Goal: Contribute content: Contribute content

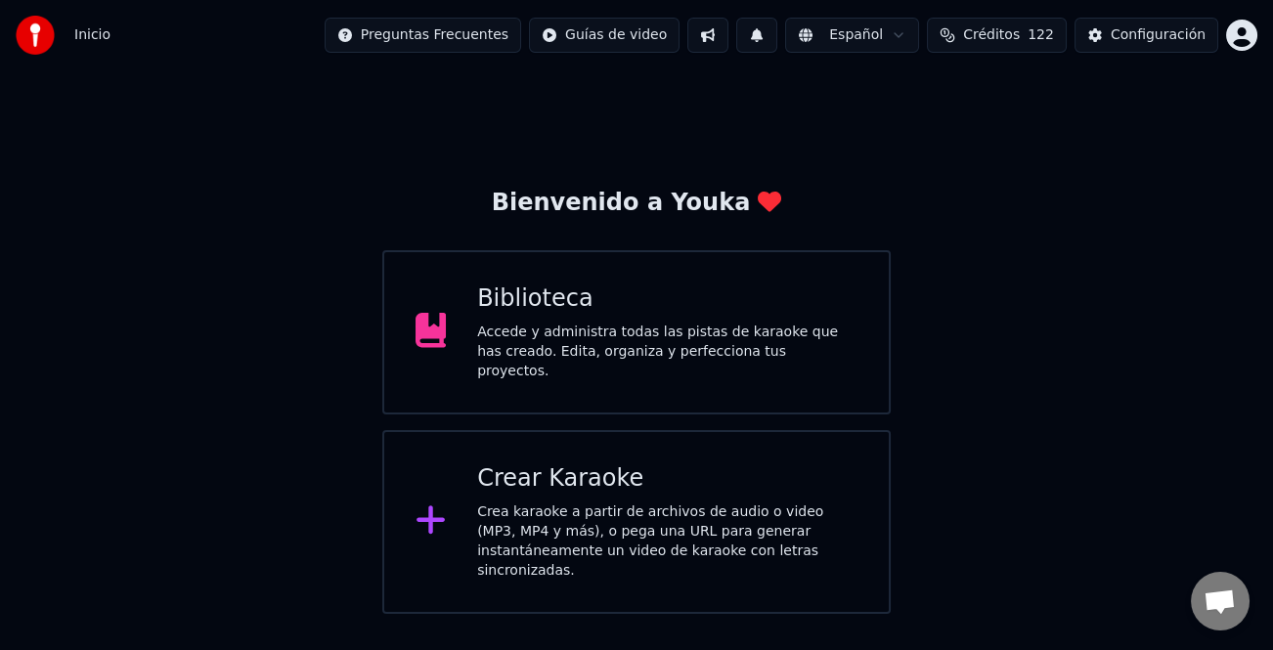
click at [705, 294] on div "Biblioteca" at bounding box center [667, 298] width 380 height 31
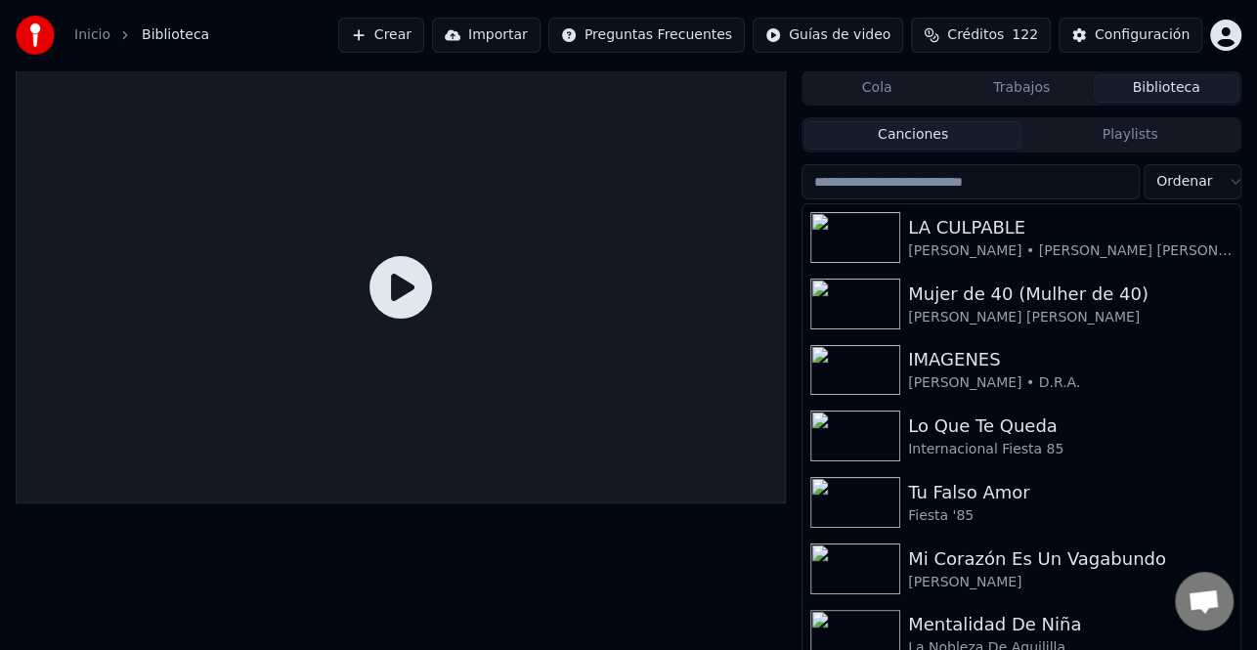
click at [424, 38] on button "Crear" at bounding box center [381, 35] width 86 height 35
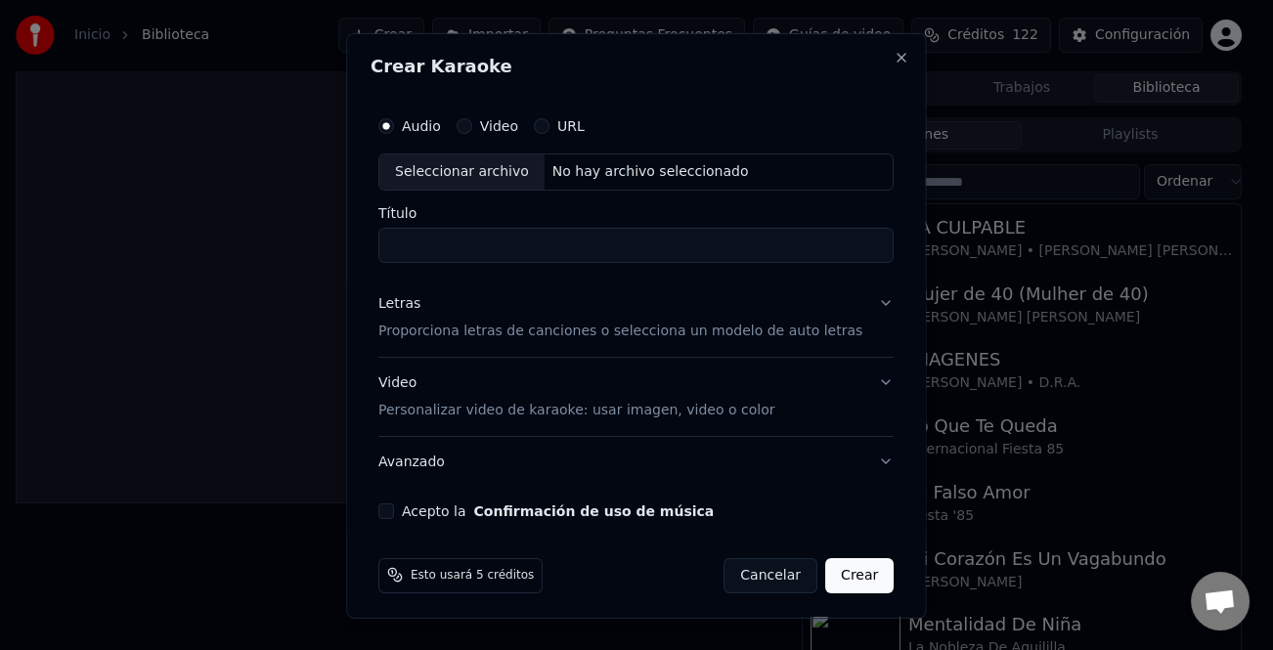
click at [517, 173] on div "Seleccionar archivo" at bounding box center [461, 170] width 165 height 35
type input "**********"
click at [413, 300] on div "Letras" at bounding box center [399, 303] width 42 height 20
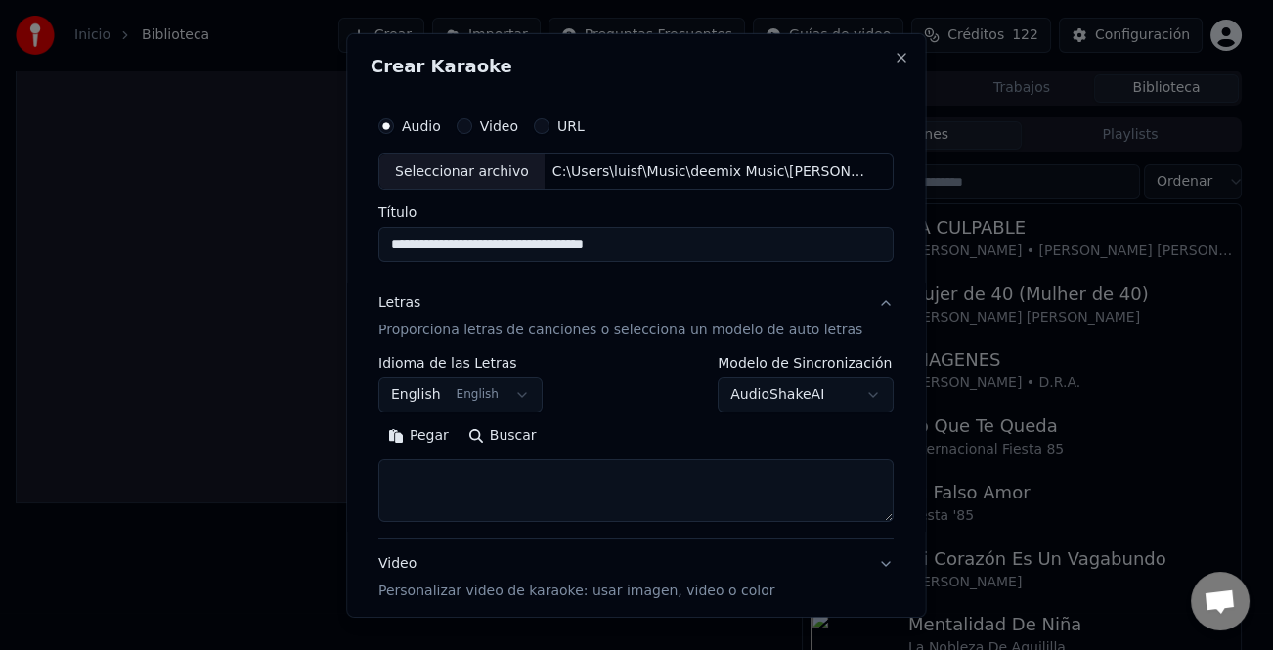
click at [430, 431] on button "Pegar" at bounding box center [418, 435] width 80 height 31
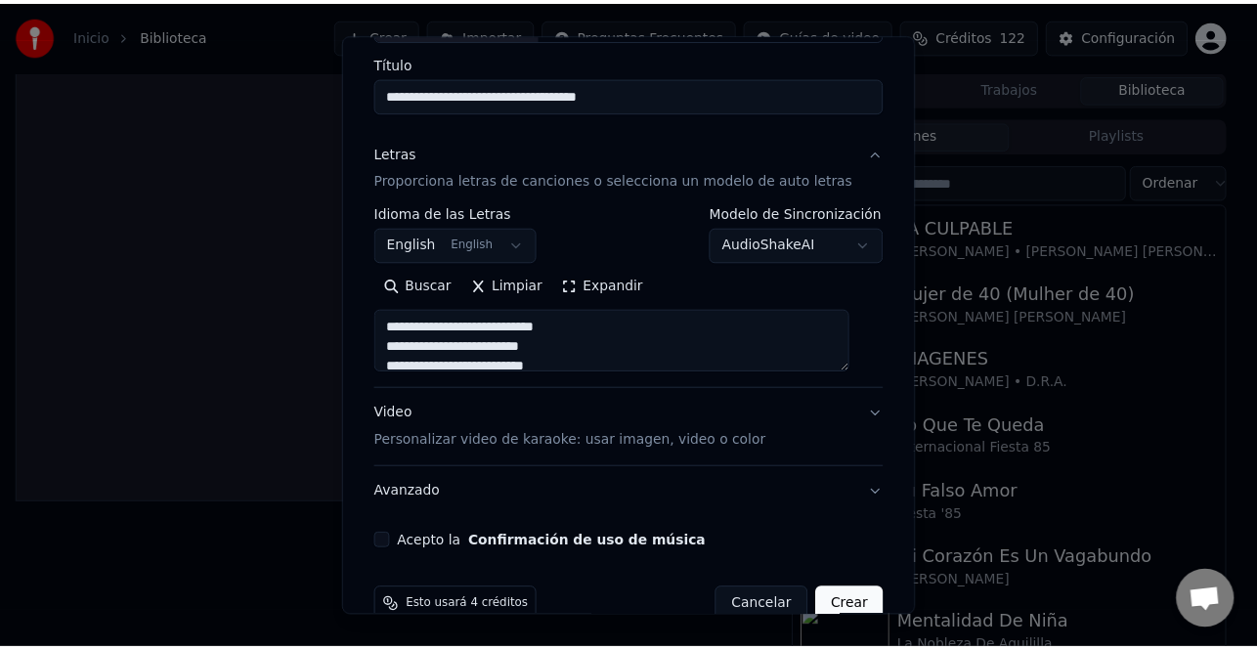
scroll to position [189, 0]
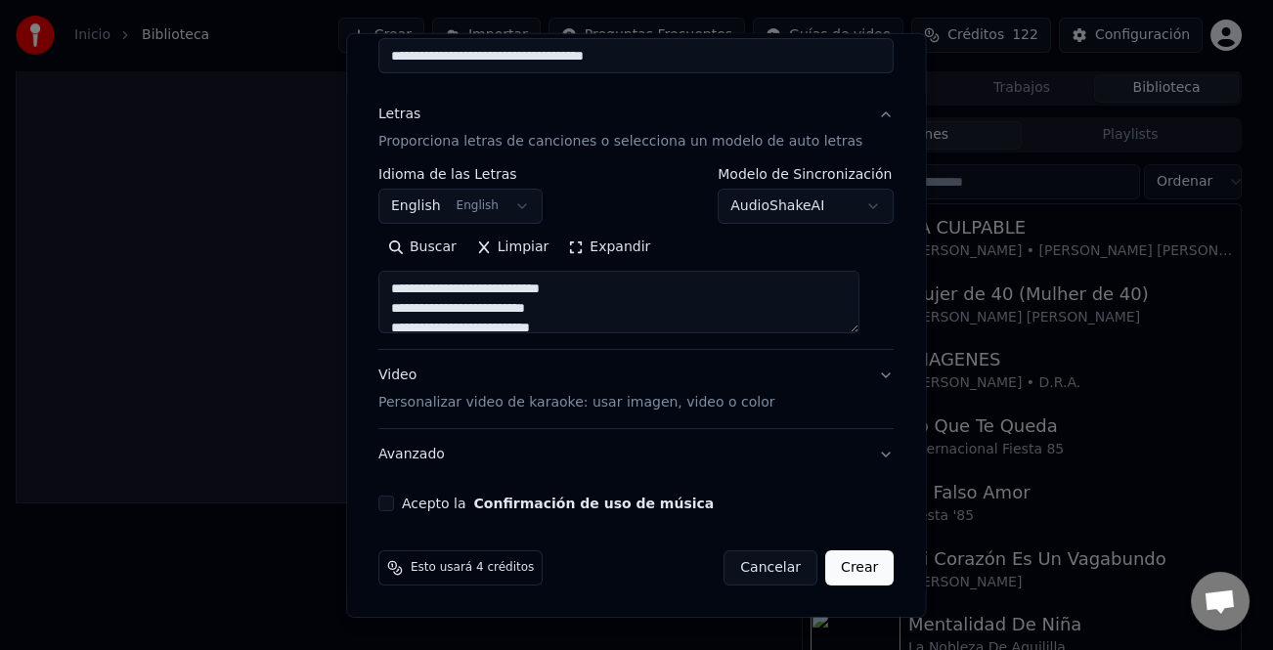
type textarea "**********"
click at [394, 498] on button "Acepto la Confirmación de uso de música" at bounding box center [386, 504] width 16 height 16
click at [838, 580] on button "Crear" at bounding box center [859, 567] width 68 height 35
select select "**"
type textarea "**********"
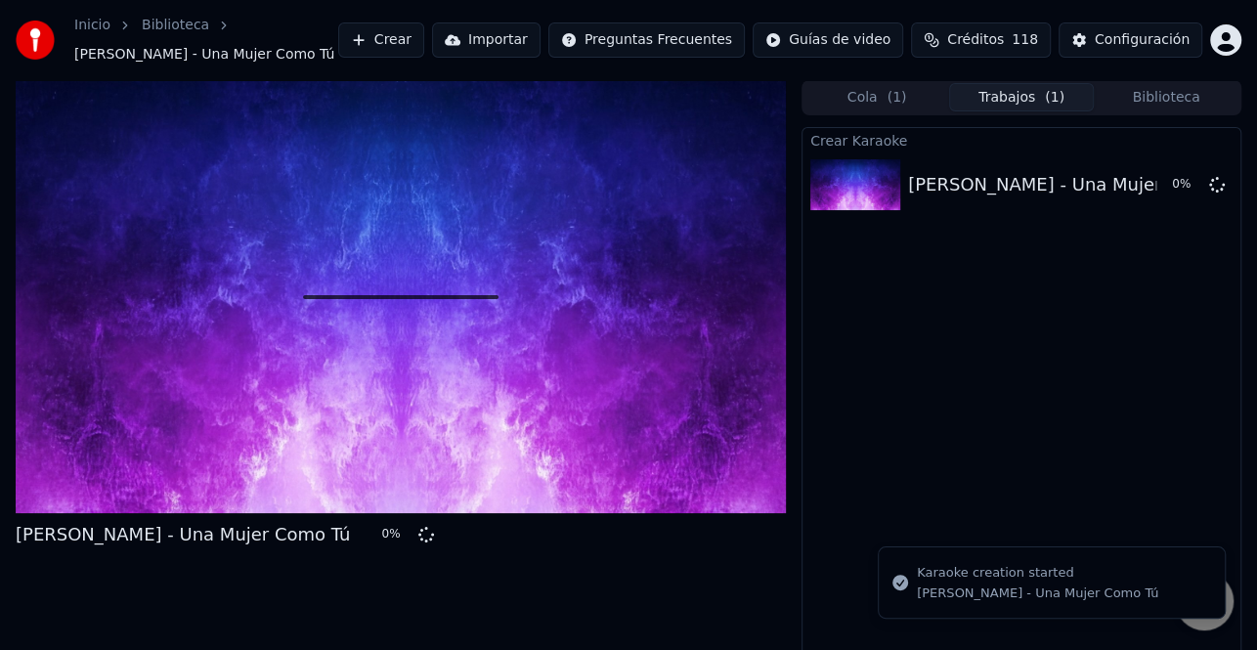
click at [1154, 87] on button "Biblioteca" at bounding box center [1166, 97] width 145 height 28
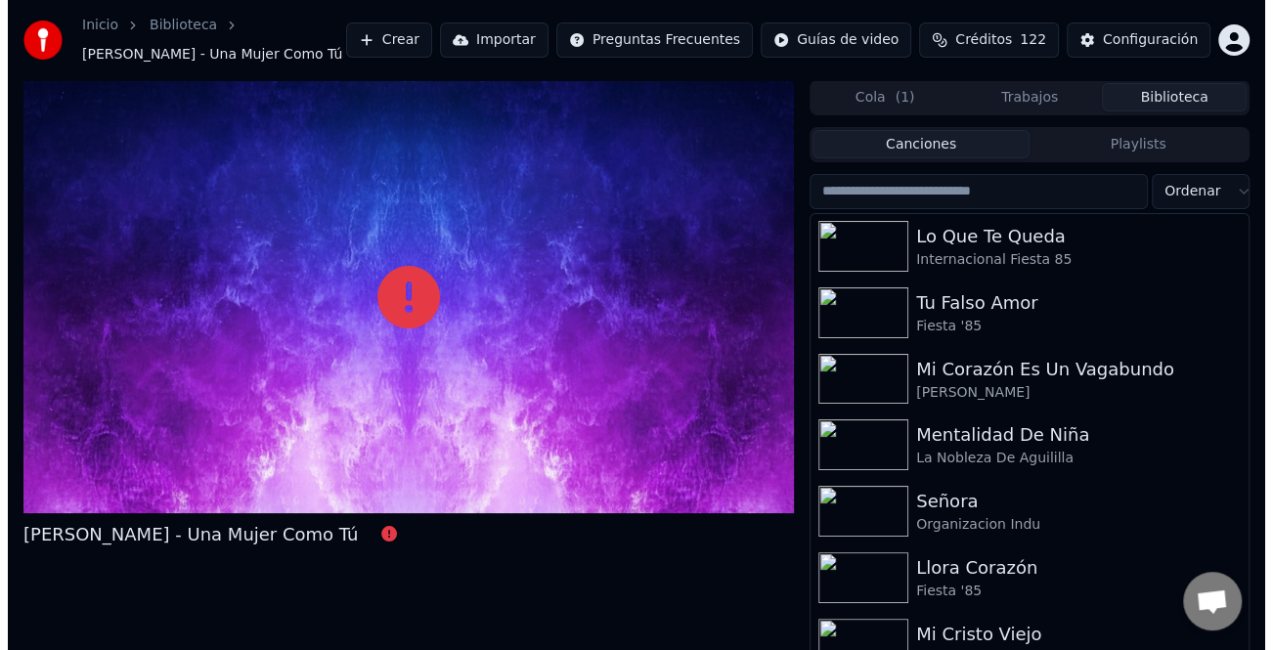
scroll to position [0, 0]
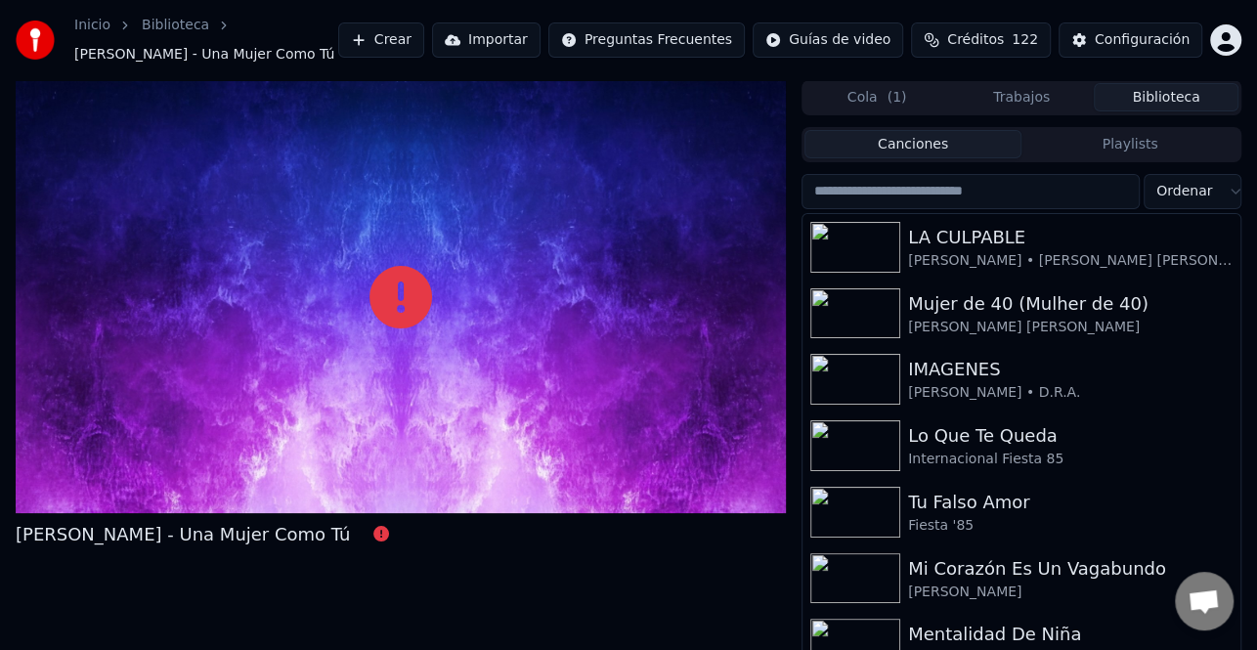
click at [876, 97] on button "Cola ( 1 )" at bounding box center [877, 97] width 145 height 28
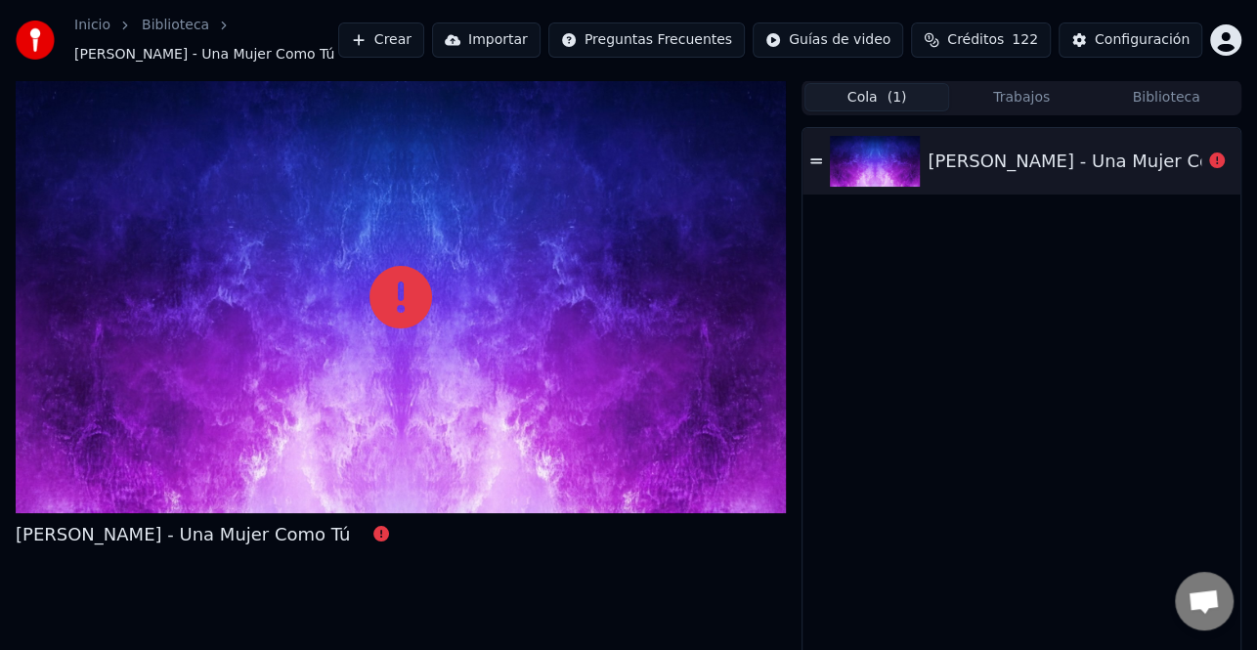
click at [1075, 170] on div "[PERSON_NAME] - Una Mujer Como Tú" at bounding box center [1095, 161] width 334 height 27
click at [424, 36] on button "Crear" at bounding box center [381, 39] width 86 height 35
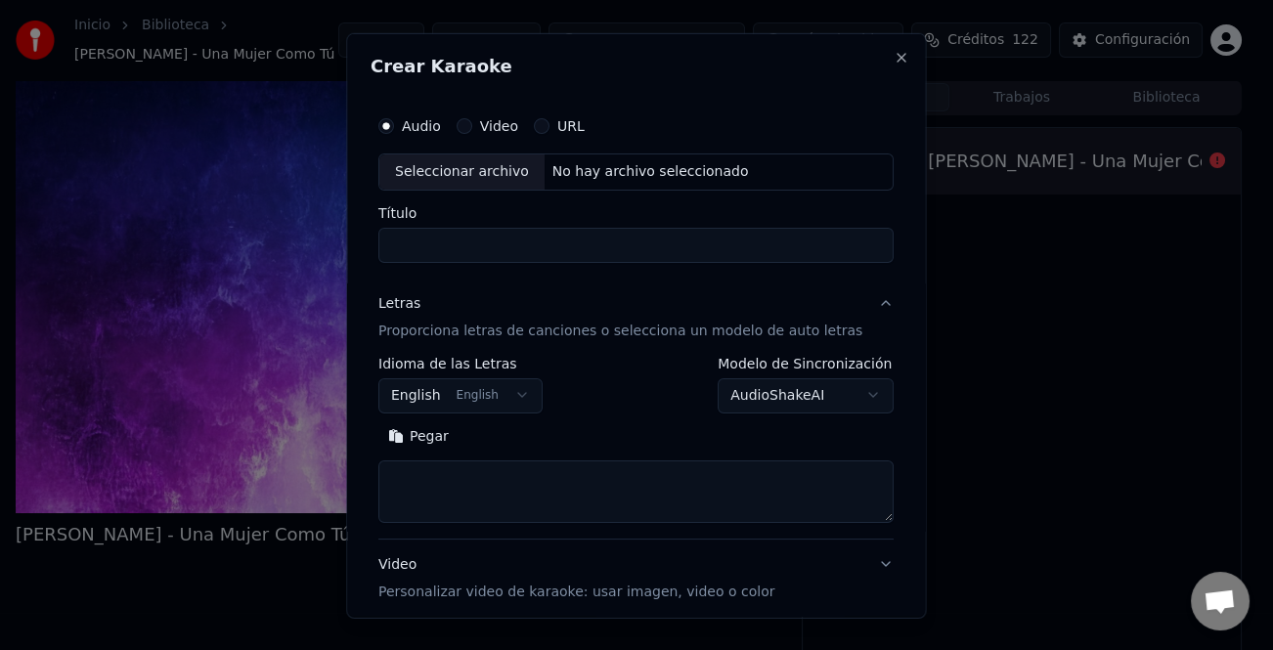
click at [506, 176] on div "Seleccionar archivo" at bounding box center [461, 170] width 165 height 35
type input "**********"
click at [422, 444] on button "Pegar" at bounding box center [418, 435] width 80 height 31
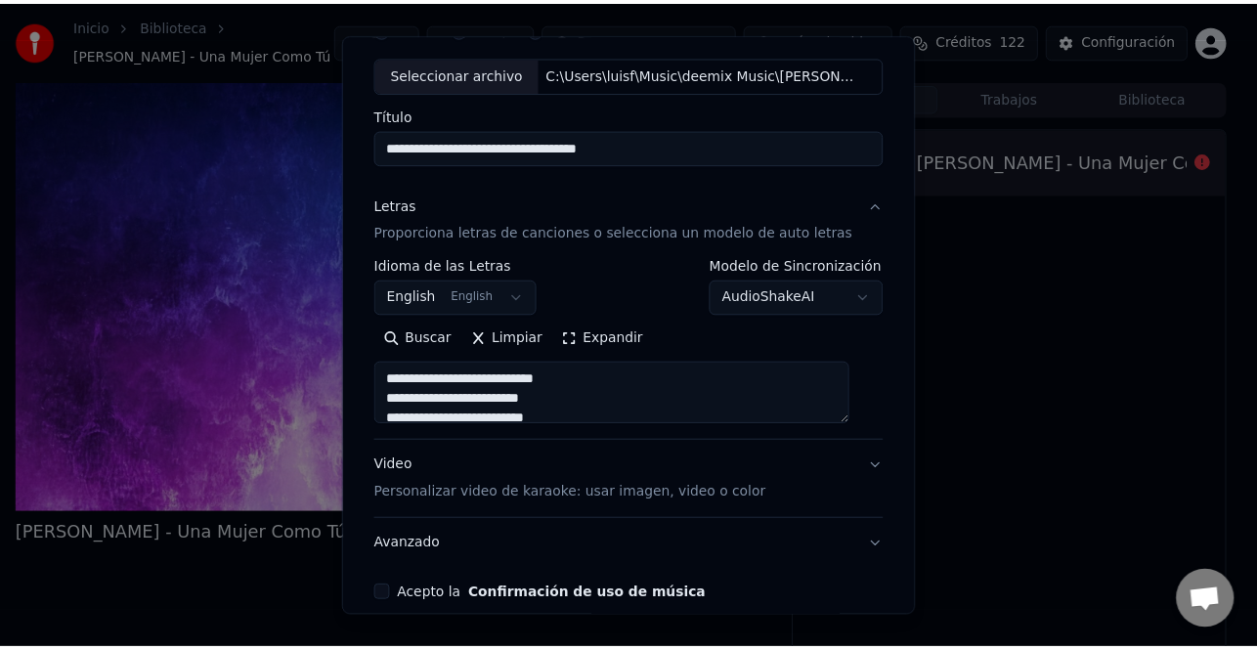
scroll to position [189, 0]
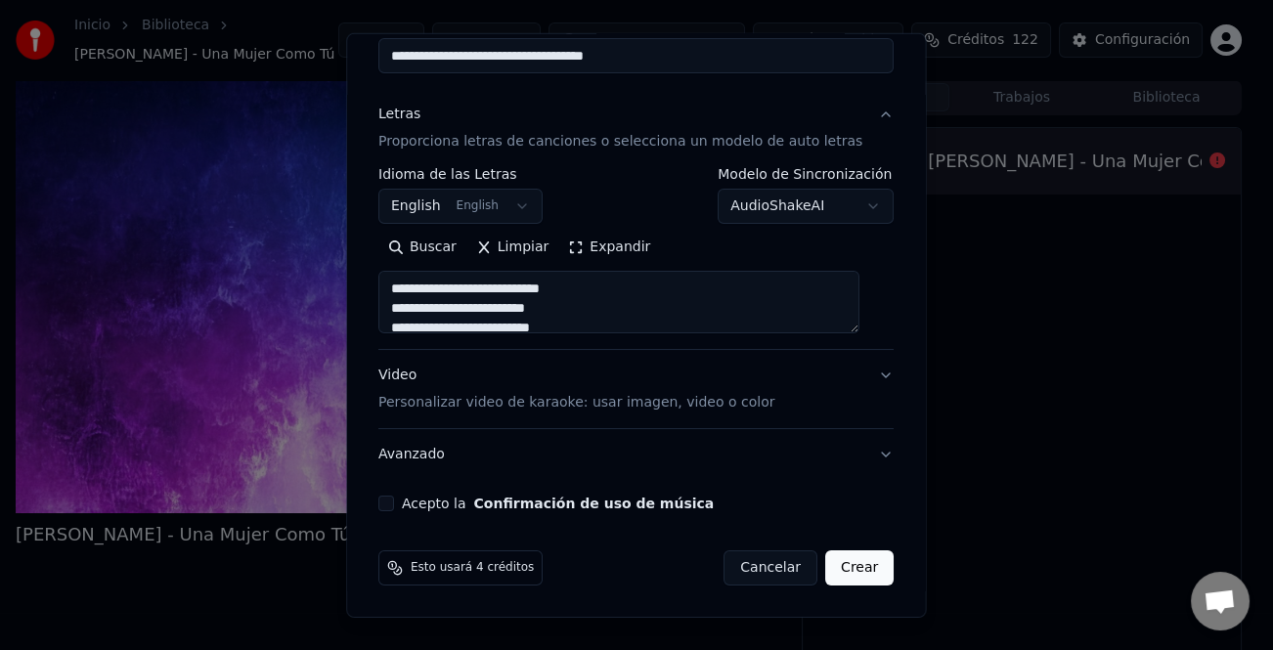
type textarea "**********"
click at [394, 501] on button "Acepto la Confirmación de uso de música" at bounding box center [386, 504] width 16 height 16
click at [833, 558] on button "Crear" at bounding box center [859, 567] width 68 height 35
select select "**"
type textarea "**********"
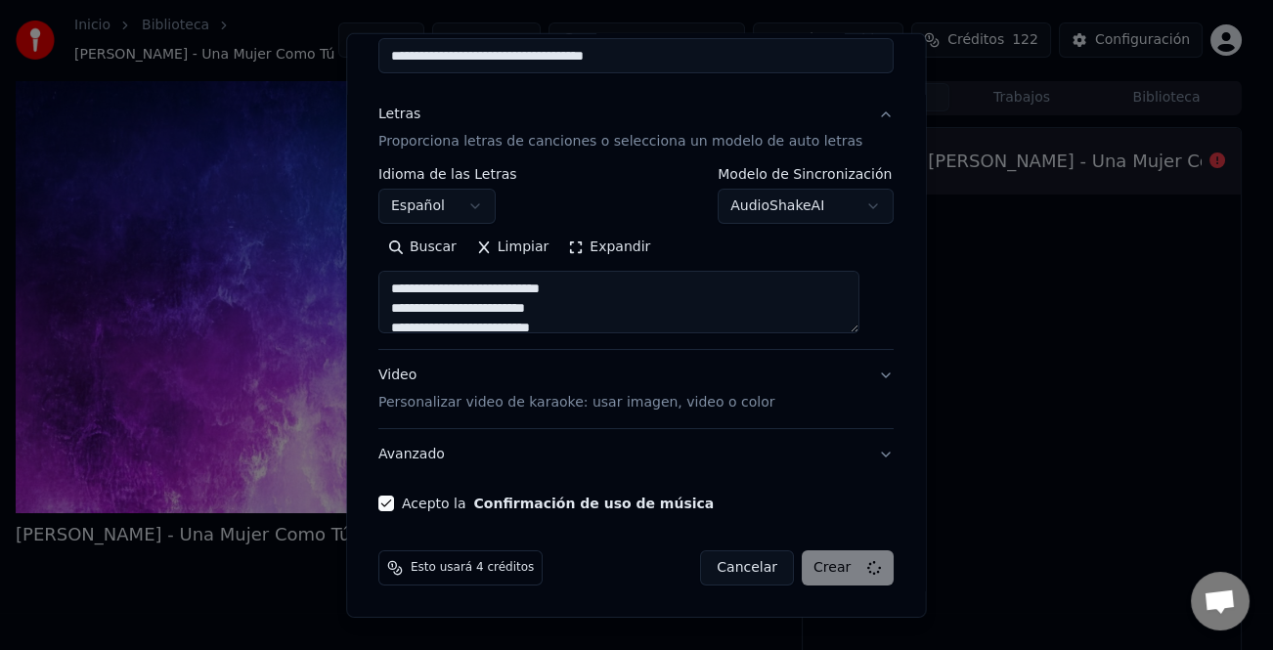
select select
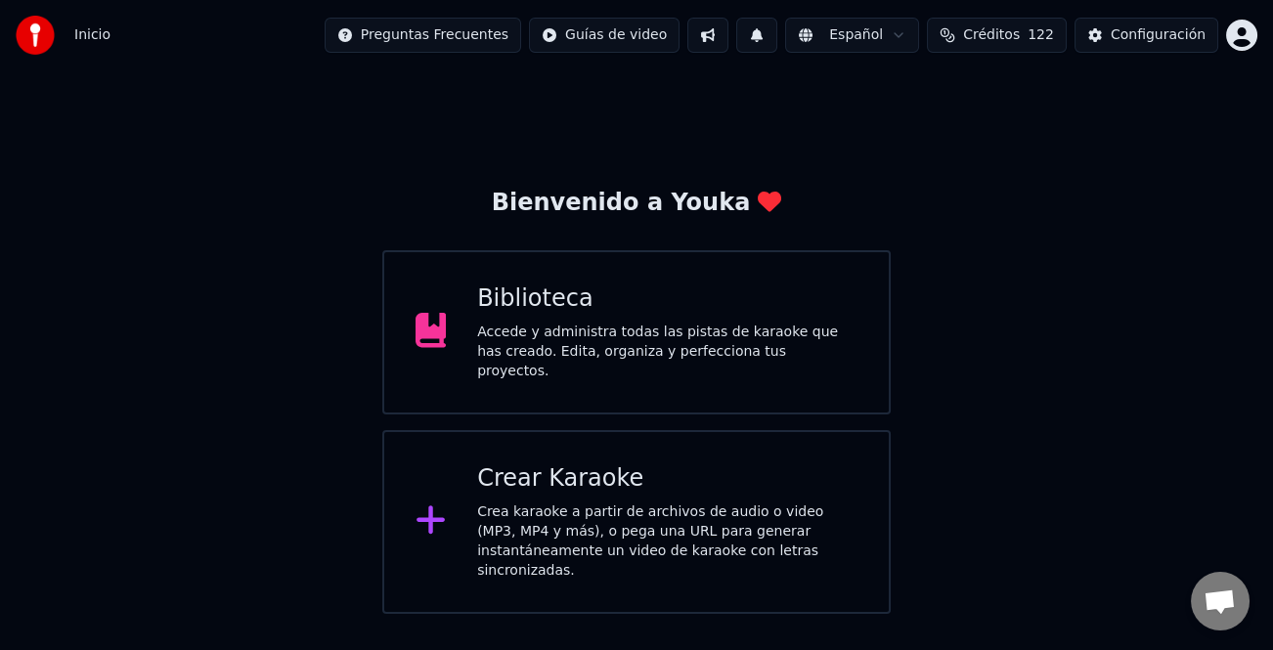
click at [711, 489] on div "Crear Karaoke Crea karaoke a partir de archivos de audio o video (MP3, MP4 y má…" at bounding box center [667, 521] width 380 height 117
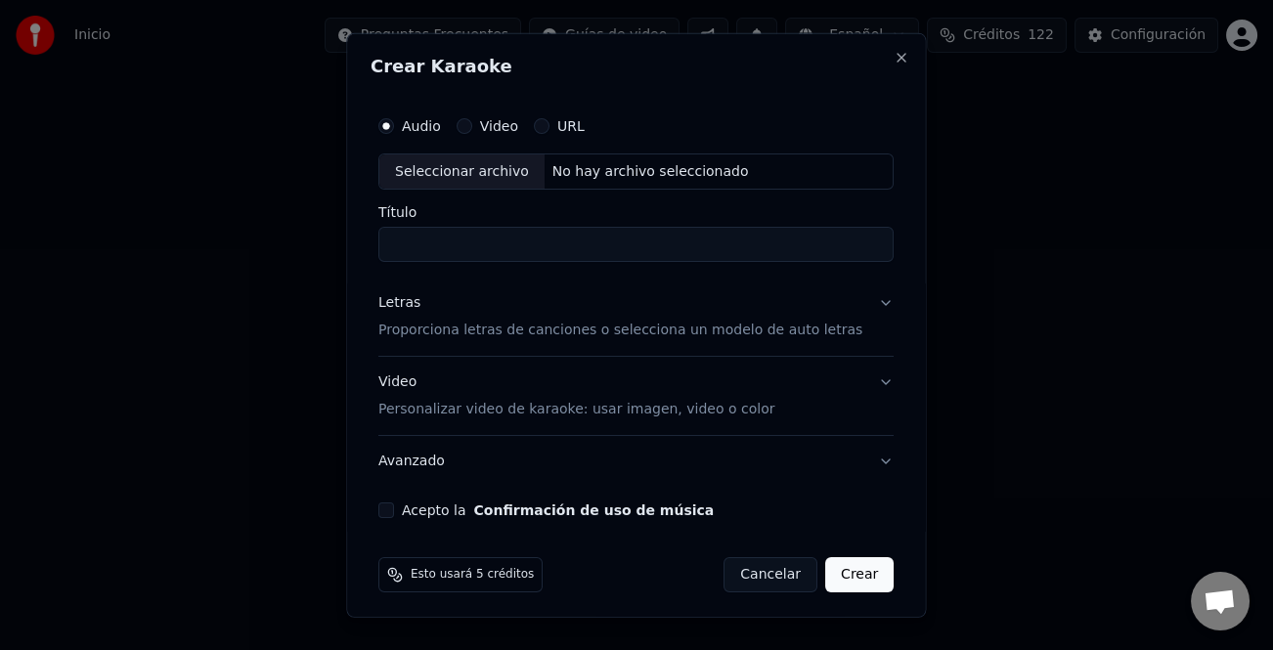
click at [487, 176] on div "Seleccionar archivo" at bounding box center [461, 170] width 165 height 35
type input "**********"
click at [416, 295] on div "Letras" at bounding box center [399, 303] width 42 height 20
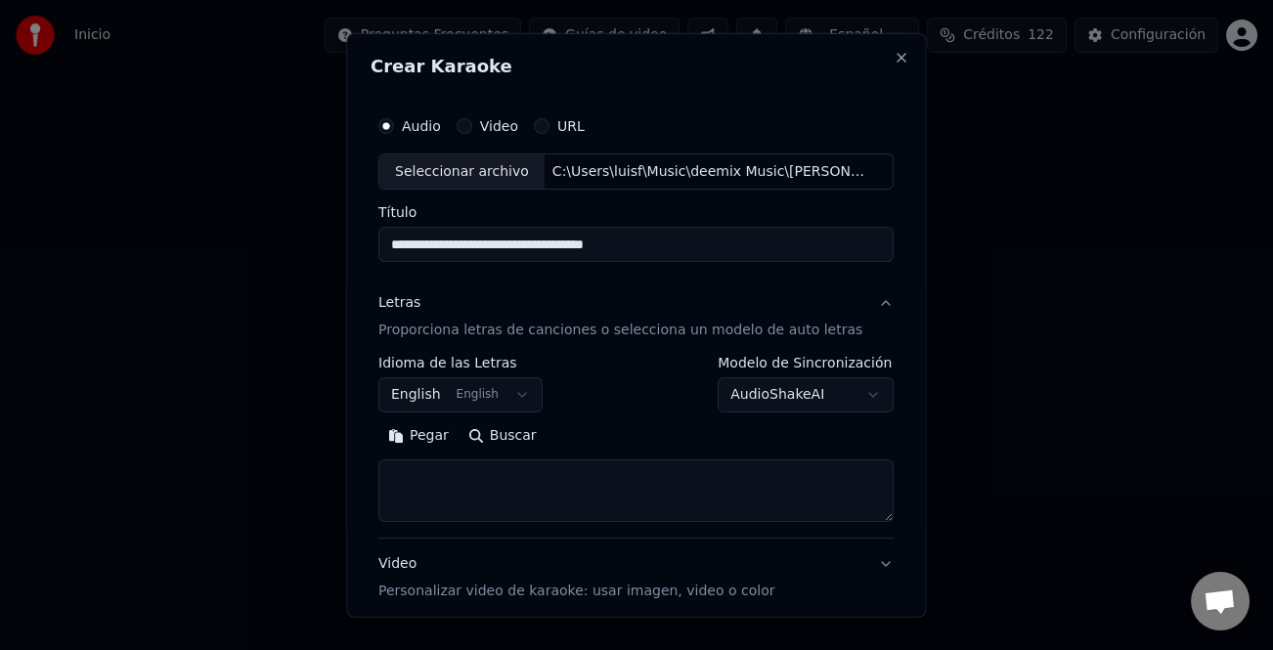
click at [431, 441] on button "Pegar" at bounding box center [418, 435] width 80 height 31
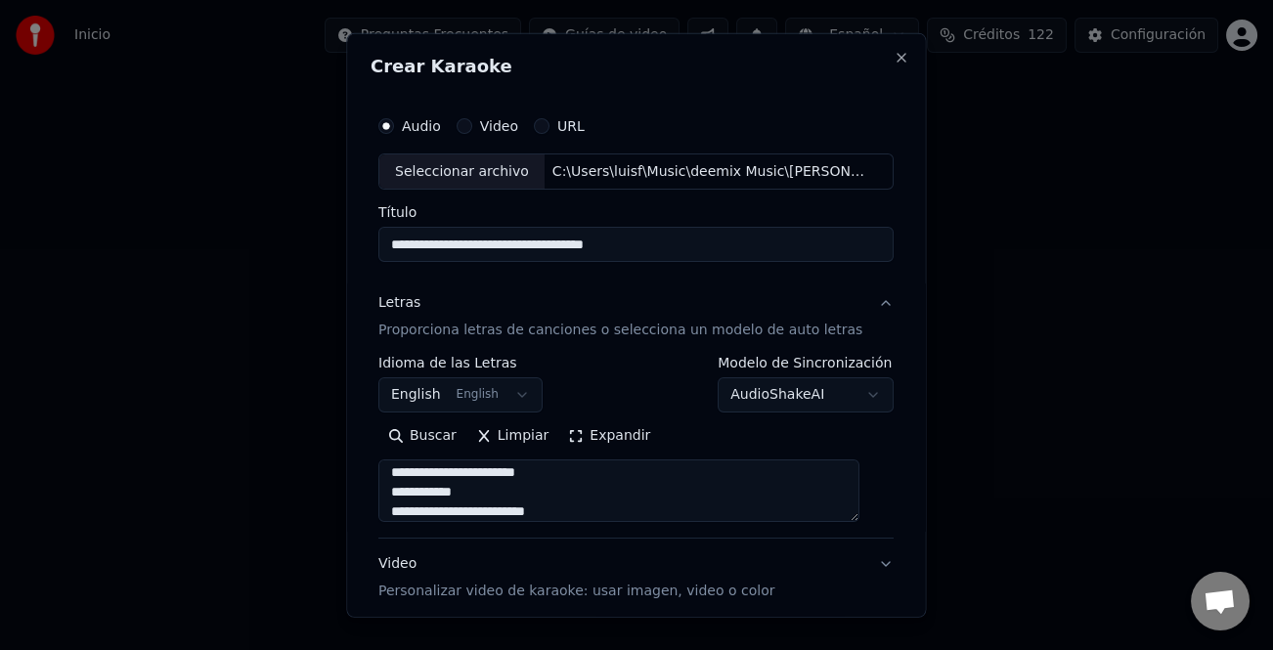
type textarea "**********"
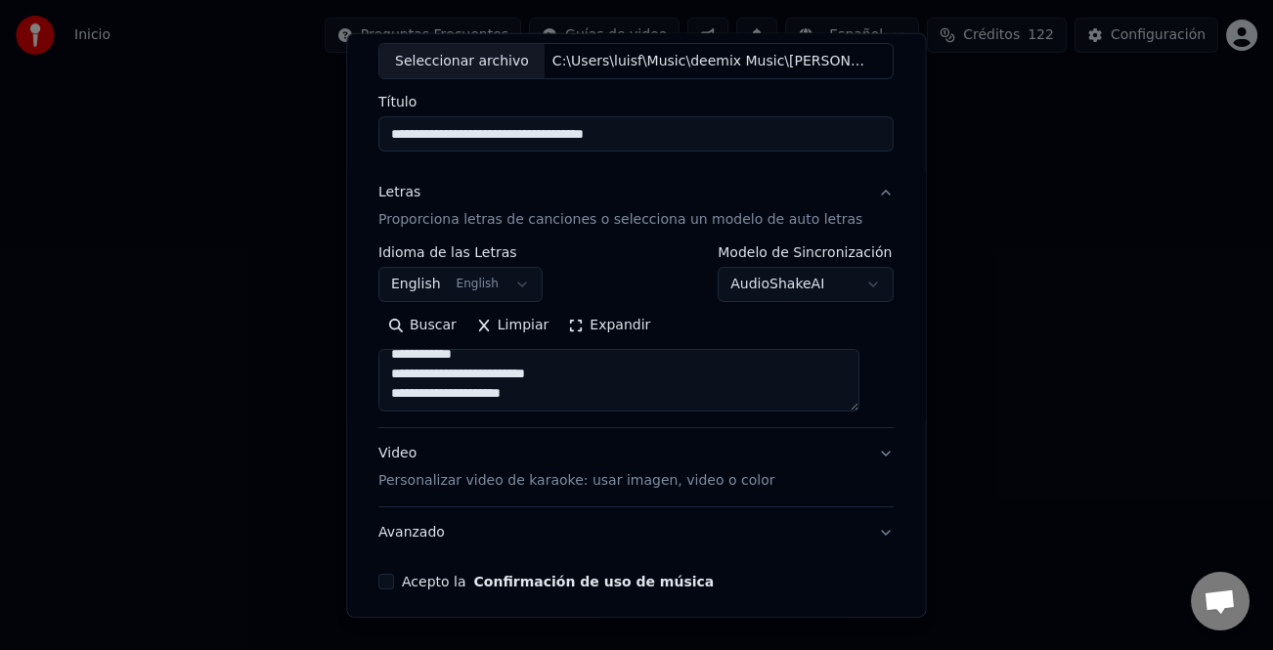
scroll to position [189, 0]
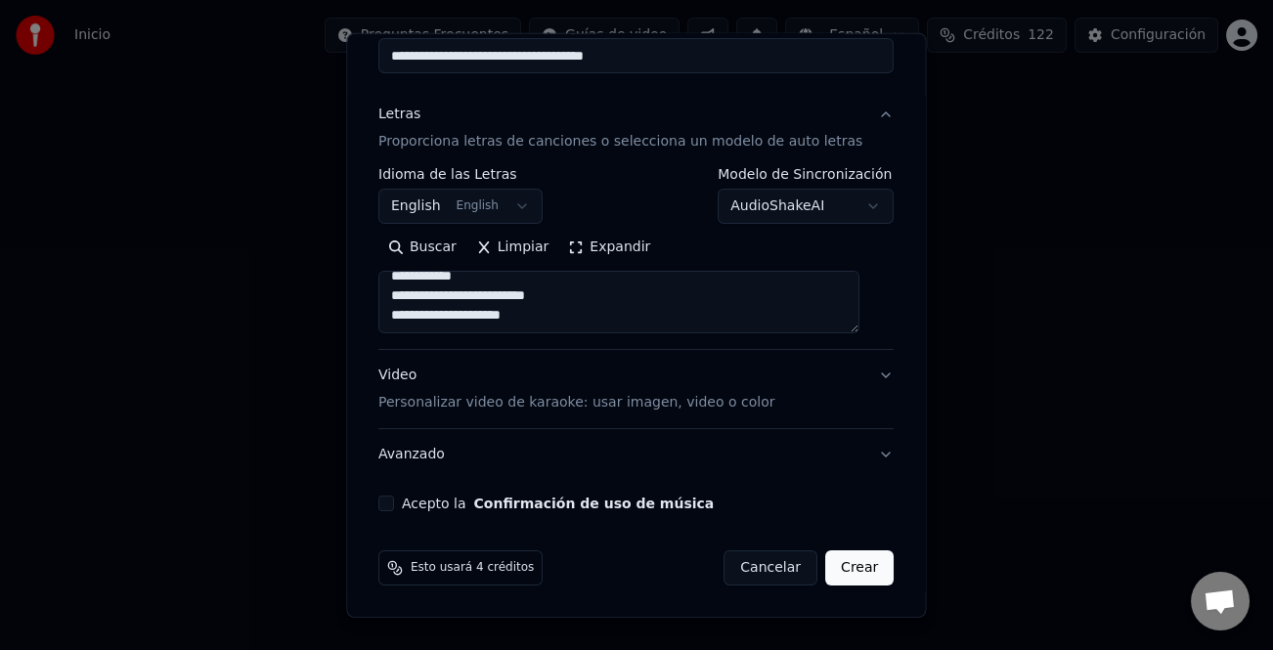
click at [406, 502] on div "Acepto la Confirmación de uso de música" at bounding box center [635, 504] width 515 height 16
click at [404, 510] on div "**********" at bounding box center [635, 214] width 531 height 610
click at [394, 506] on button "Acepto la Confirmación de uso de música" at bounding box center [386, 504] width 16 height 16
click at [850, 577] on button "Crear" at bounding box center [859, 567] width 68 height 35
select select "**"
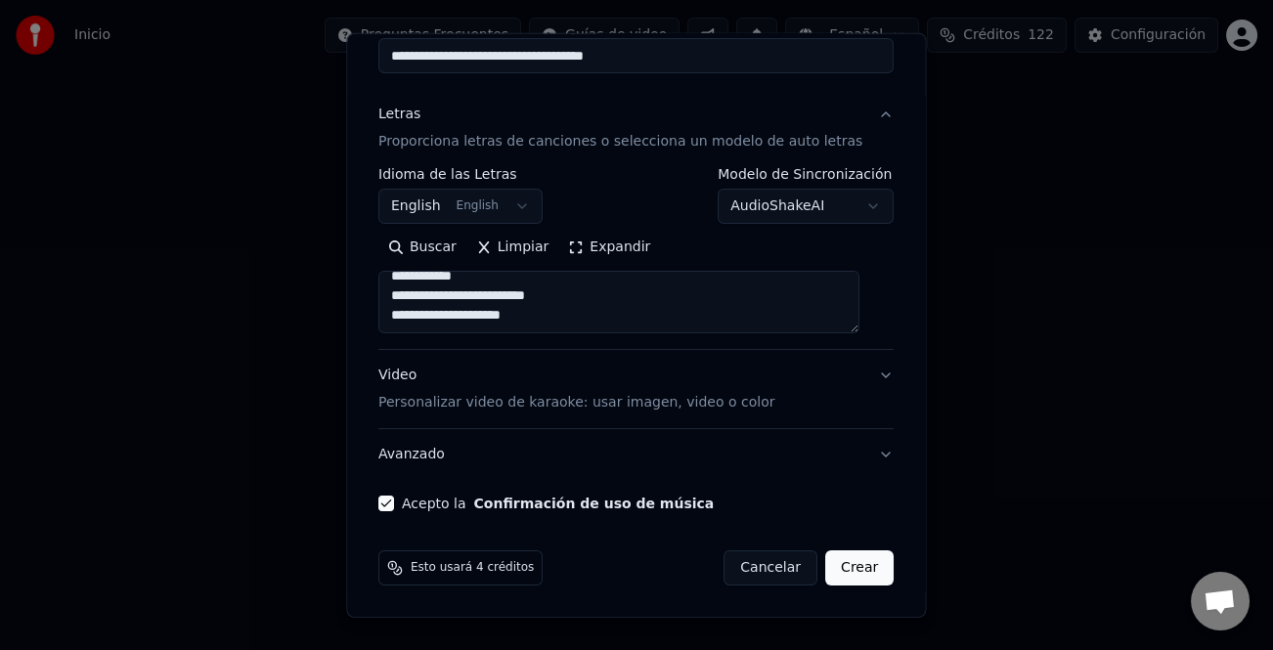
type textarea "**********"
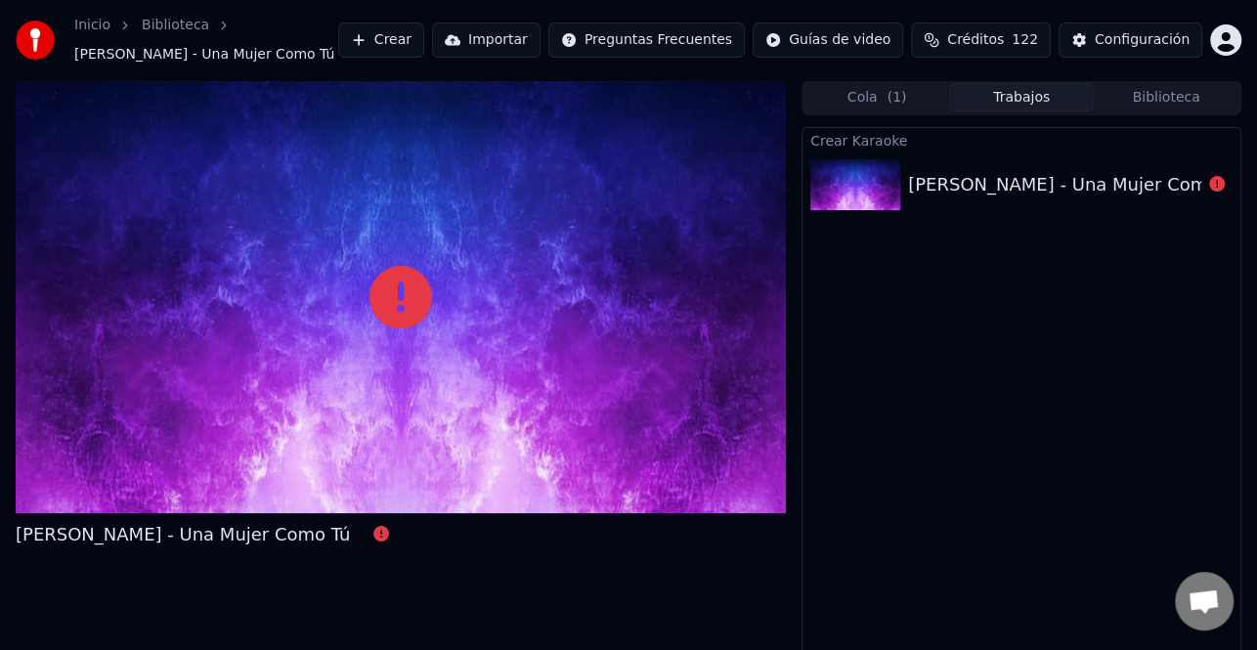
click at [864, 182] on img at bounding box center [855, 184] width 90 height 51
drag, startPoint x: 1188, startPoint y: 179, endPoint x: 1201, endPoint y: 180, distance: 13.7
click at [1196, 179] on div "[PERSON_NAME] - Una Mujer Como Tú" at bounding box center [1075, 184] width 334 height 27
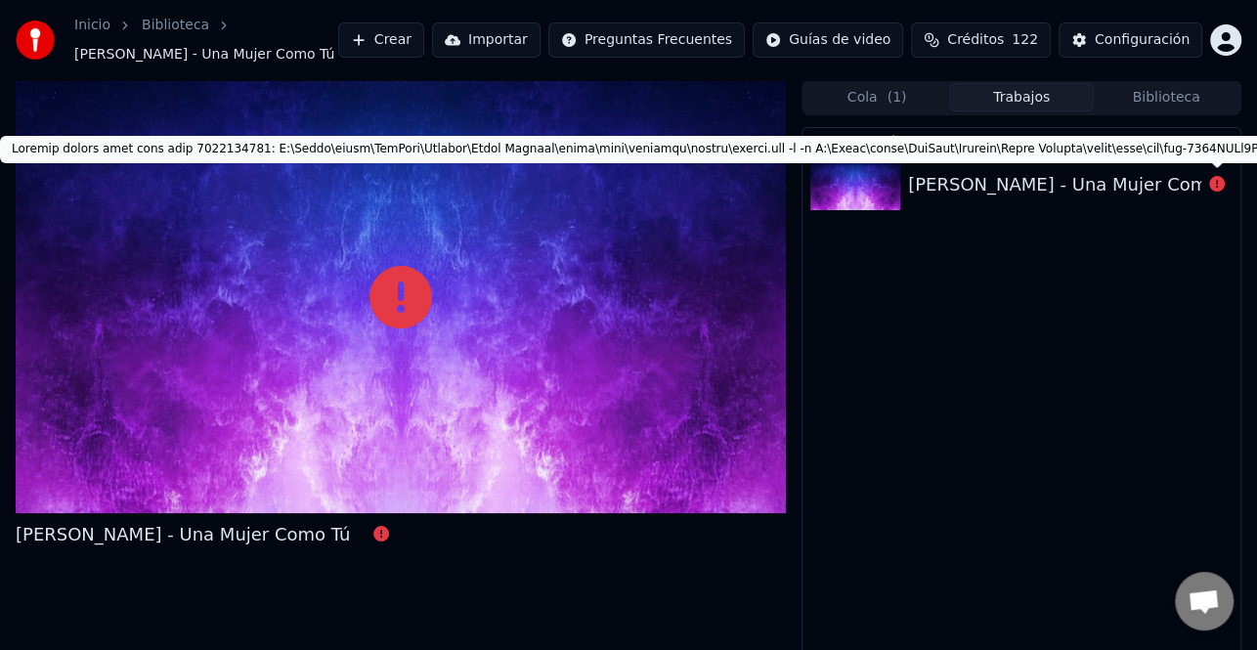
click at [1210, 181] on icon at bounding box center [1217, 184] width 16 height 16
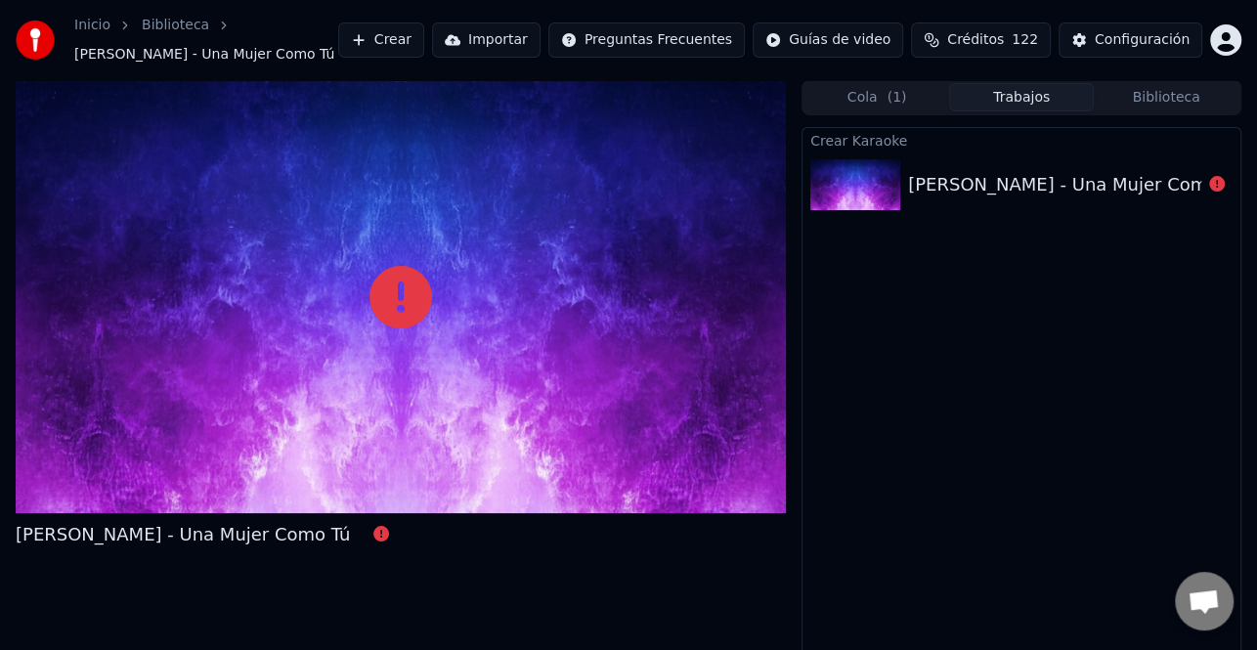
click at [424, 40] on button "Crear" at bounding box center [381, 39] width 86 height 35
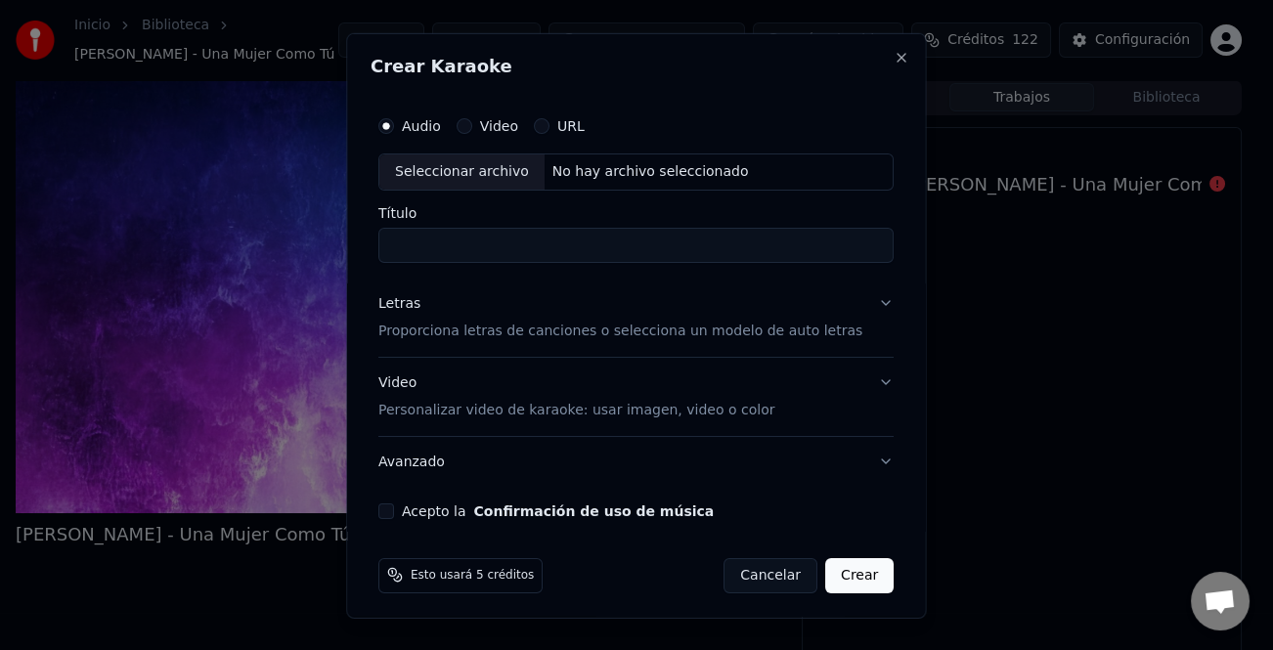
click at [492, 169] on div "Seleccionar archivo" at bounding box center [461, 170] width 165 height 35
type input "**********"
click at [416, 312] on div "Letras" at bounding box center [399, 303] width 42 height 20
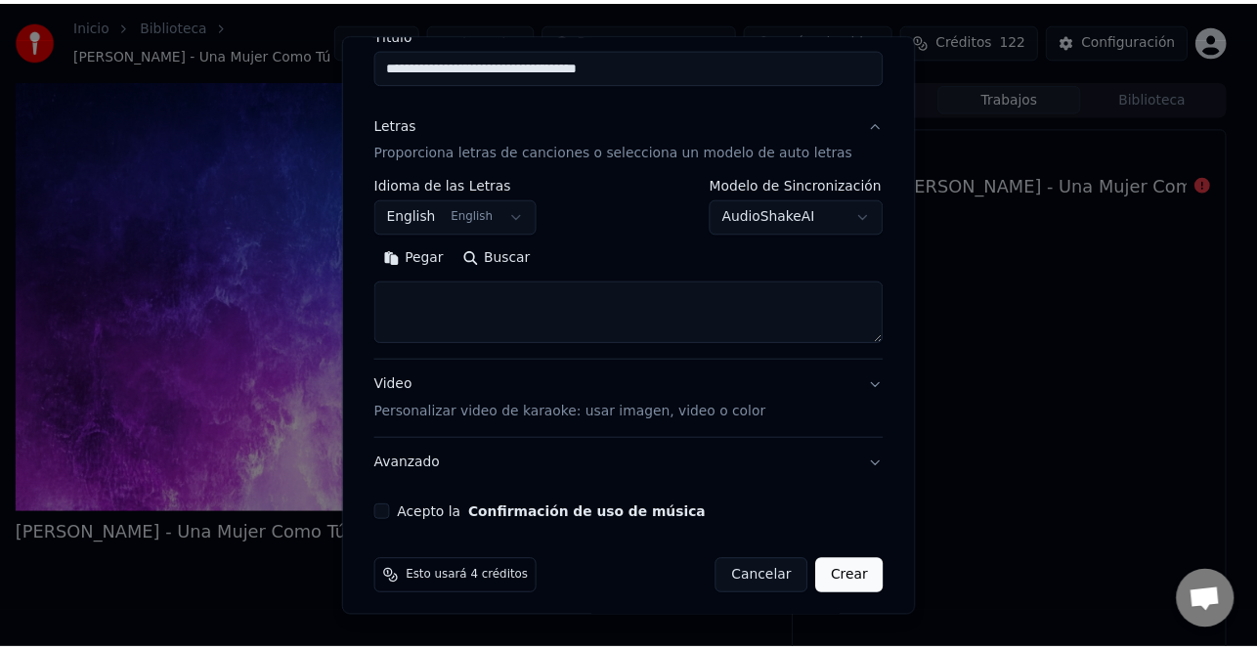
scroll to position [189, 0]
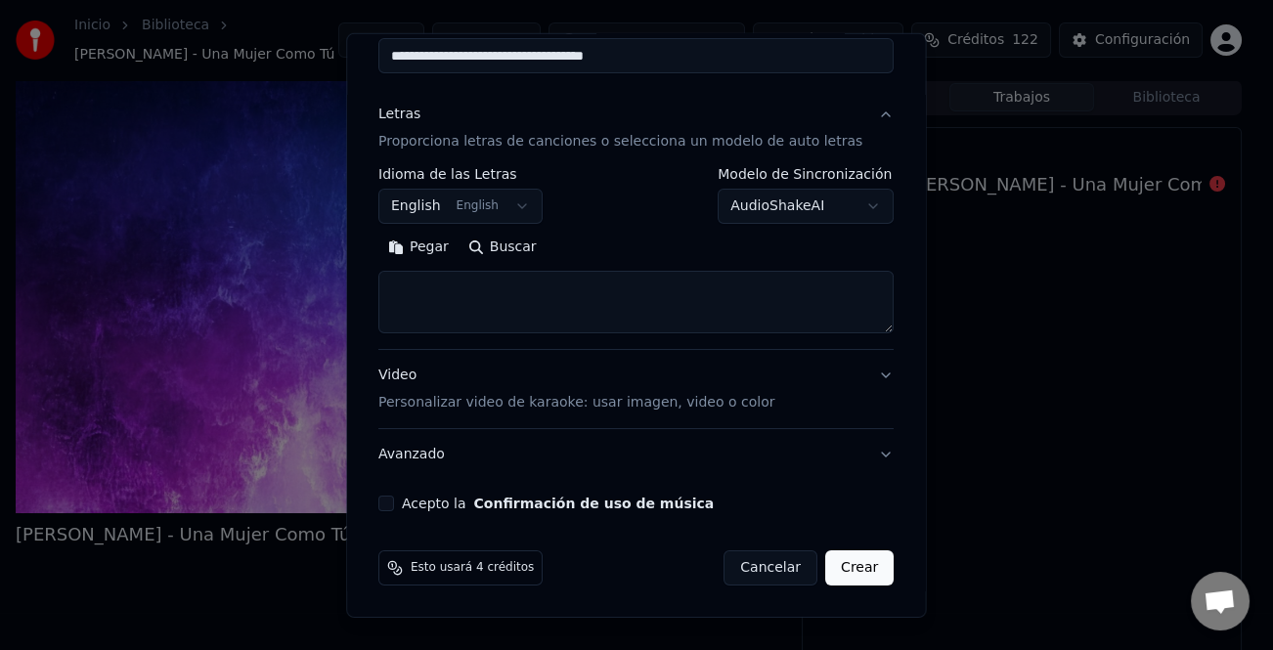
click at [434, 255] on button "Pegar" at bounding box center [418, 247] width 80 height 31
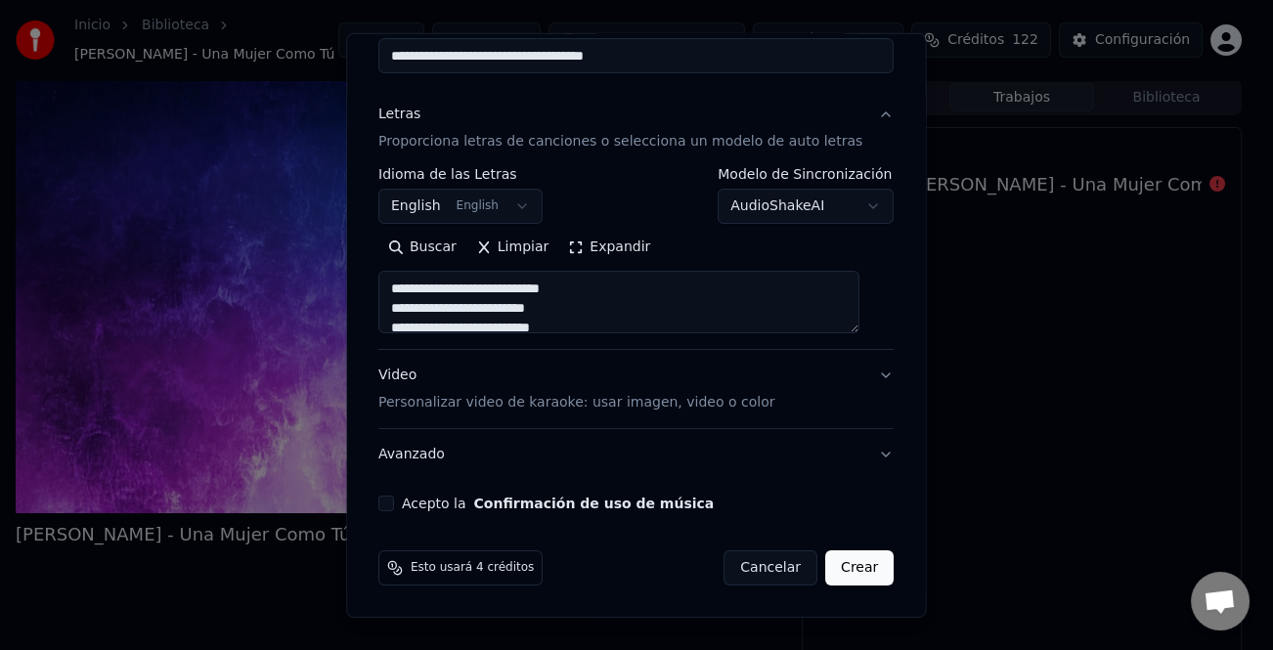
click at [389, 502] on button "Acepto la Confirmación de uso de música" at bounding box center [386, 504] width 16 height 16
type textarea "**********"
click at [844, 563] on button "Crear" at bounding box center [859, 567] width 68 height 35
select select "**"
type textarea "**********"
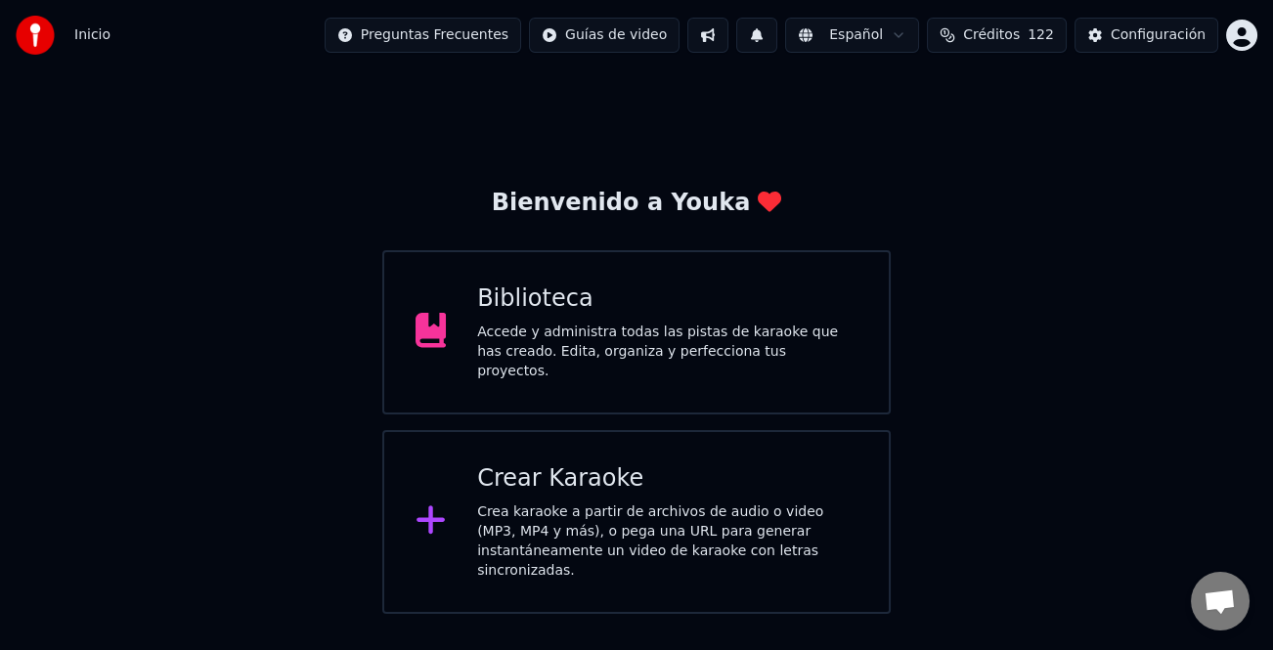
click at [647, 487] on div "Crear Karaoke Crea karaoke a partir de archivos de audio o video (MP3, MP4 y má…" at bounding box center [667, 521] width 380 height 117
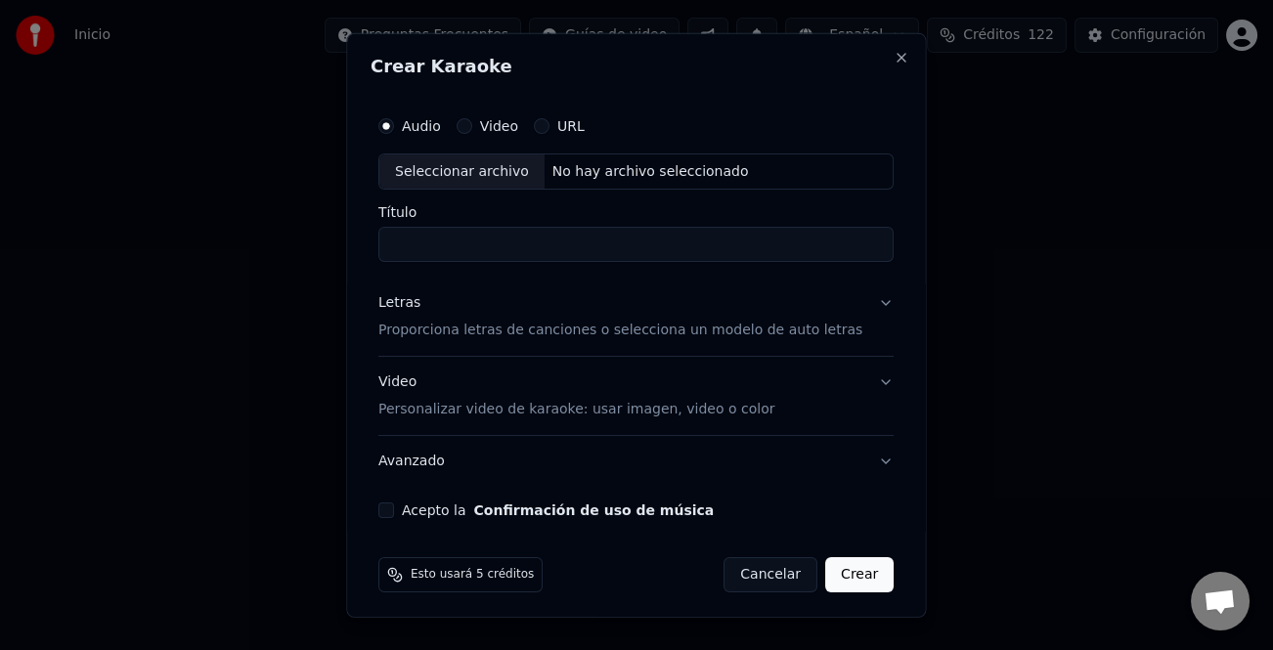
click at [513, 178] on div "Seleccionar archivo" at bounding box center [461, 170] width 165 height 35
type input "**********"
click at [403, 301] on div "Letras" at bounding box center [399, 303] width 42 height 20
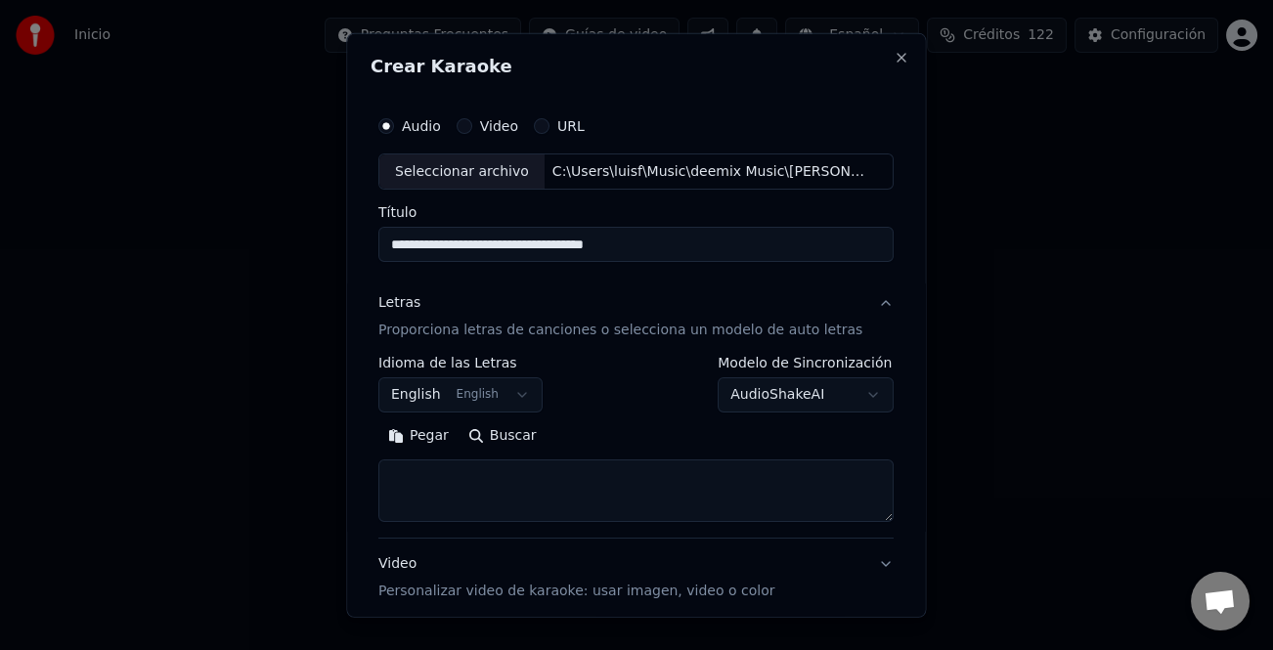
drag, startPoint x: 428, startPoint y: 441, endPoint x: 658, endPoint y: 497, distance: 236.4
click at [433, 442] on button "Pegar" at bounding box center [418, 435] width 80 height 31
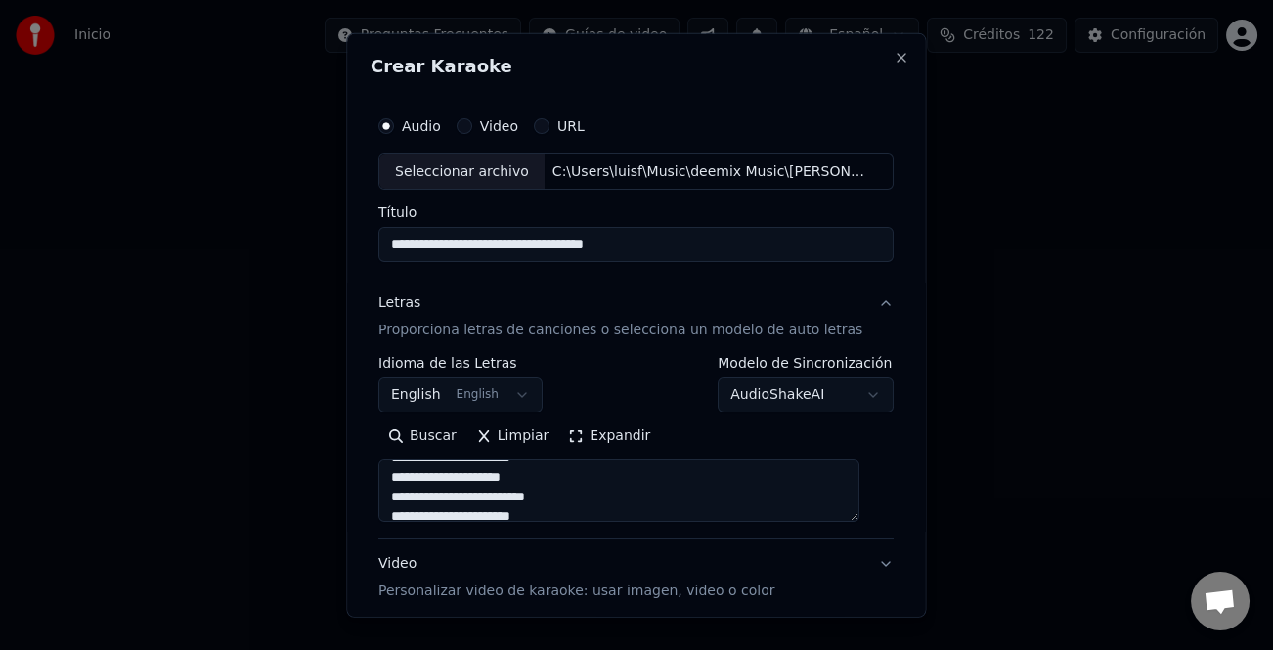
scroll to position [189, 0]
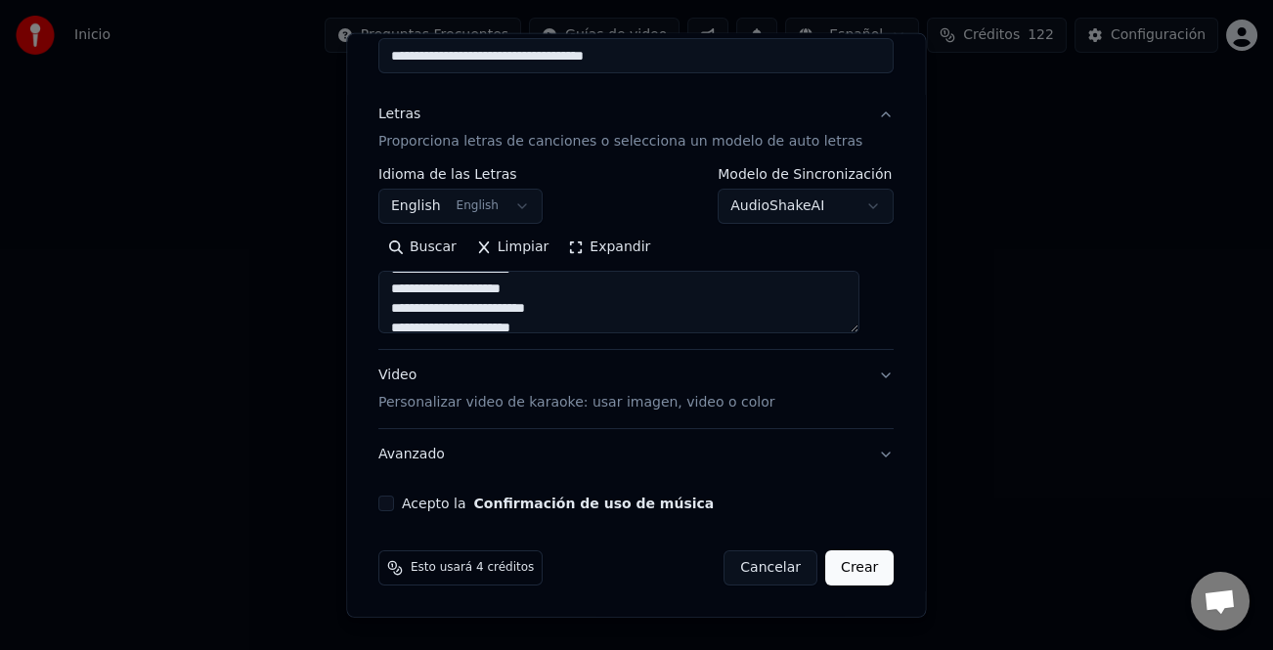
type textarea "**********"
drag, startPoint x: 391, startPoint y: 505, endPoint x: 415, endPoint y: 505, distance: 24.4
click at [391, 505] on button "Acepto la Confirmación de uso de música" at bounding box center [386, 504] width 16 height 16
click at [864, 566] on button "Crear" at bounding box center [859, 567] width 68 height 35
select select "**"
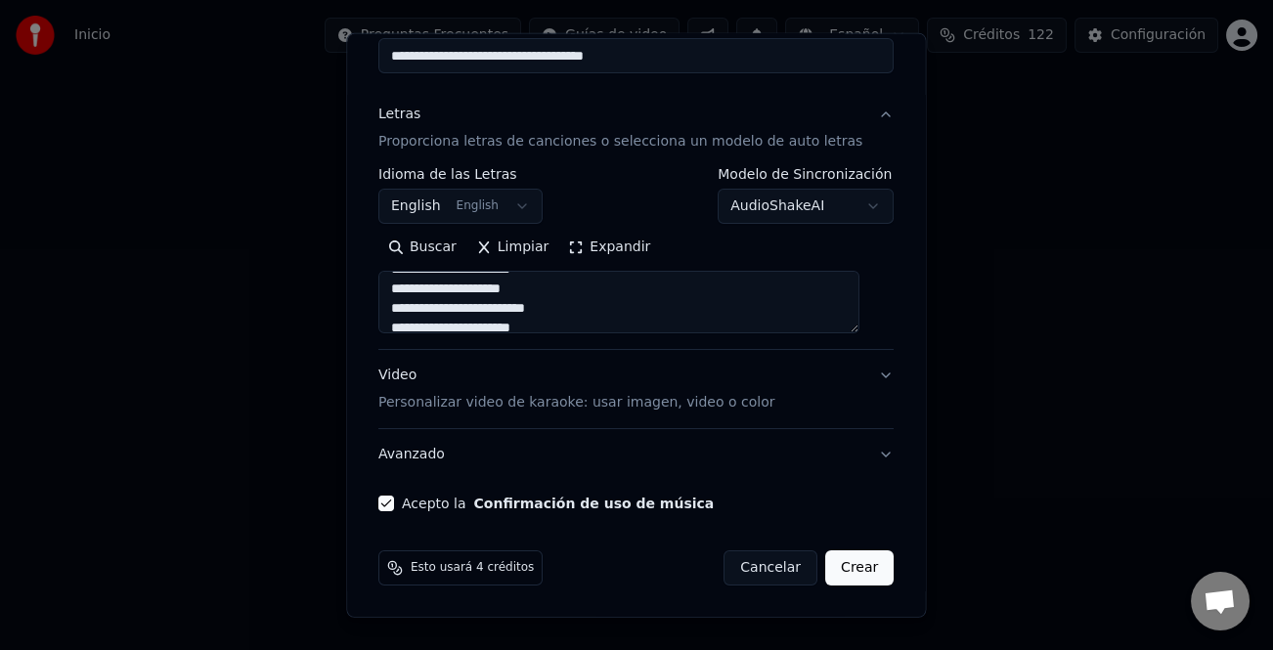
type textarea "**********"
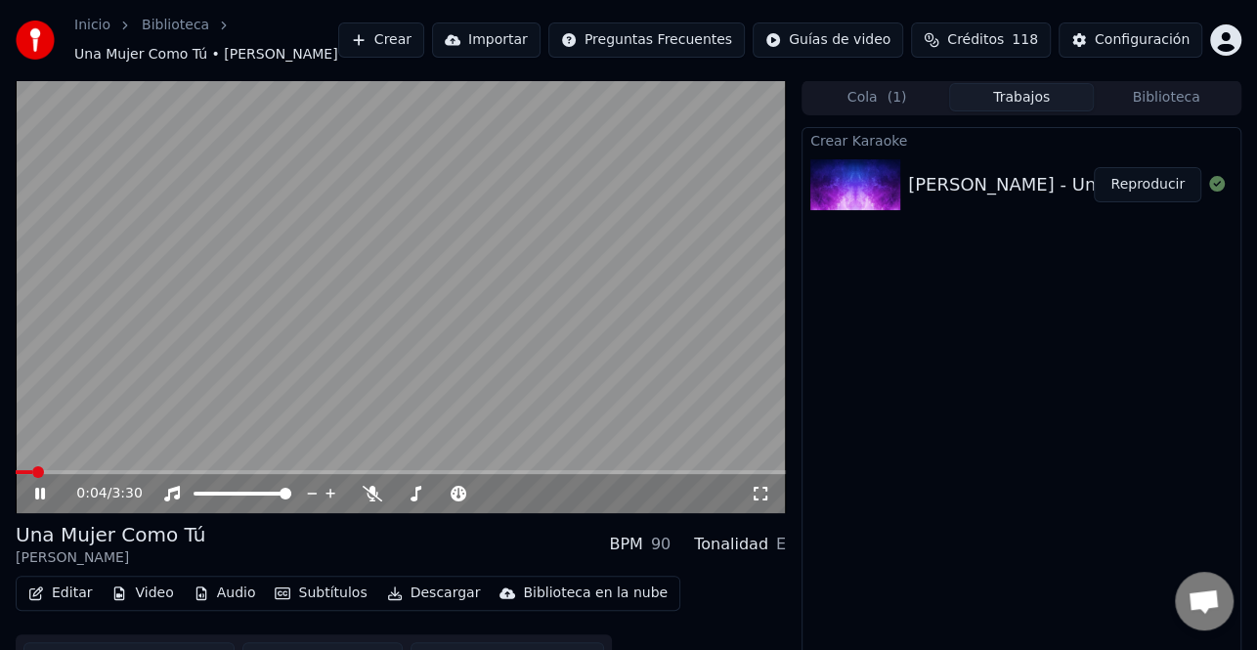
click at [41, 496] on icon at bounding box center [40, 494] width 10 height 12
click at [424, 39] on button "Crear" at bounding box center [381, 39] width 86 height 35
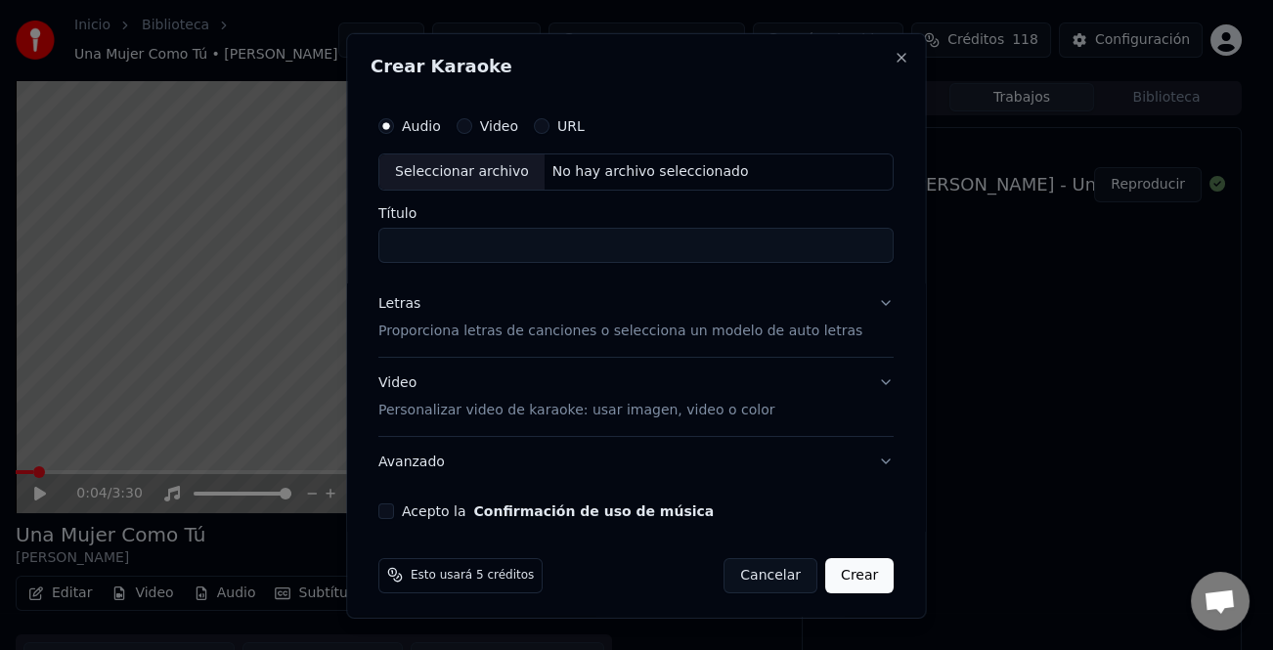
click at [513, 181] on div "Seleccionar archivo" at bounding box center [461, 170] width 165 height 35
type input "**********"
click at [415, 315] on div "Letras Proporciona letras de canciones o selecciona un modelo de auto letras" at bounding box center [620, 316] width 484 height 47
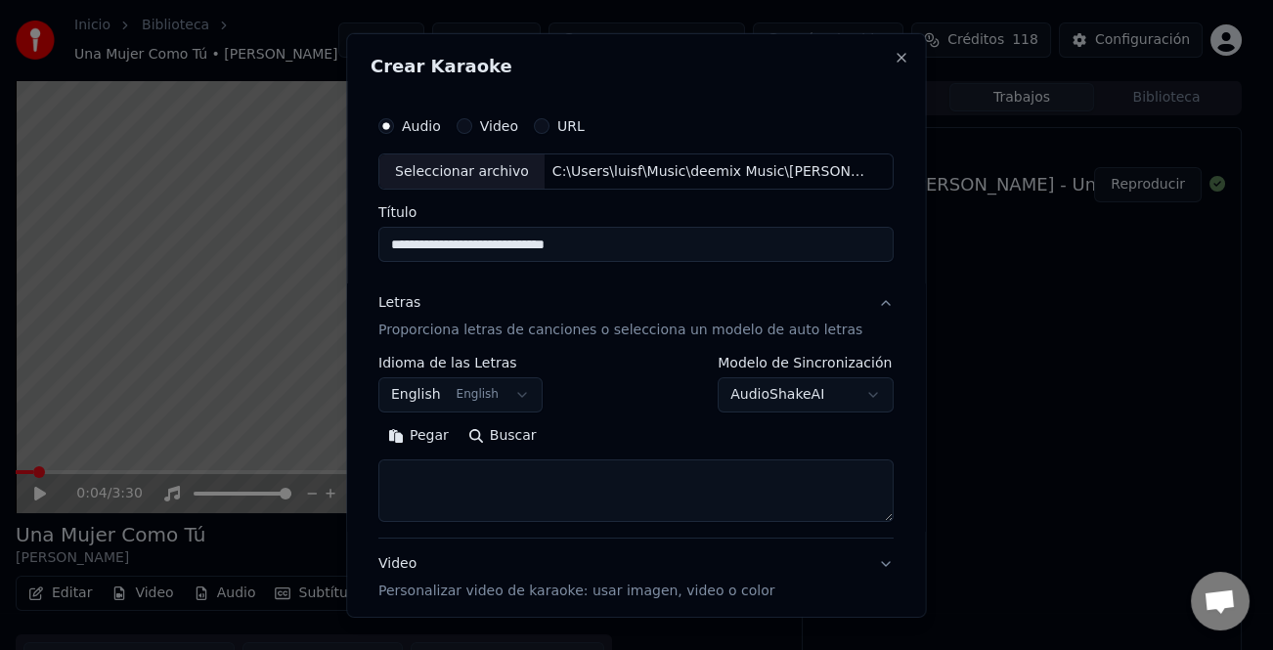
click at [432, 436] on button "Pegar" at bounding box center [418, 435] width 80 height 31
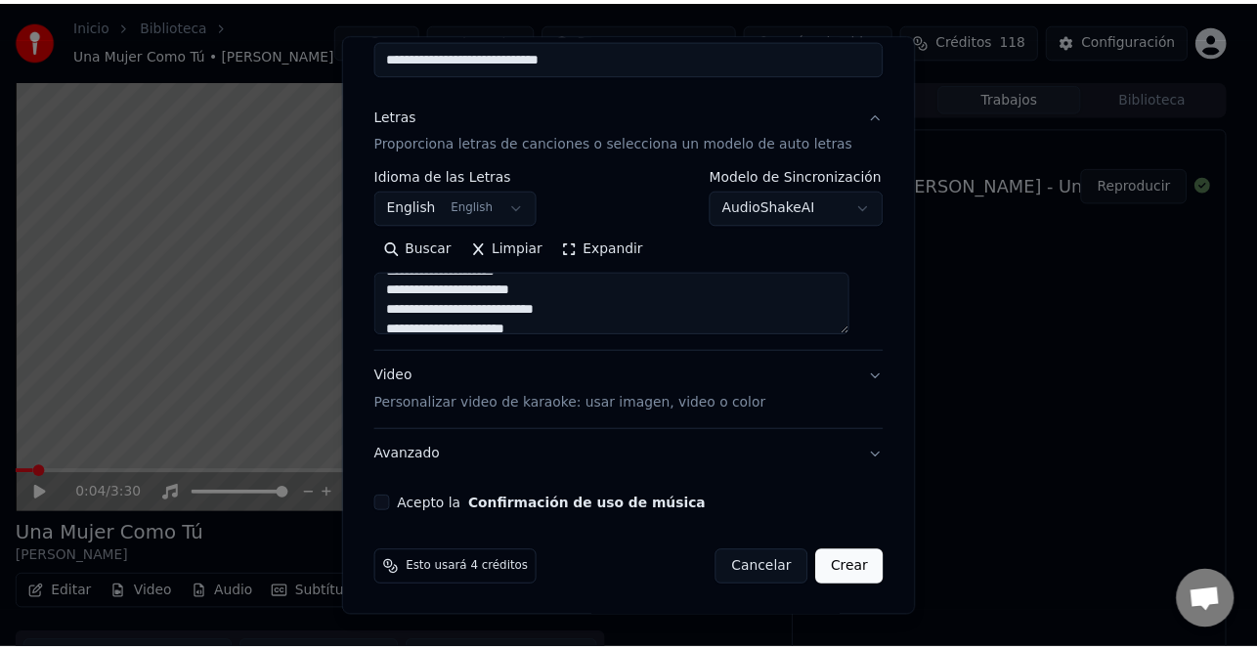
scroll to position [189, 0]
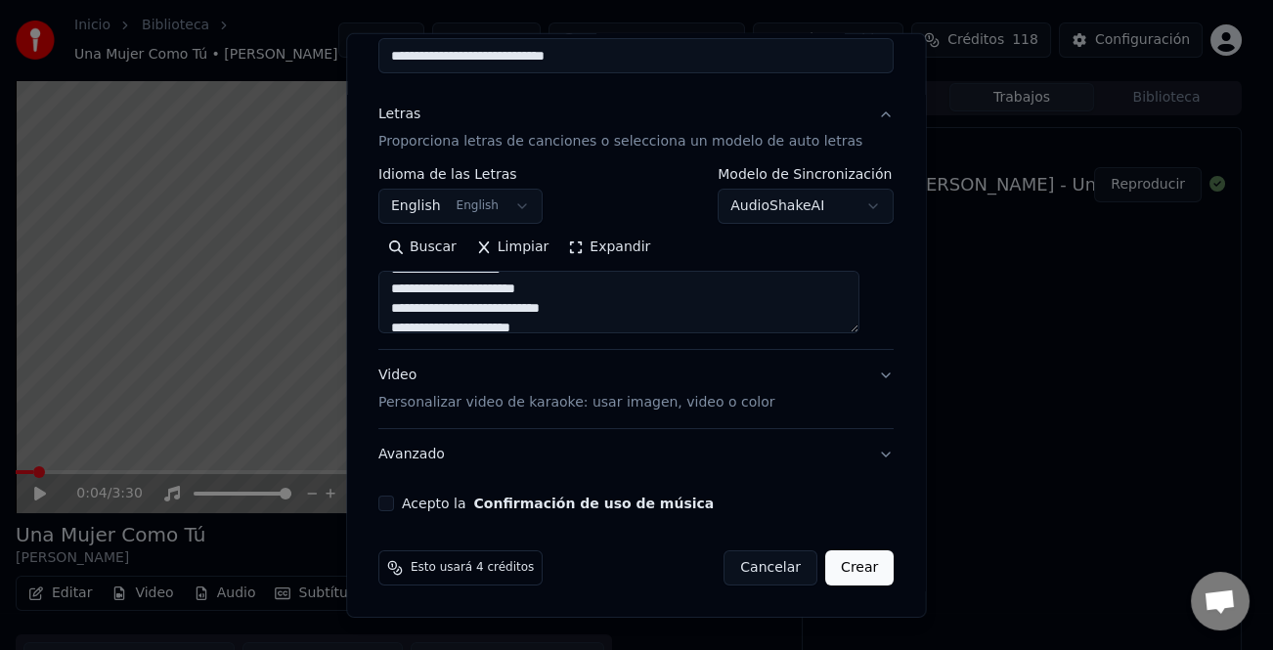
type textarea "**********"
click at [394, 505] on button "Acepto la Confirmación de uso de música" at bounding box center [386, 504] width 16 height 16
click at [844, 564] on button "Crear" at bounding box center [859, 567] width 68 height 35
select select "**"
type textarea "**********"
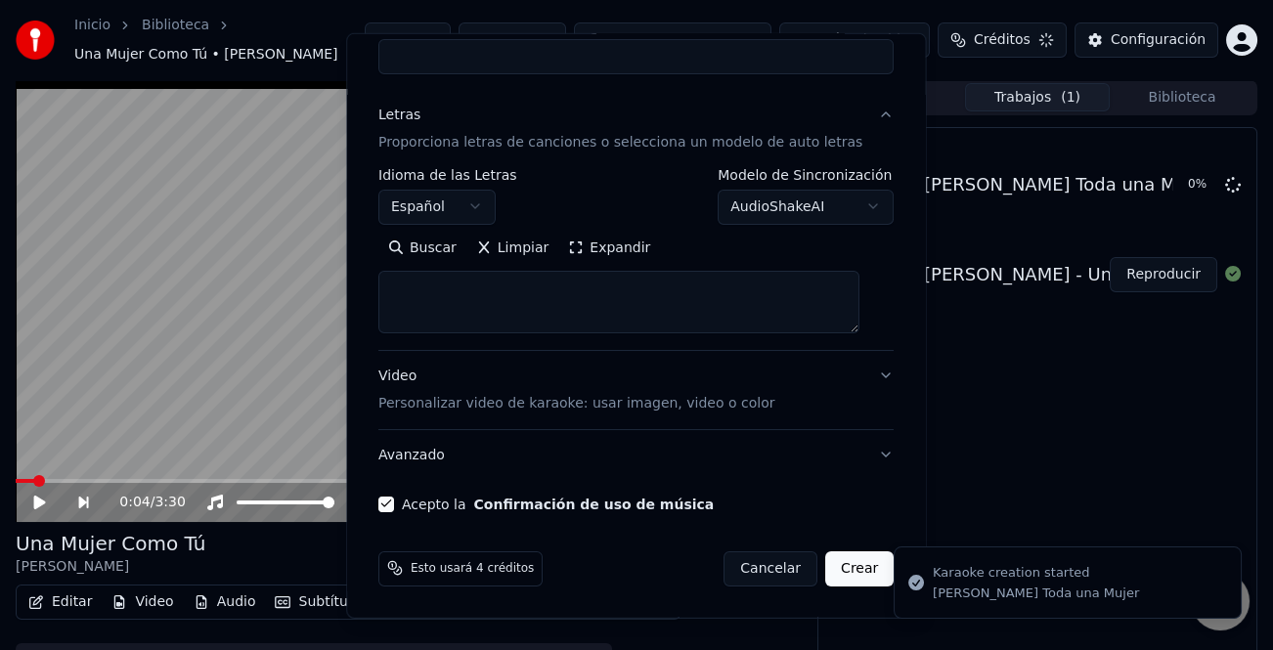
select select
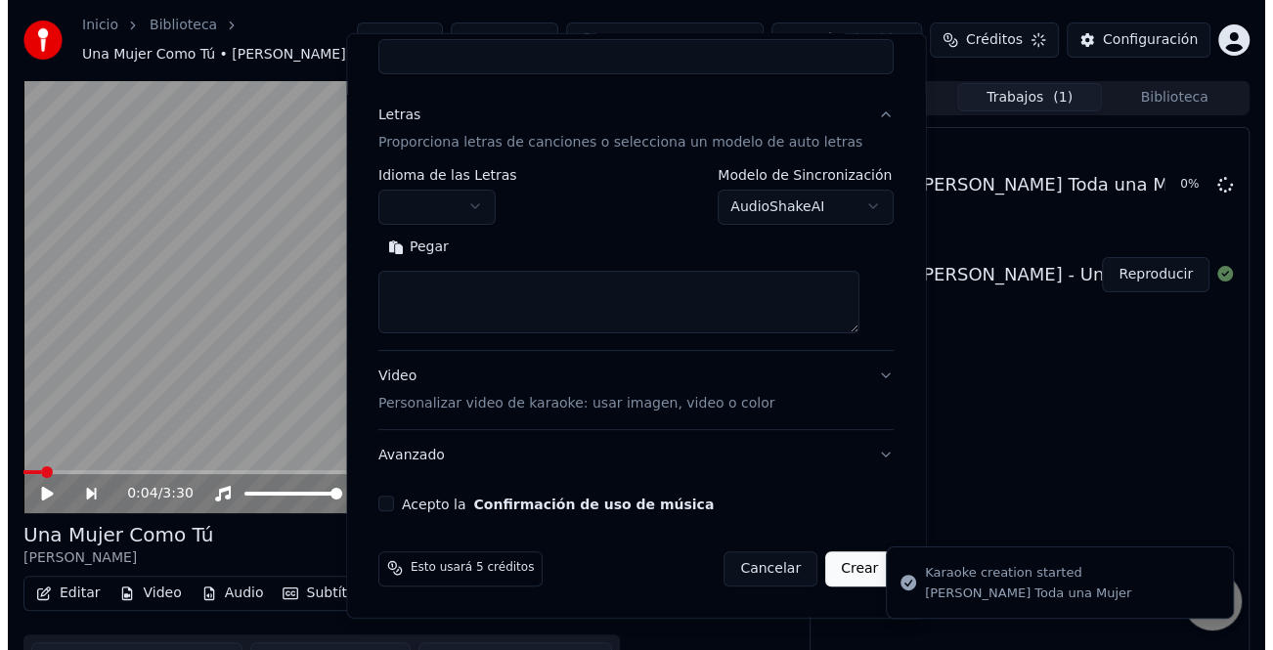
scroll to position [0, 0]
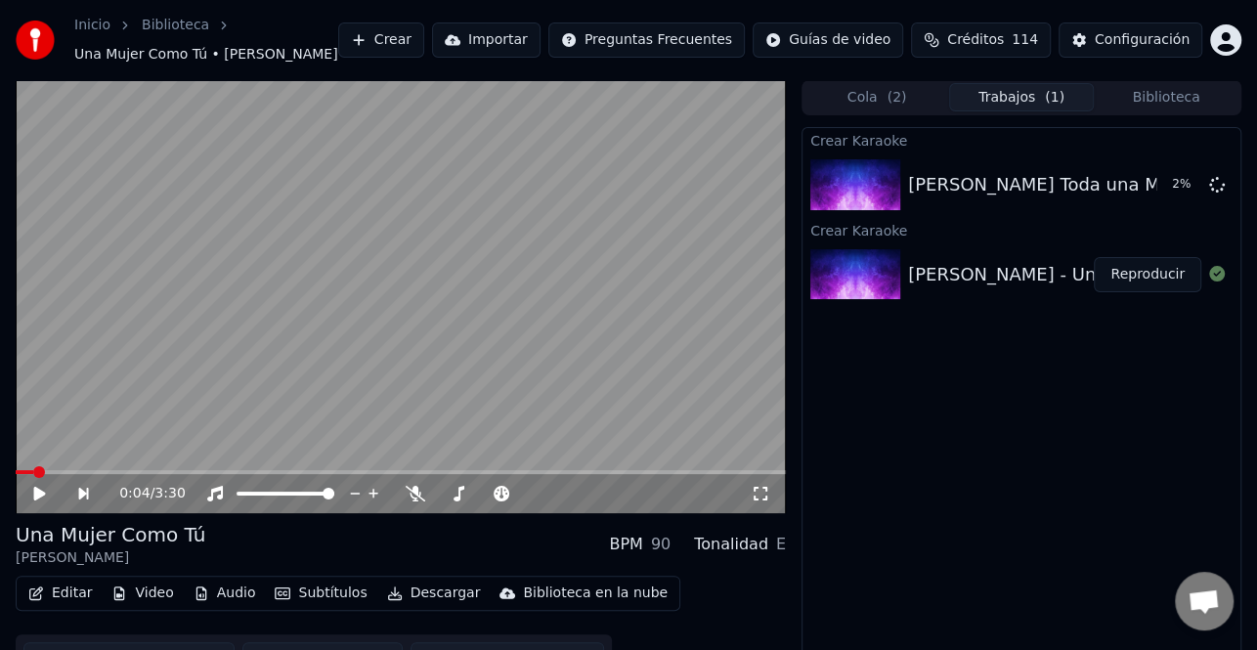
click at [1137, 101] on button "Biblioteca" at bounding box center [1166, 97] width 145 height 28
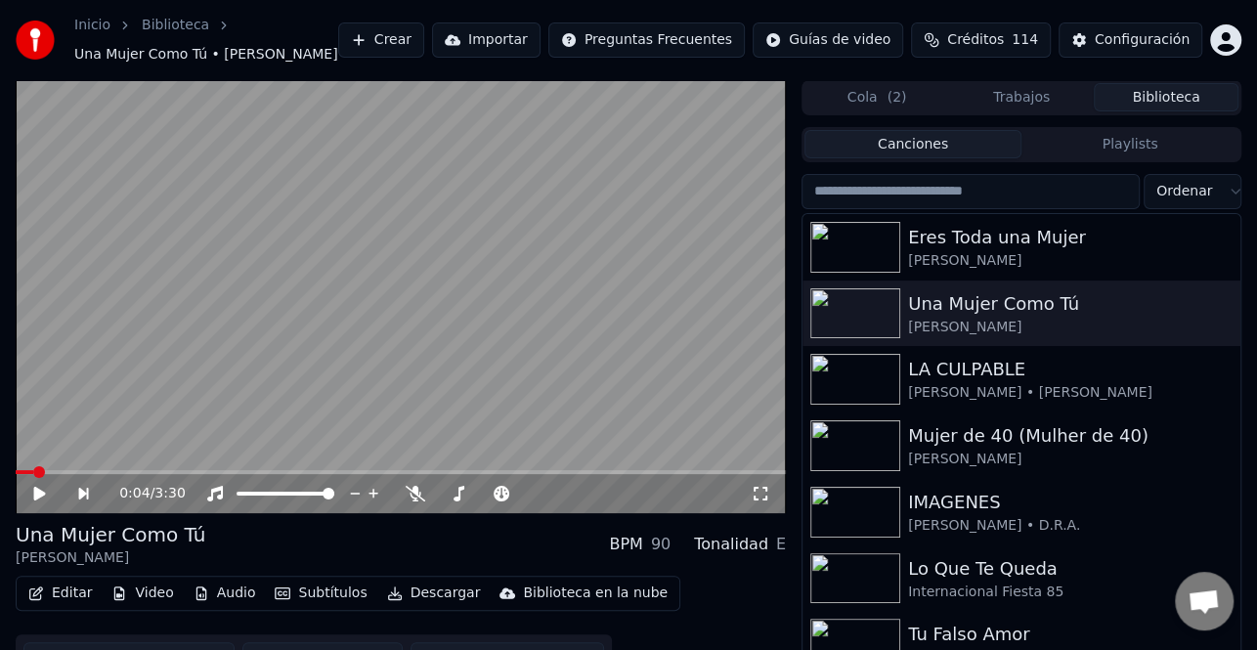
click at [424, 31] on button "Crear" at bounding box center [381, 39] width 86 height 35
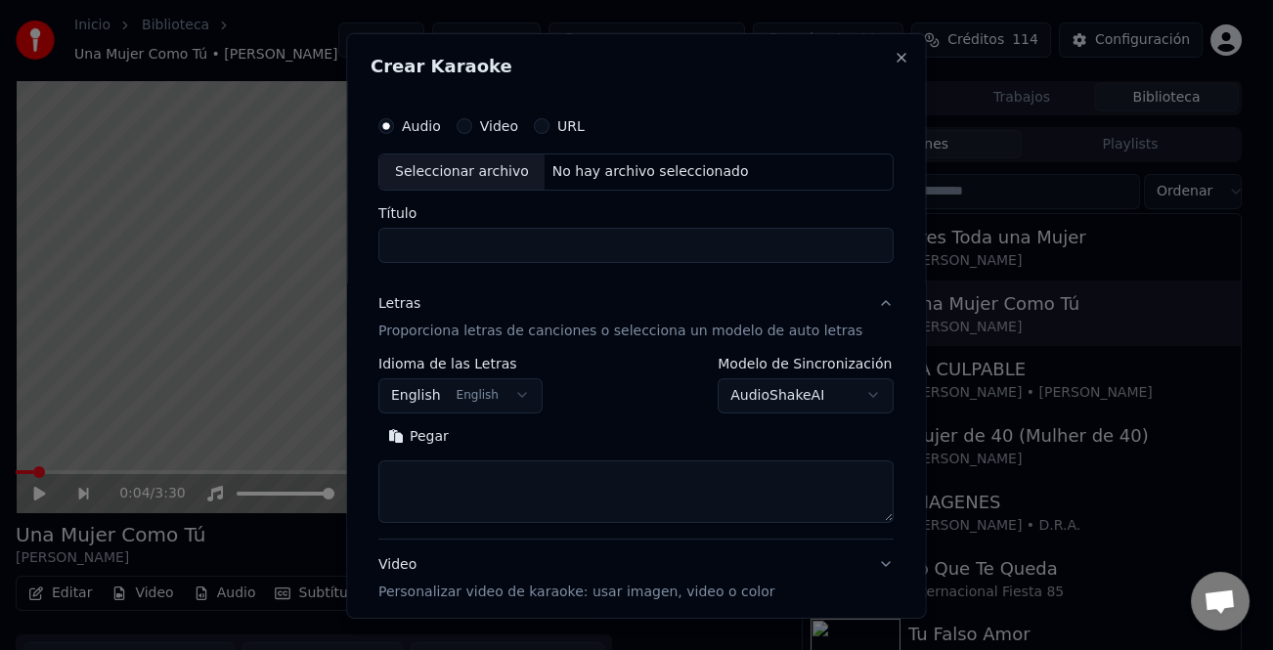
click at [475, 162] on div "Seleccionar archivo" at bounding box center [461, 170] width 165 height 35
type input "**********"
click at [437, 427] on button "Pegar" at bounding box center [418, 435] width 80 height 31
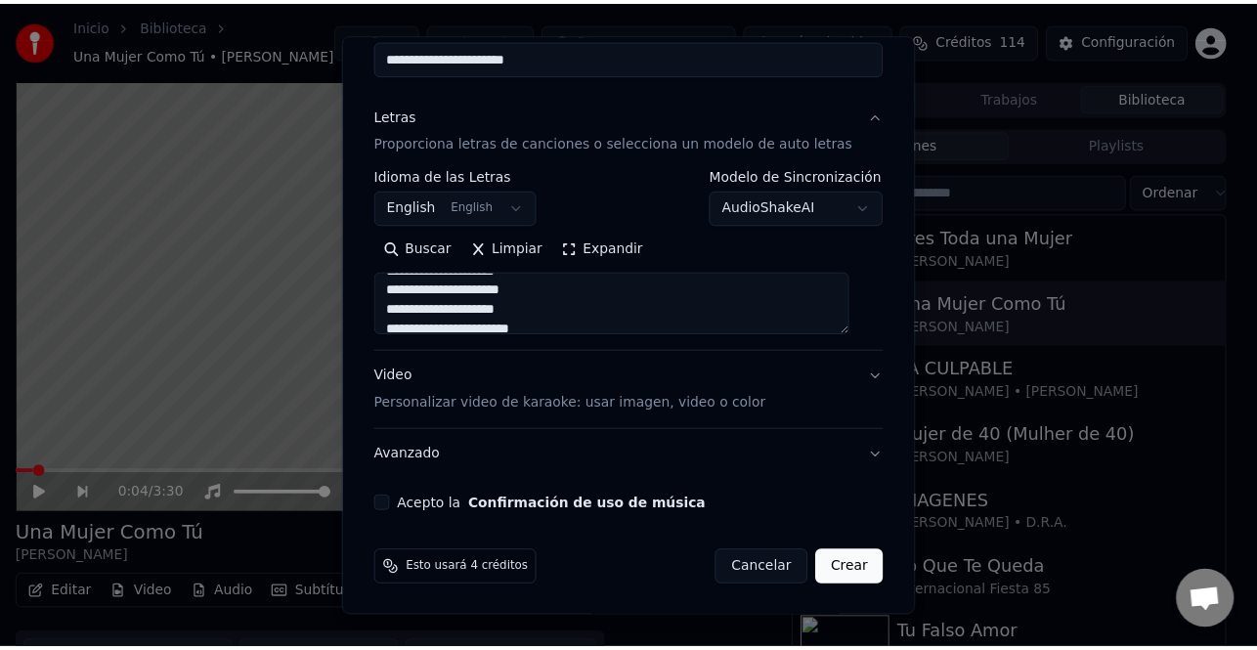
scroll to position [189, 0]
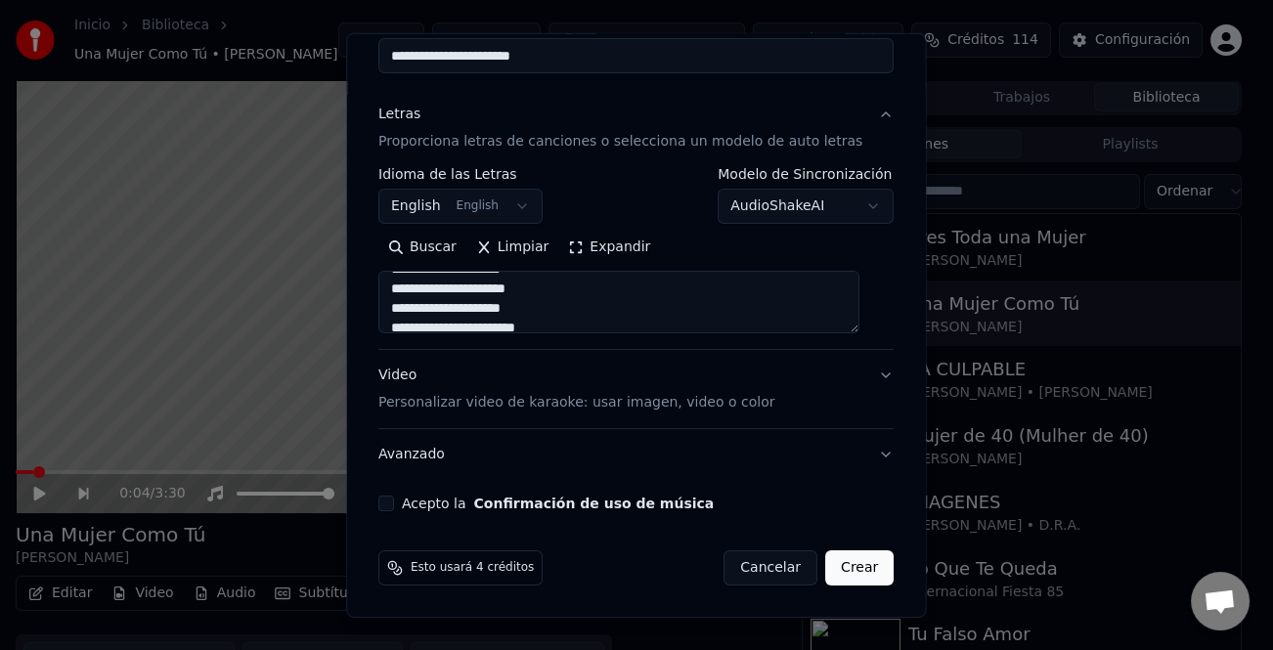
type textarea "**********"
click at [391, 500] on button "Acepto la Confirmación de uso de música" at bounding box center [386, 504] width 16 height 16
click at [843, 558] on button "Crear" at bounding box center [859, 567] width 68 height 35
select select "**"
type textarea "**********"
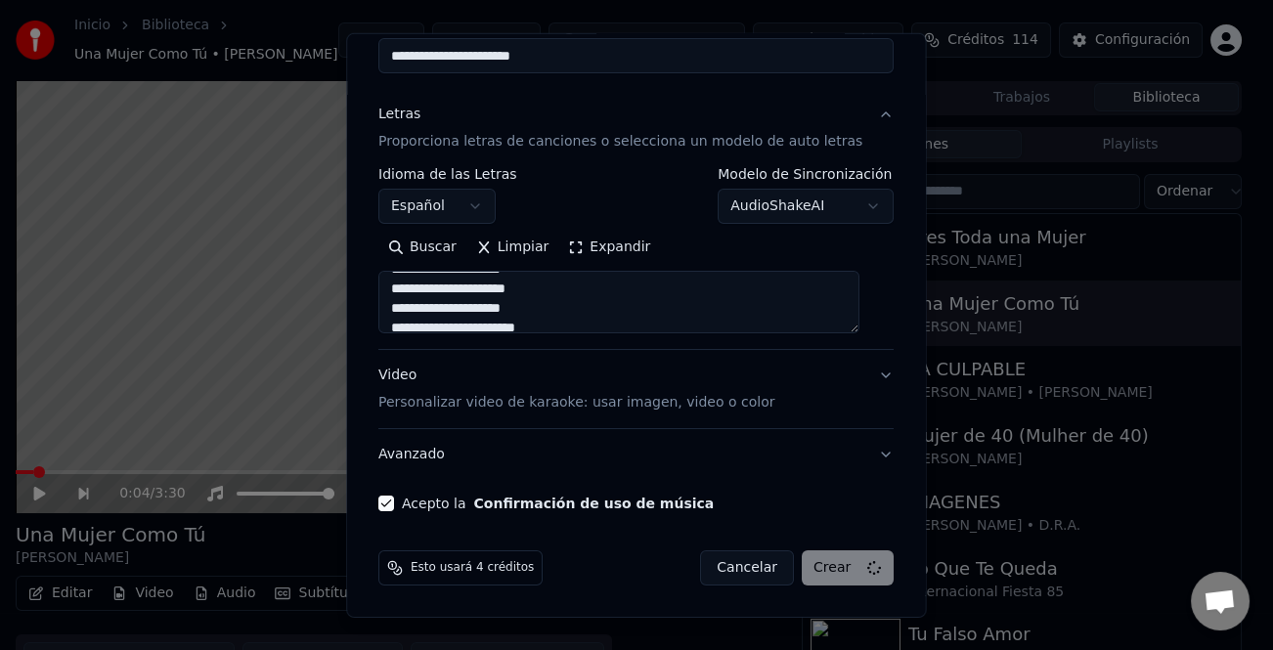
select select
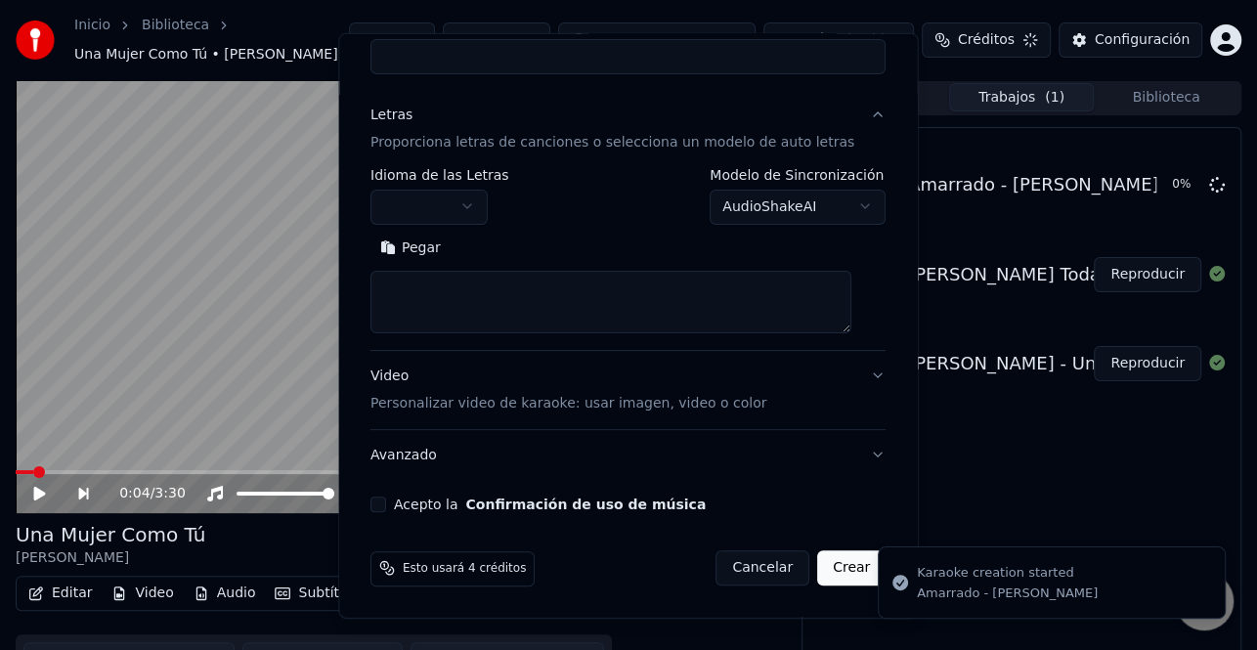
scroll to position [0, 0]
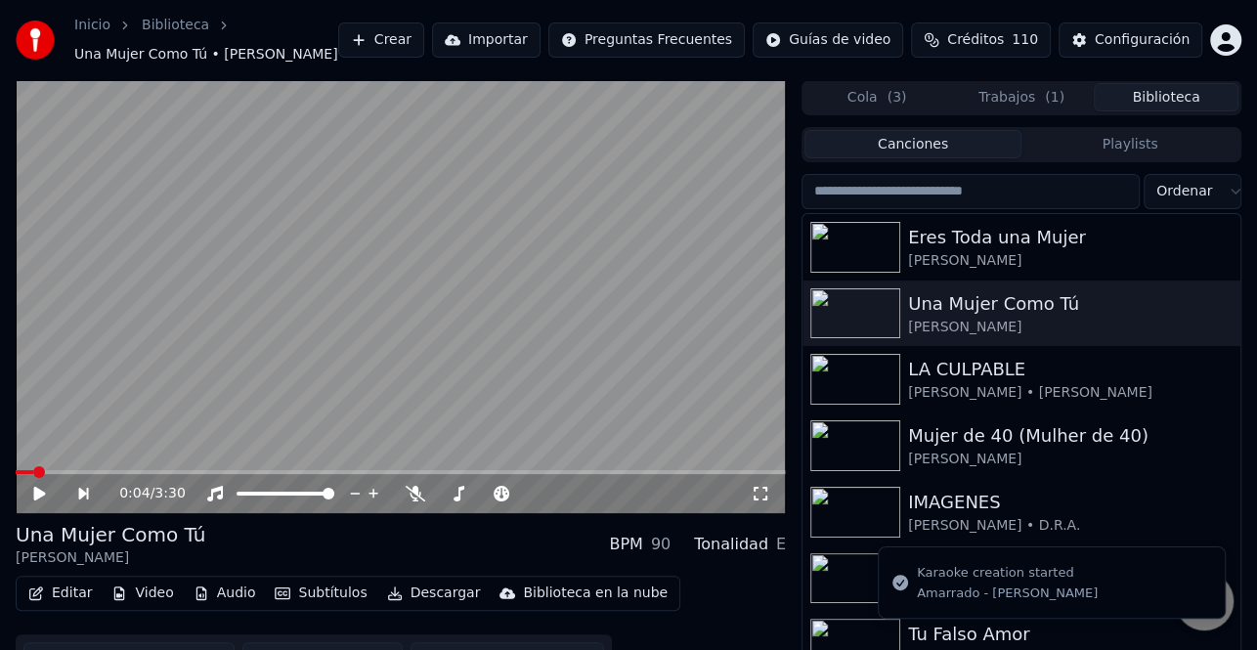
click at [1168, 94] on button "Biblioteca" at bounding box center [1166, 97] width 145 height 28
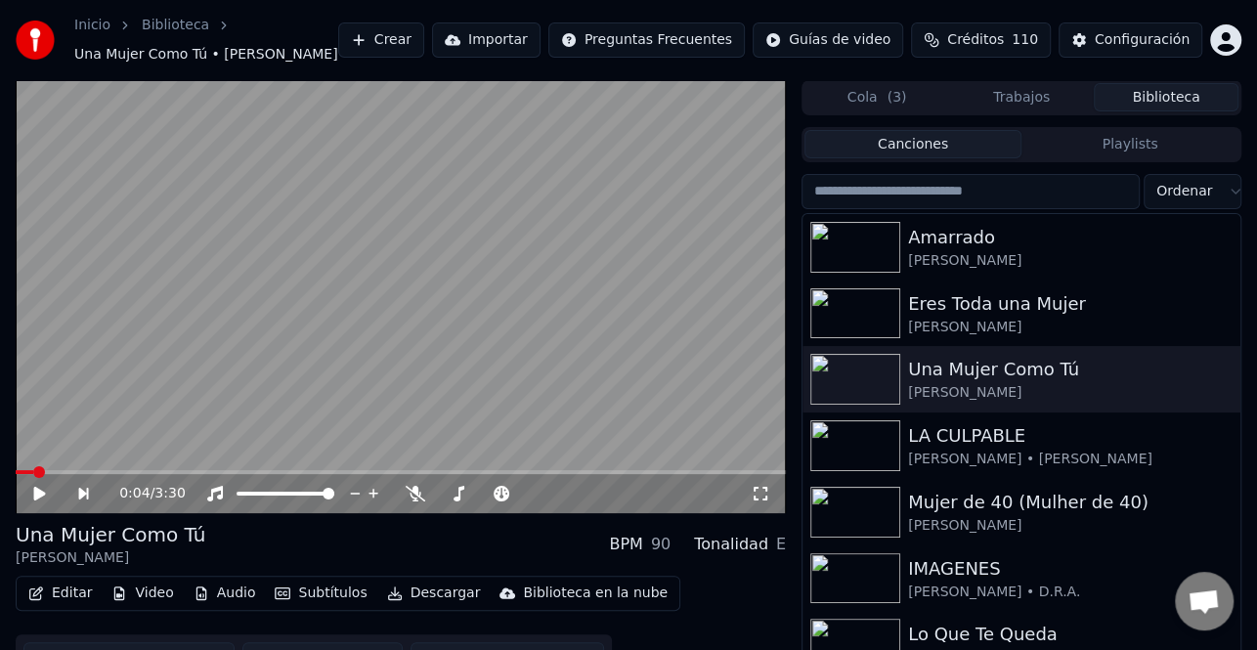
click at [424, 40] on button "Crear" at bounding box center [381, 39] width 86 height 35
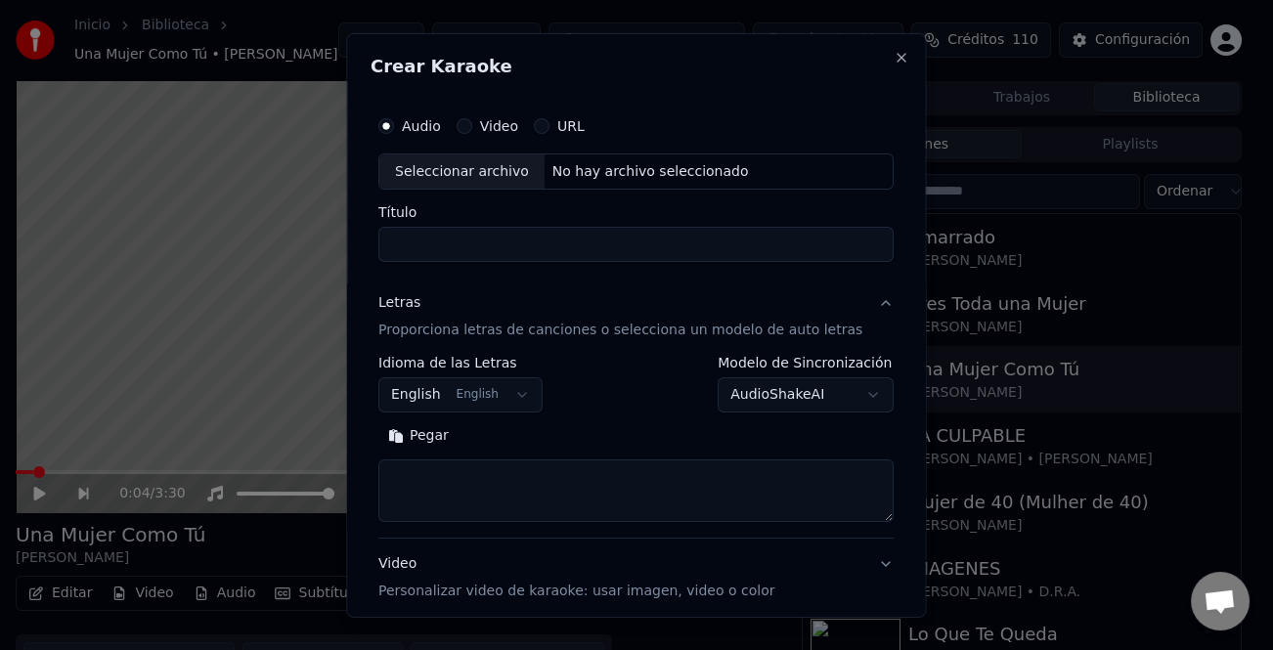
click at [446, 162] on div "Seleccionar archivo" at bounding box center [461, 170] width 165 height 35
type input "**********"
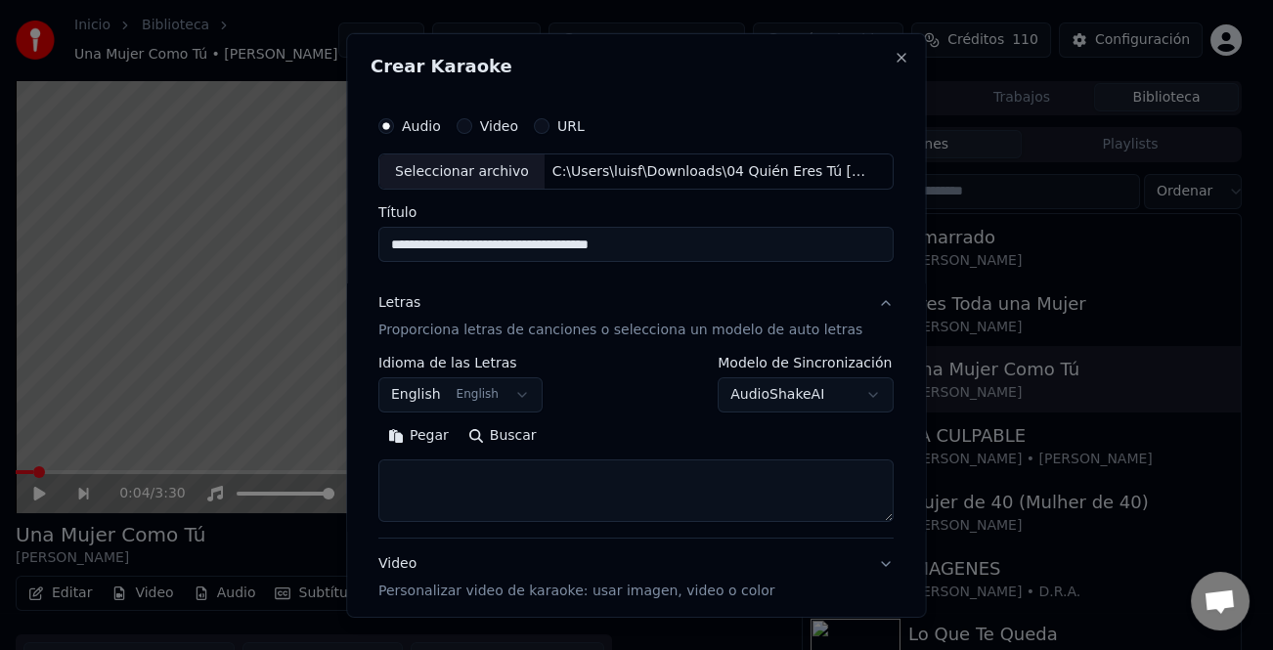
click at [435, 451] on div "Pegar Buscar" at bounding box center [635, 435] width 515 height 31
click at [431, 436] on button "Pegar" at bounding box center [418, 435] width 80 height 31
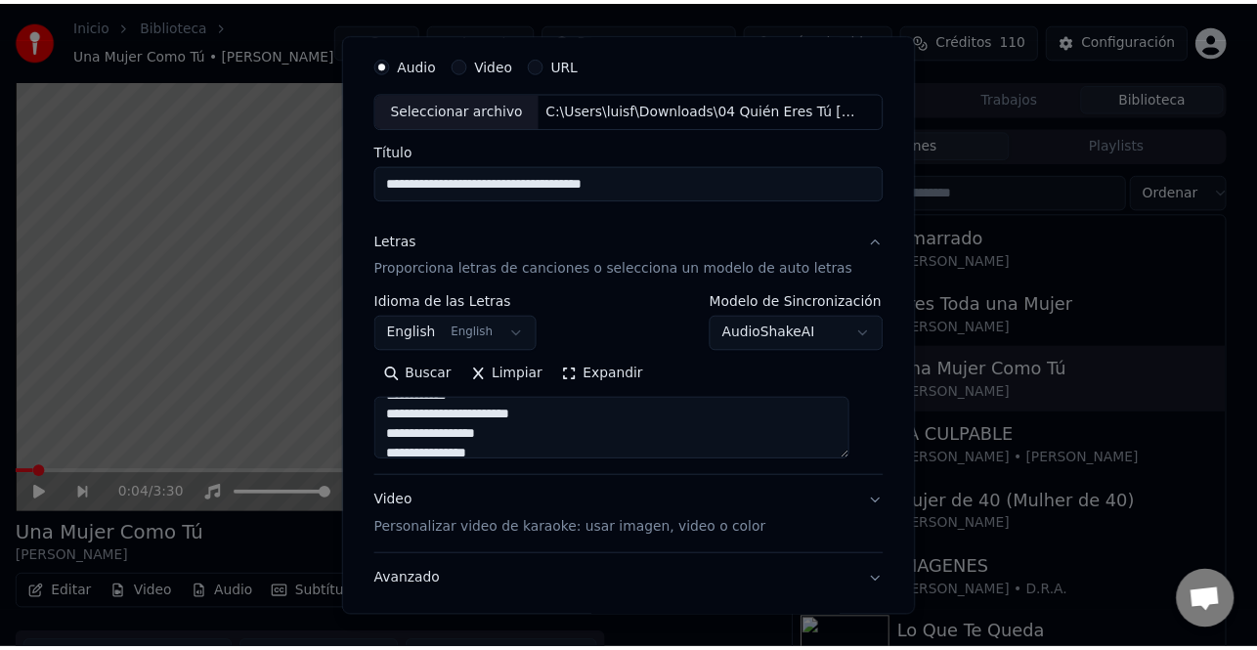
scroll to position [189, 0]
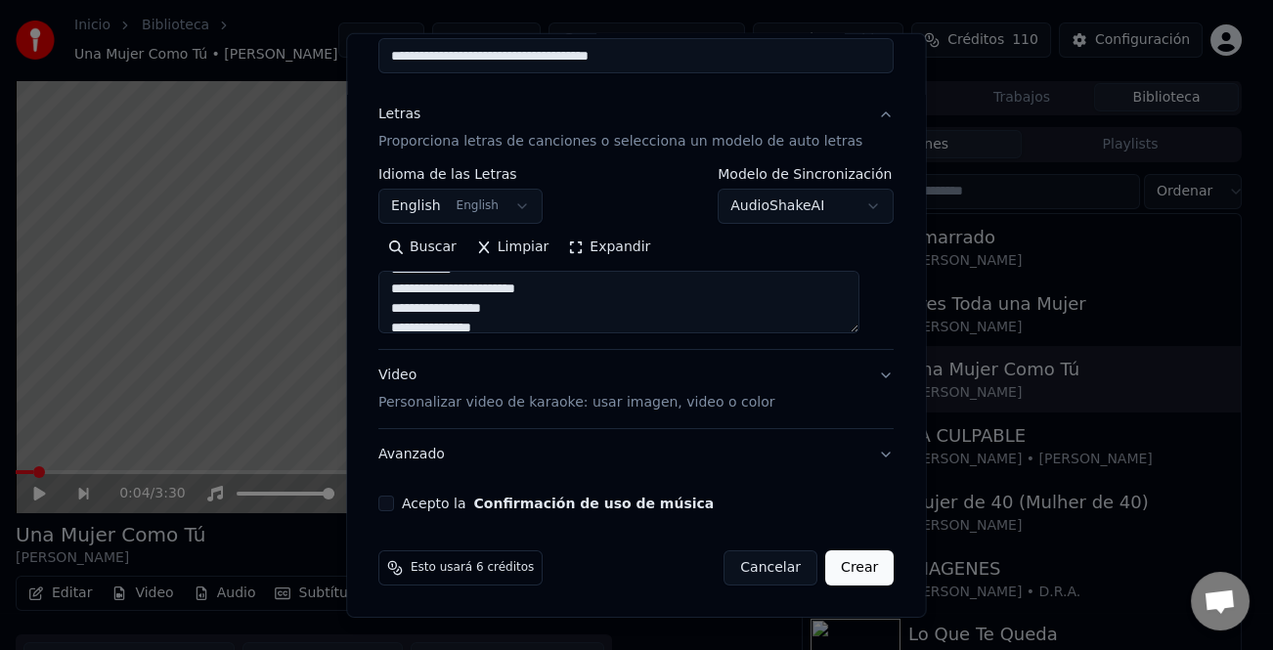
type textarea "**********"
click at [404, 501] on div "Acepto la Confirmación de uso de música" at bounding box center [635, 504] width 515 height 16
click at [394, 505] on button "Acepto la Confirmación de uso de música" at bounding box center [386, 504] width 16 height 16
click at [844, 570] on button "Crear" at bounding box center [859, 567] width 68 height 35
select select "**"
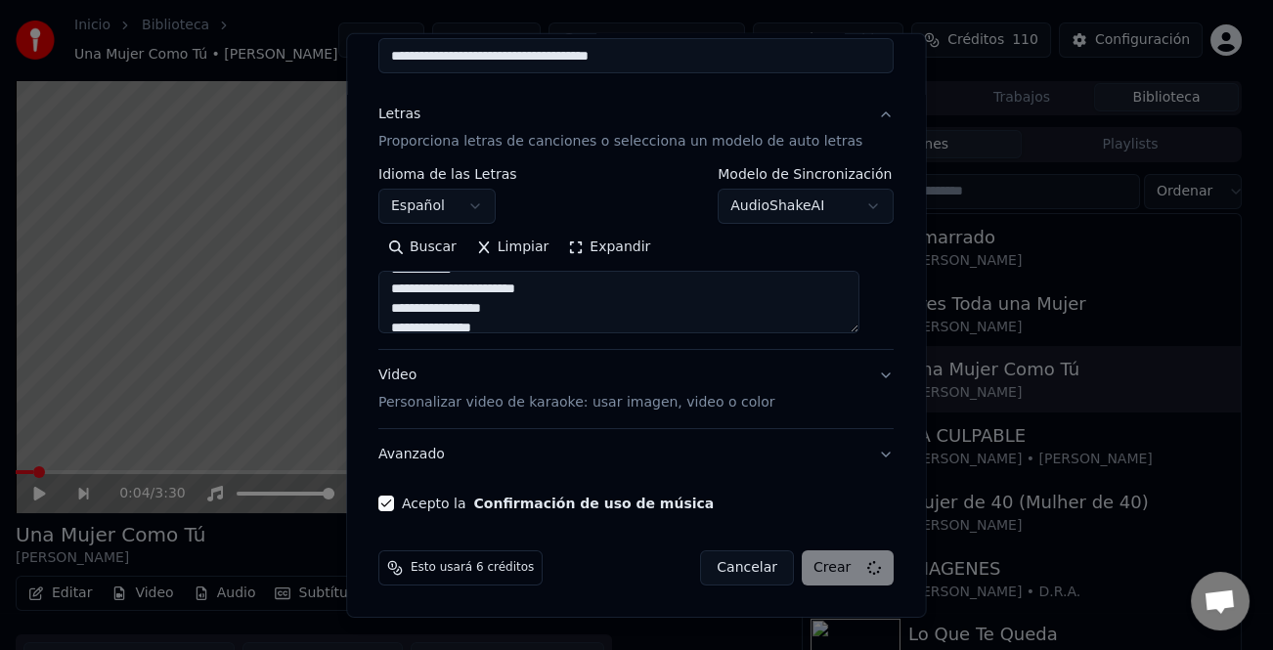
type textarea "**********"
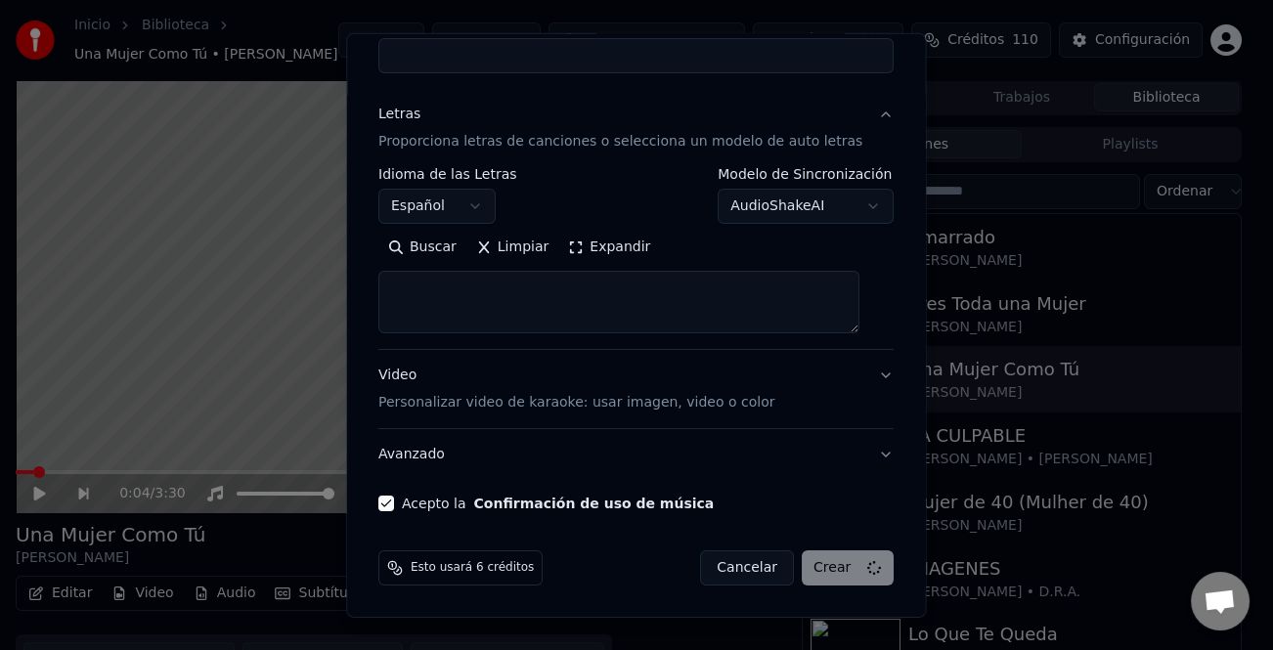
select select
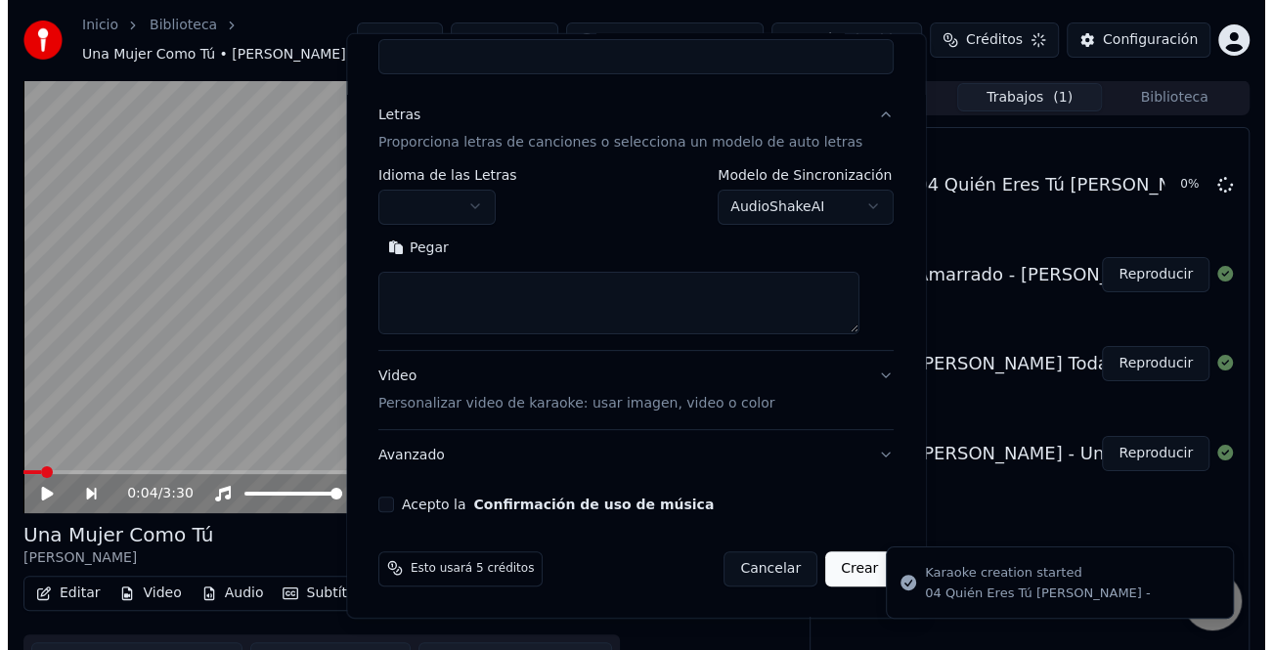
scroll to position [0, 0]
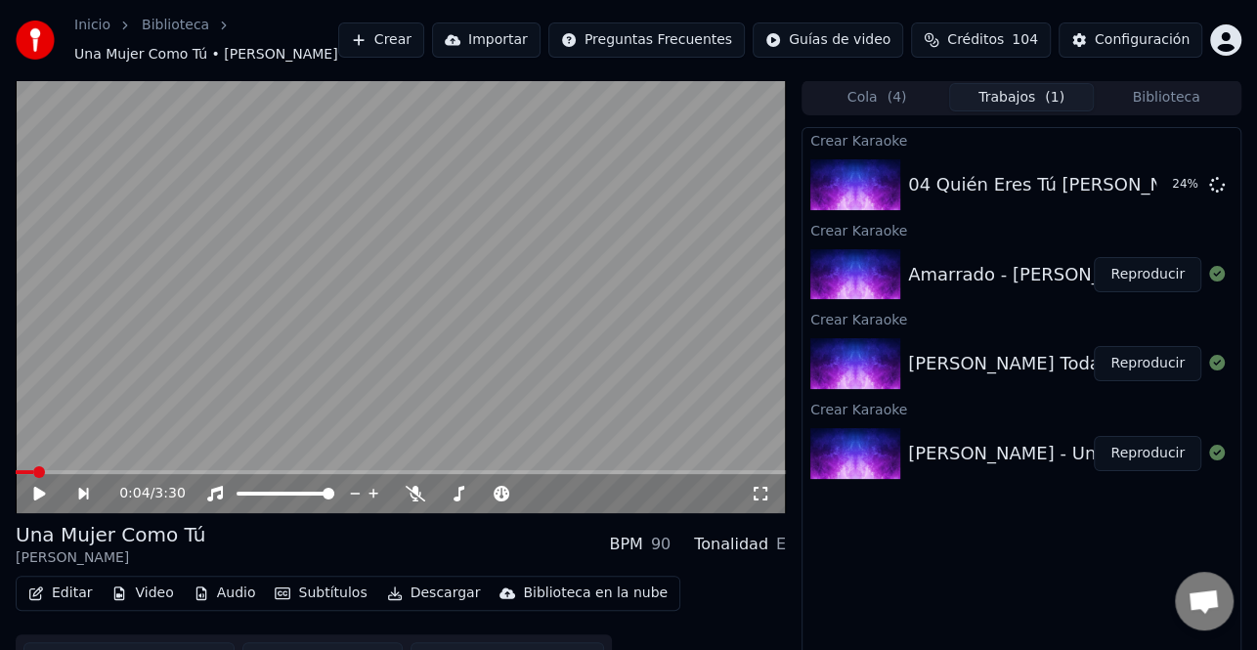
click at [424, 31] on button "Crear" at bounding box center [381, 39] width 86 height 35
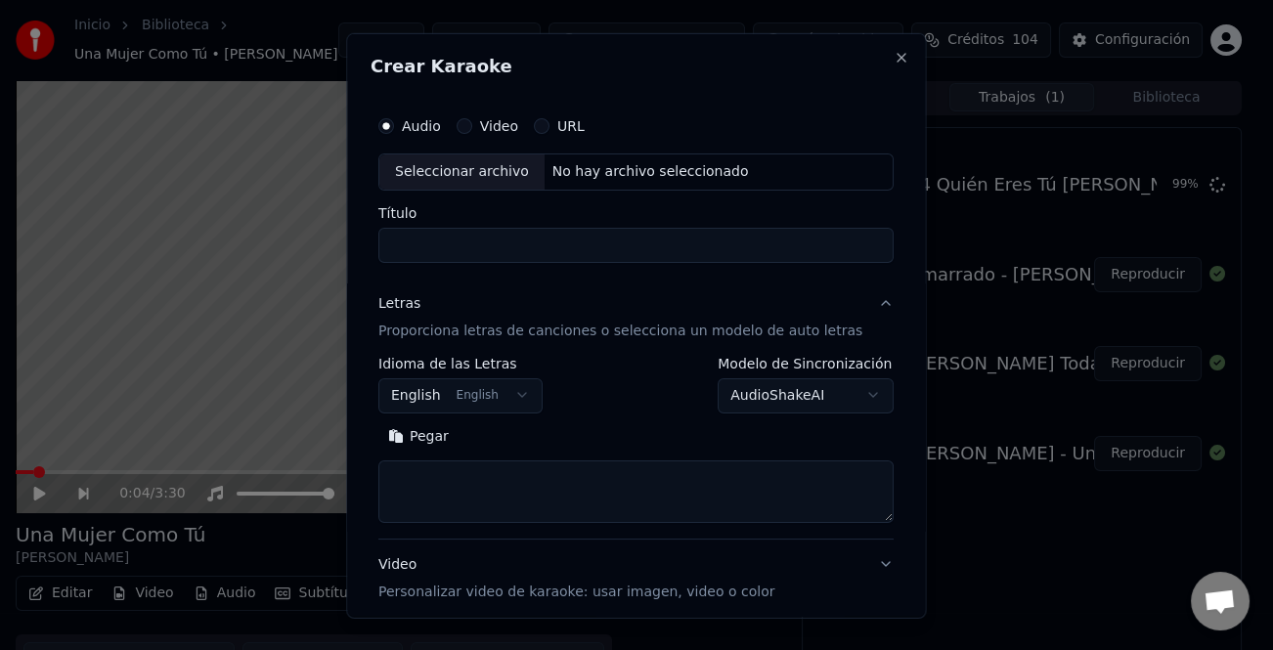
click at [458, 174] on div "Seleccionar archivo" at bounding box center [461, 170] width 165 height 35
type input "**********"
click at [430, 435] on button "Pegar" at bounding box center [418, 435] width 80 height 31
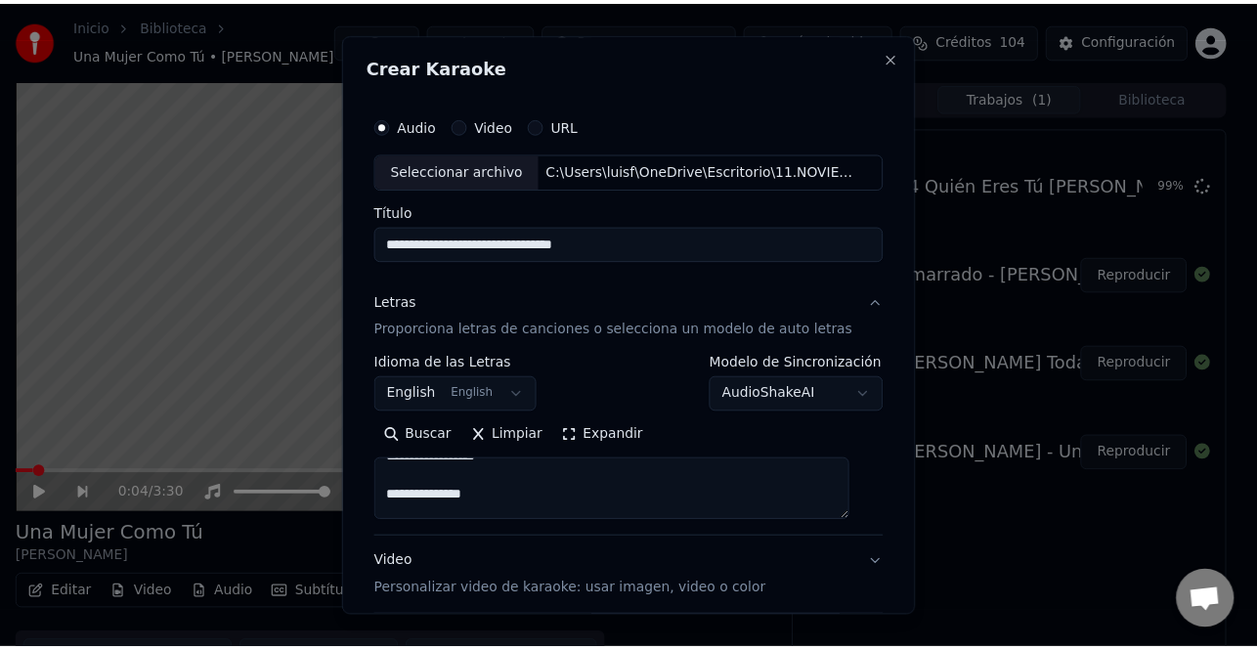
scroll to position [189, 0]
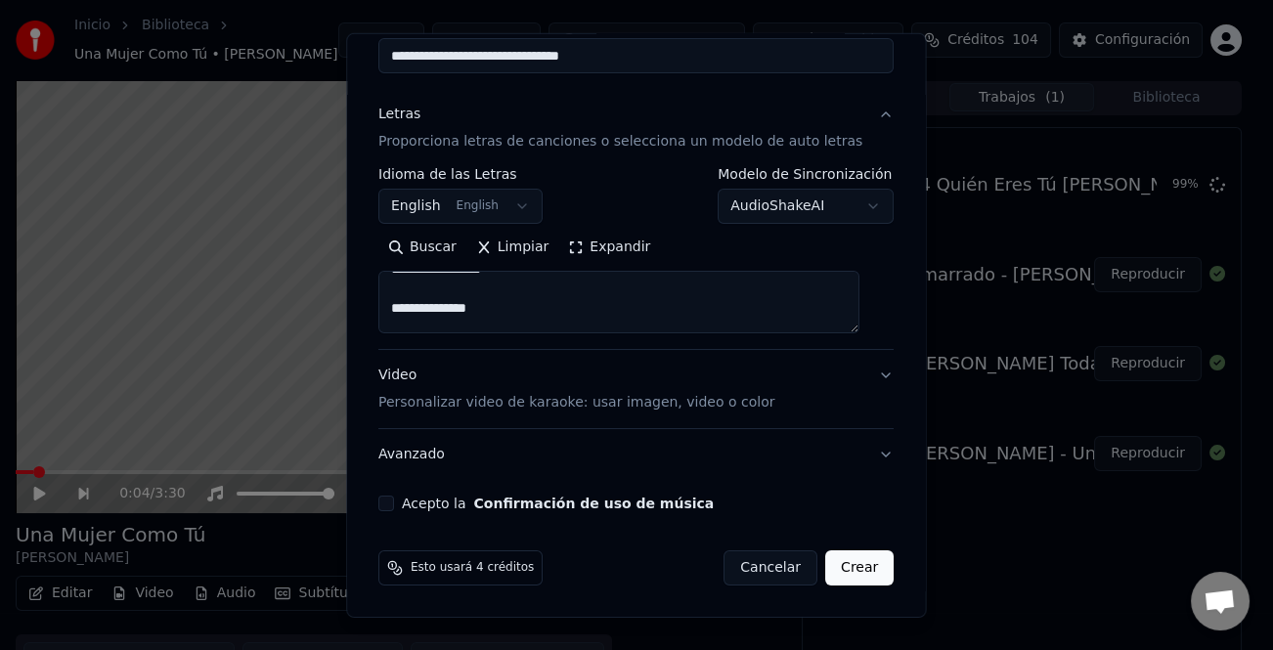
click at [394, 499] on button "Acepto la Confirmación de uso de música" at bounding box center [386, 504] width 16 height 16
type textarea "**********"
click at [844, 572] on button "Crear" at bounding box center [859, 567] width 68 height 35
select select "**"
type textarea "**********"
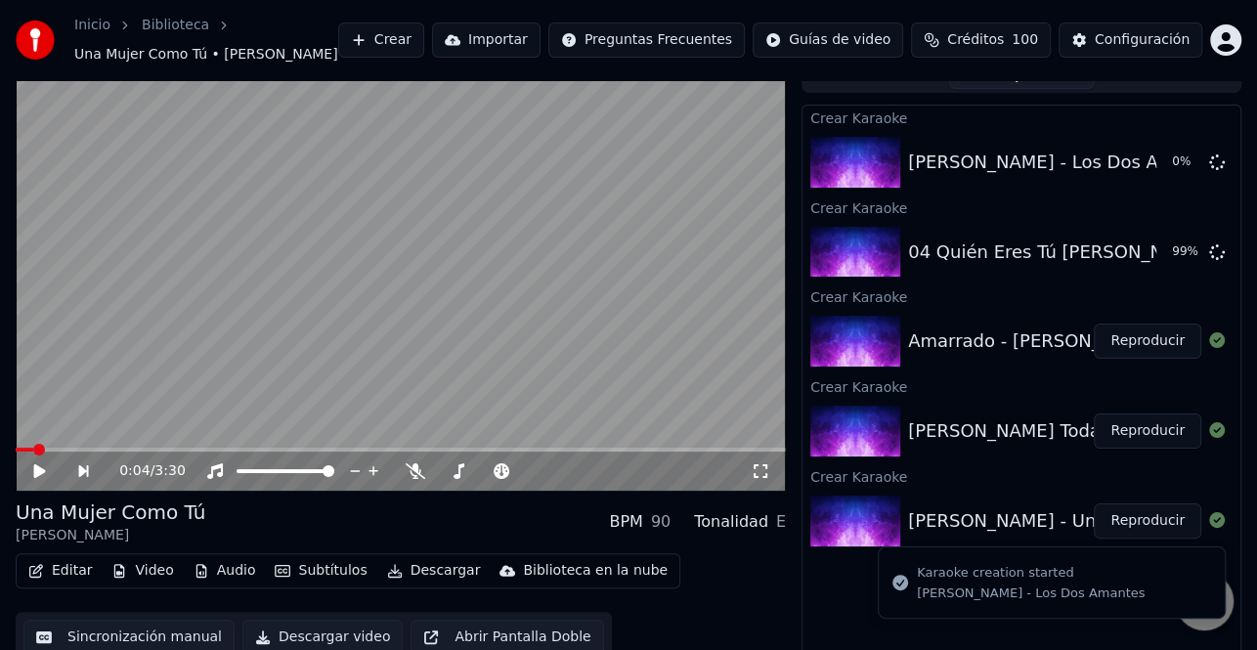
scroll to position [35, 0]
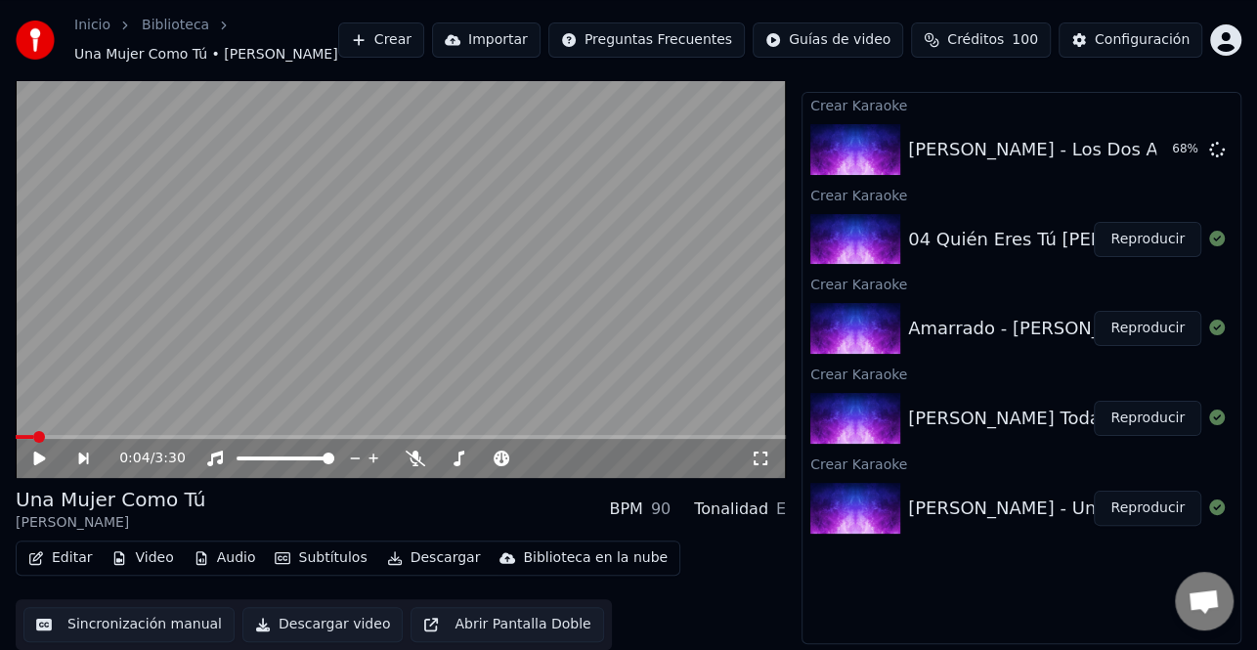
drag, startPoint x: 6, startPoint y: 256, endPoint x: 762, endPoint y: 361, distance: 763.8
click at [6, 256] on div "0:04 / 3:30 Una Mujer Como Tú Marco Antonio Solís BPM 90 Tonalidad E Editar Vid…" at bounding box center [628, 347] width 1257 height 605
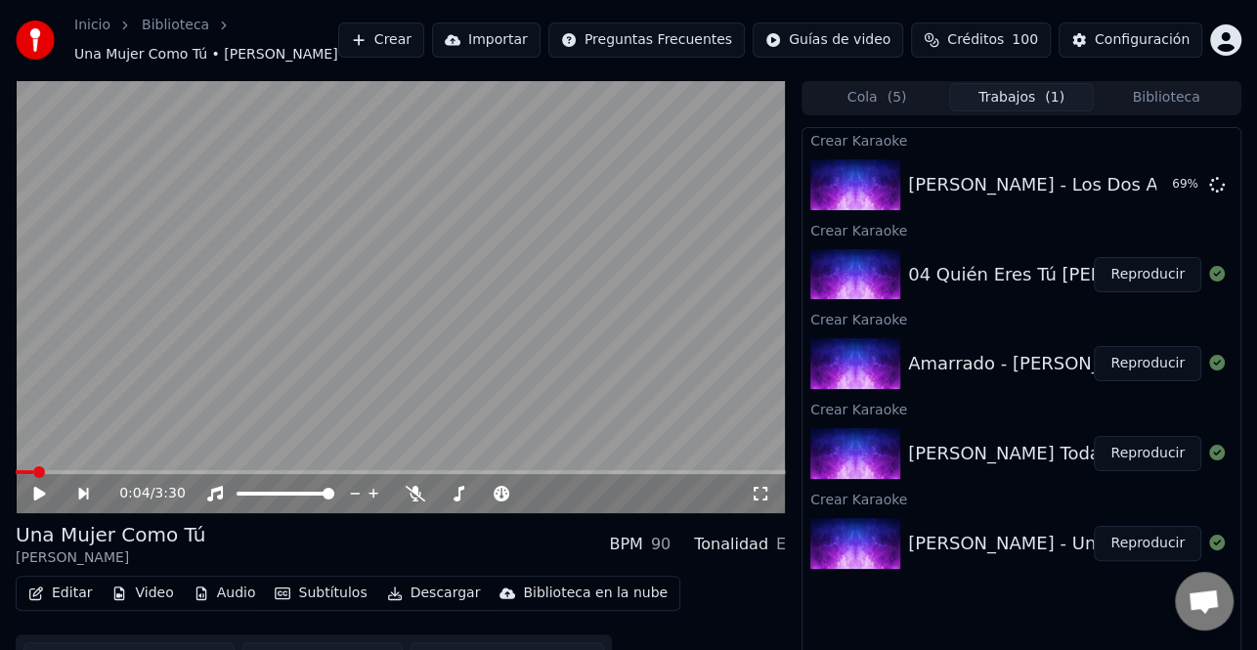
click at [1165, 90] on button "Biblioteca" at bounding box center [1166, 97] width 145 height 28
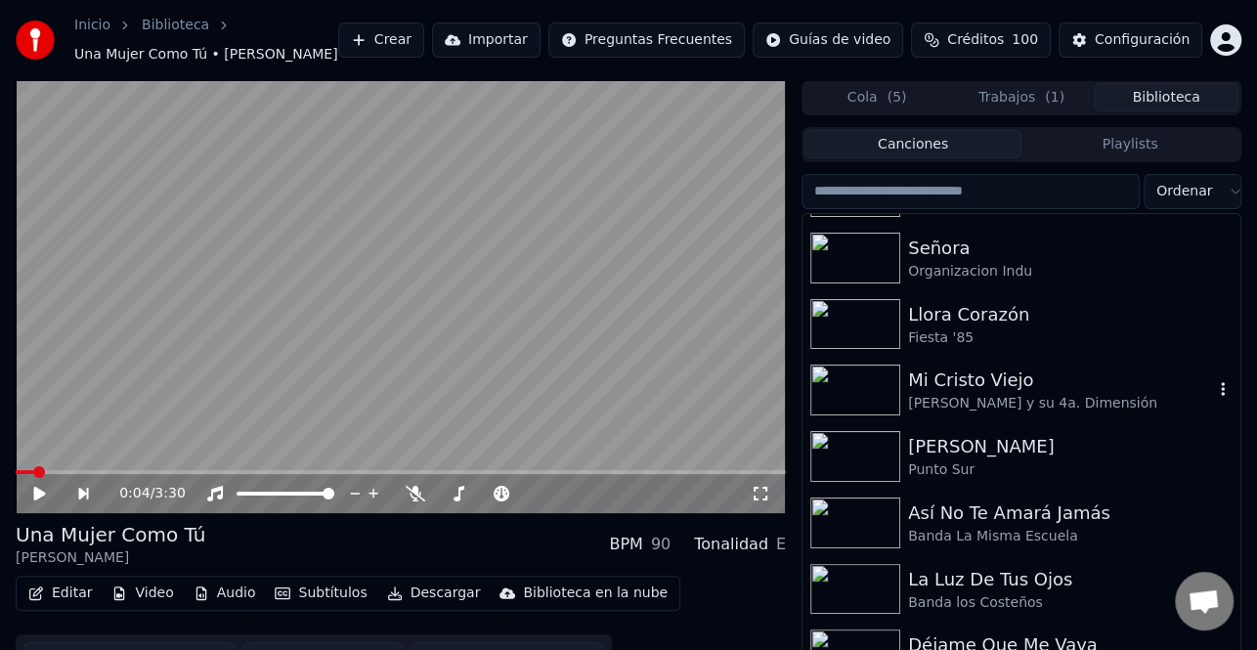
scroll to position [684, 0]
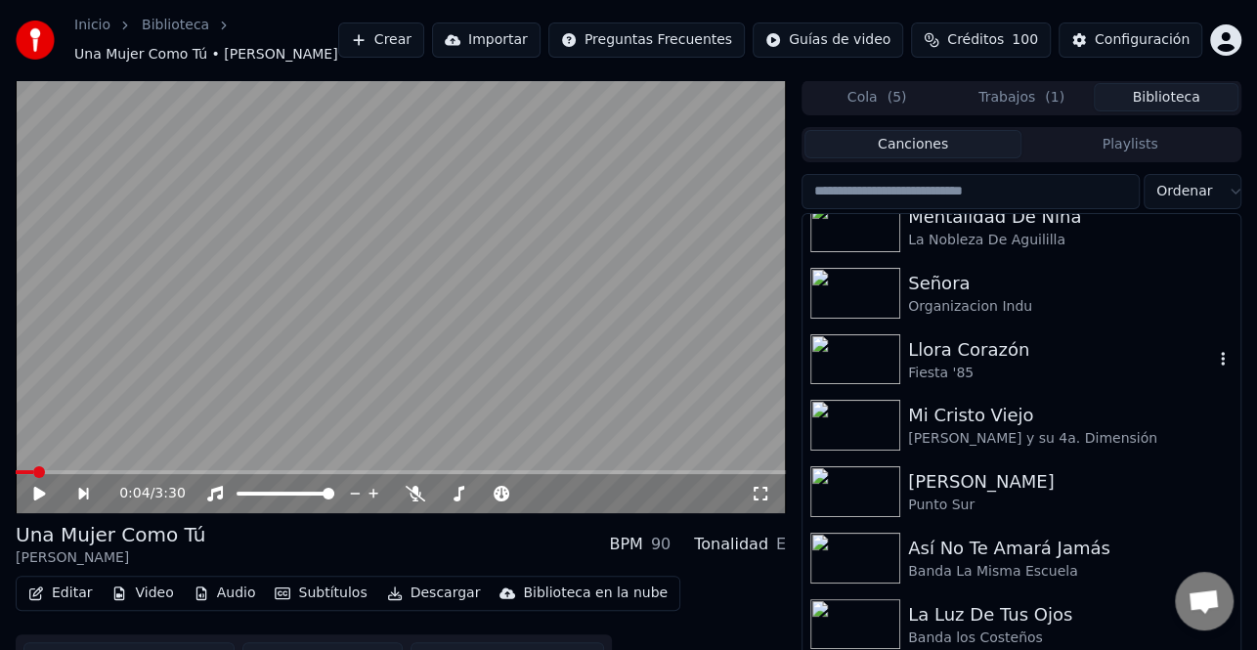
click at [947, 358] on div "Llora Corazón" at bounding box center [1060, 349] width 305 height 27
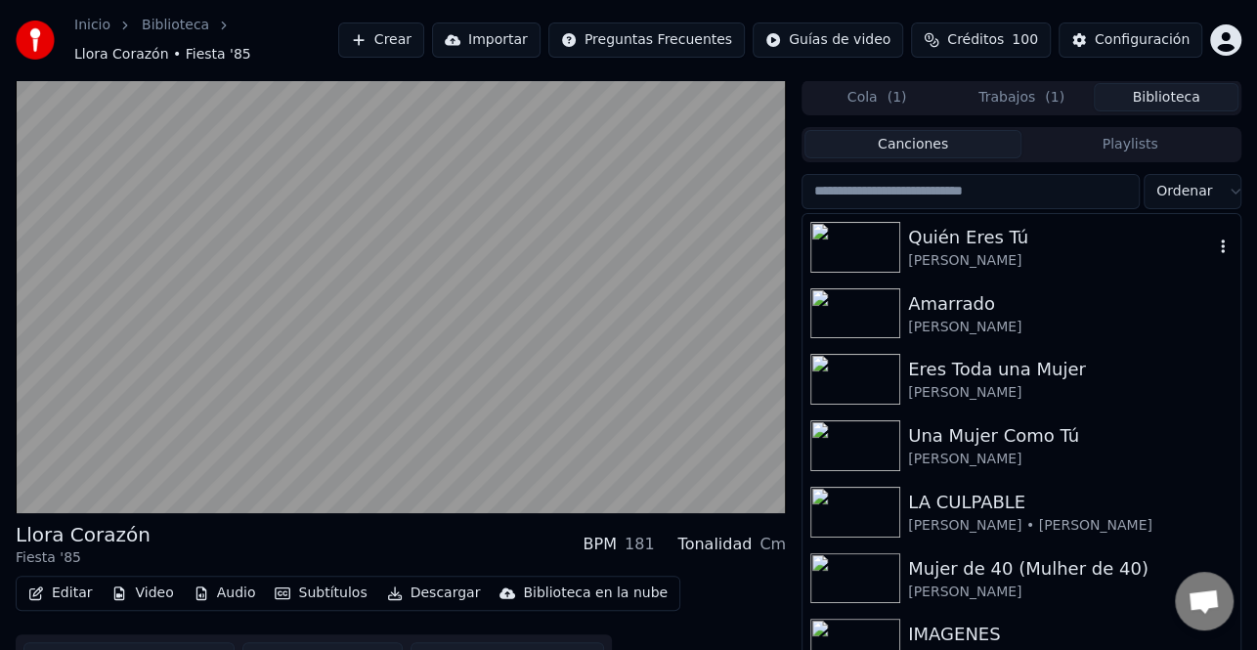
click at [949, 251] on div "[PERSON_NAME]" at bounding box center [1060, 261] width 305 height 20
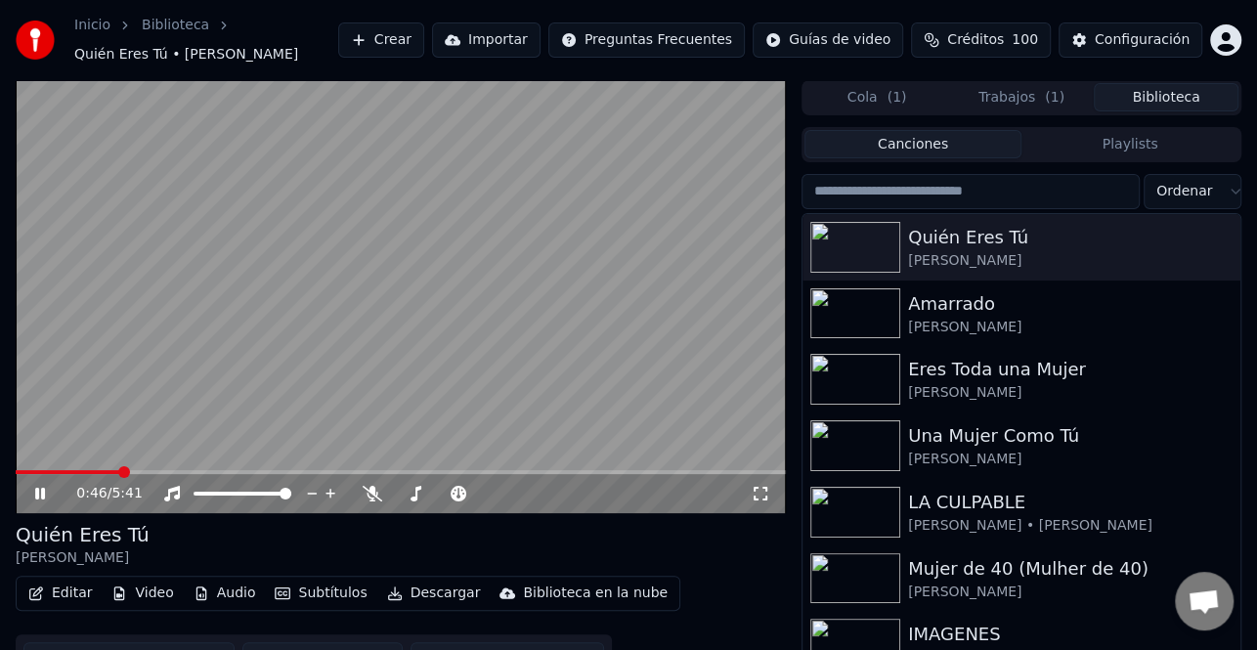
click at [41, 493] on icon at bounding box center [40, 494] width 10 height 12
click at [67, 589] on button "Editar" at bounding box center [60, 593] width 79 height 27
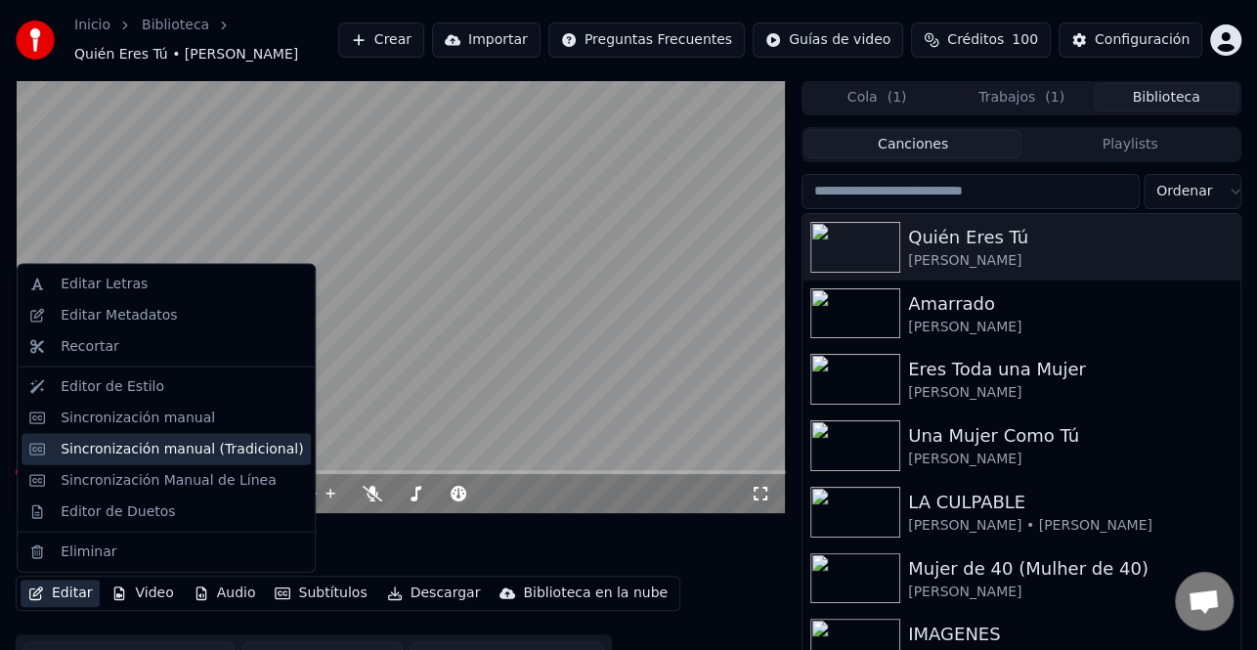
click at [176, 450] on div "Sincronización manual (Tradicional)" at bounding box center [182, 449] width 242 height 20
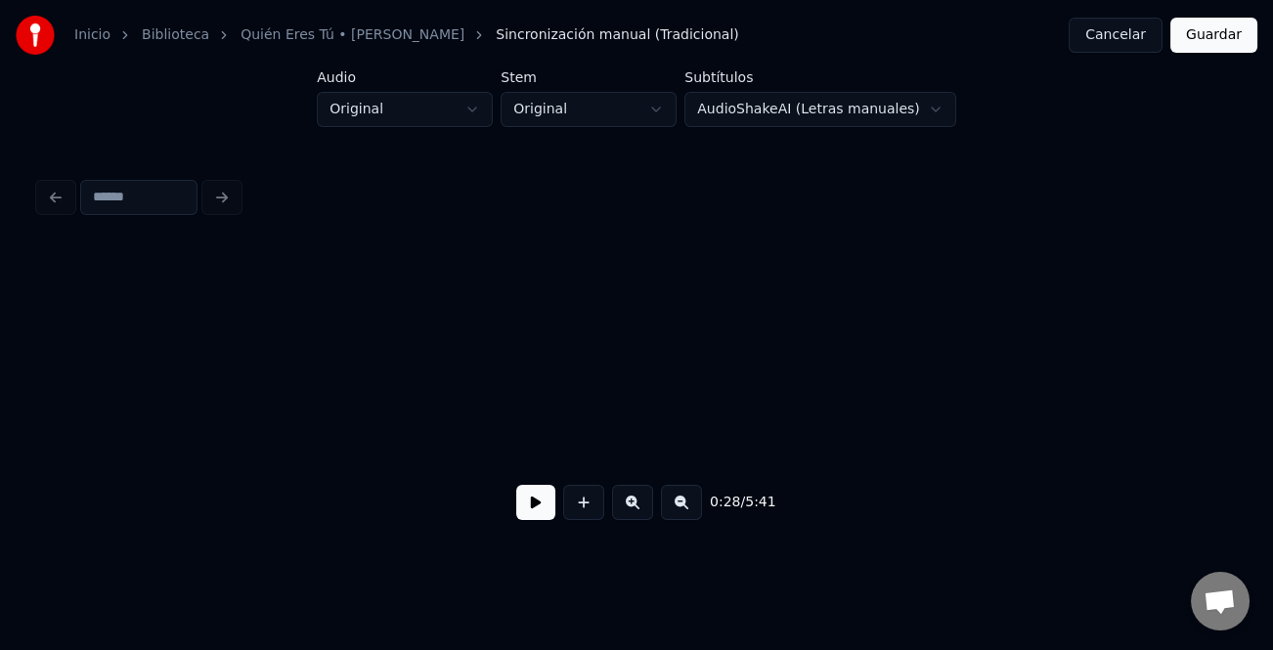
scroll to position [0, 4248]
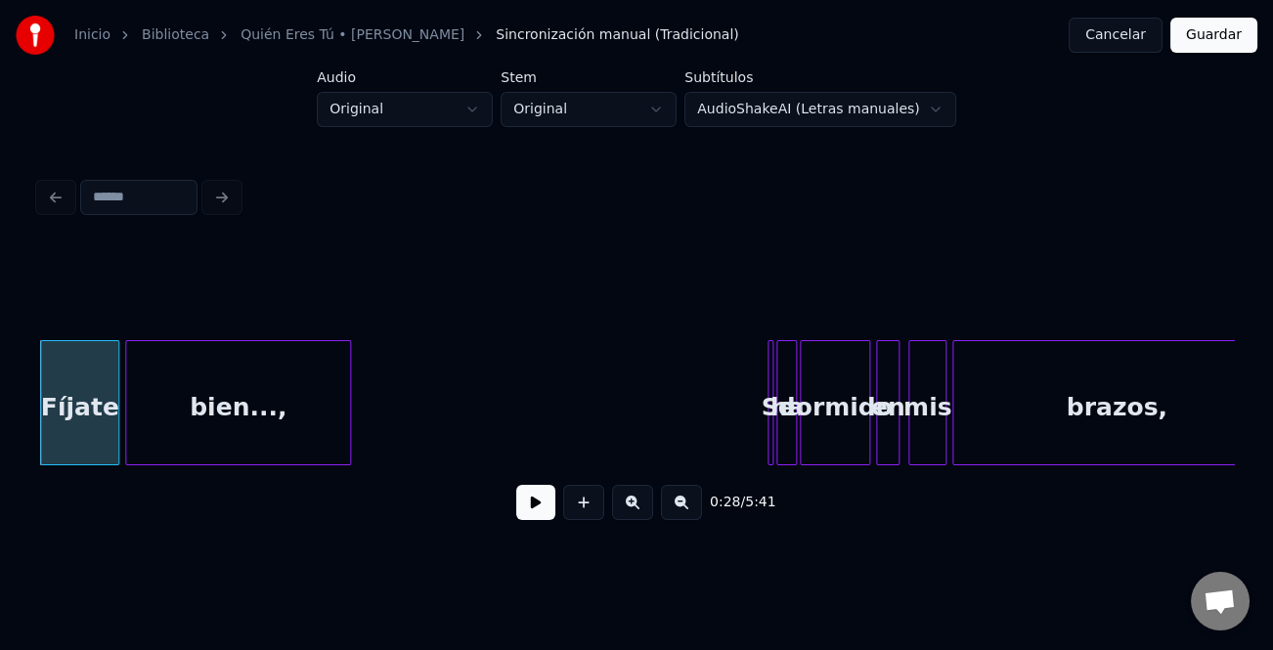
click at [515, 498] on div "0:28 / 5:41" at bounding box center [636, 502] width 1163 height 43
click at [526, 515] on button at bounding box center [535, 502] width 39 height 35
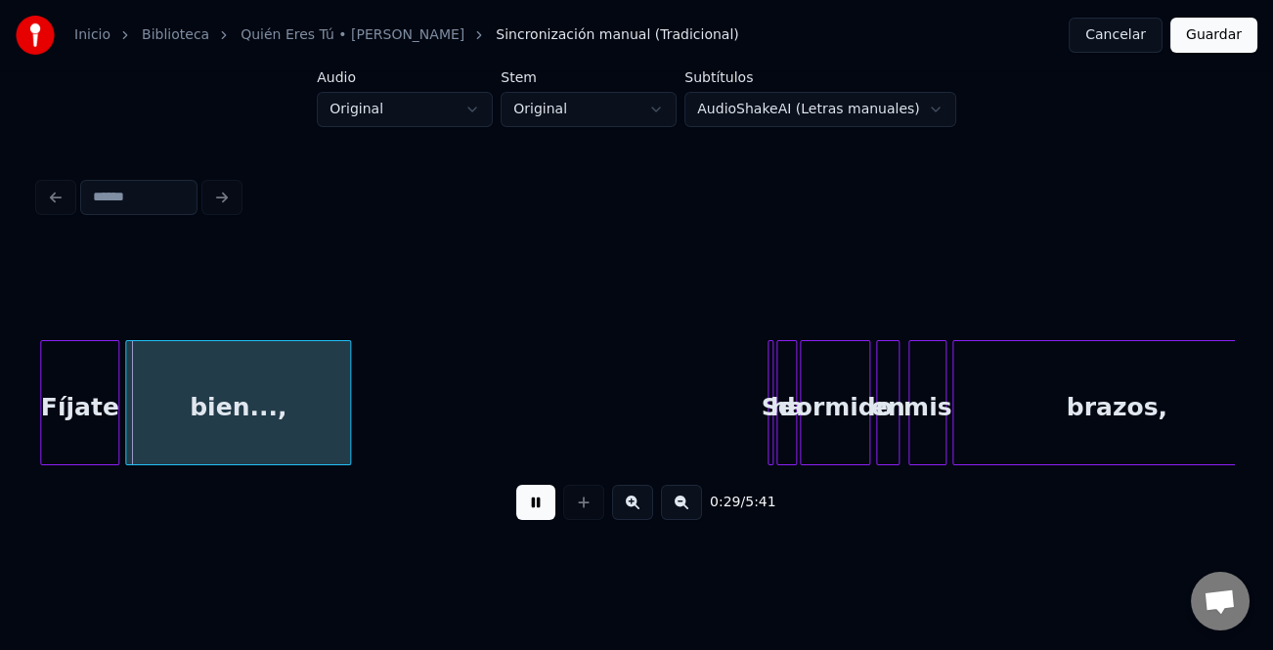
click at [631, 504] on button at bounding box center [632, 502] width 41 height 35
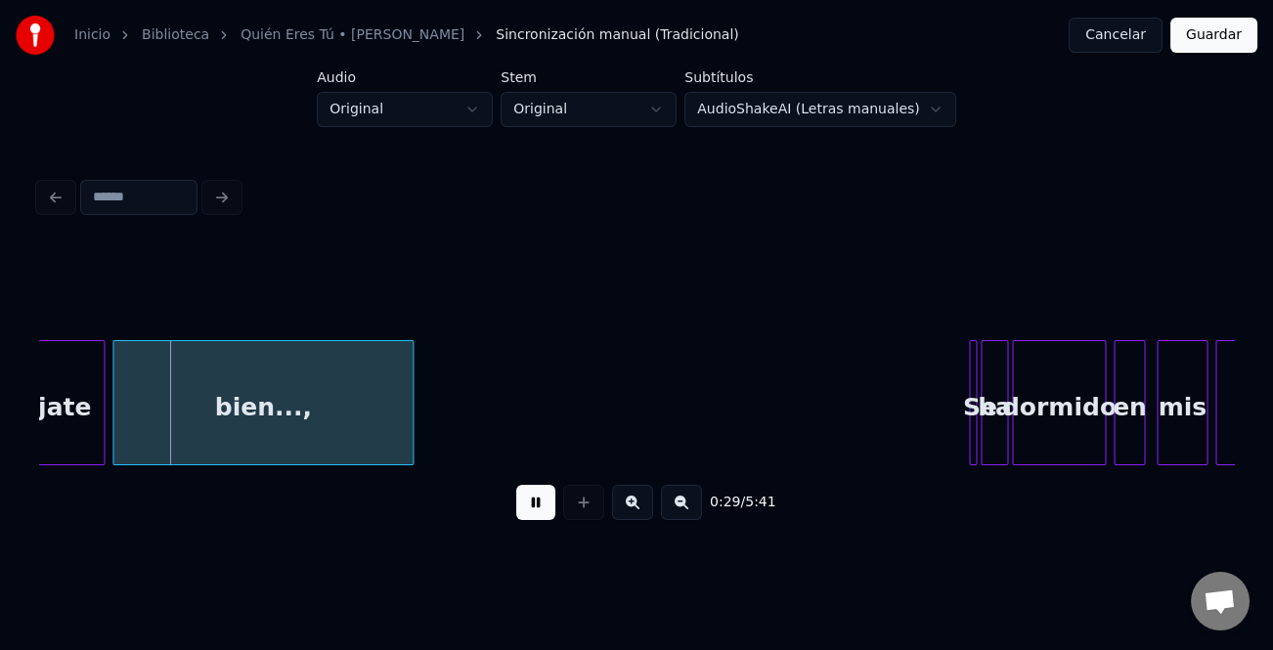
click at [631, 504] on button at bounding box center [632, 502] width 41 height 35
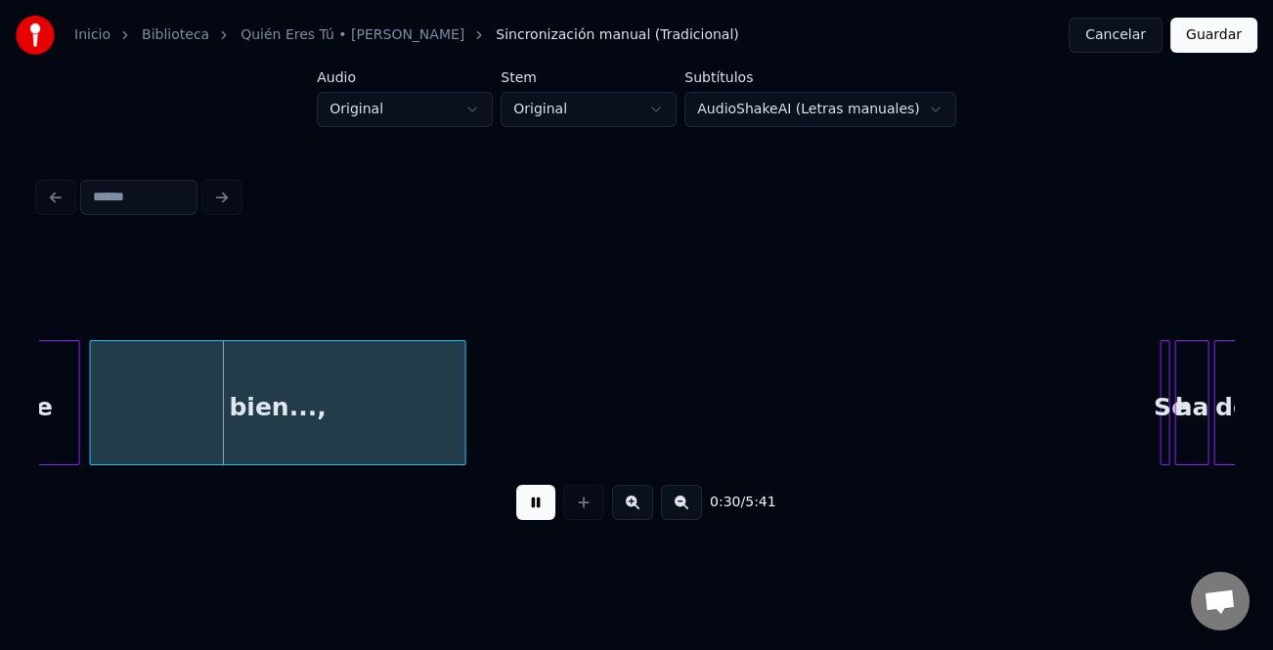
click at [631, 504] on button at bounding box center [632, 502] width 41 height 35
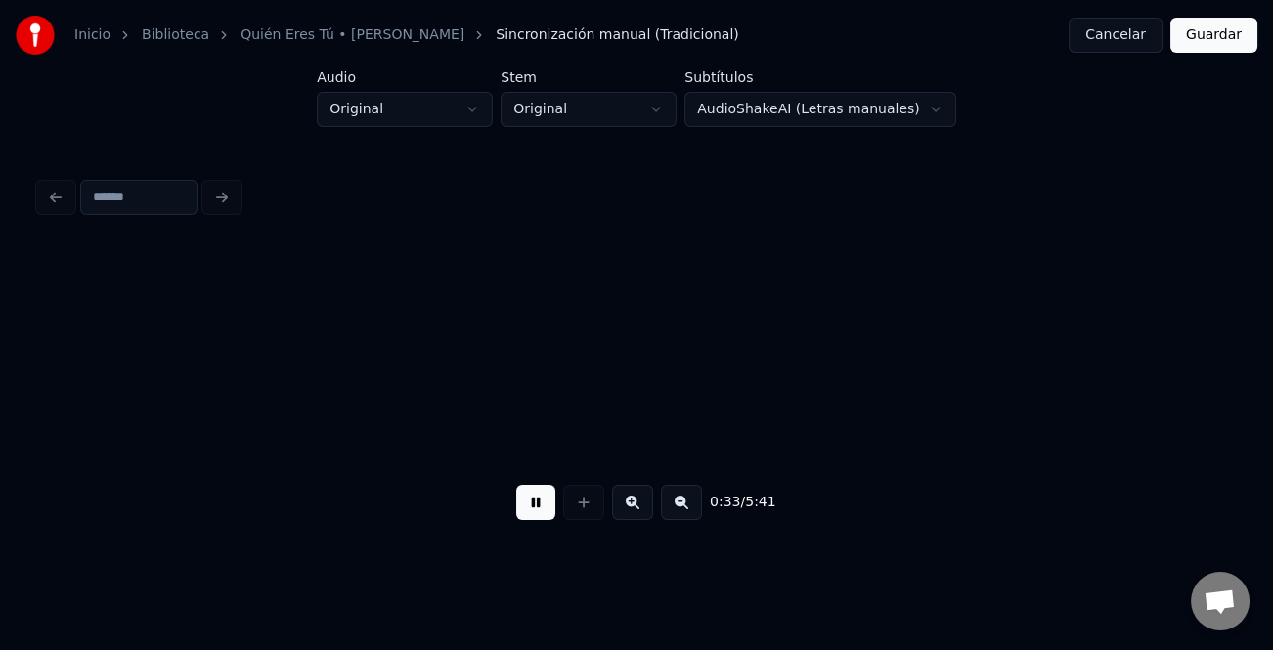
scroll to position [0, 9851]
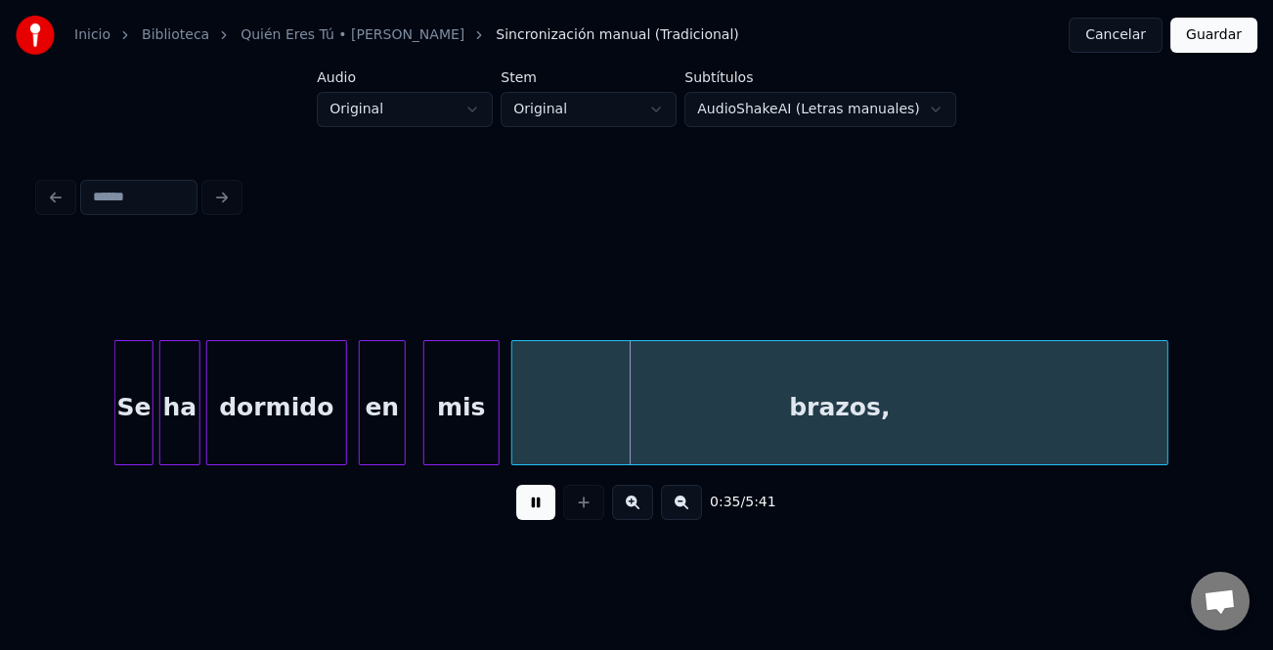
click at [116, 425] on div at bounding box center [118, 402] width 6 height 123
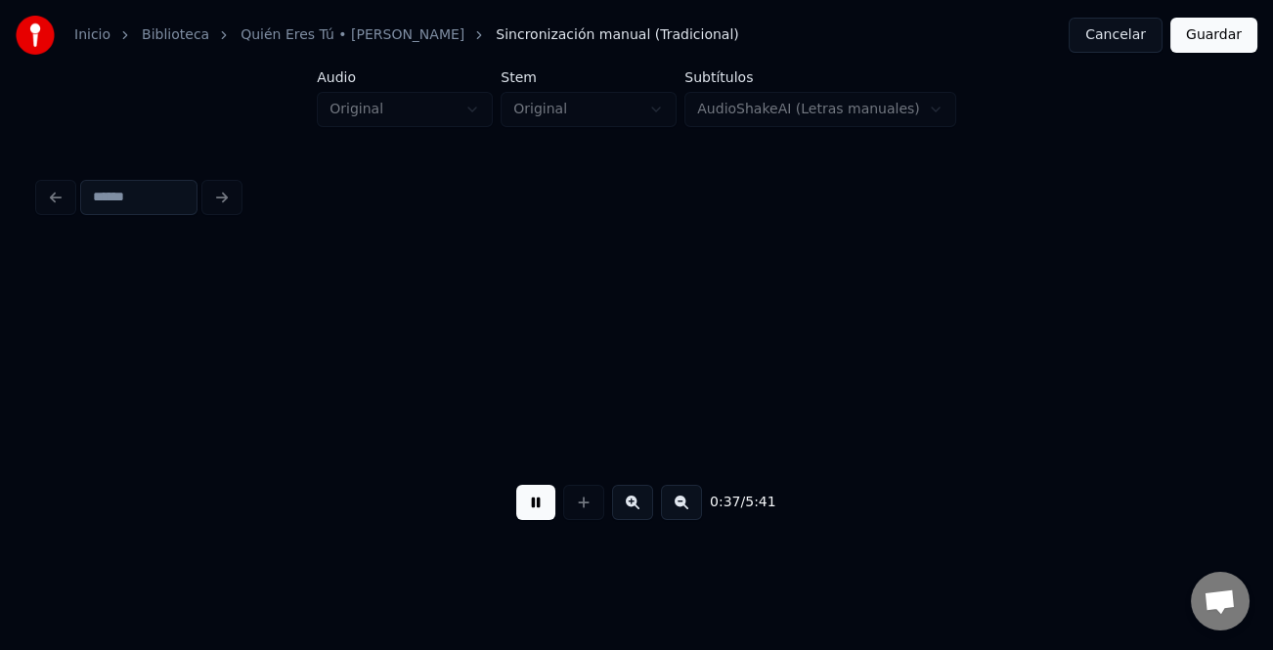
scroll to position [0, 10323]
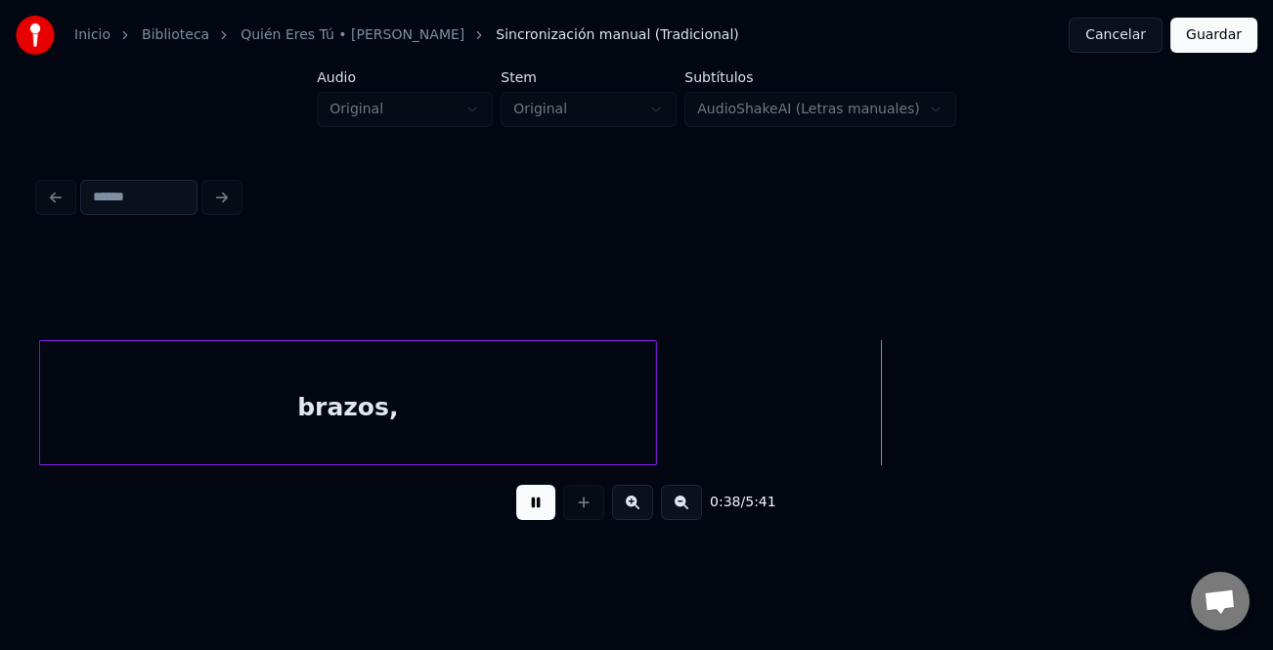
click at [656, 410] on div at bounding box center [653, 402] width 6 height 123
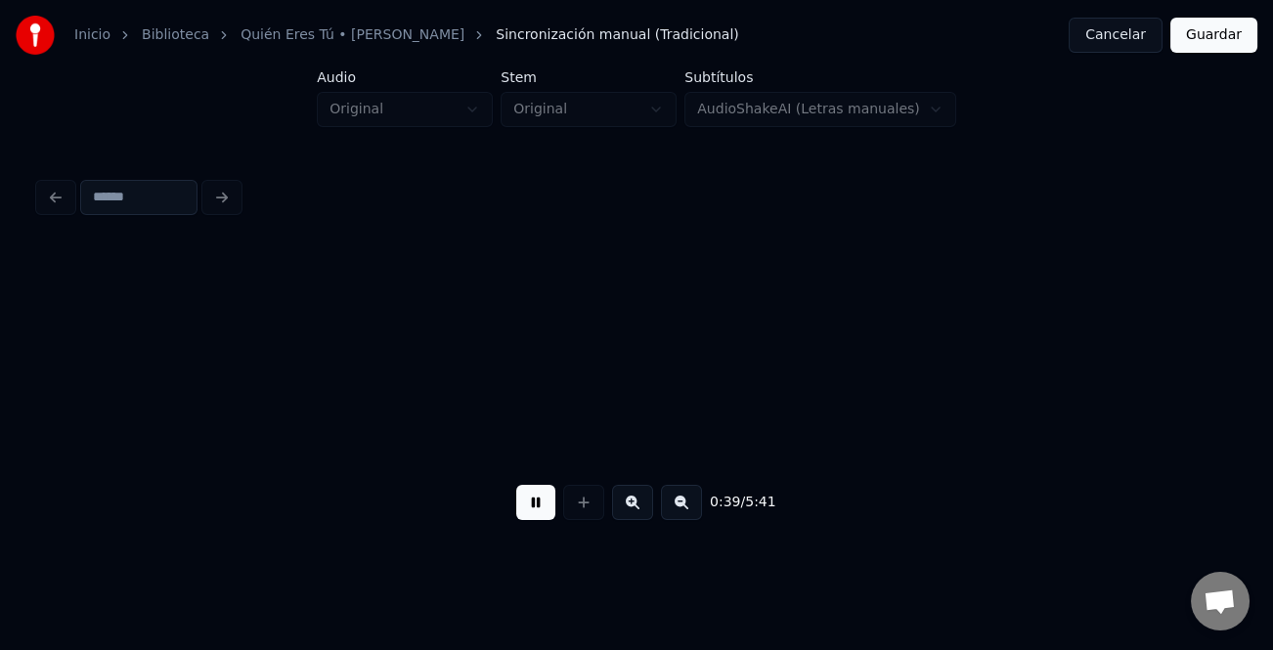
scroll to position [0, 11517]
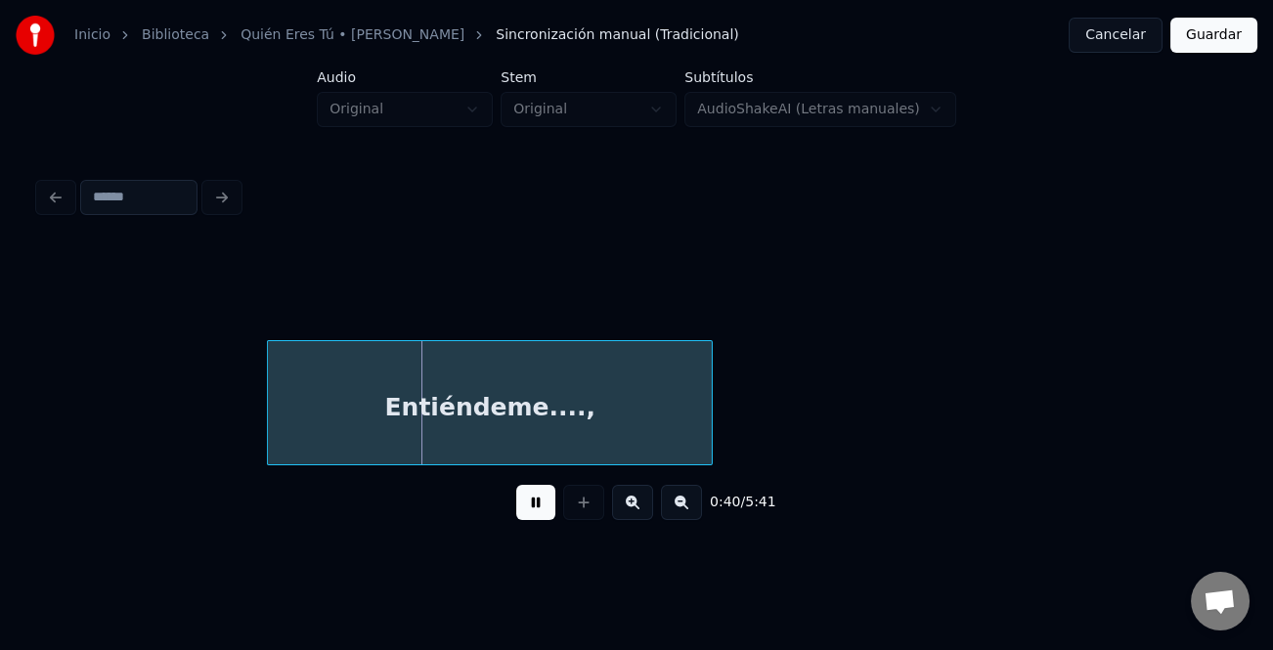
click at [392, 433] on div "Entiéndeme....," at bounding box center [490, 407] width 444 height 133
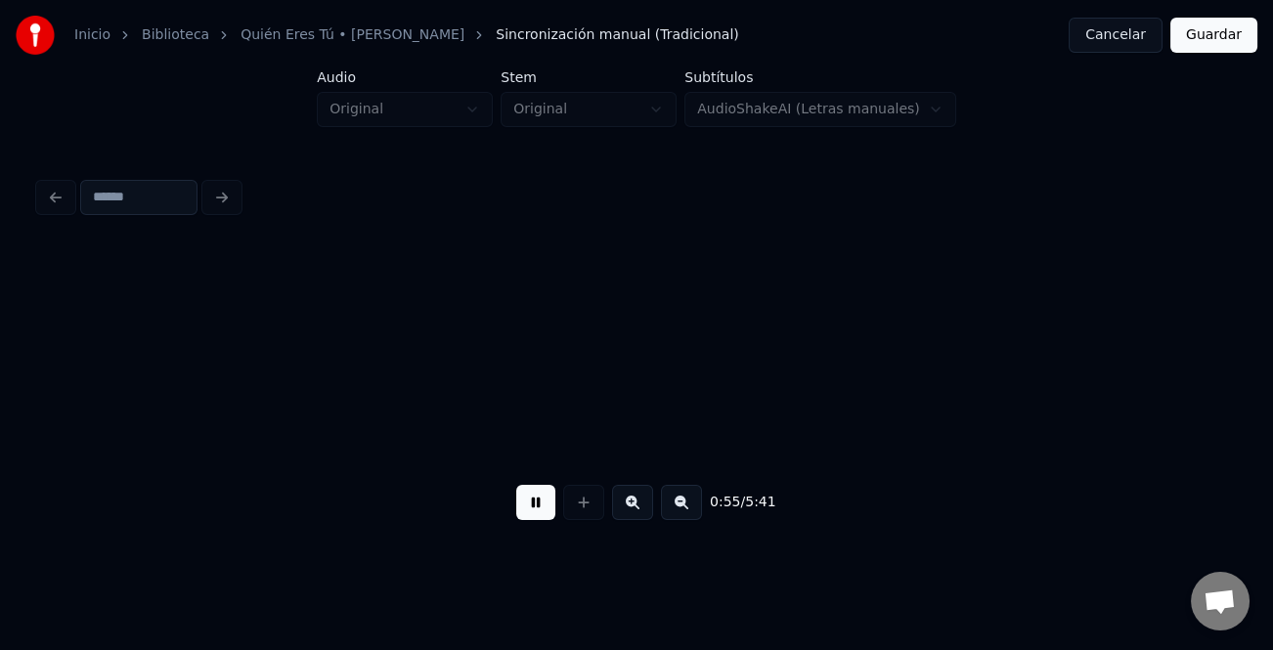
scroll to position [0, 16297]
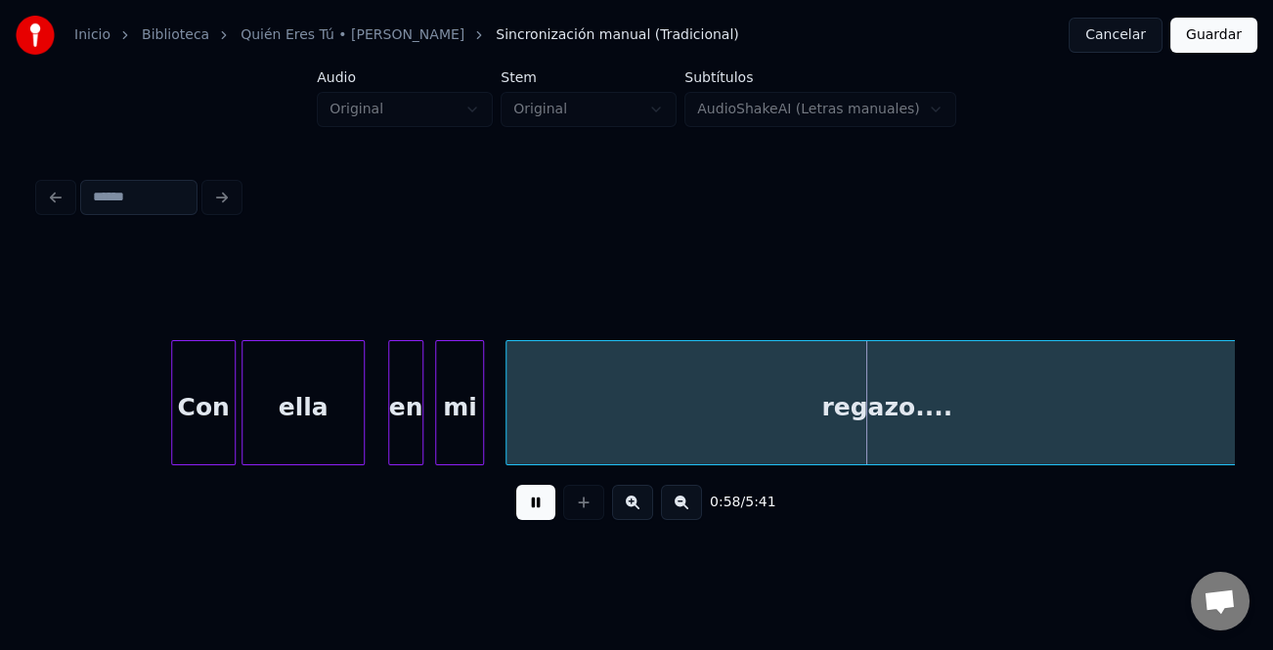
click at [483, 442] on div at bounding box center [480, 402] width 6 height 123
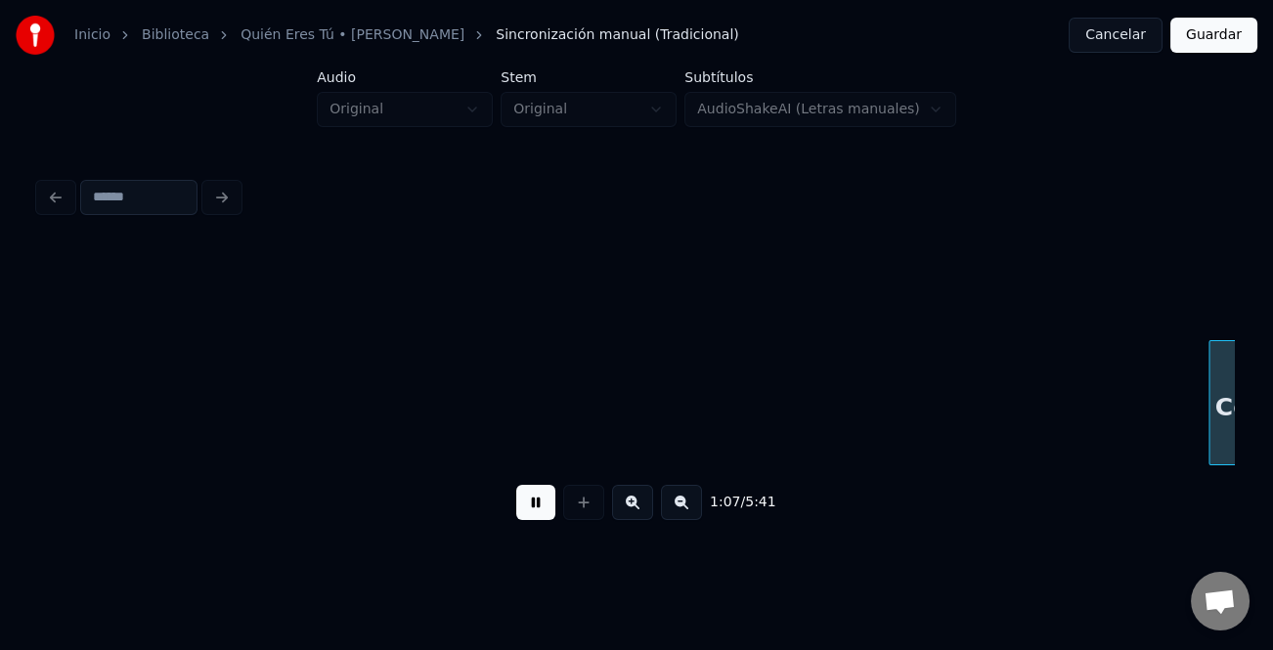
scroll to position [0, 19885]
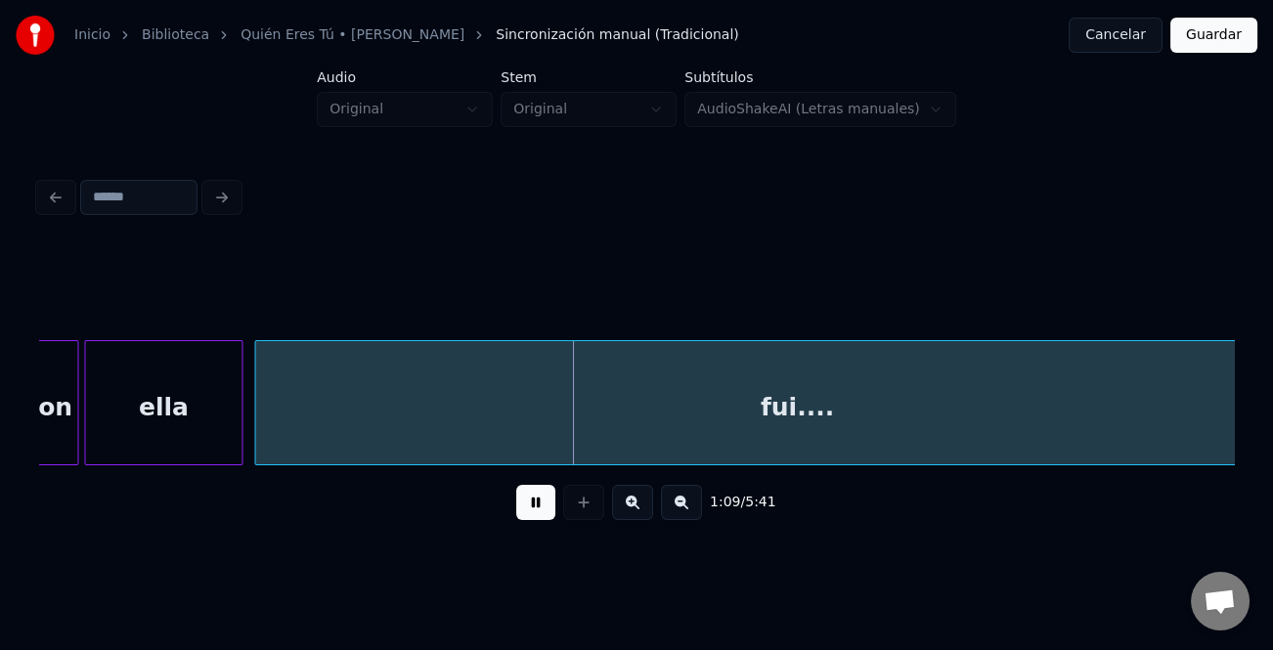
click at [691, 514] on button at bounding box center [681, 502] width 41 height 35
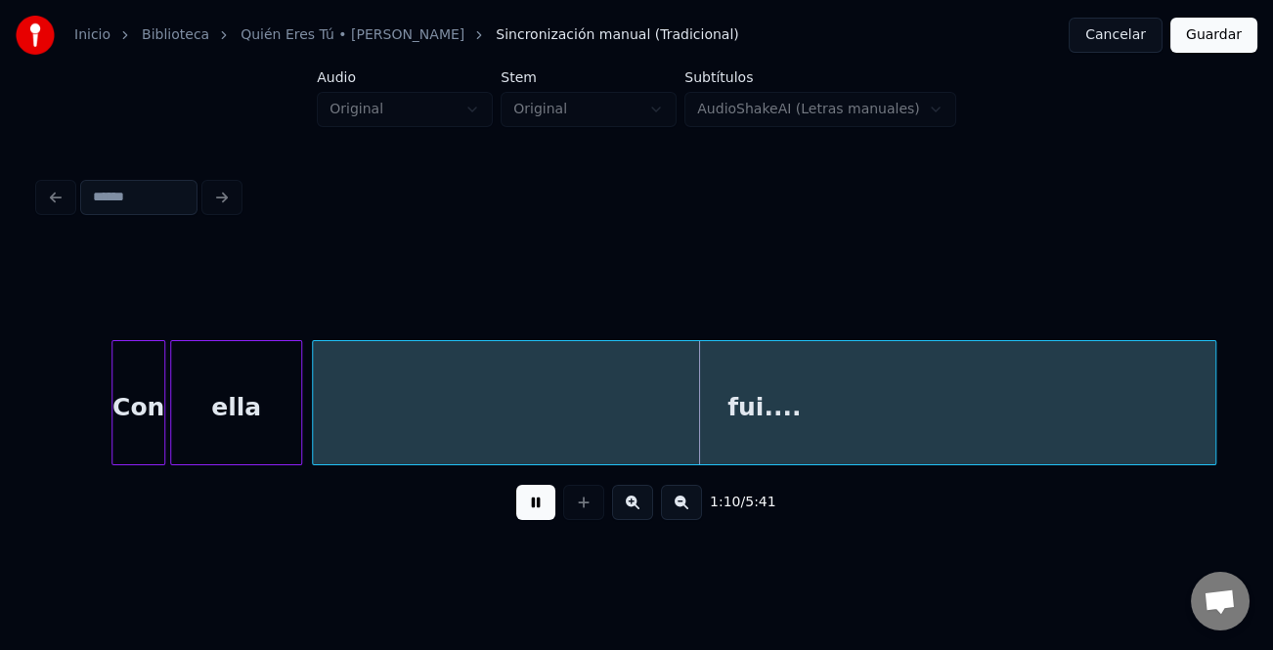
click at [691, 514] on button at bounding box center [681, 502] width 41 height 35
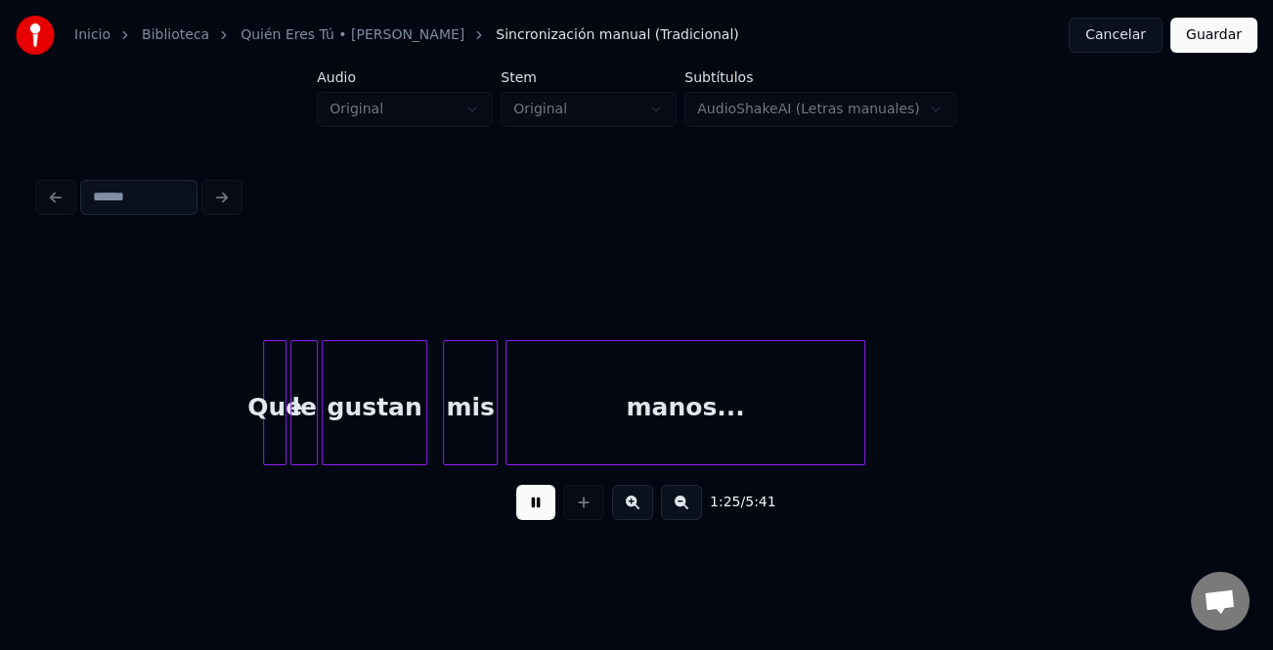
scroll to position [0, 16630]
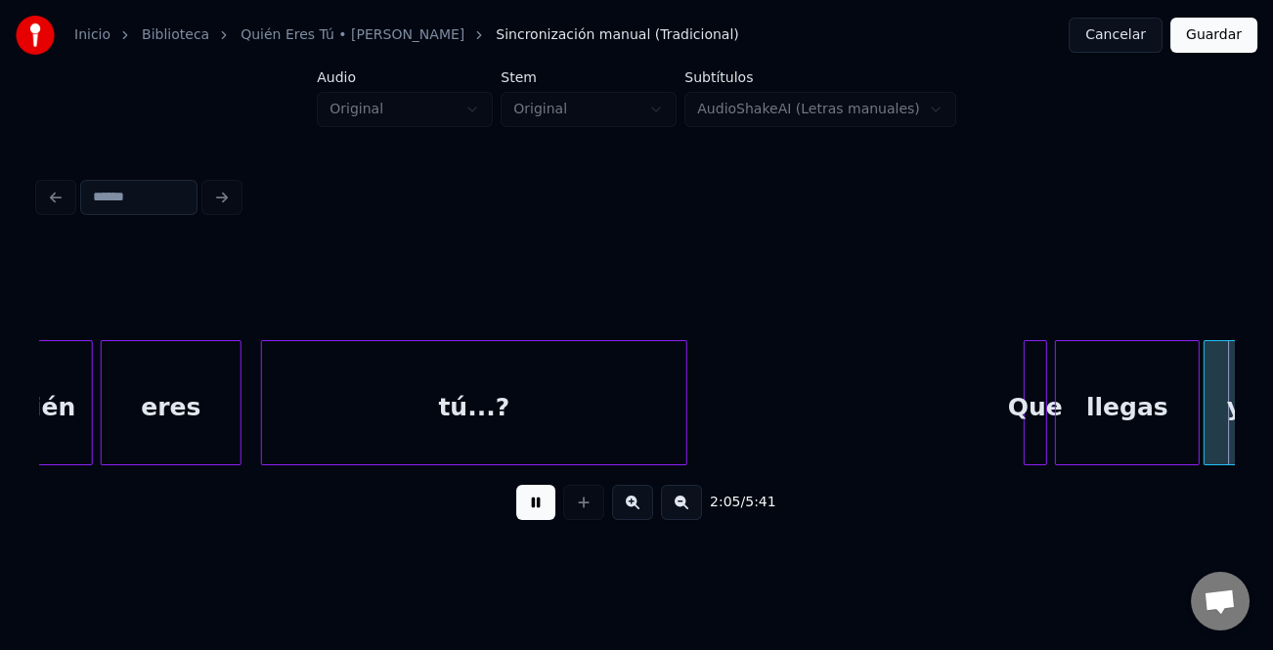
scroll to position [0, 24461]
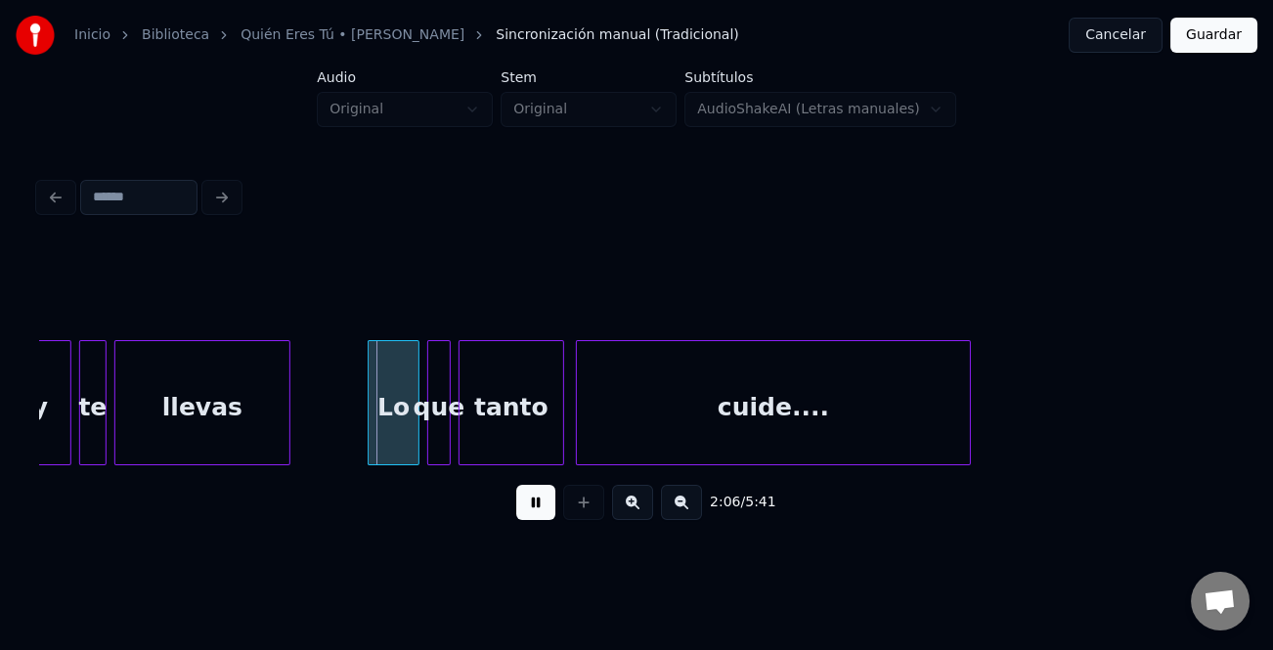
click at [369, 430] on div at bounding box center [372, 402] width 6 height 123
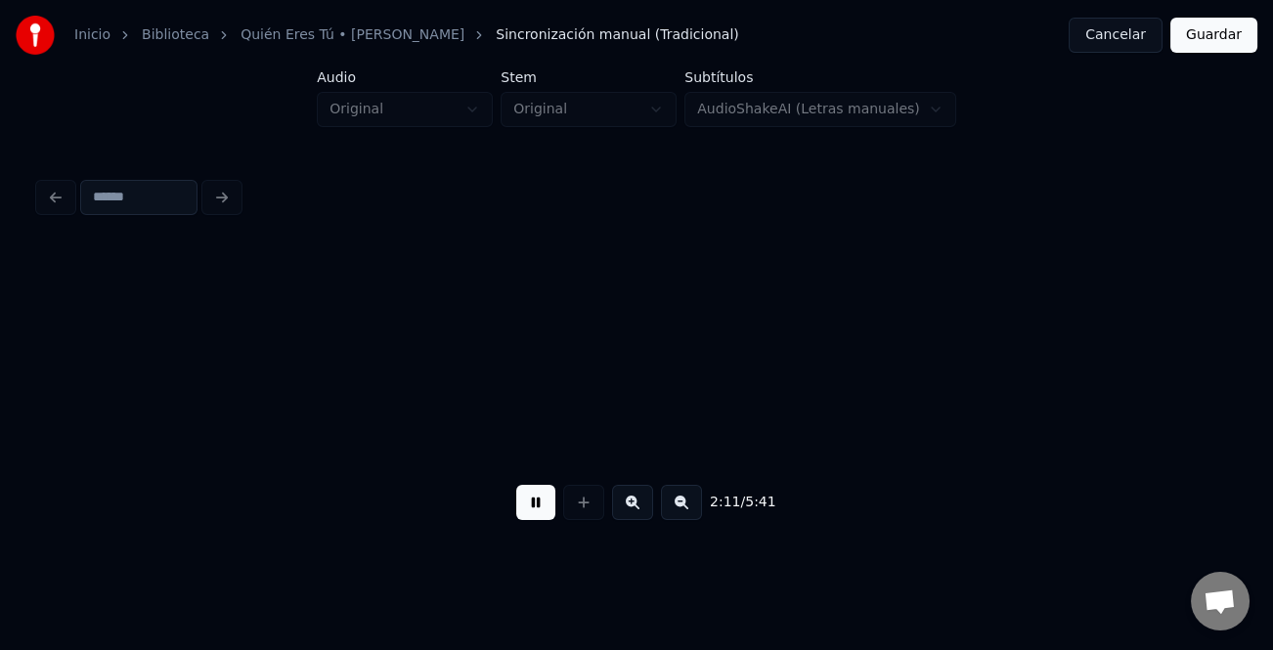
scroll to position [0, 25657]
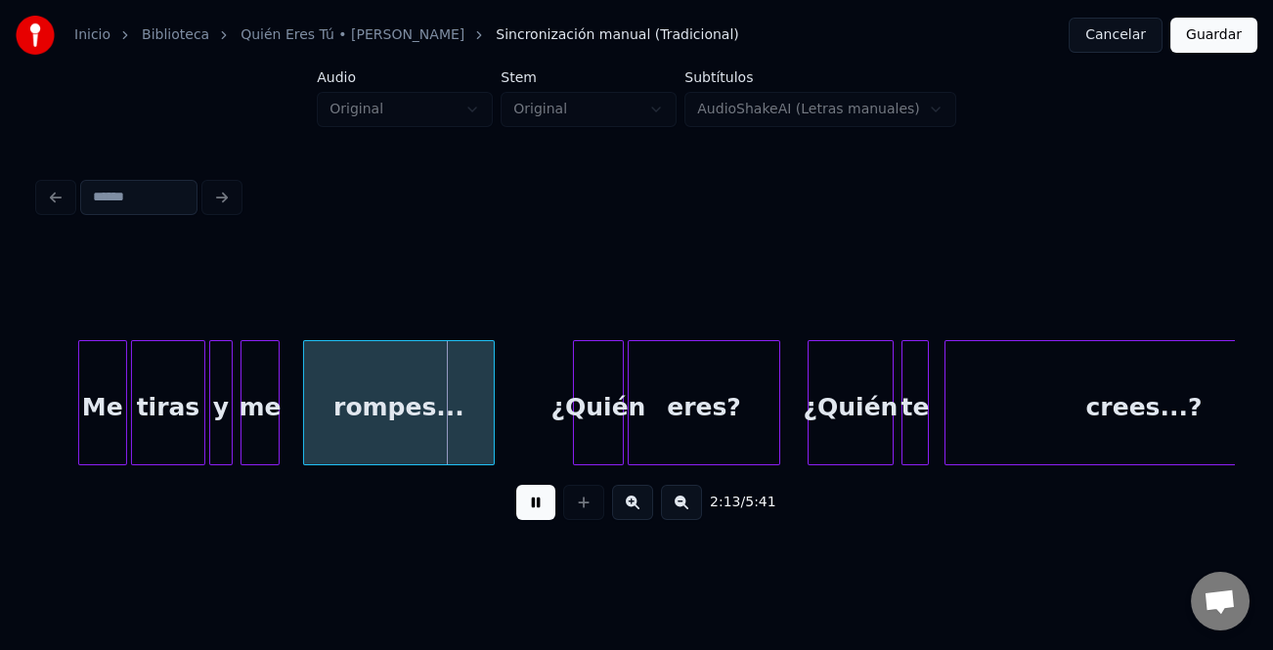
click at [79, 422] on div at bounding box center [82, 402] width 6 height 123
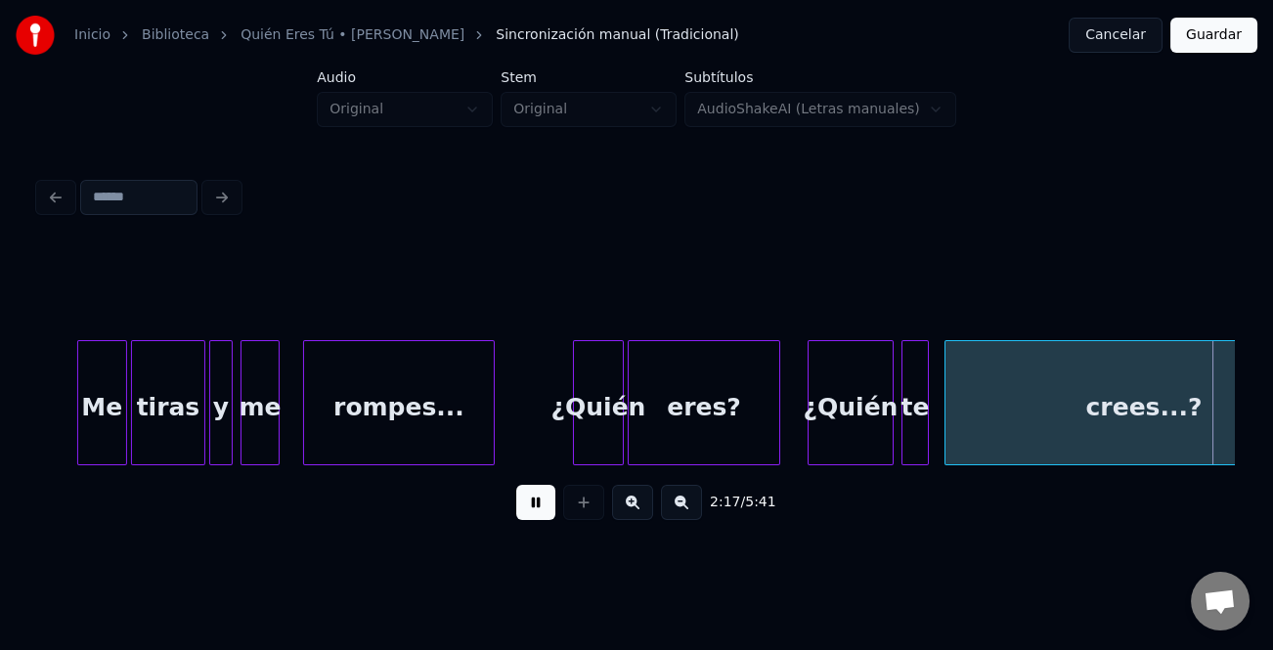
scroll to position [0, 26851]
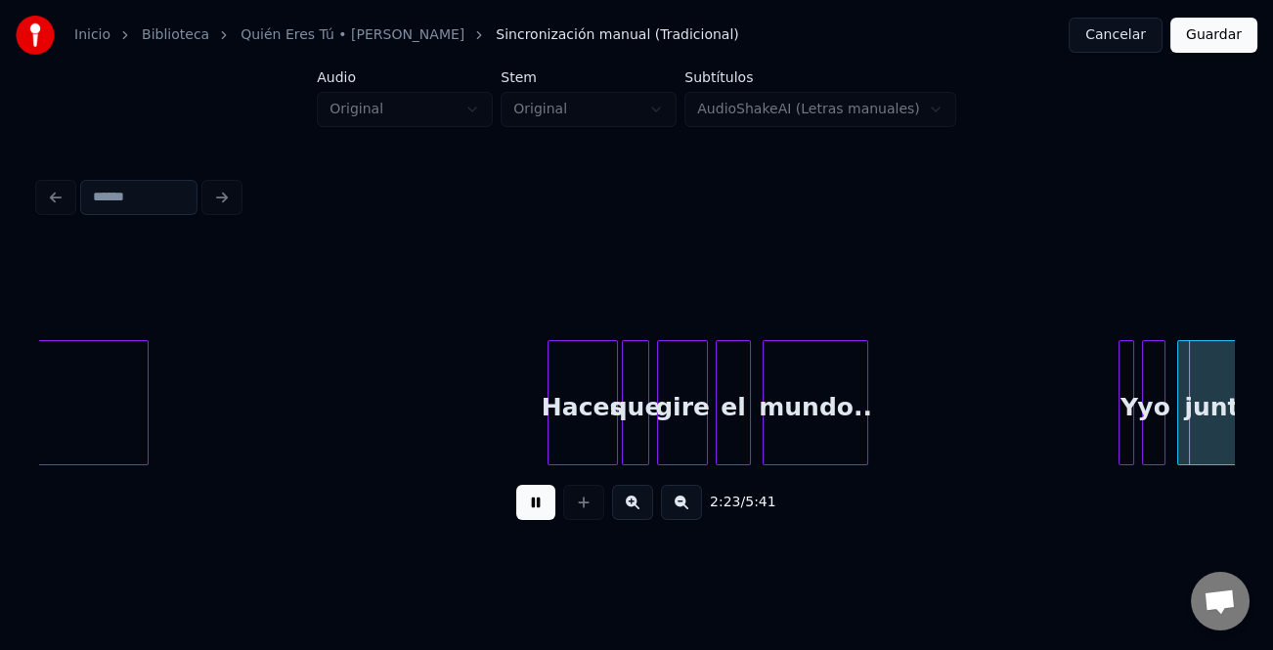
click at [1119, 392] on div "Y" at bounding box center [1129, 407] width 20 height 133
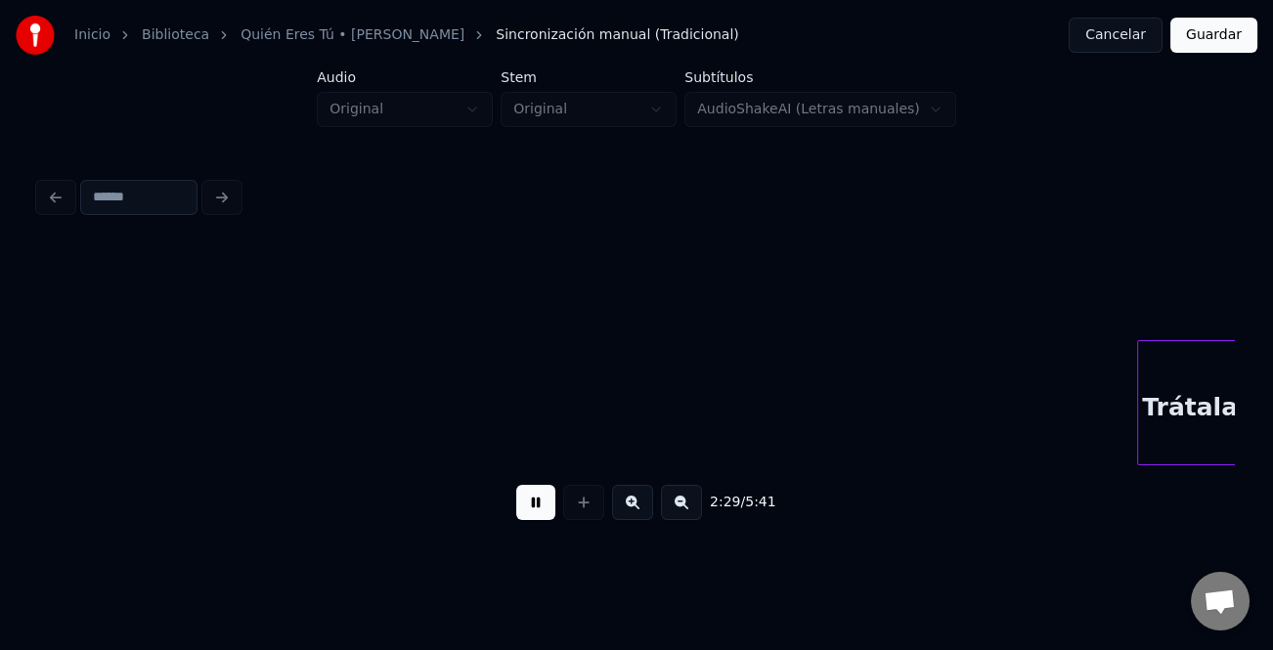
scroll to position [0, 29244]
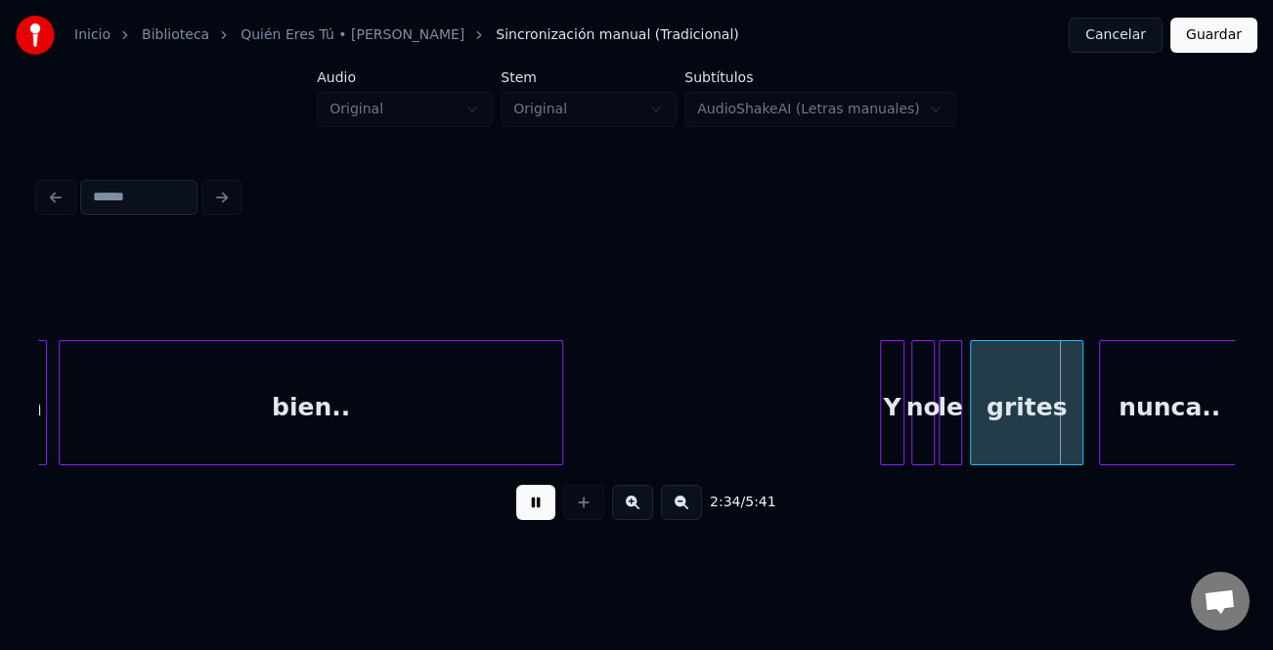
click at [881, 408] on div at bounding box center [884, 402] width 6 height 123
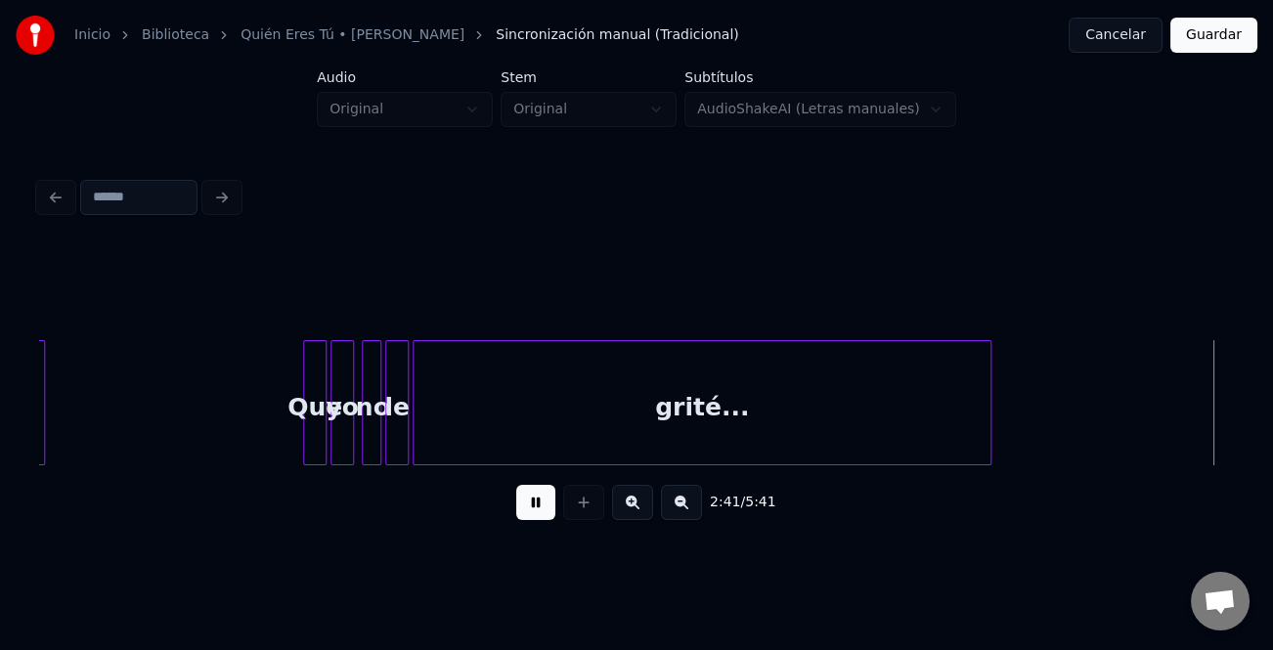
scroll to position [0, 31635]
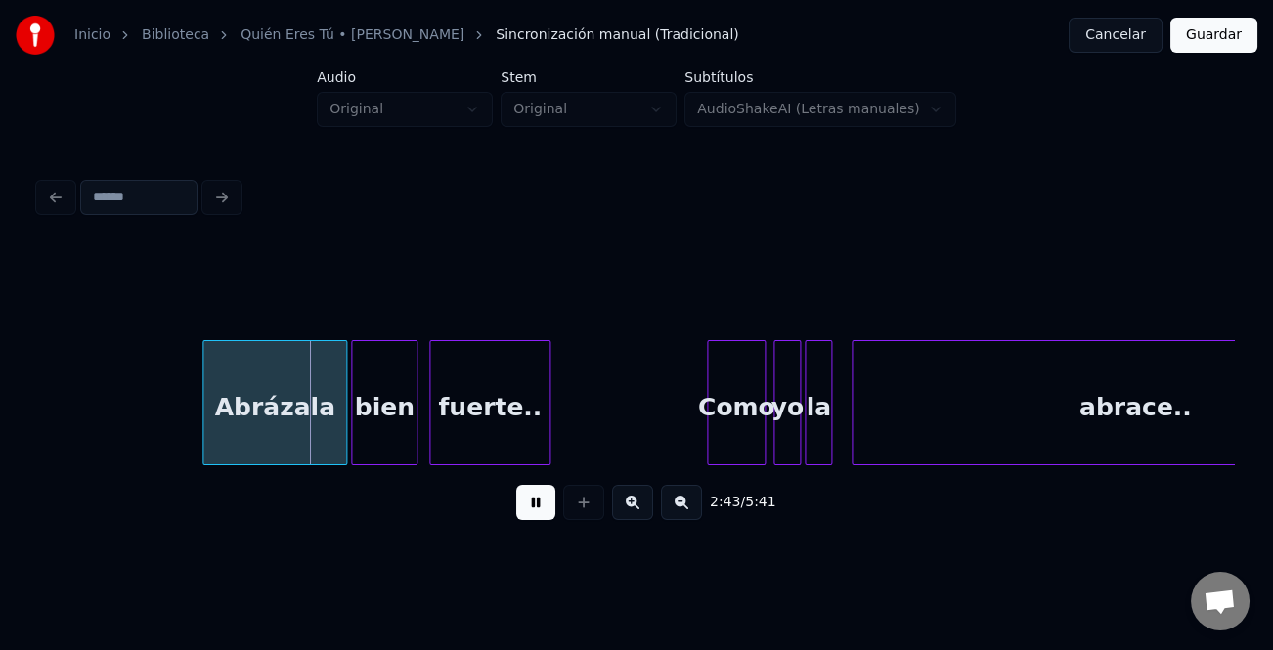
click at [534, 506] on button at bounding box center [535, 502] width 39 height 35
click at [548, 505] on button at bounding box center [535, 502] width 39 height 35
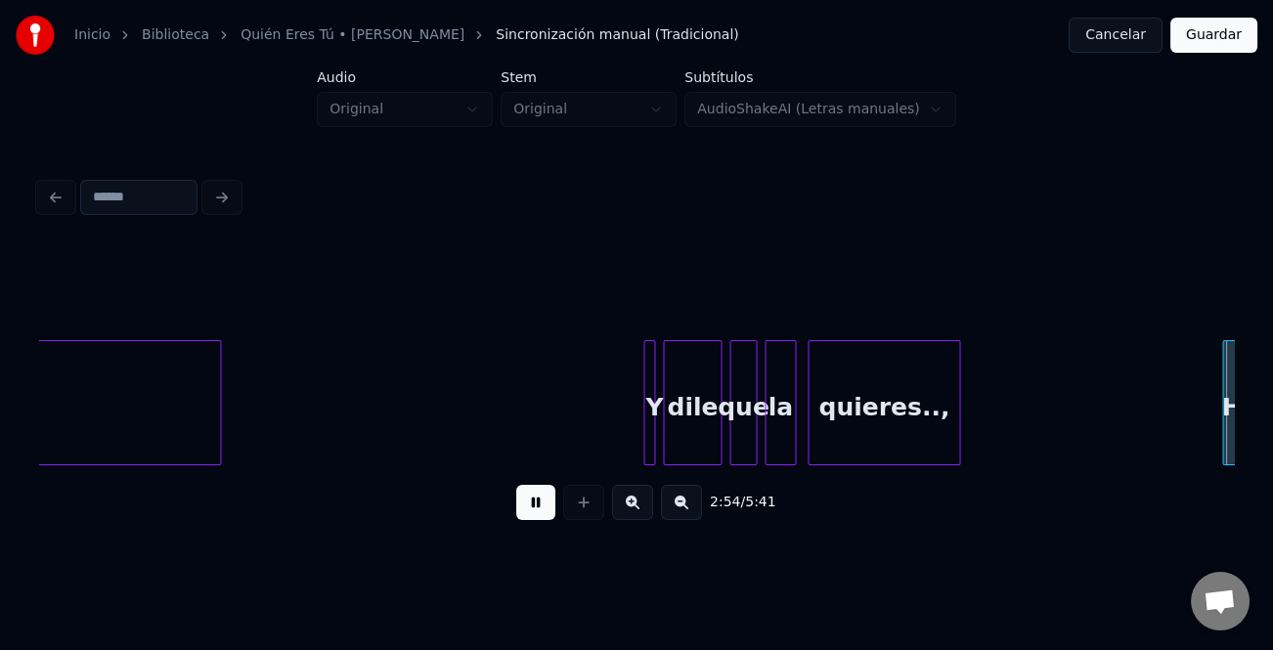
scroll to position [0, 34028]
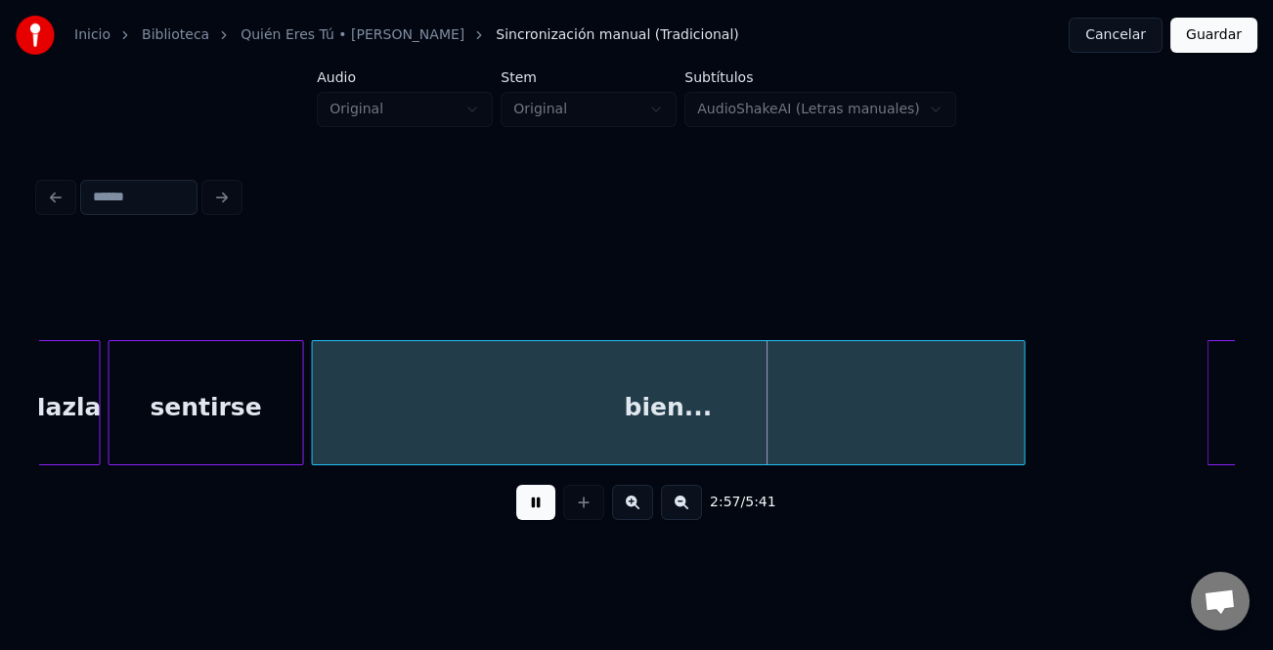
click at [1020, 465] on div "Hazla sentirse bien... Instrumental..." at bounding box center [636, 402] width 1195 height 125
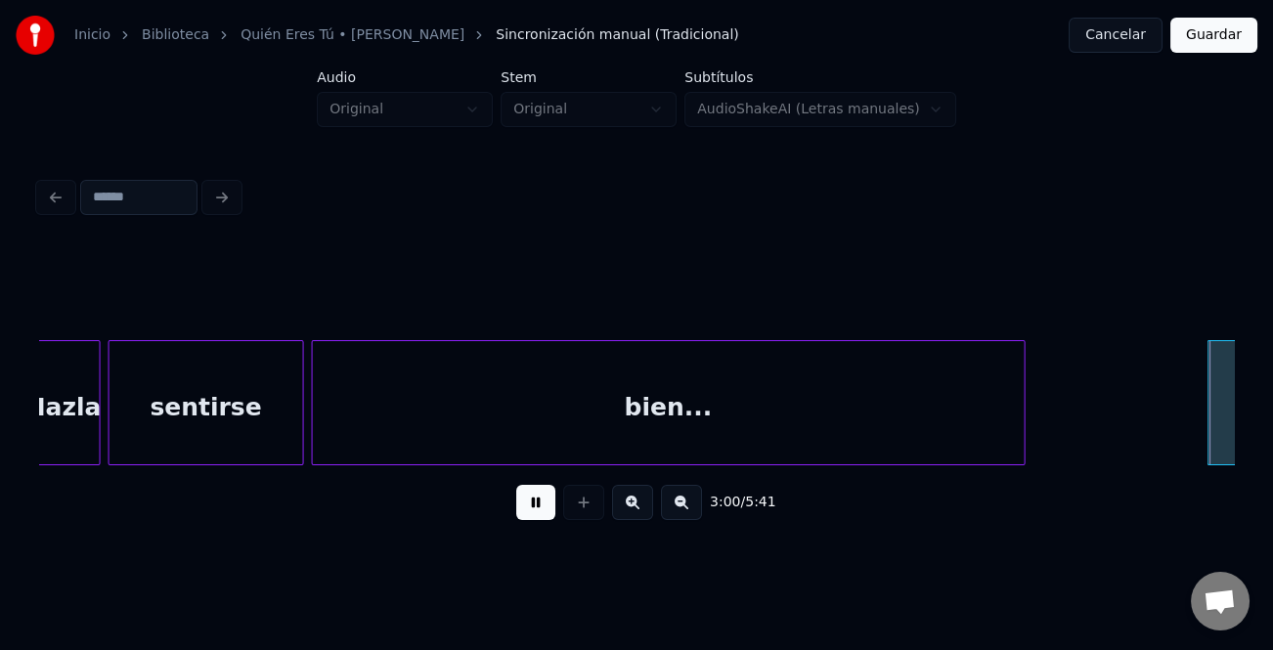
scroll to position [0, 35222]
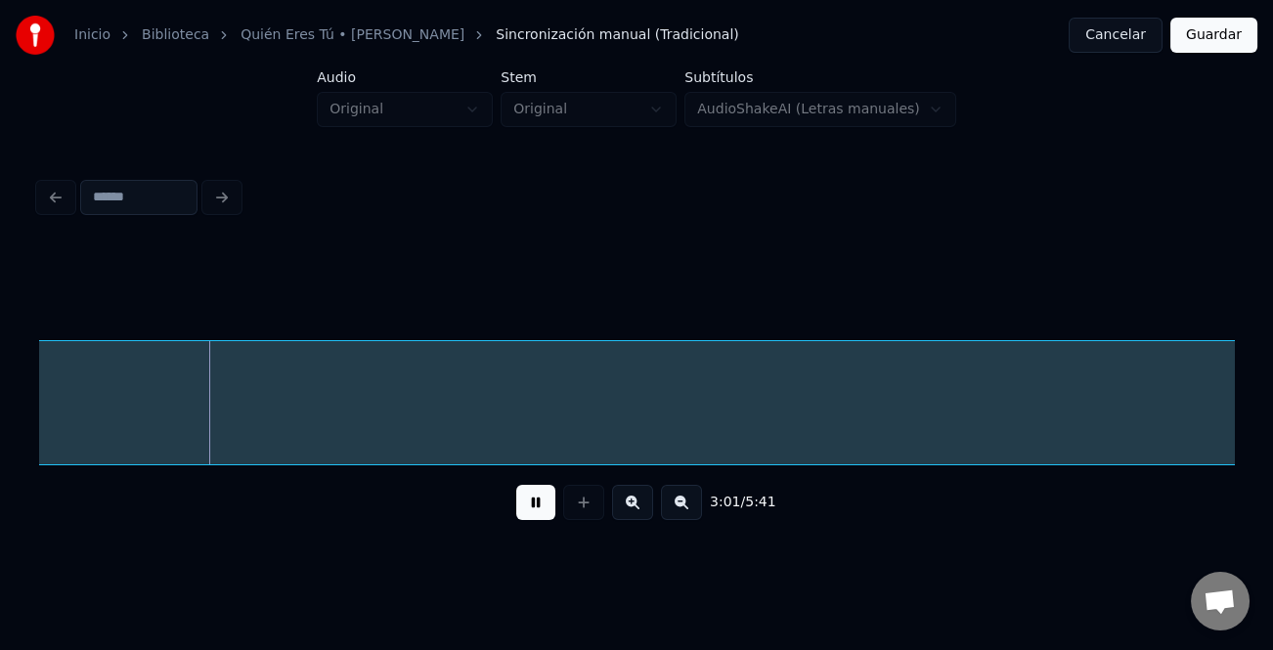
click at [690, 512] on button at bounding box center [681, 502] width 41 height 35
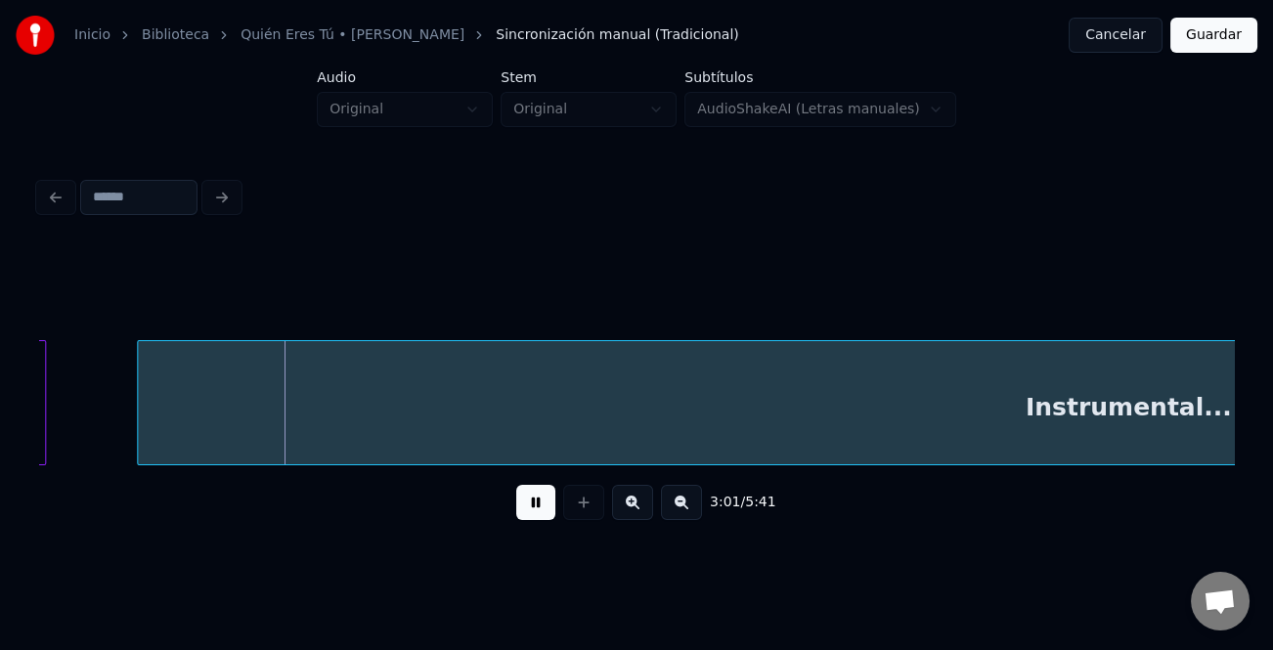
click at [690, 512] on button at bounding box center [681, 502] width 41 height 35
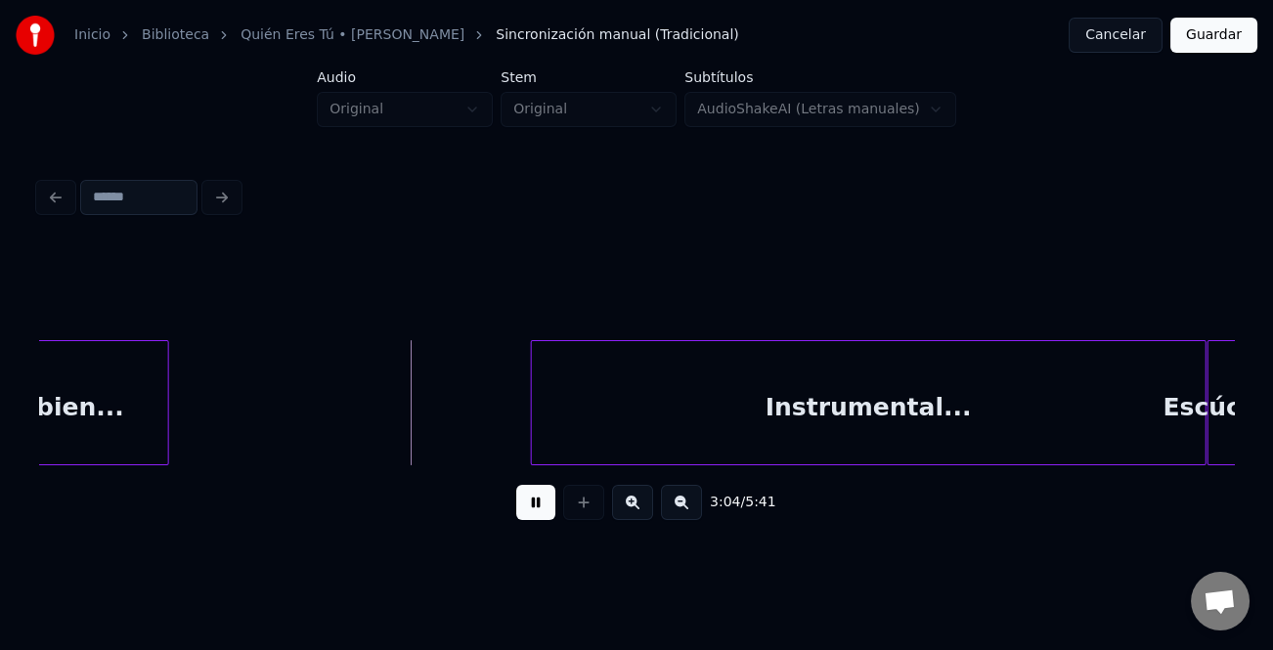
click at [533, 422] on div at bounding box center [535, 402] width 6 height 123
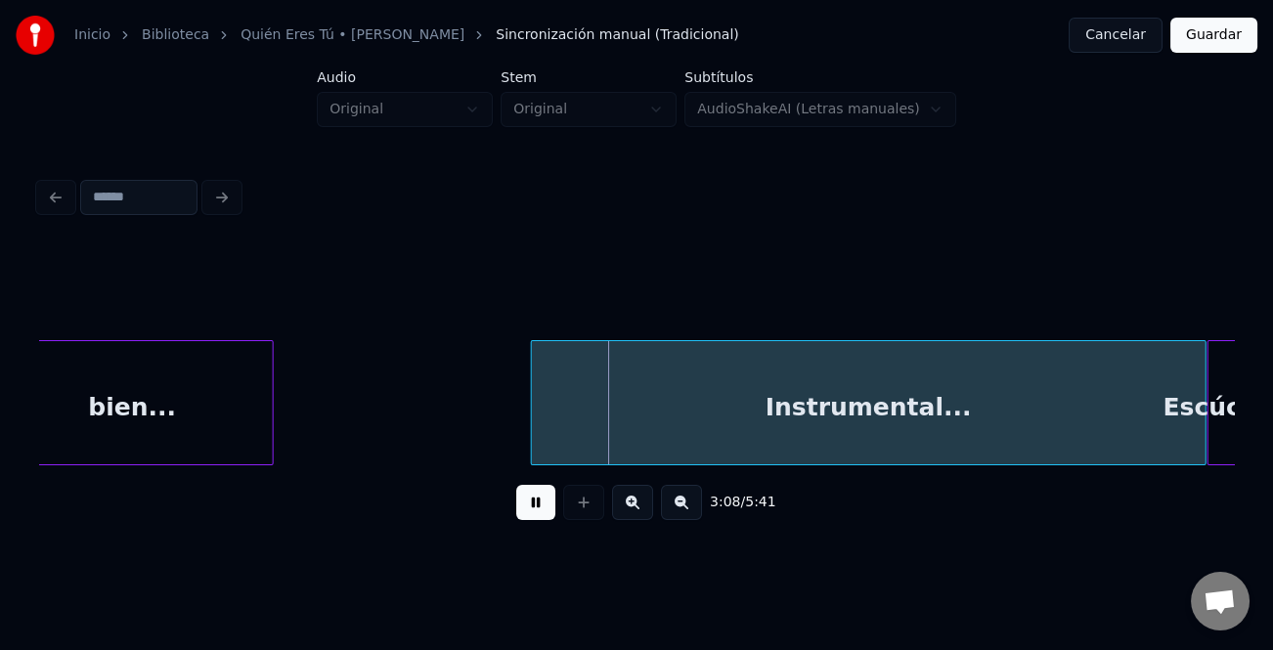
click at [273, 430] on div at bounding box center [270, 402] width 6 height 123
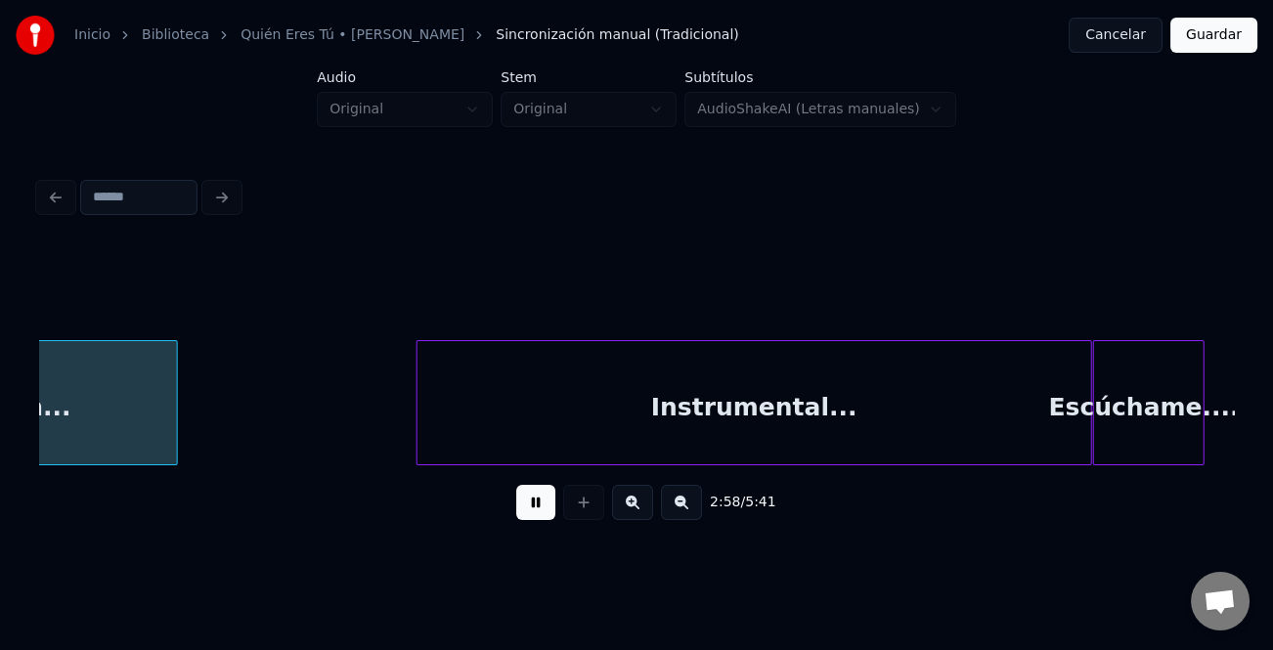
scroll to position [0, 8739]
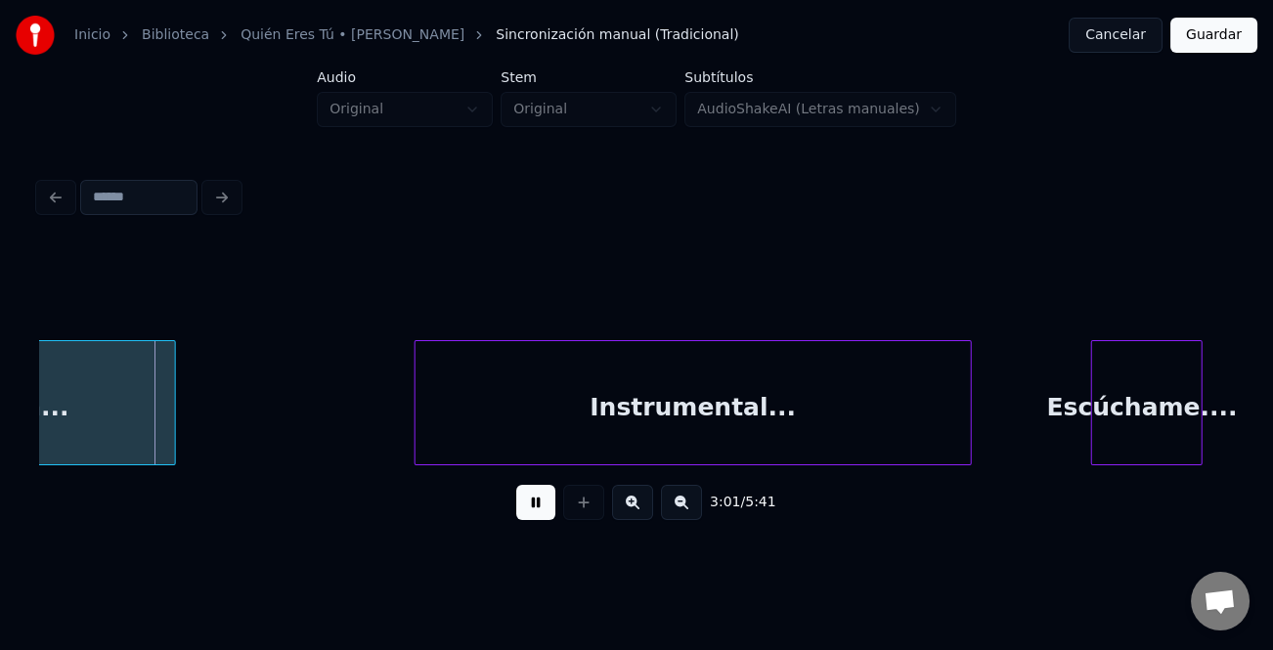
click at [965, 453] on div at bounding box center [968, 402] width 6 height 123
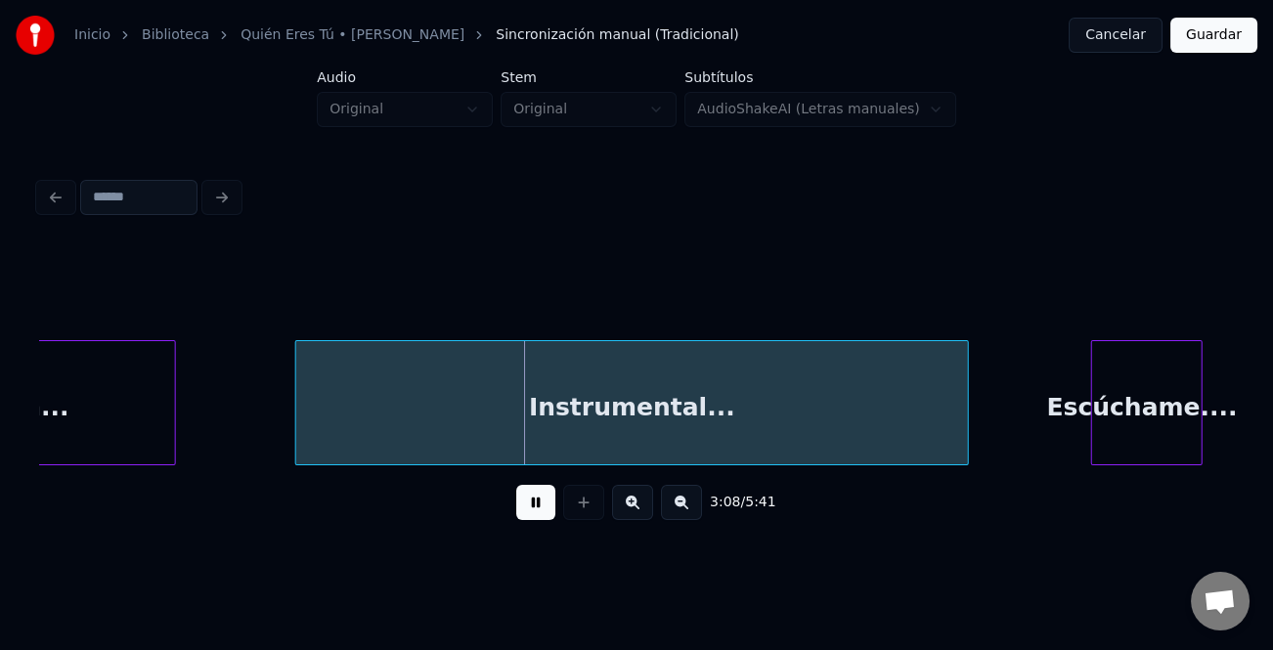
click at [298, 430] on div at bounding box center [299, 402] width 6 height 123
click at [993, 435] on div at bounding box center [991, 402] width 6 height 123
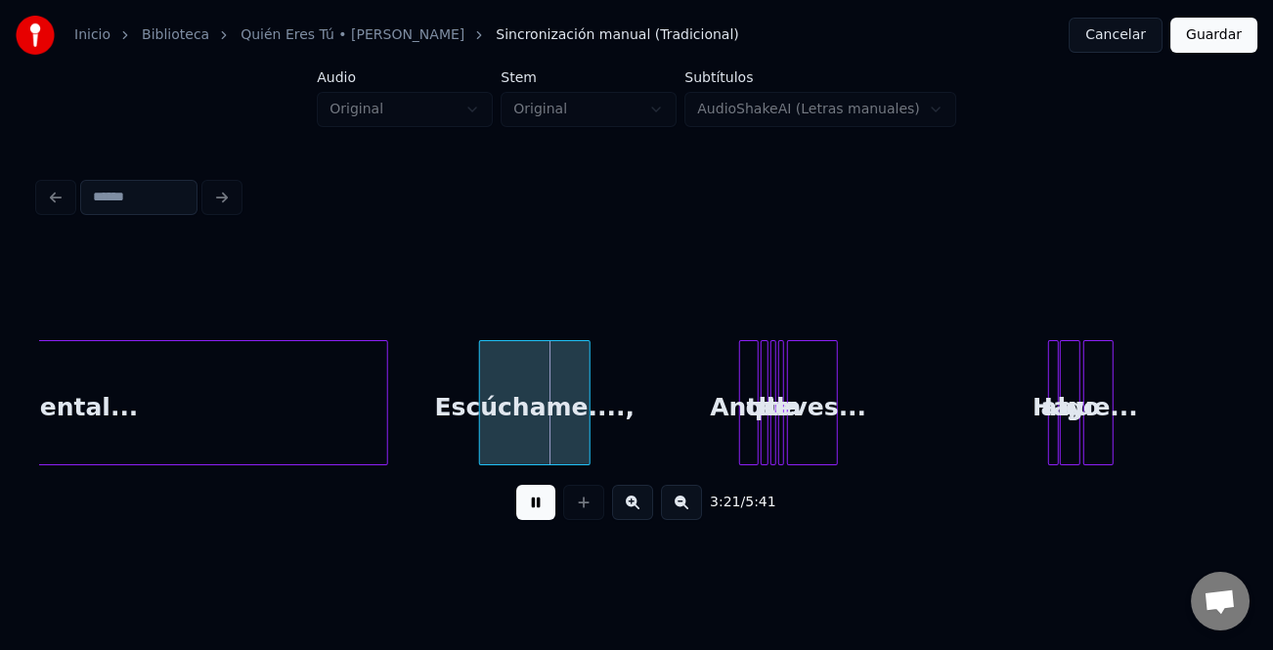
scroll to position [0, 9499]
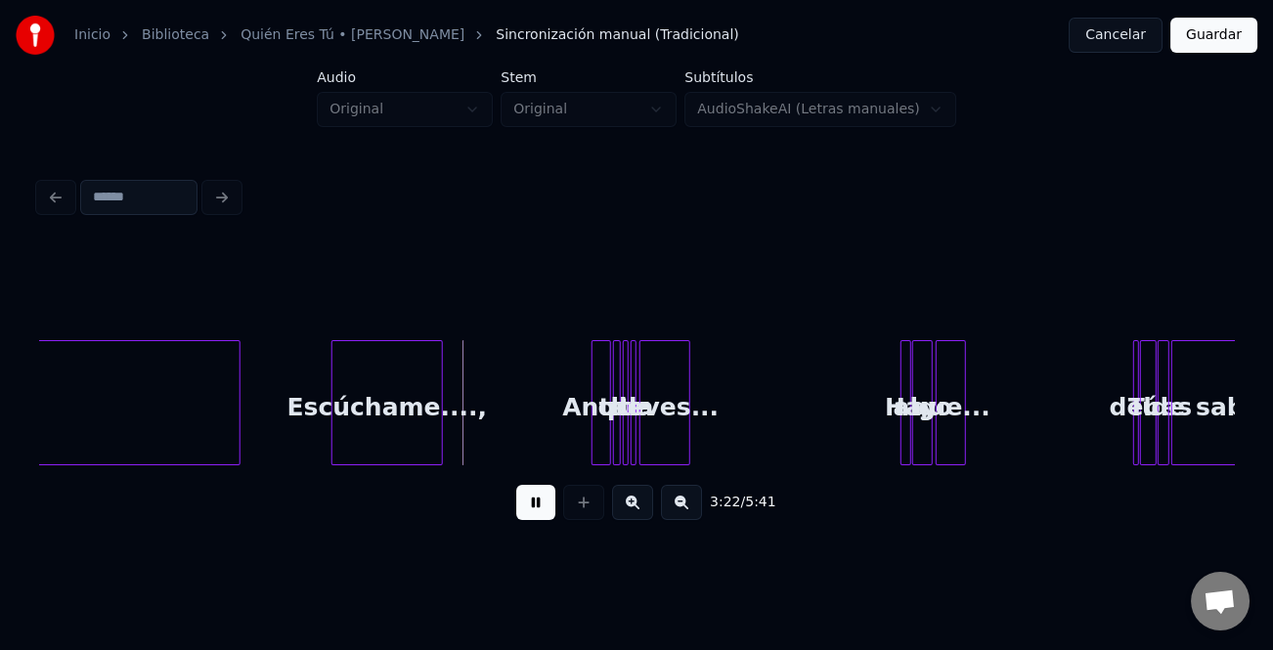
click at [642, 509] on button at bounding box center [632, 502] width 41 height 35
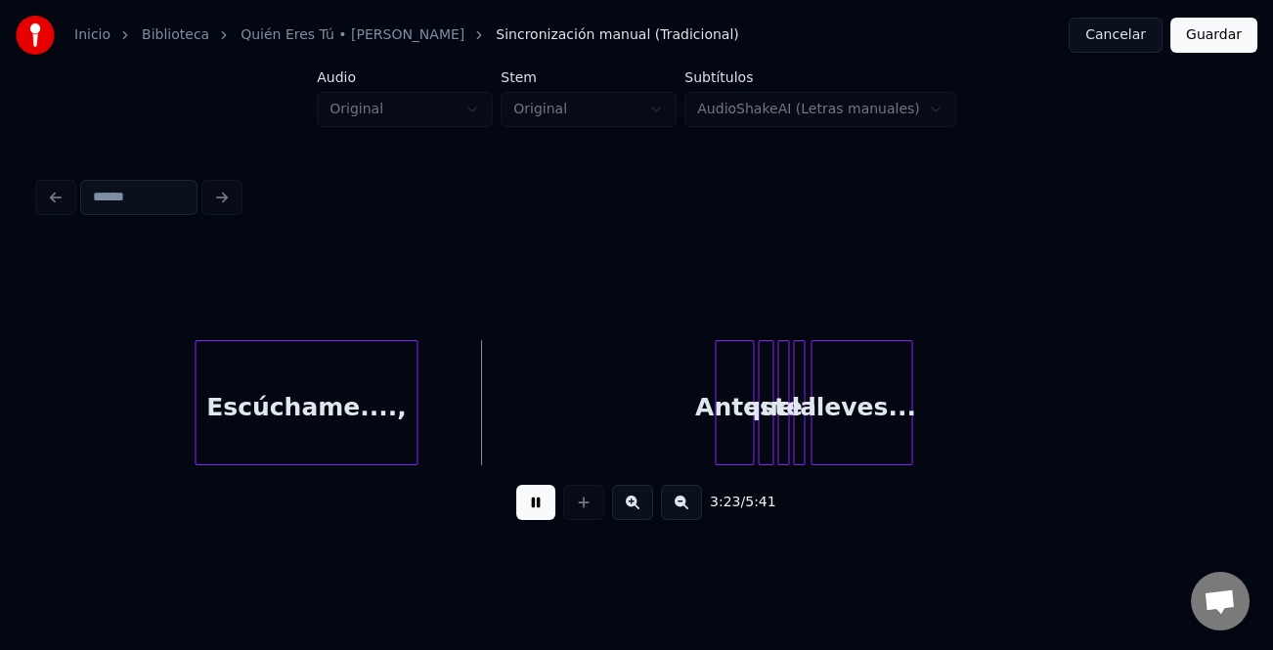
click at [642, 509] on button at bounding box center [632, 502] width 41 height 35
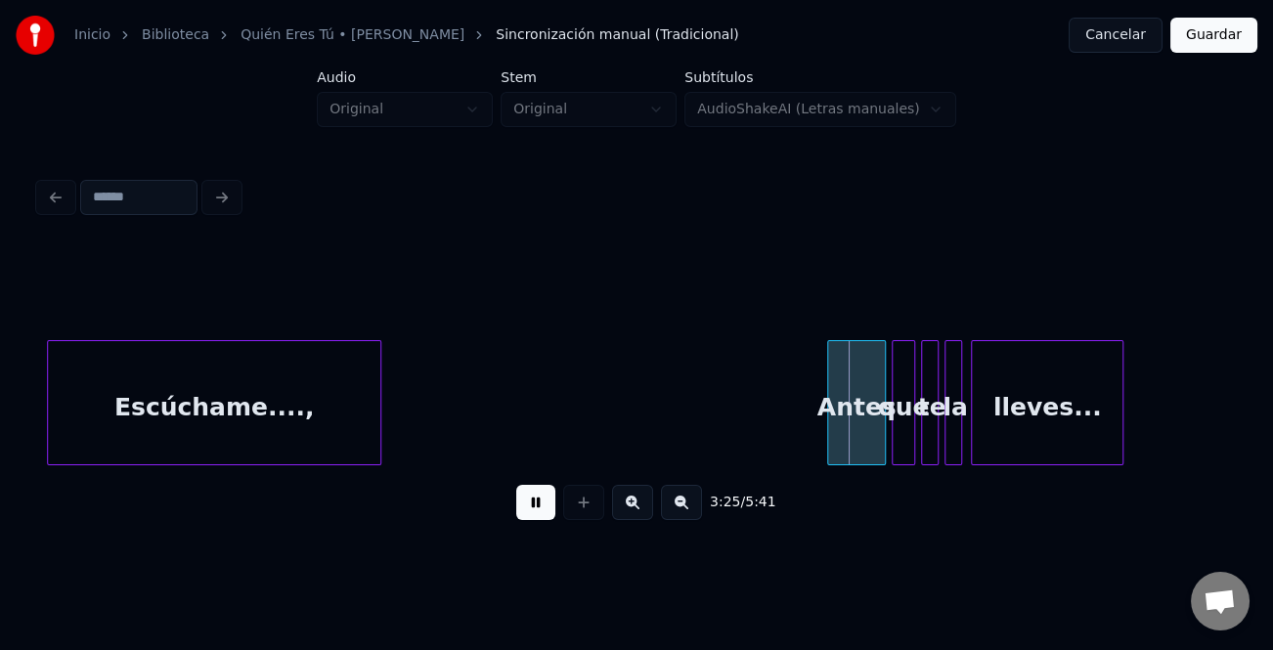
click at [643, 512] on button at bounding box center [632, 502] width 41 height 35
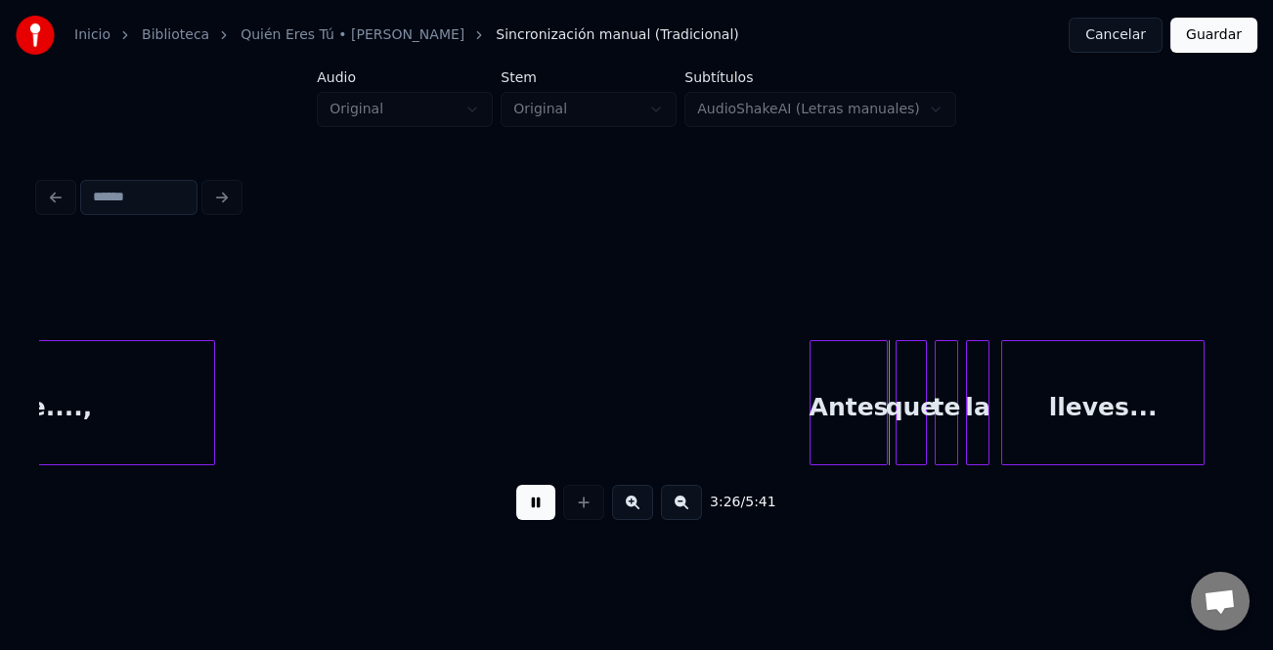
click at [643, 512] on button at bounding box center [632, 502] width 41 height 35
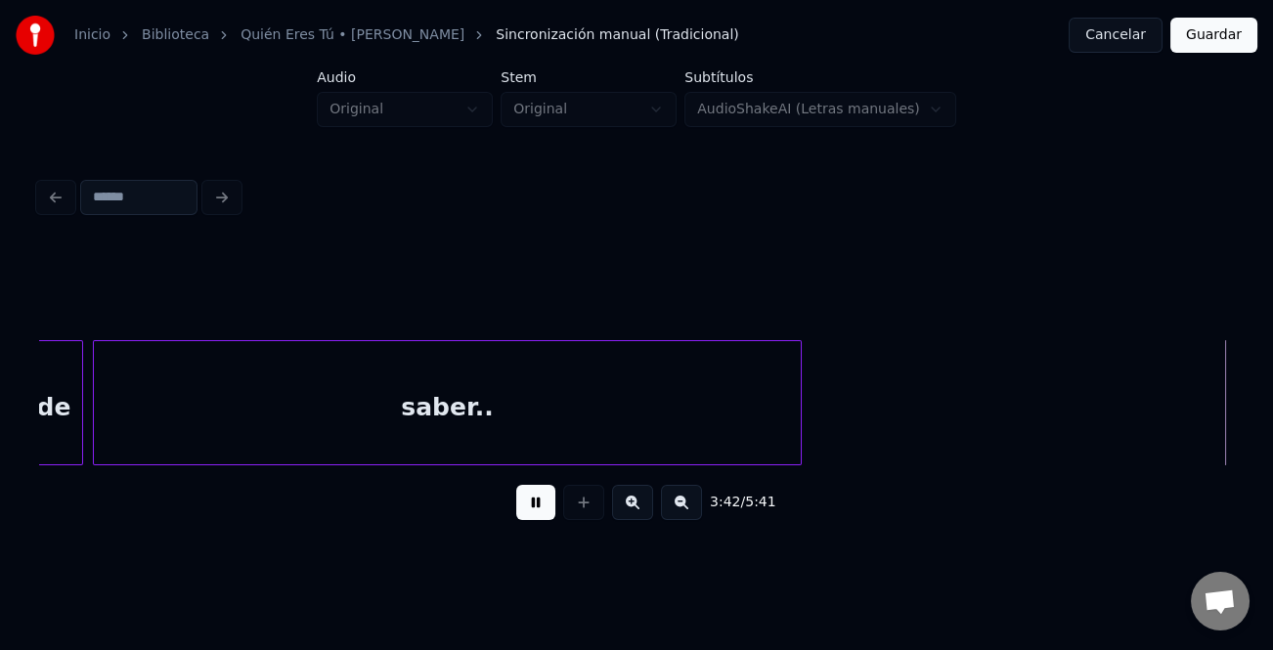
scroll to position [0, 54297]
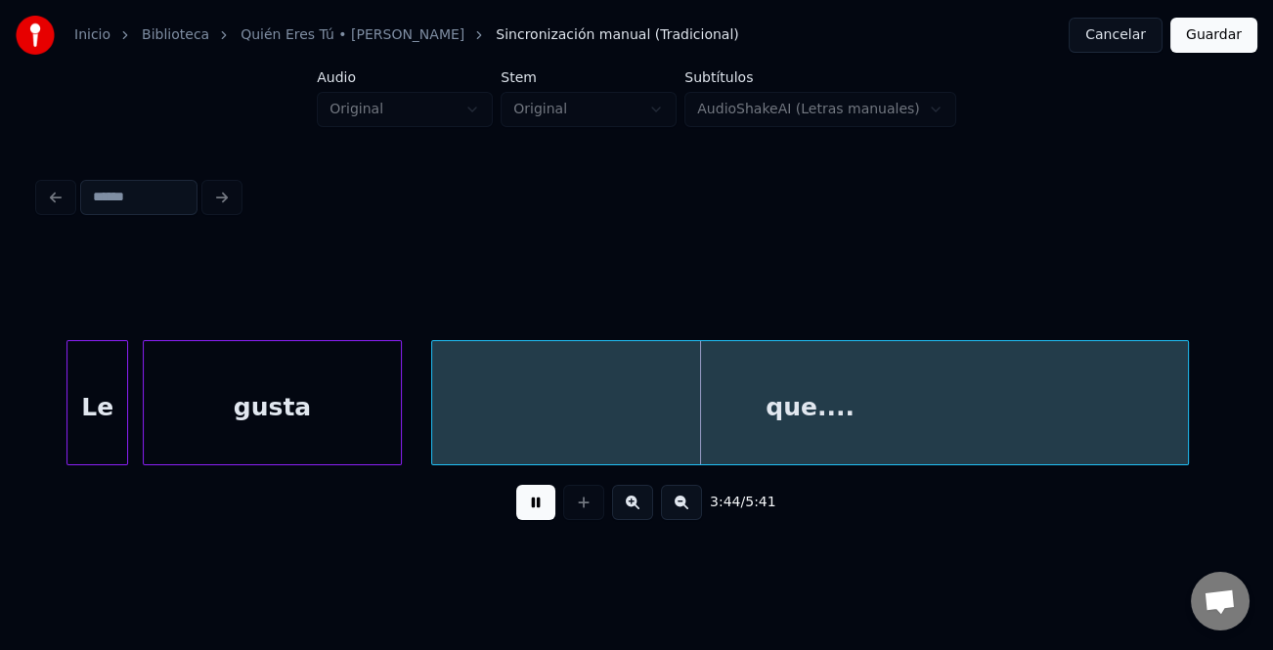
click at [67, 445] on div at bounding box center [70, 402] width 6 height 123
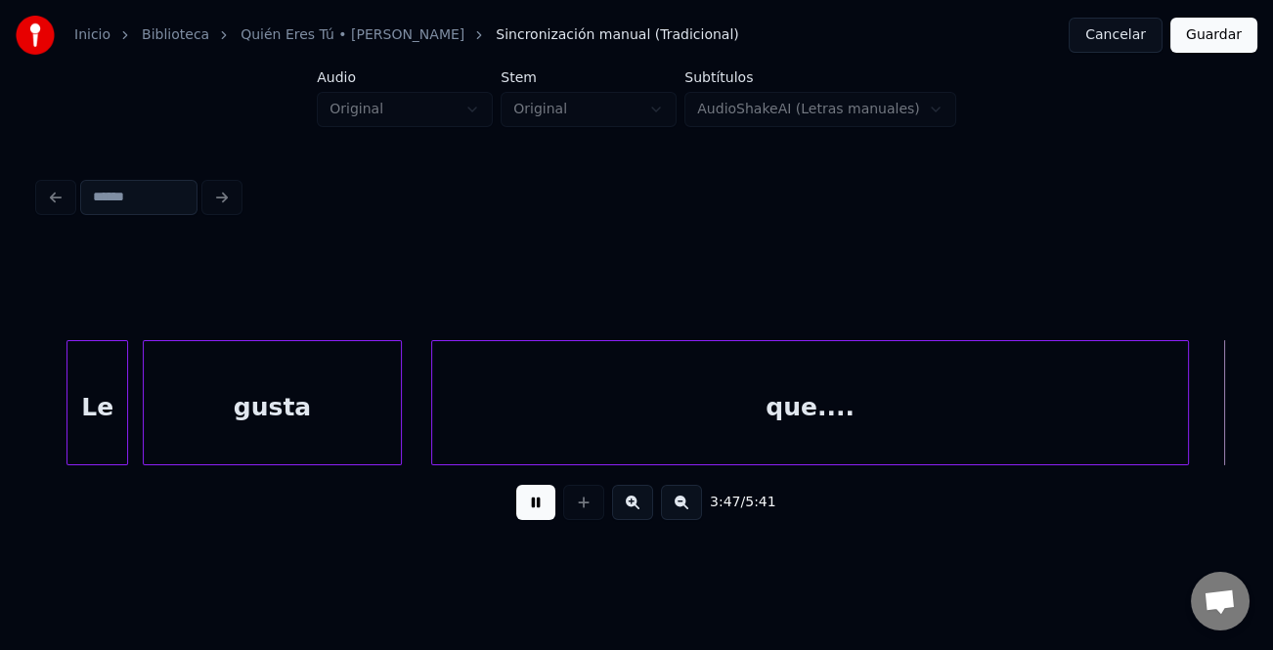
scroll to position [0, 55495]
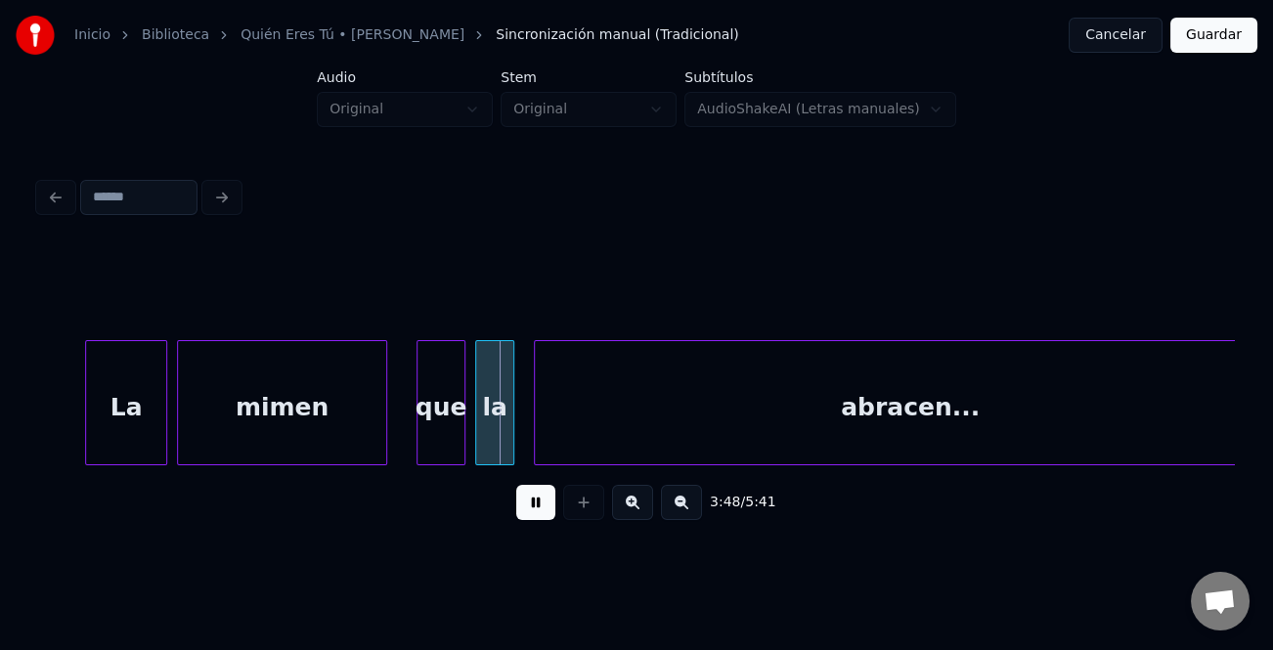
click at [89, 442] on div at bounding box center [89, 402] width 6 height 123
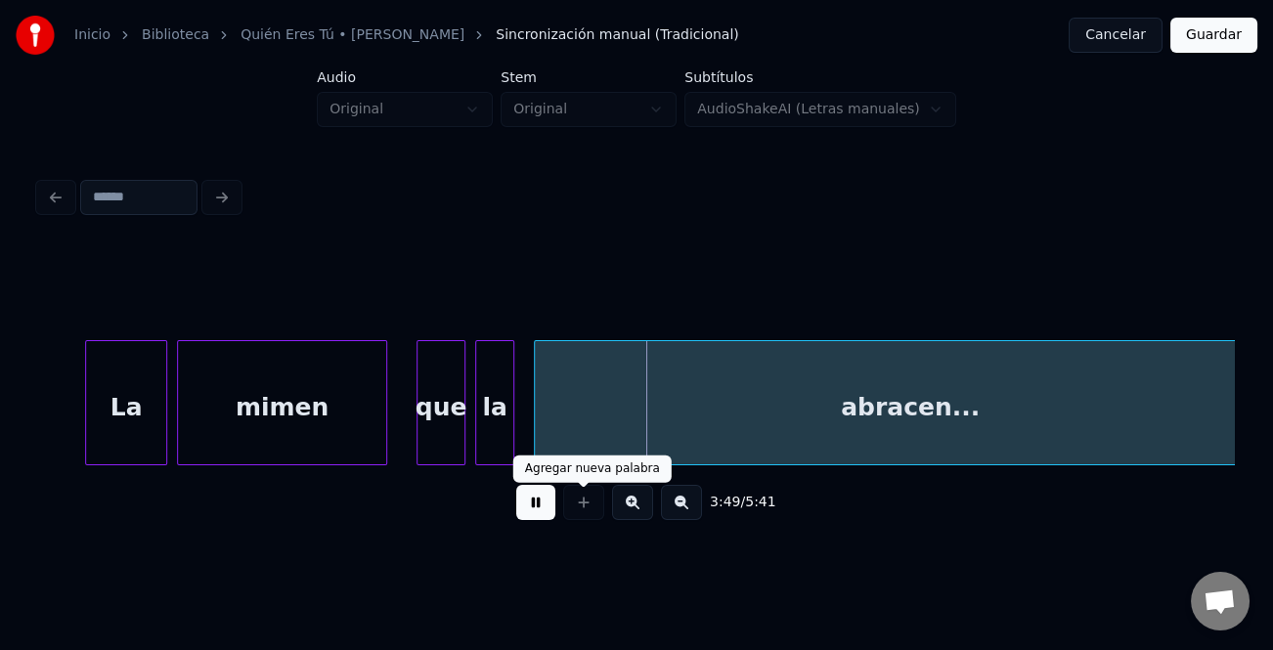
drag, startPoint x: 531, startPoint y: 505, endPoint x: 505, endPoint y: 476, distance: 38.8
click at [530, 504] on button at bounding box center [535, 502] width 39 height 35
click at [444, 411] on div "que" at bounding box center [440, 407] width 47 height 133
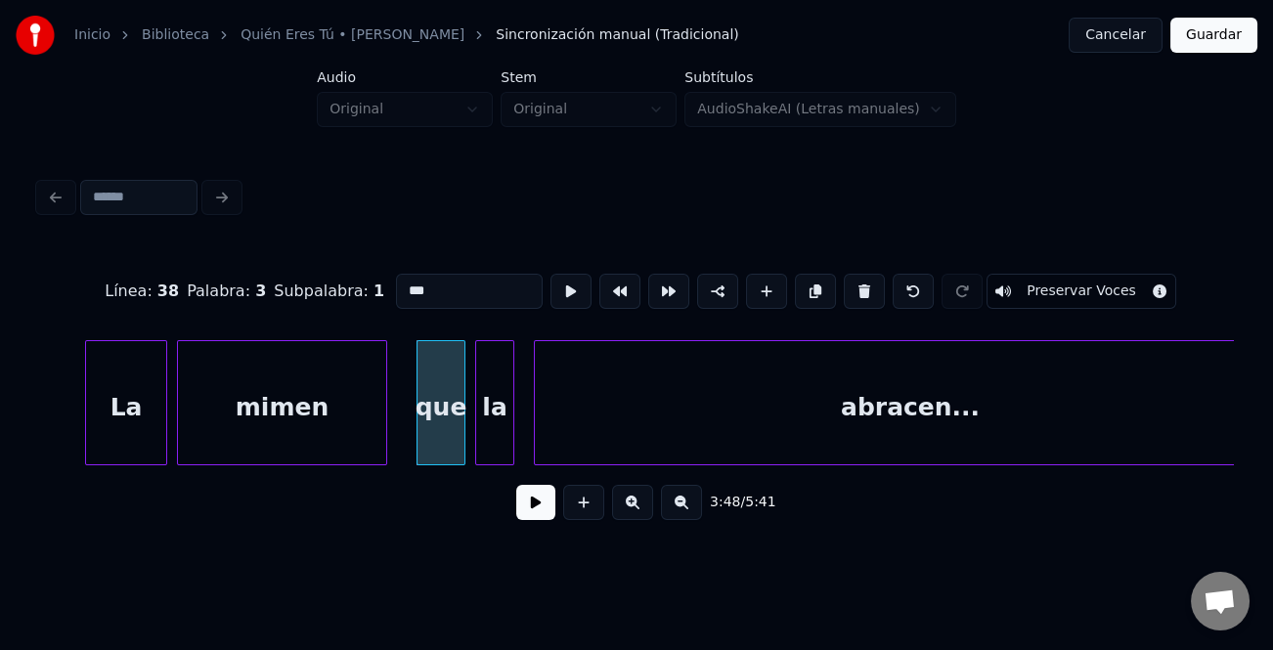
click at [401, 285] on input "***" at bounding box center [469, 291] width 147 height 35
type input "***"
drag, startPoint x: 522, startPoint y: 490, endPoint x: 528, endPoint y: 504, distance: 15.8
click at [526, 501] on div "3:48 / 5:41" at bounding box center [636, 502] width 1163 height 43
click at [535, 511] on button at bounding box center [535, 502] width 39 height 35
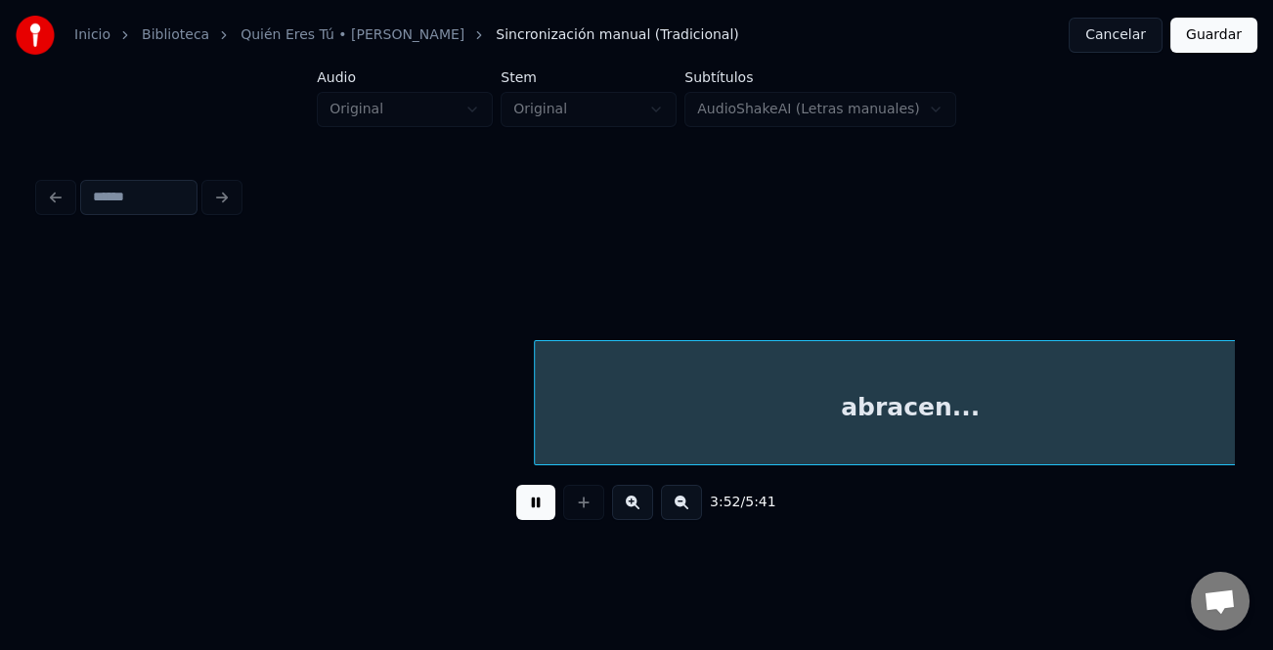
scroll to position [0, 56689]
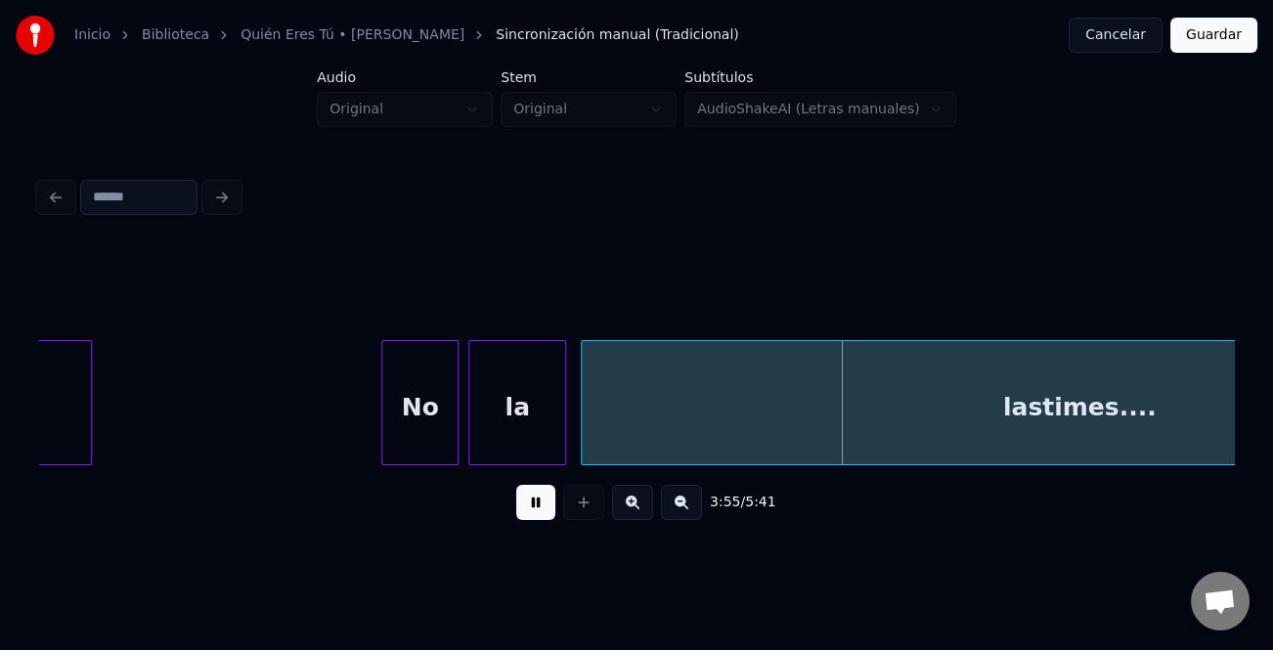
click at [382, 447] on div at bounding box center [385, 402] width 6 height 123
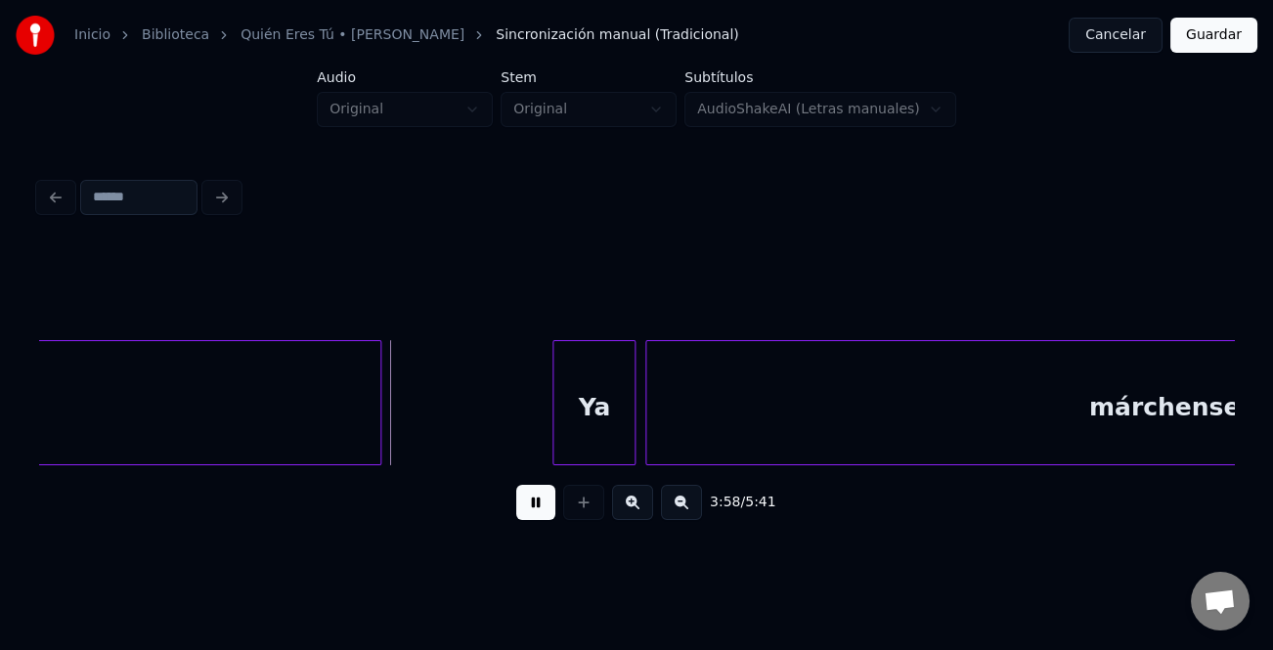
click at [555, 440] on div at bounding box center [556, 402] width 6 height 123
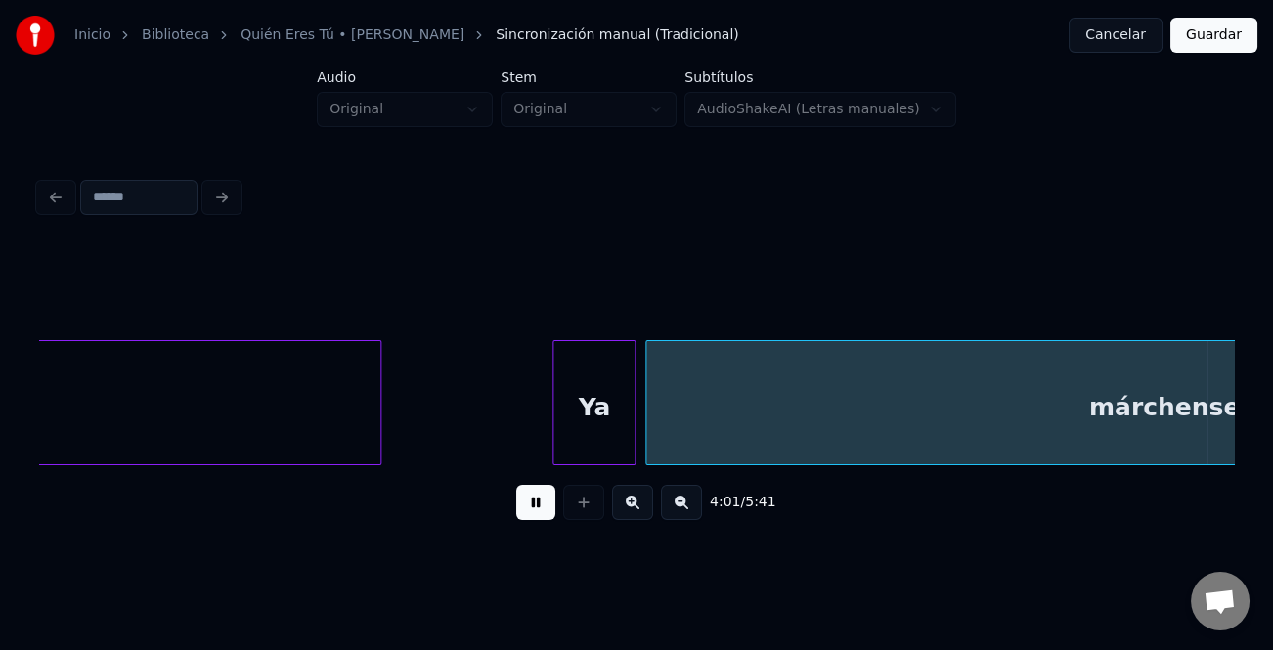
scroll to position [0, 59080]
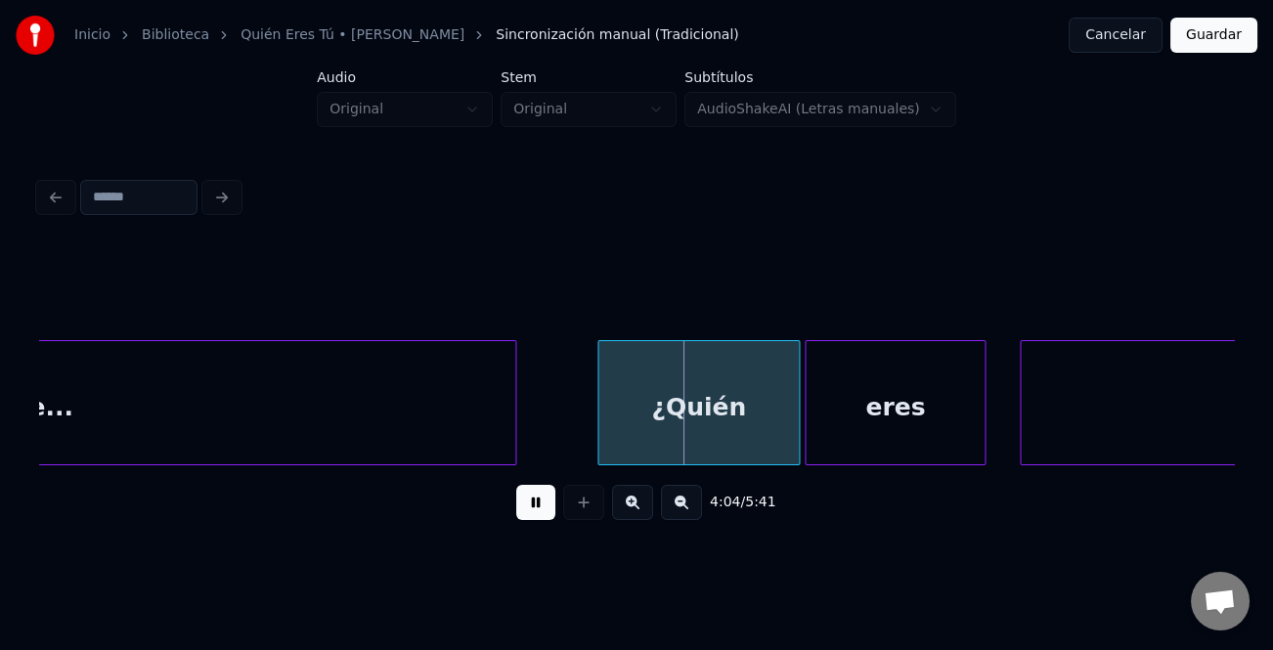
click at [600, 447] on div at bounding box center [601, 402] width 6 height 123
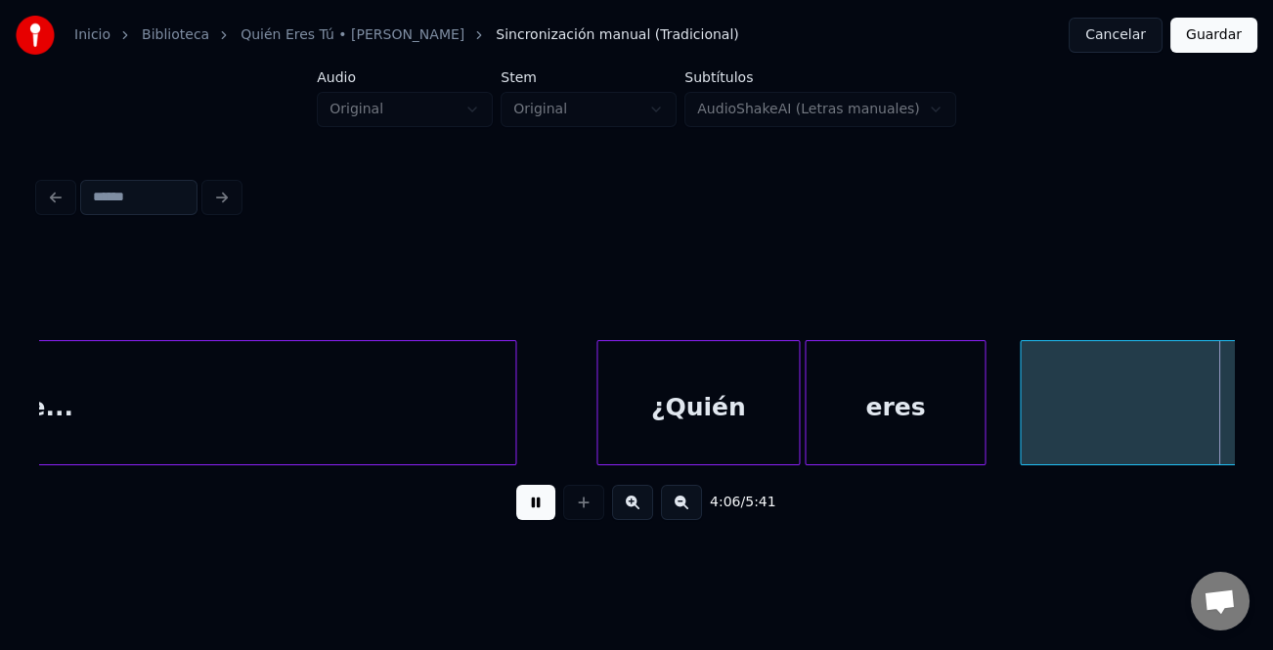
scroll to position [0, 60276]
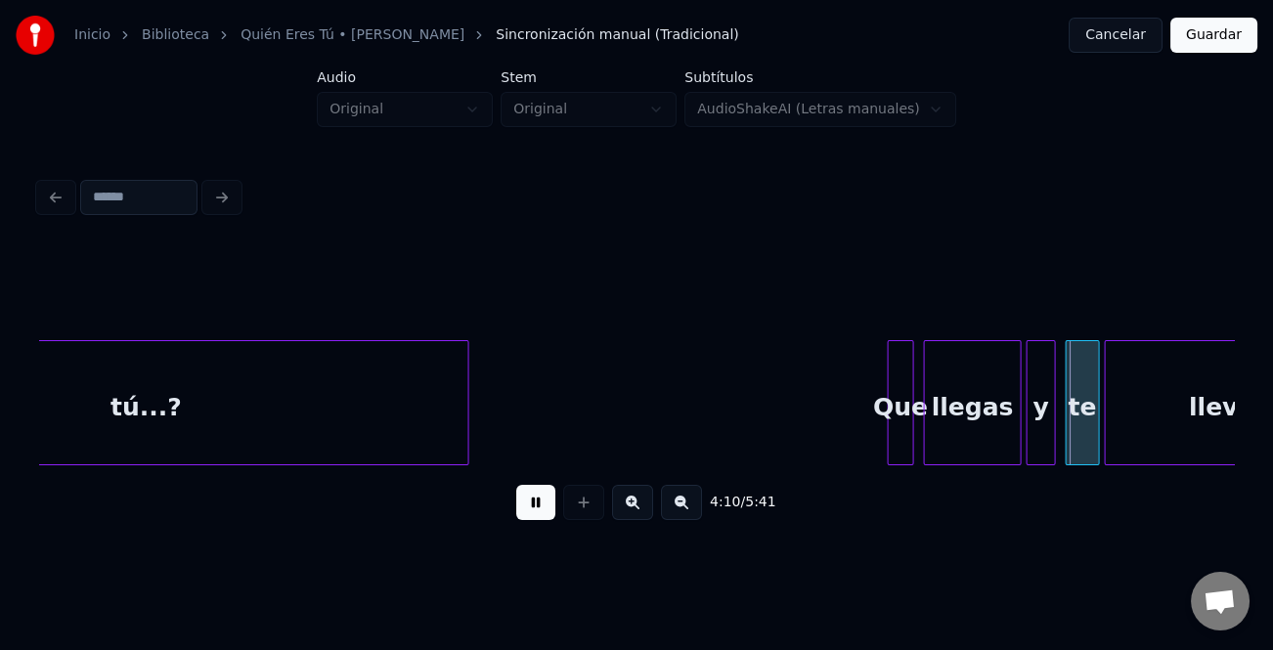
click at [889, 427] on div at bounding box center [892, 402] width 6 height 123
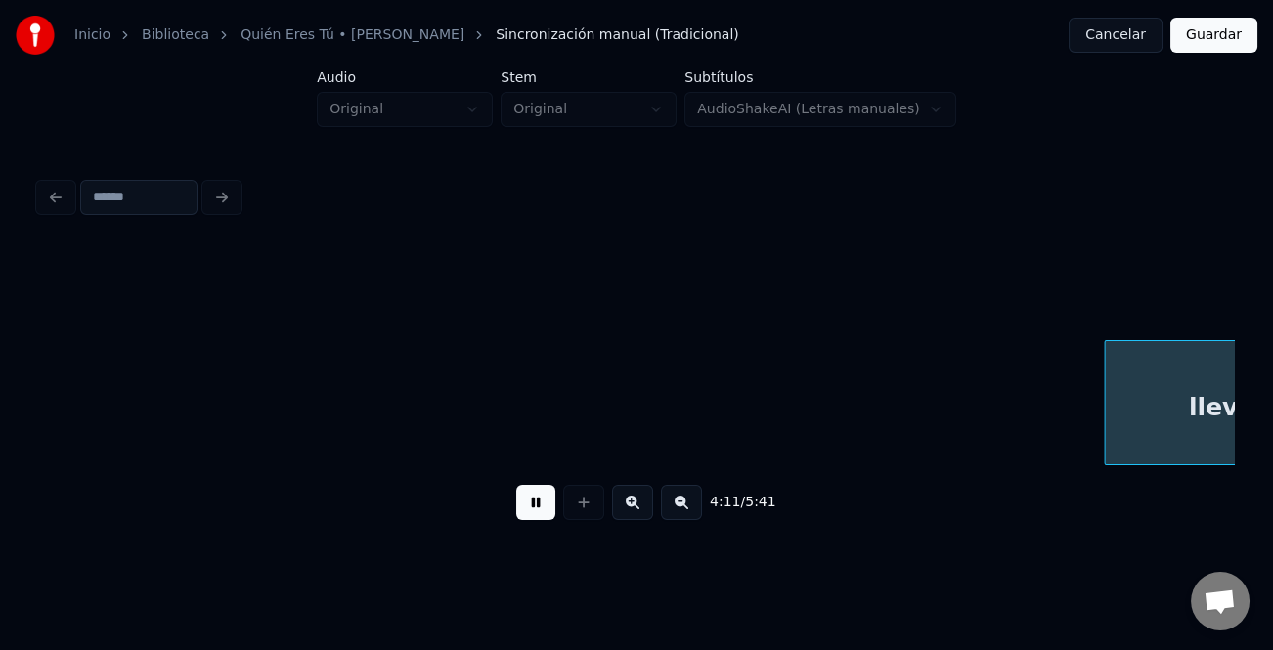
scroll to position [0, 61472]
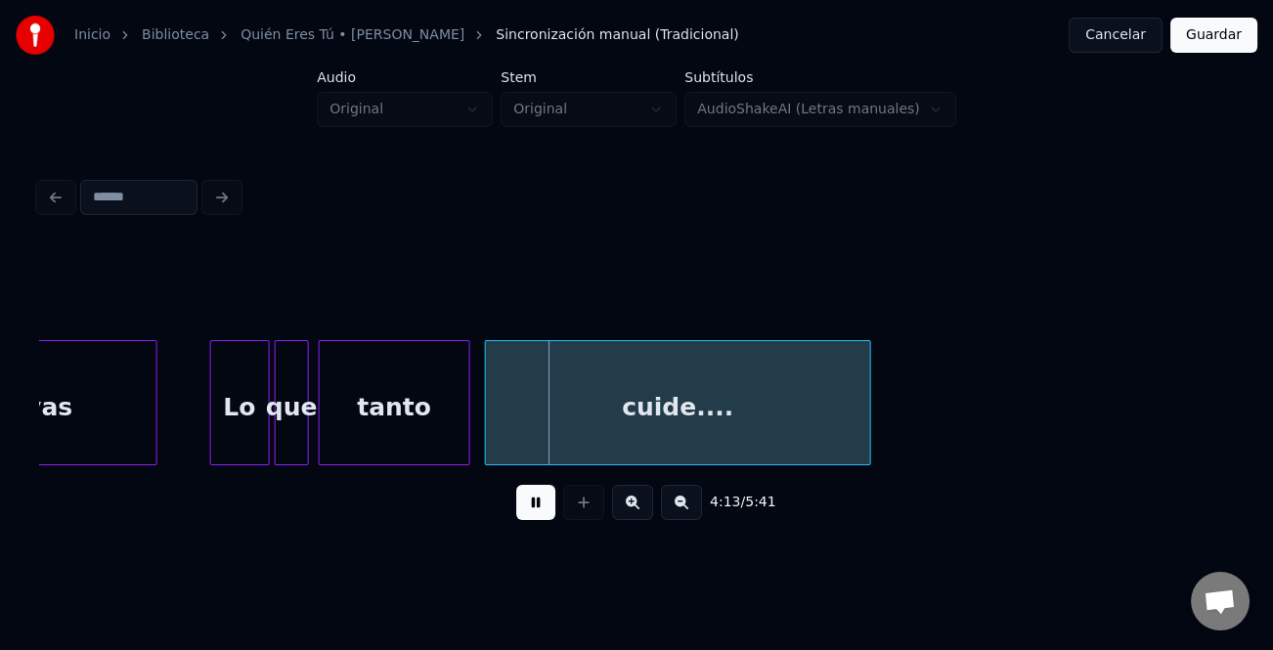
click at [211, 435] on div at bounding box center [214, 402] width 6 height 123
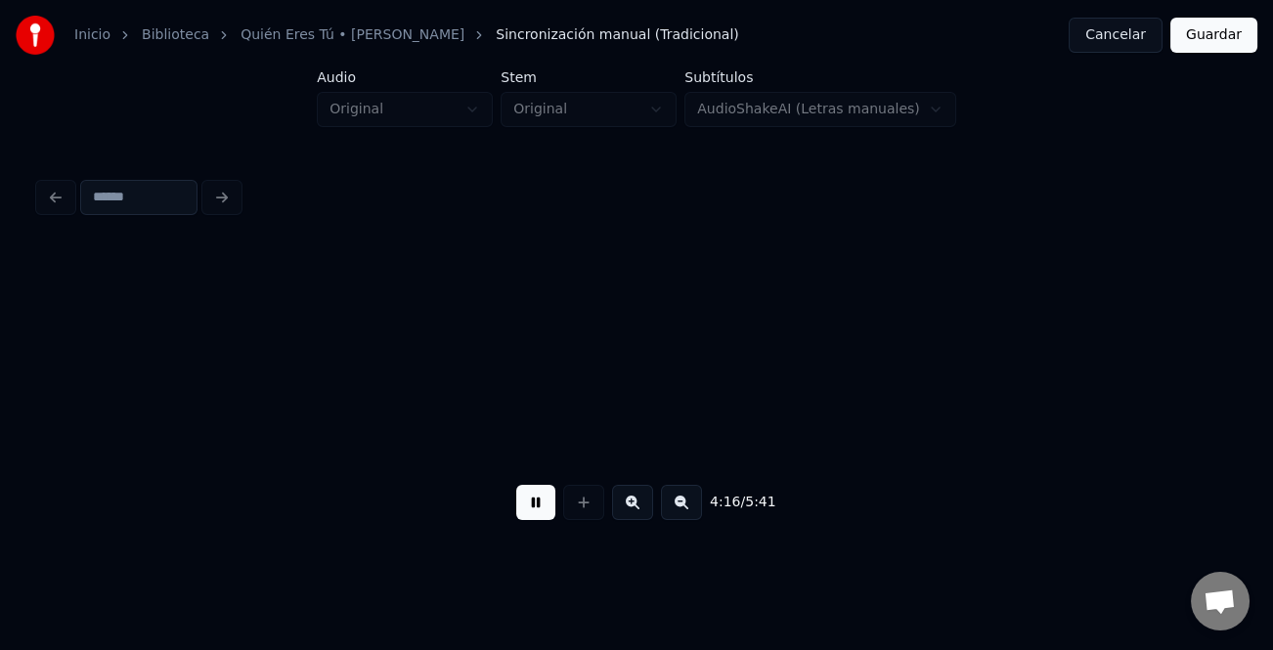
scroll to position [0, 62667]
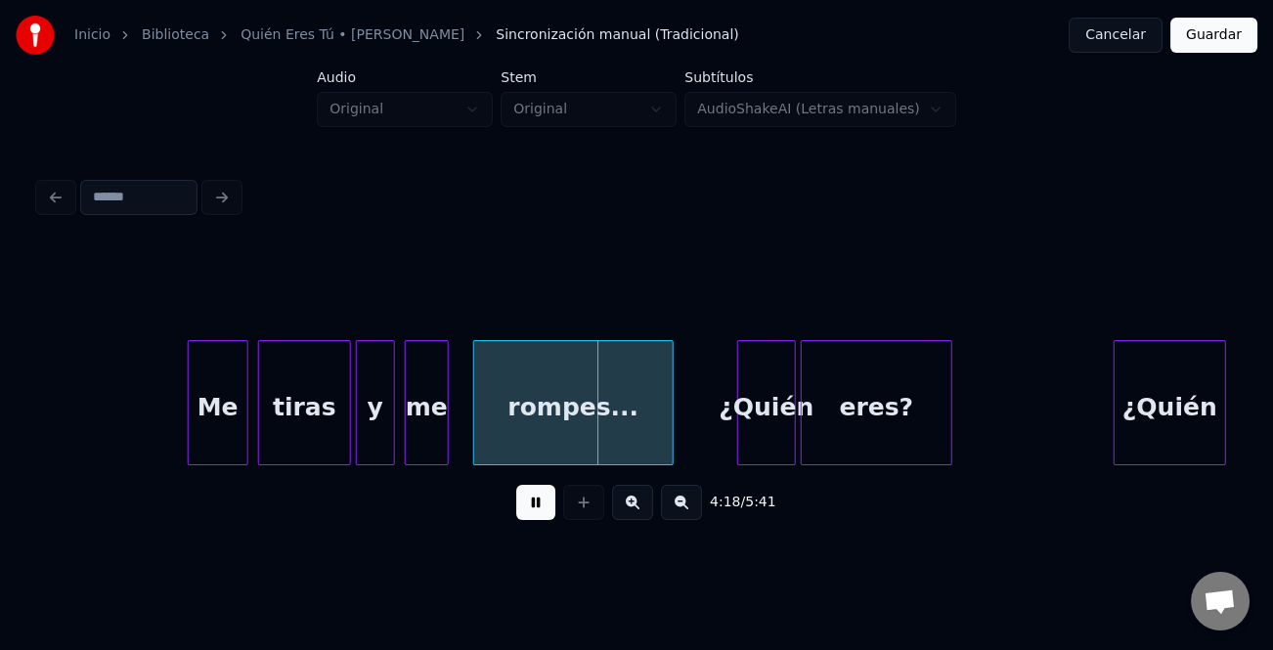
click at [192, 439] on div at bounding box center [192, 402] width 6 height 123
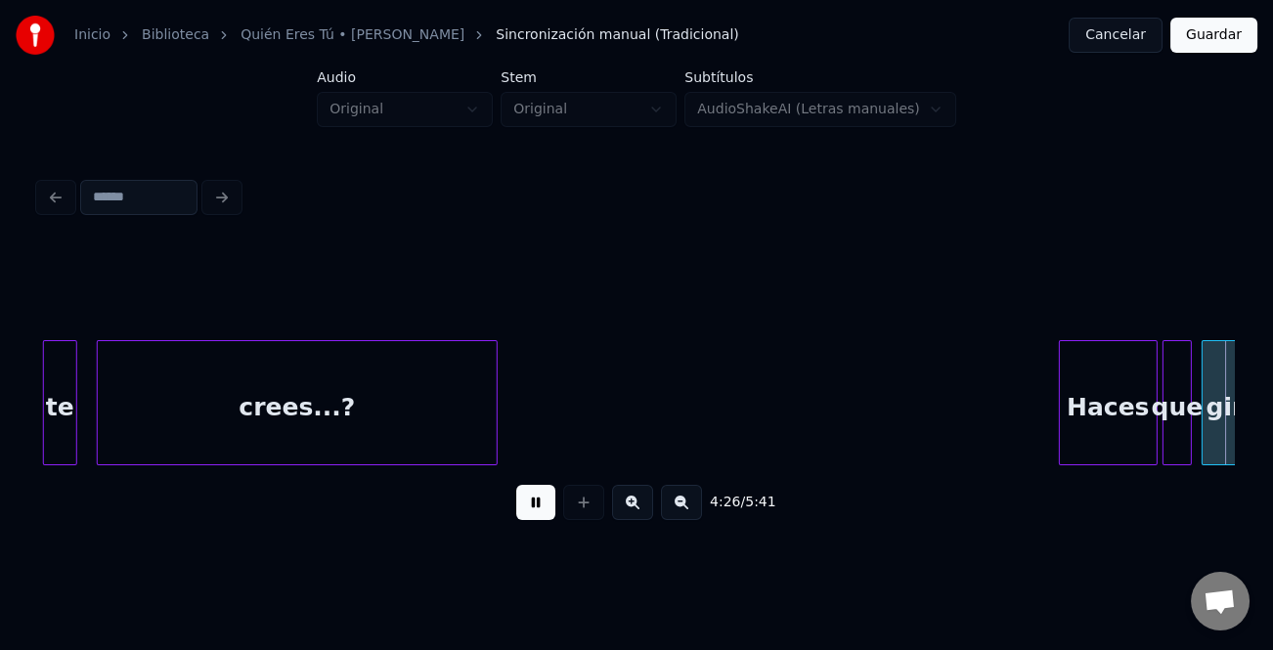
scroll to position [0, 64883]
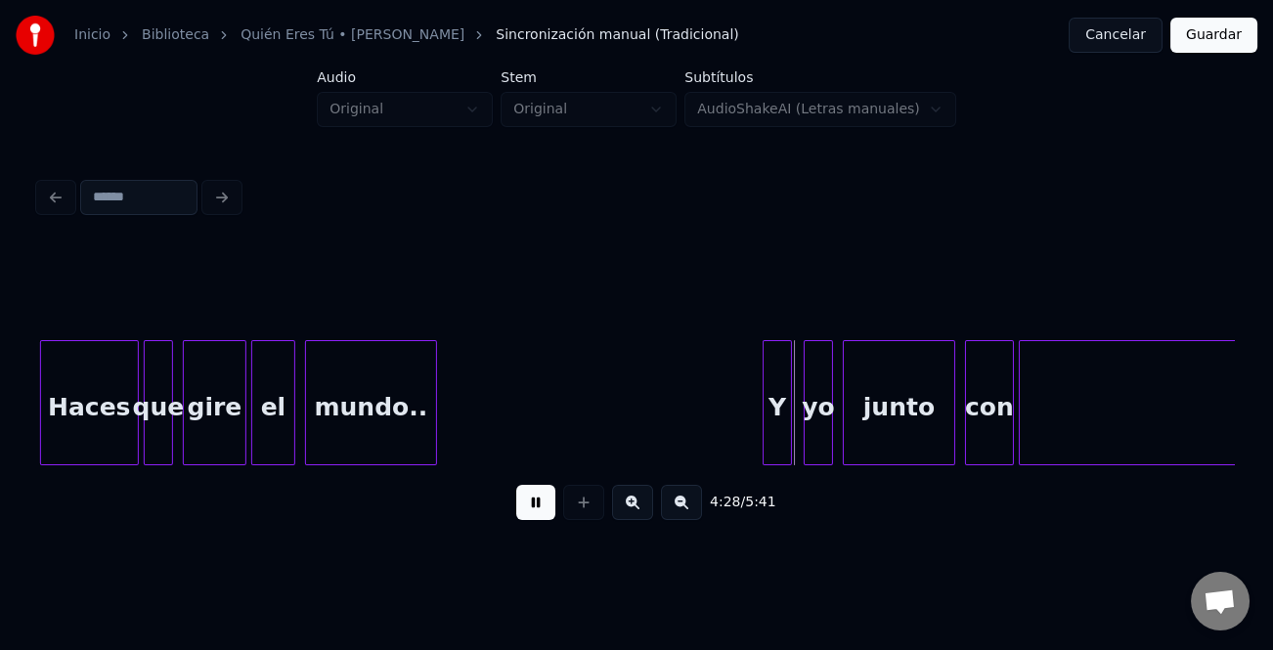
click at [776, 421] on div "Y" at bounding box center [776, 407] width 27 height 133
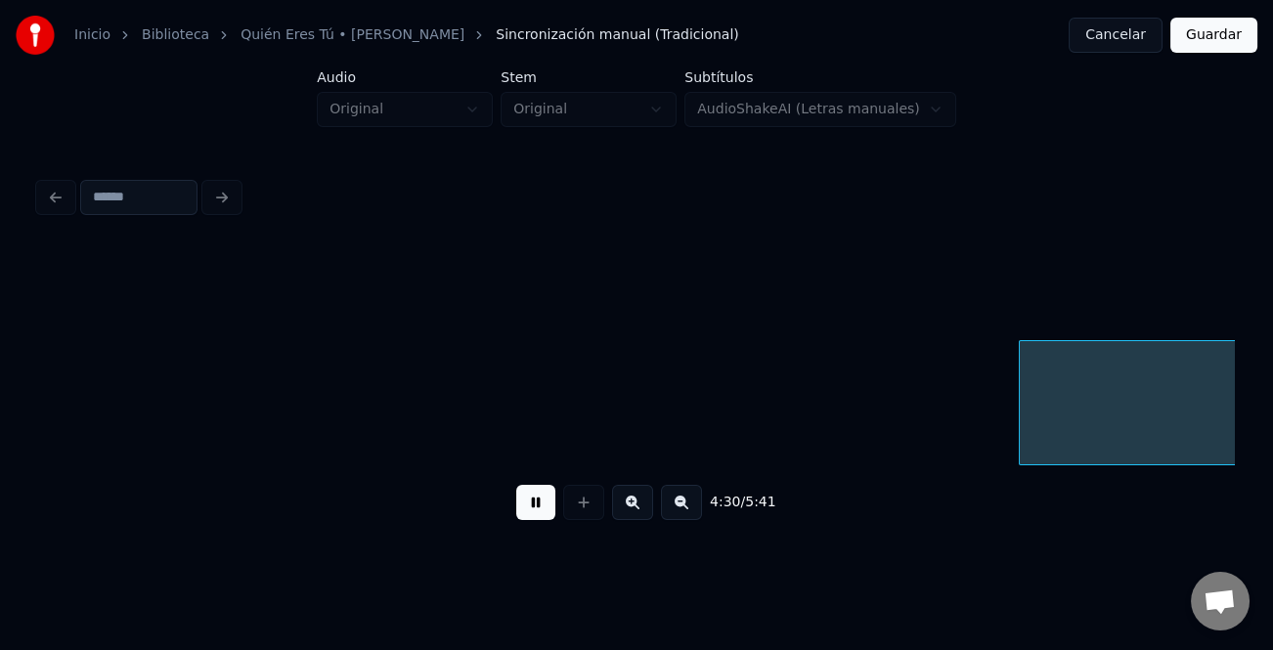
scroll to position [0, 66082]
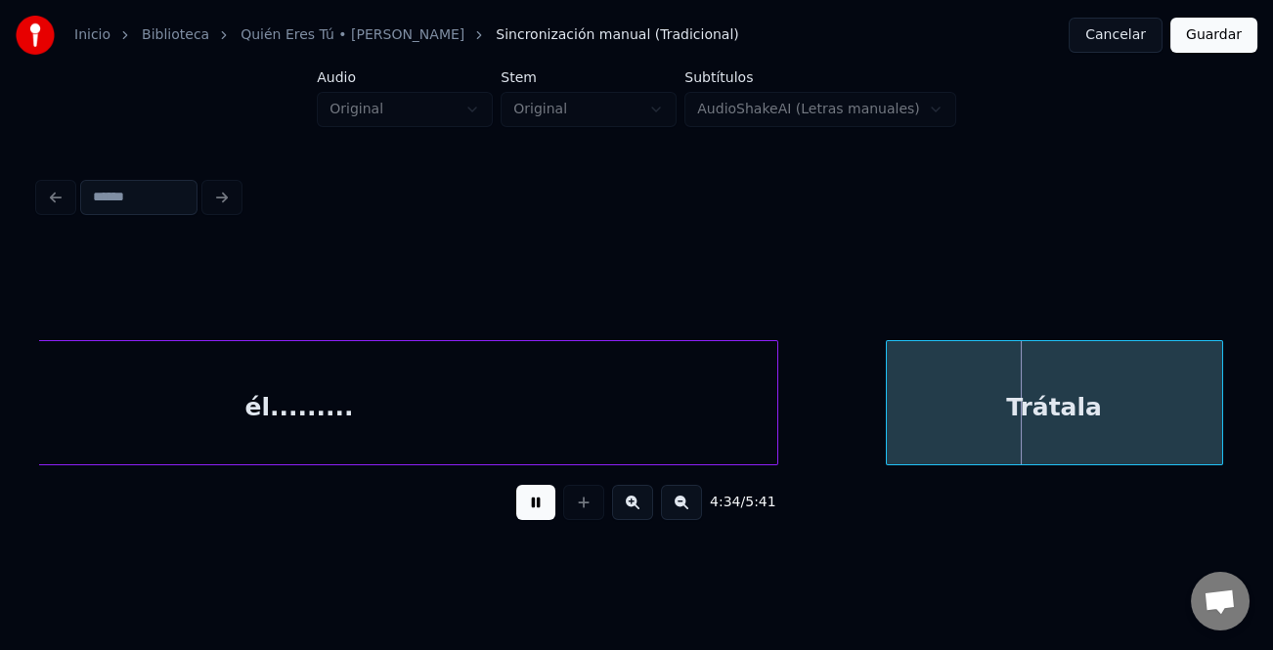
click at [903, 409] on div "Trátala" at bounding box center [1054, 407] width 335 height 133
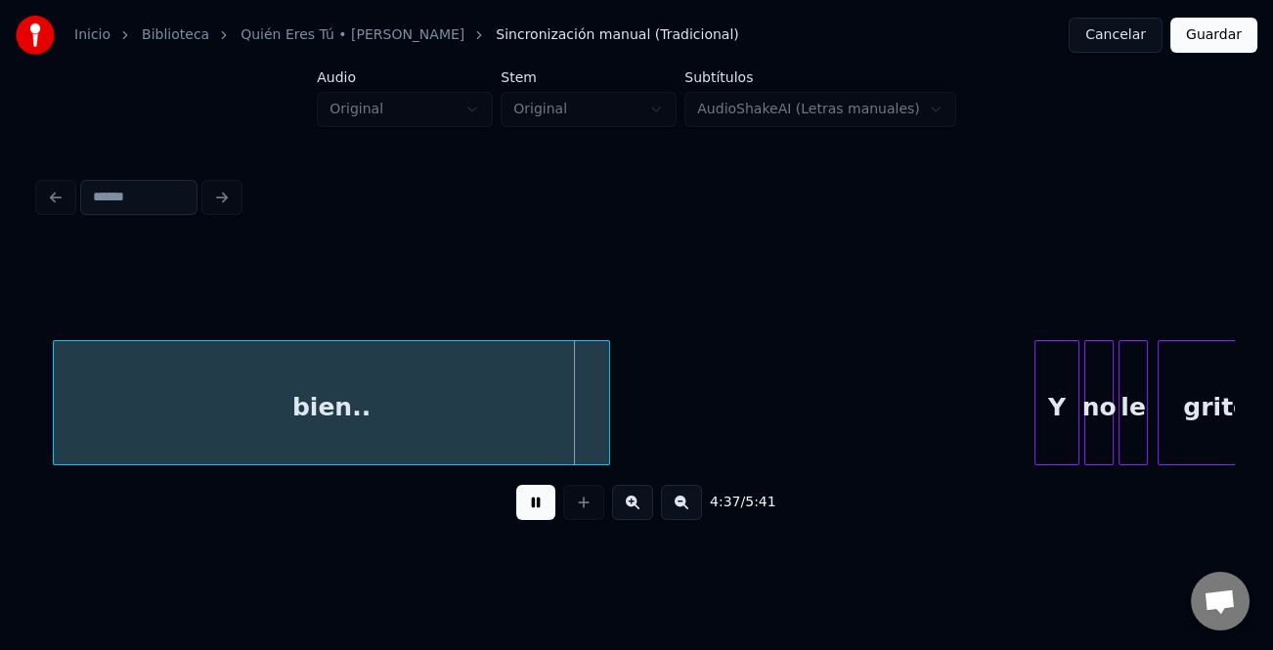
click at [1035, 397] on div at bounding box center [1038, 402] width 6 height 123
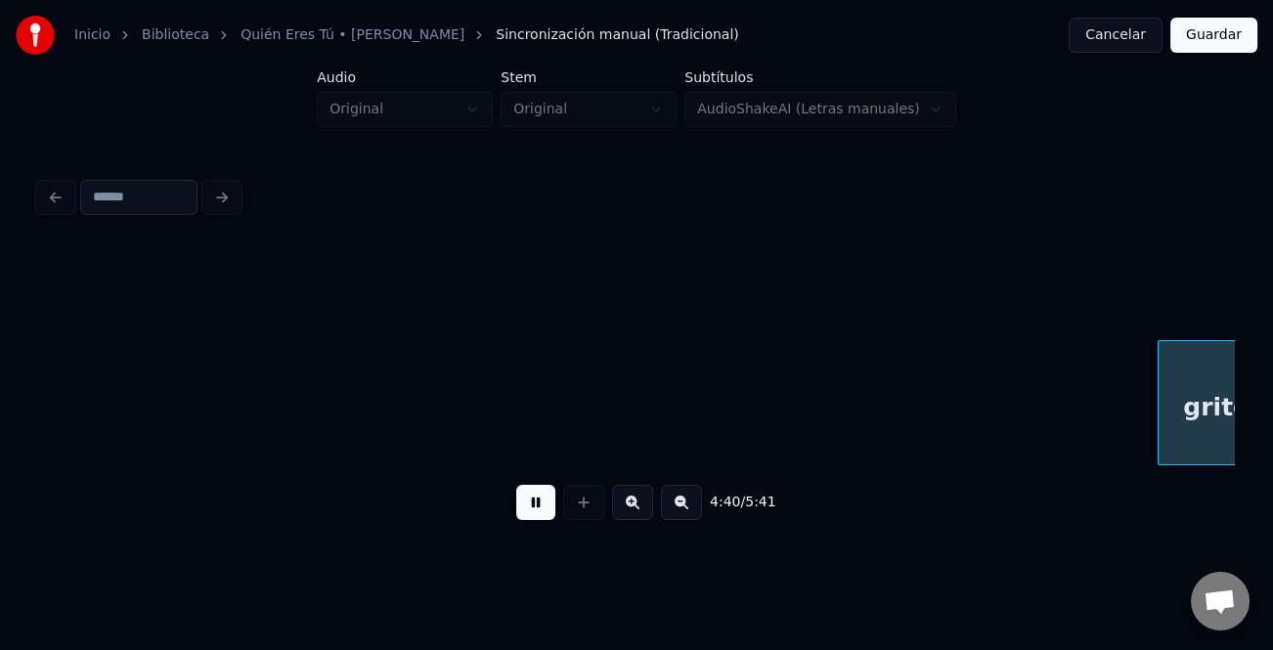
scroll to position [0, 68472]
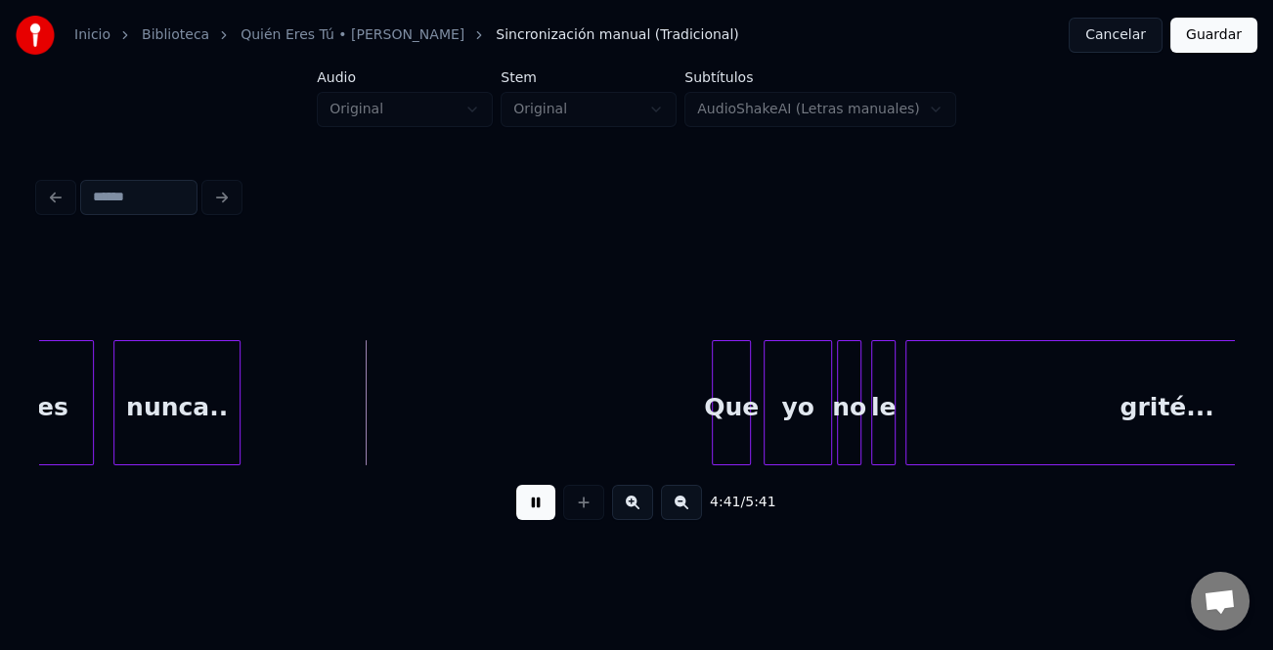
click at [735, 391] on div "Que" at bounding box center [731, 407] width 37 height 133
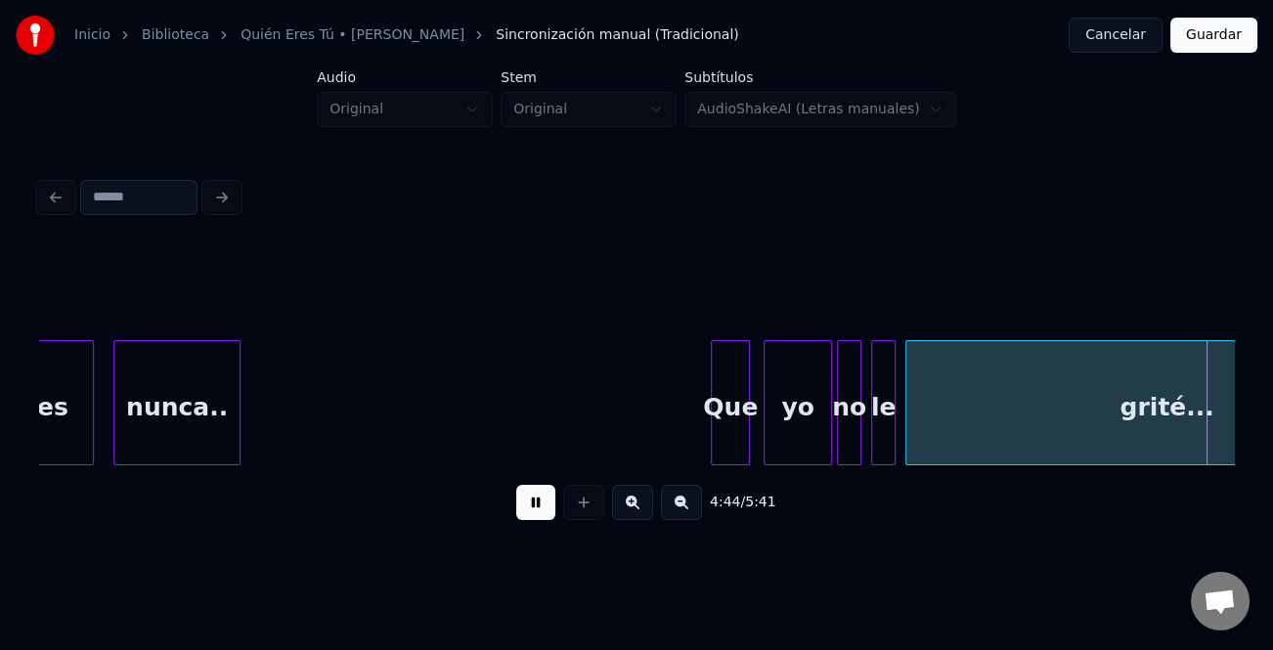
scroll to position [0, 69666]
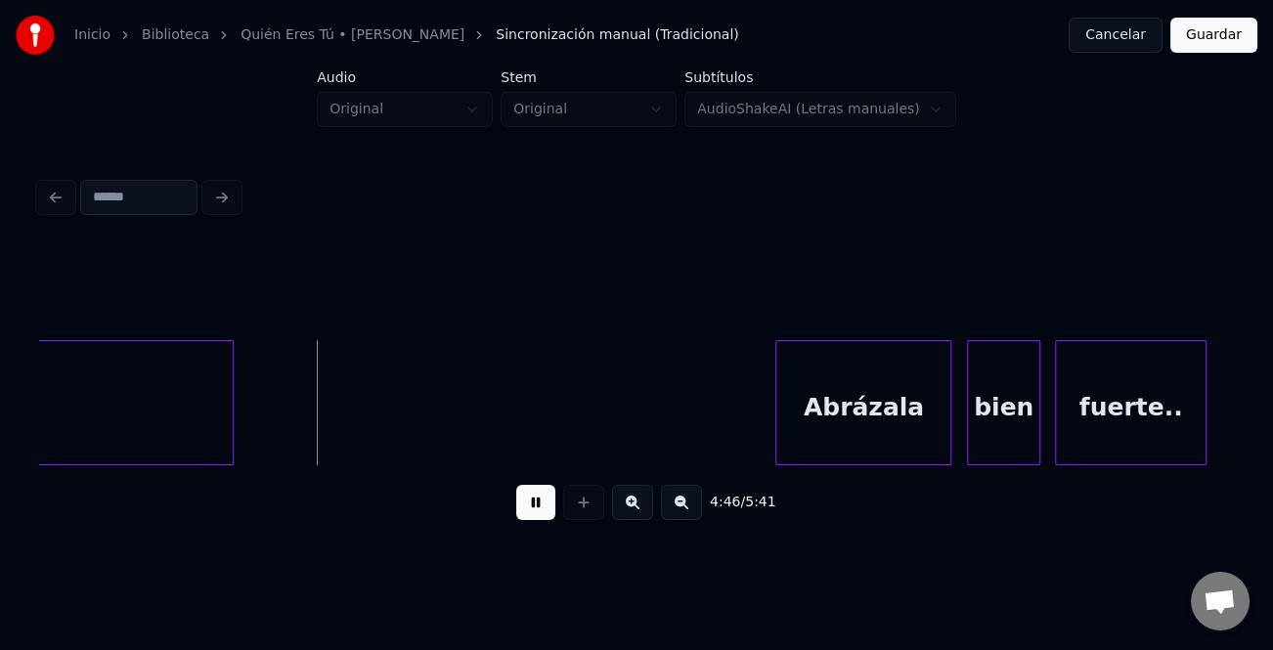
click at [806, 417] on div "Abrázala" at bounding box center [863, 407] width 174 height 133
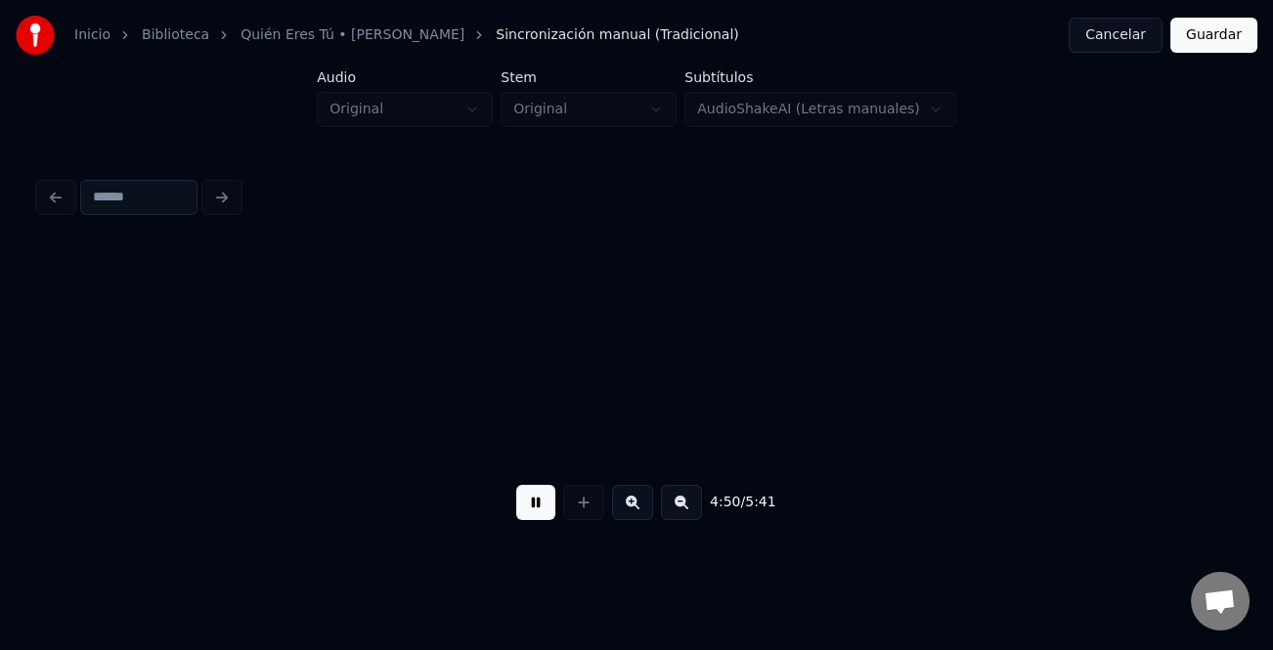
scroll to position [0, 70862]
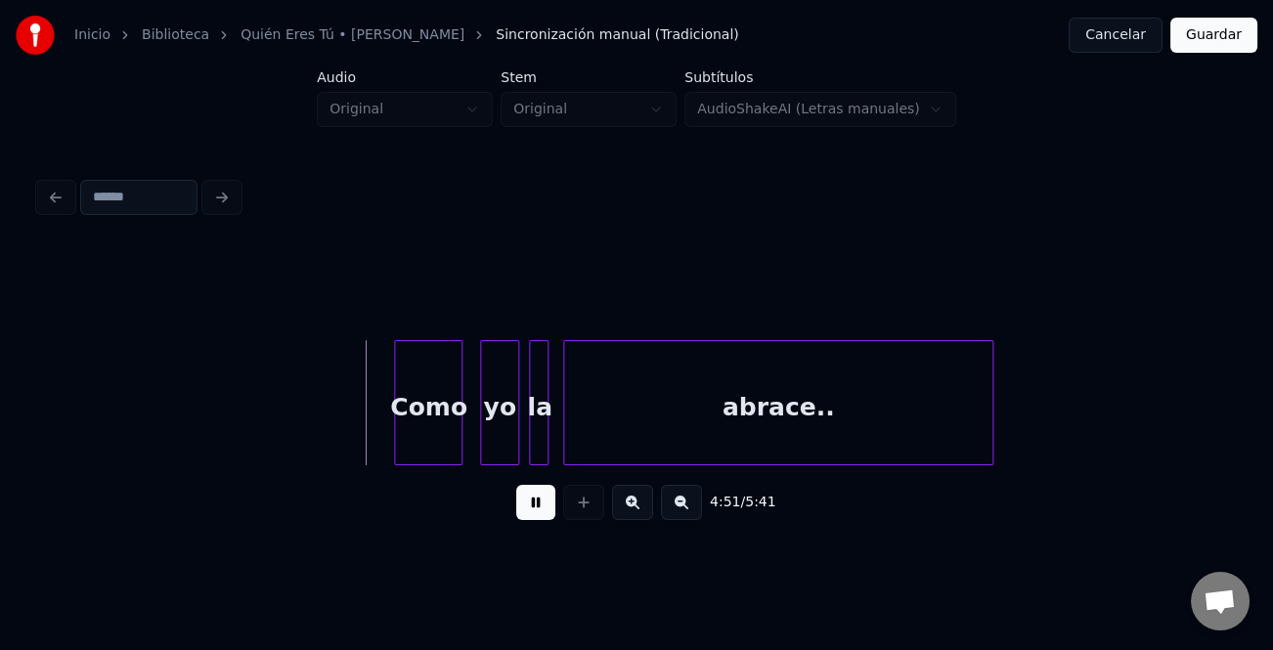
click at [446, 388] on div "Como" at bounding box center [428, 407] width 66 height 133
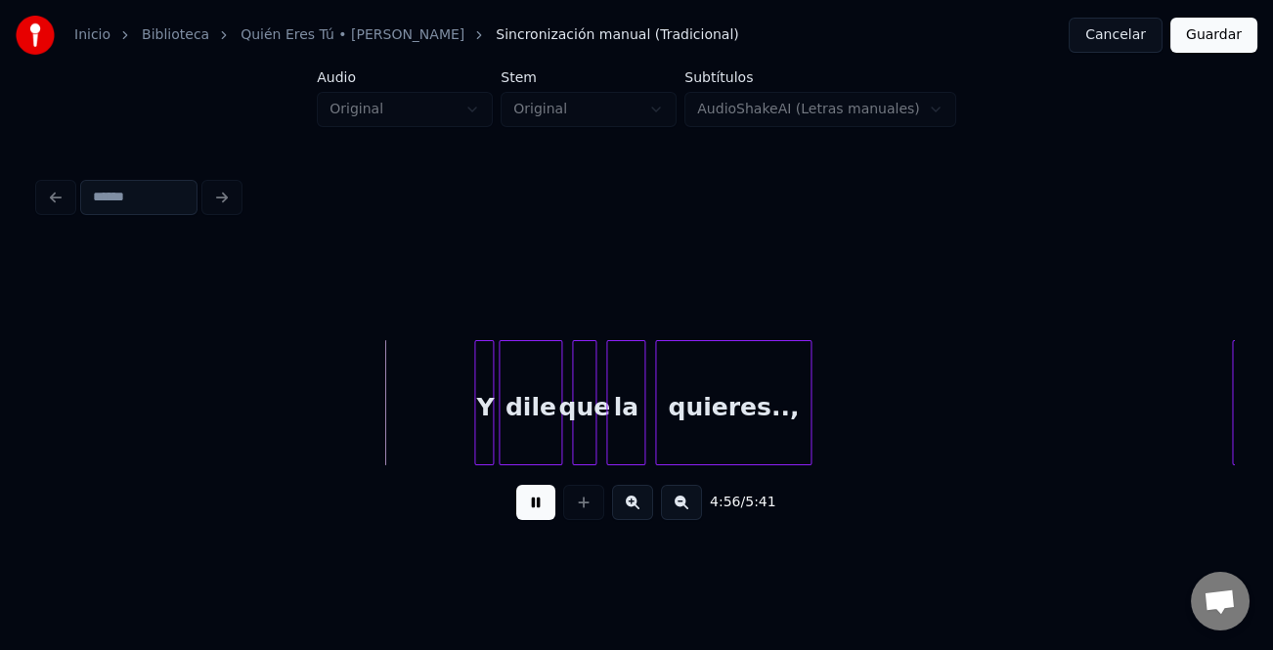
click at [475, 406] on div at bounding box center [478, 402] width 6 height 123
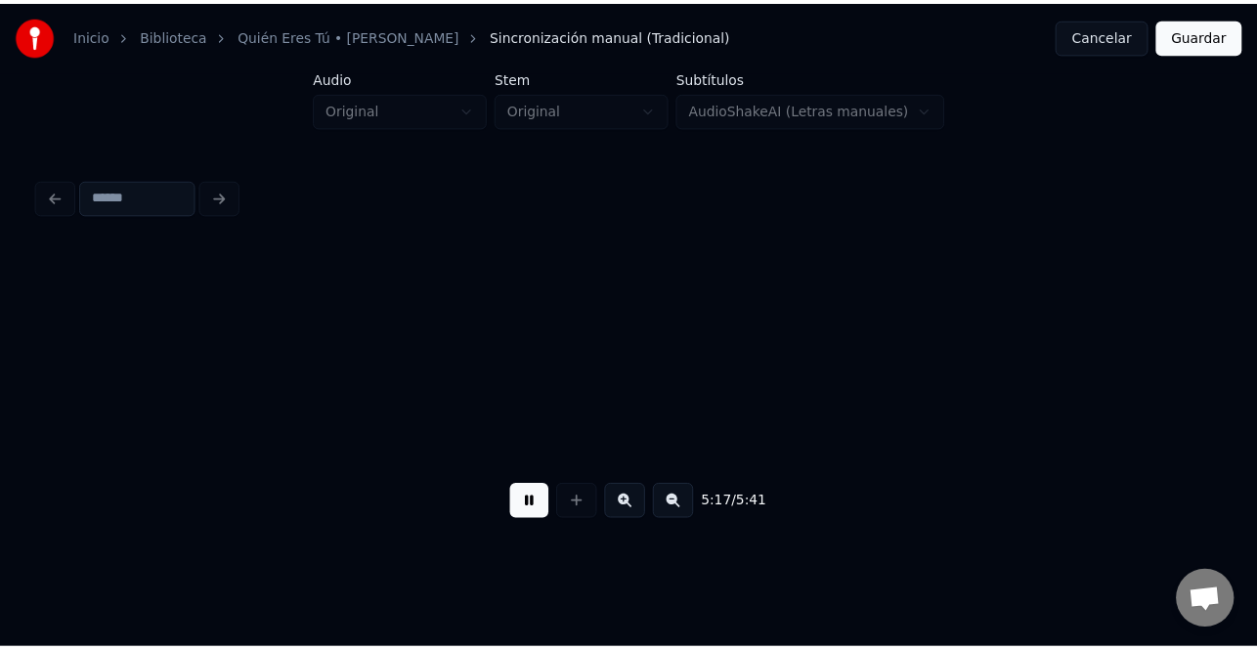
scroll to position [0, 77519]
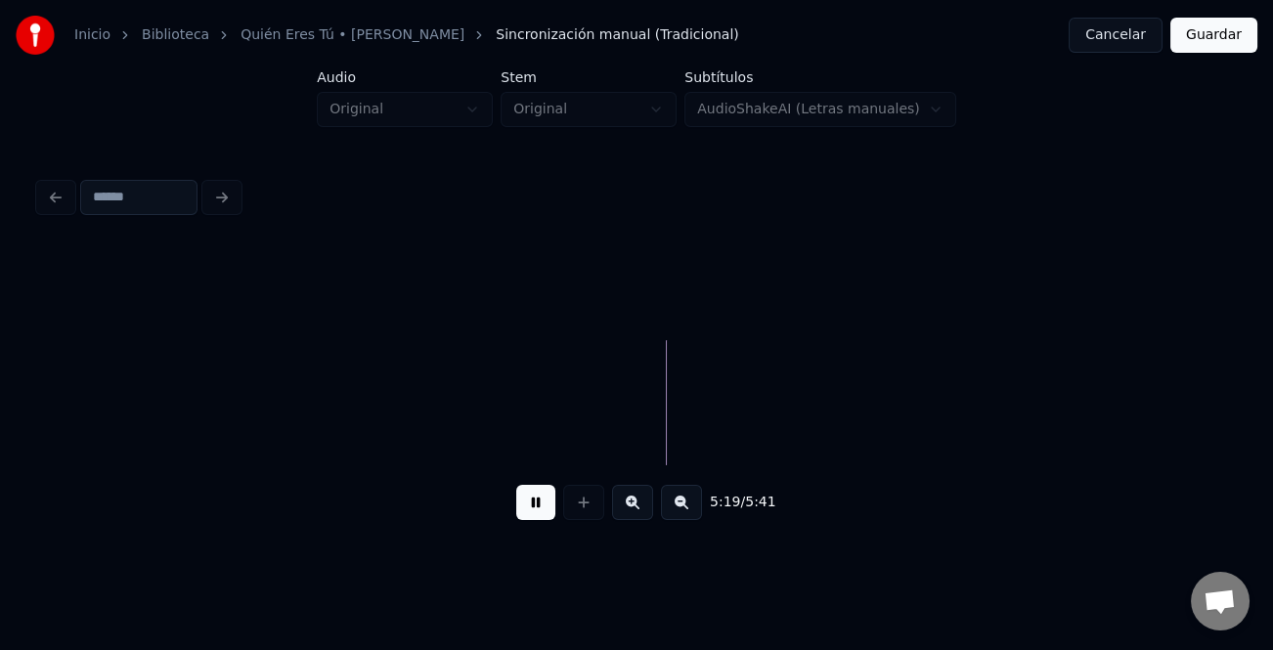
click at [1239, 35] on button "Guardar" at bounding box center [1213, 35] width 87 height 35
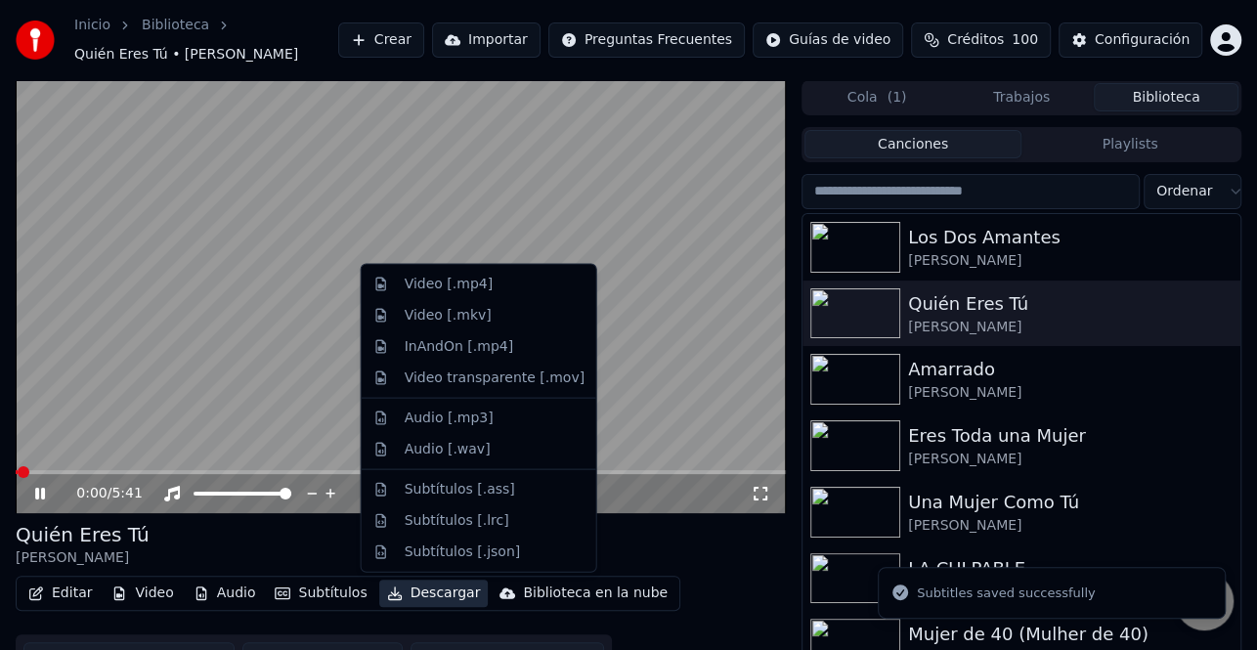
click at [428, 589] on button "Descargar" at bounding box center [433, 593] width 109 height 27
click at [476, 287] on div "Video [.mp4]" at bounding box center [449, 285] width 88 height 20
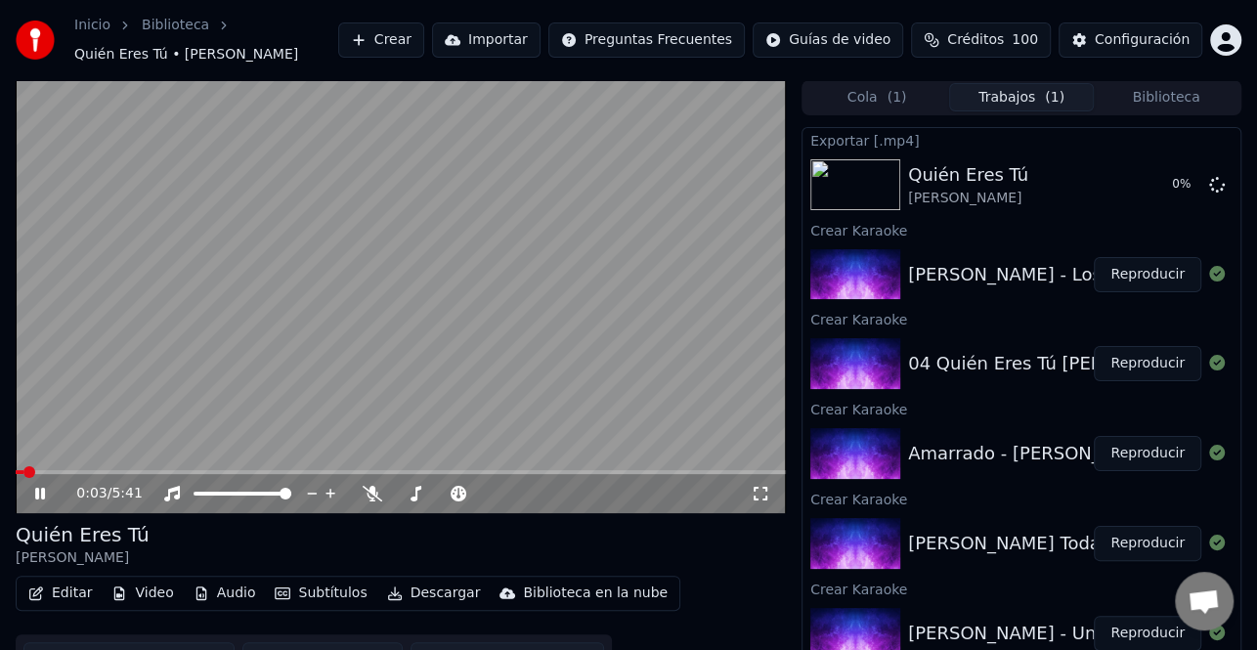
click at [43, 489] on icon at bounding box center [40, 494] width 10 height 12
click at [1157, 274] on button "Reproducir" at bounding box center [1148, 274] width 108 height 35
click at [33, 498] on icon at bounding box center [53, 494] width 45 height 16
click at [71, 593] on button "Editar" at bounding box center [60, 593] width 79 height 27
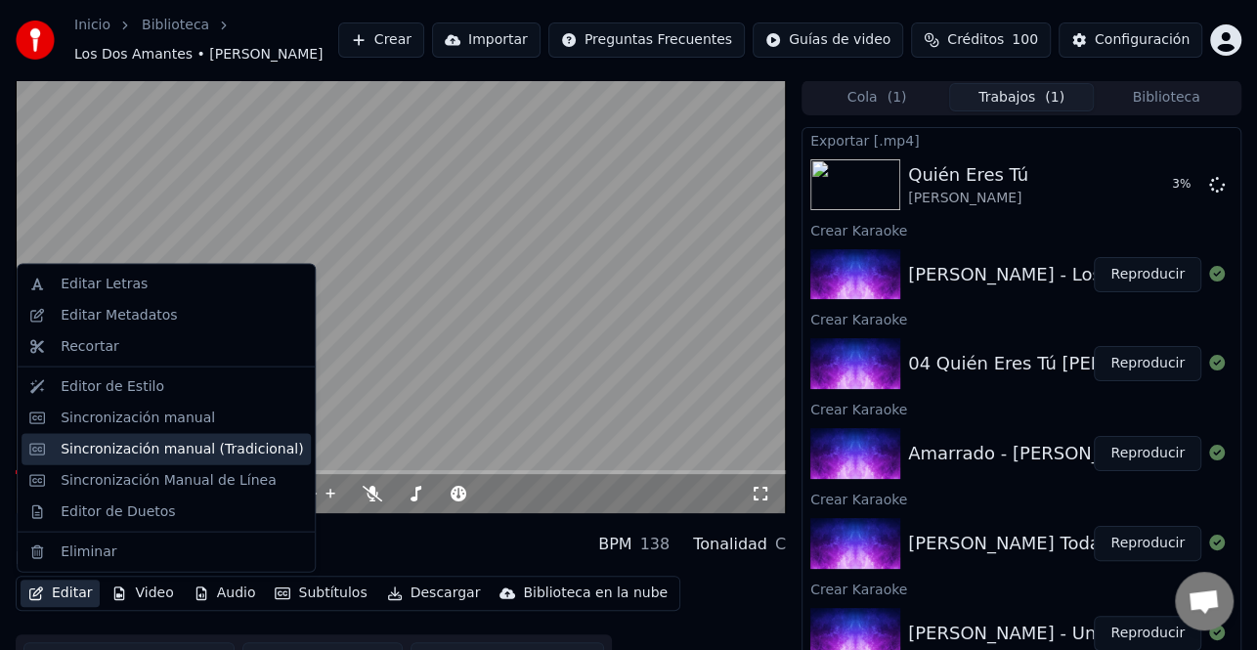
click at [226, 450] on div "Sincronización manual (Tradicional)" at bounding box center [182, 449] width 242 height 20
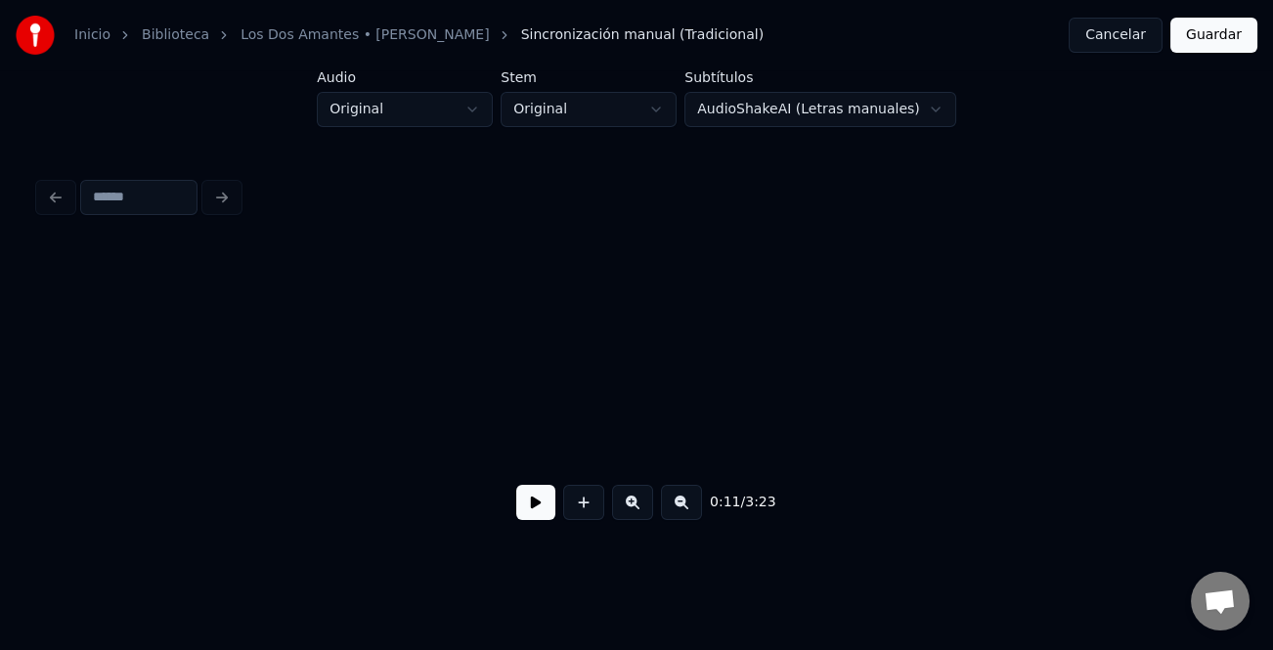
scroll to position [0, 2814]
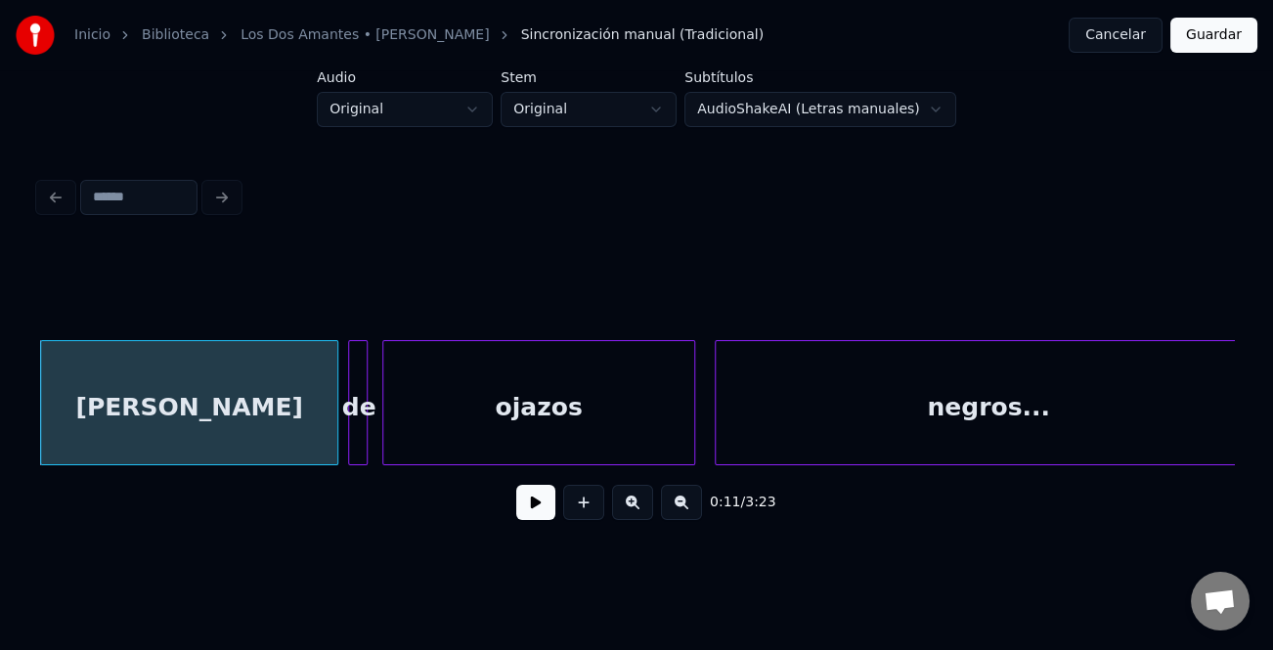
click at [537, 515] on button at bounding box center [535, 502] width 39 height 35
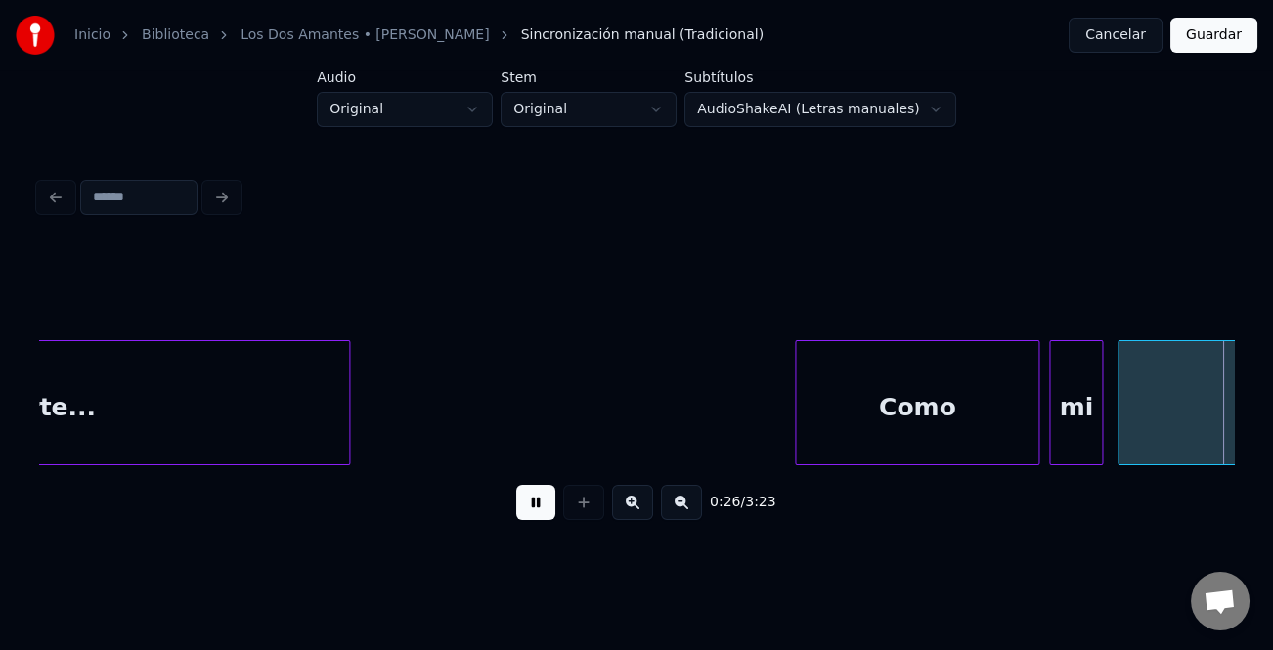
scroll to position [0, 6407]
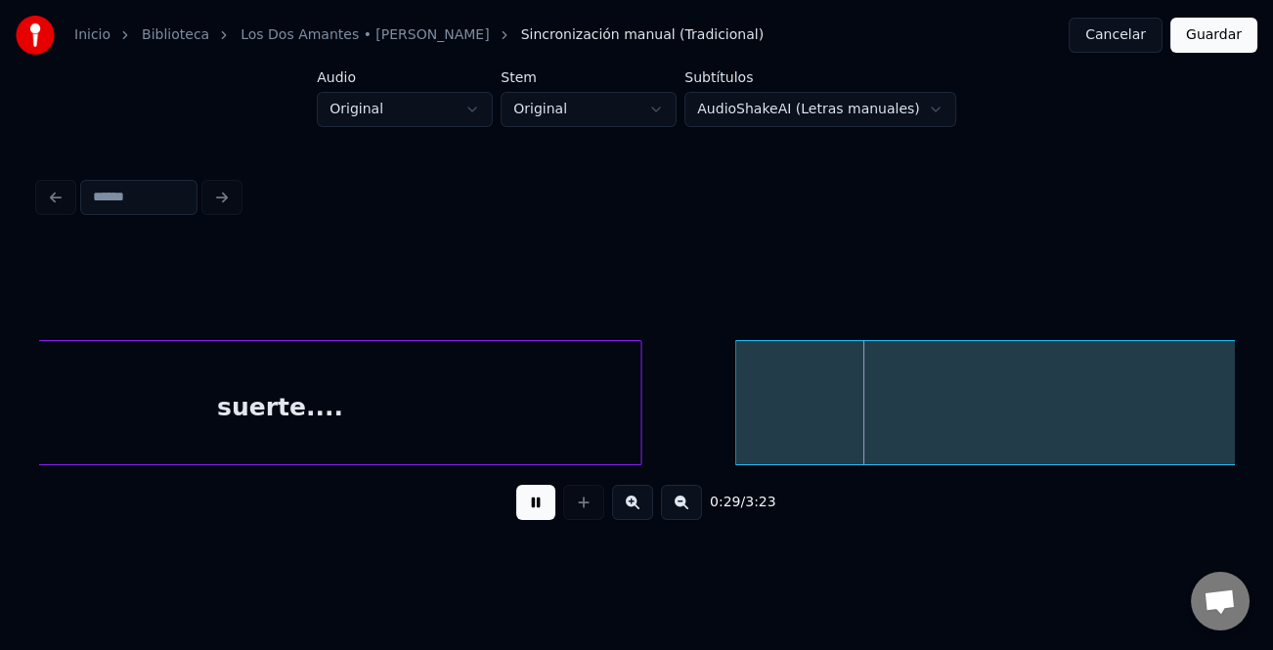
click at [675, 506] on button at bounding box center [681, 502] width 41 height 35
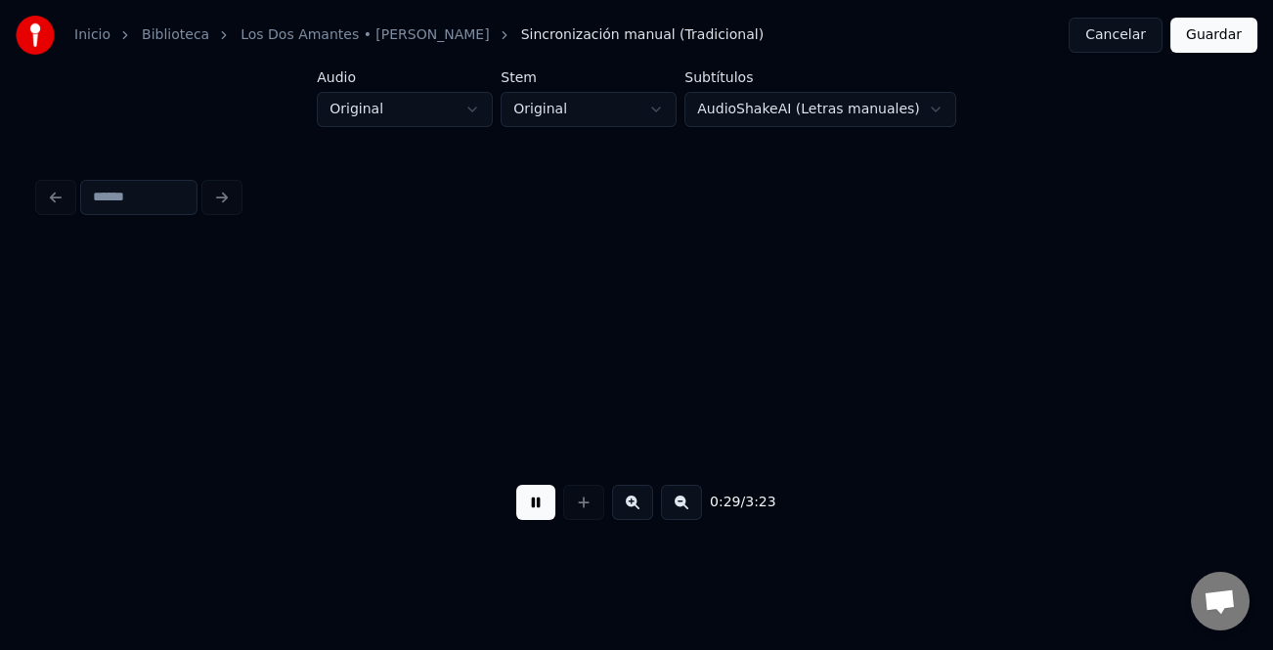
click at [675, 506] on button at bounding box center [681, 502] width 41 height 35
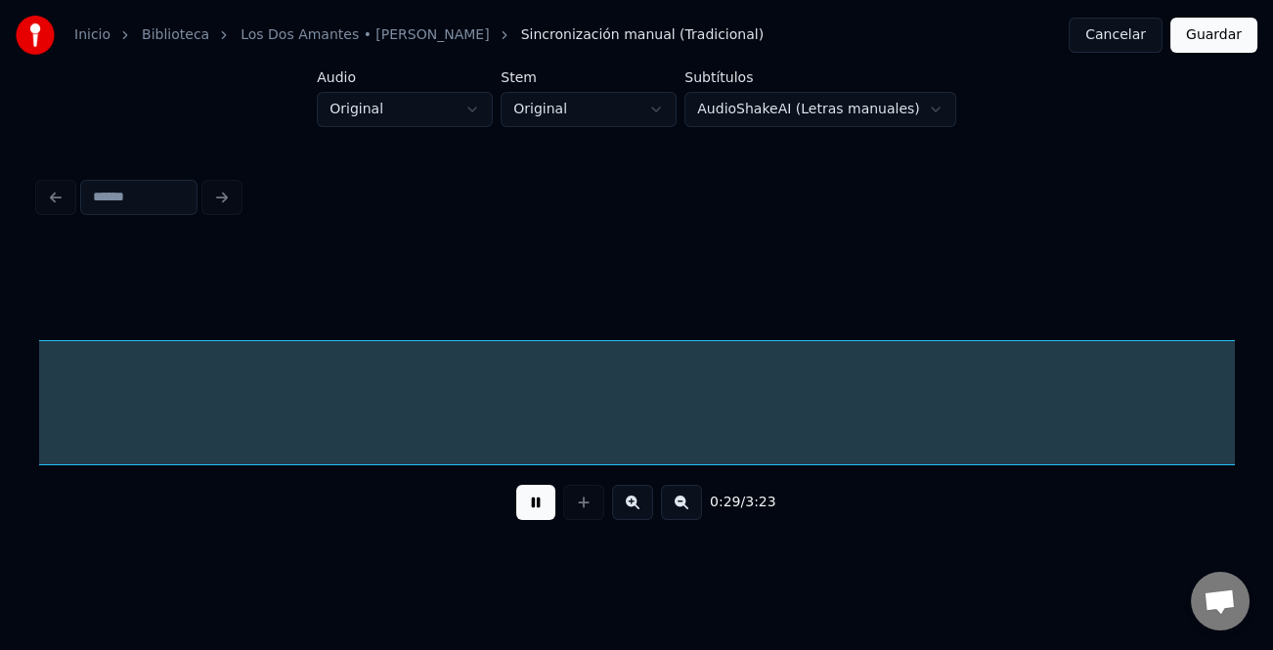
scroll to position [0, 3502]
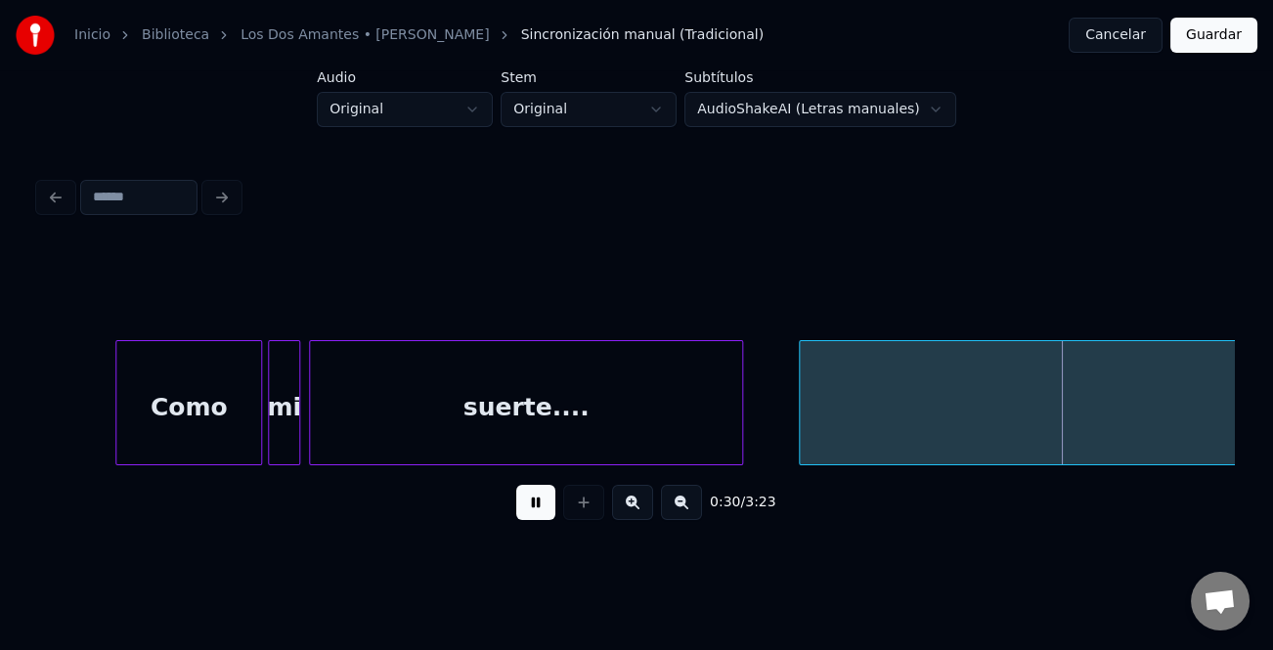
click at [528, 507] on button at bounding box center [535, 502] width 39 height 35
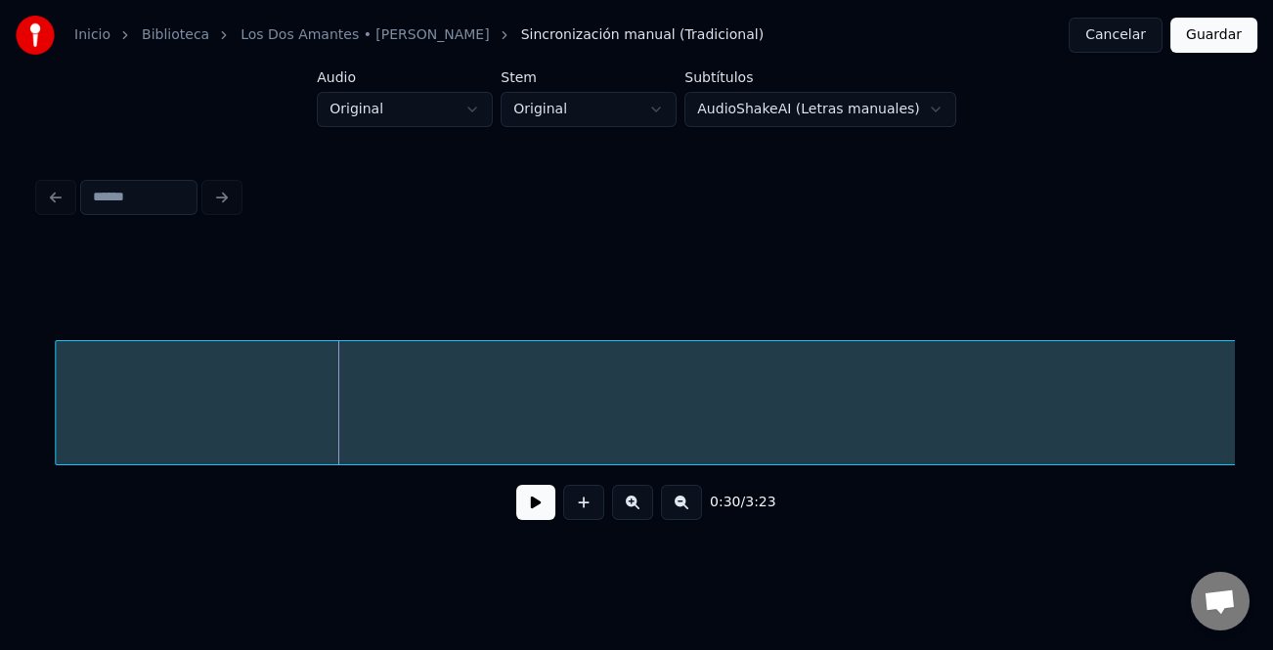
scroll to position [0, 4269]
click at [667, 512] on button at bounding box center [681, 502] width 41 height 35
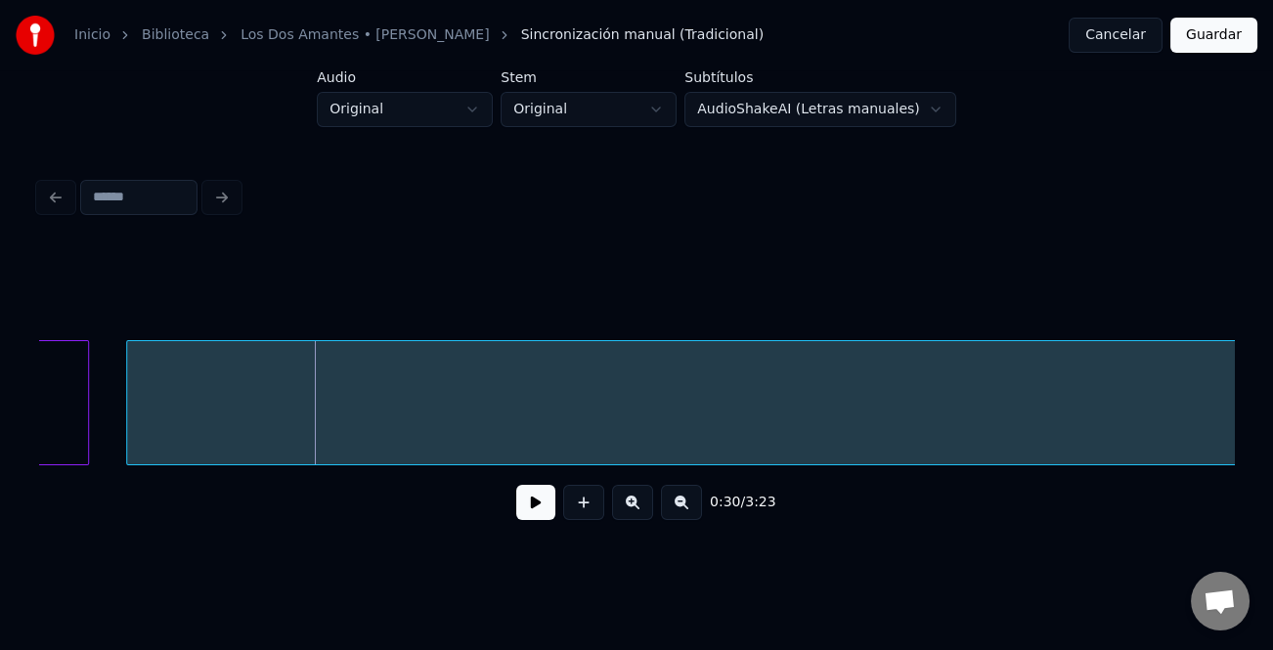
click at [667, 512] on button at bounding box center [681, 502] width 41 height 35
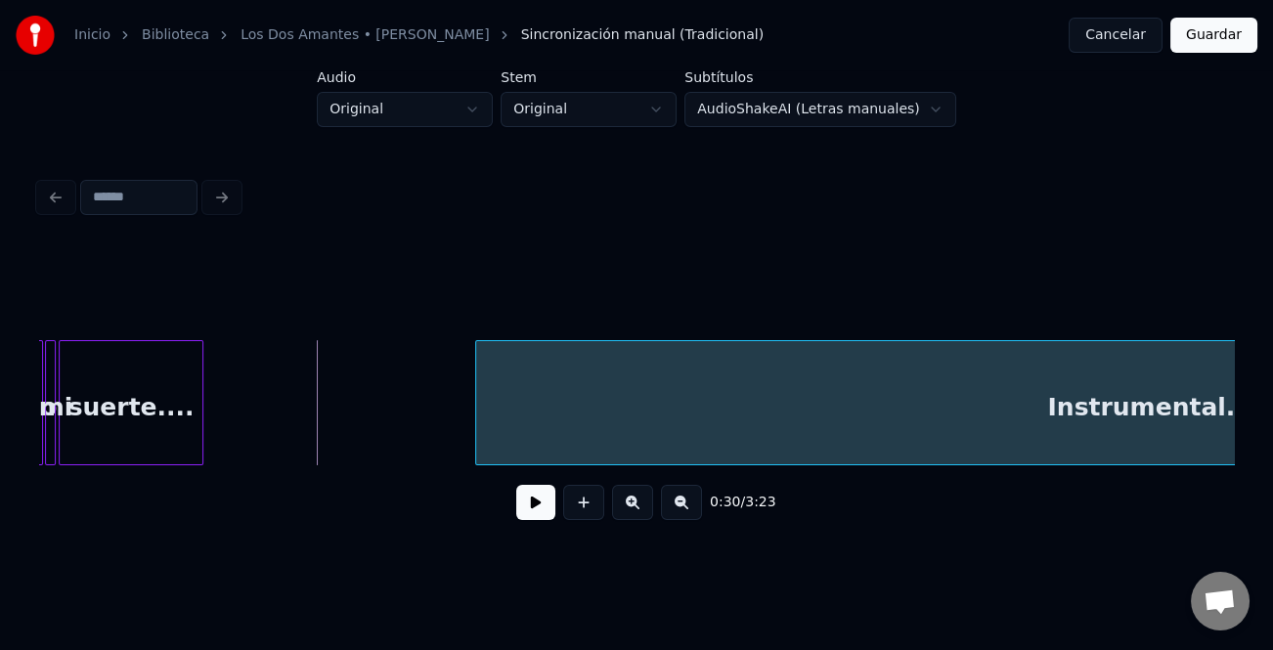
click at [481, 419] on div at bounding box center [479, 402] width 6 height 123
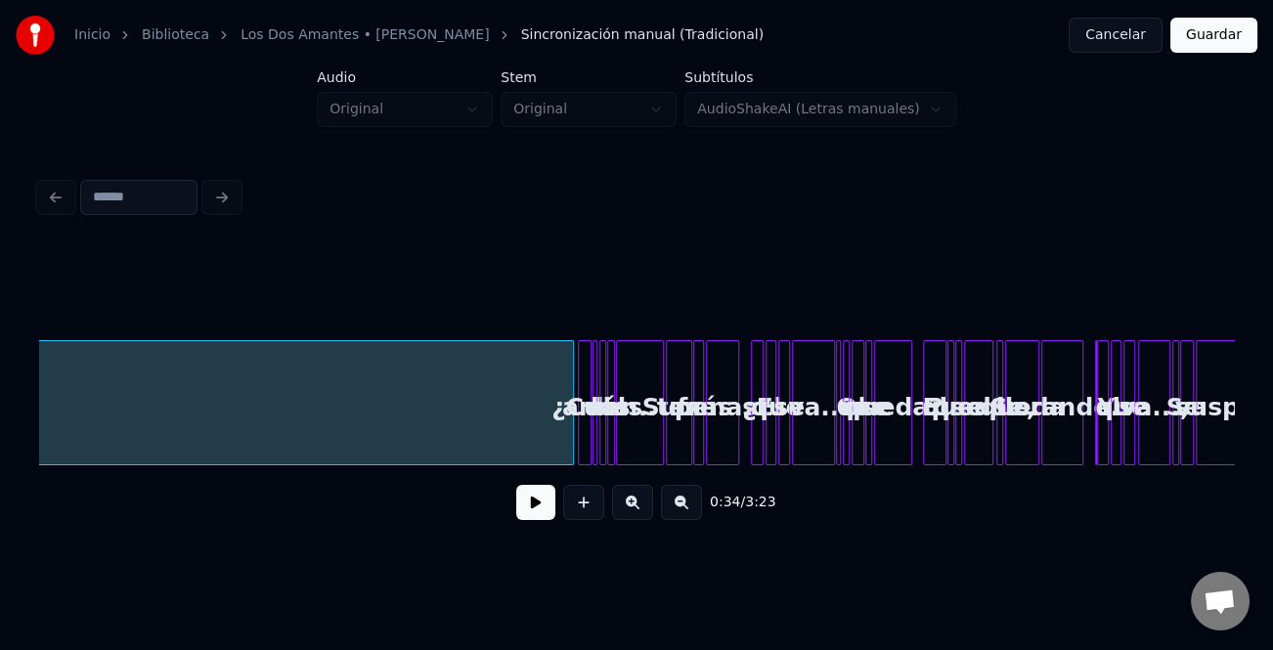
scroll to position [0, 2496]
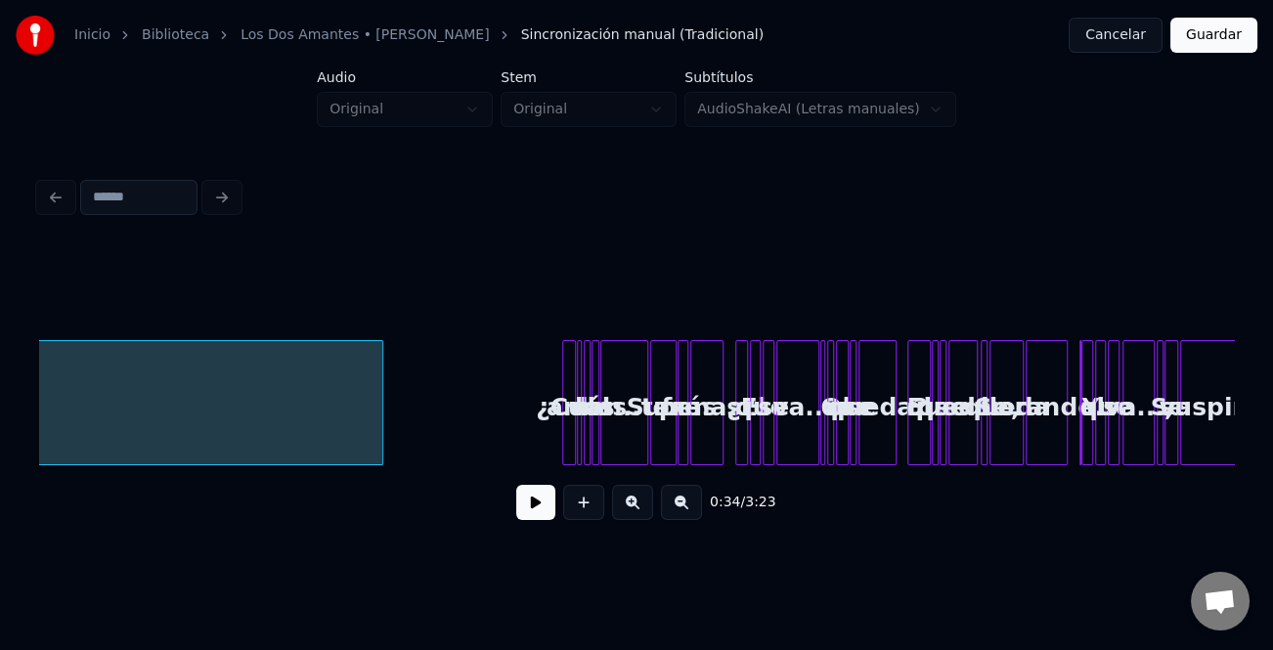
click at [376, 442] on div at bounding box center [379, 402] width 6 height 123
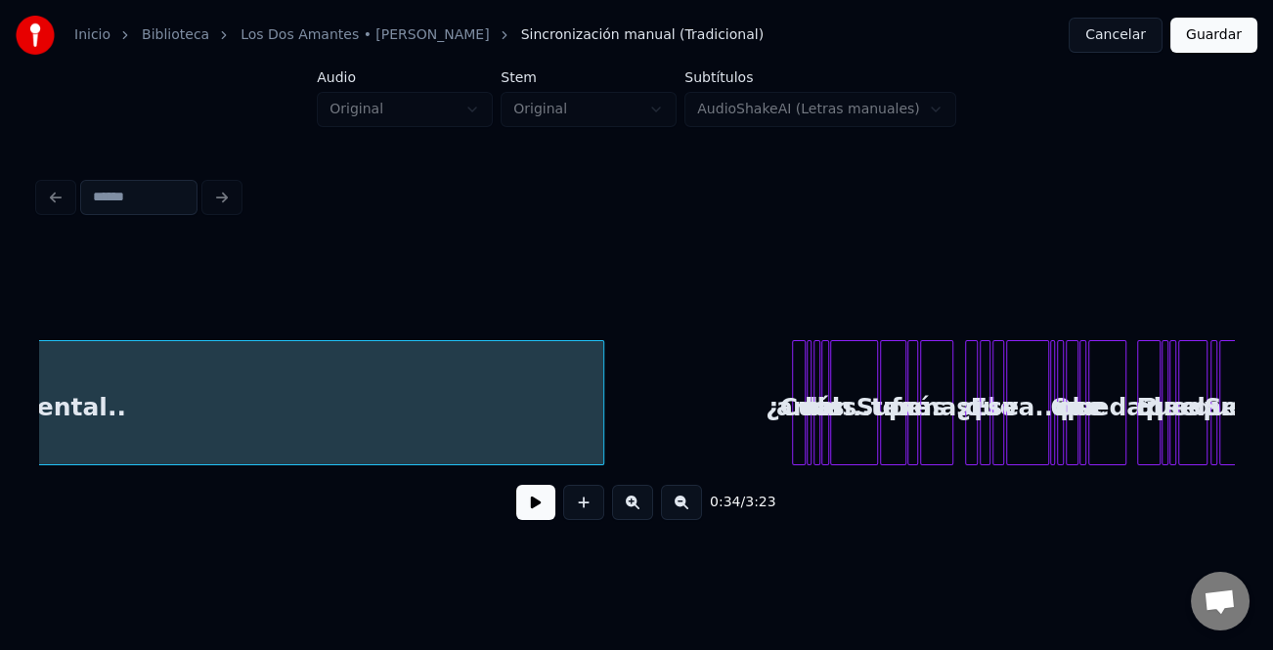
scroll to position [0, 2273]
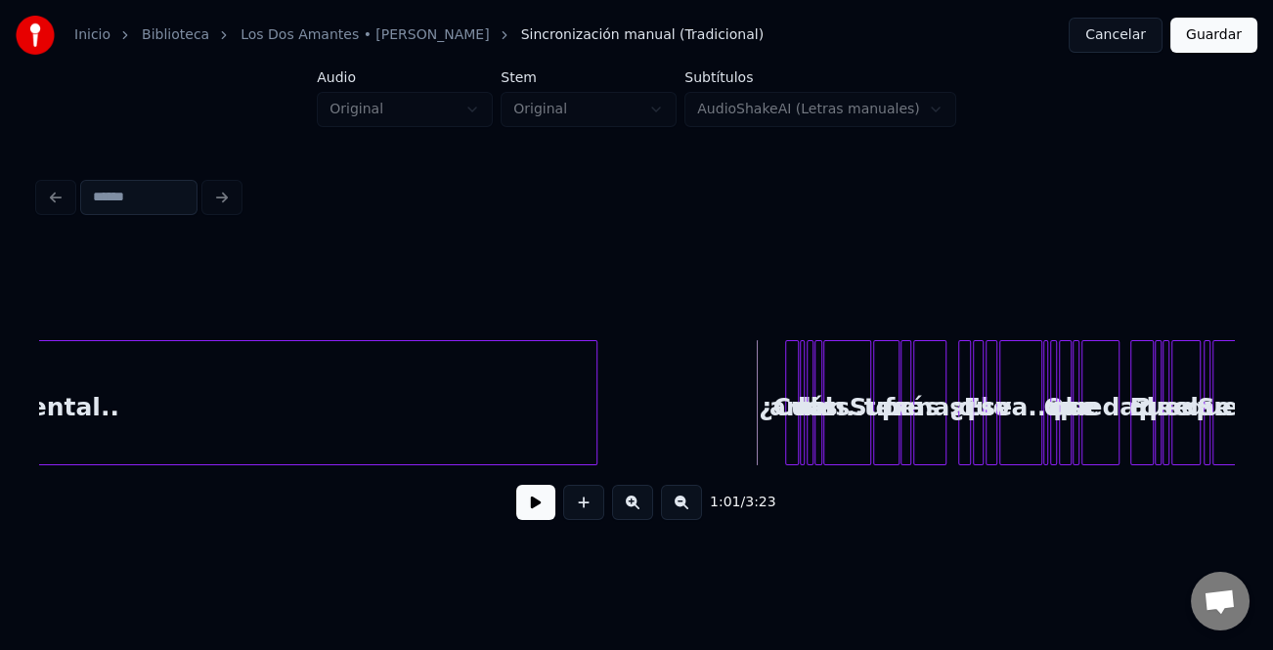
drag, startPoint x: 528, startPoint y: 497, endPoint x: 709, endPoint y: 522, distance: 182.6
click at [529, 498] on button at bounding box center [535, 502] width 39 height 35
click at [623, 508] on button at bounding box center [632, 502] width 41 height 35
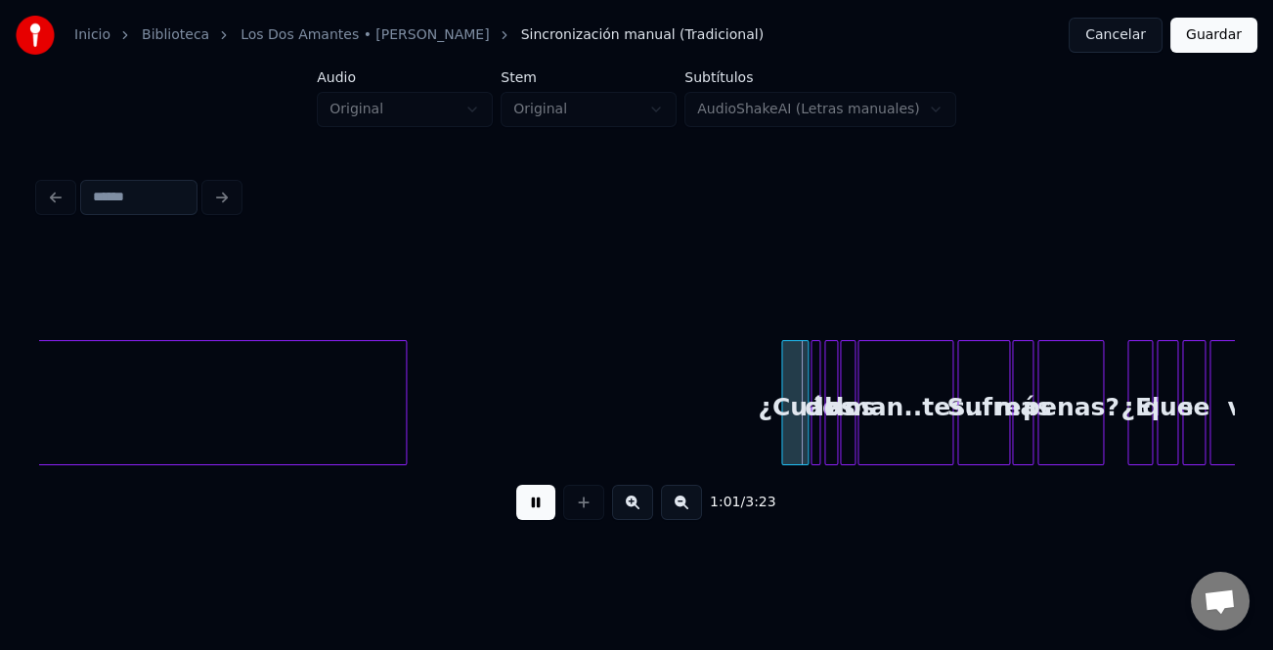
click at [623, 508] on button at bounding box center [632, 502] width 41 height 35
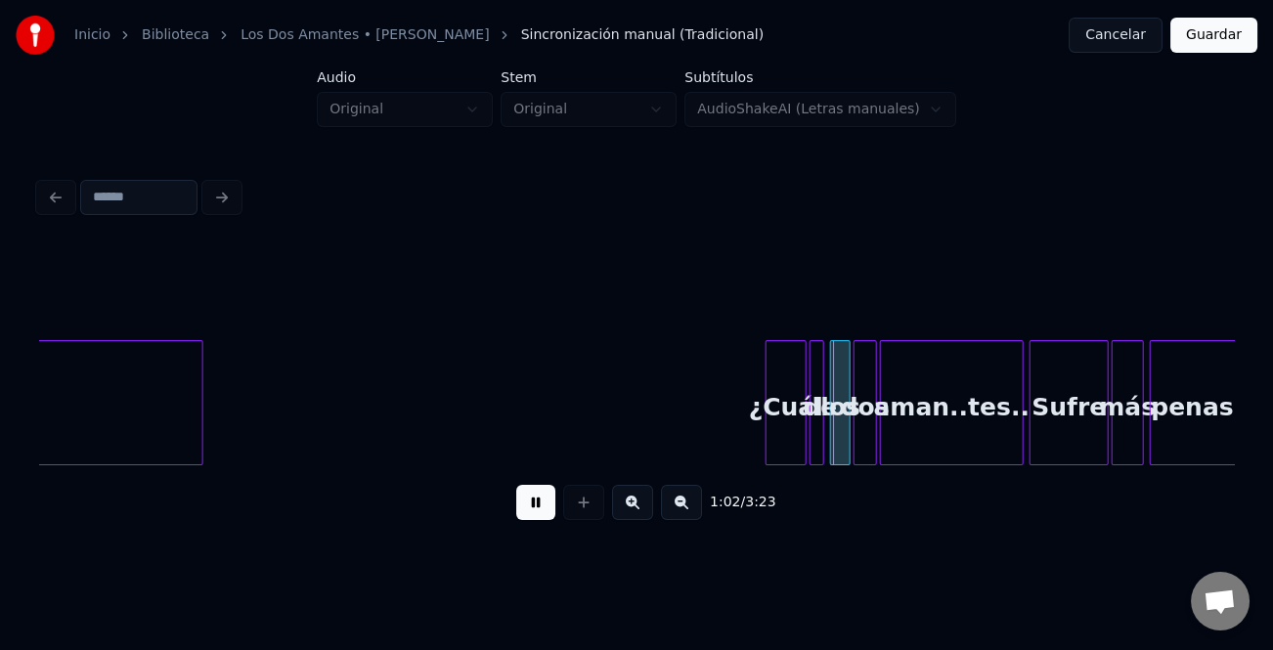
click at [624, 508] on button at bounding box center [632, 502] width 41 height 35
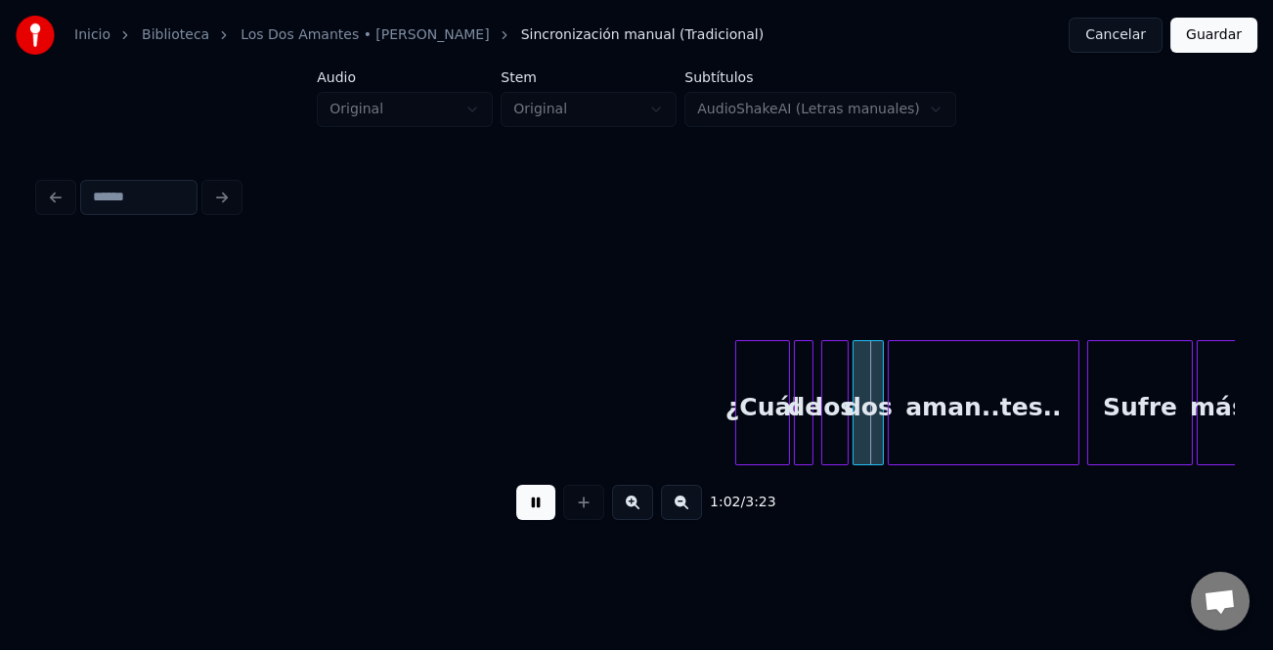
click at [624, 508] on button at bounding box center [632, 502] width 41 height 35
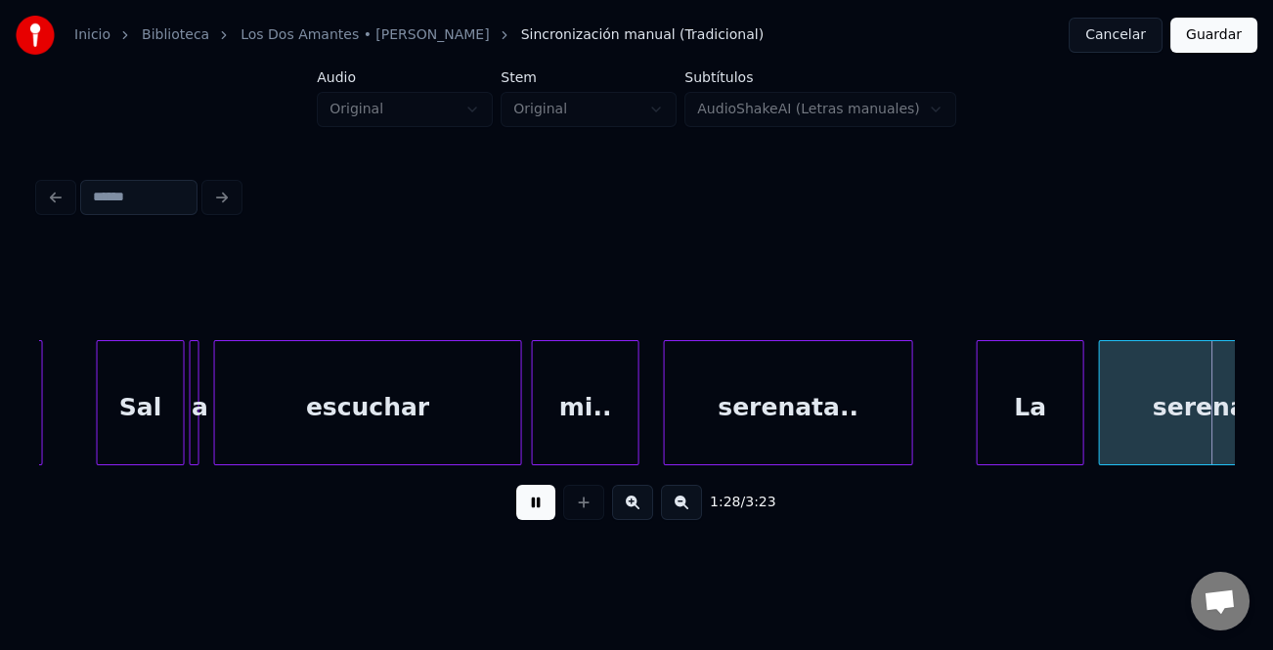
scroll to position [0, 21609]
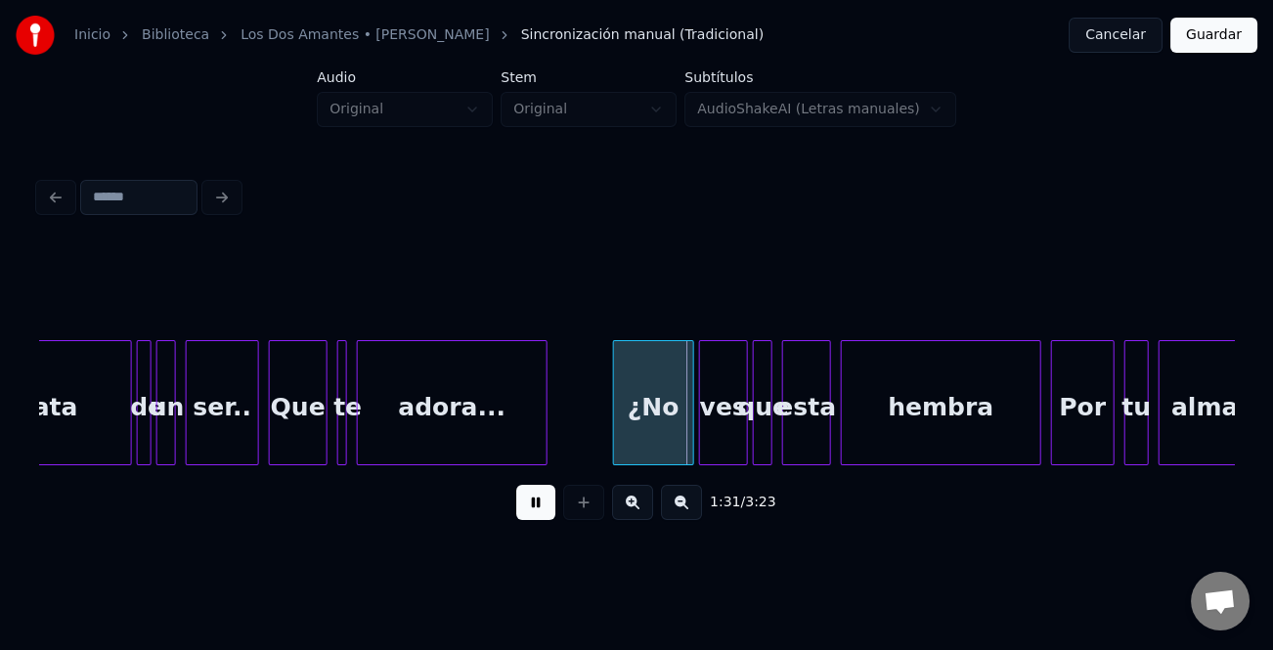
click at [614, 411] on div at bounding box center [617, 402] width 6 height 123
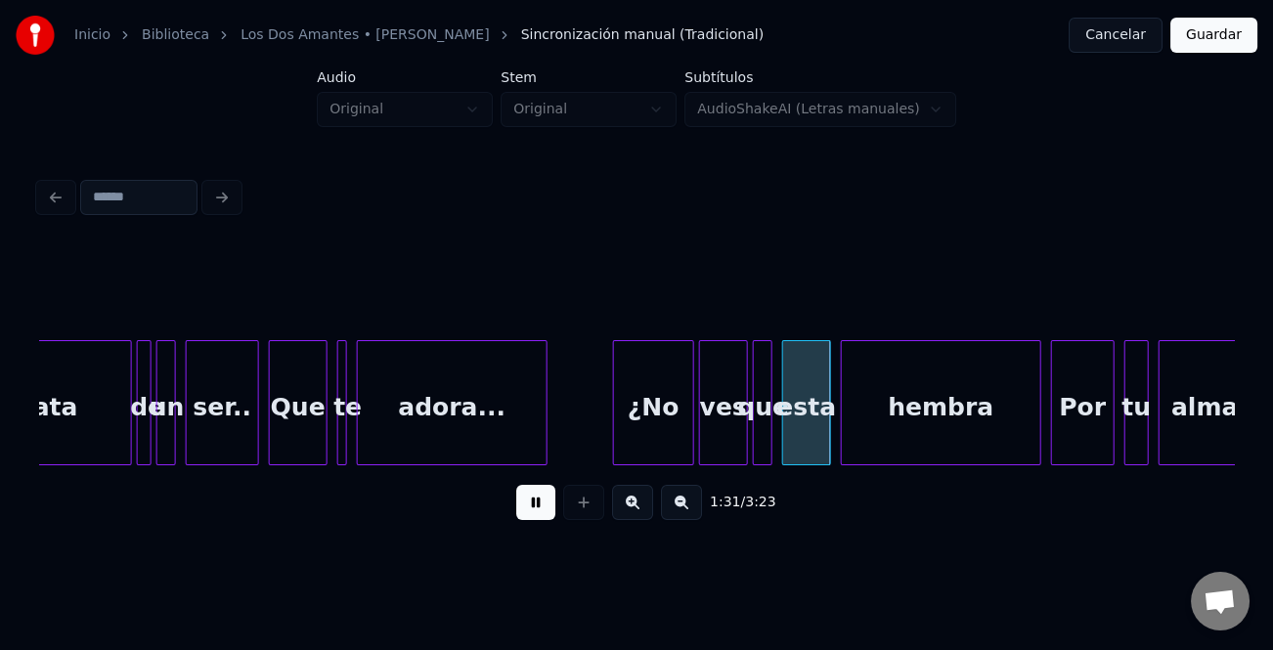
click at [637, 509] on button at bounding box center [632, 502] width 41 height 35
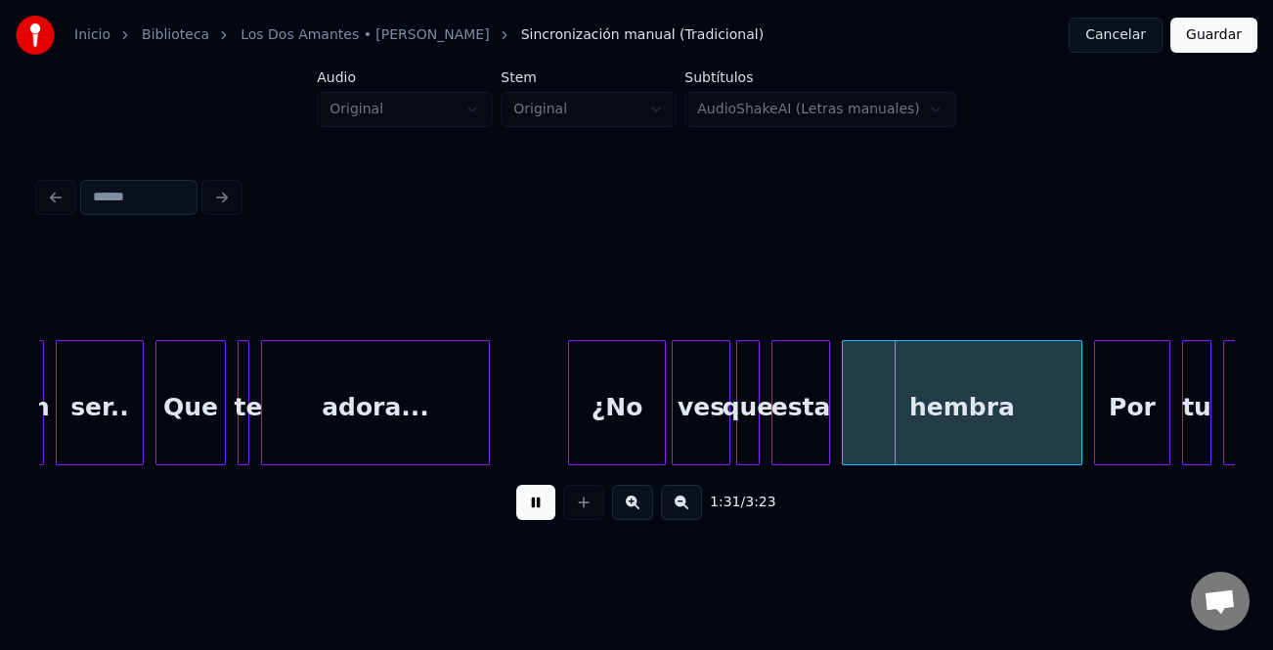
click at [637, 509] on button at bounding box center [632, 502] width 41 height 35
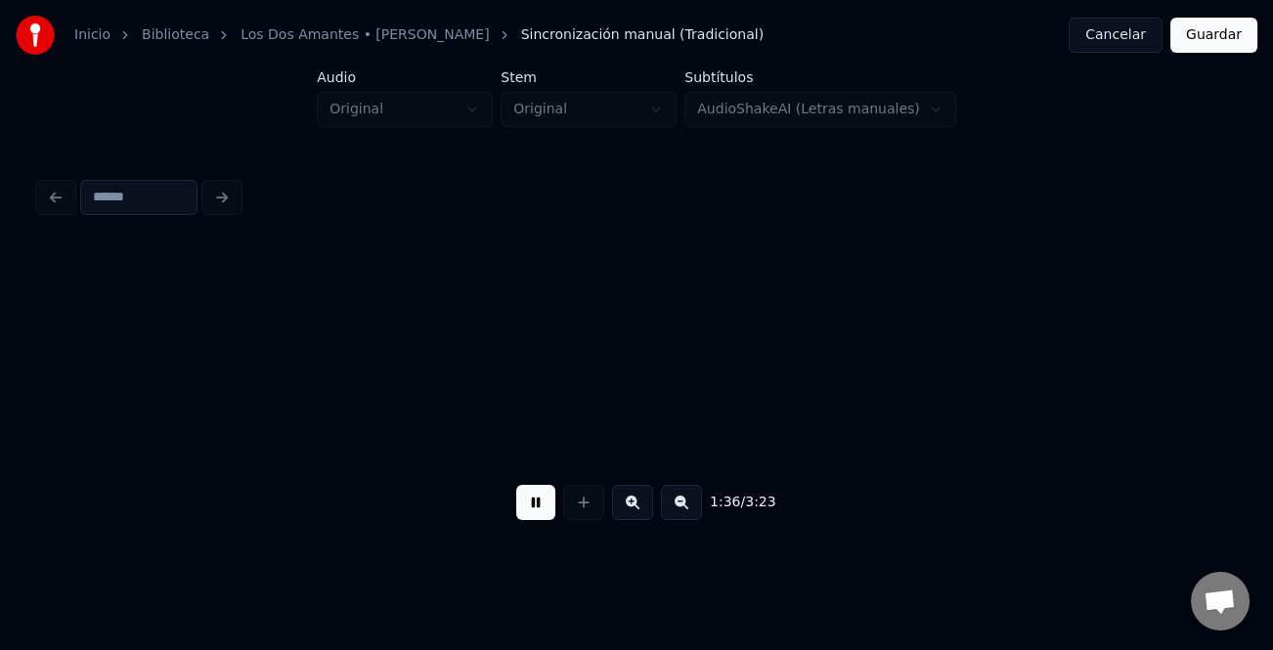
scroll to position [0, 32971]
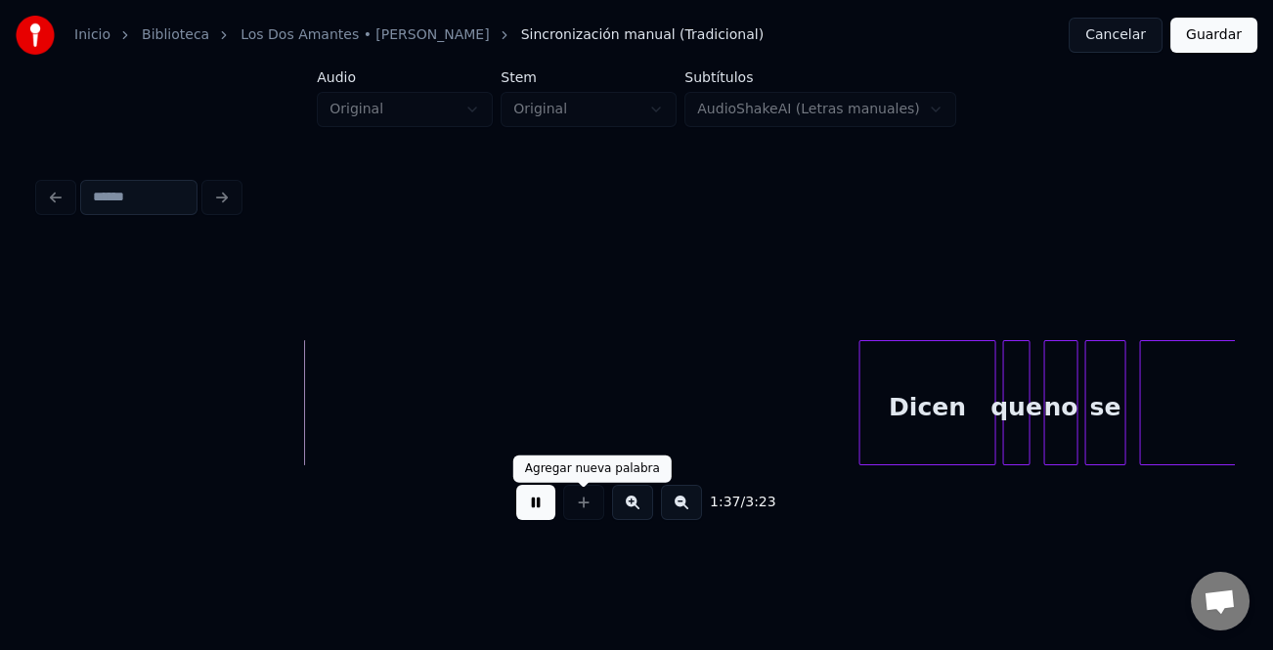
click at [547, 508] on button at bounding box center [535, 502] width 39 height 35
click at [548, 510] on button at bounding box center [535, 502] width 39 height 35
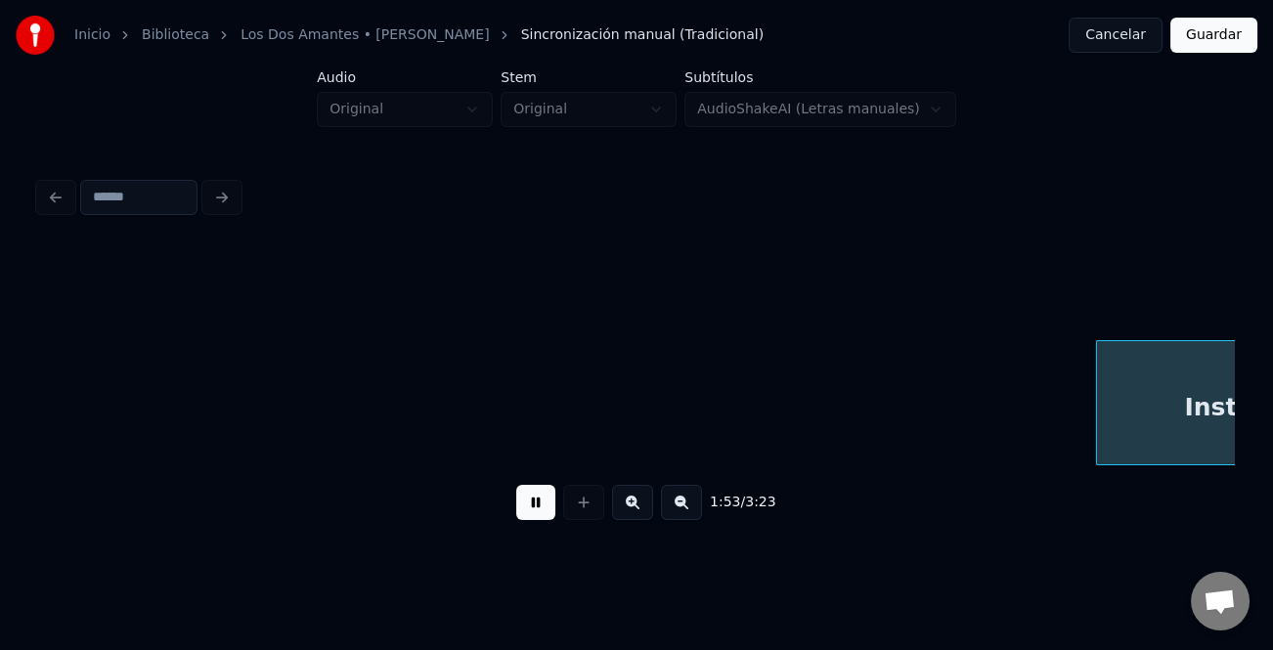
scroll to position [0, 38238]
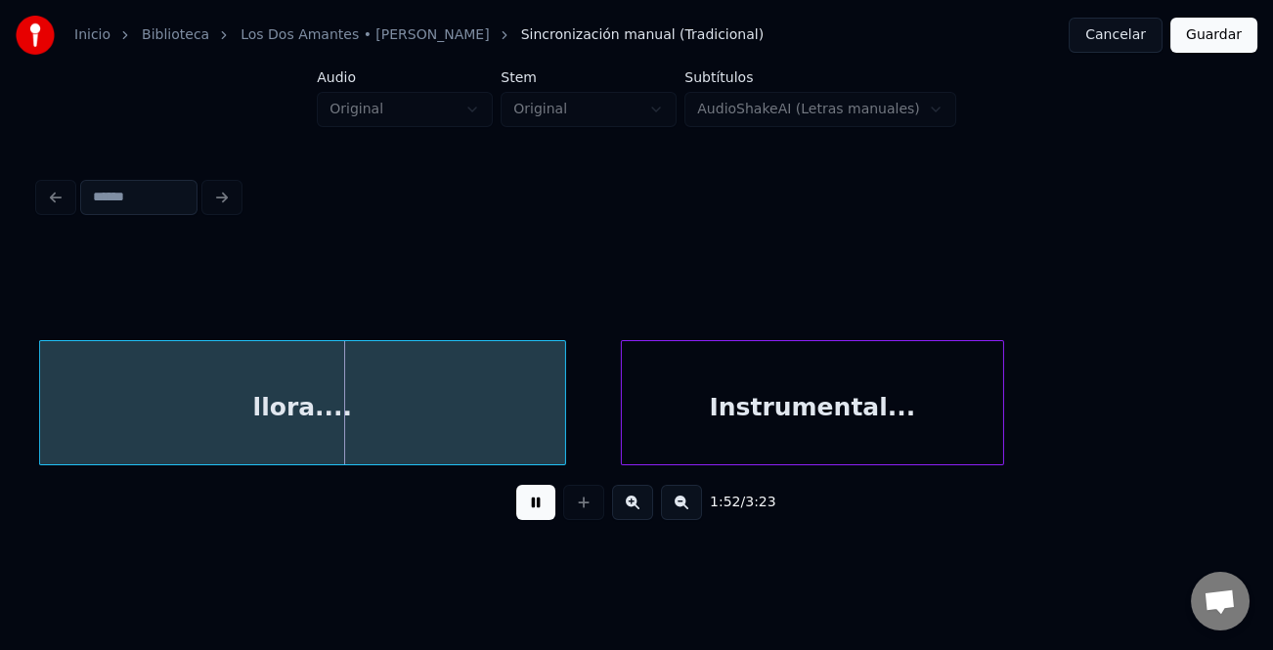
click at [684, 510] on button at bounding box center [681, 502] width 41 height 35
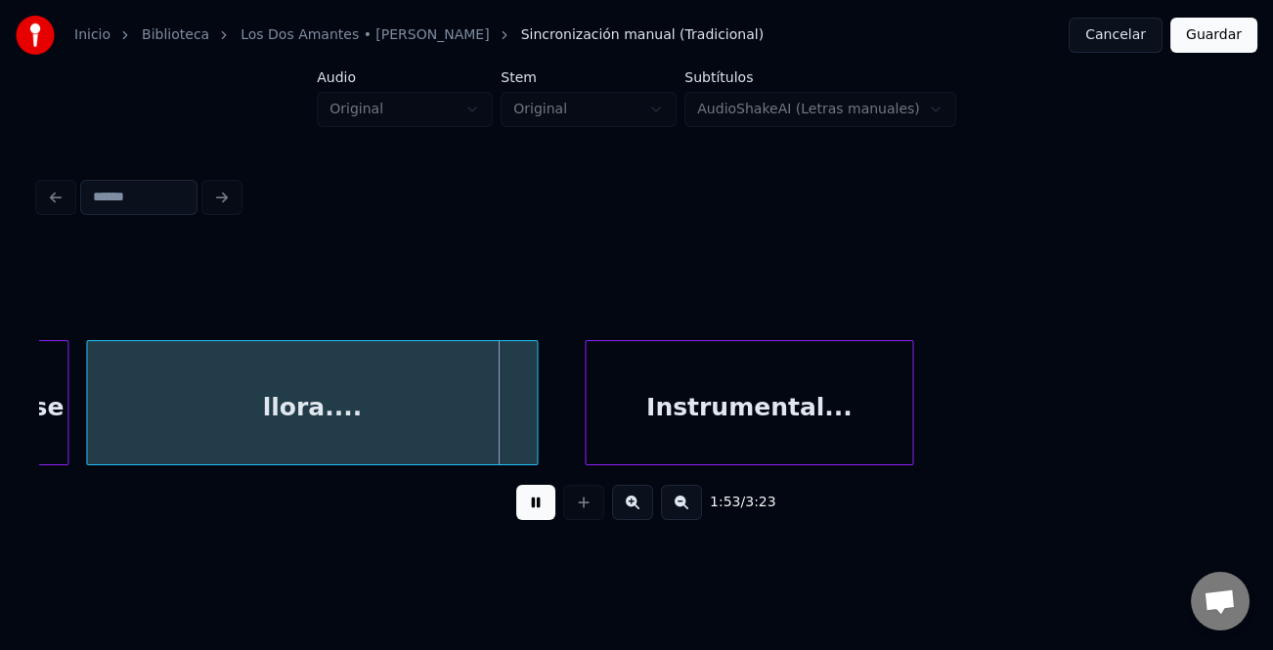
click at [684, 510] on button at bounding box center [681, 502] width 41 height 35
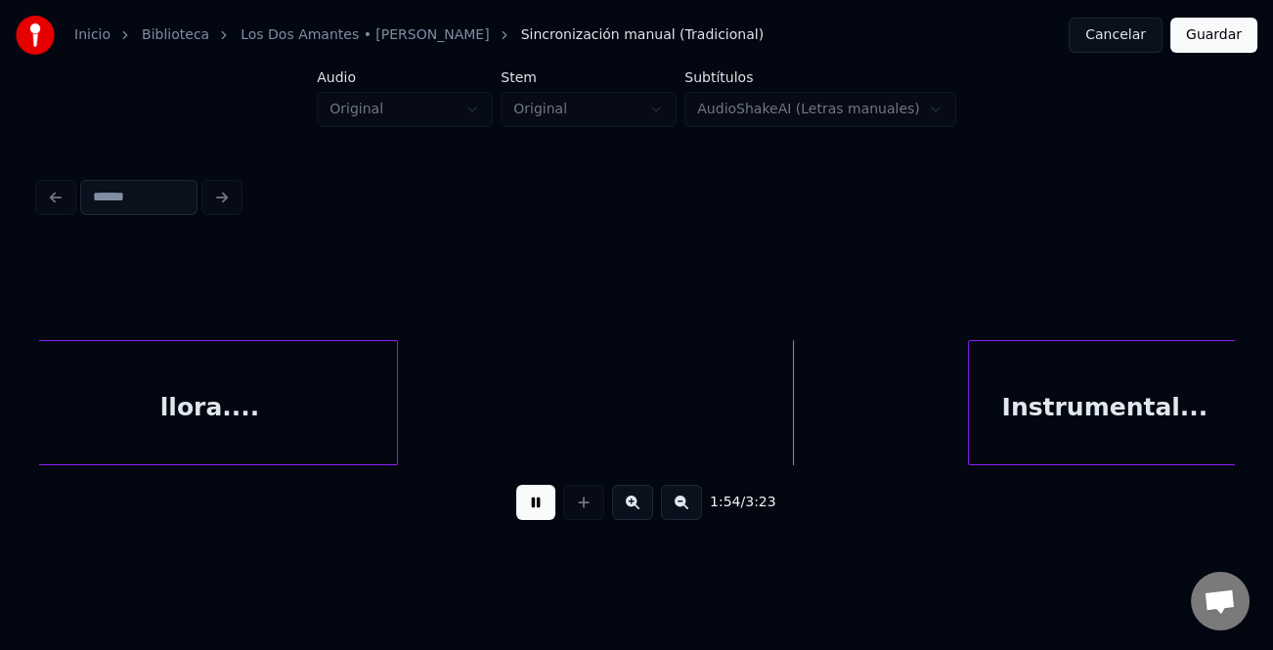
scroll to position [0, 27344]
click at [1201, 403] on div "Instrumental..." at bounding box center [1098, 407] width 272 height 133
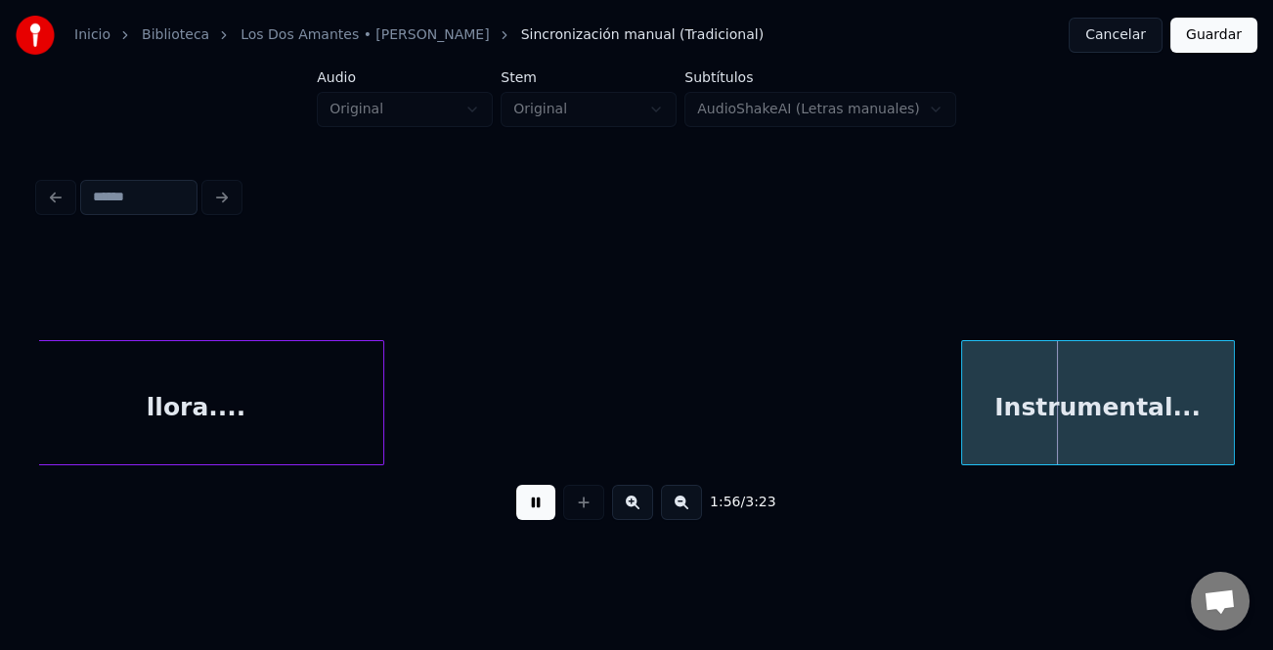
click at [287, 414] on div "llora...." at bounding box center [196, 407] width 374 height 133
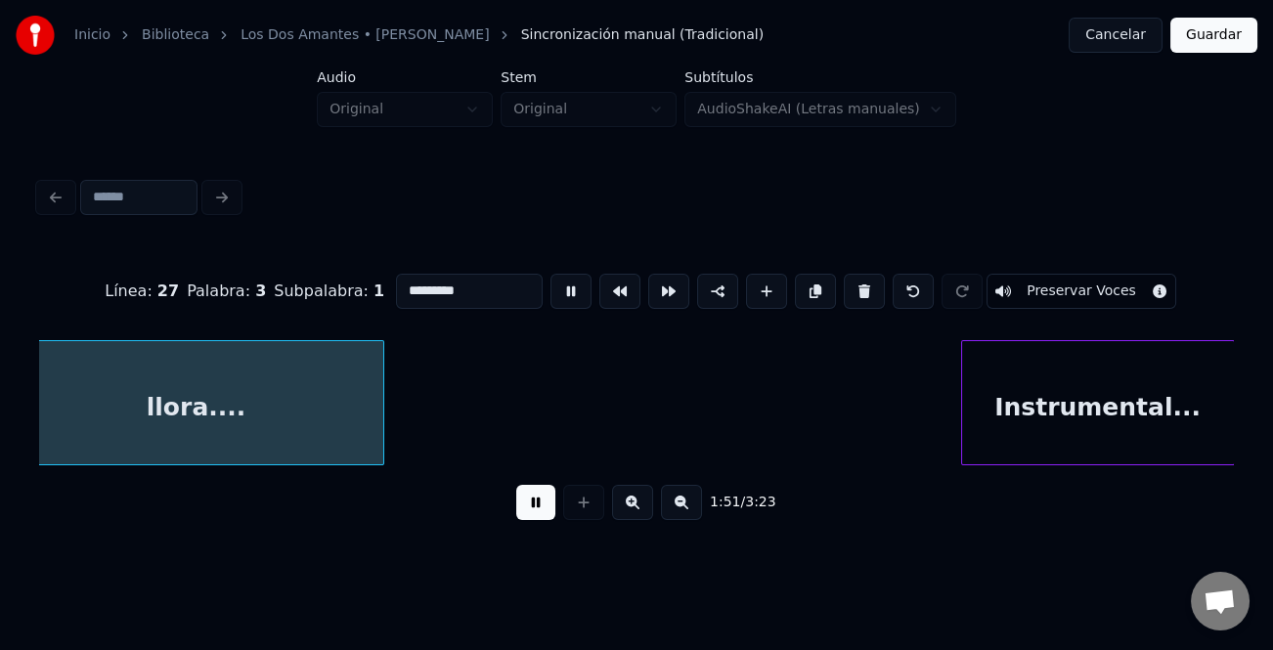
scroll to position [0, 27313]
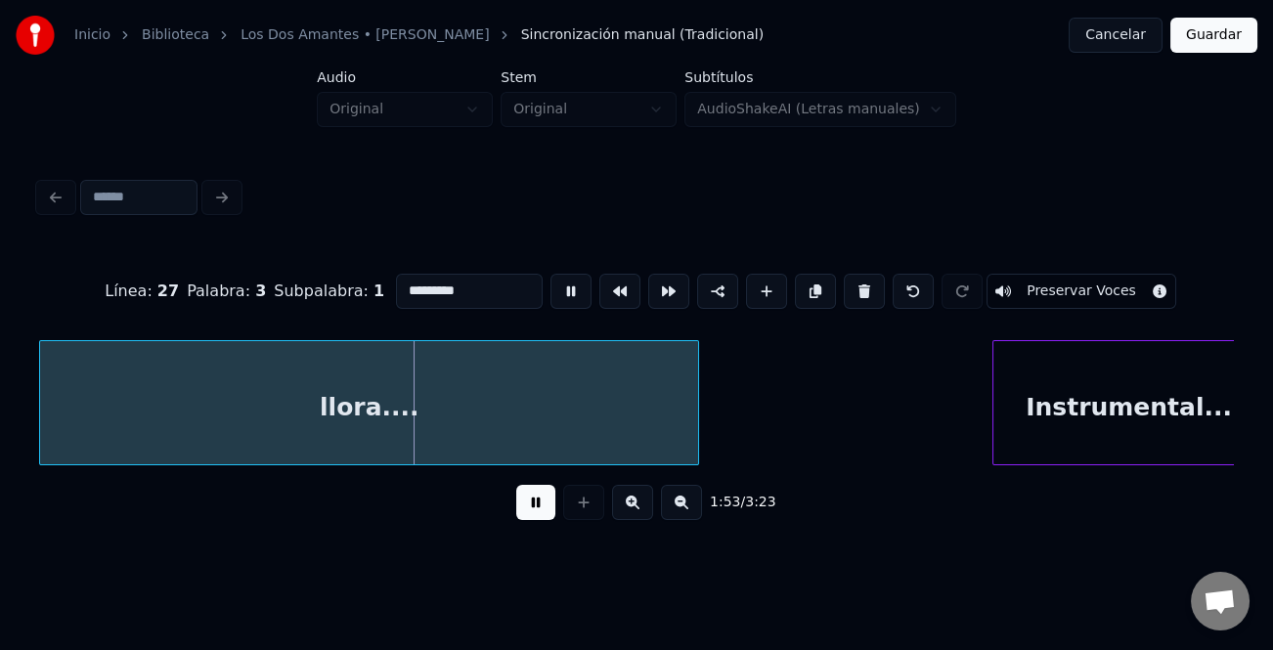
click at [698, 428] on div at bounding box center [695, 402] width 6 height 123
drag, startPoint x: 532, startPoint y: 508, endPoint x: 554, endPoint y: 501, distance: 23.5
click at [544, 504] on button at bounding box center [535, 502] width 39 height 35
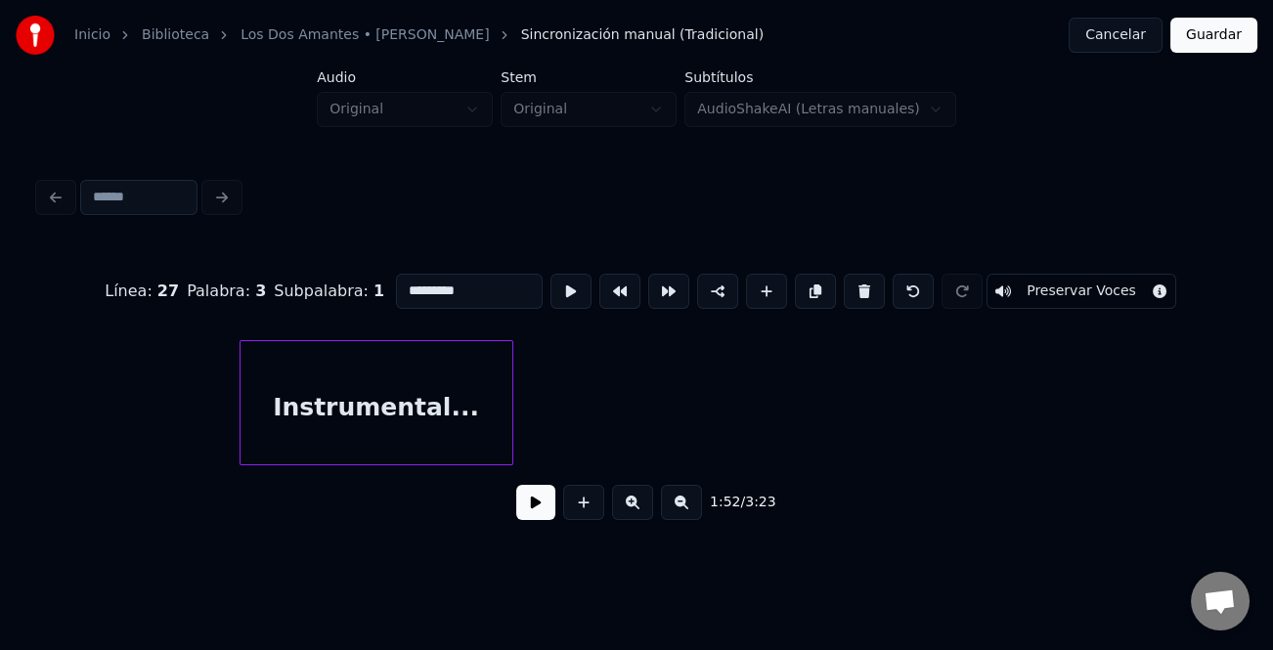
scroll to position [0, 27986]
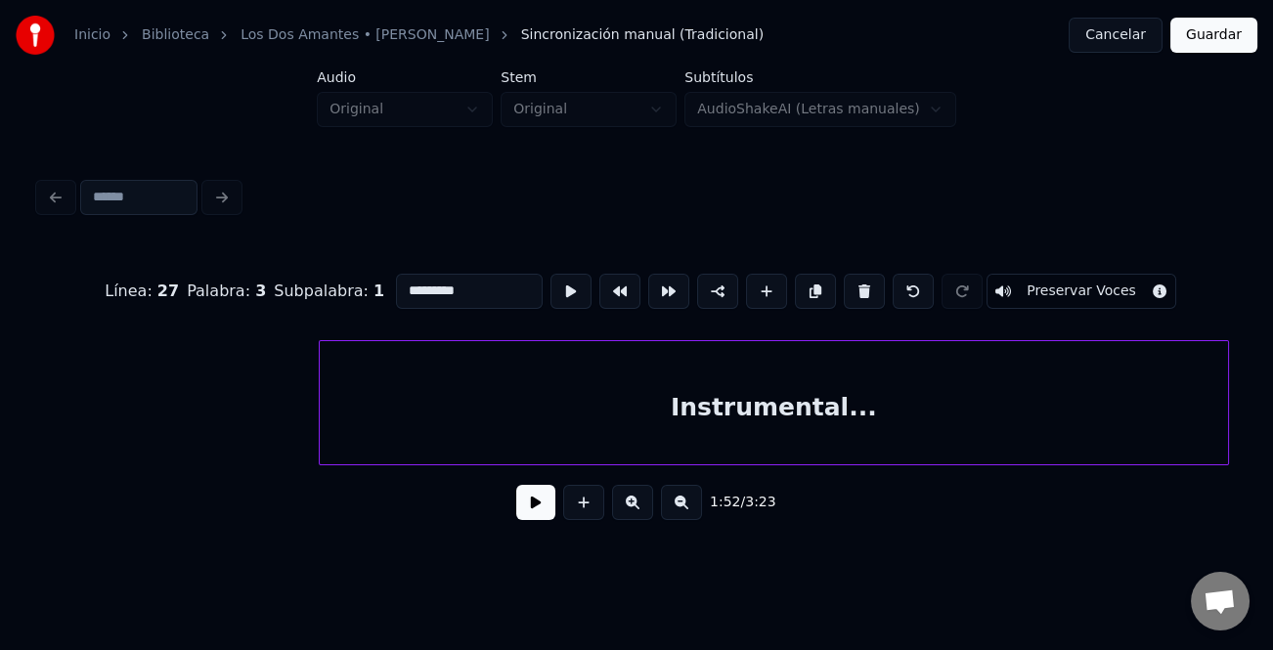
click at [1226, 436] on div at bounding box center [1225, 402] width 6 height 123
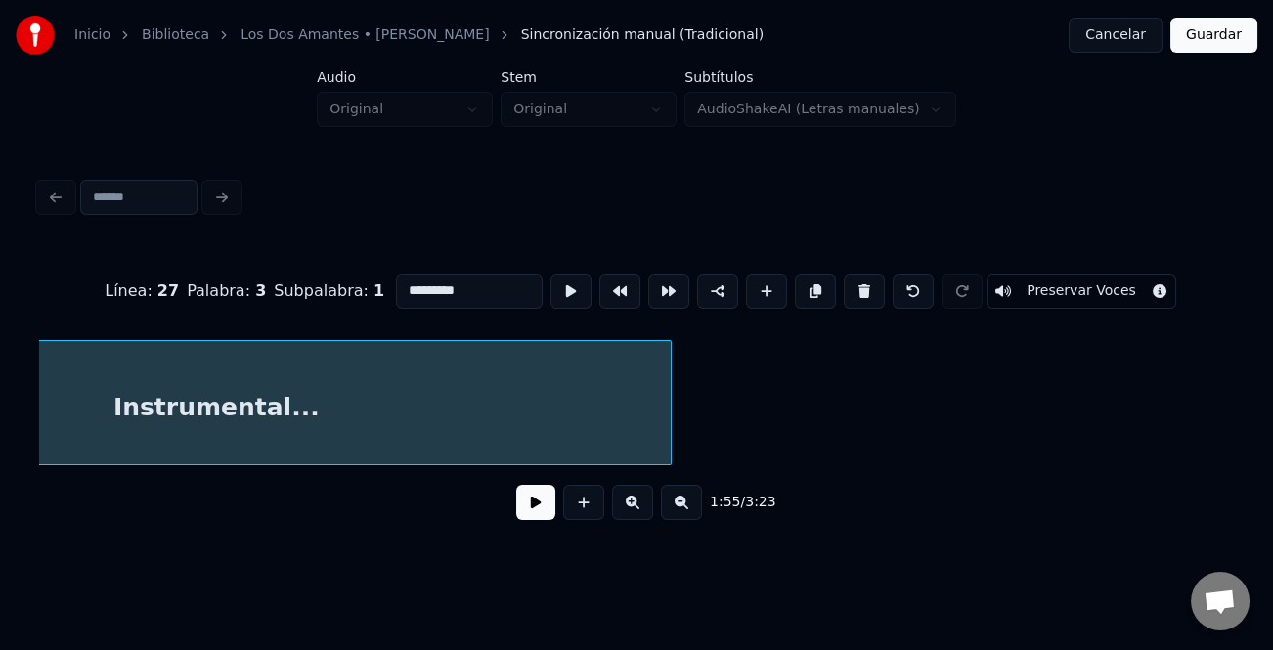
scroll to position [0, 29021]
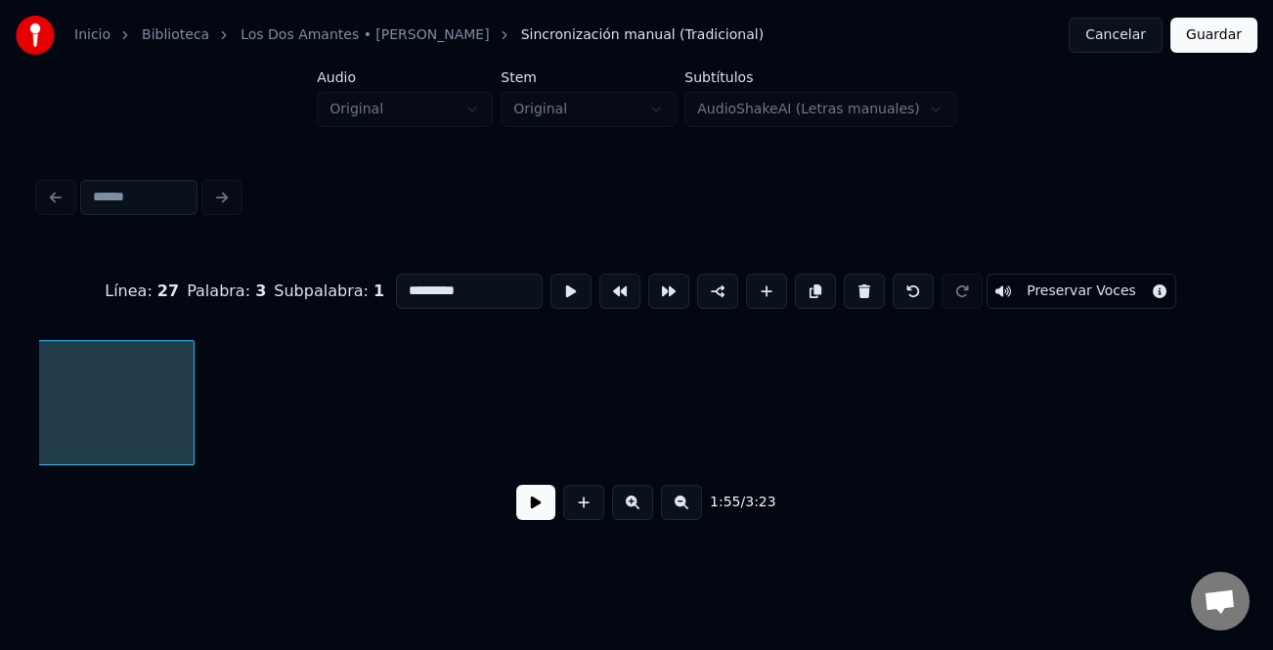
type input "**********"
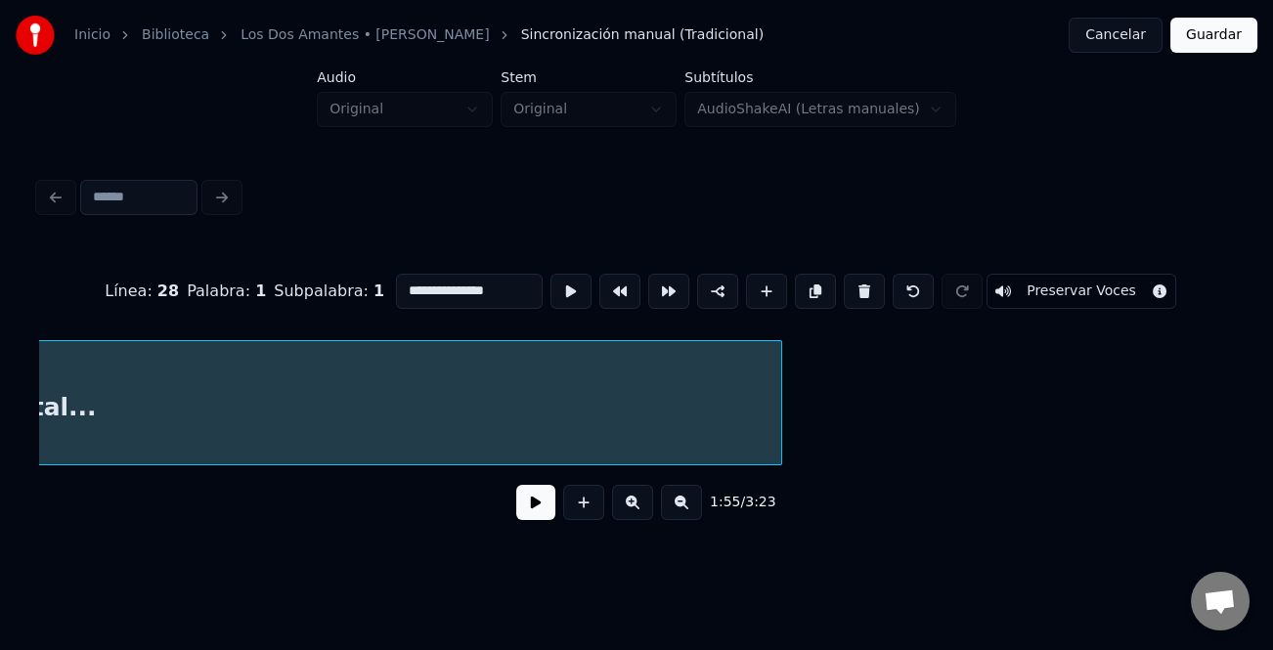
scroll to position [0, 28265]
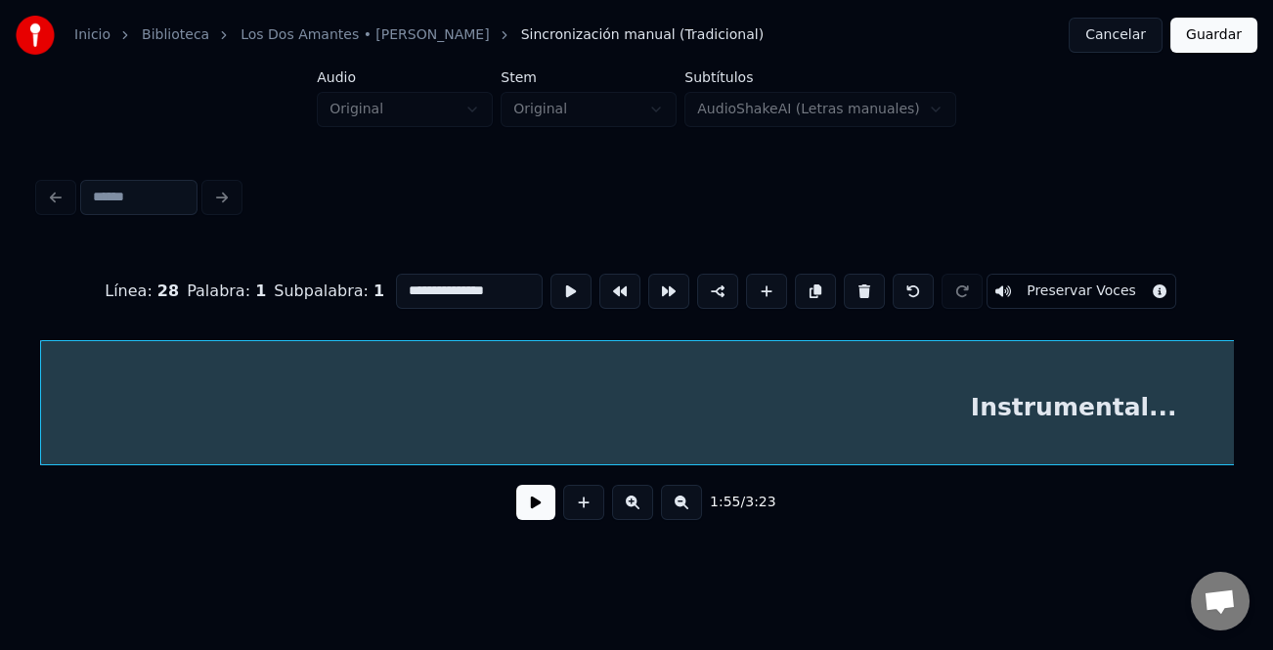
click at [1272, 476] on html "**********" at bounding box center [636, 290] width 1273 height 580
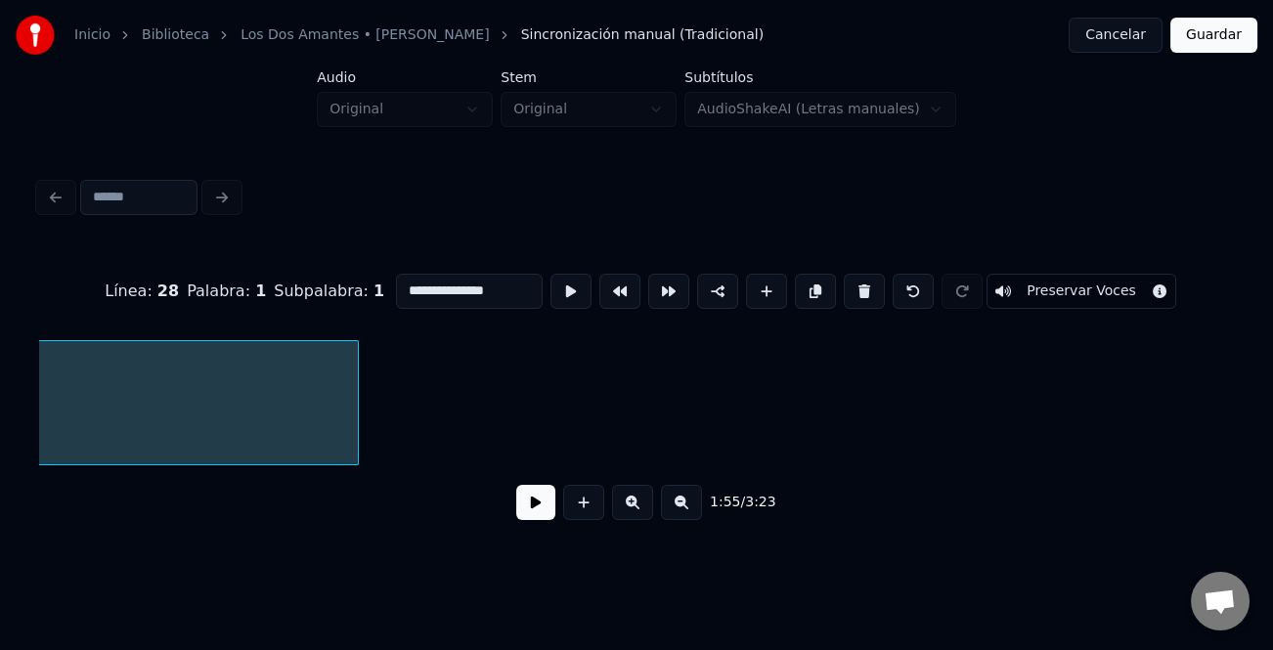
scroll to position [0, 30054]
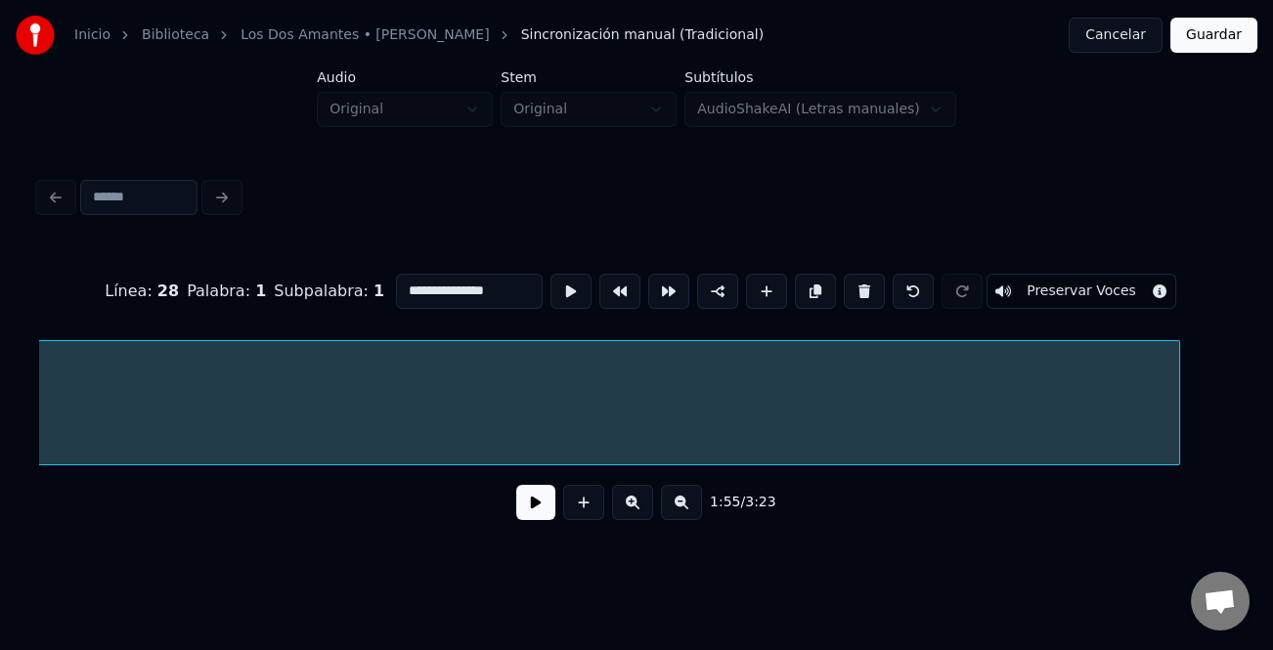
click at [1179, 433] on div at bounding box center [1176, 402] width 6 height 123
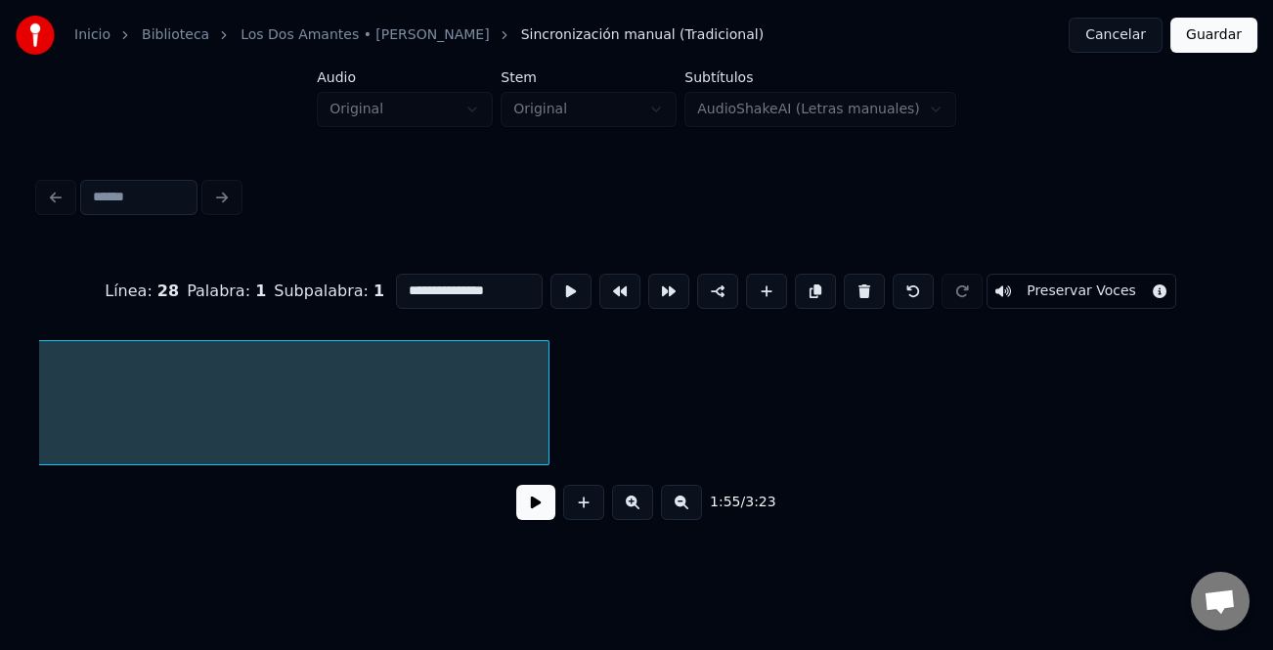
scroll to position [0, 31008]
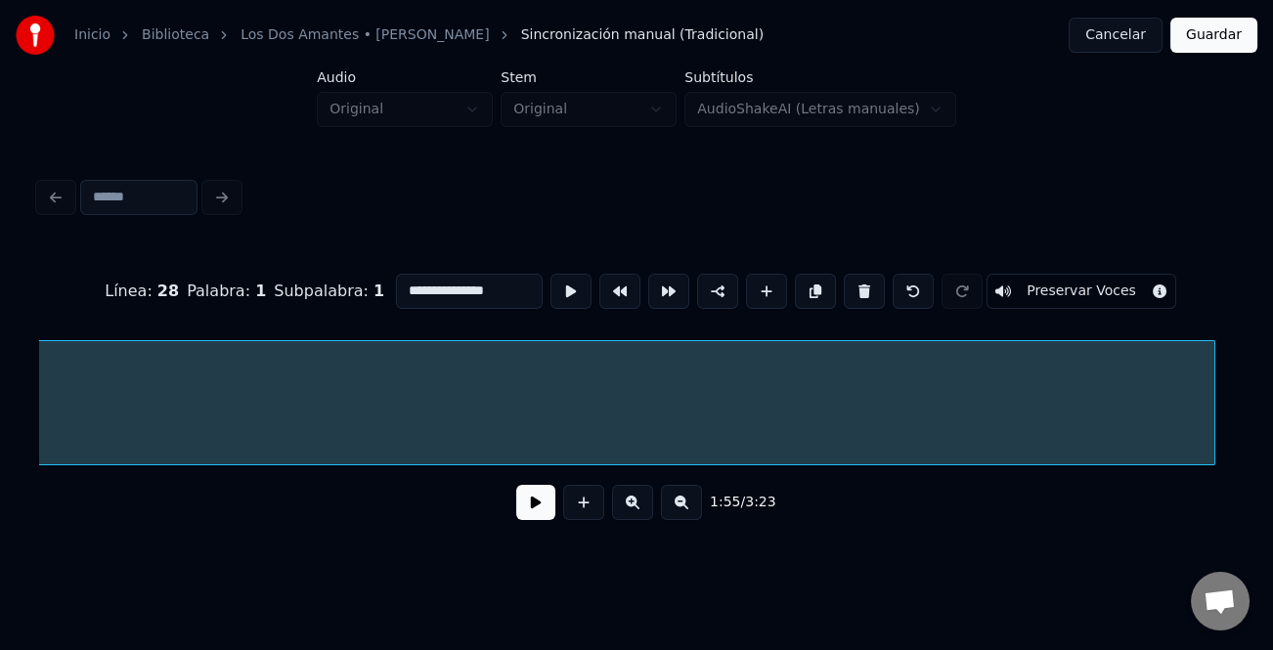
click at [1213, 490] on div "**********" at bounding box center [636, 390] width 1195 height 297
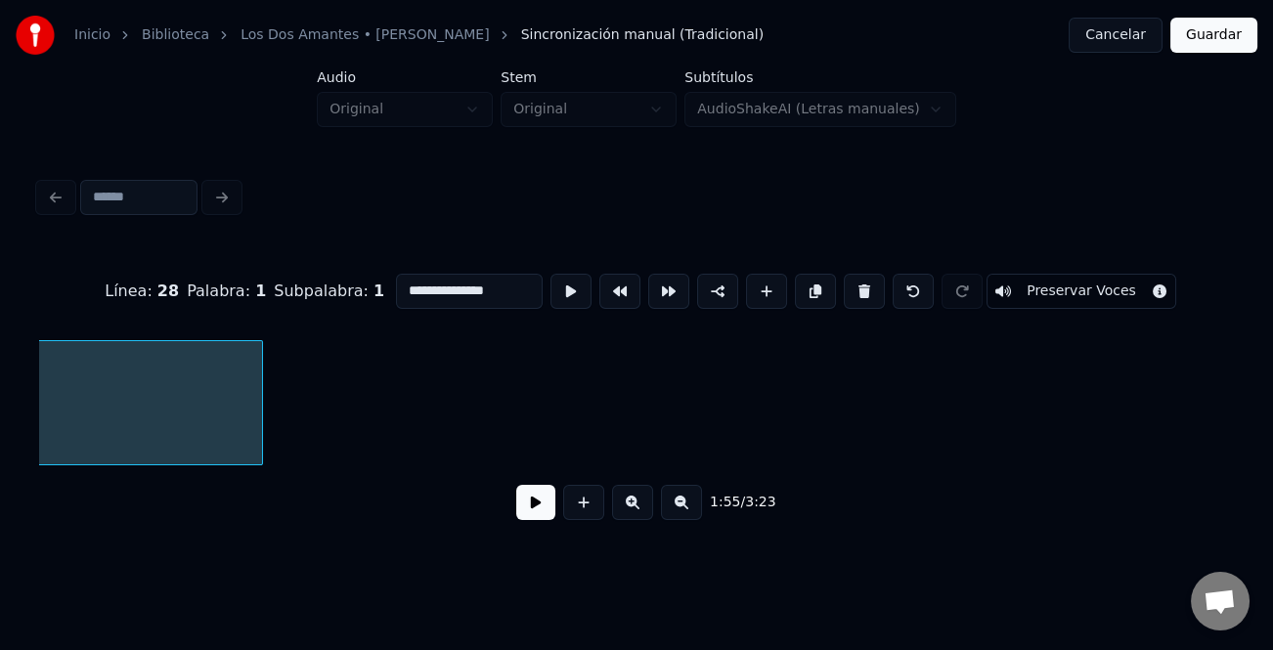
scroll to position [0, 32121]
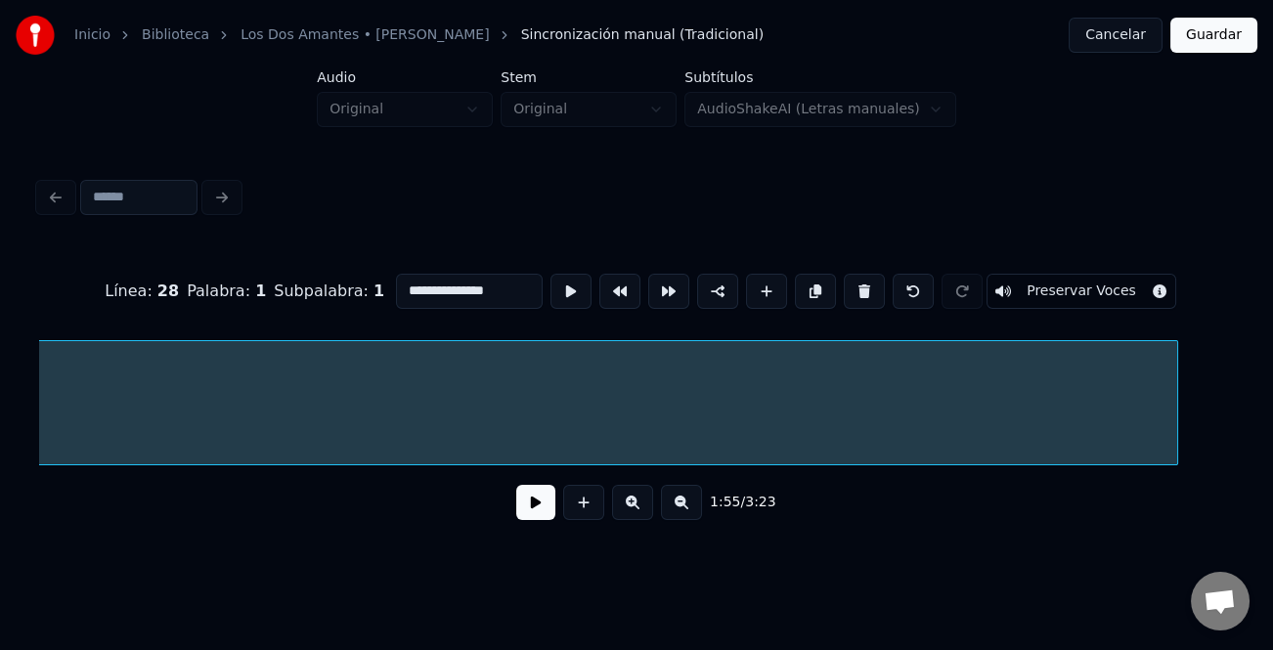
click at [1175, 473] on div "**********" at bounding box center [636, 390] width 1195 height 297
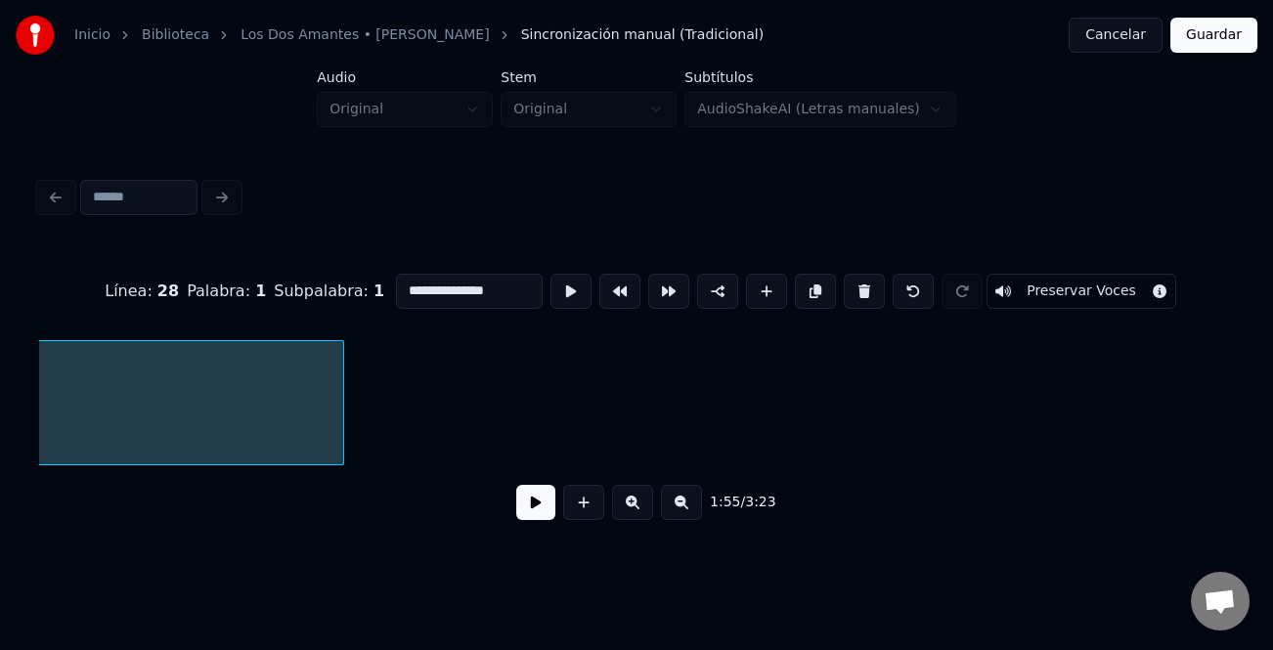
scroll to position [0, 32837]
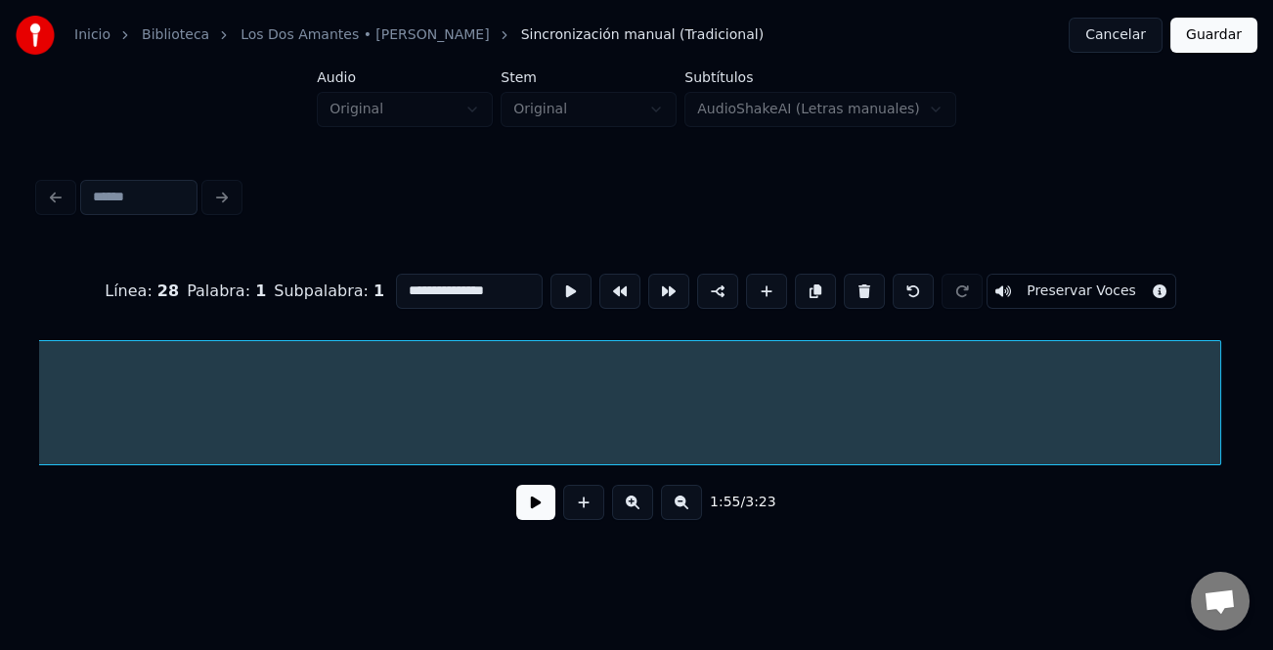
click at [1217, 459] on div "Instrumental..." at bounding box center [636, 402] width 1195 height 125
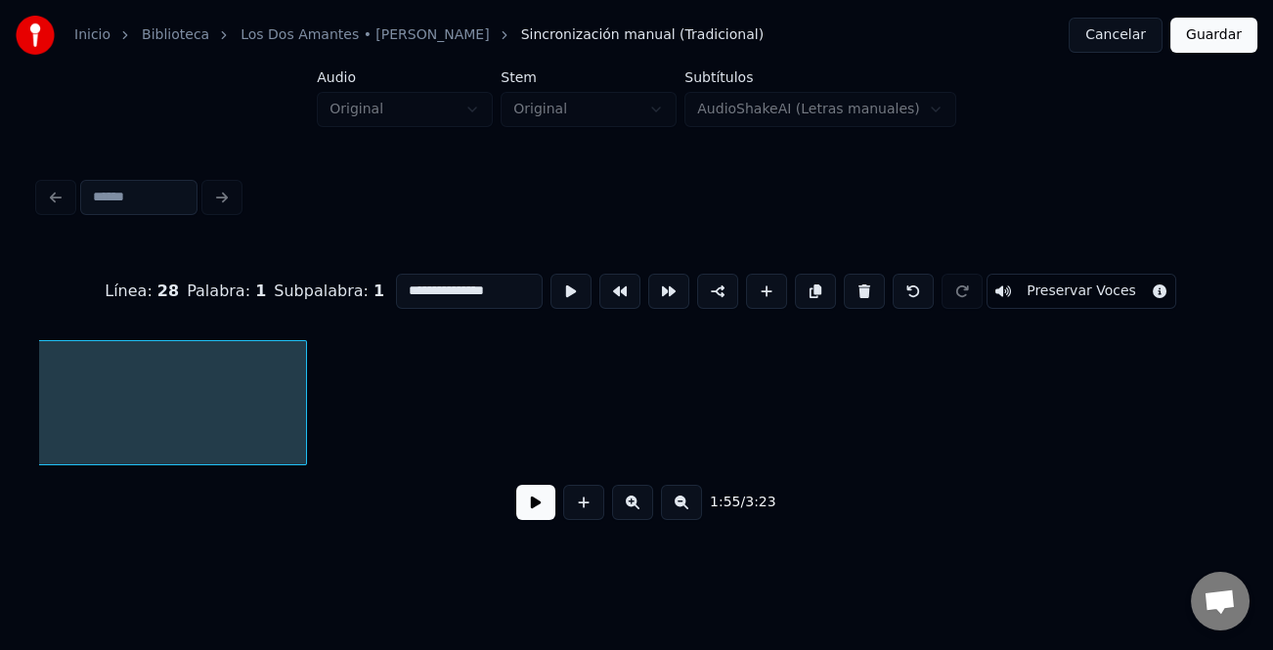
scroll to position [0, 33790]
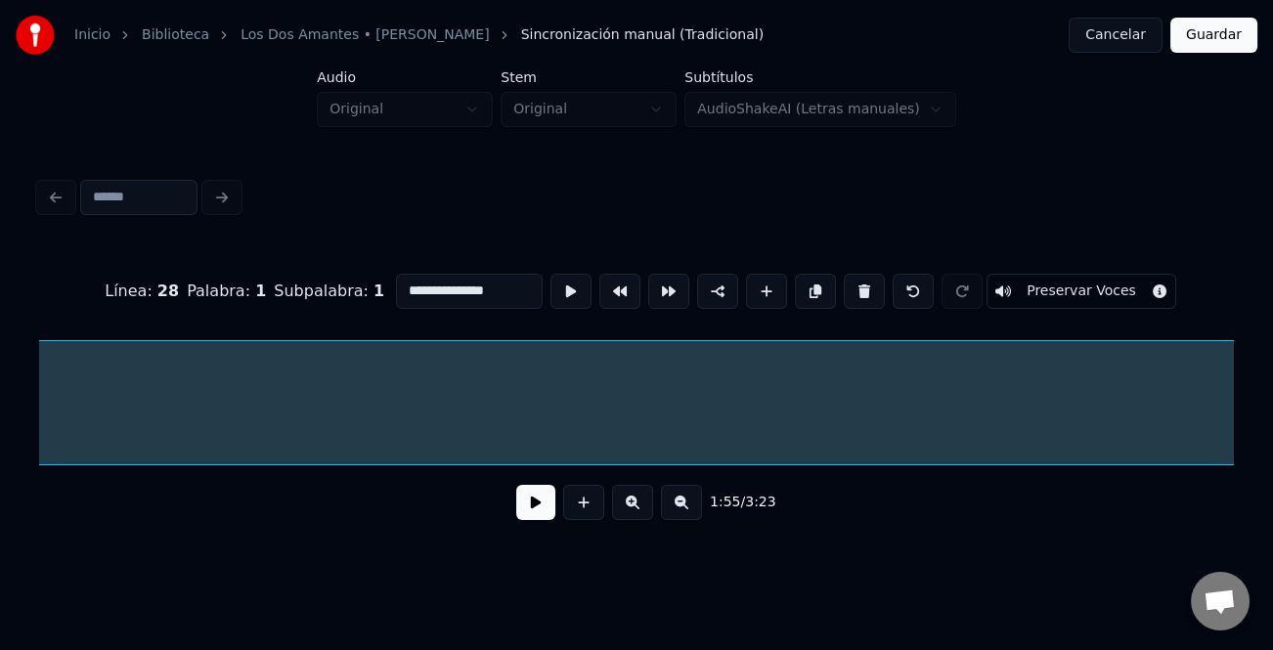
click at [1234, 469] on div "**********" at bounding box center [636, 353] width 1210 height 387
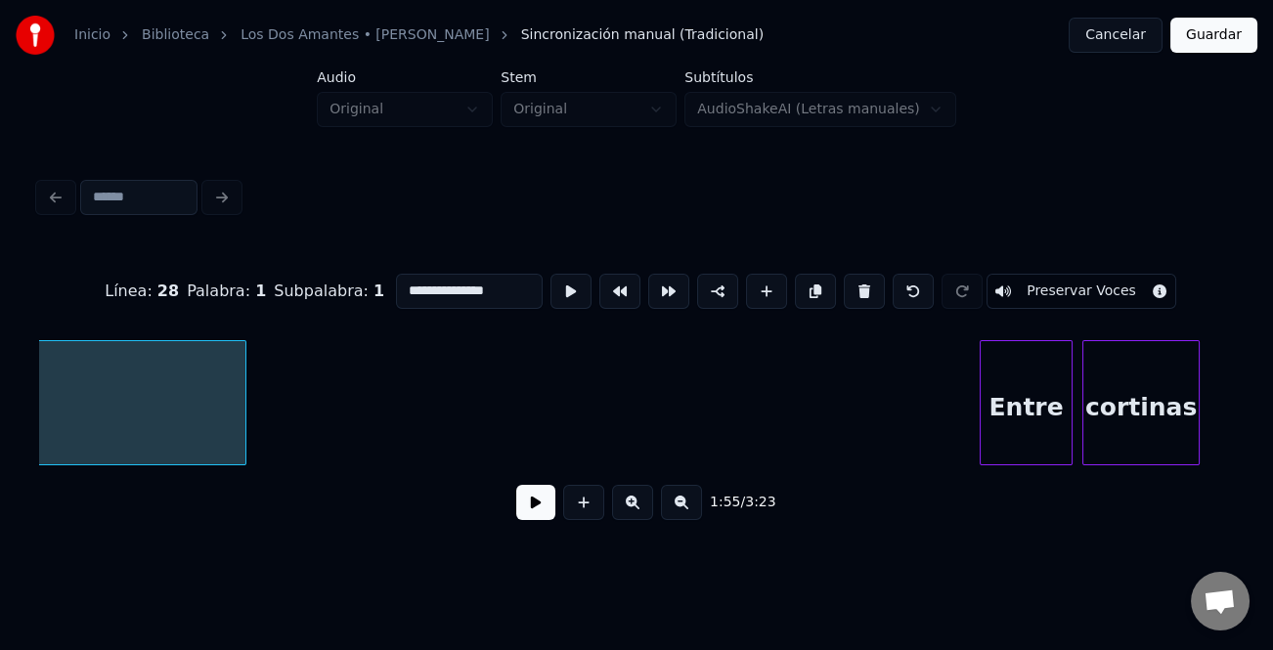
scroll to position [0, 34705]
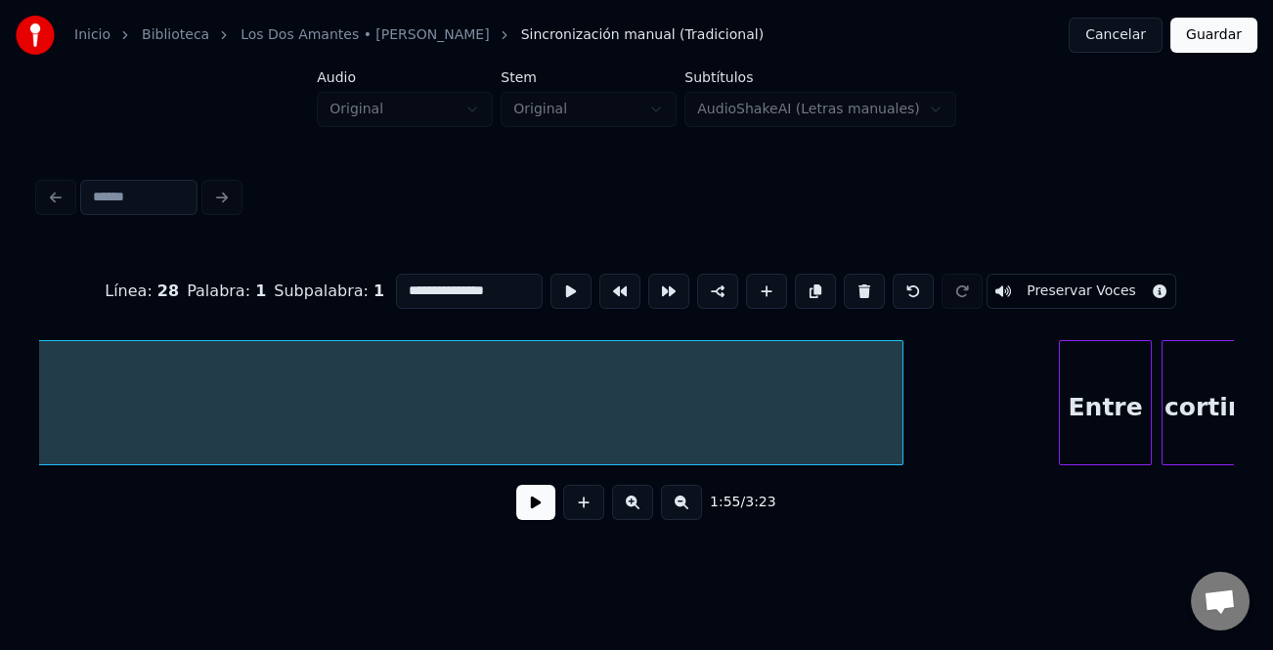
click at [896, 424] on div at bounding box center [899, 402] width 6 height 123
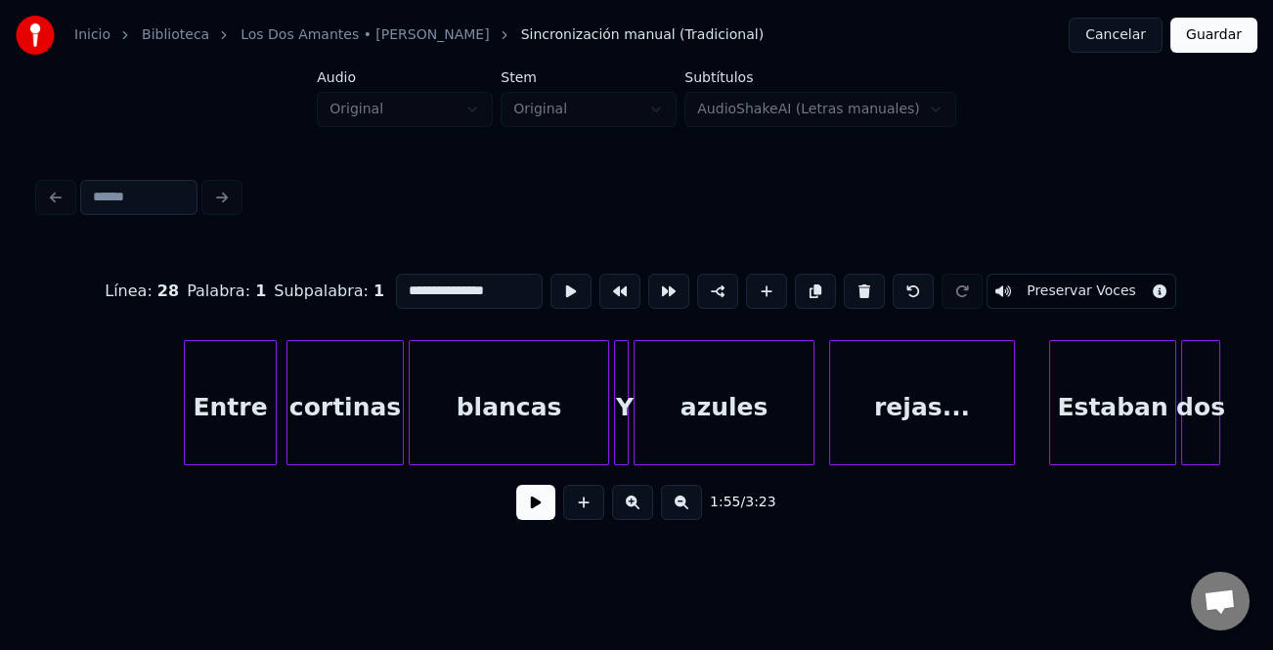
scroll to position [0, 35421]
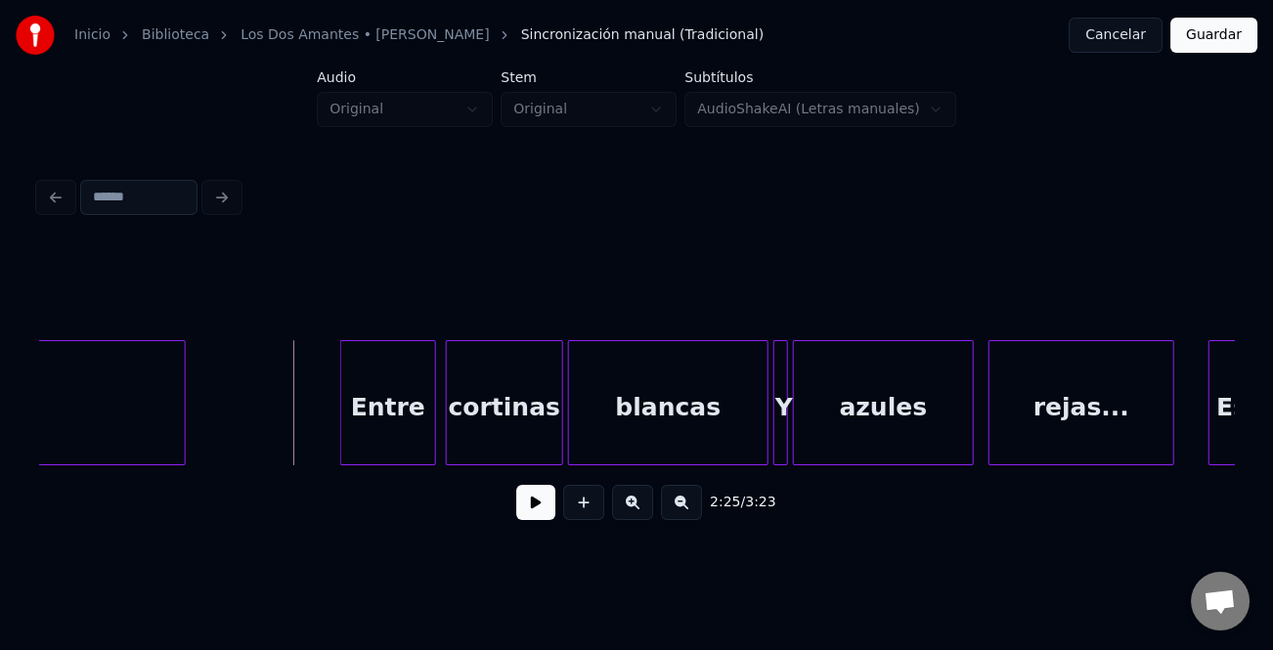
click at [341, 411] on div at bounding box center [344, 402] width 6 height 123
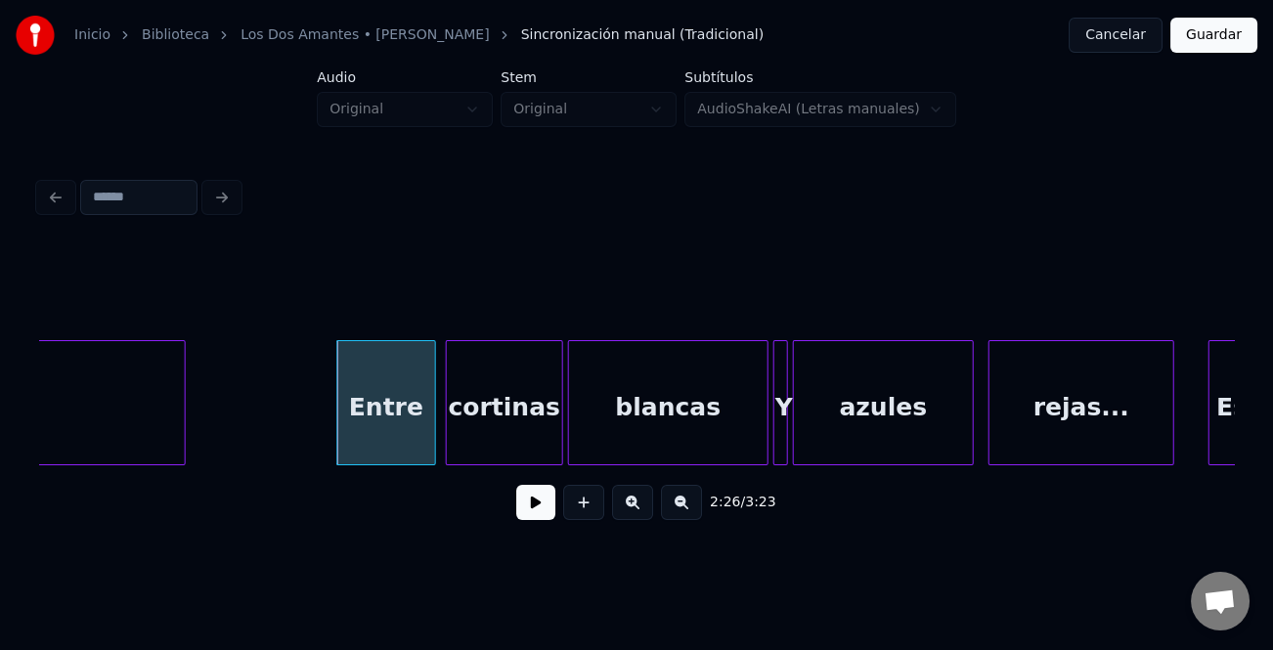
click at [531, 504] on button at bounding box center [535, 502] width 39 height 35
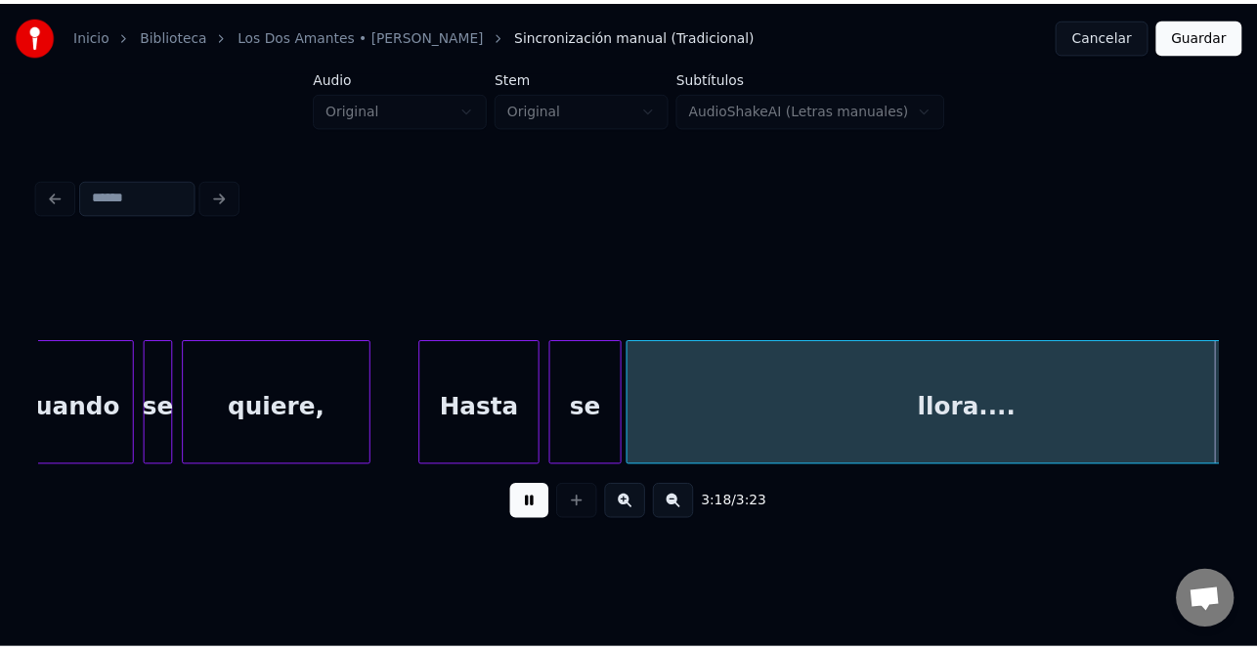
scroll to position [0, 48460]
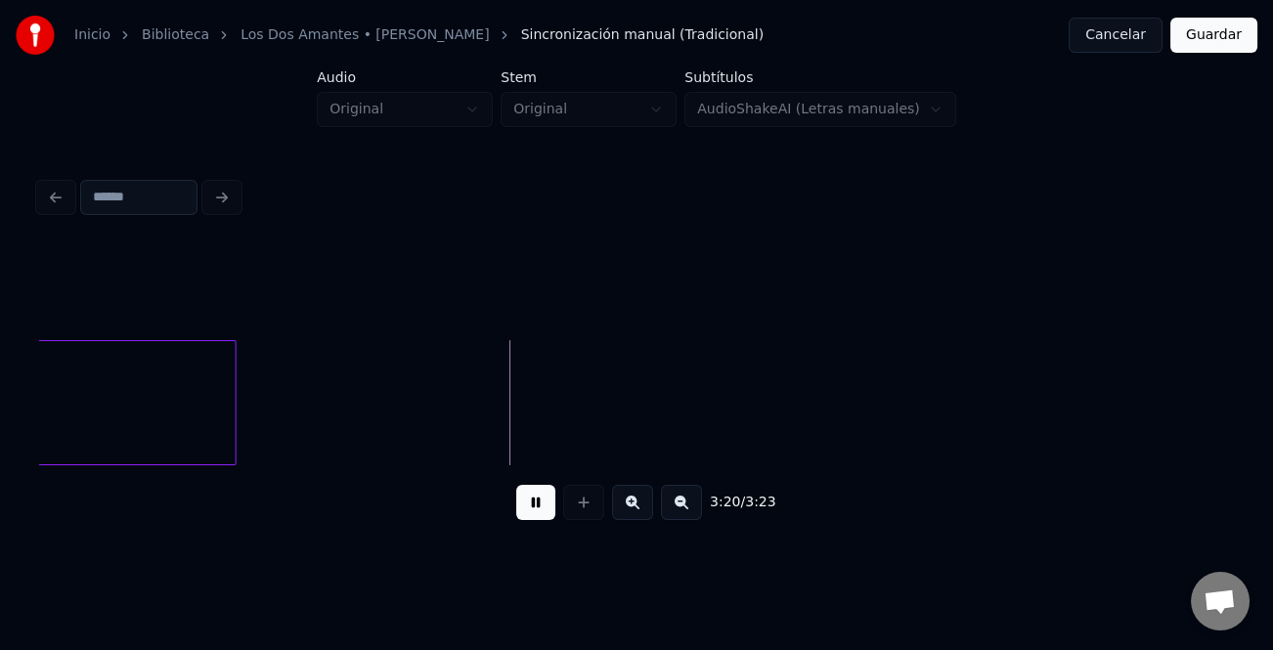
click at [1217, 35] on button "Guardar" at bounding box center [1213, 35] width 87 height 35
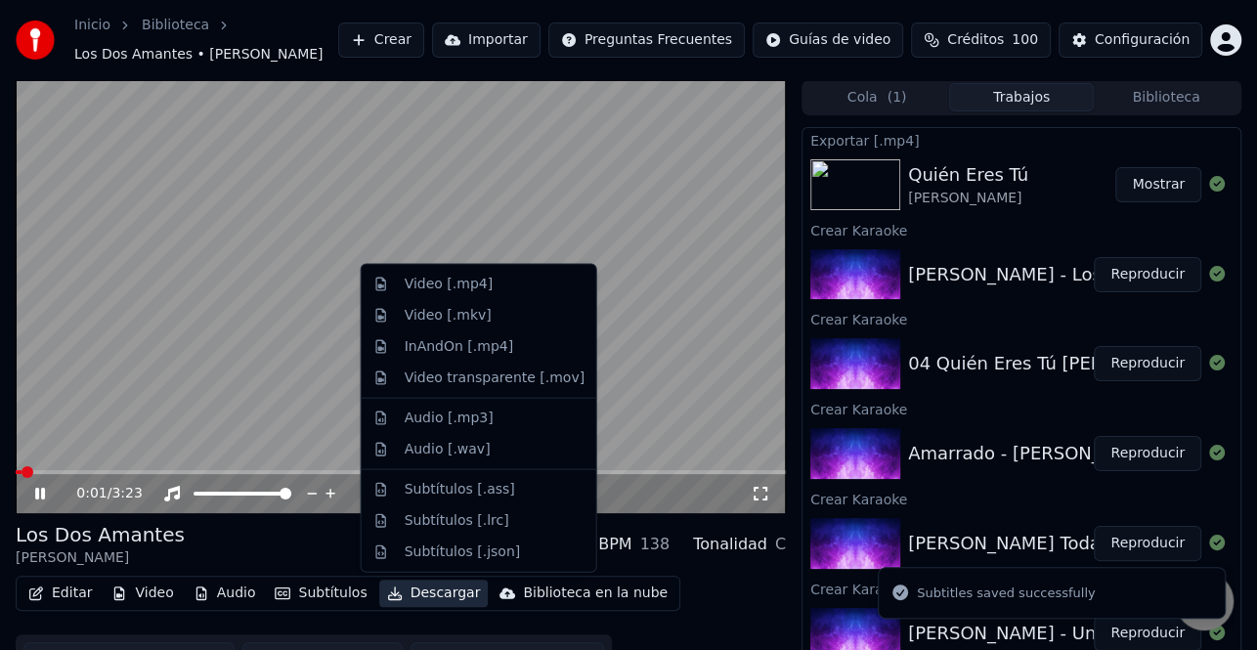
click at [428, 592] on button "Descargar" at bounding box center [433, 593] width 109 height 27
click at [485, 291] on div "Video [.mp4]" at bounding box center [495, 285] width 180 height 20
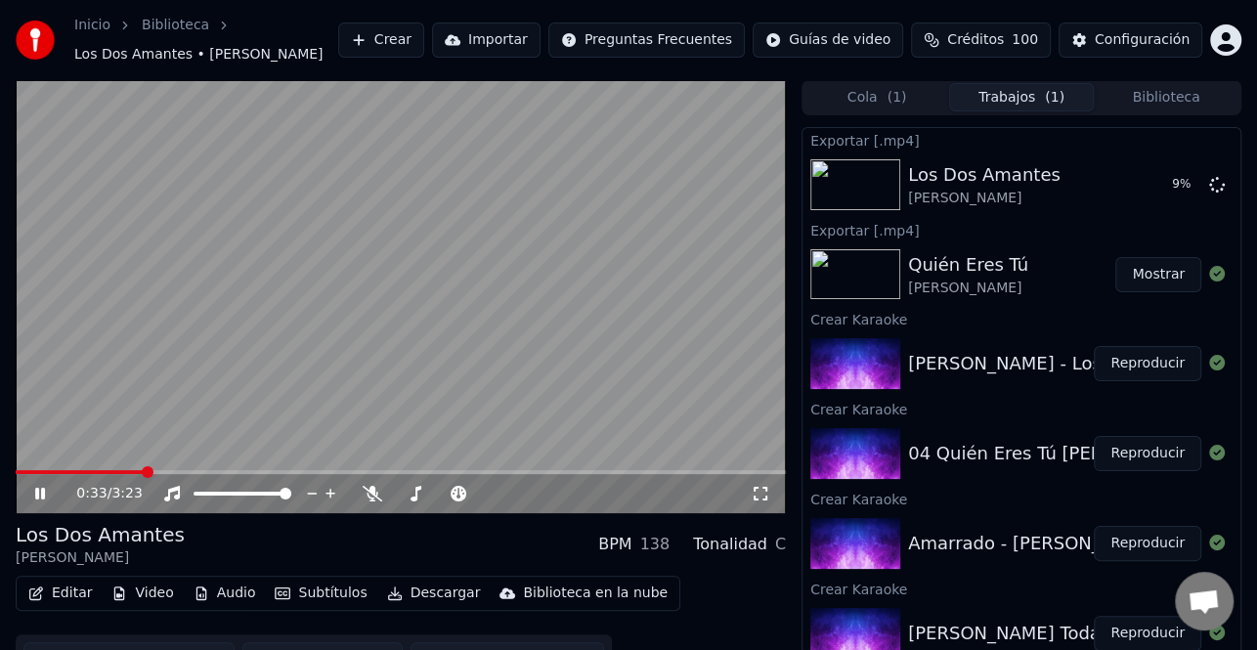
click at [34, 490] on icon at bounding box center [53, 494] width 45 height 16
click at [1139, 539] on button "Reproducir" at bounding box center [1148, 543] width 108 height 35
click at [47, 486] on icon at bounding box center [53, 494] width 45 height 16
click at [73, 587] on button "Editar" at bounding box center [60, 593] width 79 height 27
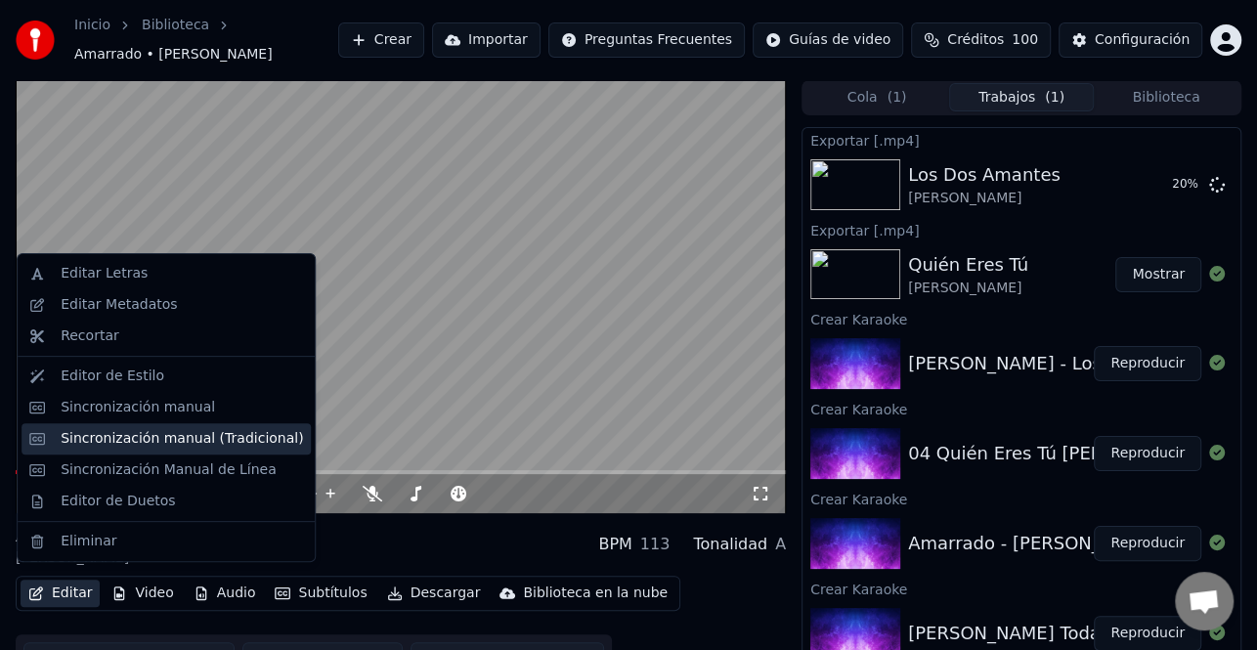
click at [251, 434] on div "Sincronización manual (Tradicional)" at bounding box center [182, 439] width 242 height 20
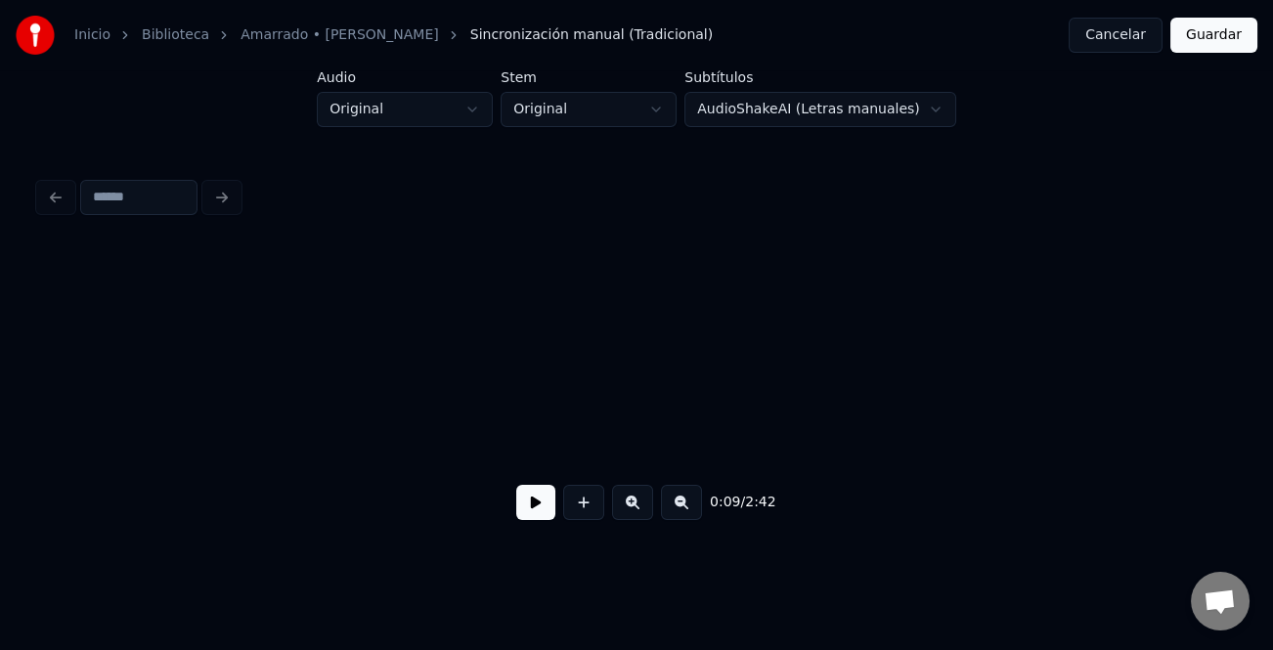
scroll to position [0, 2272]
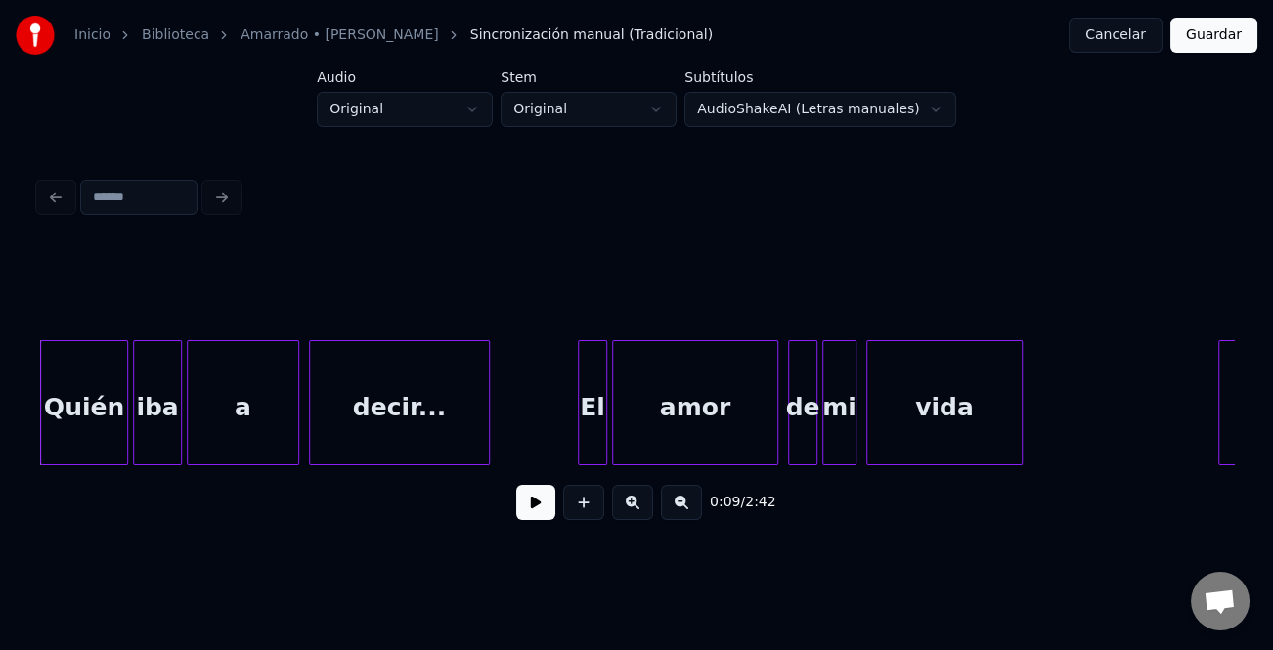
click at [548, 515] on button at bounding box center [535, 502] width 39 height 35
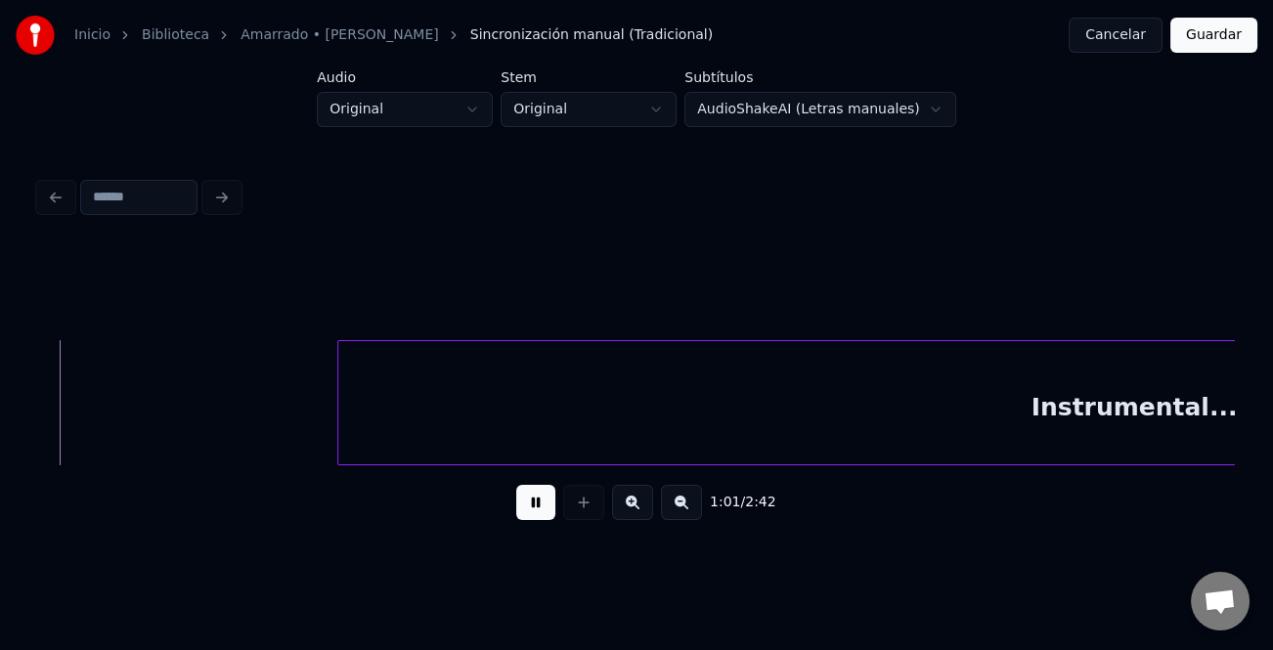
scroll to position [0, 15178]
click at [1242, 393] on div "Inicio Biblioteca Amarrado • Alvaro Dávila Sincronización manual (Tradicional) …" at bounding box center [636, 274] width 1273 height 548
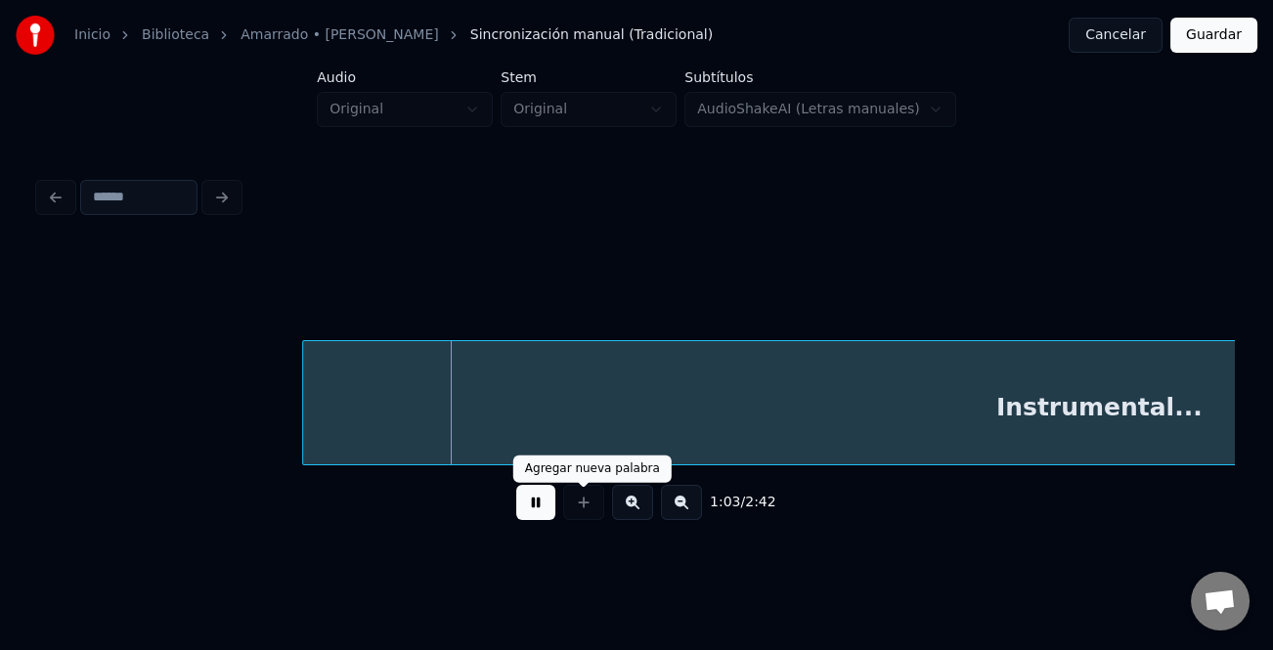
click at [546, 505] on button at bounding box center [535, 502] width 39 height 35
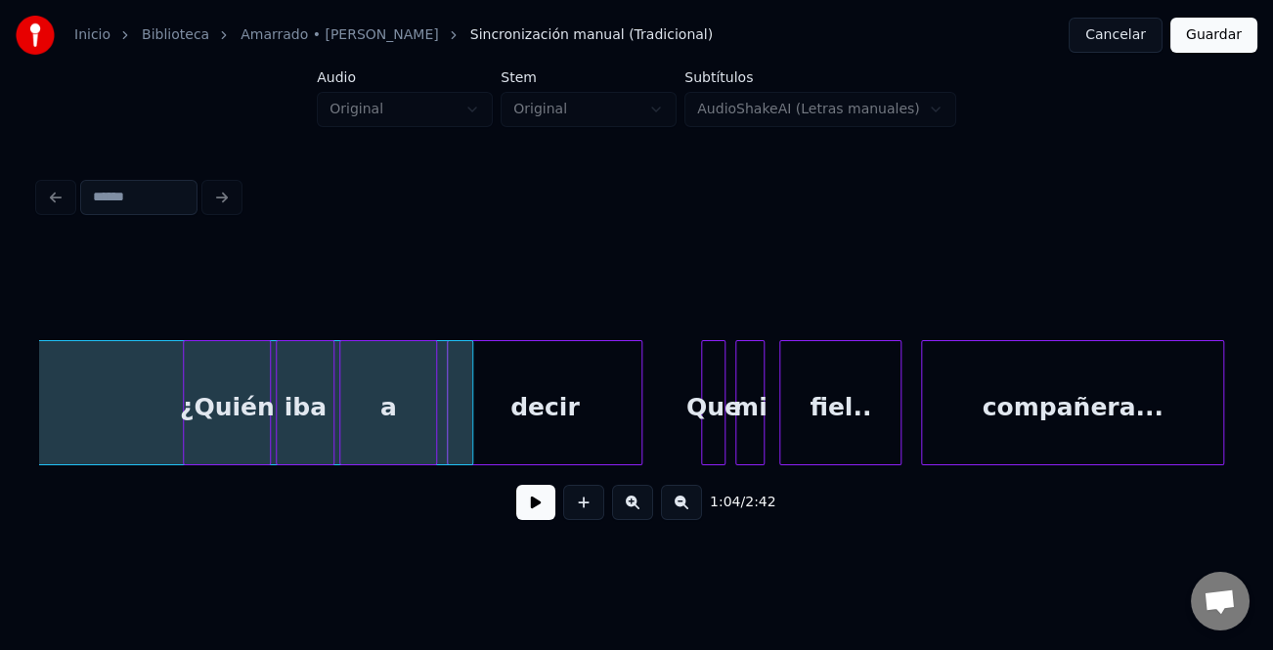
scroll to position [0, 16569]
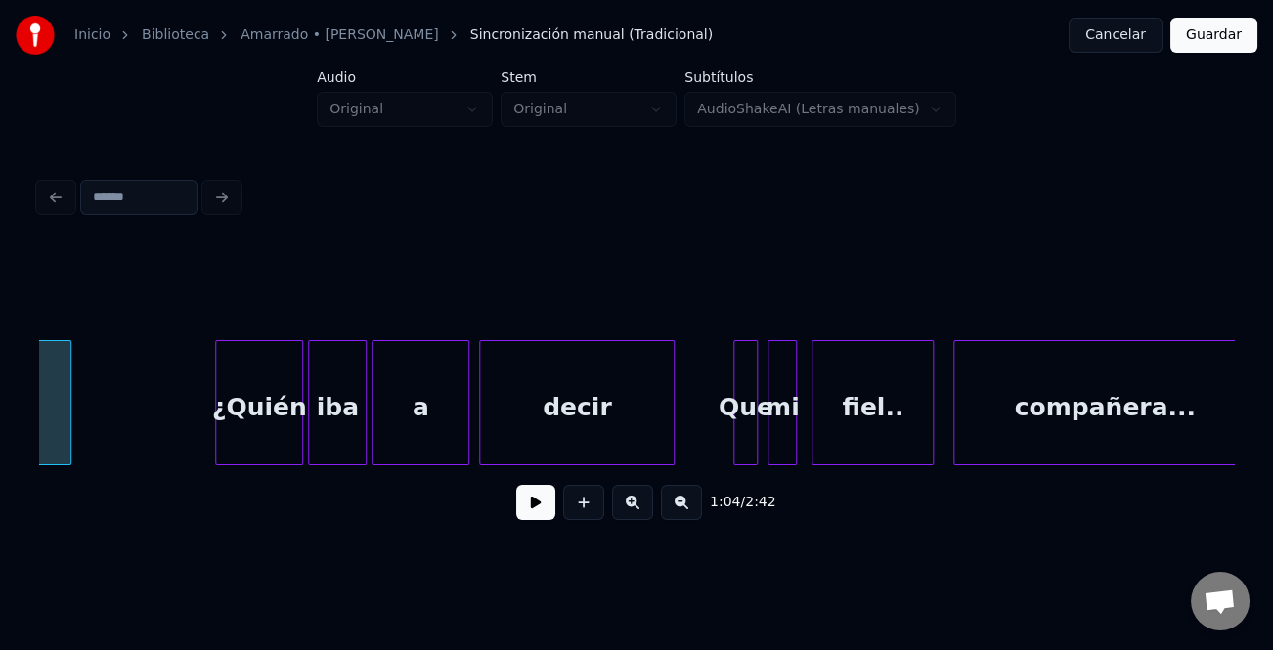
click at [68, 440] on div at bounding box center [68, 402] width 6 height 123
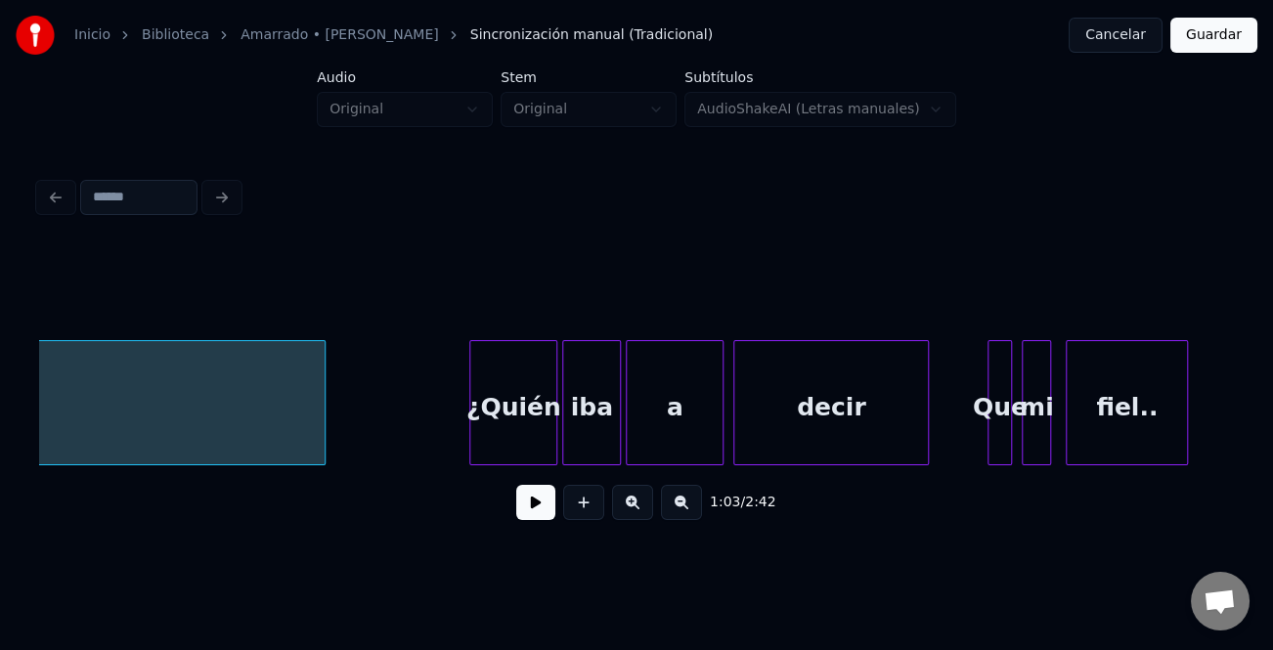
scroll to position [0, 16218]
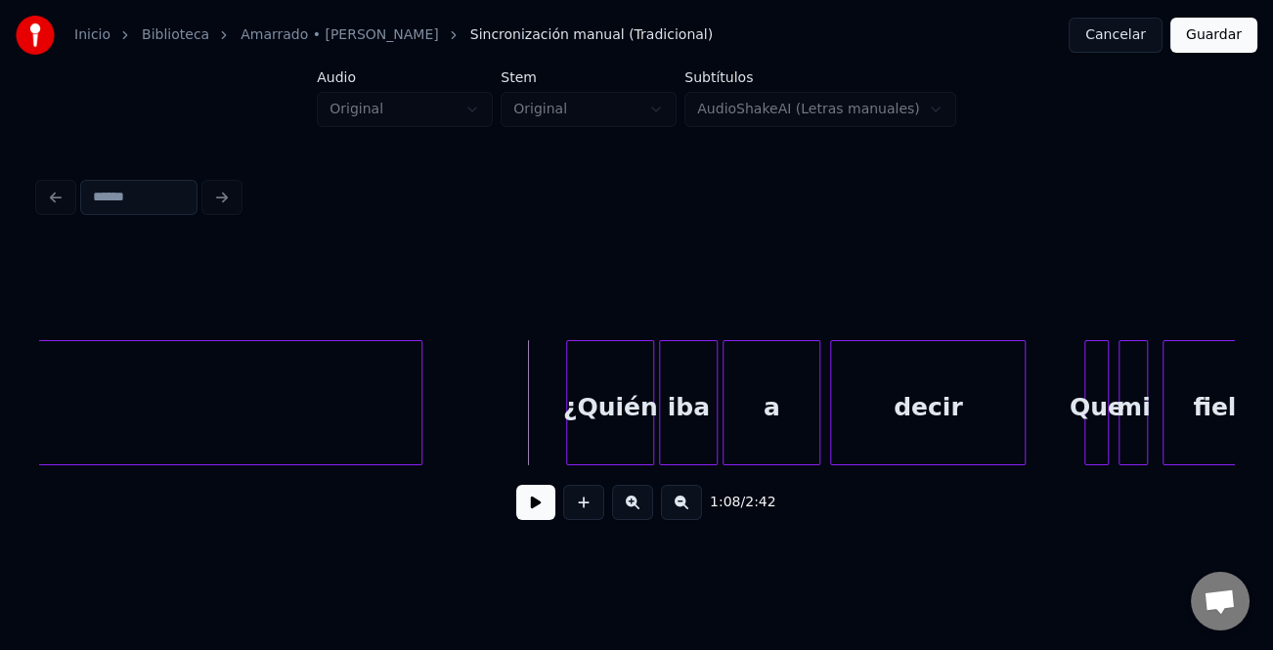
click at [541, 508] on button at bounding box center [535, 502] width 39 height 35
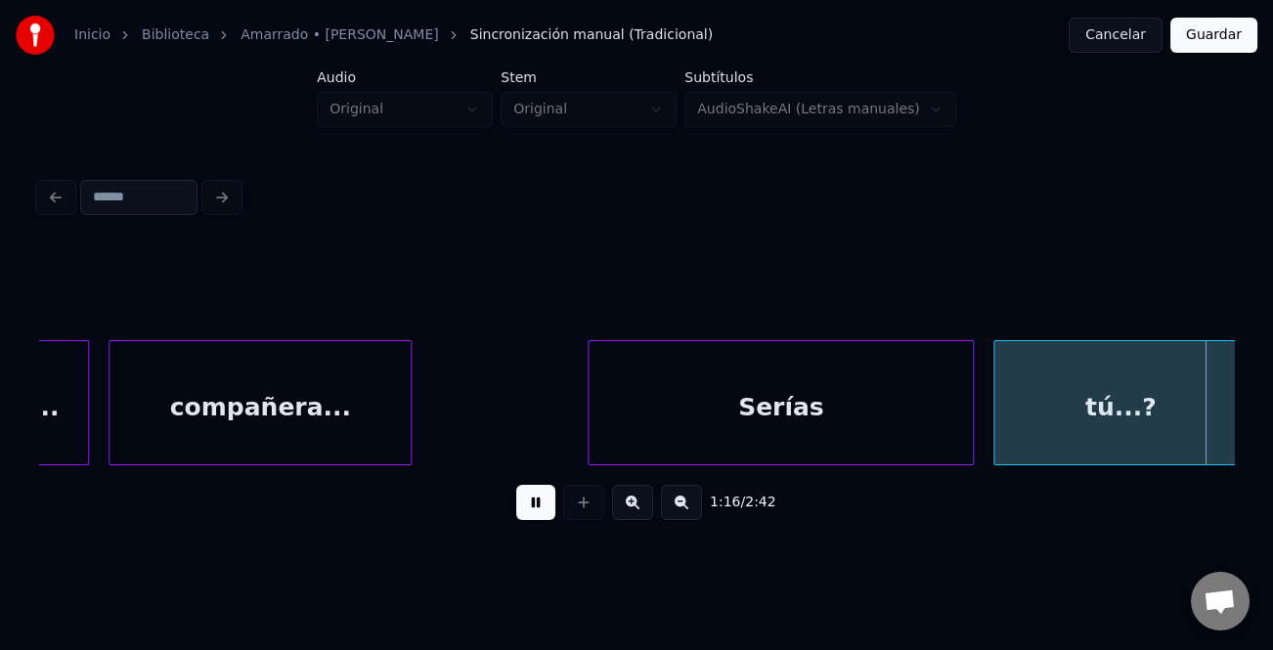
scroll to position [0, 18611]
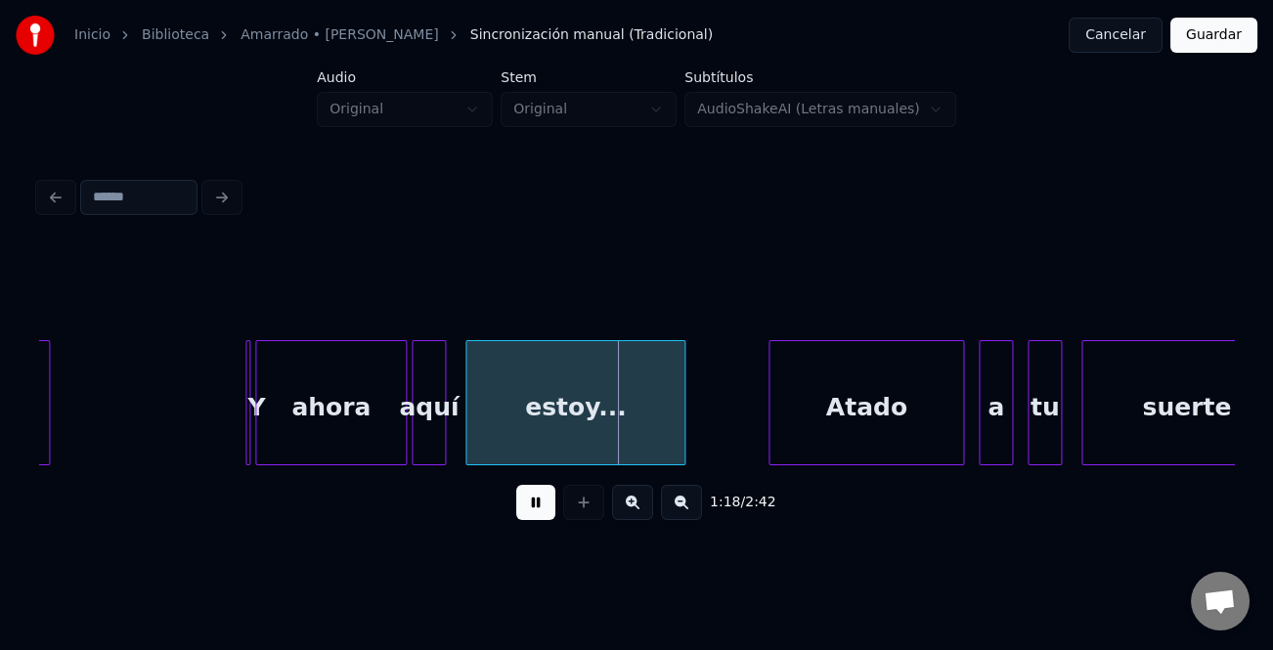
drag, startPoint x: 240, startPoint y: 428, endPoint x: 224, endPoint y: 434, distance: 17.6
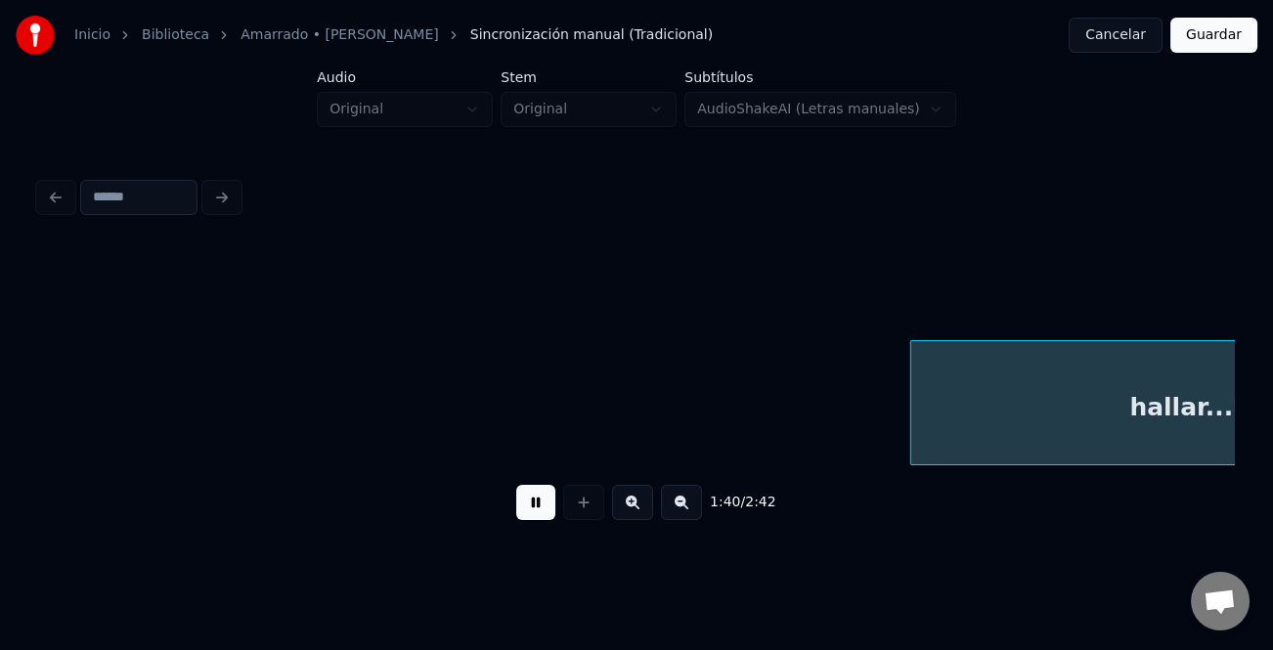
scroll to position [0, 24593]
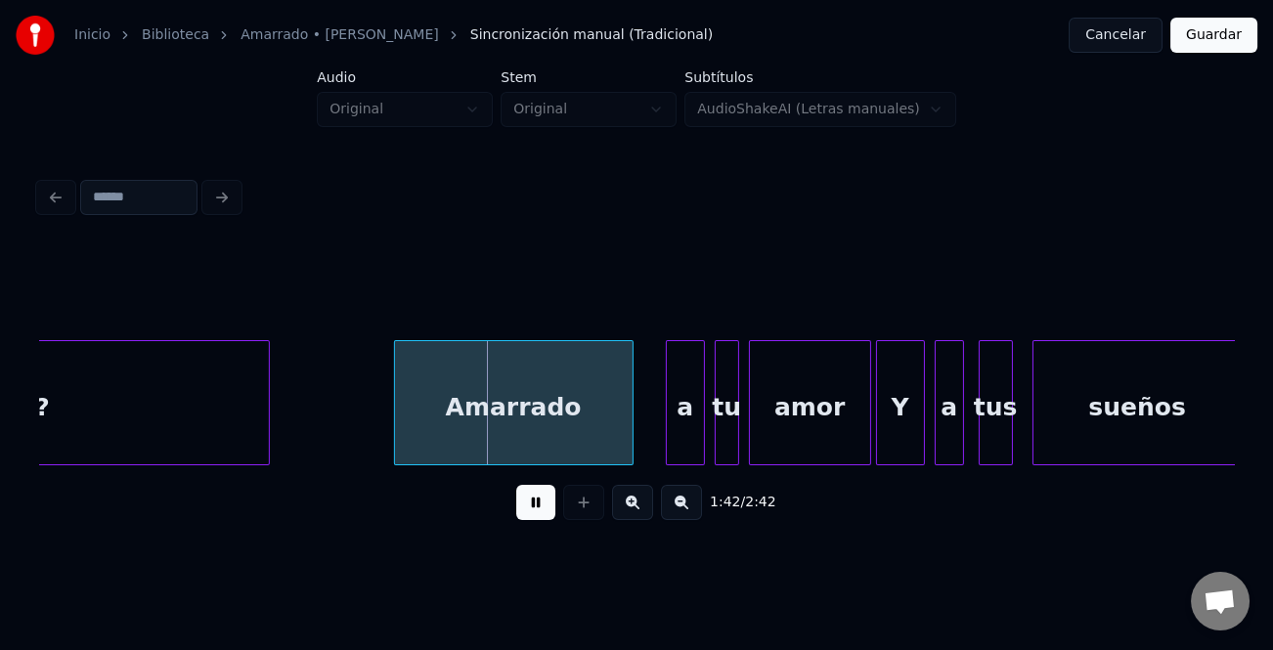
click at [581, 422] on div "Amarrado" at bounding box center [514, 407] width 238 height 133
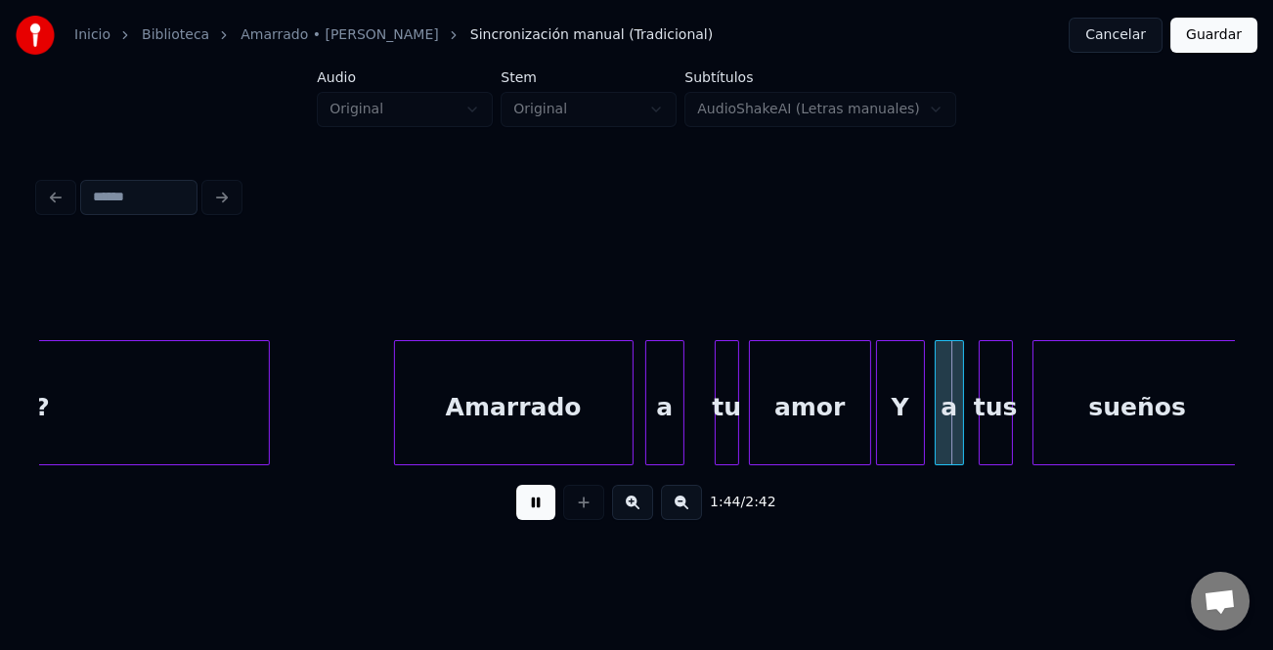
click at [669, 442] on div "a" at bounding box center [664, 407] width 37 height 133
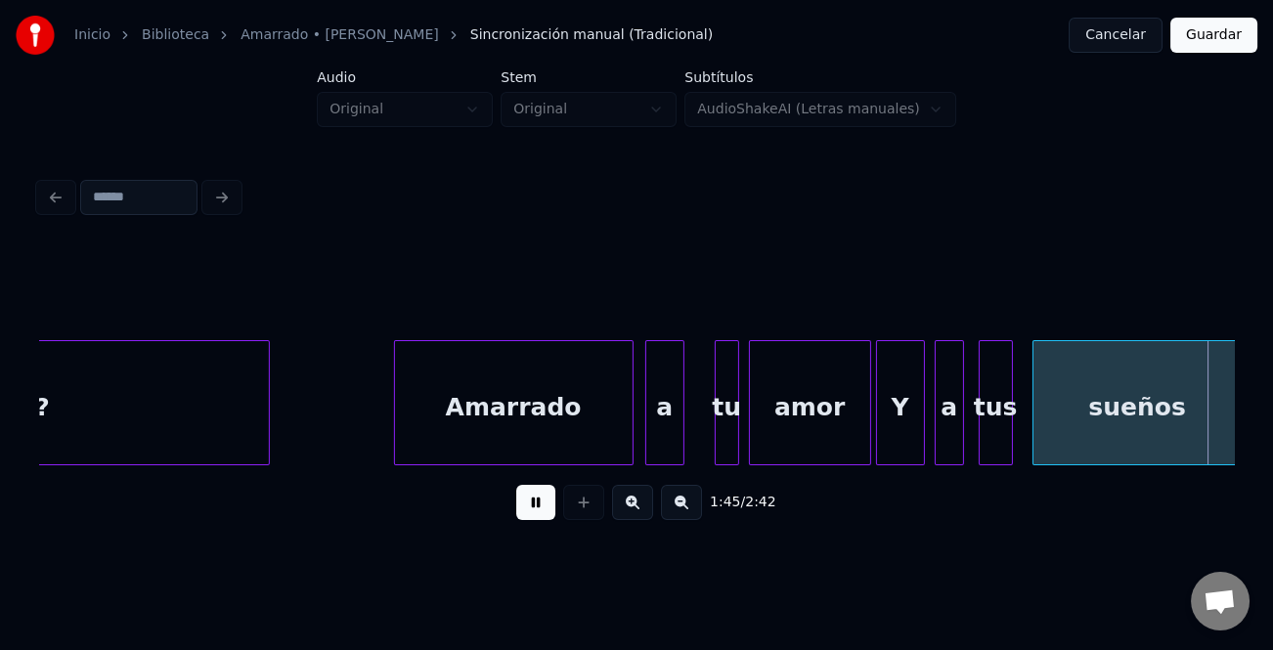
scroll to position [0, 25788]
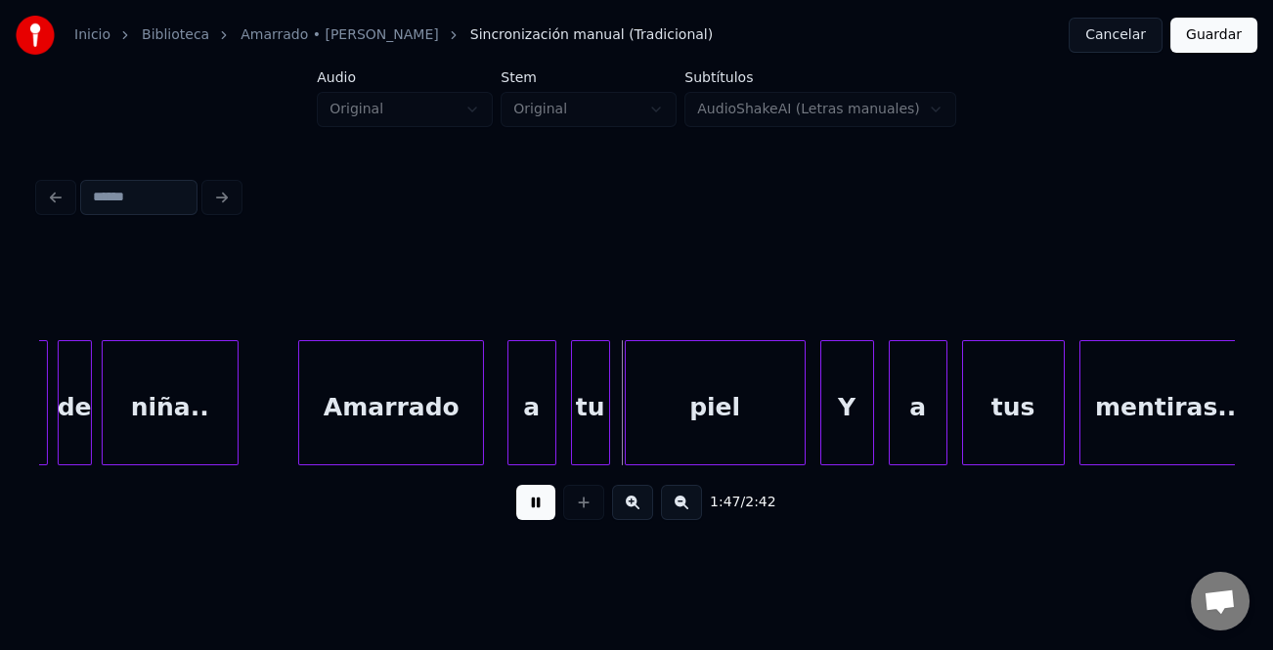
click at [417, 384] on div "Amarrado" at bounding box center [391, 407] width 184 height 133
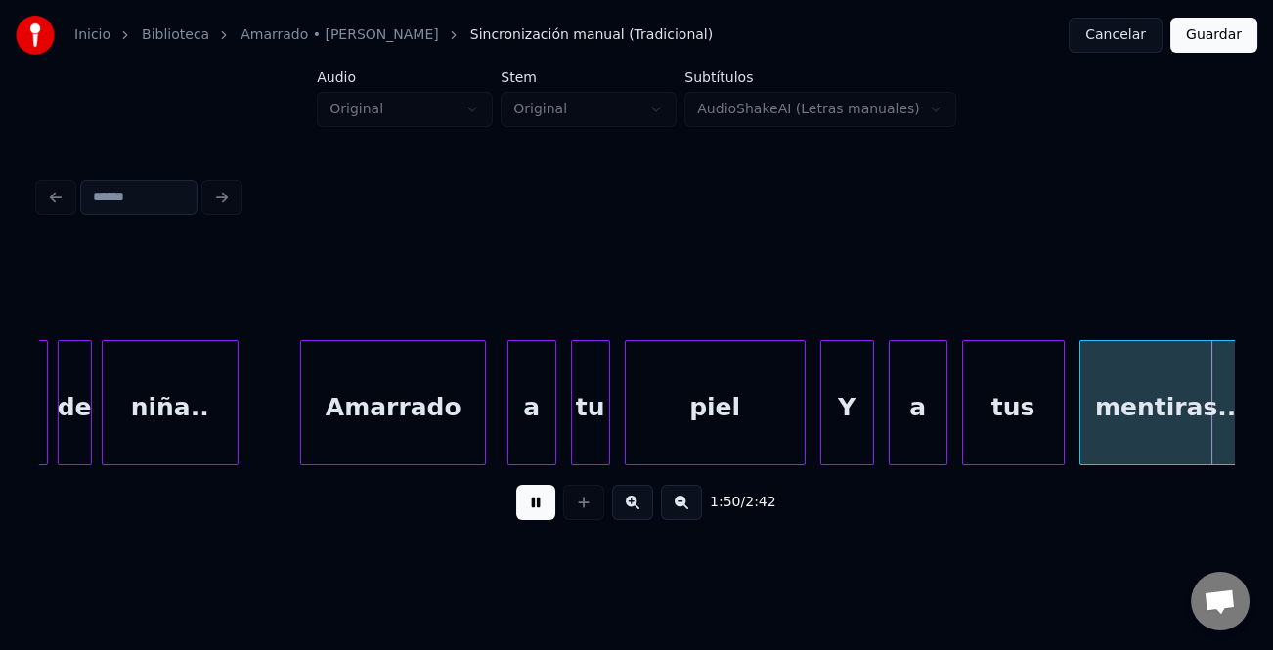
scroll to position [0, 26983]
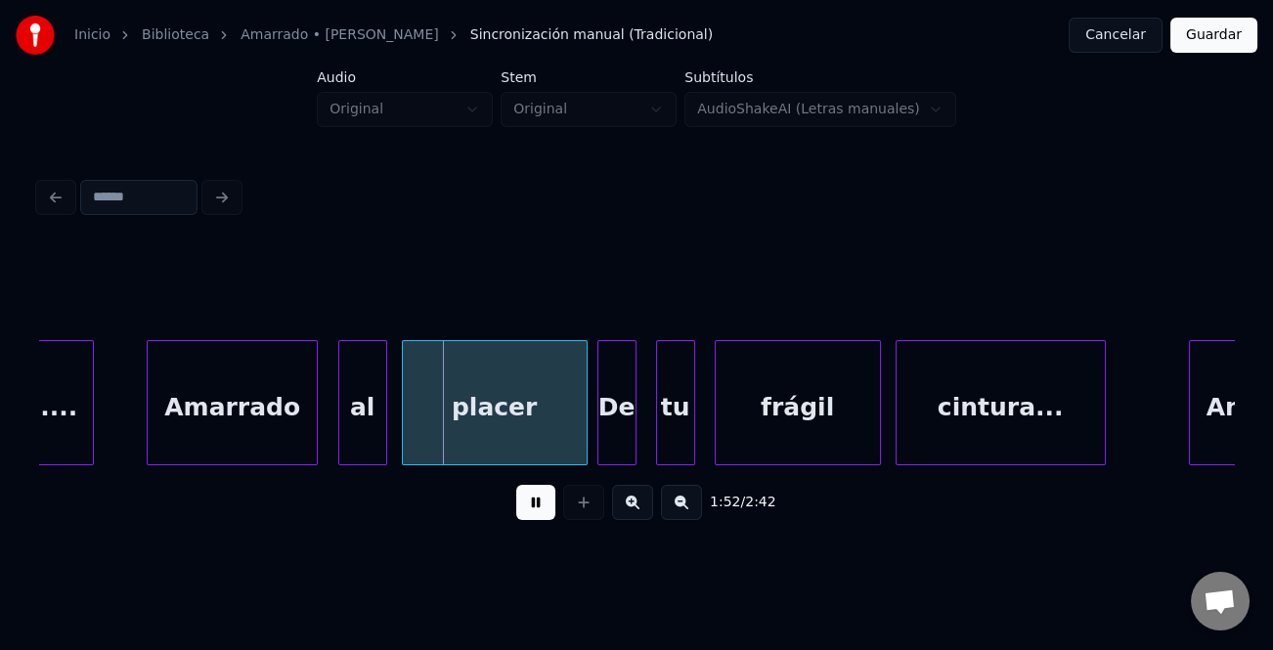
click at [280, 429] on div "Amarrado" at bounding box center [232, 407] width 169 height 133
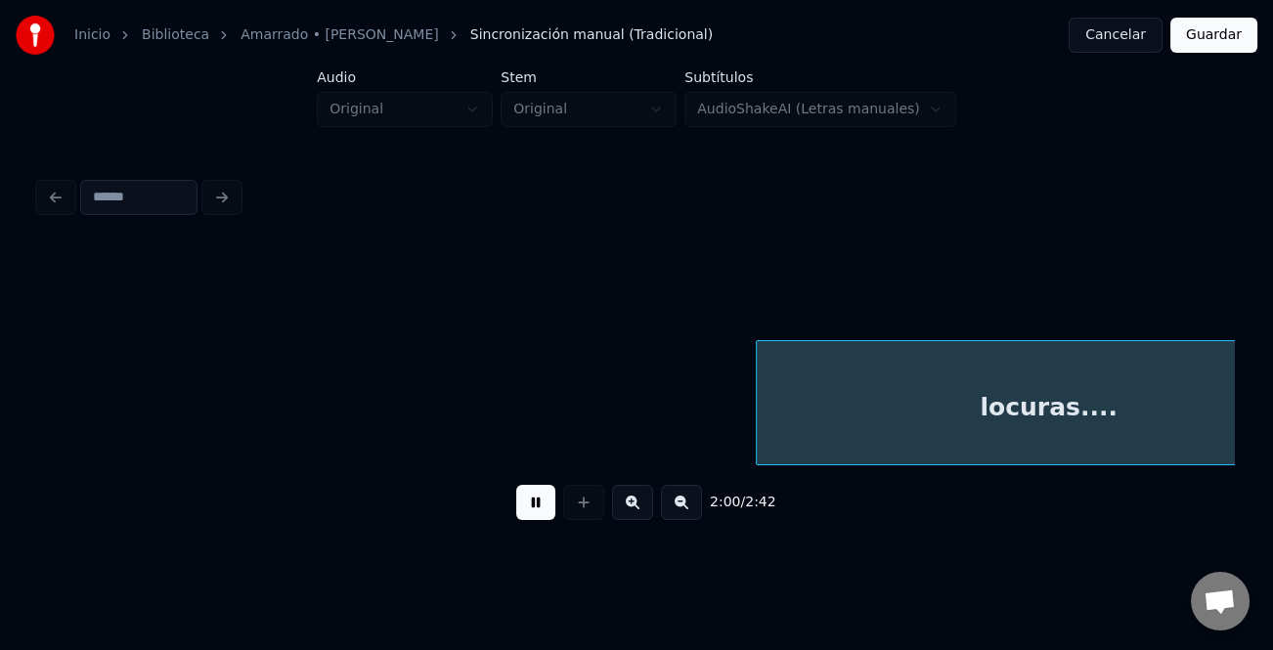
scroll to position [0, 29374]
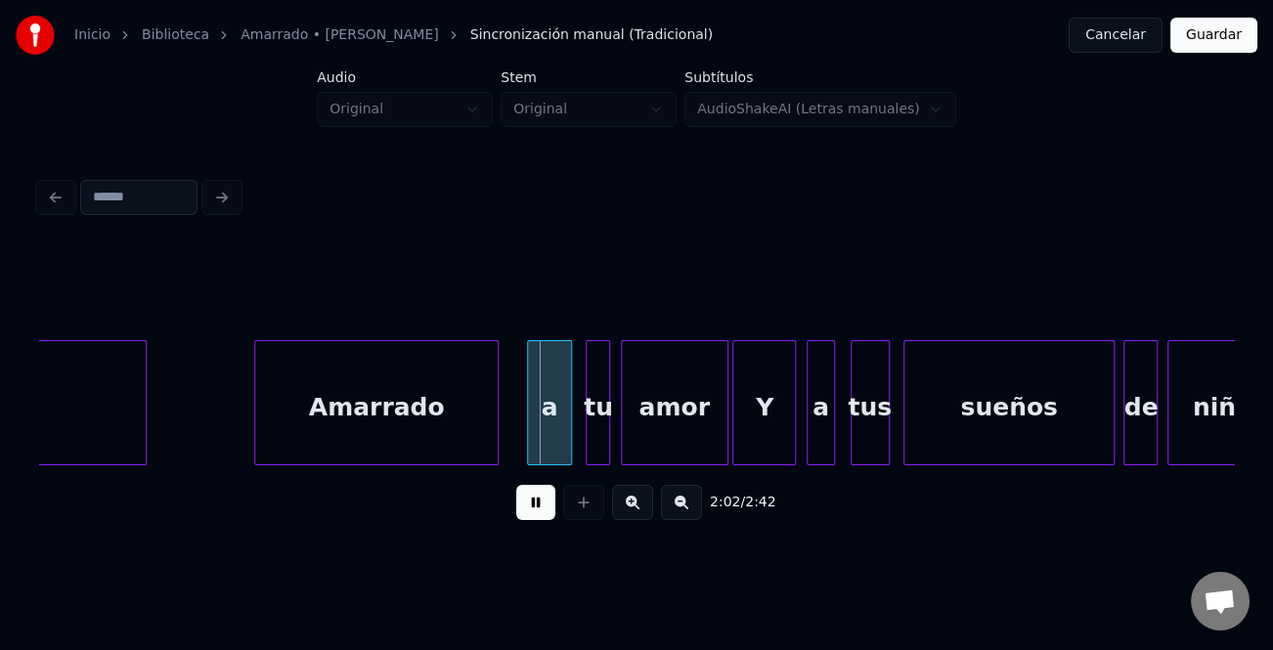
click at [455, 423] on div "Amarrado" at bounding box center [376, 407] width 242 height 133
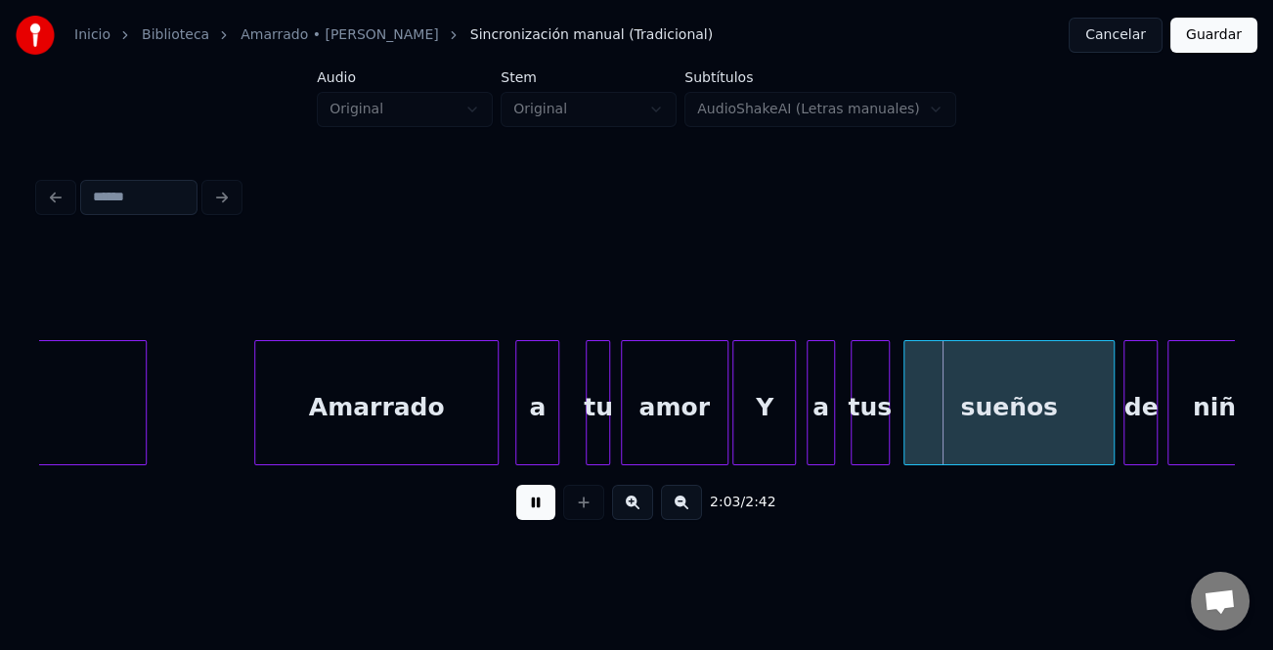
click at [533, 425] on div "a" at bounding box center [537, 407] width 42 height 133
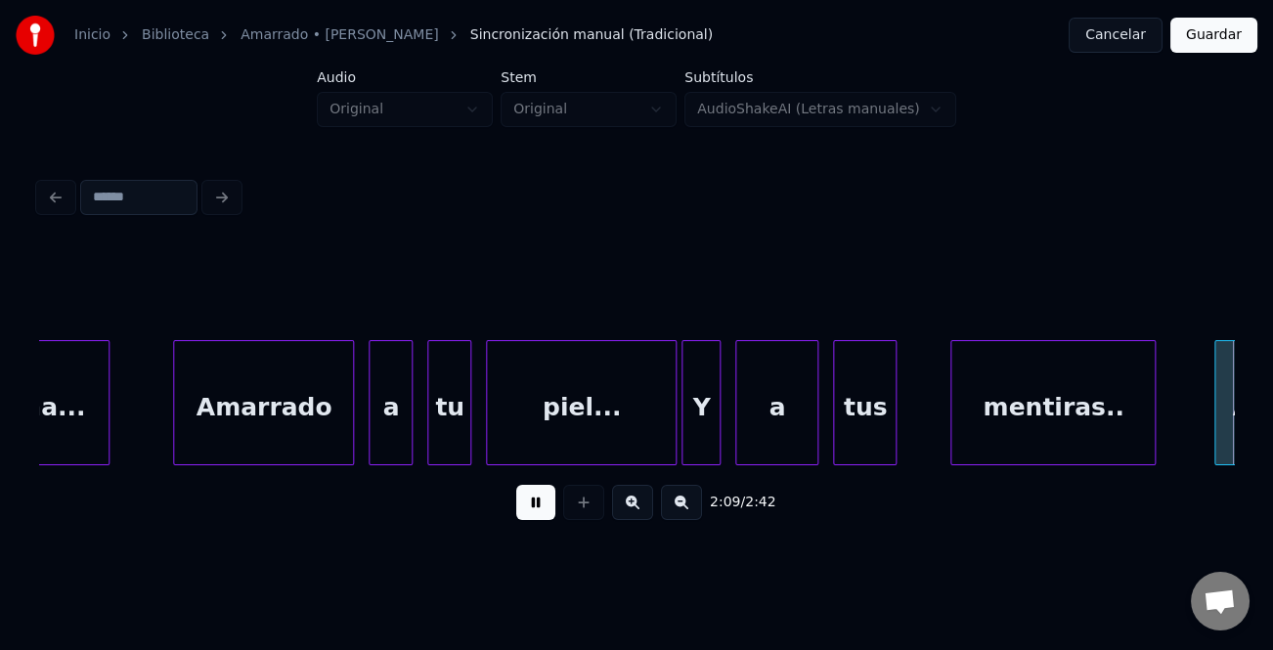
scroll to position [0, 31766]
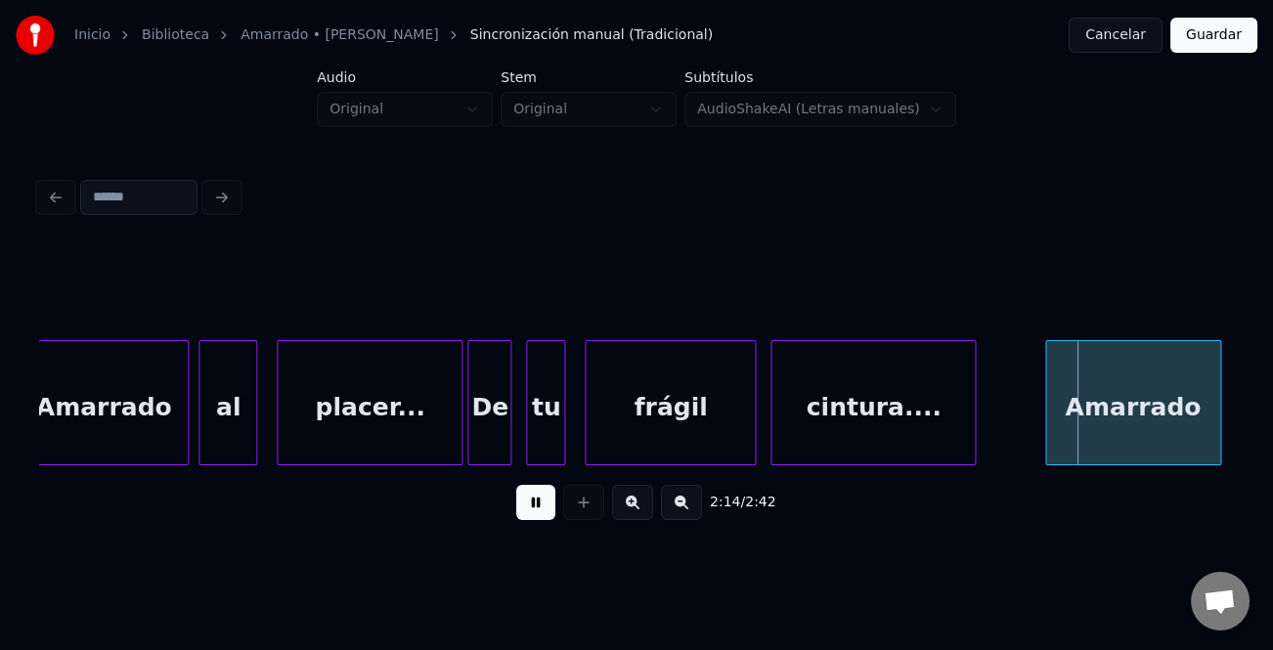
click at [1070, 431] on div "Amarrado" at bounding box center [1133, 407] width 174 height 133
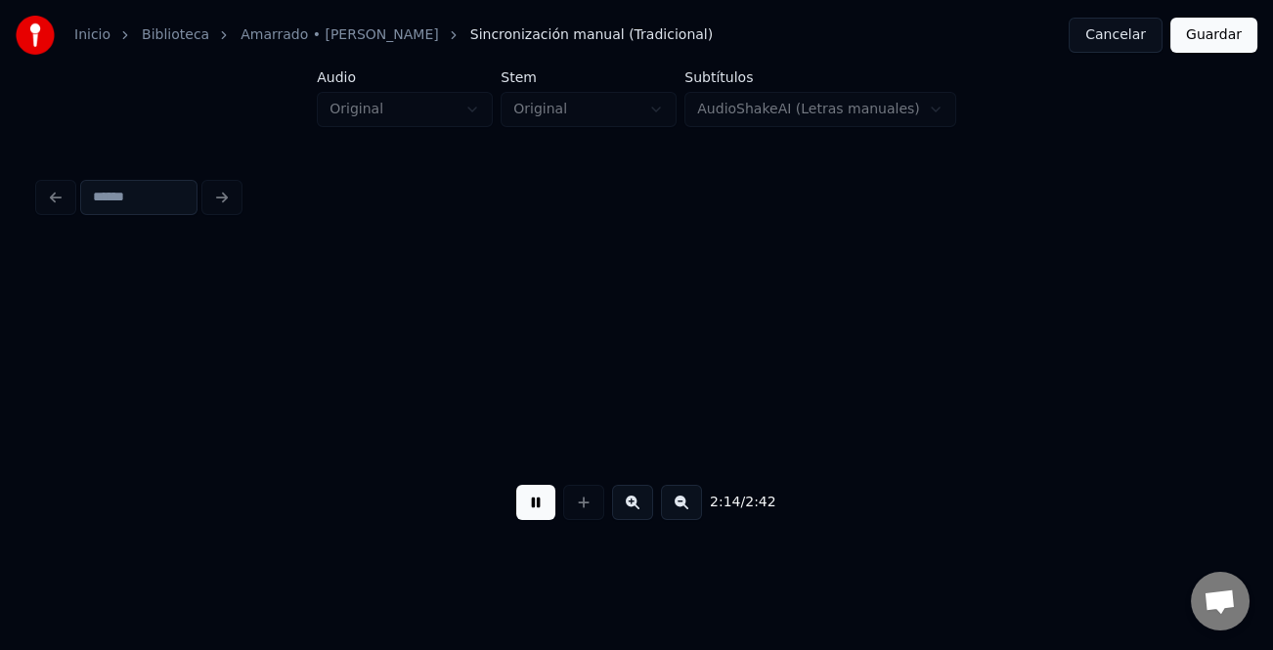
scroll to position [0, 32963]
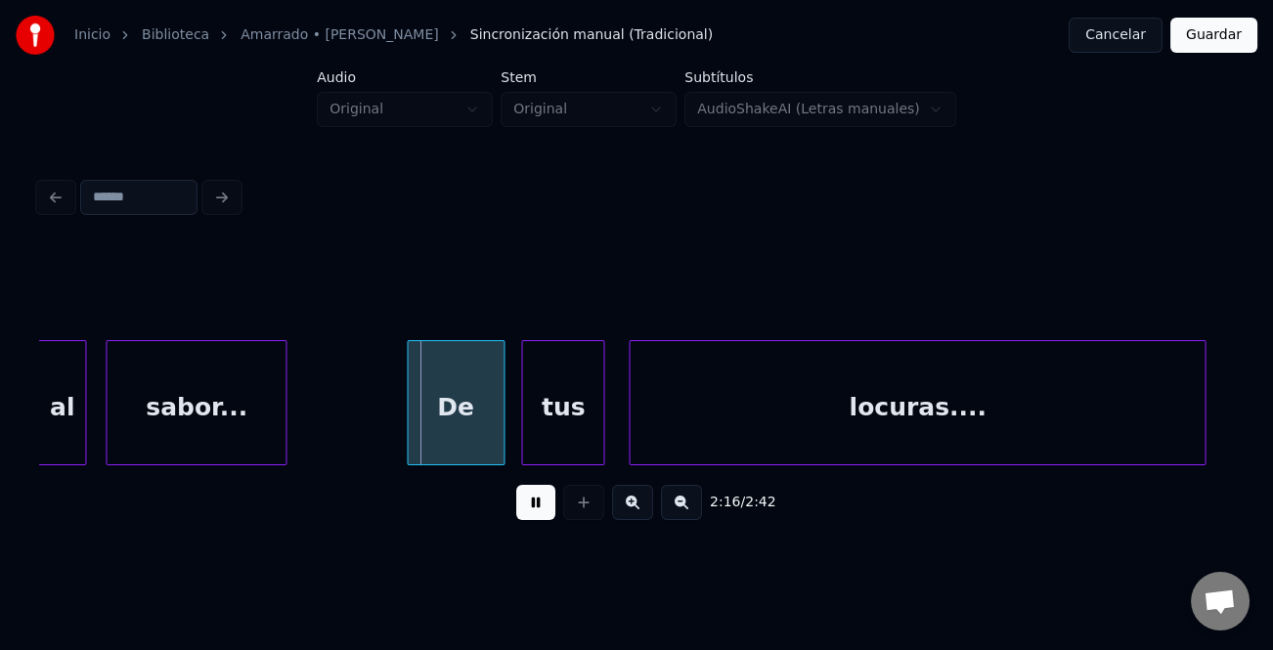
click at [471, 417] on div "De" at bounding box center [456, 407] width 96 height 133
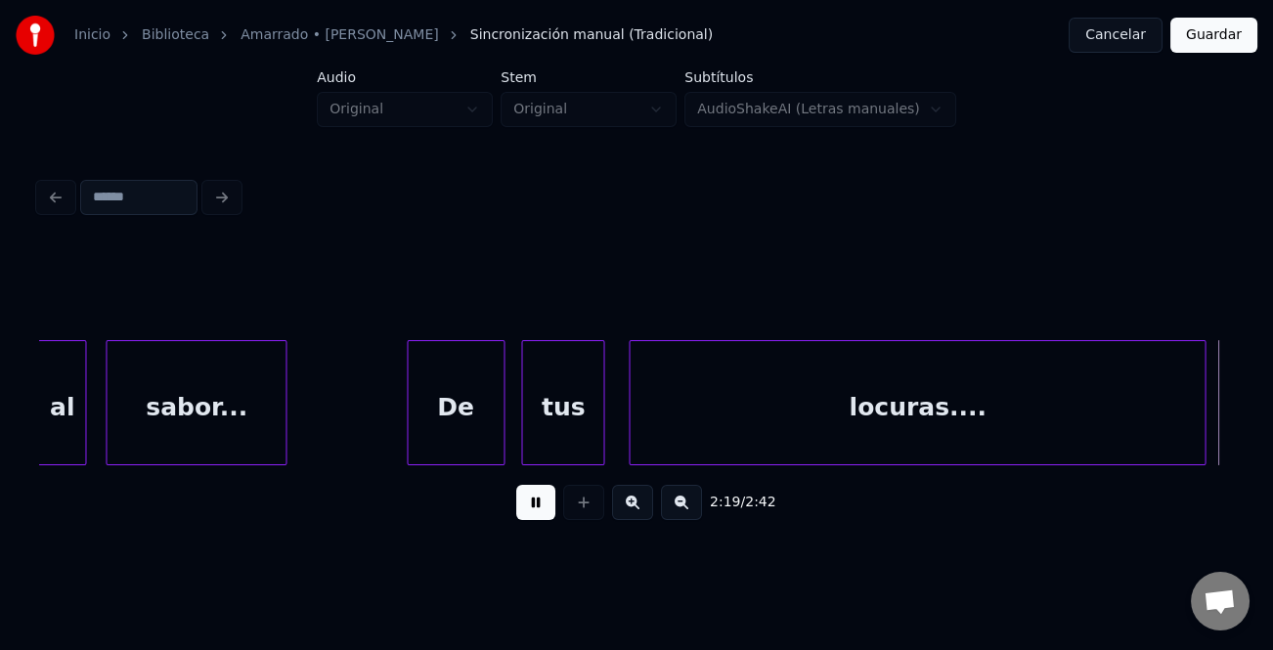
scroll to position [0, 34157]
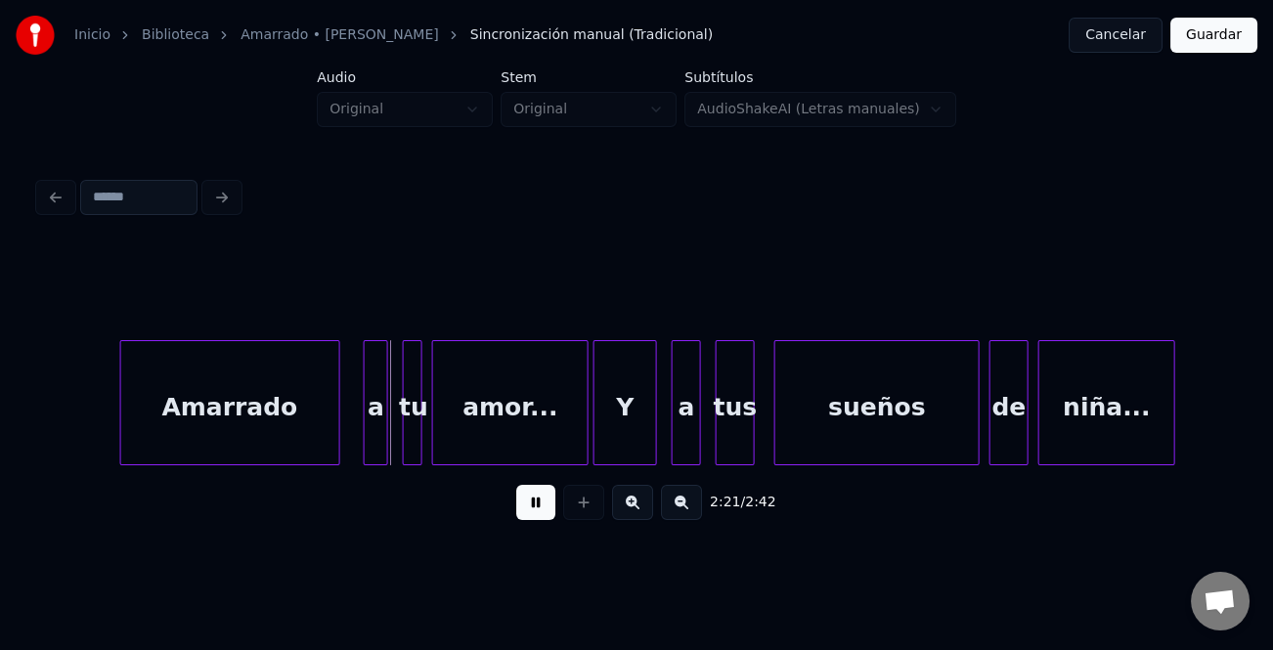
click at [283, 434] on div "Amarrado" at bounding box center [230, 407] width 218 height 133
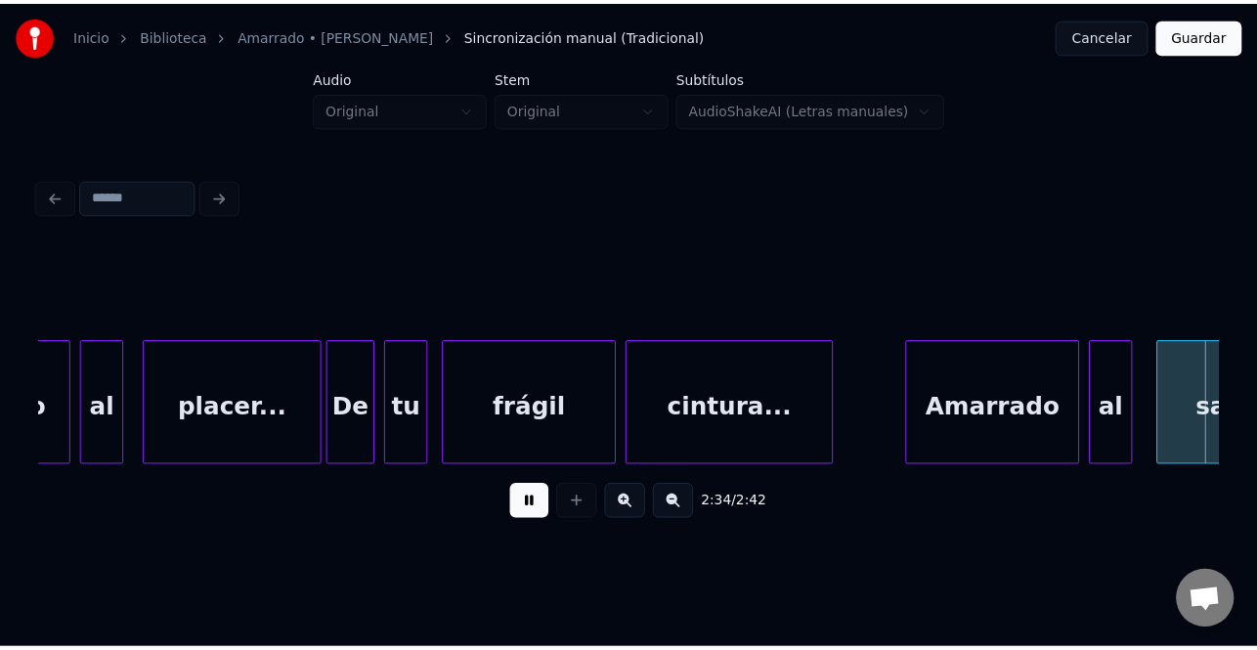
scroll to position [0, 37746]
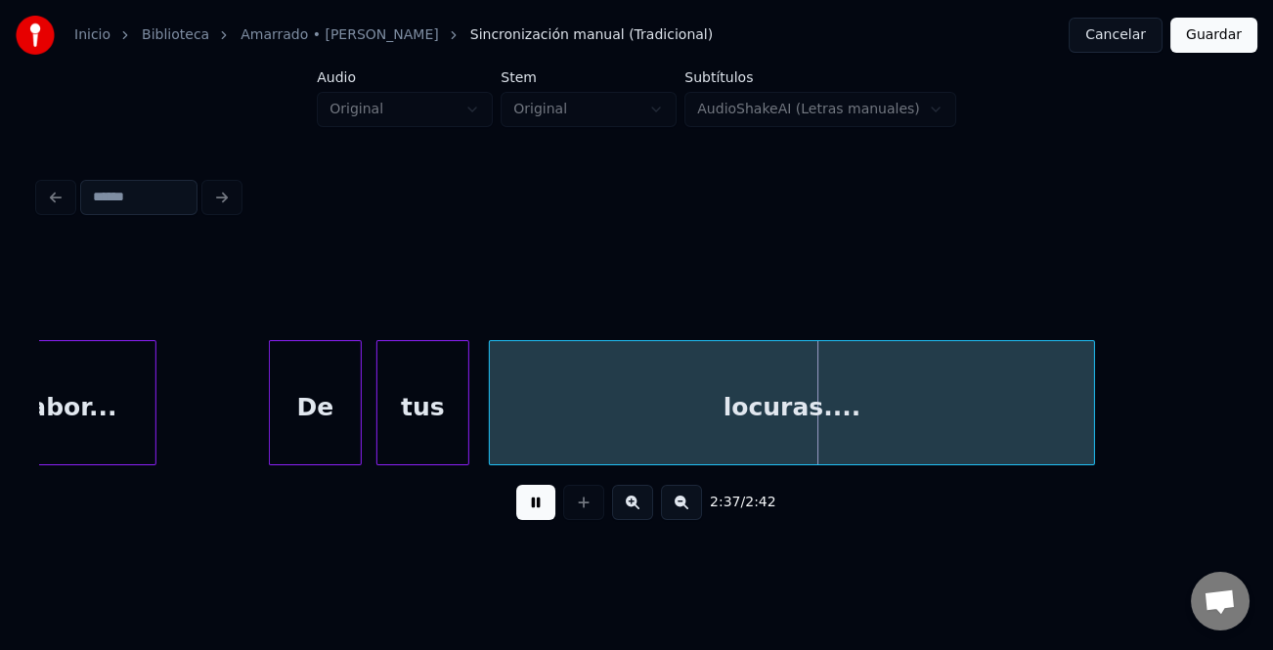
click at [1217, 28] on button "Guardar" at bounding box center [1213, 35] width 87 height 35
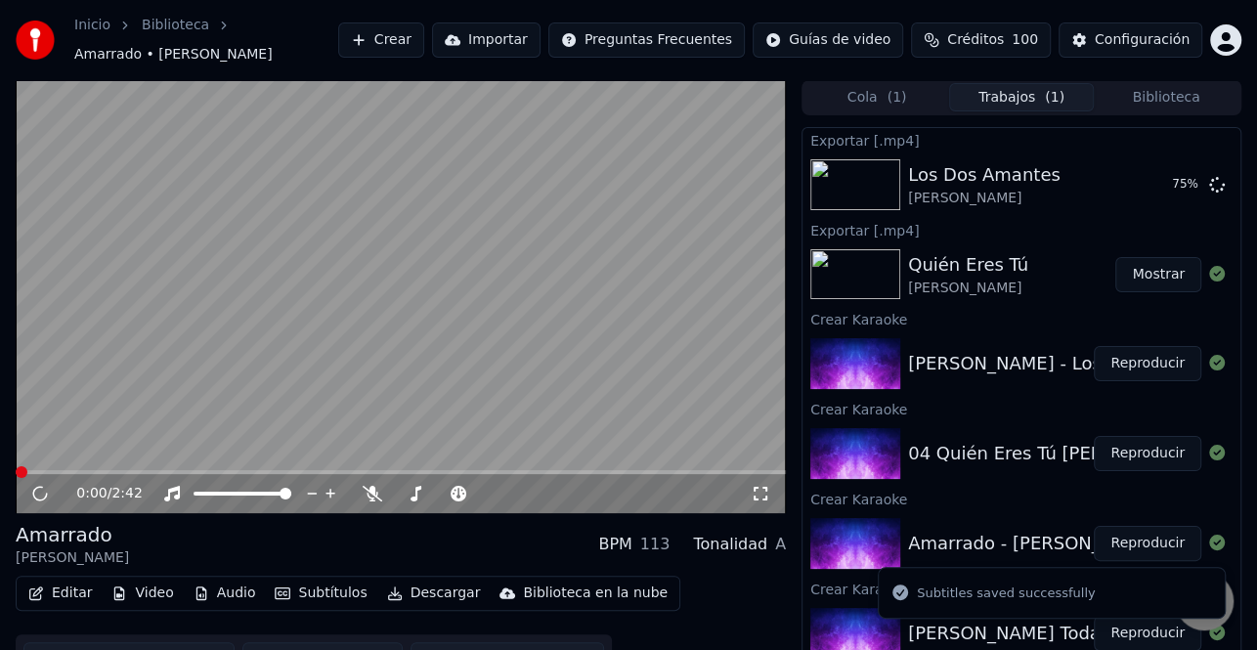
click at [426, 582] on button "Descargar" at bounding box center [433, 593] width 109 height 27
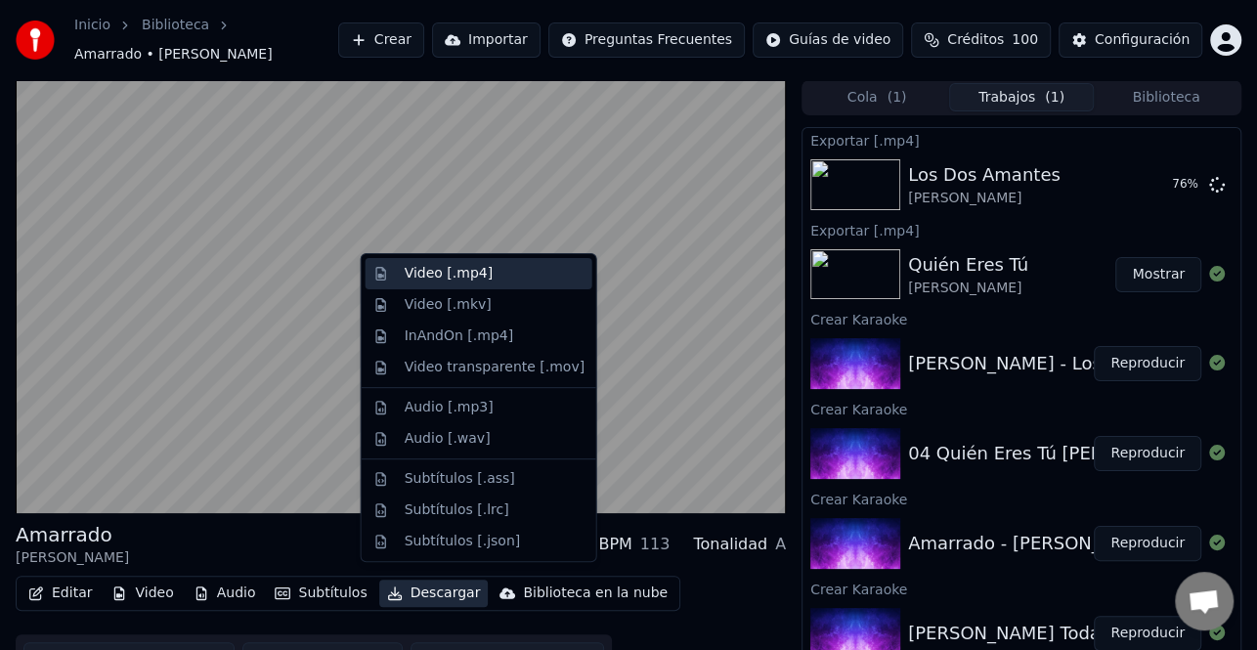
click at [494, 274] on div "Video [.mp4]" at bounding box center [495, 274] width 180 height 20
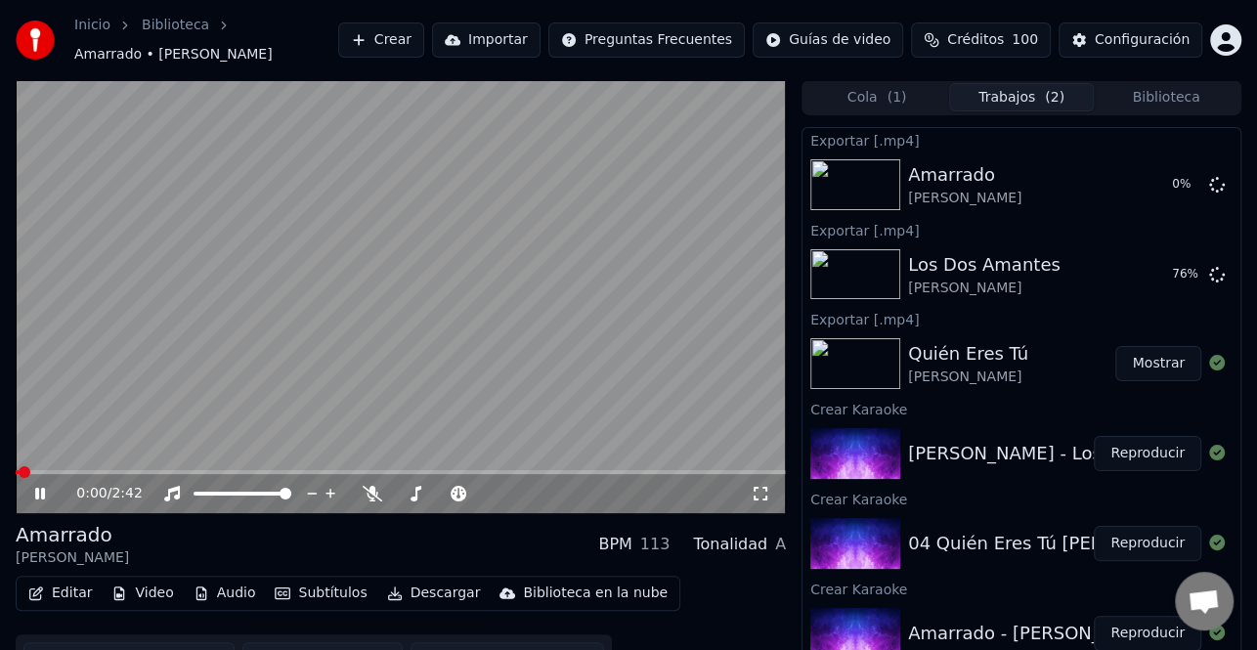
click at [39, 488] on icon at bounding box center [40, 494] width 10 height 12
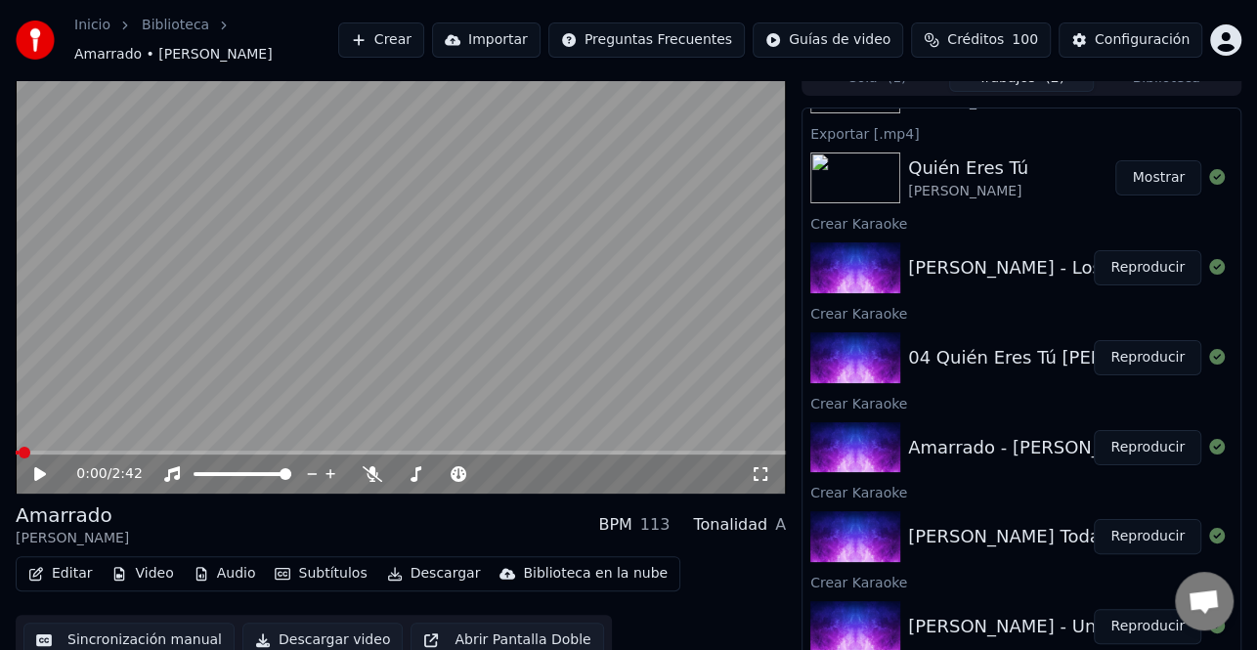
scroll to position [25, 0]
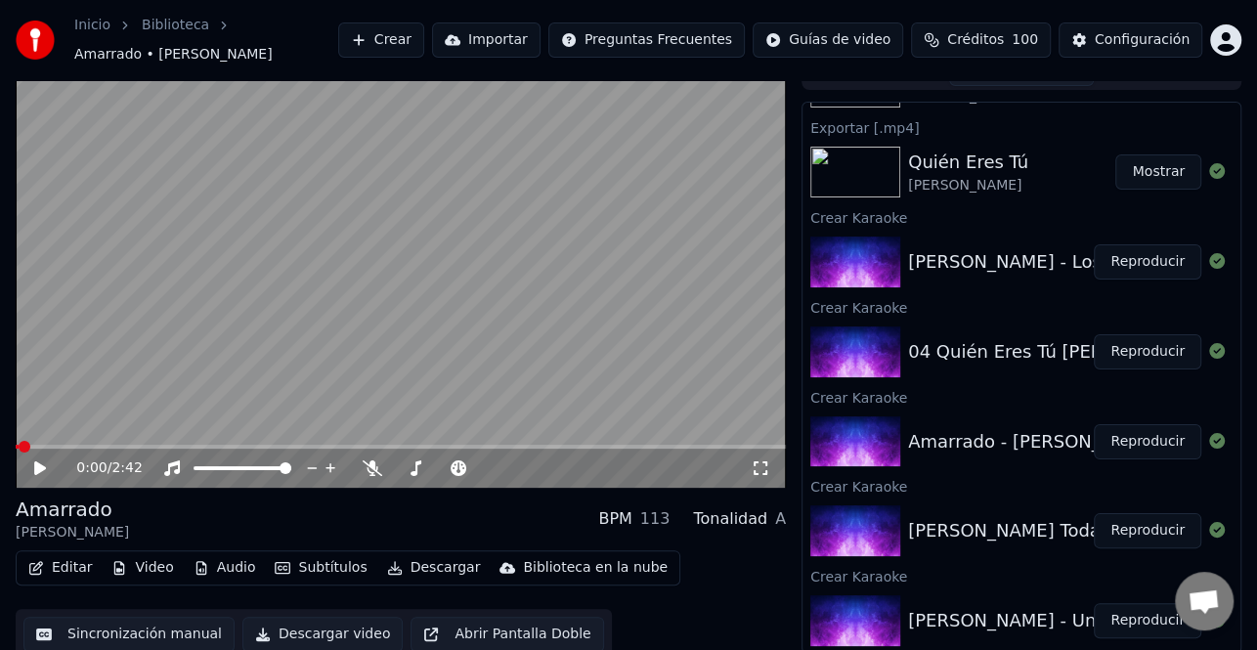
click at [1110, 516] on button "Reproducir" at bounding box center [1148, 530] width 108 height 35
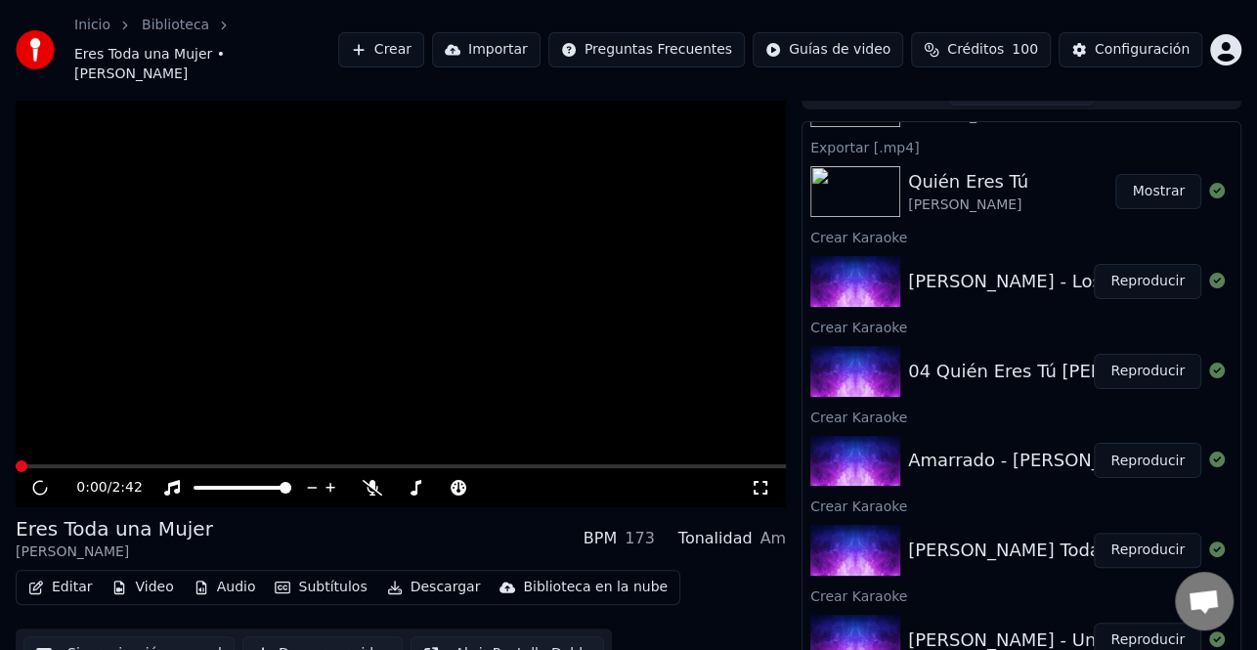
scroll to position [35, 0]
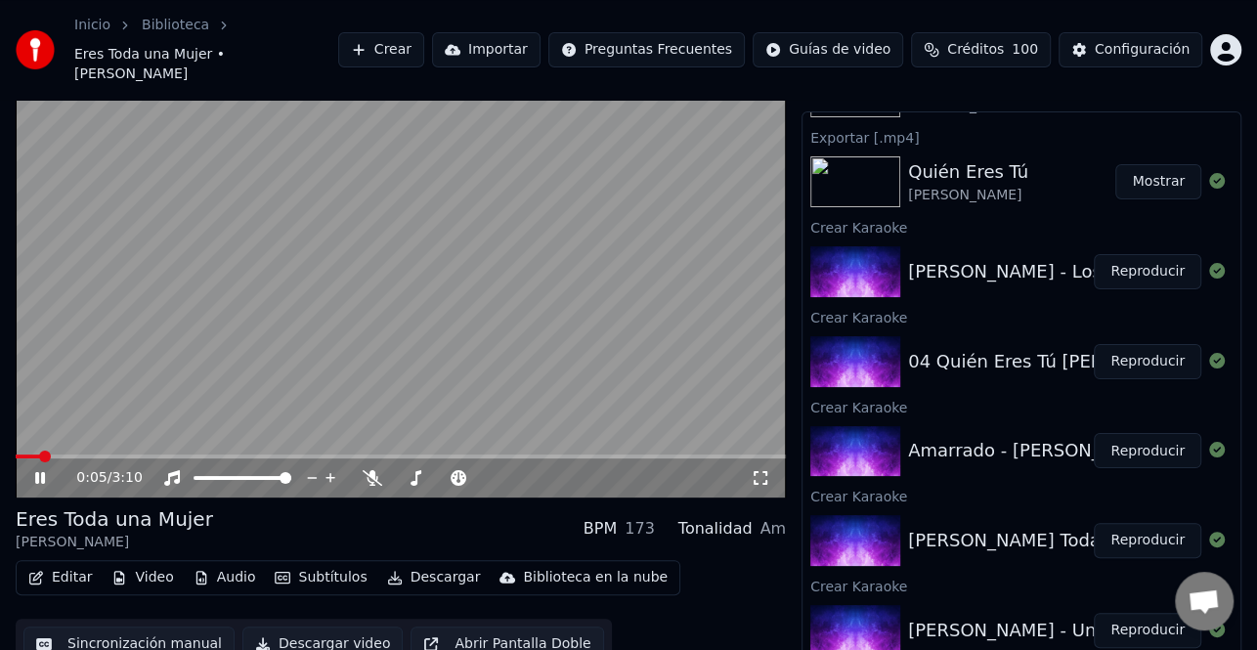
click at [45, 470] on icon at bounding box center [53, 478] width 45 height 16
click at [59, 564] on button "Editar" at bounding box center [60, 577] width 79 height 27
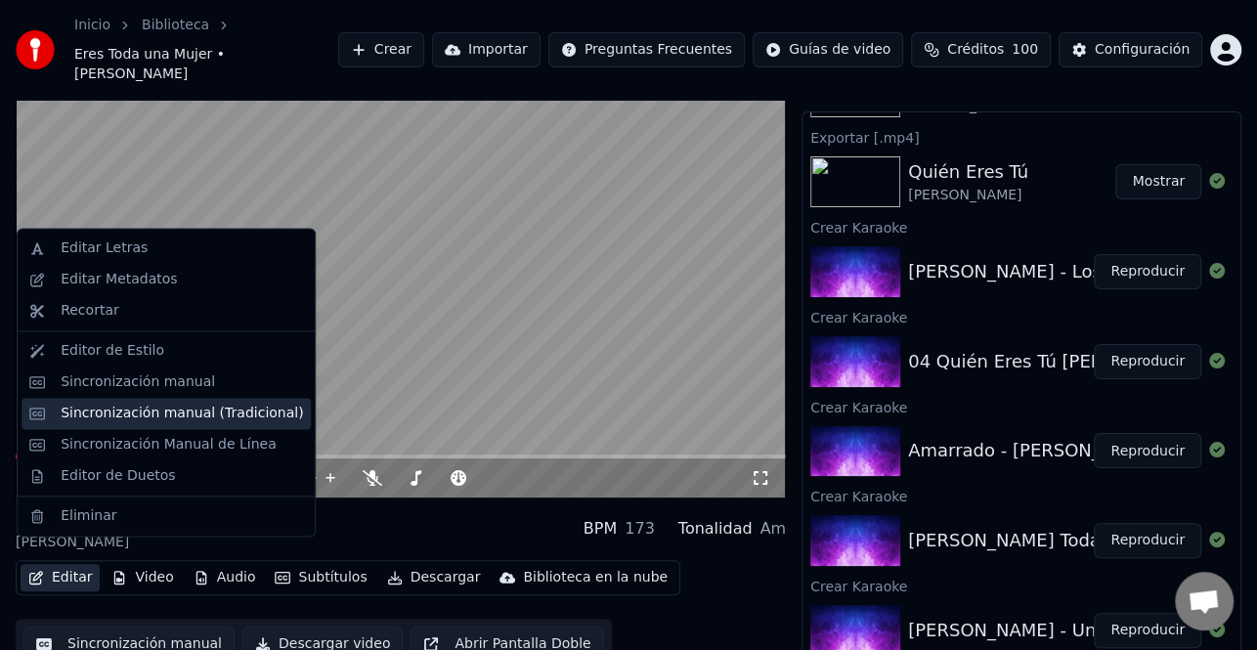
click at [177, 414] on div "Sincronización manual (Tradicional)" at bounding box center [182, 414] width 242 height 20
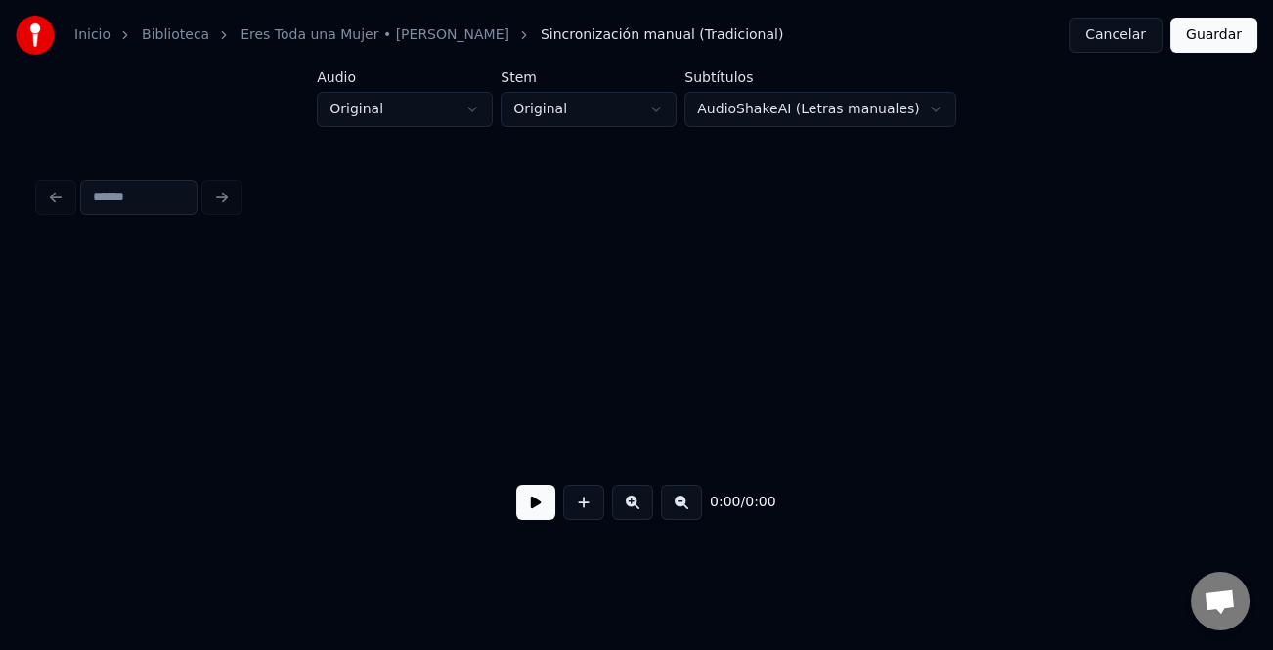
scroll to position [0, 2927]
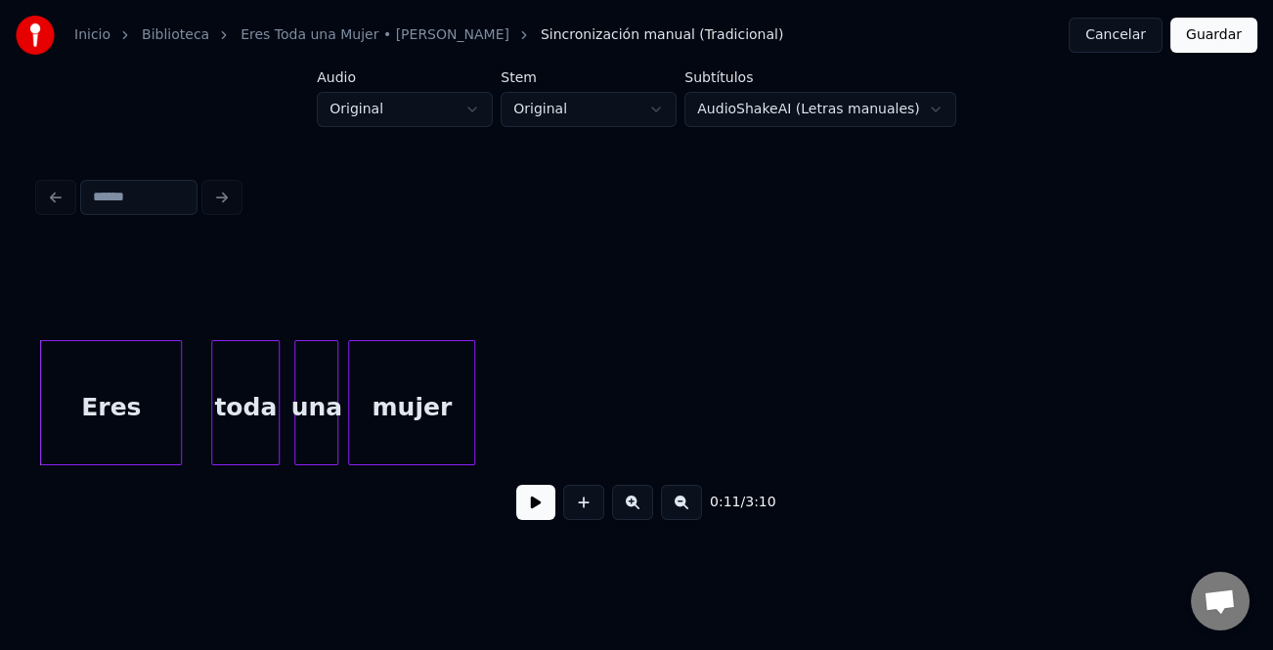
click at [549, 505] on button at bounding box center [535, 502] width 39 height 35
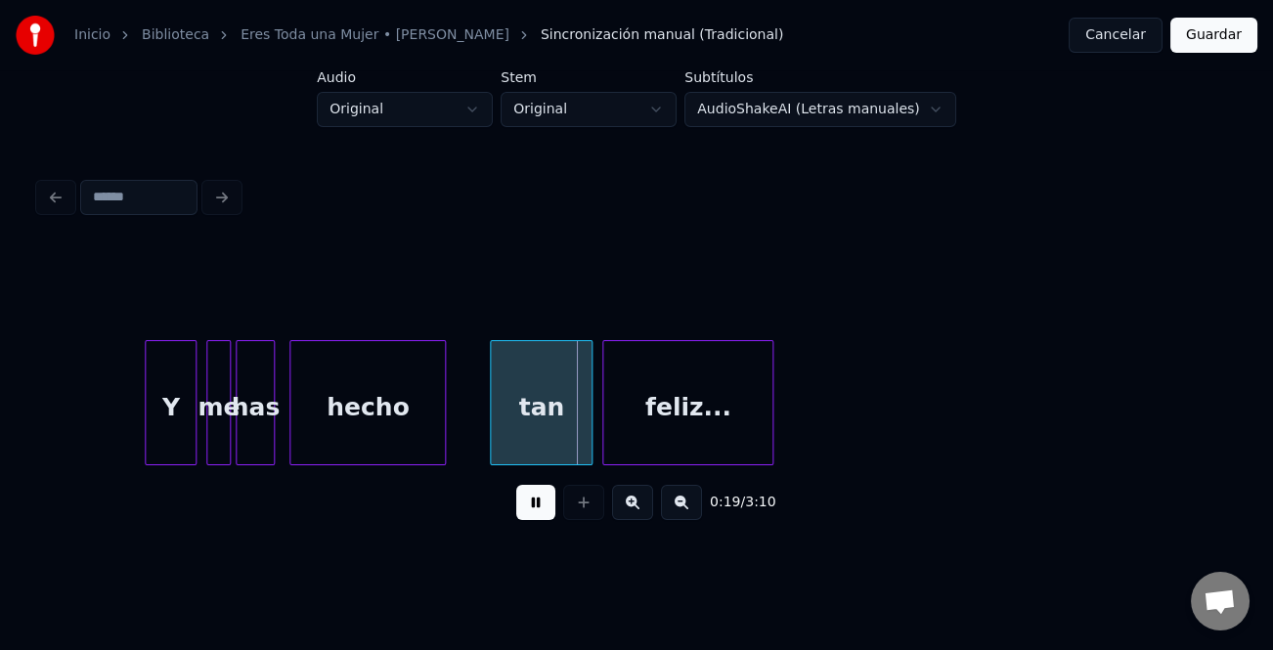
click at [151, 426] on div at bounding box center [149, 402] width 6 height 123
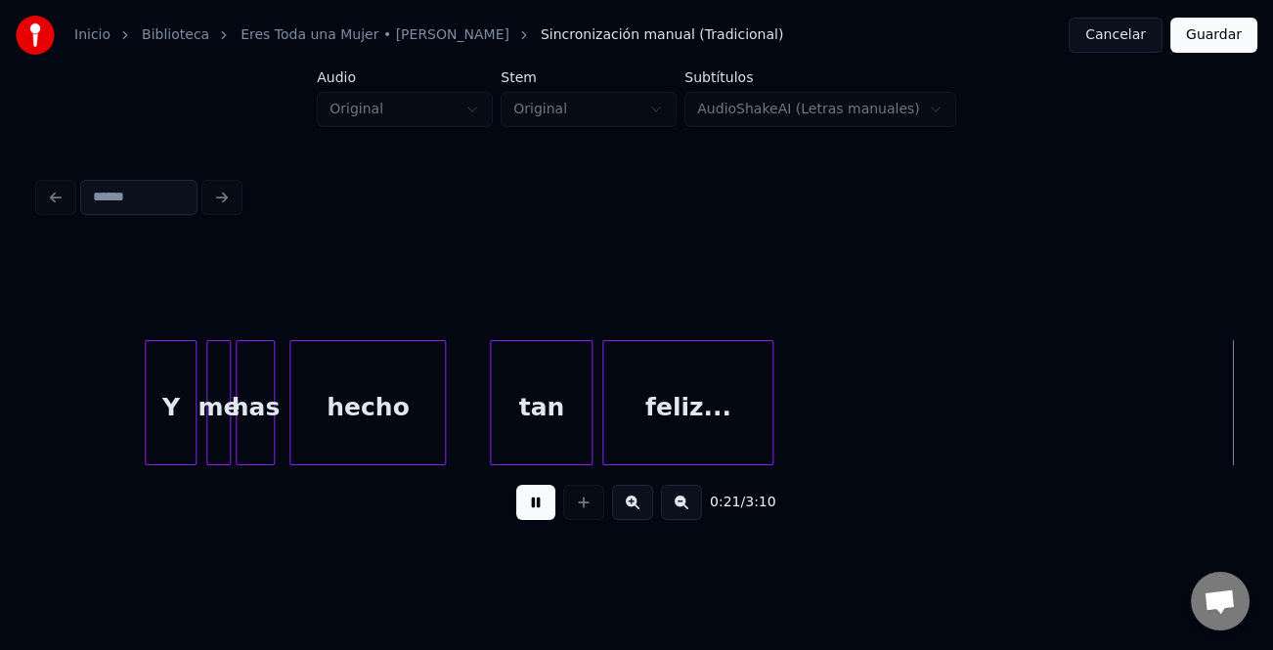
scroll to position [0, 5320]
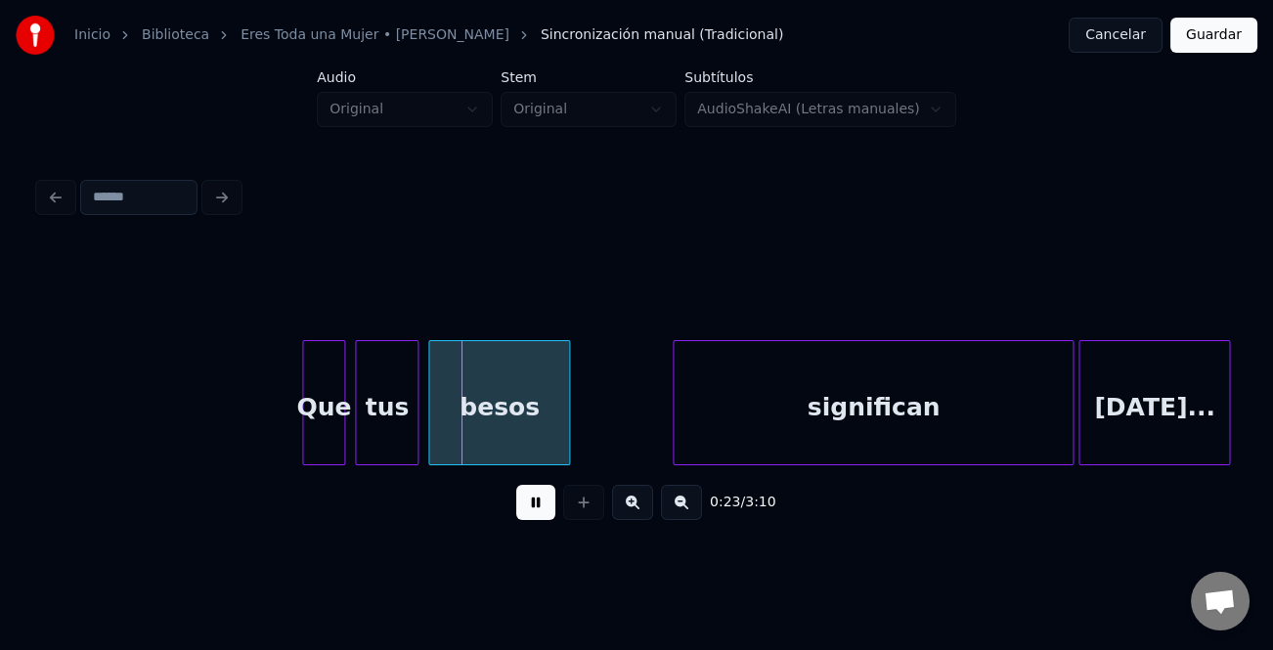
click at [303, 414] on div at bounding box center [306, 402] width 6 height 123
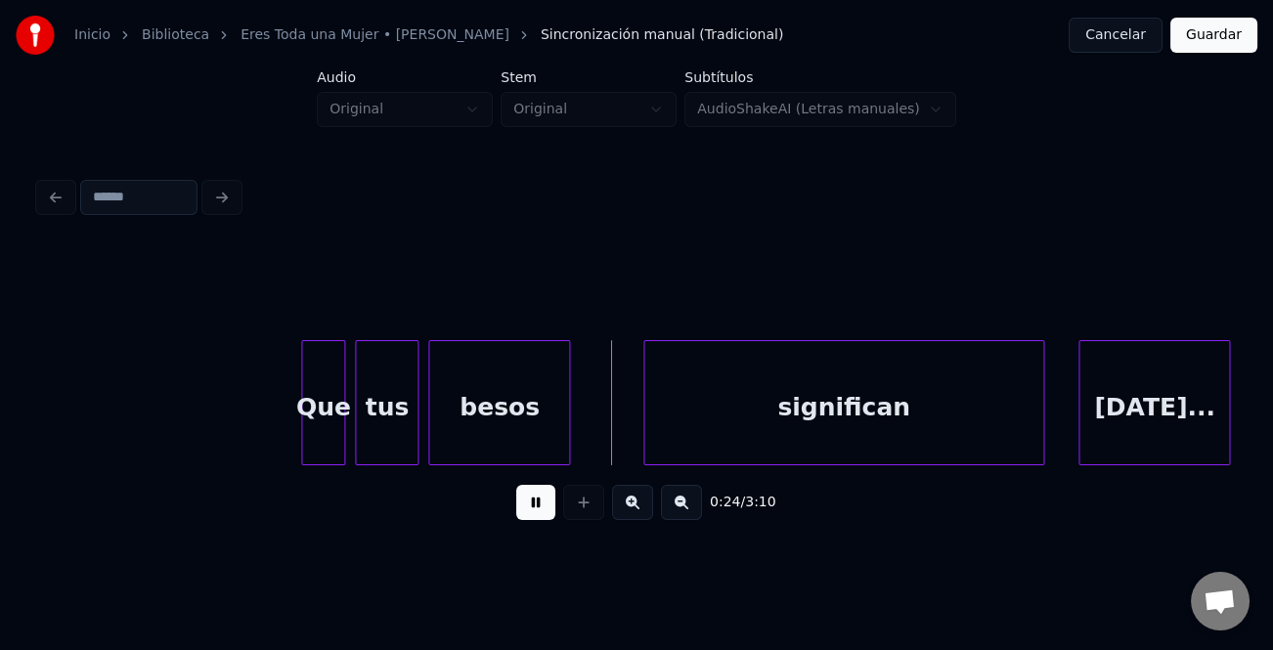
click at [682, 446] on div "significan" at bounding box center [843, 407] width 399 height 133
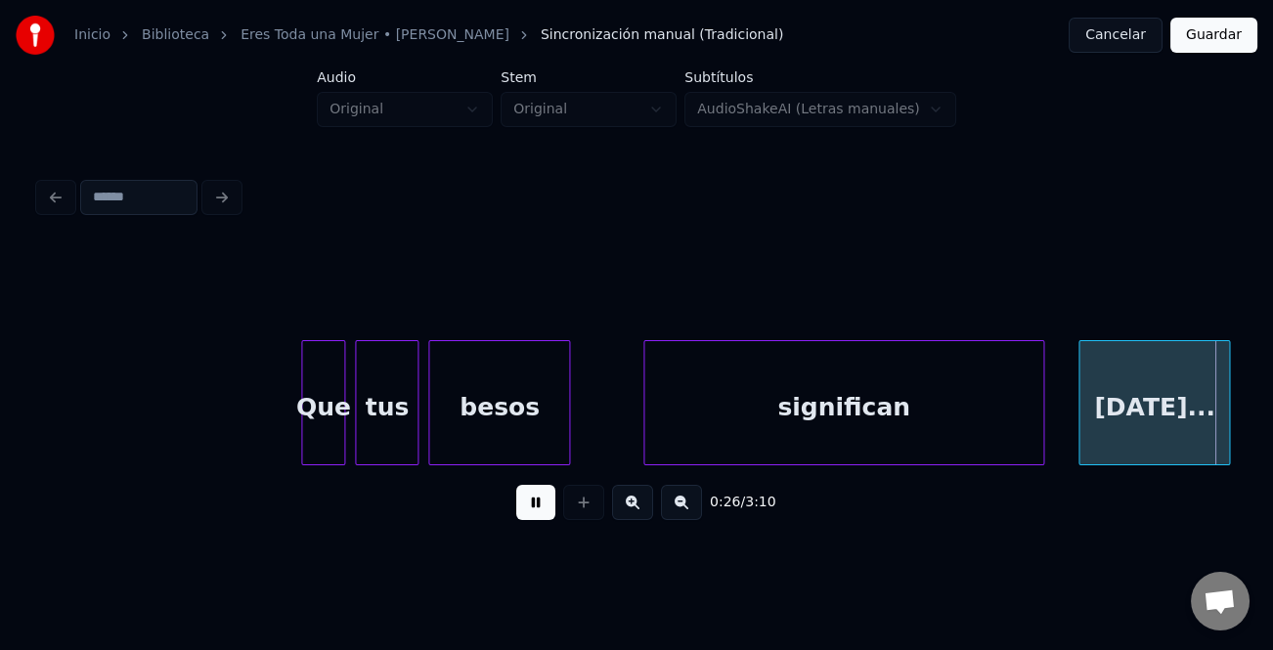
scroll to position [0, 6518]
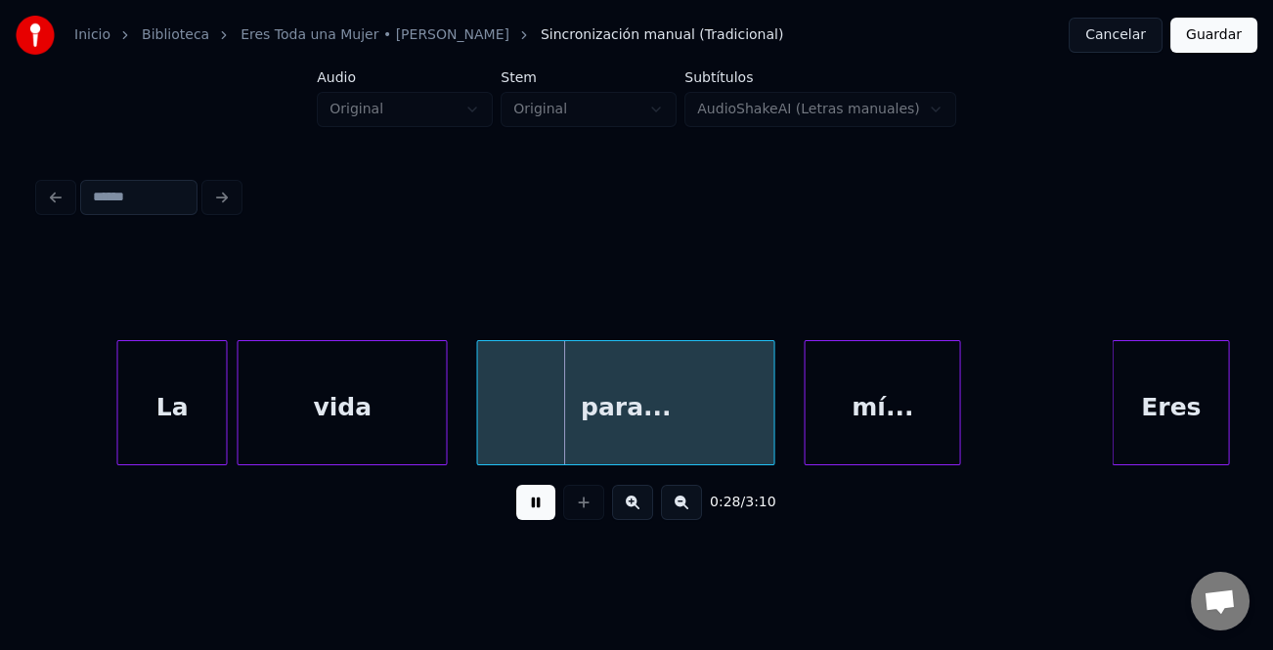
click at [119, 403] on div at bounding box center [120, 402] width 6 height 123
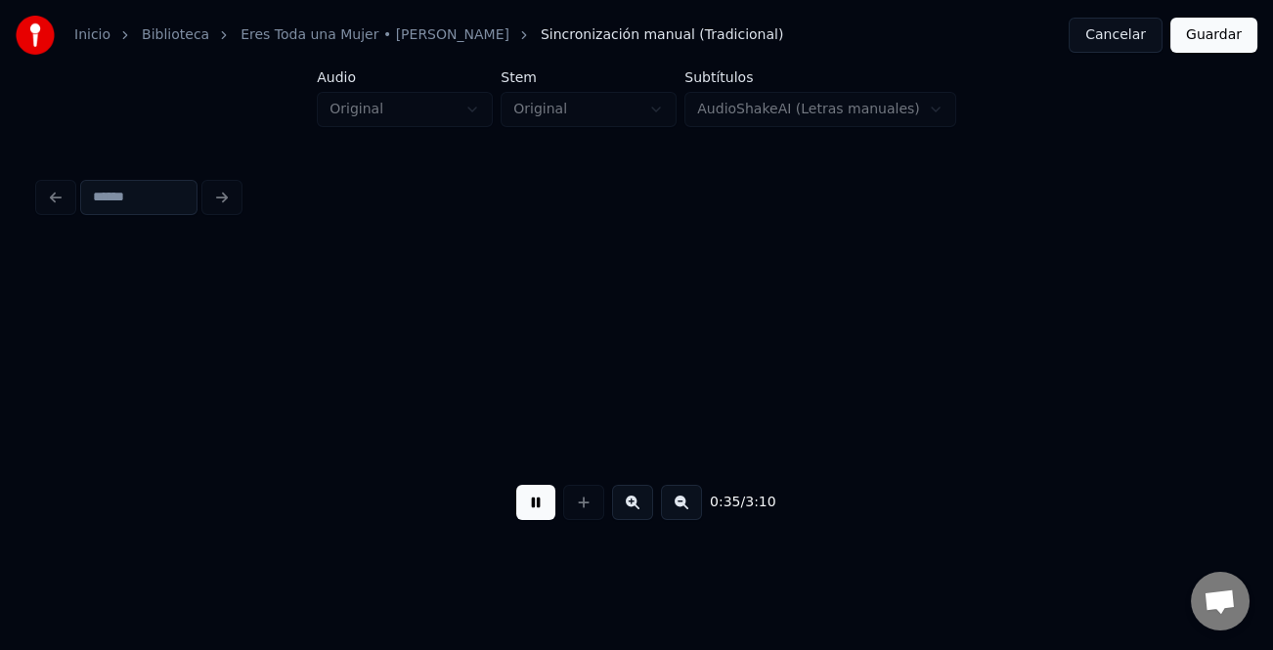
scroll to position [0, 8777]
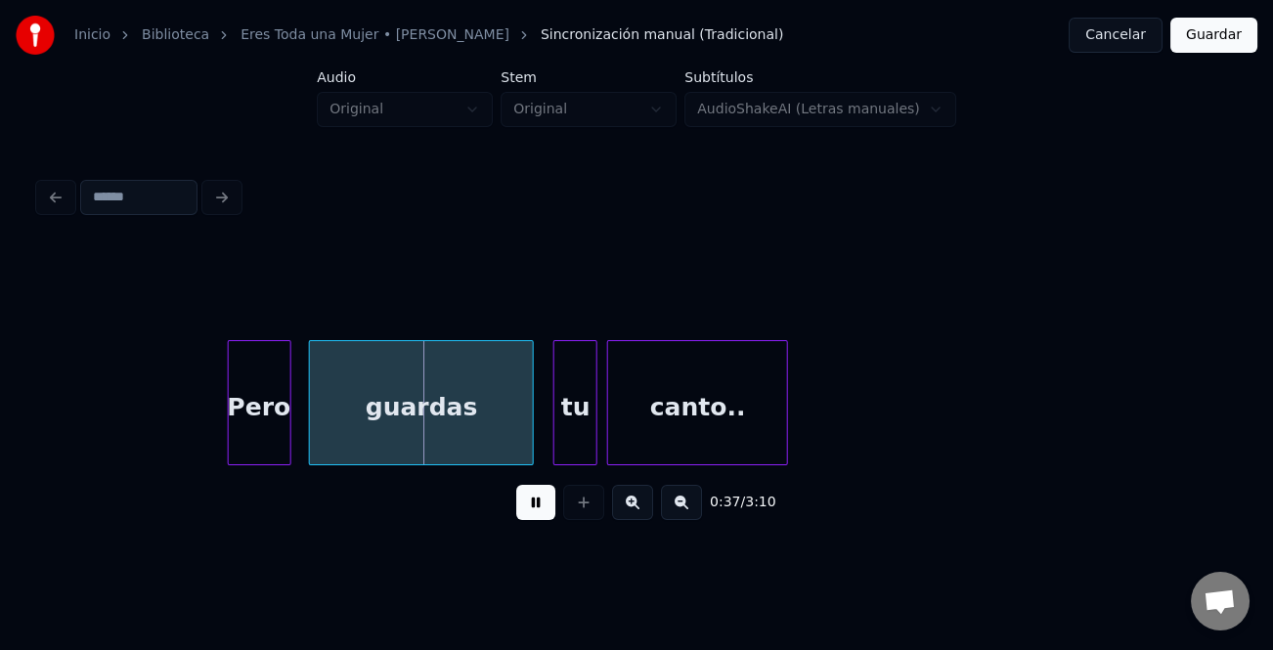
click at [243, 417] on div "Pero" at bounding box center [260, 407] width 62 height 133
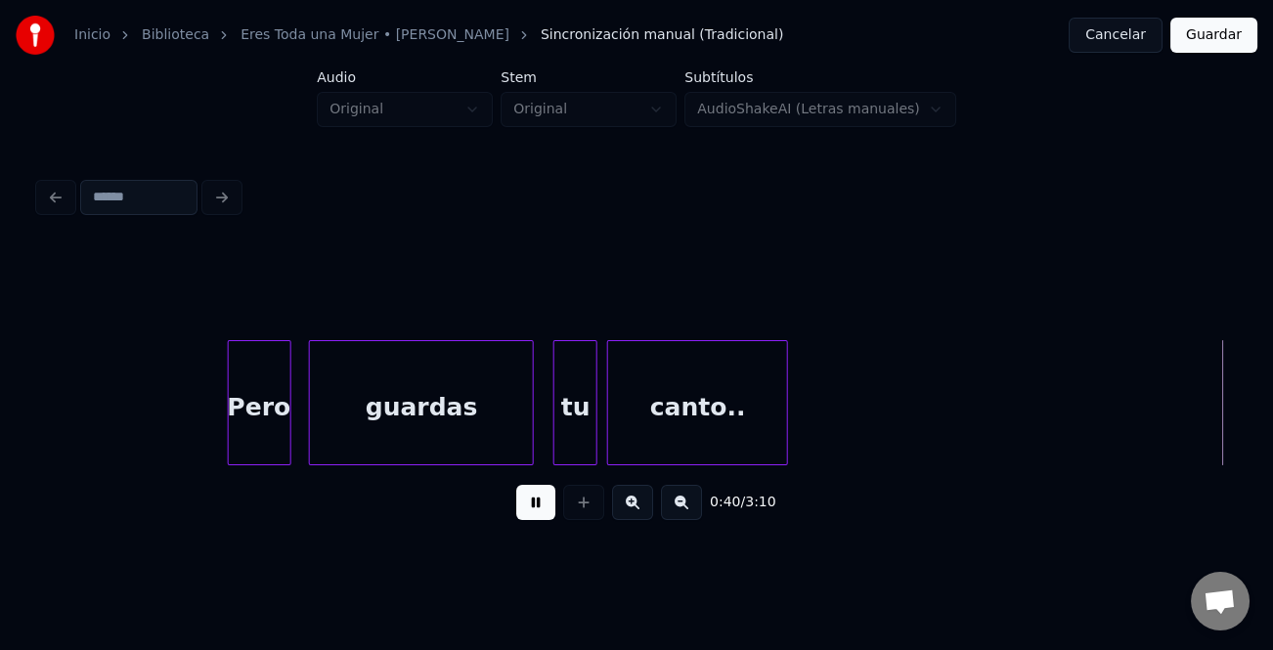
scroll to position [0, 9975]
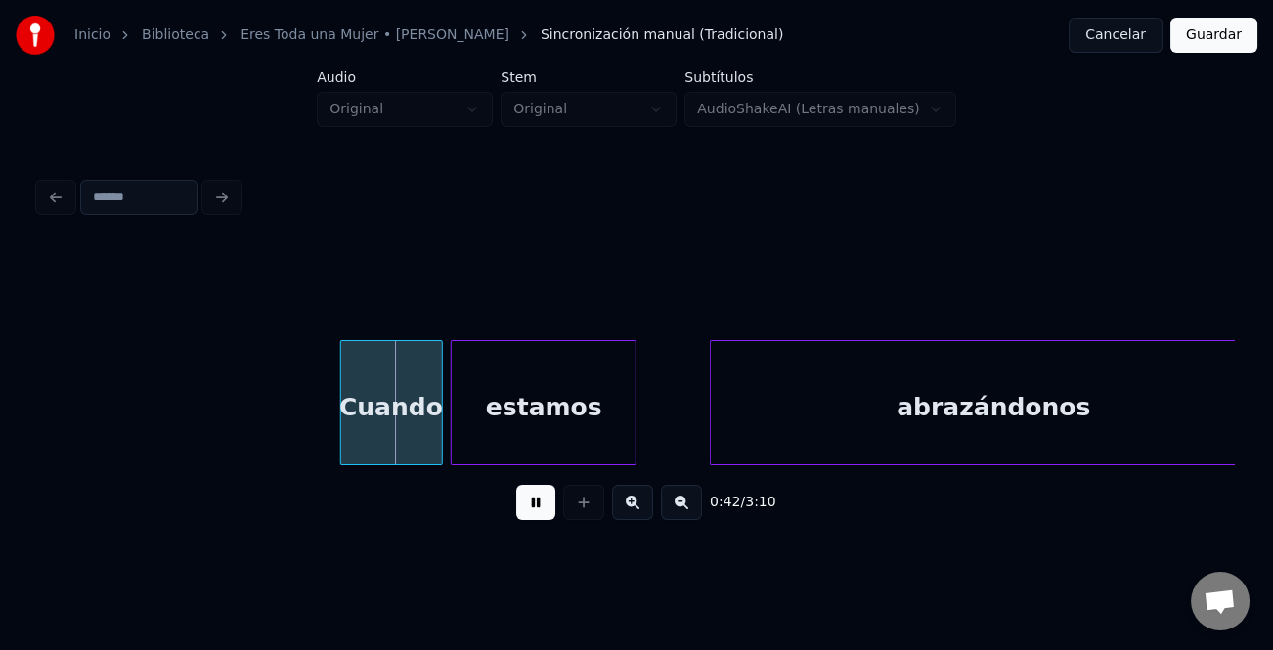
click at [362, 423] on div "Cuando" at bounding box center [391, 407] width 101 height 133
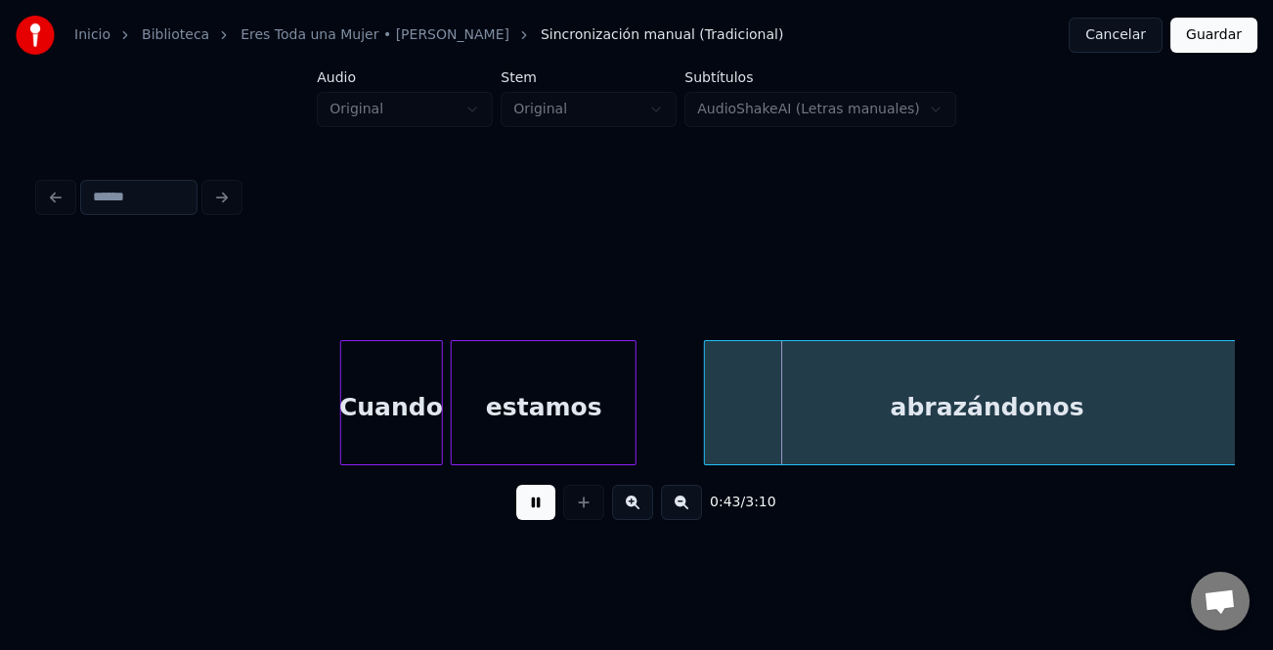
scroll to position [0, 10014]
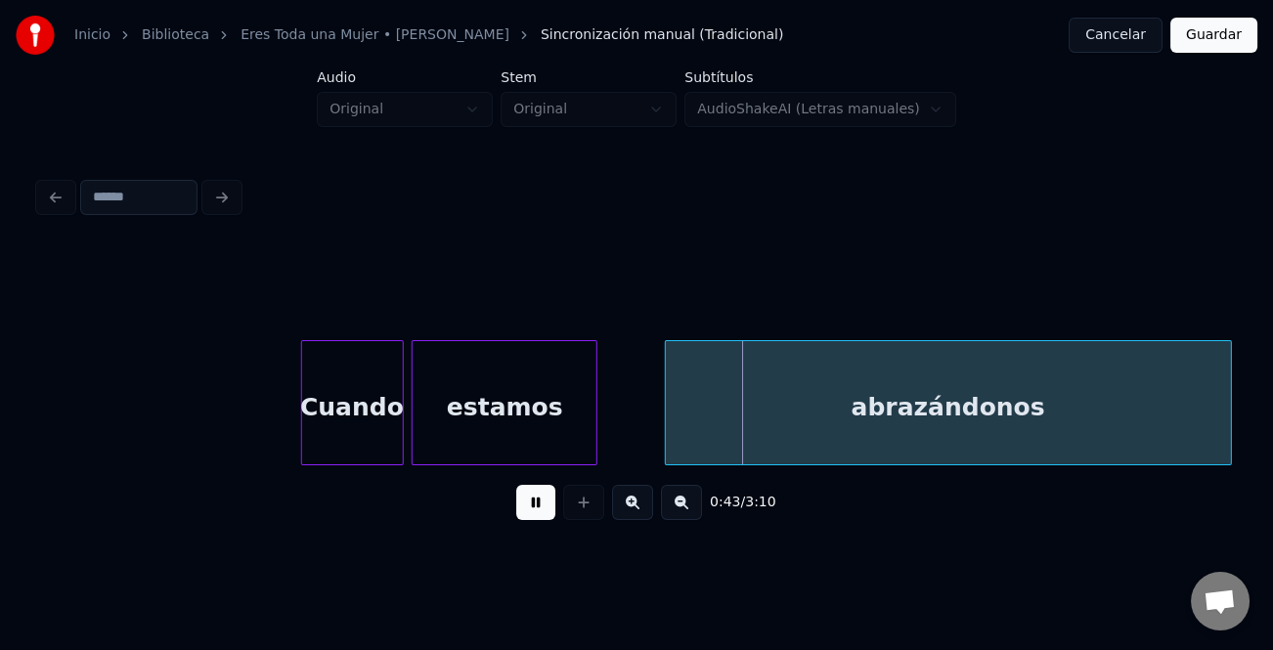
click at [849, 433] on div "abrazándonos" at bounding box center [948, 407] width 565 height 133
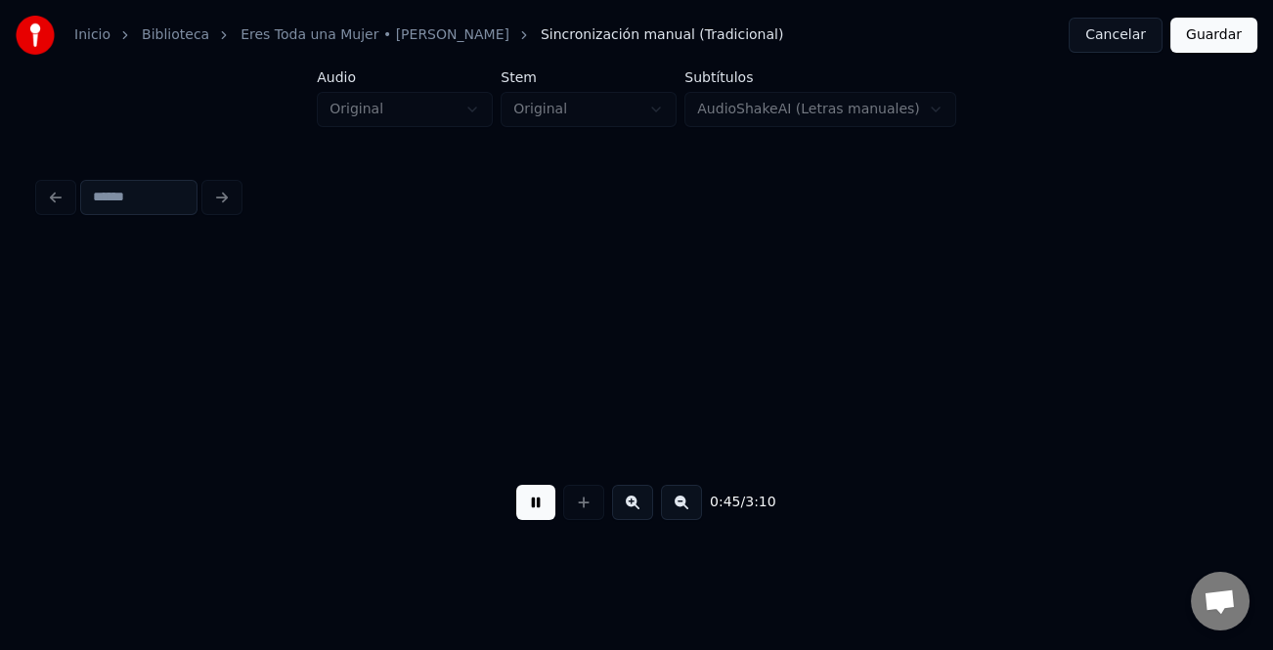
scroll to position [0, 11210]
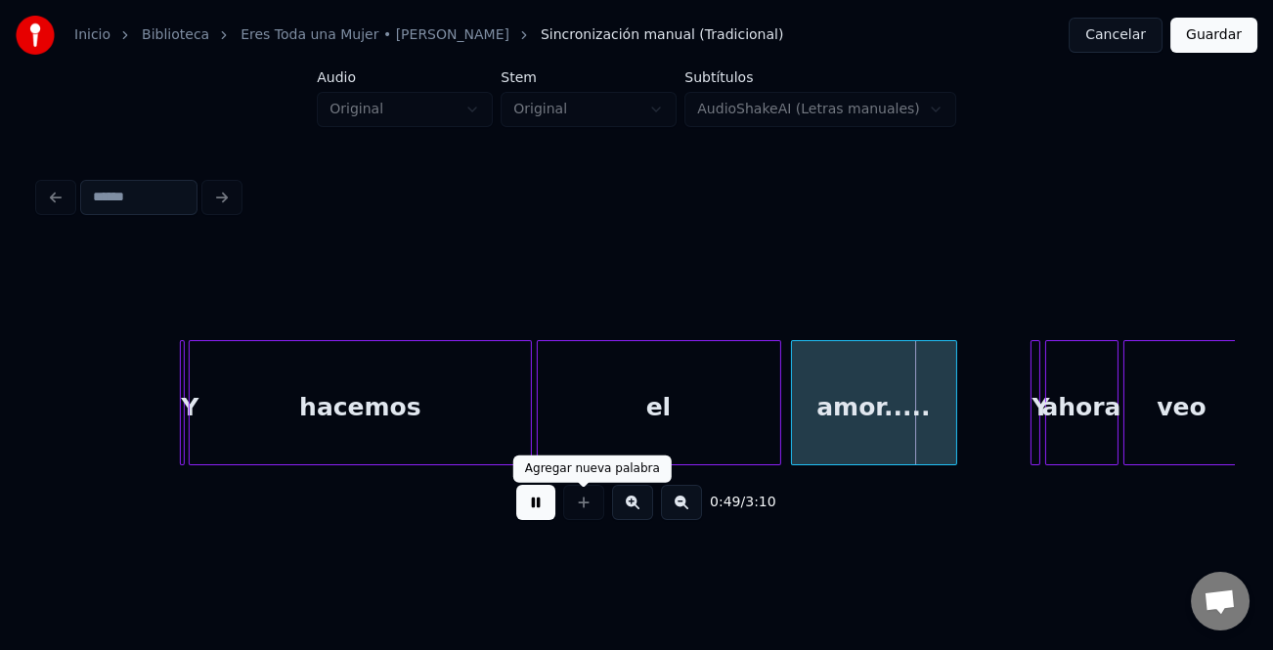
drag, startPoint x: 523, startPoint y: 506, endPoint x: 577, endPoint y: 478, distance: 60.8
click at [527, 506] on button at bounding box center [535, 502] width 39 height 35
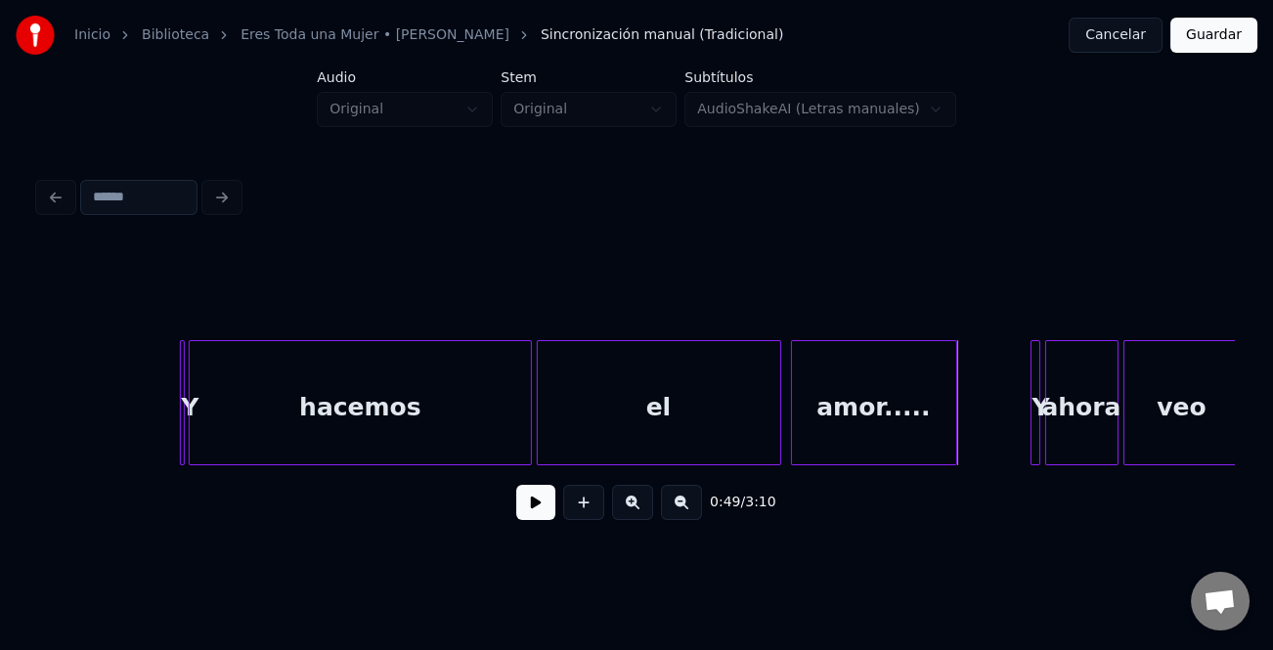
click at [602, 447] on div "el" at bounding box center [659, 407] width 242 height 133
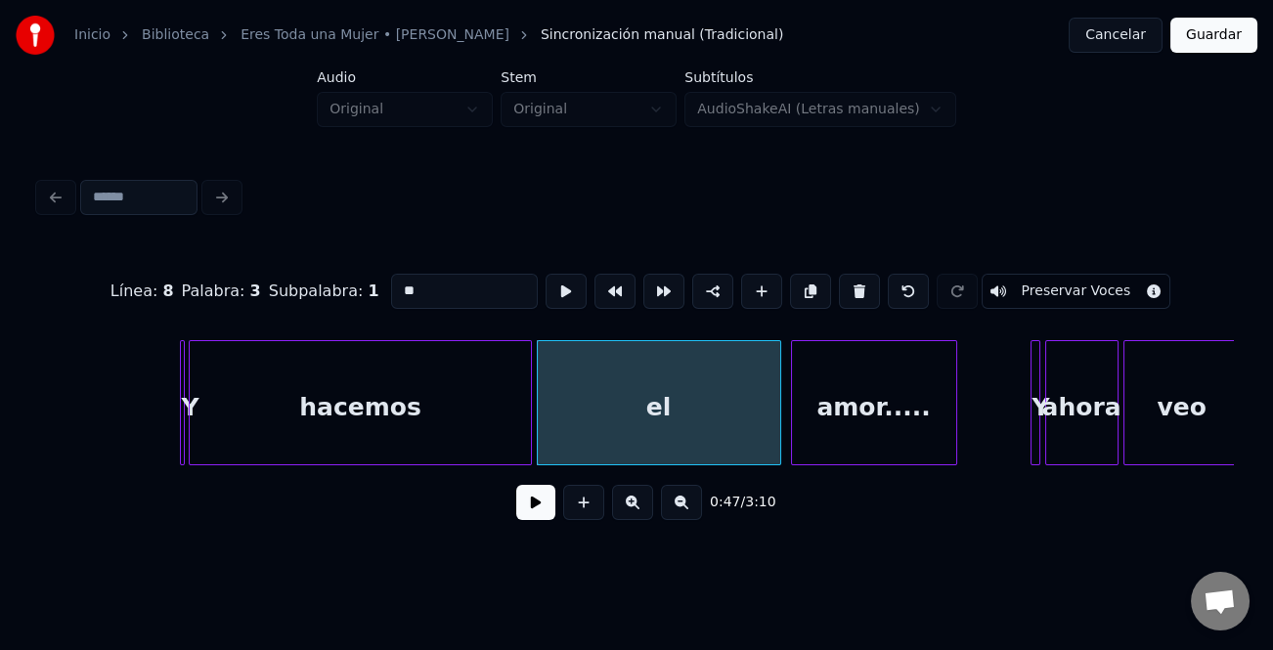
click at [472, 297] on input "**" at bounding box center [464, 291] width 147 height 35
type input "******"
click at [538, 502] on button at bounding box center [535, 502] width 39 height 35
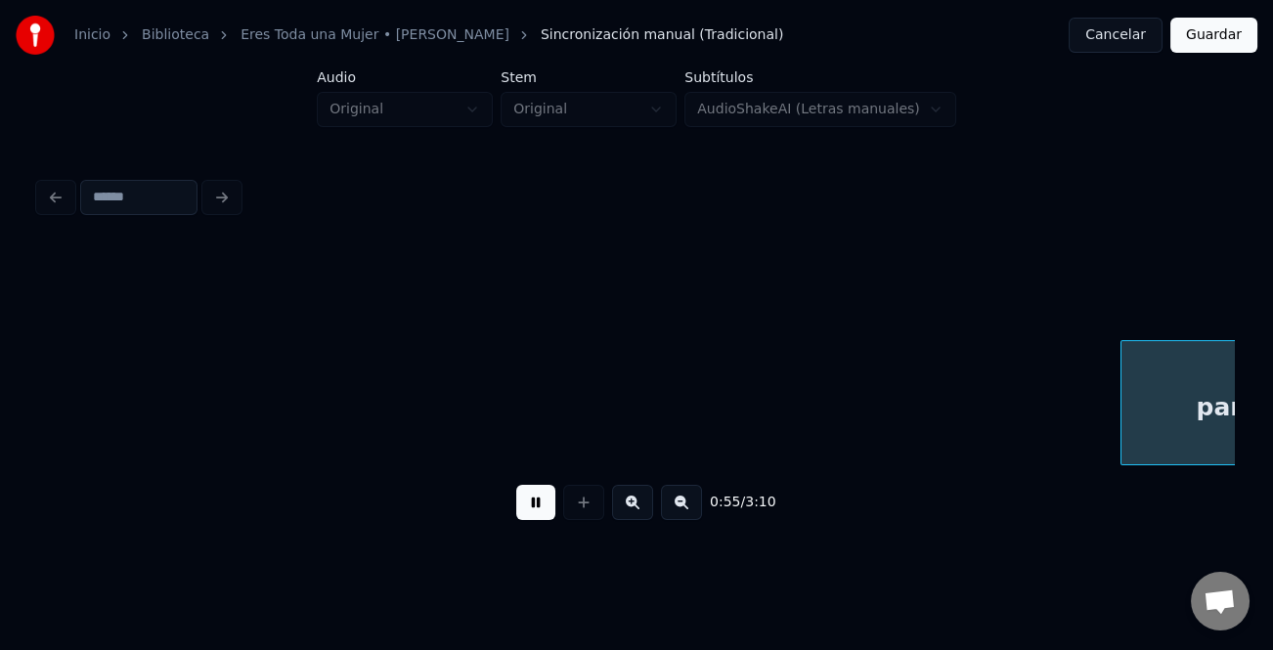
scroll to position [0, 13602]
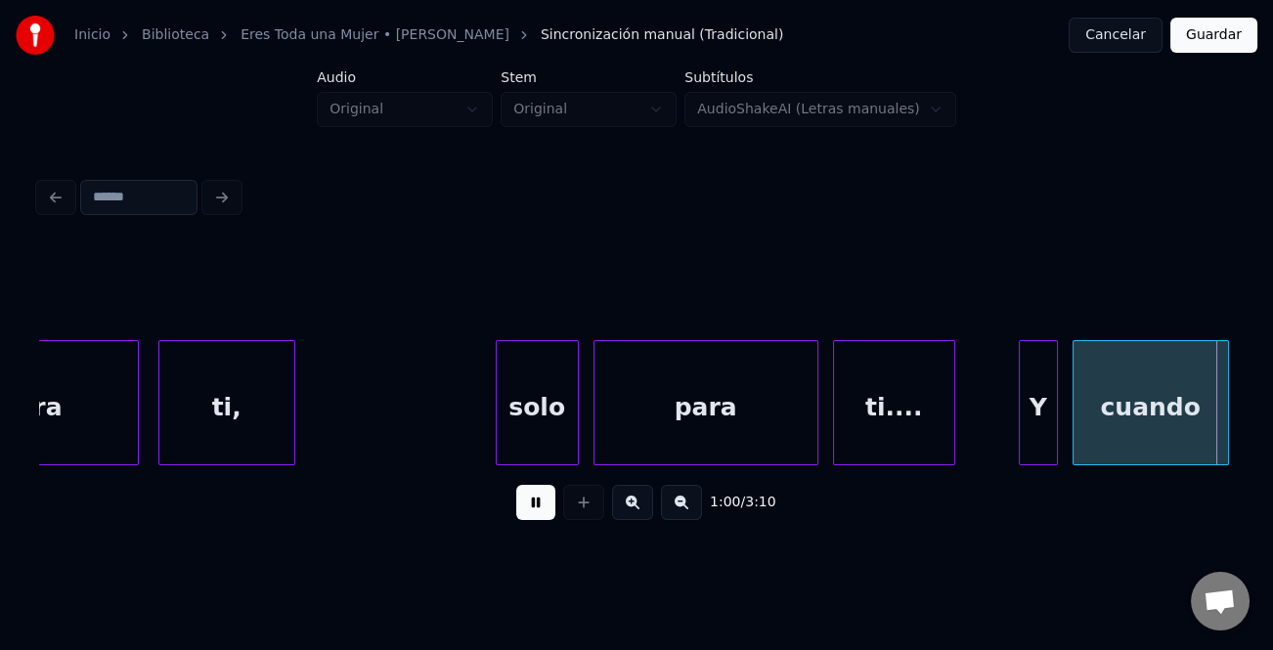
scroll to position [0, 14798]
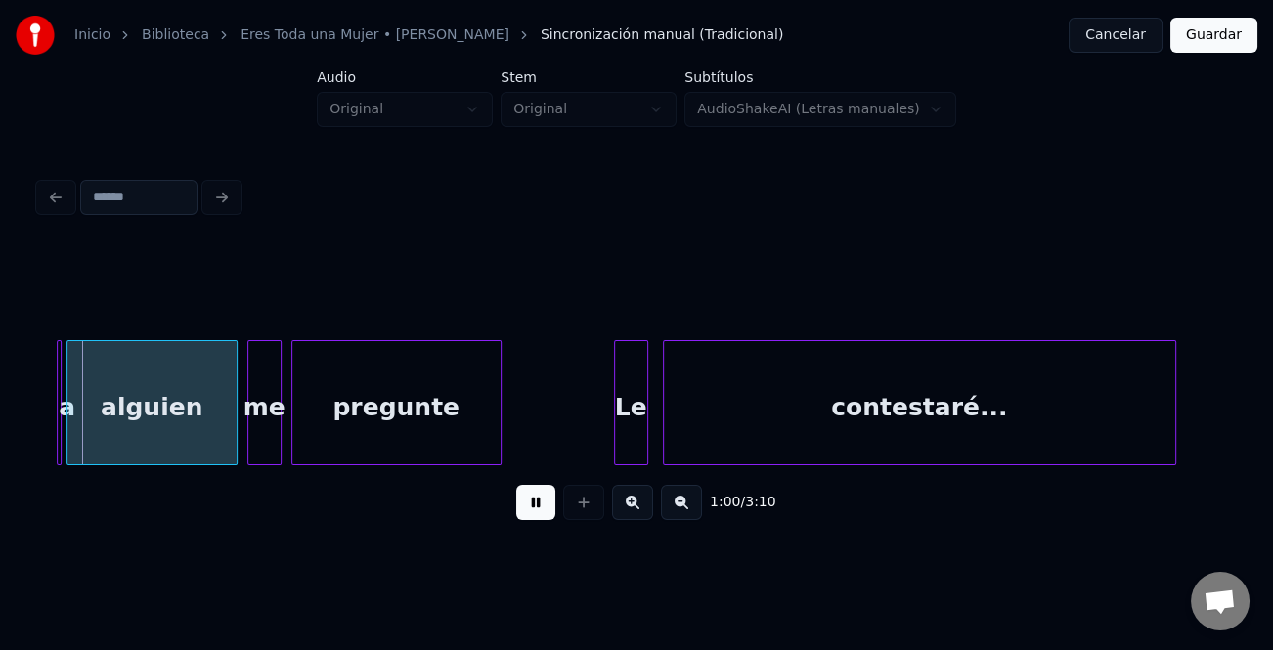
click at [539, 473] on div "1:00 / 3:10" at bounding box center [636, 502] width 1195 height 74
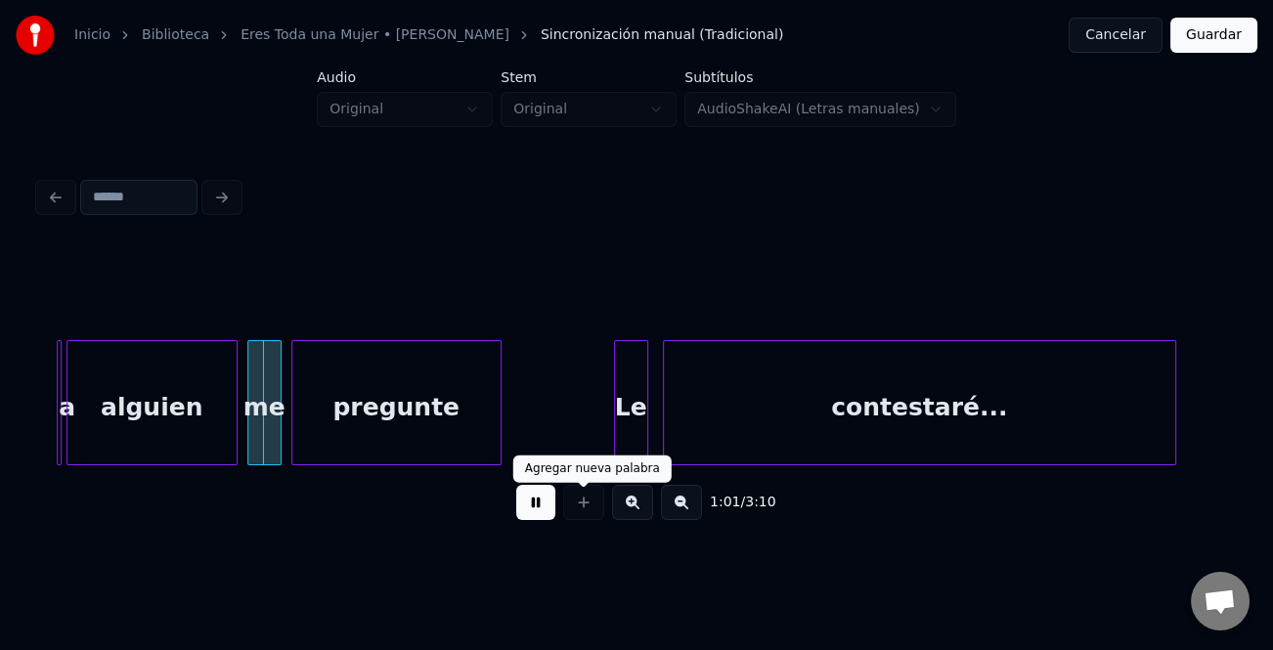
click at [553, 512] on button at bounding box center [535, 502] width 39 height 35
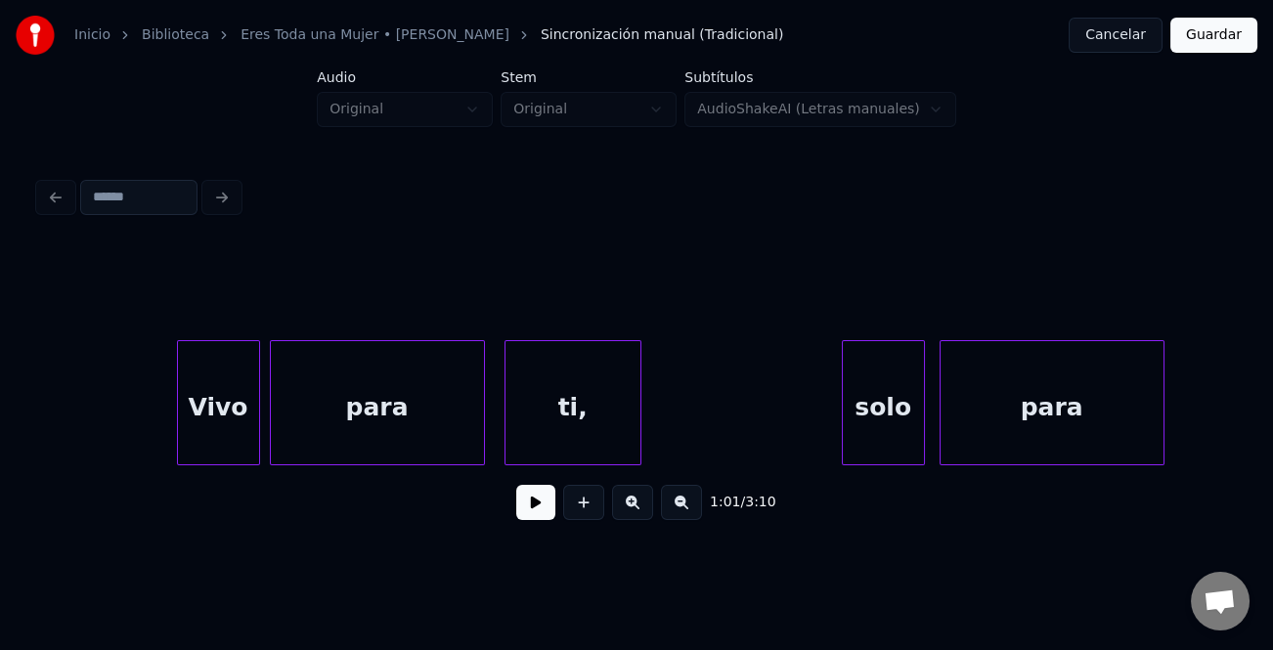
scroll to position [0, 13032]
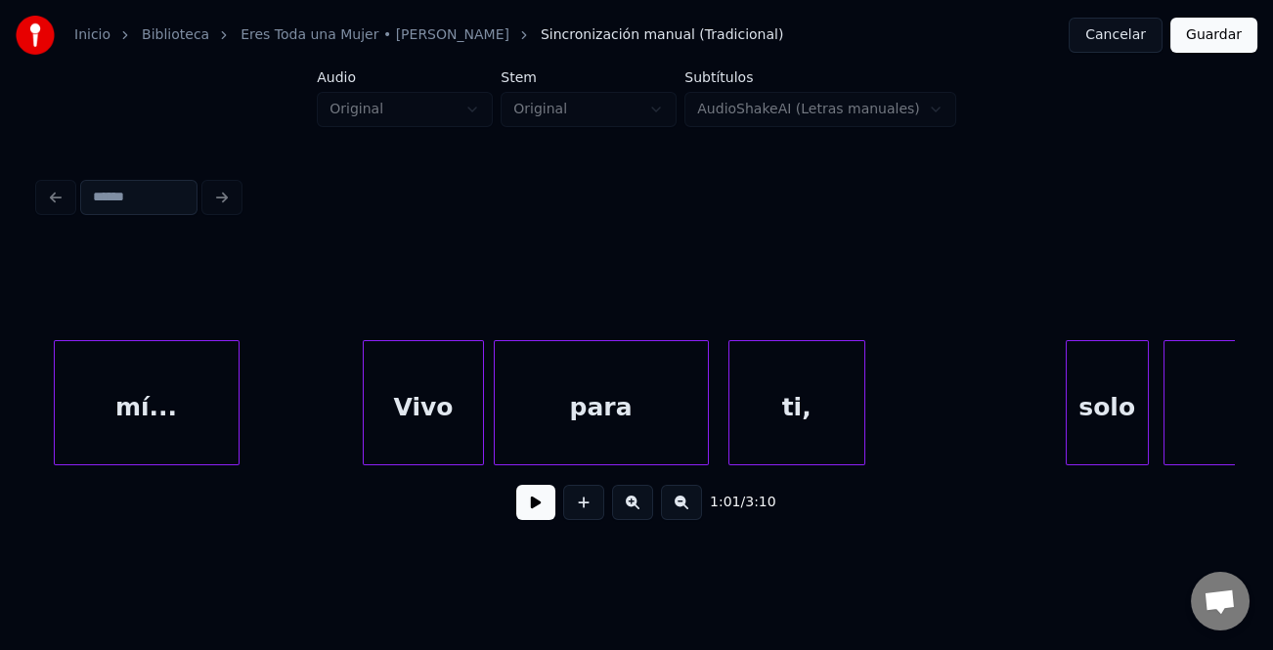
click at [367, 438] on div at bounding box center [367, 402] width 6 height 123
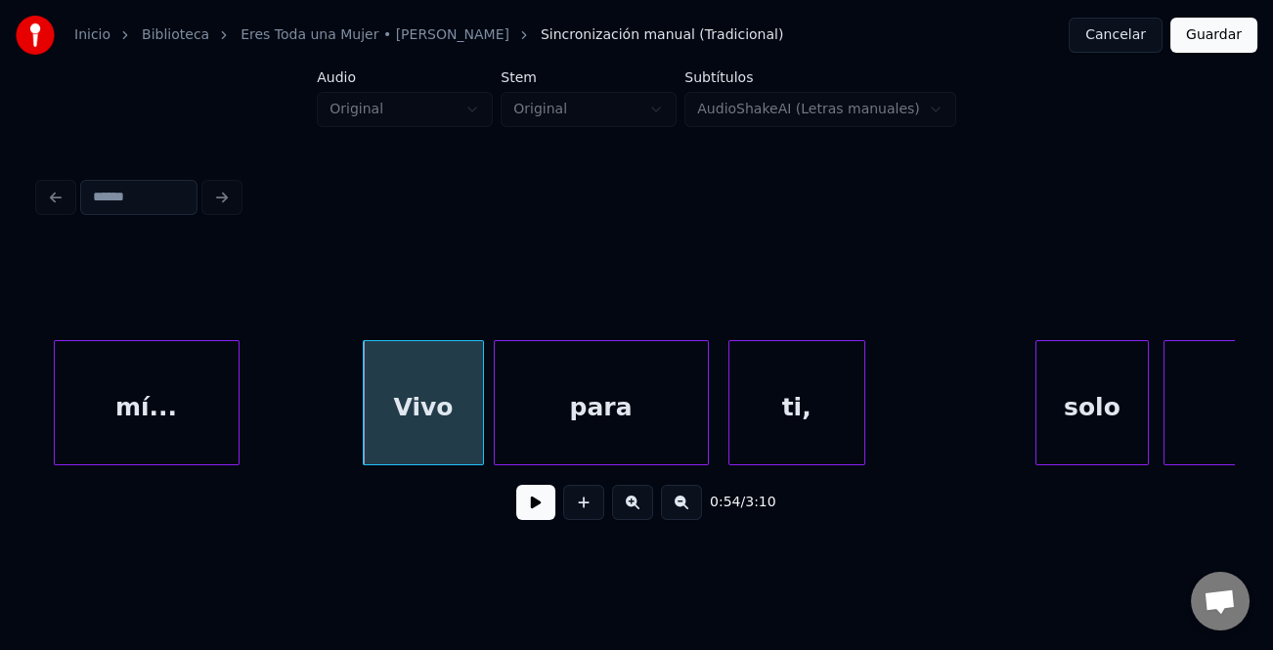
click at [1036, 449] on div at bounding box center [1039, 402] width 6 height 123
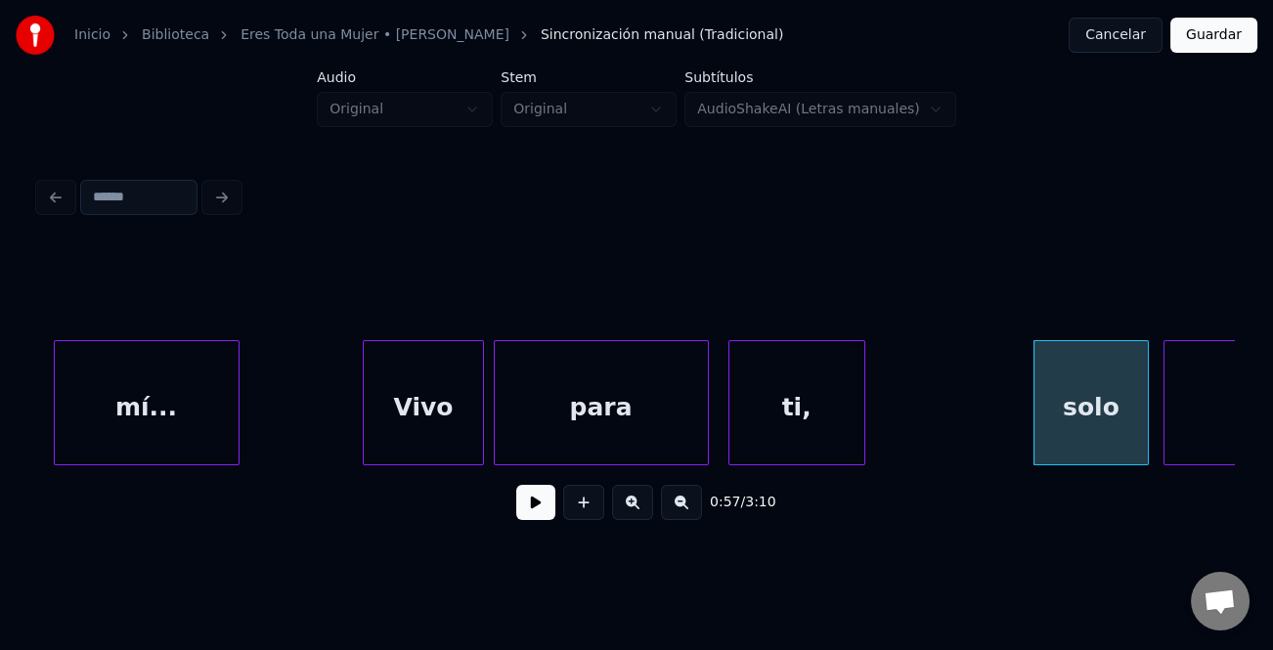
click at [406, 411] on div "Vivo" at bounding box center [423, 407] width 118 height 133
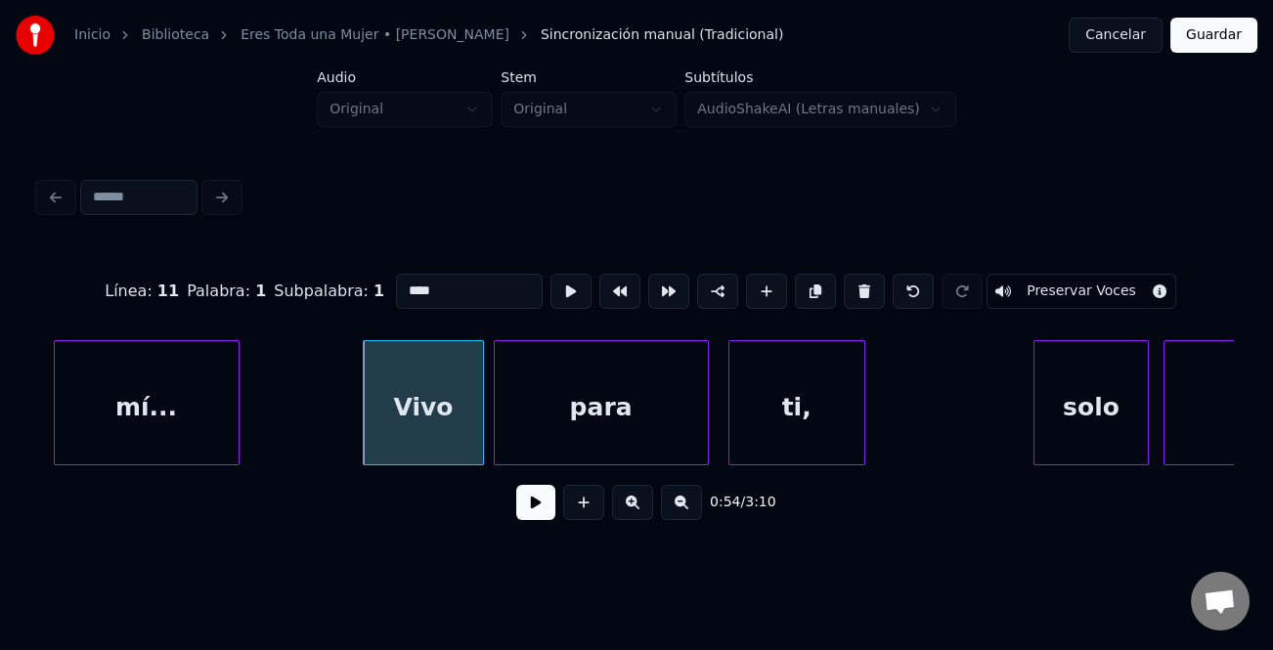
click at [541, 515] on button at bounding box center [535, 502] width 39 height 35
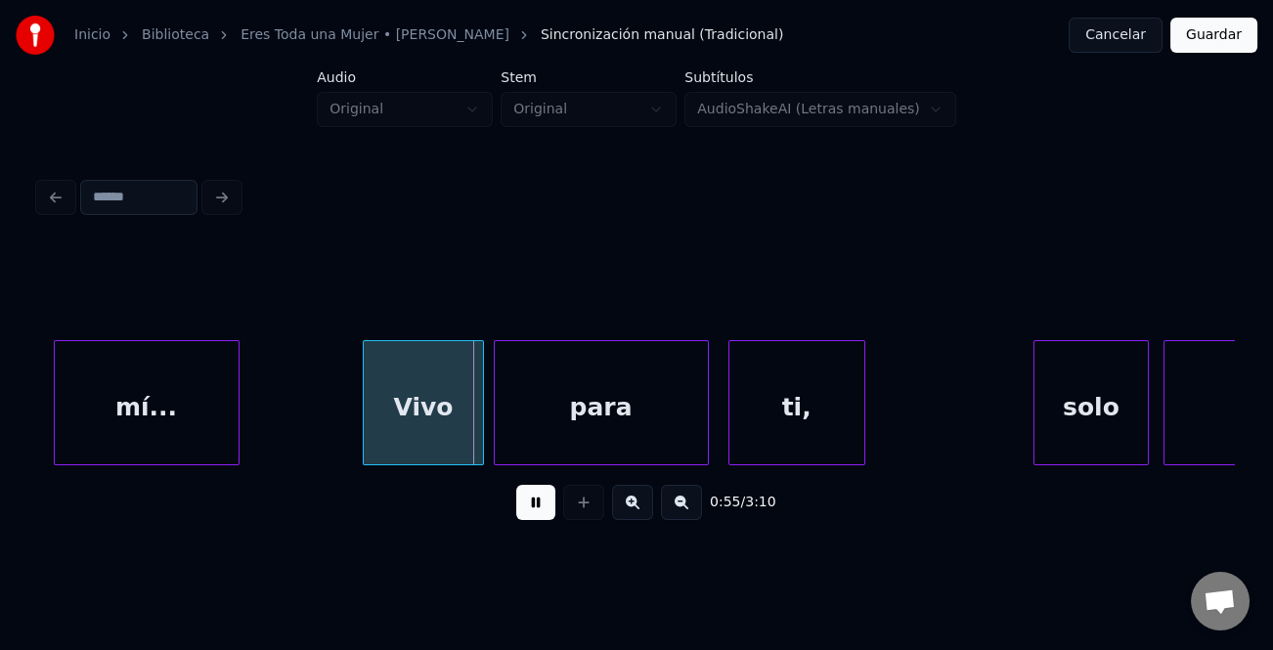
click at [548, 512] on button at bounding box center [535, 502] width 39 height 35
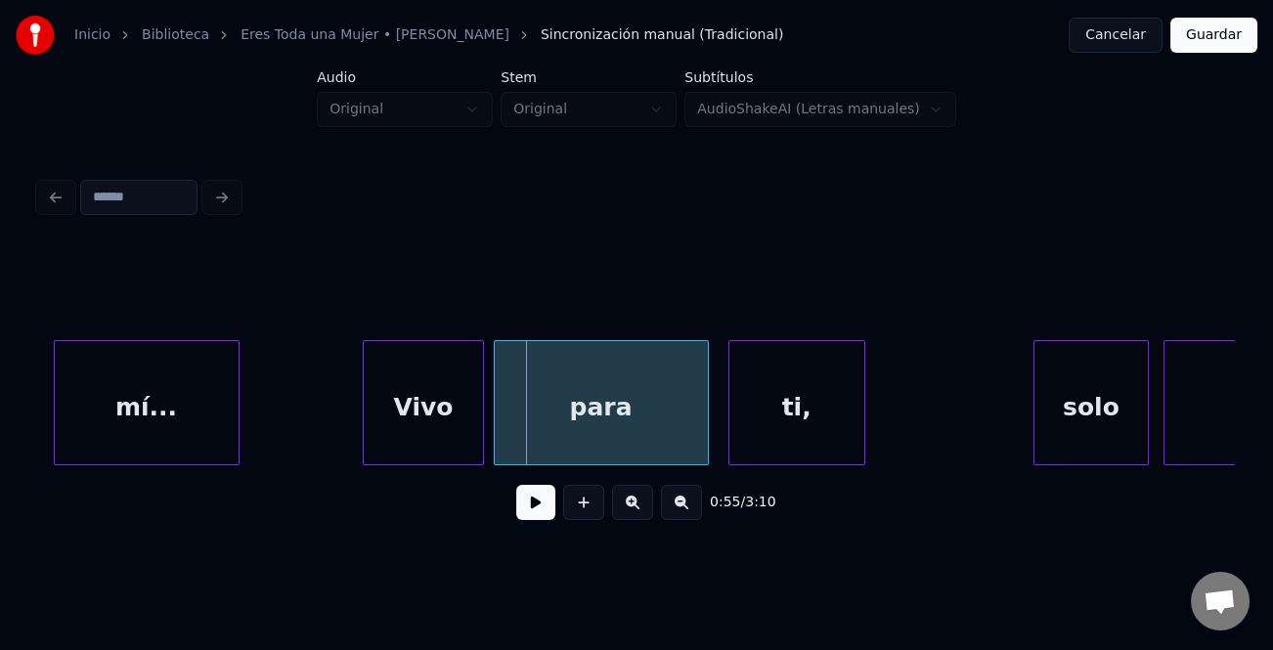
click at [540, 510] on button at bounding box center [535, 502] width 39 height 35
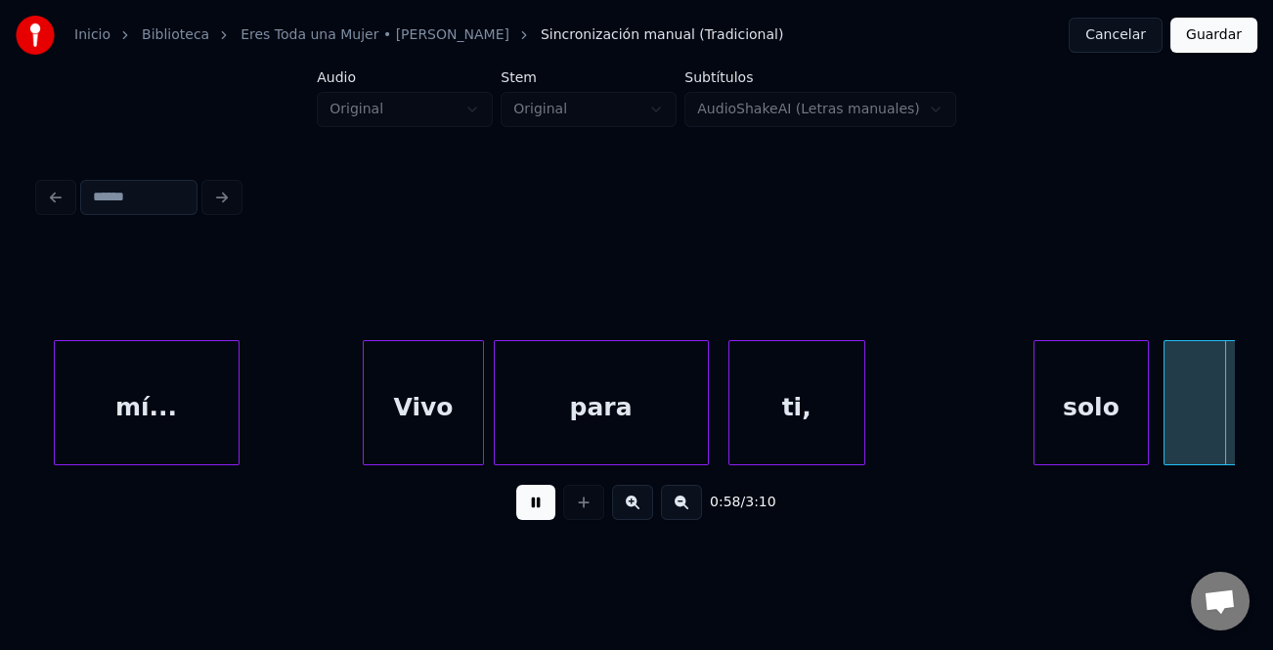
scroll to position [0, 14231]
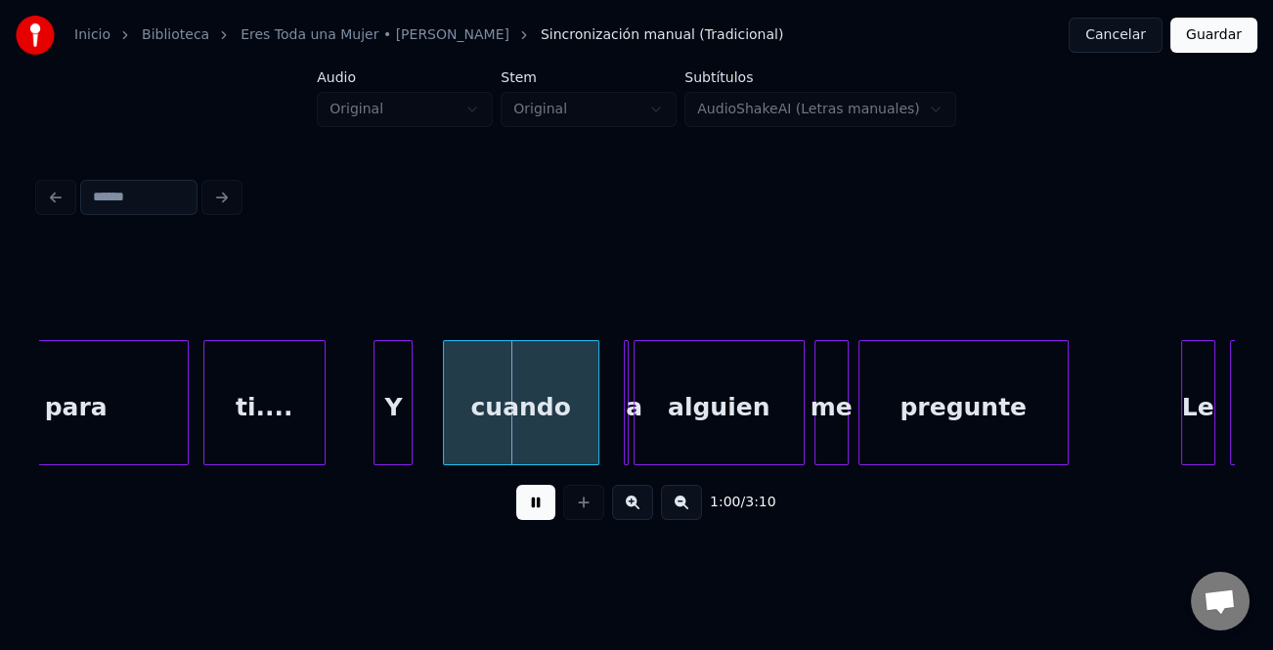
click at [382, 412] on div "Y" at bounding box center [392, 407] width 37 height 133
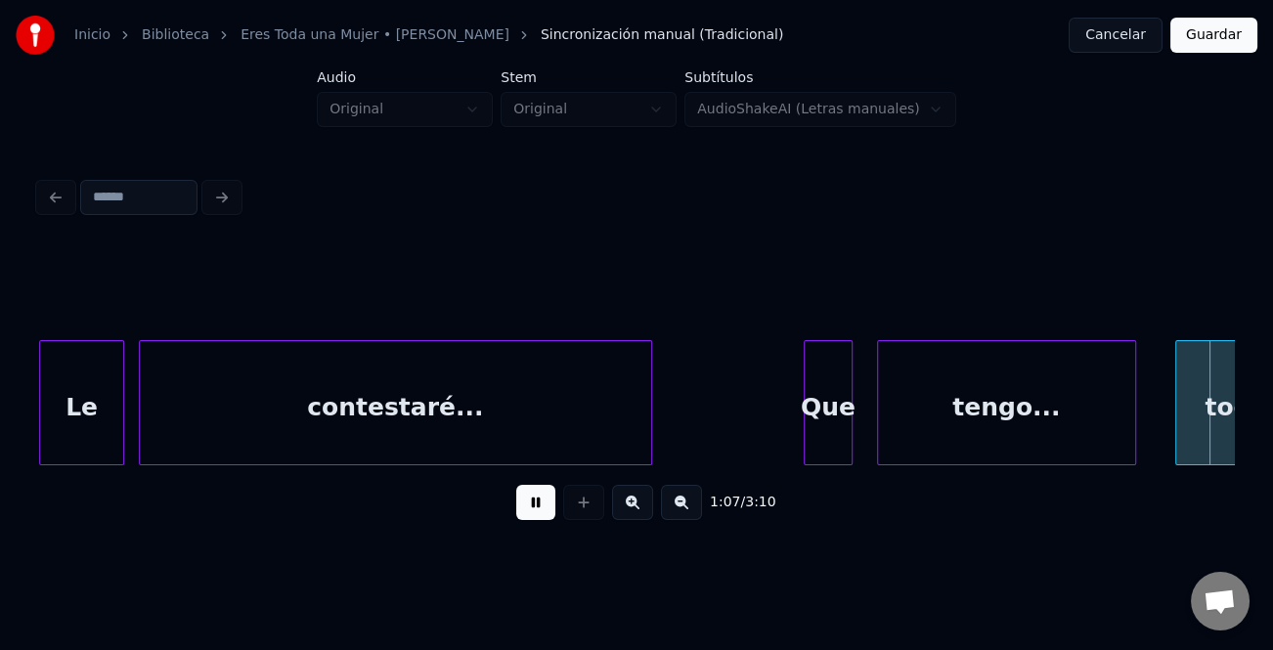
scroll to position [0, 16517]
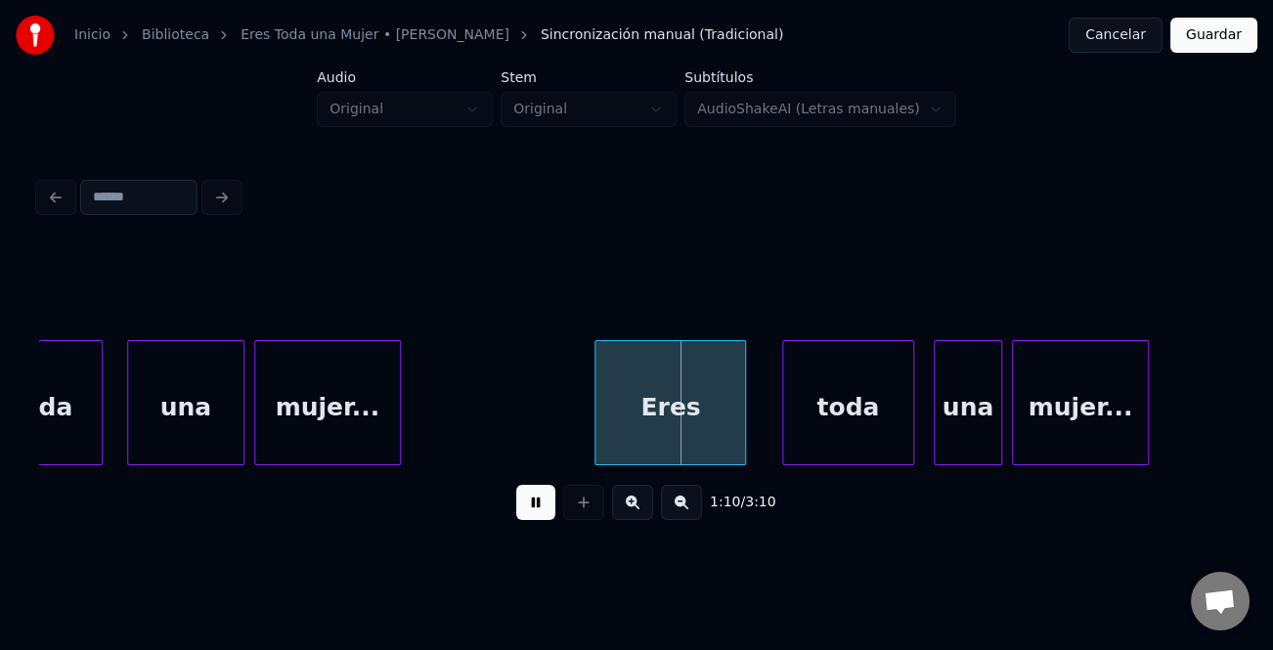
click at [621, 406] on div "Eres" at bounding box center [670, 407] width 150 height 133
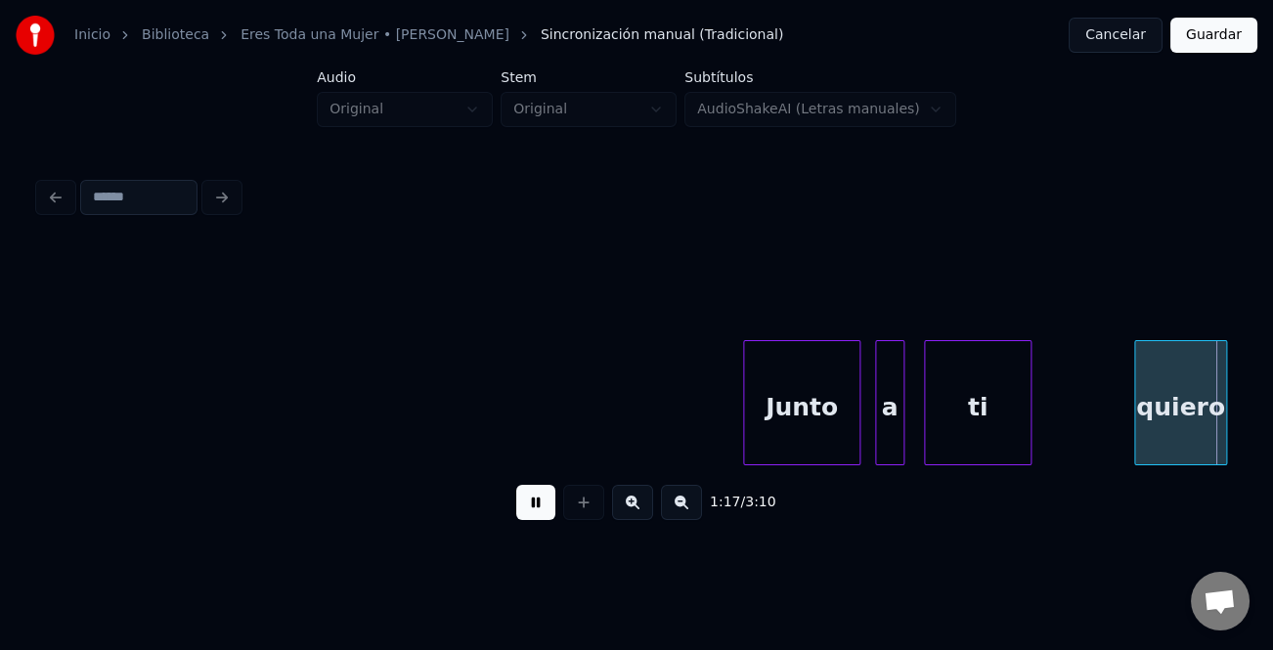
scroll to position [0, 18911]
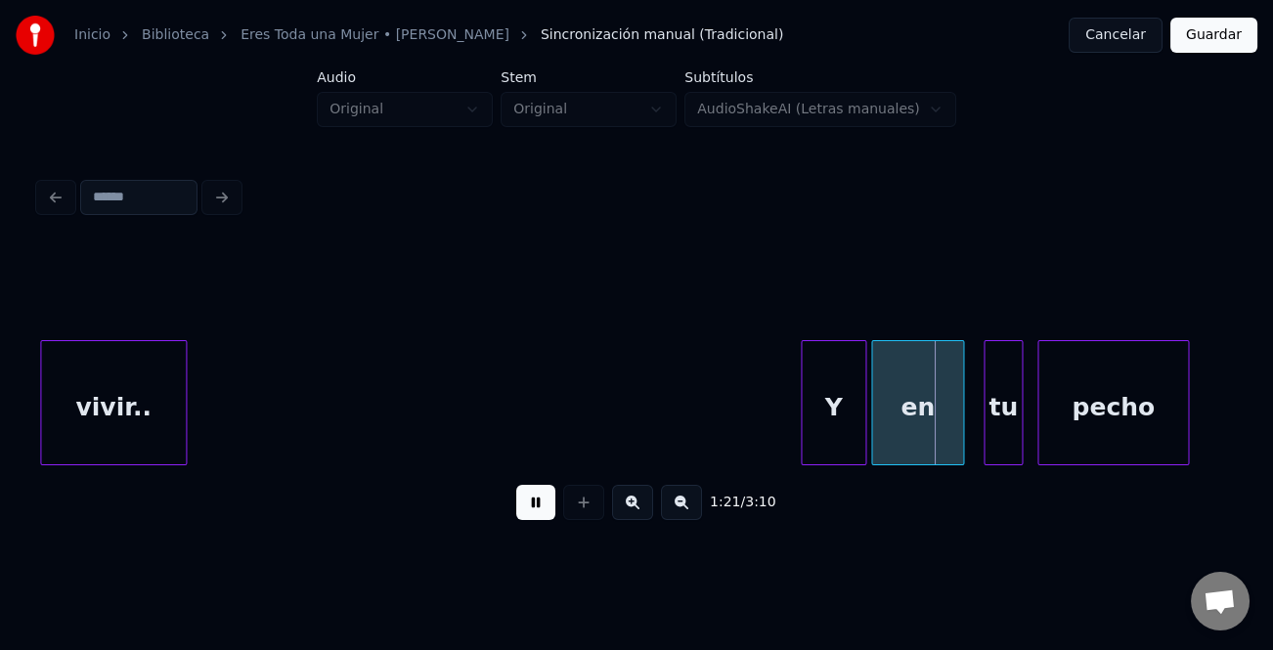
click at [802, 414] on div at bounding box center [805, 402] width 6 height 123
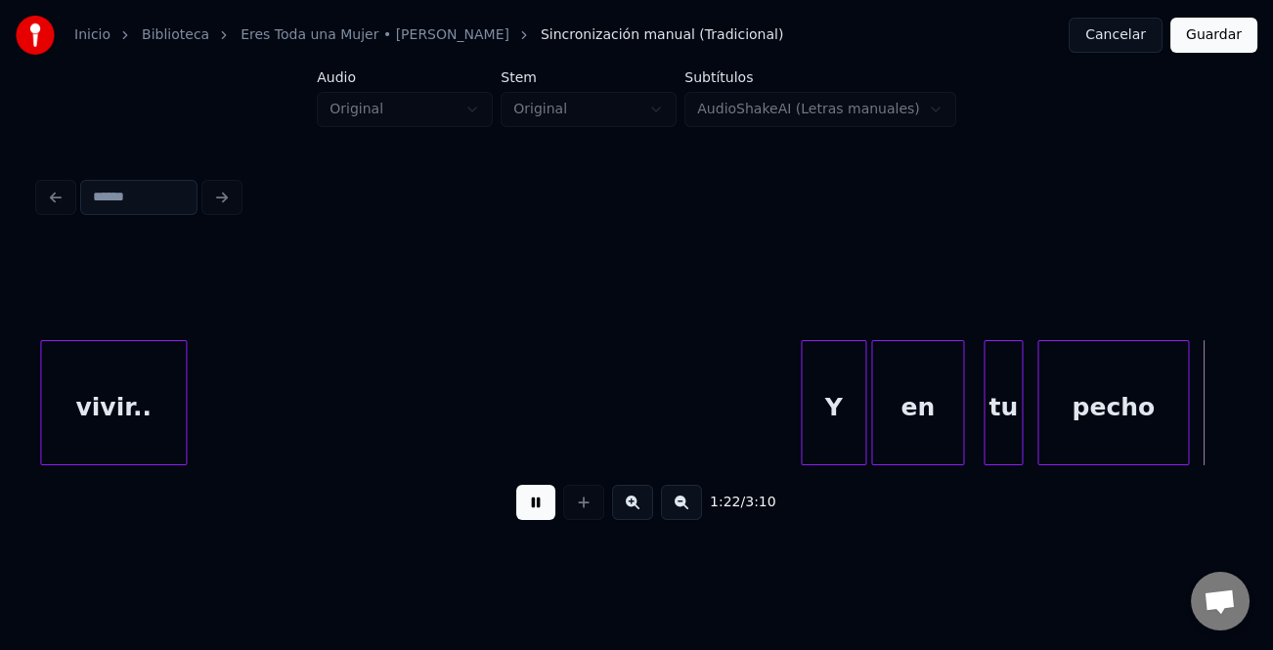
scroll to position [0, 20105]
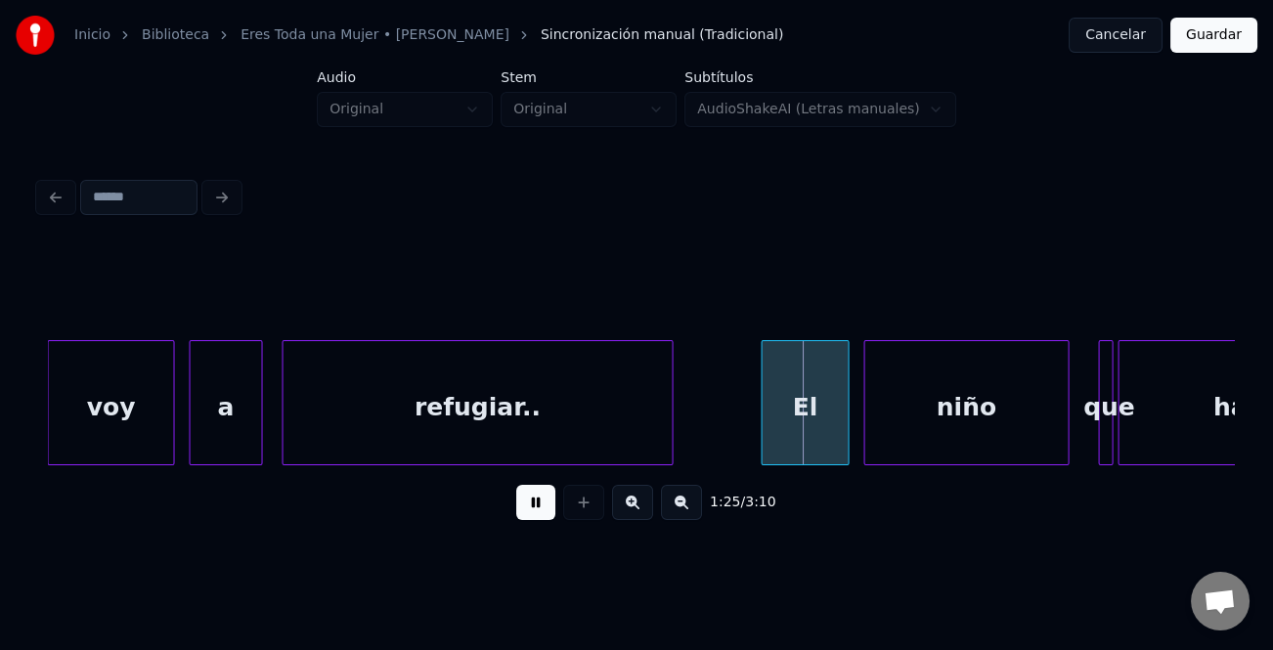
click at [54, 402] on div at bounding box center [52, 402] width 6 height 123
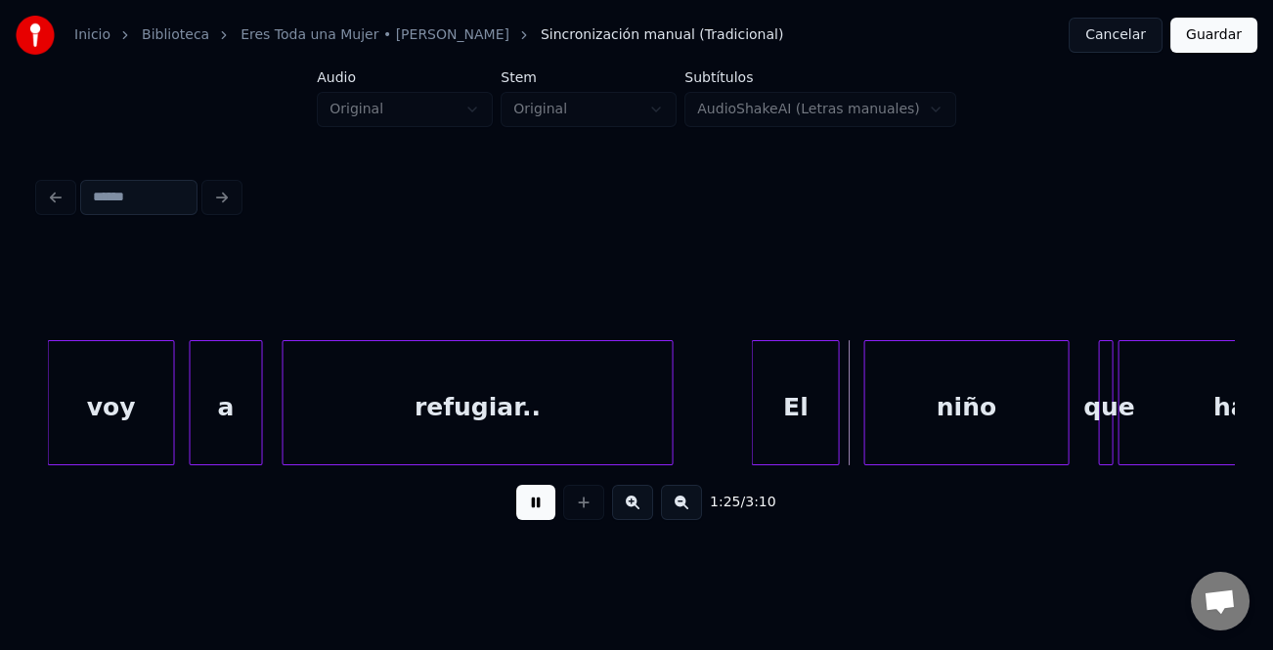
click at [773, 422] on div "El" at bounding box center [796, 407] width 86 height 133
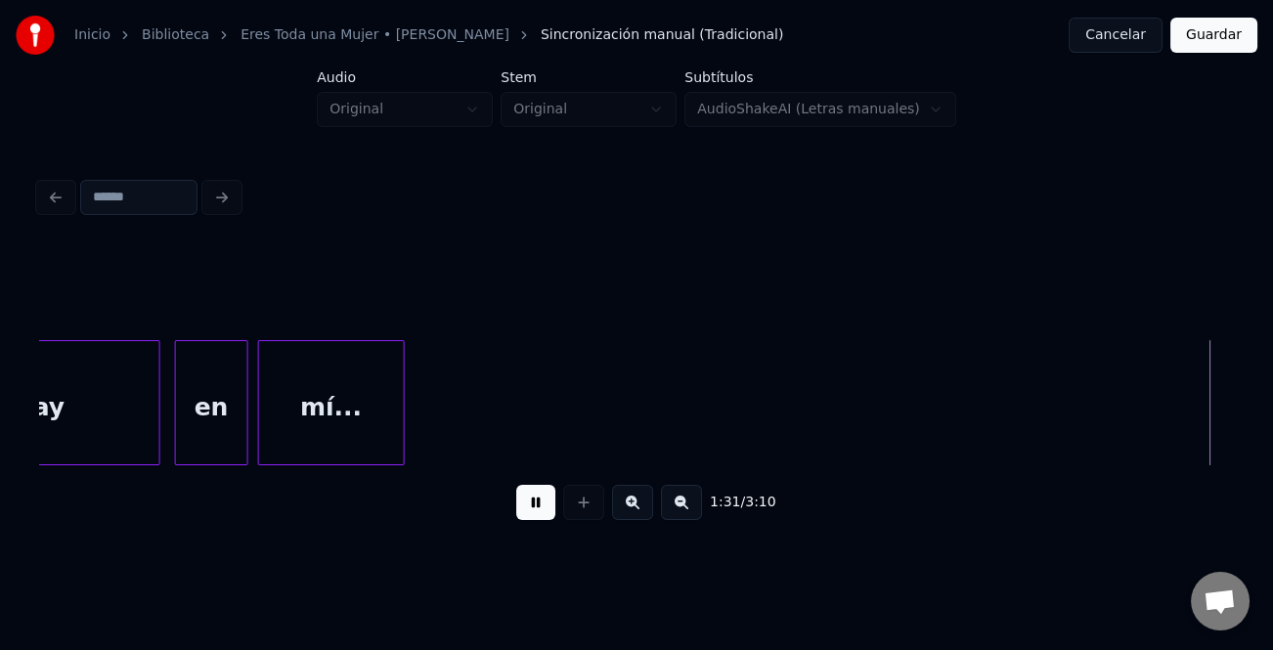
scroll to position [0, 22497]
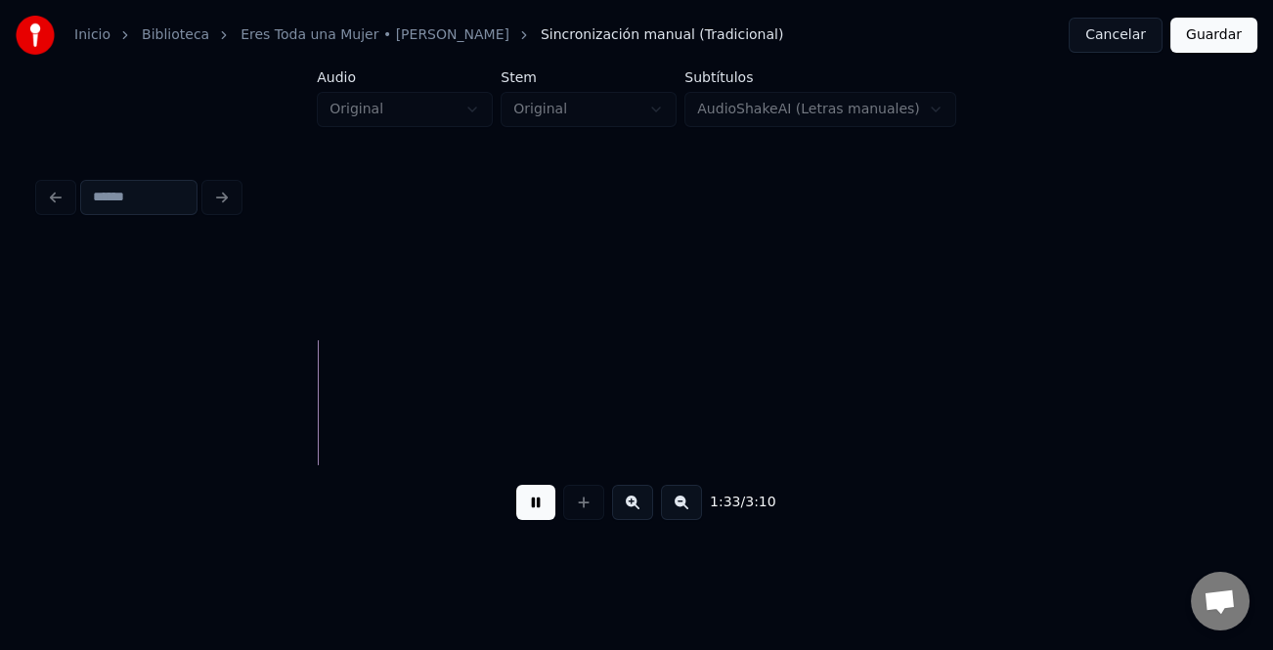
click at [673, 508] on button at bounding box center [681, 502] width 41 height 35
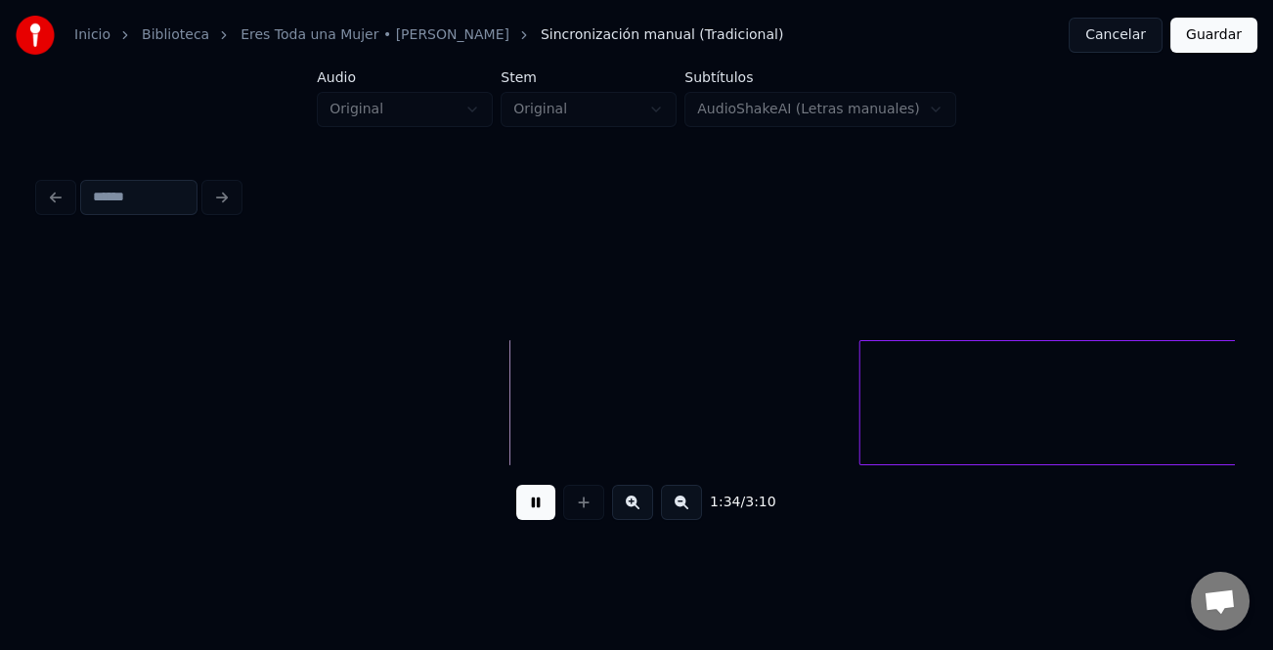
click at [673, 506] on button at bounding box center [681, 502] width 41 height 35
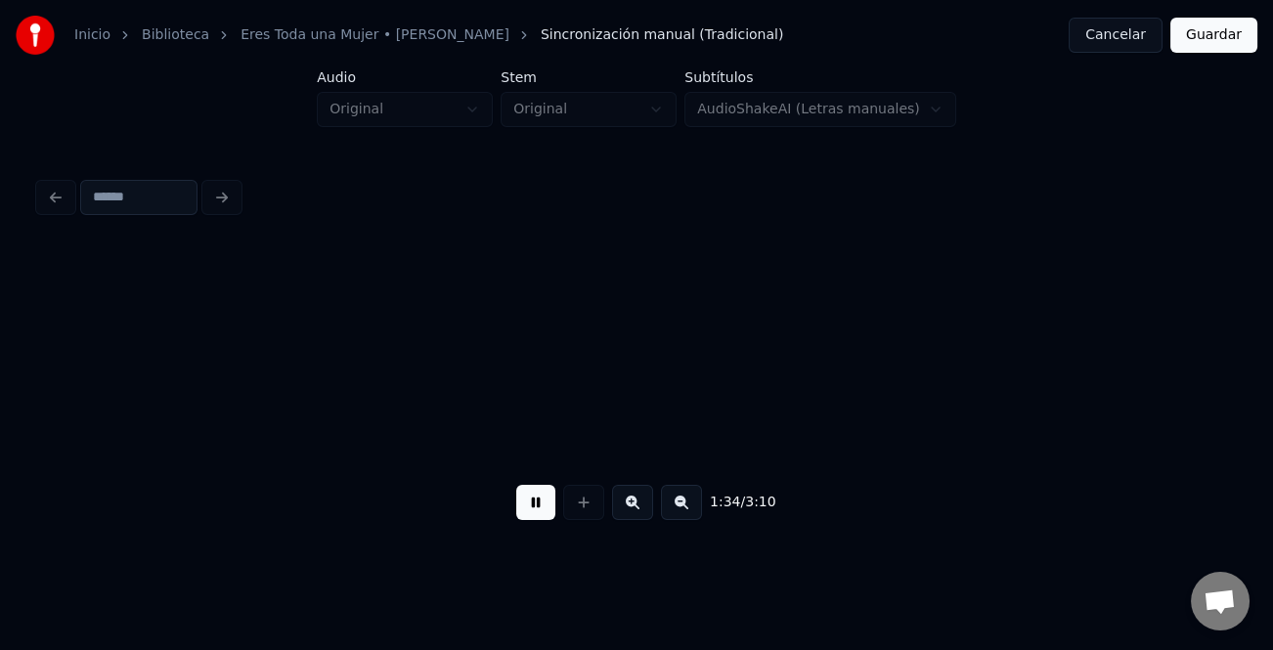
click at [673, 506] on button at bounding box center [681, 502] width 41 height 35
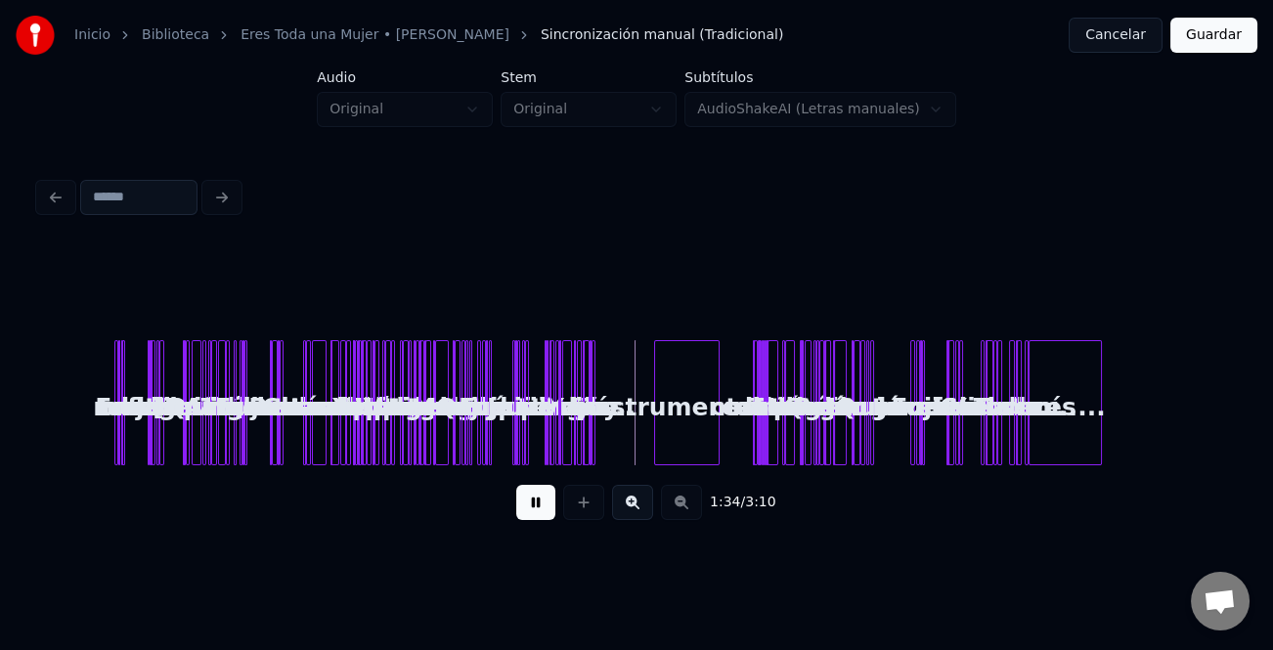
scroll to position [0, 0]
click at [641, 496] on button at bounding box center [632, 502] width 41 height 35
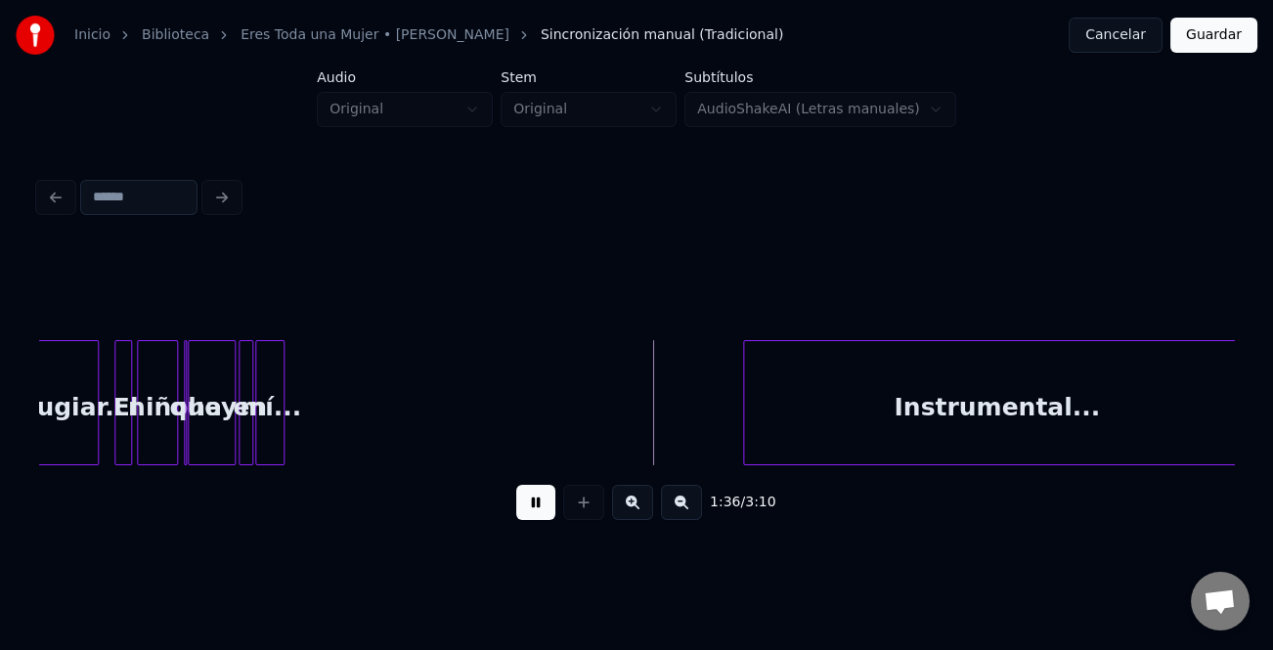
click at [640, 496] on button at bounding box center [632, 502] width 41 height 35
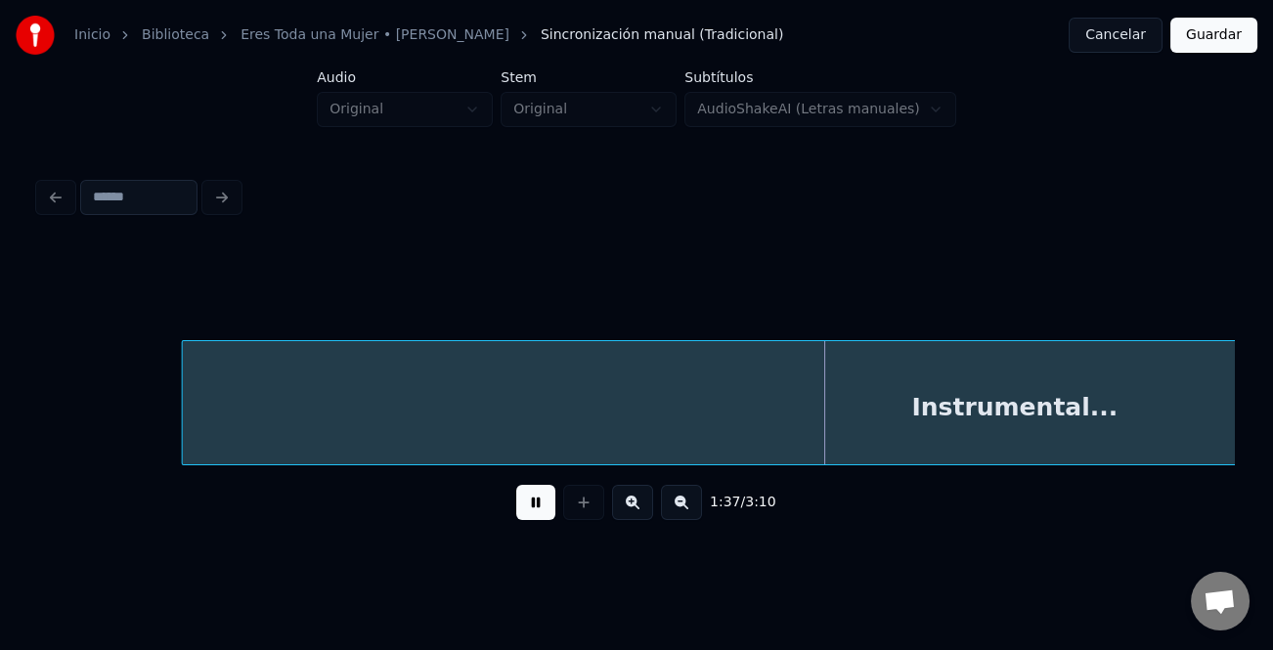
click at [188, 433] on div at bounding box center [186, 402] width 6 height 123
drag, startPoint x: 539, startPoint y: 514, endPoint x: 609, endPoint y: 490, distance: 74.5
click at [539, 513] on button at bounding box center [535, 502] width 39 height 35
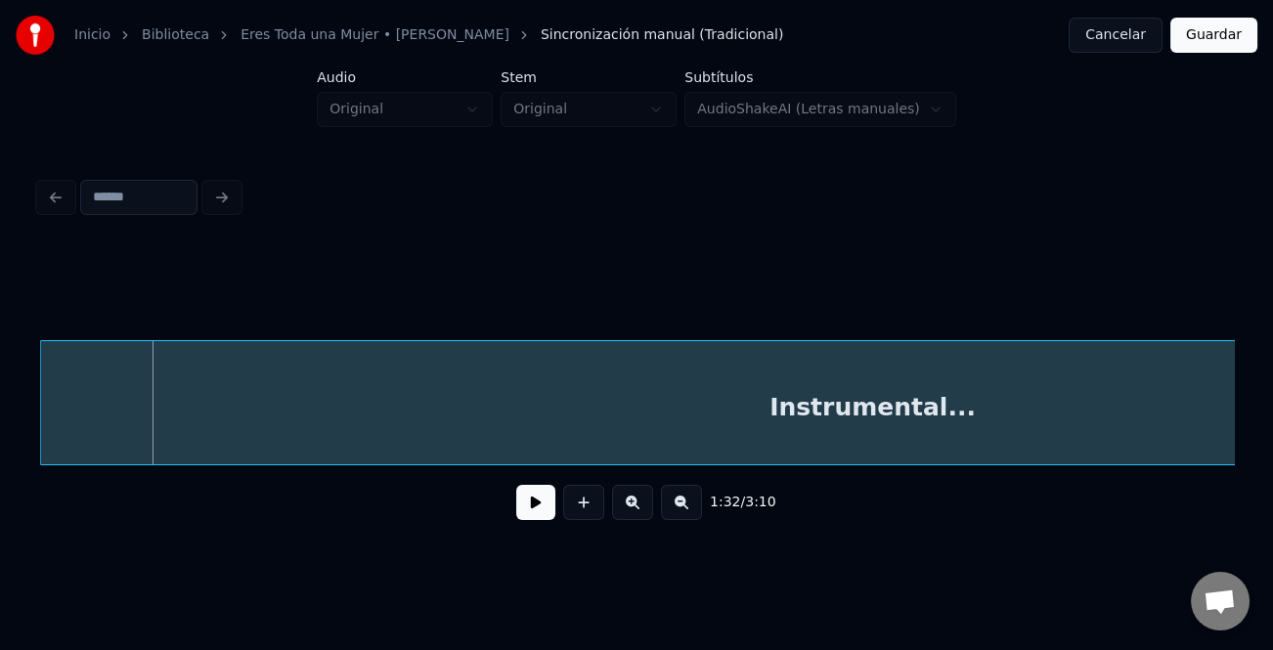
click at [586, 442] on div "Instrumental..." at bounding box center [872, 407] width 1663 height 133
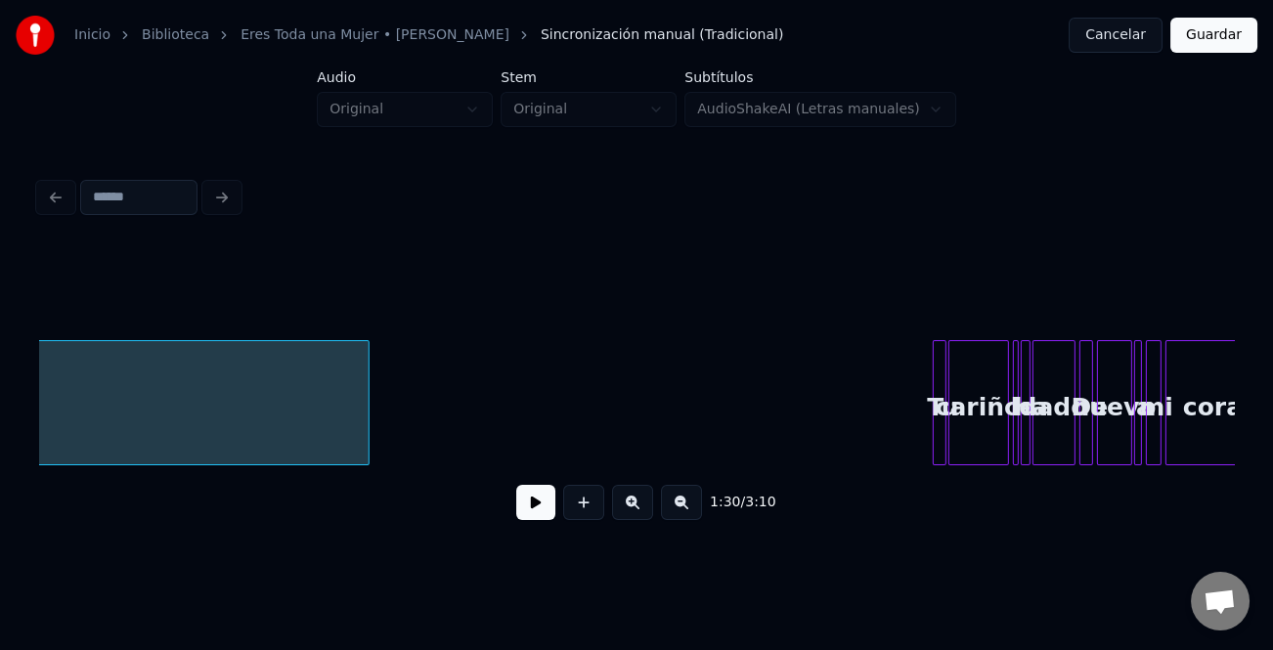
scroll to position [0, 10201]
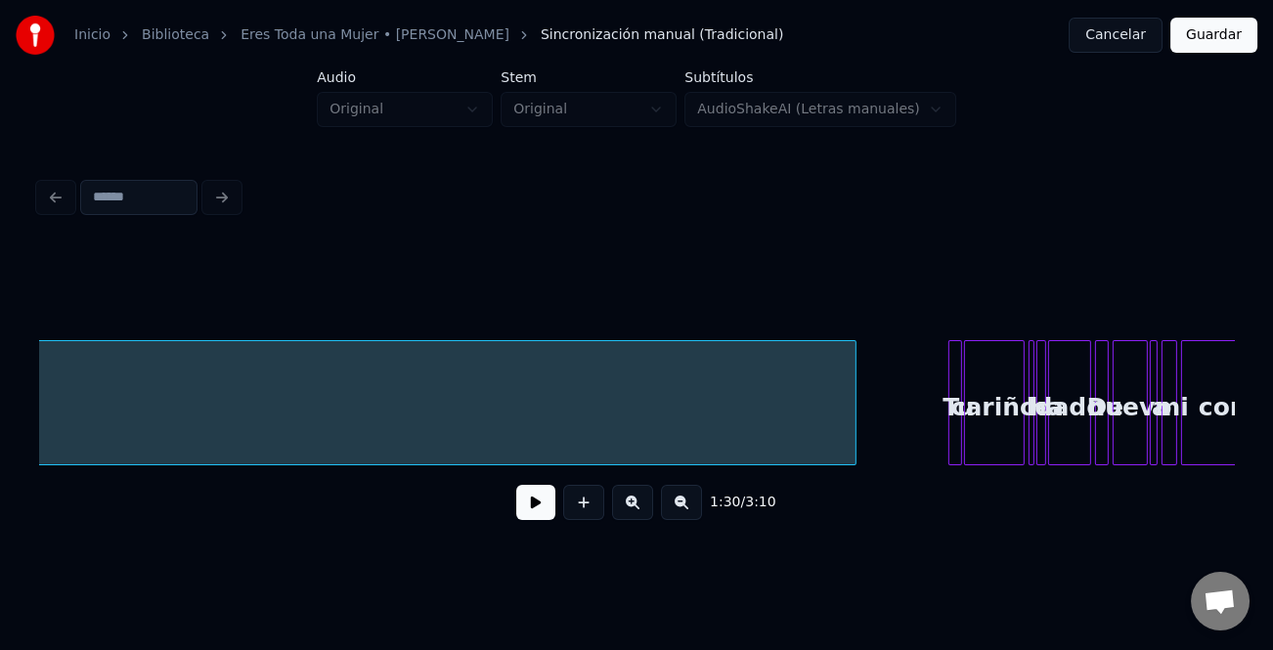
click at [854, 427] on div at bounding box center [852, 402] width 6 height 123
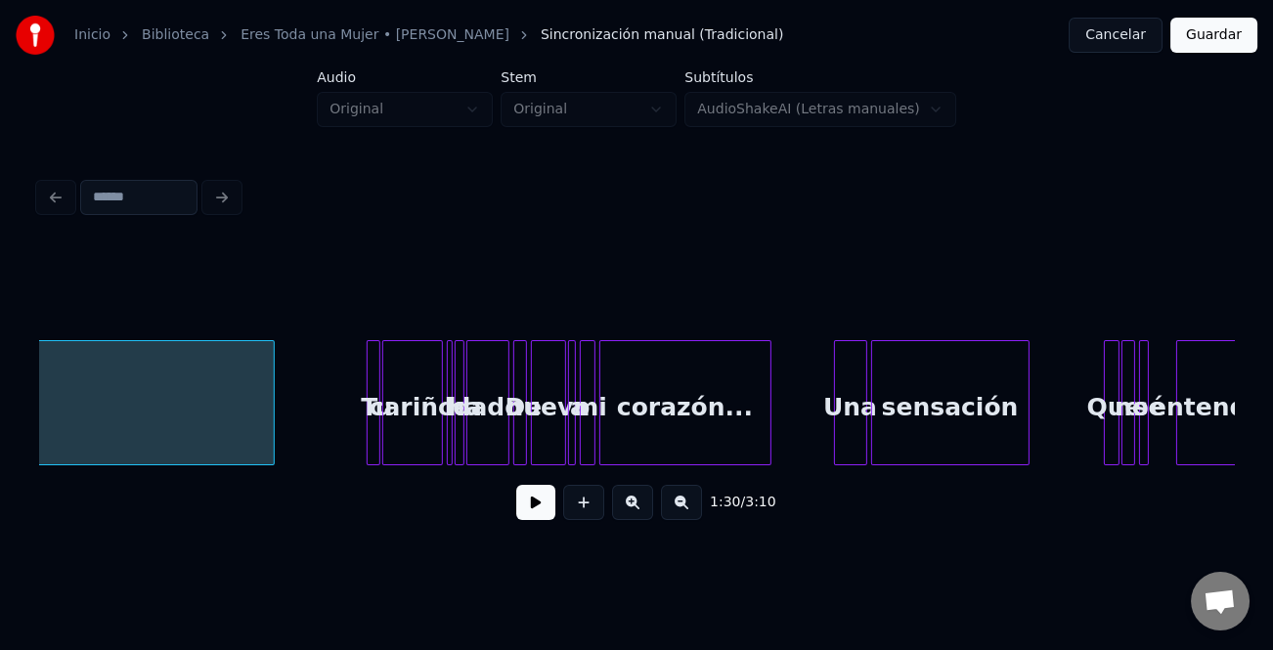
scroll to position [0, 10827]
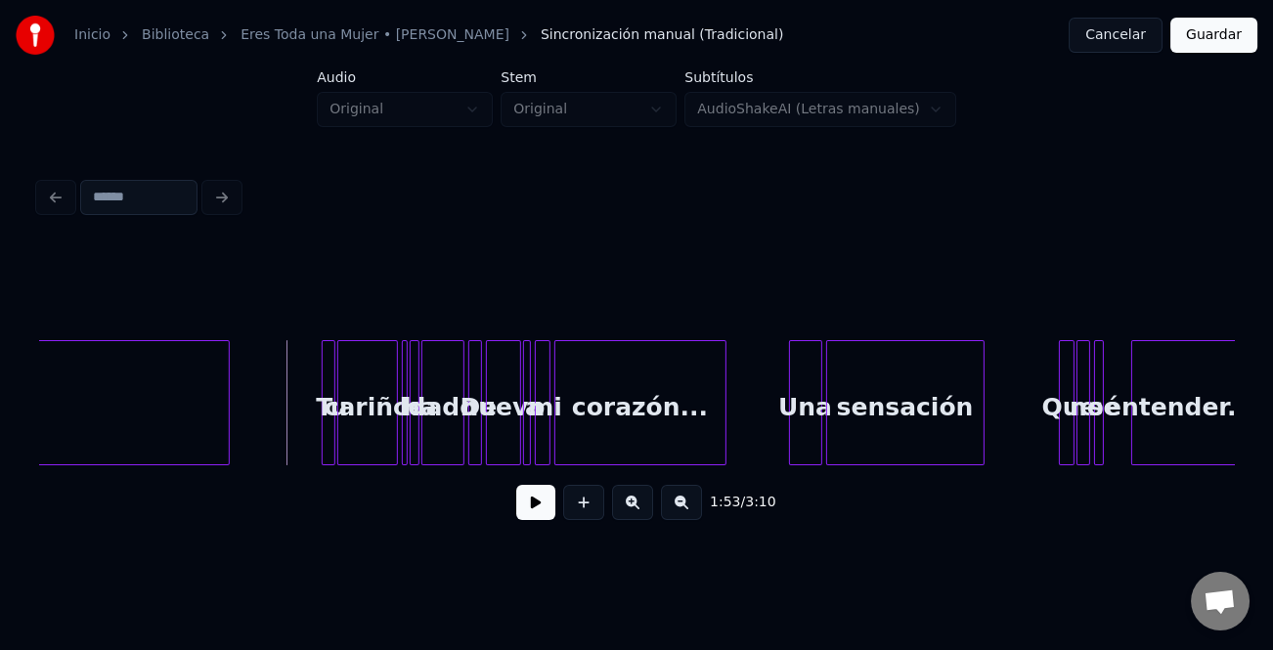
drag, startPoint x: 521, startPoint y: 503, endPoint x: 605, endPoint y: 509, distance: 84.3
click at [522, 503] on button at bounding box center [535, 502] width 39 height 35
click at [644, 510] on button at bounding box center [632, 502] width 41 height 35
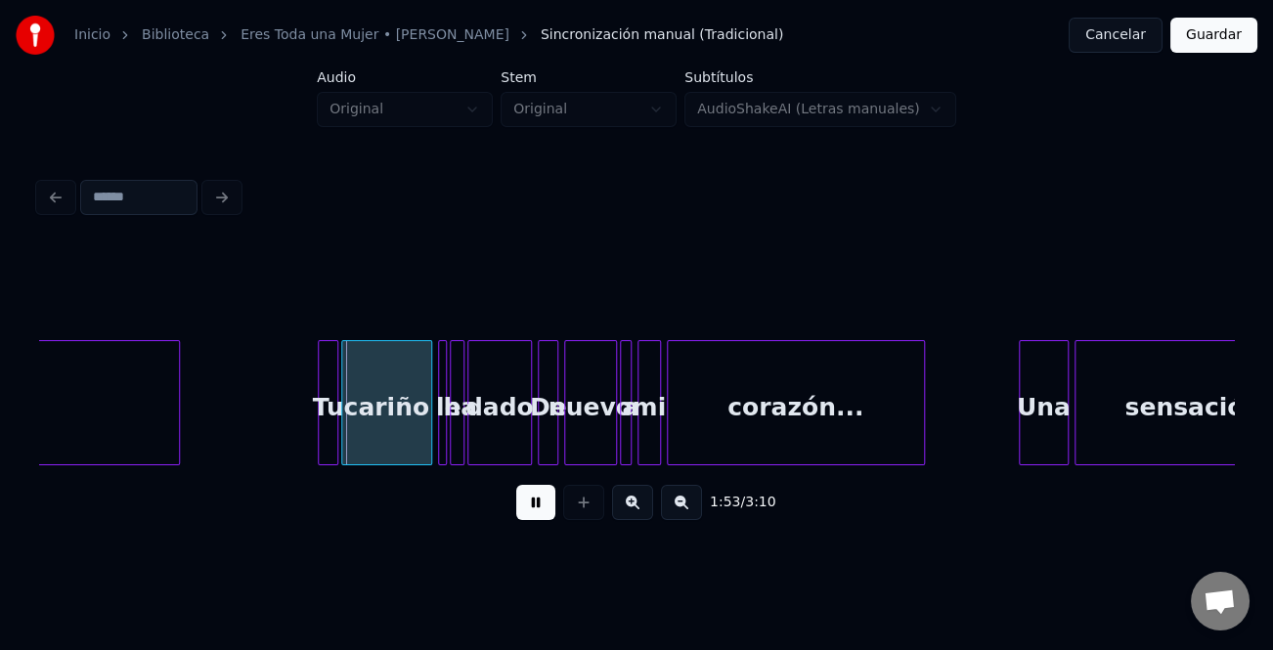
click at [644, 510] on button at bounding box center [632, 502] width 41 height 35
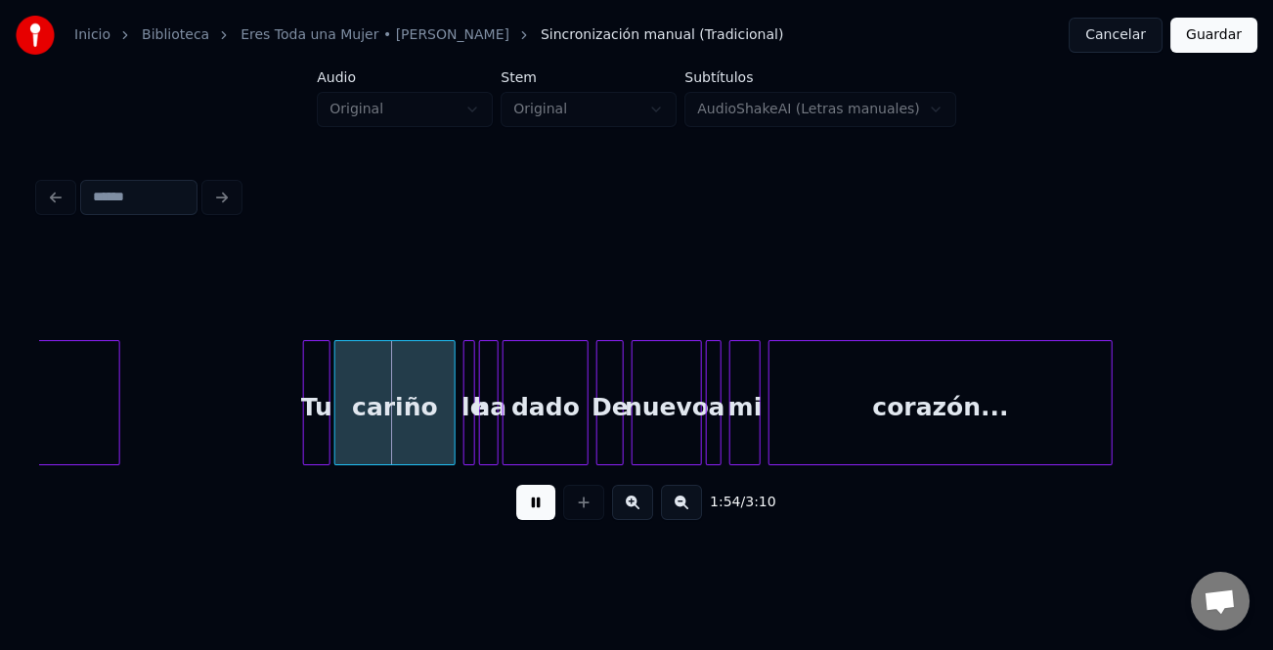
click at [644, 510] on button at bounding box center [632, 502] width 41 height 35
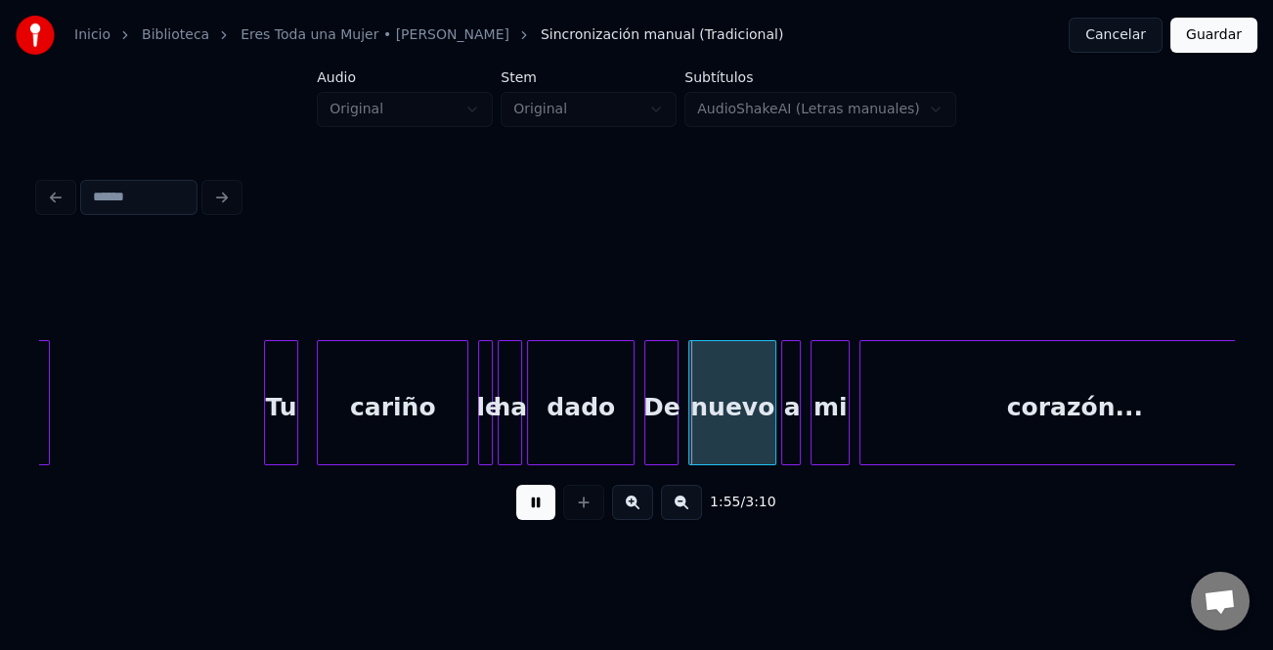
click at [279, 446] on div "Tu" at bounding box center [281, 407] width 32 height 133
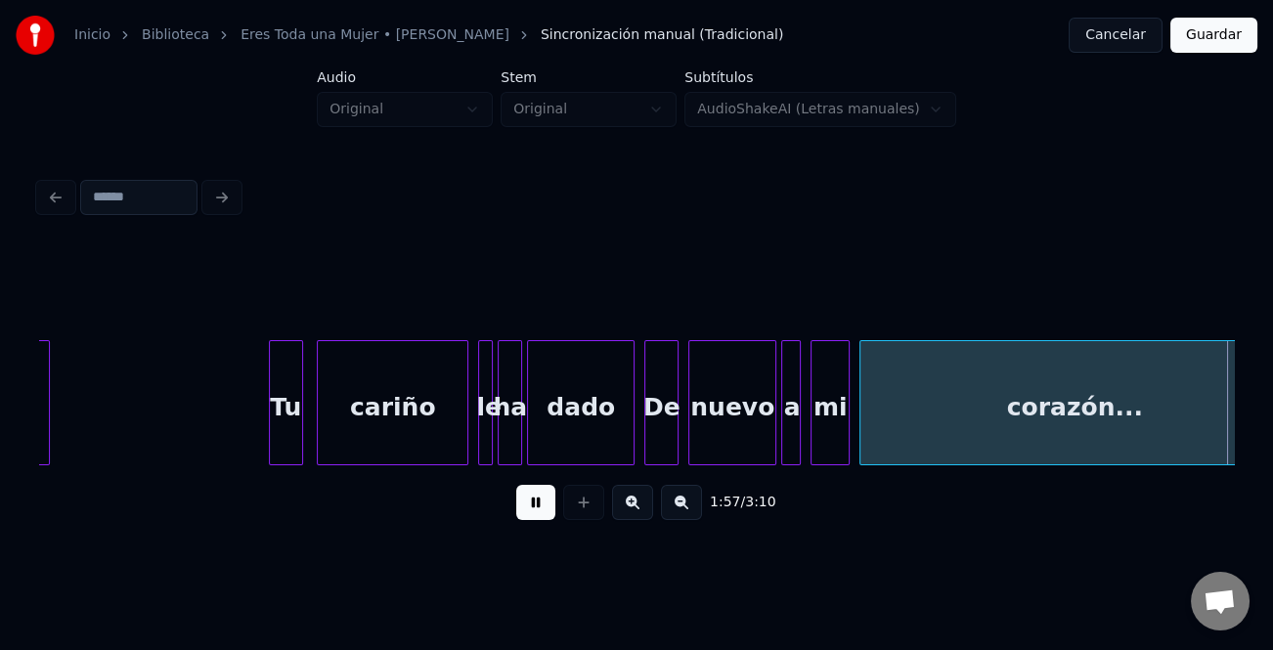
scroll to position [0, 28733]
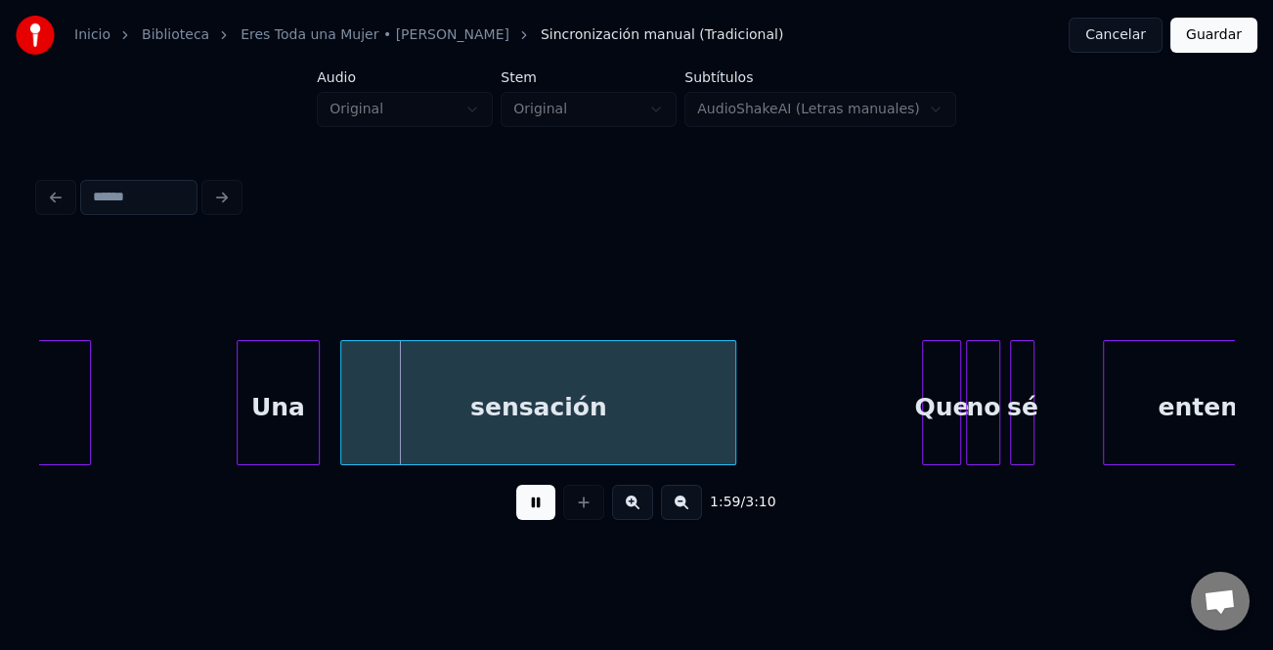
click at [298, 411] on div "Una" at bounding box center [278, 407] width 81 height 133
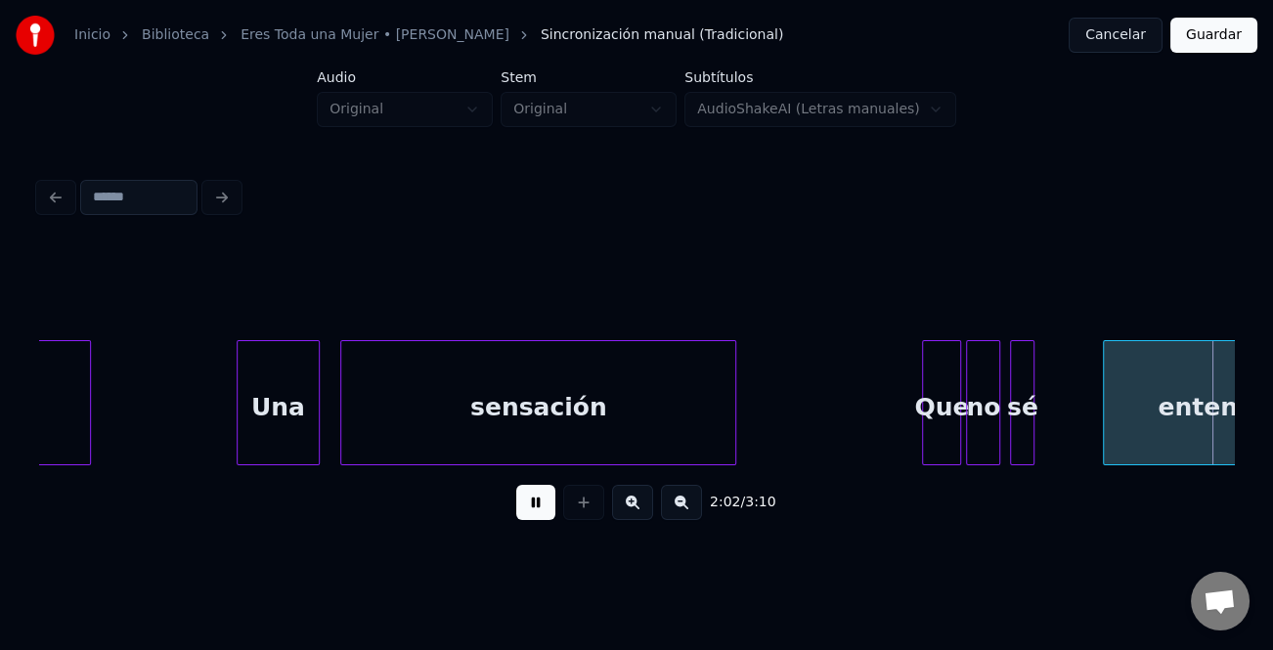
scroll to position [0, 29932]
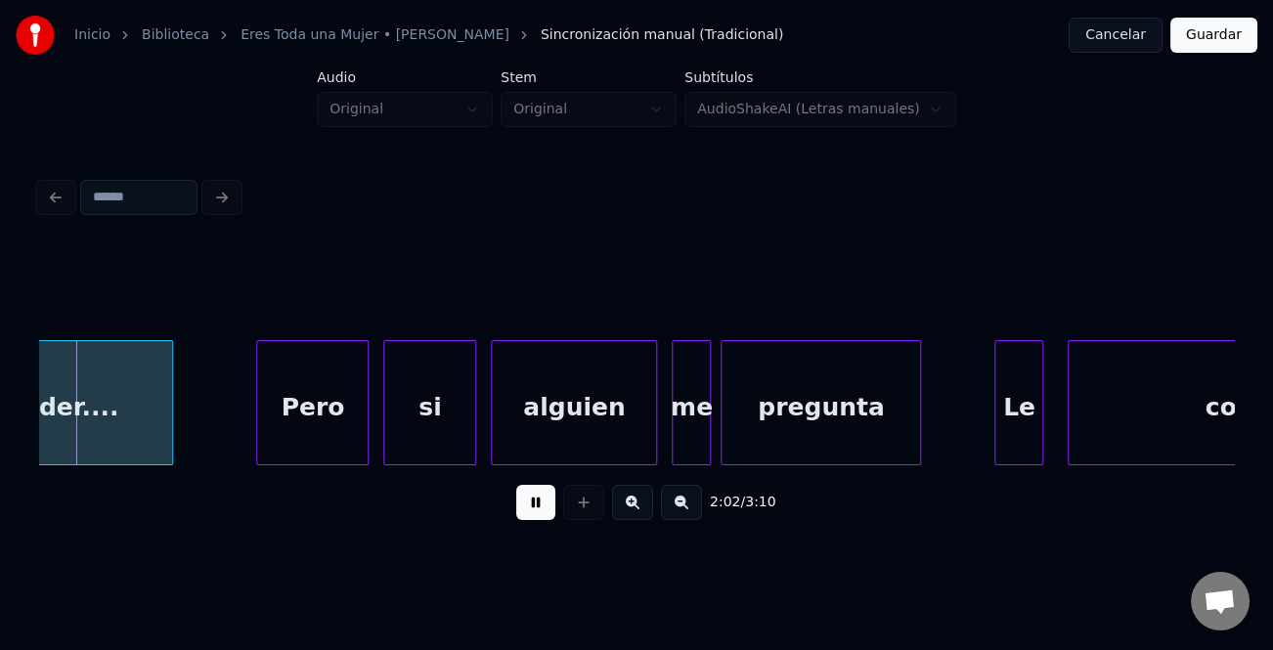
click at [1028, 428] on div "Le" at bounding box center [1018, 407] width 47 height 133
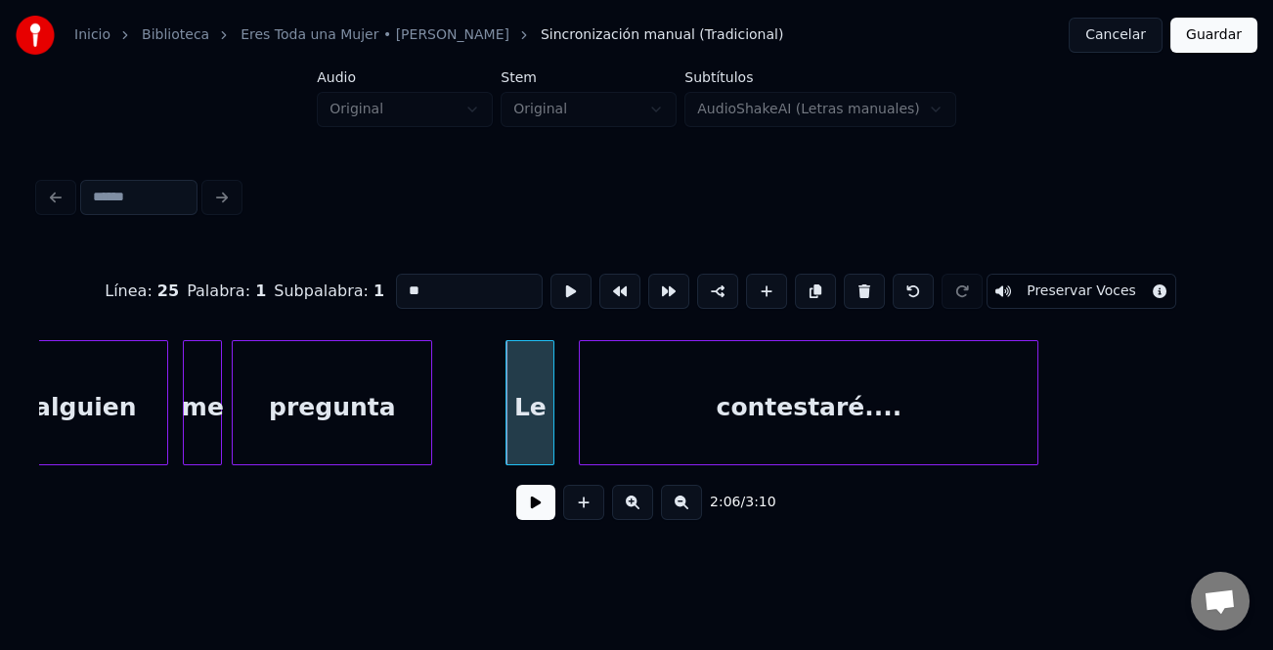
scroll to position [0, 30346]
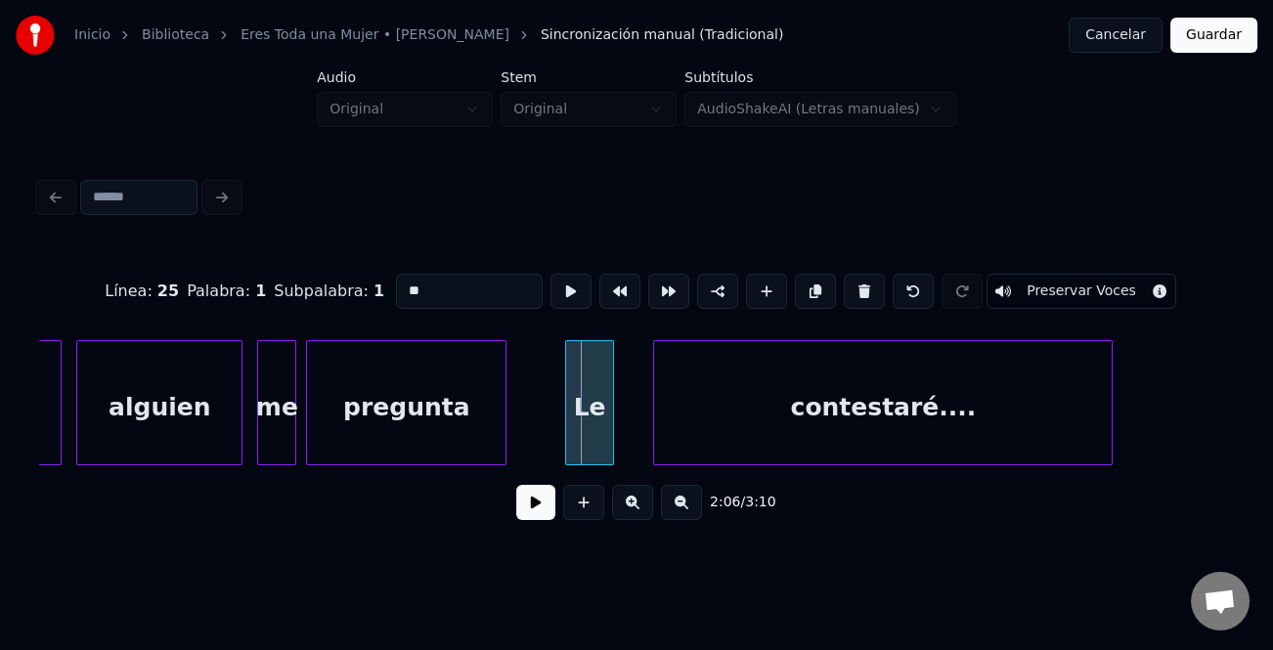
click at [574, 430] on div "Le" at bounding box center [589, 407] width 47 height 133
click at [153, 432] on div "alguien" at bounding box center [159, 407] width 164 height 133
type input "*******"
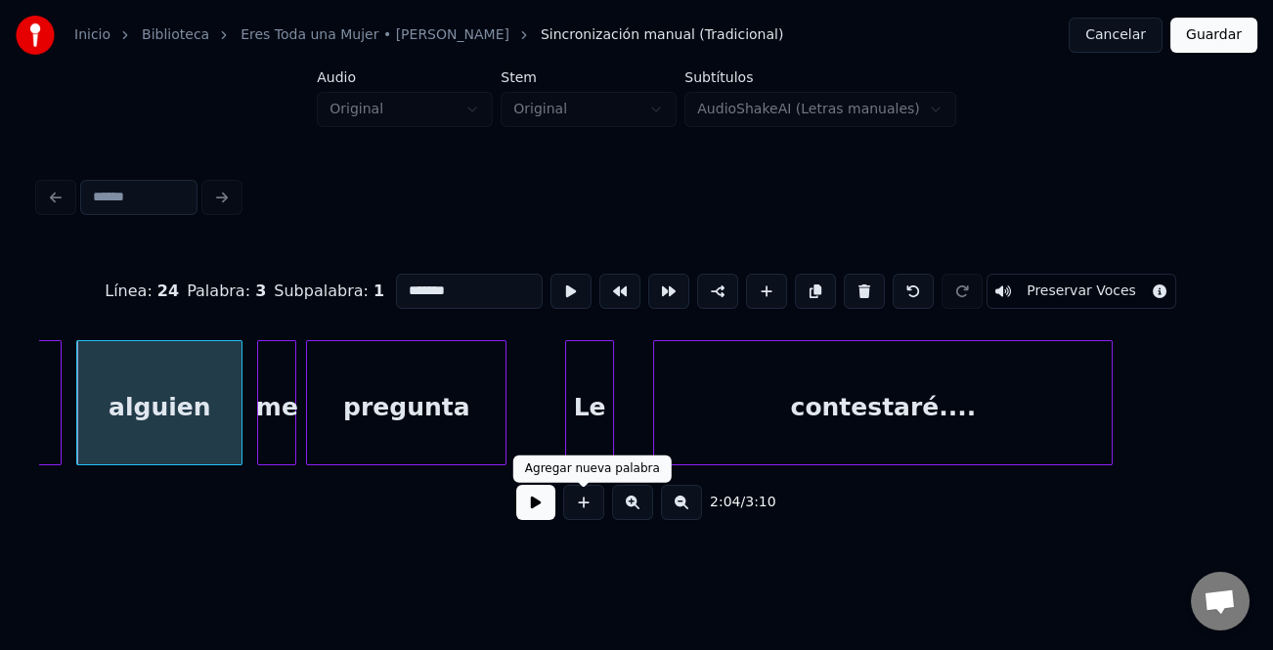
click at [545, 513] on button at bounding box center [535, 502] width 39 height 35
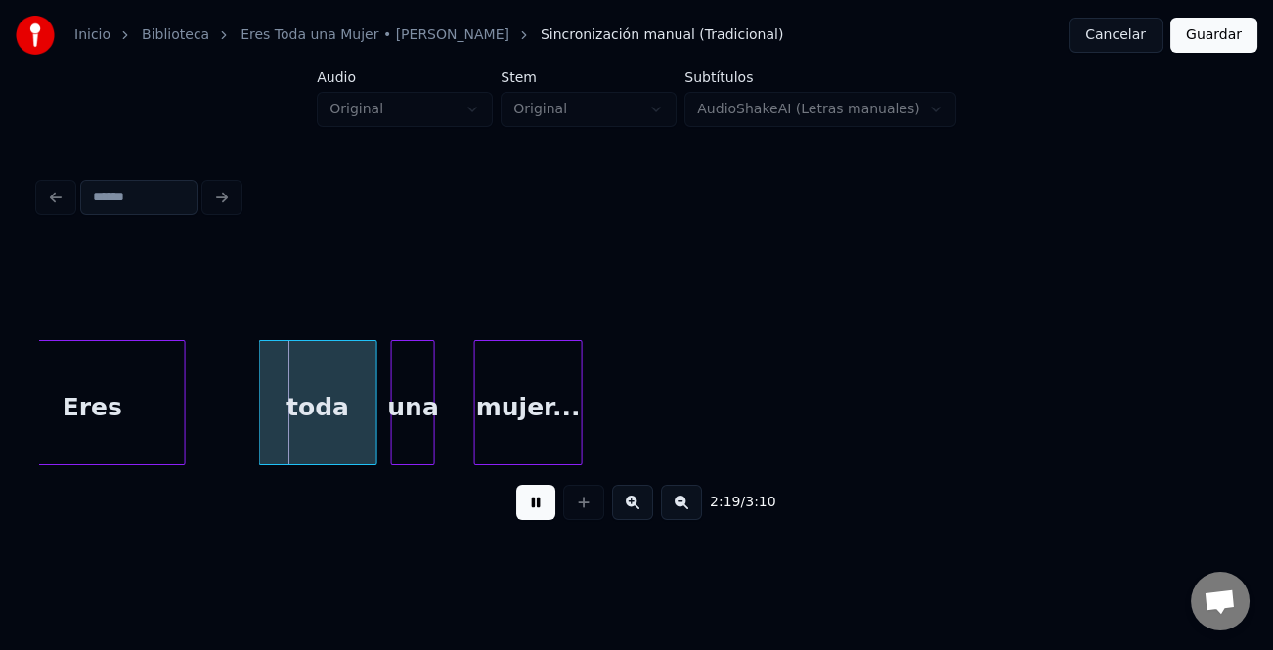
scroll to position [0, 33897]
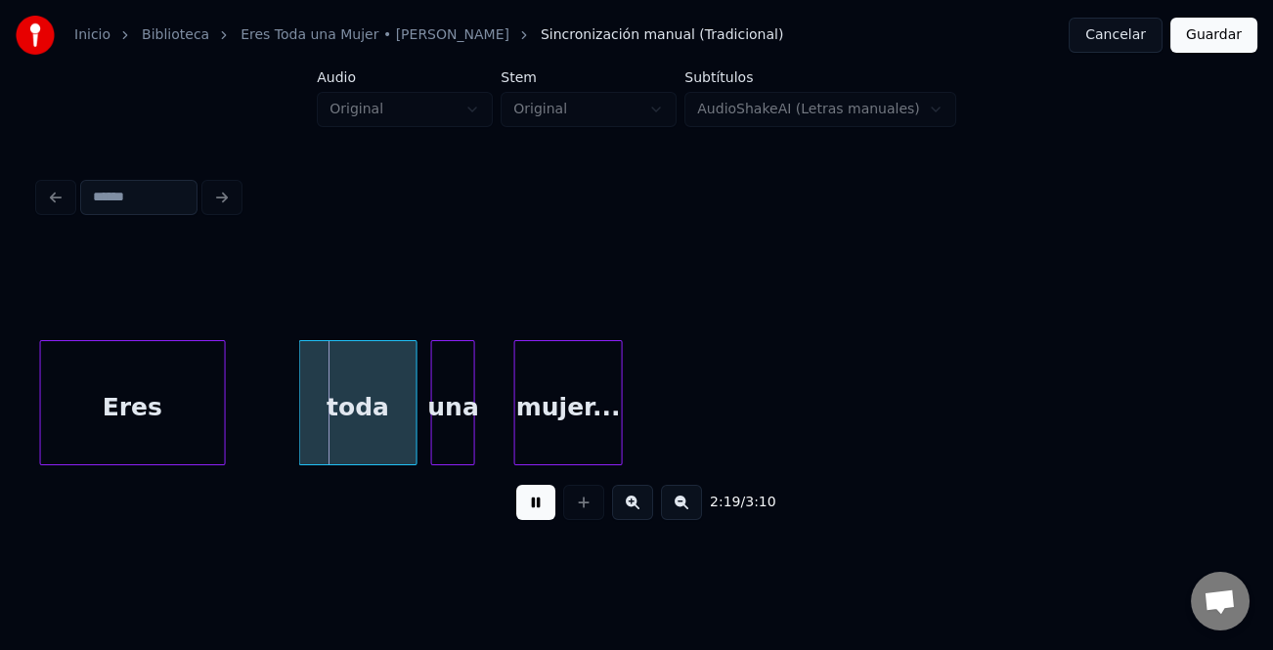
click at [107, 385] on div "Eres" at bounding box center [133, 407] width 184 height 133
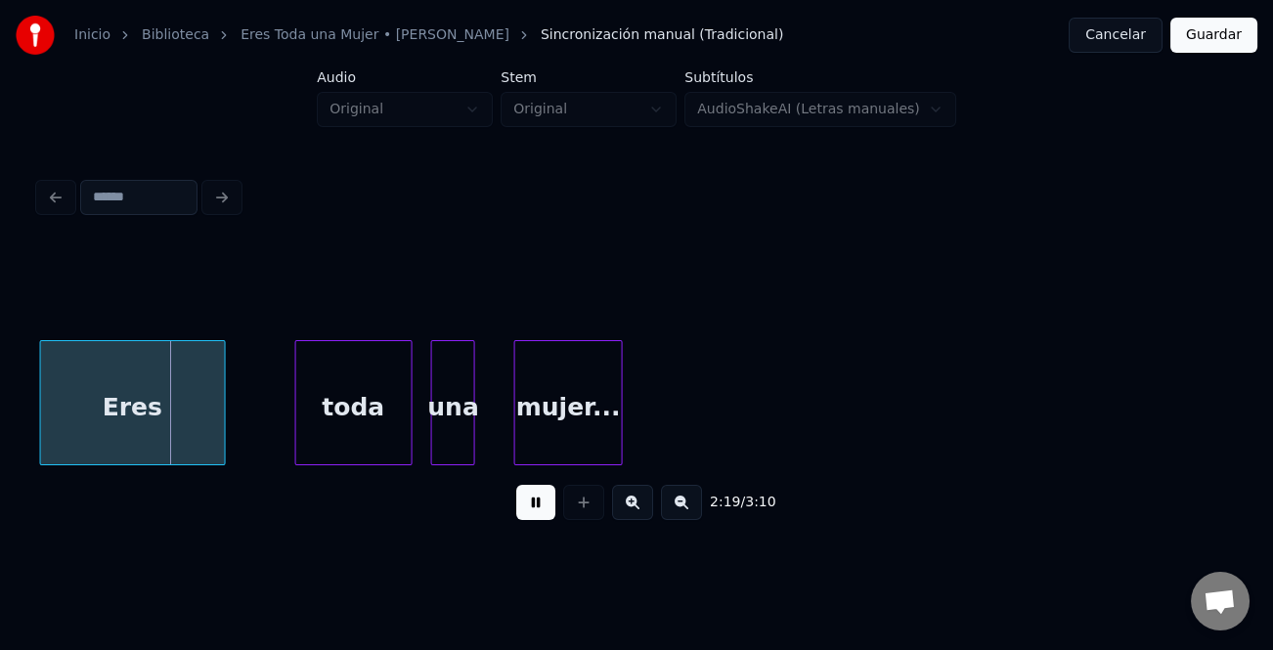
click at [358, 408] on div "toda" at bounding box center [353, 407] width 115 height 133
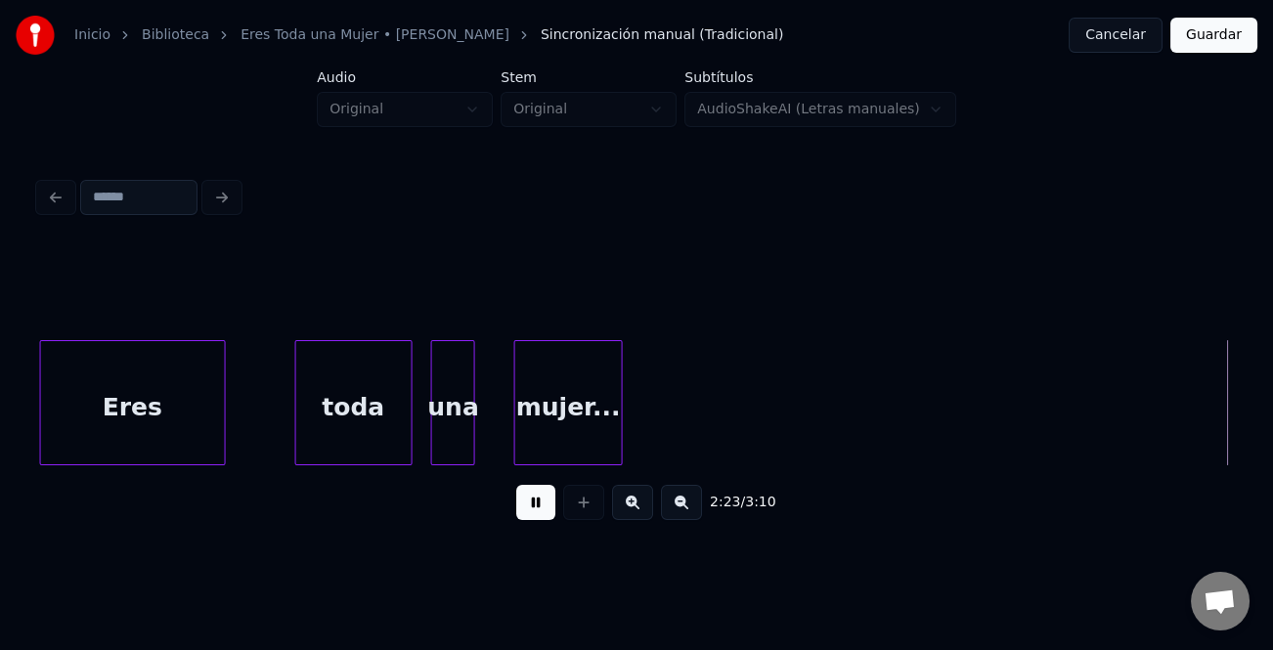
scroll to position [0, 35093]
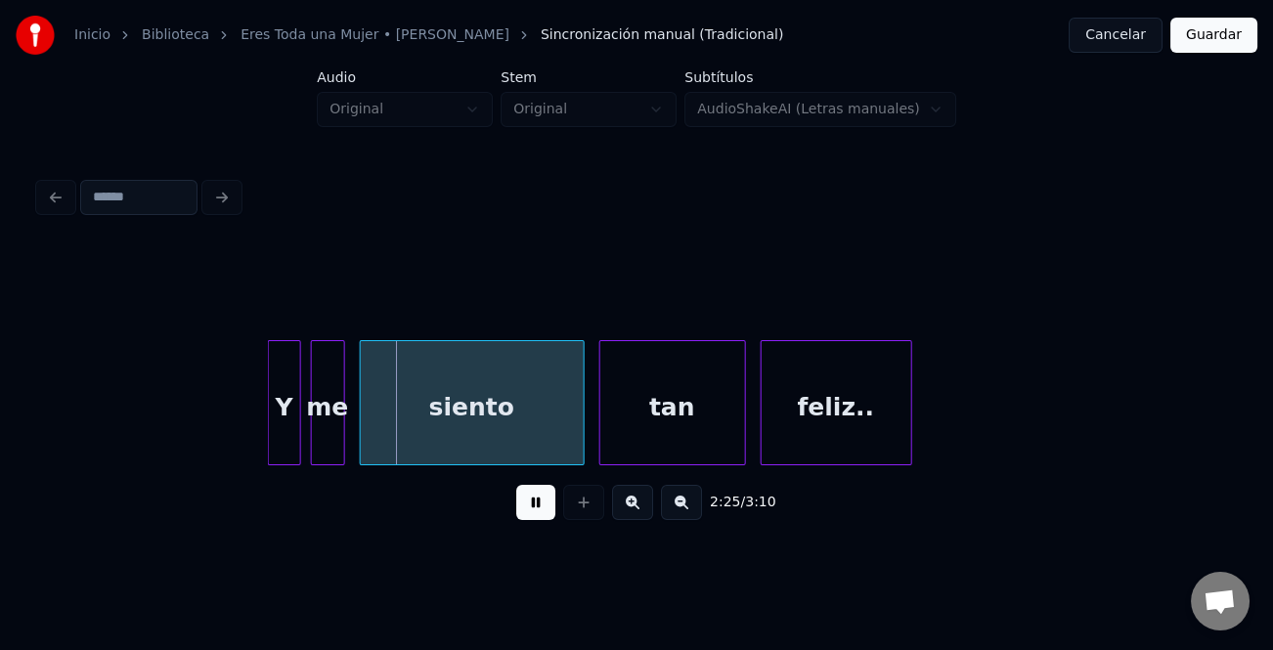
click at [270, 416] on div at bounding box center [272, 402] width 6 height 123
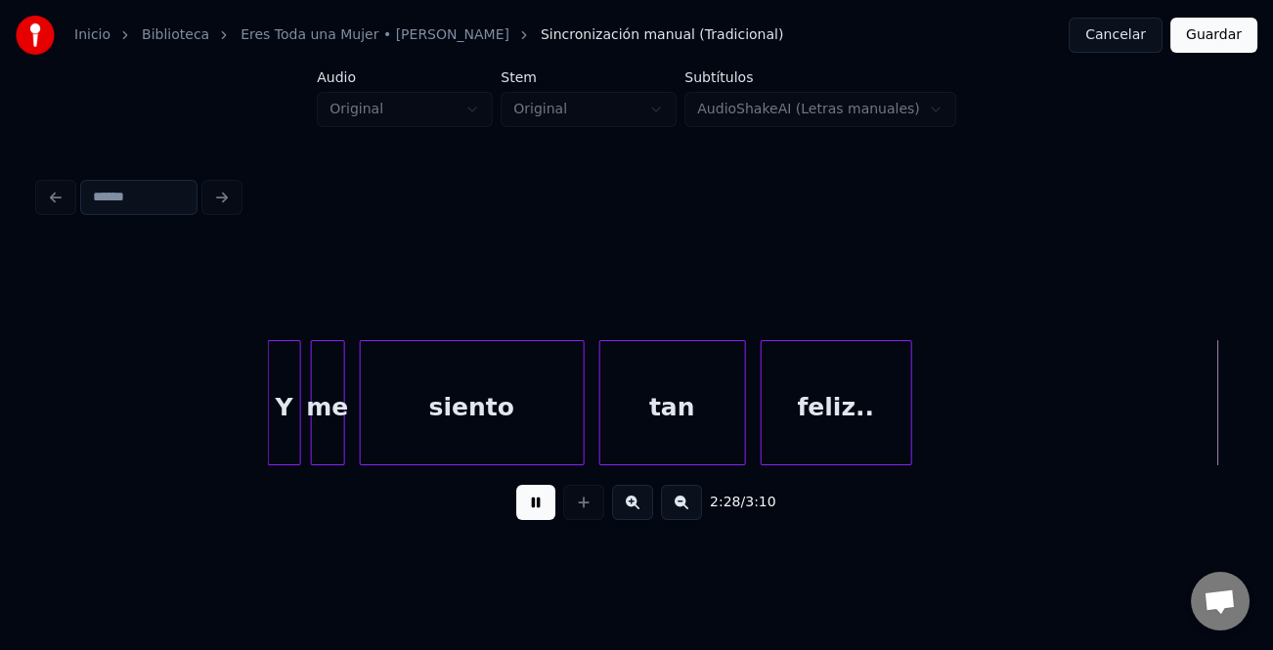
scroll to position [0, 36291]
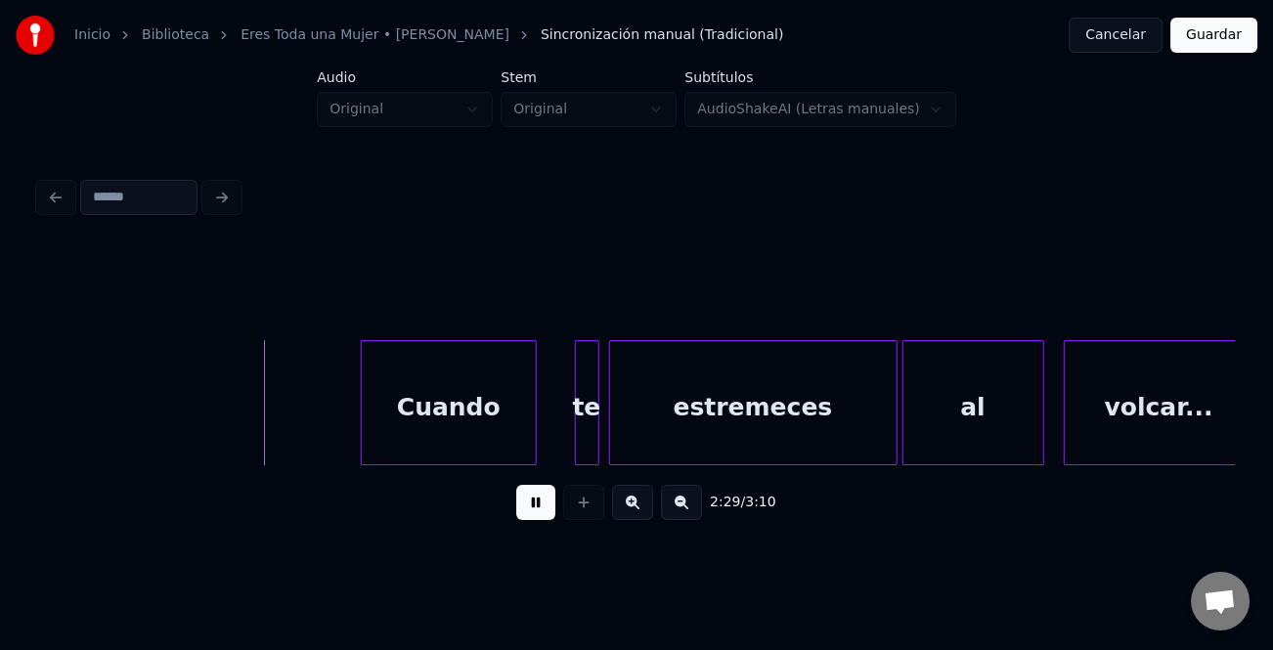
click at [499, 421] on div "Cuando" at bounding box center [449, 407] width 174 height 133
click at [571, 424] on div at bounding box center [572, 402] width 6 height 123
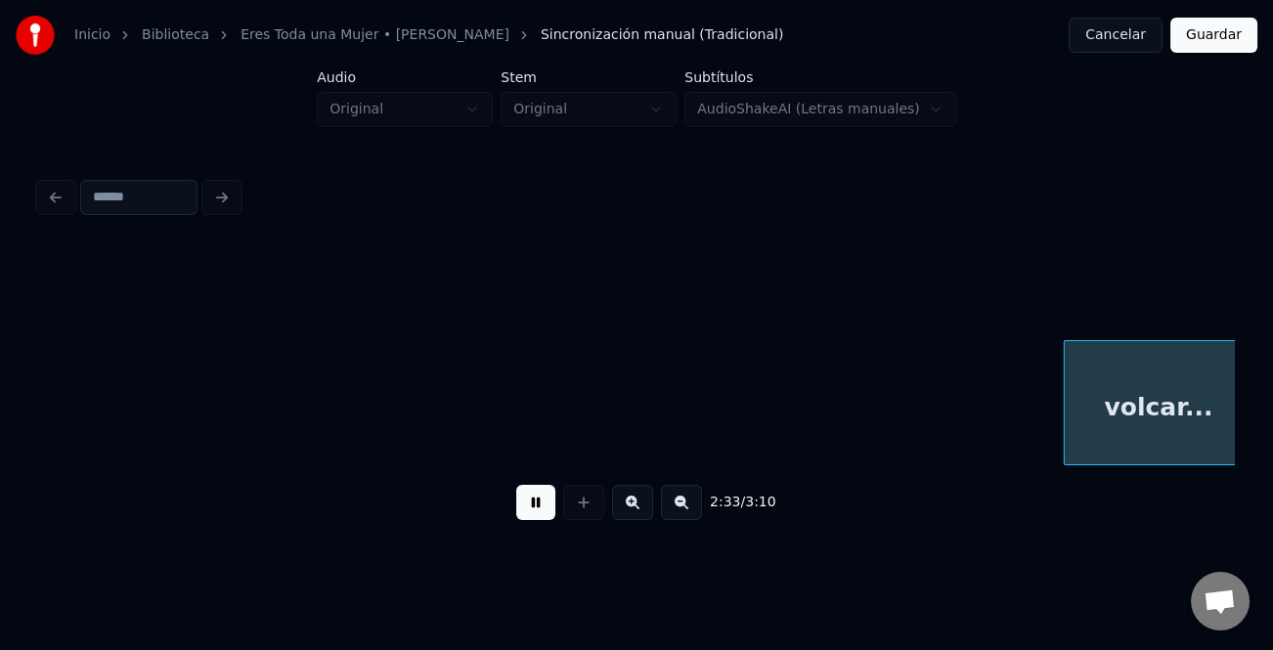
scroll to position [0, 37487]
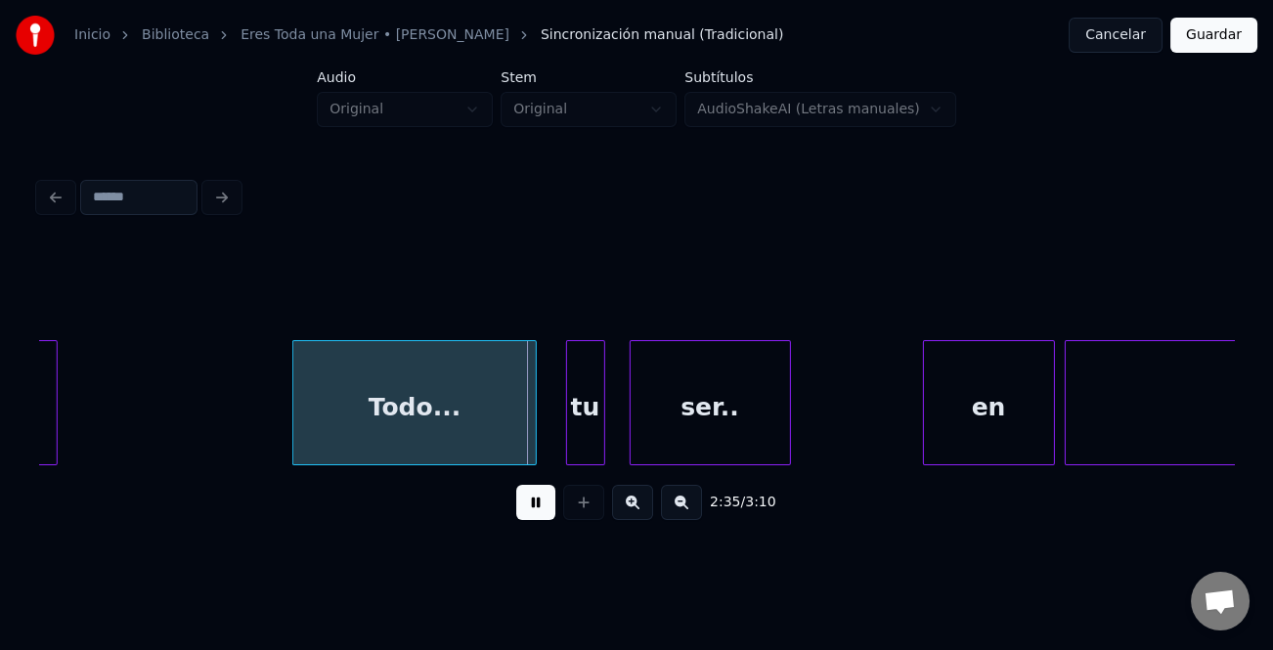
click at [425, 409] on div "Todo..." at bounding box center [414, 407] width 242 height 133
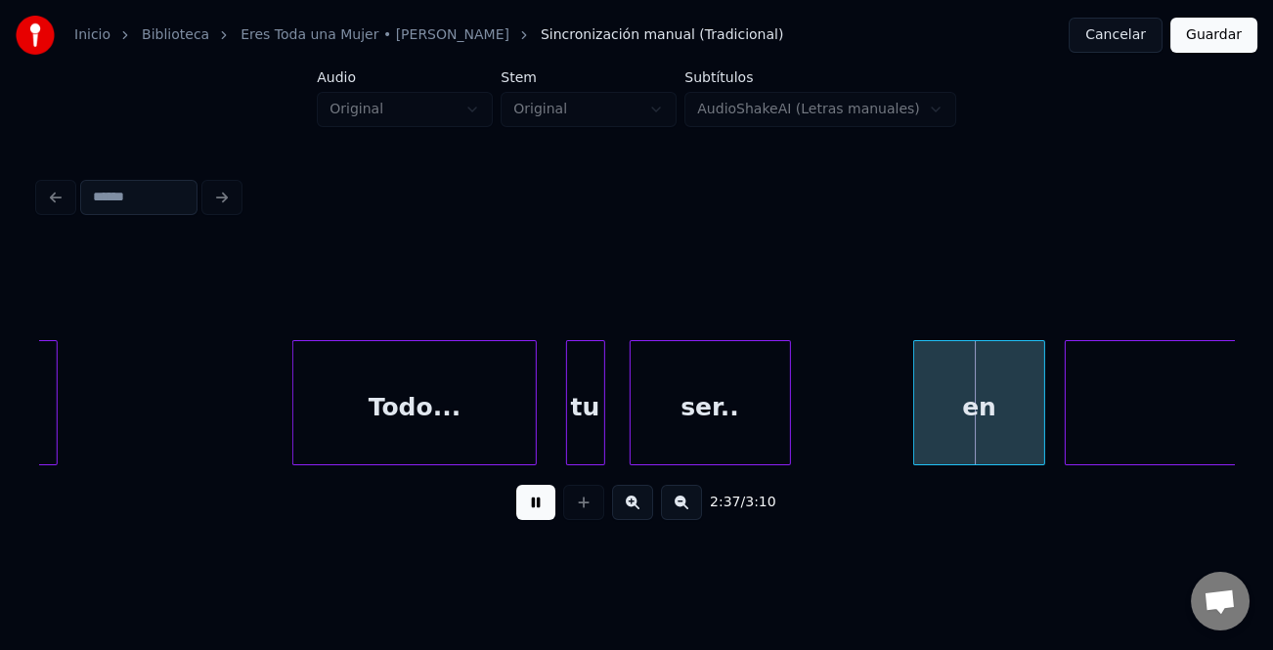
click at [960, 428] on div "en" at bounding box center [979, 407] width 130 height 133
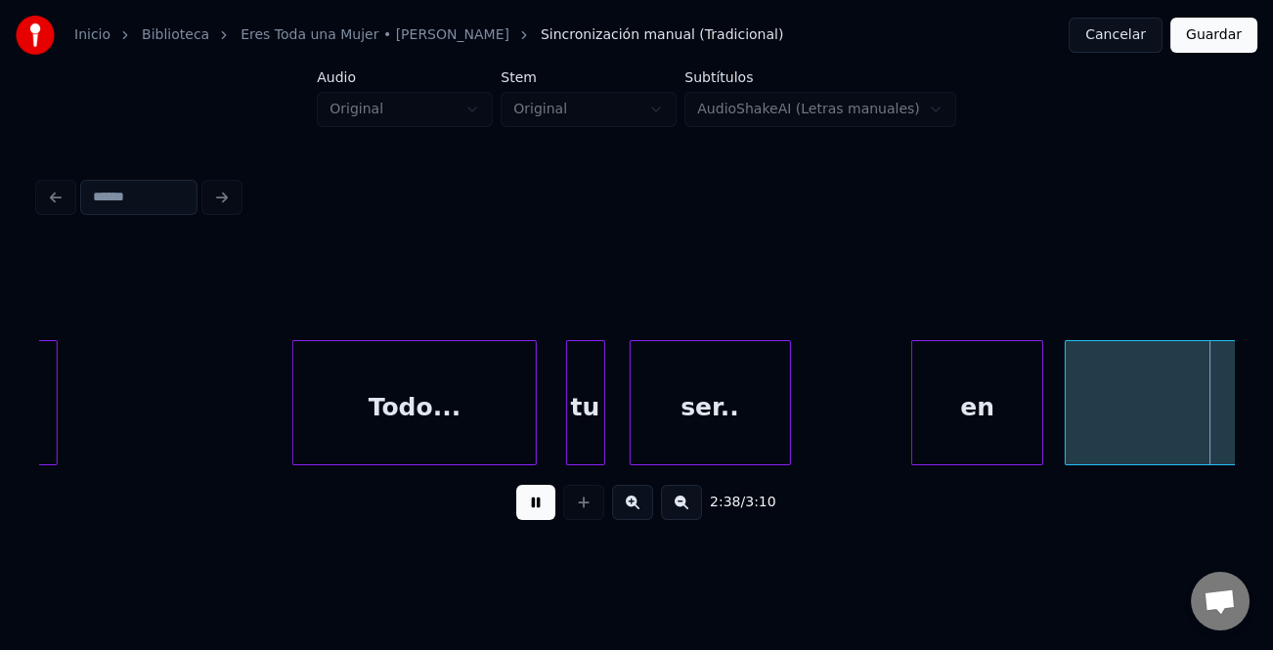
scroll to position [0, 38682]
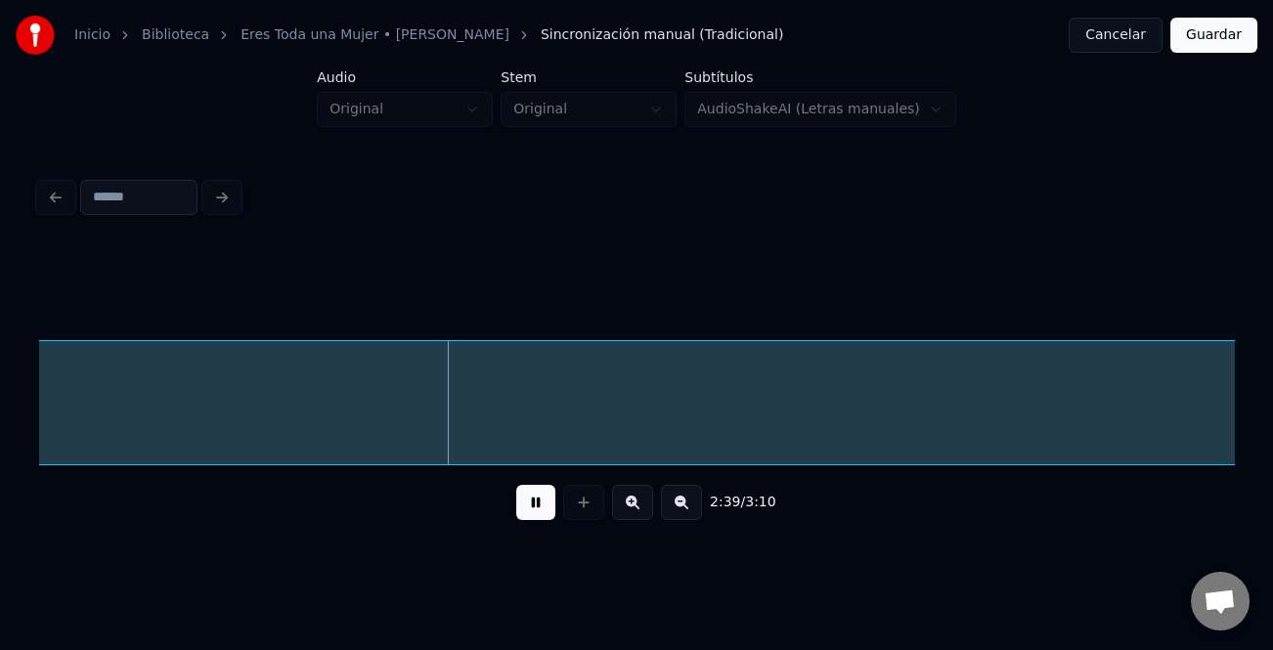
click at [693, 507] on button at bounding box center [681, 502] width 41 height 35
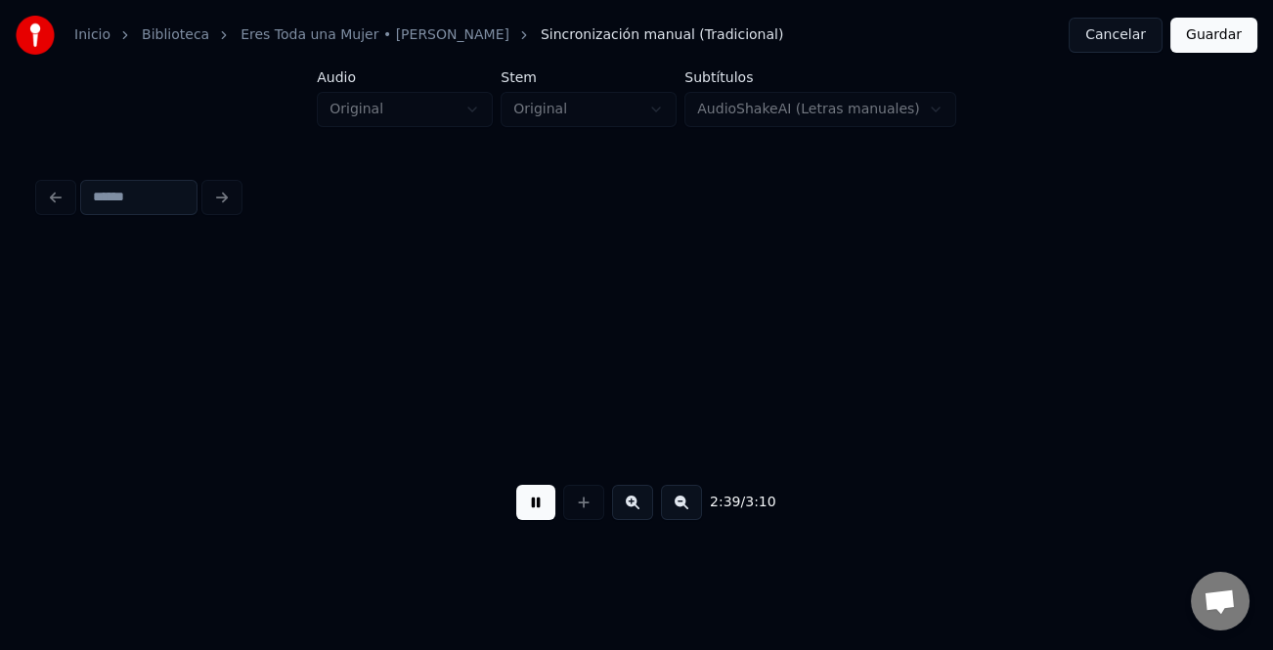
click at [693, 507] on button at bounding box center [681, 502] width 41 height 35
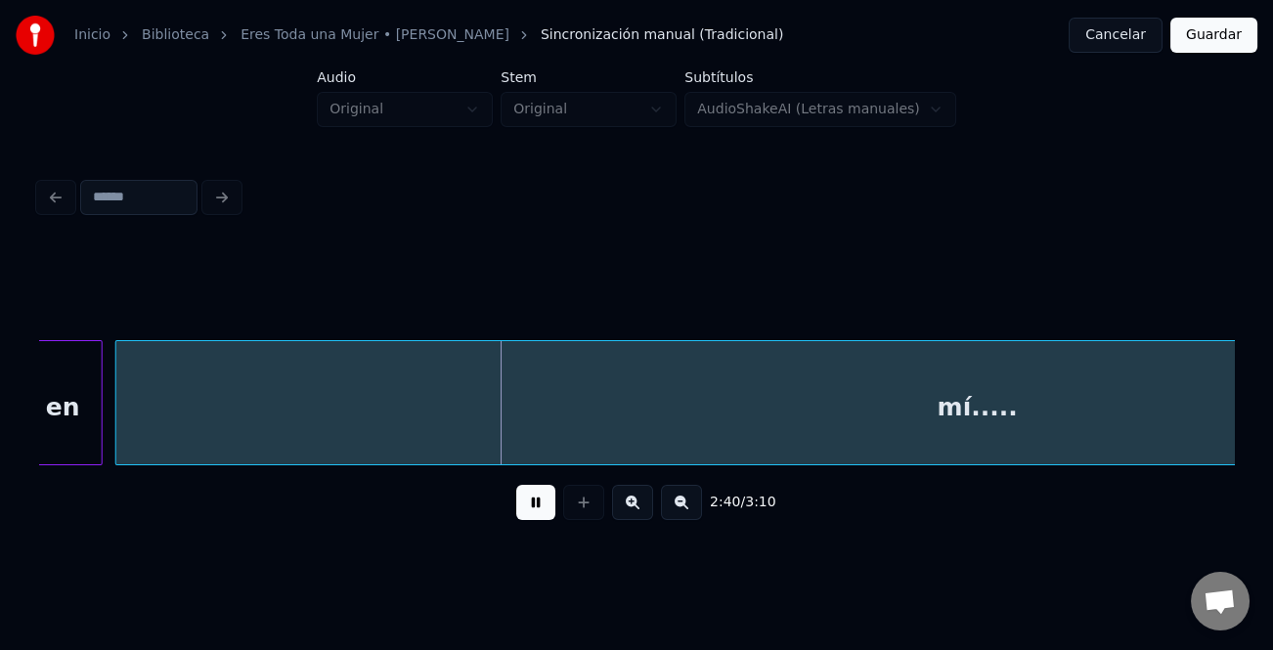
click at [693, 507] on button at bounding box center [681, 502] width 41 height 35
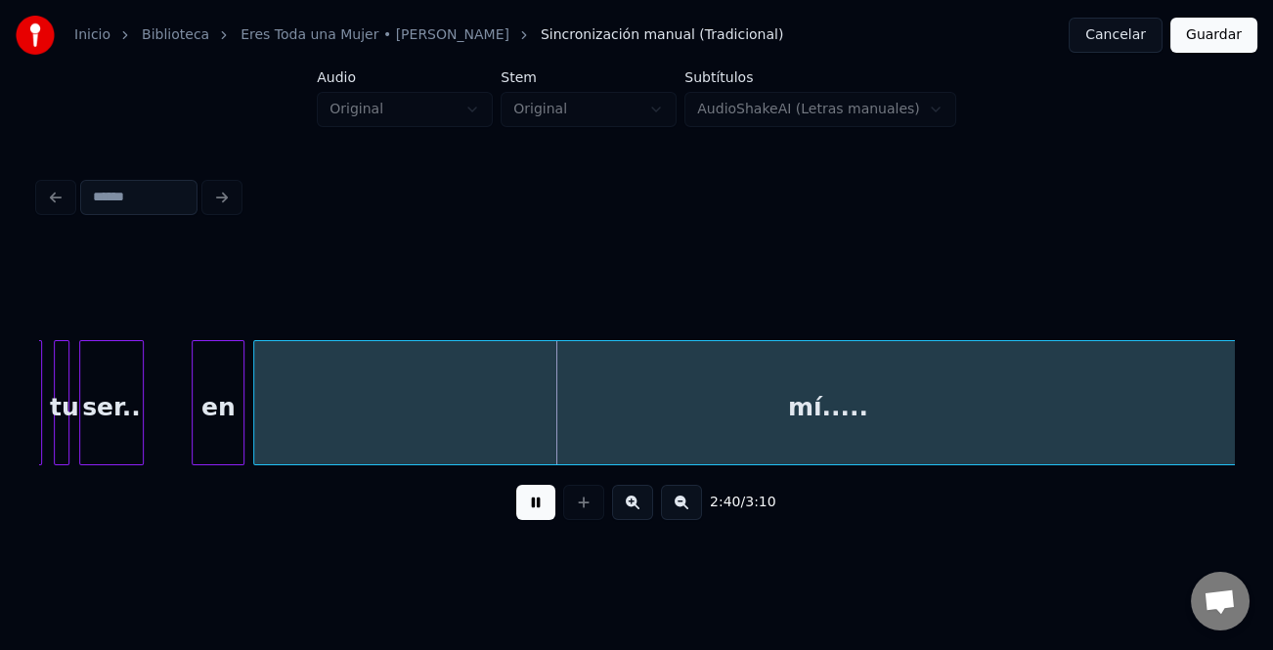
click at [693, 507] on button at bounding box center [681, 502] width 41 height 35
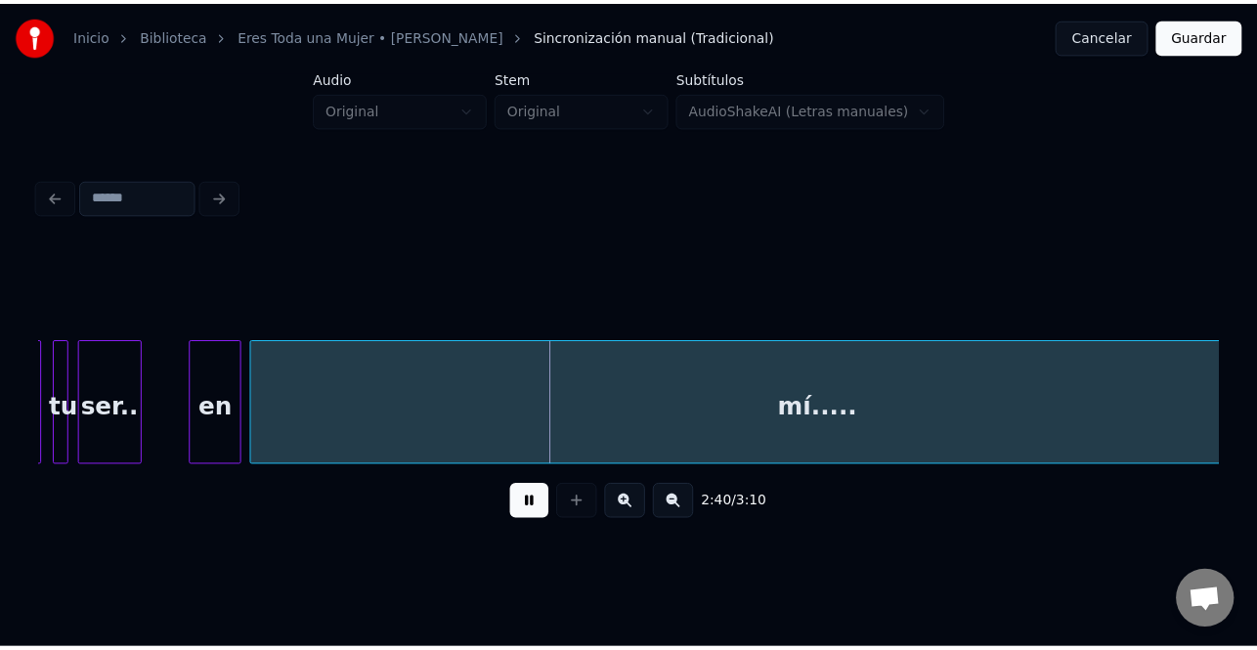
scroll to position [0, 7335]
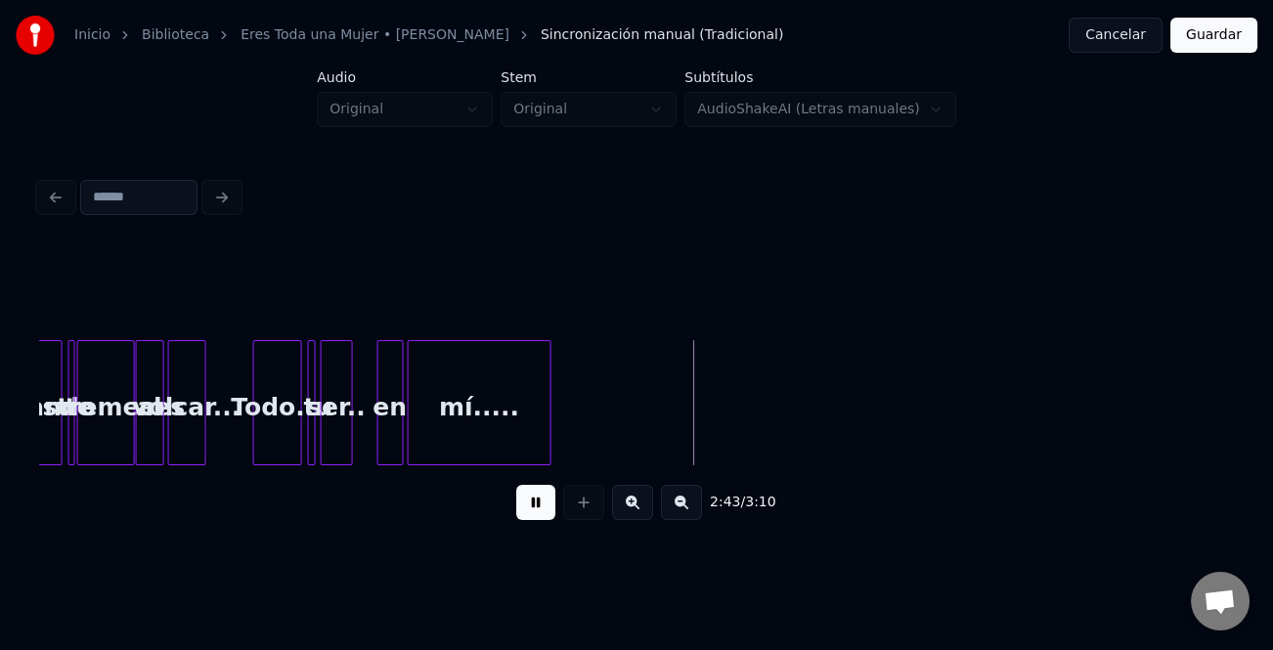
click at [548, 424] on div at bounding box center [547, 402] width 6 height 123
click at [1215, 38] on button "Guardar" at bounding box center [1213, 35] width 87 height 35
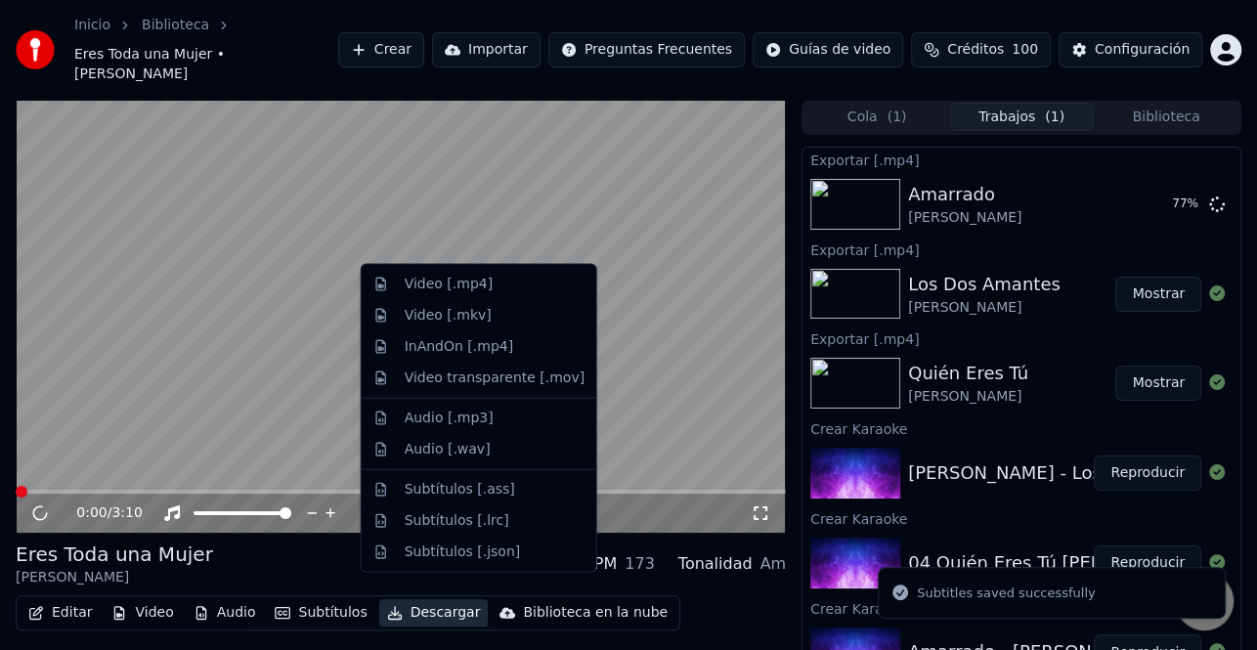
click at [431, 599] on button "Descargar" at bounding box center [433, 612] width 109 height 27
click at [500, 284] on div "Video [.mp4]" at bounding box center [495, 285] width 180 height 20
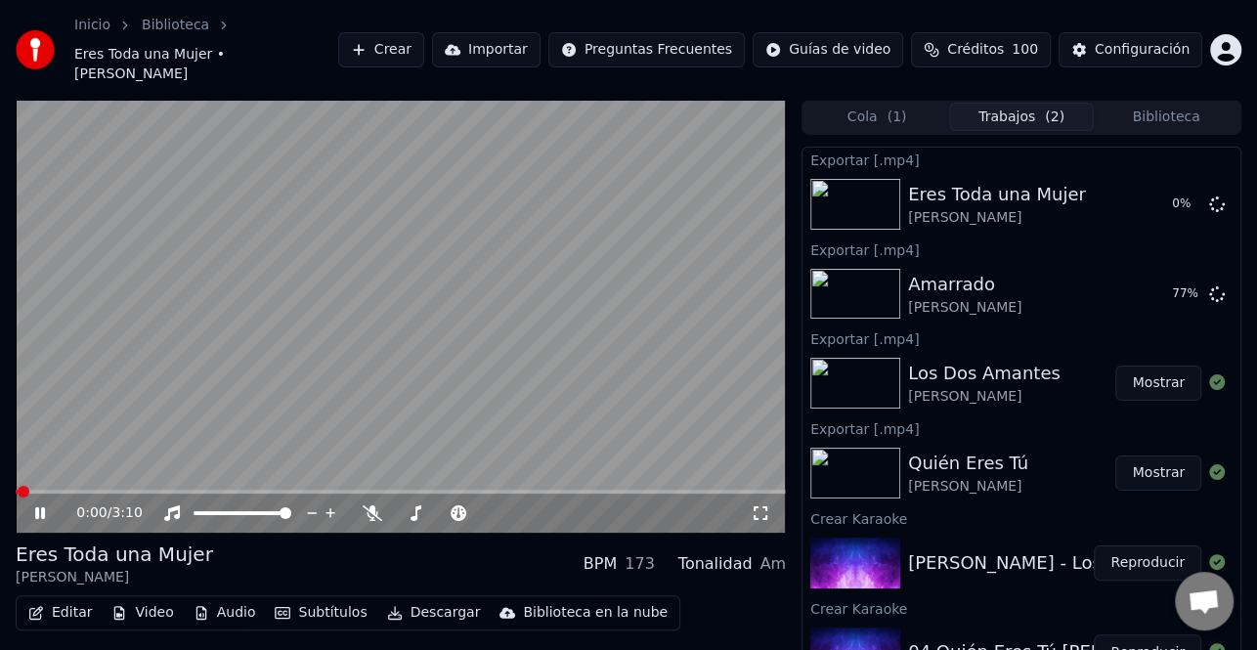
click at [39, 505] on icon at bounding box center [53, 513] width 45 height 16
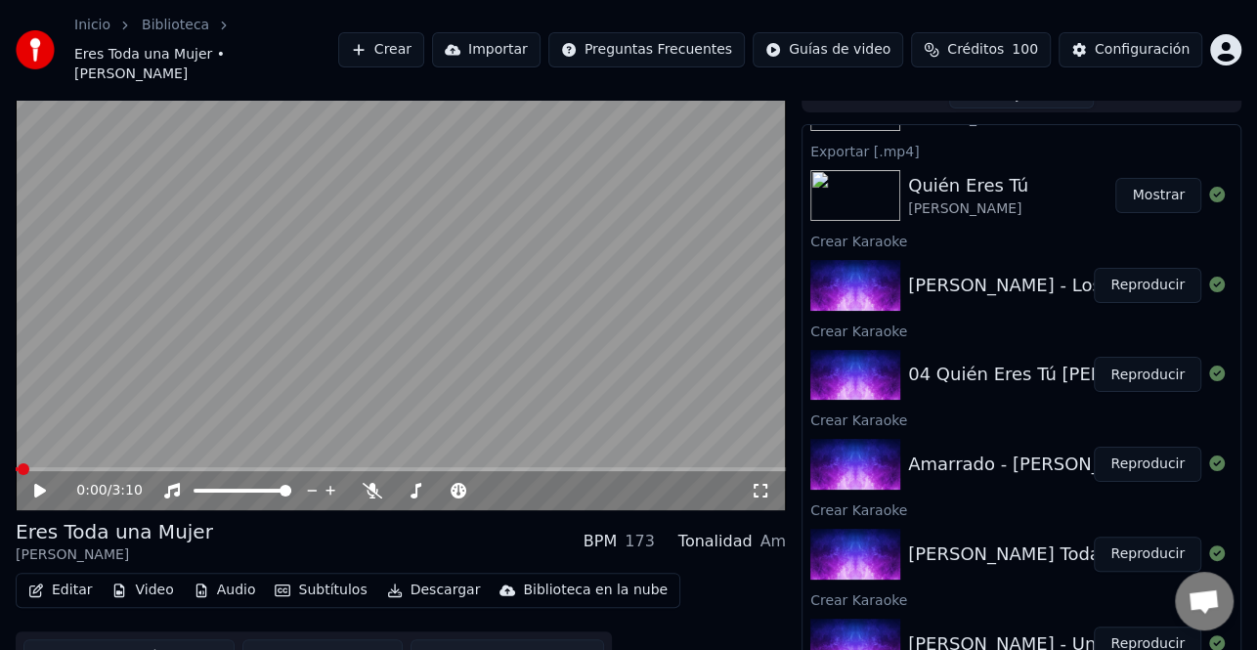
scroll to position [35, 0]
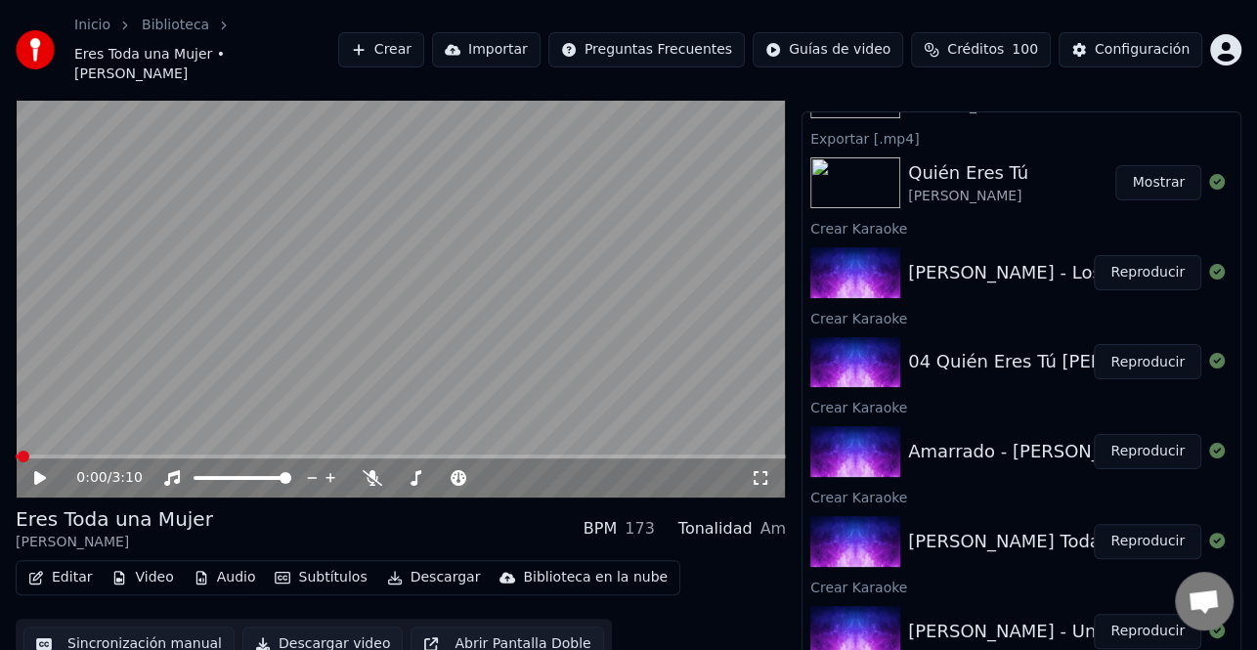
click at [997, 618] on div "[PERSON_NAME] - Una Mujer Como Tú" at bounding box center [1075, 631] width 334 height 27
click at [956, 618] on div "[PERSON_NAME] - Una Mujer Como Tú" at bounding box center [1075, 631] width 334 height 27
click at [1126, 614] on button "Reproducir" at bounding box center [1148, 631] width 108 height 35
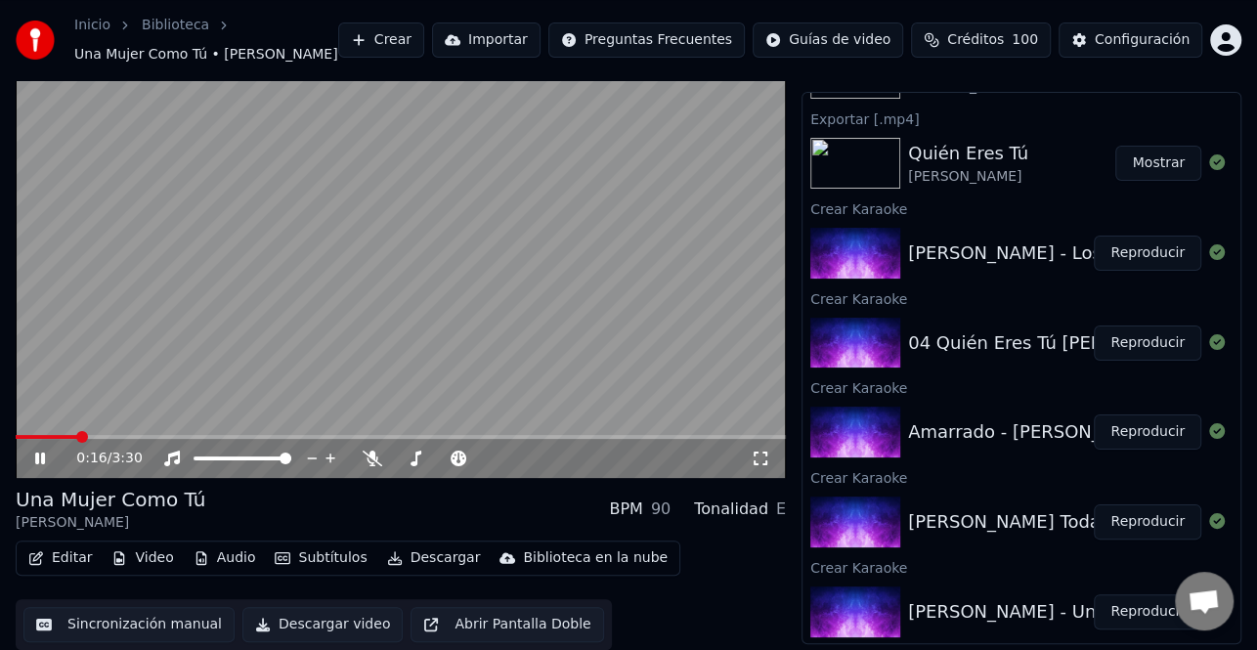
click at [48, 454] on icon at bounding box center [53, 459] width 45 height 16
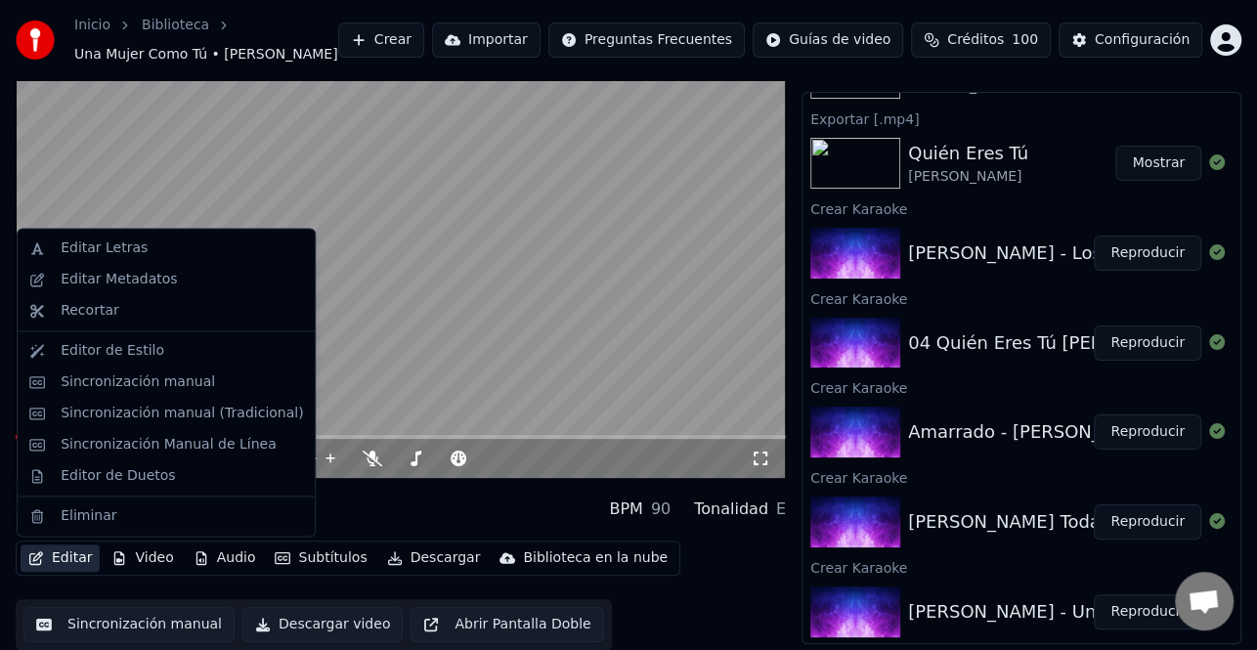
click at [66, 561] on button "Editar" at bounding box center [60, 557] width 79 height 27
click at [227, 410] on div "Sincronización manual (Tradicional)" at bounding box center [182, 414] width 242 height 20
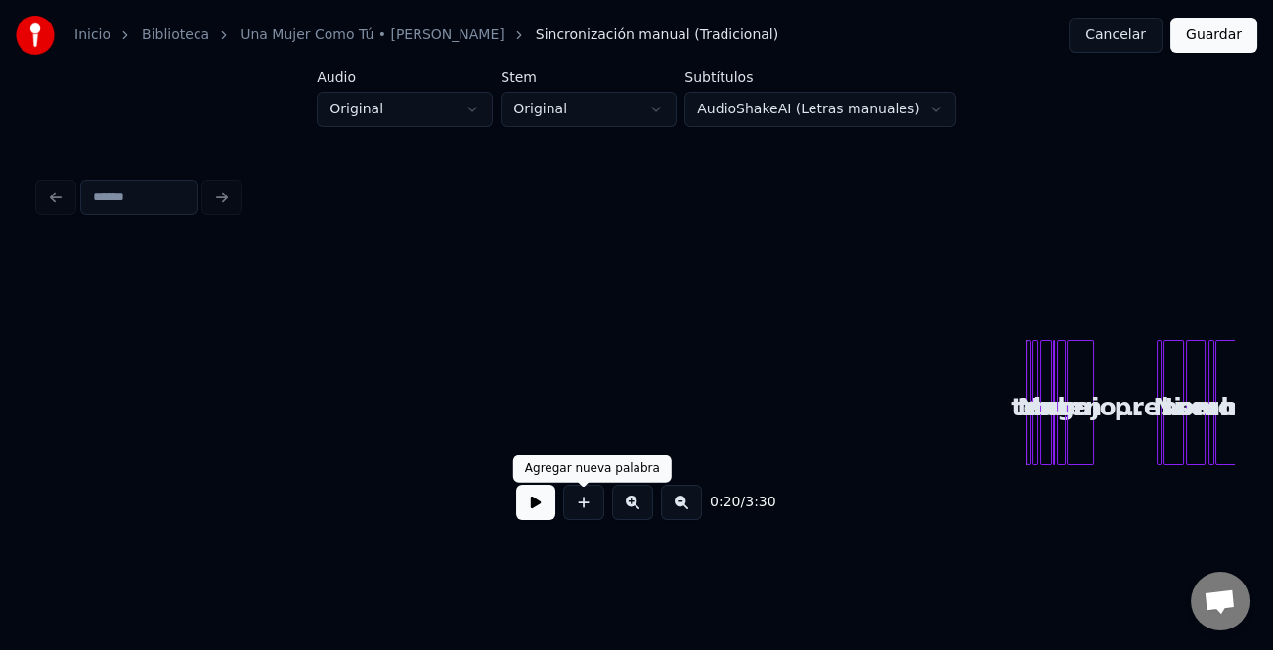
click at [554, 509] on div "0:20 / 3:30" at bounding box center [636, 502] width 1163 height 43
click at [527, 507] on button at bounding box center [535, 502] width 39 height 35
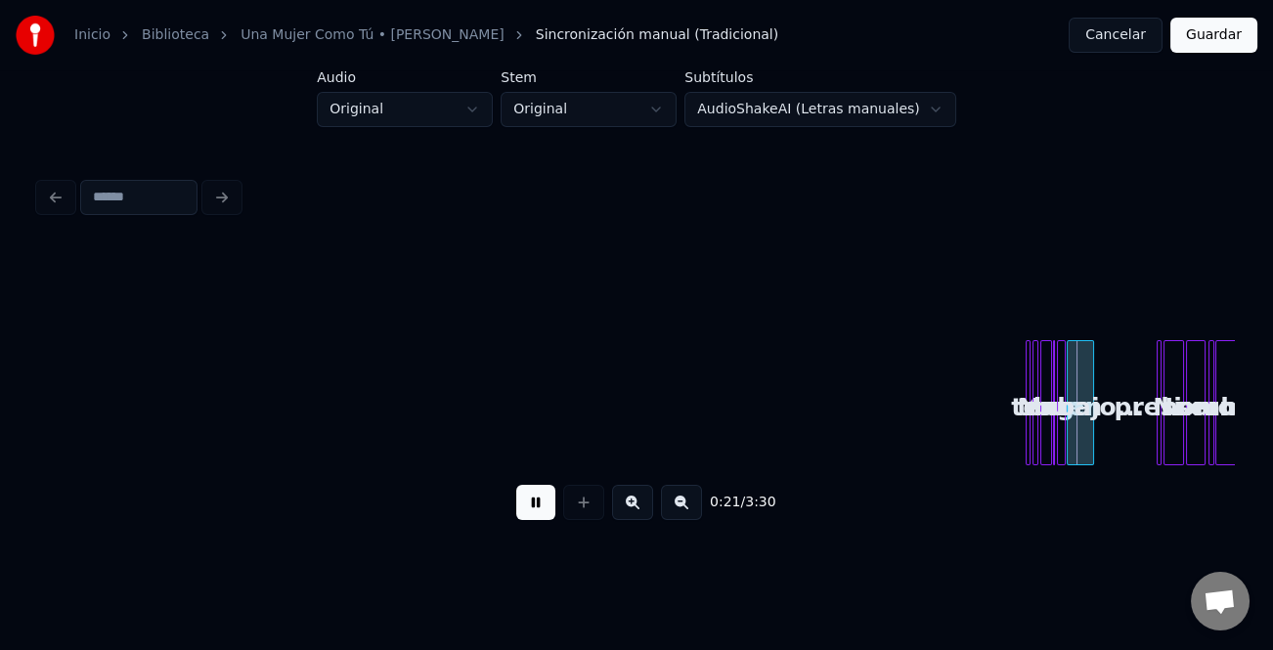
click at [635, 511] on button at bounding box center [632, 502] width 41 height 35
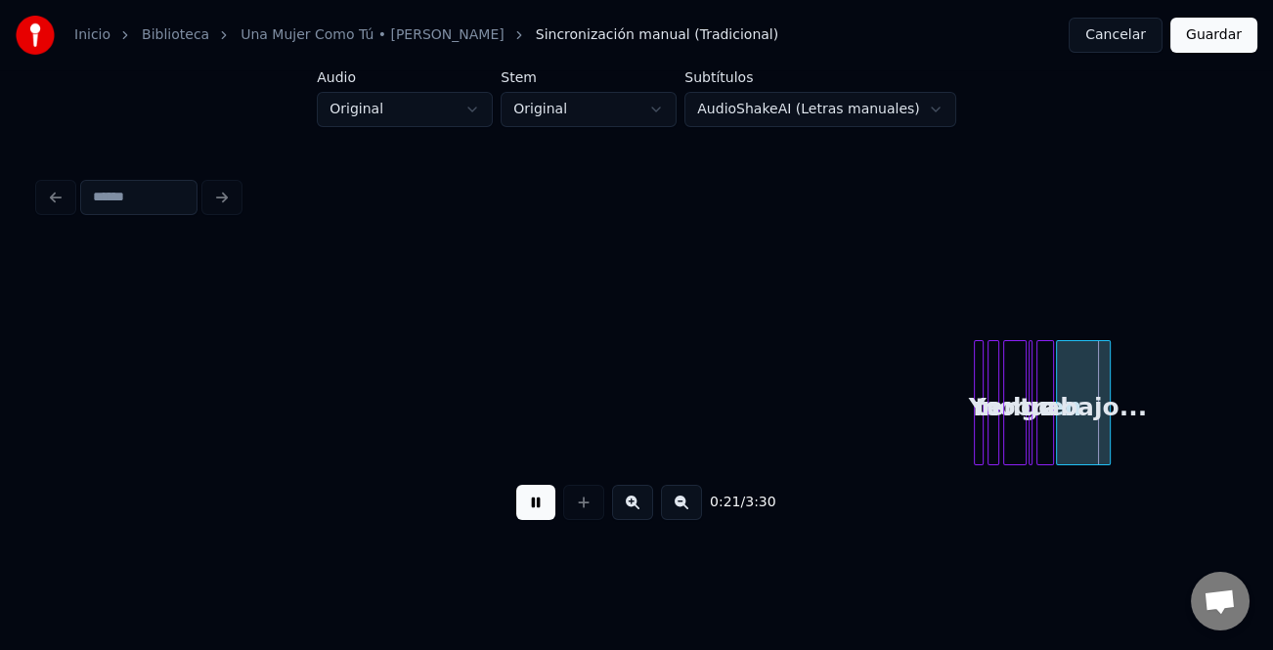
click at [635, 511] on button at bounding box center [632, 502] width 41 height 35
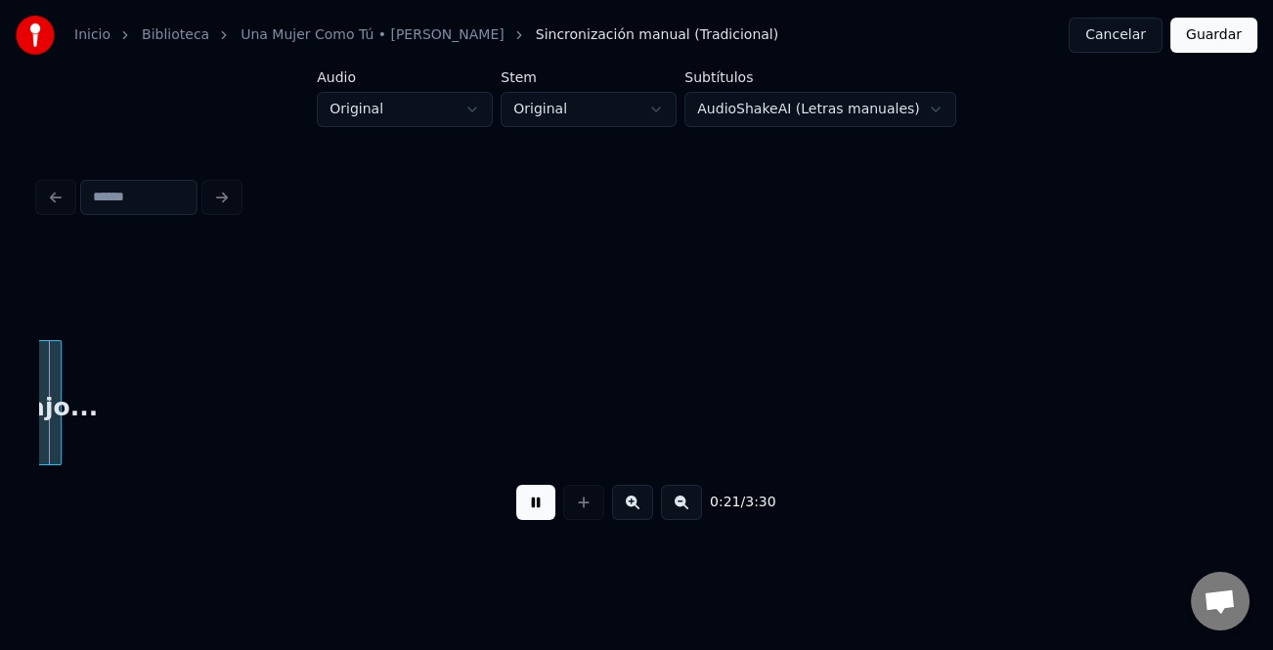
click at [635, 511] on button at bounding box center [632, 502] width 41 height 35
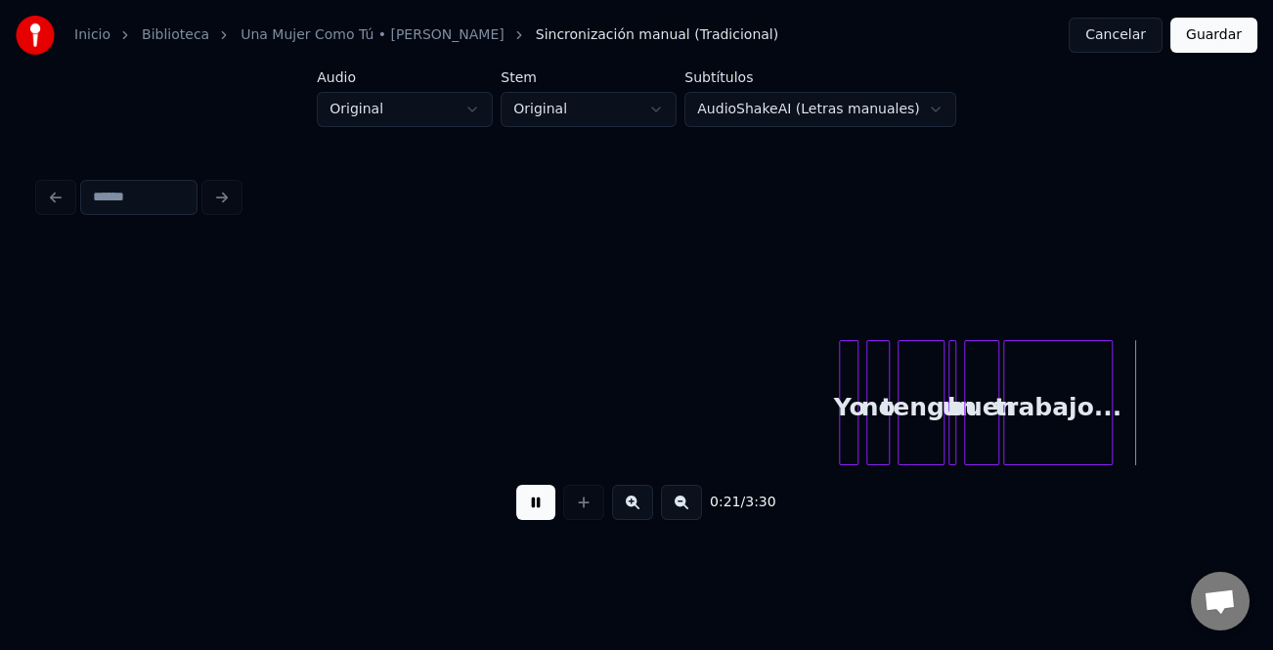
click at [635, 511] on button at bounding box center [632, 502] width 41 height 35
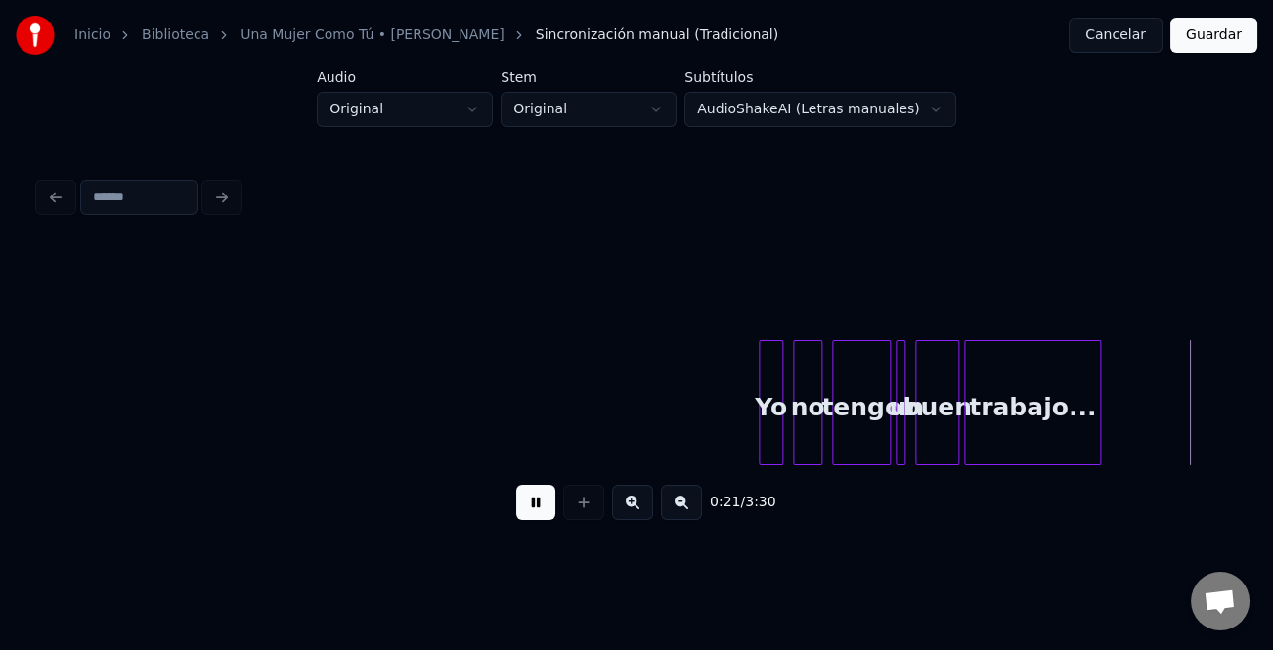
click at [635, 511] on button at bounding box center [632, 502] width 41 height 35
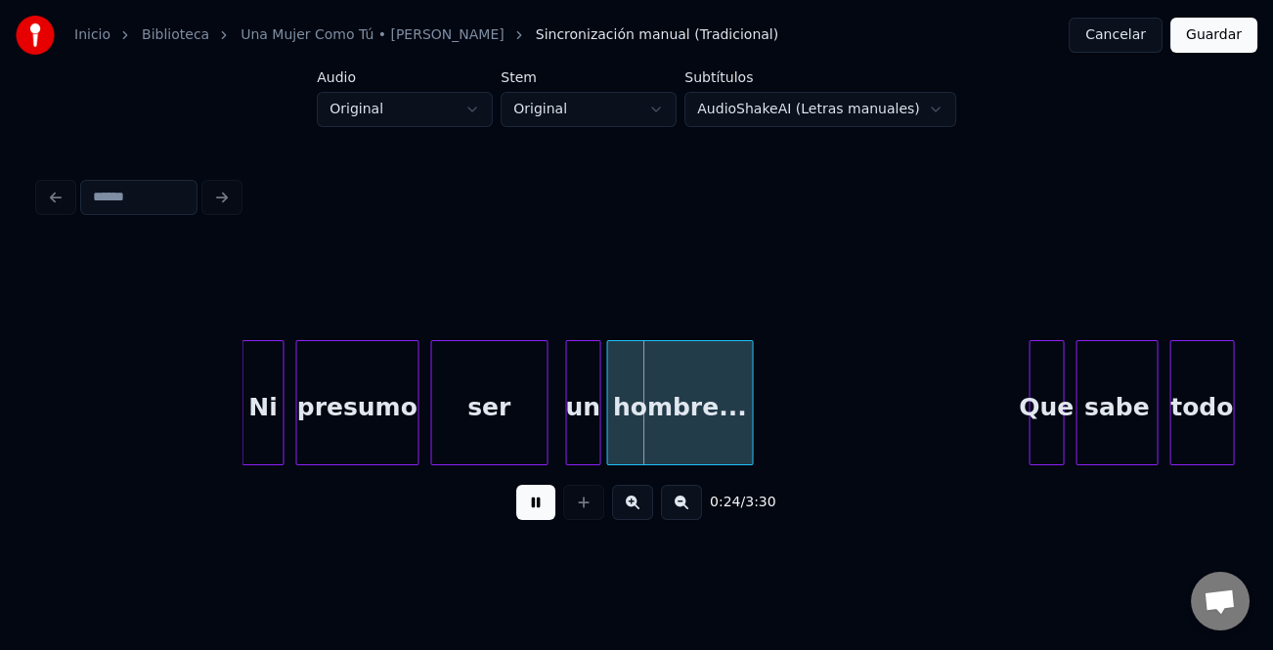
click at [243, 430] on div at bounding box center [245, 402] width 6 height 123
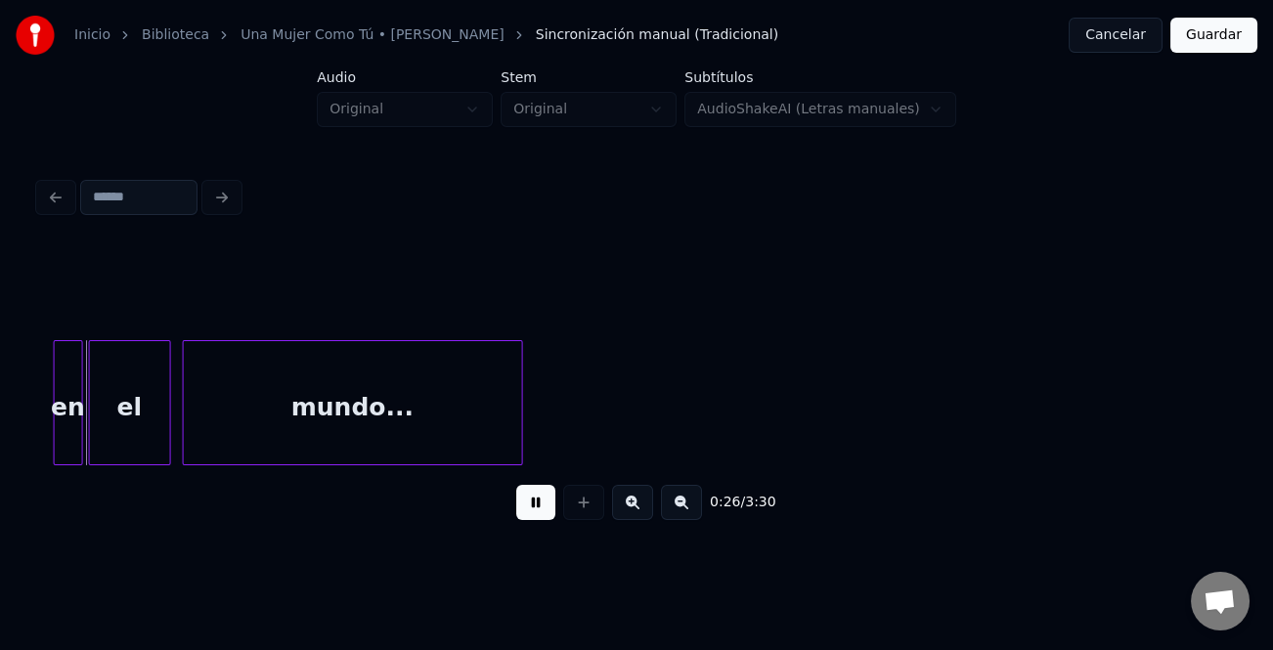
click at [684, 502] on button at bounding box center [681, 502] width 41 height 35
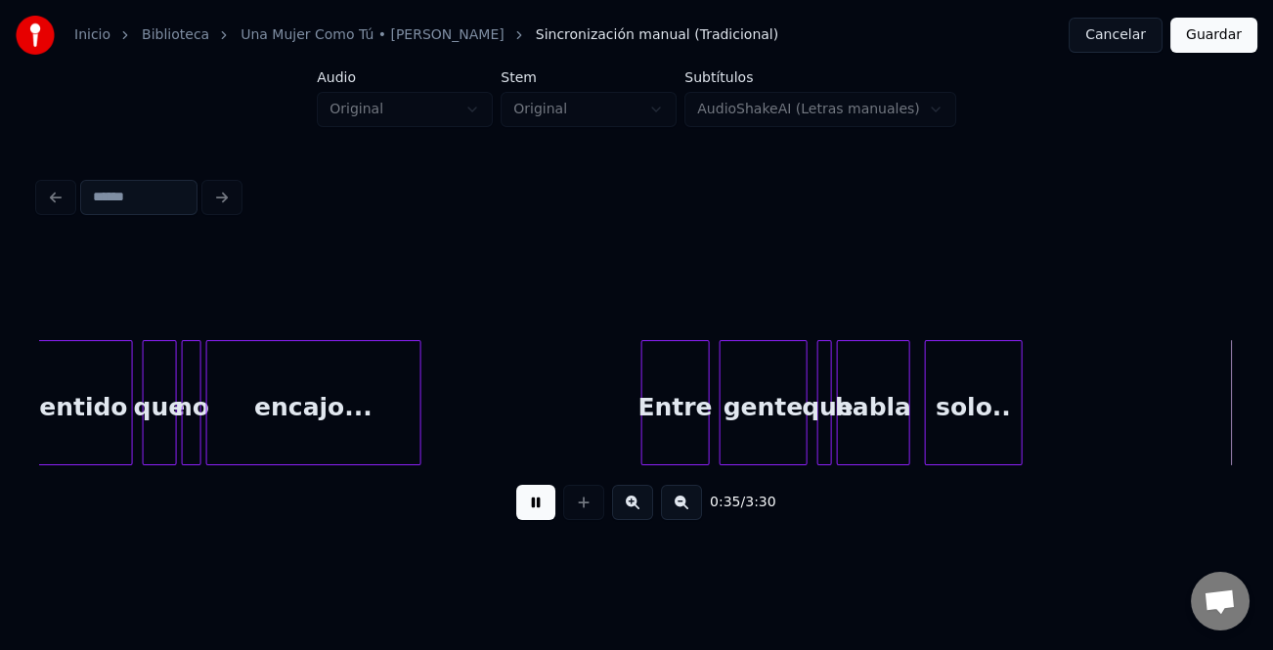
scroll to position [0, 8786]
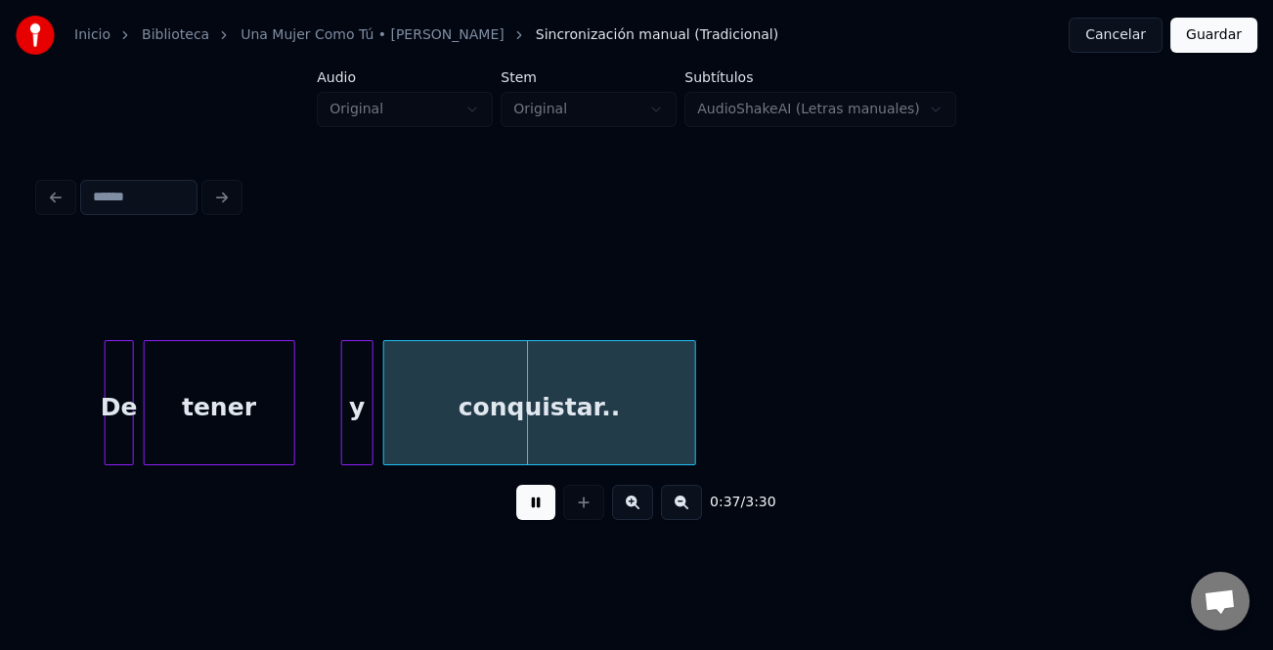
click at [342, 423] on div at bounding box center [345, 402] width 6 height 123
click at [89, 432] on div at bounding box center [92, 402] width 6 height 123
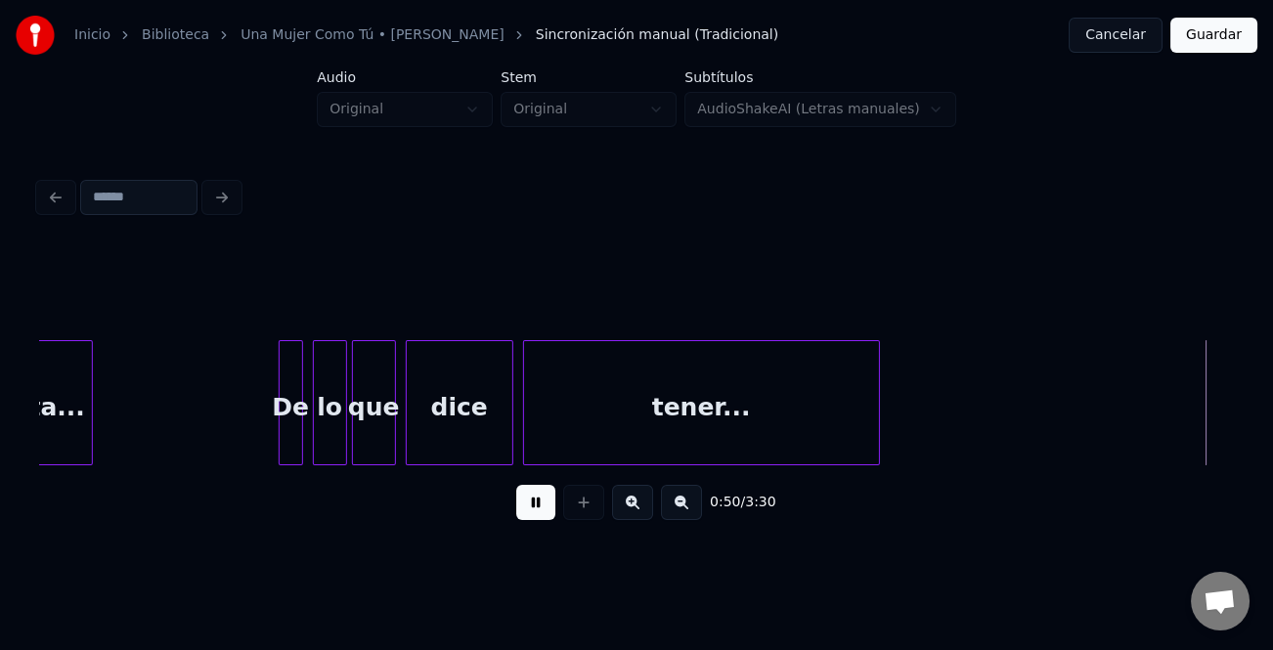
scroll to position [0, 12373]
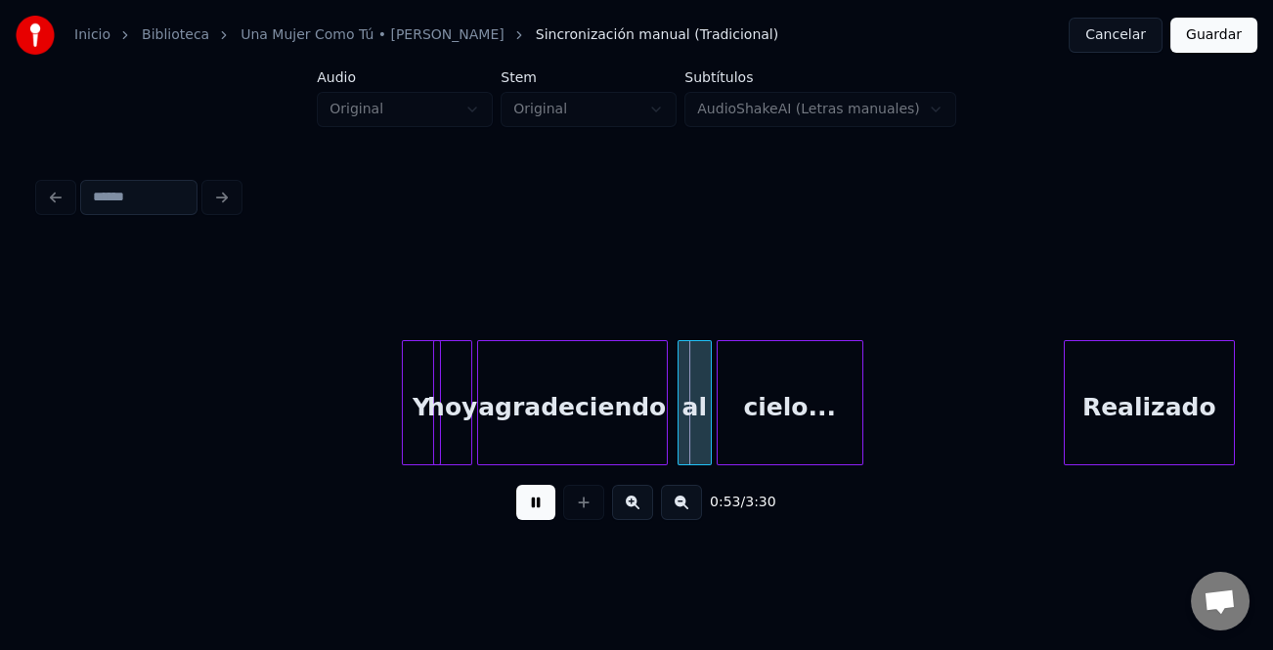
click at [404, 425] on div at bounding box center [406, 402] width 6 height 123
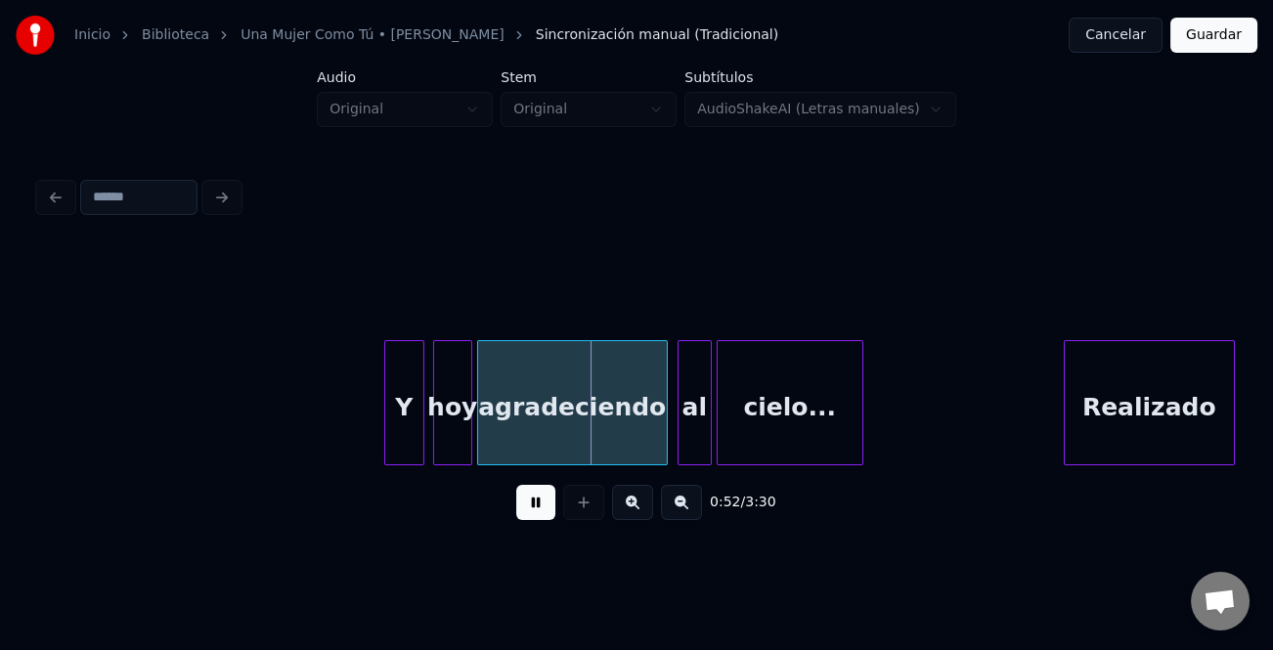
click at [398, 431] on div "Y" at bounding box center [404, 407] width 38 height 133
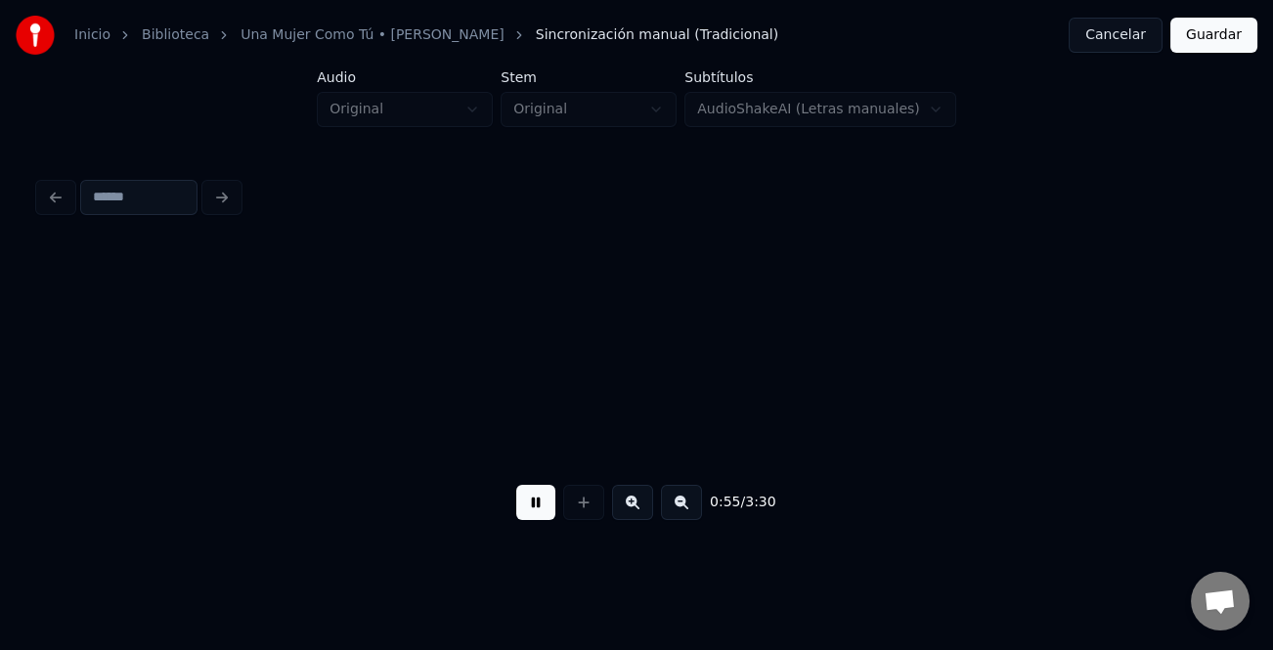
scroll to position [0, 13568]
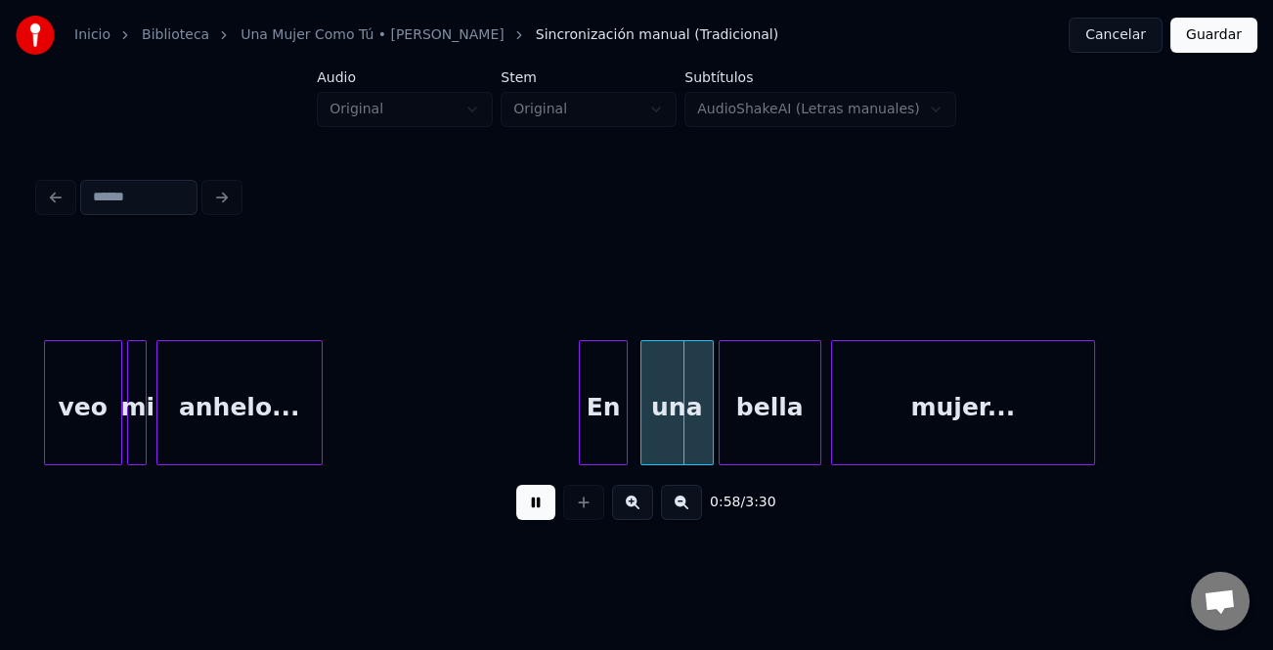
click at [594, 409] on div "En" at bounding box center [603, 407] width 47 height 133
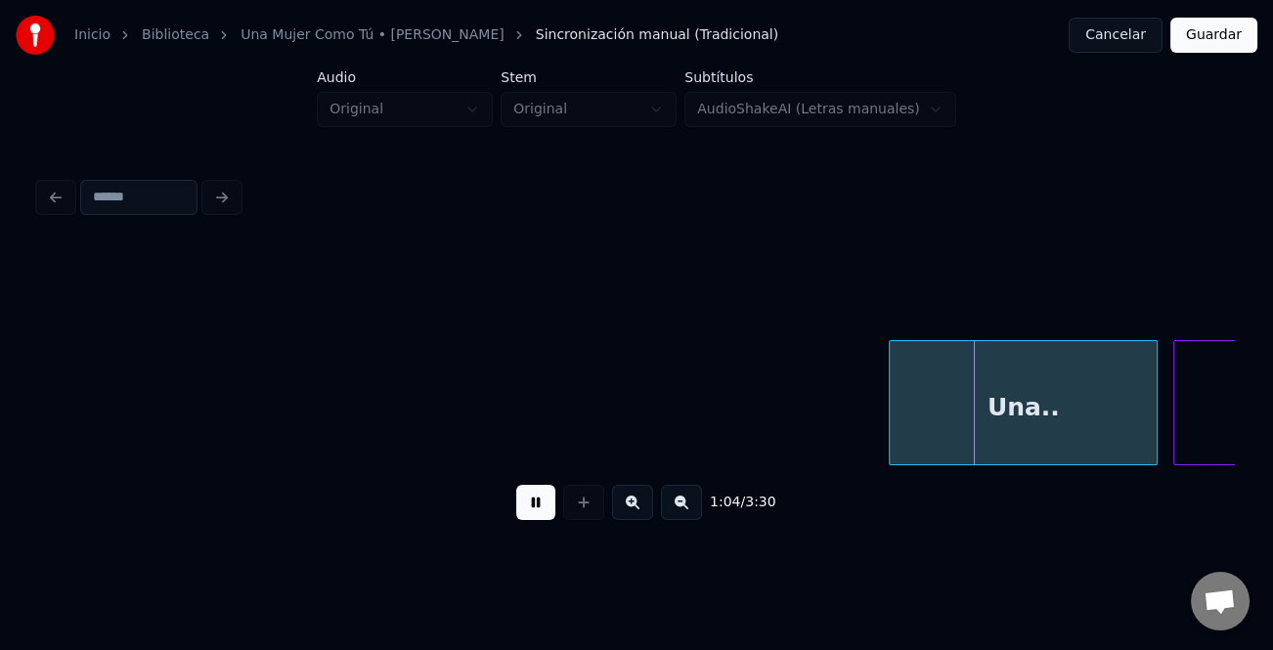
click at [1017, 411] on div "Una.." at bounding box center [1023, 407] width 267 height 133
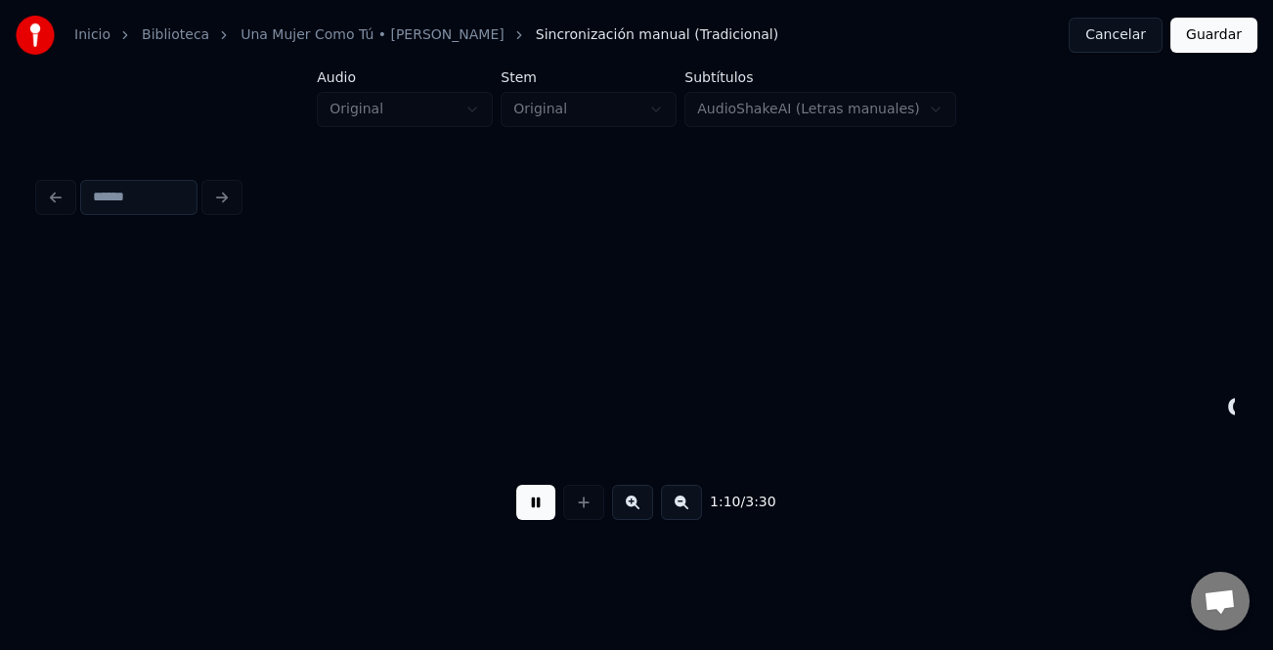
scroll to position [0, 17165]
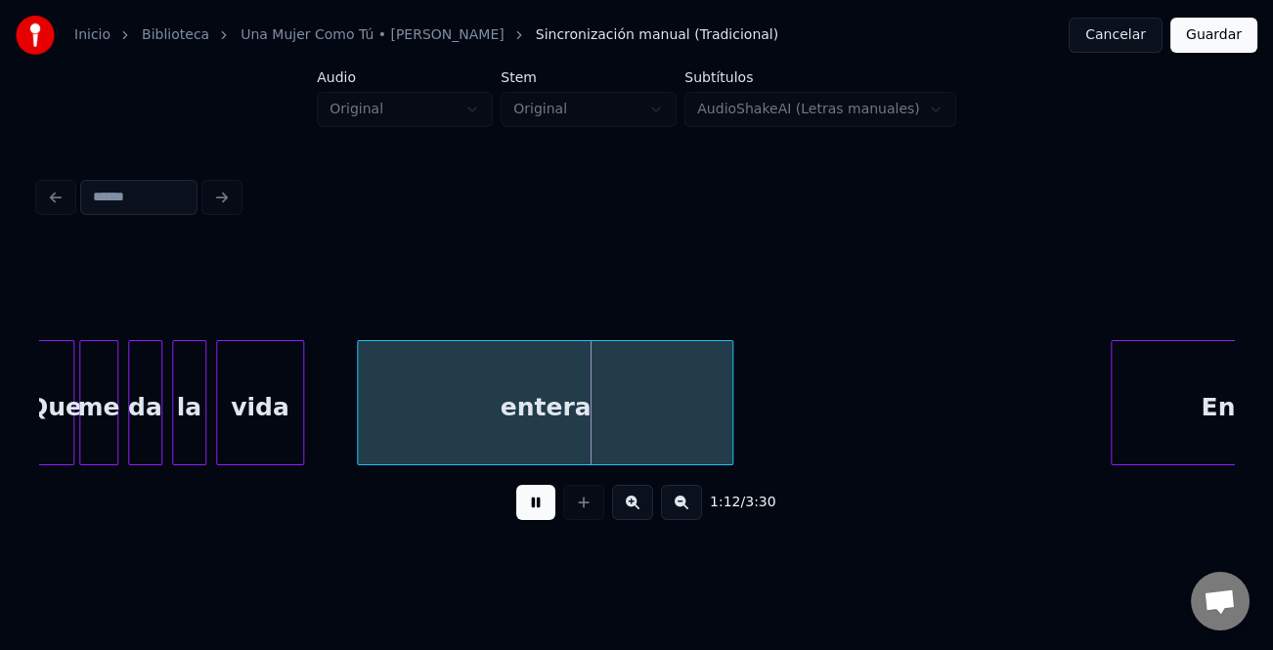
click at [594, 441] on div "entera" at bounding box center [545, 407] width 374 height 133
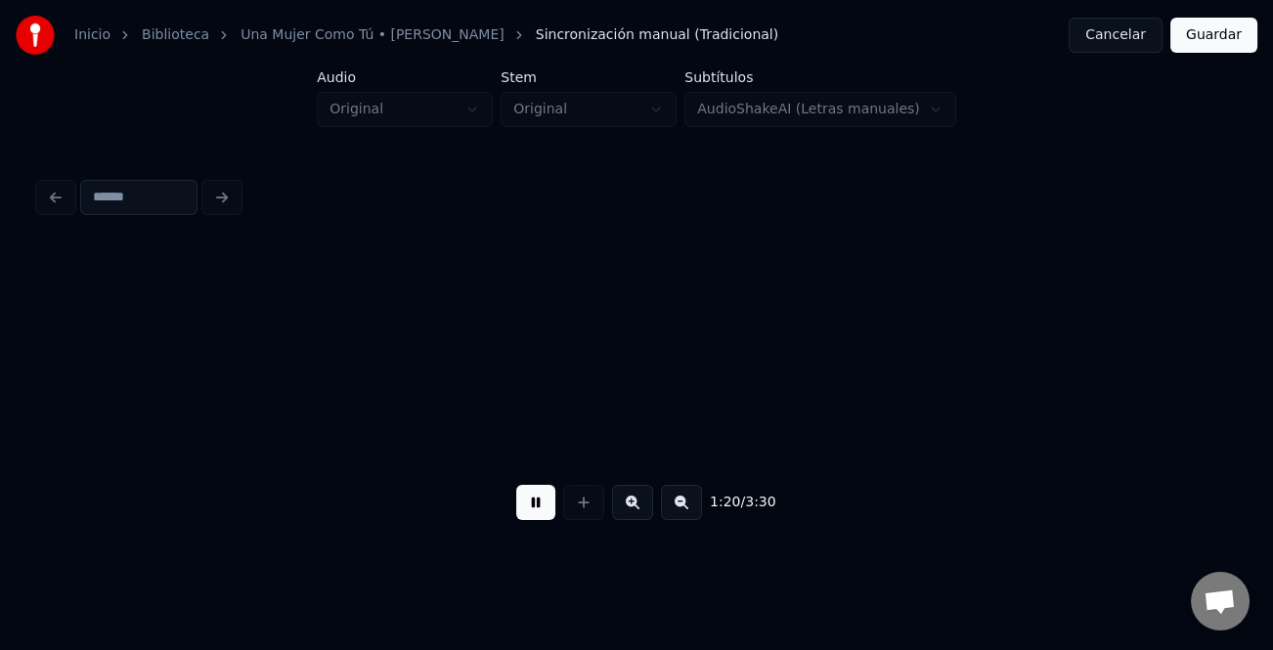
scroll to position [0, 19553]
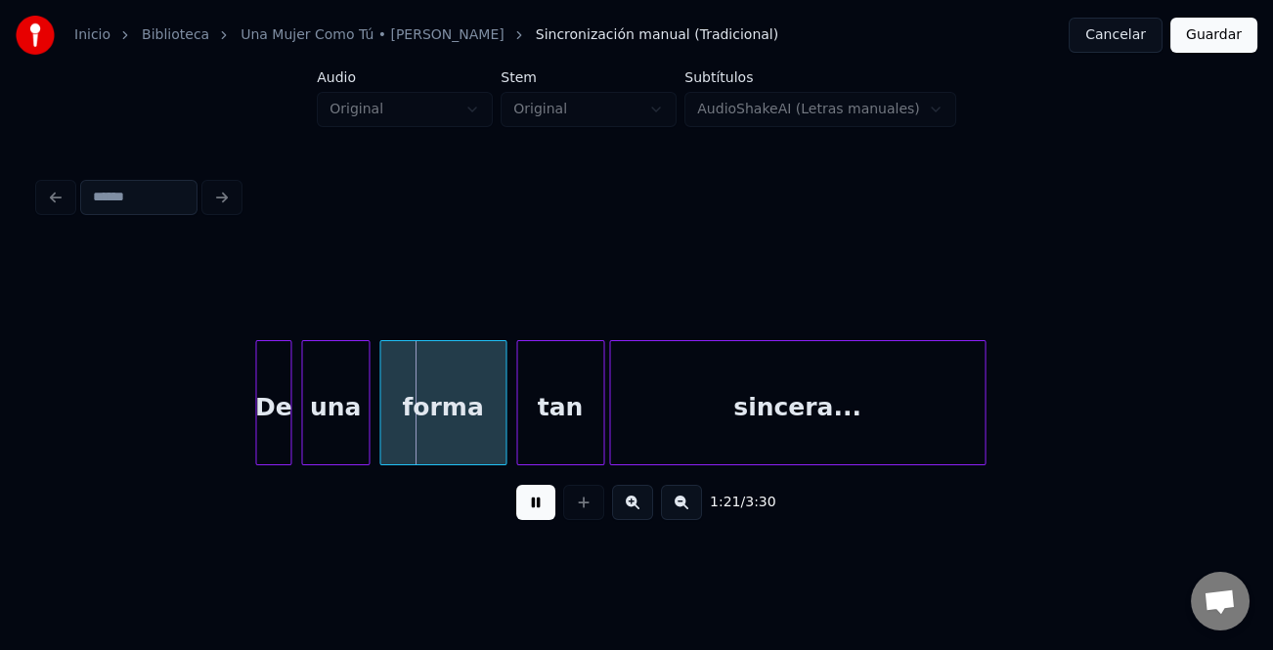
click at [256, 426] on div at bounding box center [259, 402] width 6 height 123
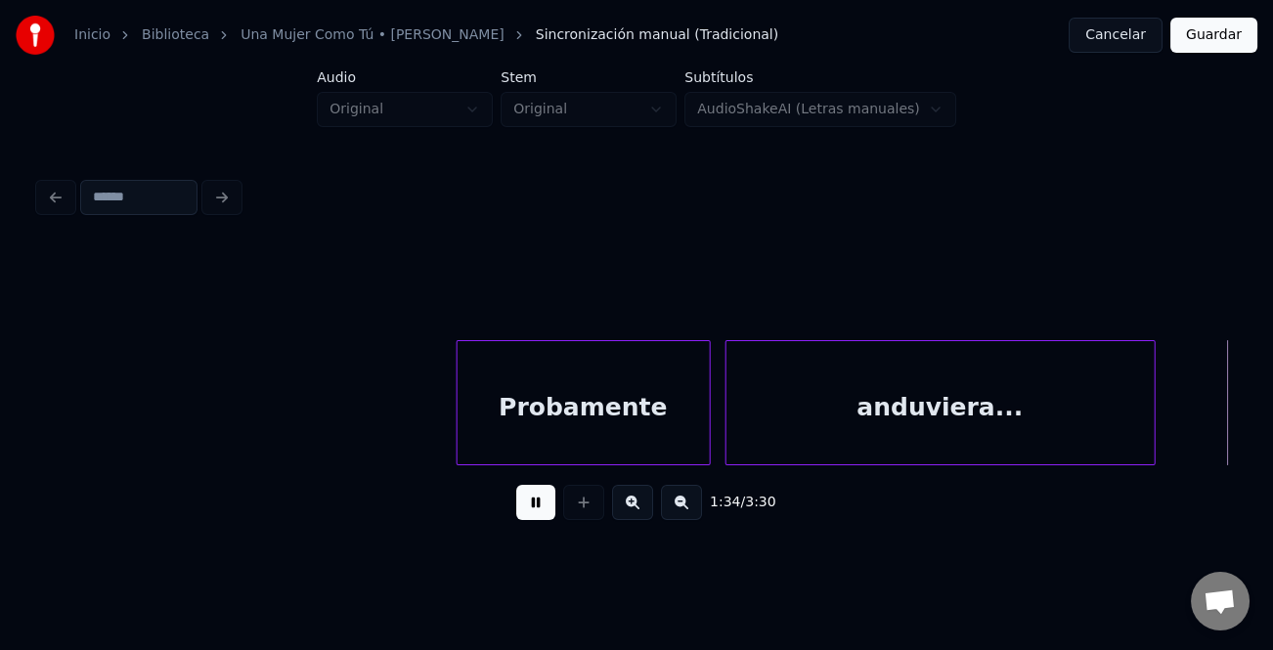
scroll to position [0, 23148]
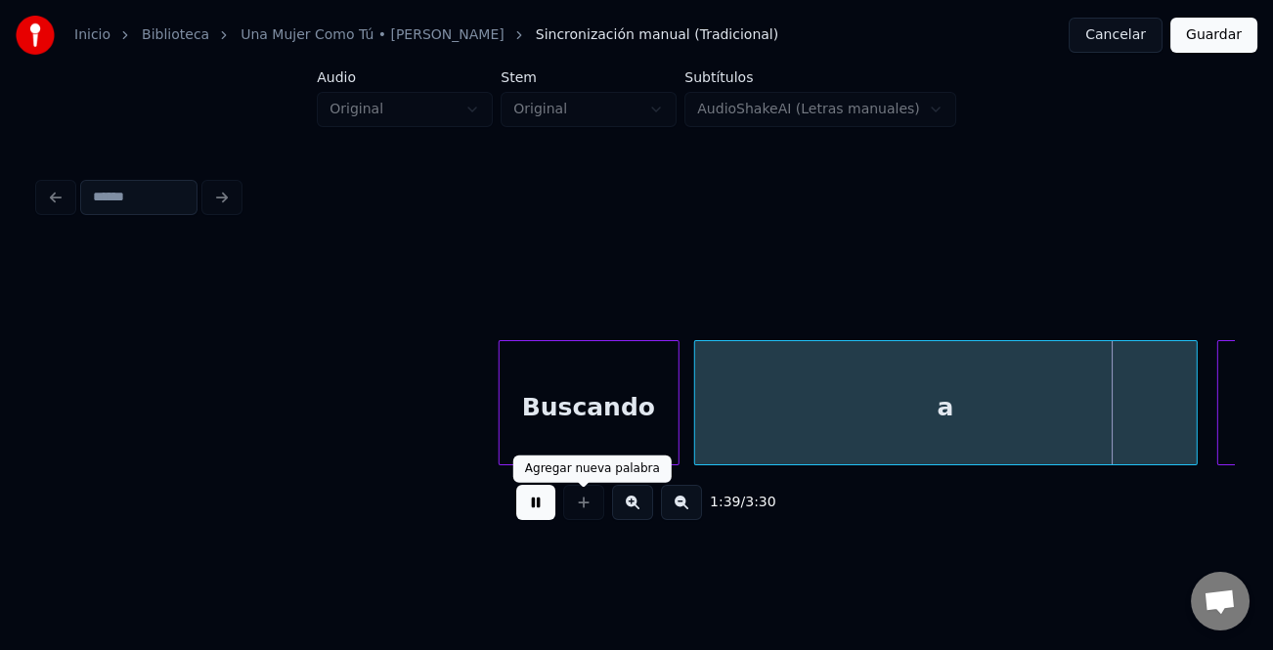
click at [532, 511] on button at bounding box center [535, 502] width 39 height 35
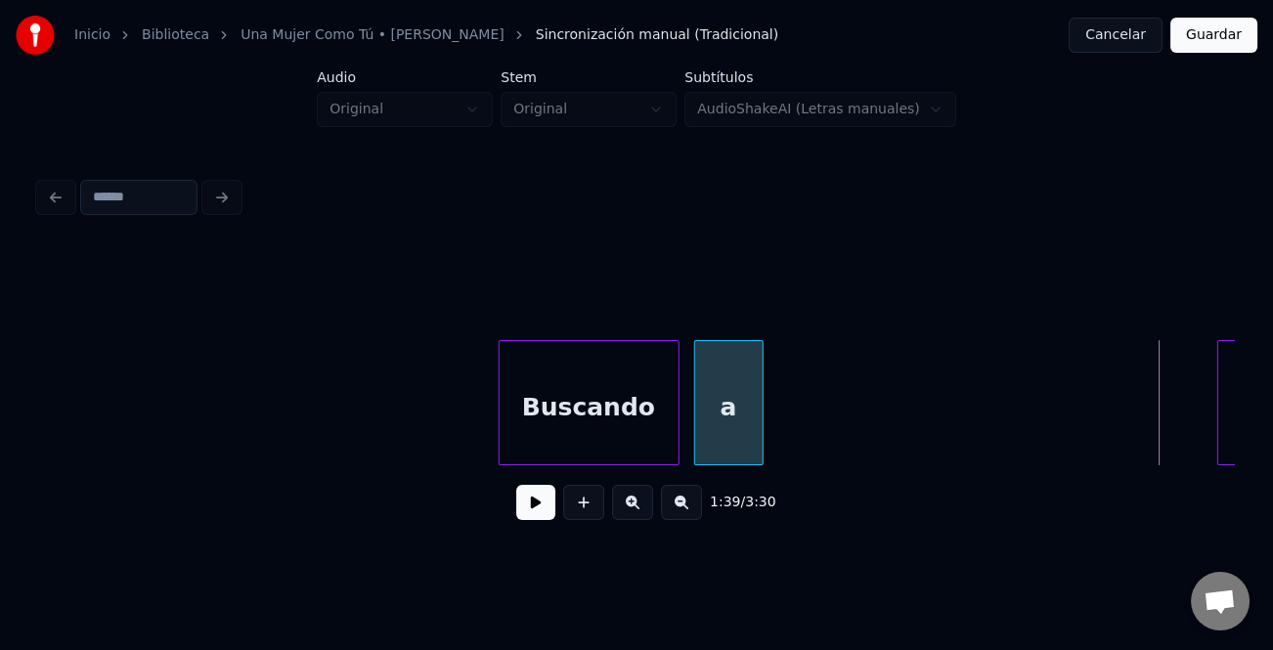
click at [757, 433] on div at bounding box center [760, 402] width 6 height 123
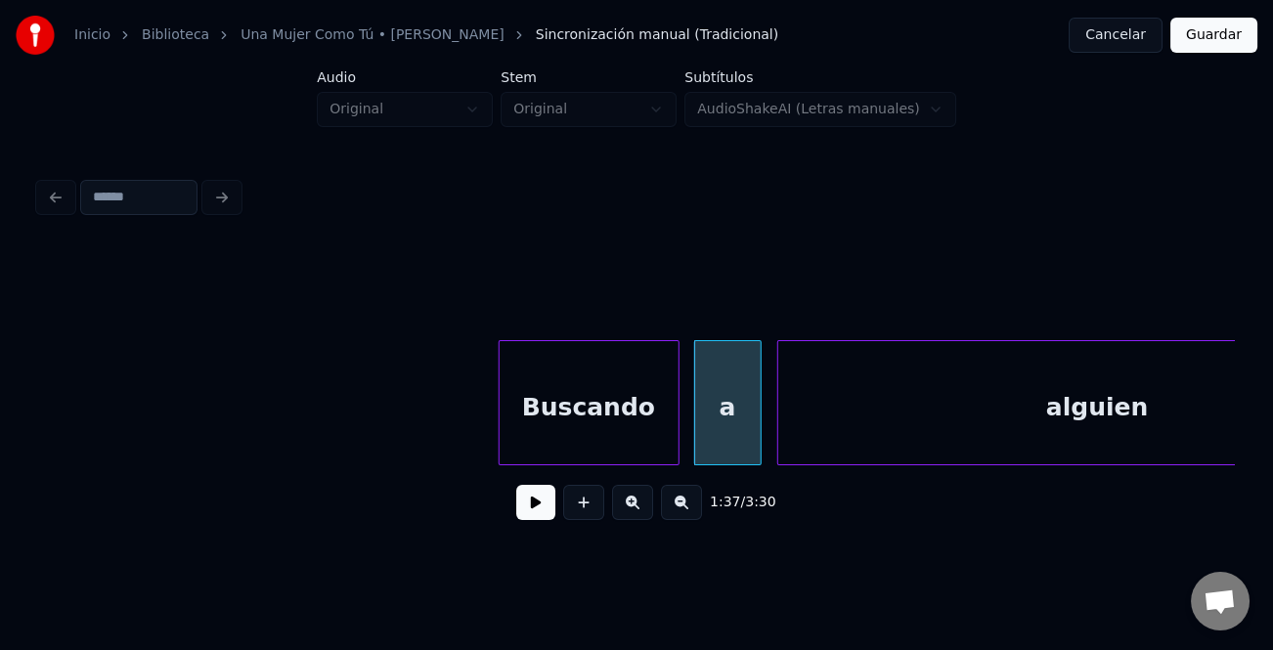
click at [778, 444] on div at bounding box center [781, 402] width 6 height 123
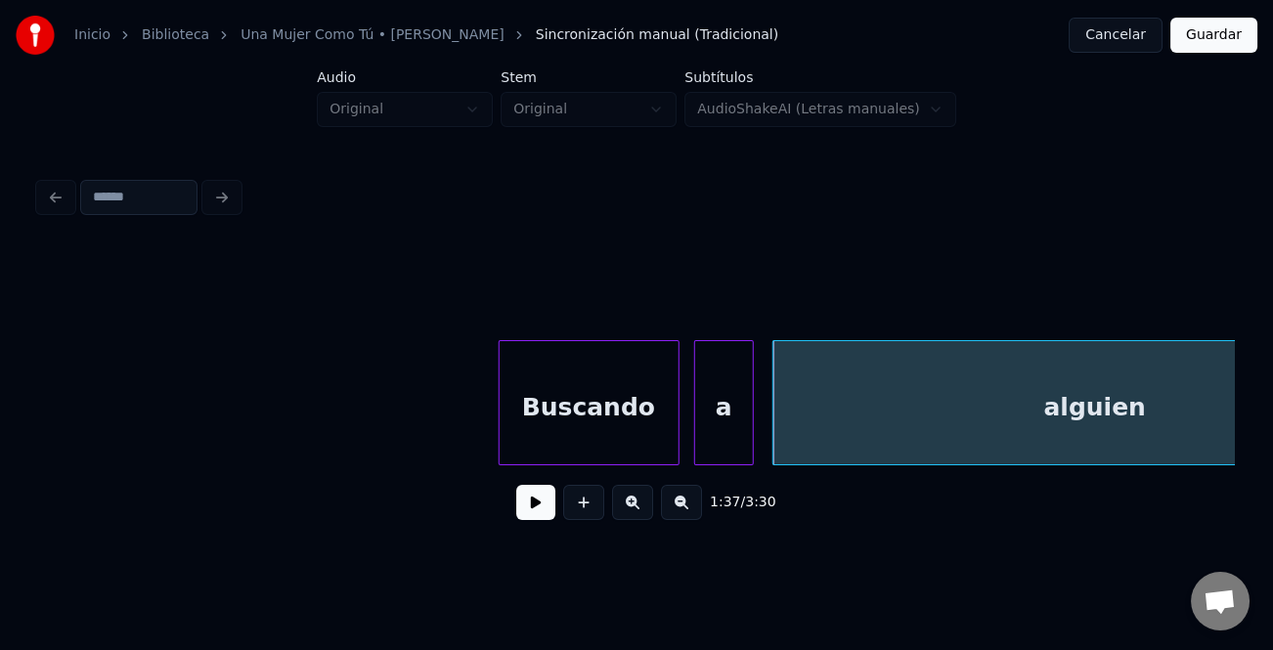
click at [749, 439] on div at bounding box center [750, 402] width 6 height 123
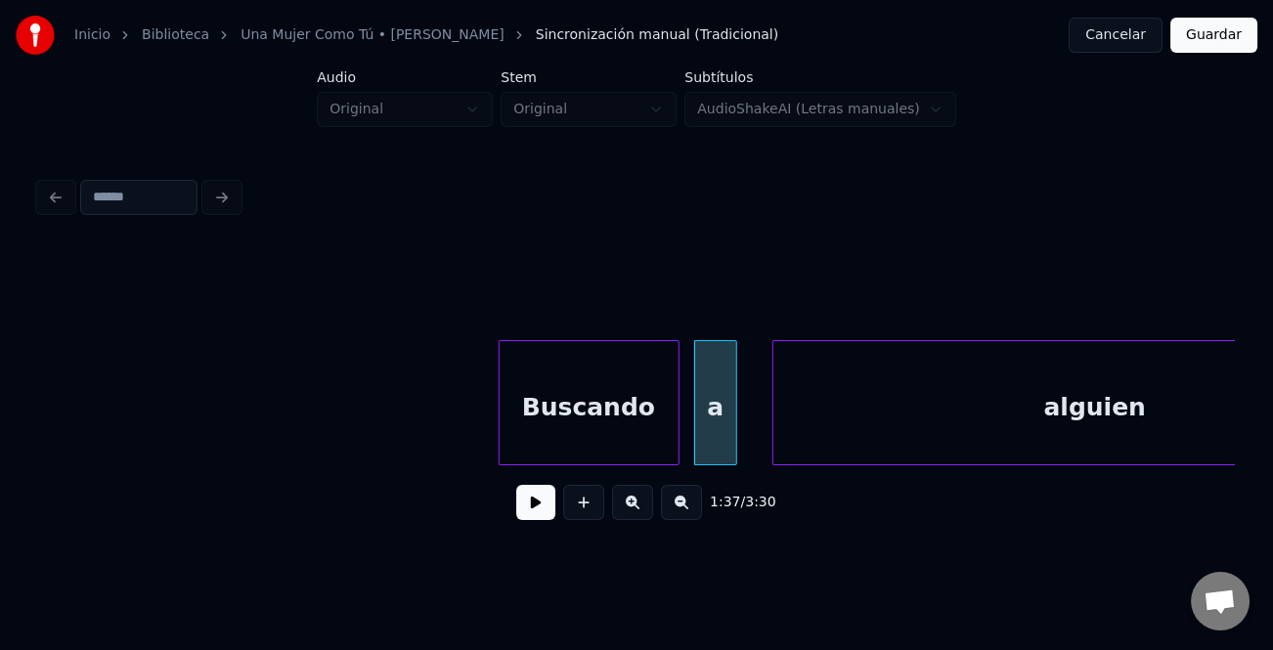
click at [730, 443] on div at bounding box center [733, 402] width 6 height 123
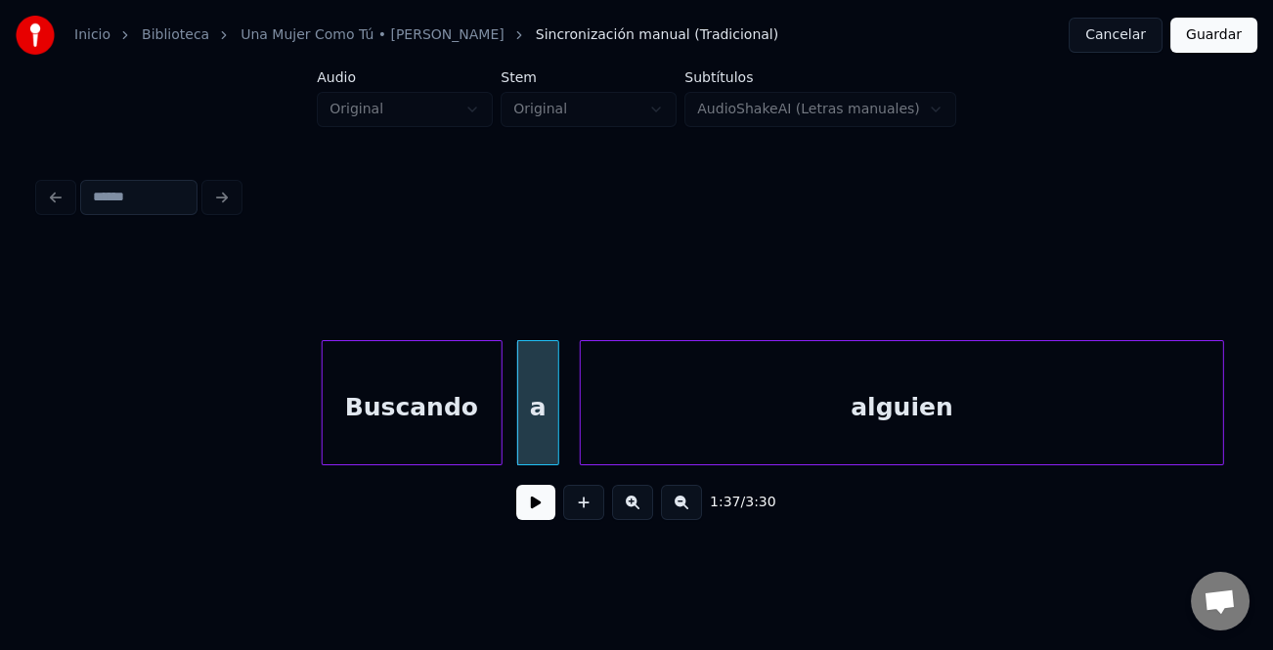
click at [810, 440] on div "alguien" at bounding box center [902, 407] width 642 height 133
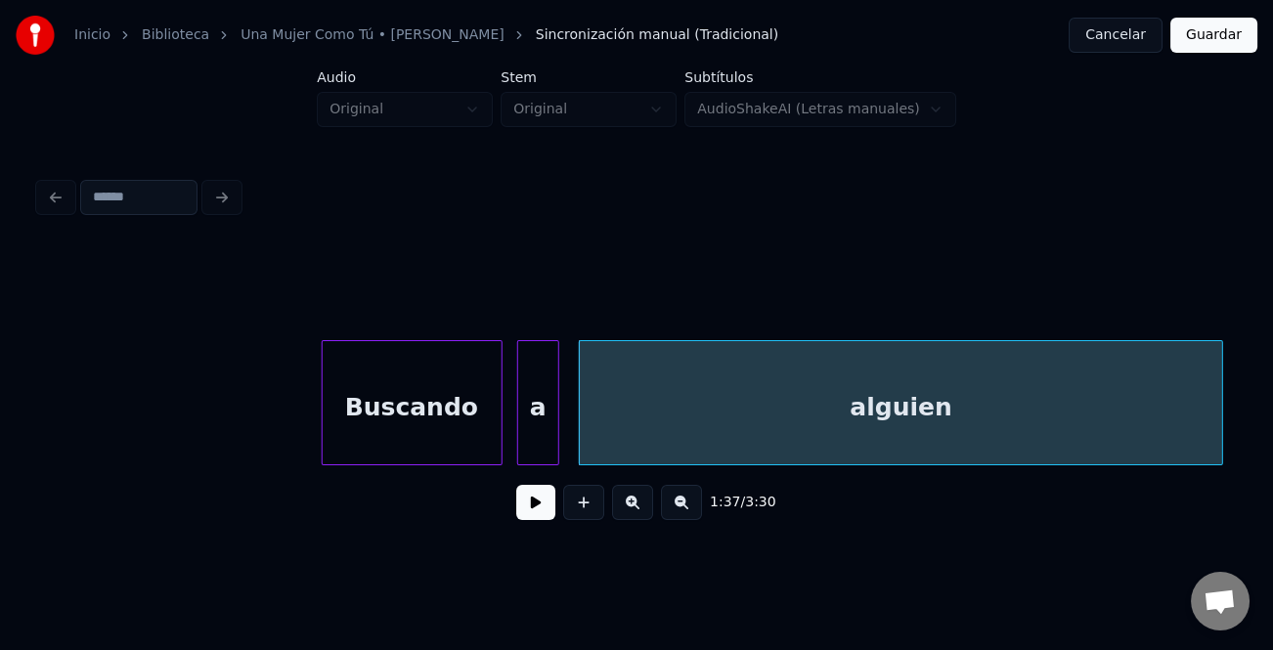
click at [795, 435] on div "alguien" at bounding box center [901, 407] width 642 height 133
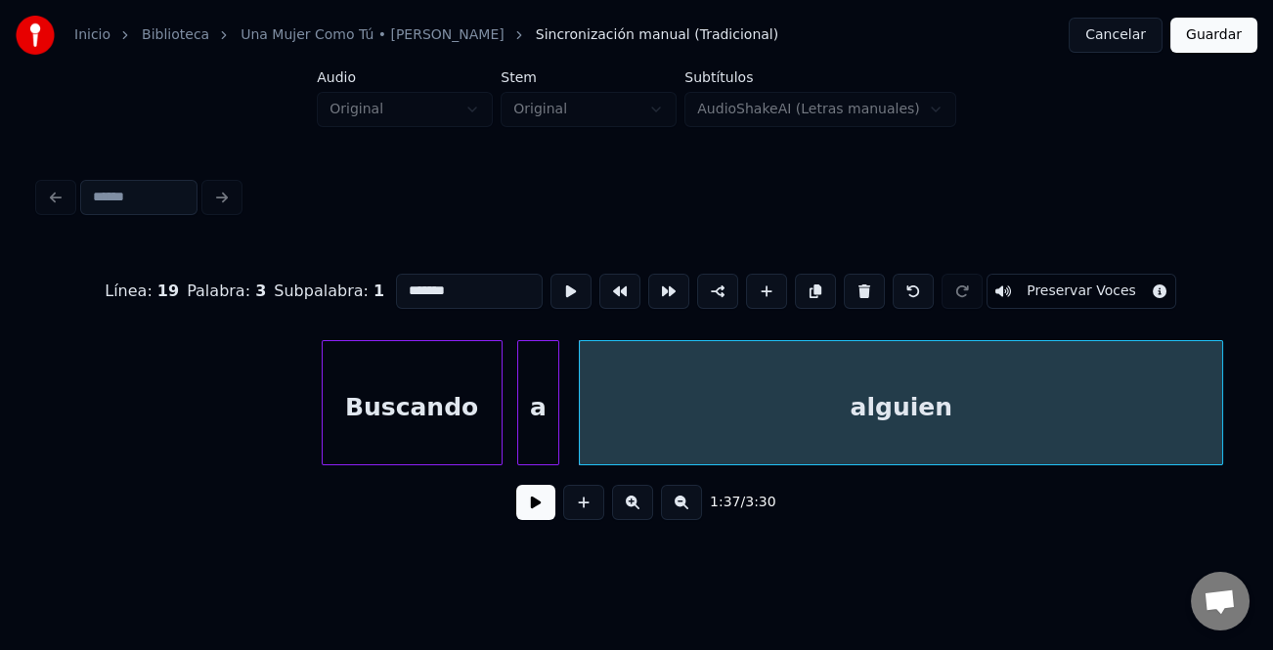
click at [461, 436] on div "Buscando" at bounding box center [412, 407] width 179 height 133
type input "********"
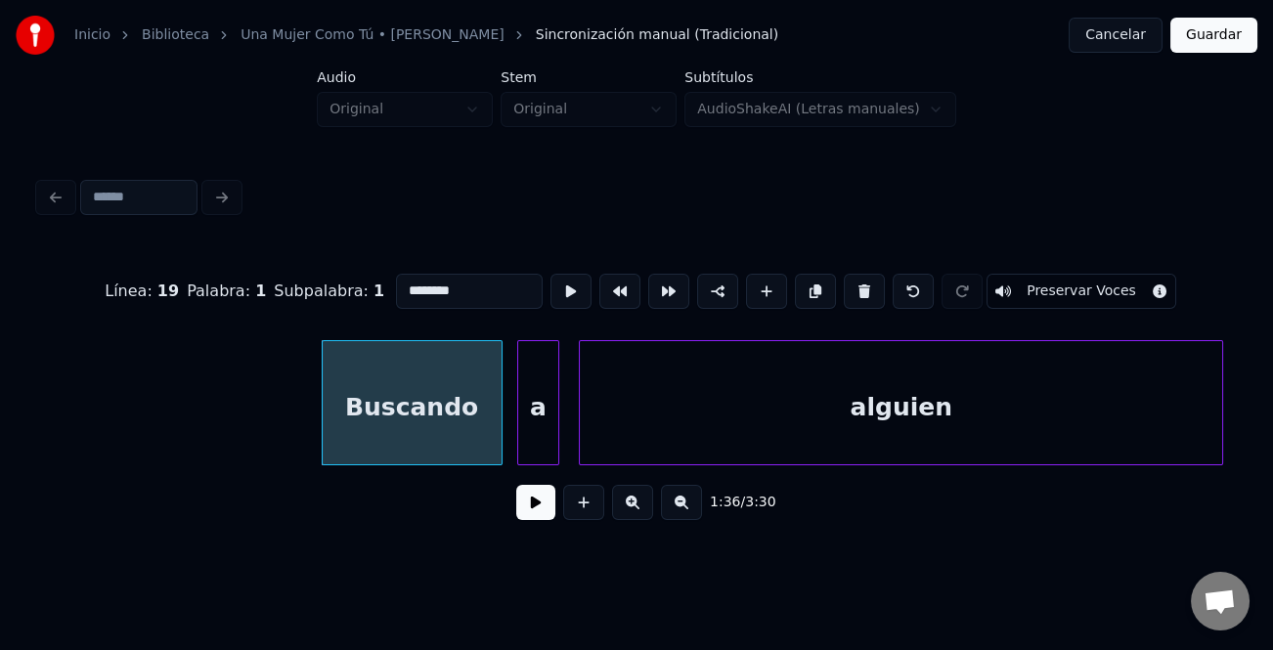
click at [553, 510] on button at bounding box center [535, 502] width 39 height 35
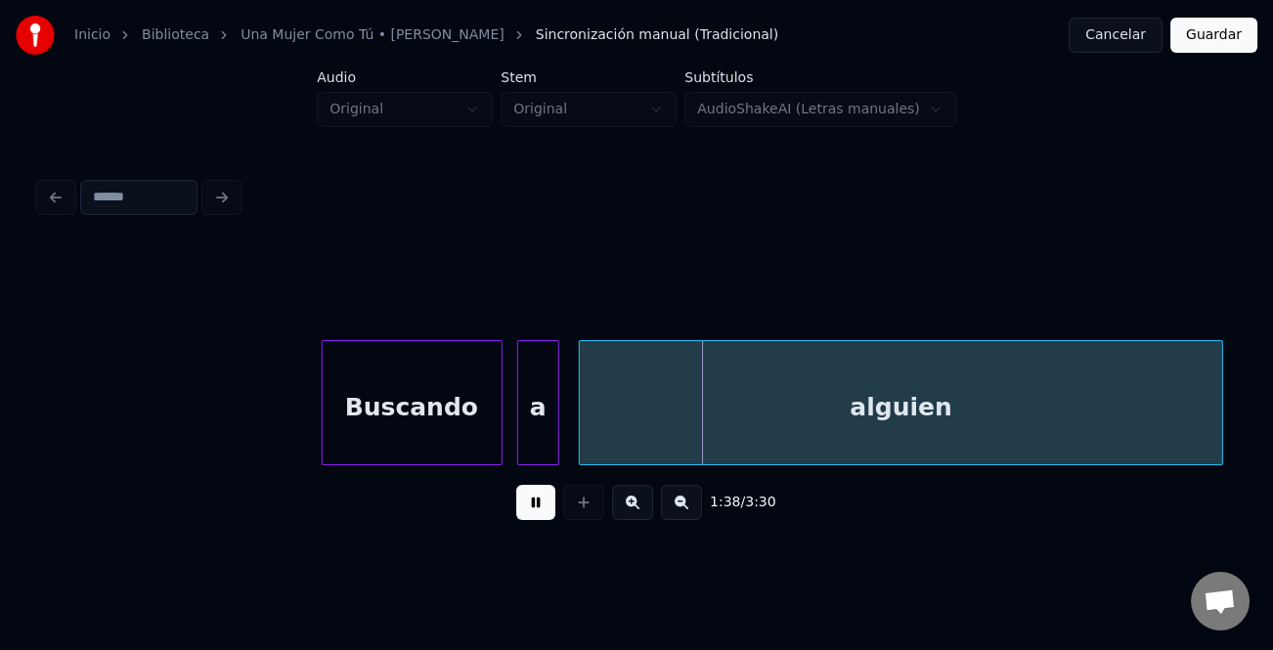
drag, startPoint x: 548, startPoint y: 506, endPoint x: 673, endPoint y: 426, distance: 147.8
click at [547, 504] on button at bounding box center [535, 502] width 39 height 35
click at [691, 406] on div "alguien" at bounding box center [901, 407] width 642 height 133
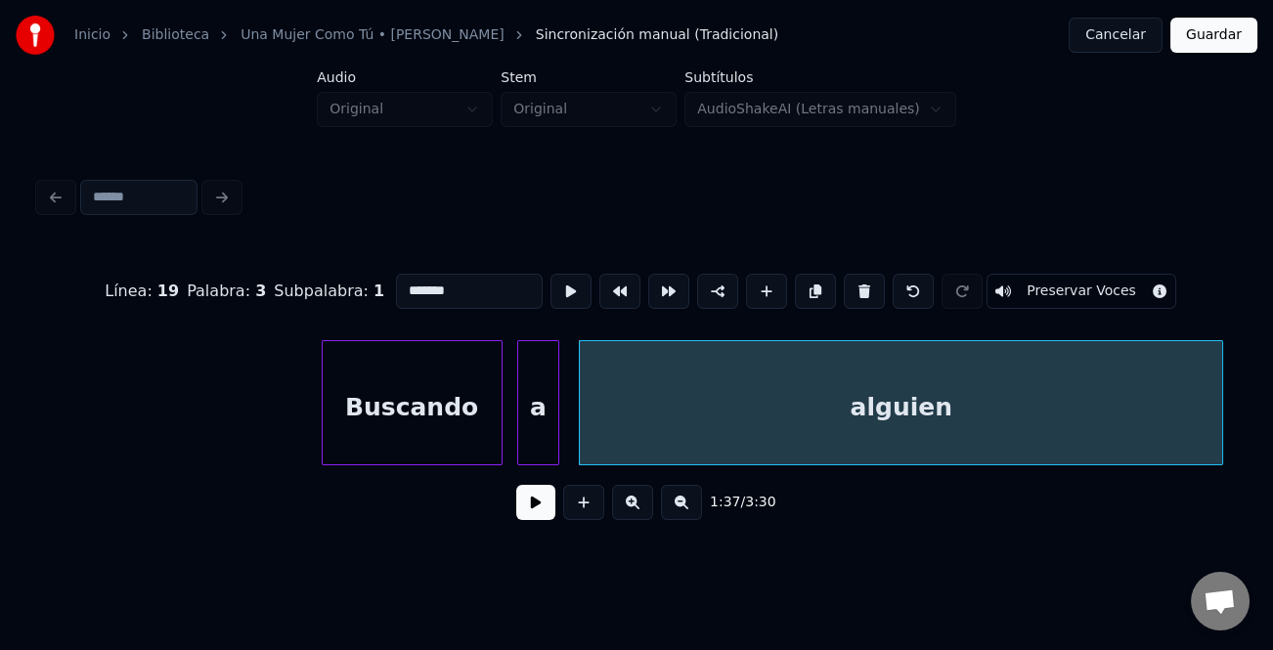
click at [411, 280] on input "*******" at bounding box center [469, 291] width 147 height 35
click at [404, 280] on input "*******" at bounding box center [469, 291] width 147 height 35
click at [478, 286] on input "**********" at bounding box center [469, 291] width 147 height 35
type input "**********"
click at [538, 500] on button at bounding box center [535, 502] width 39 height 35
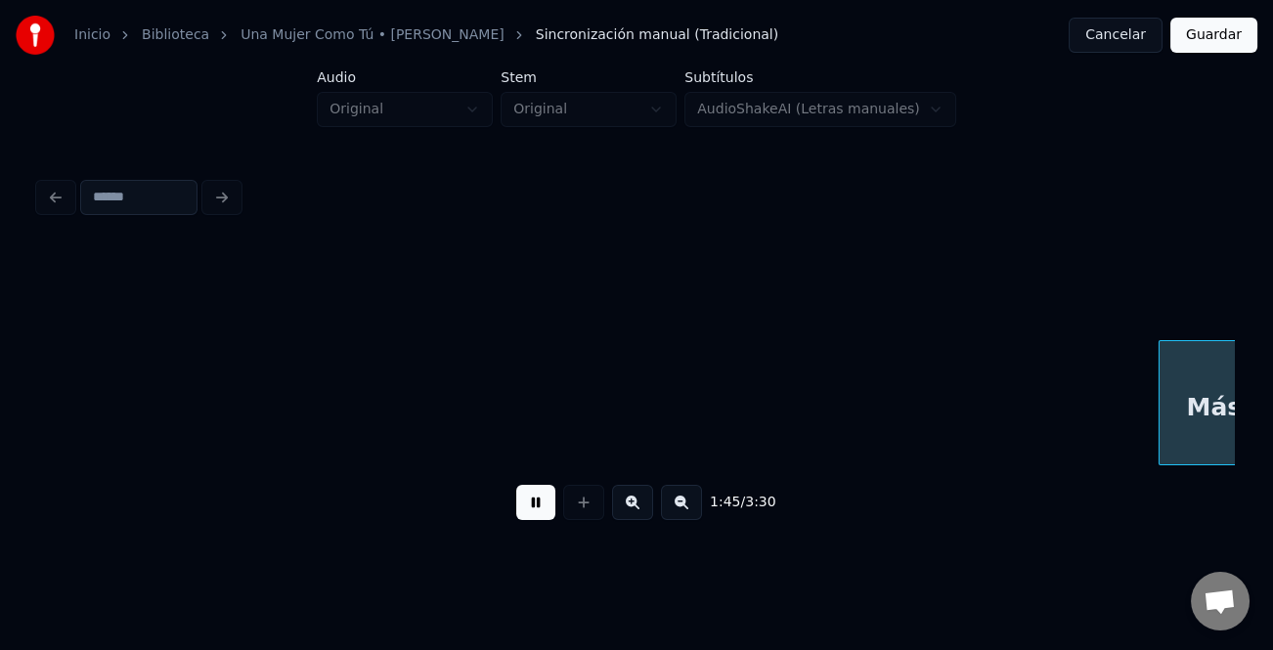
scroll to position [0, 25716]
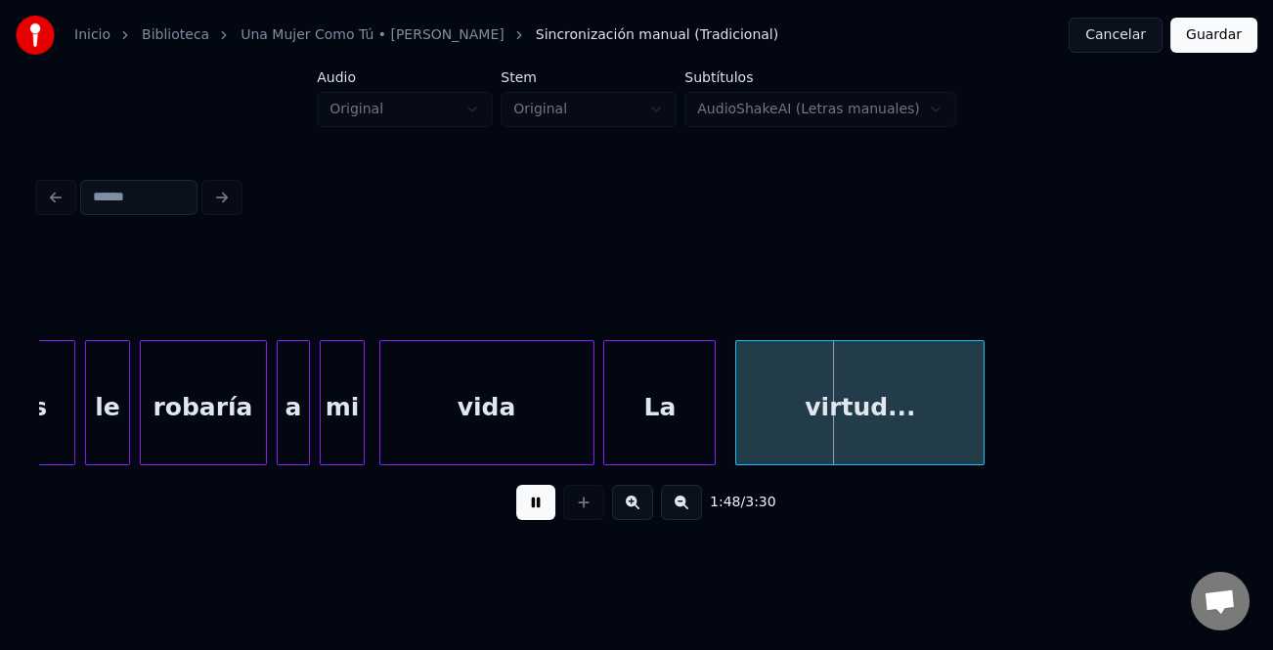
click at [545, 510] on button at bounding box center [535, 502] width 39 height 35
click at [544, 509] on button at bounding box center [535, 502] width 39 height 35
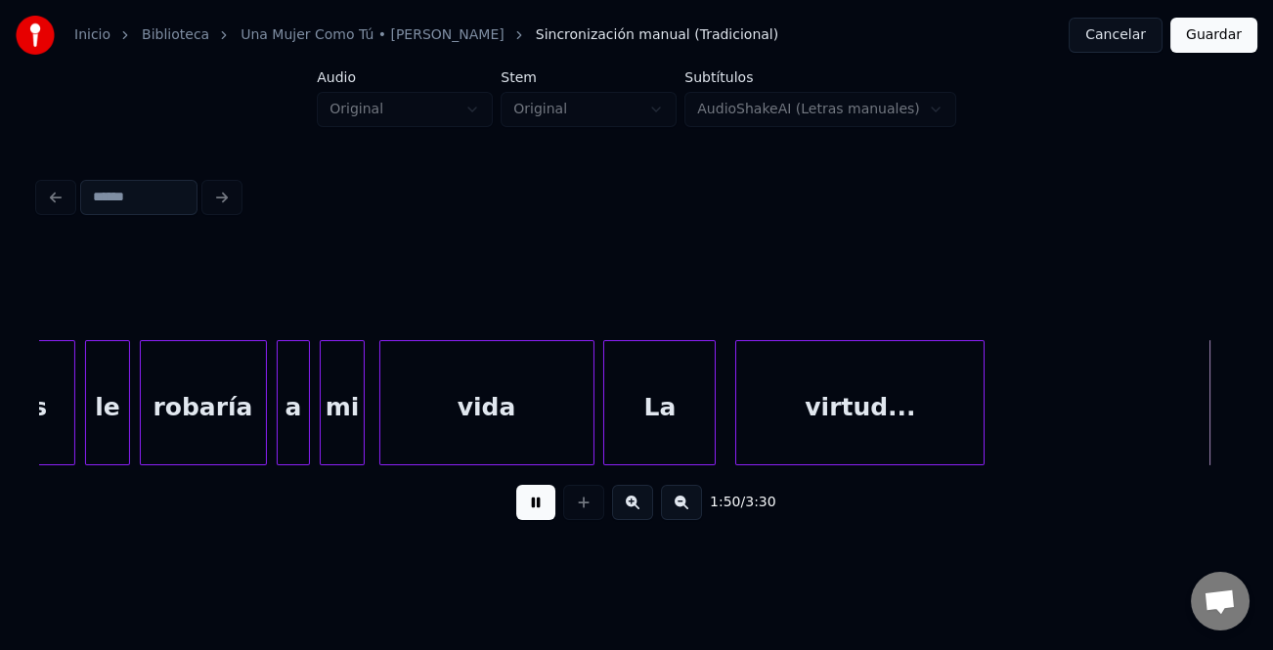
scroll to position [0, 26914]
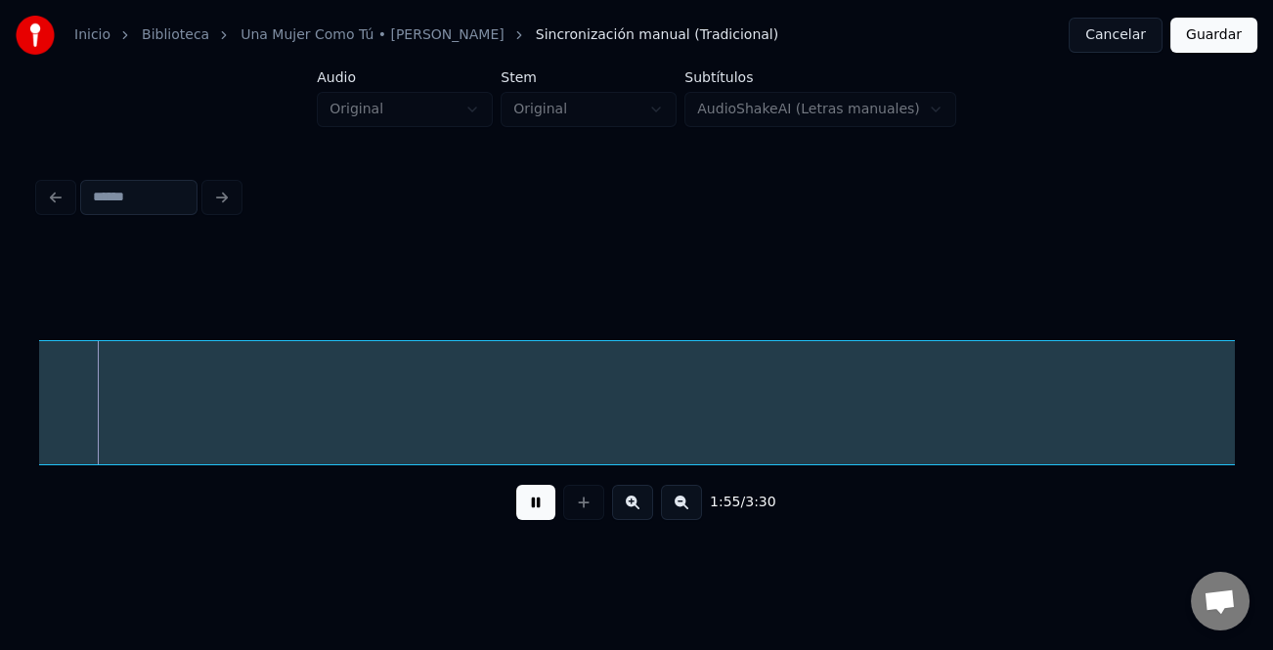
click at [681, 506] on button at bounding box center [681, 502] width 41 height 35
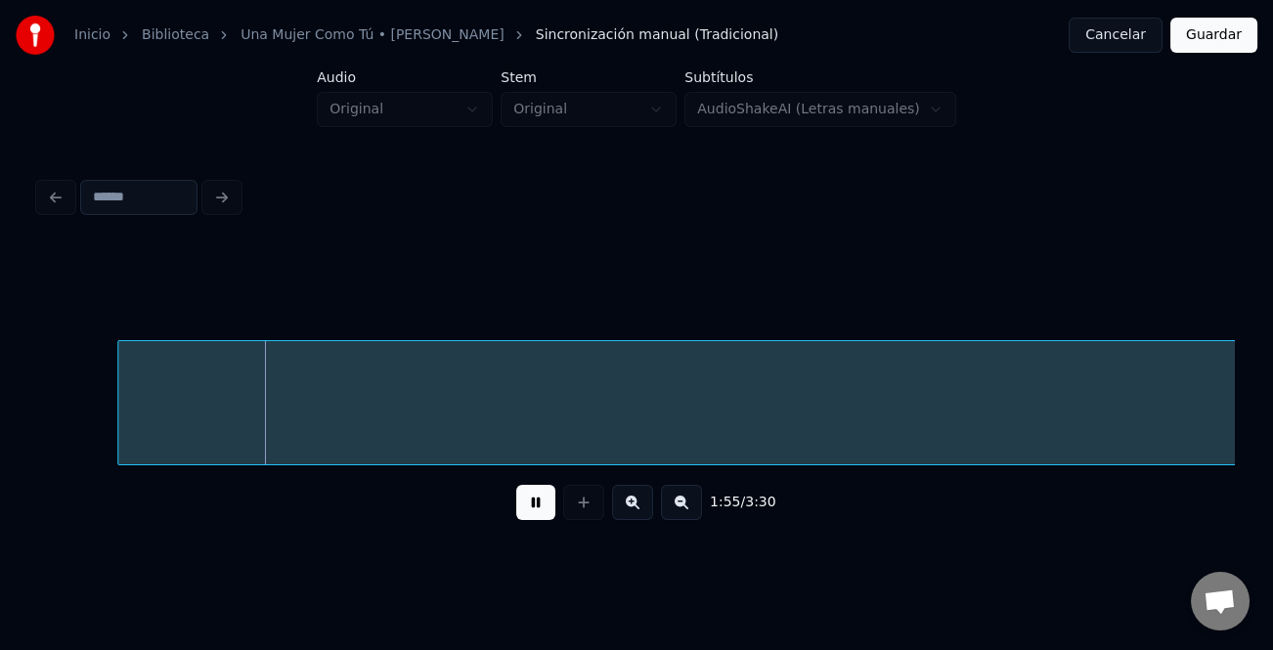
click at [681, 506] on button at bounding box center [681, 502] width 41 height 35
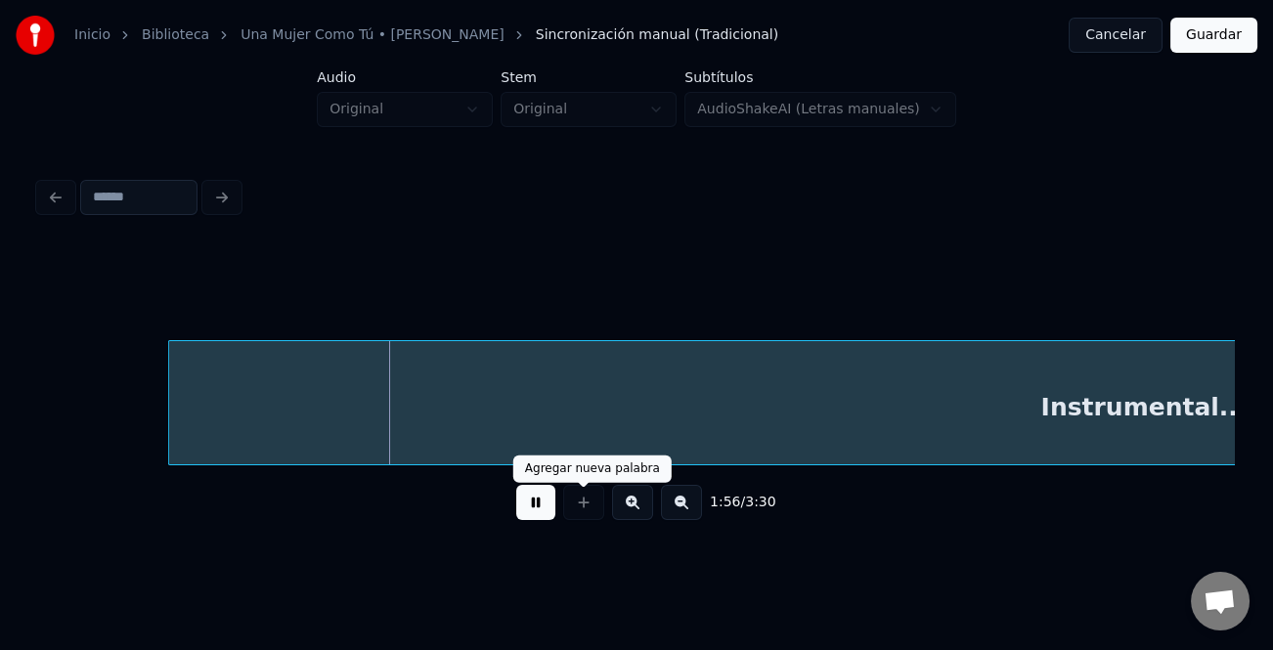
drag, startPoint x: 544, startPoint y: 515, endPoint x: 567, endPoint y: 502, distance: 26.7
click at [544, 511] on button at bounding box center [535, 502] width 39 height 35
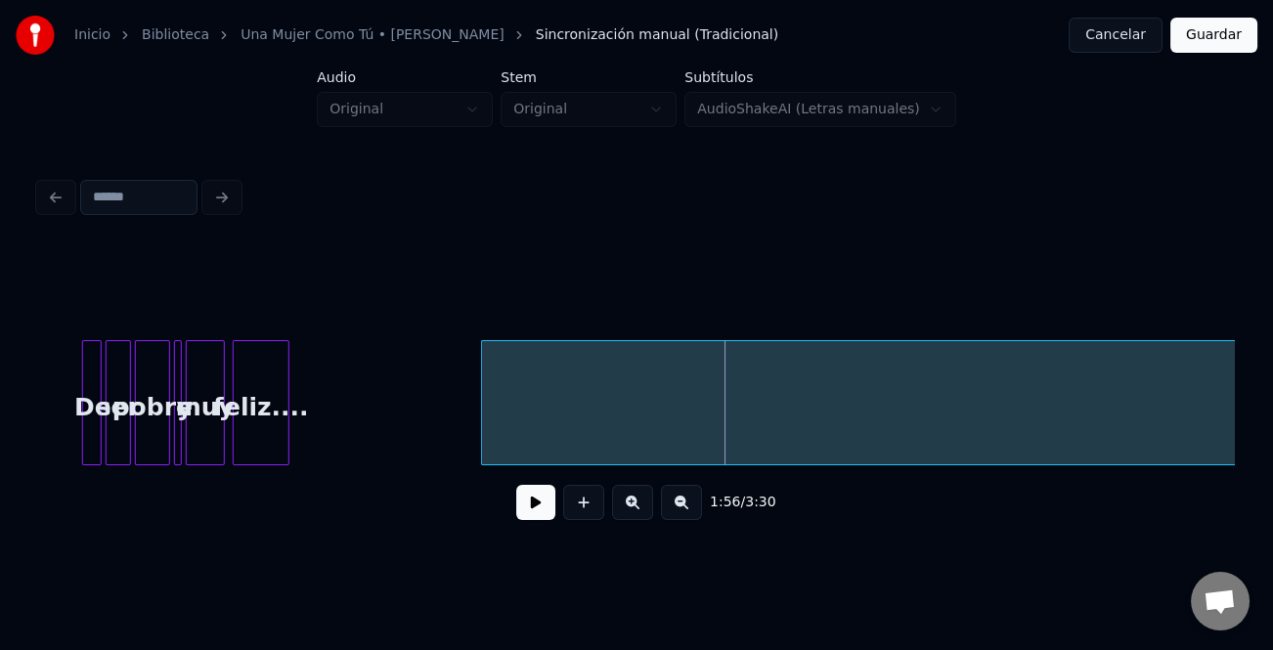
scroll to position [0, 10630]
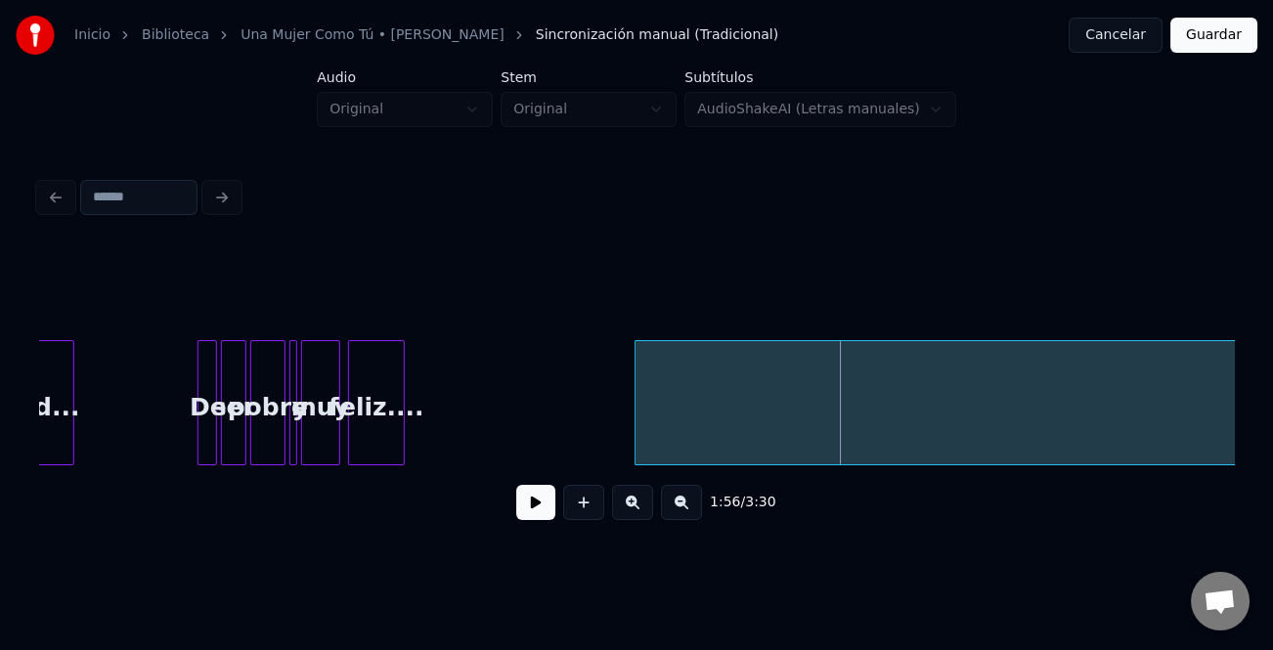
click at [637, 425] on div at bounding box center [638, 402] width 6 height 123
click at [489, 434] on div at bounding box center [486, 402] width 6 height 123
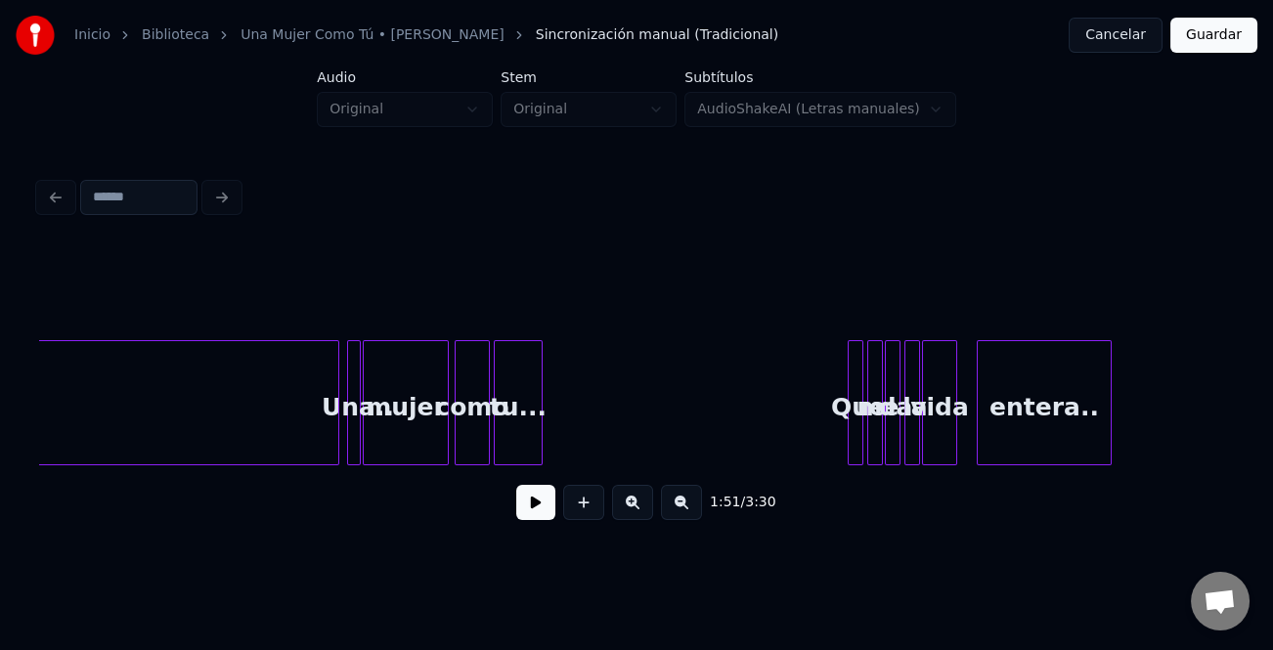
scroll to position [0, 12525]
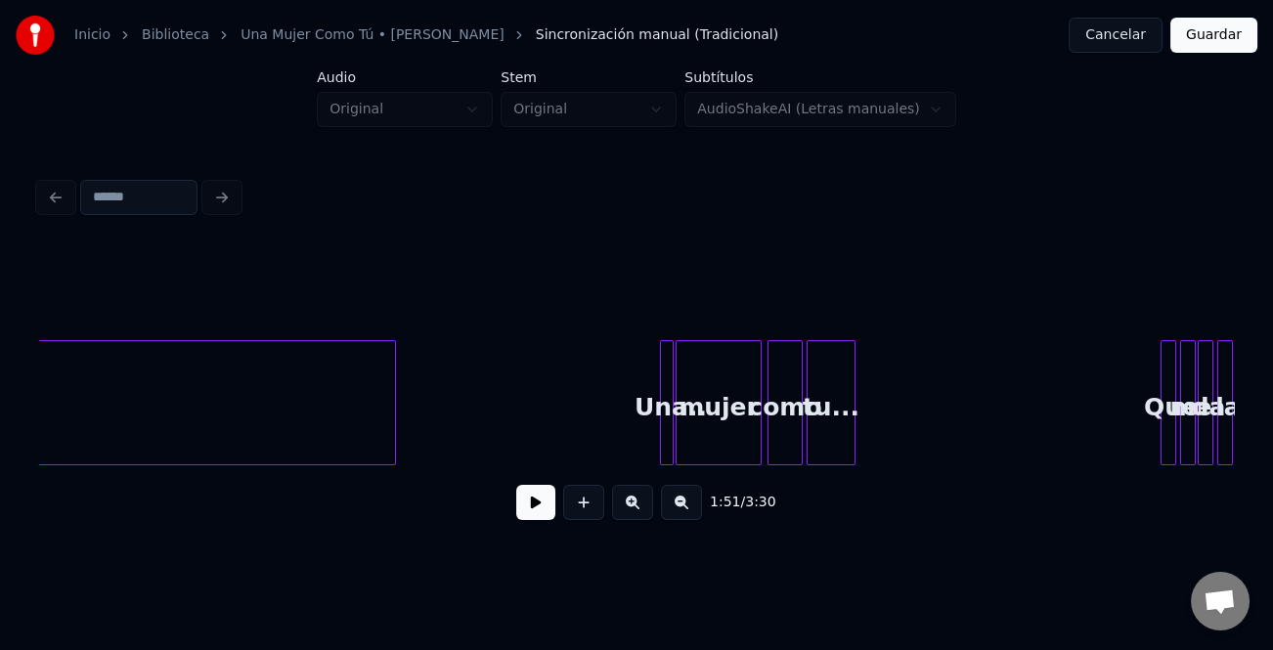
click at [390, 439] on div at bounding box center [392, 402] width 6 height 123
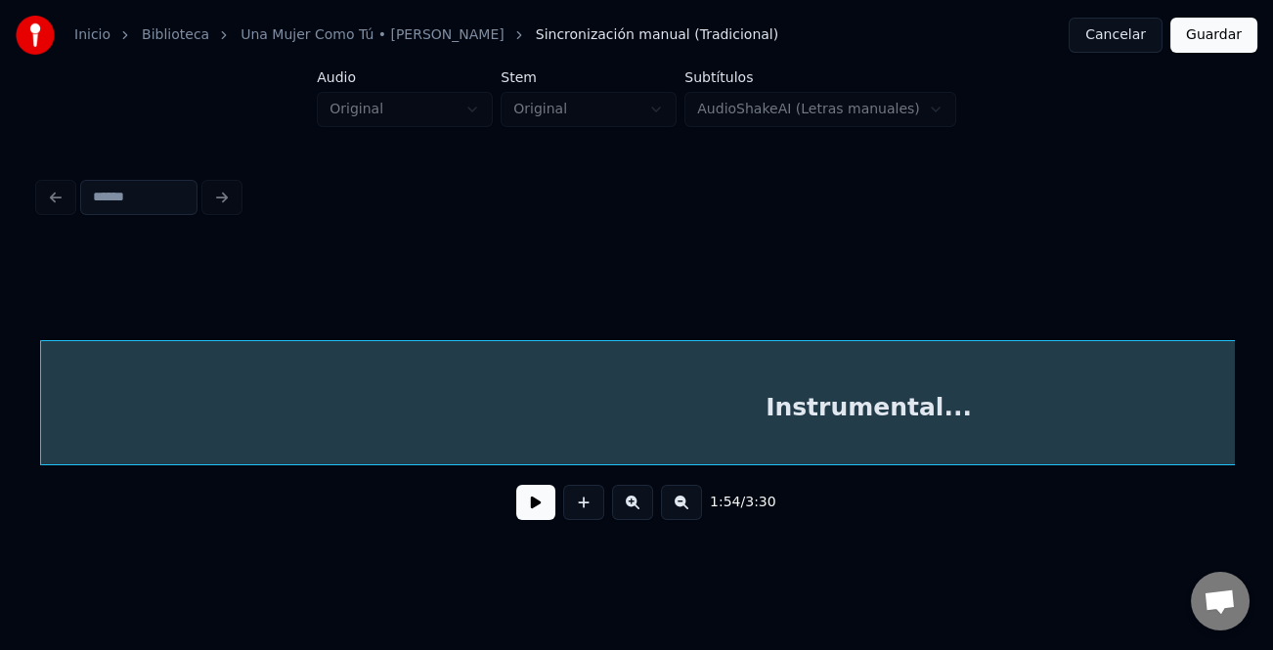
click at [739, 454] on div "Instrumental..." at bounding box center [868, 407] width 1655 height 133
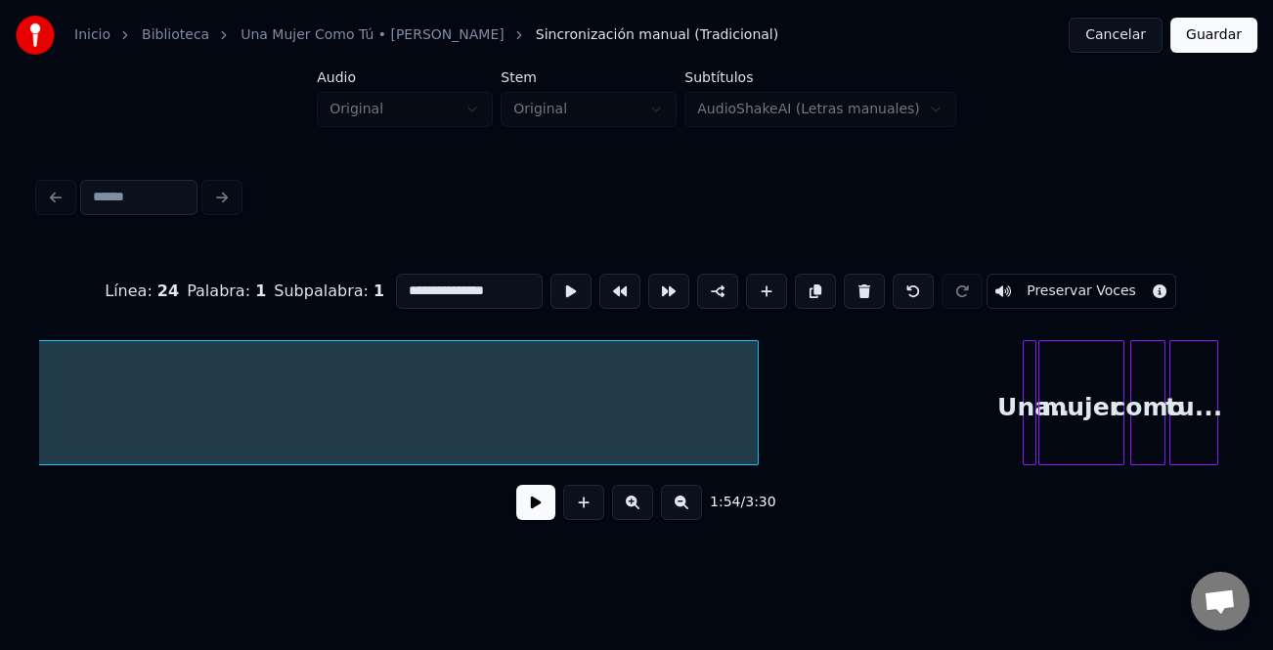
scroll to position [0, 12574]
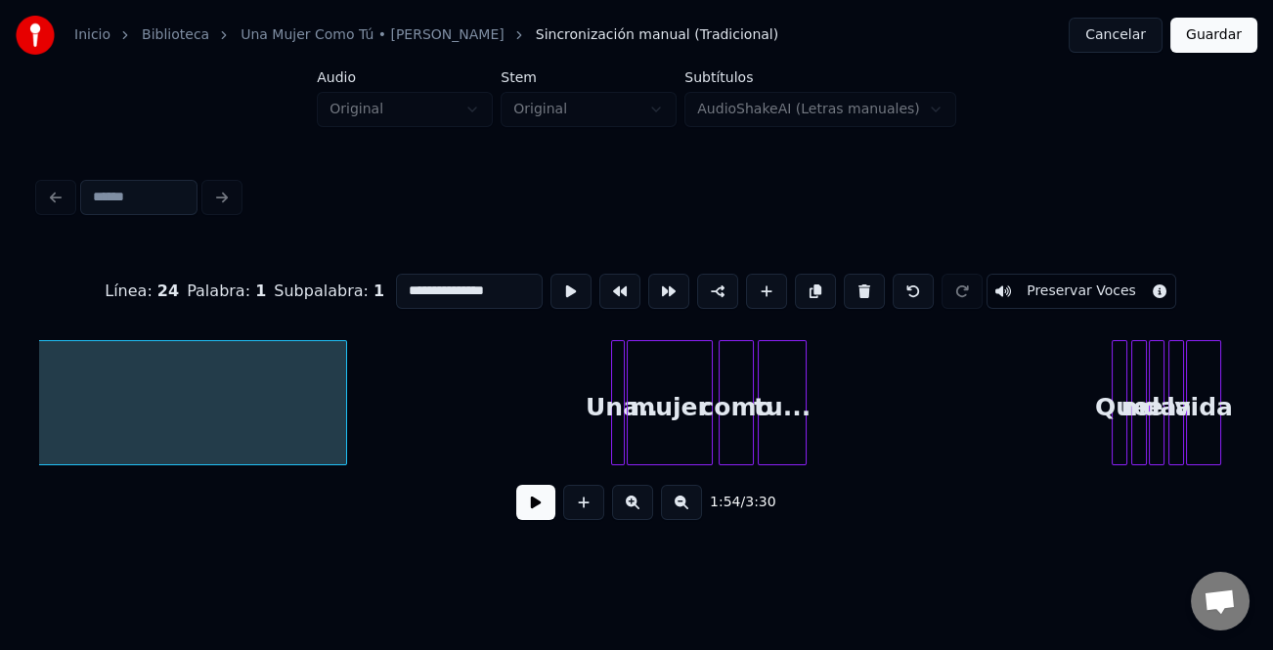
click at [611, 428] on div "Una.." at bounding box center [618, 402] width 14 height 125
type input "*****"
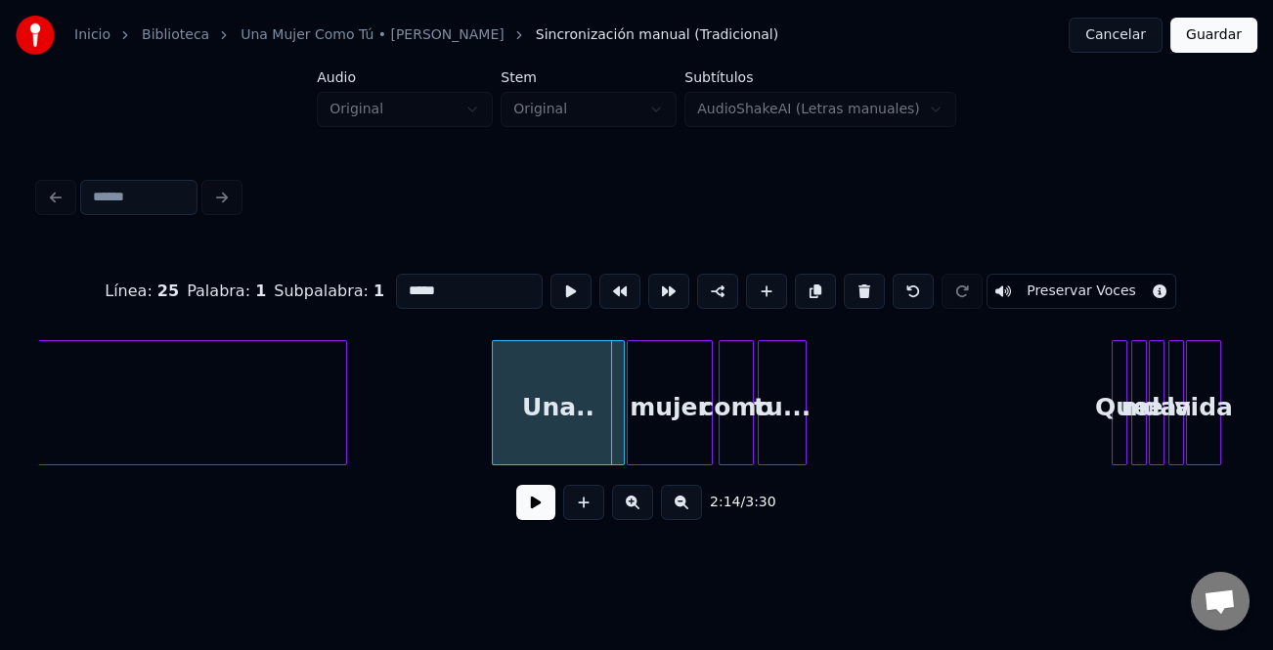
click at [494, 429] on div at bounding box center [496, 402] width 6 height 123
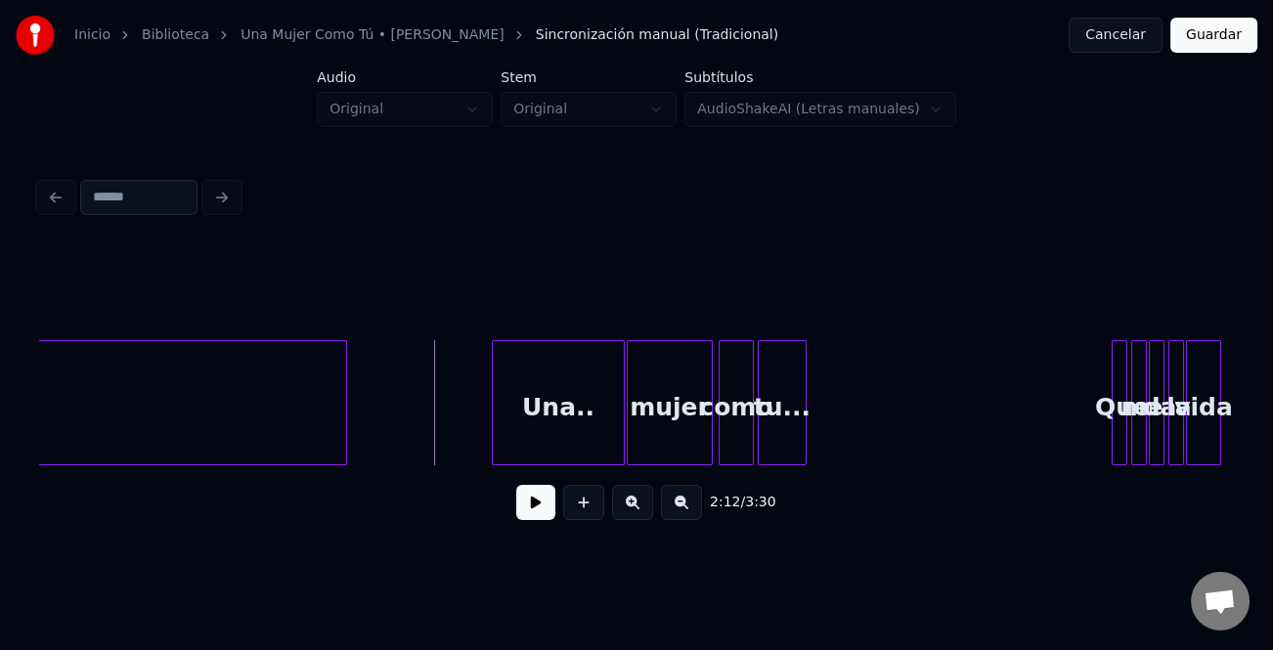
click at [537, 507] on button at bounding box center [535, 502] width 39 height 35
click at [544, 435] on div at bounding box center [545, 402] width 6 height 123
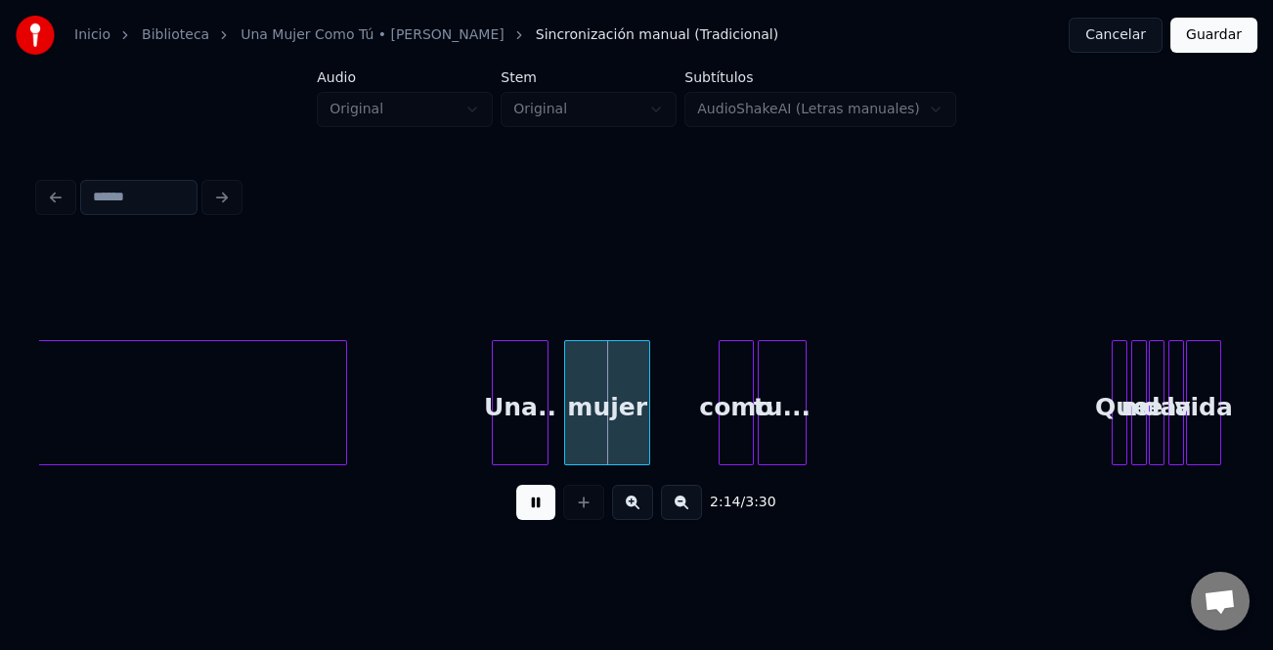
click at [582, 441] on div "mujer" at bounding box center [607, 407] width 84 height 133
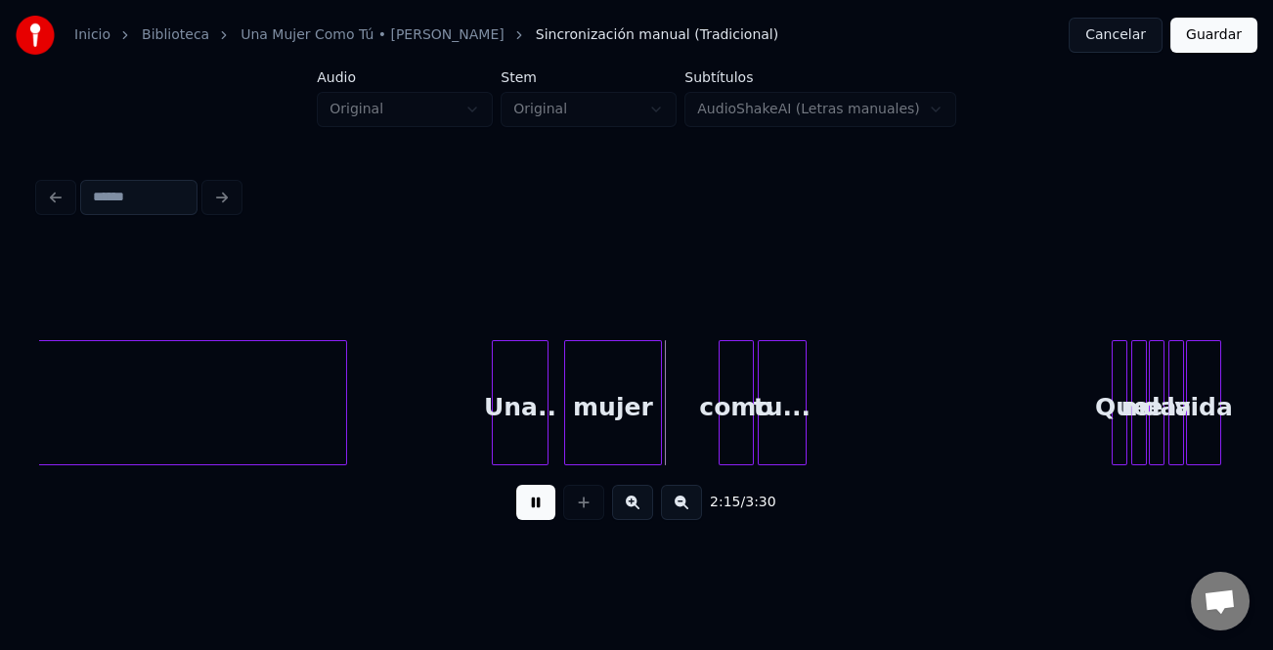
click at [658, 440] on div at bounding box center [658, 402] width 6 height 123
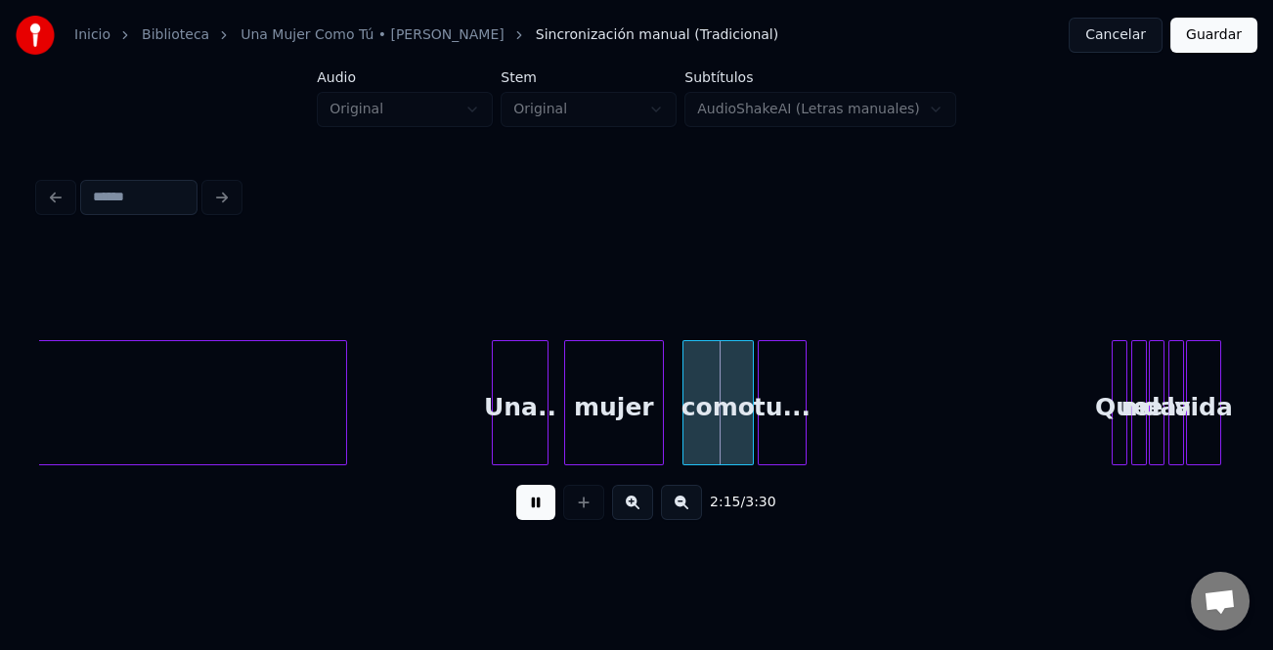
click at [673, 457] on div "Instrumental... Una.. mujer como tu... Que me da la vida" at bounding box center [636, 402] width 1195 height 125
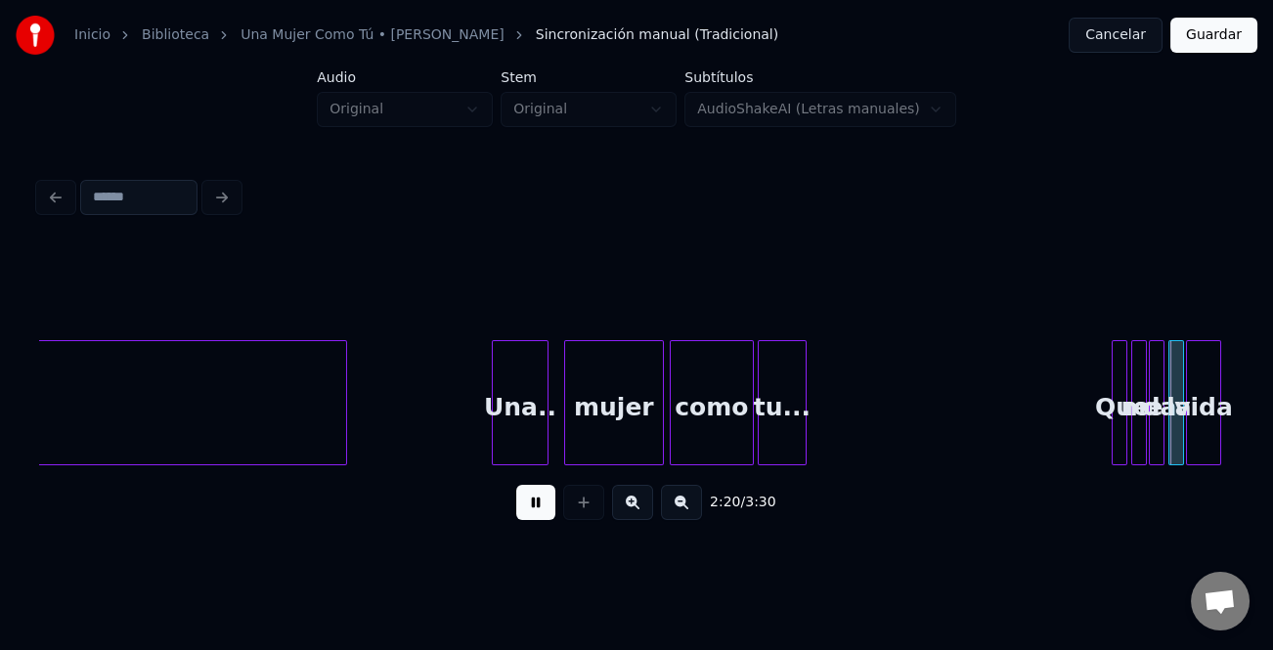
click at [632, 506] on button at bounding box center [632, 502] width 41 height 35
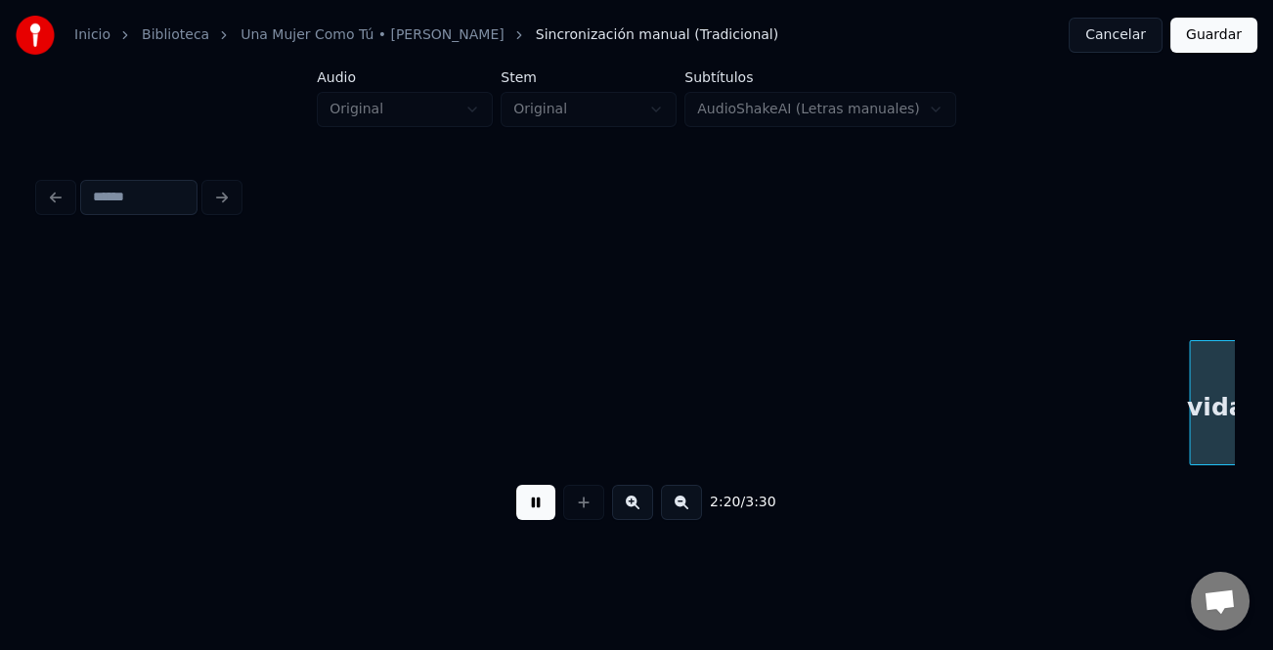
scroll to position [0, 20626]
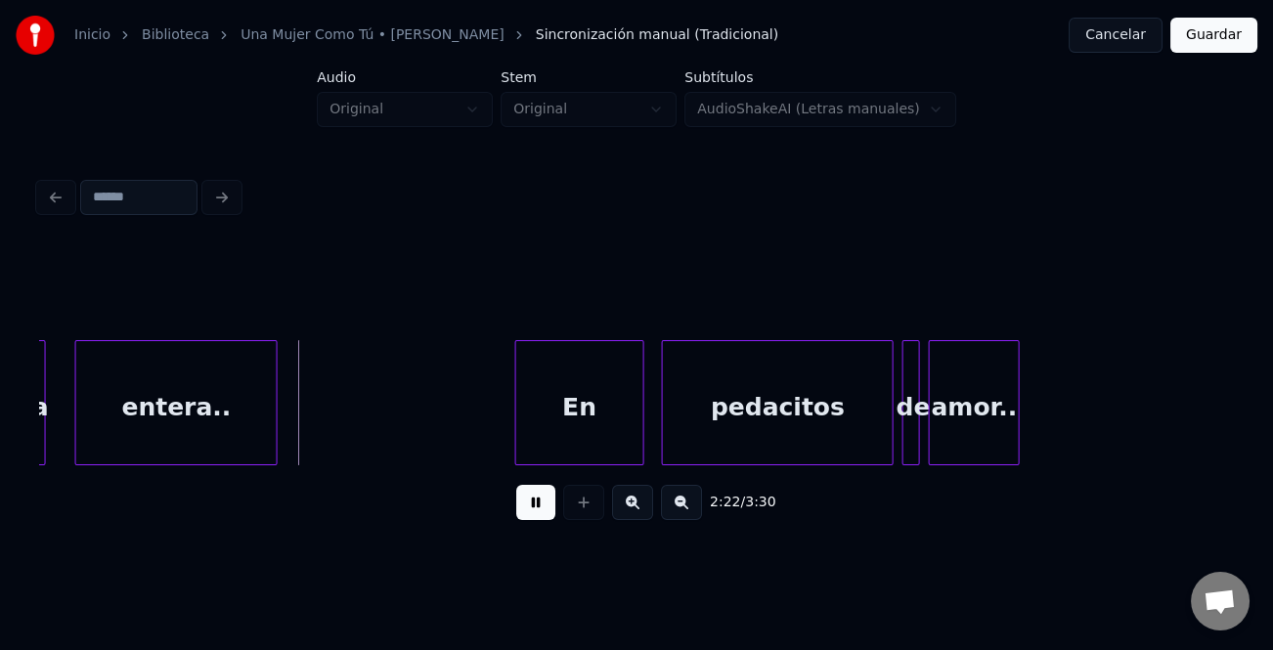
click at [564, 401] on div "En" at bounding box center [579, 407] width 127 height 133
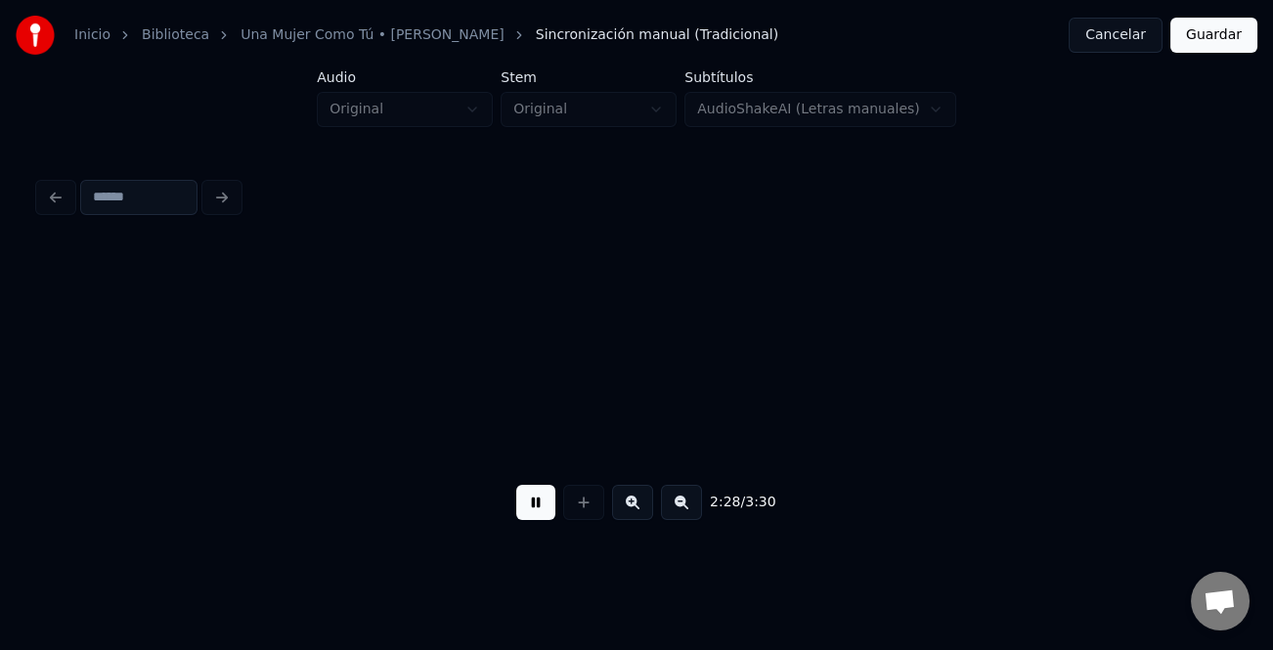
scroll to position [0, 21824]
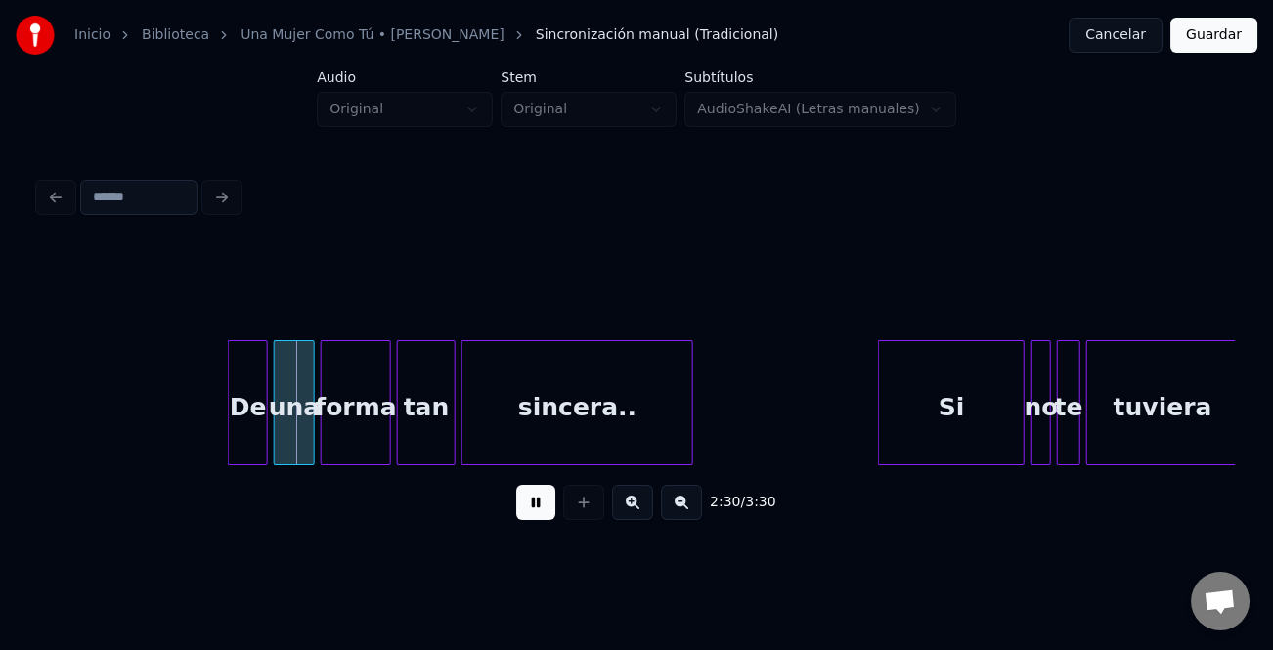
click at [231, 449] on div at bounding box center [232, 402] width 6 height 123
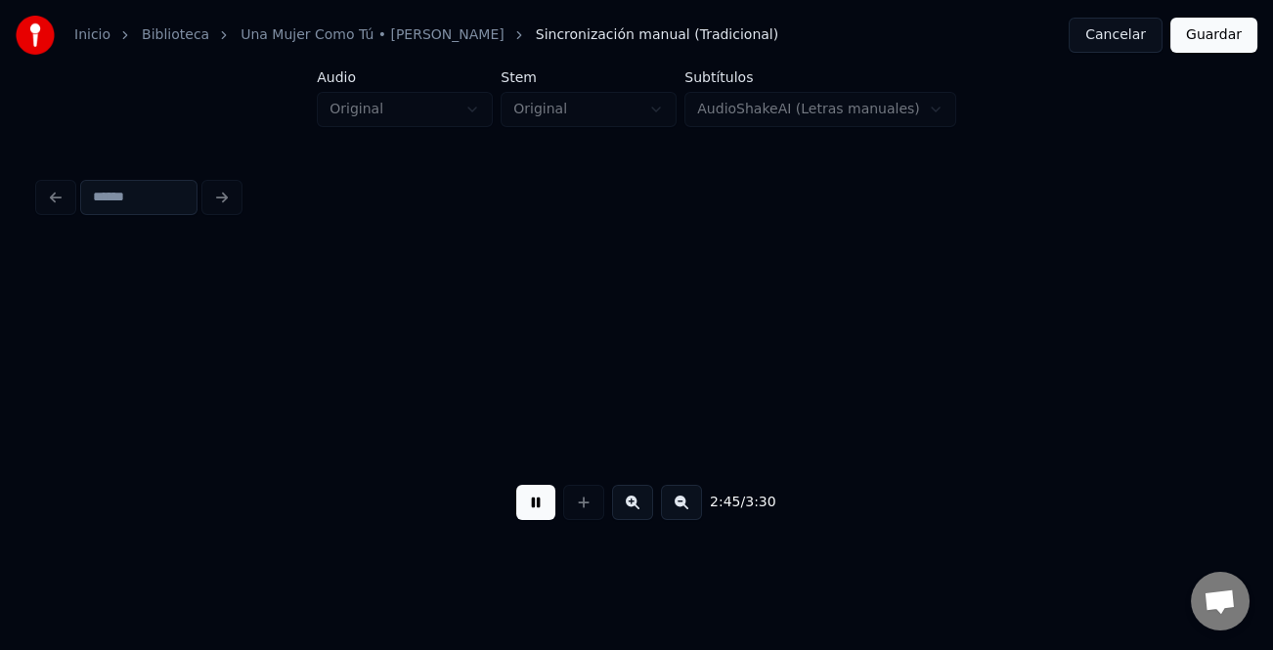
scroll to position [0, 24217]
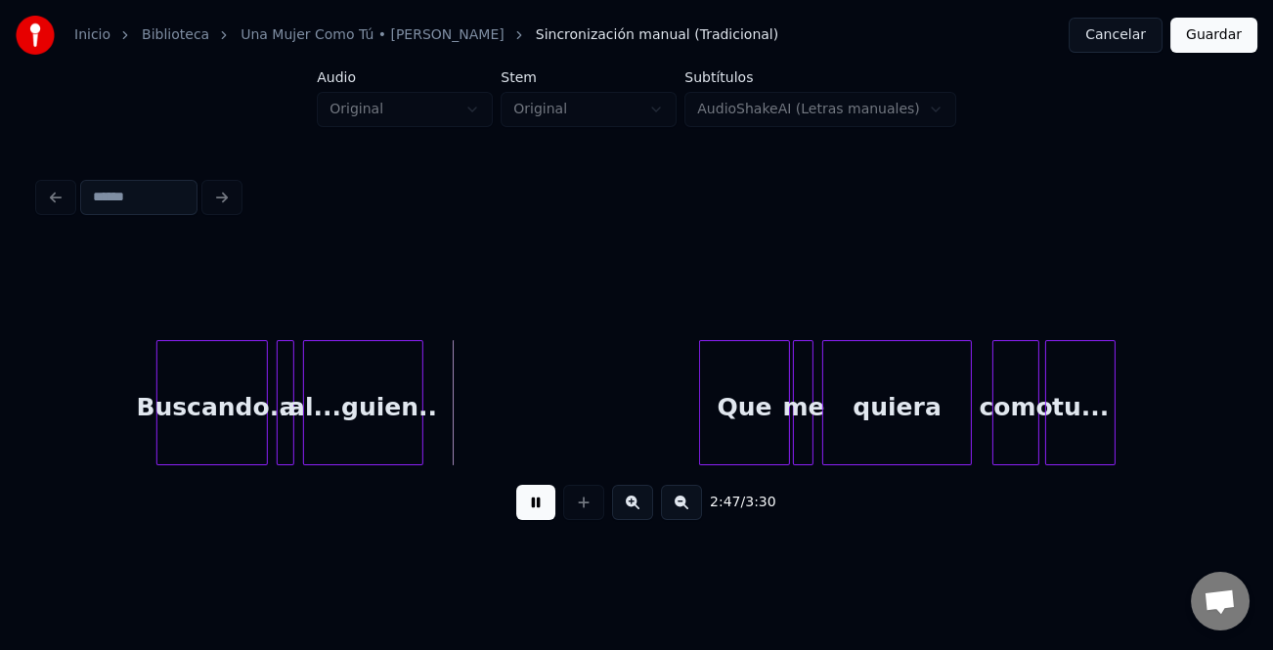
click at [323, 435] on div "al...guien.." at bounding box center [363, 407] width 118 height 133
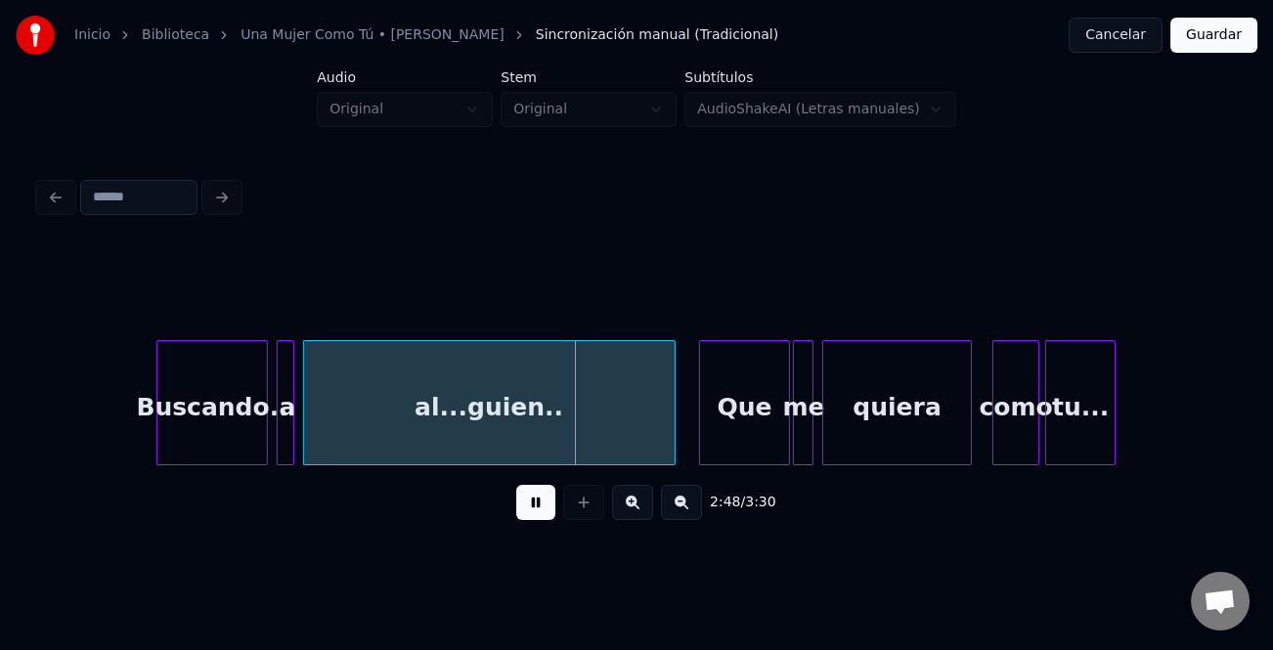
click at [670, 458] on div "Buscando.. a al...guien.. Que me quiera como tu..." at bounding box center [636, 402] width 1195 height 125
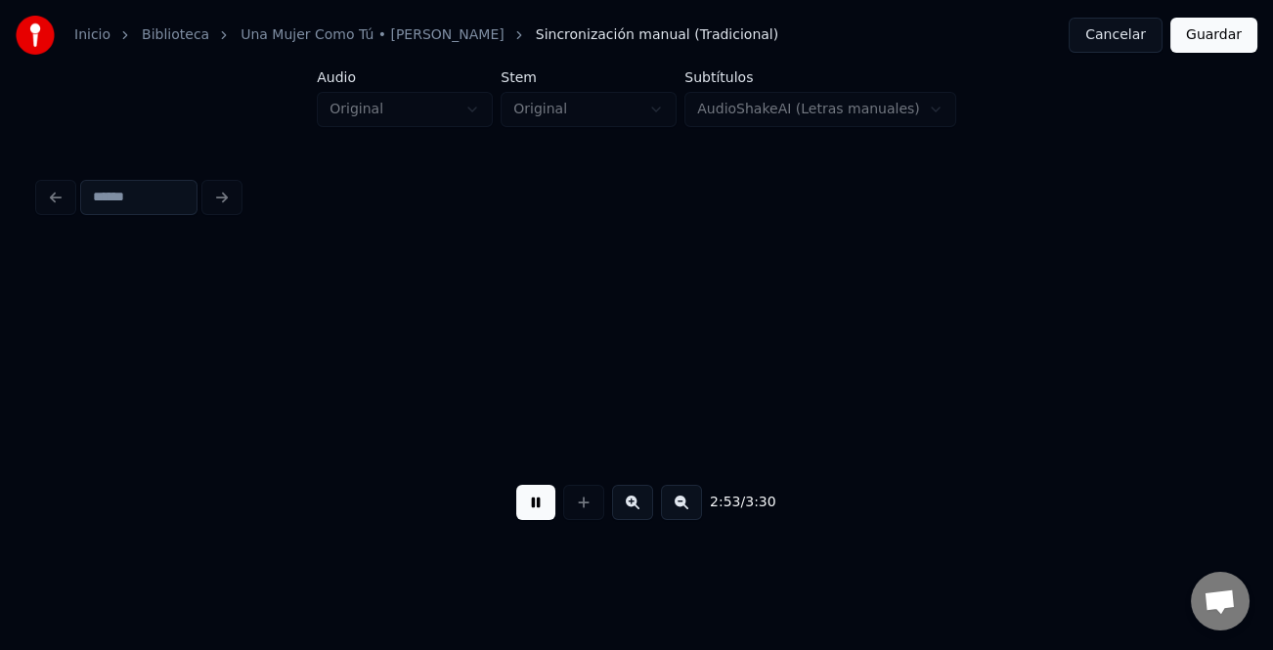
scroll to position [0, 25411]
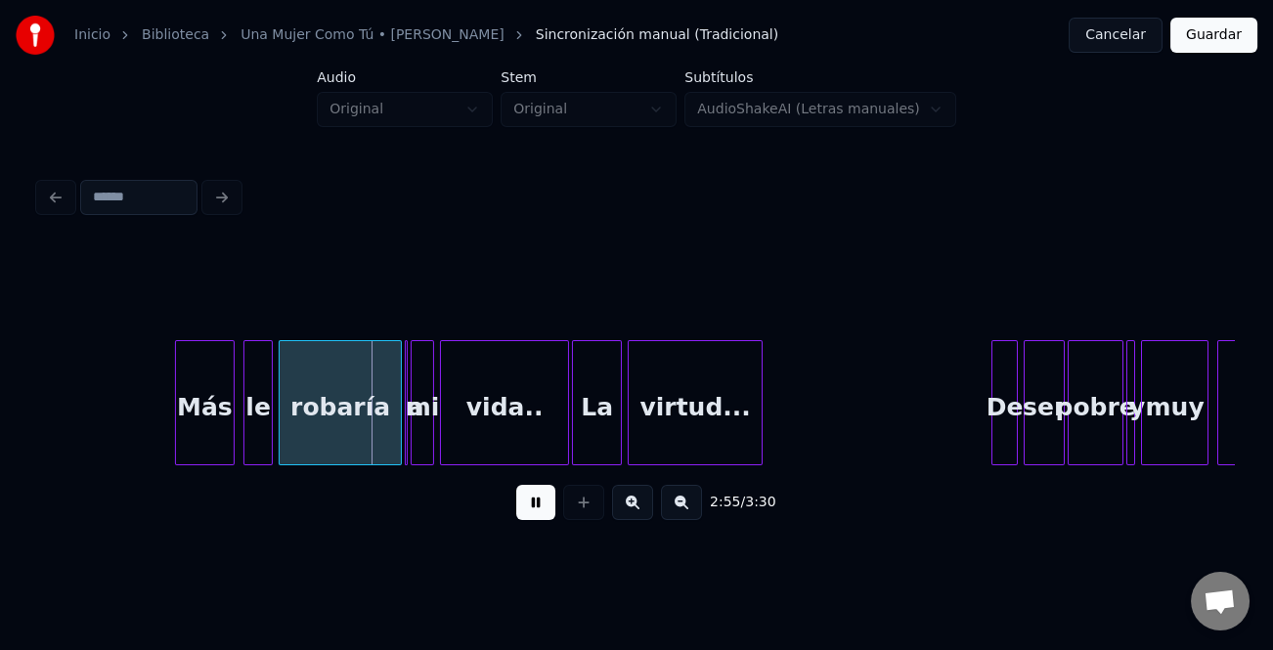
click at [176, 442] on div at bounding box center [179, 402] width 6 height 123
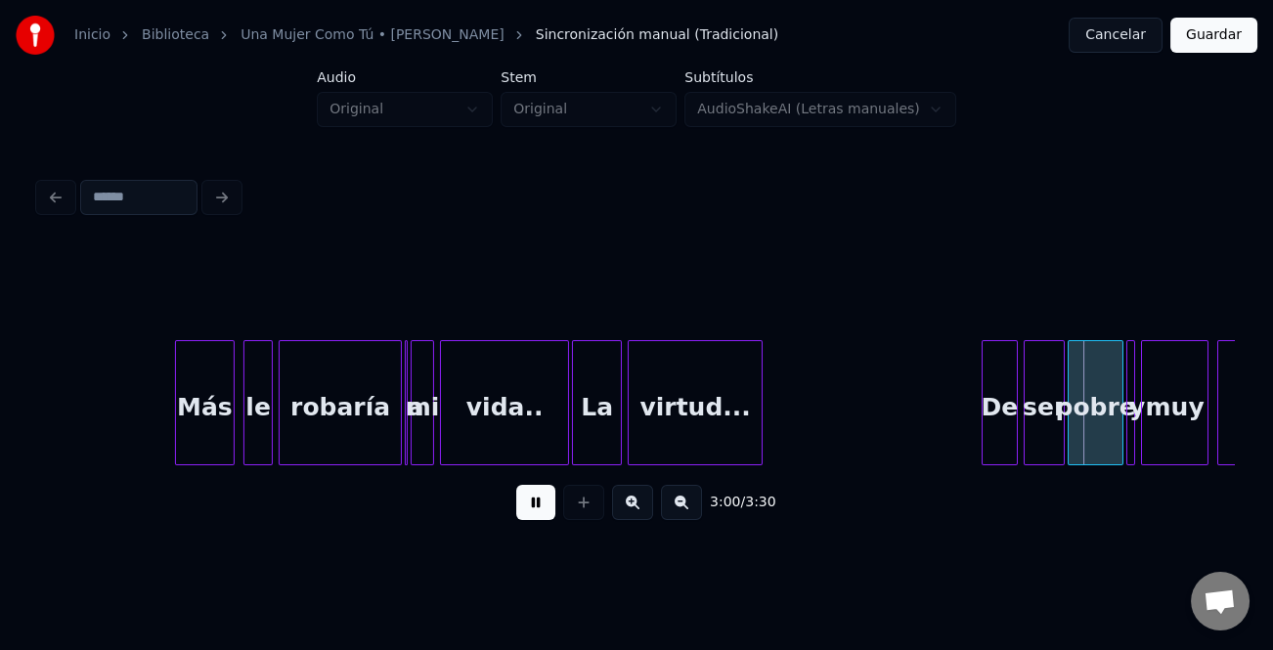
click at [982, 437] on div at bounding box center [985, 402] width 6 height 123
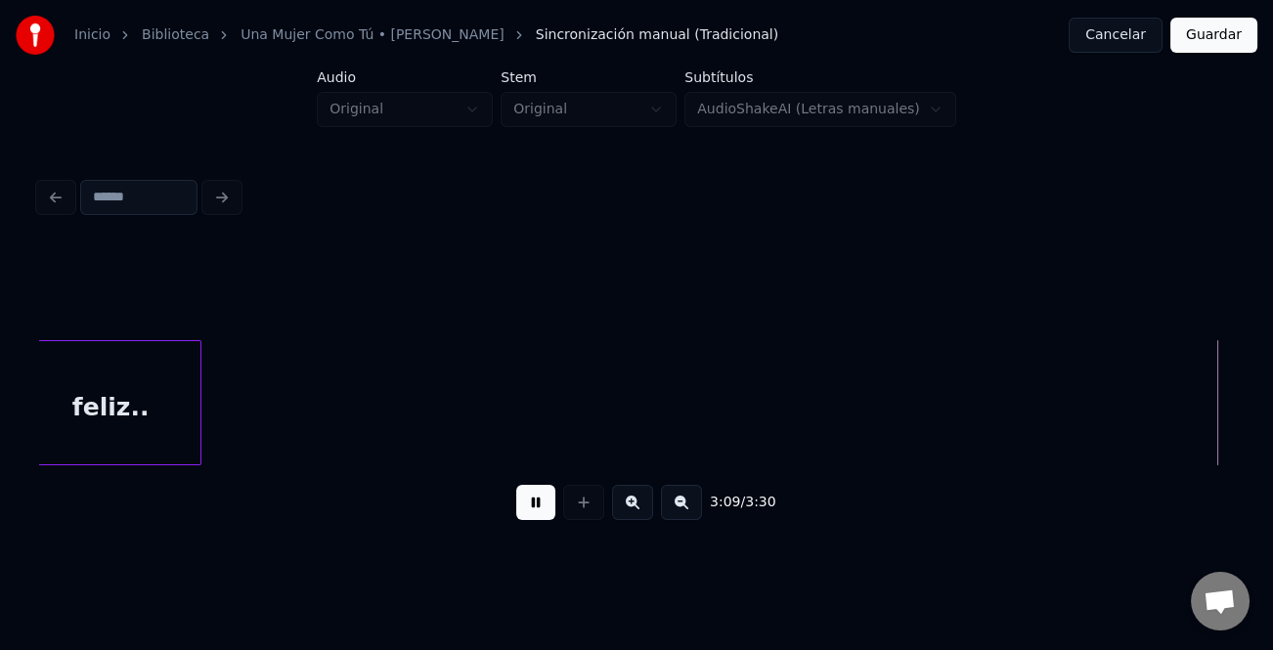
scroll to position [0, 27803]
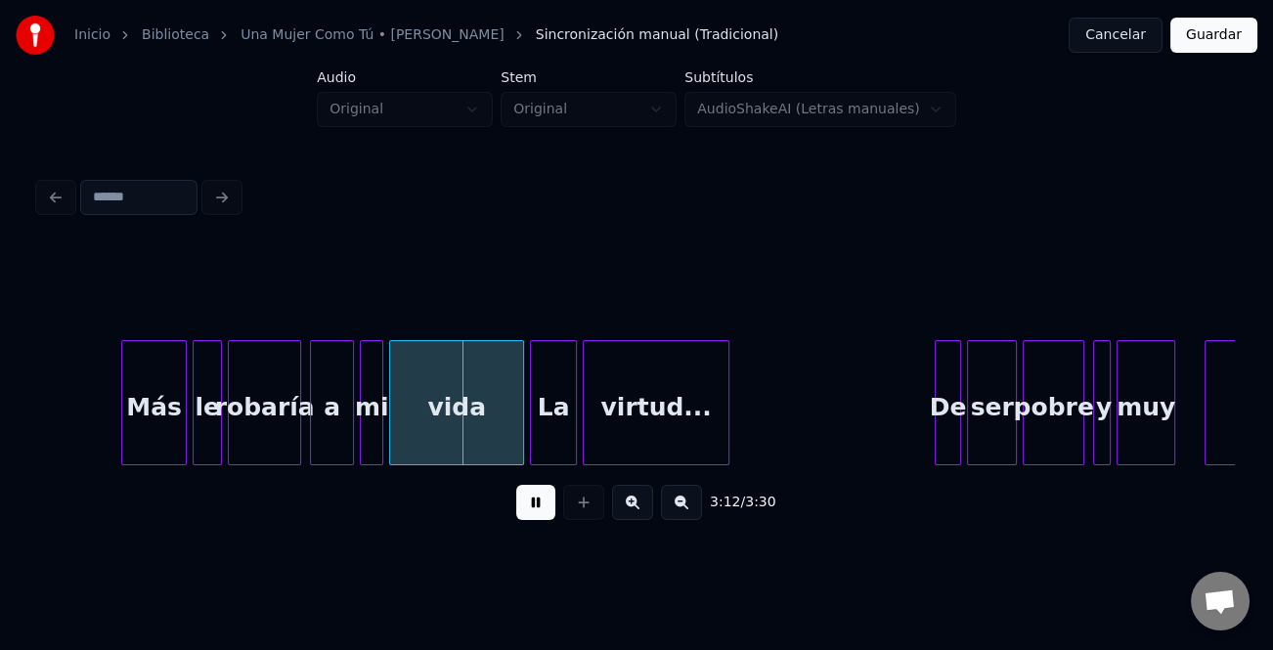
click at [122, 426] on div at bounding box center [125, 402] width 6 height 123
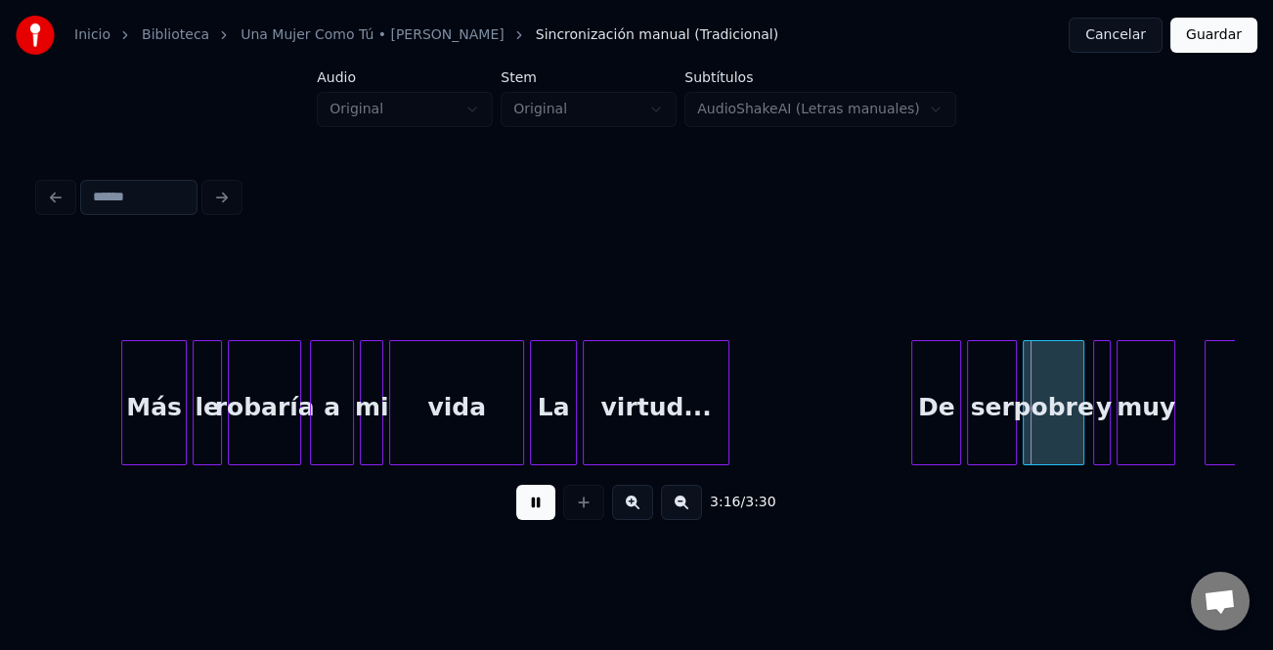
click at [912, 417] on div at bounding box center [915, 402] width 6 height 123
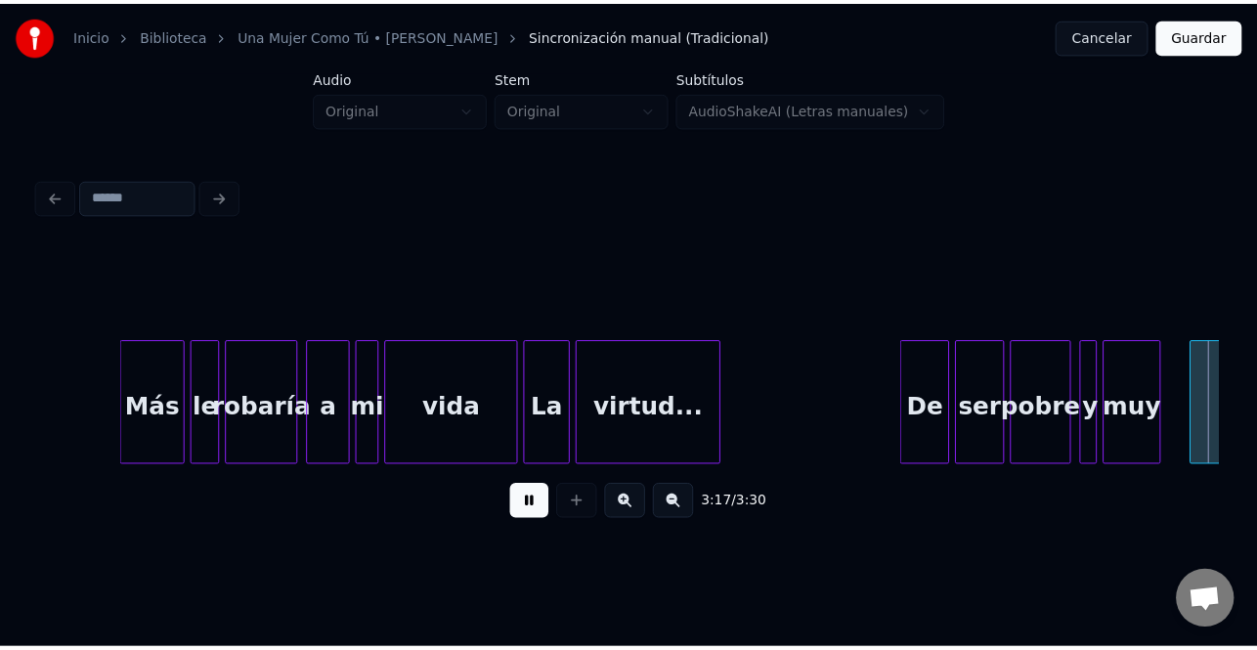
scroll to position [0, 28998]
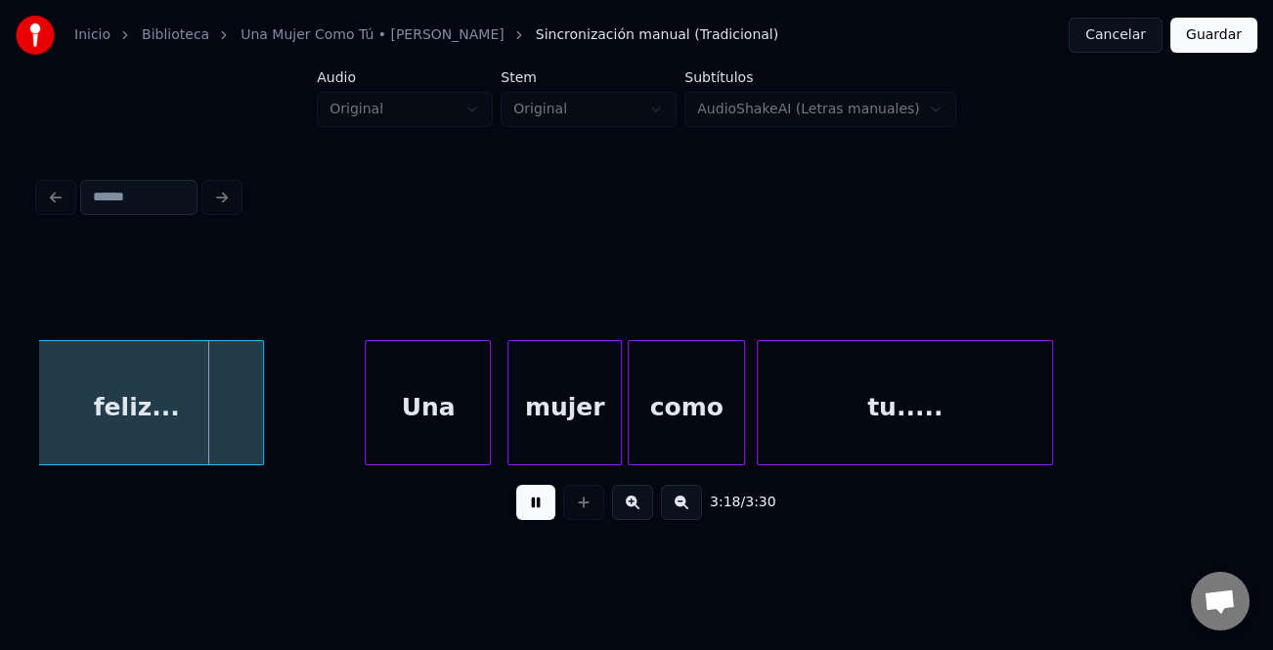
click at [423, 431] on div "Una" at bounding box center [428, 407] width 124 height 133
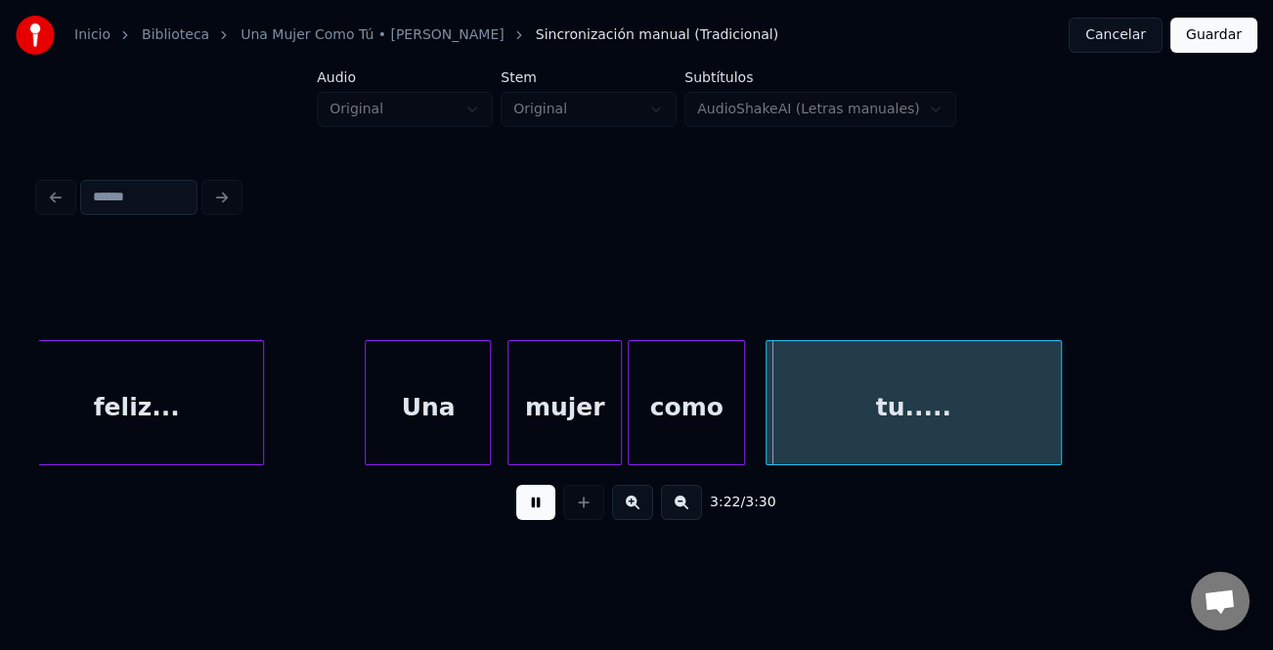
click at [1060, 430] on div "tu....." at bounding box center [913, 402] width 296 height 125
click at [1108, 433] on div at bounding box center [1108, 402] width 6 height 123
click at [1224, 37] on button "Guardar" at bounding box center [1213, 35] width 87 height 35
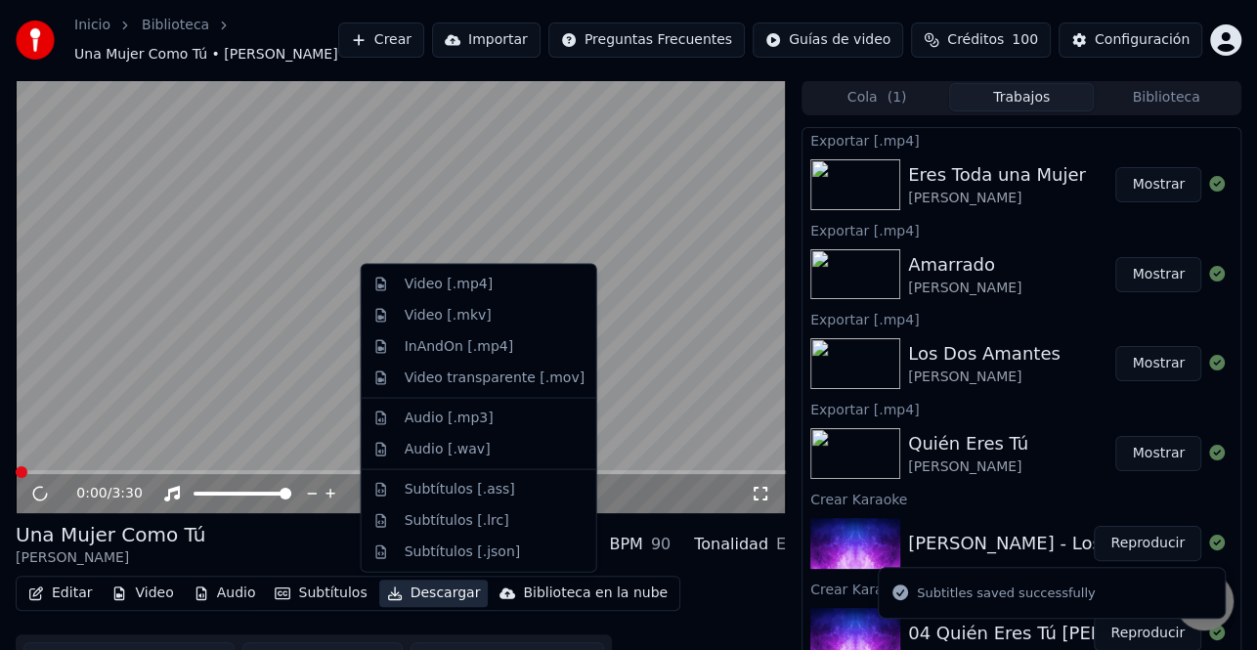
click at [425, 596] on button "Descargar" at bounding box center [433, 593] width 109 height 27
click at [501, 291] on div "Video [.mp4]" at bounding box center [495, 285] width 180 height 20
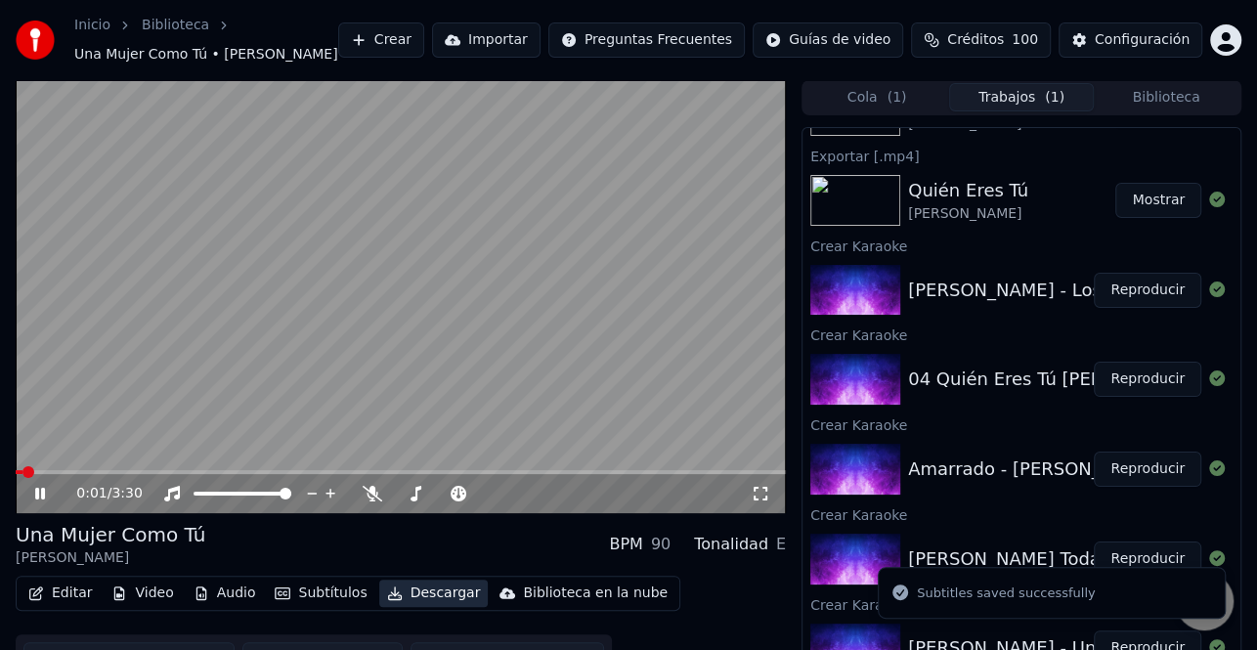
scroll to position [345, 0]
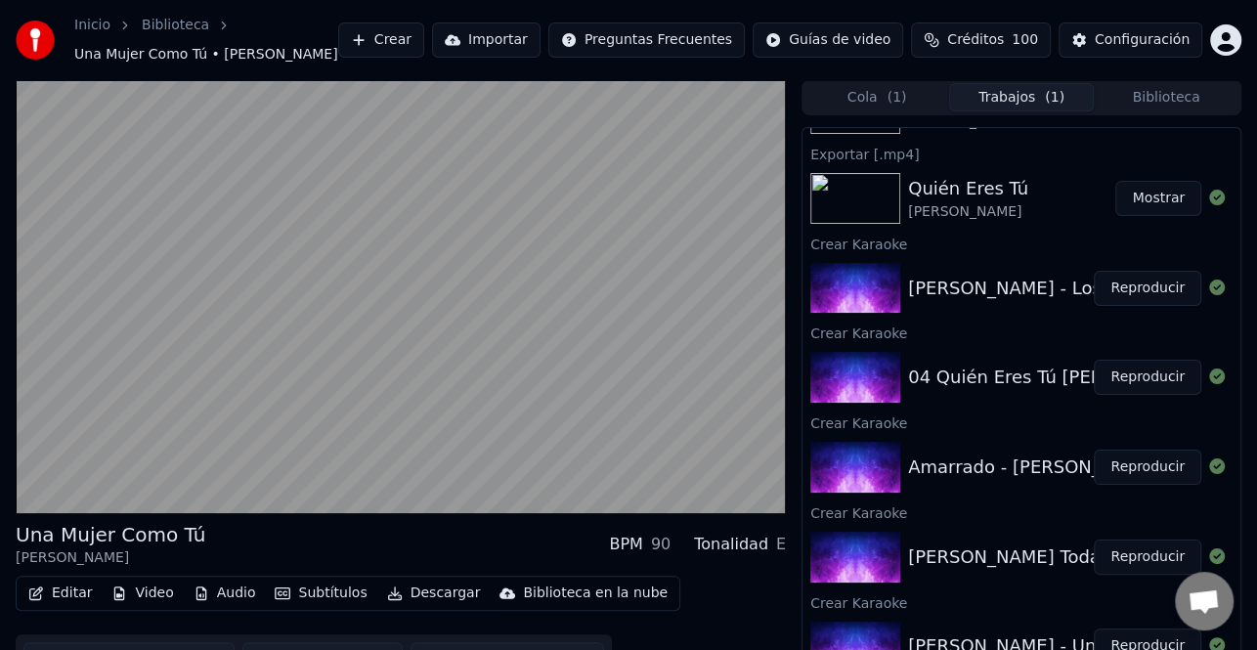
click at [1144, 95] on button "Biblioteca" at bounding box center [1166, 97] width 145 height 28
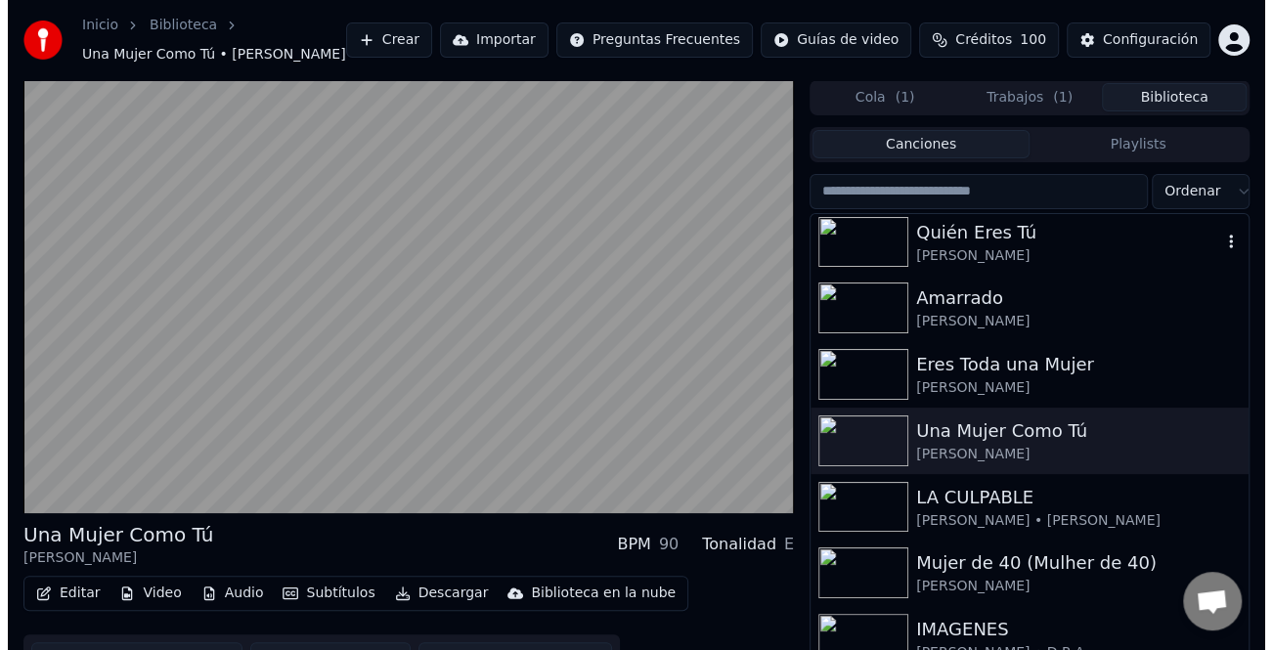
scroll to position [196, 0]
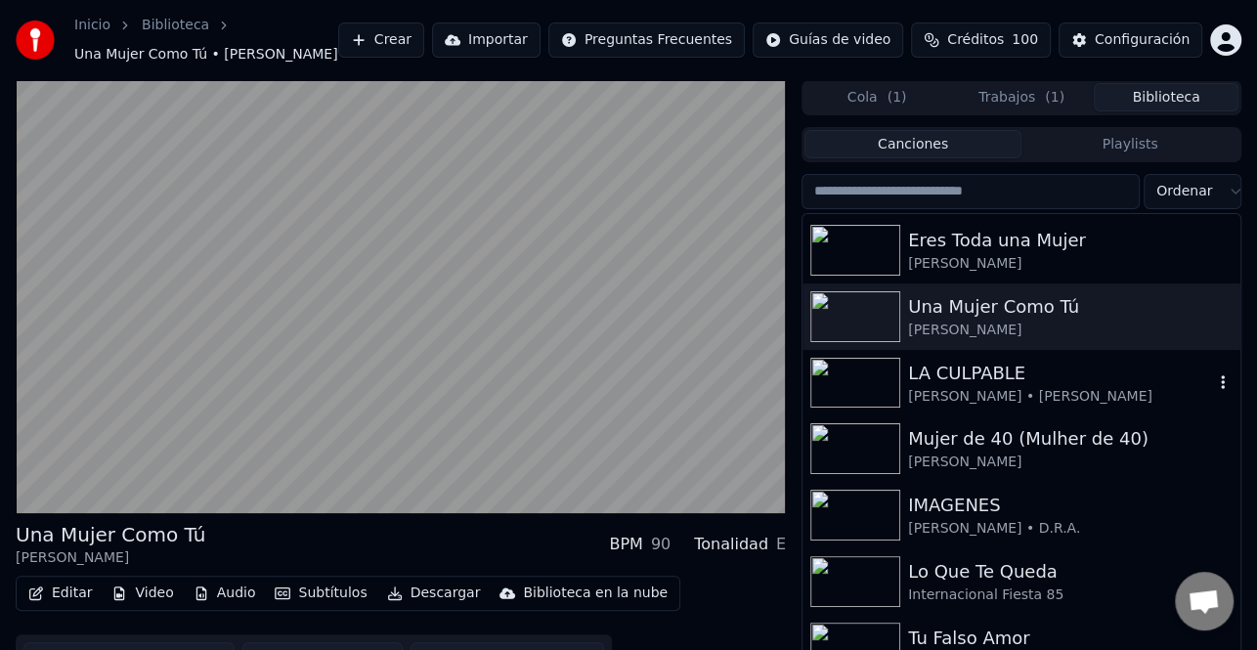
click at [1020, 392] on div "[PERSON_NAME] • [PERSON_NAME]" at bounding box center [1060, 397] width 305 height 20
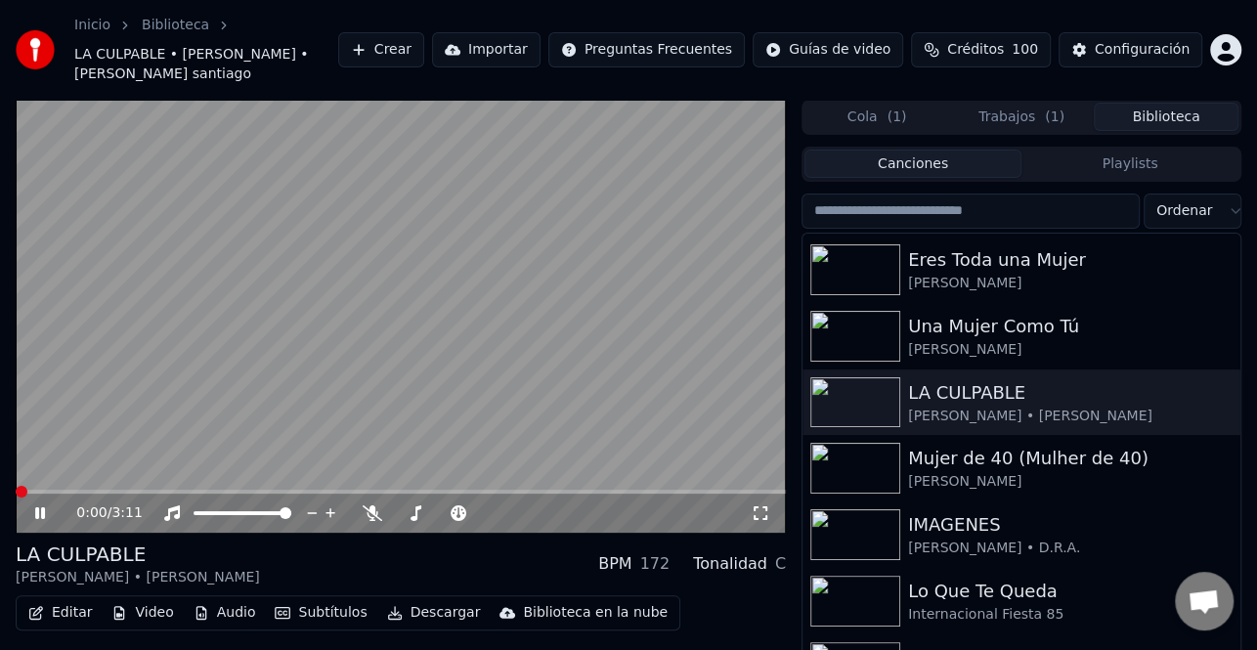
click at [49, 512] on icon at bounding box center [53, 513] width 45 height 16
click at [70, 614] on button "Editar" at bounding box center [60, 612] width 79 height 27
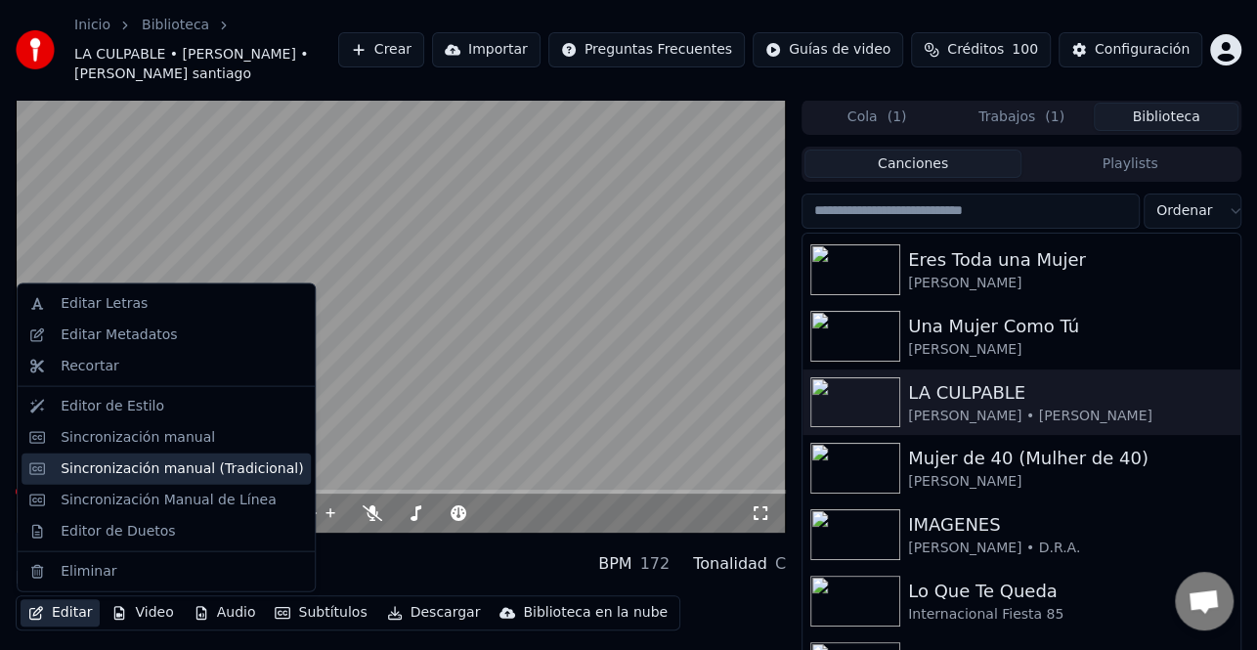
click at [196, 478] on div "Sincronización manual (Tradicional)" at bounding box center [166, 468] width 289 height 31
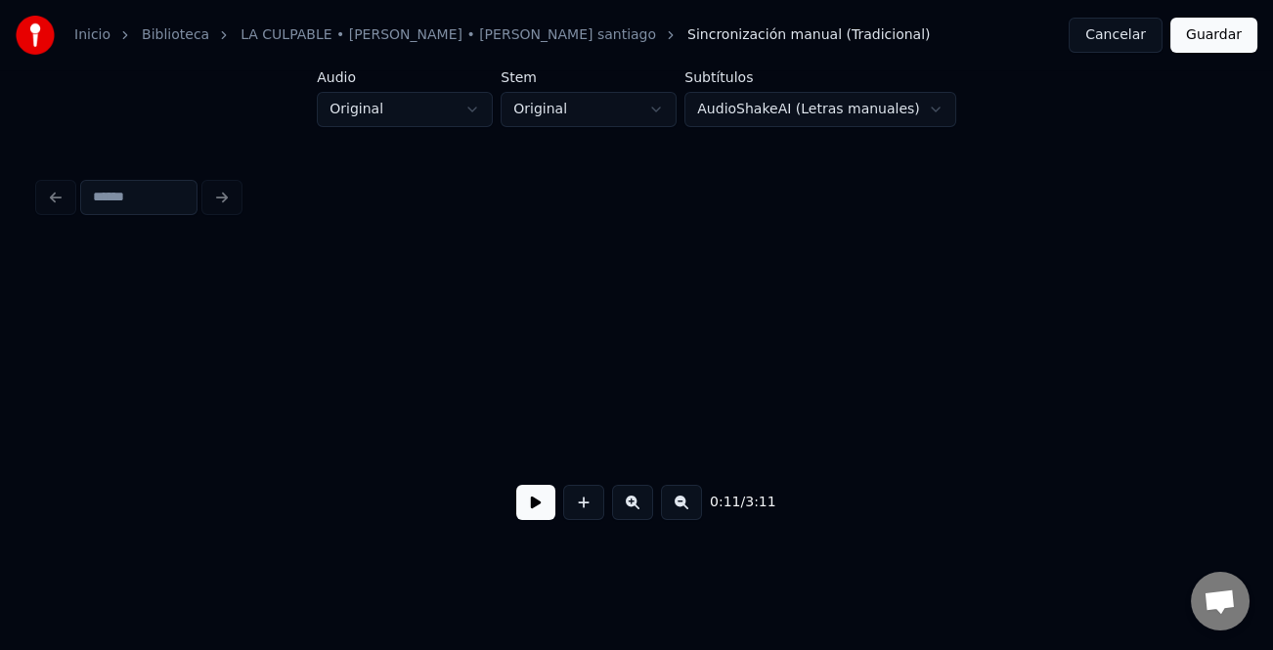
scroll to position [0, 1747]
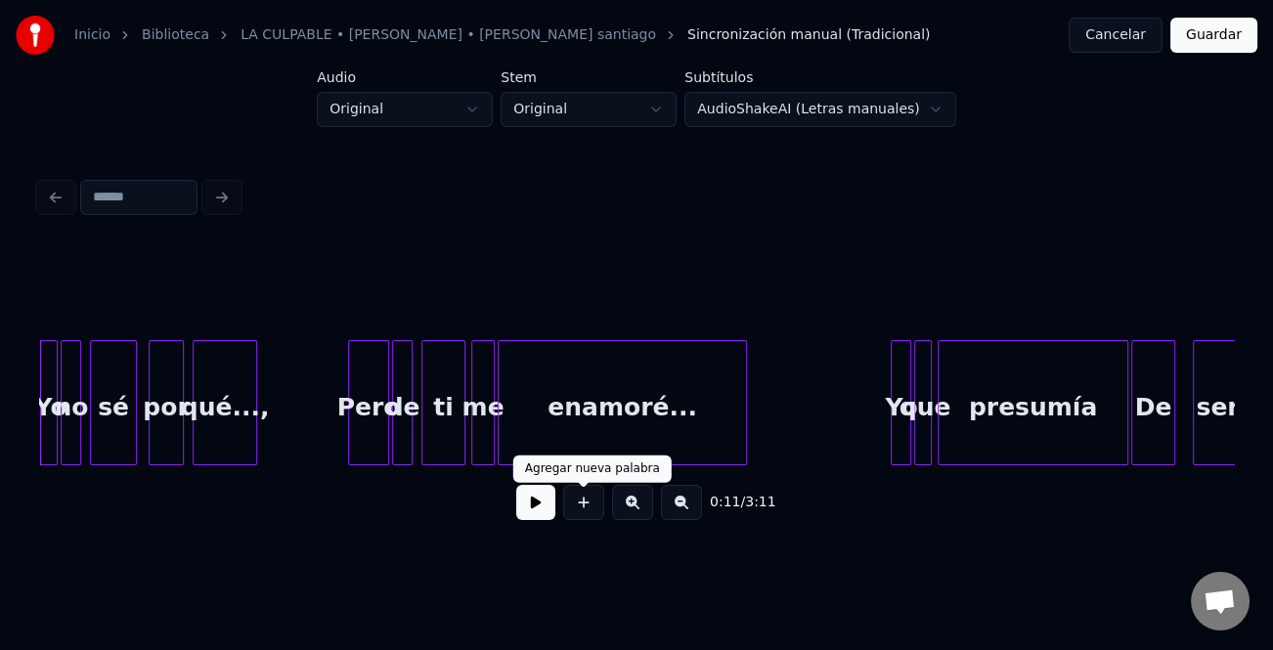
click at [519, 501] on button at bounding box center [535, 502] width 39 height 35
click at [672, 512] on button at bounding box center [681, 502] width 41 height 35
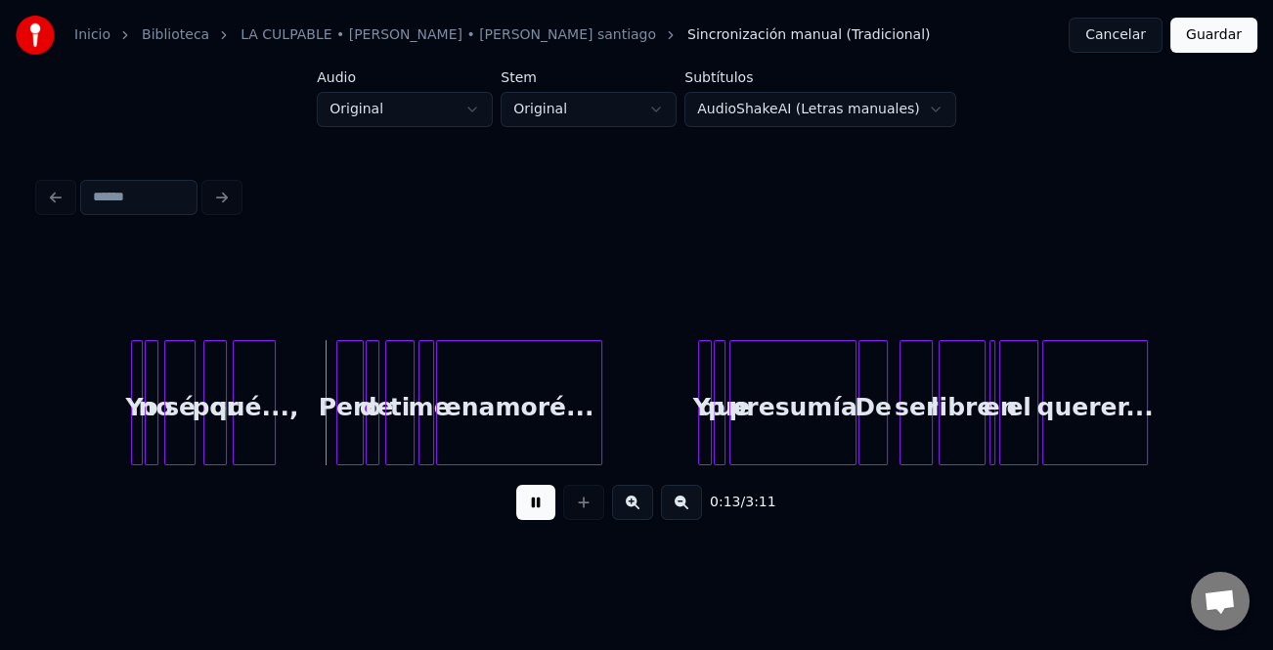
click at [672, 512] on button at bounding box center [681, 502] width 41 height 35
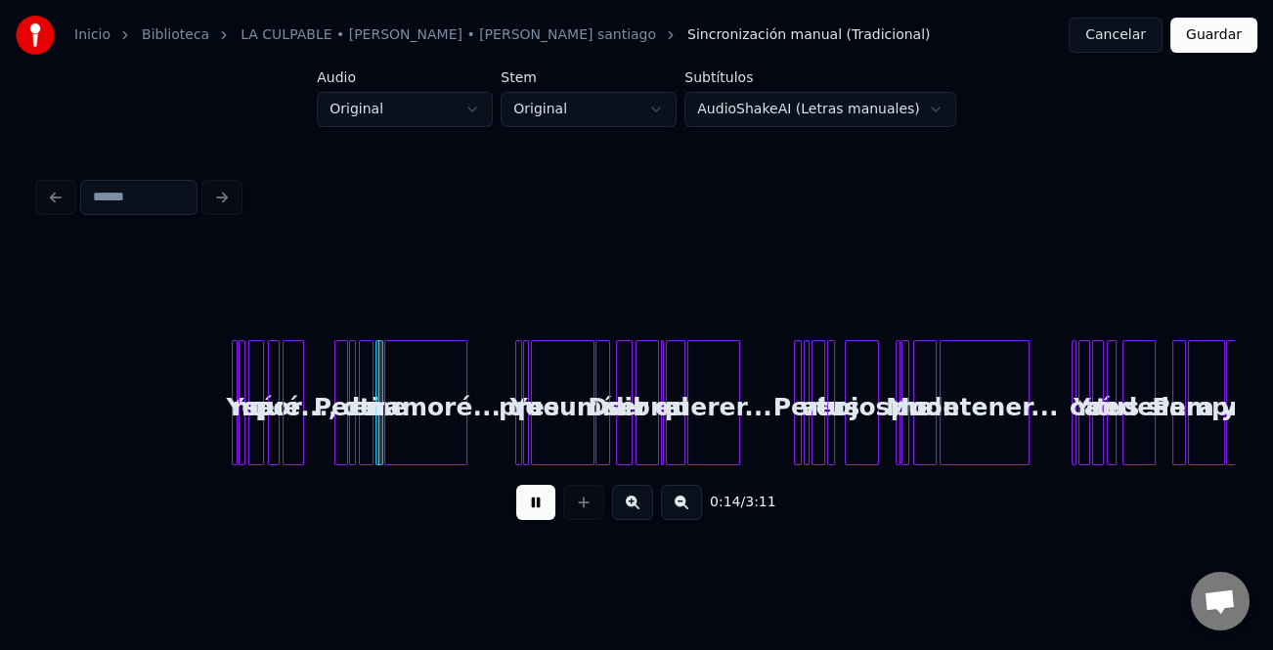
click at [636, 508] on button at bounding box center [632, 502] width 41 height 35
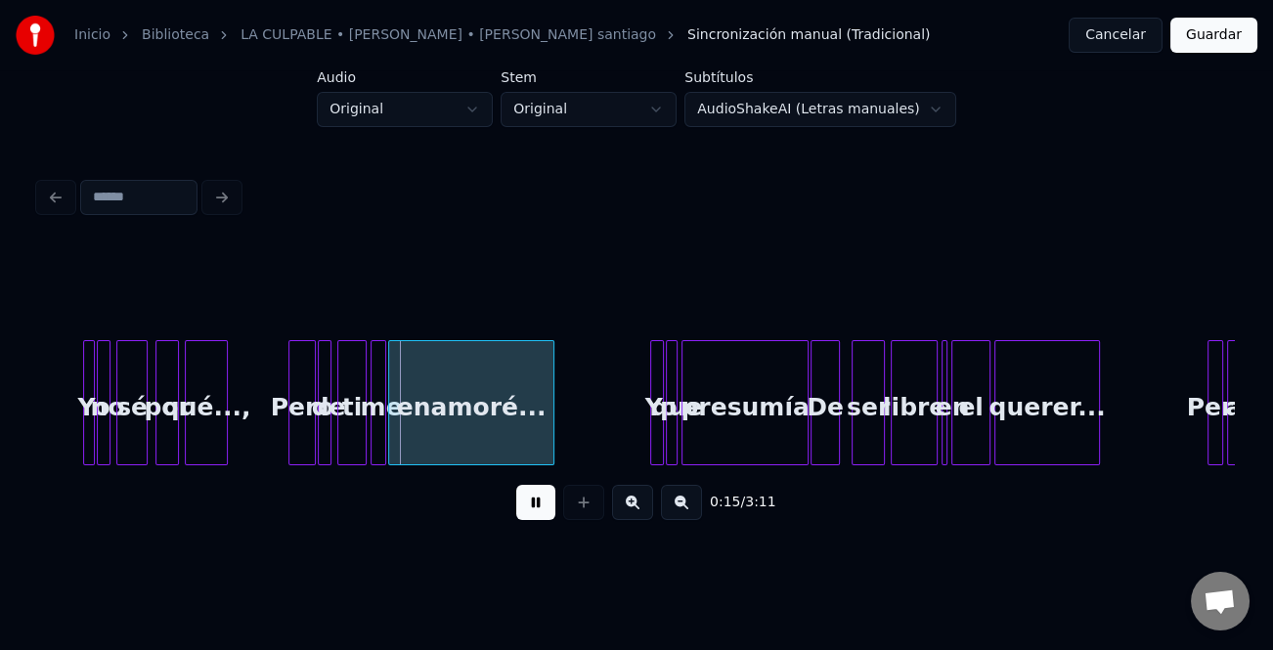
click at [636, 508] on button at bounding box center [632, 502] width 41 height 35
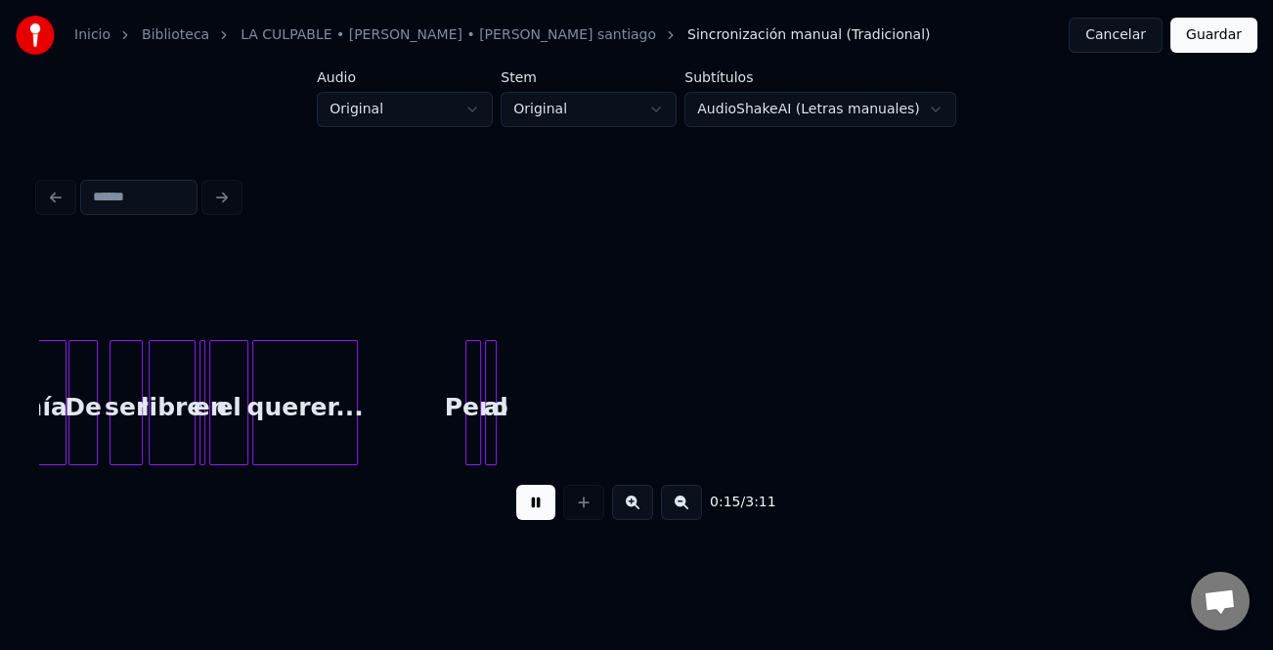
click at [636, 508] on button at bounding box center [632, 502] width 41 height 35
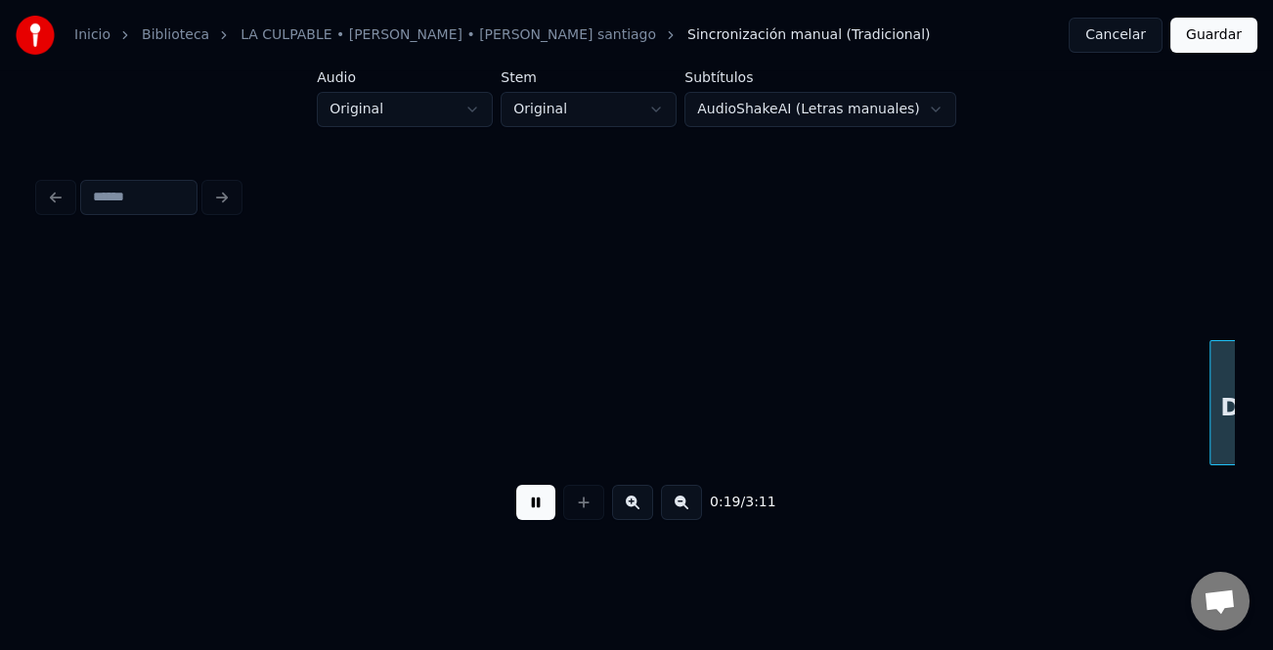
scroll to position [0, 3811]
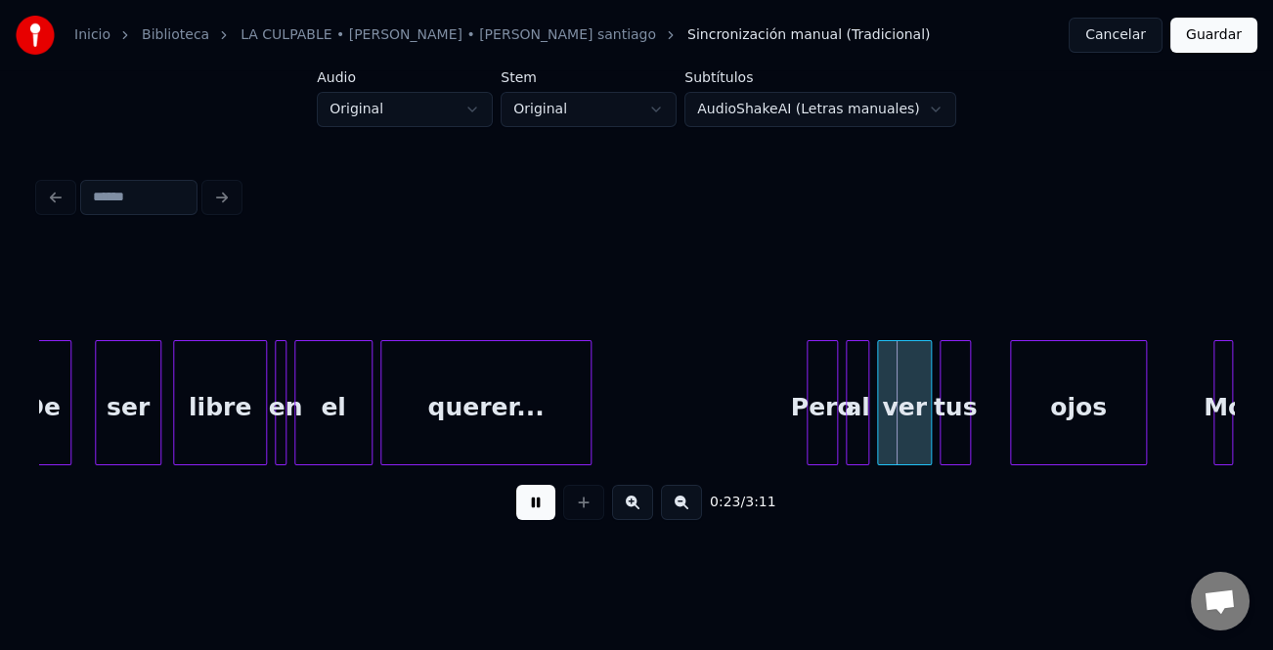
click at [650, 506] on button at bounding box center [632, 502] width 41 height 35
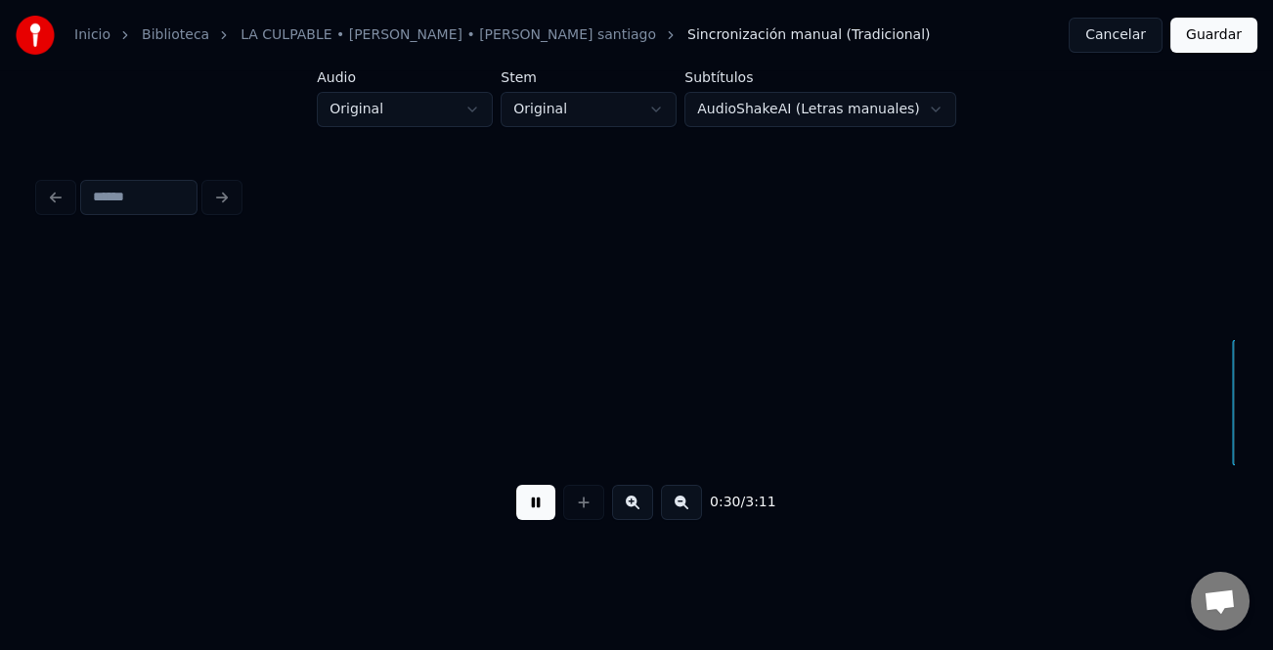
scroll to position [0, 7371]
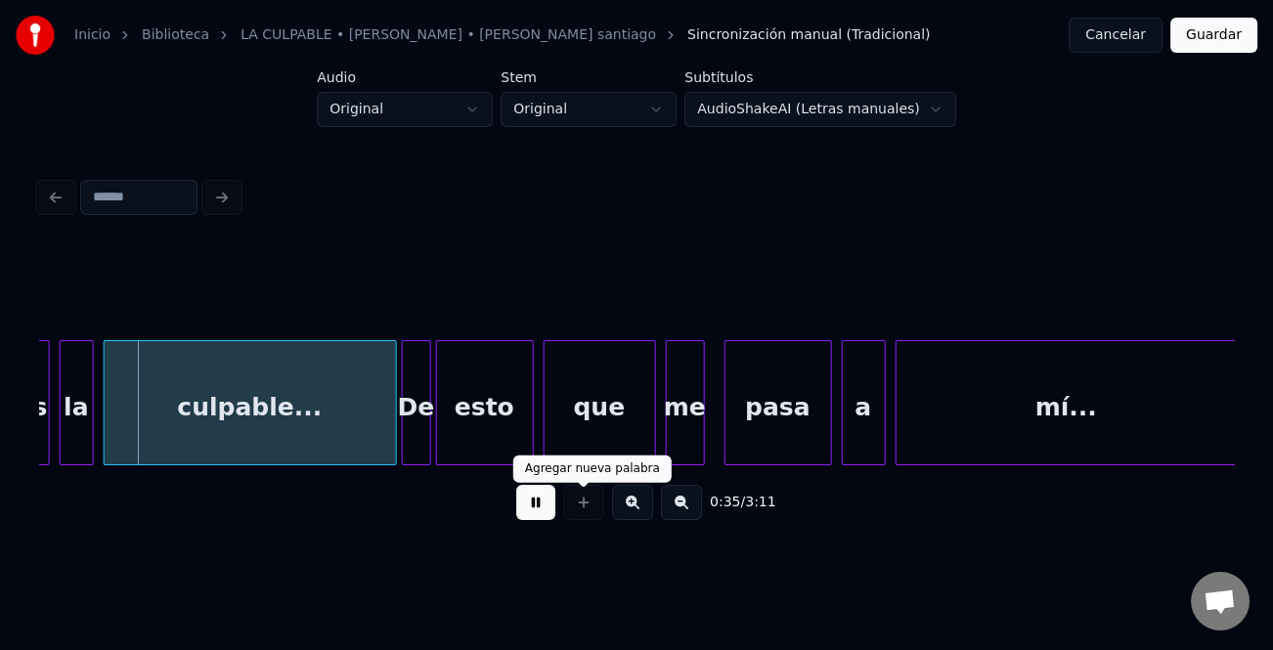
click at [630, 505] on button at bounding box center [632, 502] width 41 height 35
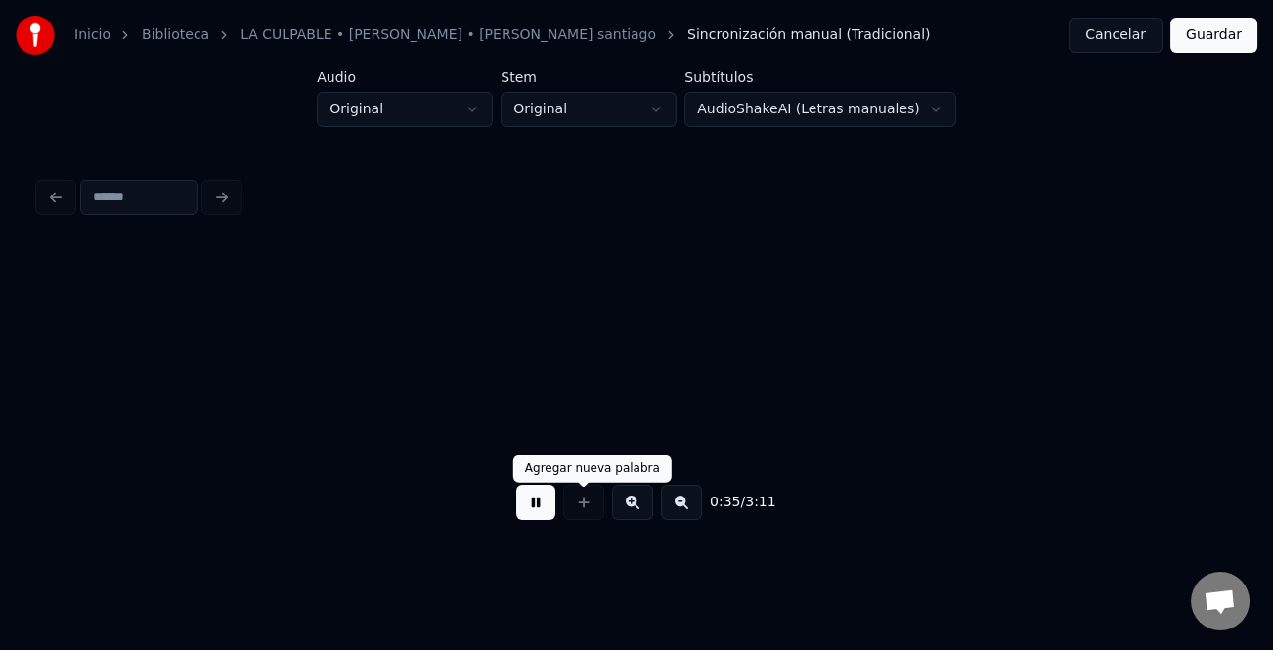
click at [630, 505] on button at bounding box center [632, 502] width 41 height 35
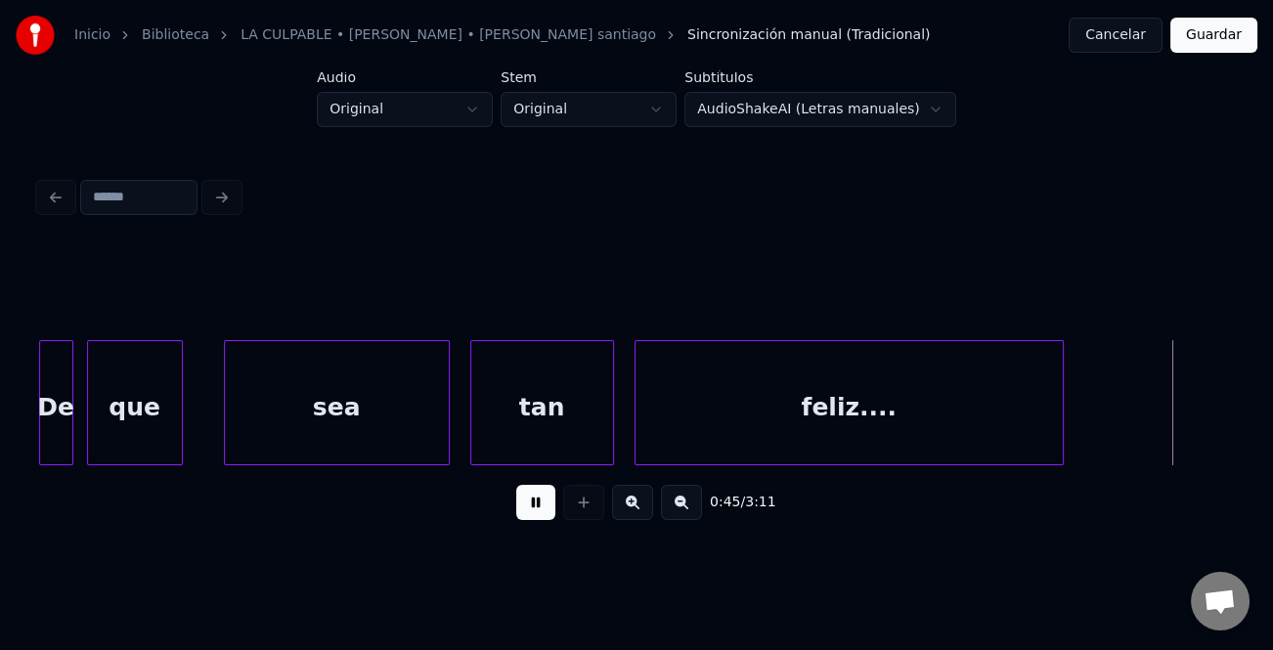
click at [1057, 430] on div at bounding box center [1060, 402] width 6 height 123
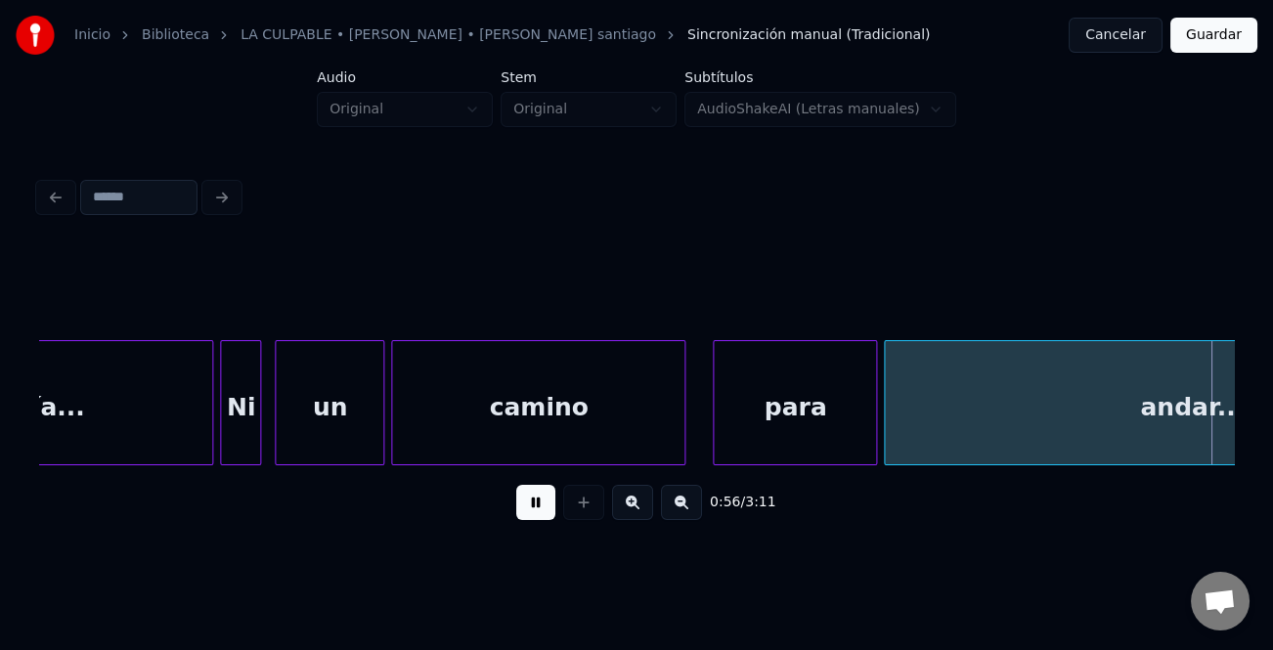
scroll to position [0, 19226]
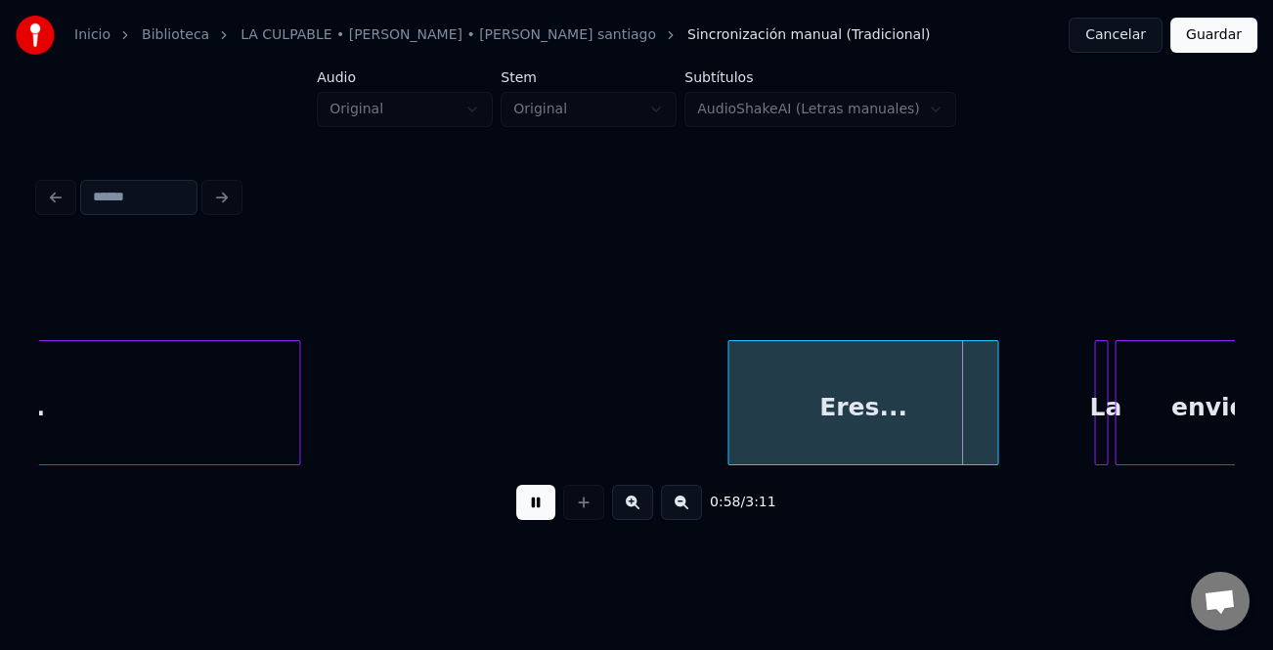
click at [728, 414] on div at bounding box center [731, 402] width 6 height 123
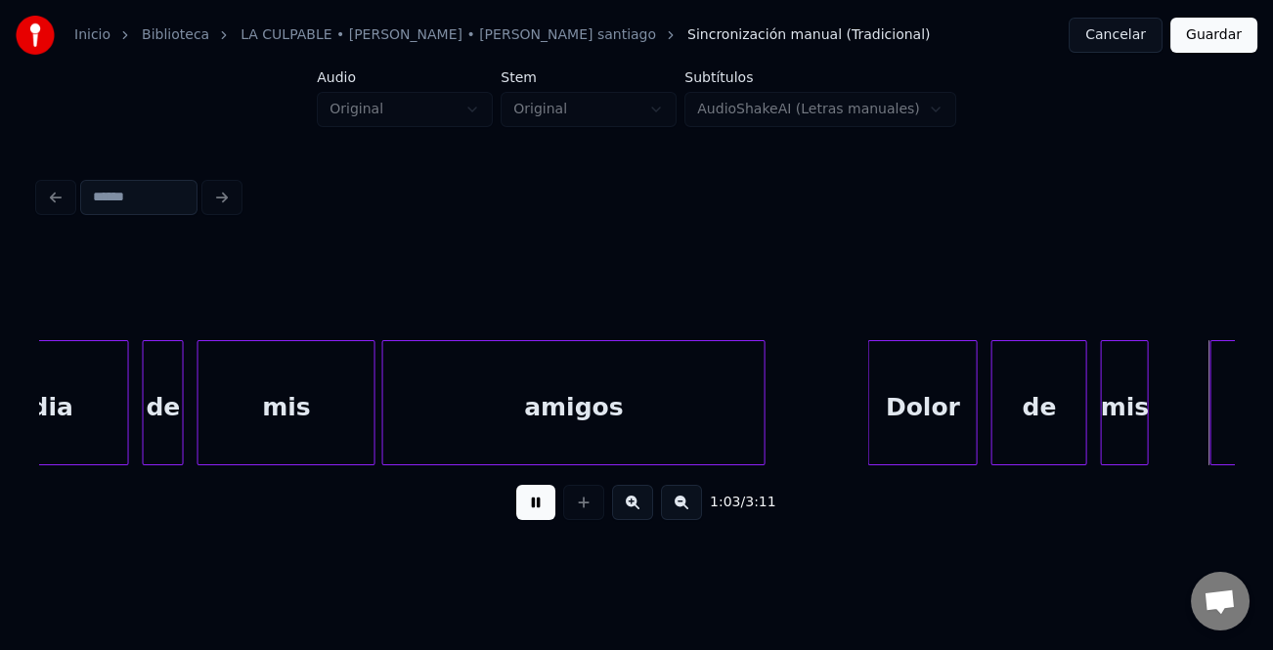
scroll to position [0, 21622]
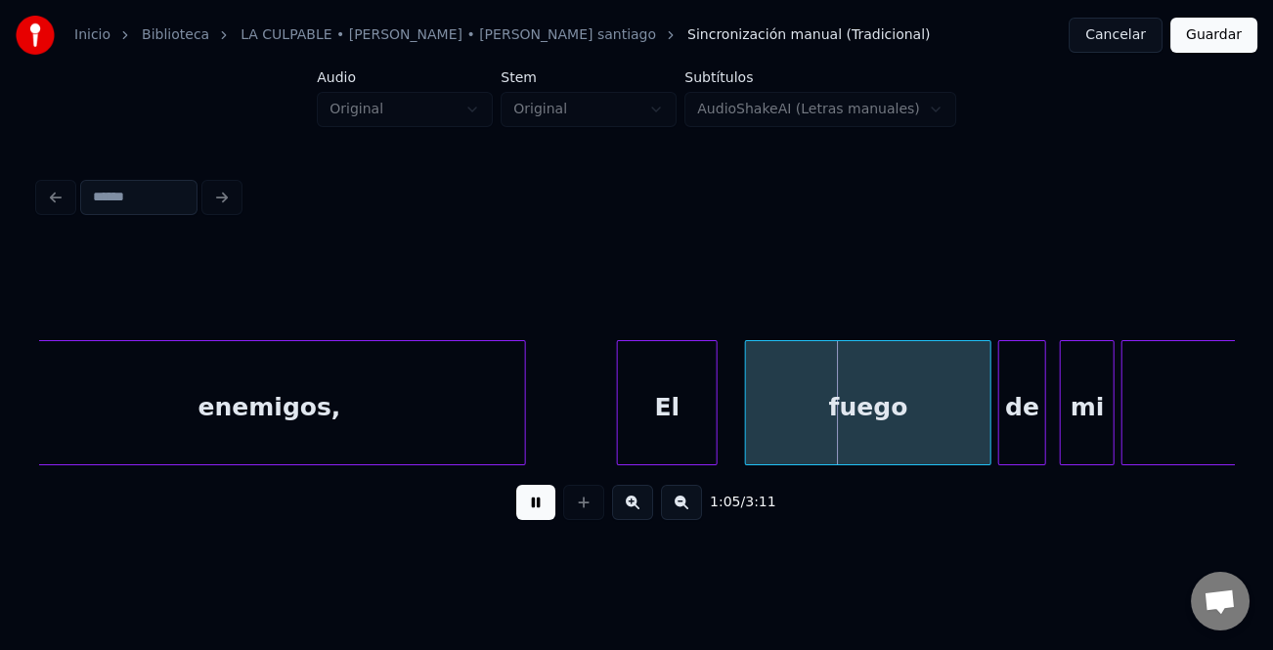
click at [618, 396] on div at bounding box center [621, 402] width 6 height 123
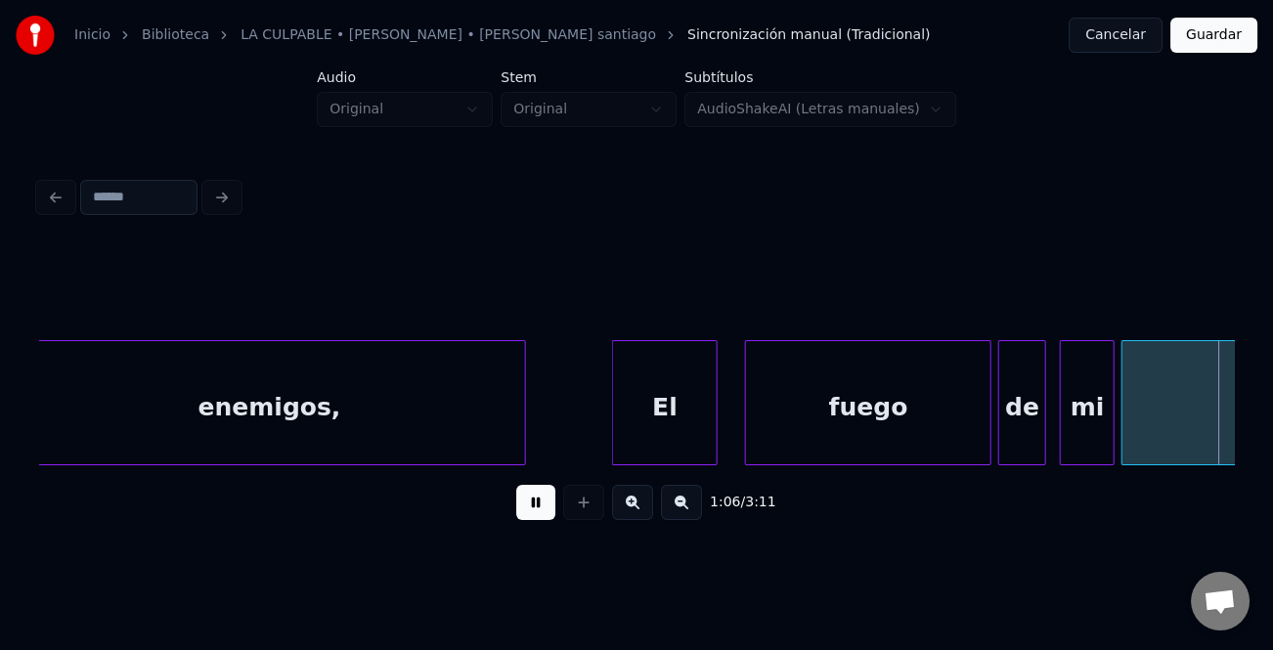
scroll to position [0, 22816]
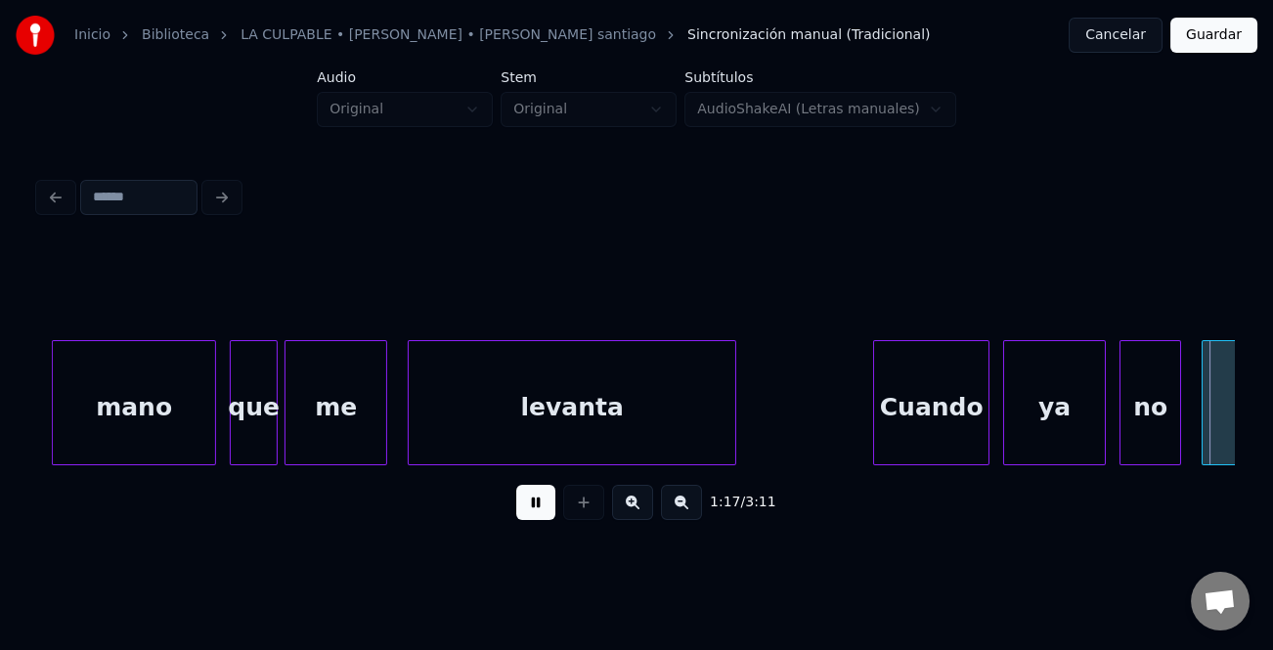
scroll to position [0, 26407]
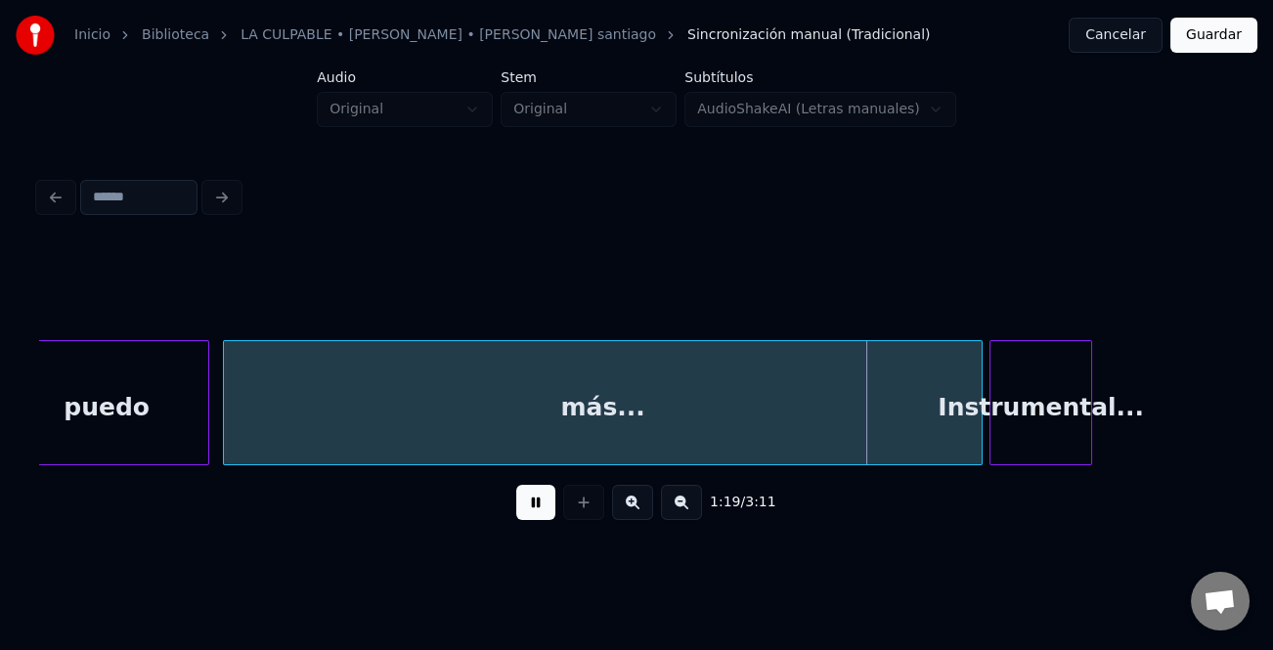
click at [537, 508] on button at bounding box center [535, 502] width 39 height 35
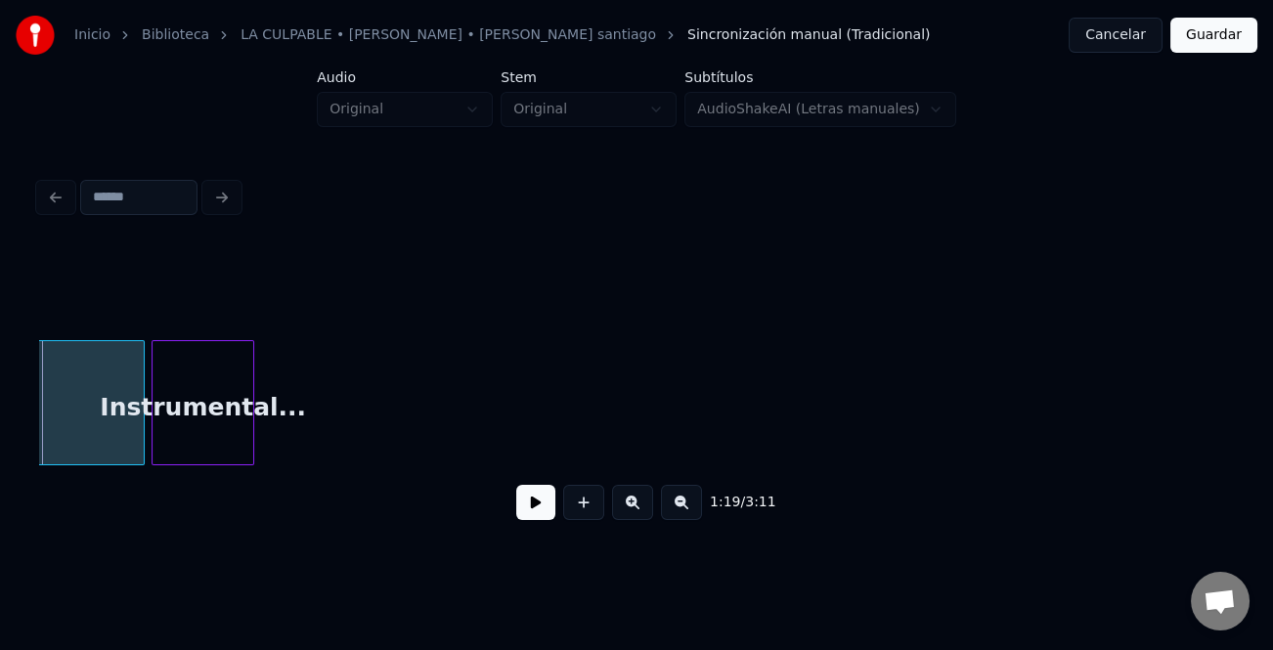
scroll to position [0, 27296]
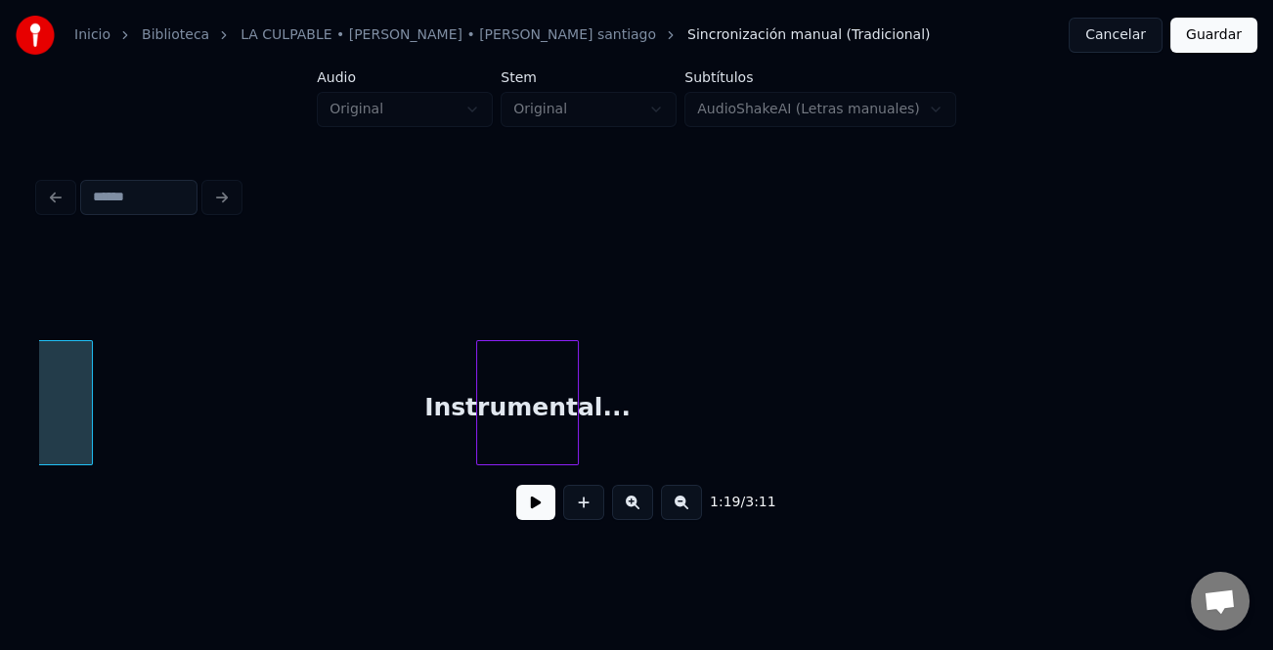
click at [495, 428] on div "Instrumental..." at bounding box center [527, 407] width 101 height 133
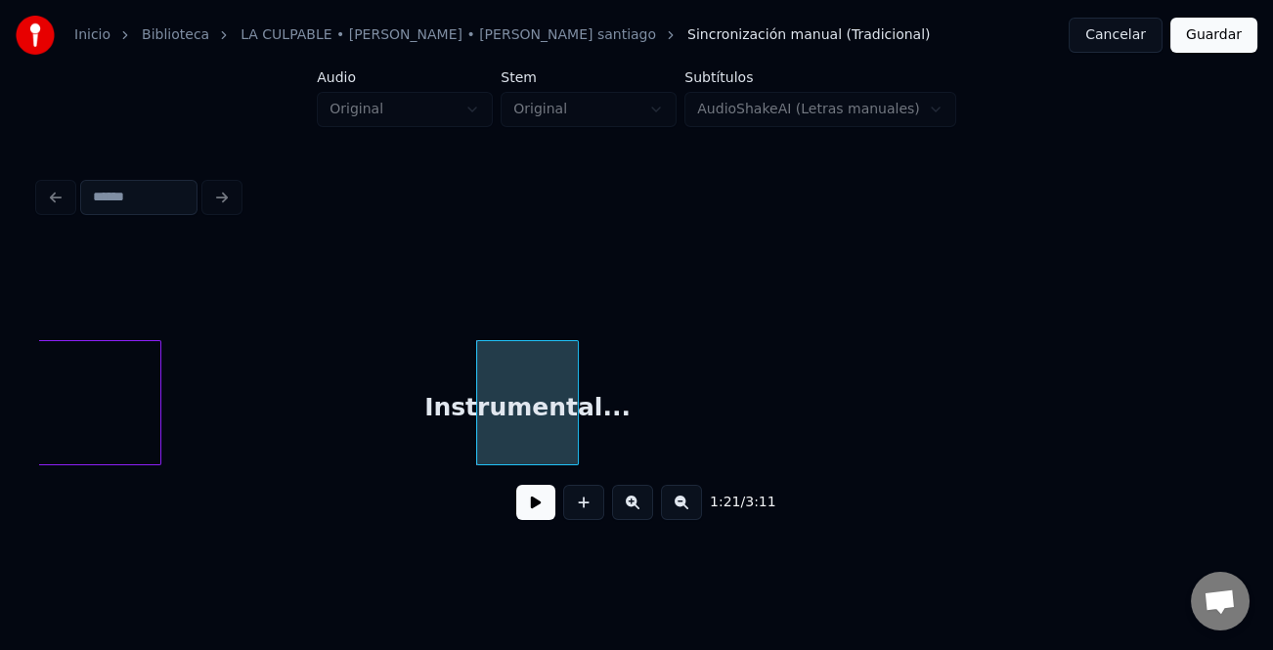
click at [160, 428] on div at bounding box center [157, 402] width 6 height 123
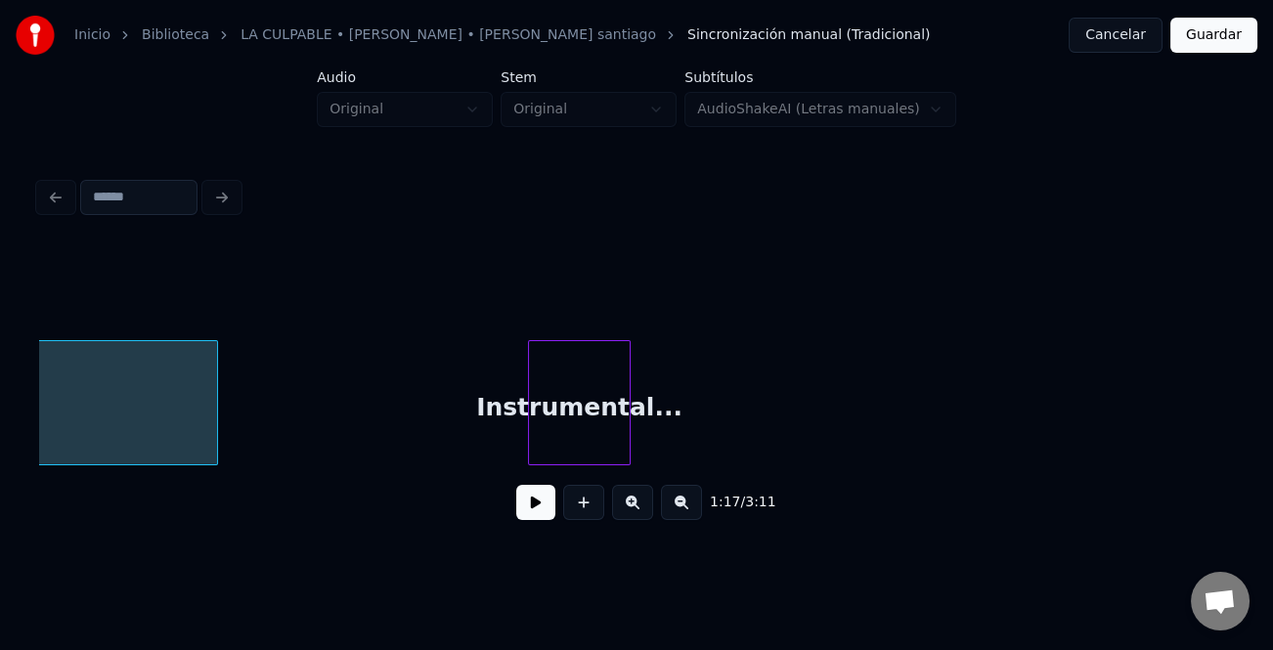
scroll to position [0, 27402]
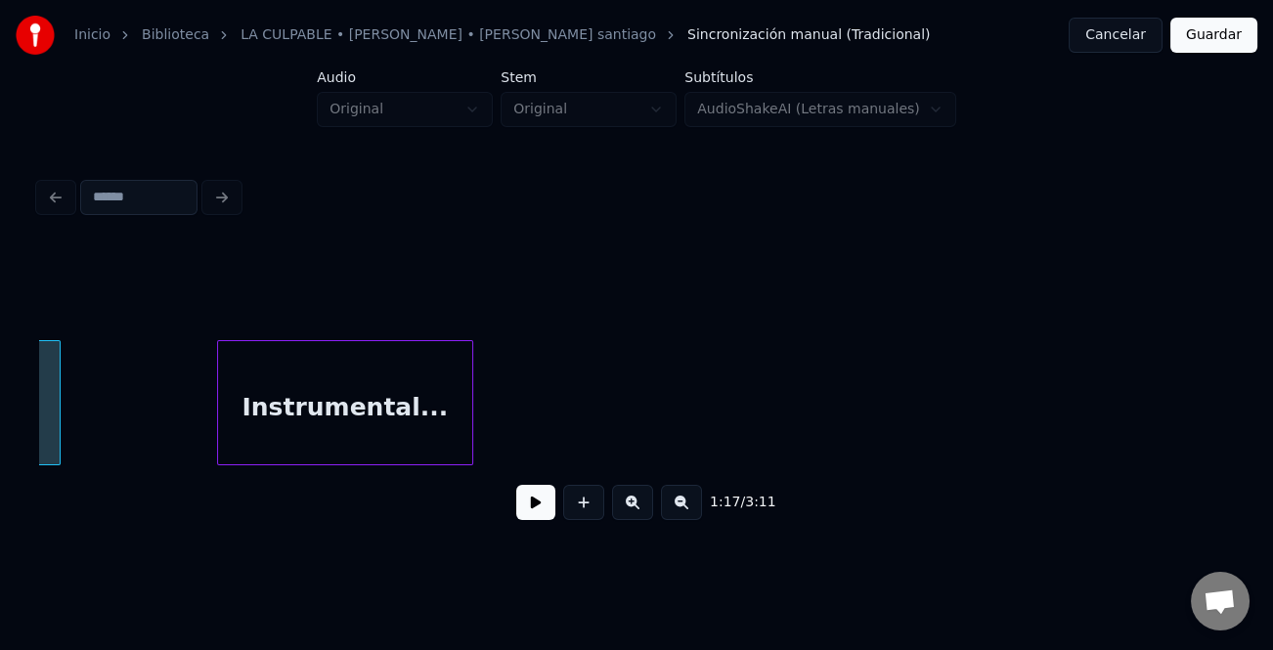
click at [218, 439] on div at bounding box center [221, 402] width 6 height 123
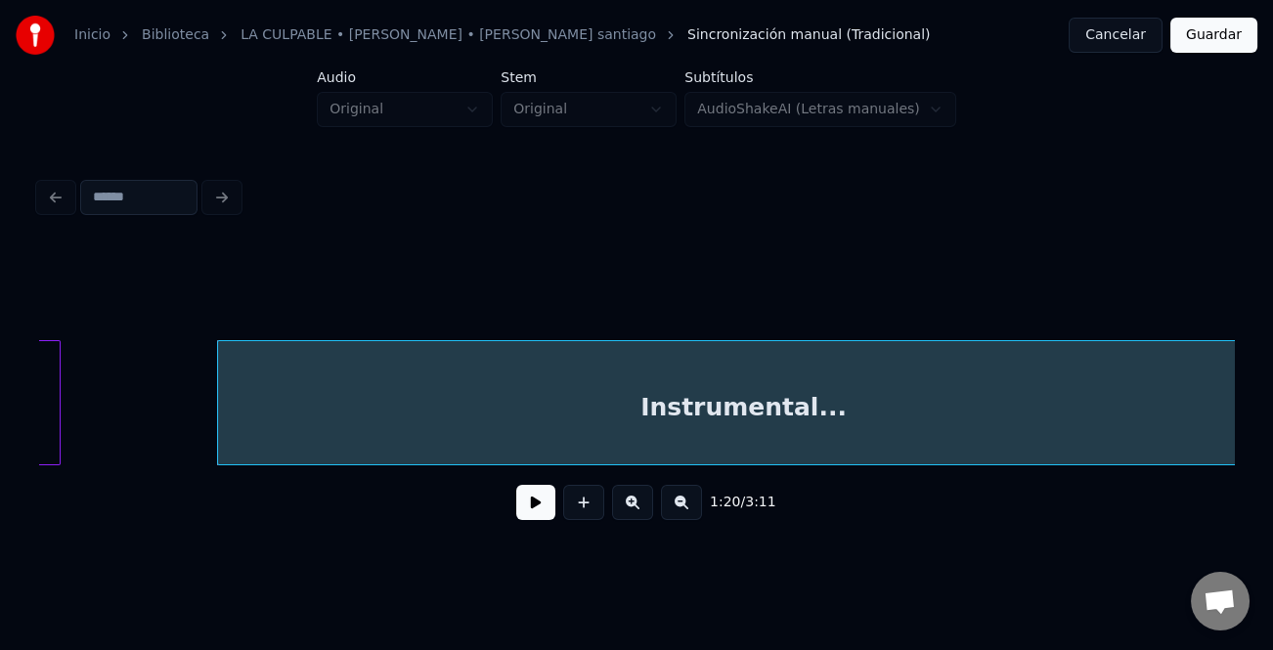
click at [1272, 500] on html "Inicio Biblioteca LA CULPABLE • ALVARO DAVILA • roberto eduardo montero santiag…" at bounding box center [636, 290] width 1273 height 580
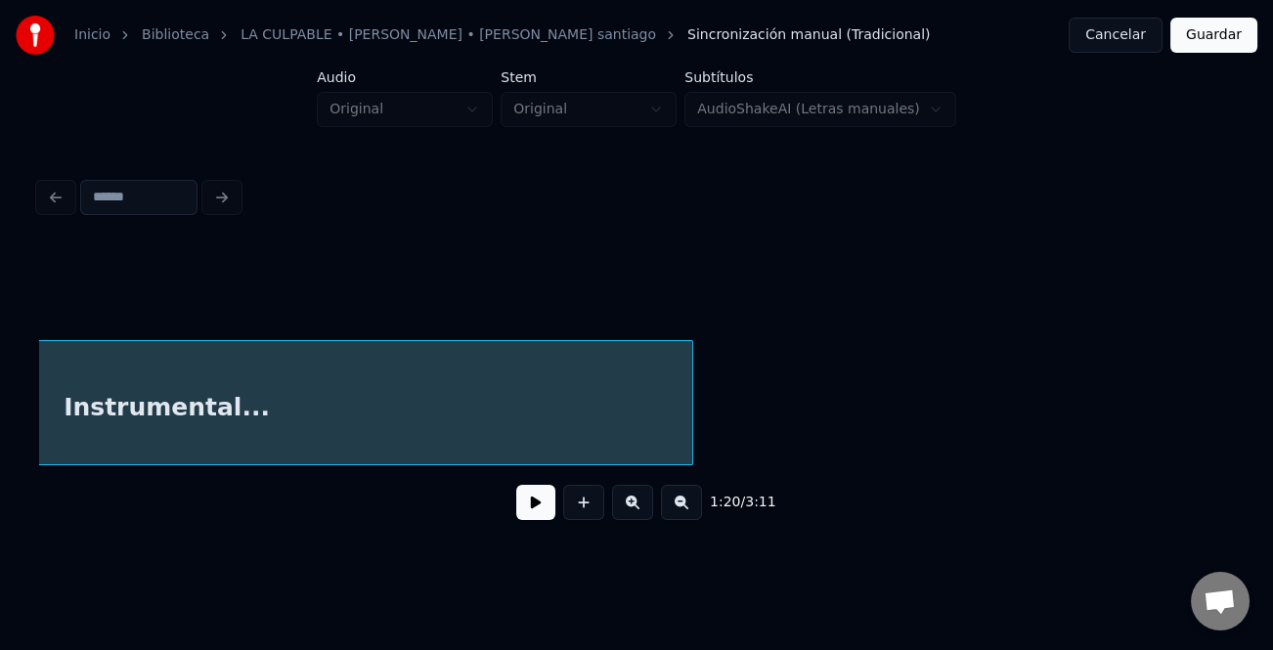
scroll to position [0, 28137]
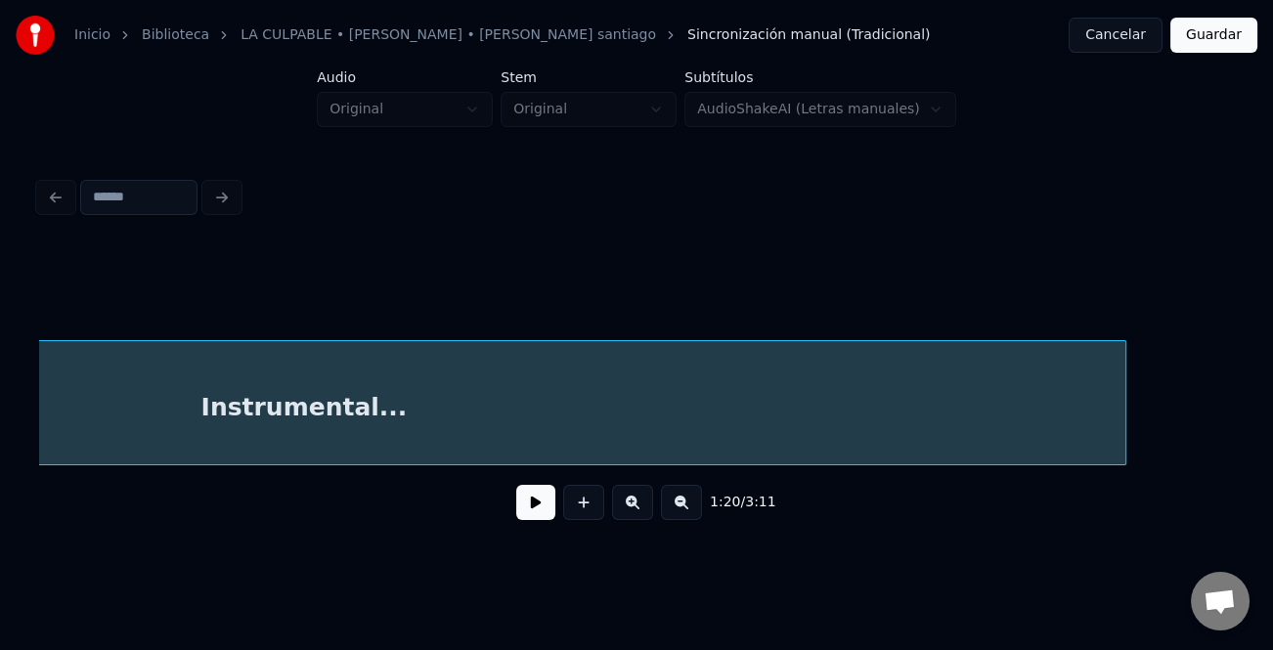
click at [1121, 465] on div "Instrumental..." at bounding box center [636, 402] width 1195 height 125
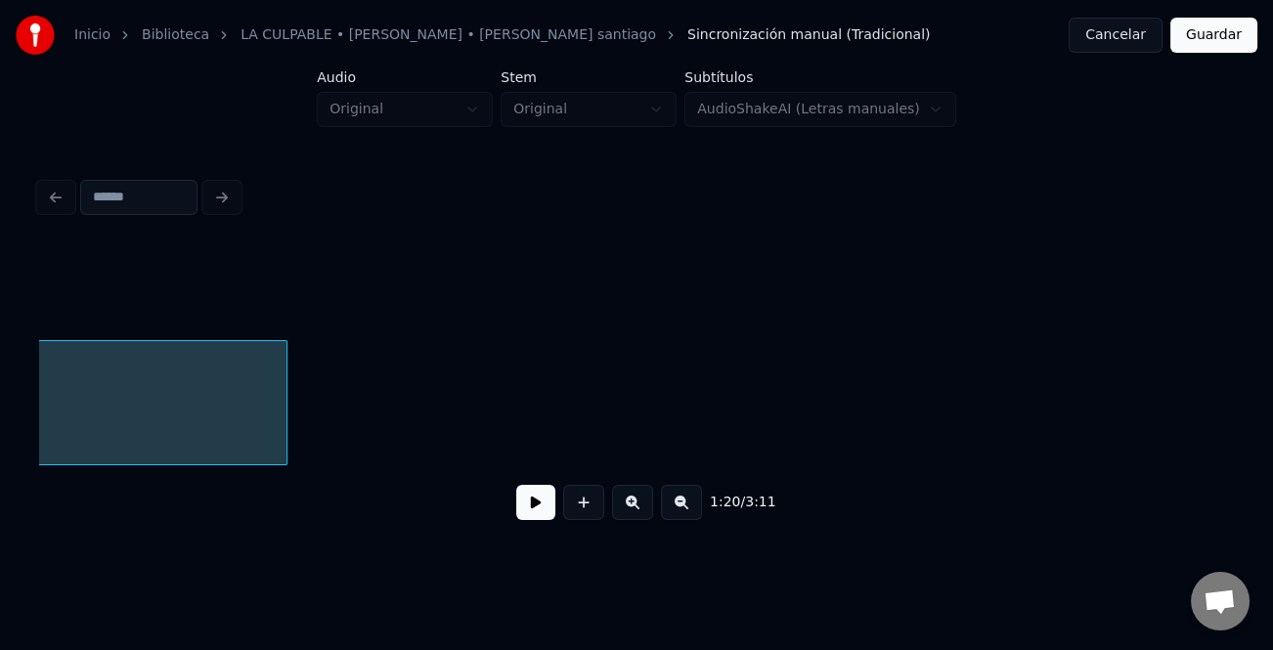
scroll to position [0, 29029]
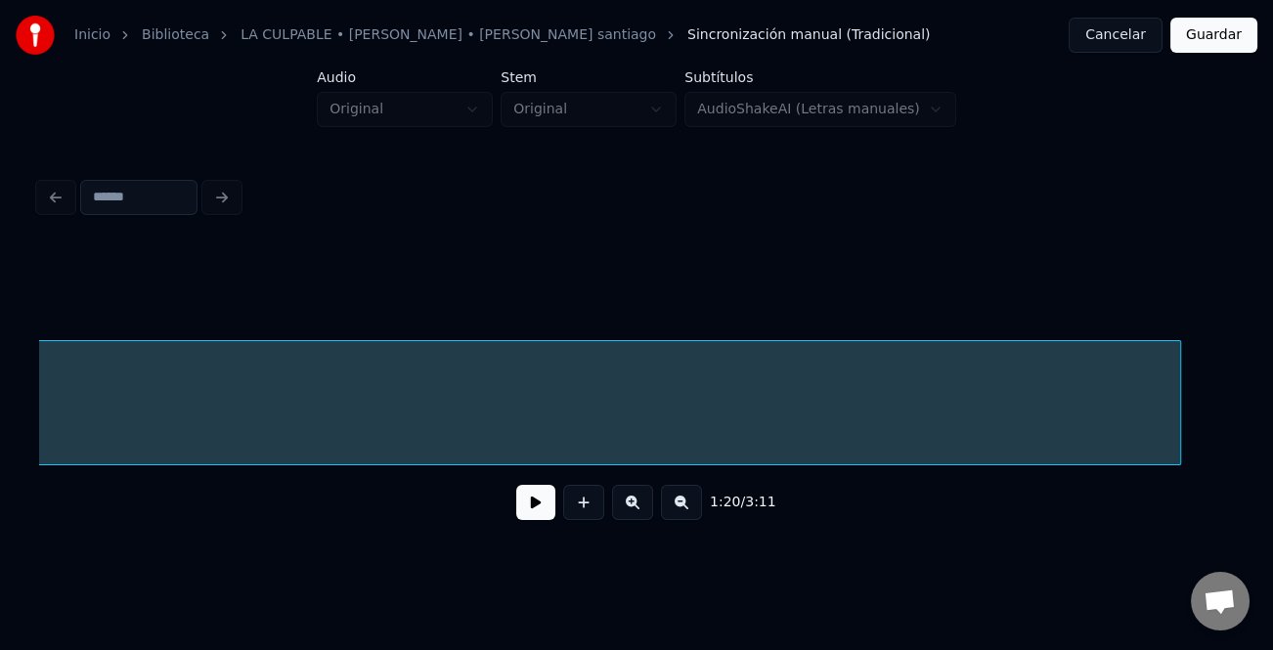
click at [1186, 488] on div "1:20 / 3:11" at bounding box center [636, 390] width 1195 height 297
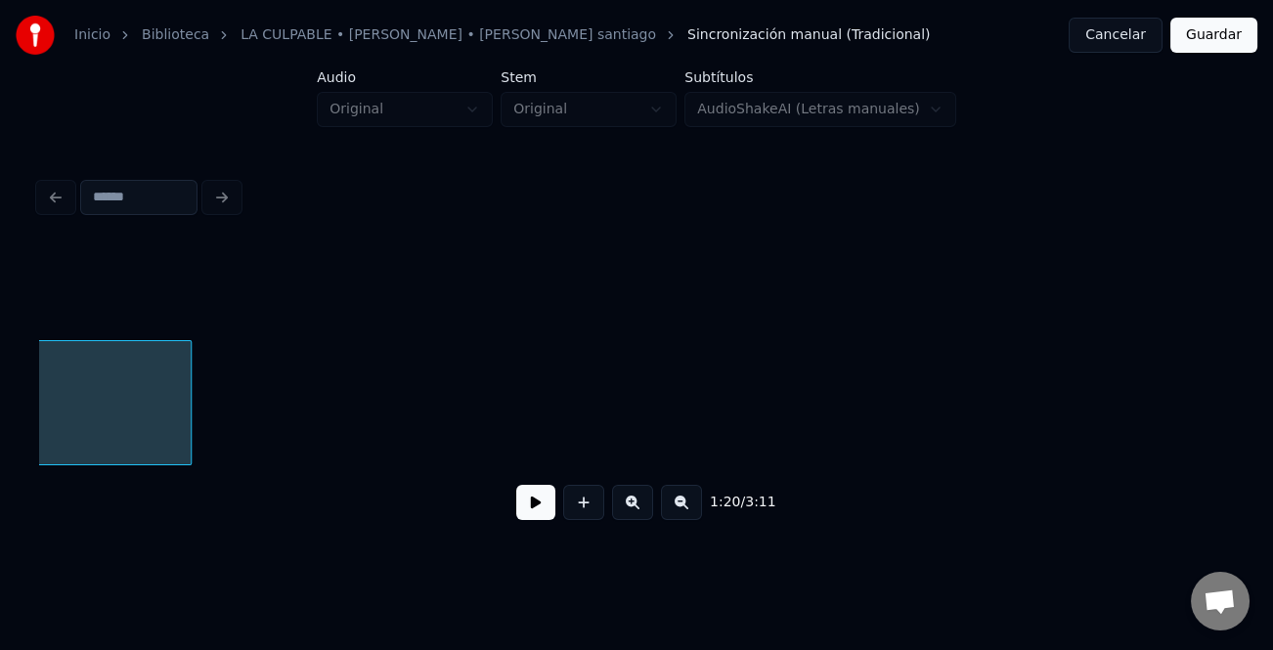
scroll to position [0, 30079]
click at [679, 511] on button at bounding box center [681, 502] width 41 height 35
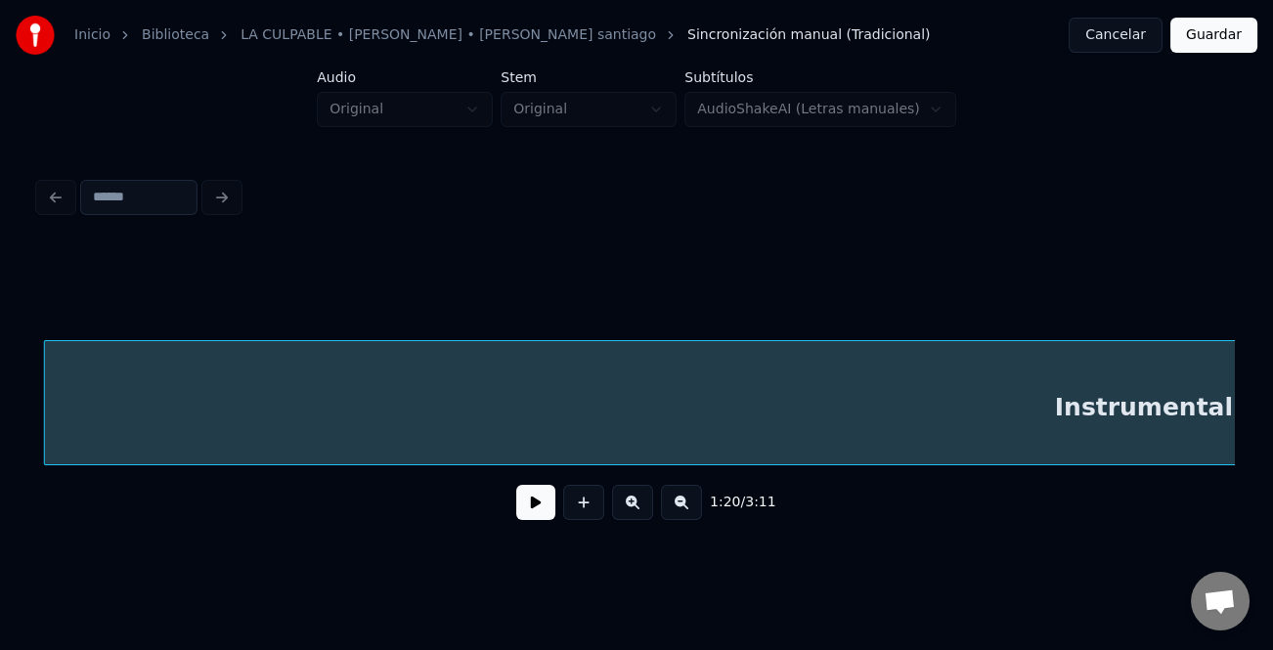
scroll to position [0, 23672]
click at [555, 438] on div "Instrumental..." at bounding box center [1154, 407] width 2226 height 133
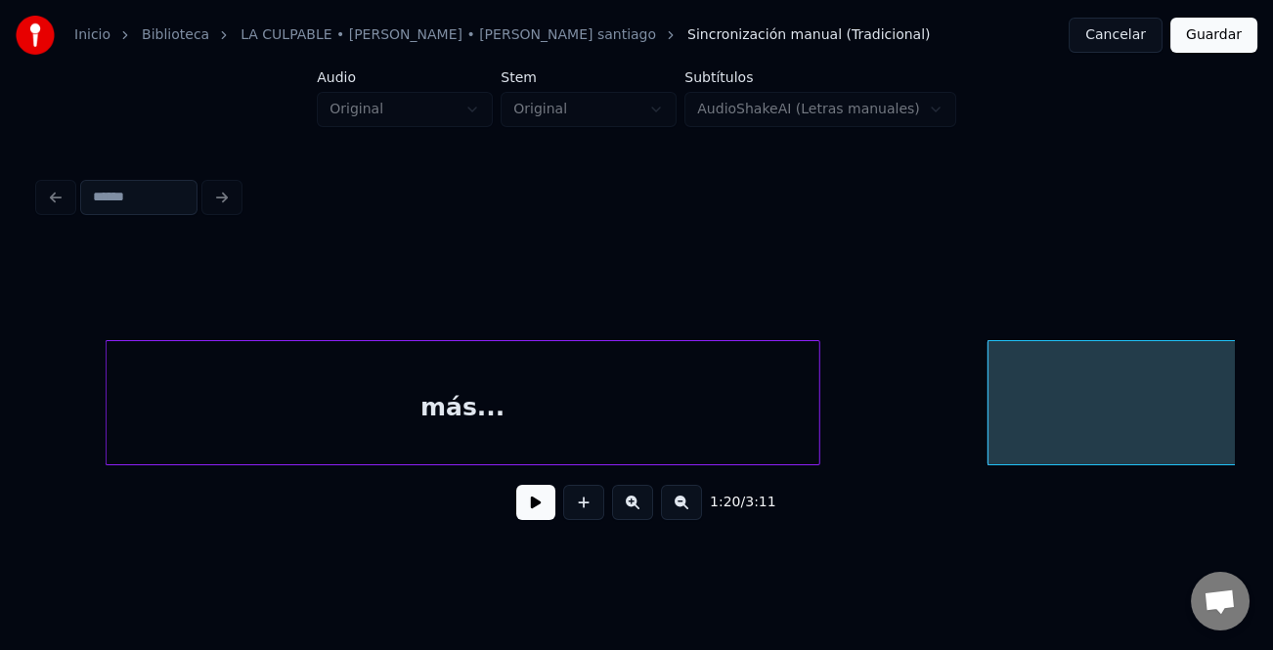
scroll to position [0, 23041]
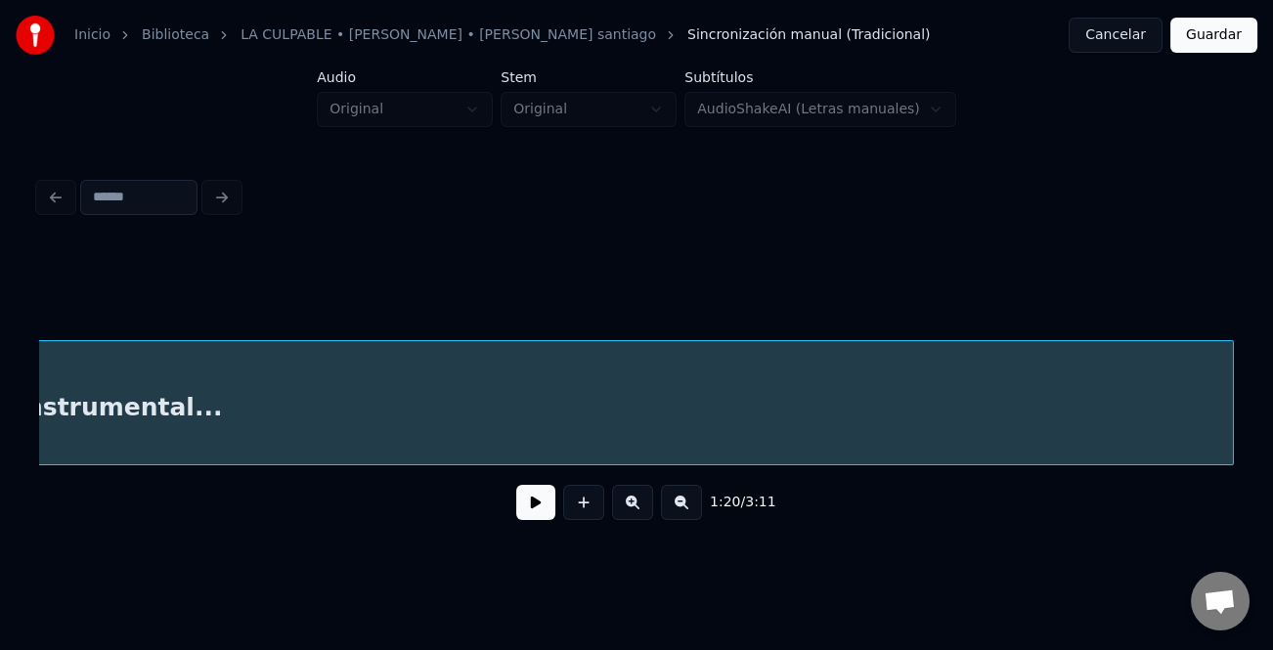
click at [706, 433] on div "Instrumental..." at bounding box center [119, 407] width 2226 height 133
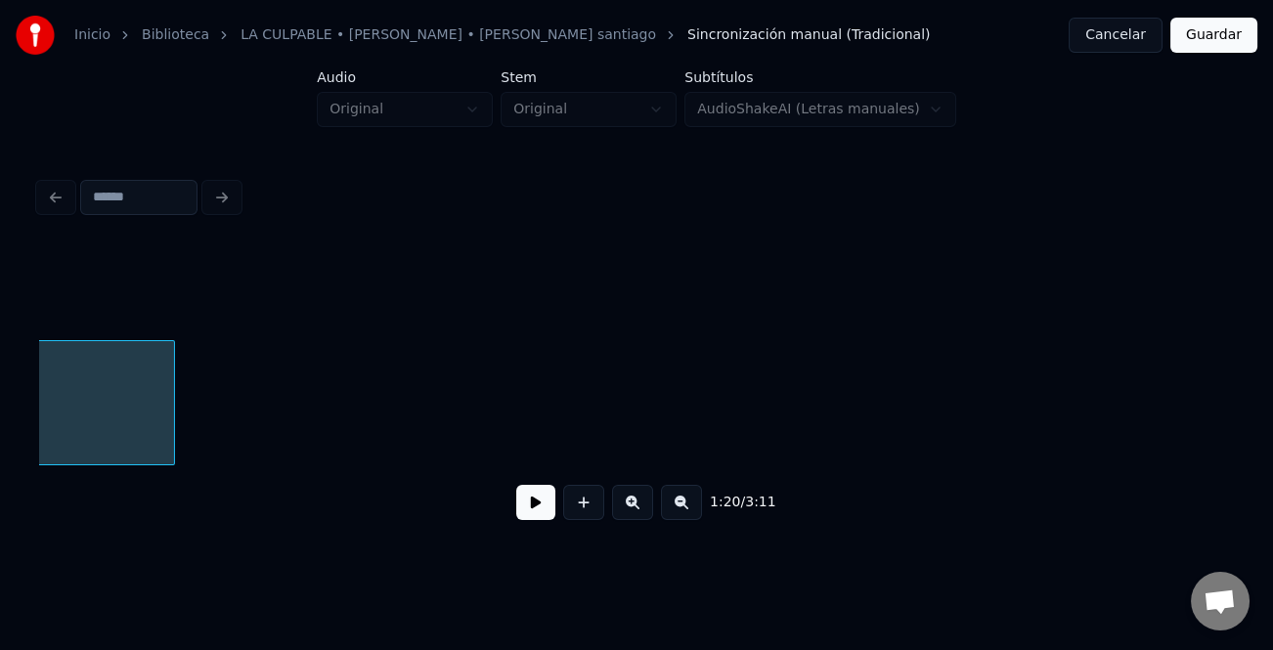
click at [679, 509] on button at bounding box center [681, 502] width 41 height 35
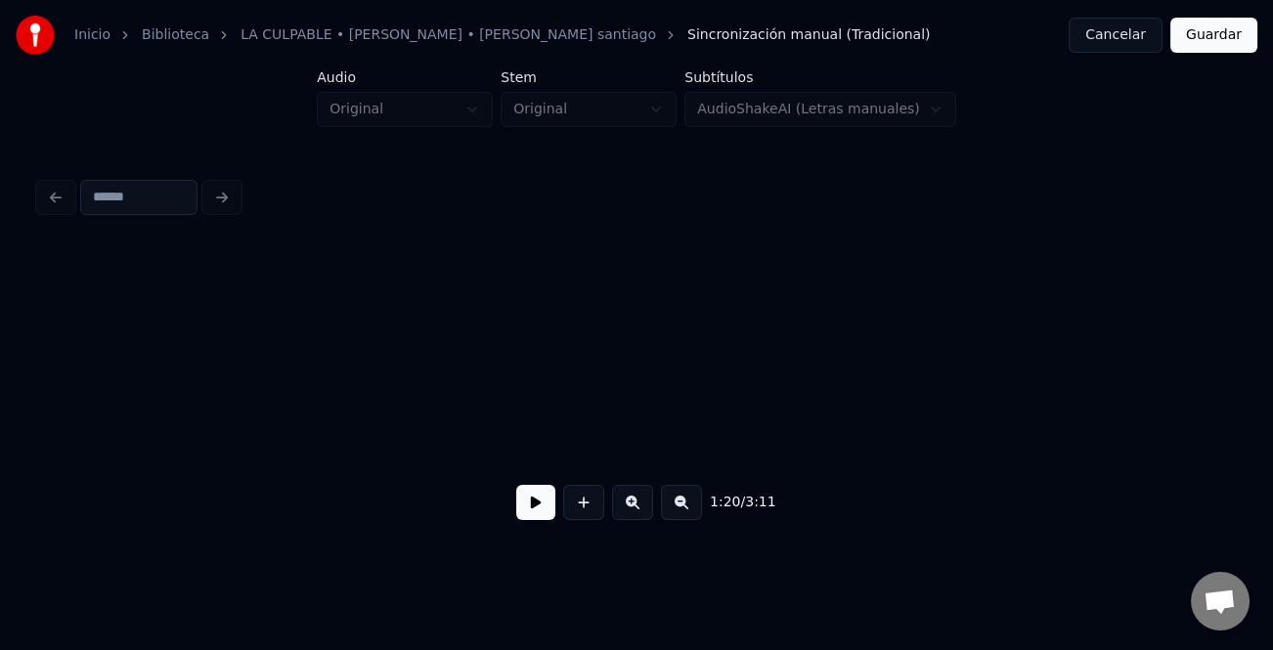
scroll to position [0, 21838]
click at [680, 508] on button at bounding box center [681, 502] width 41 height 35
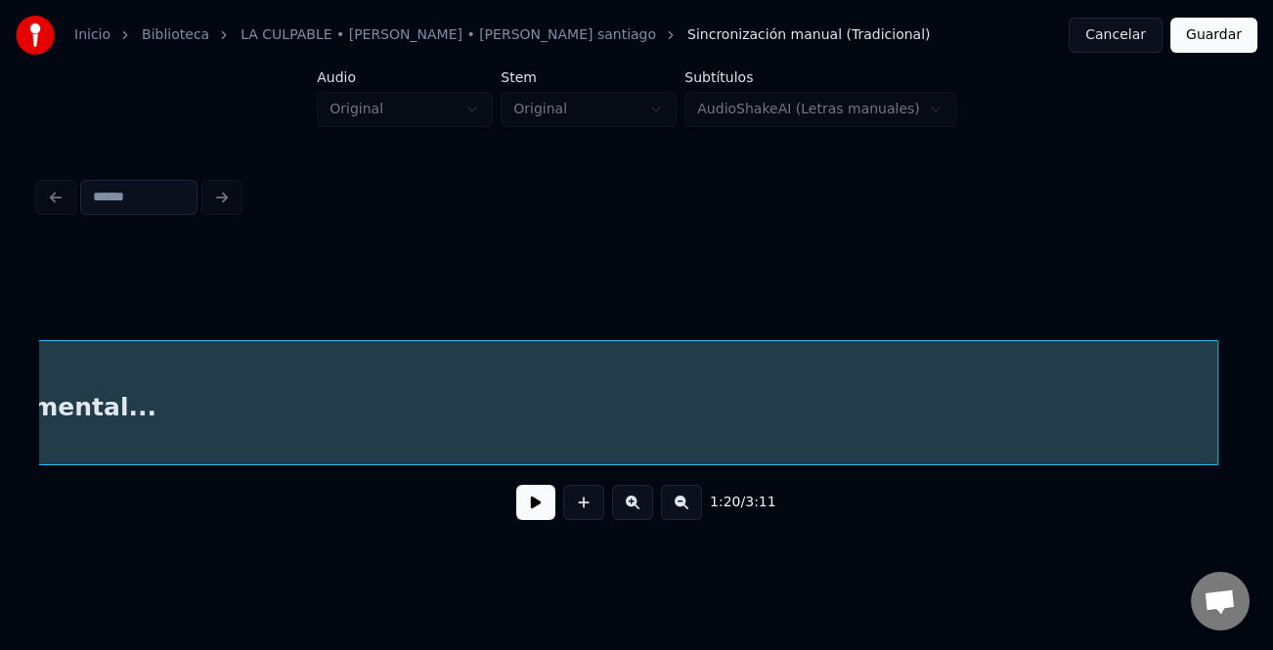
click at [1212, 540] on div "1:20 / 3:11" at bounding box center [636, 390] width 1195 height 297
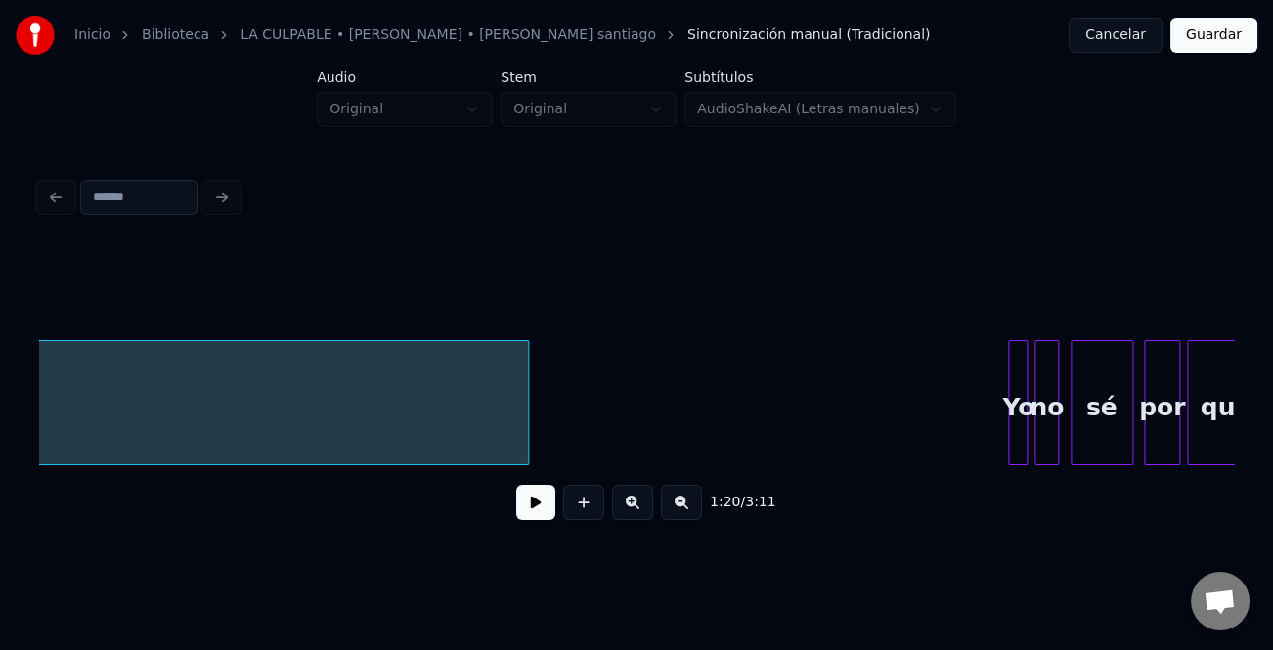
scroll to position [0, 17667]
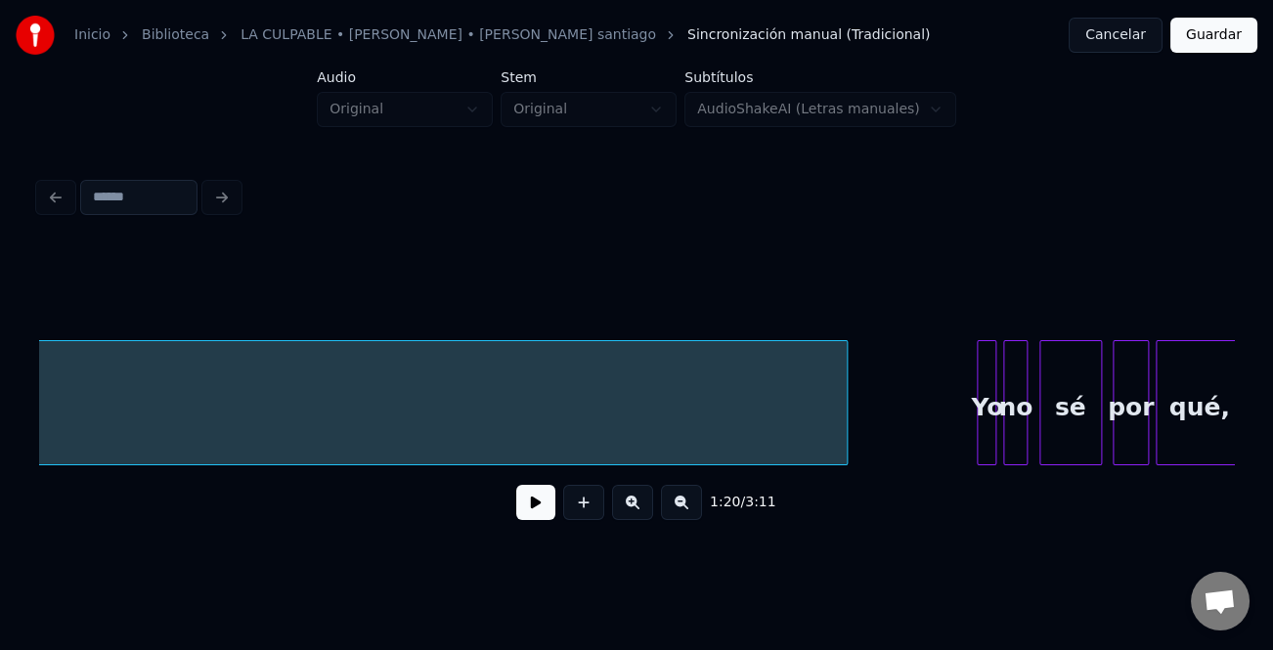
click at [845, 450] on div at bounding box center [844, 402] width 6 height 123
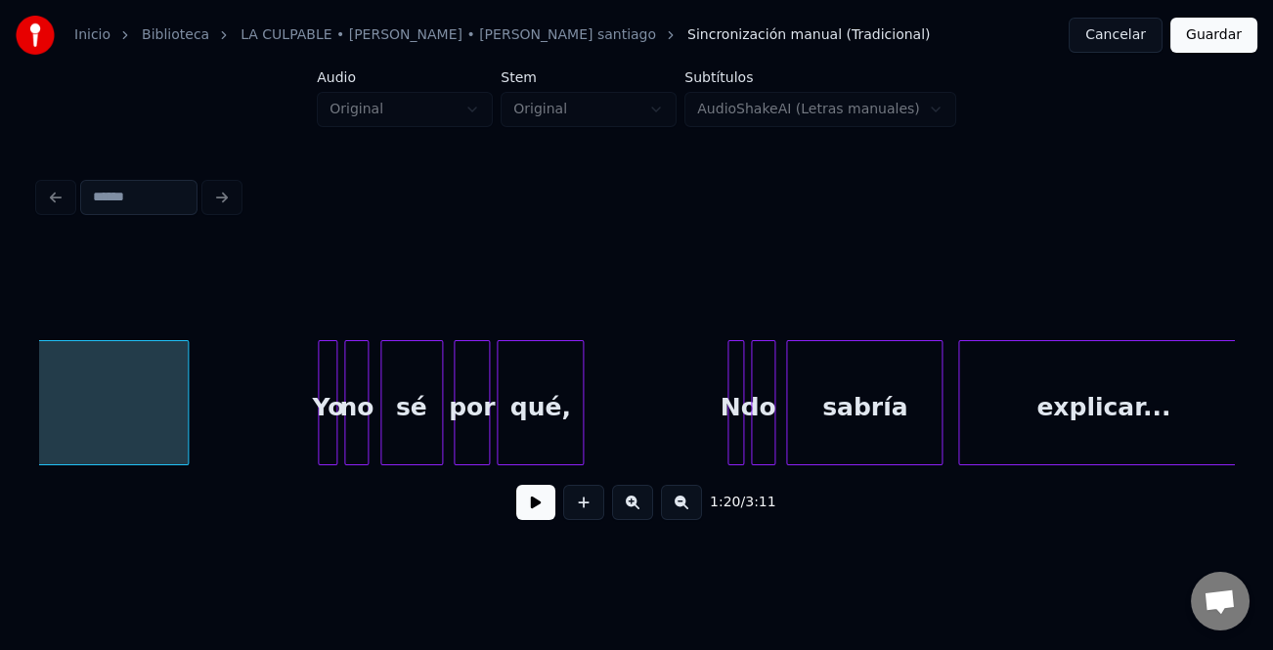
scroll to position [0, 18387]
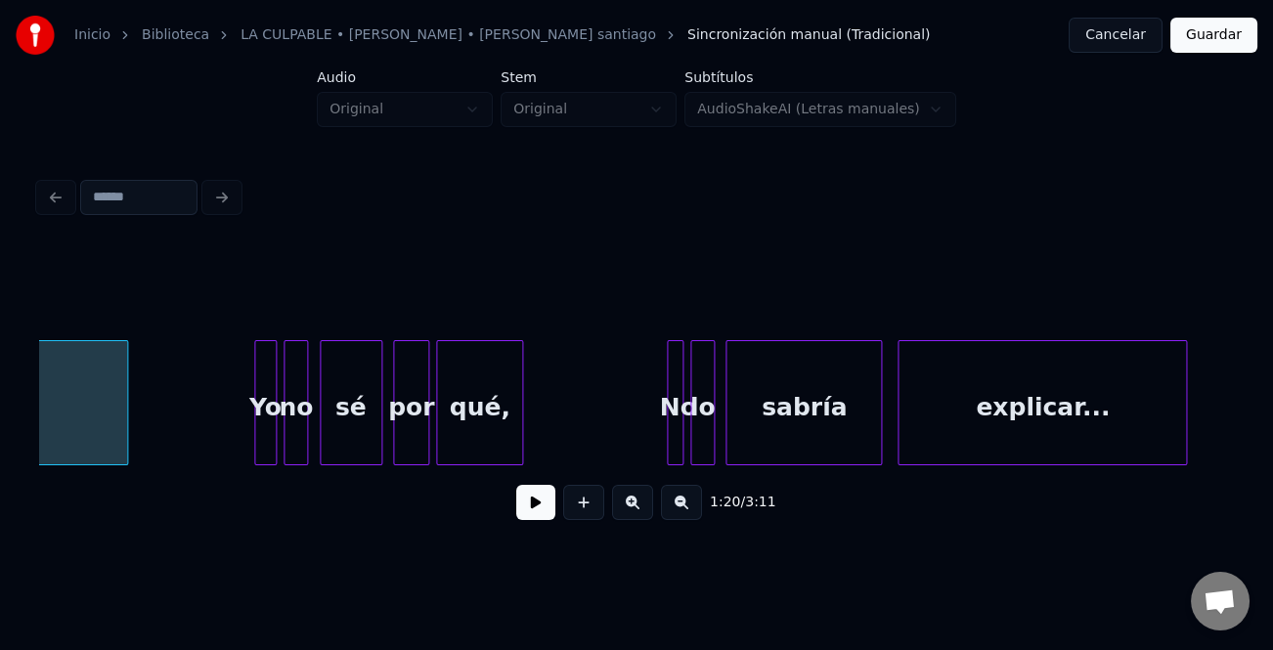
click at [255, 415] on div at bounding box center [258, 402] width 6 height 123
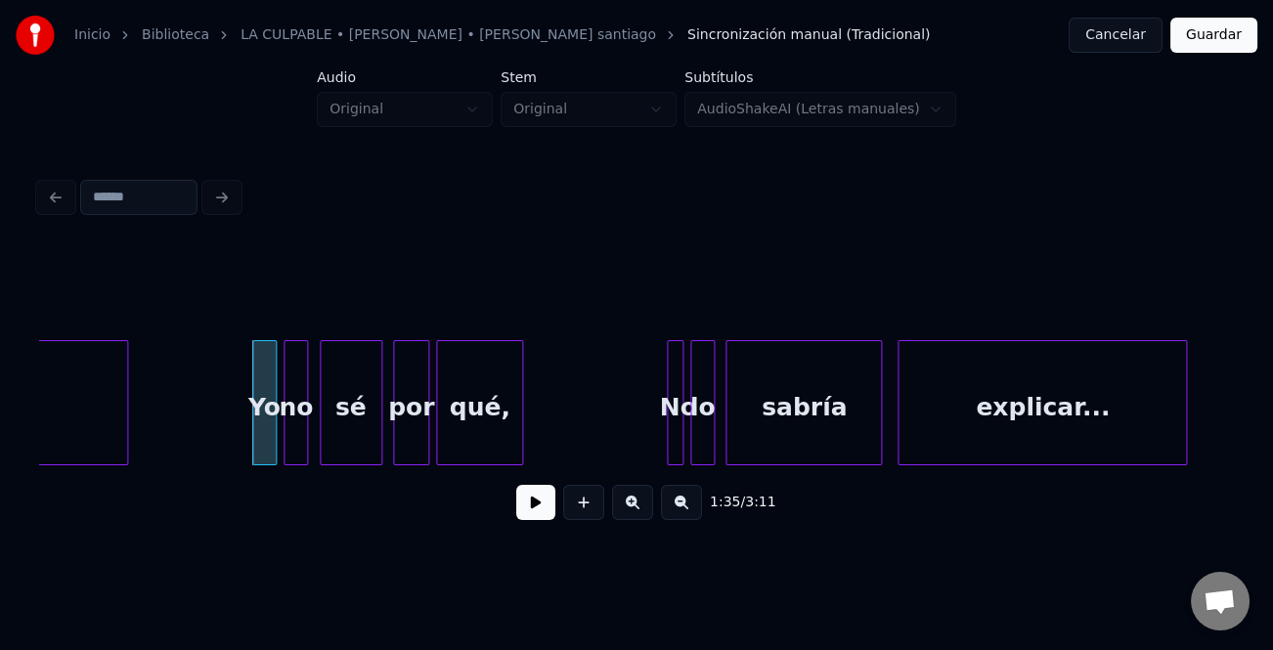
click at [234, 415] on div "Instrumental... Yo no sé por qué, No lo sabría explicar..." at bounding box center [381, 402] width 37459 height 125
click at [538, 500] on button at bounding box center [535, 502] width 39 height 35
click at [543, 500] on button at bounding box center [535, 502] width 39 height 35
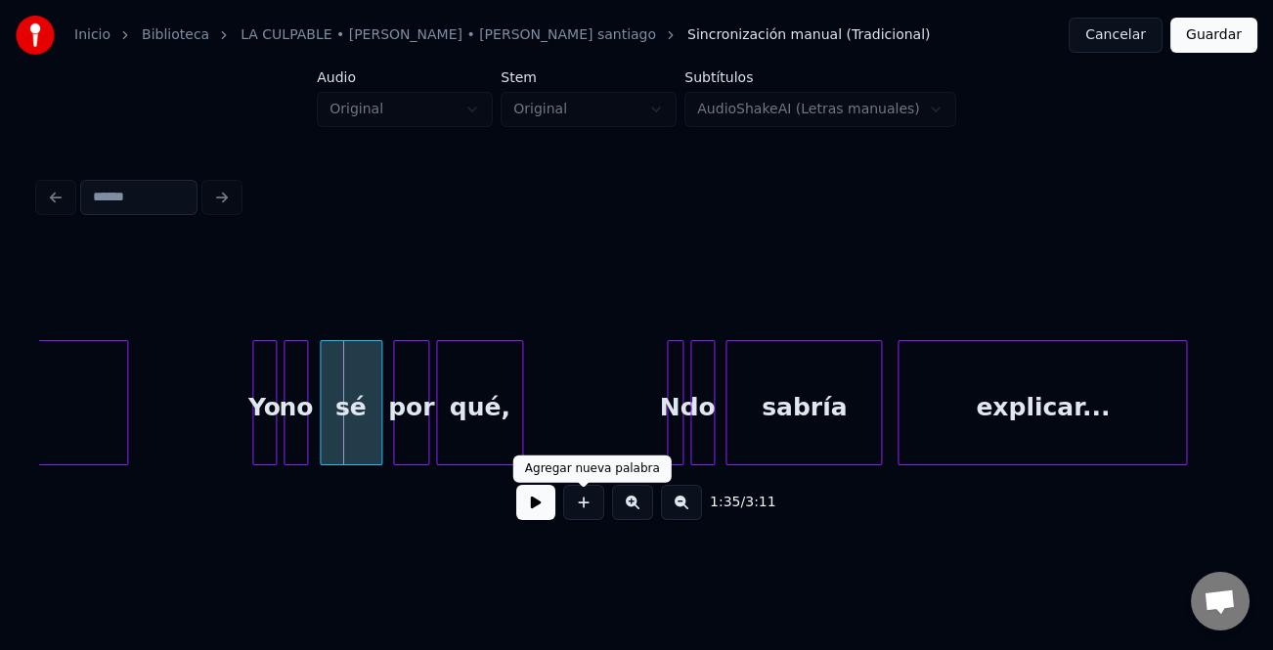
click at [545, 501] on button at bounding box center [535, 502] width 39 height 35
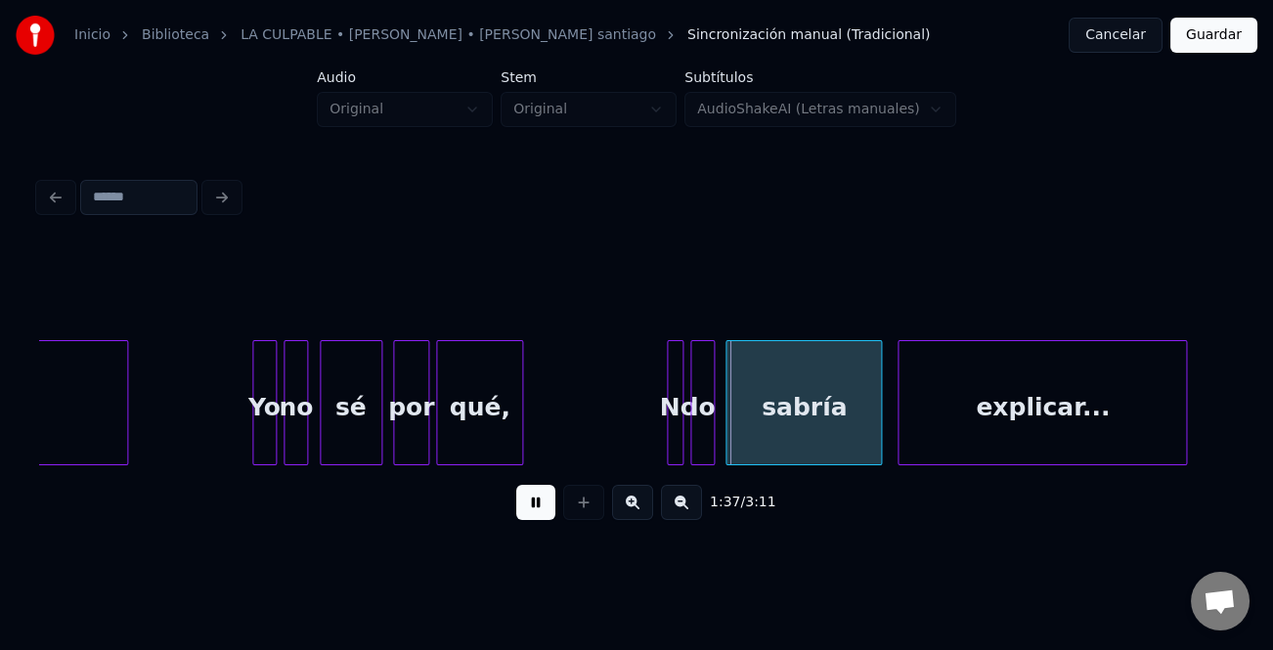
click at [635, 512] on button at bounding box center [632, 502] width 41 height 35
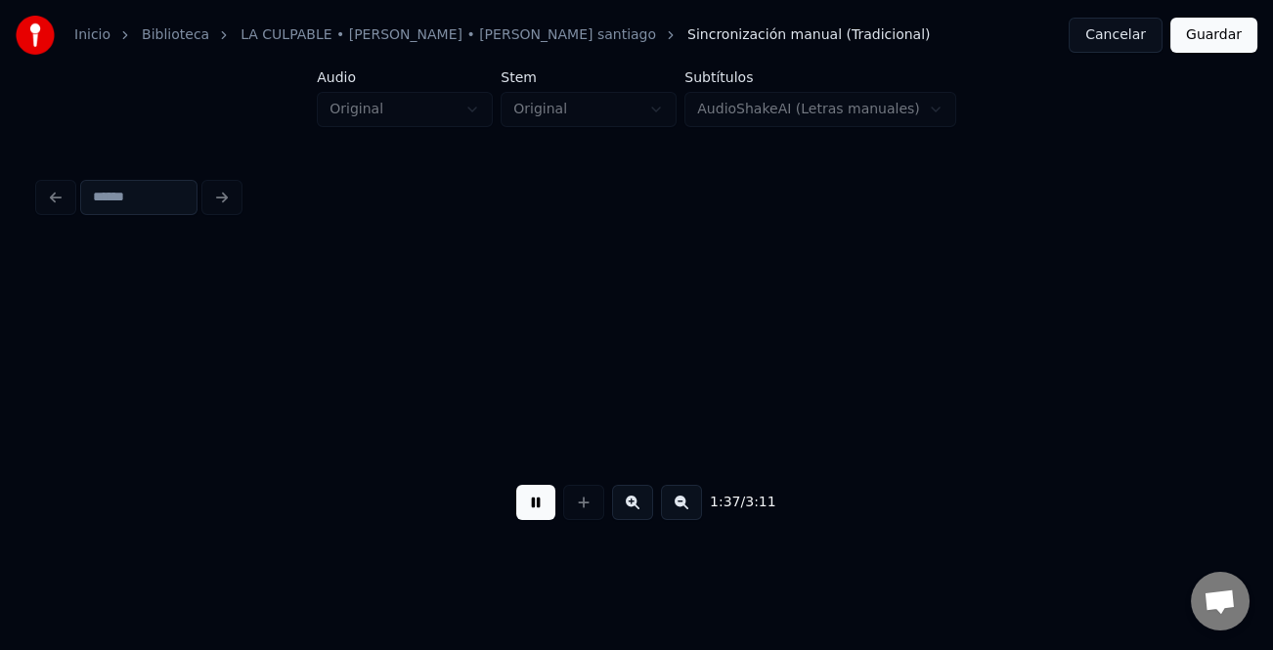
click at [635, 512] on button at bounding box center [632, 502] width 41 height 35
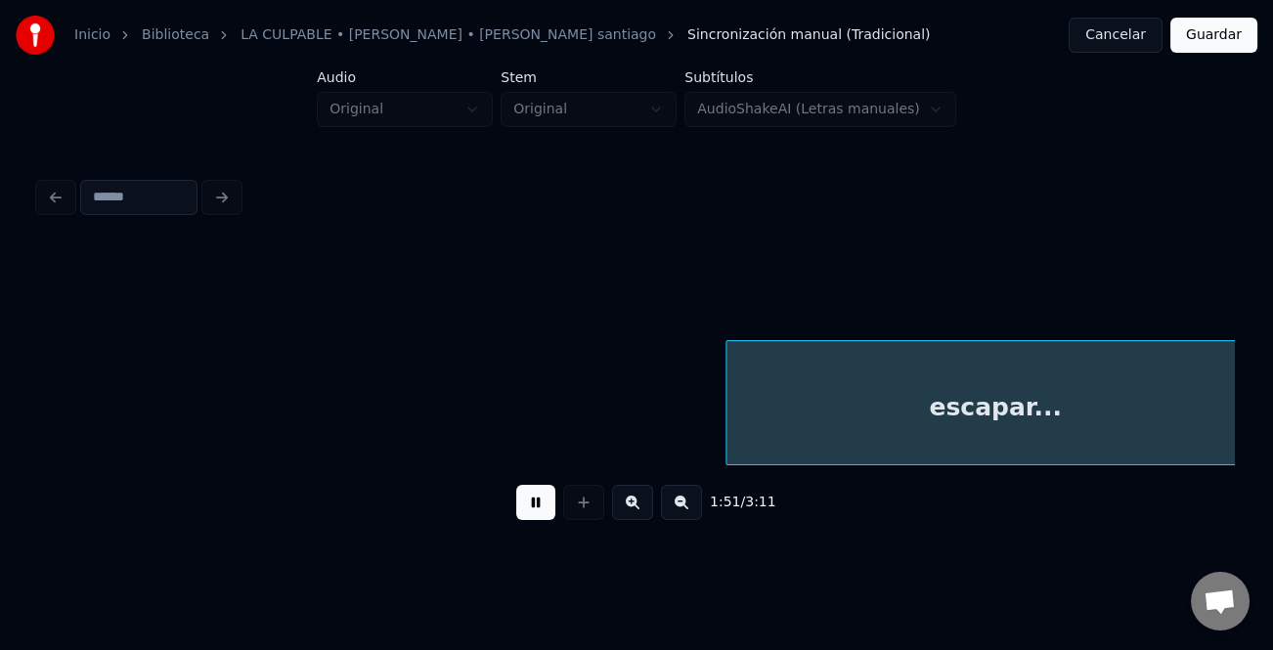
scroll to position [0, 32722]
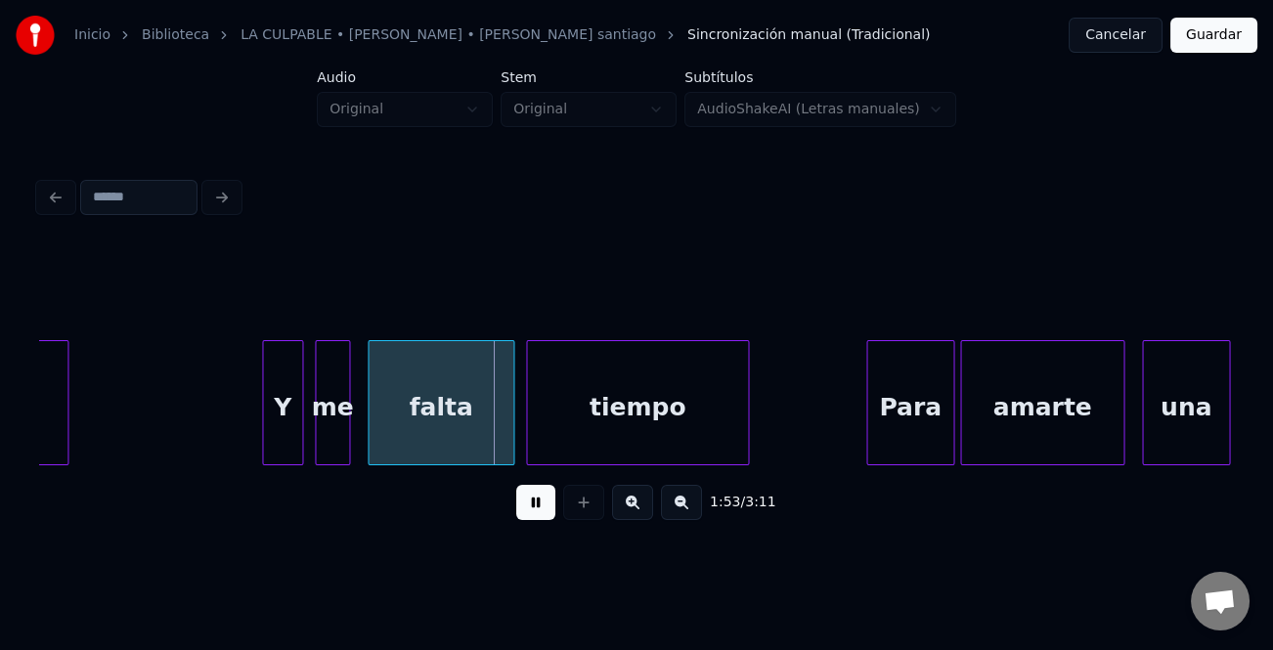
click at [265, 443] on div at bounding box center [266, 402] width 6 height 123
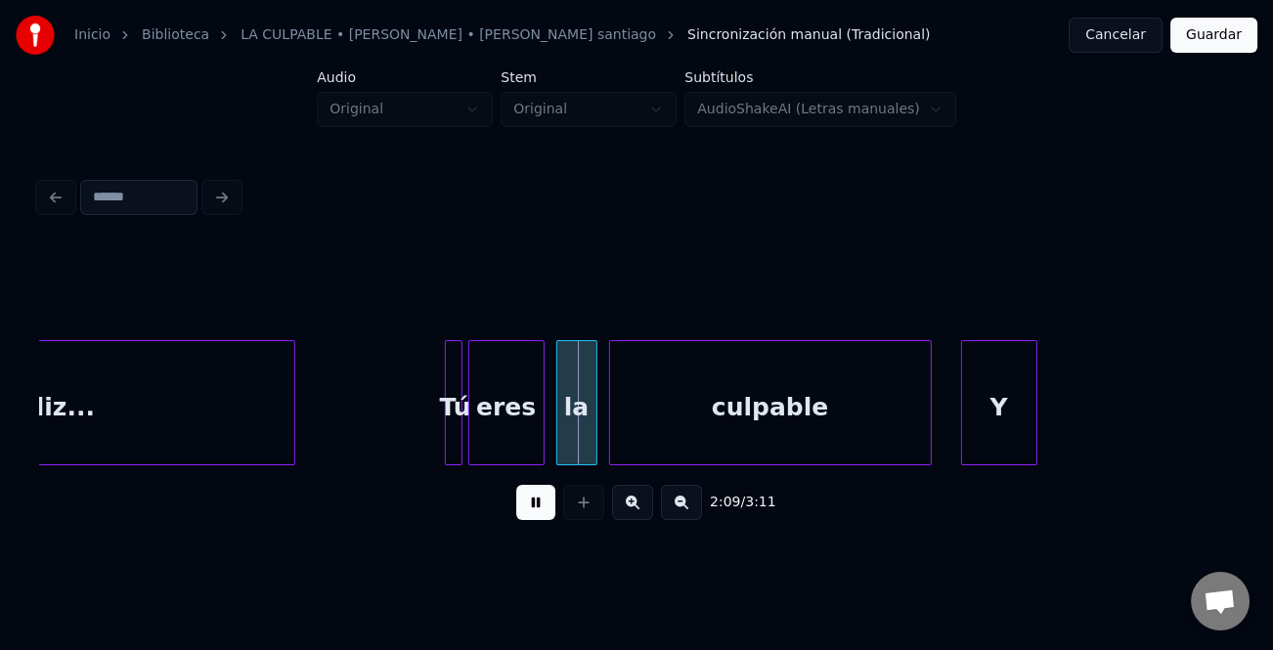
scroll to position [0, 37264]
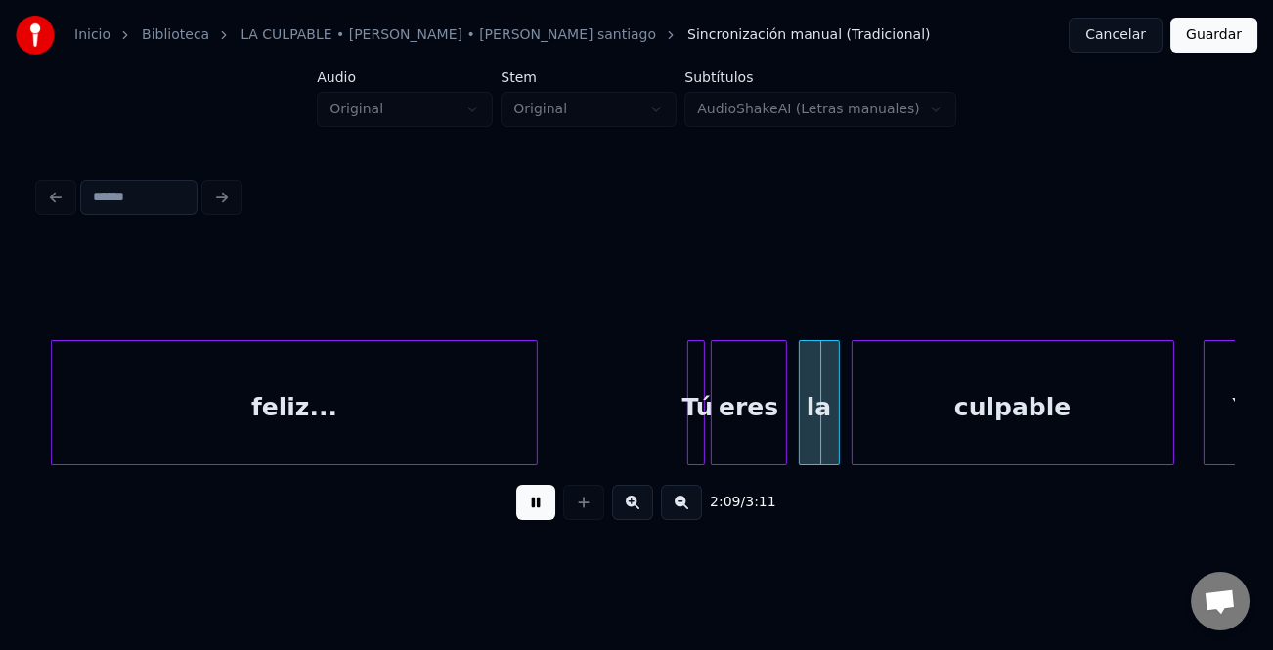
click at [283, 421] on div "feliz..." at bounding box center [294, 402] width 487 height 125
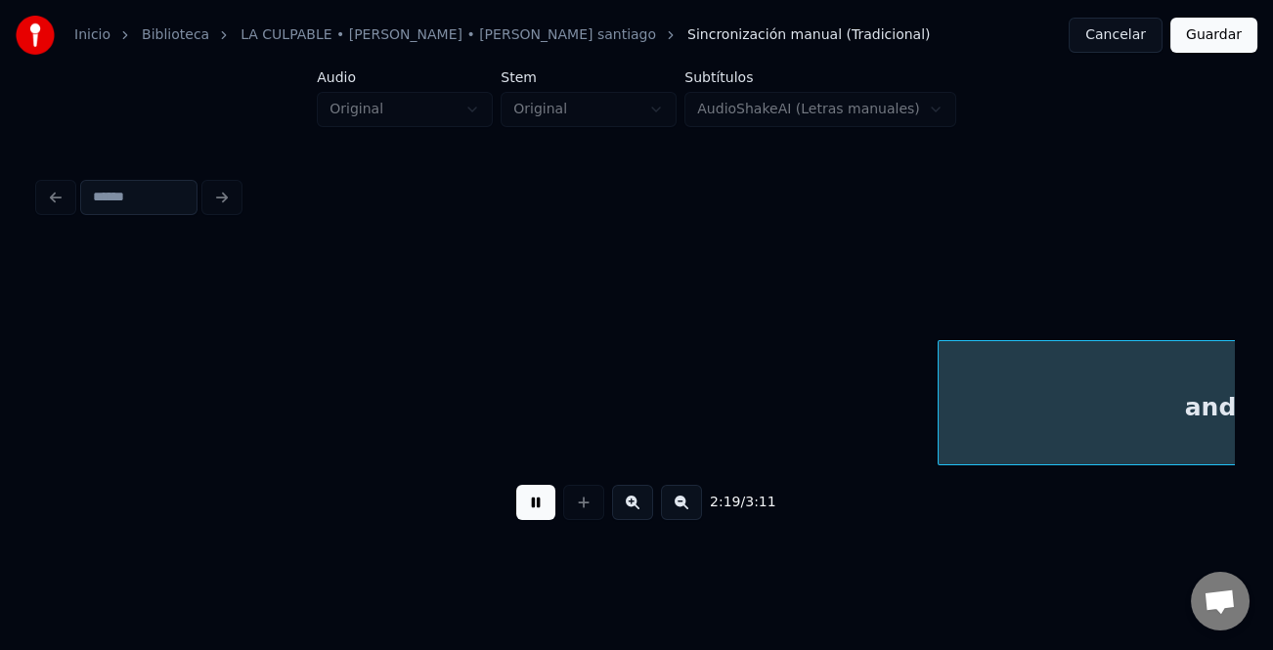
scroll to position [0, 40856]
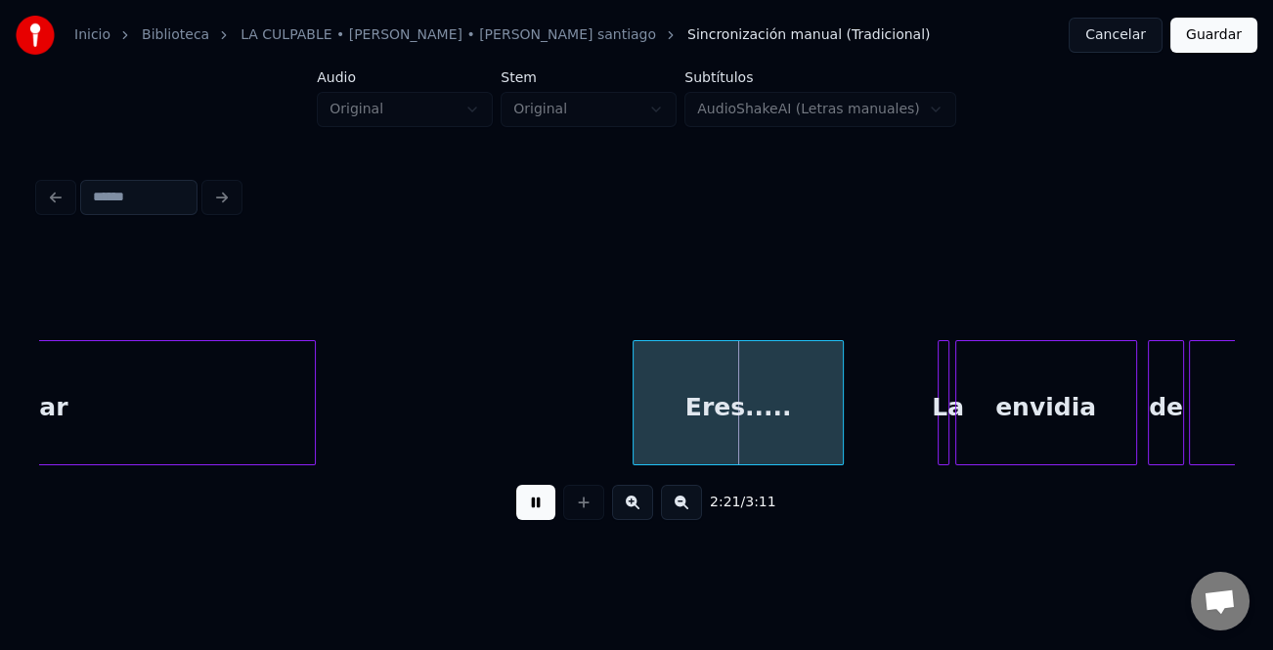
click at [704, 414] on div "Eres....." at bounding box center [737, 407] width 209 height 133
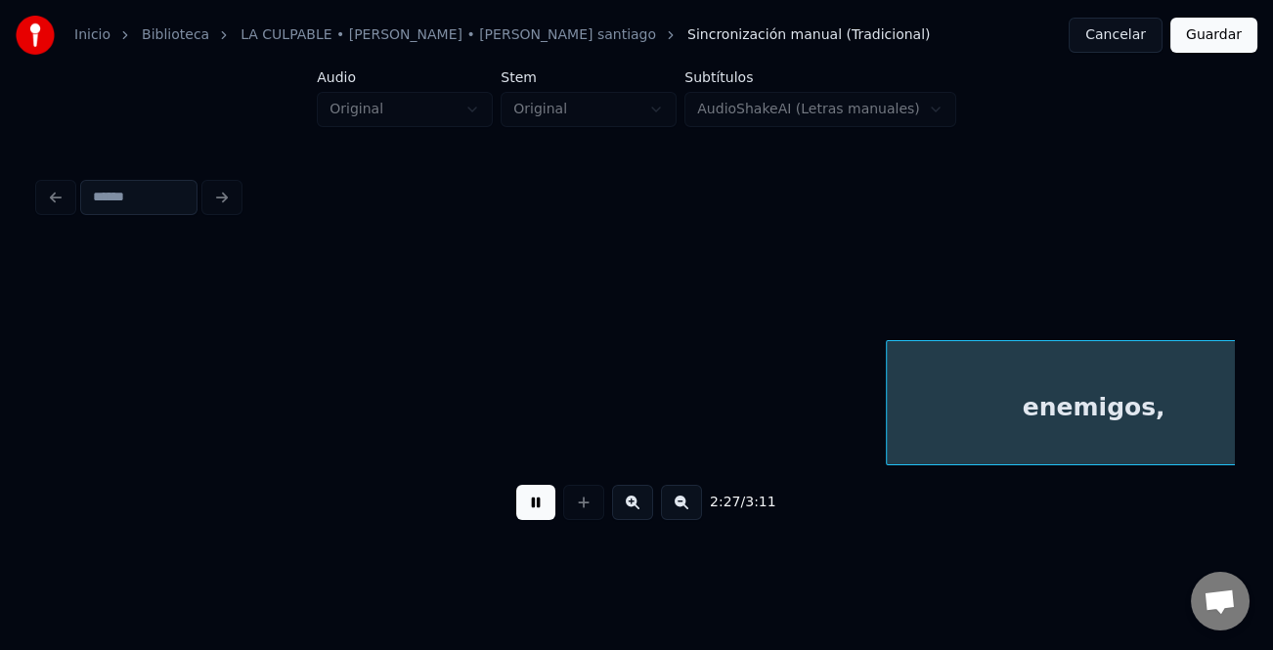
scroll to position [0, 43249]
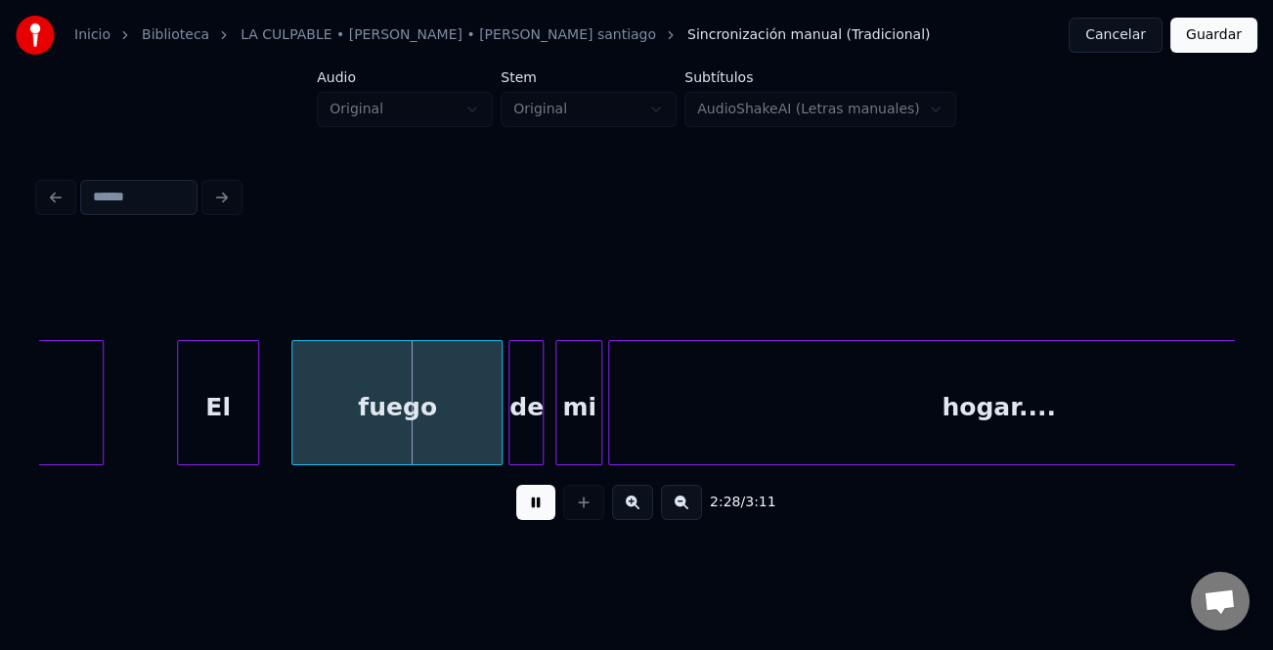
click at [237, 413] on div "El" at bounding box center [218, 407] width 80 height 133
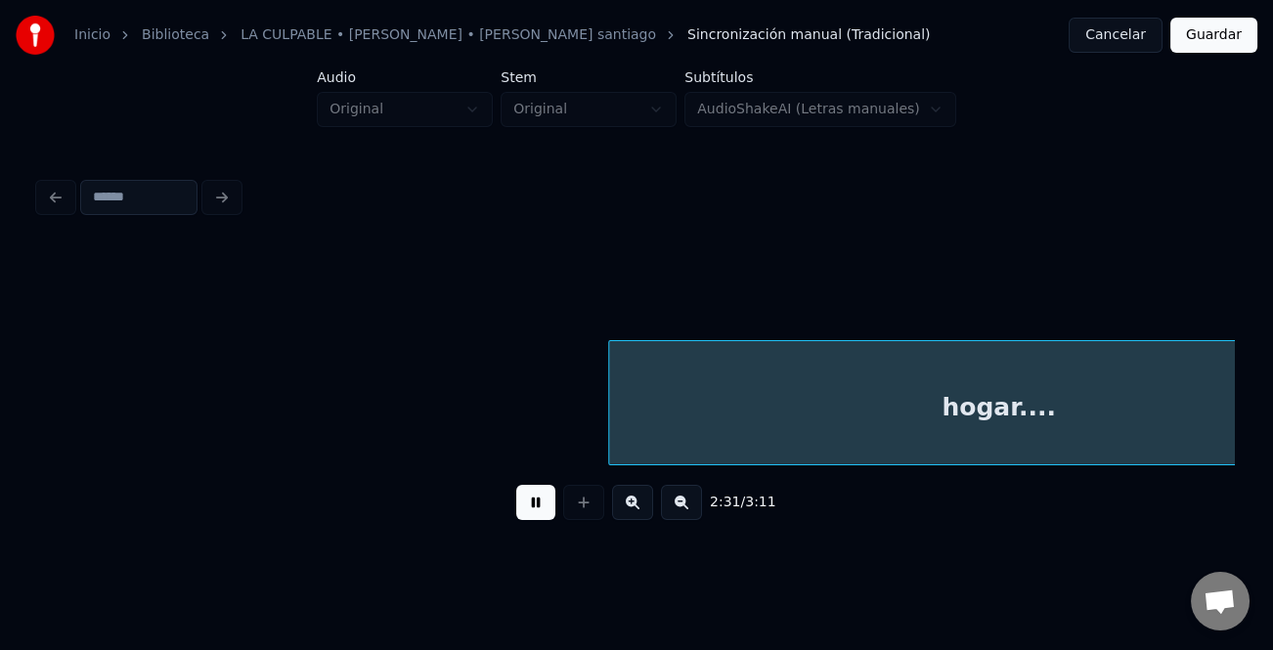
scroll to position [0, 44447]
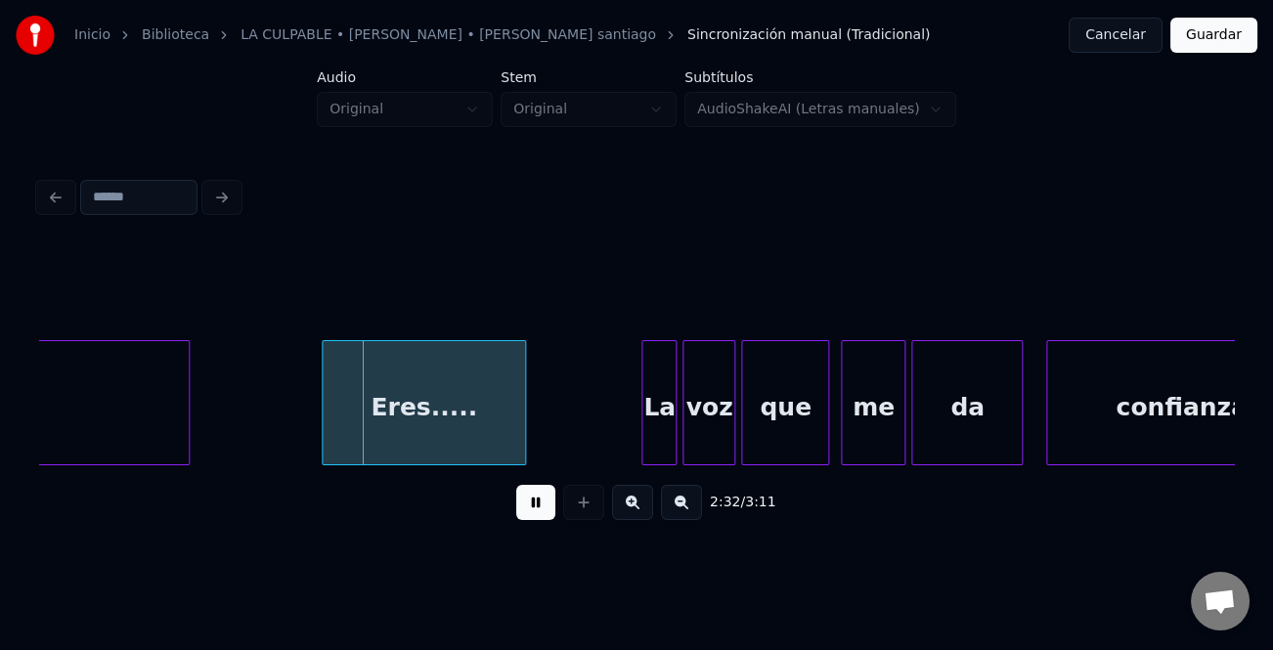
click at [435, 408] on div "Eres....." at bounding box center [424, 407] width 203 height 133
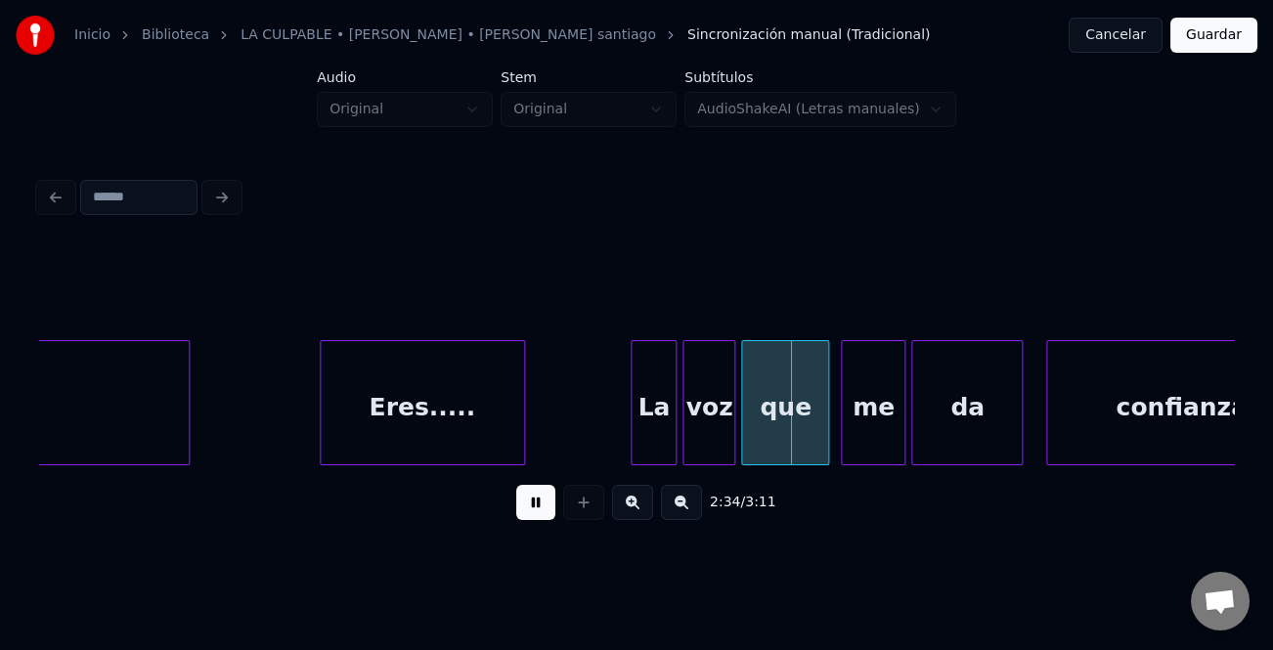
click at [631, 405] on div at bounding box center [634, 402] width 6 height 123
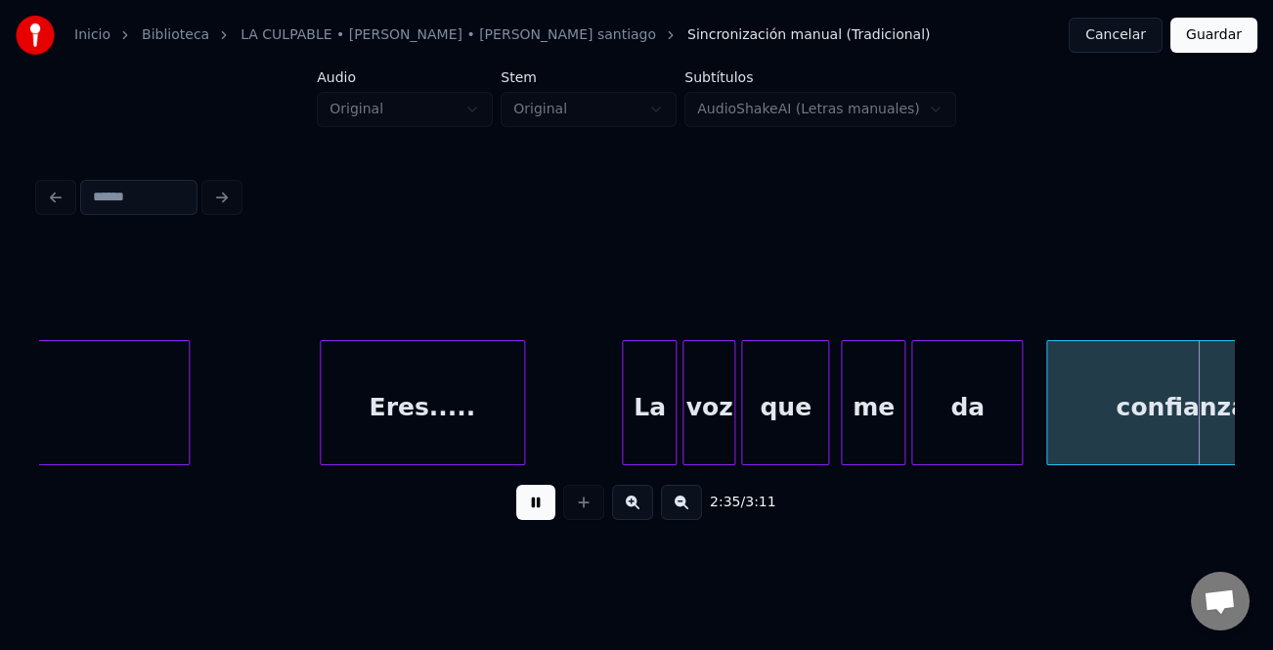
scroll to position [0, 45646]
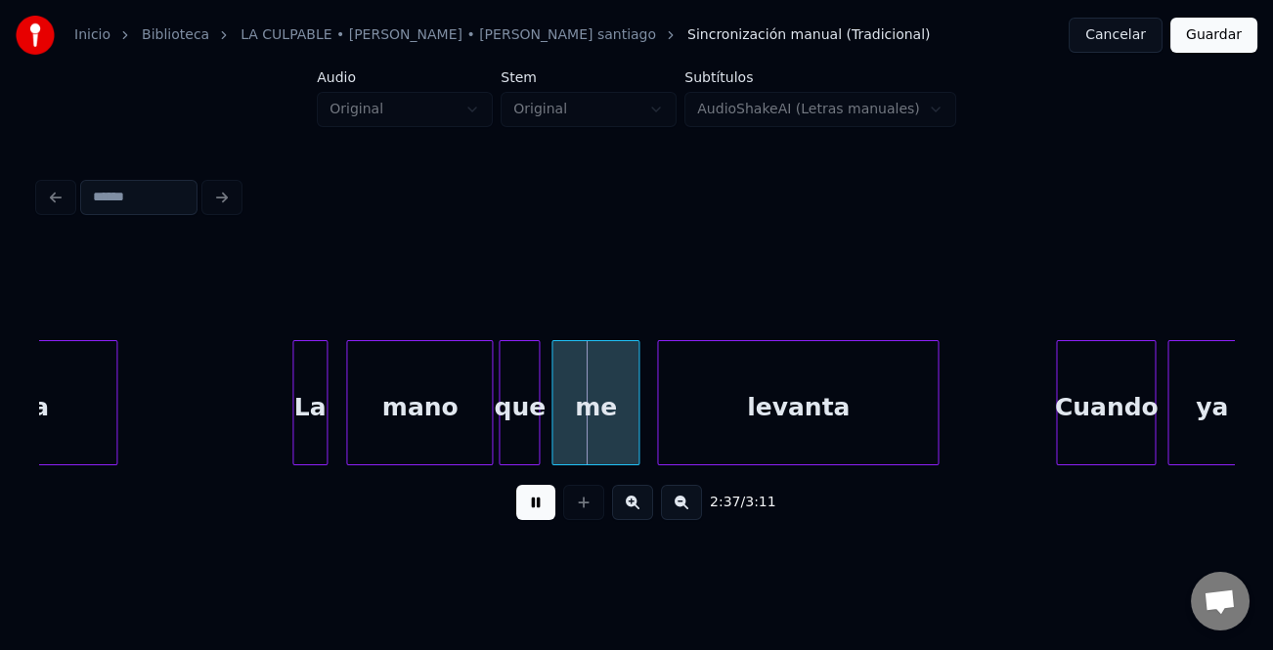
click at [312, 428] on div "La" at bounding box center [309, 407] width 33 height 133
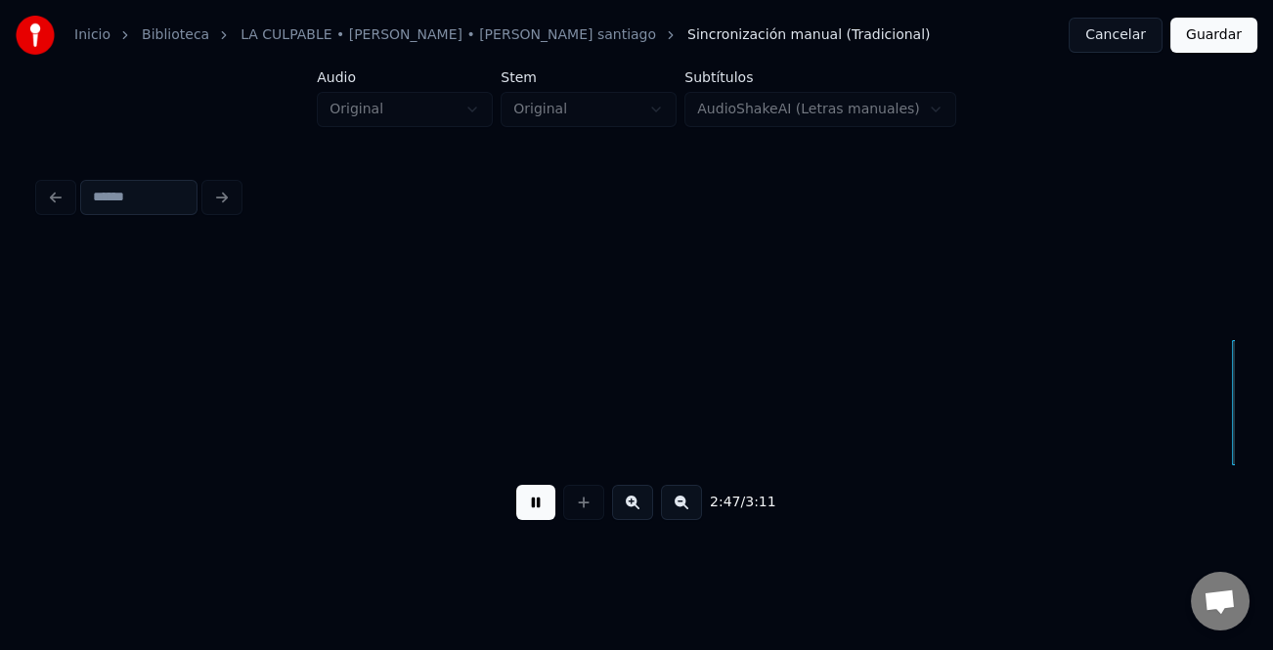
scroll to position [0, 49233]
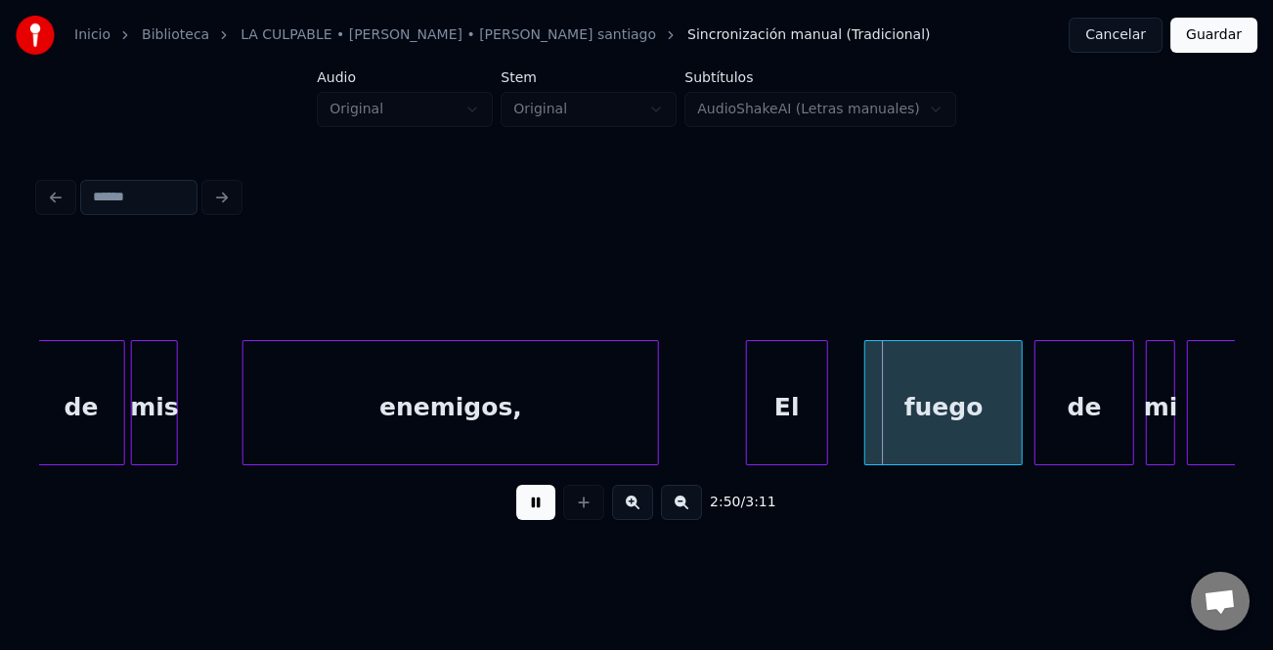
click at [780, 413] on div "El" at bounding box center [787, 407] width 80 height 133
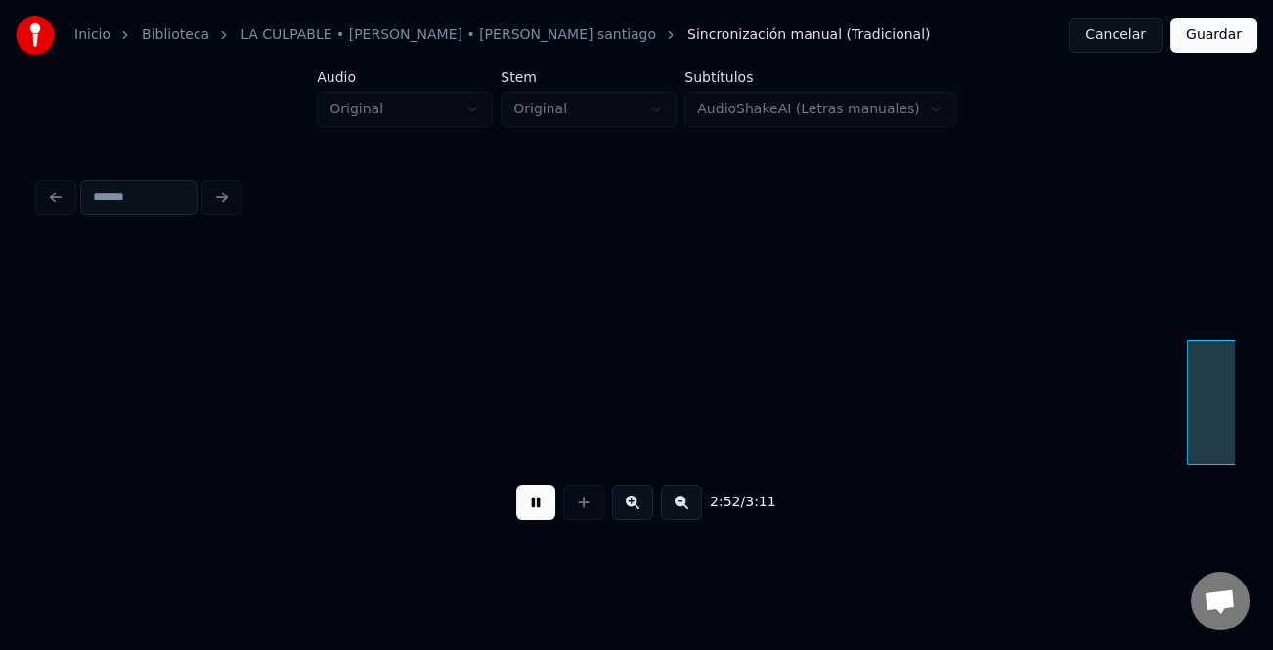
scroll to position [0, 50431]
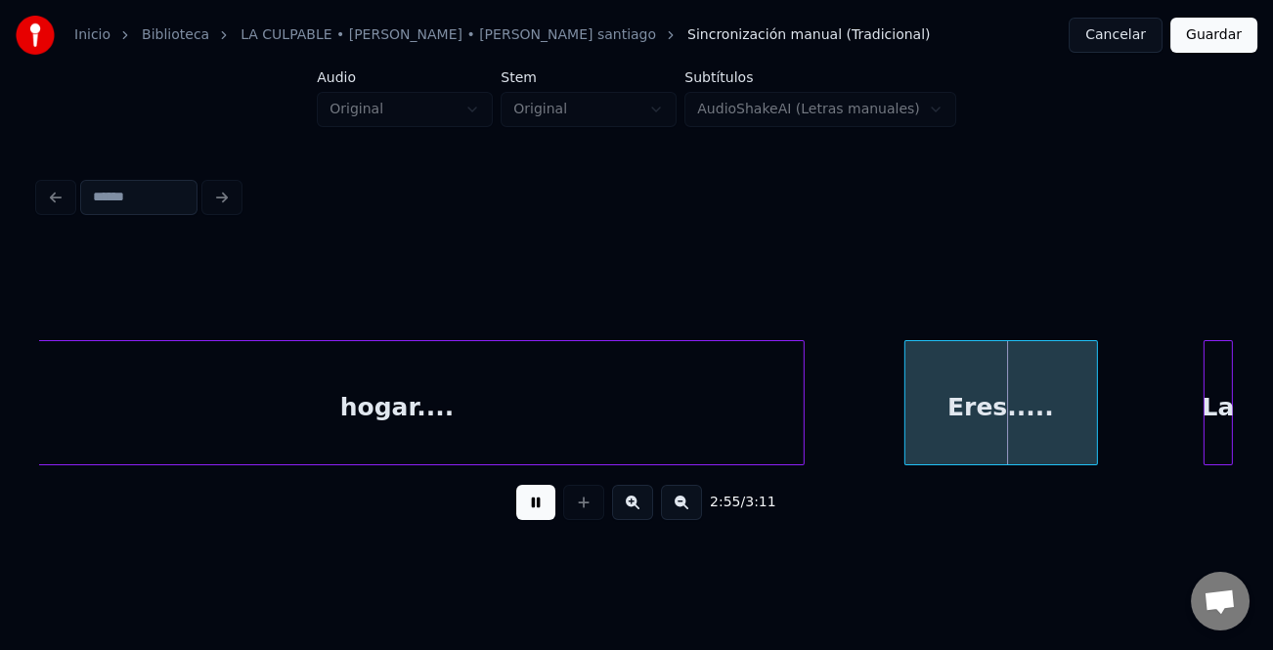
click at [971, 417] on div "Eres....." at bounding box center [1001, 407] width 192 height 133
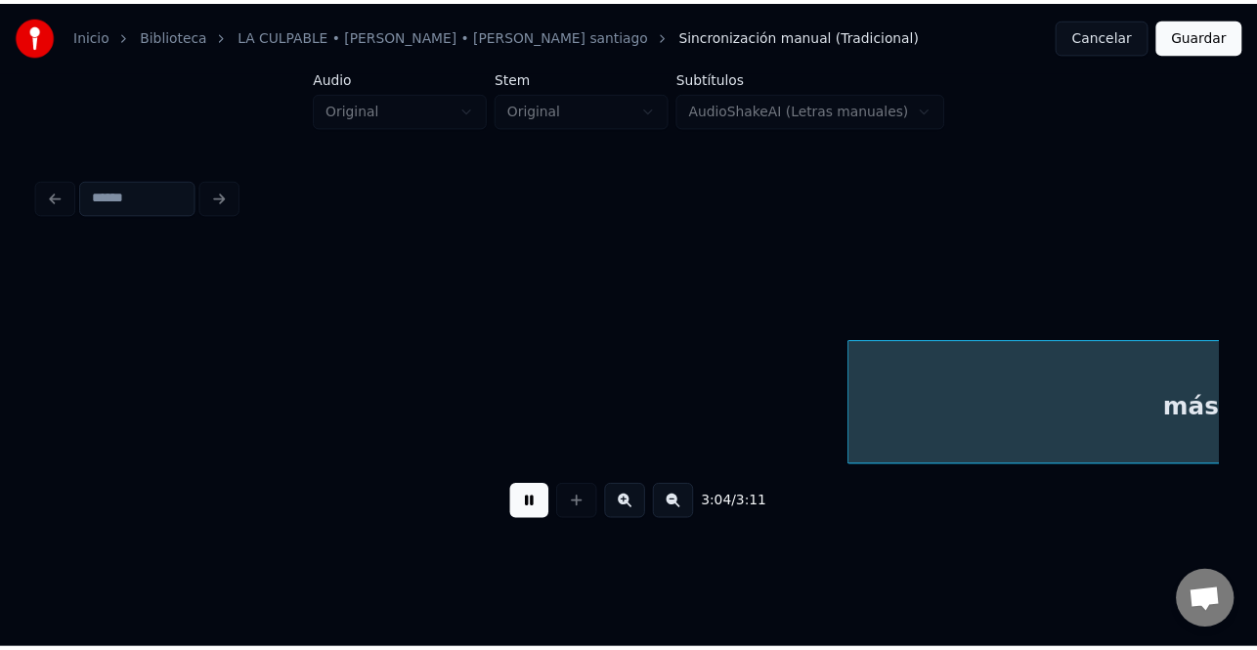
scroll to position [0, 54020]
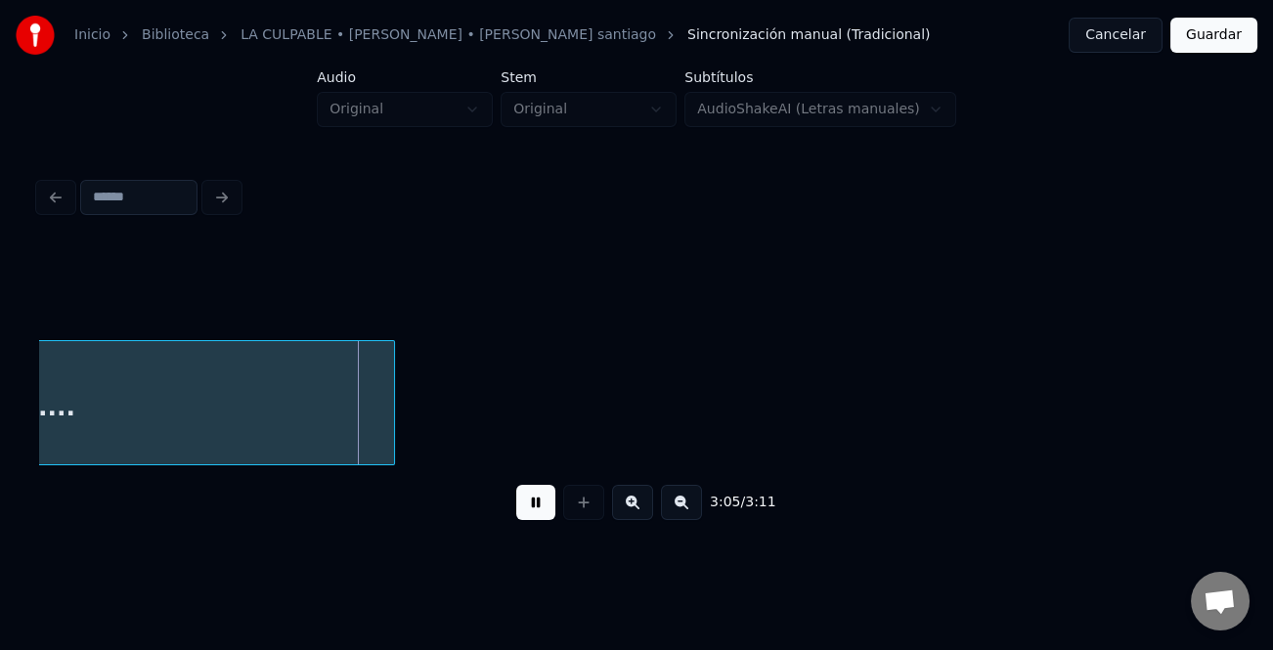
click at [1209, 31] on button "Guardar" at bounding box center [1213, 35] width 87 height 35
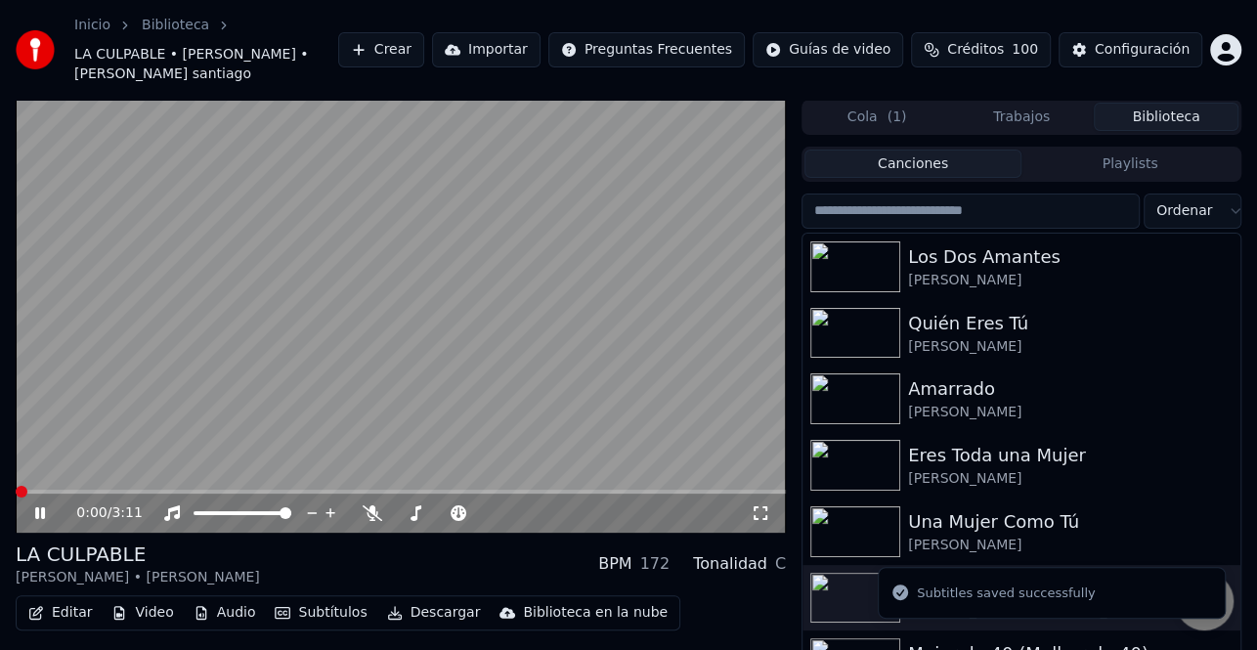
click at [432, 614] on button "Descargar" at bounding box center [433, 612] width 109 height 27
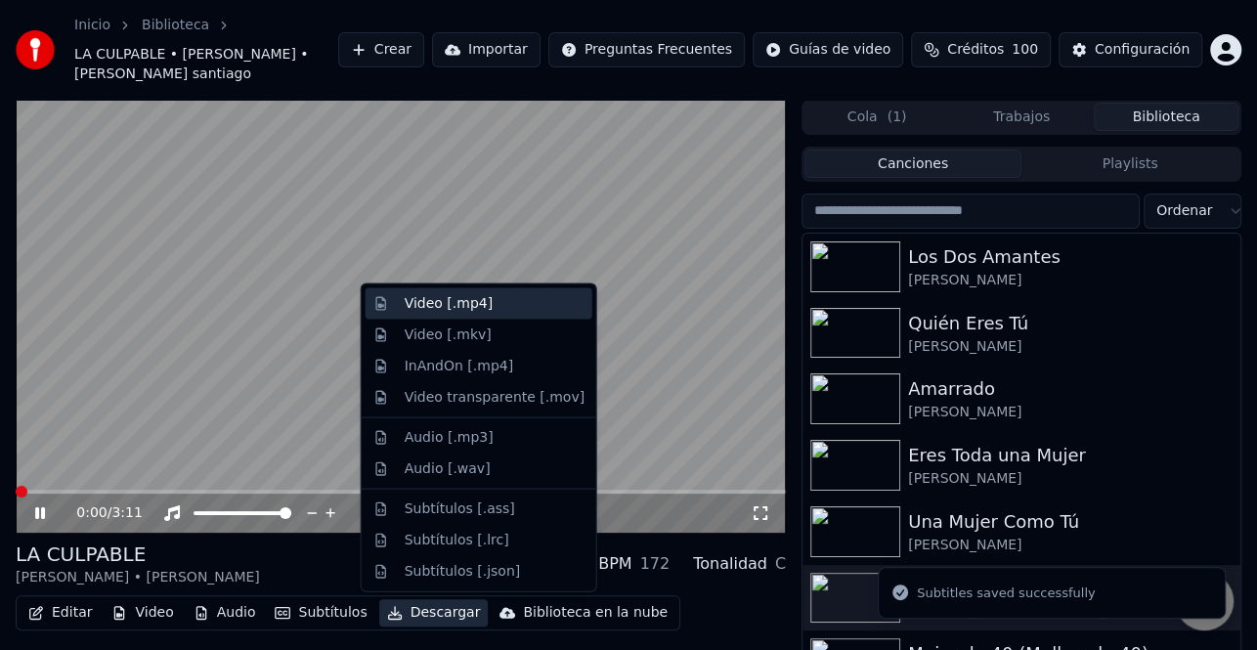
click at [491, 300] on div "Video [.mp4]" at bounding box center [495, 304] width 180 height 20
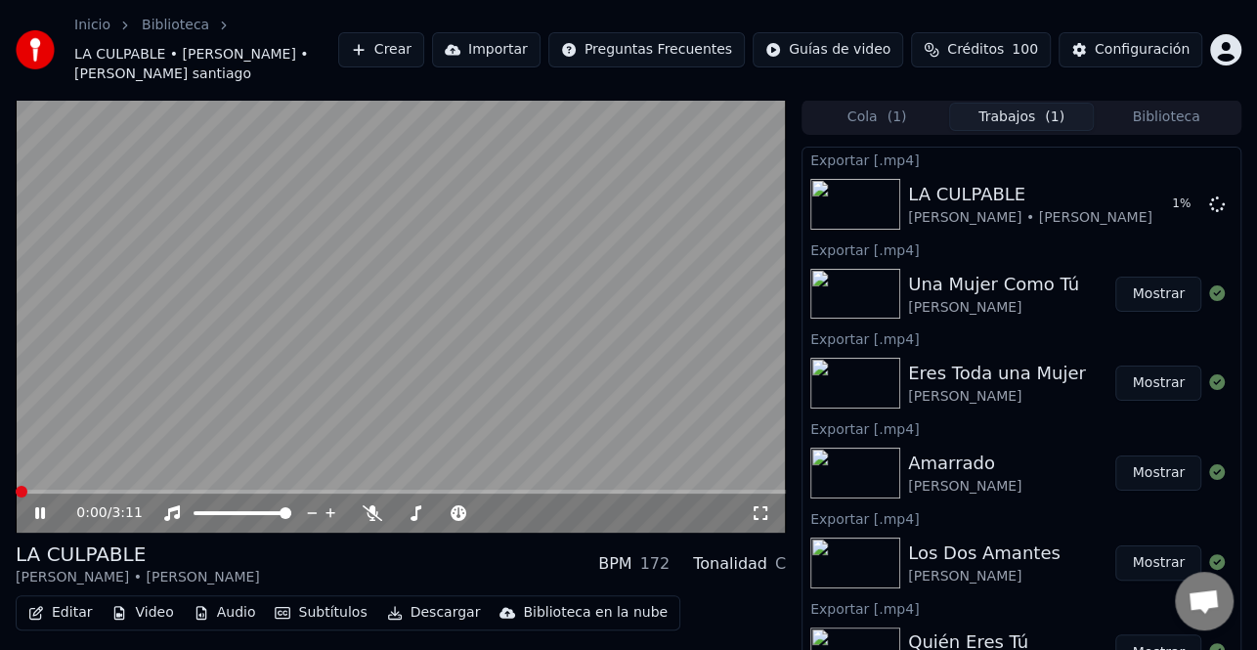
click at [39, 509] on icon at bounding box center [40, 513] width 10 height 12
click at [1166, 123] on button "Biblioteca" at bounding box center [1166, 117] width 145 height 28
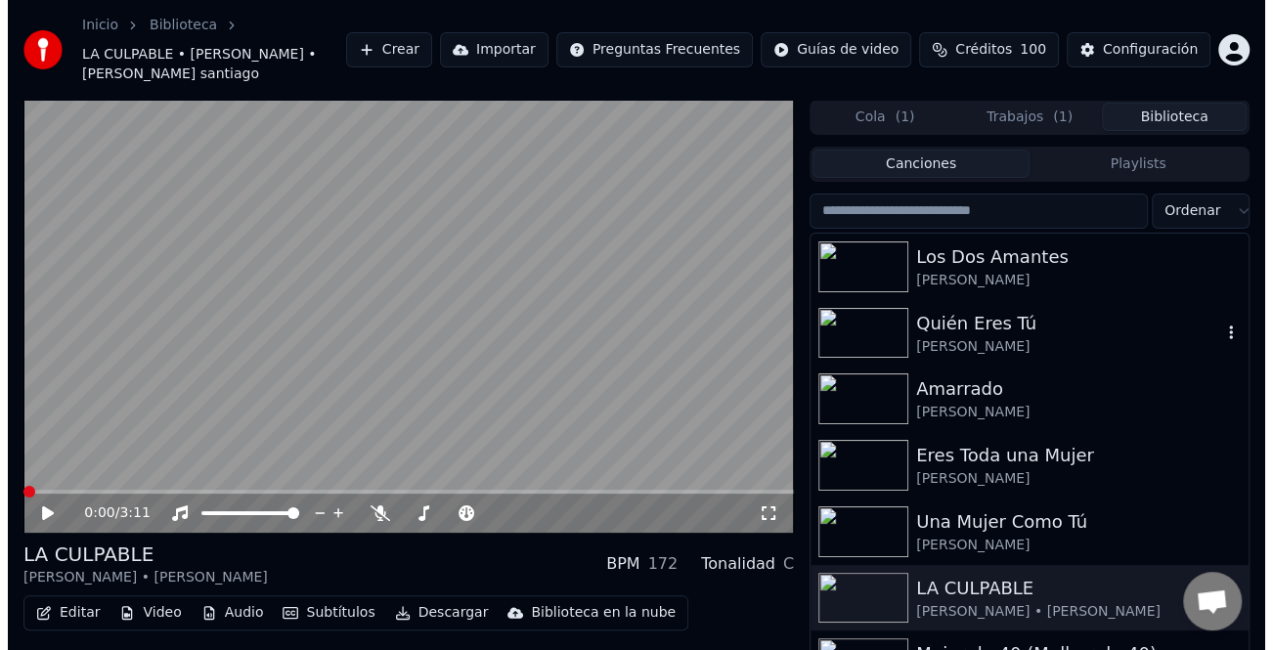
scroll to position [98, 0]
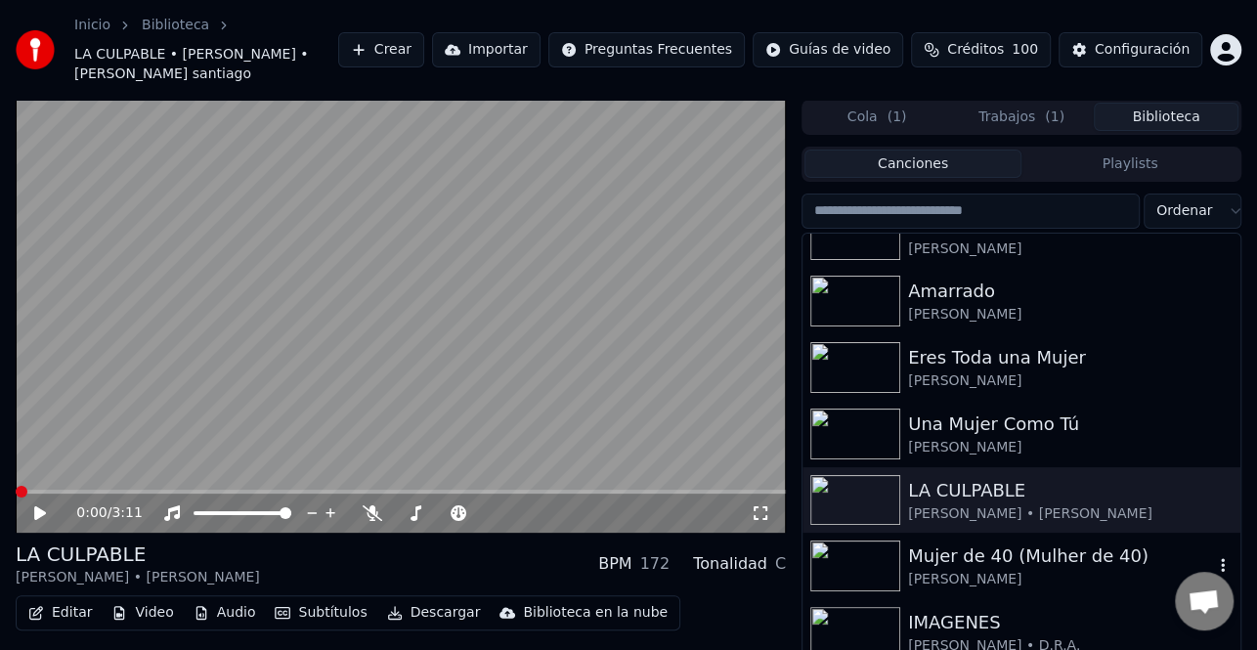
click at [980, 564] on div "Mujer de 40 (Mulher de 40)" at bounding box center [1060, 556] width 305 height 27
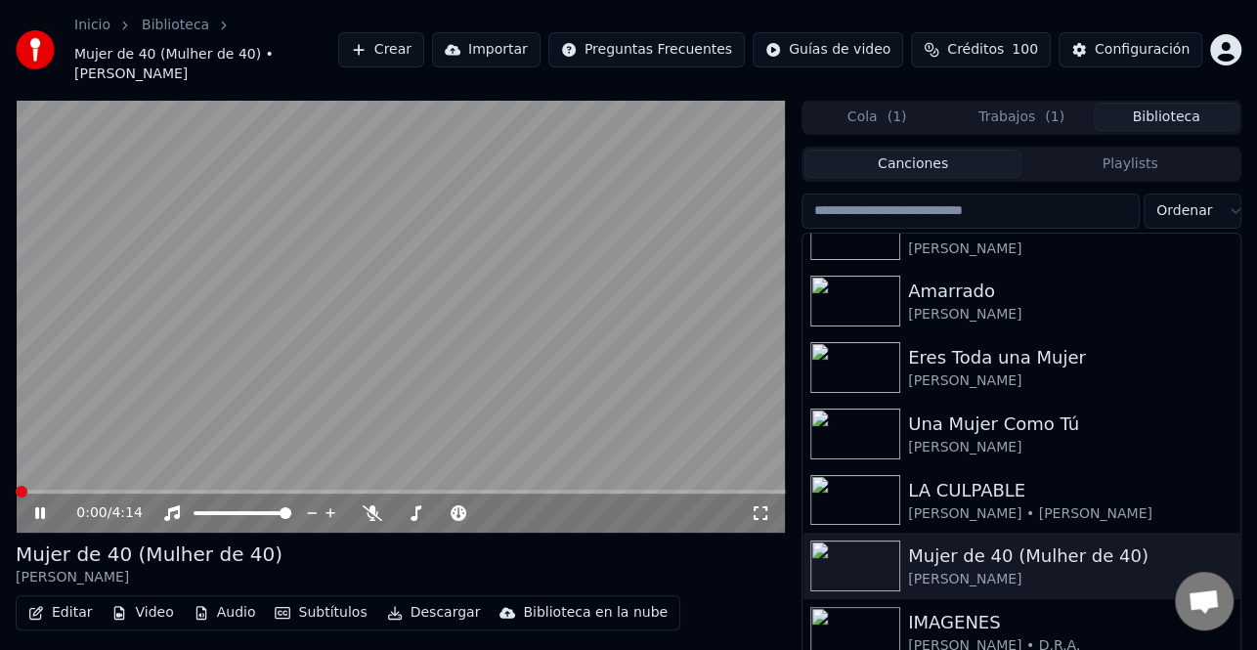
click at [45, 505] on icon at bounding box center [53, 513] width 45 height 16
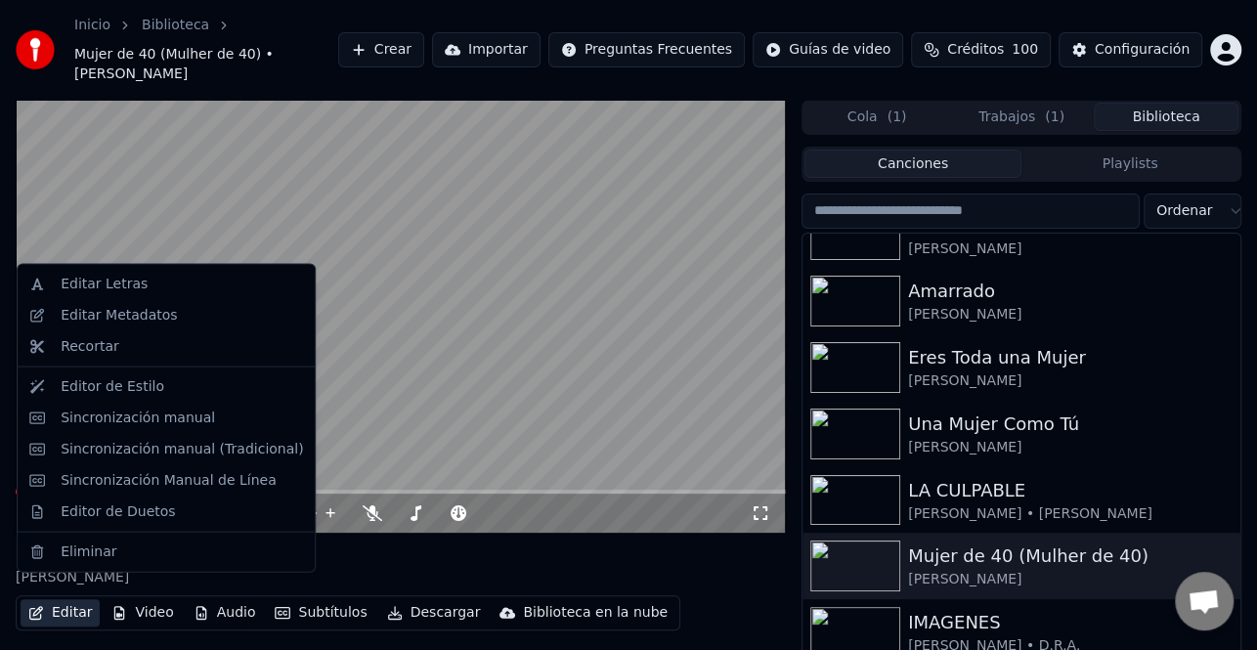
click at [65, 599] on button "Editar" at bounding box center [60, 612] width 79 height 27
click at [196, 456] on div "Sincronización manual (Tradicional)" at bounding box center [182, 449] width 242 height 20
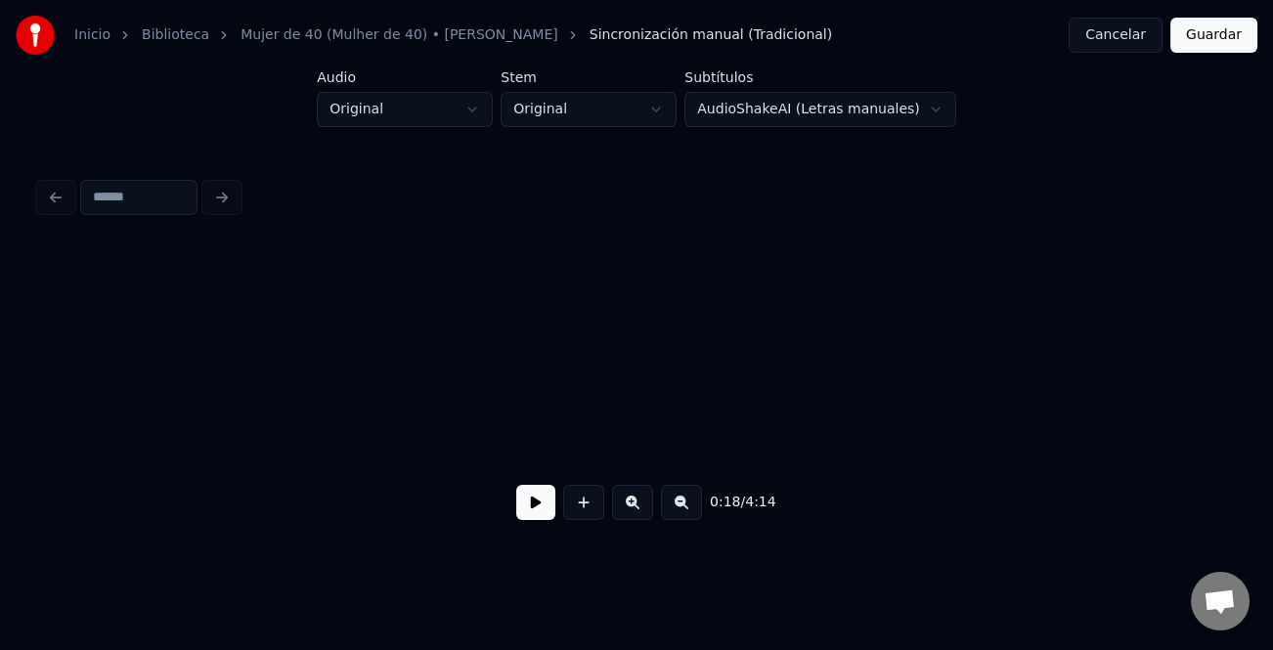
scroll to position [0, 5430]
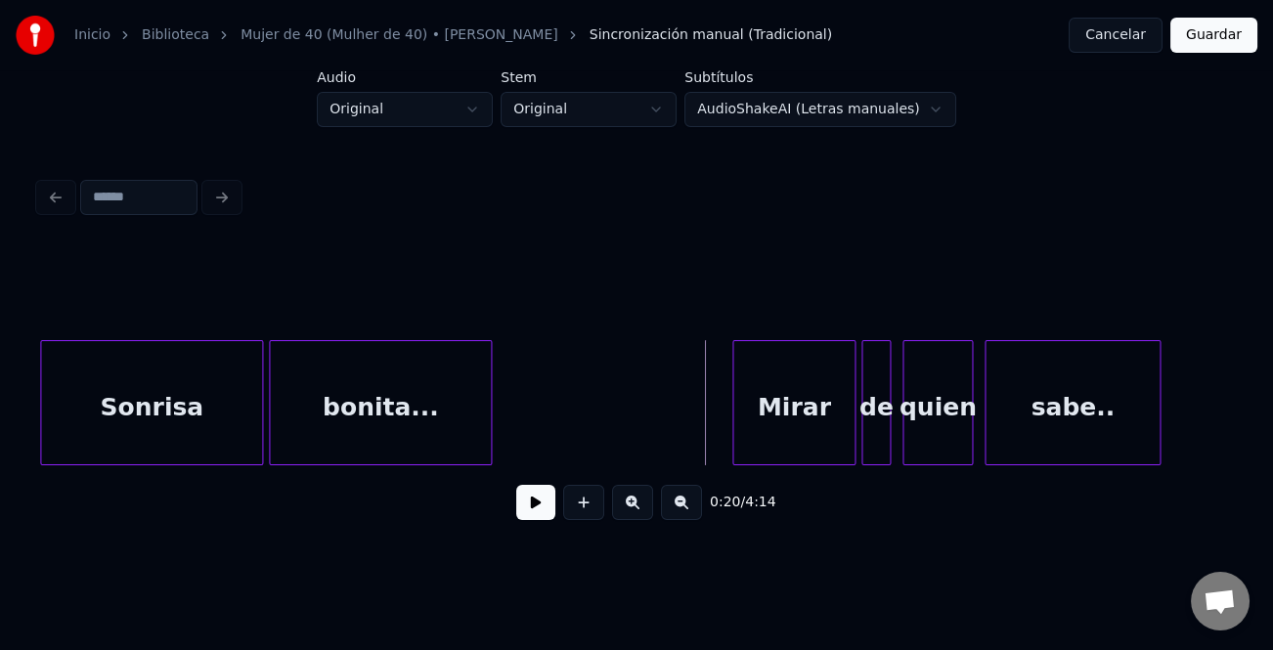
click at [536, 496] on button at bounding box center [535, 502] width 39 height 35
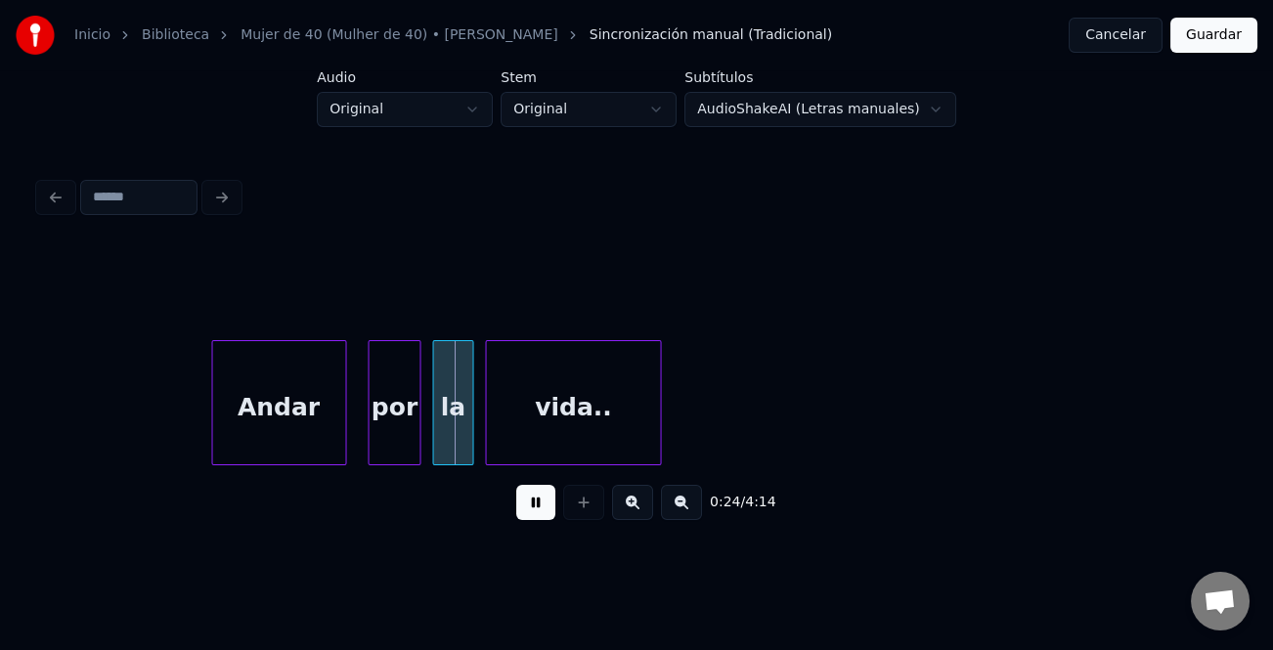
click at [299, 426] on div "Andar" at bounding box center [278, 407] width 133 height 133
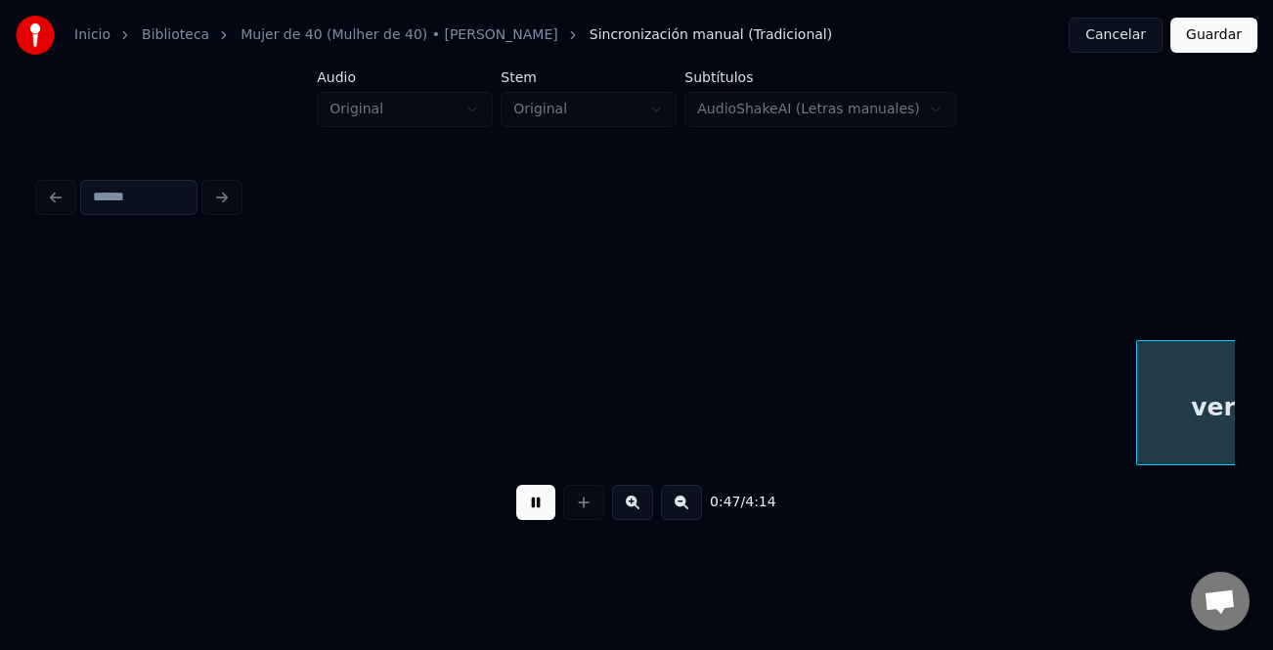
scroll to position [0, 13805]
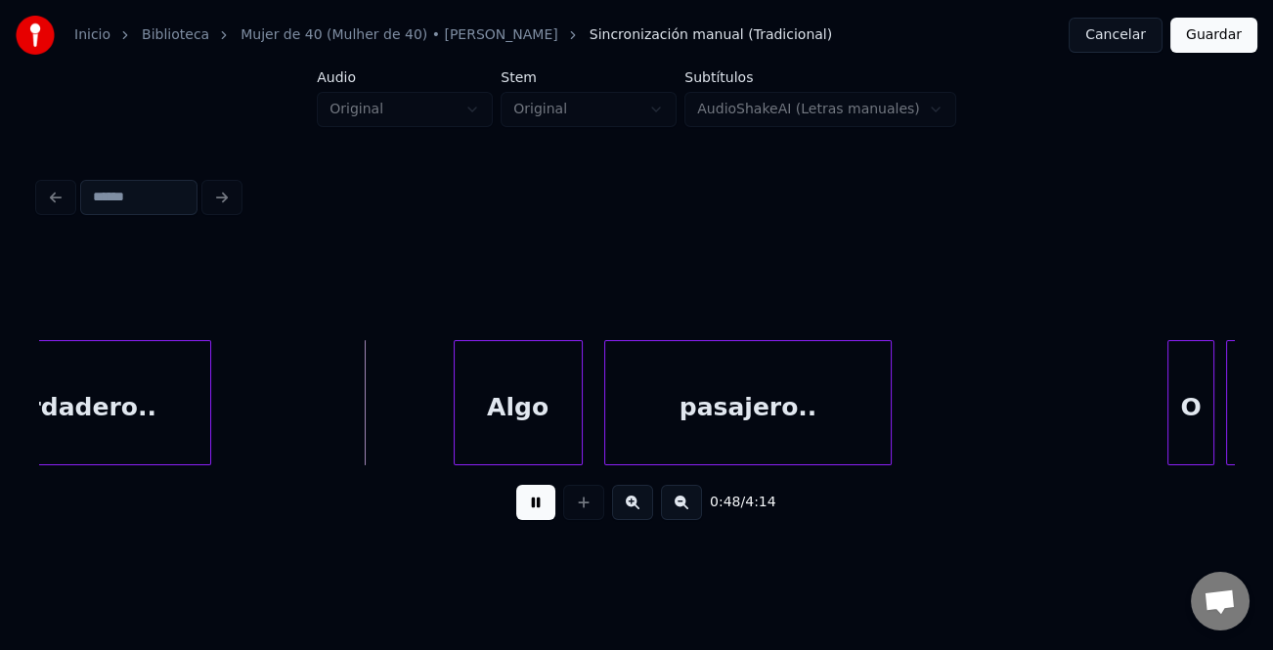
click at [536, 425] on div "Algo" at bounding box center [518, 407] width 127 height 133
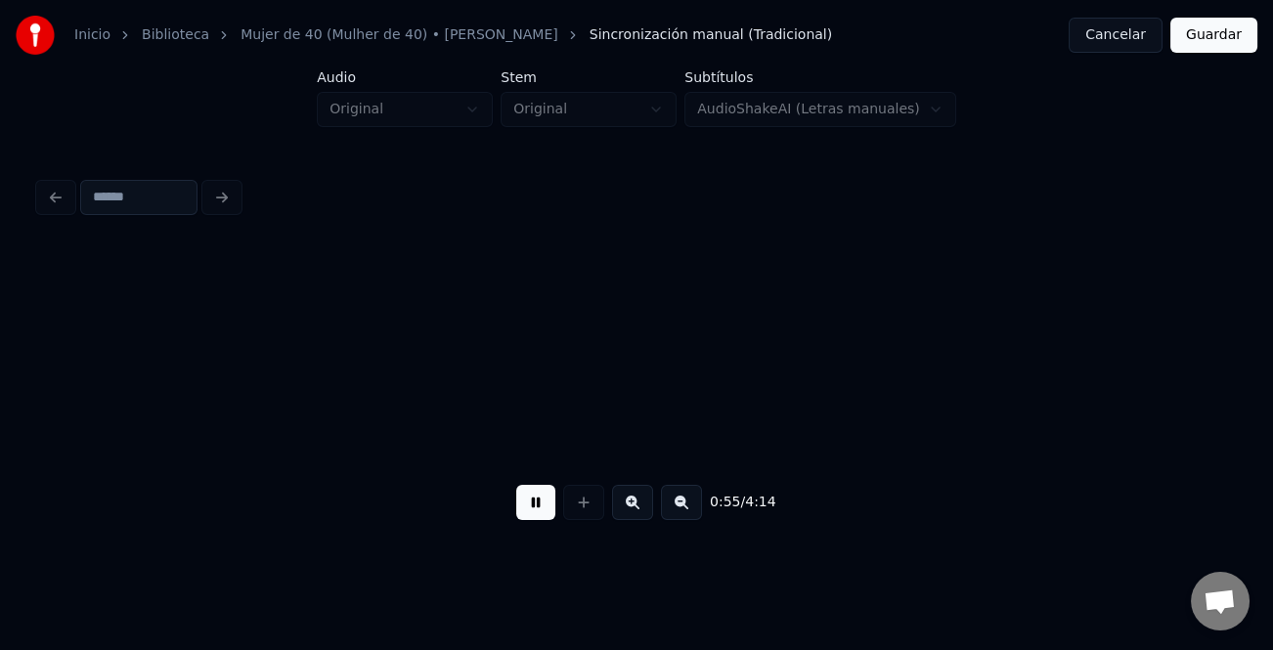
scroll to position [0, 16124]
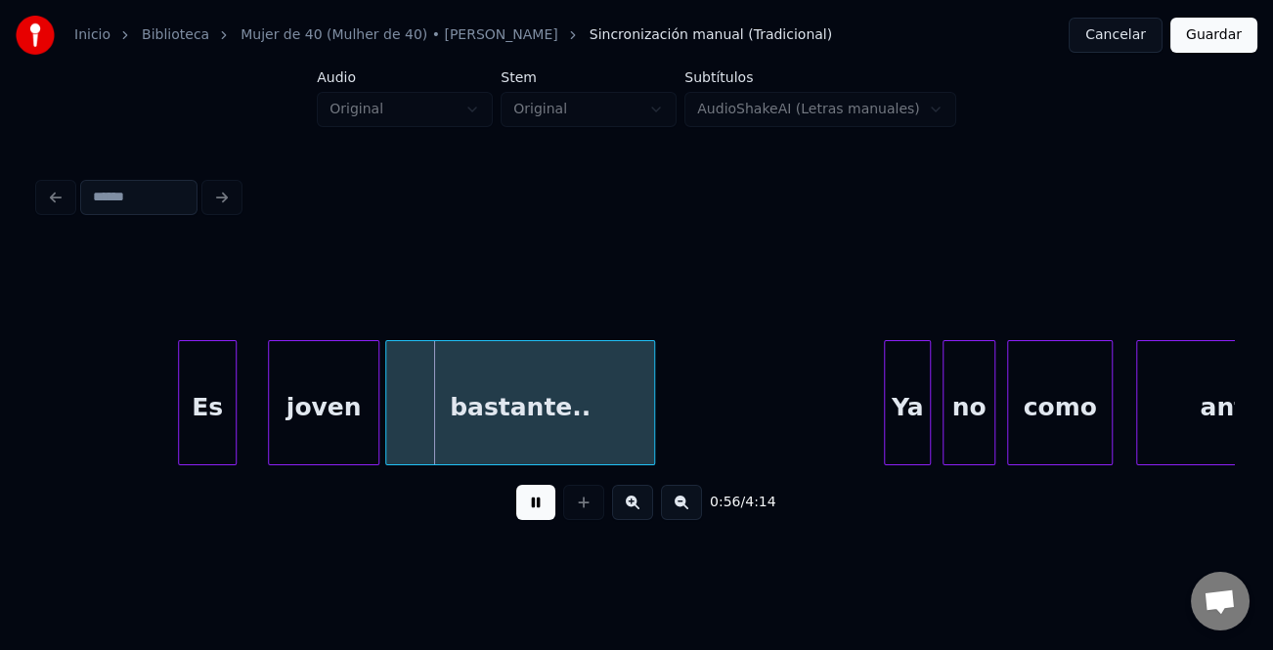
click at [223, 414] on div "Es" at bounding box center [207, 407] width 57 height 133
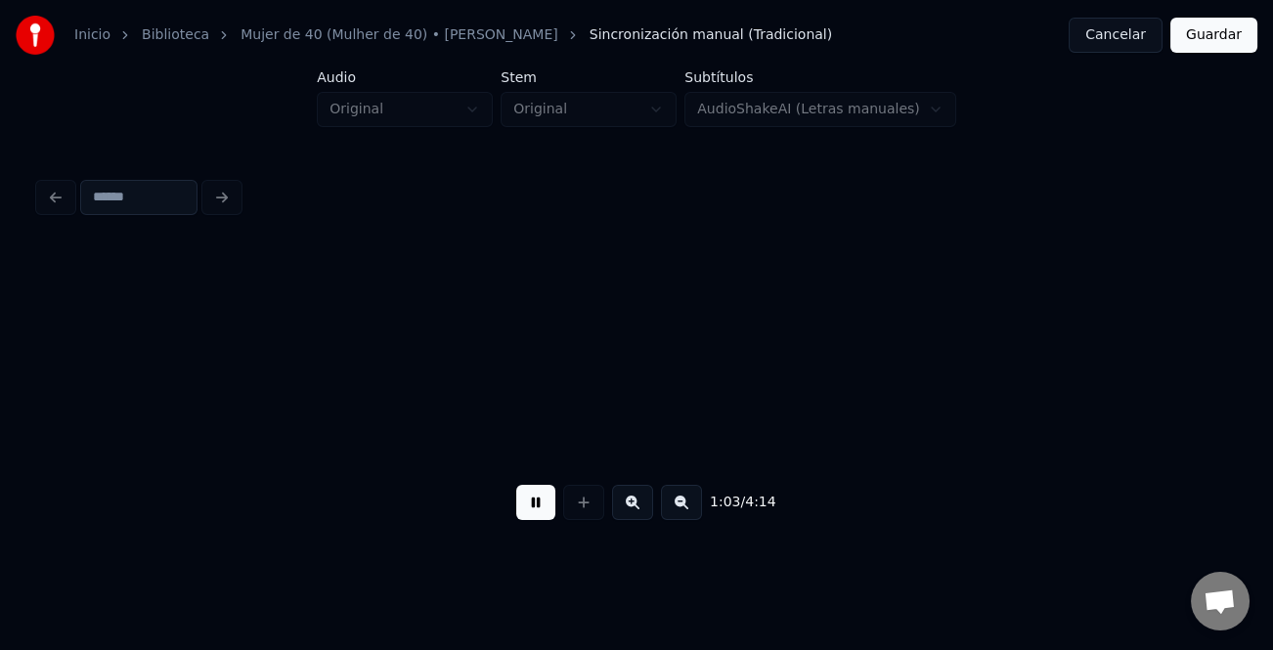
scroll to position [0, 18521]
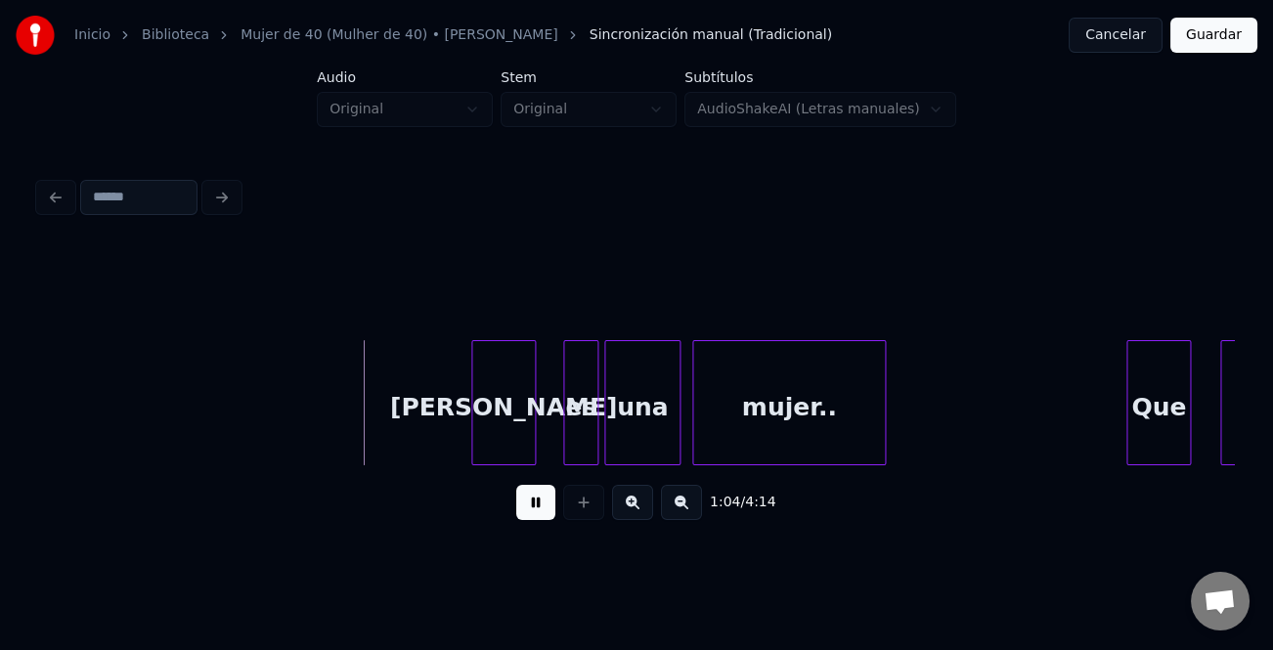
click at [512, 425] on div "Ella" at bounding box center [503, 407] width 63 height 133
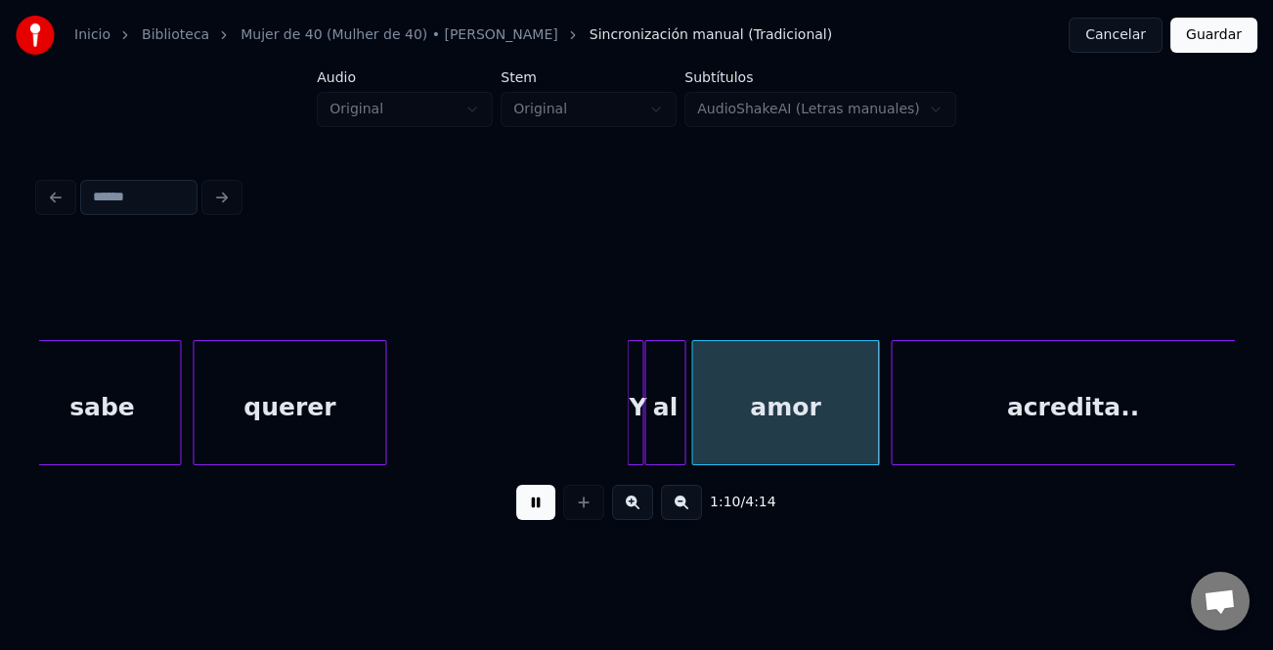
click at [596, 418] on div at bounding box center [595, 402] width 6 height 123
click at [606, 418] on div "Y" at bounding box center [612, 407] width 54 height 133
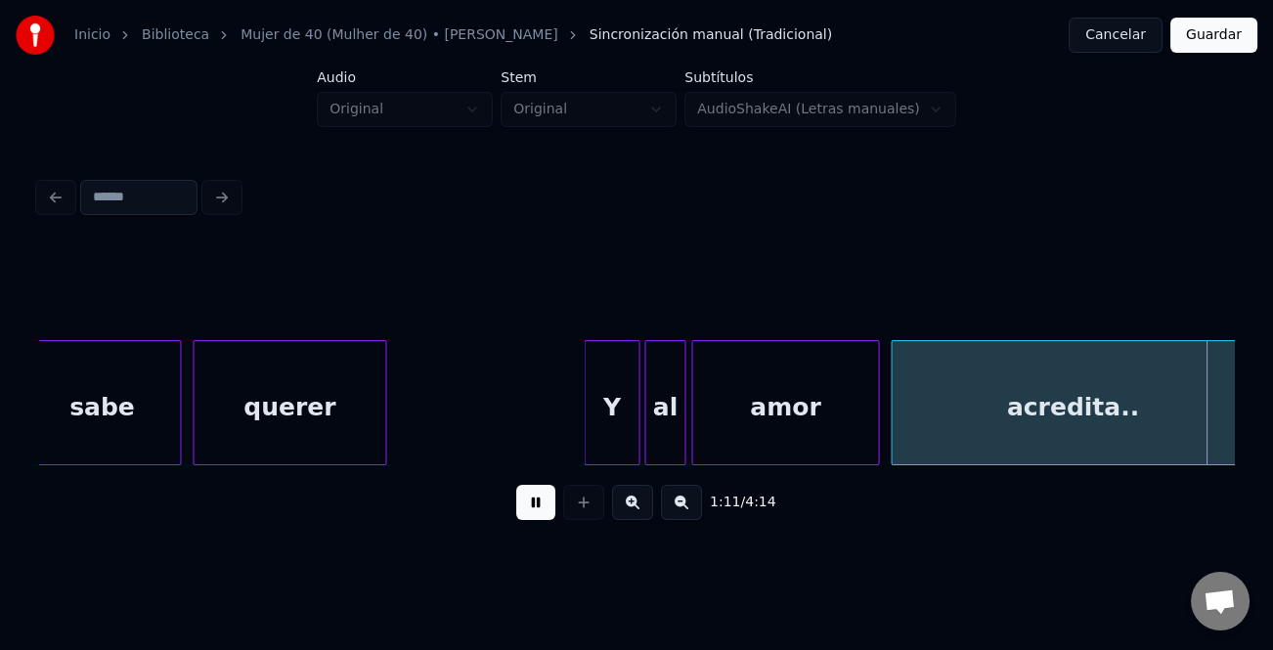
scroll to position [0, 20916]
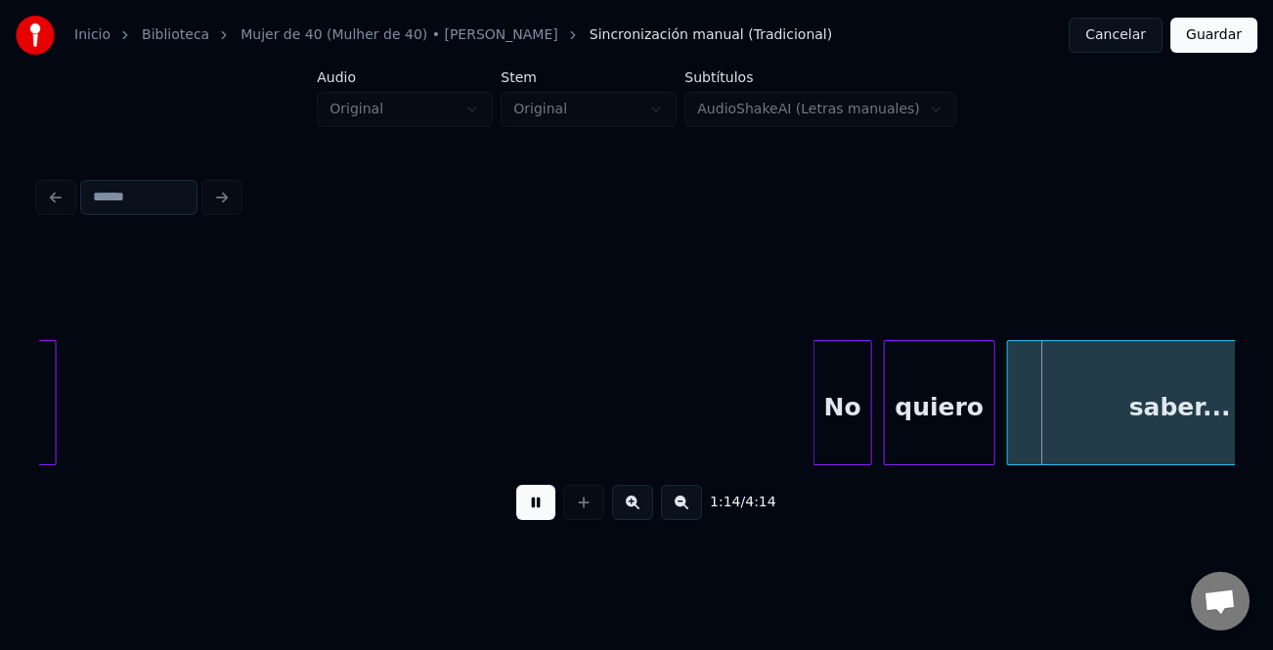
click at [822, 414] on div "No" at bounding box center [842, 407] width 57 height 133
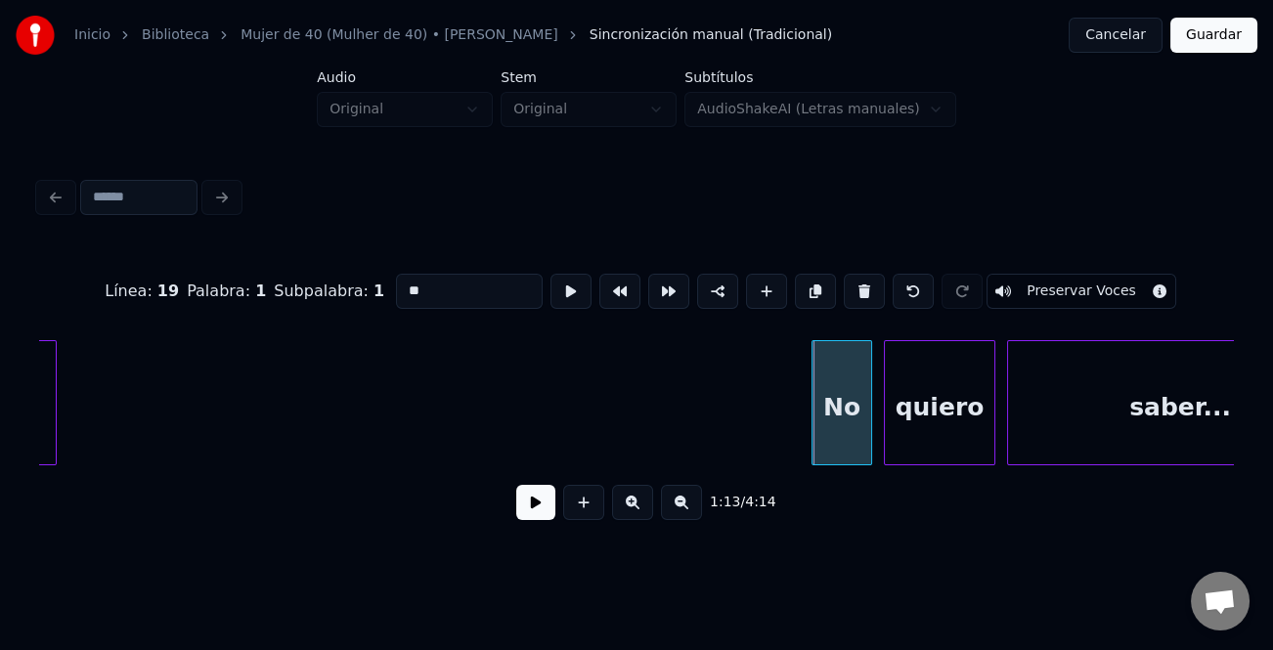
click at [812, 429] on div at bounding box center [815, 402] width 6 height 123
click at [529, 506] on button at bounding box center [535, 502] width 39 height 35
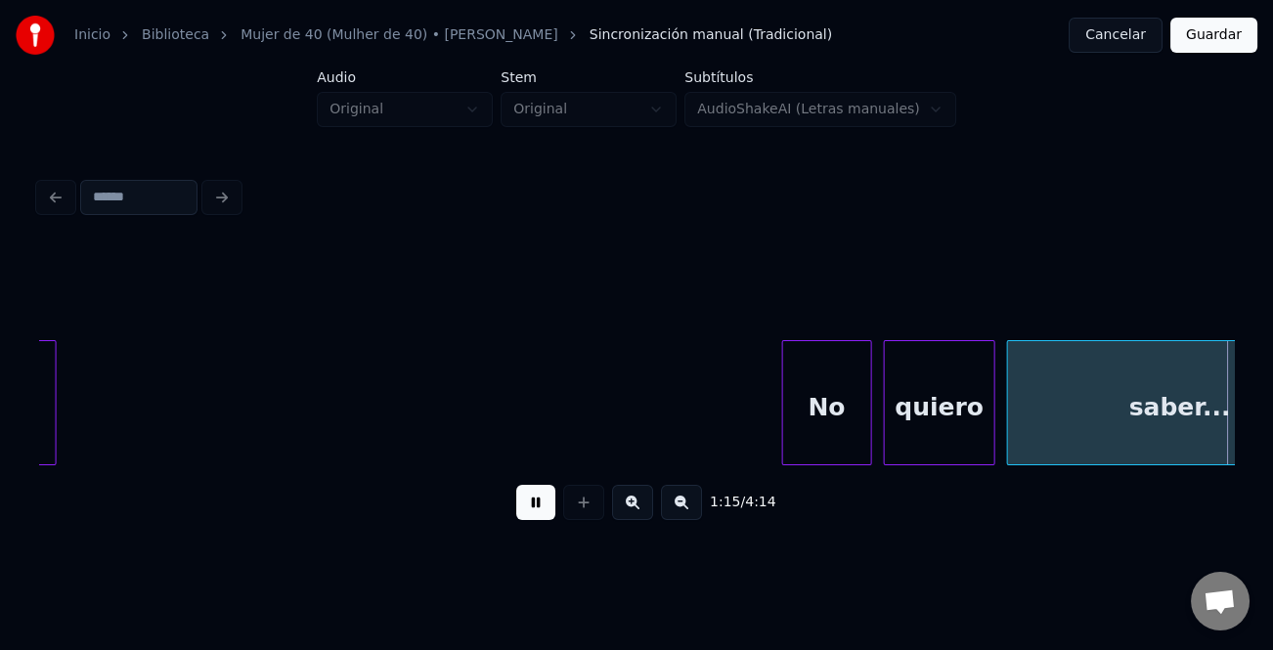
scroll to position [0, 22111]
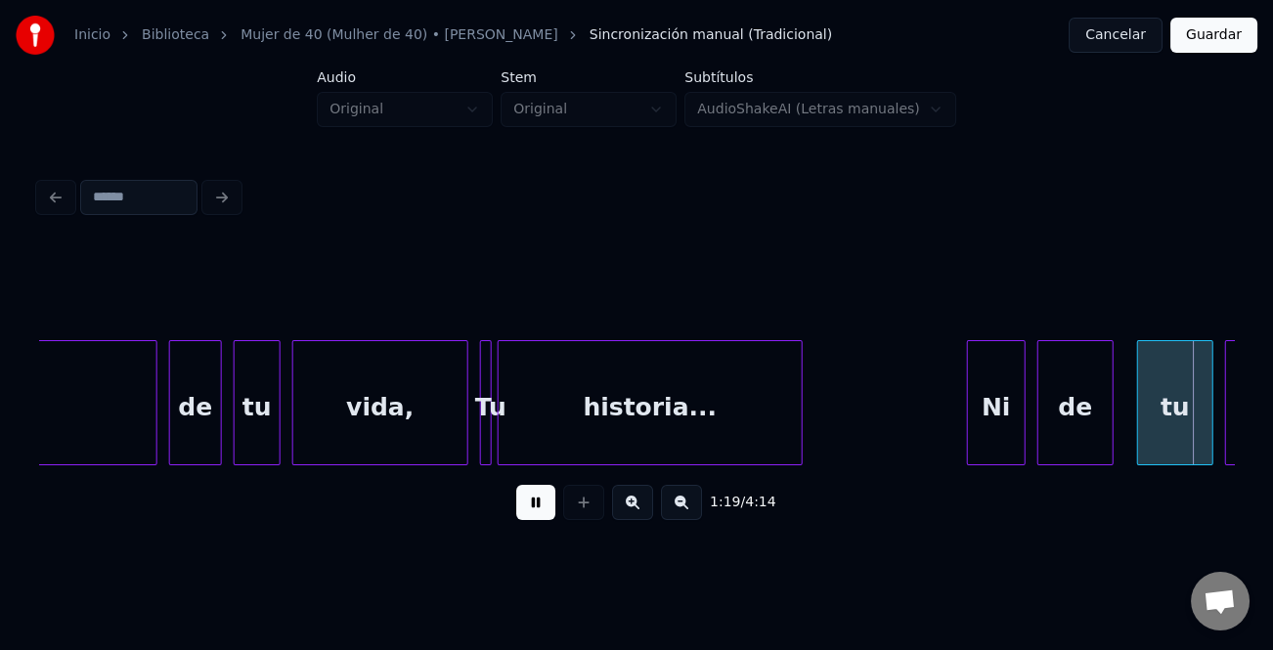
click at [950, 407] on div at bounding box center [950, 402] width 6 height 123
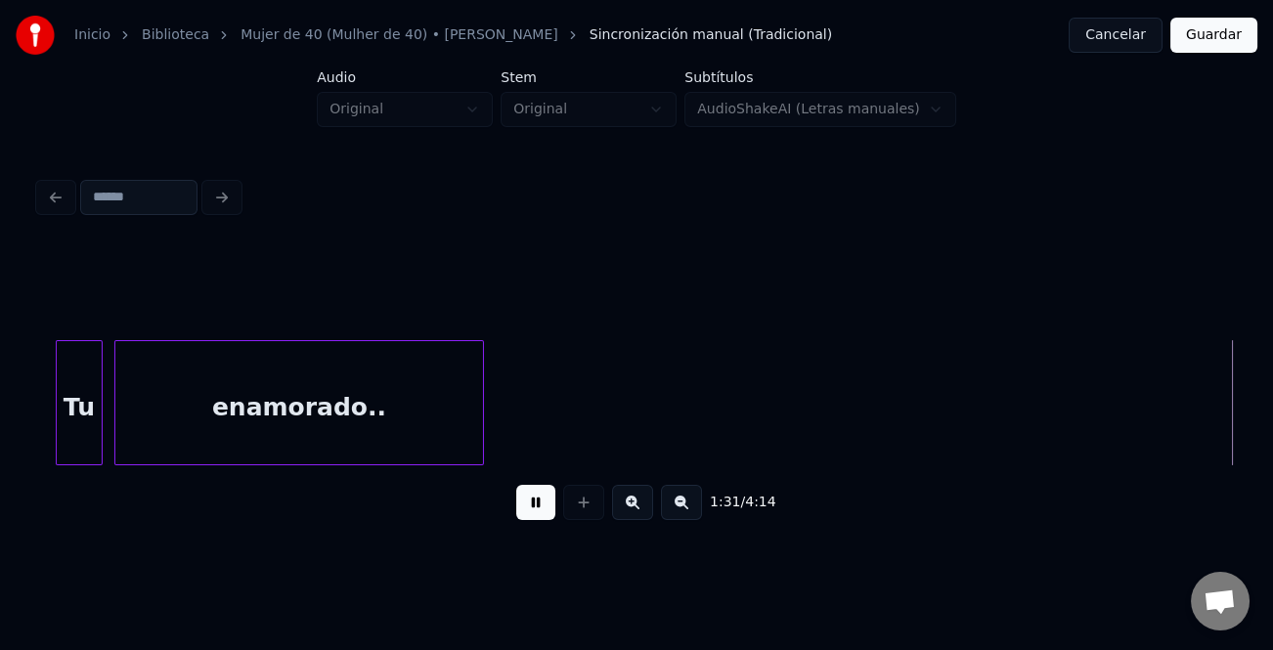
scroll to position [0, 26896]
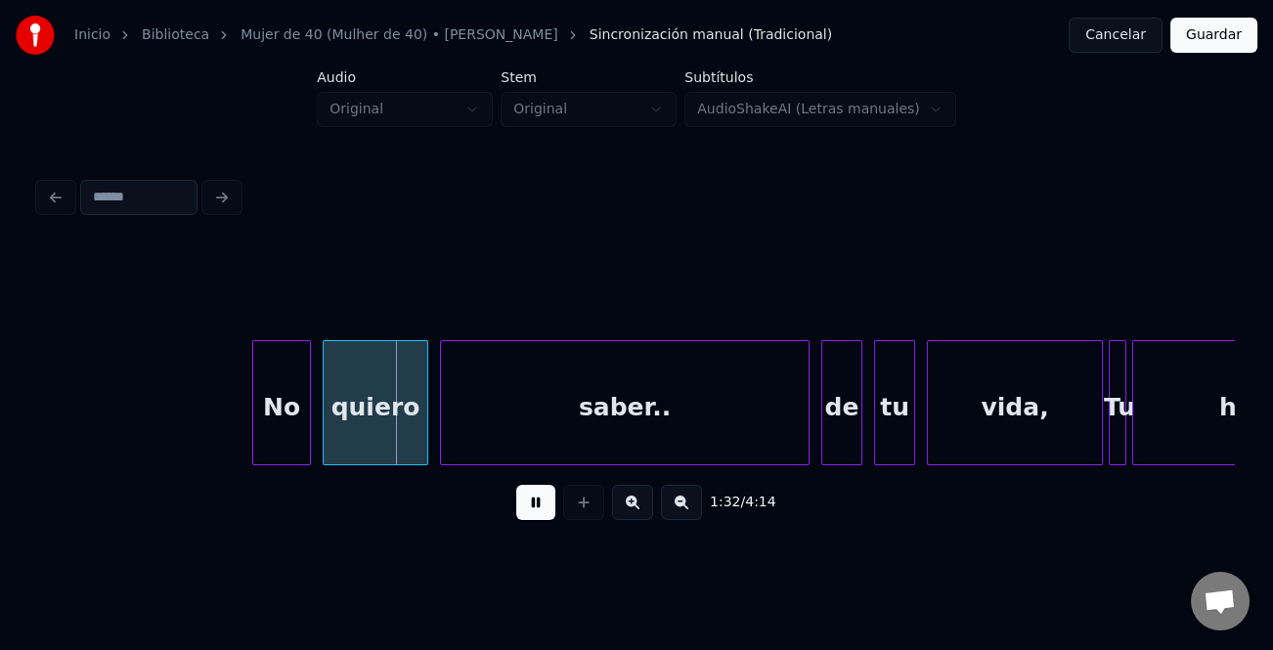
click at [258, 391] on div "No" at bounding box center [281, 407] width 57 height 133
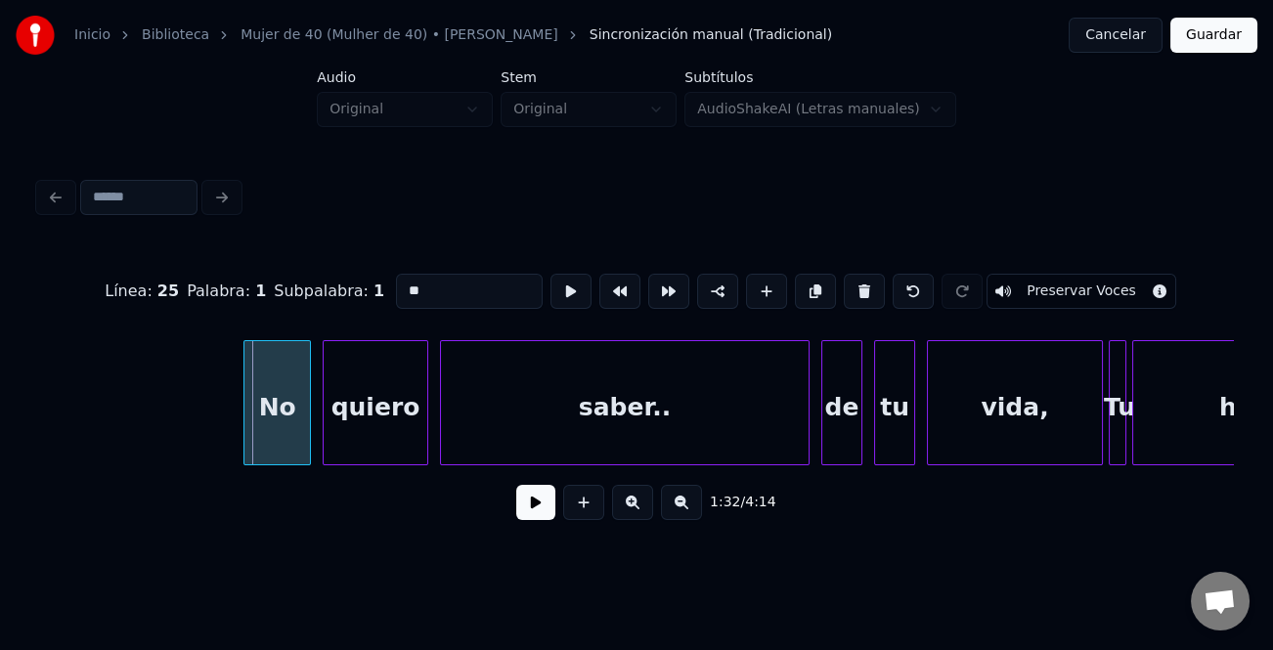
click at [244, 400] on div at bounding box center [247, 402] width 6 height 123
click at [539, 508] on button at bounding box center [535, 502] width 39 height 35
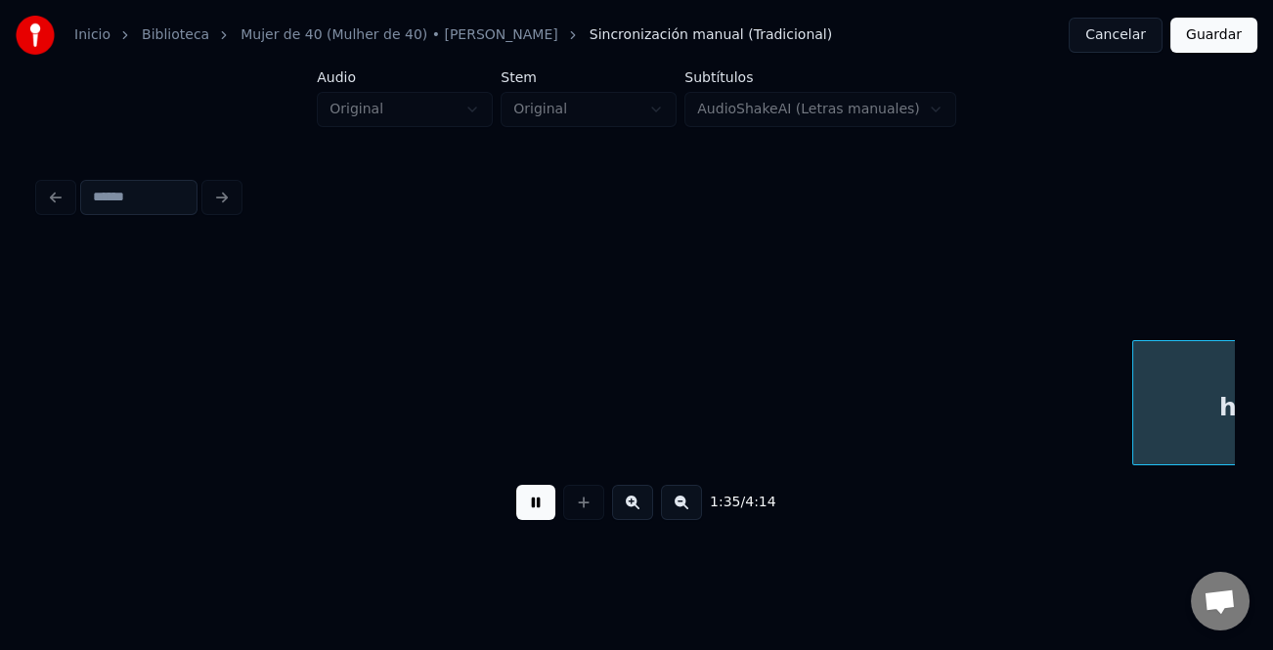
scroll to position [0, 28091]
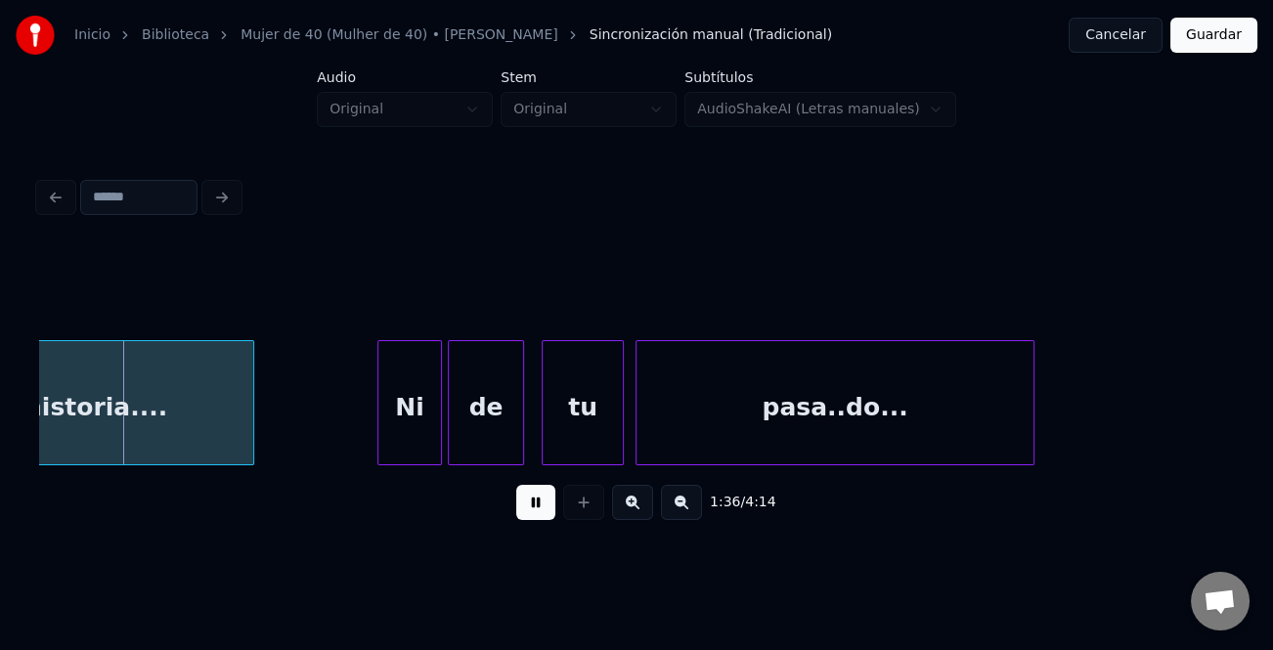
click at [540, 501] on button at bounding box center [535, 502] width 39 height 35
click at [352, 447] on div at bounding box center [352, 402] width 6 height 123
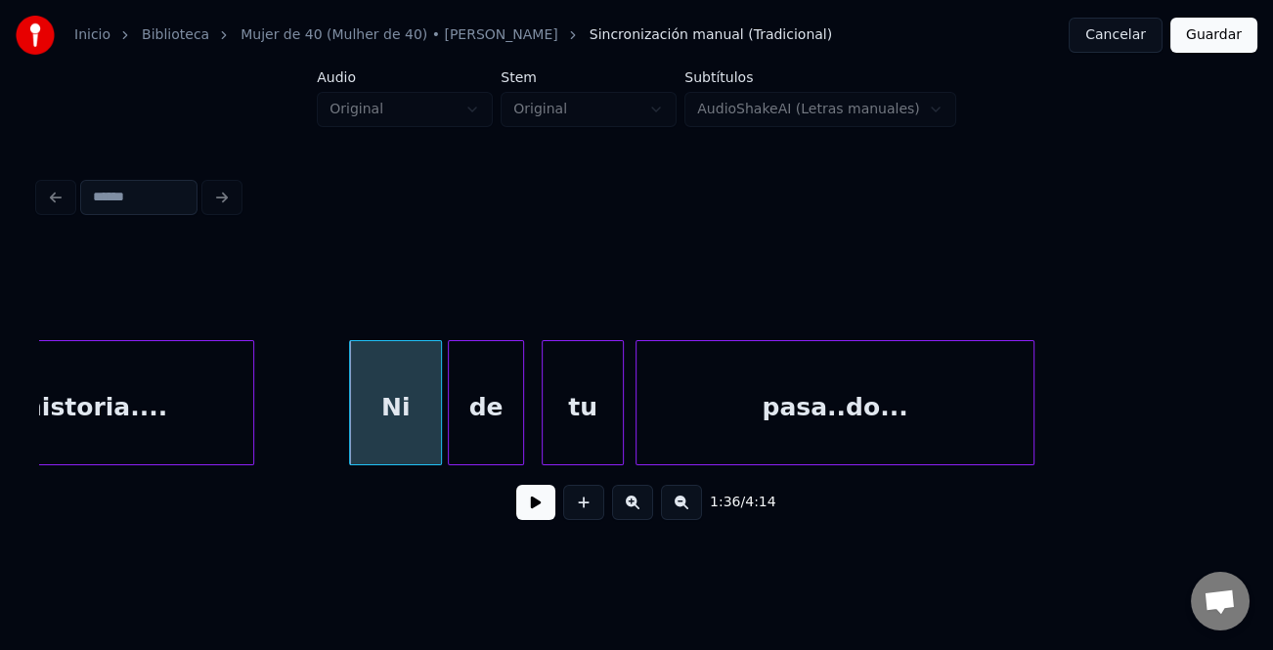
click at [535, 520] on button at bounding box center [535, 502] width 39 height 35
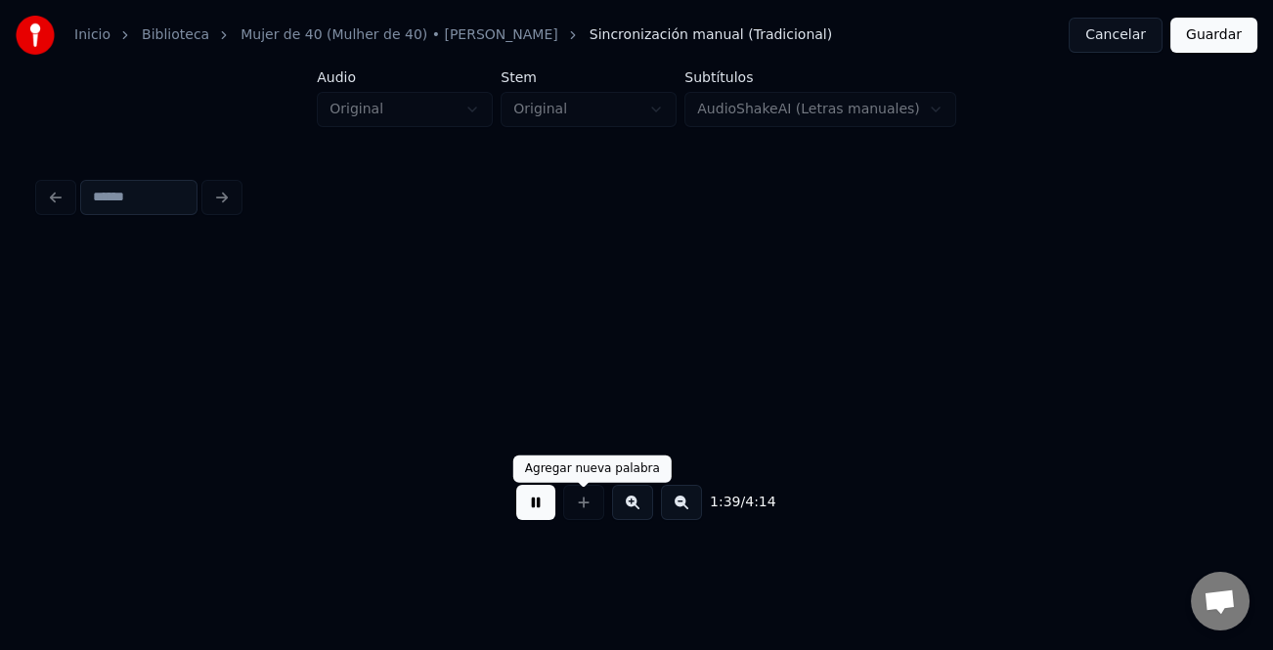
scroll to position [0, 29288]
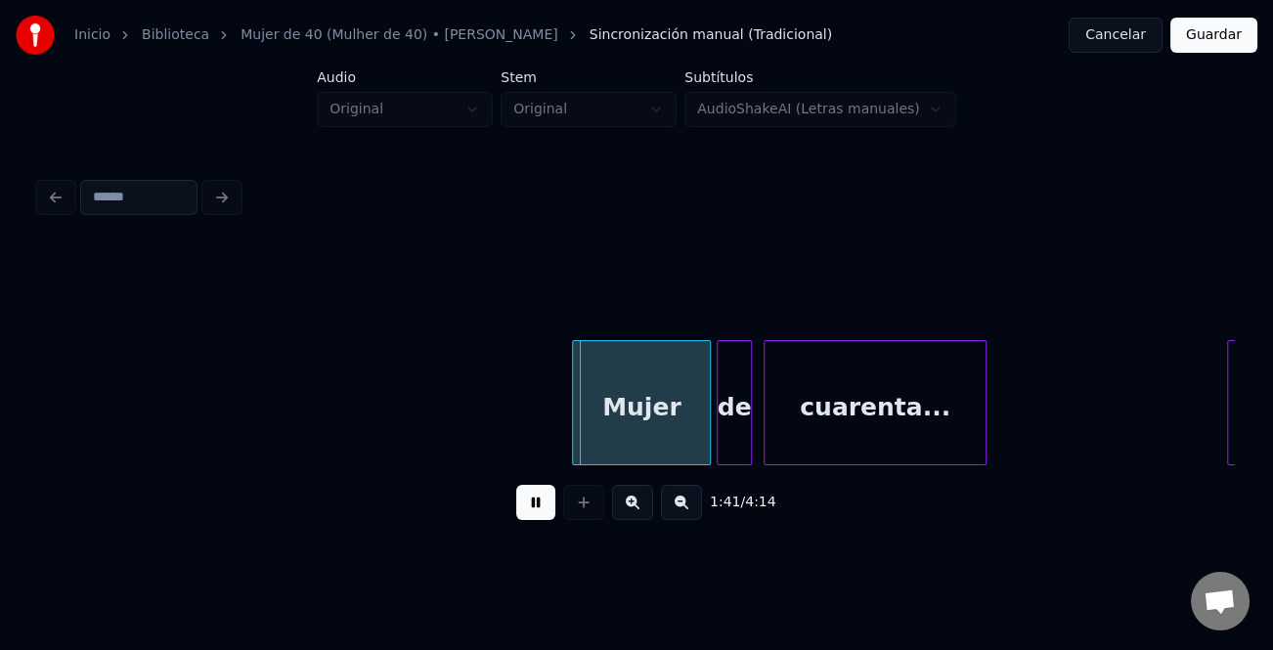
click at [573, 447] on div at bounding box center [576, 402] width 6 height 123
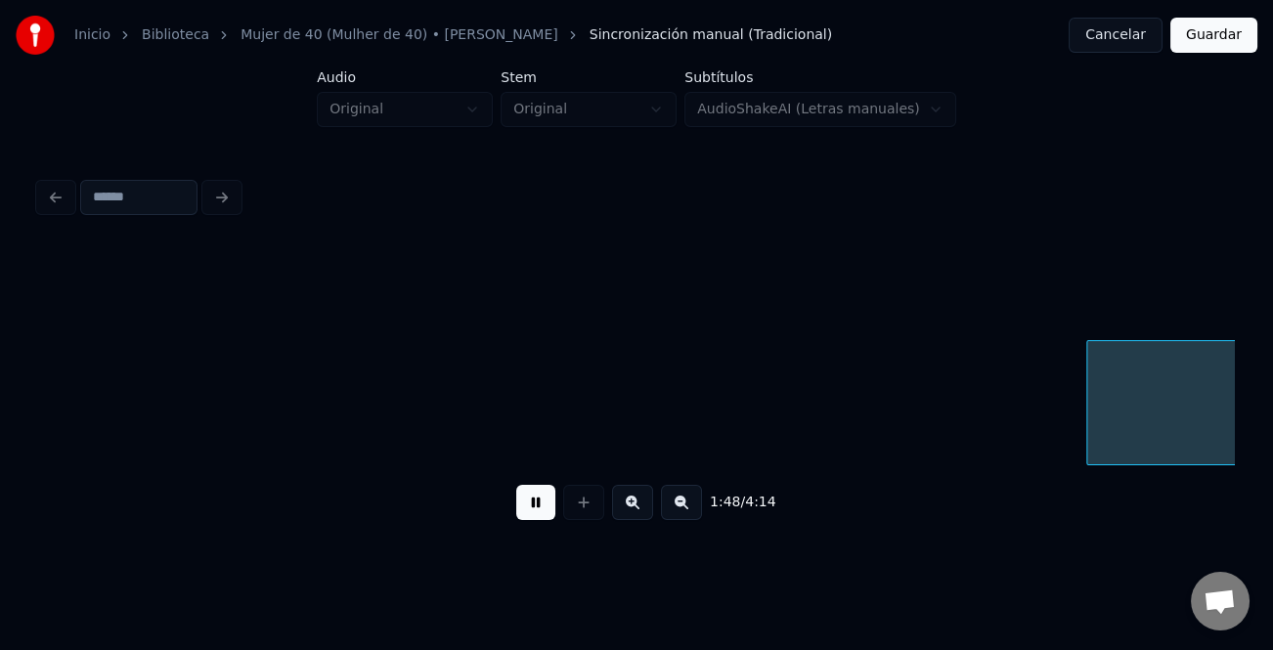
scroll to position [0, 31681]
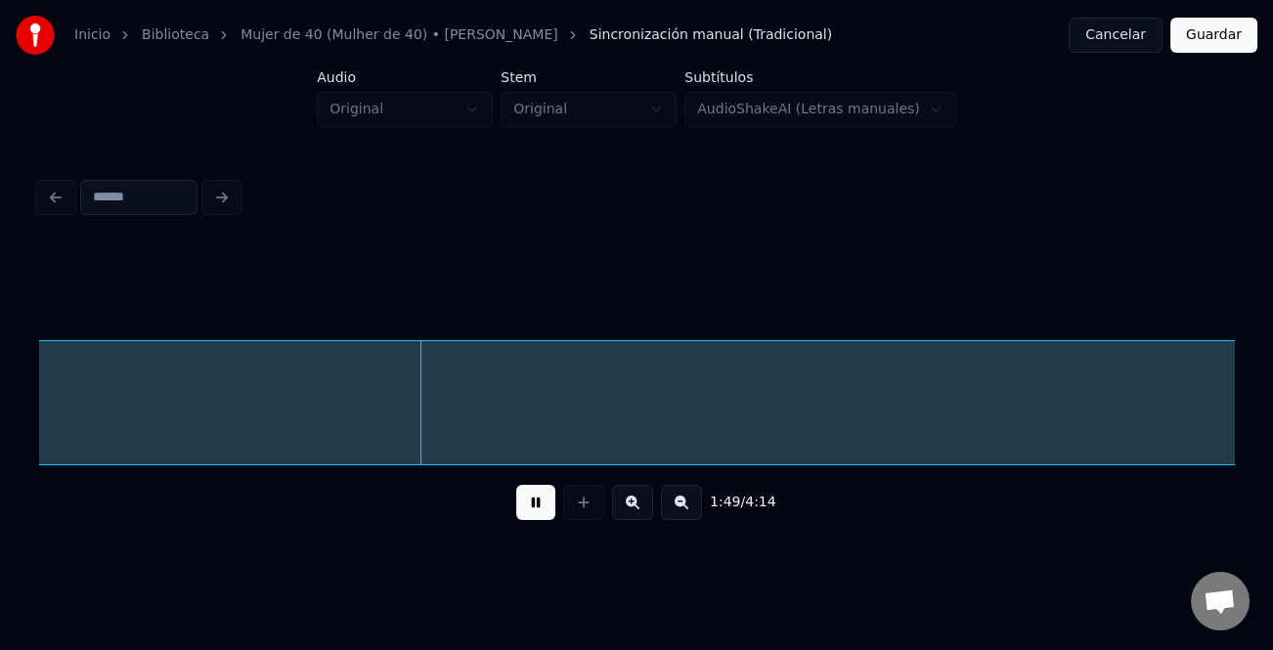
click at [545, 508] on button at bounding box center [535, 502] width 39 height 35
click at [682, 511] on button at bounding box center [681, 502] width 41 height 35
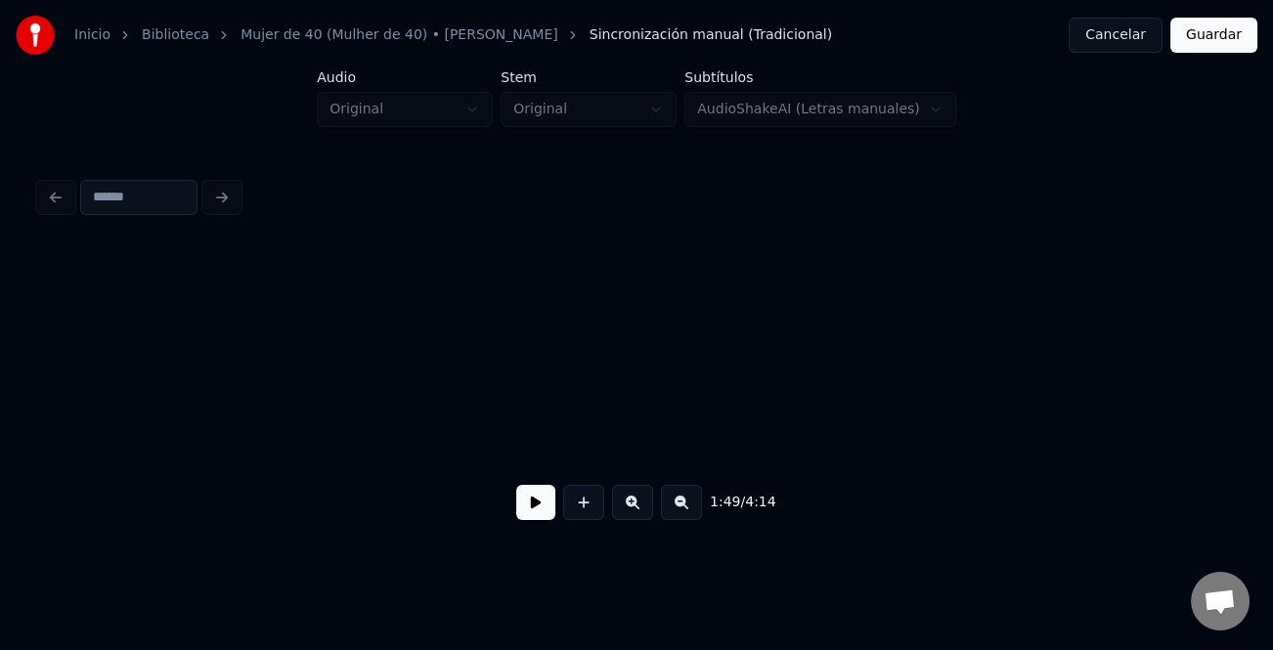
click at [682, 511] on button at bounding box center [681, 502] width 41 height 35
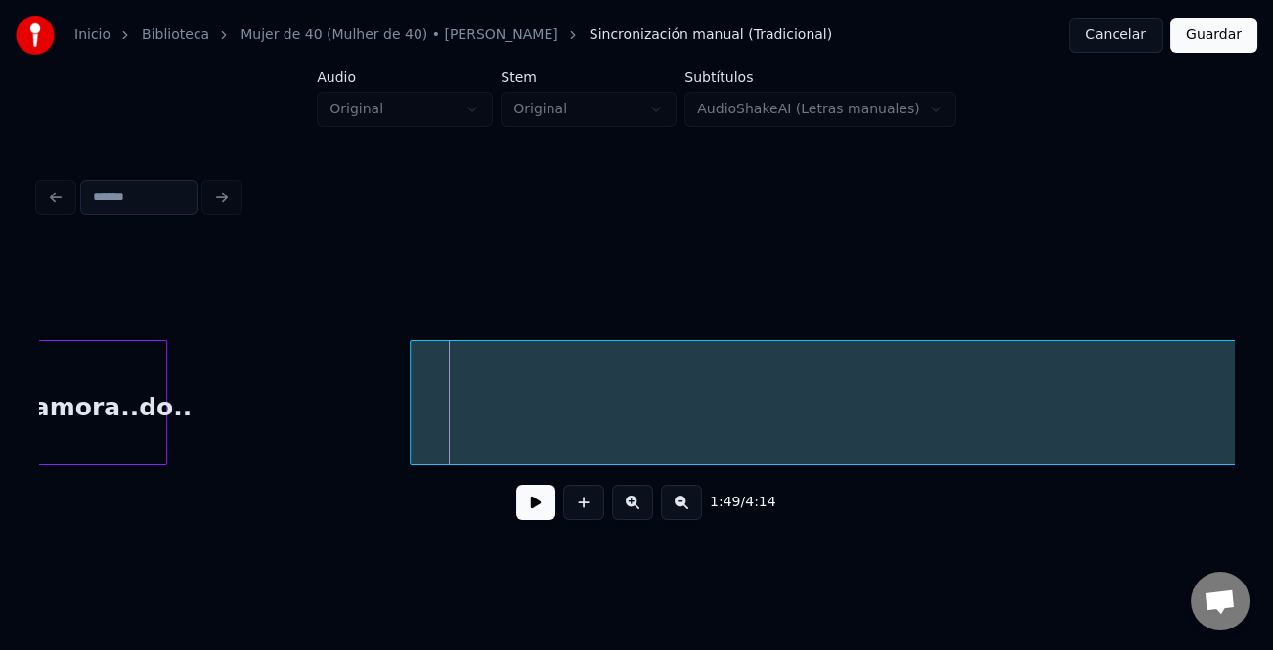
click at [416, 414] on div at bounding box center [414, 402] width 6 height 123
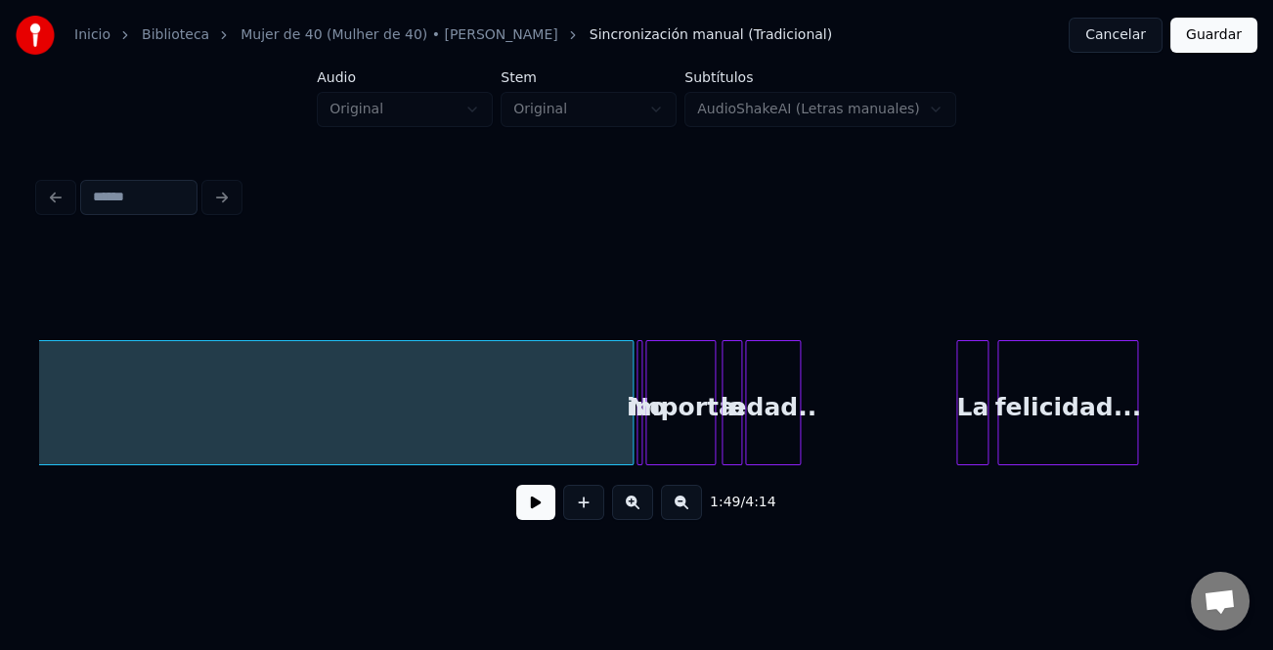
scroll to position [0, 18437]
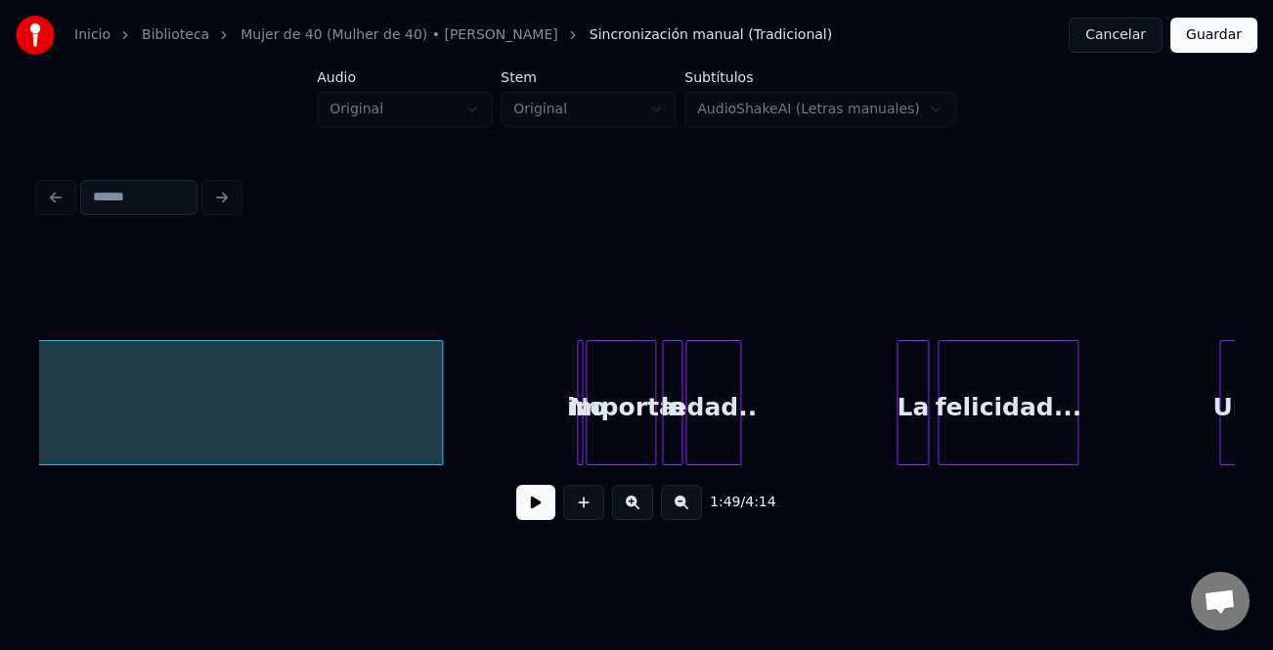
click at [439, 435] on div at bounding box center [439, 402] width 6 height 123
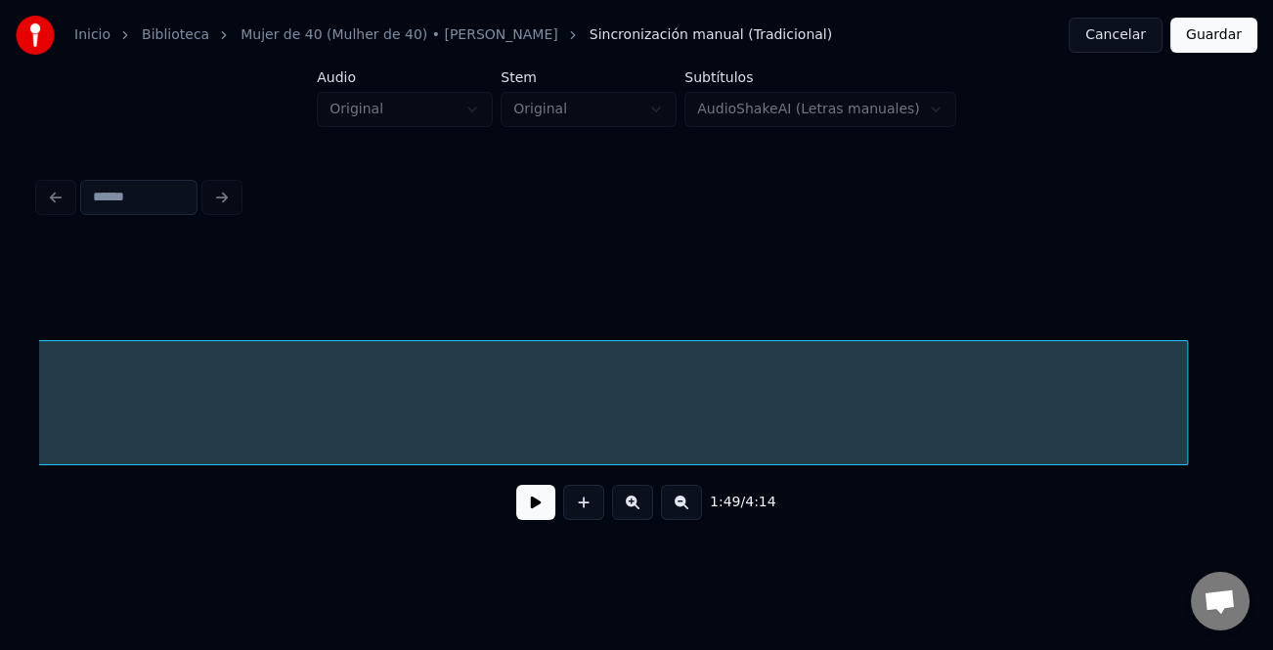
scroll to position [0, 18586]
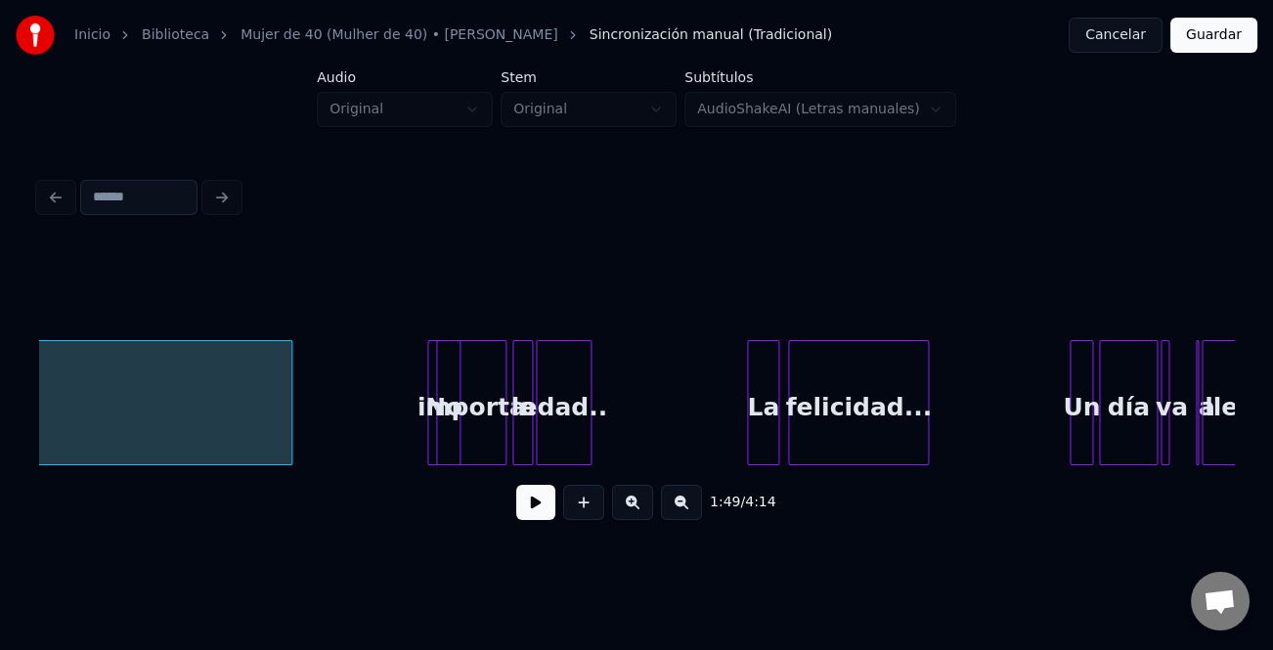
click at [430, 424] on div "No" at bounding box center [443, 402] width 33 height 125
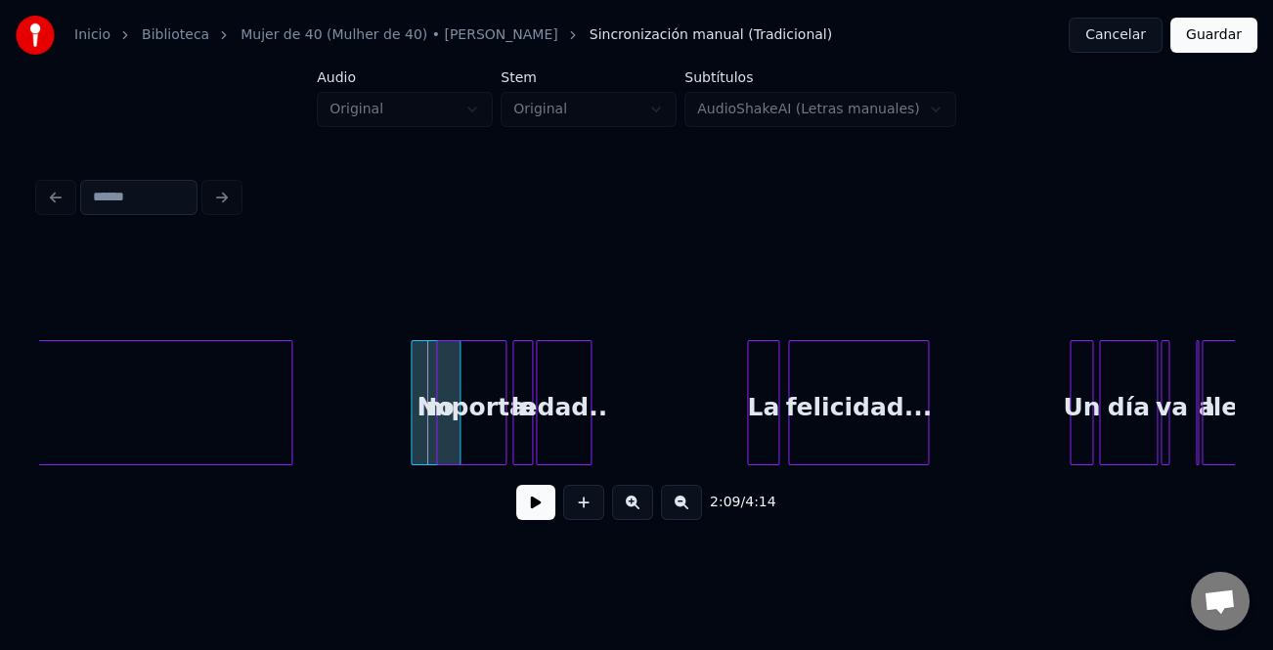
click at [414, 425] on div at bounding box center [415, 402] width 6 height 123
click at [398, 430] on div "No" at bounding box center [407, 407] width 48 height 133
click at [397, 427] on div at bounding box center [400, 402] width 6 height 123
click at [376, 418] on div "Instrumental... No importa la edad.. La felicidad... Un día va a llegar.." at bounding box center [84, 402] width 37262 height 125
click at [532, 504] on button at bounding box center [535, 502] width 39 height 35
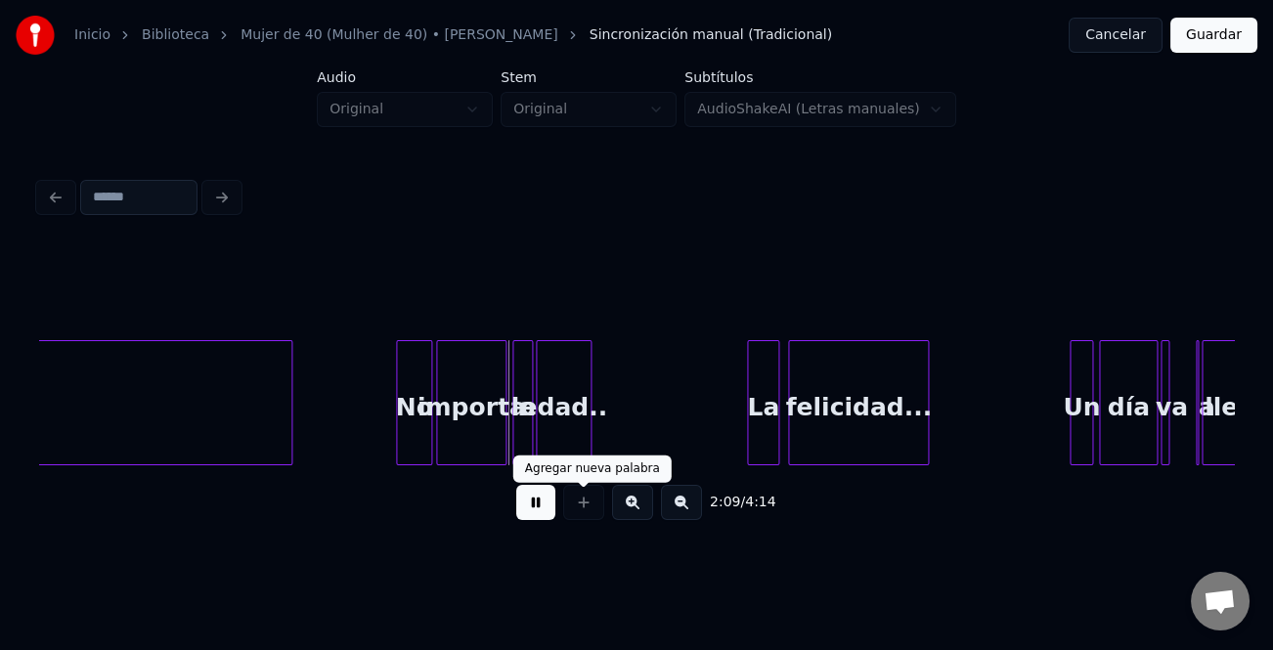
drag, startPoint x: 631, startPoint y: 511, endPoint x: 656, endPoint y: 498, distance: 28.0
click at [632, 511] on button at bounding box center [632, 502] width 41 height 35
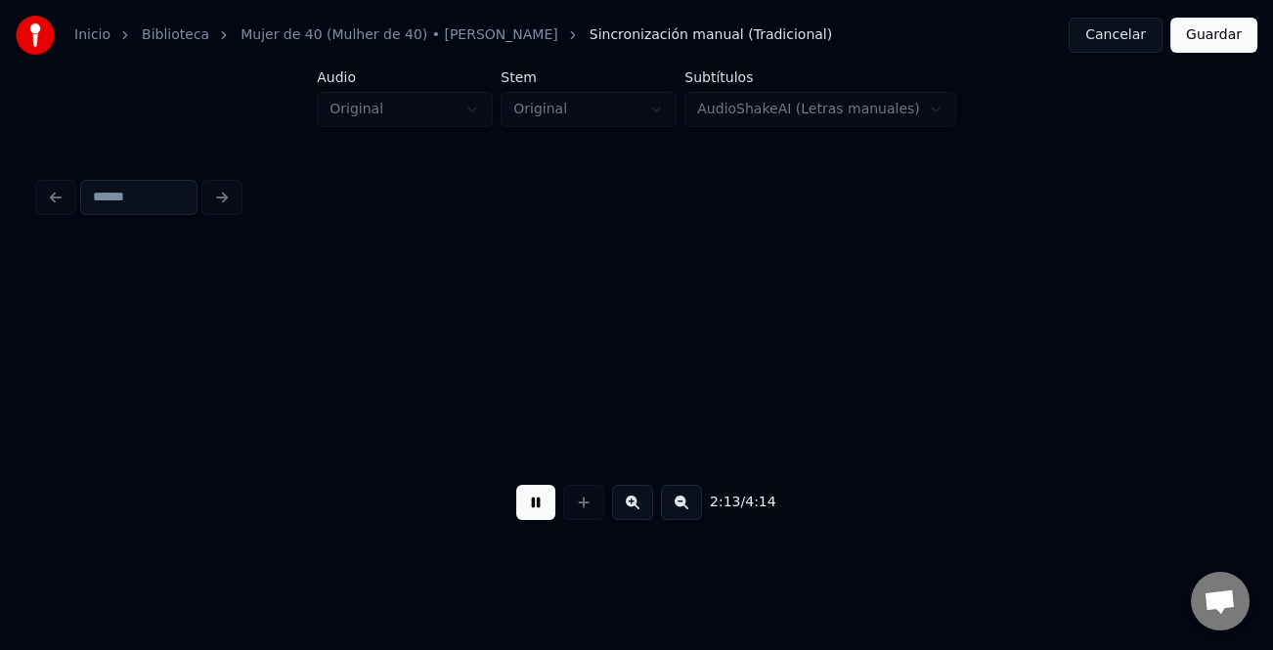
scroll to position [0, 26140]
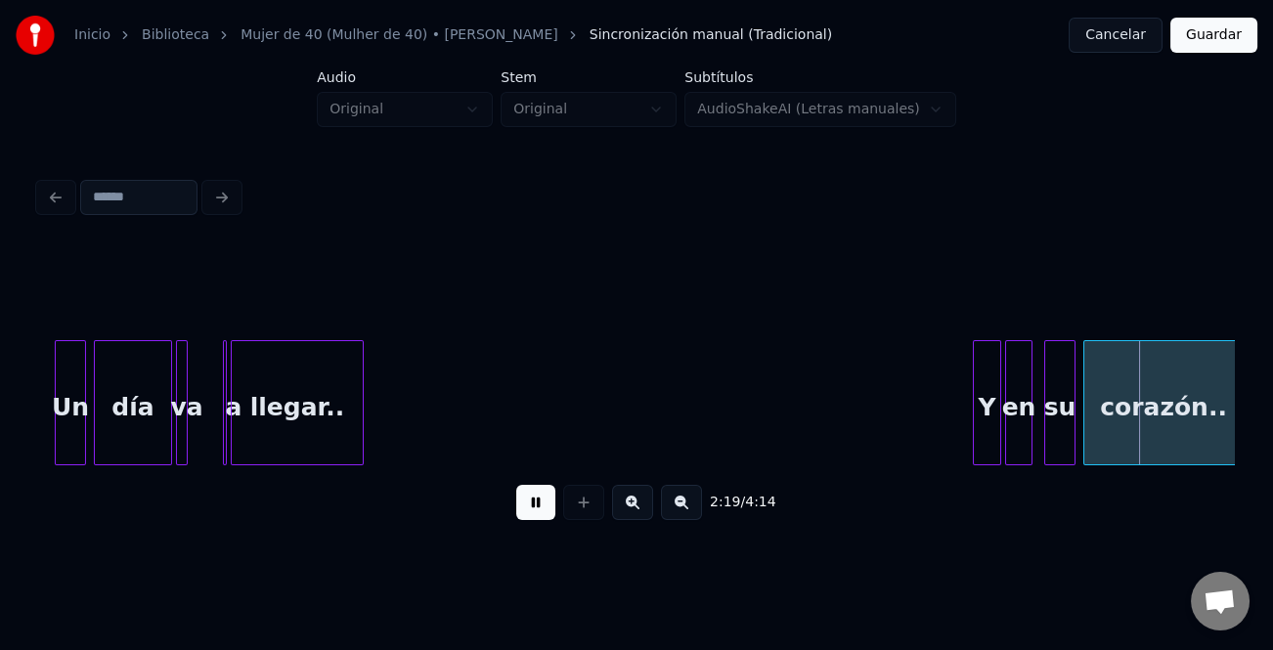
click at [974, 398] on div at bounding box center [977, 402] width 6 height 123
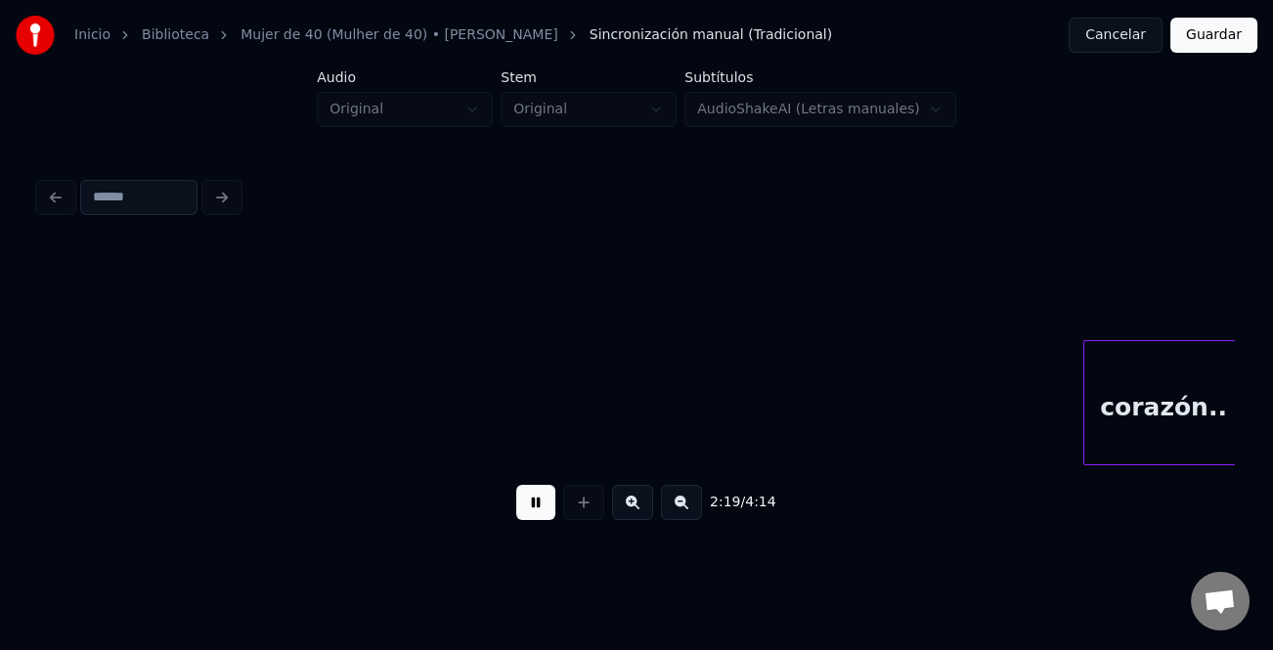
scroll to position [0, 27337]
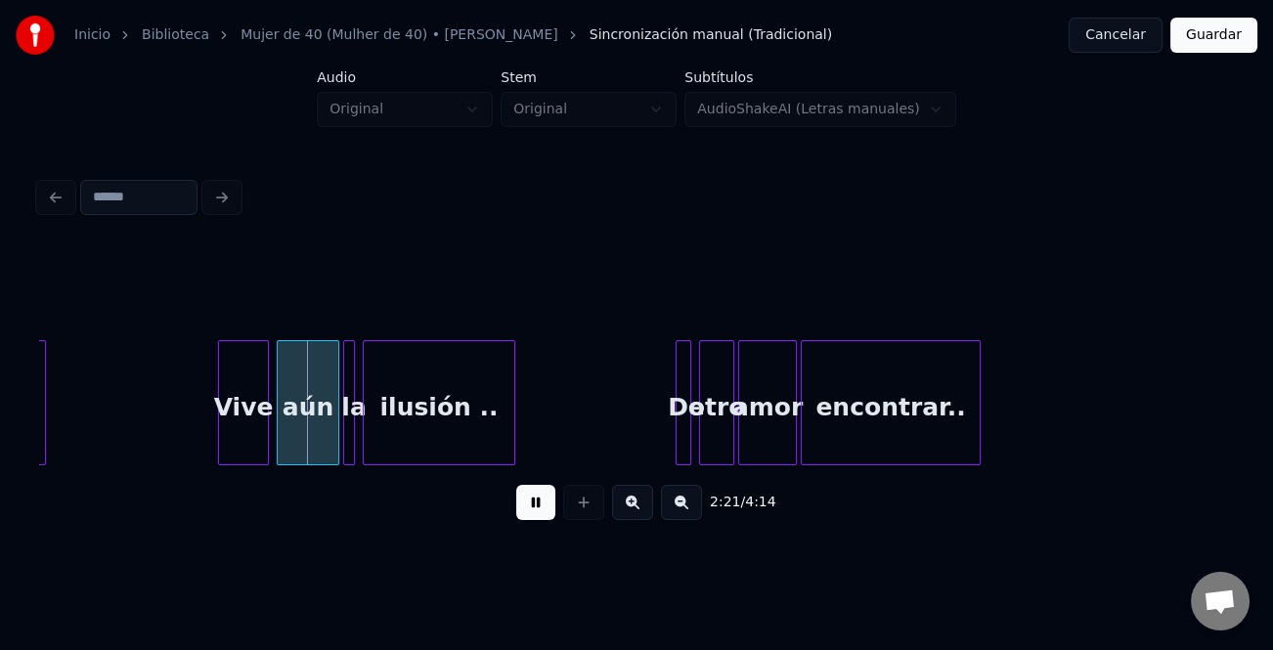
click at [645, 519] on button at bounding box center [632, 502] width 41 height 35
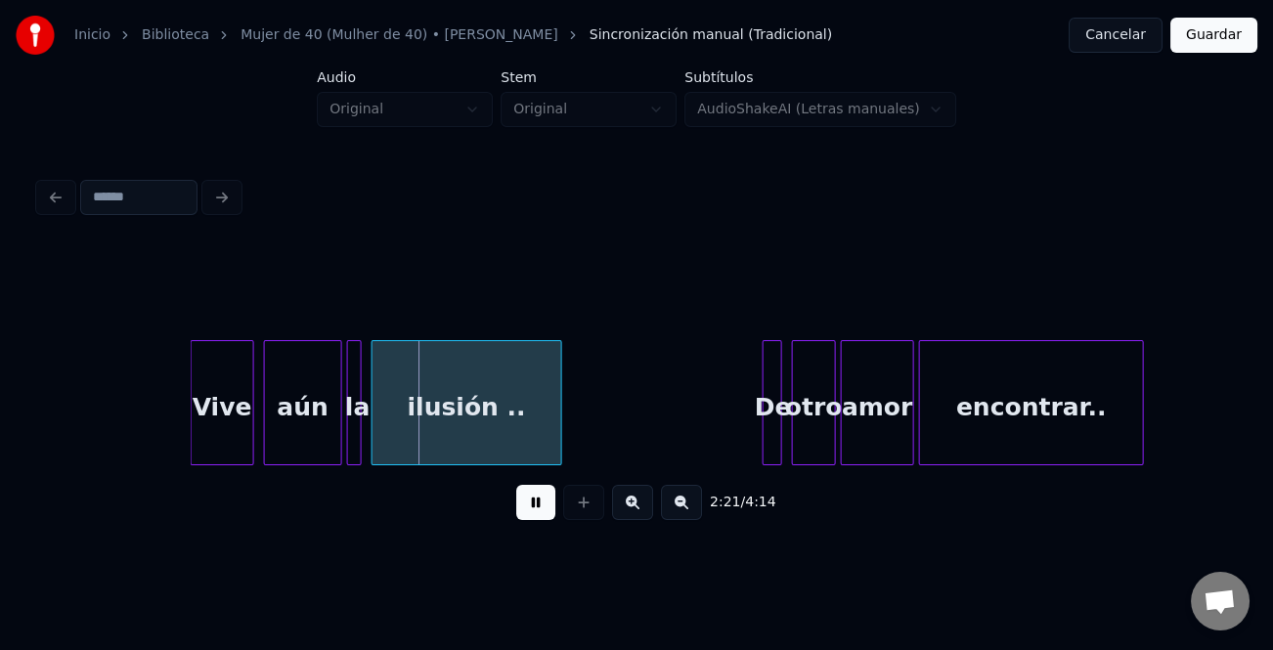
click at [645, 519] on button at bounding box center [632, 502] width 41 height 35
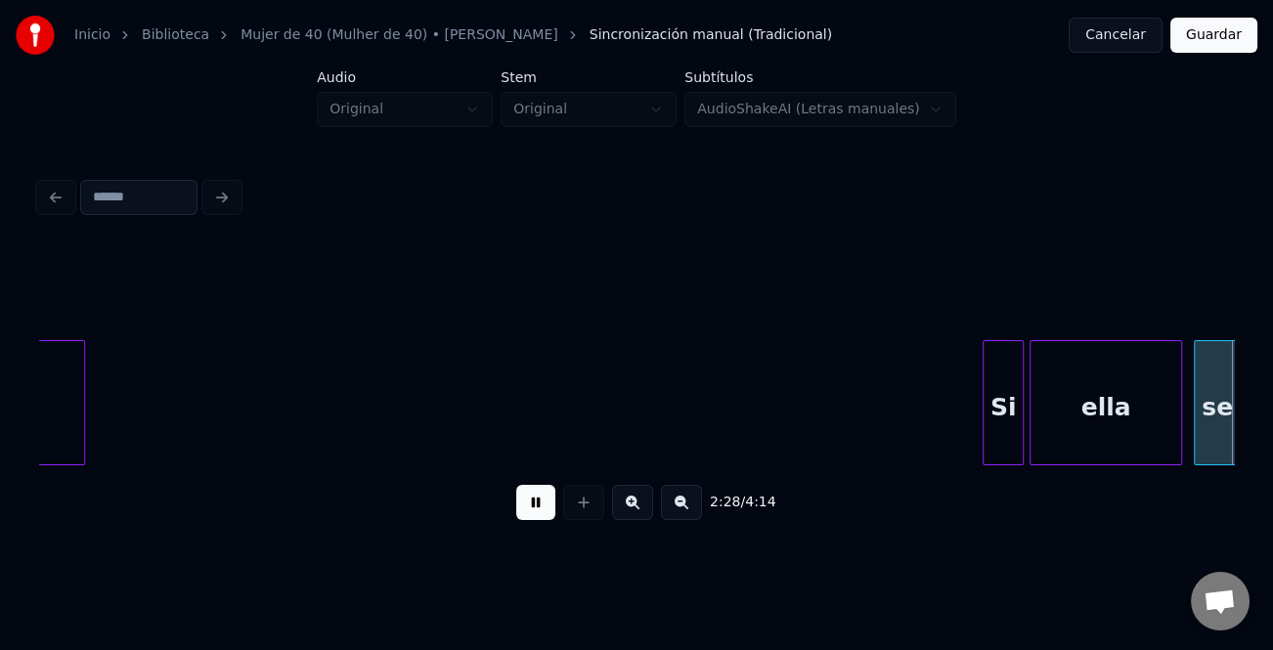
scroll to position [0, 43570]
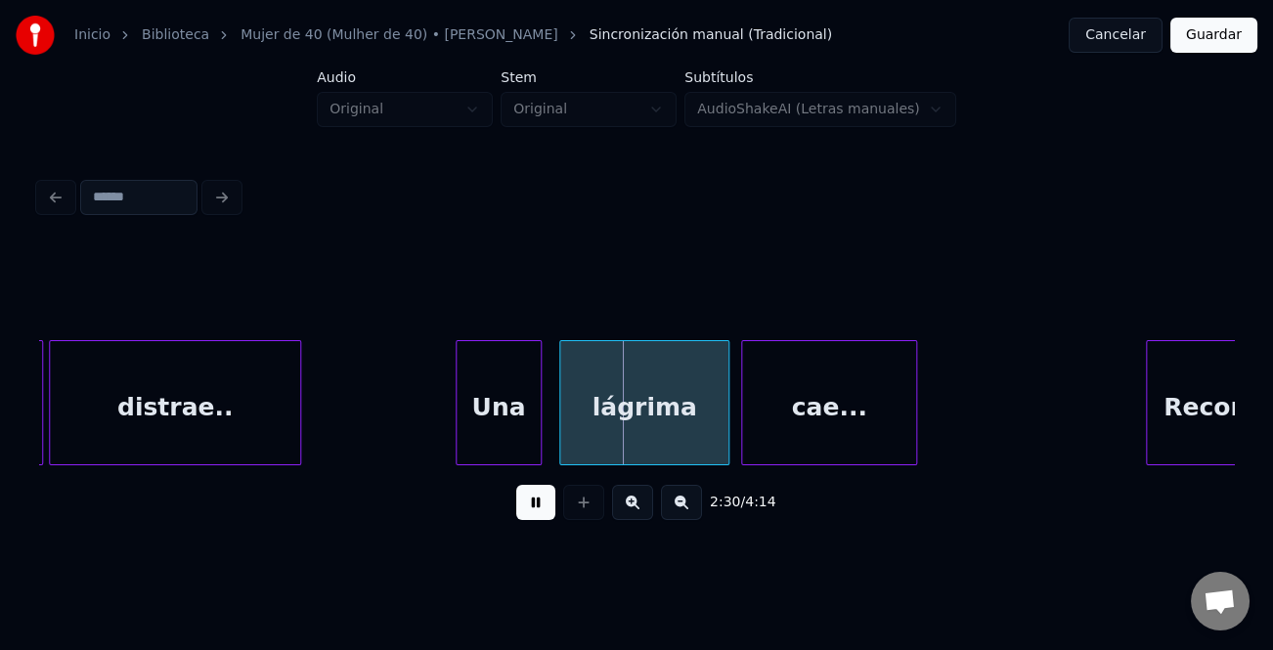
click at [460, 415] on div at bounding box center [460, 402] width 6 height 123
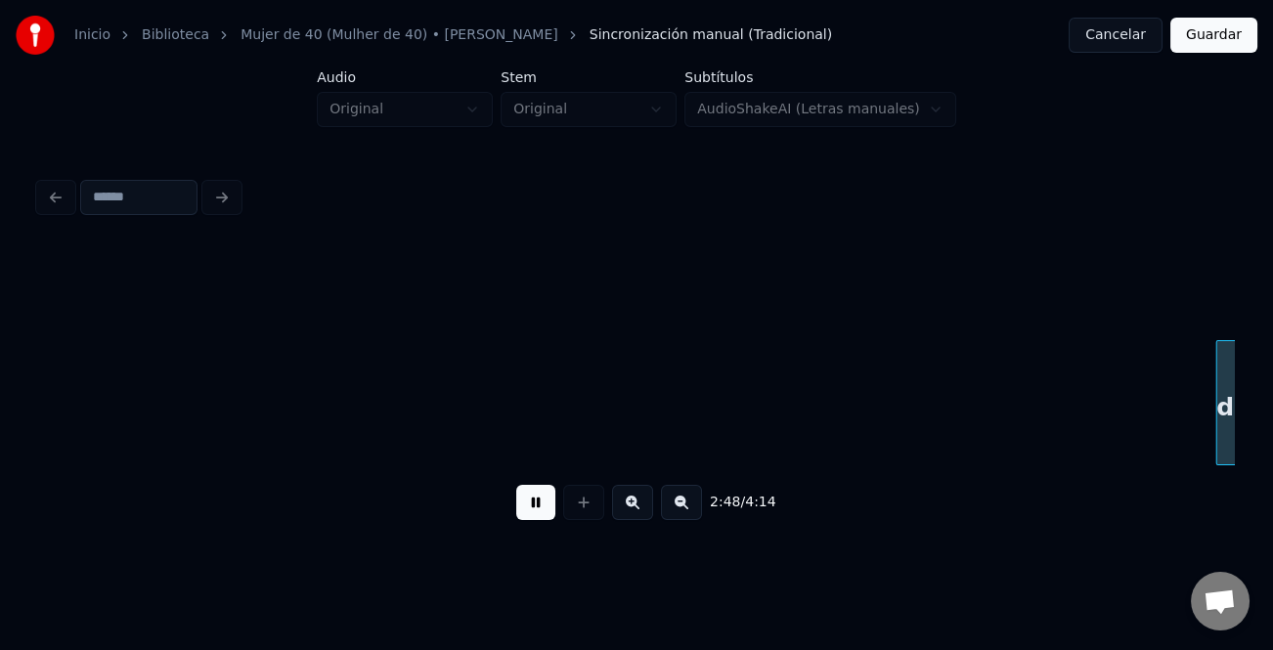
scroll to position [0, 49556]
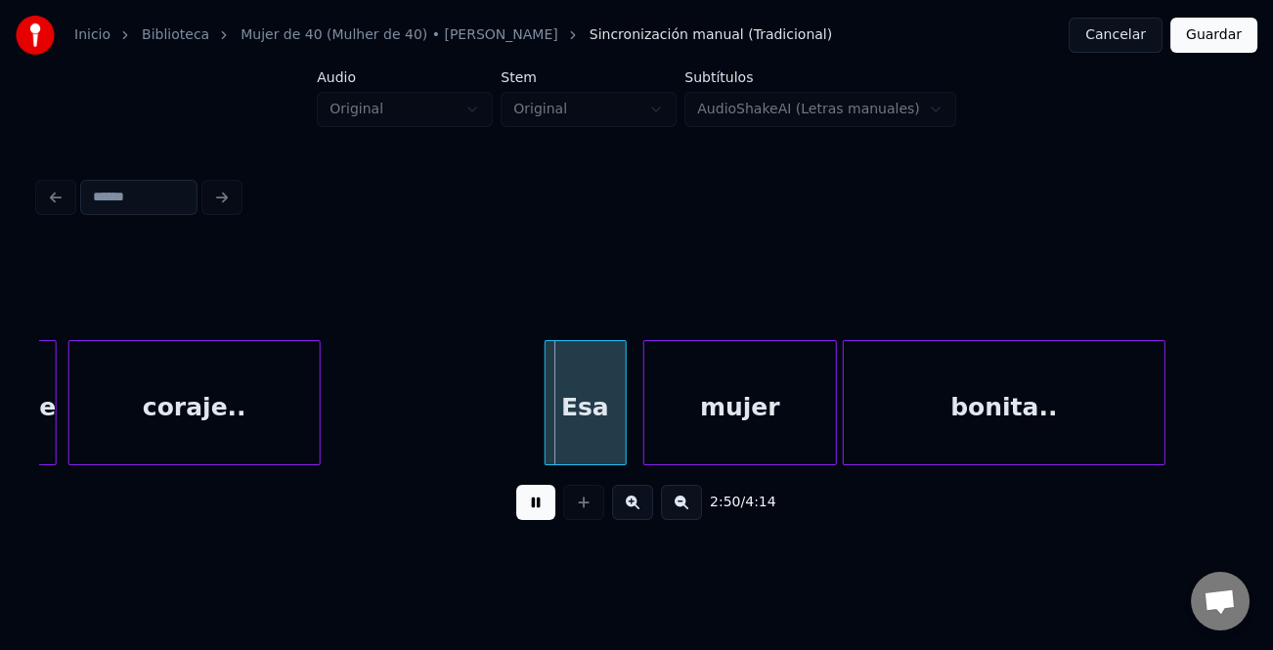
click at [587, 420] on div "Esa" at bounding box center [585, 407] width 80 height 133
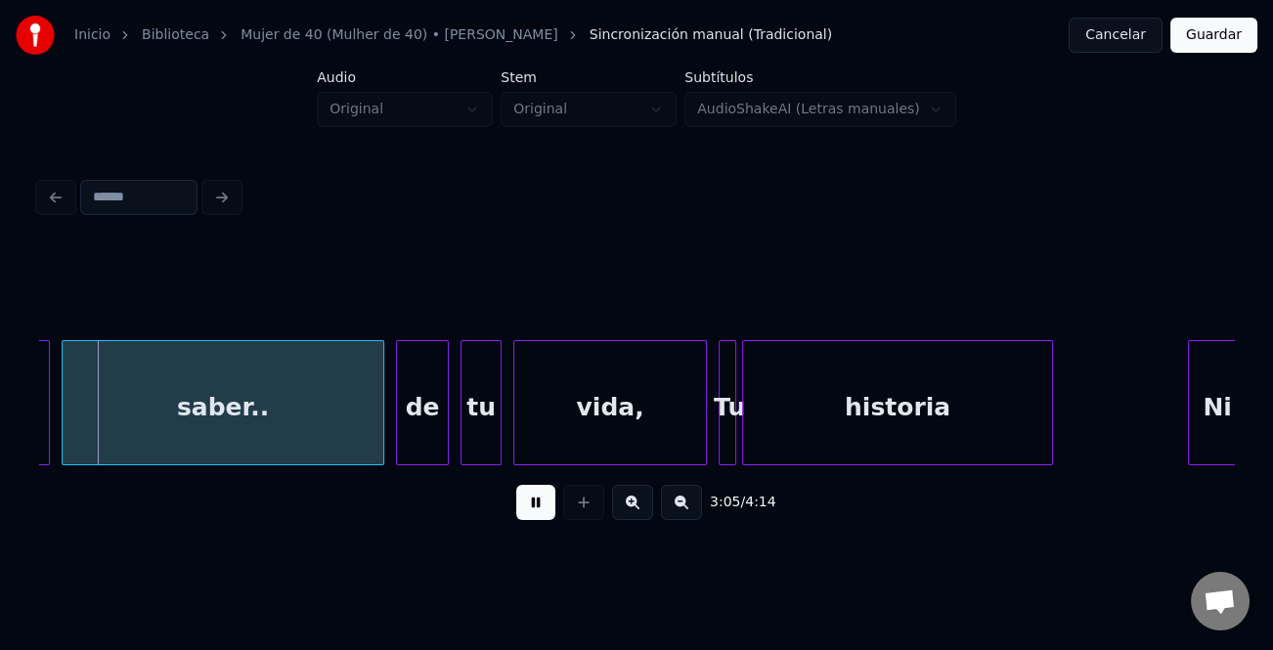
scroll to position [0, 54157]
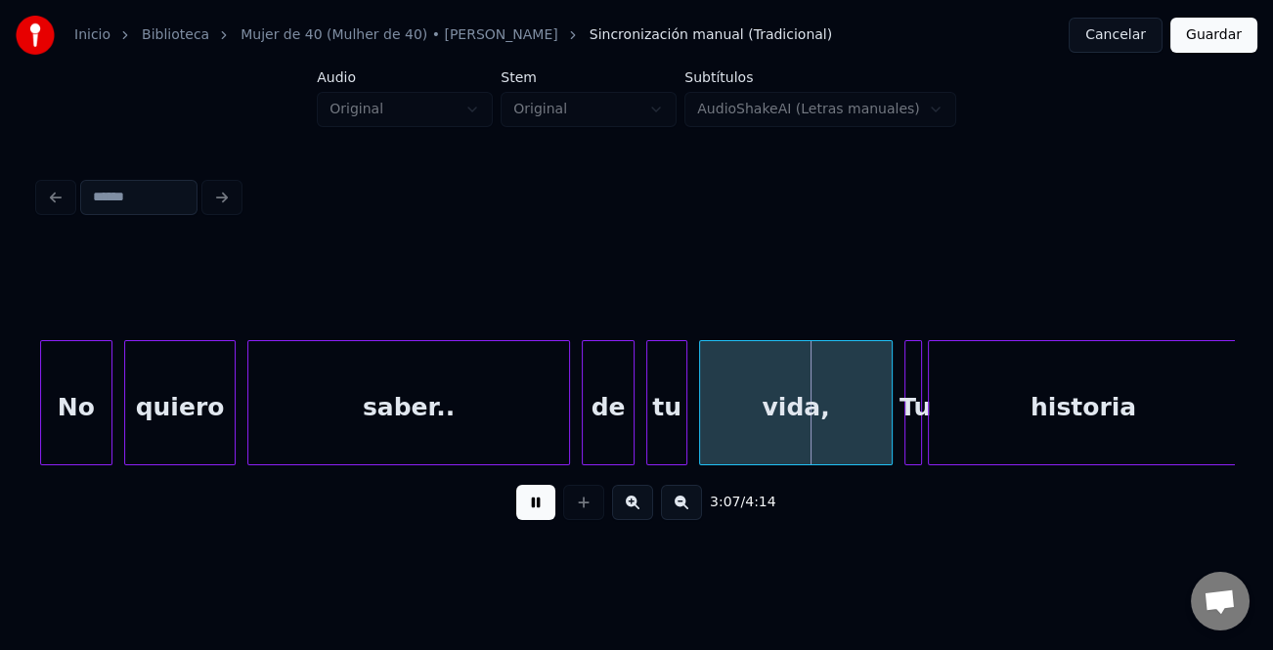
click at [531, 500] on button at bounding box center [535, 502] width 39 height 35
click at [594, 400] on div "de" at bounding box center [608, 407] width 51 height 133
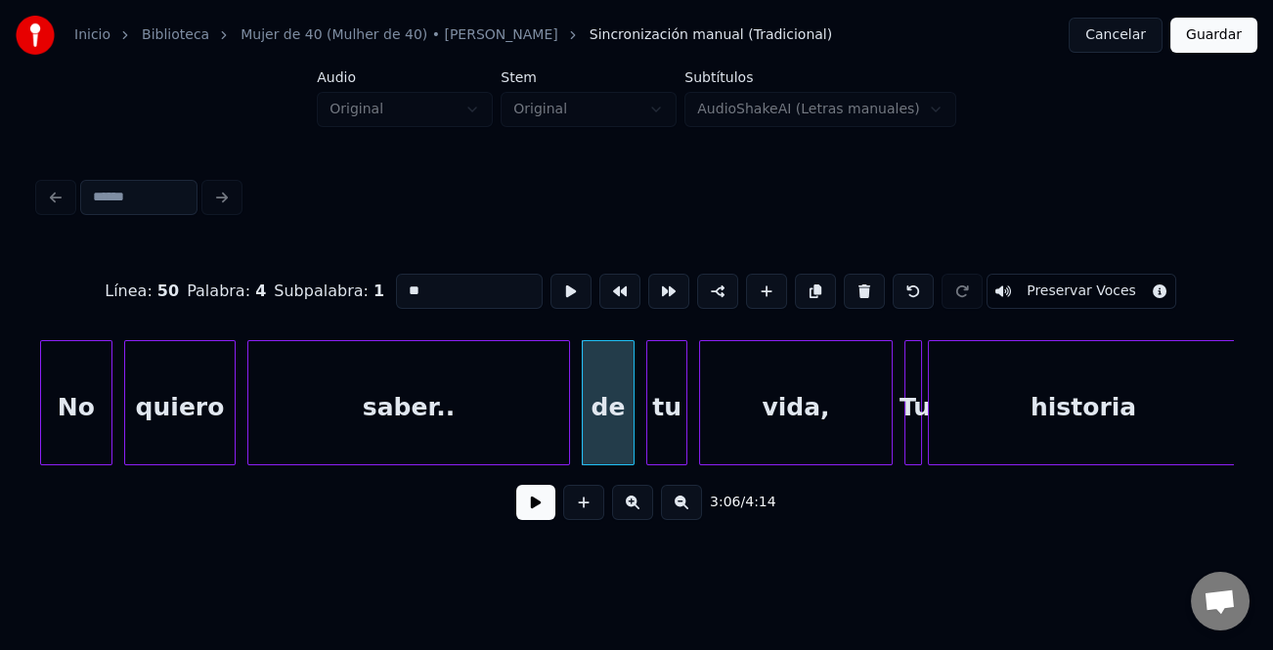
click at [398, 277] on input "**" at bounding box center [469, 291] width 147 height 35
click at [407, 277] on input "**" at bounding box center [469, 291] width 147 height 35
click at [403, 281] on input "**" at bounding box center [469, 291] width 147 height 35
type input "**"
click at [530, 501] on button at bounding box center [535, 502] width 39 height 35
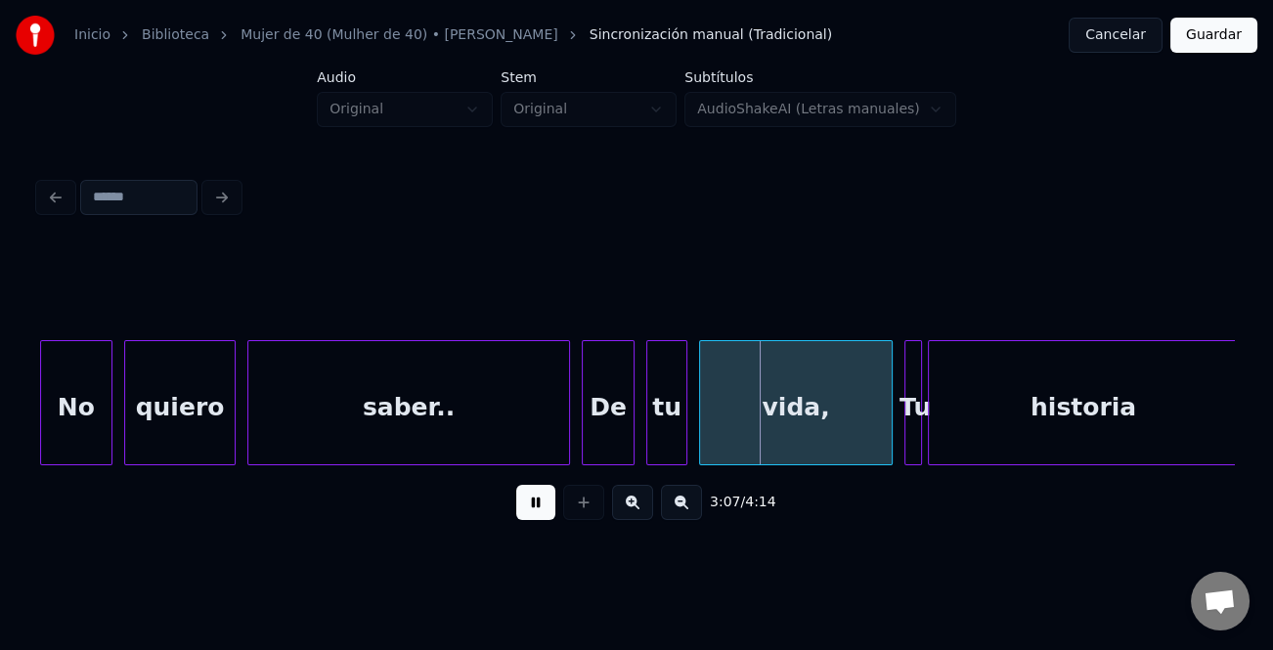
click at [530, 501] on button at bounding box center [535, 502] width 39 height 35
click at [532, 513] on button at bounding box center [535, 502] width 39 height 35
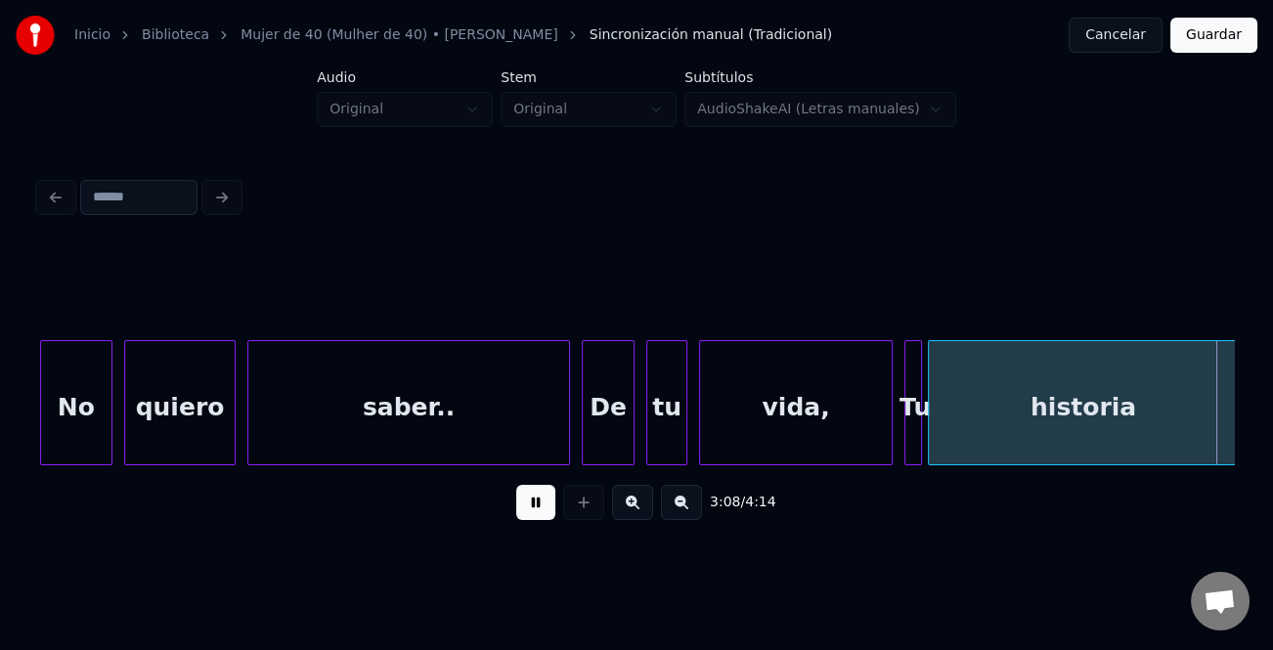
scroll to position [0, 55353]
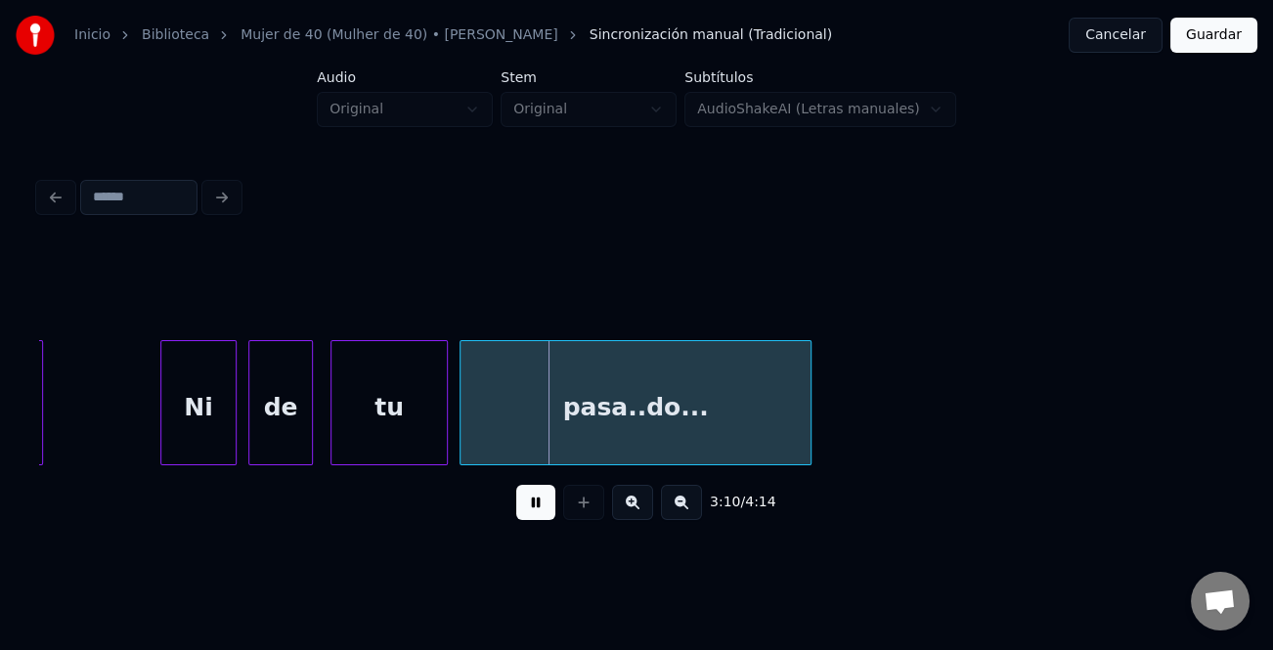
click at [161, 414] on div at bounding box center [164, 402] width 6 height 123
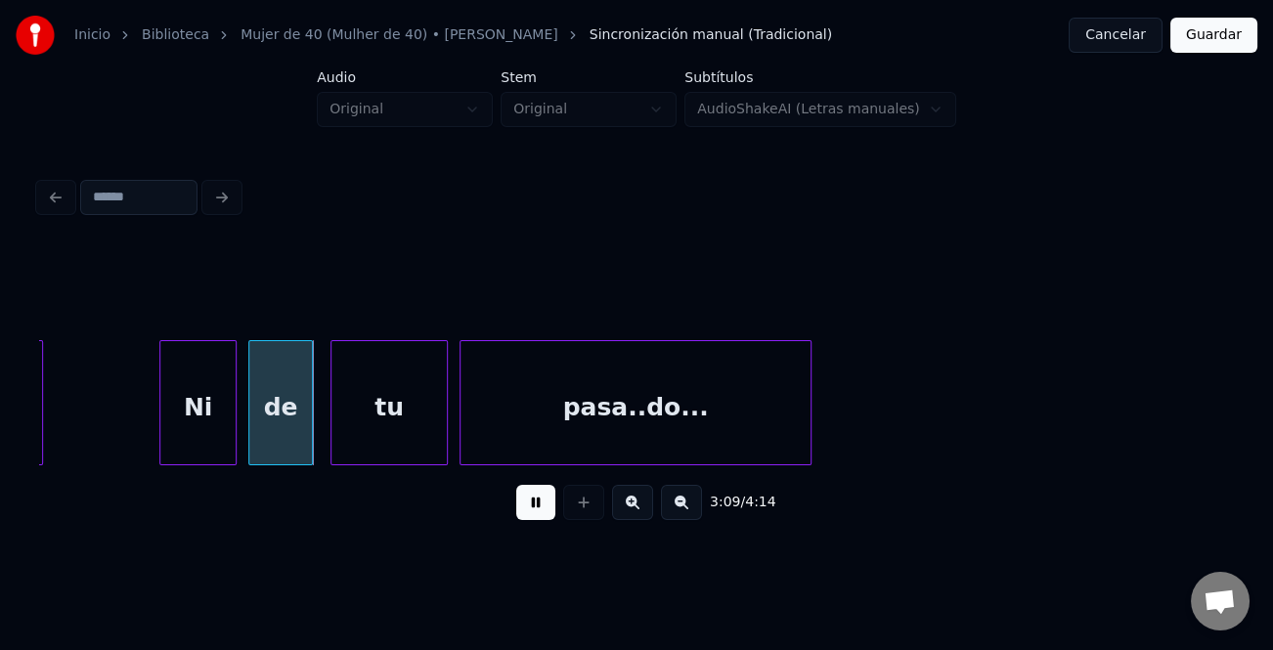
scroll to position [0, 56548]
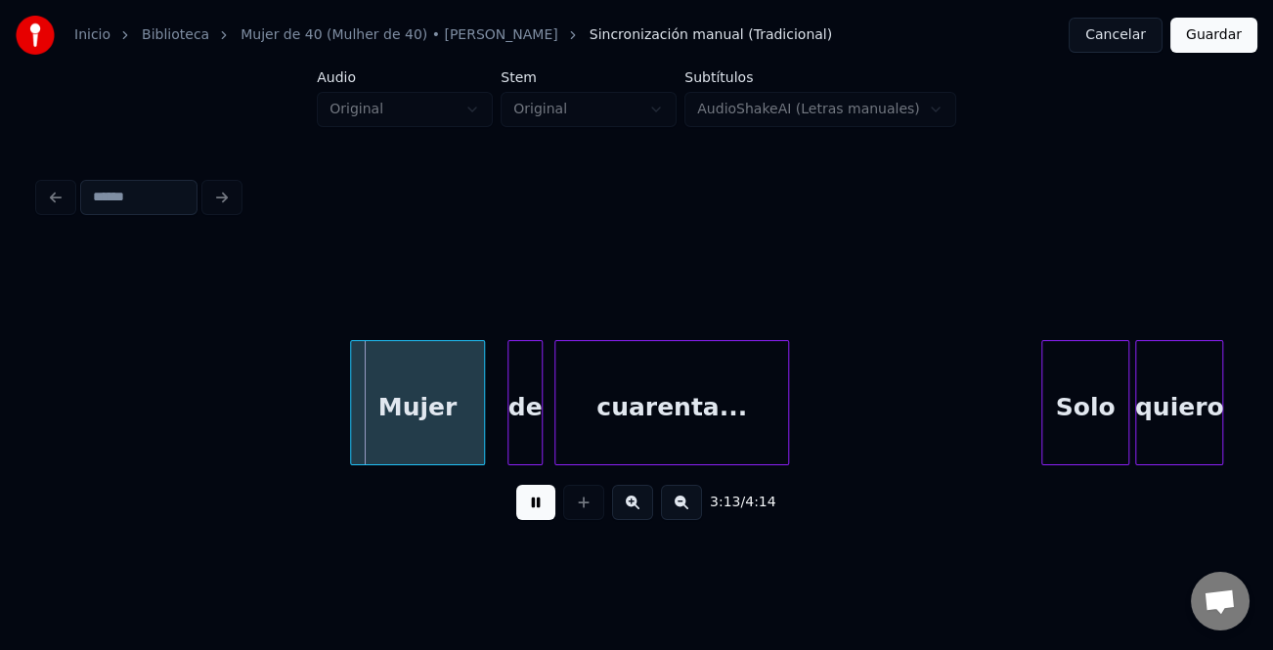
click at [445, 436] on div "Mujer" at bounding box center [417, 407] width 133 height 133
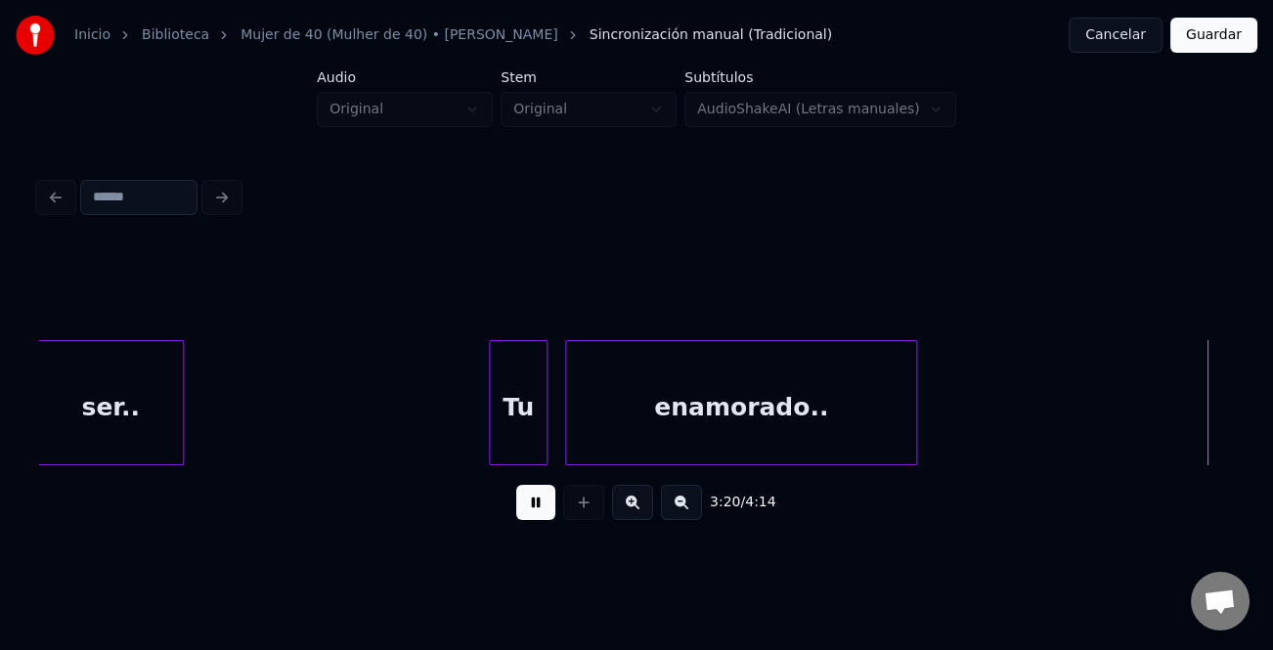
scroll to position [0, 58941]
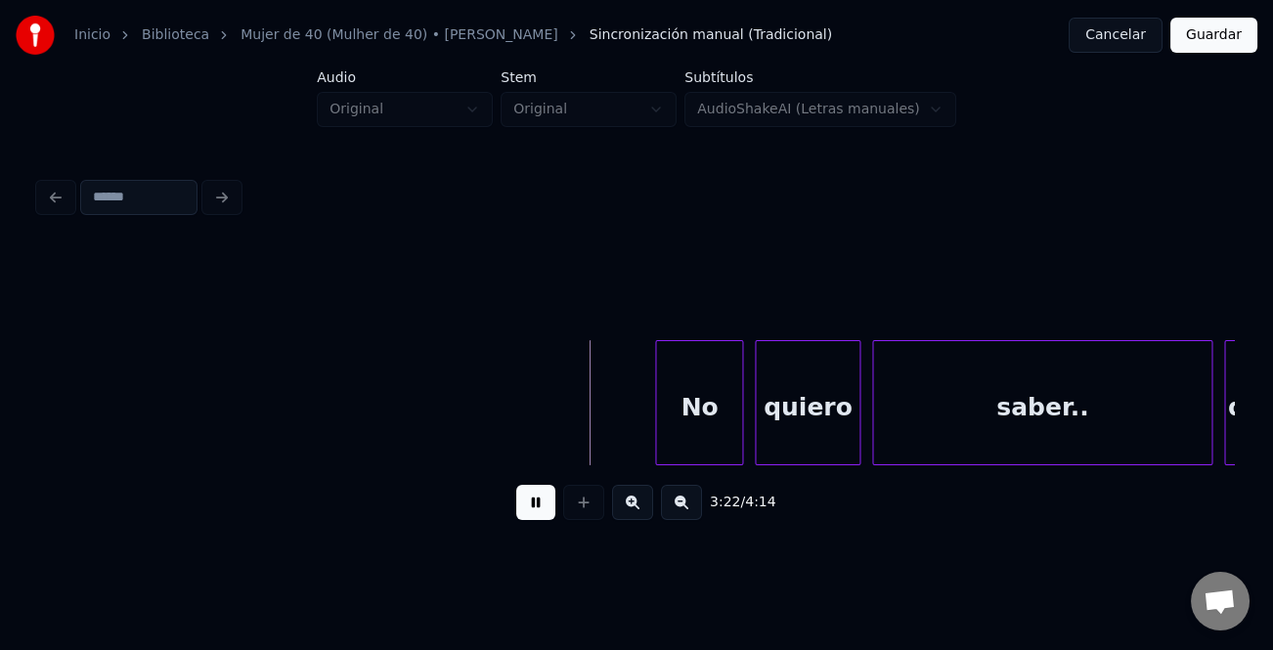
click at [656, 430] on div at bounding box center [659, 402] width 6 height 123
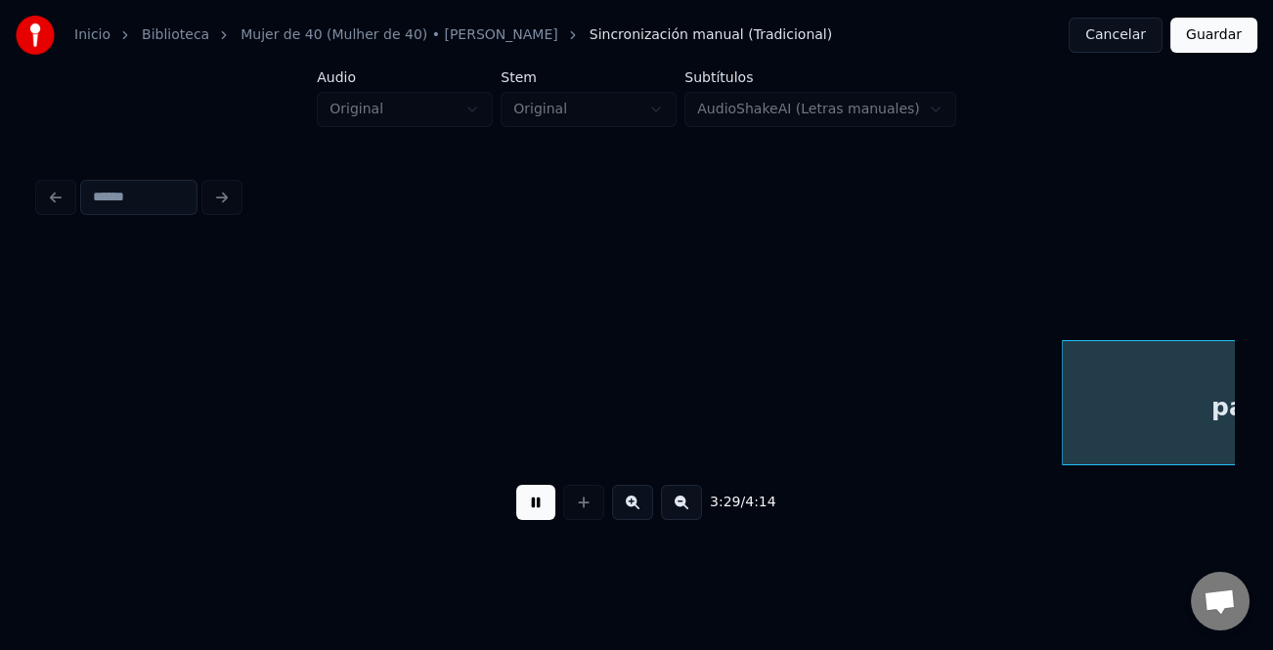
scroll to position [0, 61333]
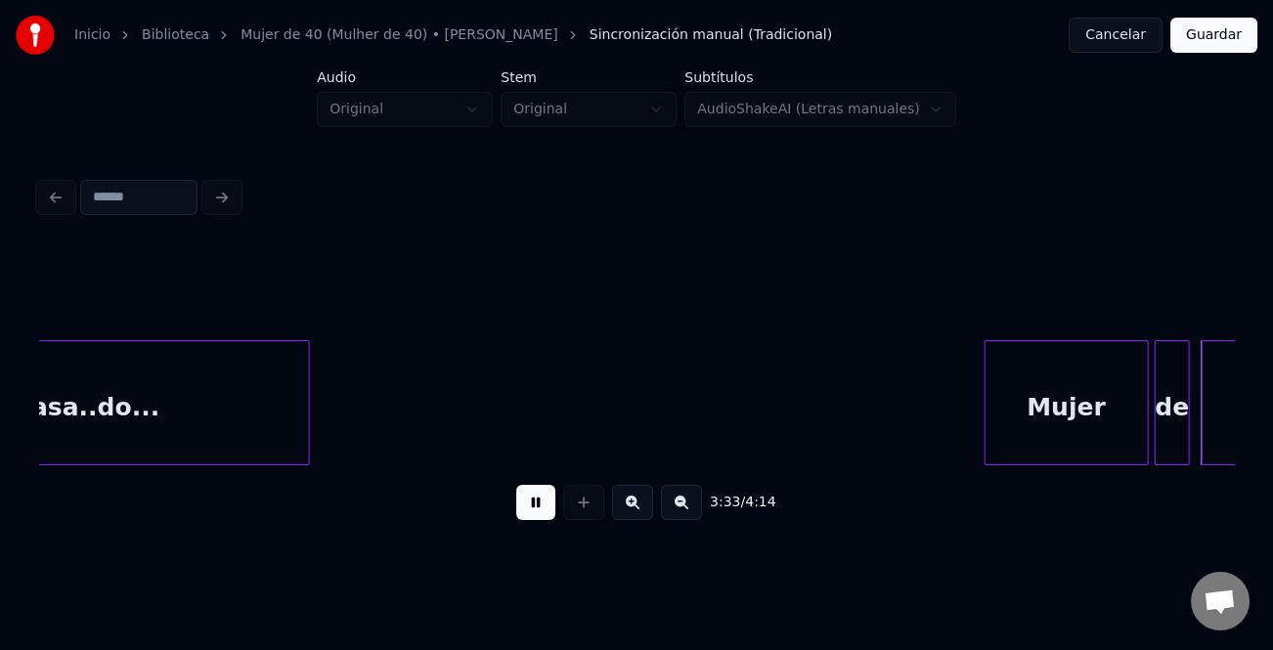
click at [986, 406] on div at bounding box center [988, 402] width 6 height 123
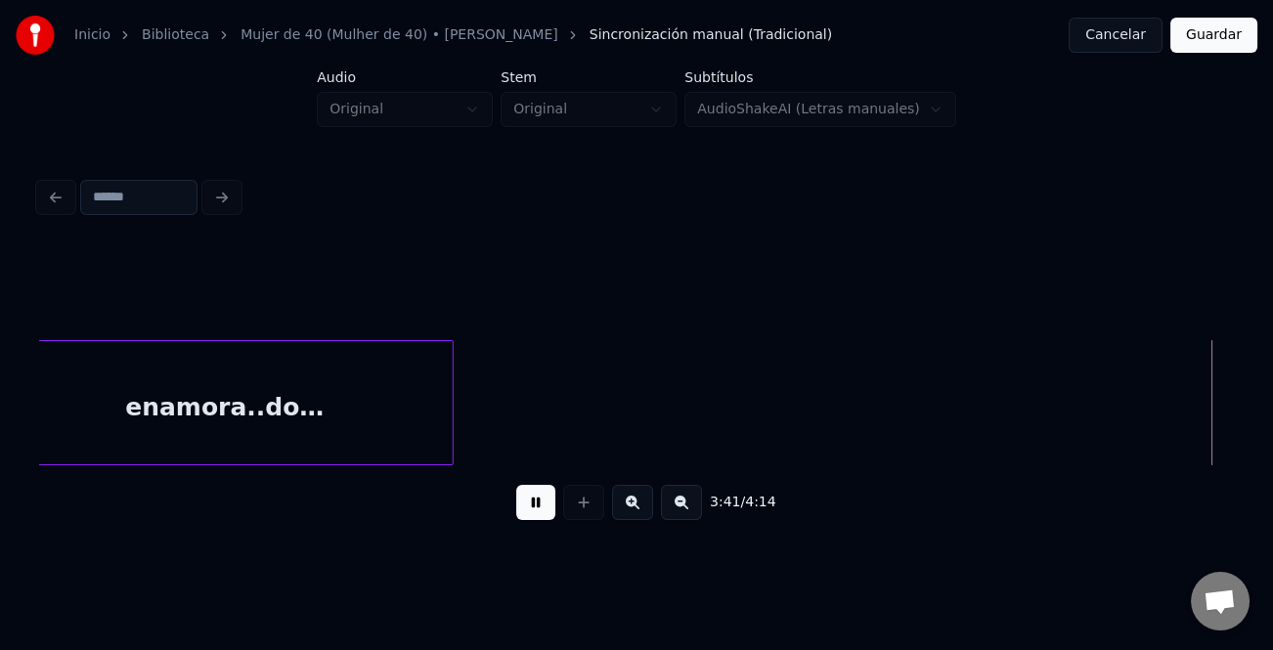
scroll to position [0, 64927]
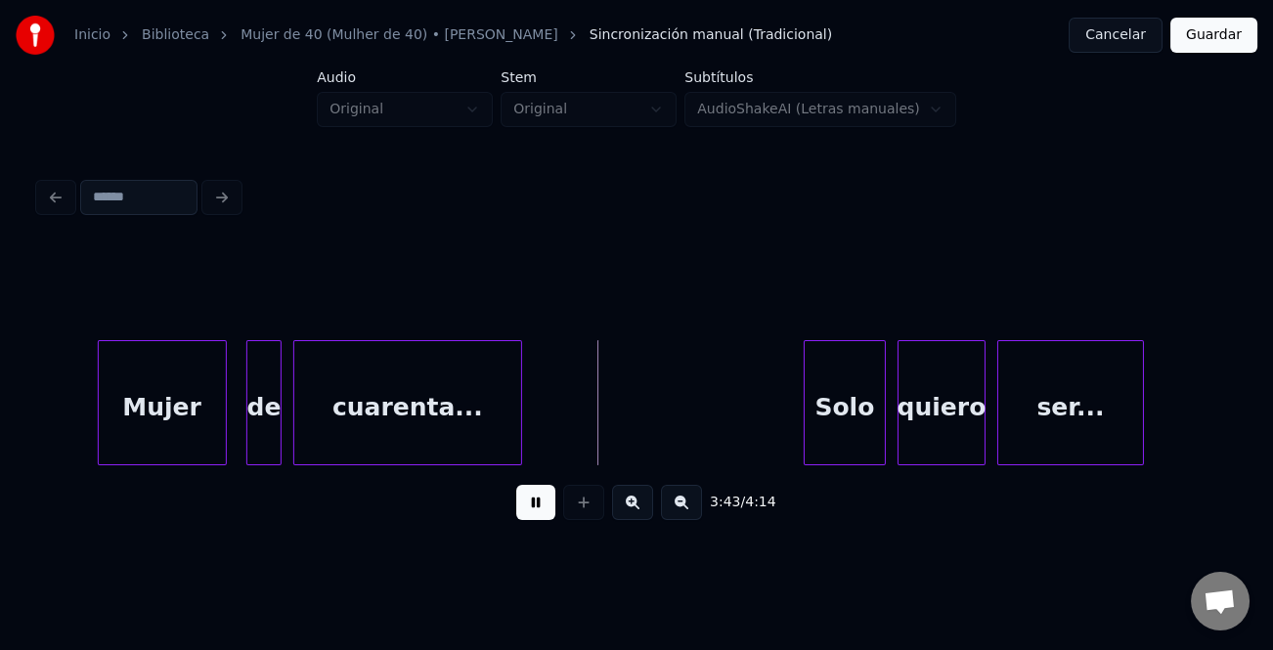
click at [153, 412] on div "Mujer" at bounding box center [162, 407] width 127 height 133
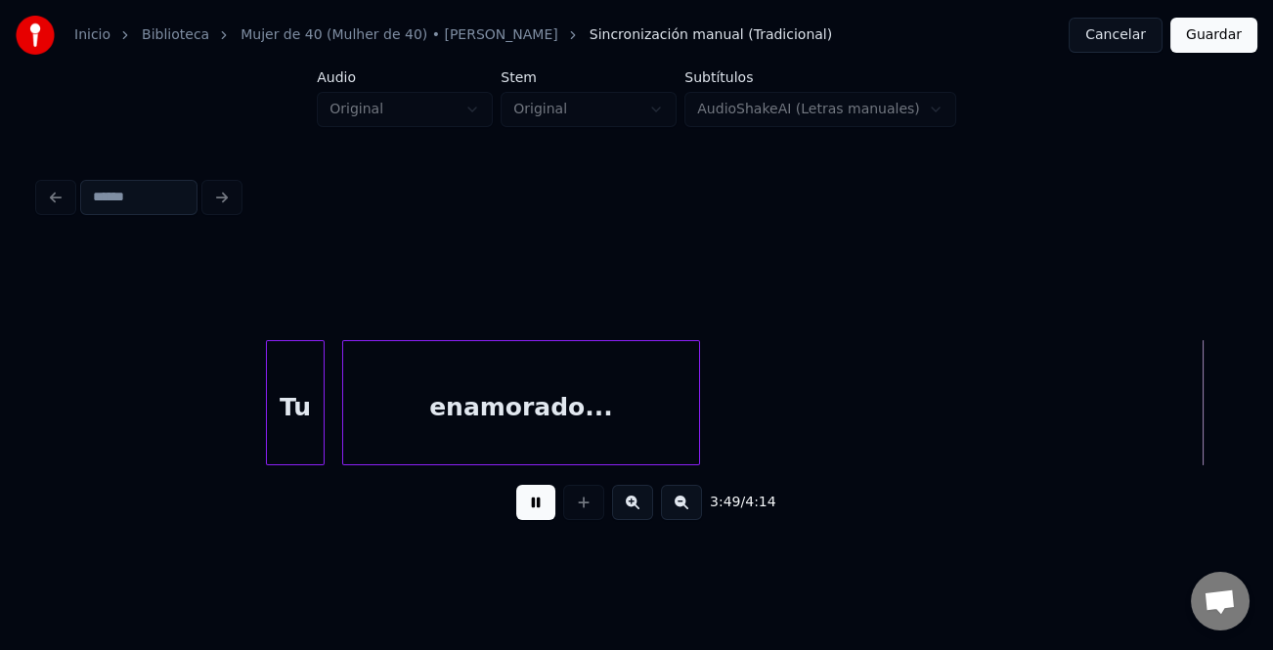
scroll to position [0, 67319]
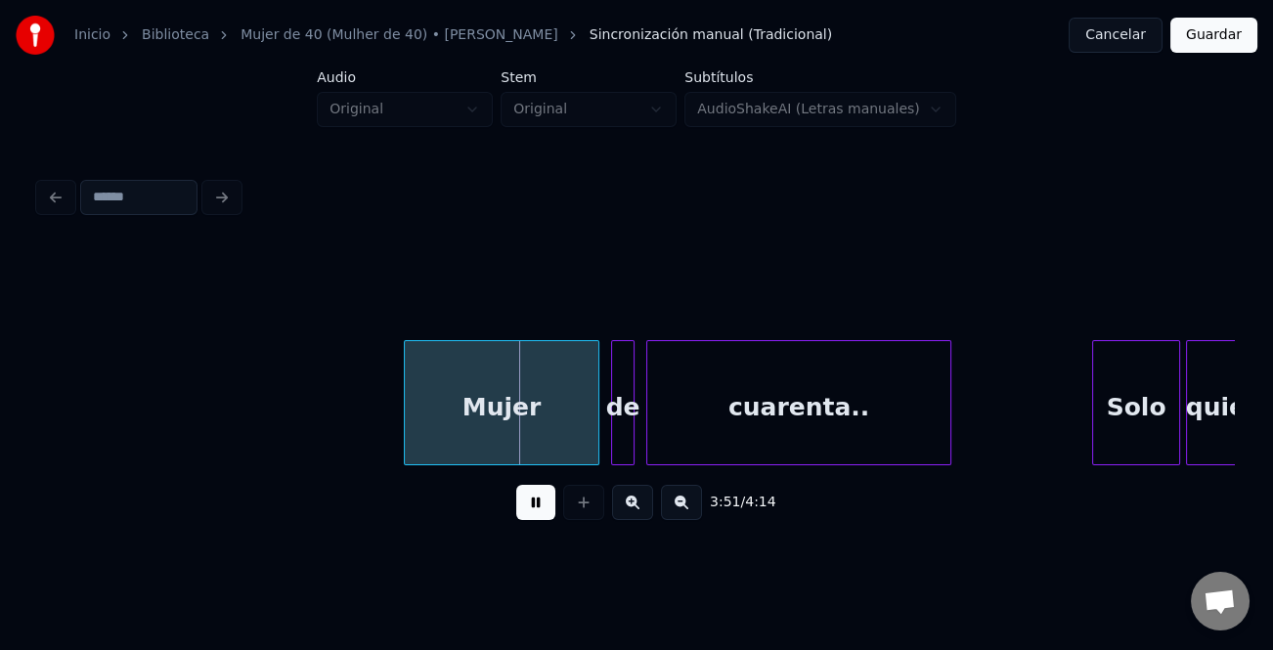
click at [406, 412] on div at bounding box center [408, 402] width 6 height 123
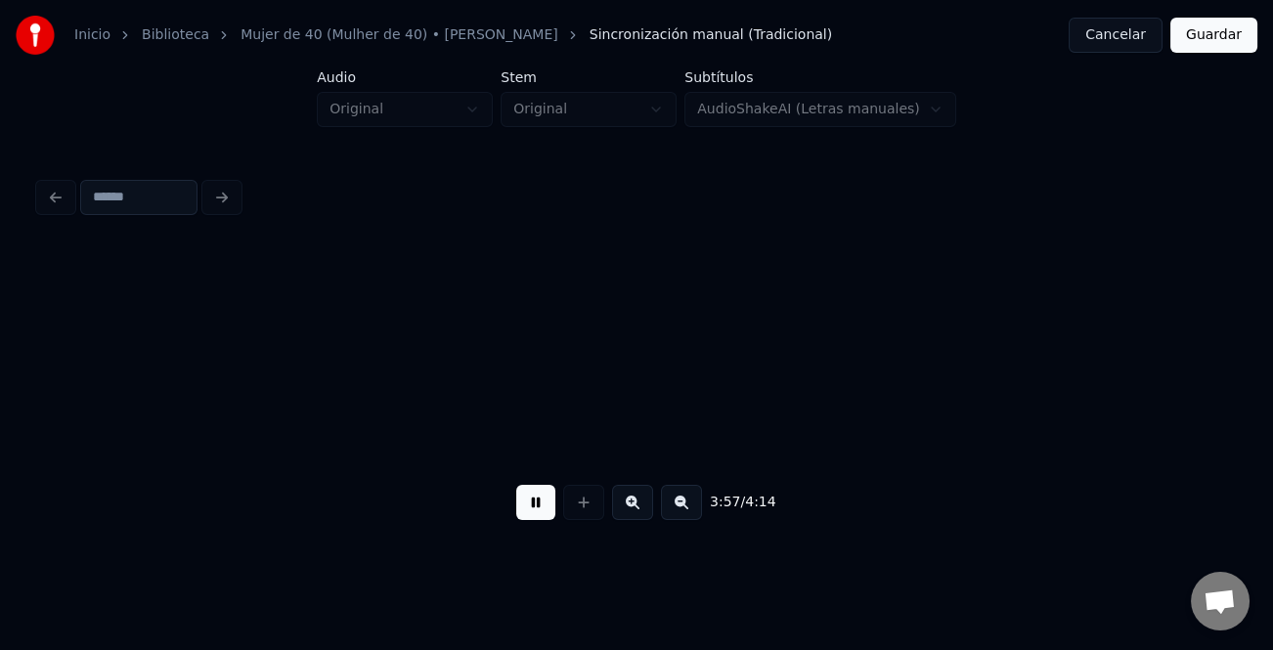
scroll to position [0, 69713]
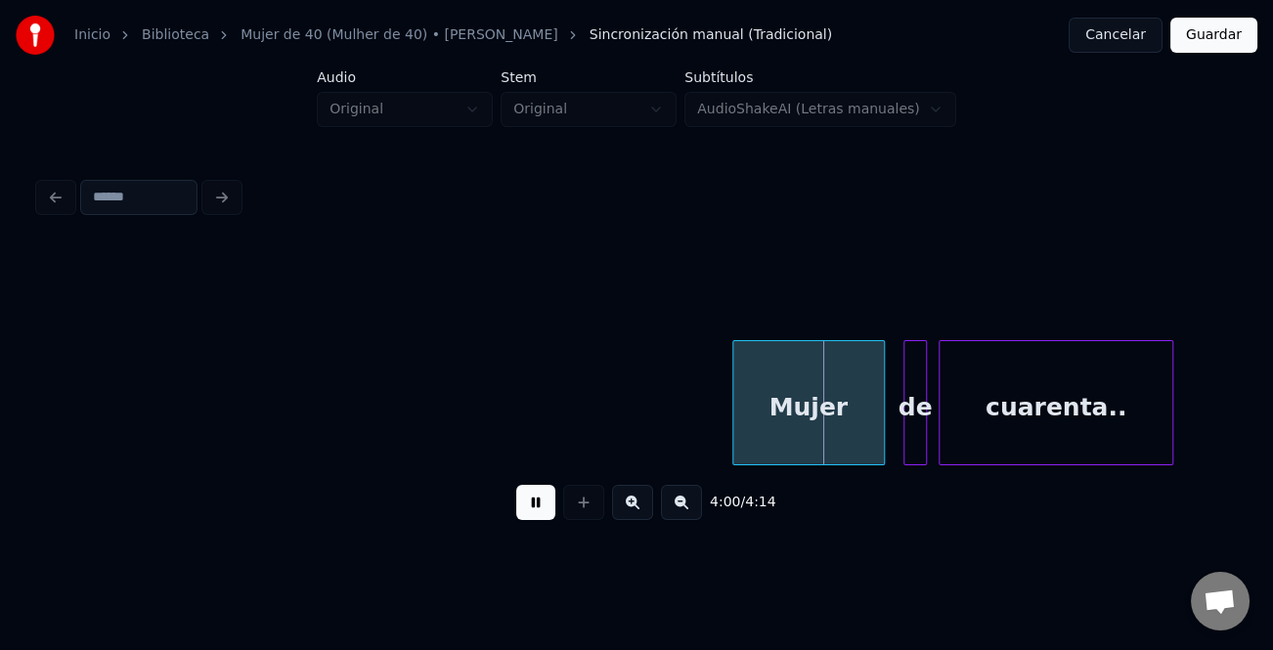
click at [815, 388] on div "Mujer" at bounding box center [808, 407] width 151 height 133
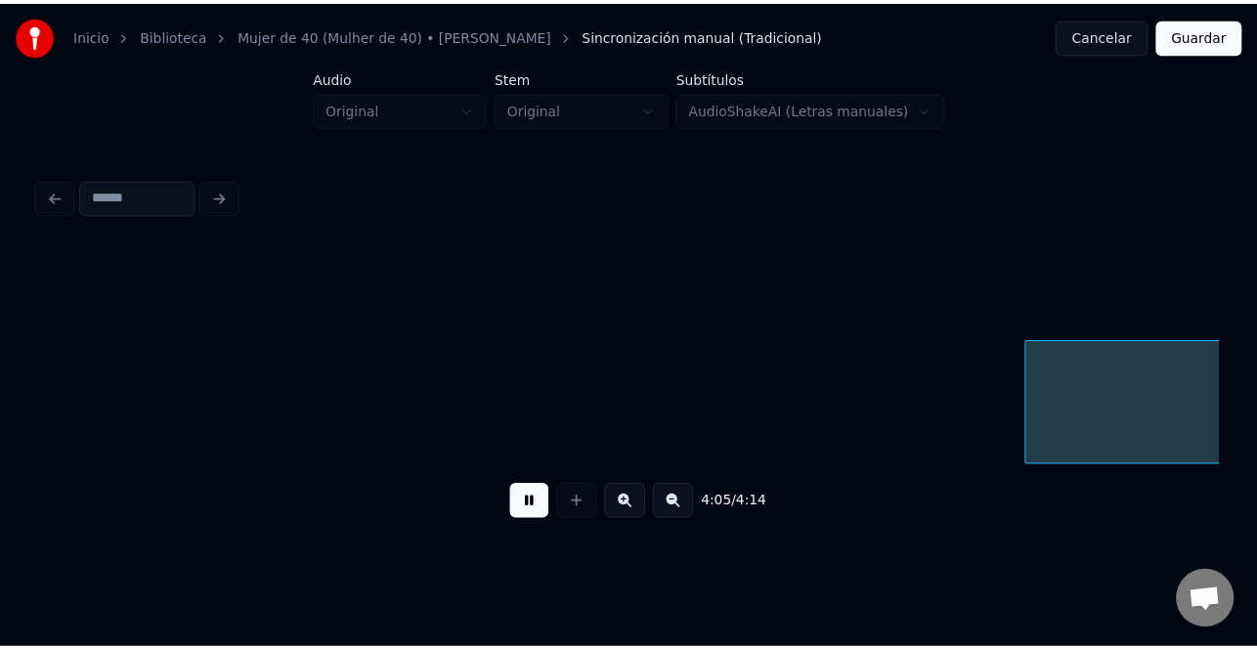
scroll to position [0, 72108]
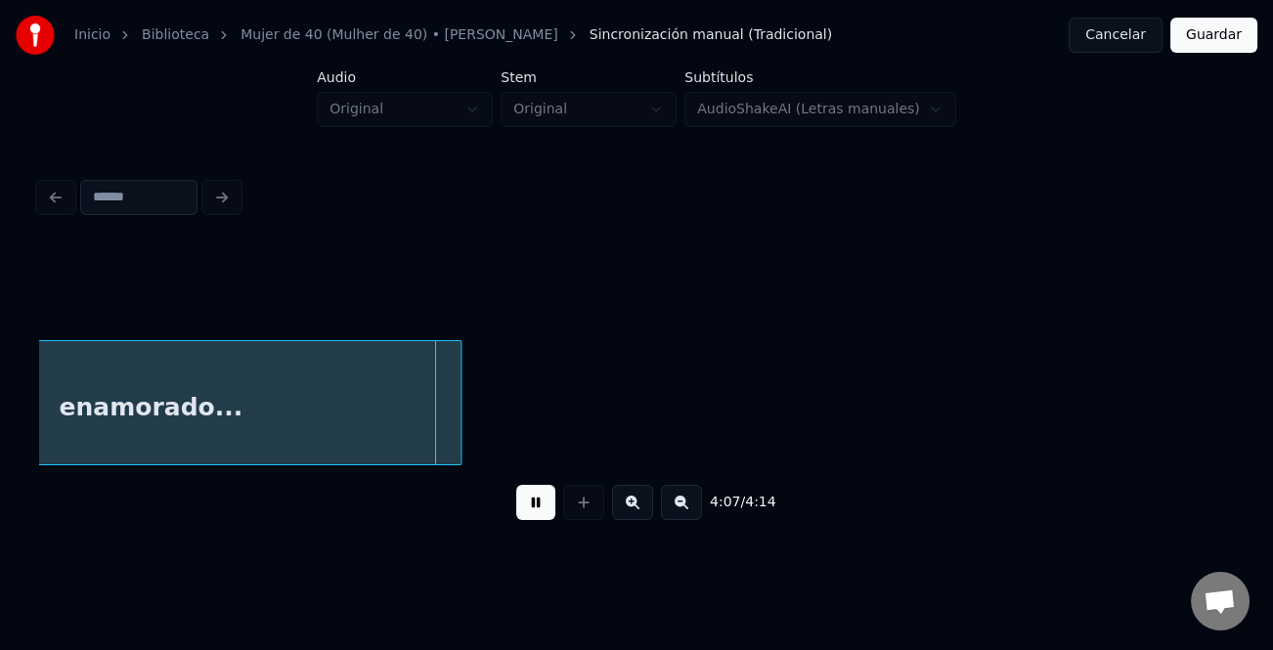
click at [1192, 46] on button "Guardar" at bounding box center [1213, 35] width 87 height 35
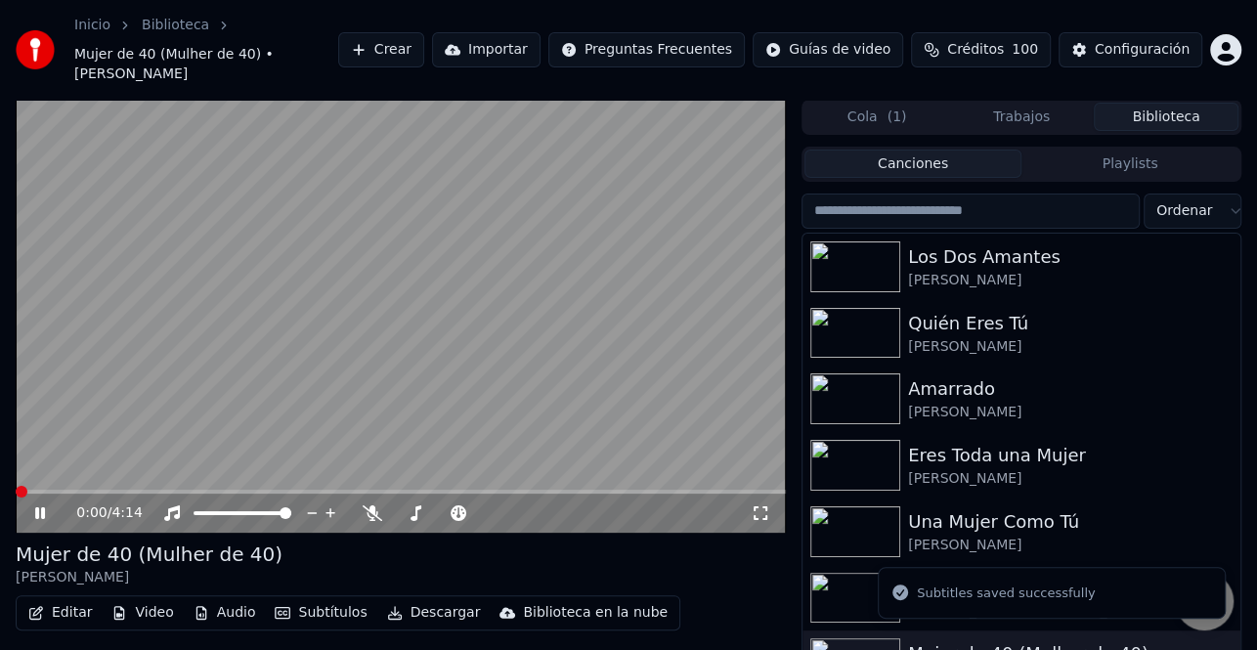
click at [47, 505] on icon at bounding box center [53, 513] width 45 height 16
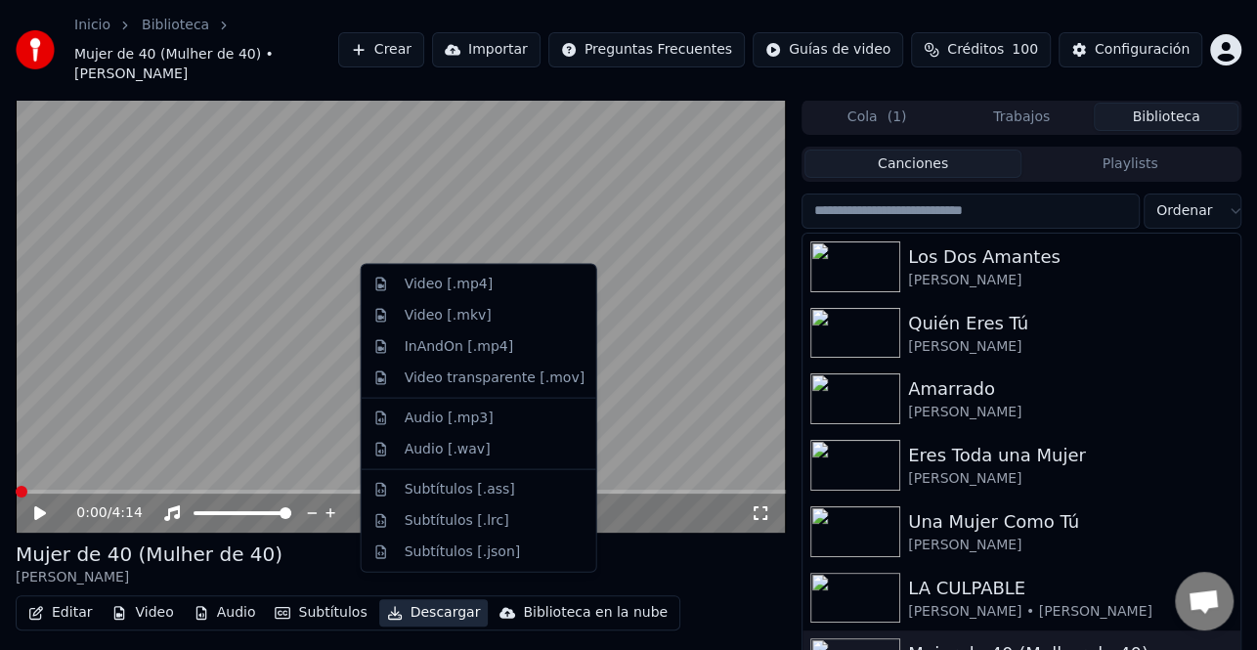
click at [420, 599] on button "Descargar" at bounding box center [433, 612] width 109 height 27
click at [474, 289] on div "Video [.mp4]" at bounding box center [449, 285] width 88 height 20
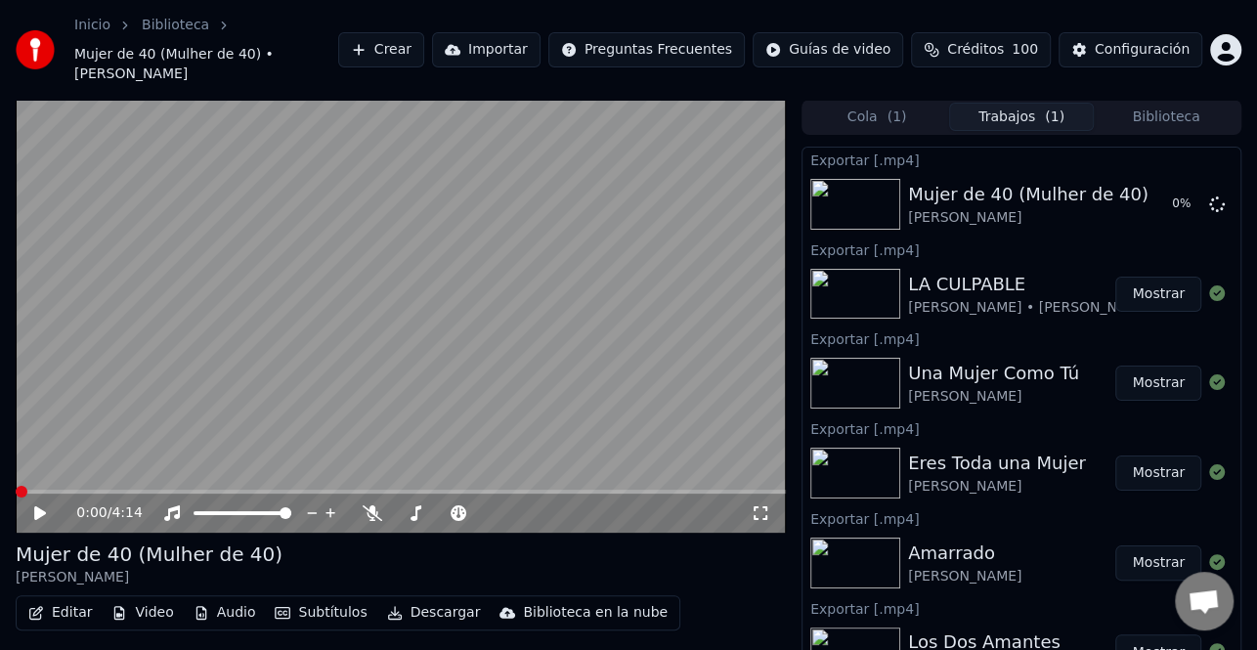
click at [1161, 103] on button "Biblioteca" at bounding box center [1166, 117] width 145 height 28
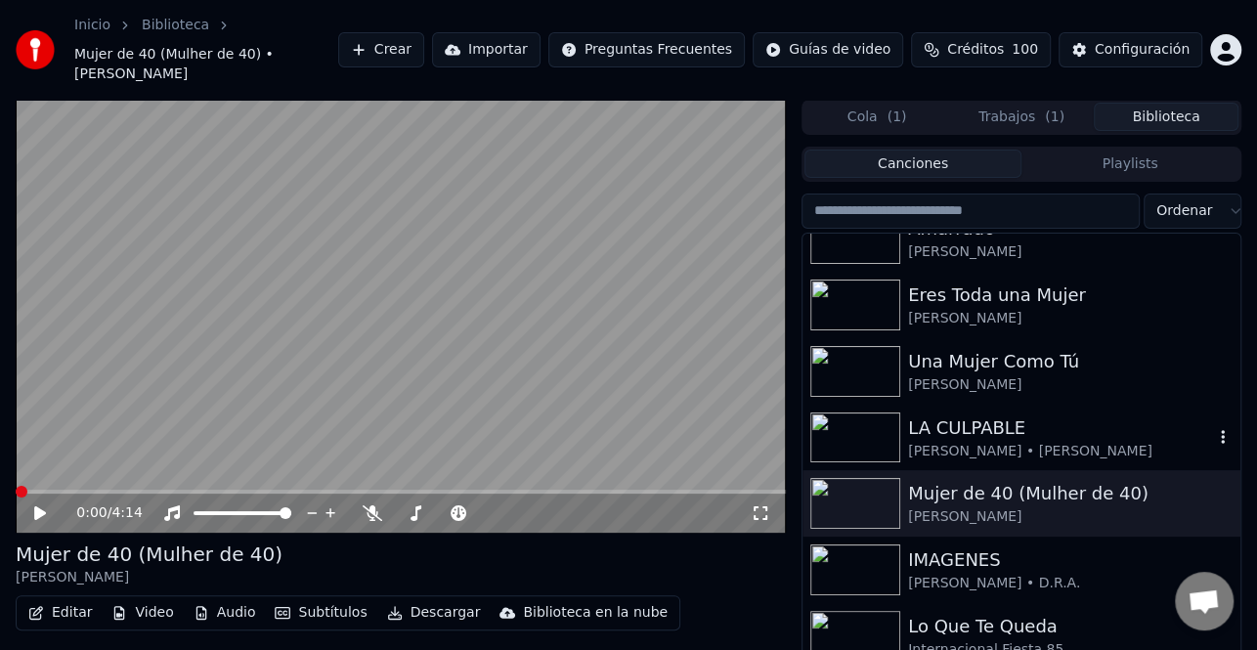
scroll to position [196, 0]
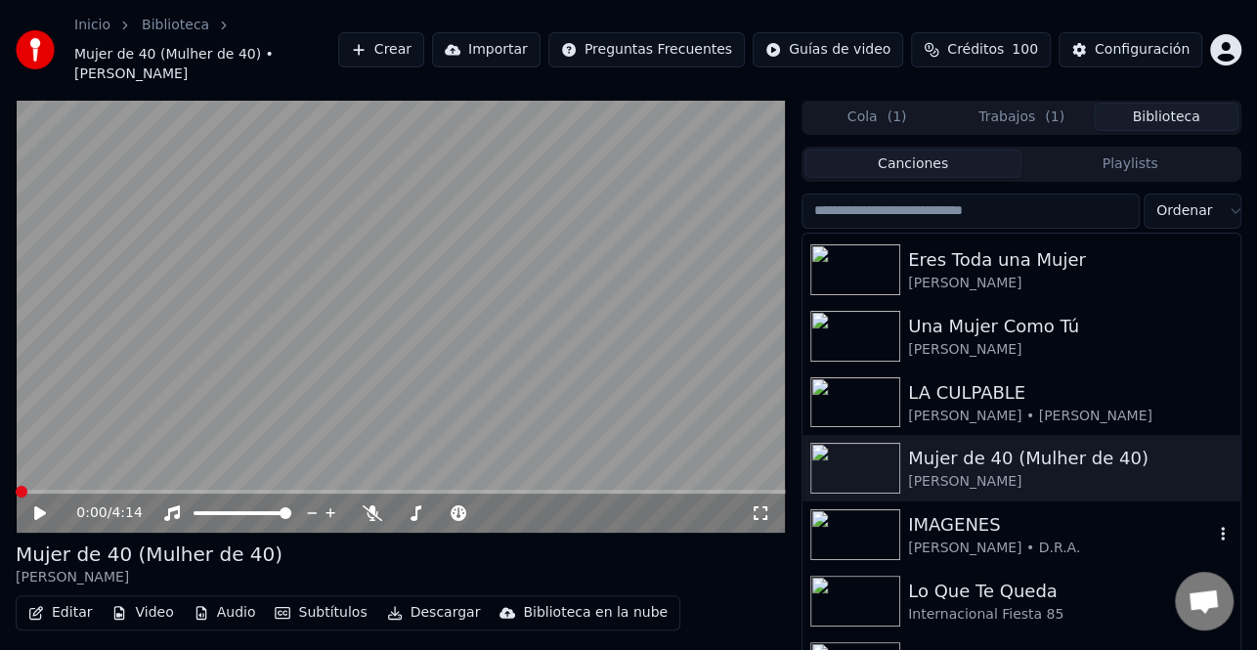
click at [1006, 511] on div "IMAGENES" at bounding box center [1060, 524] width 305 height 27
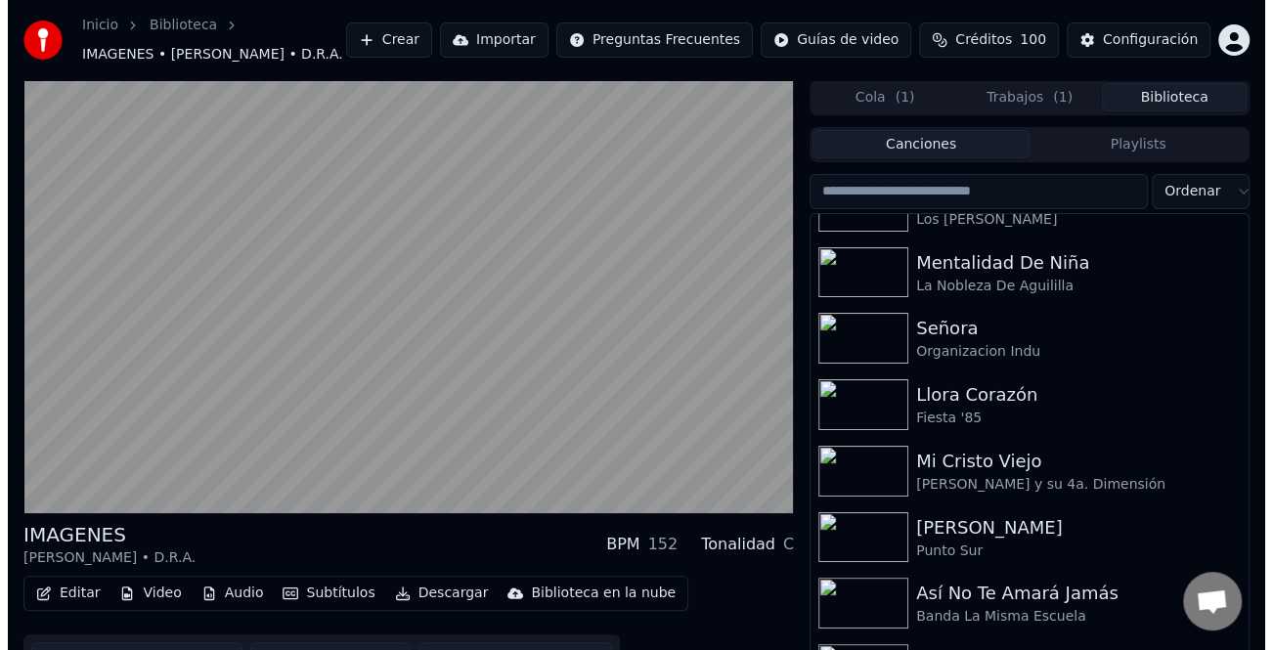
scroll to position [684, 0]
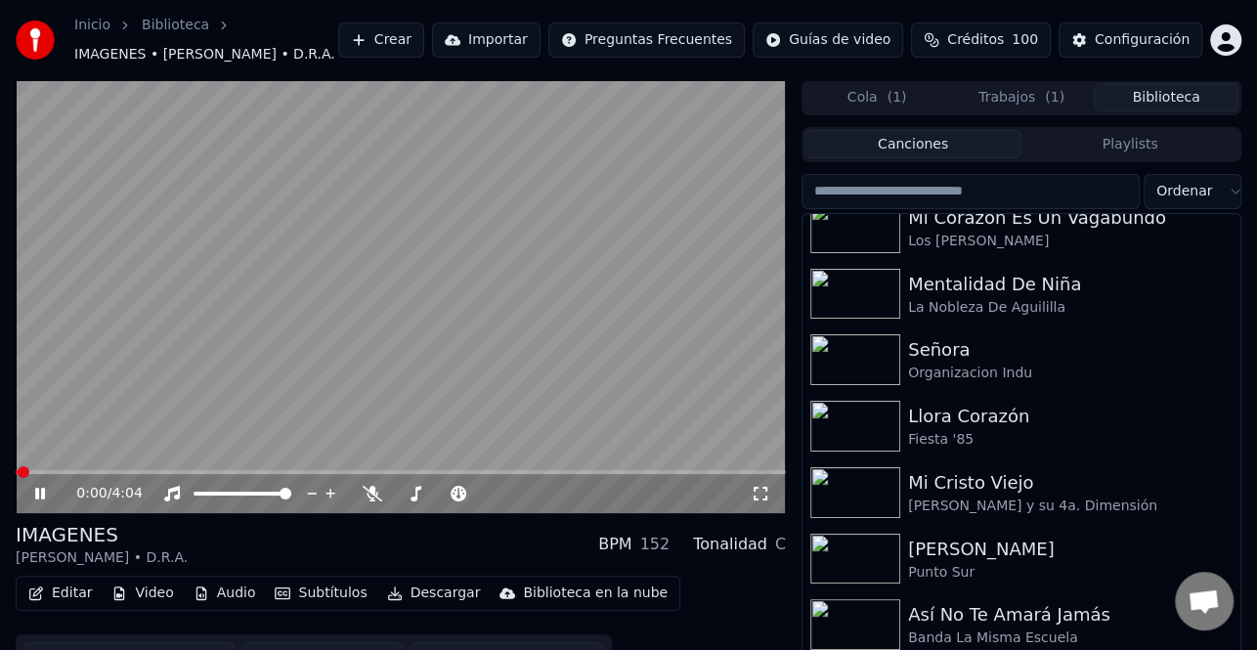
click at [38, 487] on icon at bounding box center [53, 494] width 45 height 16
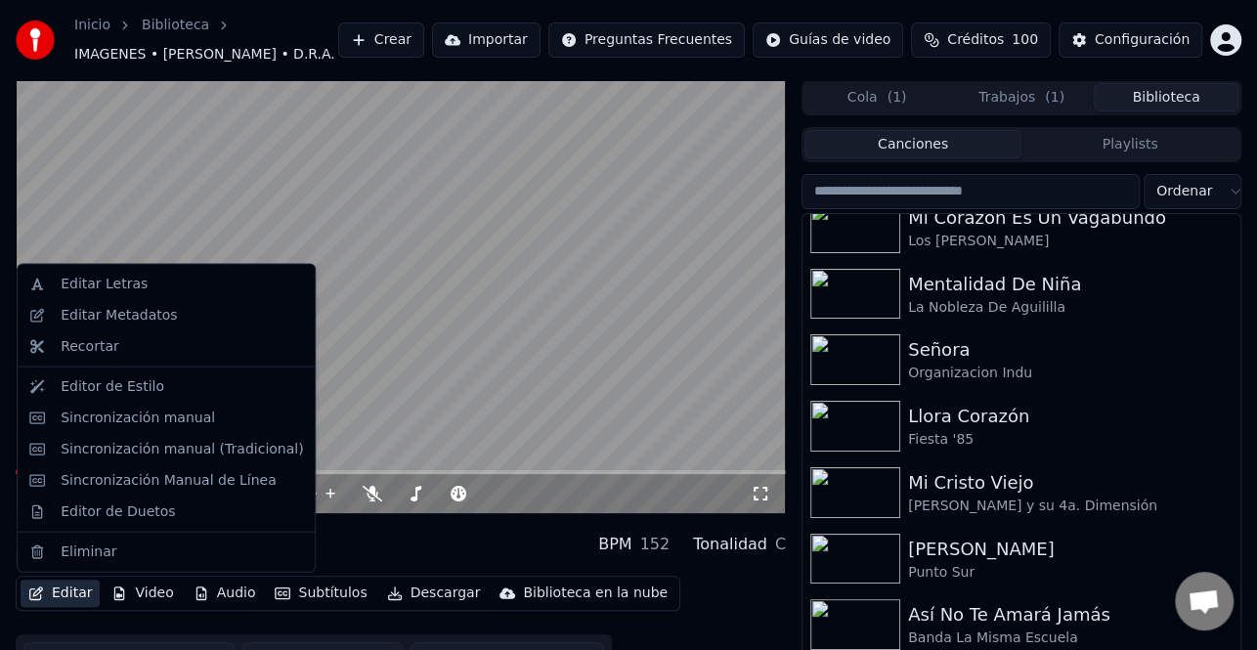
click at [66, 589] on button "Editar" at bounding box center [60, 593] width 79 height 27
click at [191, 452] on div "Sincronización manual (Tradicional)" at bounding box center [182, 449] width 242 height 20
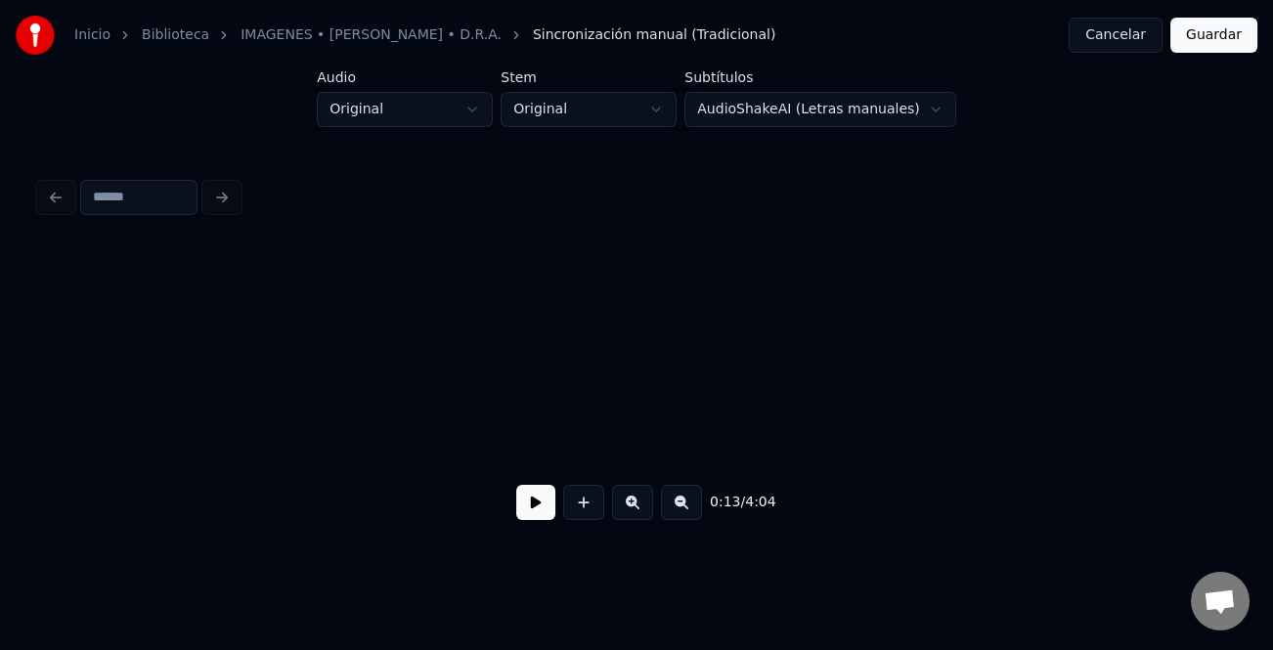
scroll to position [0, 3894]
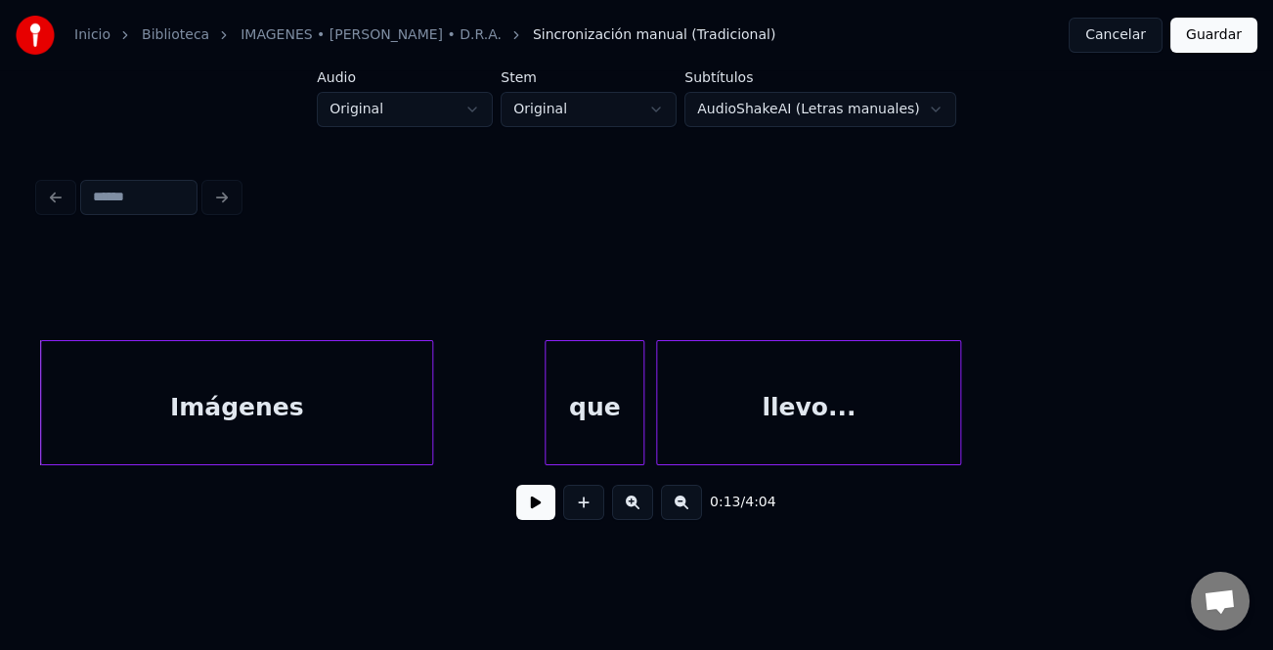
click at [541, 508] on button at bounding box center [535, 502] width 39 height 35
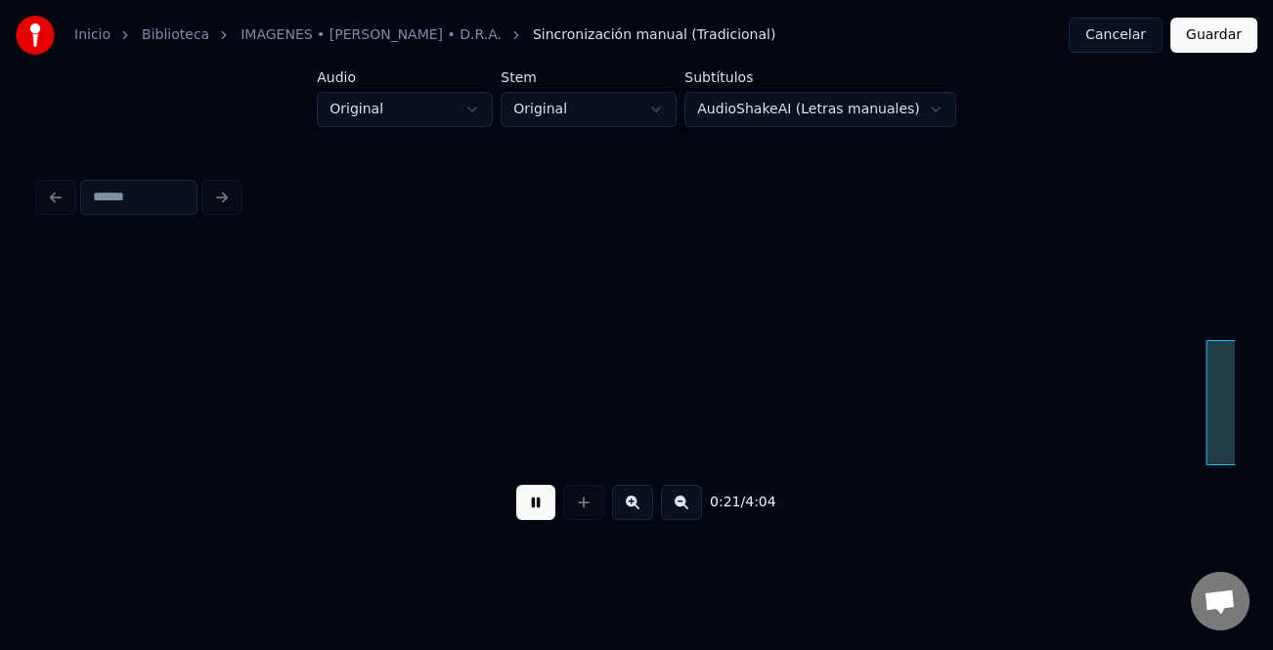
scroll to position [0, 6289]
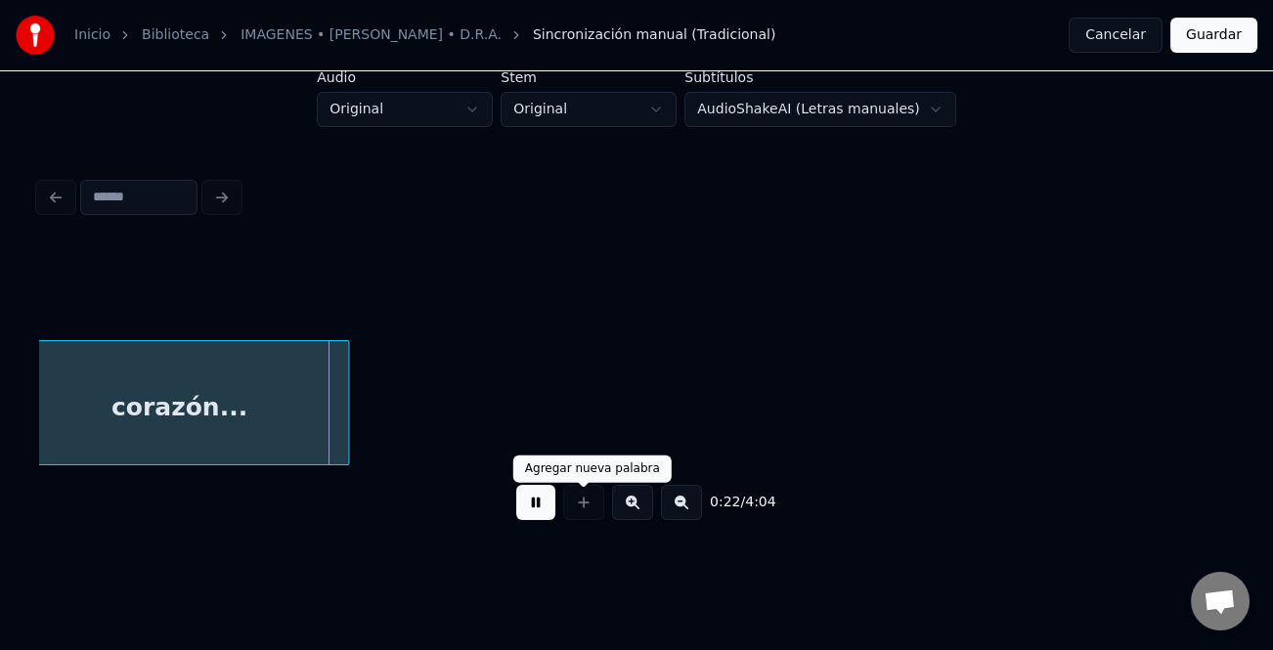
click at [534, 520] on button at bounding box center [535, 502] width 39 height 35
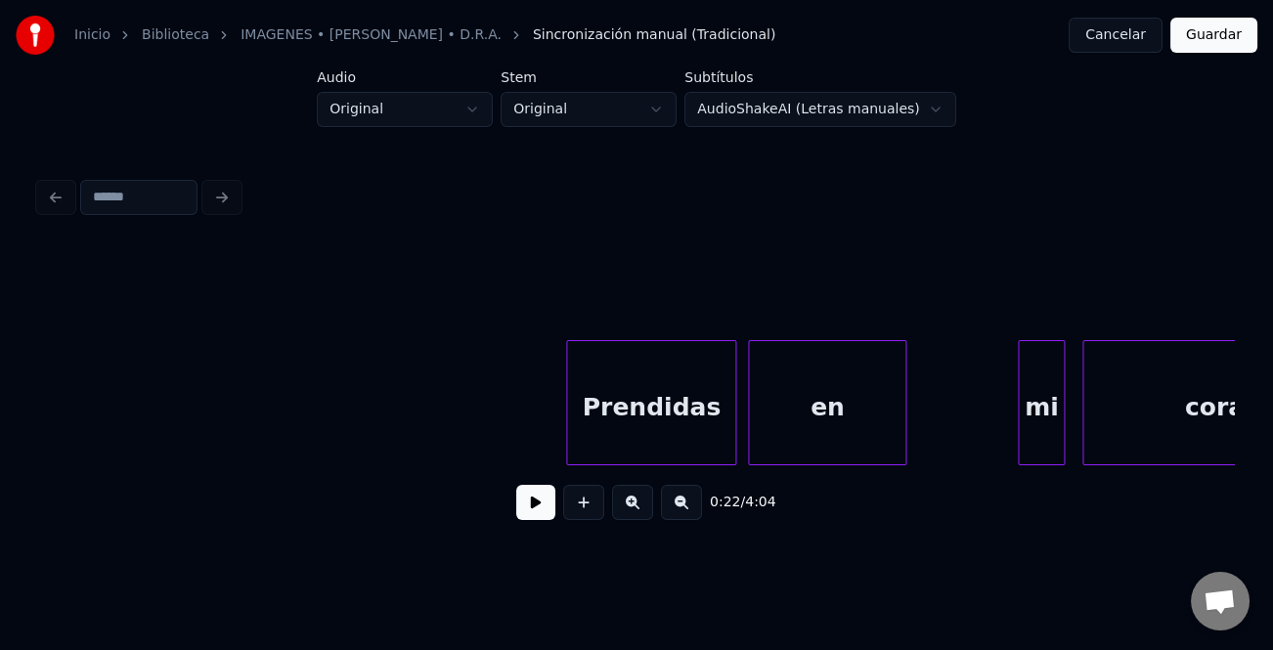
scroll to position [0, 5273]
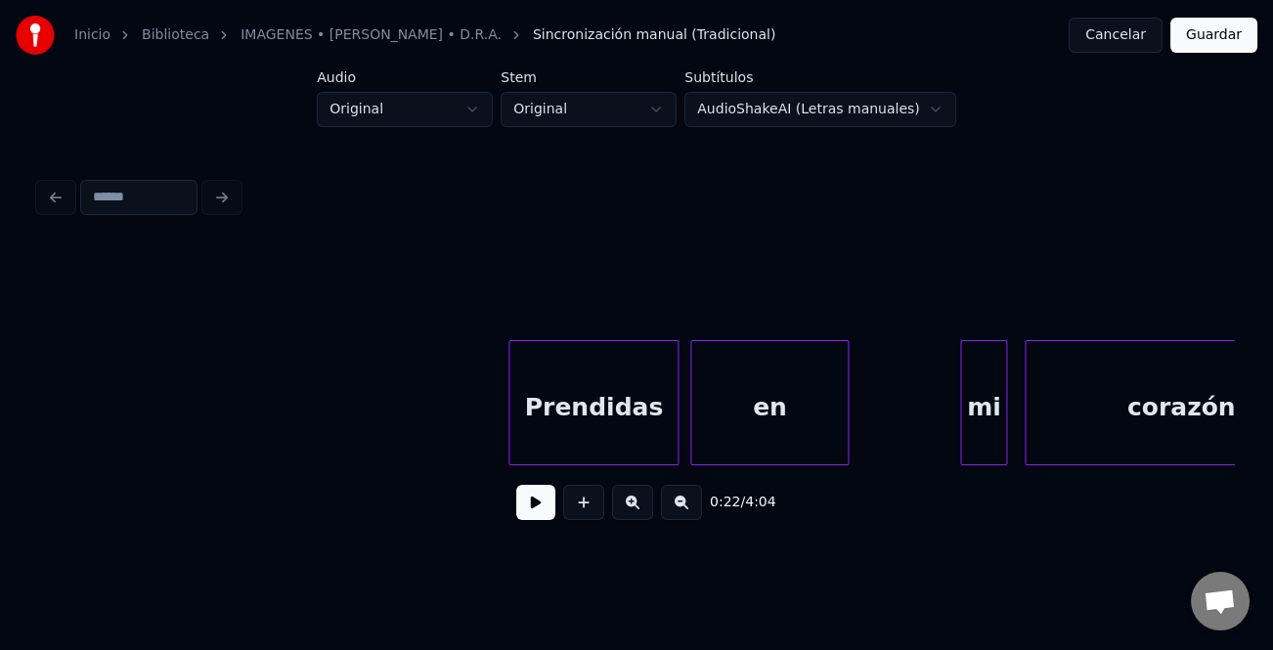
click at [961, 411] on div at bounding box center [964, 402] width 6 height 123
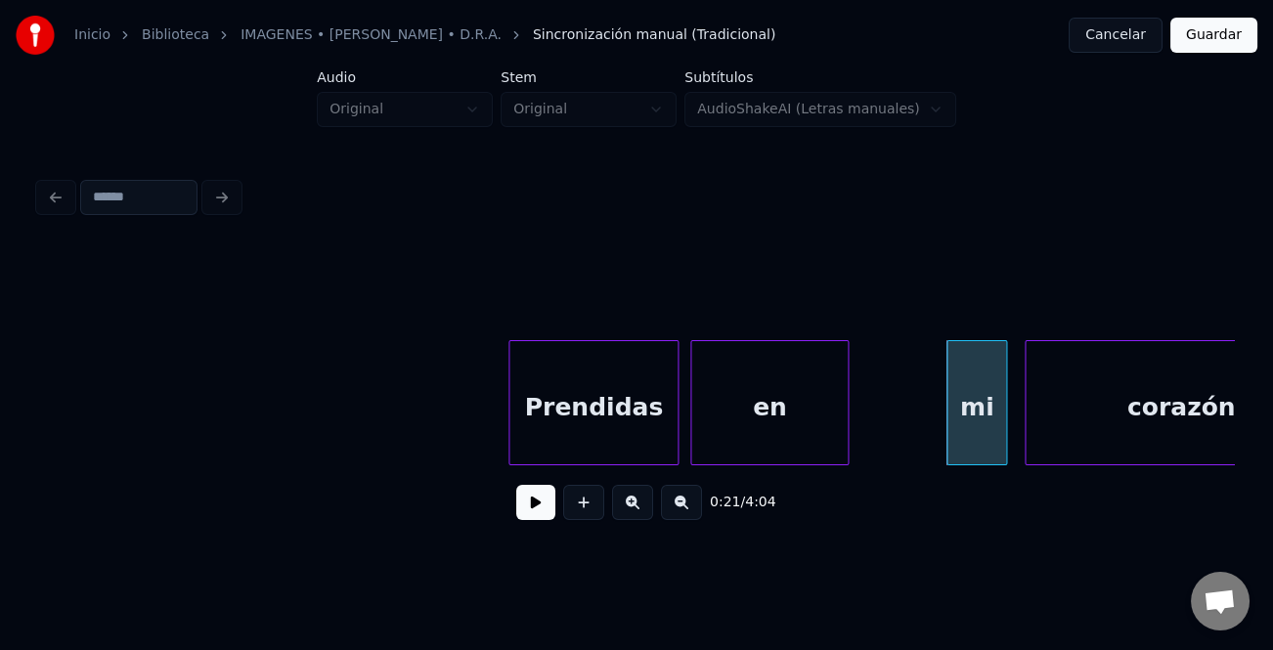
click at [971, 412] on div "mi" at bounding box center [976, 407] width 59 height 133
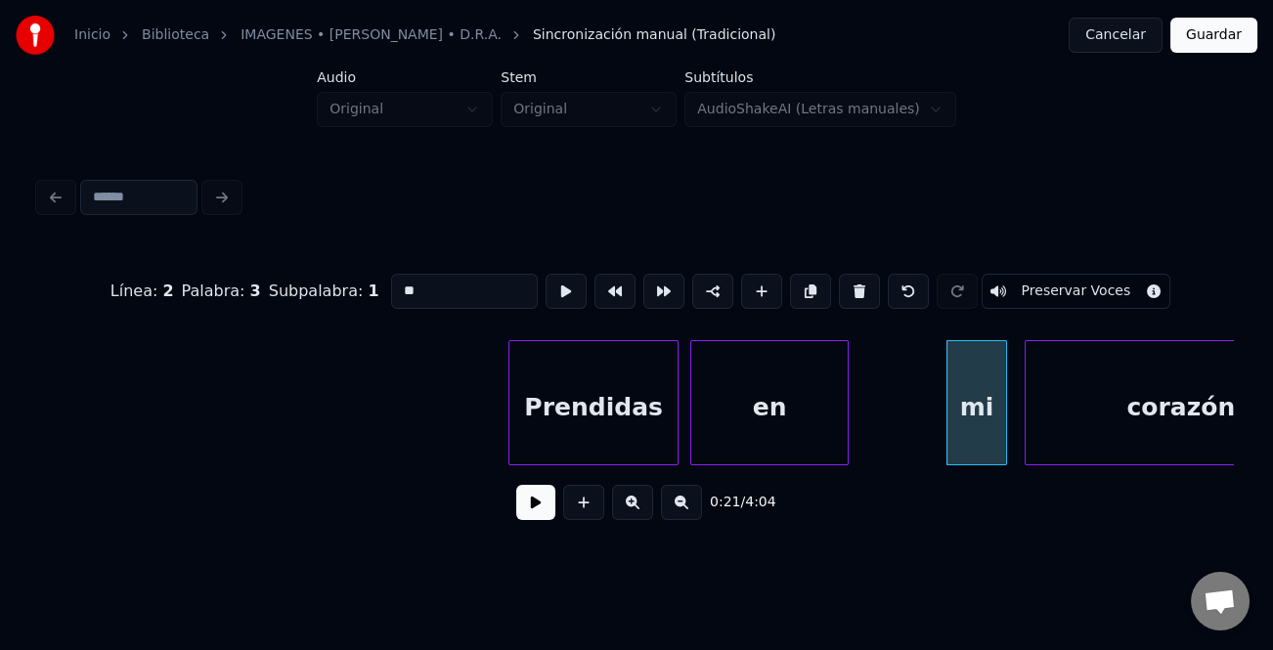
click at [400, 285] on input "**" at bounding box center [464, 291] width 147 height 35
type input "**"
click at [551, 490] on div "0:21 / 4:04" at bounding box center [636, 502] width 1163 height 43
click at [542, 499] on button at bounding box center [535, 502] width 39 height 35
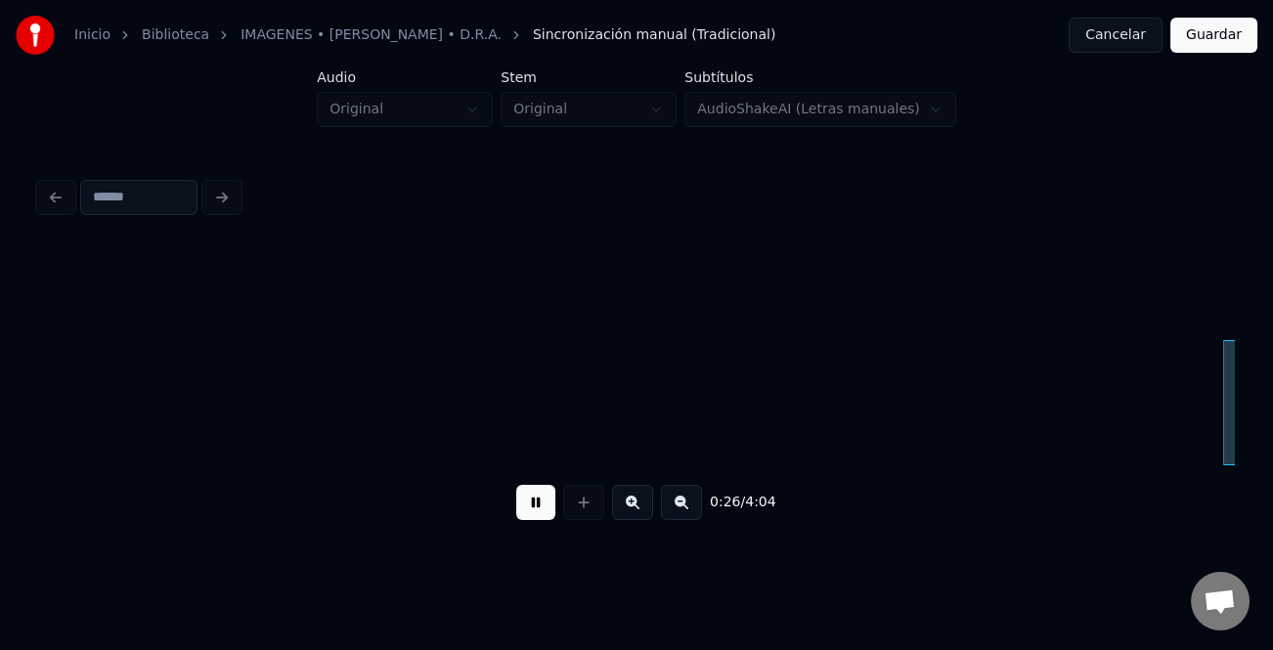
scroll to position [0, 7669]
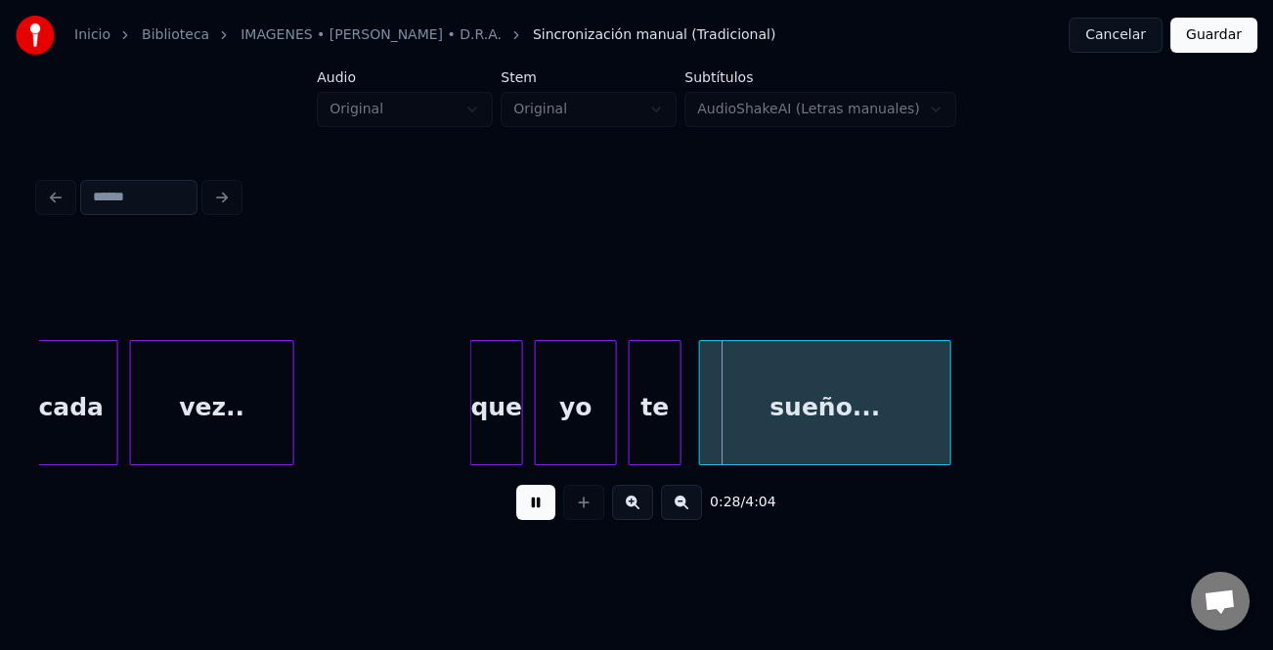
click at [531, 503] on button at bounding box center [535, 502] width 39 height 35
click at [490, 426] on div "que" at bounding box center [496, 407] width 51 height 133
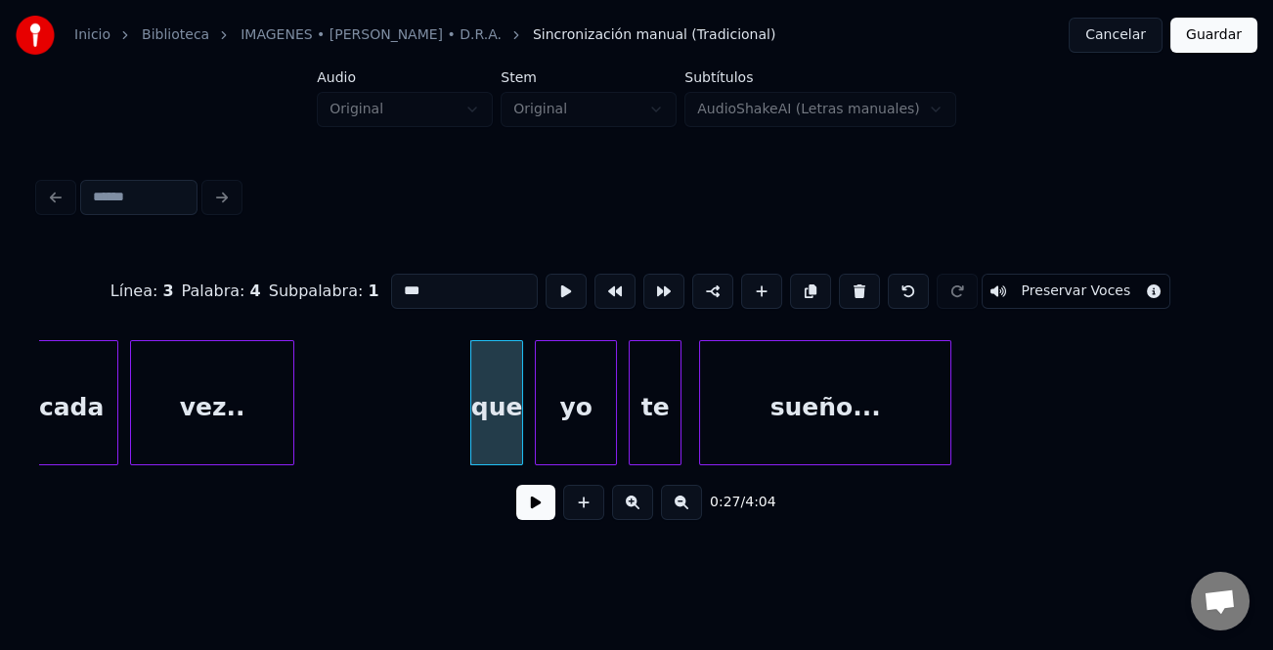
click at [404, 283] on input "***" at bounding box center [464, 291] width 147 height 35
click at [395, 283] on input "***" at bounding box center [464, 291] width 147 height 35
type input "***"
click at [532, 500] on button at bounding box center [535, 502] width 39 height 35
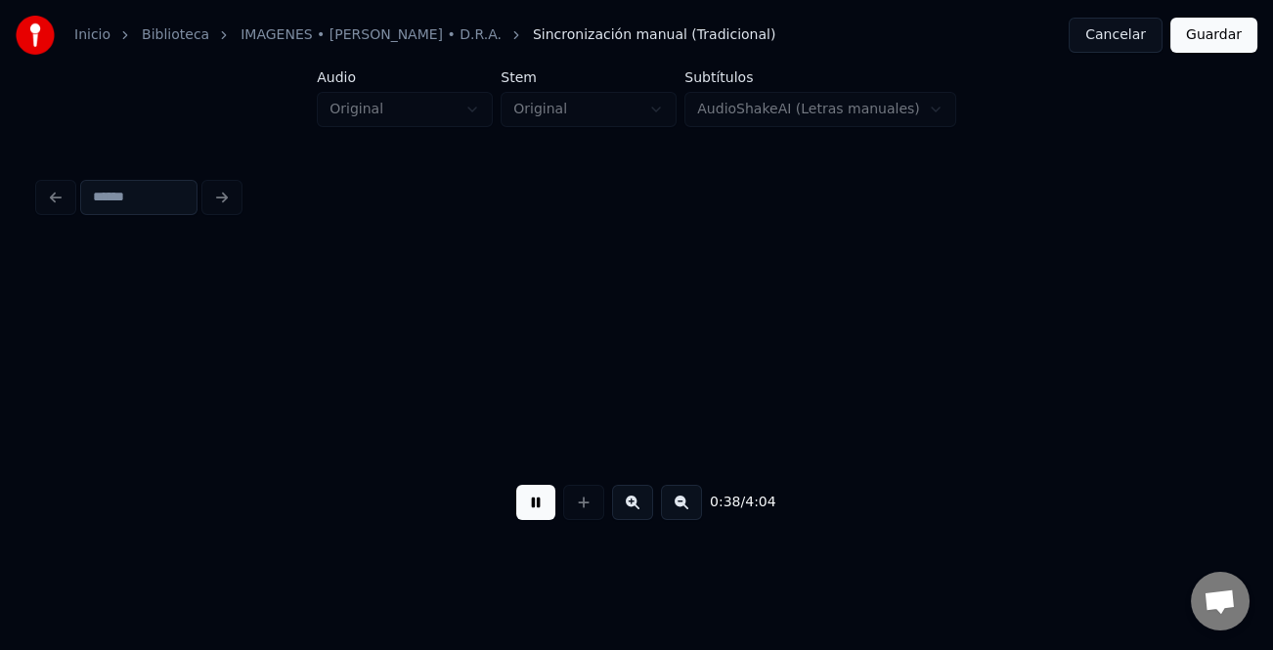
scroll to position [0, 11261]
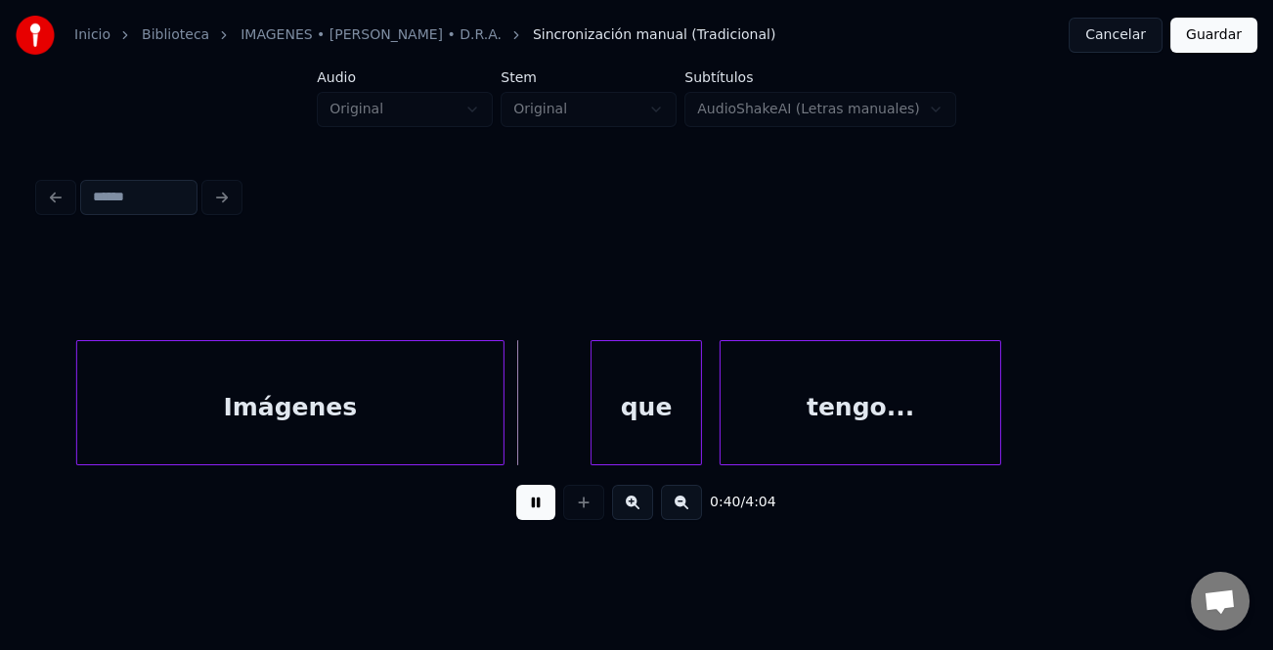
click at [492, 422] on div "Imágenes" at bounding box center [290, 407] width 426 height 133
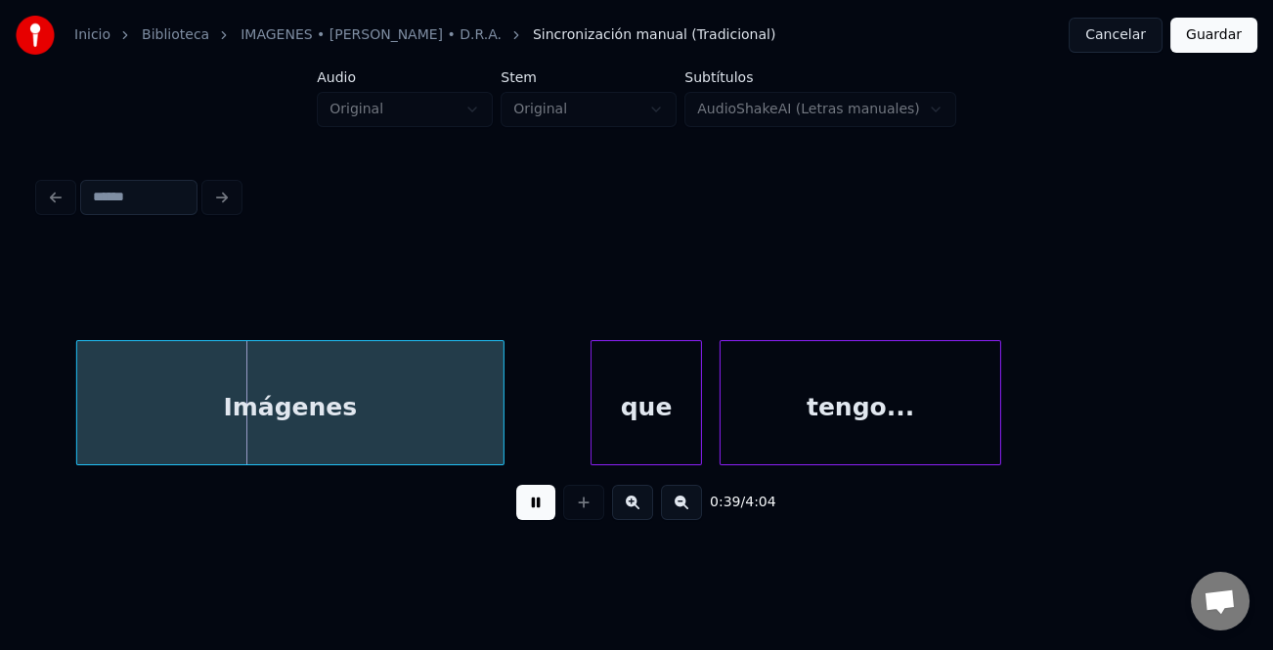
click at [549, 511] on button at bounding box center [535, 502] width 39 height 35
click at [636, 441] on div "que" at bounding box center [645, 407] width 109 height 133
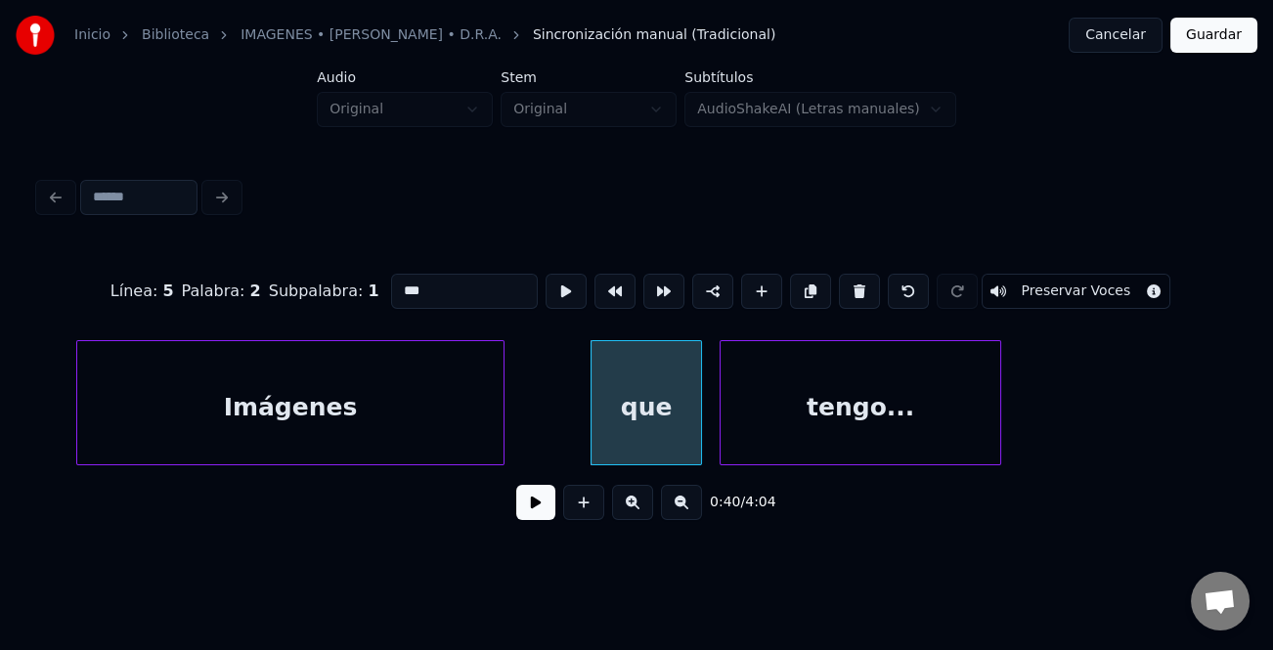
click at [399, 285] on input "***" at bounding box center [464, 291] width 147 height 35
type input "***"
click at [534, 498] on button at bounding box center [535, 502] width 39 height 35
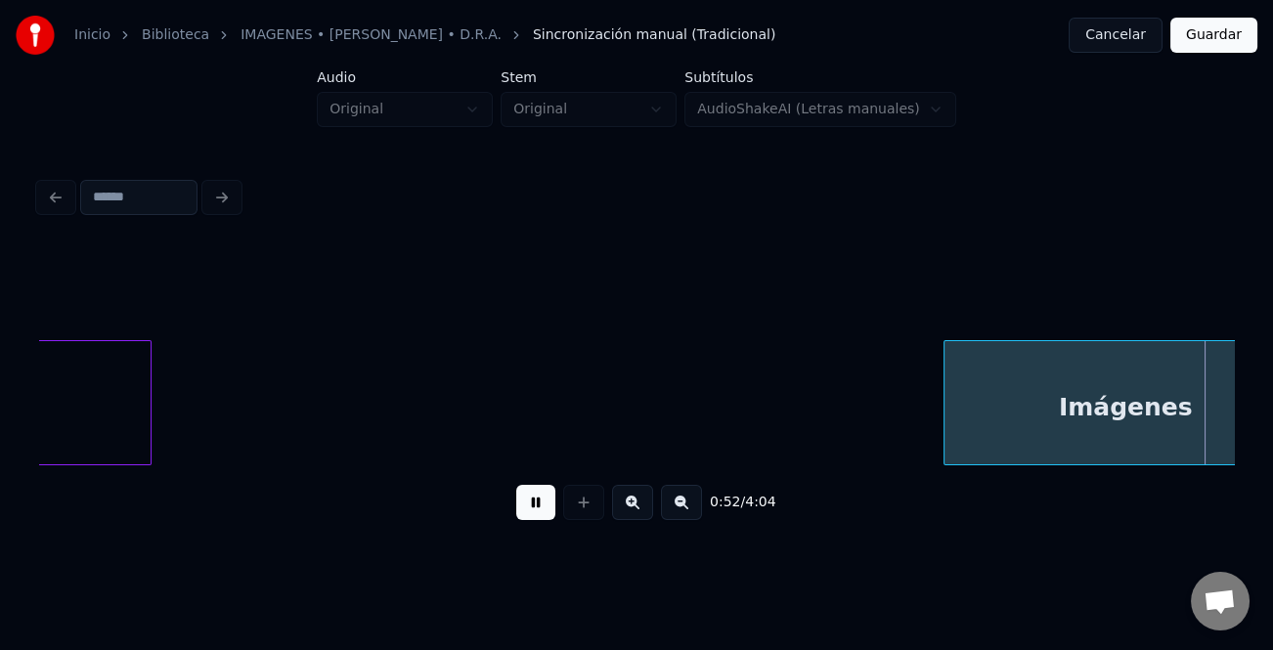
scroll to position [0, 15308]
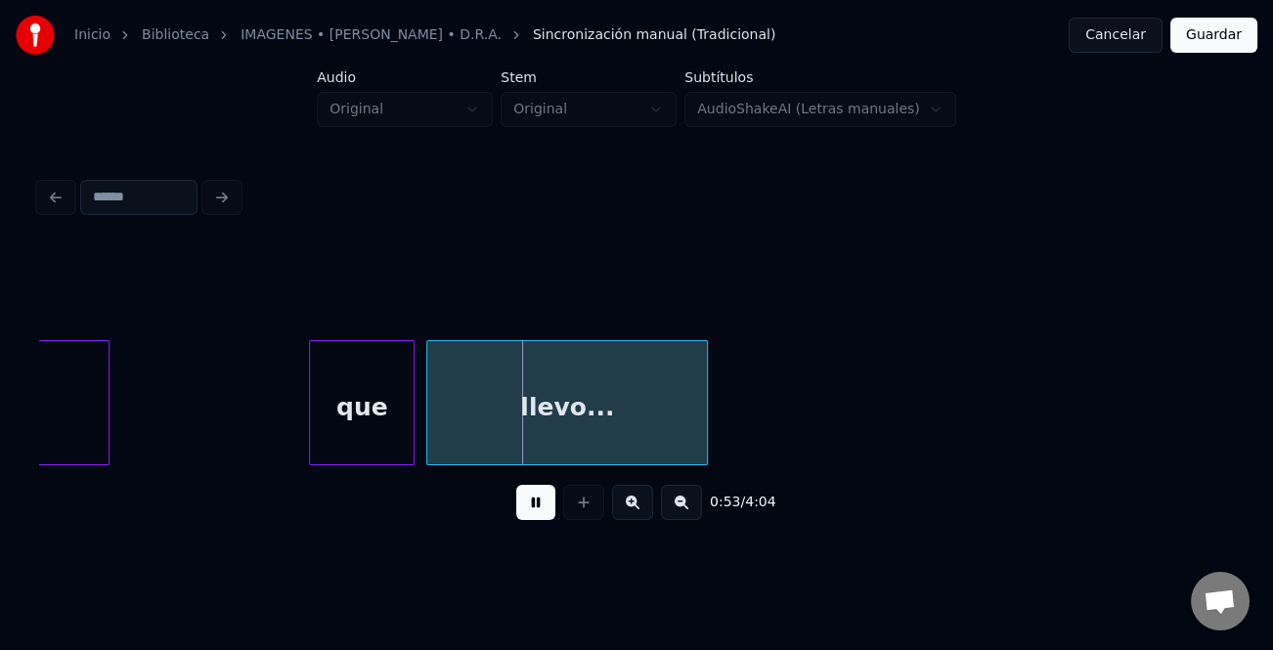
click at [527, 507] on button at bounding box center [535, 502] width 39 height 35
click at [386, 423] on div "que" at bounding box center [362, 407] width 104 height 133
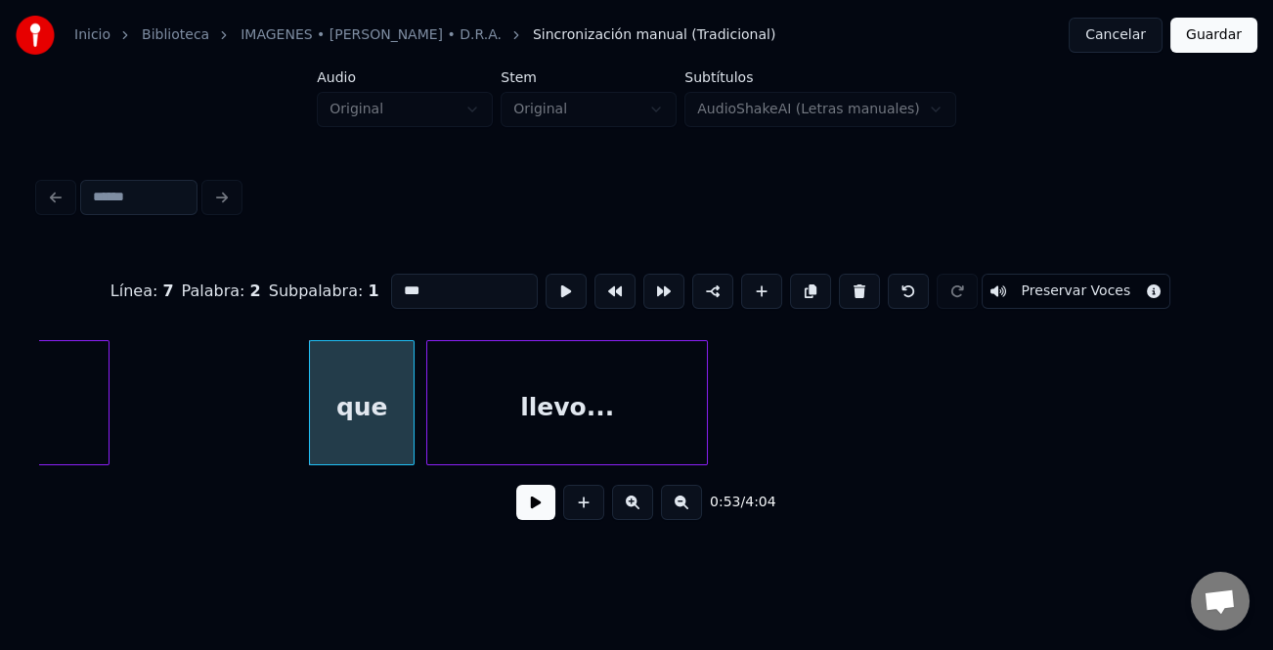
click at [400, 283] on input "***" at bounding box center [464, 291] width 147 height 35
type input "***"
click at [540, 508] on button at bounding box center [535, 502] width 39 height 35
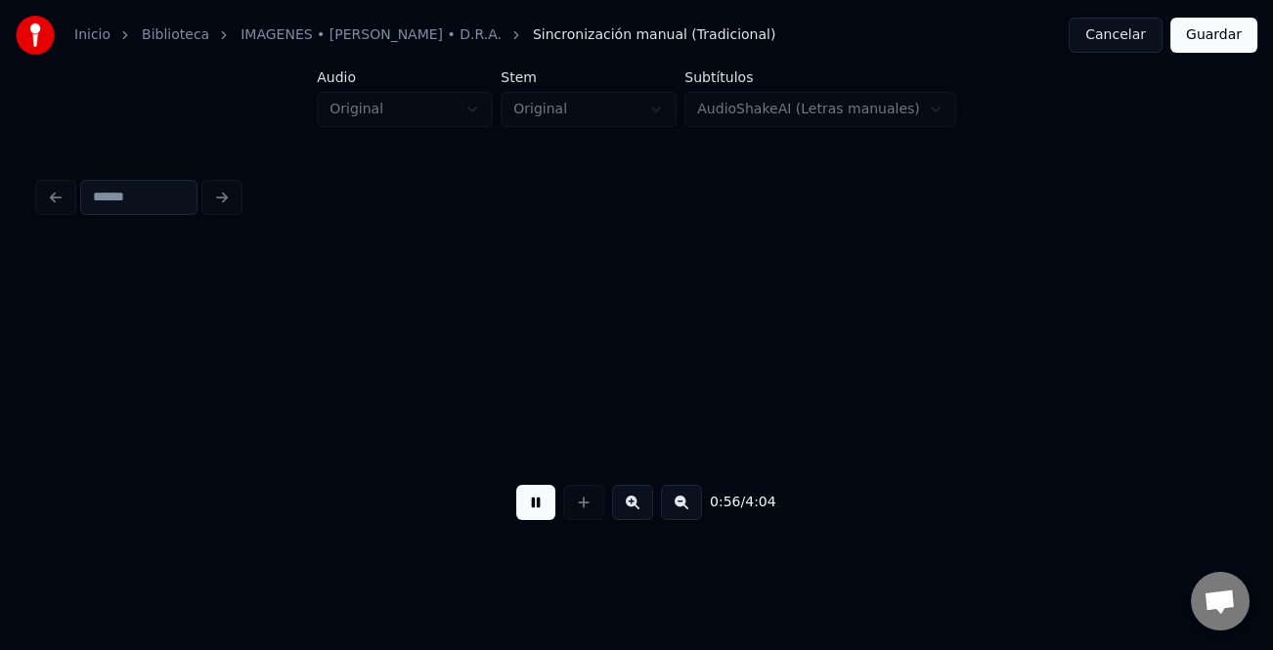
scroll to position [0, 16507]
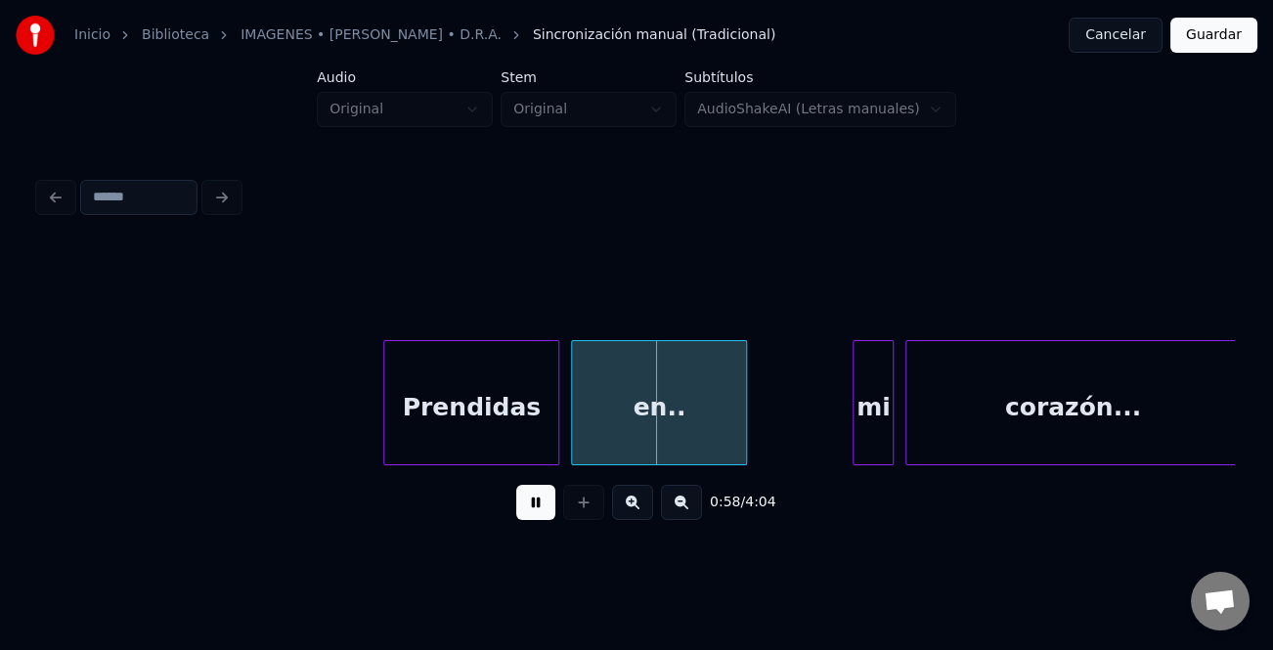
click at [537, 512] on button at bounding box center [535, 502] width 39 height 35
click at [877, 418] on div "mi" at bounding box center [872, 407] width 39 height 133
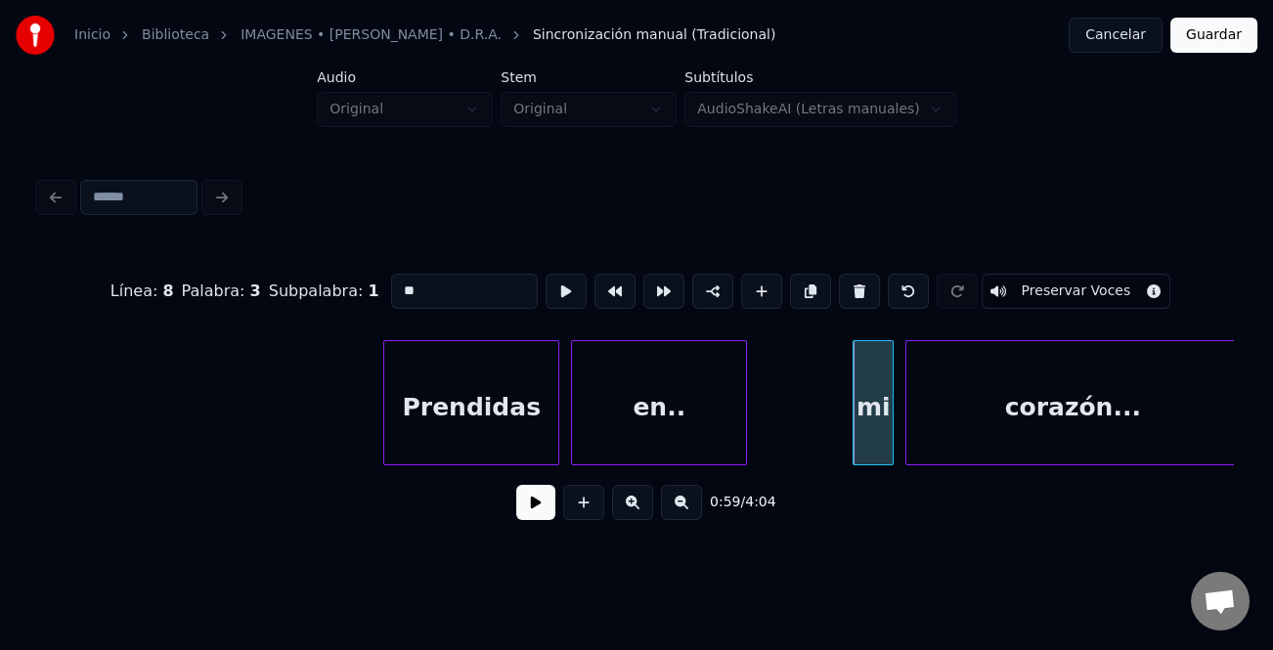
click at [403, 284] on input "**" at bounding box center [464, 291] width 147 height 35
type input "**"
click at [547, 502] on button at bounding box center [535, 502] width 39 height 35
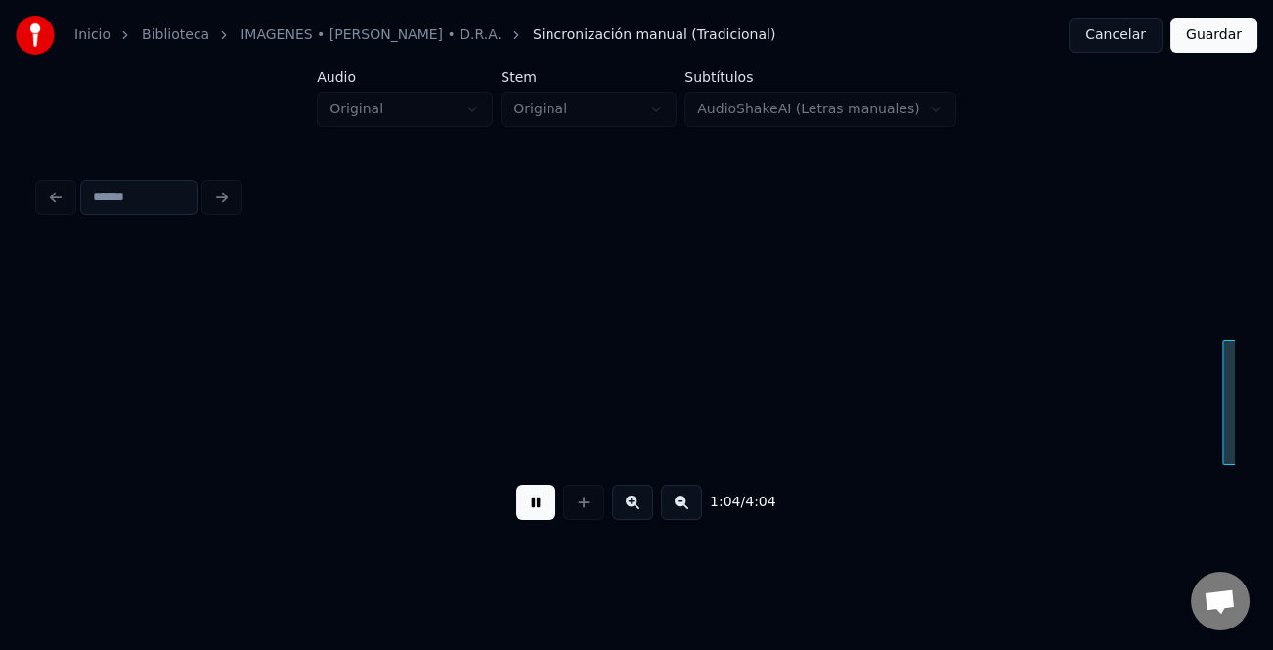
scroll to position [0, 18899]
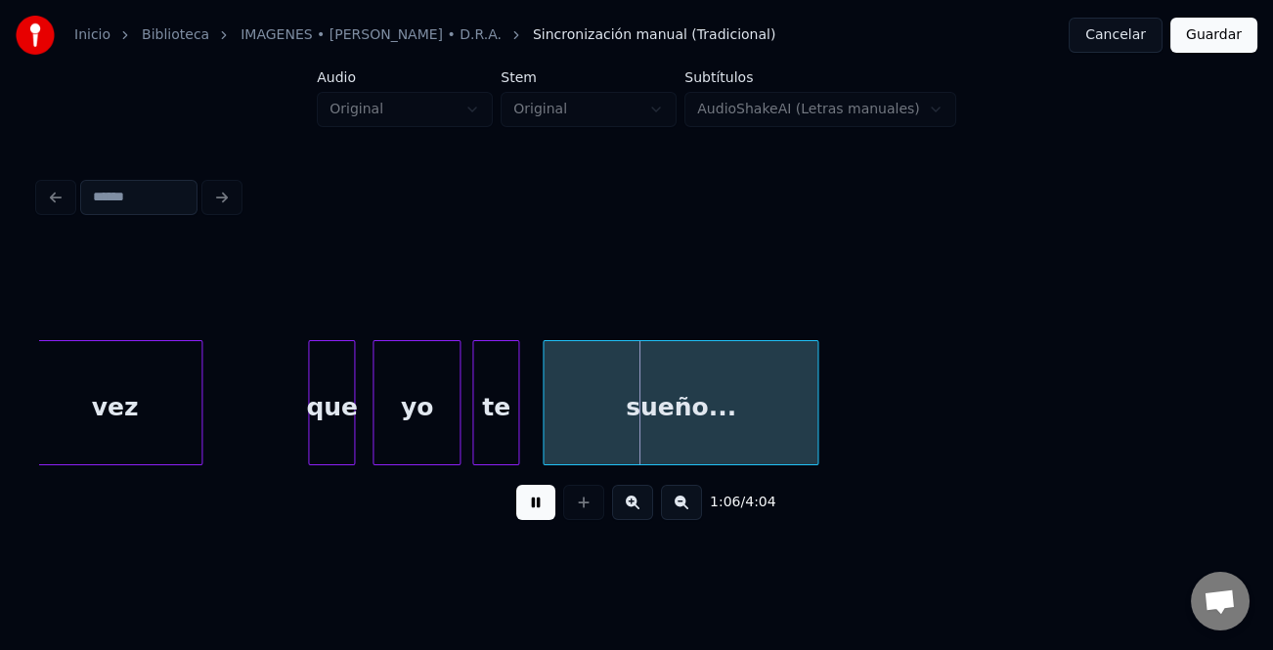
click at [543, 507] on button at bounding box center [535, 502] width 39 height 35
click at [340, 436] on div "que" at bounding box center [331, 407] width 45 height 133
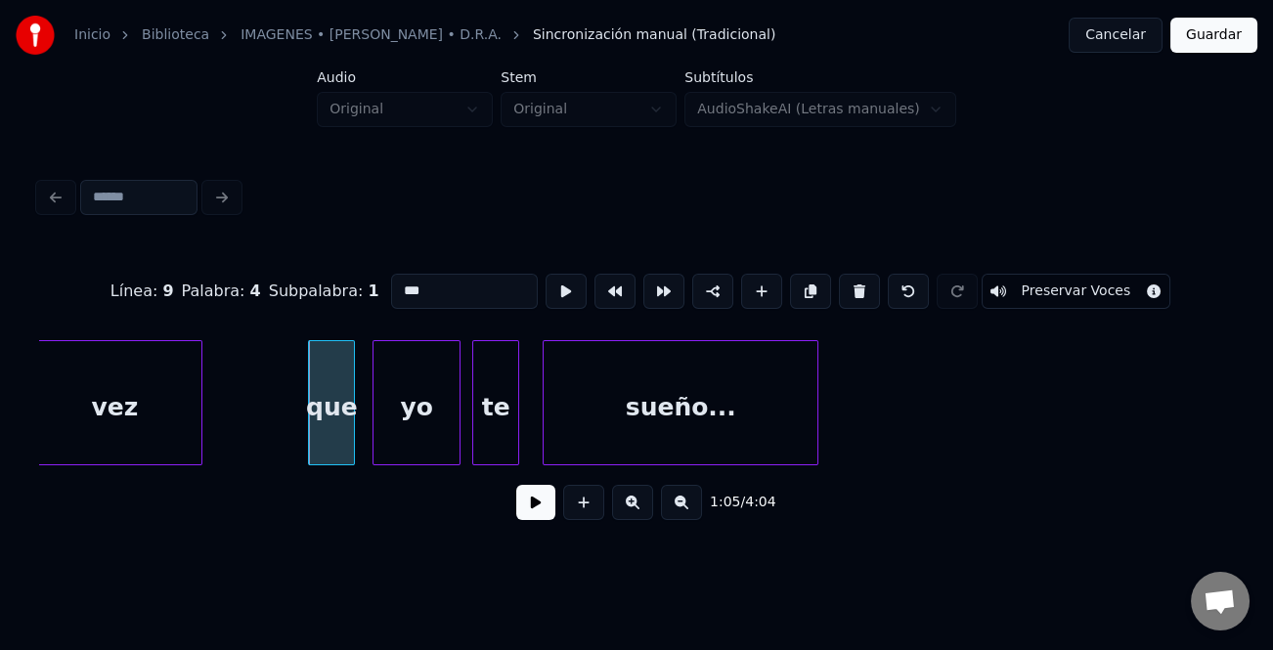
click at [400, 282] on input "***" at bounding box center [464, 291] width 147 height 35
type input "***"
click at [528, 501] on button at bounding box center [535, 502] width 39 height 35
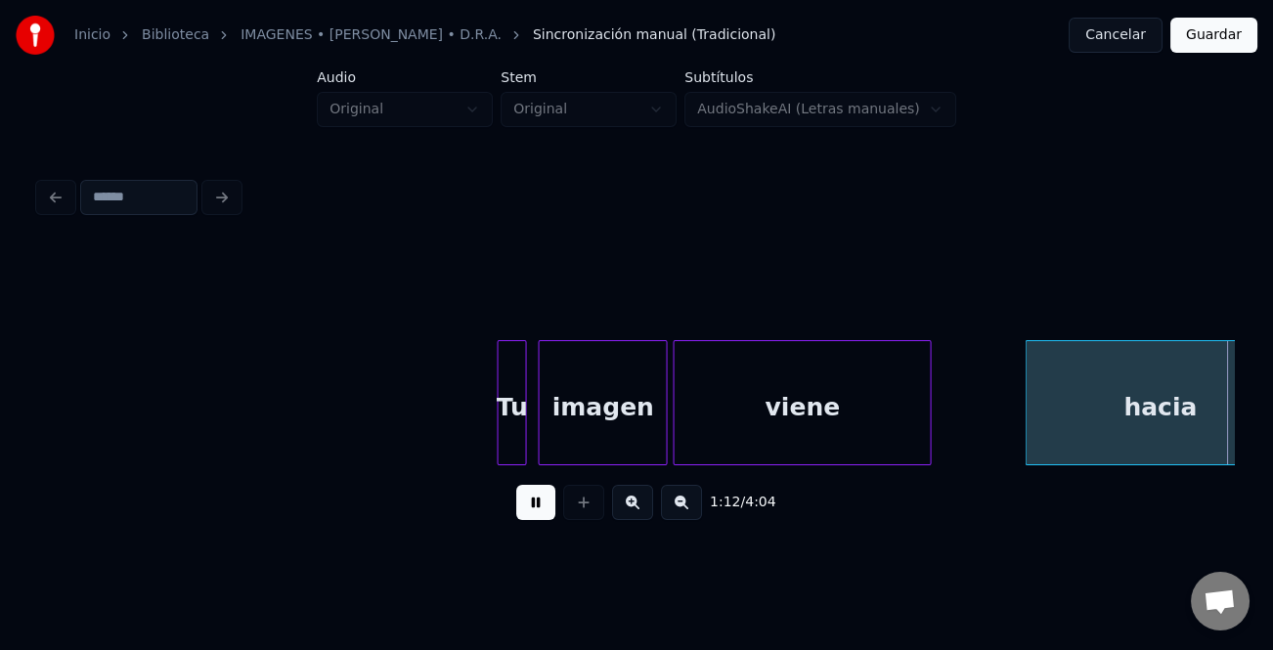
scroll to position [0, 21291]
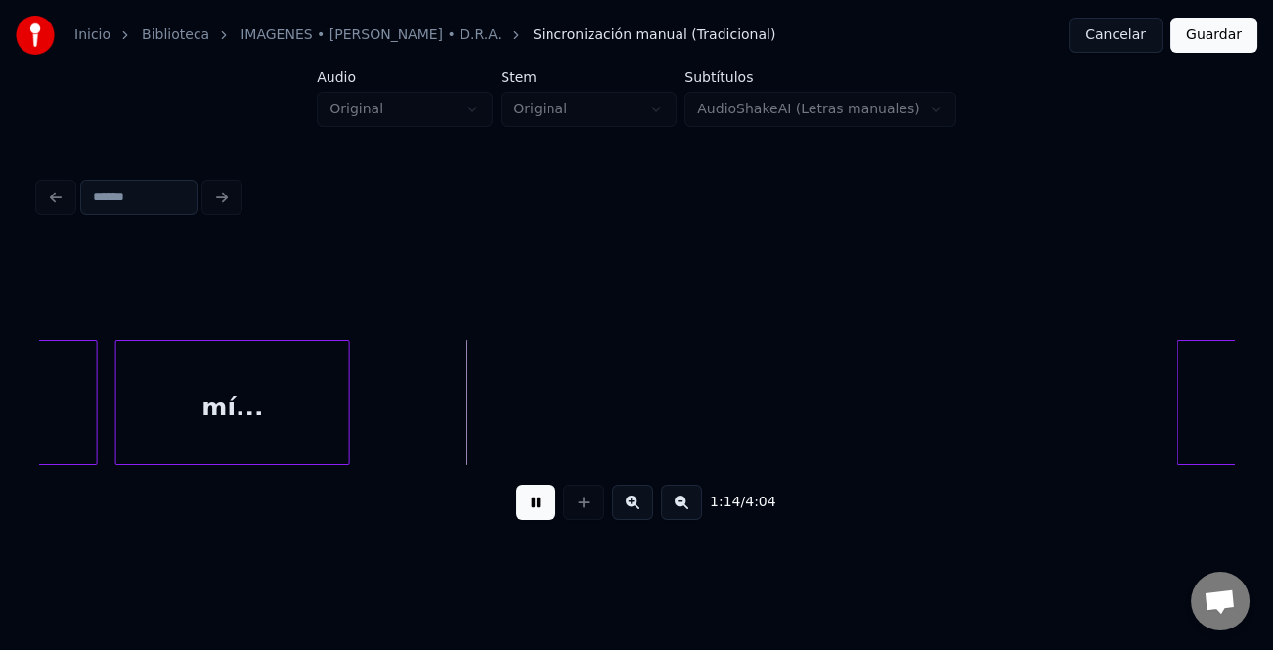
click at [544, 508] on button at bounding box center [535, 502] width 39 height 35
click at [1154, 391] on div at bounding box center [1157, 402] width 6 height 123
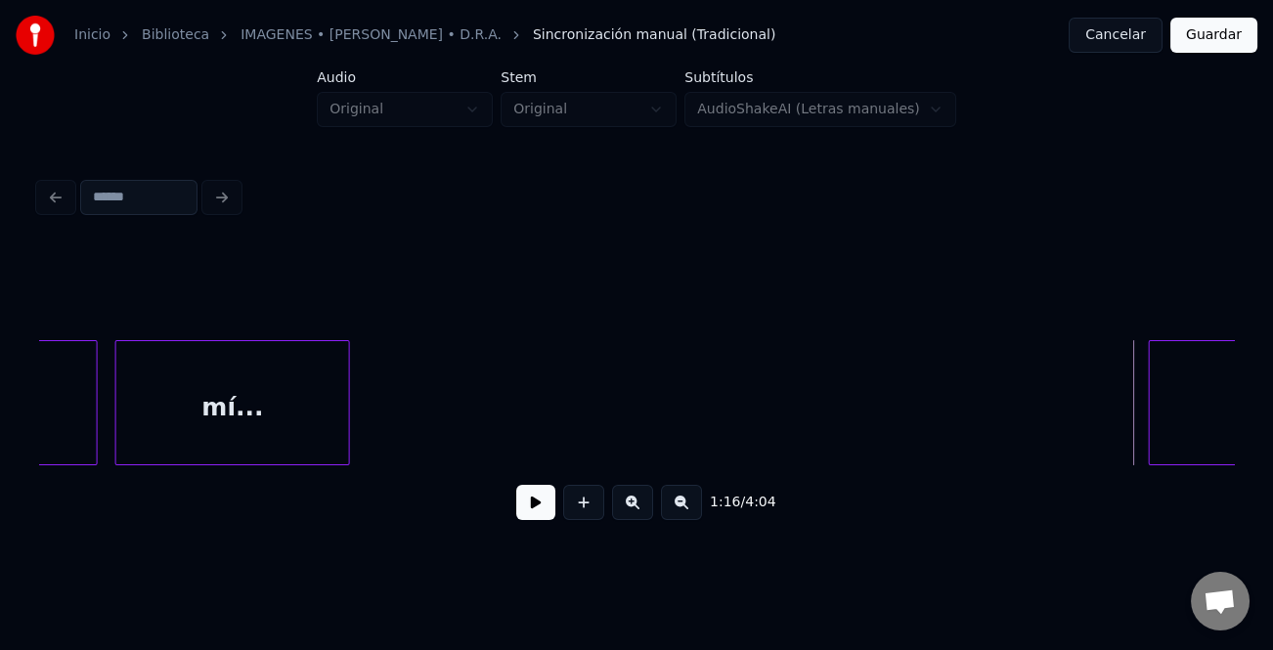
click at [534, 500] on button at bounding box center [535, 502] width 39 height 35
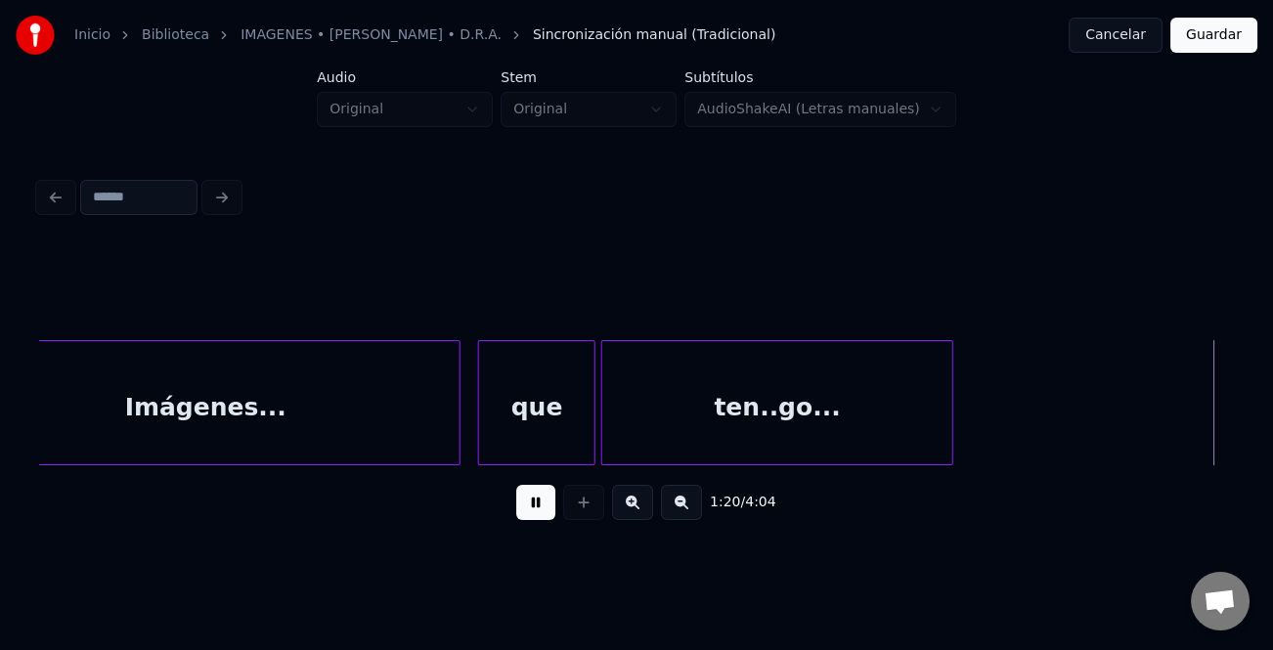
scroll to position [0, 23685]
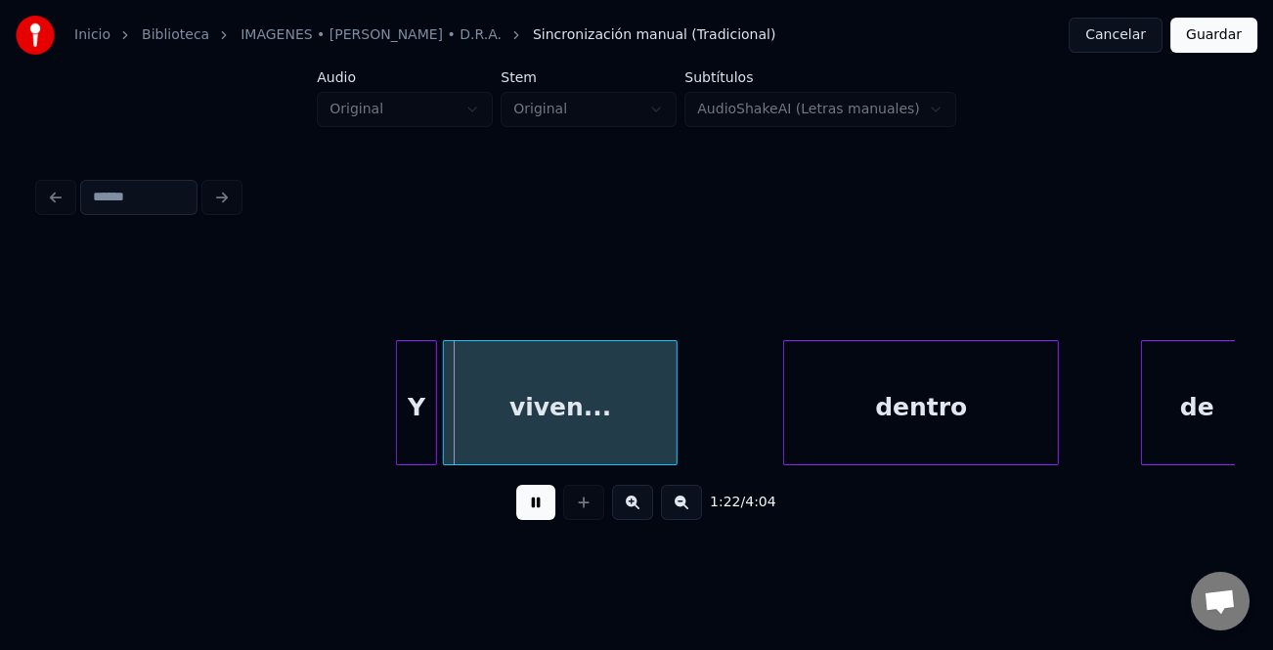
click at [404, 424] on div "Y" at bounding box center [416, 407] width 39 height 133
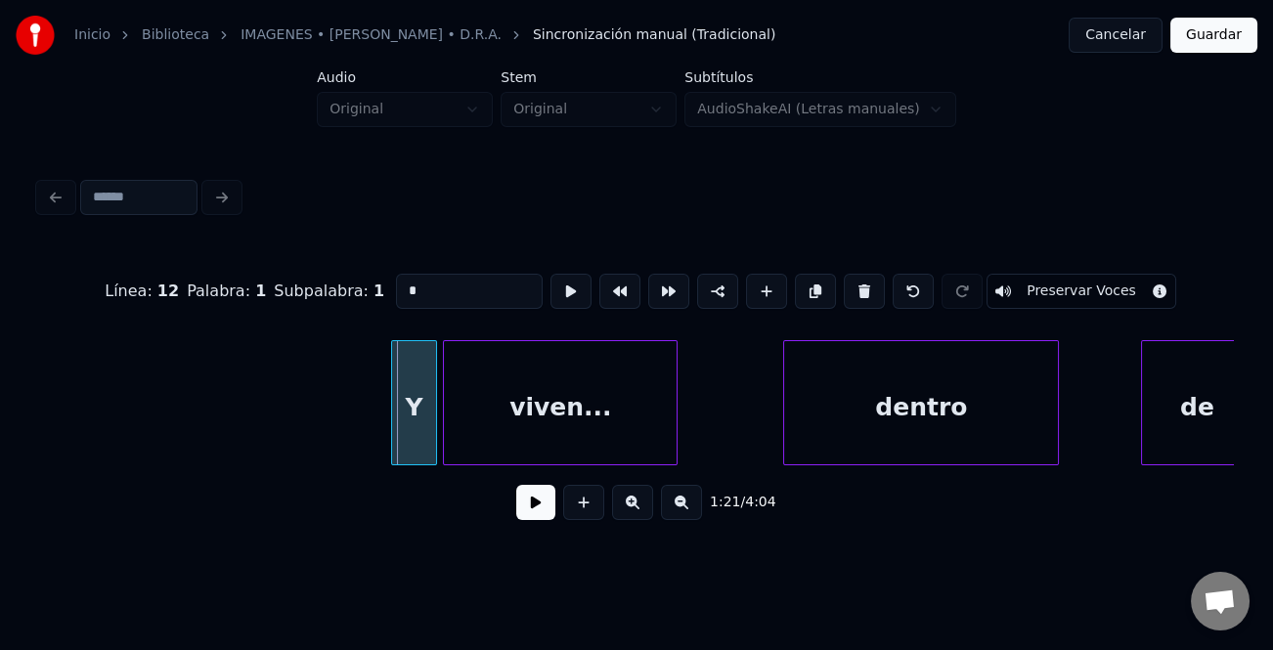
click at [392, 430] on div at bounding box center [395, 402] width 6 height 123
click at [533, 519] on button at bounding box center [535, 502] width 39 height 35
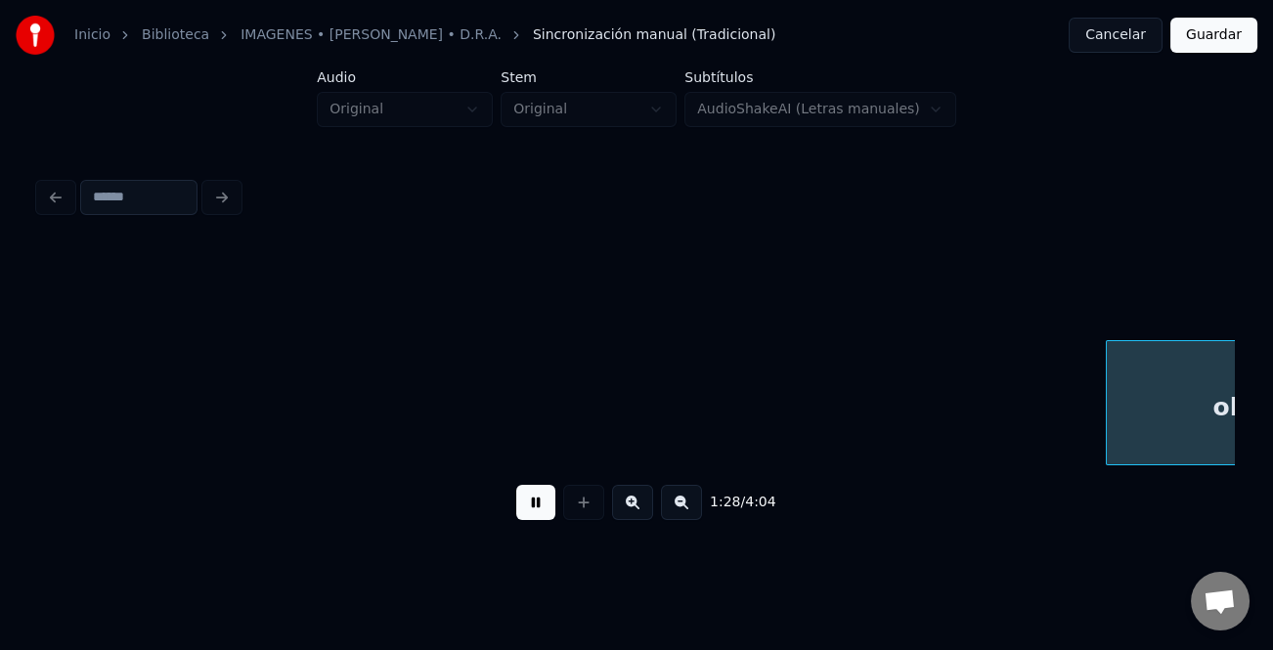
scroll to position [0, 26077]
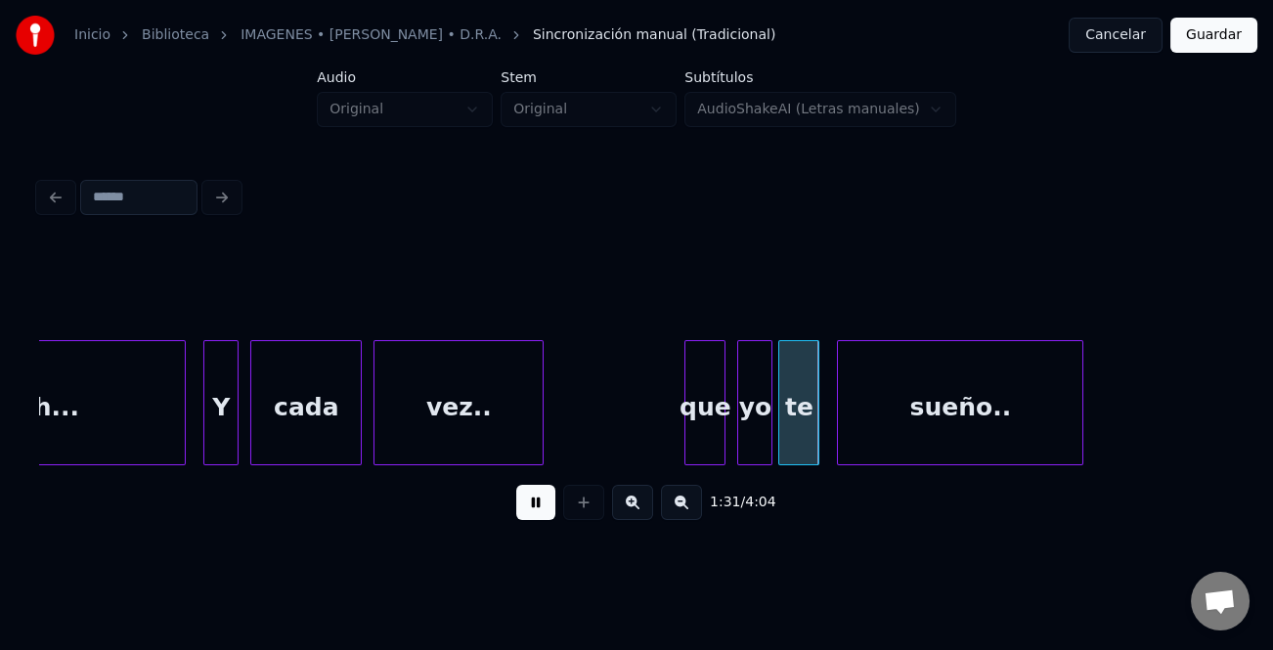
drag, startPoint x: 535, startPoint y: 512, endPoint x: 682, endPoint y: 458, distance: 157.1
click at [539, 513] on button at bounding box center [535, 502] width 39 height 35
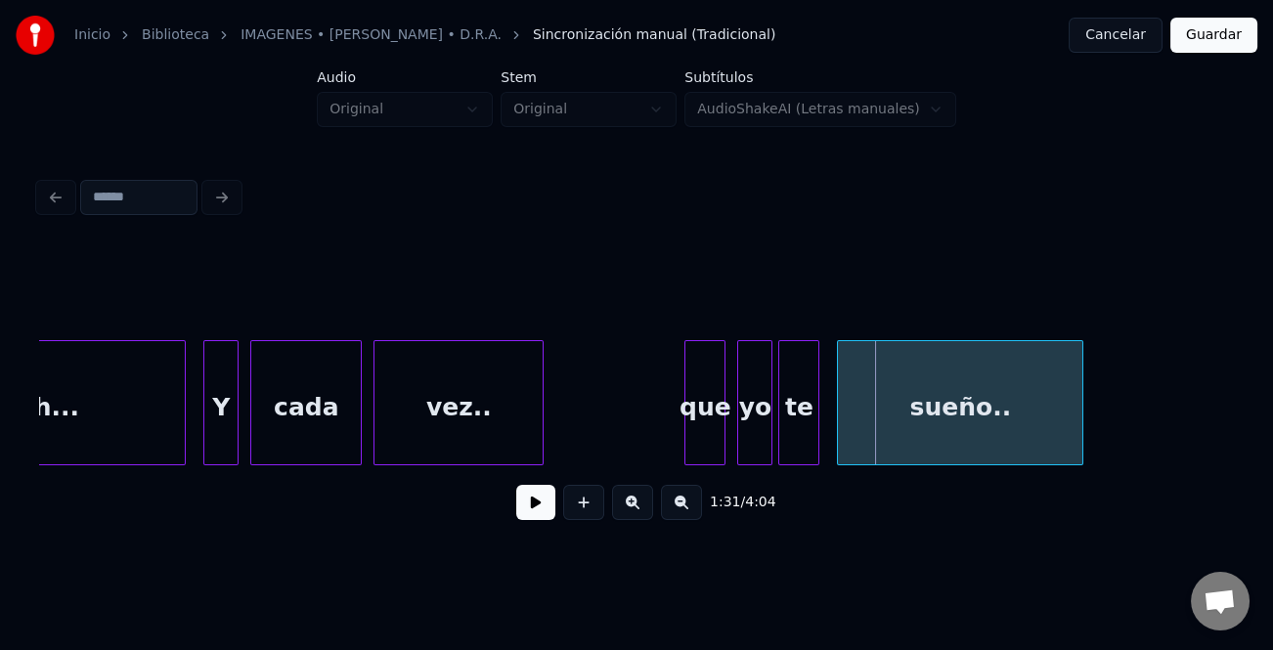
click at [696, 403] on div "que" at bounding box center [704, 407] width 39 height 133
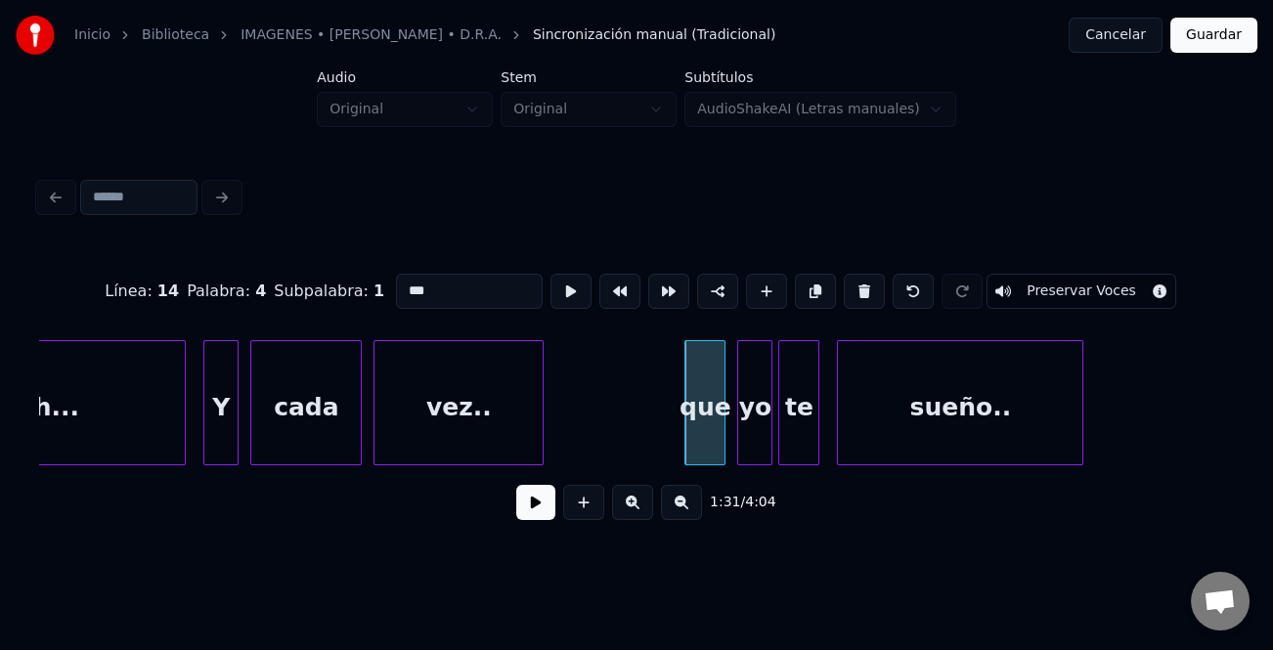
click at [403, 279] on input "***" at bounding box center [469, 291] width 147 height 35
type input "***"
click at [538, 501] on button at bounding box center [535, 502] width 39 height 35
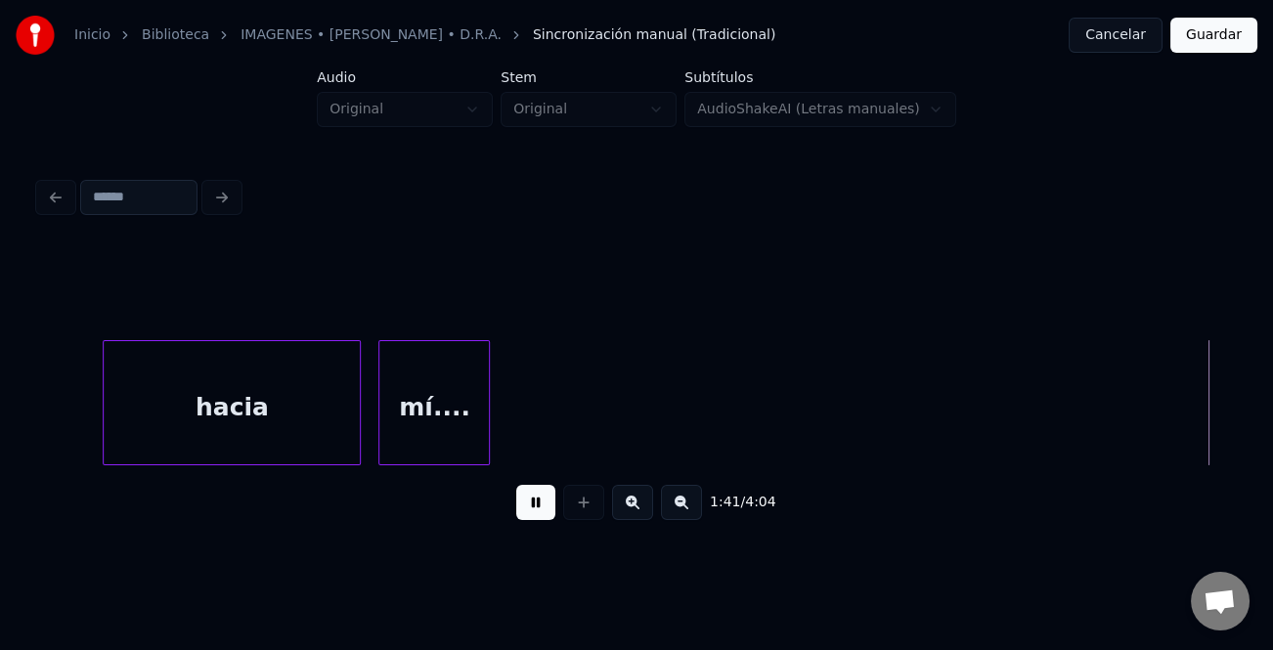
scroll to position [0, 29677]
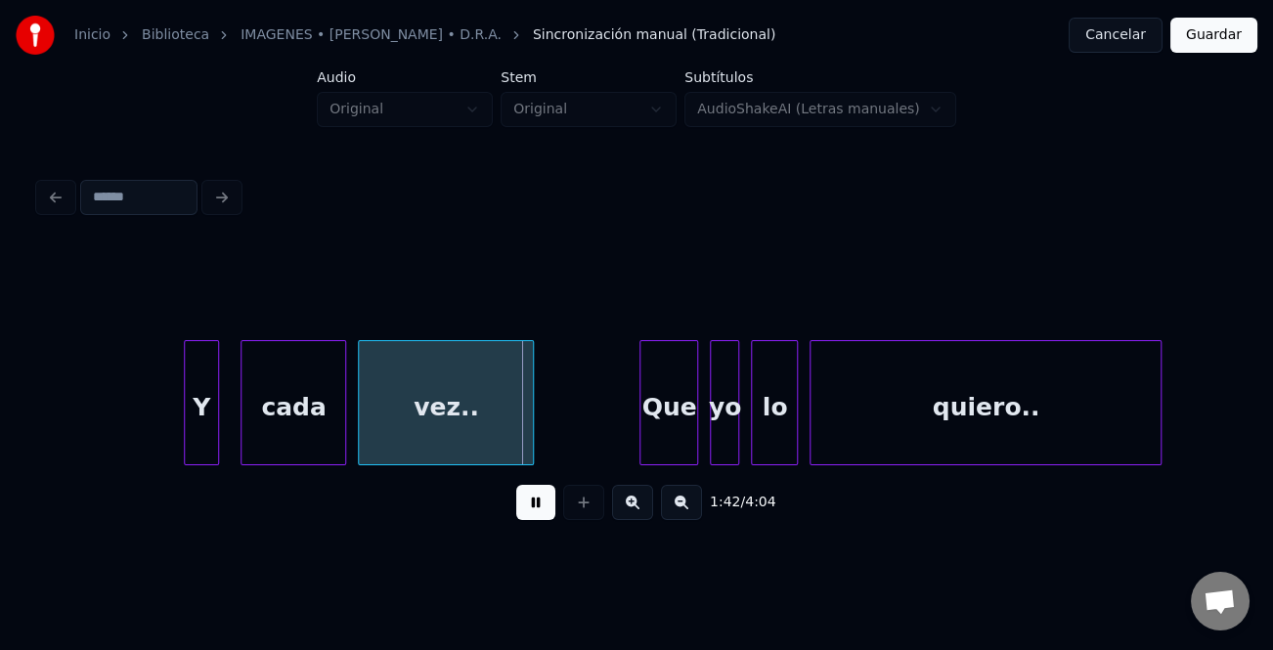
click at [192, 429] on div "Y" at bounding box center [201, 407] width 33 height 133
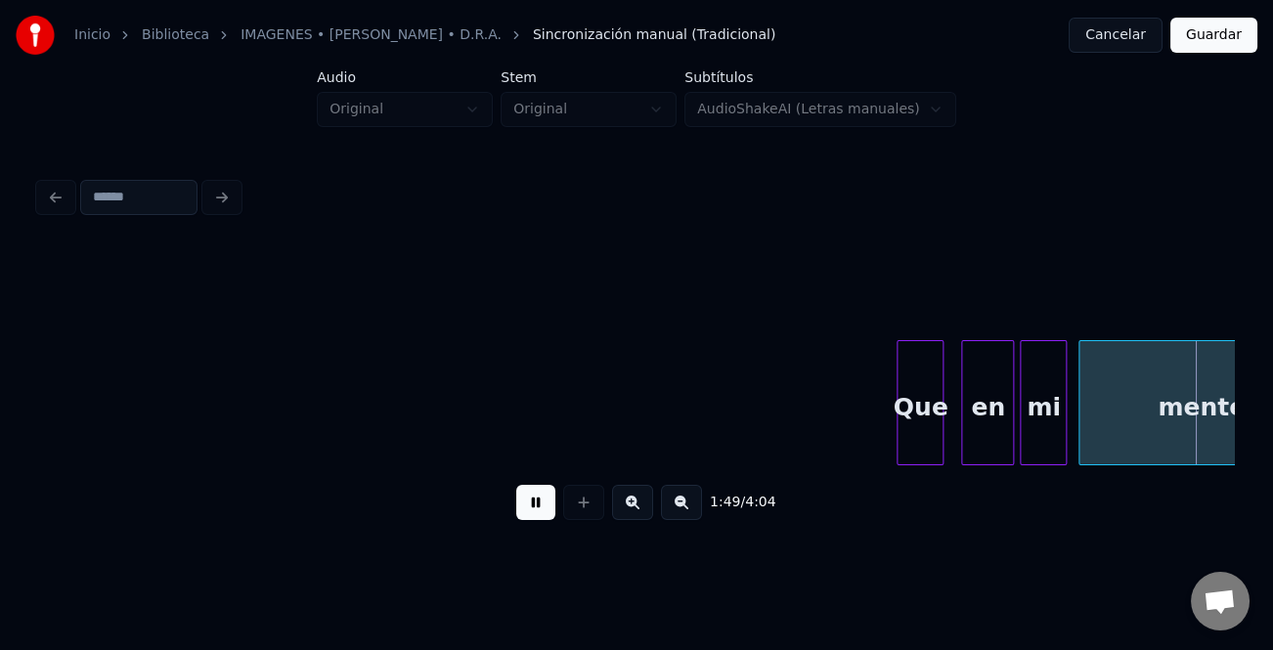
scroll to position [0, 32069]
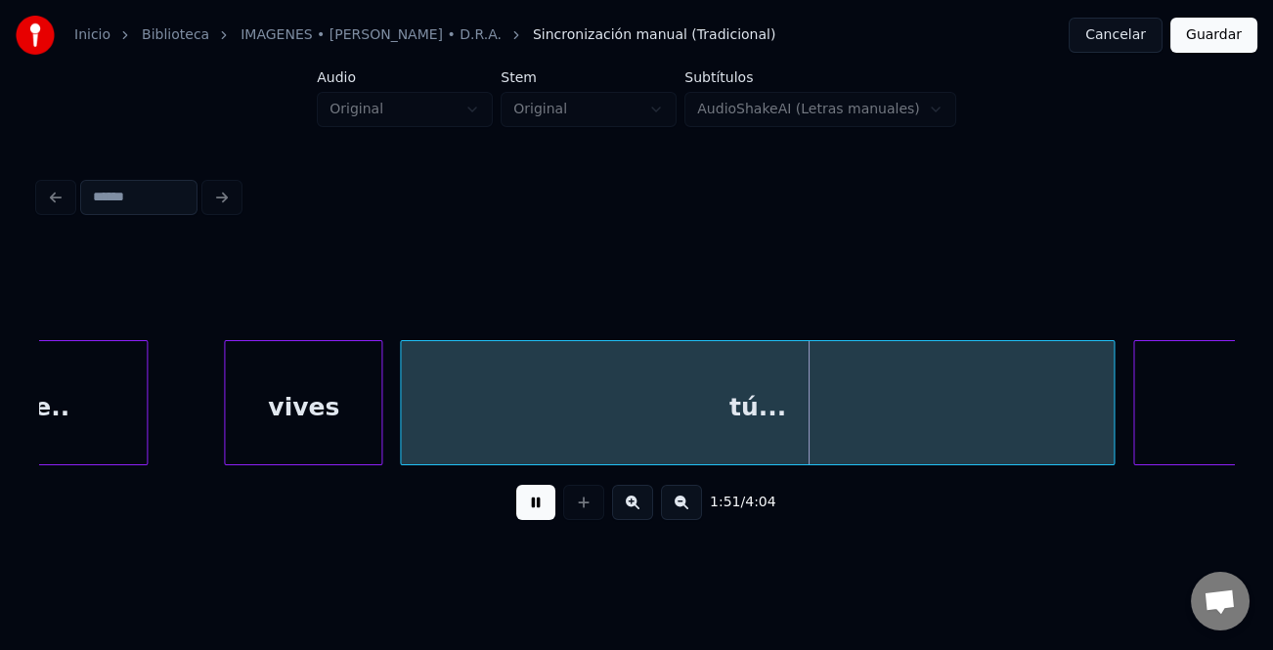
click at [1110, 462] on div "mente.. vives tú... Instrumental..." at bounding box center [636, 402] width 1195 height 125
click at [676, 505] on button at bounding box center [681, 502] width 41 height 35
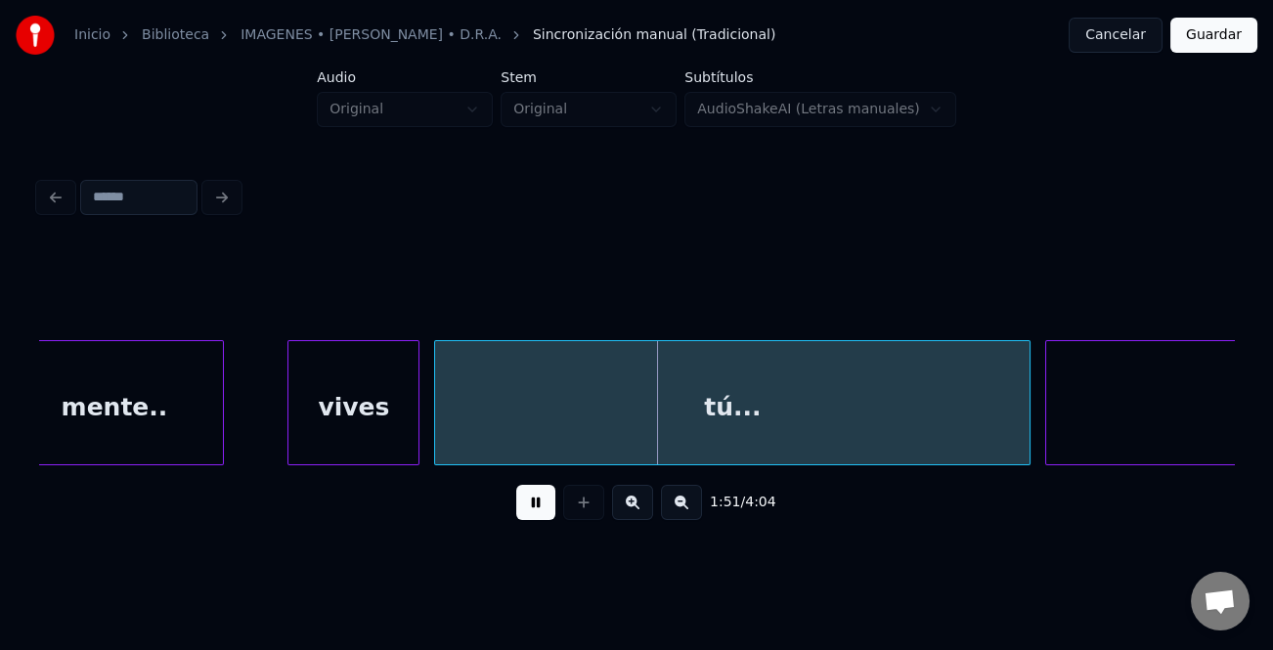
click at [676, 505] on button at bounding box center [681, 502] width 41 height 35
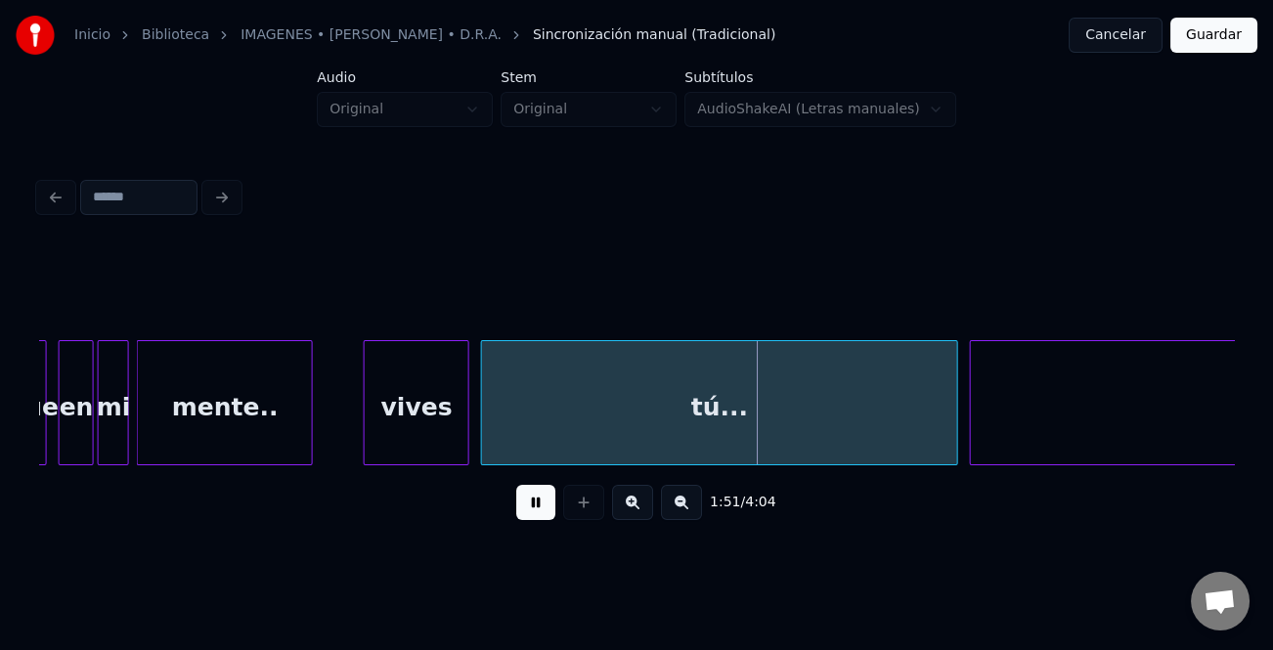
click at [676, 505] on button at bounding box center [681, 502] width 41 height 35
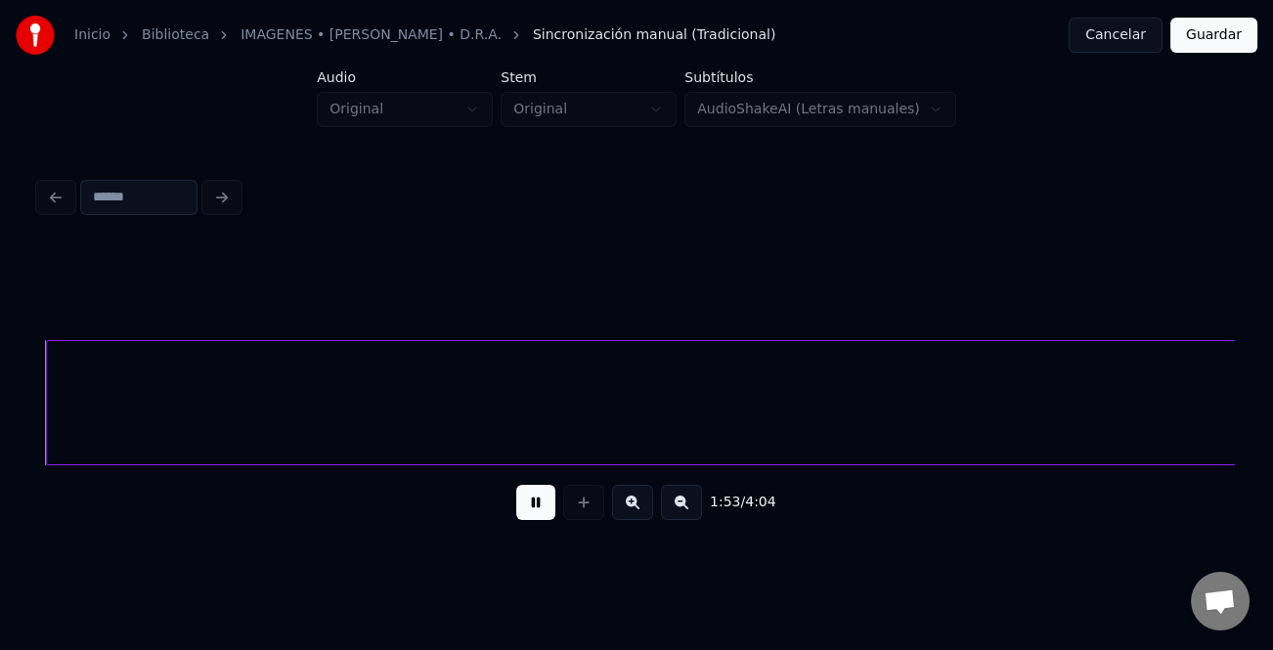
scroll to position [0, 16639]
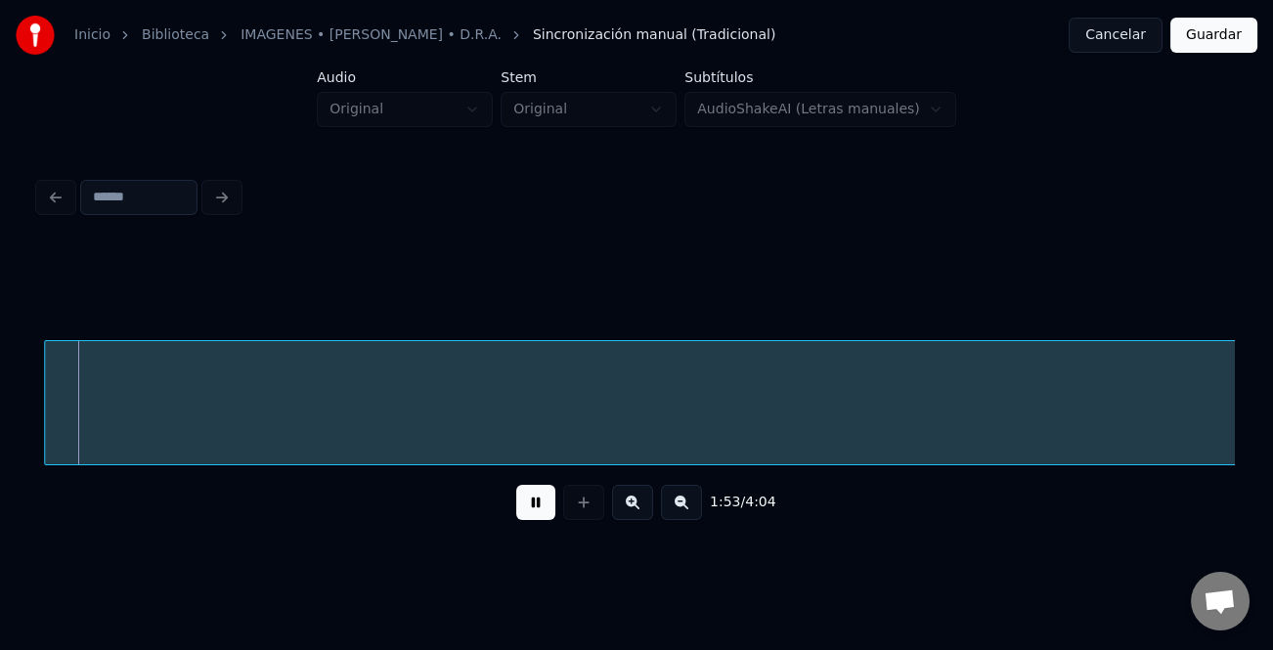
click at [541, 510] on button at bounding box center [535, 502] width 39 height 35
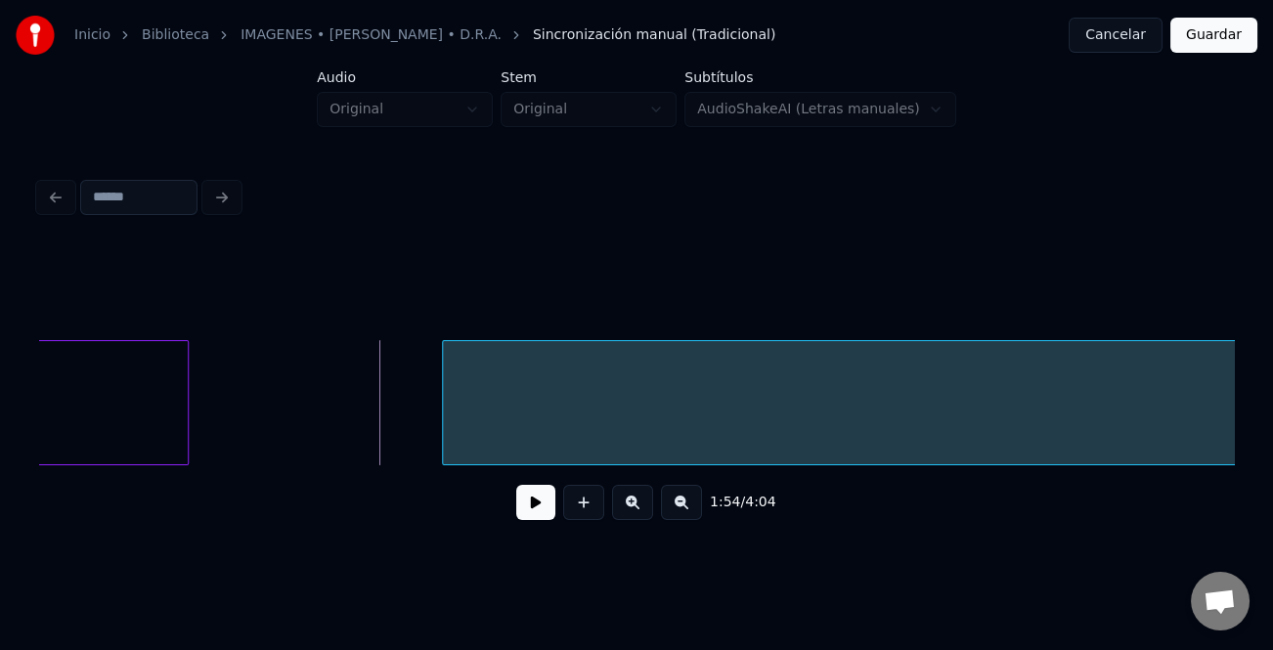
click at [447, 427] on div at bounding box center [446, 402] width 6 height 123
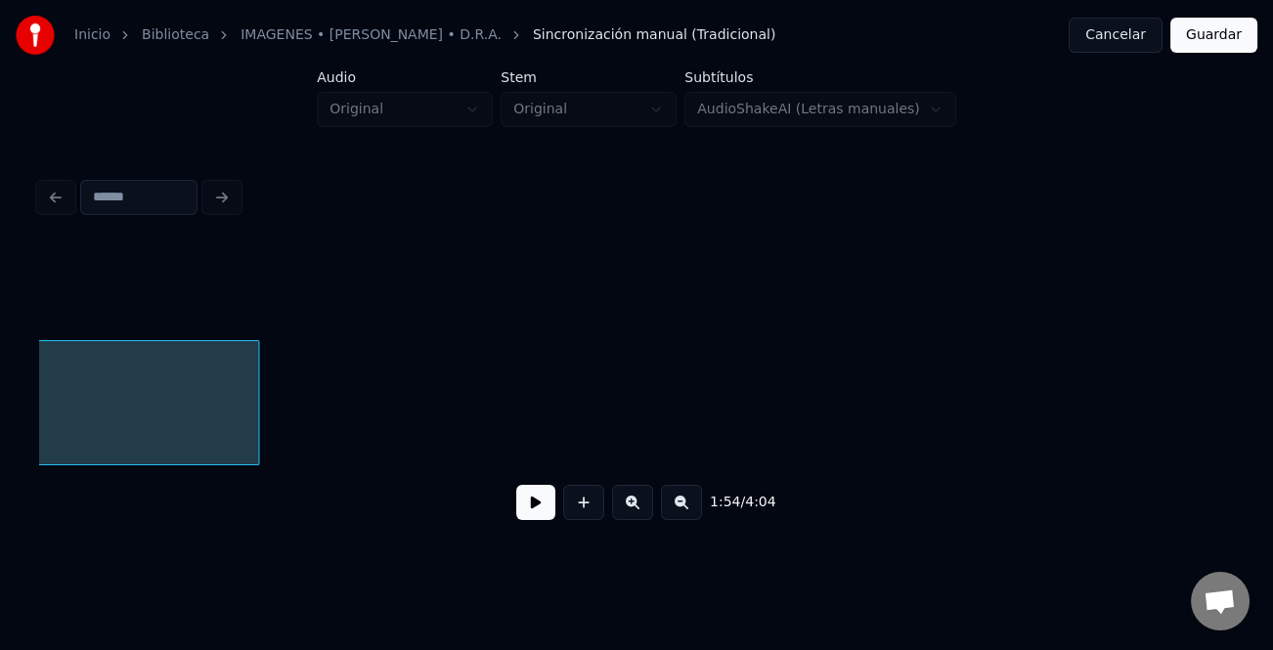
scroll to position [0, 19920]
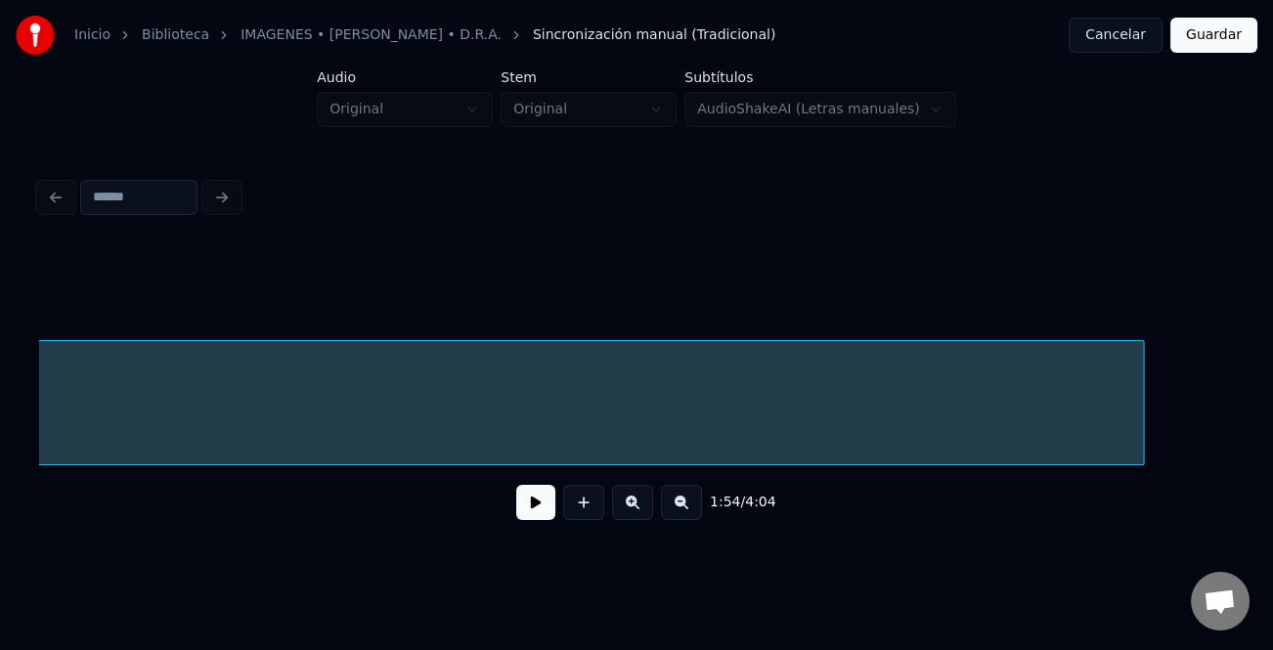
click at [1139, 465] on div "Instrumental..." at bounding box center [636, 402] width 1195 height 125
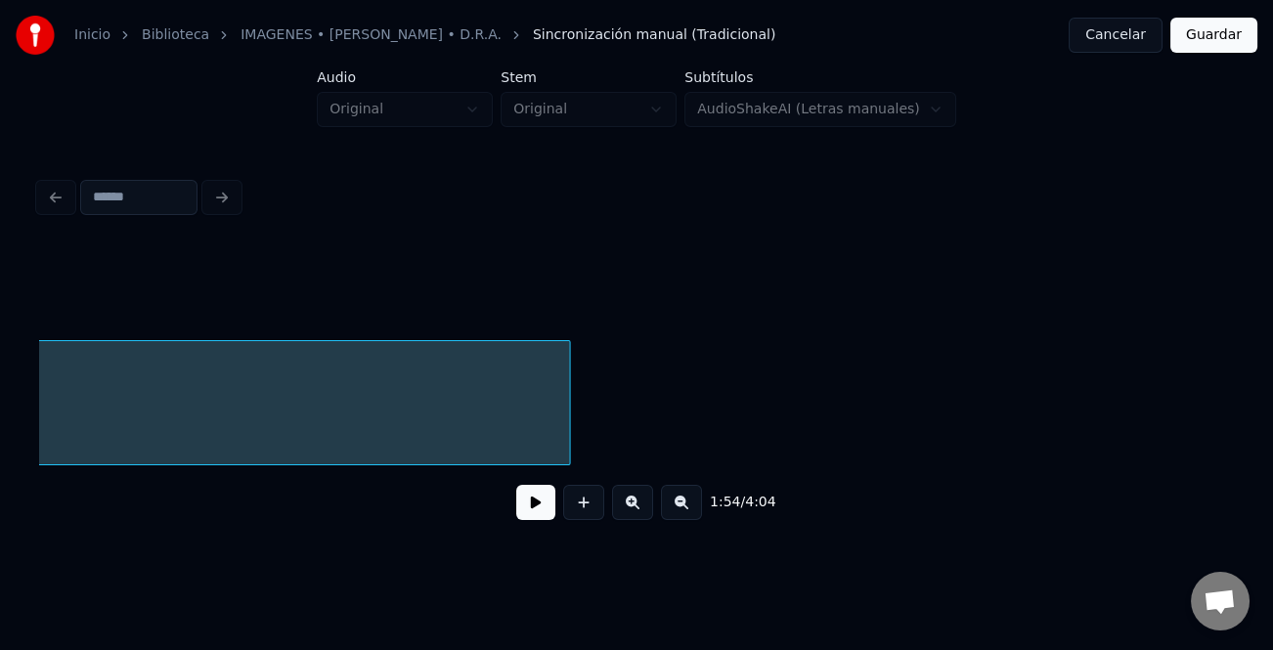
scroll to position [0, 20521]
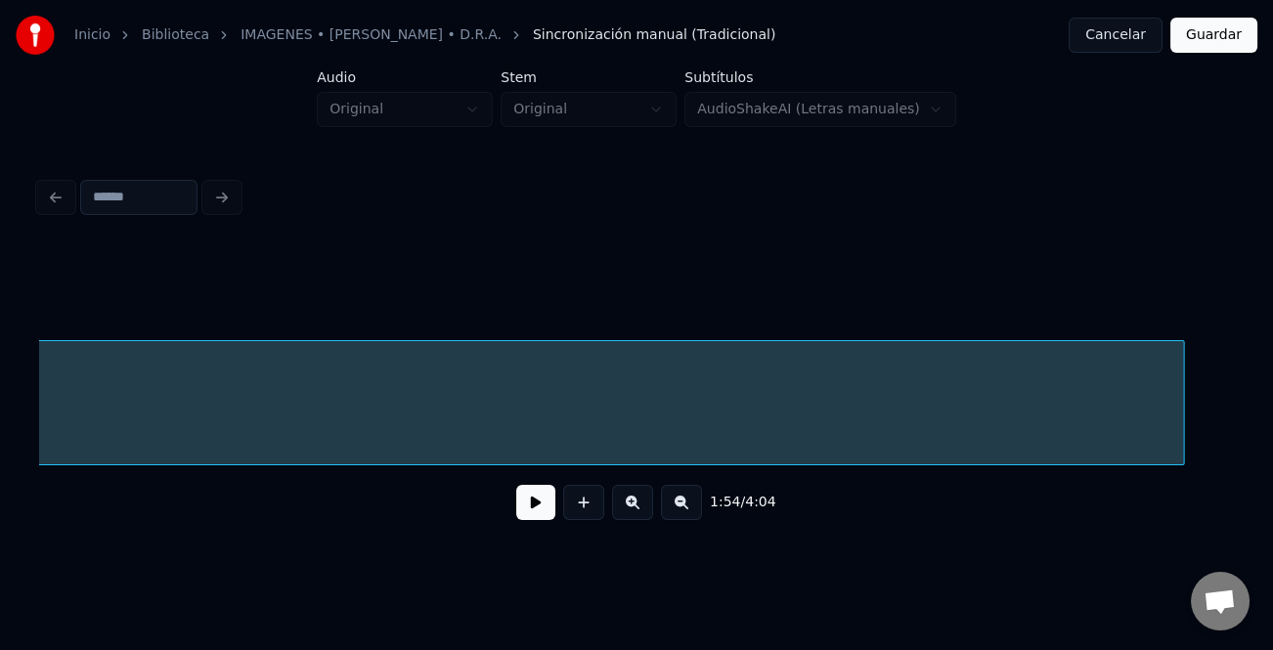
click at [1200, 463] on div "Instrumental..." at bounding box center [636, 402] width 1195 height 125
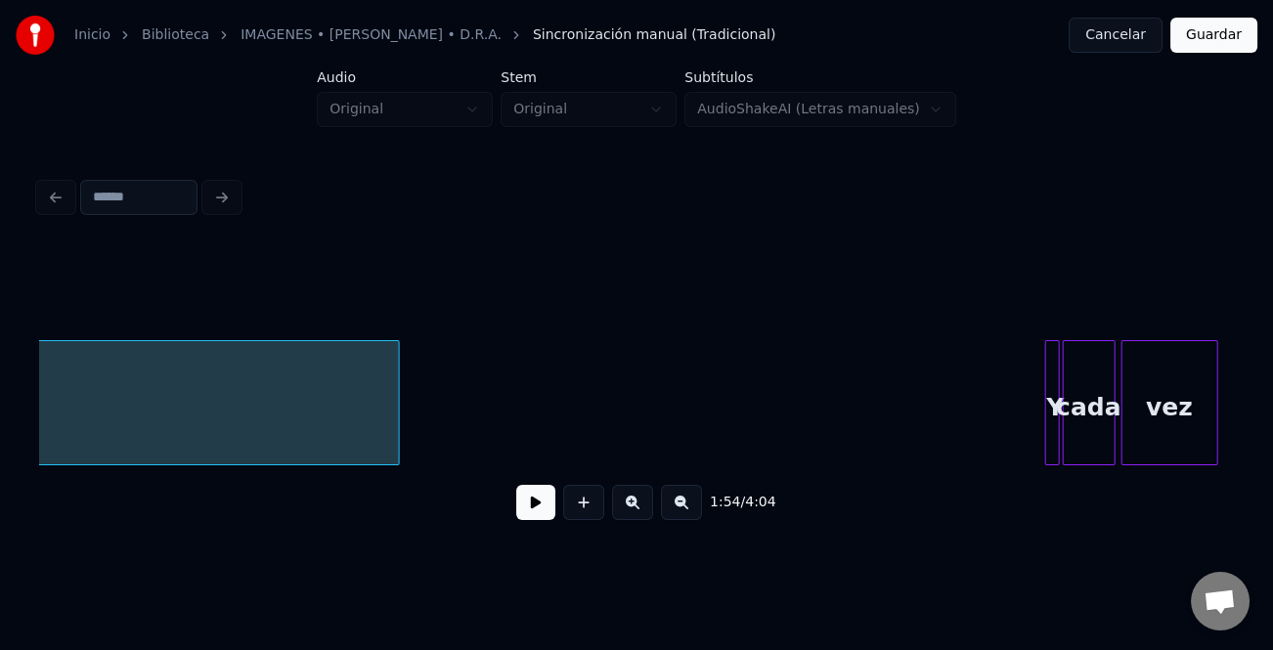
scroll to position [0, 21381]
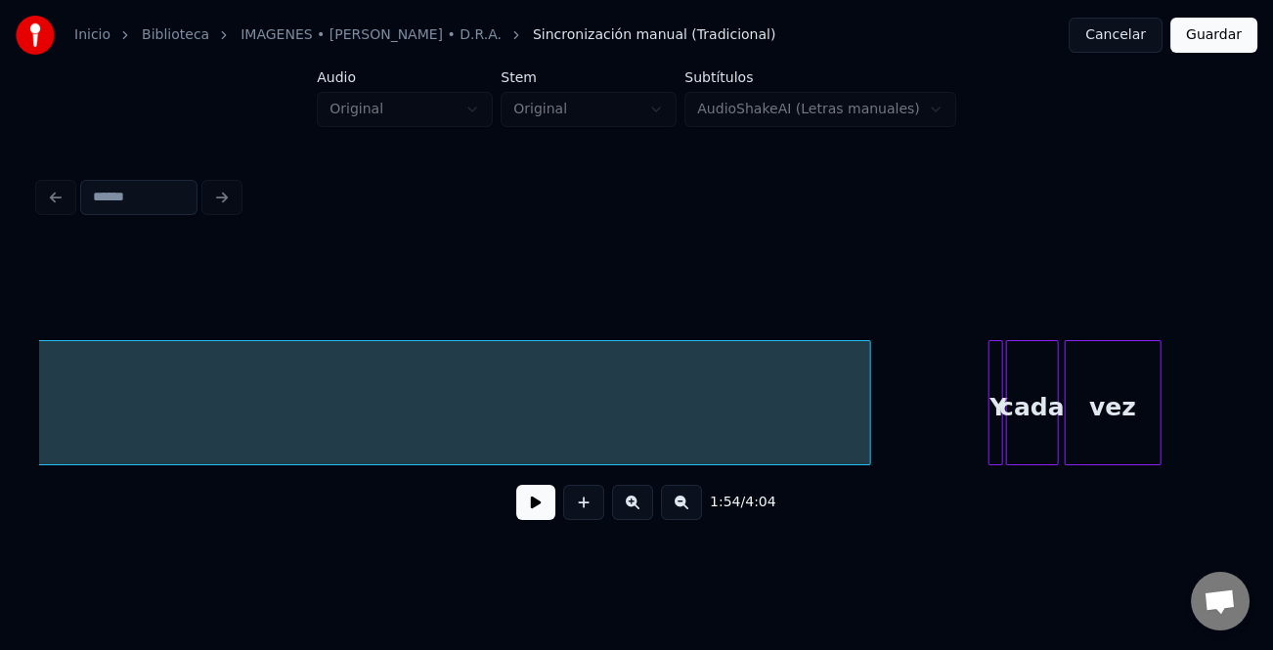
click at [867, 460] on div "Instrumental... Y cada vez" at bounding box center [636, 402] width 1195 height 125
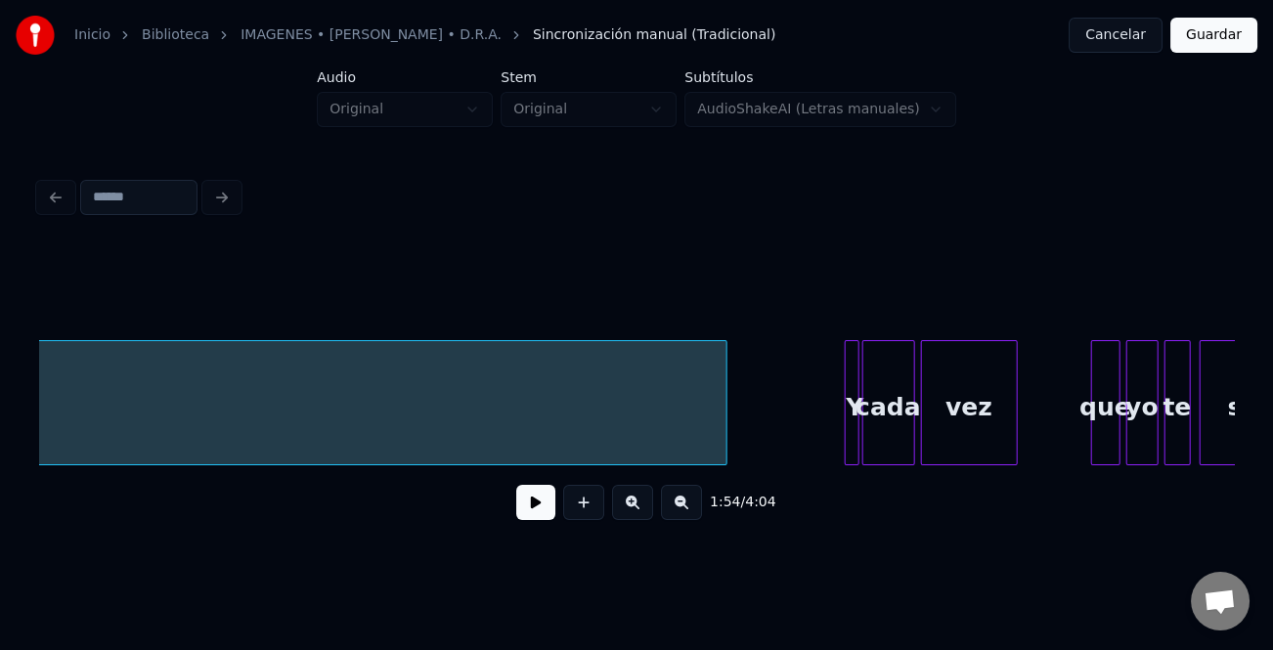
scroll to position [0, 21955]
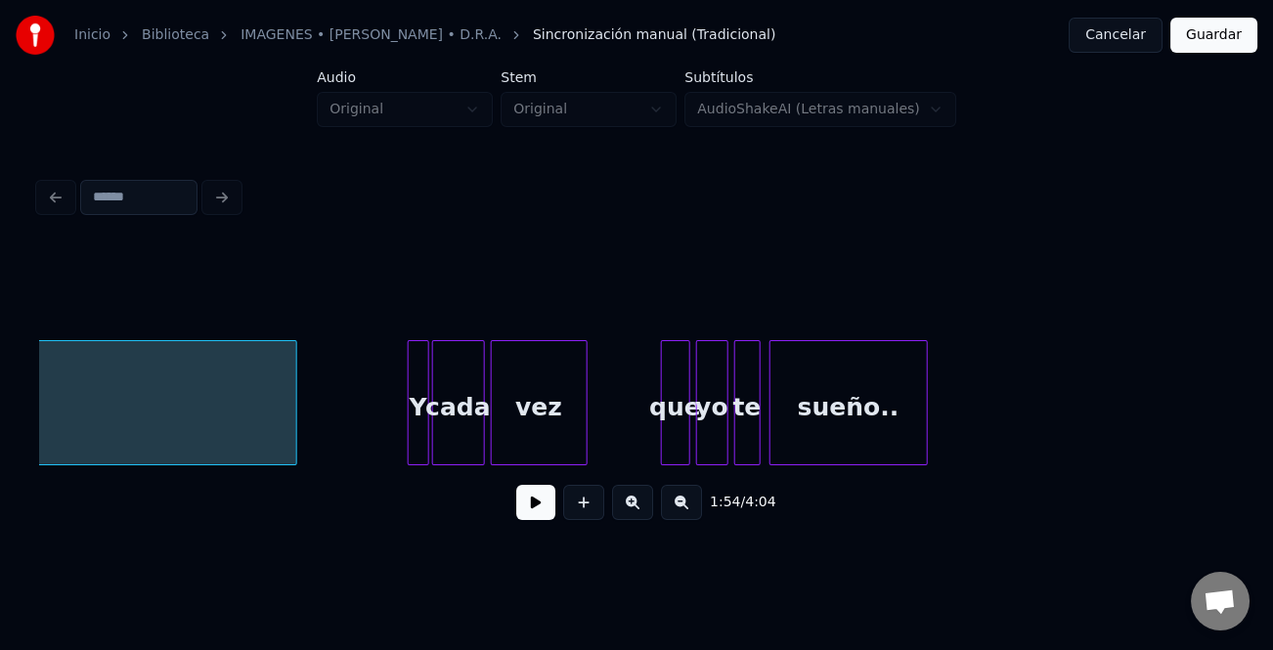
click at [412, 424] on div at bounding box center [412, 402] width 6 height 123
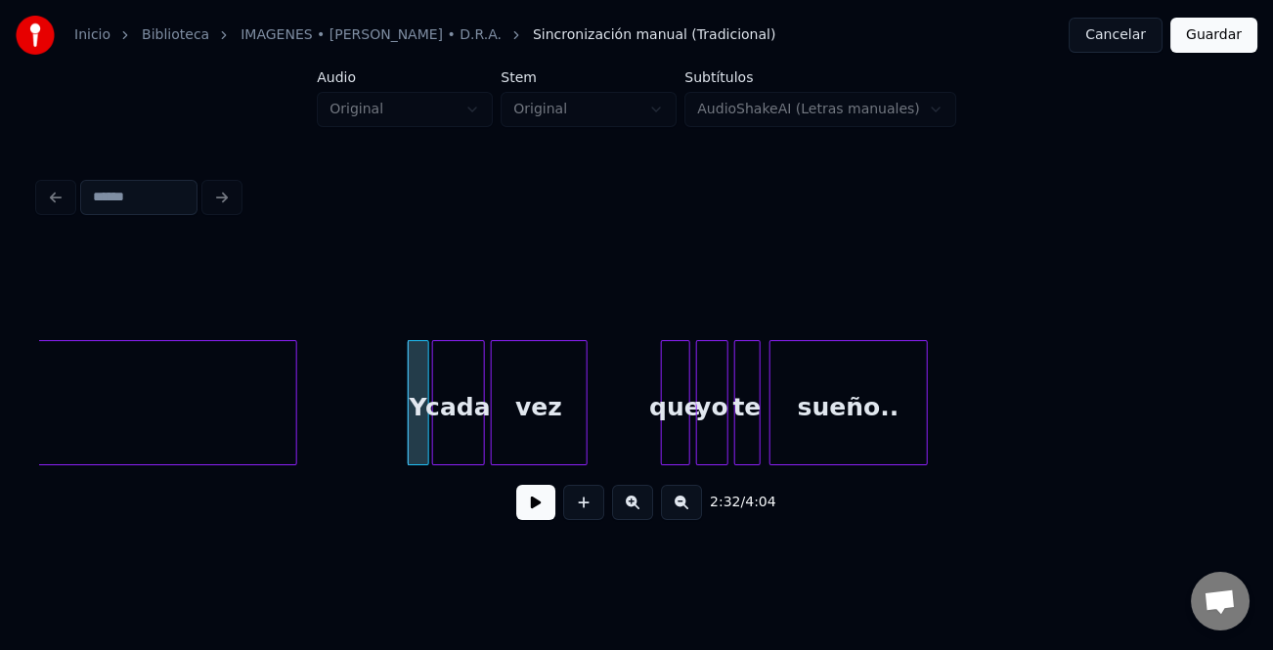
click at [539, 505] on button at bounding box center [535, 502] width 39 height 35
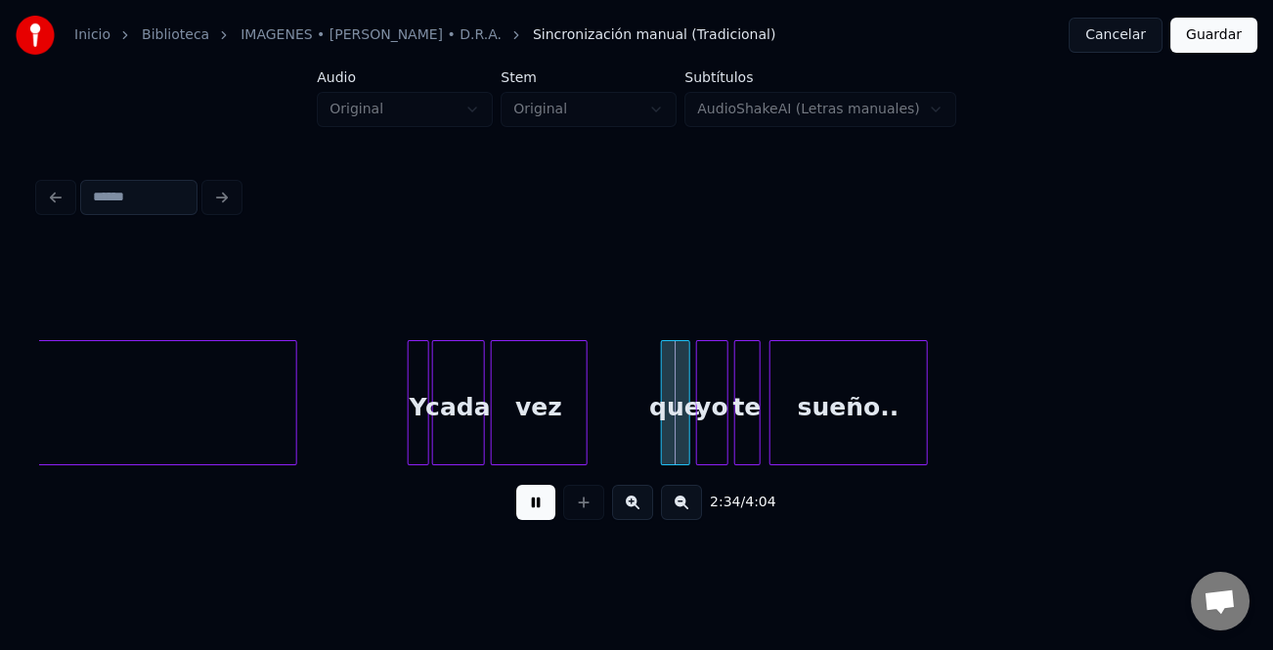
click at [544, 507] on button at bounding box center [535, 502] width 39 height 35
click at [669, 435] on div "que" at bounding box center [675, 407] width 27 height 133
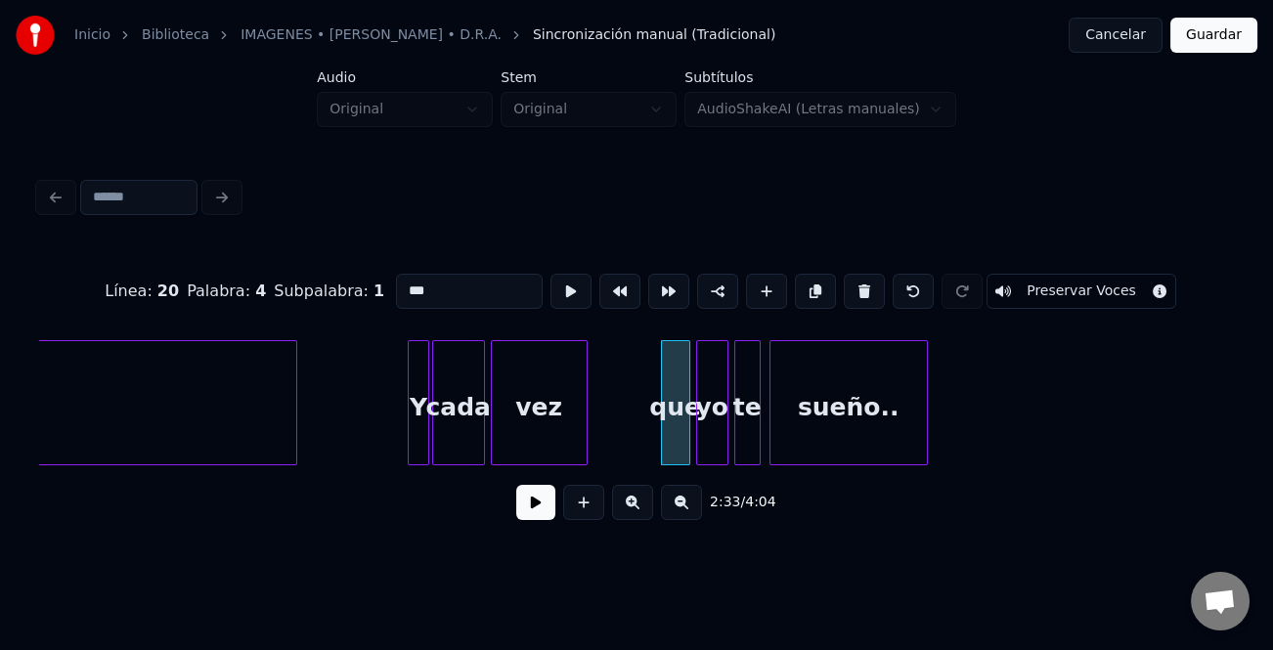
click at [403, 277] on input "***" at bounding box center [469, 291] width 147 height 35
type input "***"
click at [542, 517] on button at bounding box center [535, 502] width 39 height 35
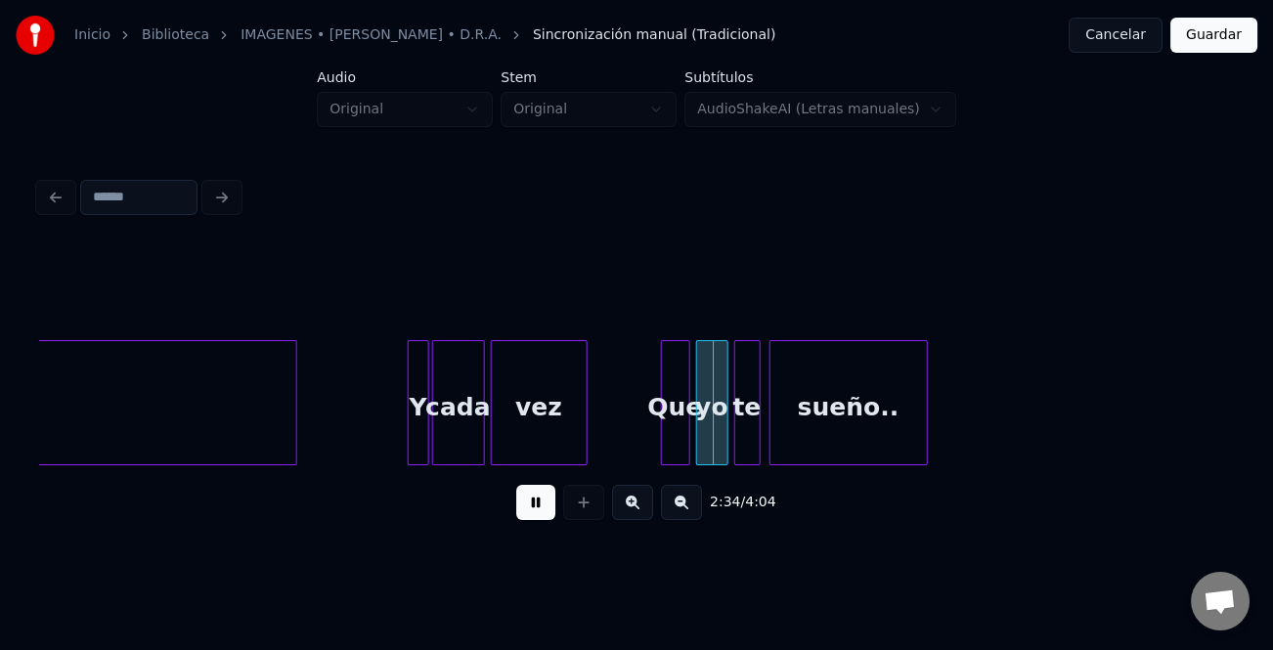
click at [626, 513] on button at bounding box center [632, 502] width 41 height 35
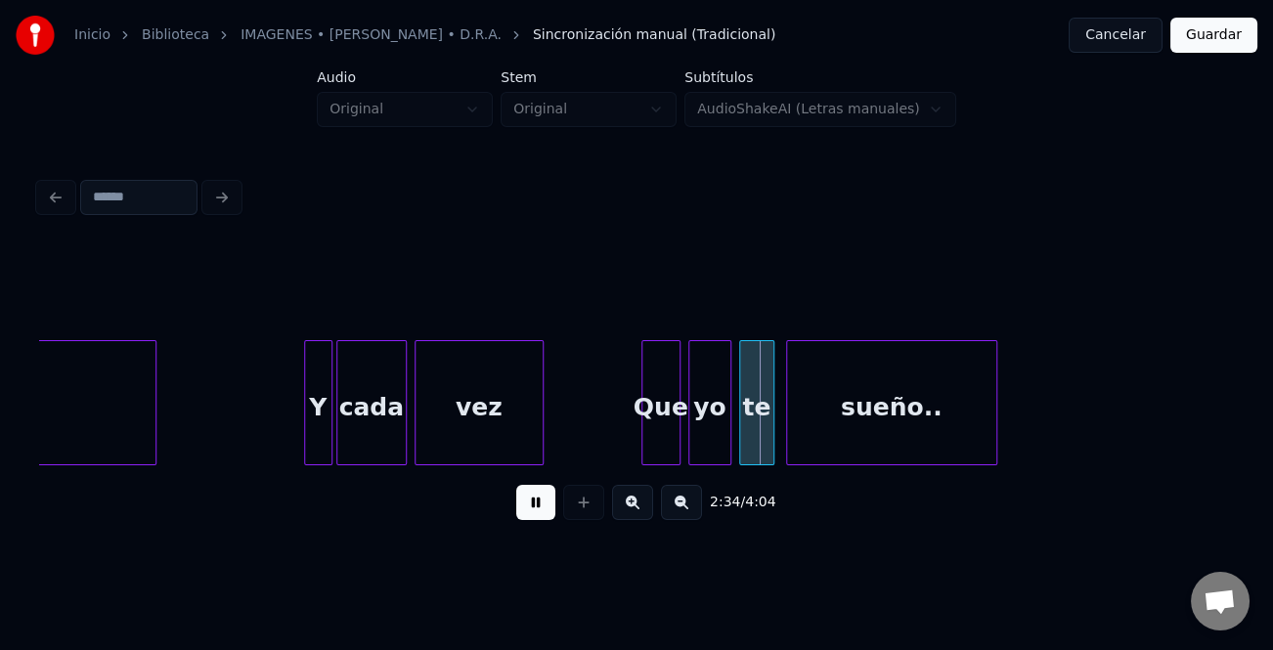
click at [626, 513] on button at bounding box center [632, 502] width 41 height 35
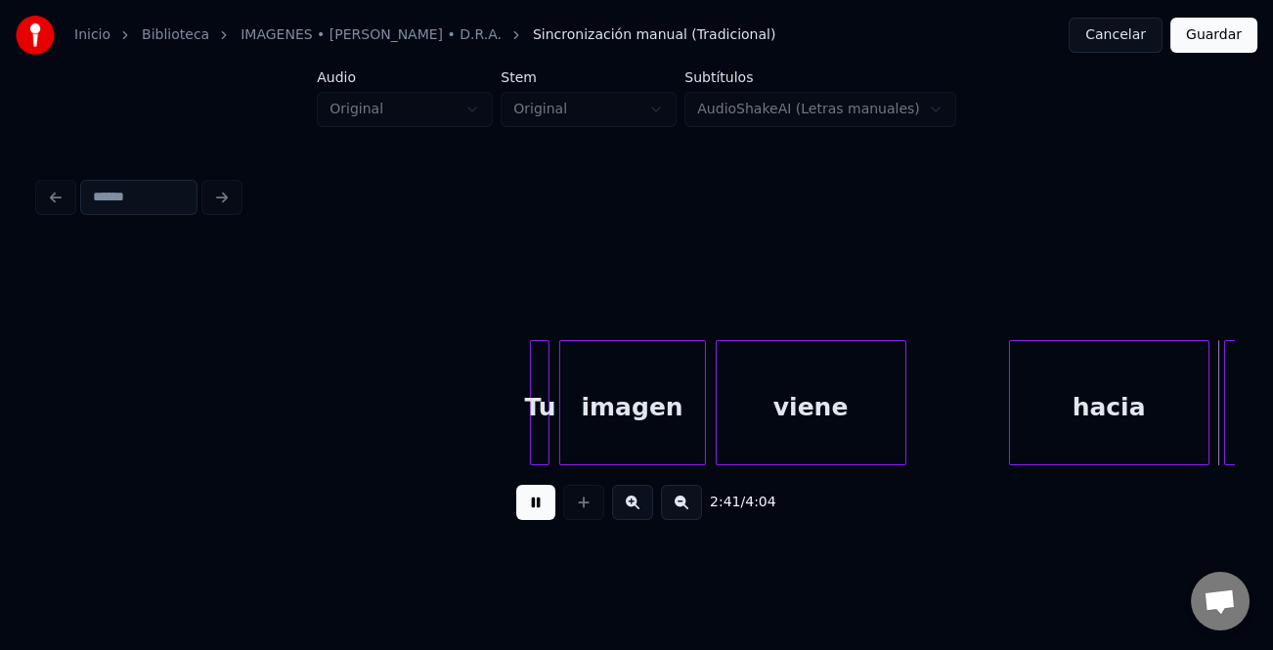
scroll to position [0, 39449]
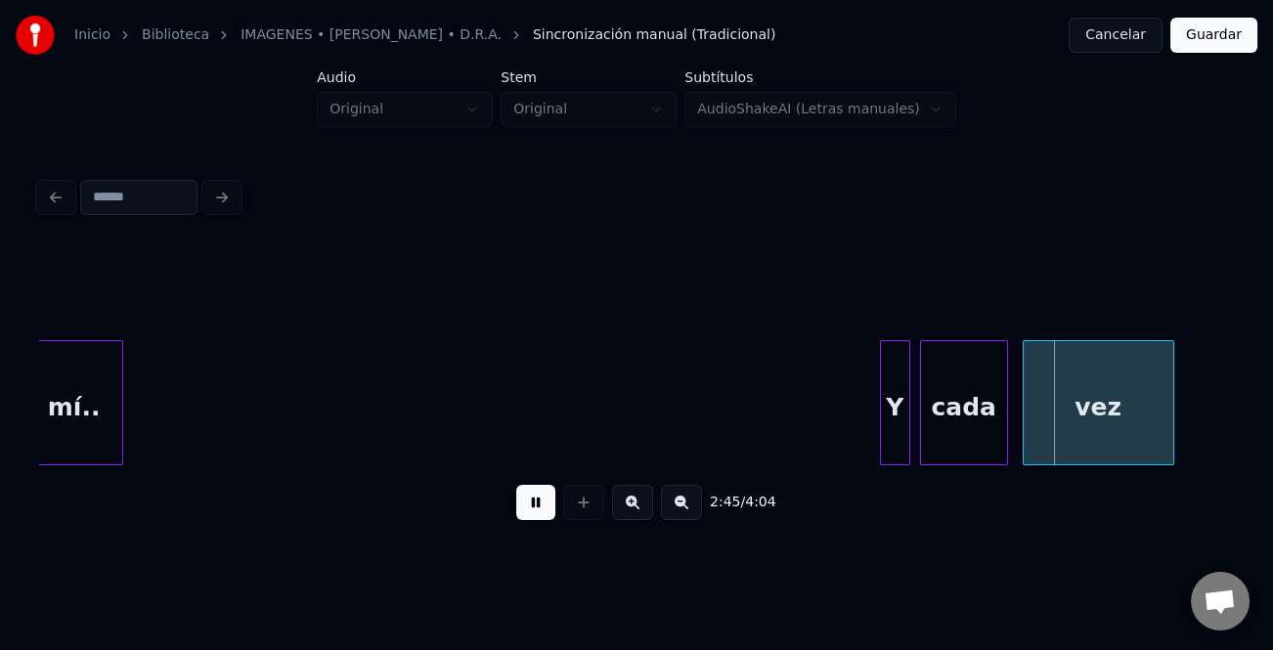
click at [882, 380] on div at bounding box center [884, 402] width 6 height 123
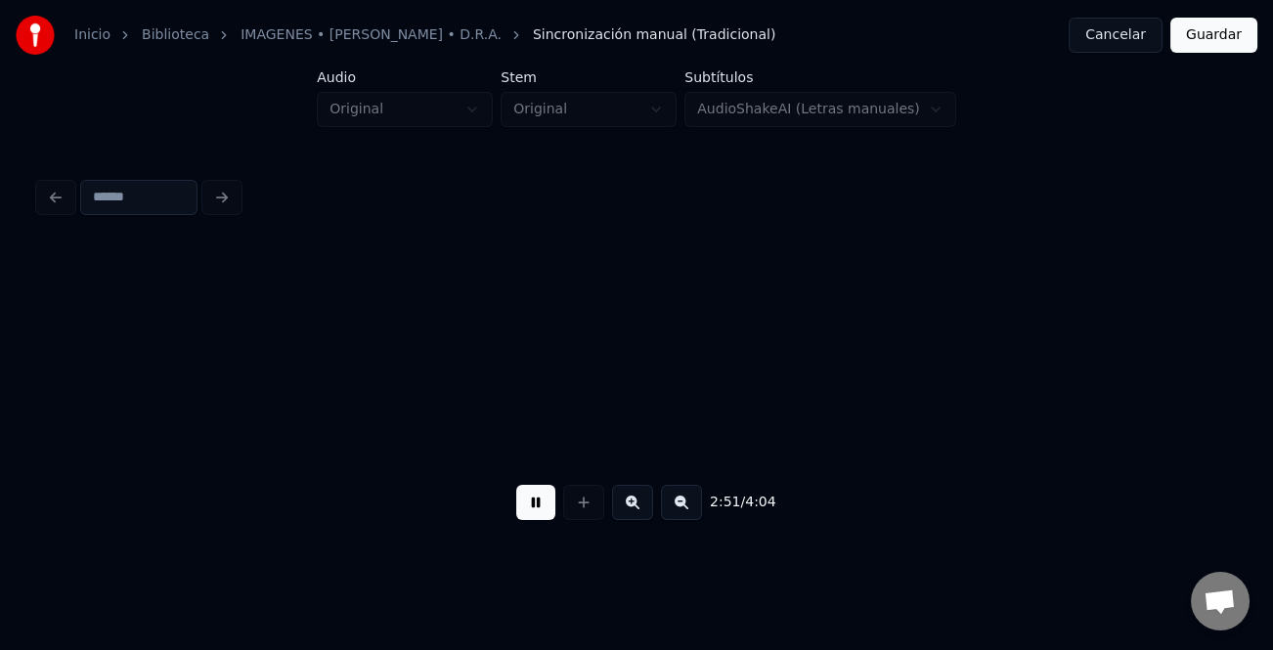
scroll to position [0, 41839]
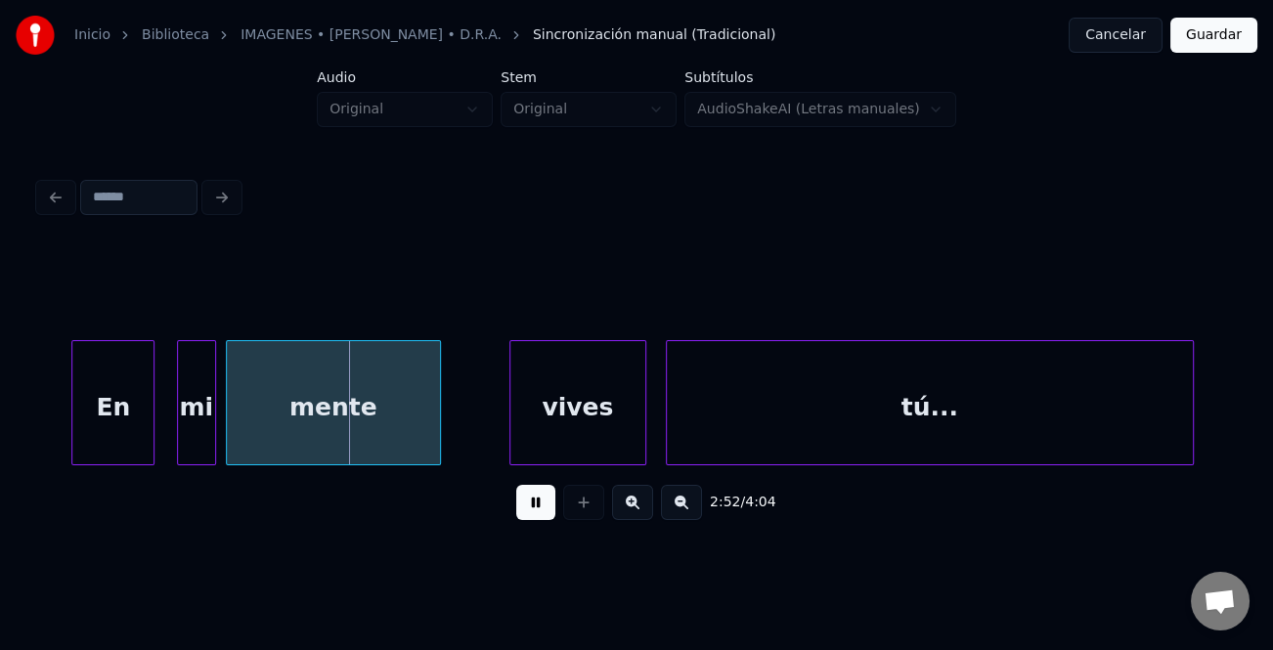
click at [108, 396] on div "En" at bounding box center [112, 407] width 81 height 133
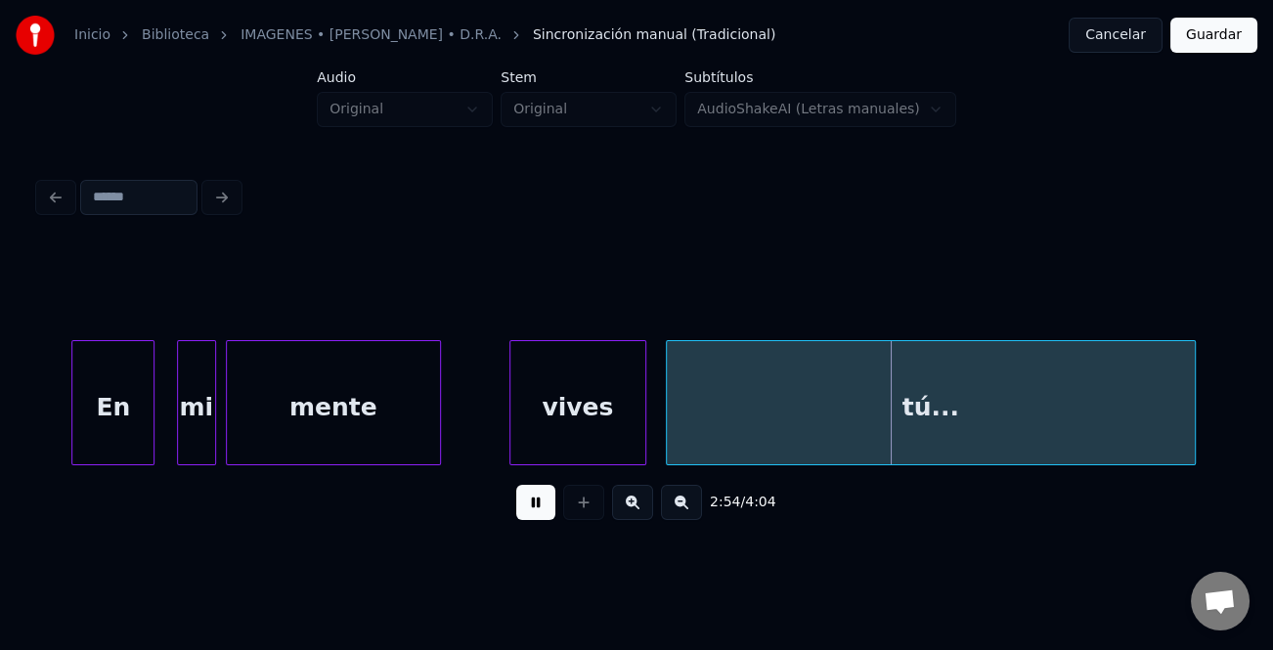
click at [1195, 433] on div at bounding box center [1192, 402] width 6 height 123
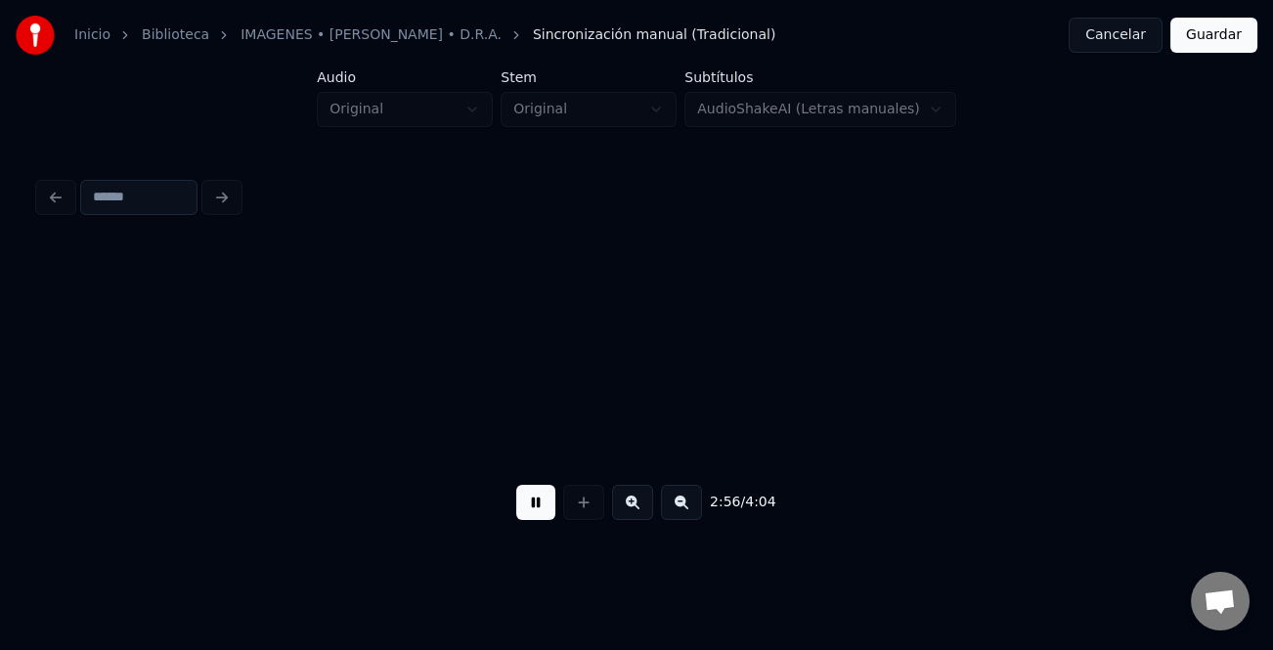
scroll to position [0, 43036]
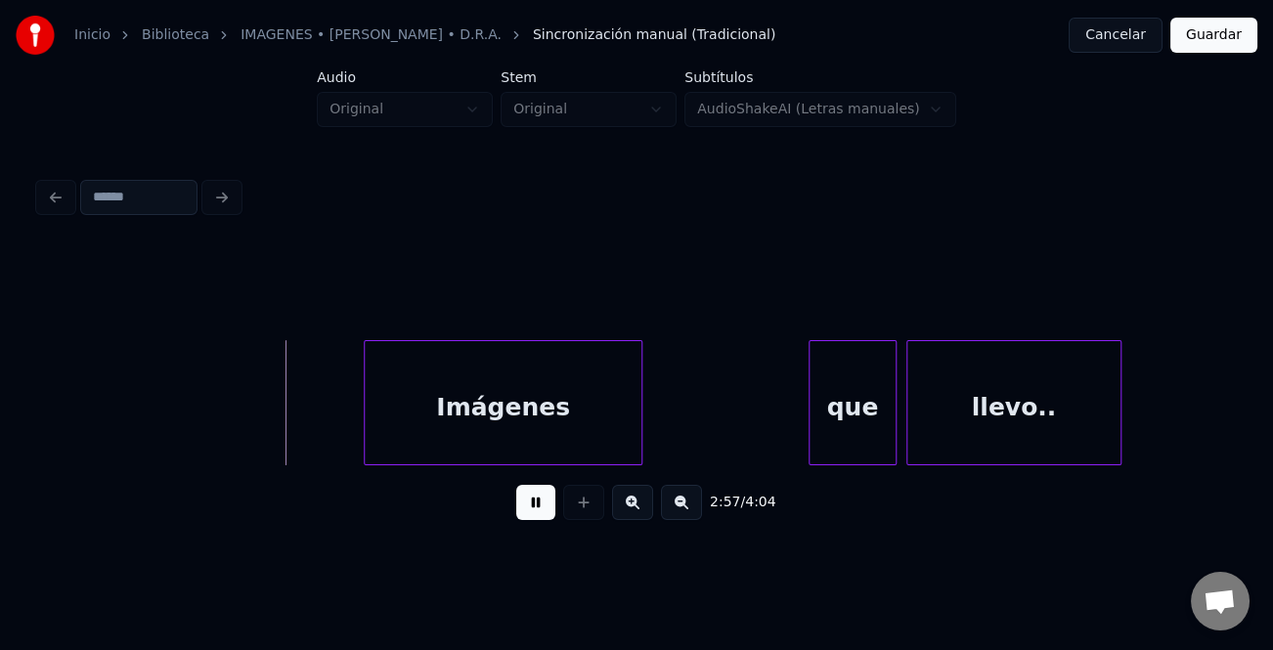
click at [547, 411] on div "Imágenes" at bounding box center [503, 407] width 277 height 133
drag, startPoint x: 528, startPoint y: 495, endPoint x: 687, endPoint y: 469, distance: 161.4
click at [533, 493] on button at bounding box center [535, 502] width 39 height 35
click at [821, 435] on div "que" at bounding box center [852, 407] width 86 height 133
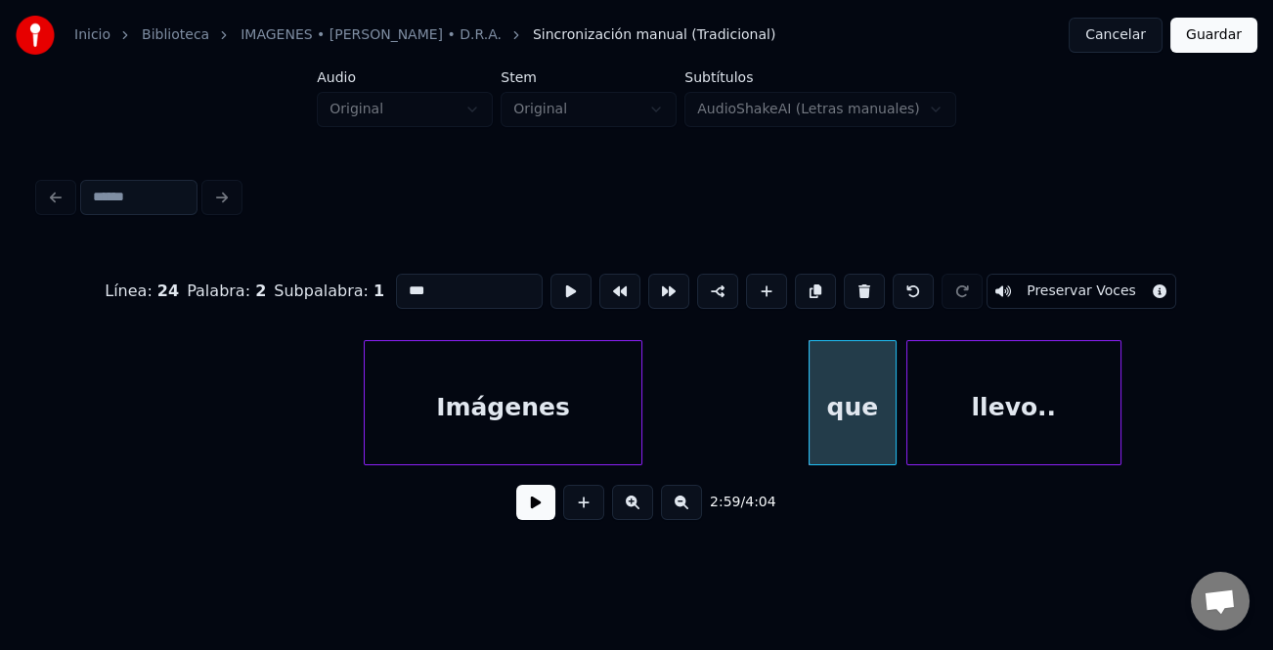
click at [402, 280] on input "***" at bounding box center [469, 291] width 147 height 35
click at [402, 283] on input "***" at bounding box center [469, 291] width 147 height 35
type input "***"
click at [546, 507] on button at bounding box center [535, 502] width 39 height 35
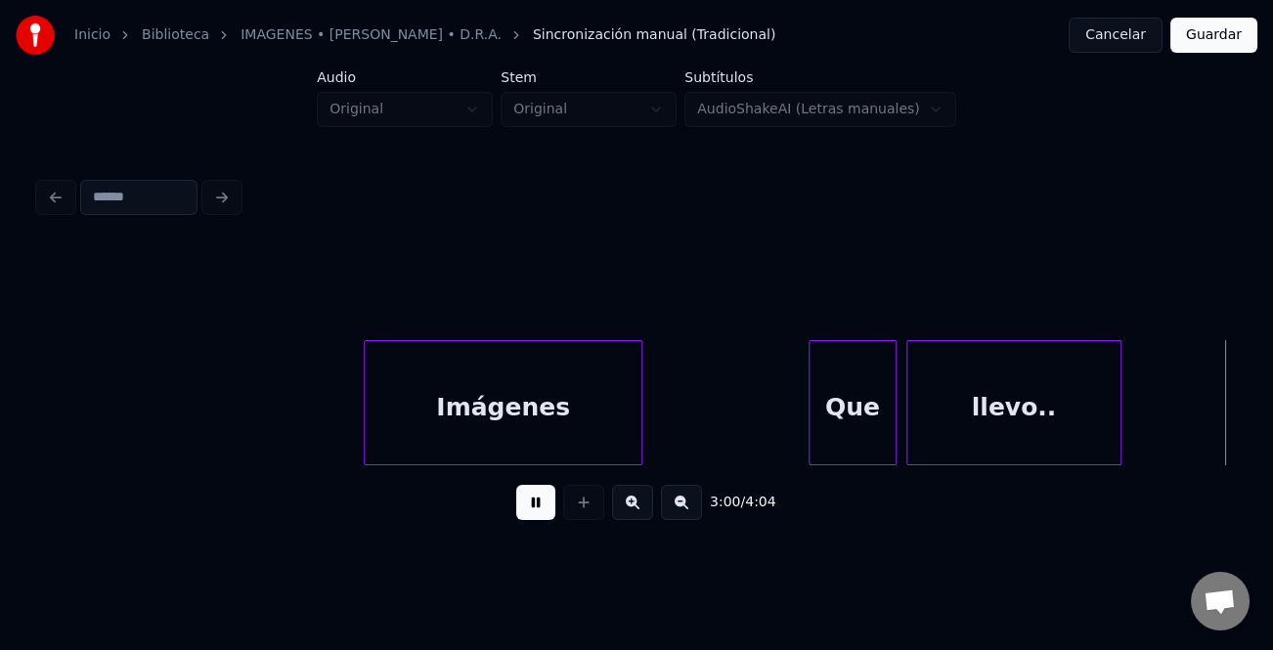
scroll to position [0, 44230]
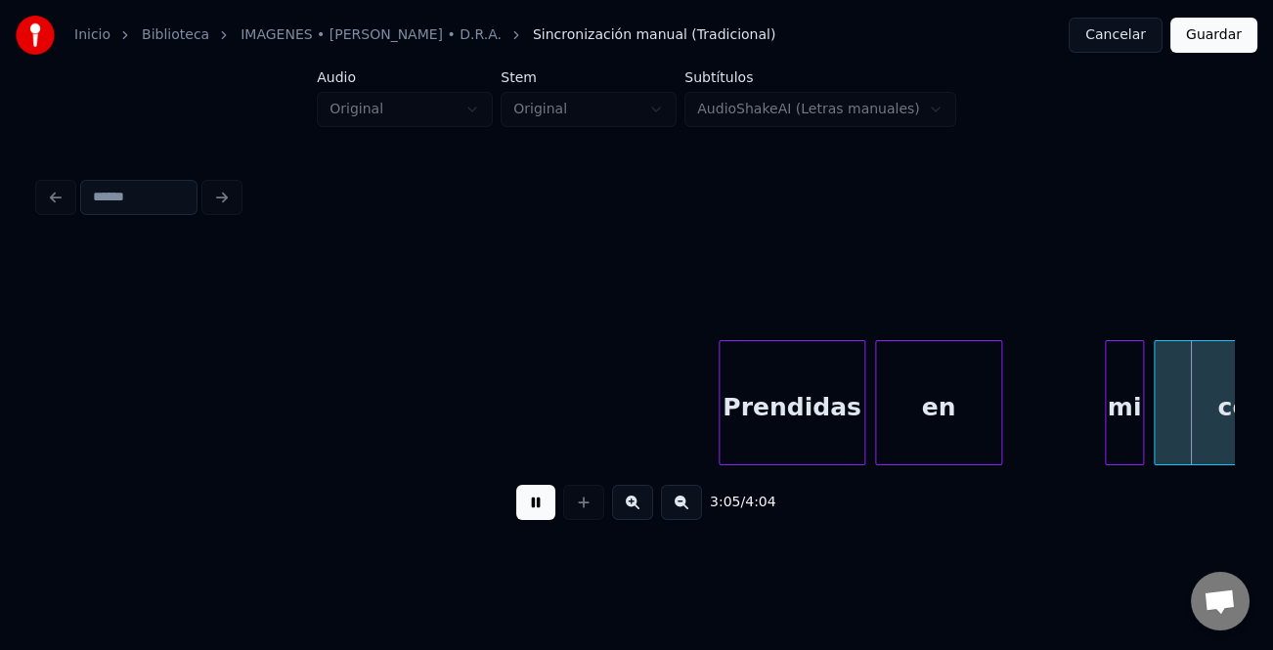
click at [535, 509] on button at bounding box center [535, 502] width 39 height 35
click at [1112, 416] on div "mi" at bounding box center [1124, 407] width 37 height 133
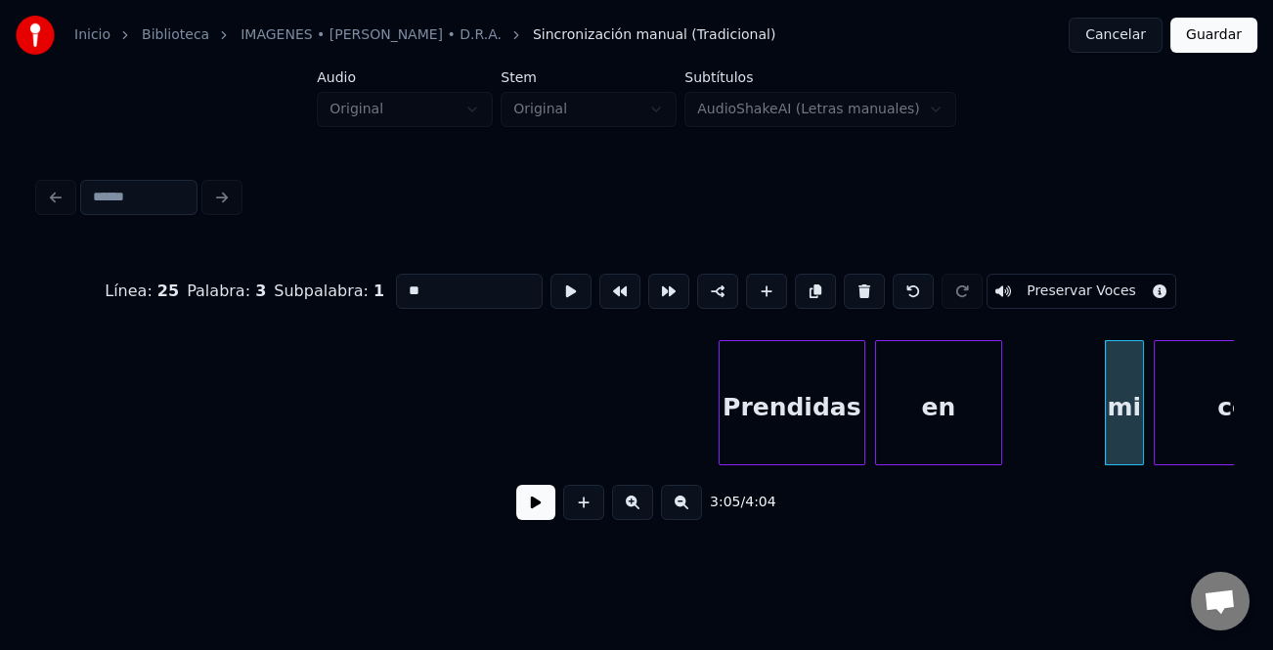
click at [411, 283] on input "**" at bounding box center [469, 291] width 147 height 35
click at [407, 283] on input "**" at bounding box center [469, 291] width 147 height 35
type input "**"
click at [522, 508] on button at bounding box center [535, 502] width 39 height 35
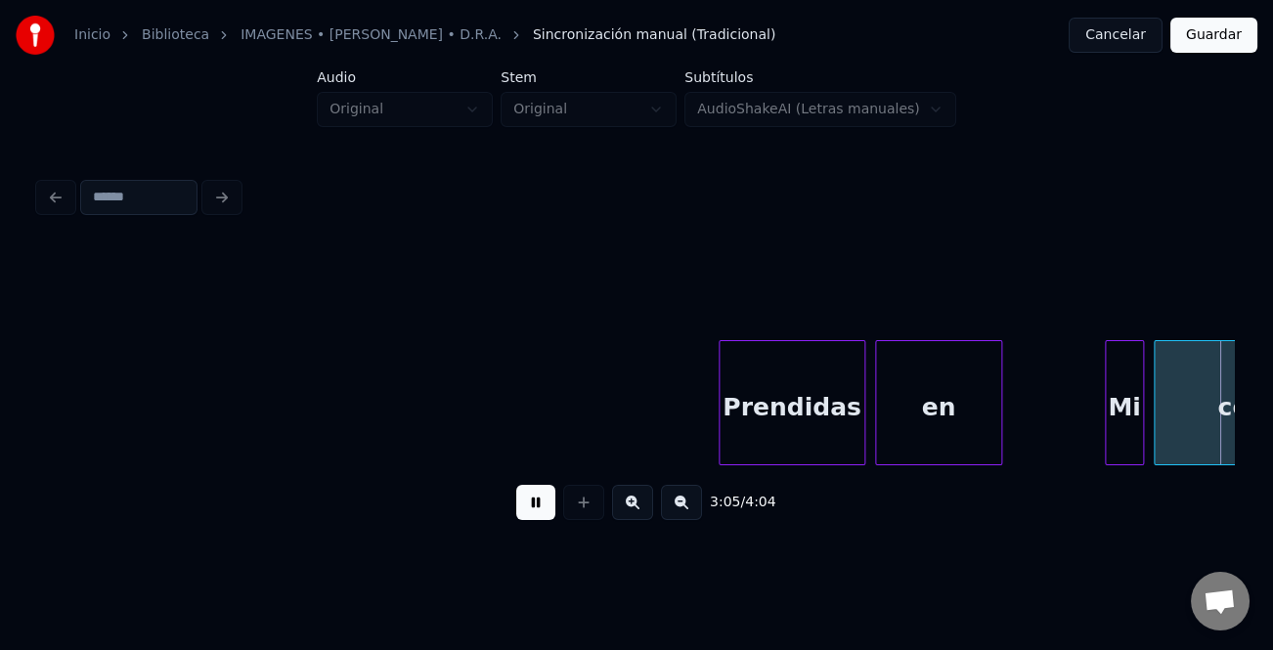
scroll to position [0, 45425]
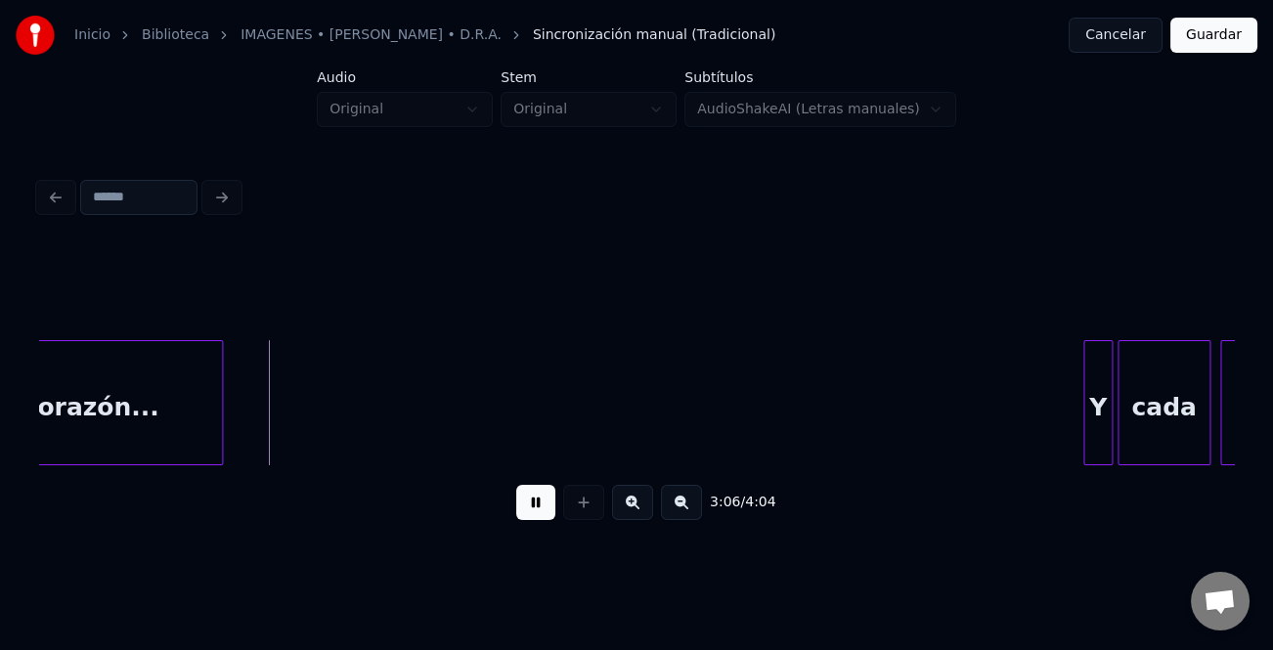
click at [1084, 372] on div at bounding box center [1087, 402] width 6 height 123
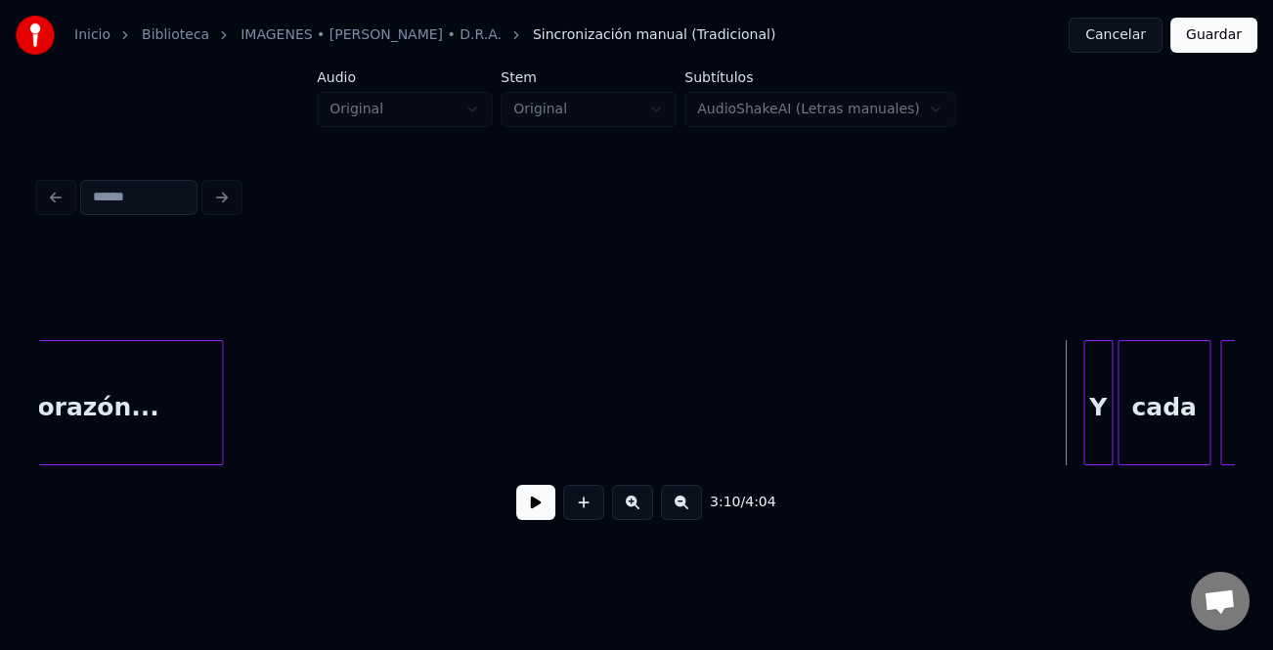
click at [537, 503] on button at bounding box center [535, 502] width 39 height 35
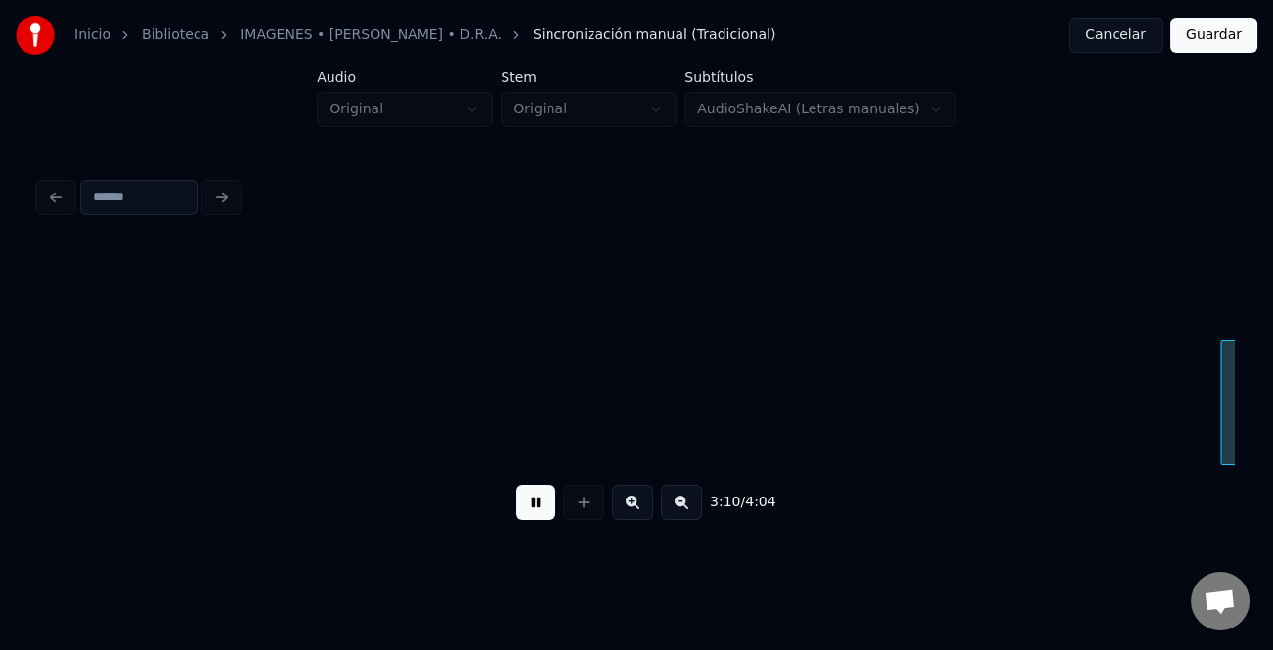
scroll to position [0, 46620]
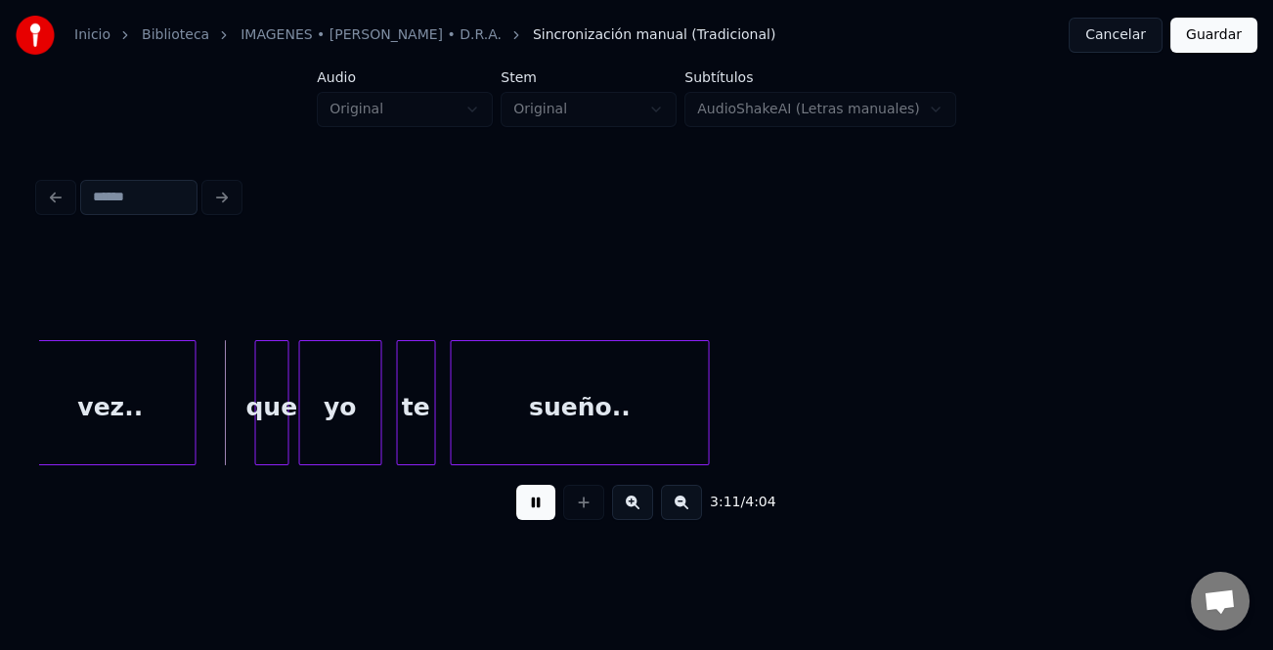
click at [538, 502] on button at bounding box center [535, 502] width 39 height 35
drag, startPoint x: 538, startPoint y: 502, endPoint x: 403, endPoint y: 433, distance: 151.7
click at [538, 501] on button at bounding box center [535, 502] width 39 height 35
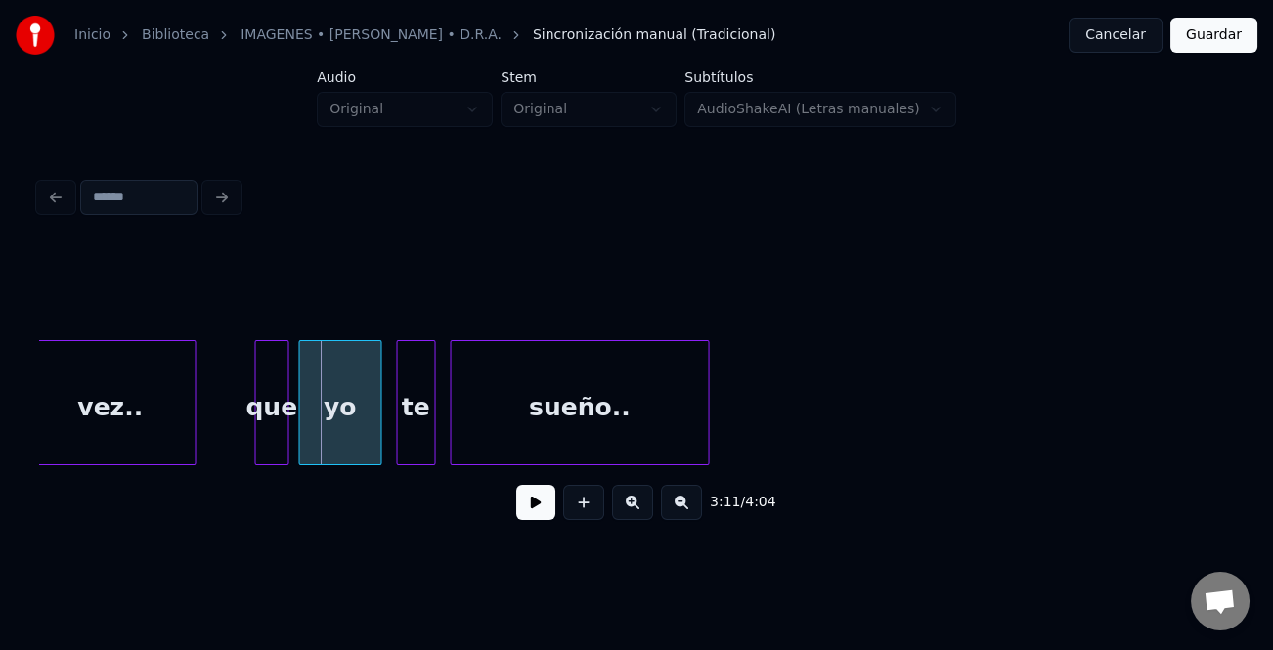
click at [287, 414] on div "que" at bounding box center [271, 407] width 32 height 133
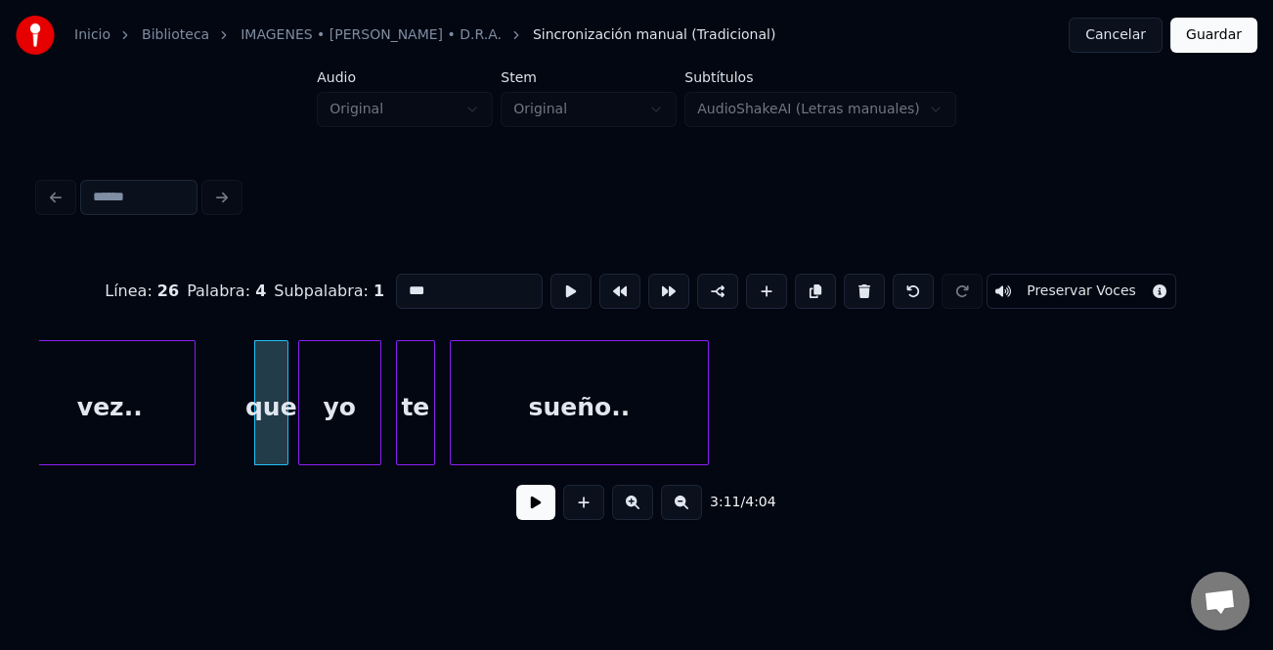
click at [405, 283] on input "***" at bounding box center [469, 291] width 147 height 35
type input "***"
click at [528, 508] on button at bounding box center [535, 502] width 39 height 35
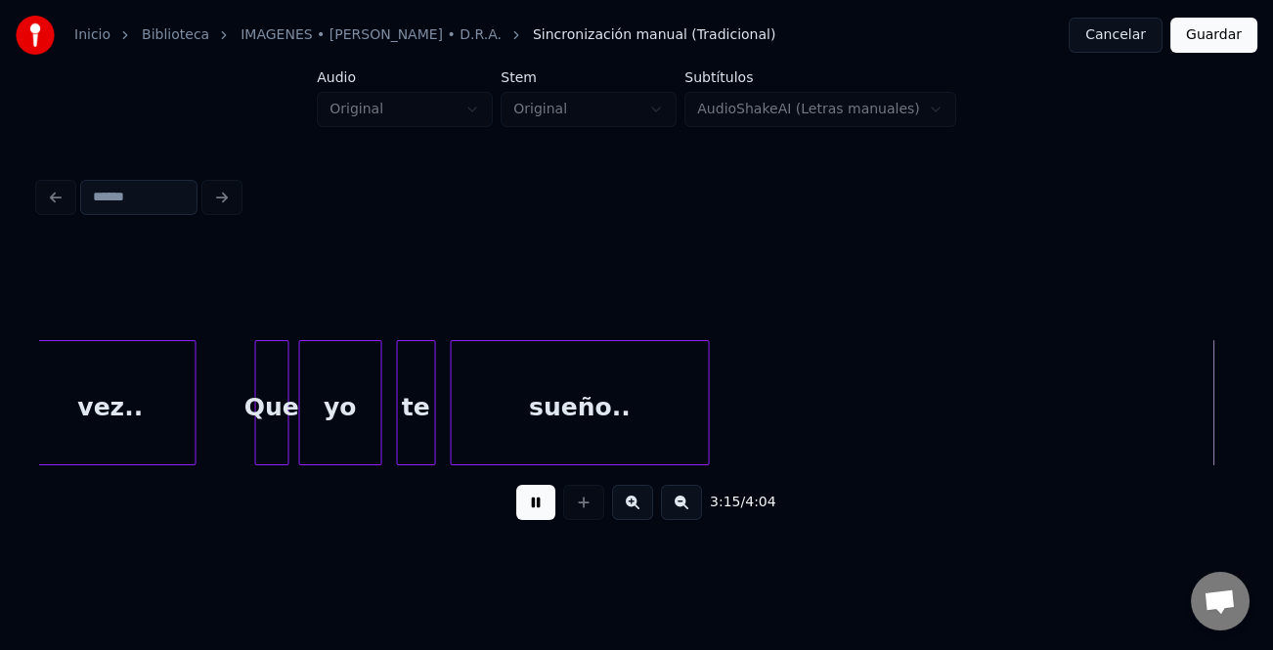
scroll to position [0, 47817]
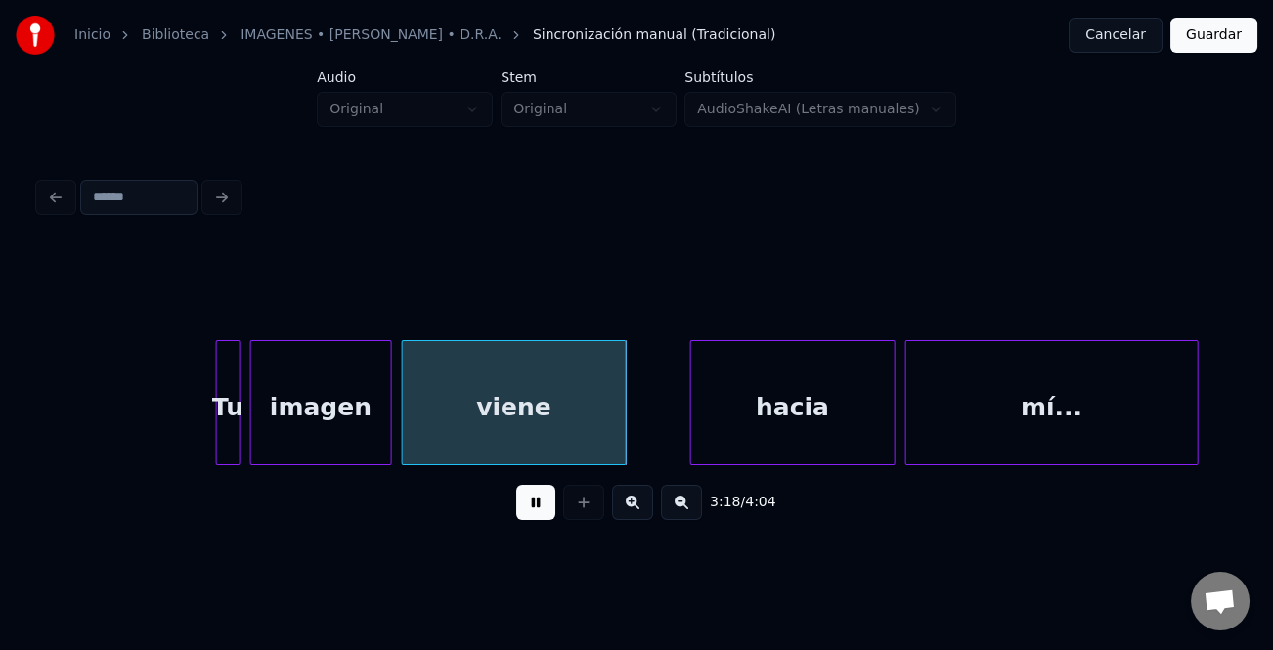
click at [544, 508] on button at bounding box center [535, 502] width 39 height 35
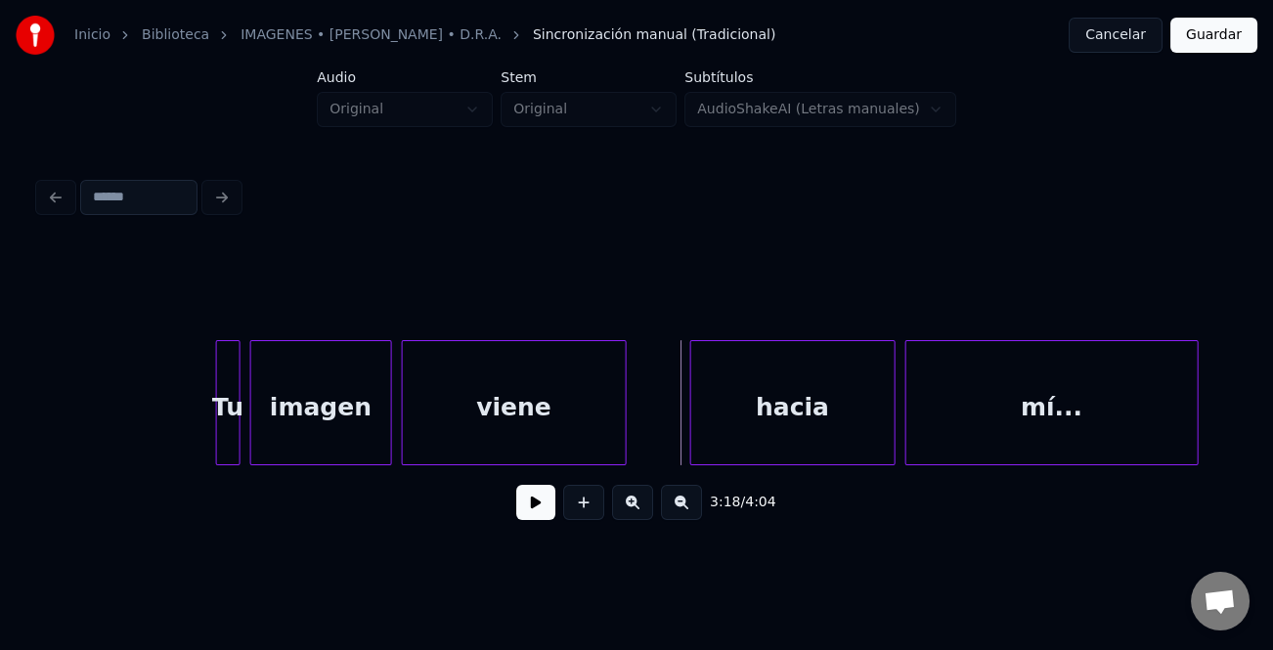
click at [544, 508] on button at bounding box center [535, 502] width 39 height 35
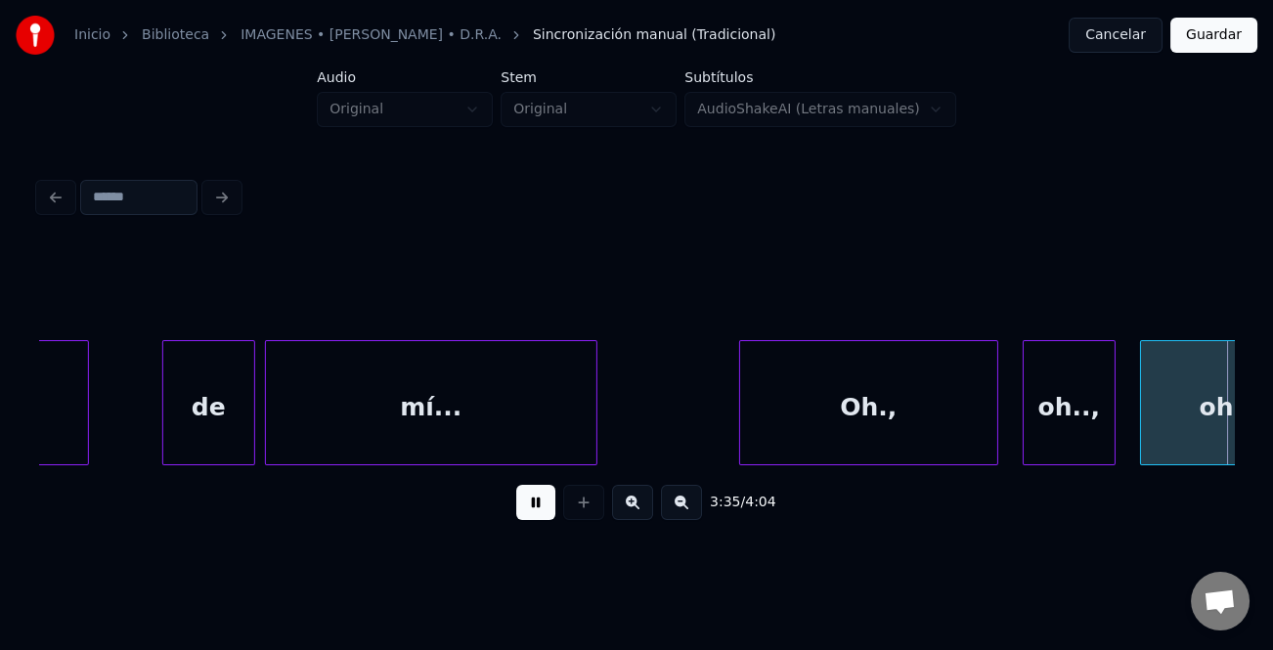
scroll to position [0, 52601]
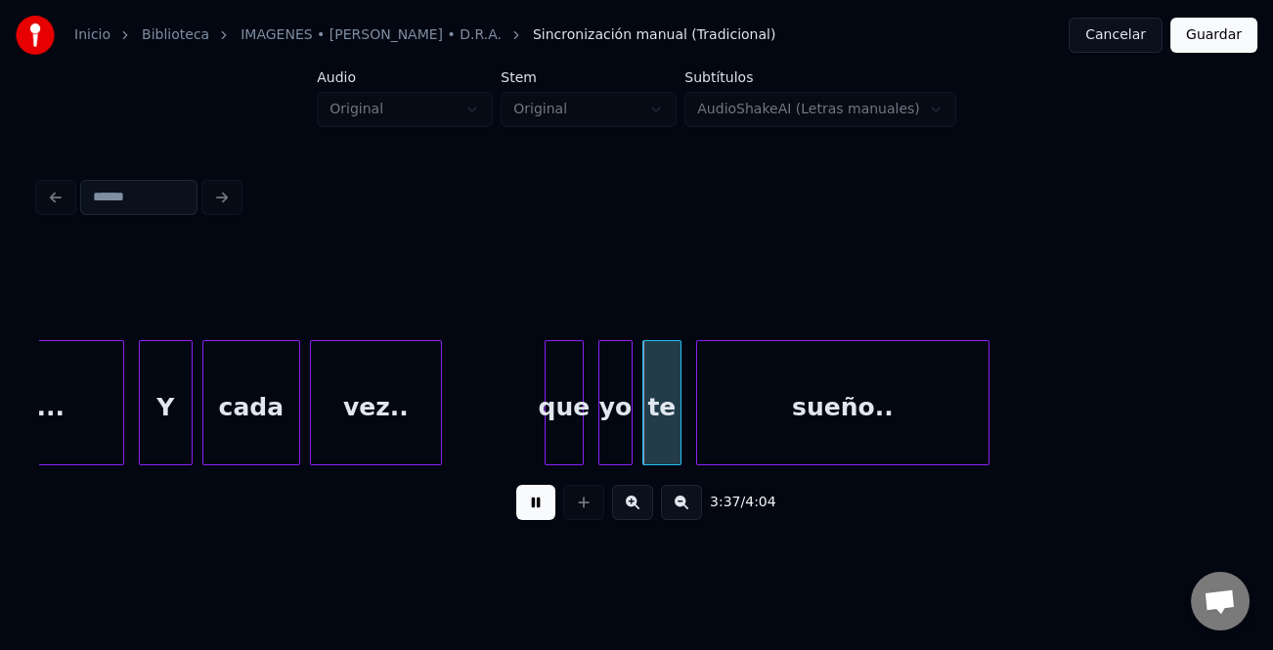
drag, startPoint x: 540, startPoint y: 505, endPoint x: 553, endPoint y: 457, distance: 50.8
click at [540, 503] on button at bounding box center [535, 502] width 39 height 35
click at [550, 441] on div "que" at bounding box center [563, 407] width 37 height 133
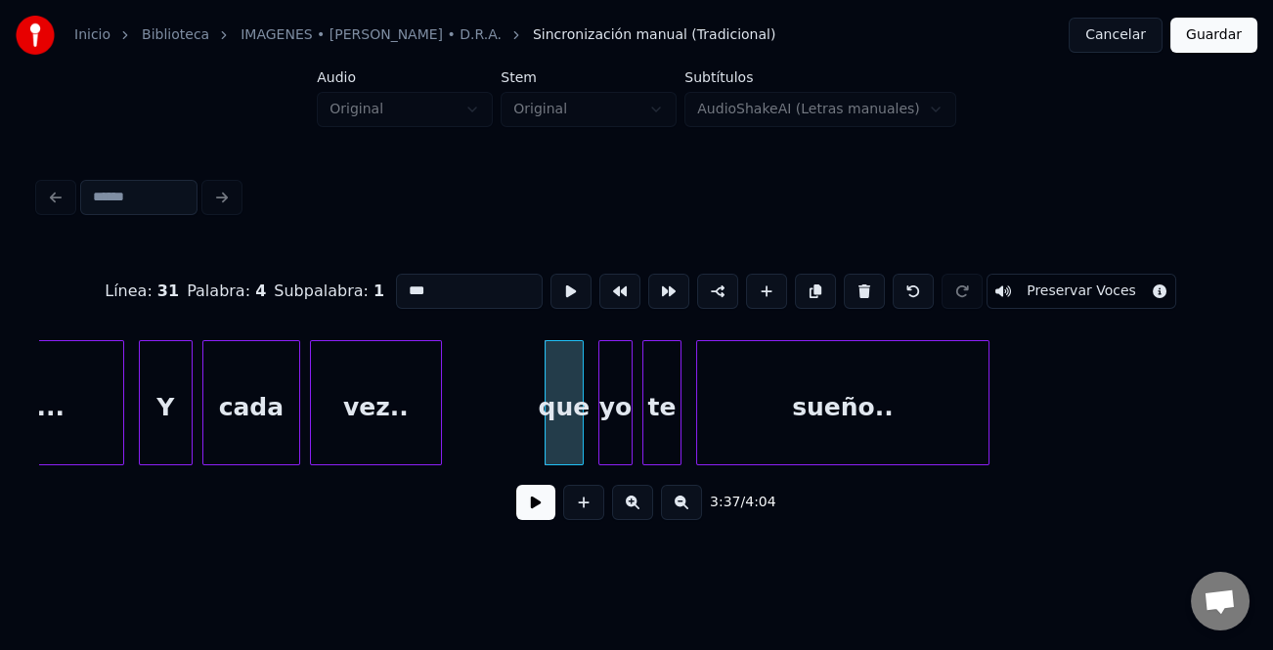
click at [406, 283] on input "***" at bounding box center [469, 291] width 147 height 35
type input "***"
click at [526, 501] on button at bounding box center [535, 502] width 39 height 35
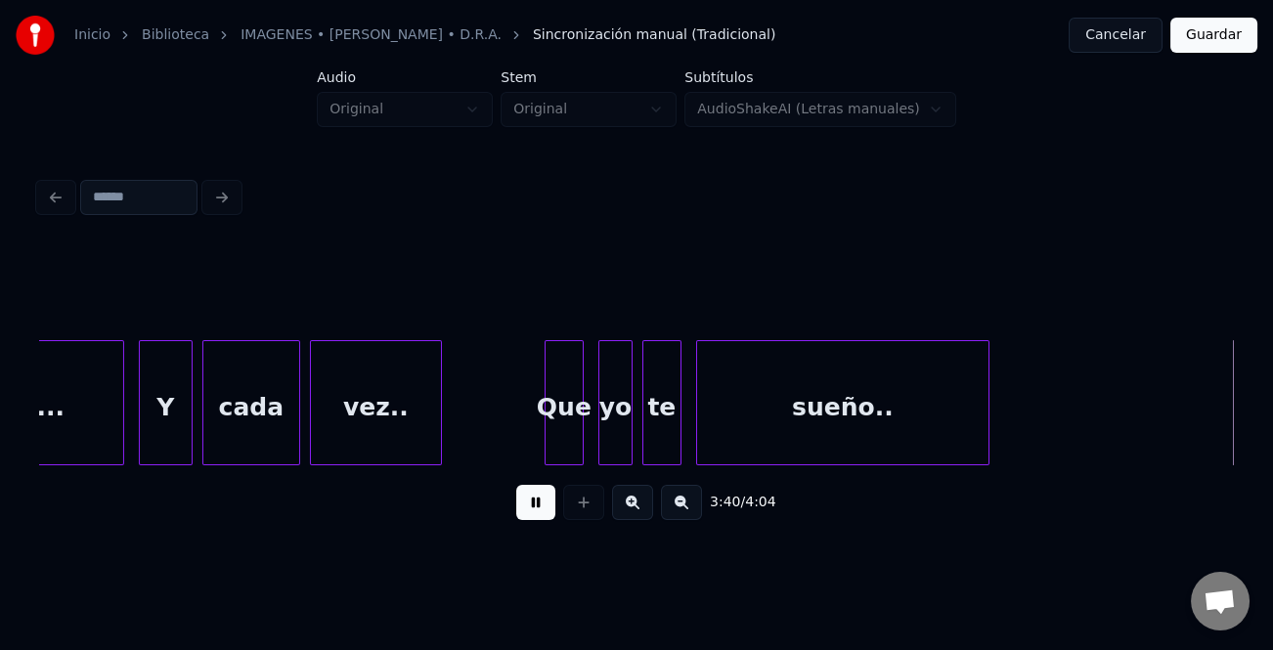
scroll to position [0, 53799]
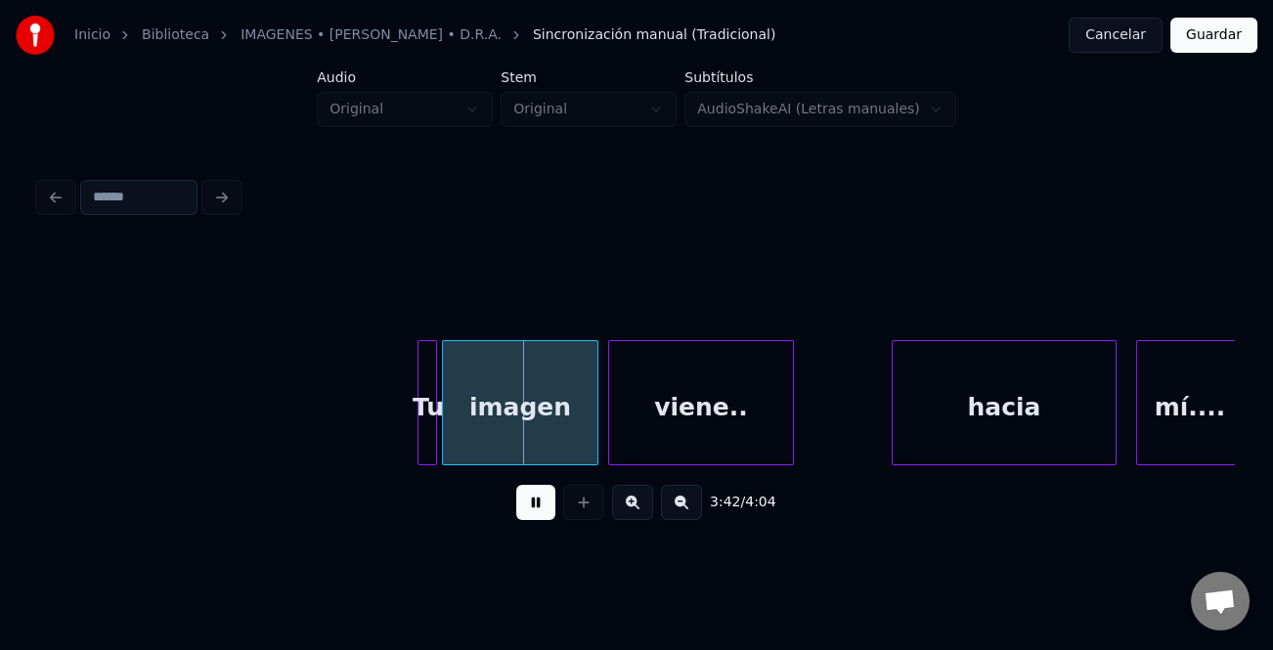
click at [893, 374] on div at bounding box center [896, 402] width 6 height 123
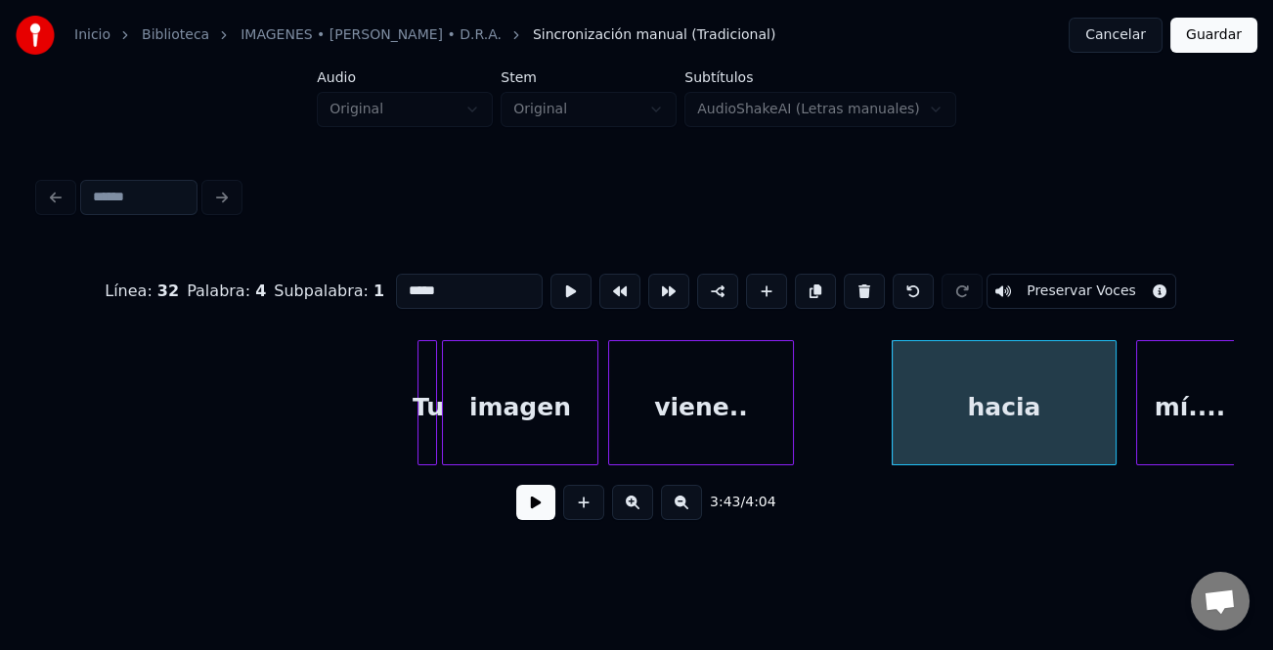
click at [531, 510] on button at bounding box center [535, 502] width 39 height 35
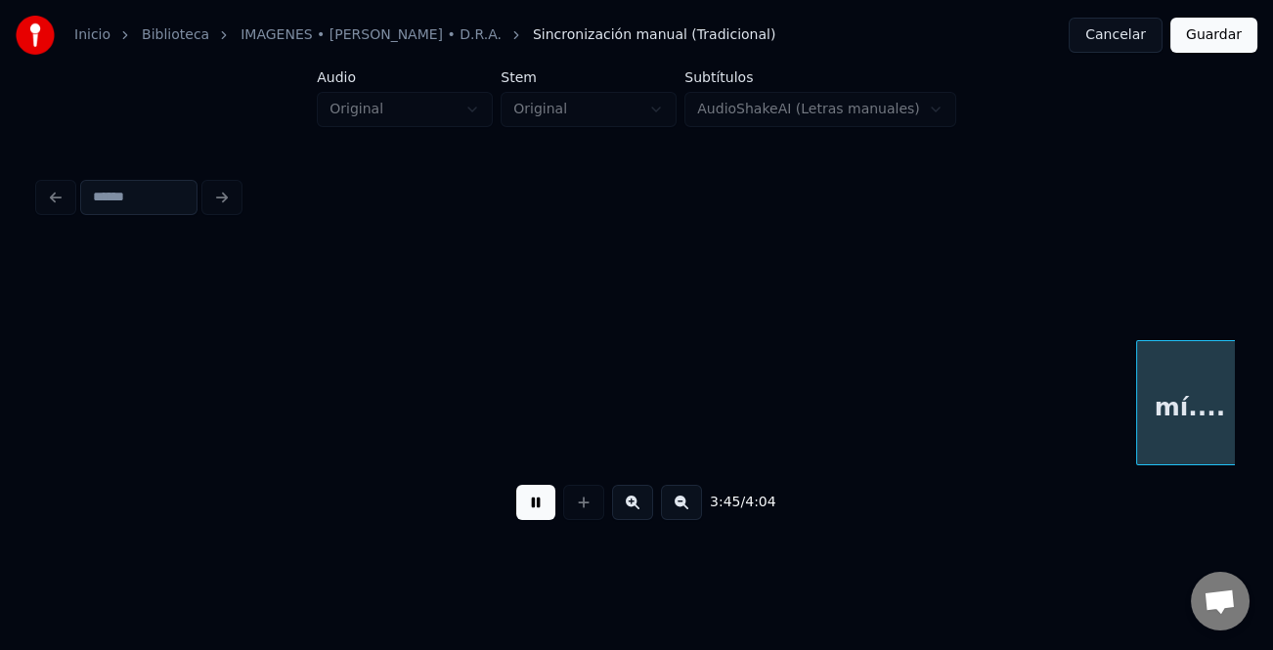
scroll to position [0, 54994]
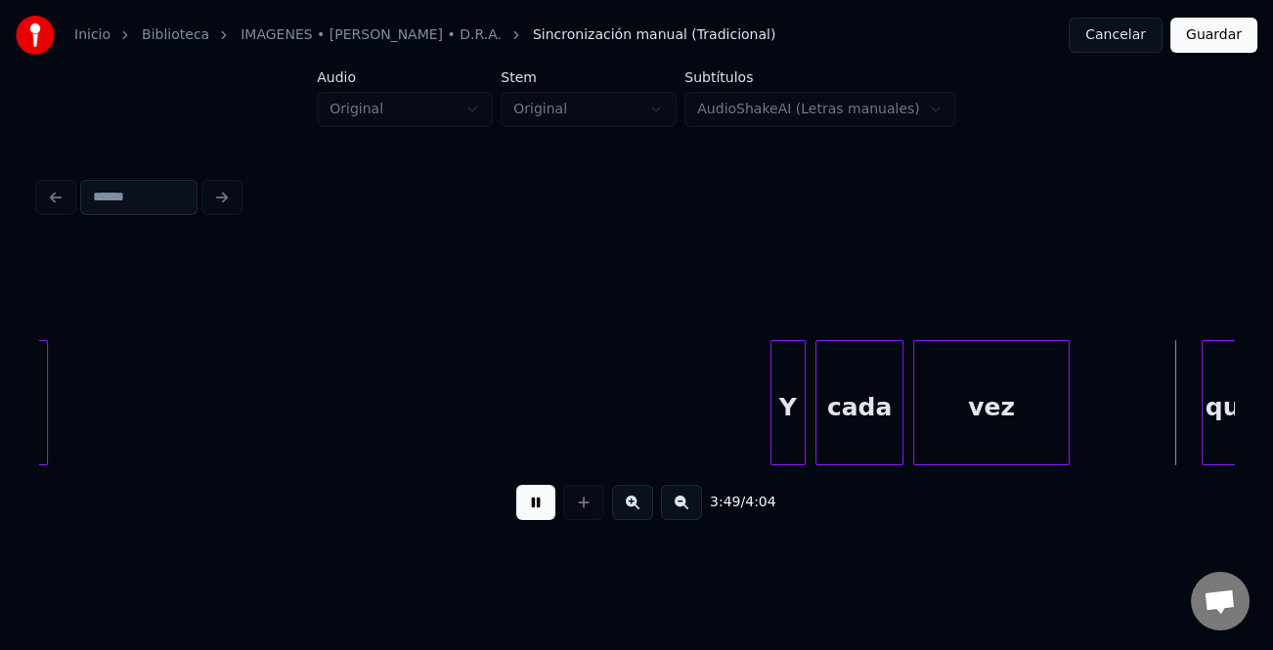
click at [771, 411] on div at bounding box center [774, 402] width 6 height 123
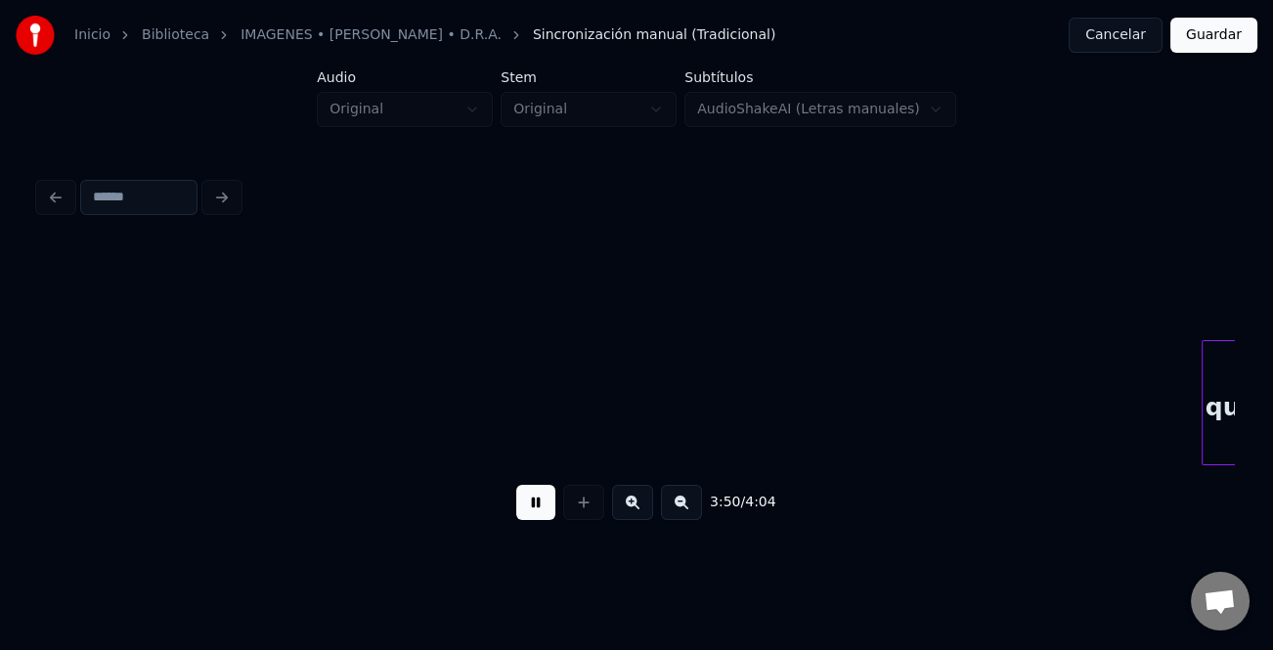
scroll to position [0, 56189]
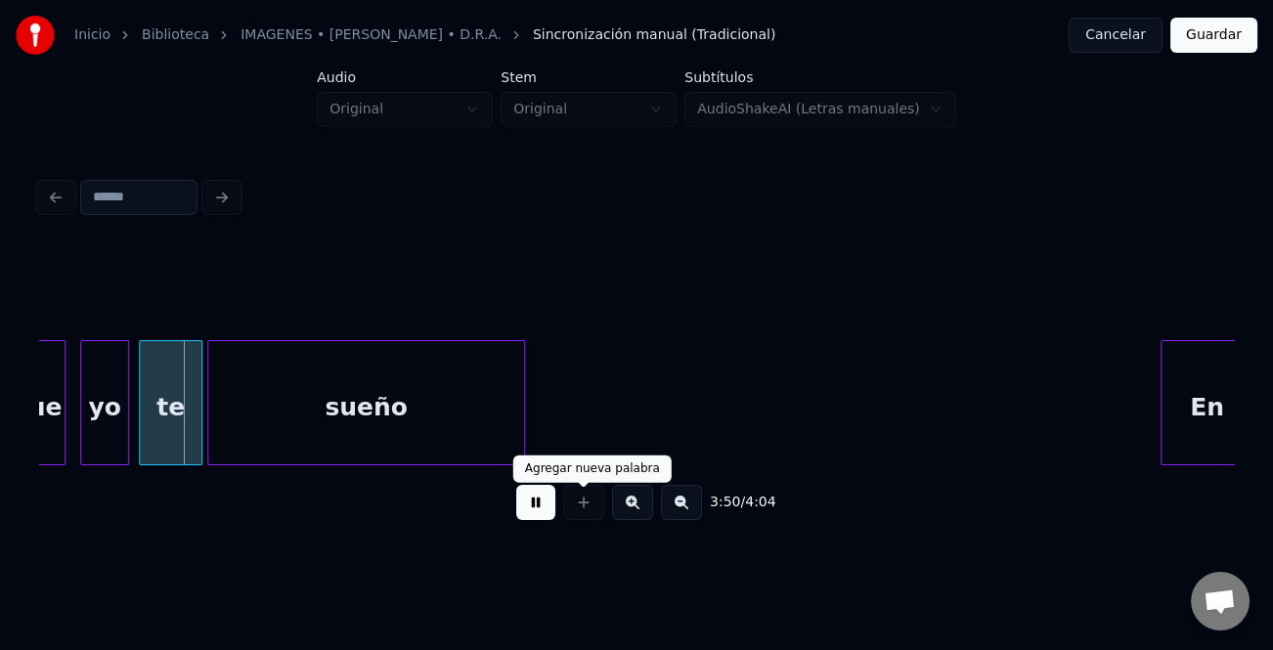
click at [565, 500] on div at bounding box center [583, 502] width 49 height 35
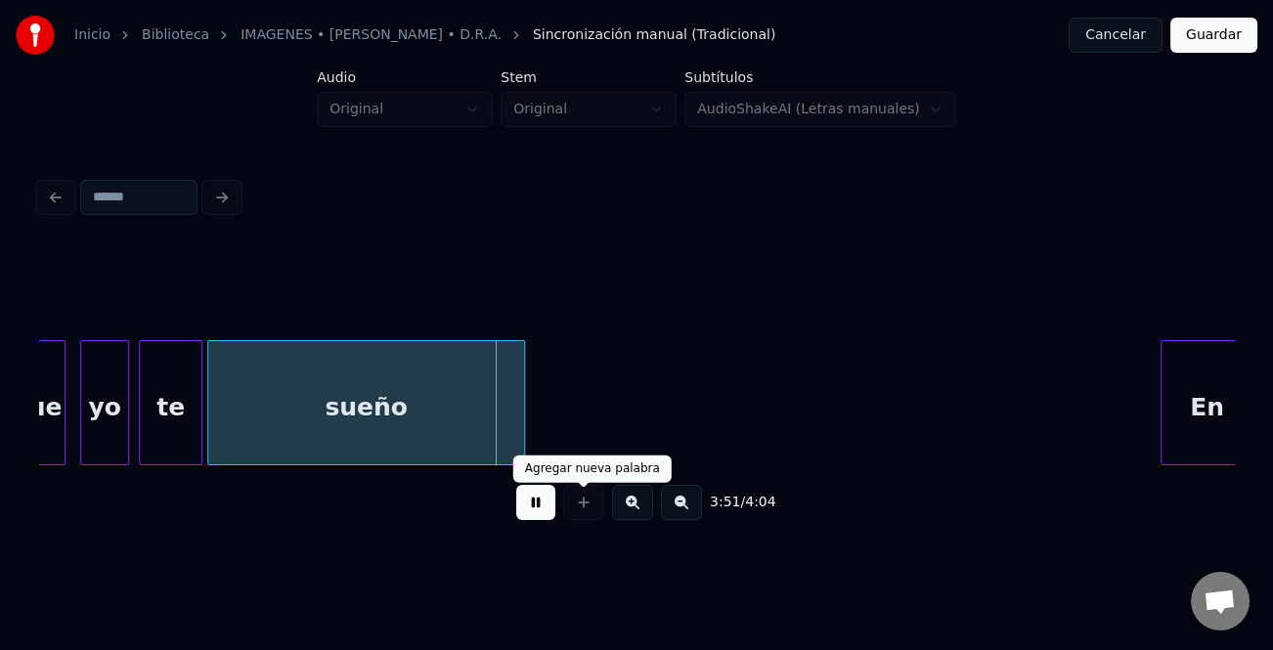
drag, startPoint x: 536, startPoint y: 514, endPoint x: 588, endPoint y: 514, distance: 51.8
click at [537, 514] on button at bounding box center [535, 502] width 39 height 35
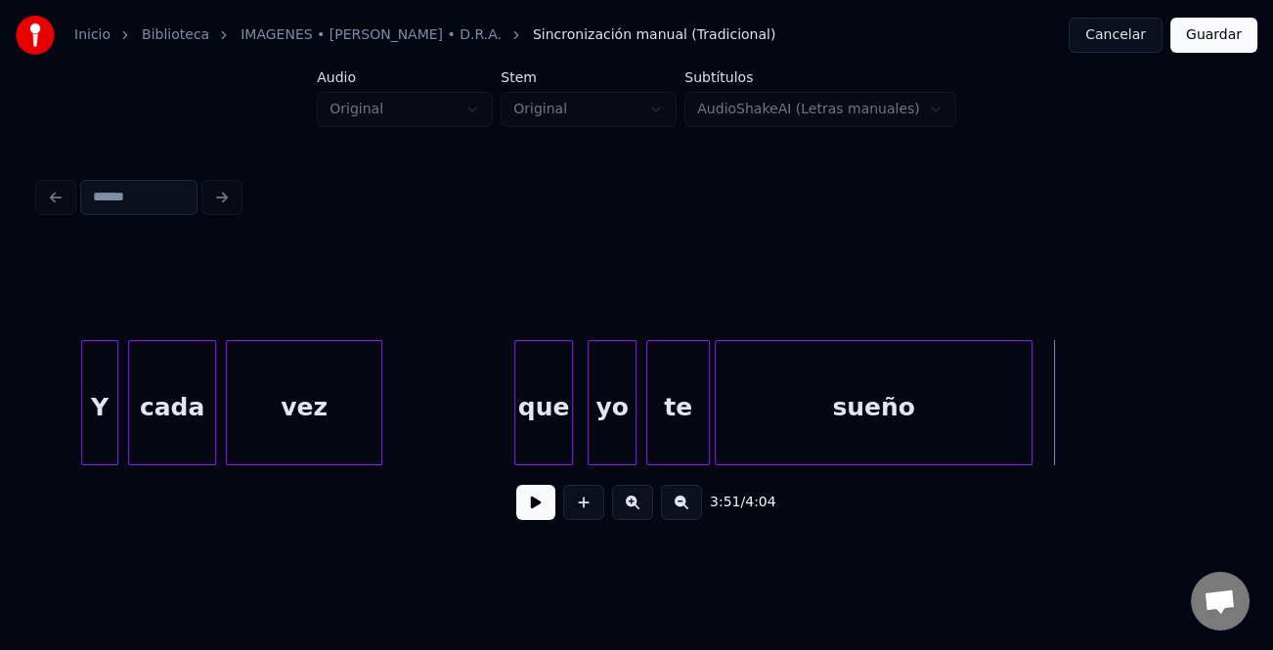
scroll to position [0, 55539]
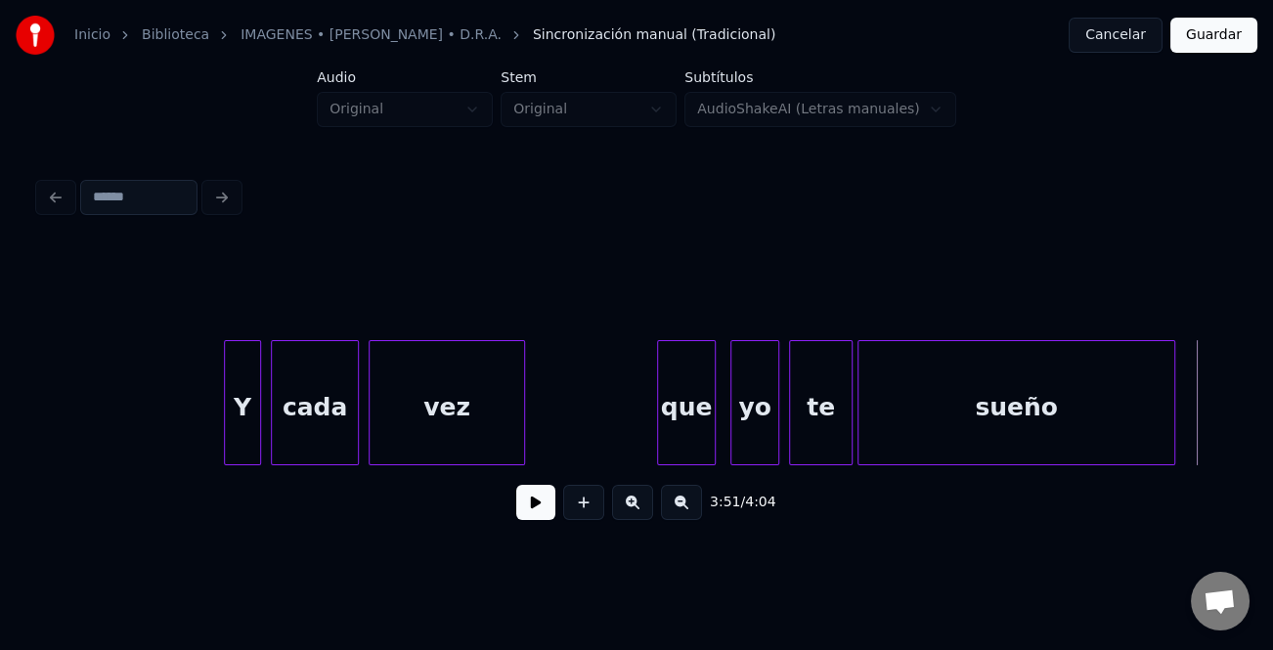
click at [665, 375] on div "que" at bounding box center [686, 407] width 57 height 133
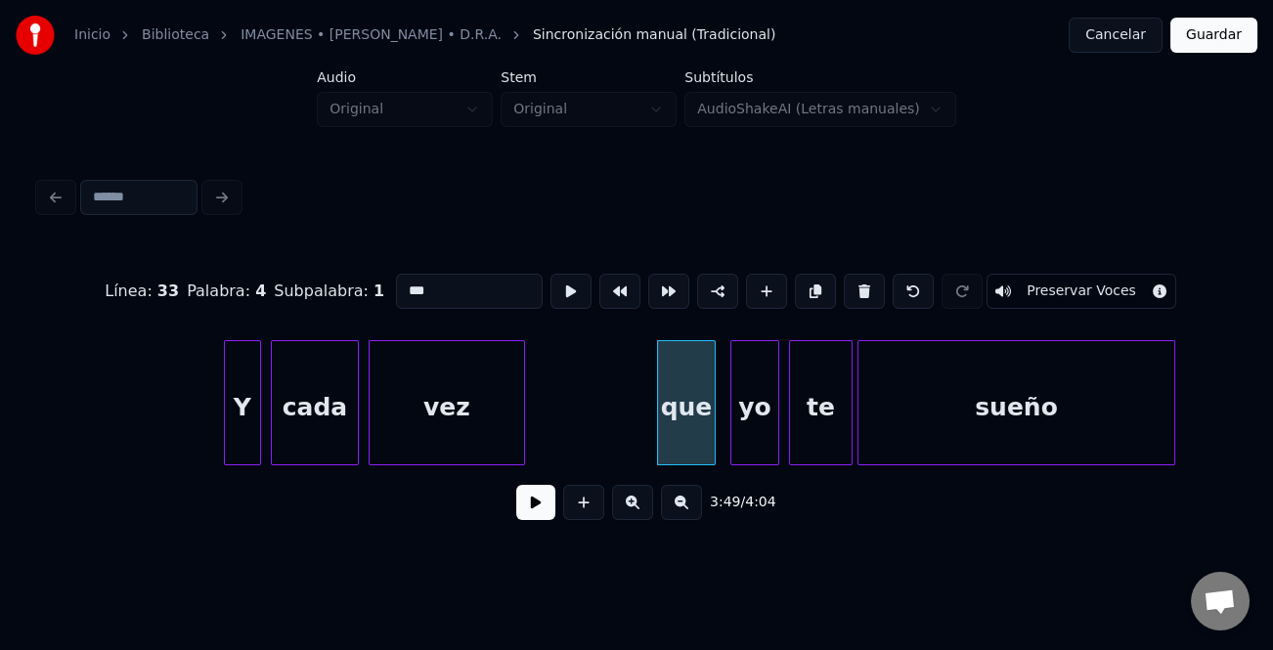
click at [406, 279] on input "***" at bounding box center [469, 291] width 147 height 35
type input "***"
click at [524, 501] on button at bounding box center [535, 502] width 39 height 35
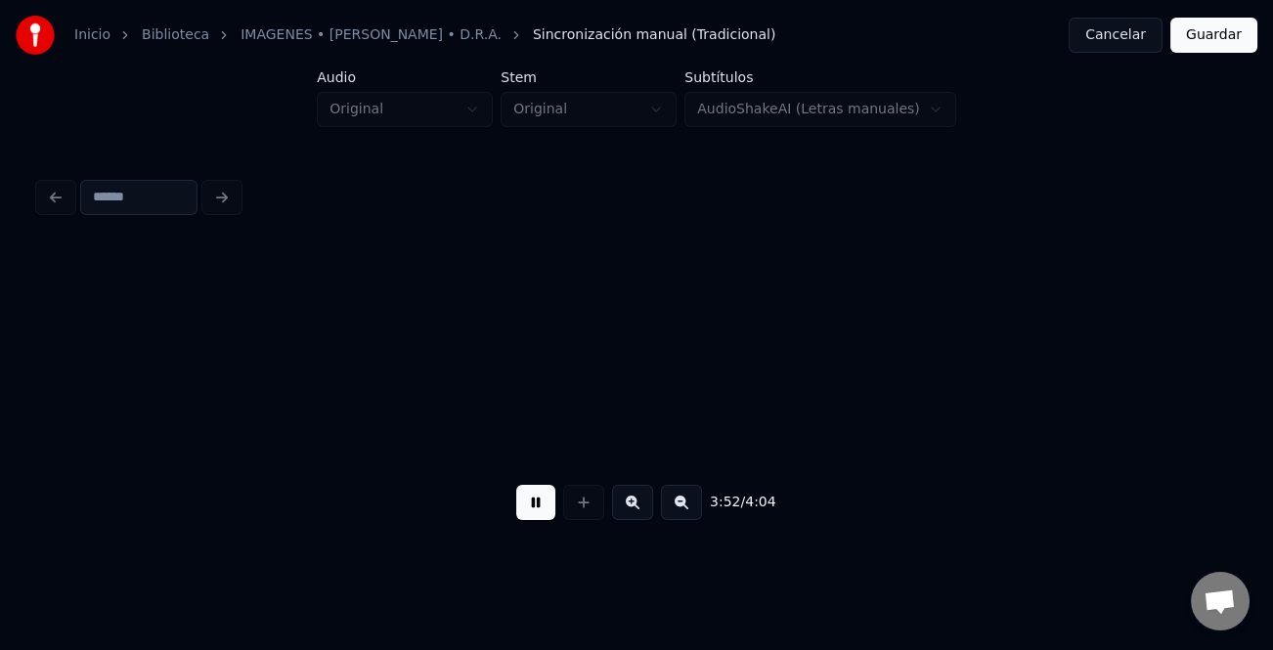
scroll to position [0, 56734]
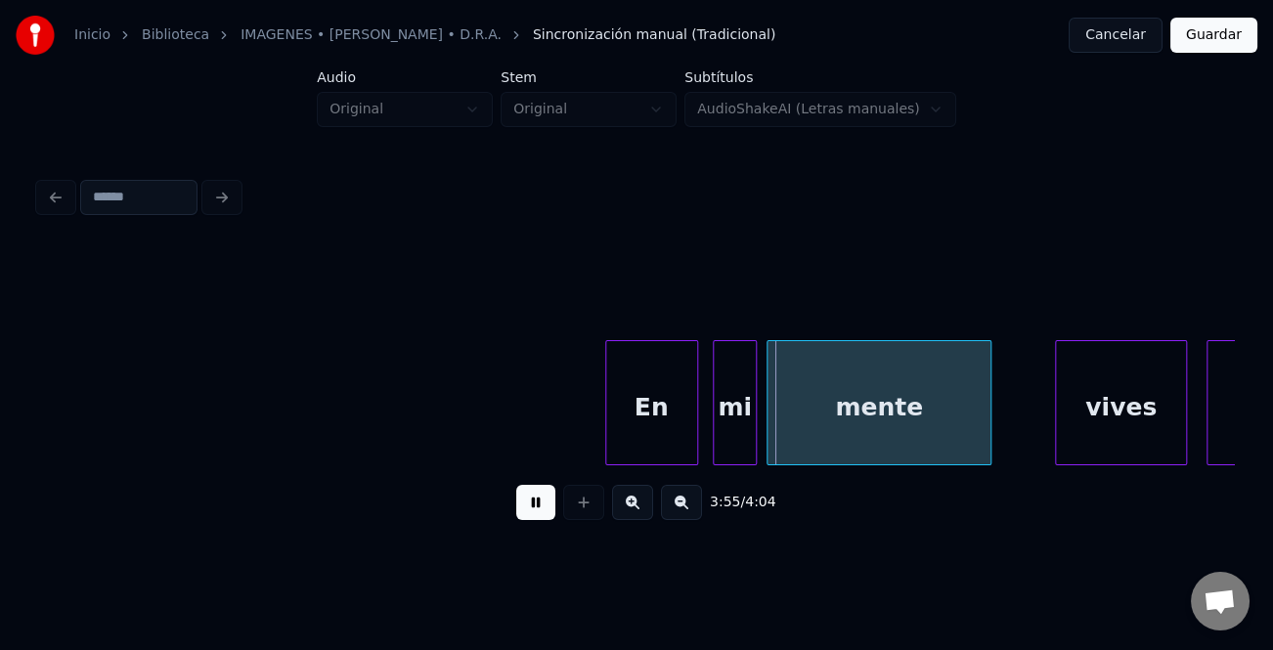
click at [673, 406] on div "En" at bounding box center [651, 407] width 91 height 133
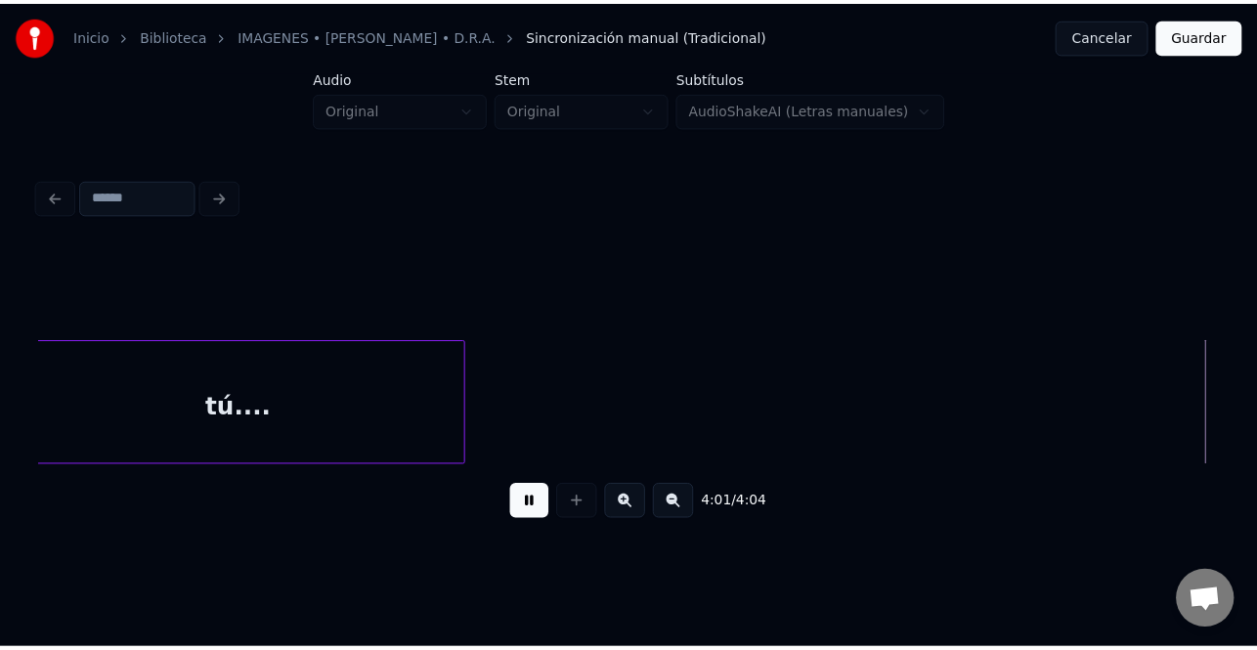
scroll to position [0, 58452]
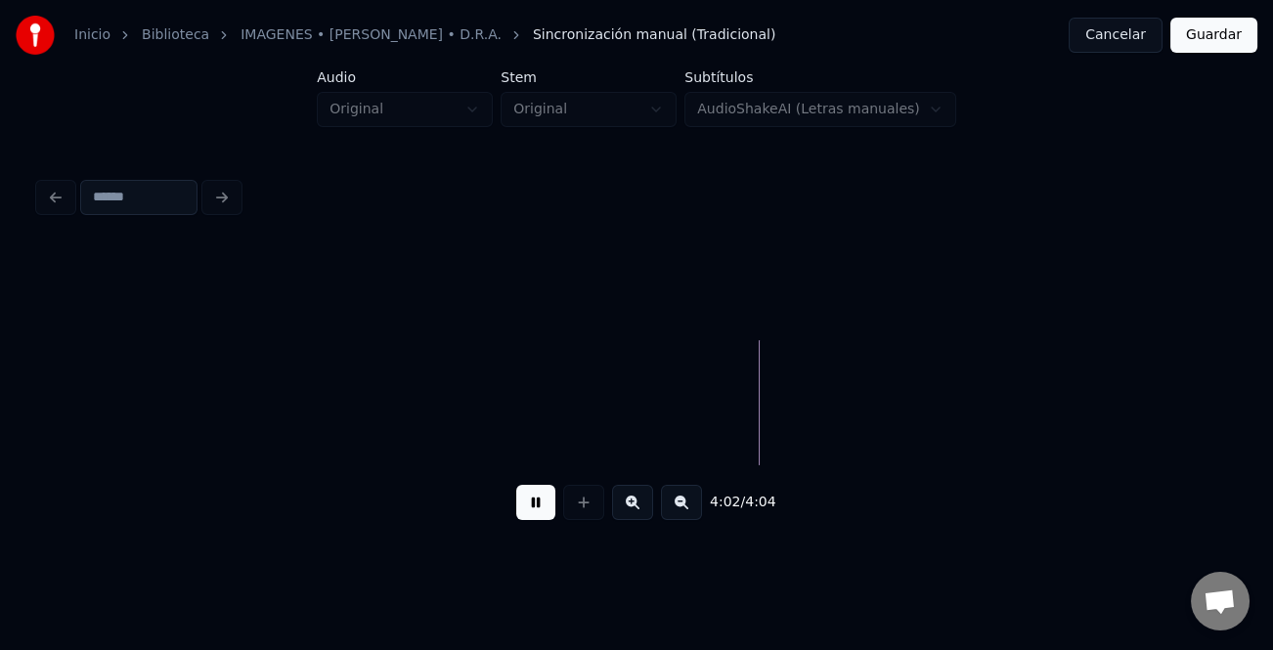
click at [1219, 23] on button "Guardar" at bounding box center [1213, 35] width 87 height 35
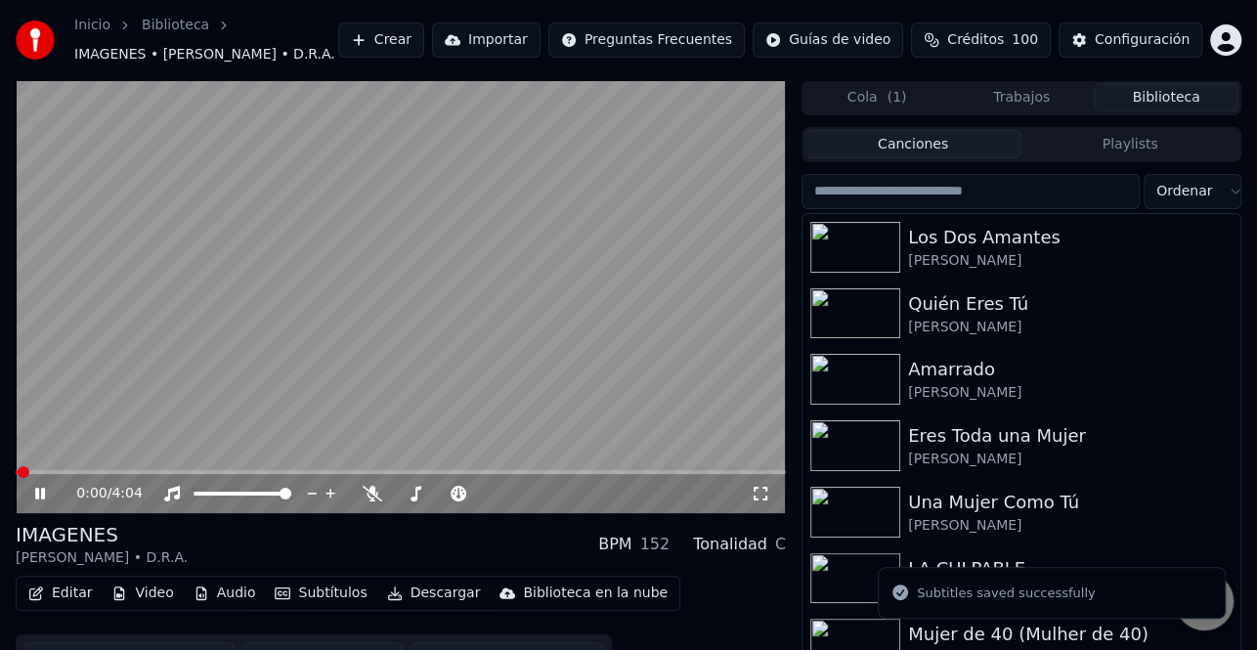
click at [445, 592] on button "Descargar" at bounding box center [433, 593] width 109 height 27
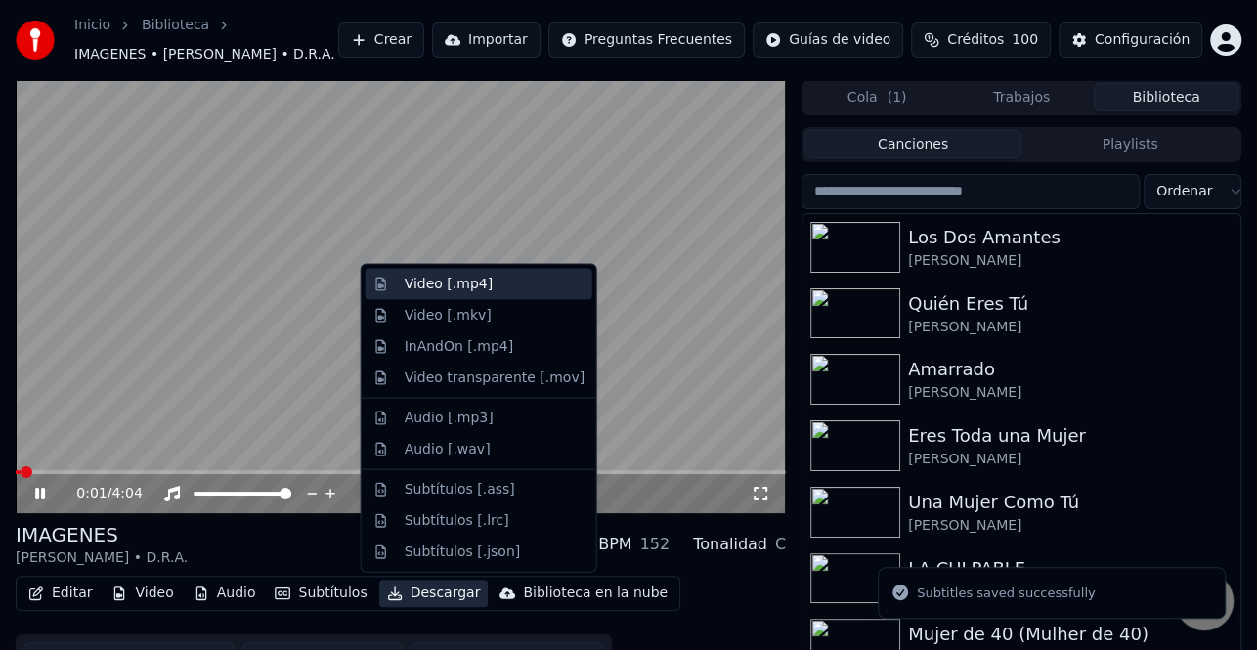
click at [494, 291] on div "Video [.mp4]" at bounding box center [495, 285] width 180 height 20
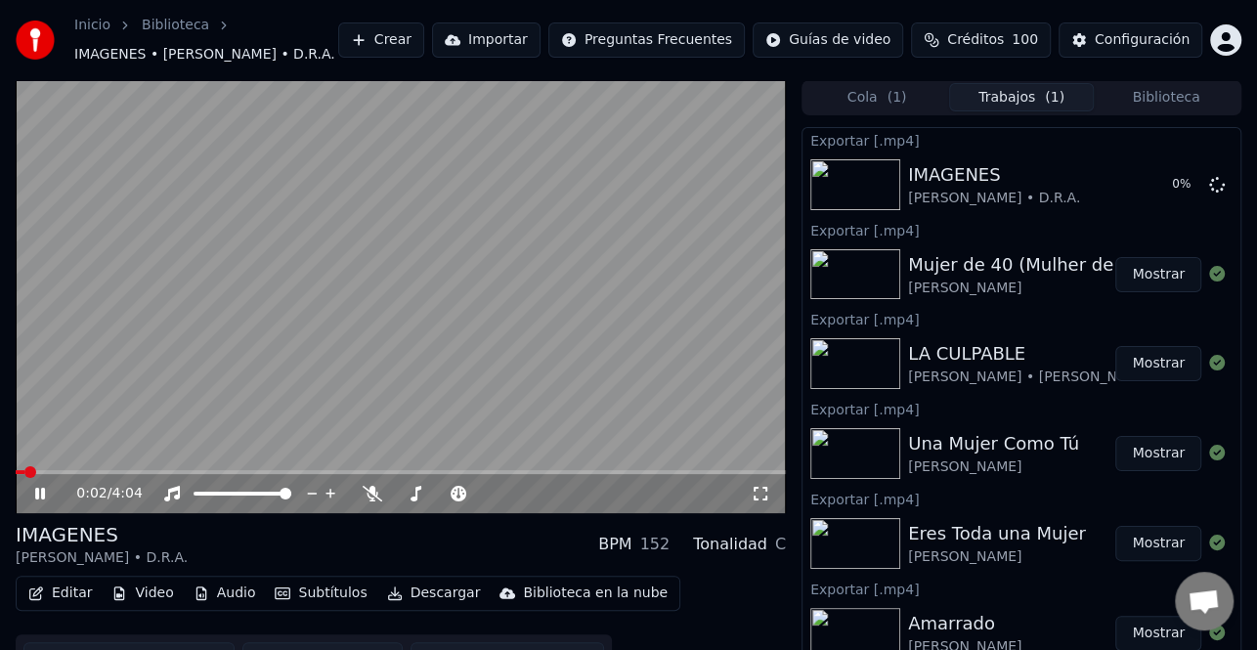
click at [34, 493] on icon at bounding box center [53, 494] width 45 height 16
click at [1154, 96] on button "Biblioteca" at bounding box center [1166, 97] width 145 height 28
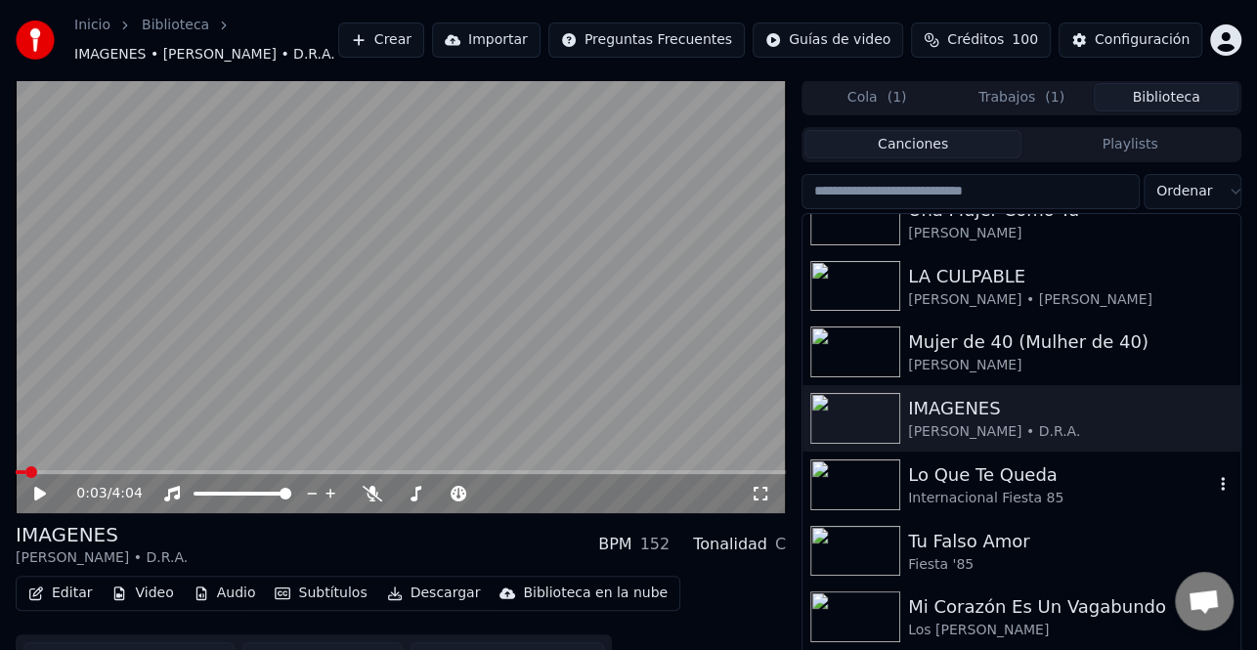
scroll to position [391, 0]
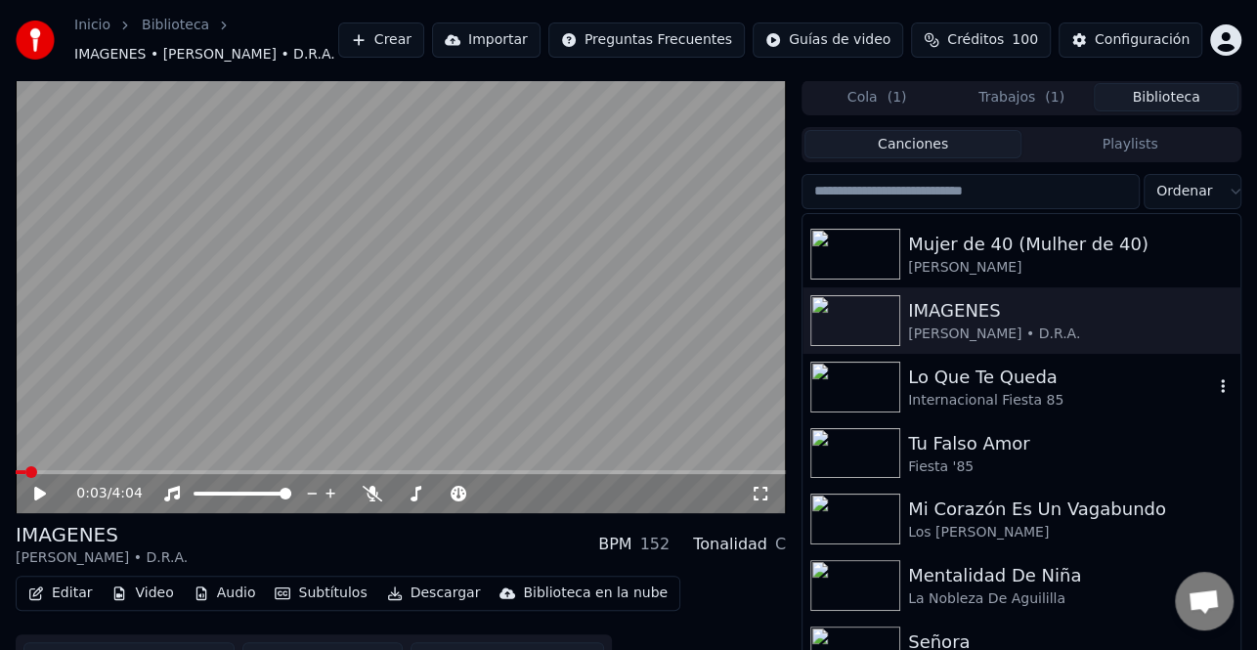
click at [1019, 393] on div "Internacional Fiesta 85" at bounding box center [1060, 401] width 305 height 20
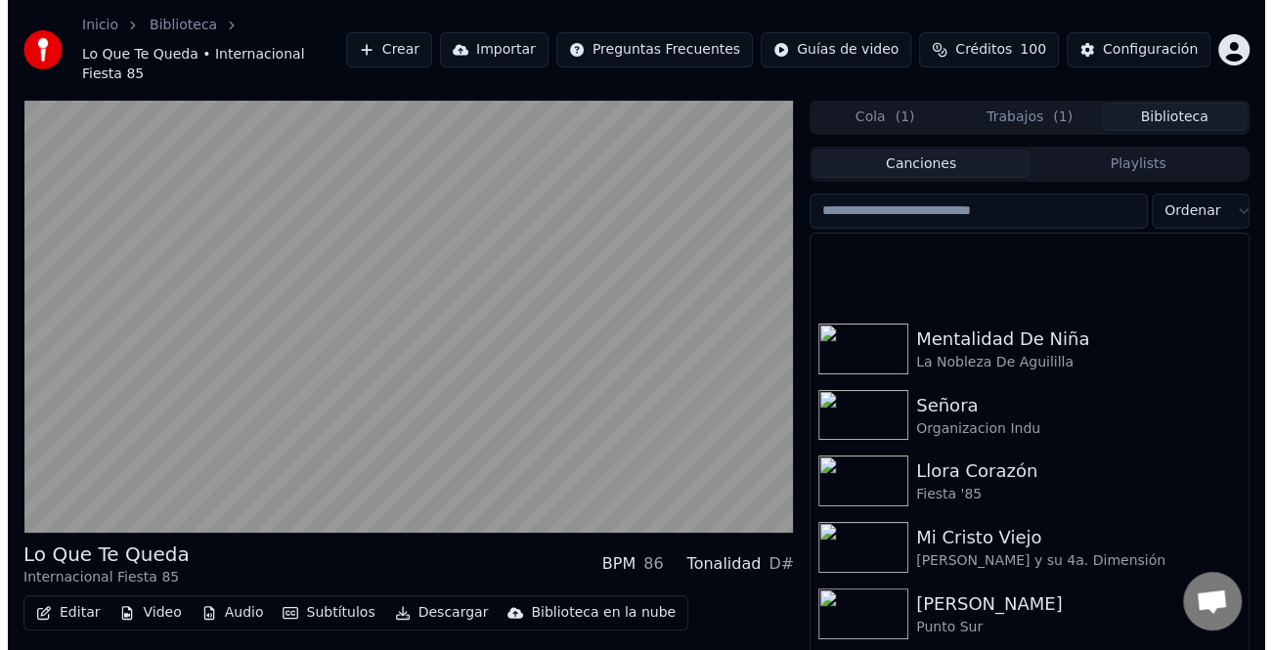
scroll to position [782, 0]
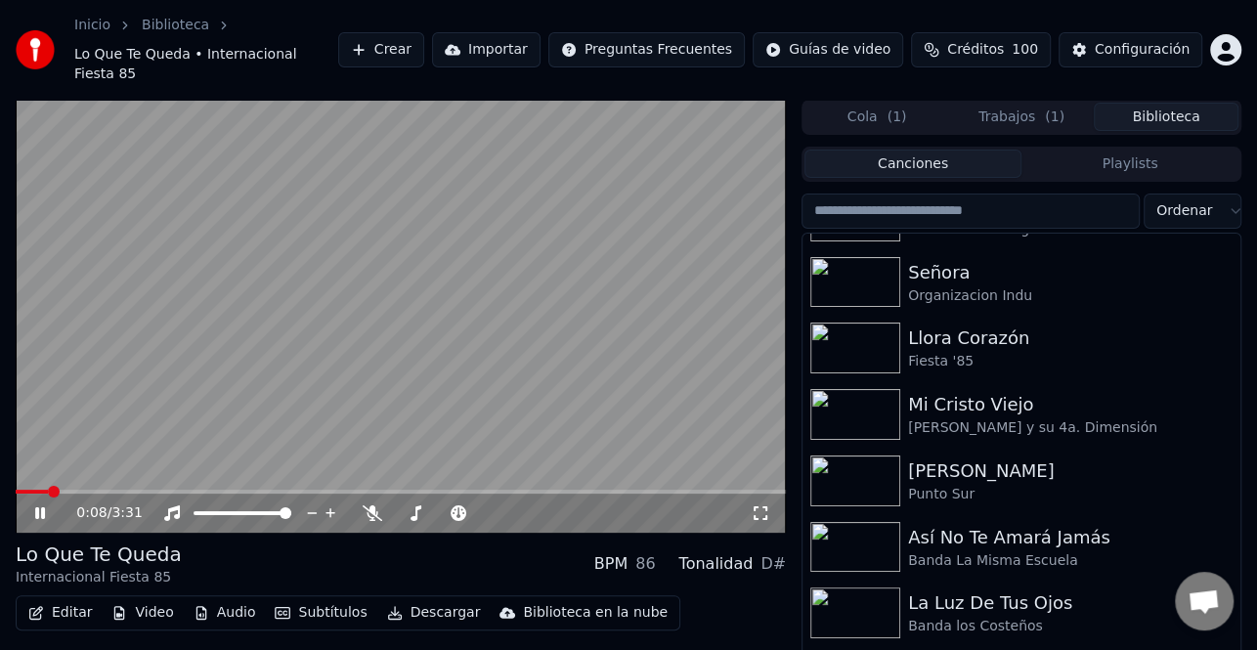
drag, startPoint x: 35, startPoint y: 482, endPoint x: 39, endPoint y: 492, distance: 10.5
click at [35, 494] on div "0:08 / 3:31" at bounding box center [401, 513] width 770 height 39
click at [41, 507] on icon at bounding box center [40, 513] width 10 height 12
click at [64, 599] on button "Editar" at bounding box center [60, 612] width 79 height 27
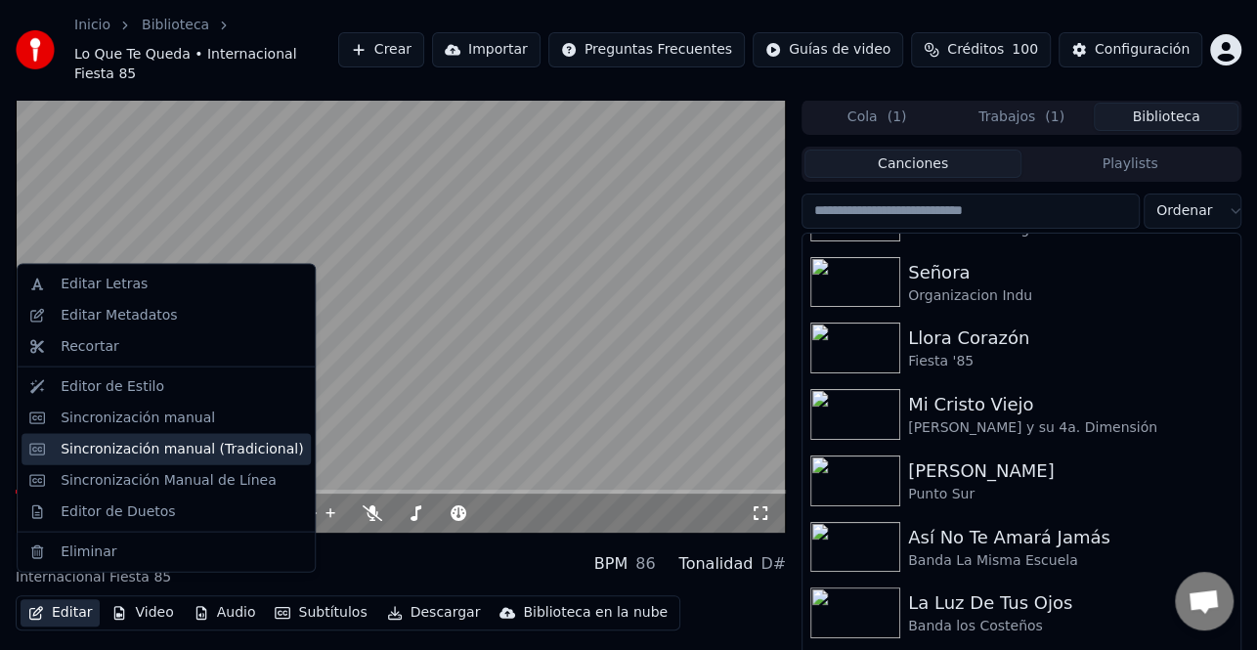
click at [200, 457] on div "Sincronización manual (Tradicional)" at bounding box center [182, 449] width 242 height 20
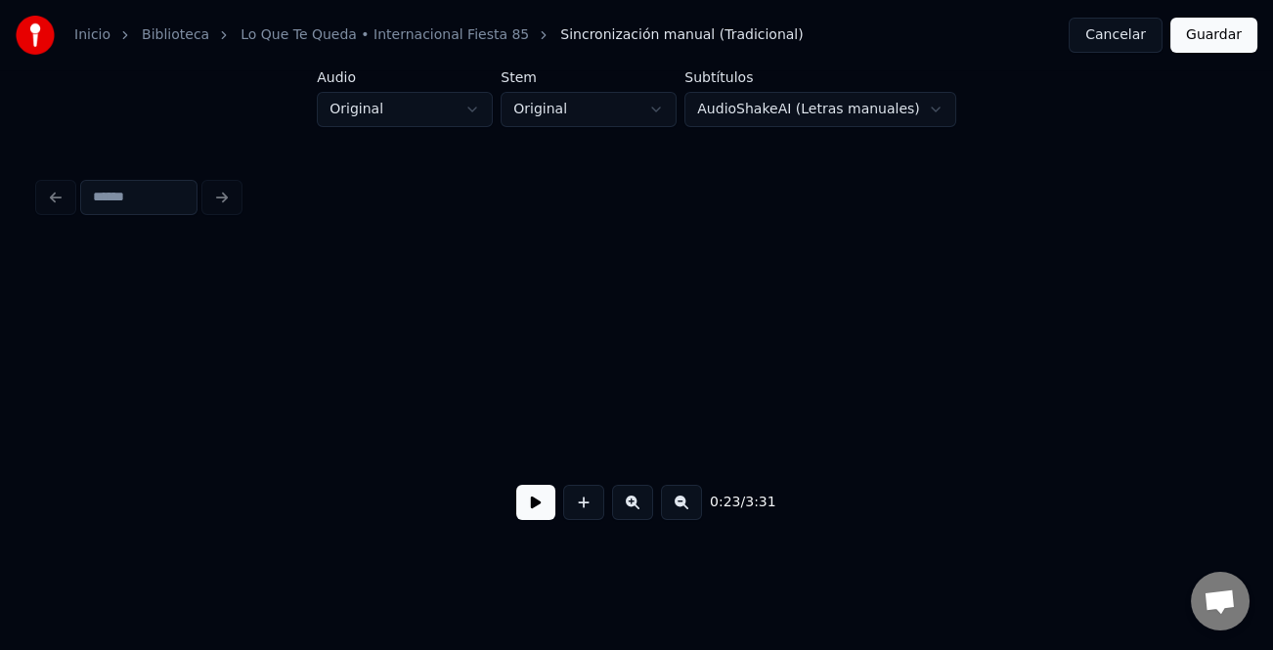
scroll to position [0, 5864]
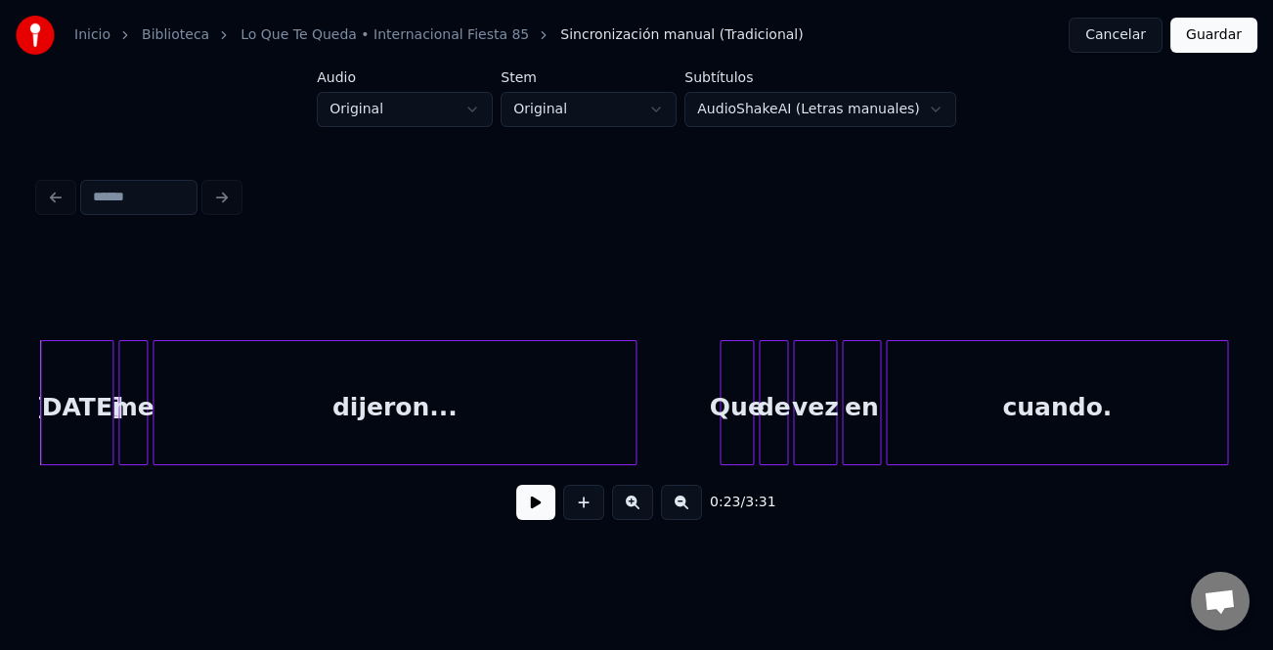
click at [528, 505] on button at bounding box center [535, 502] width 39 height 35
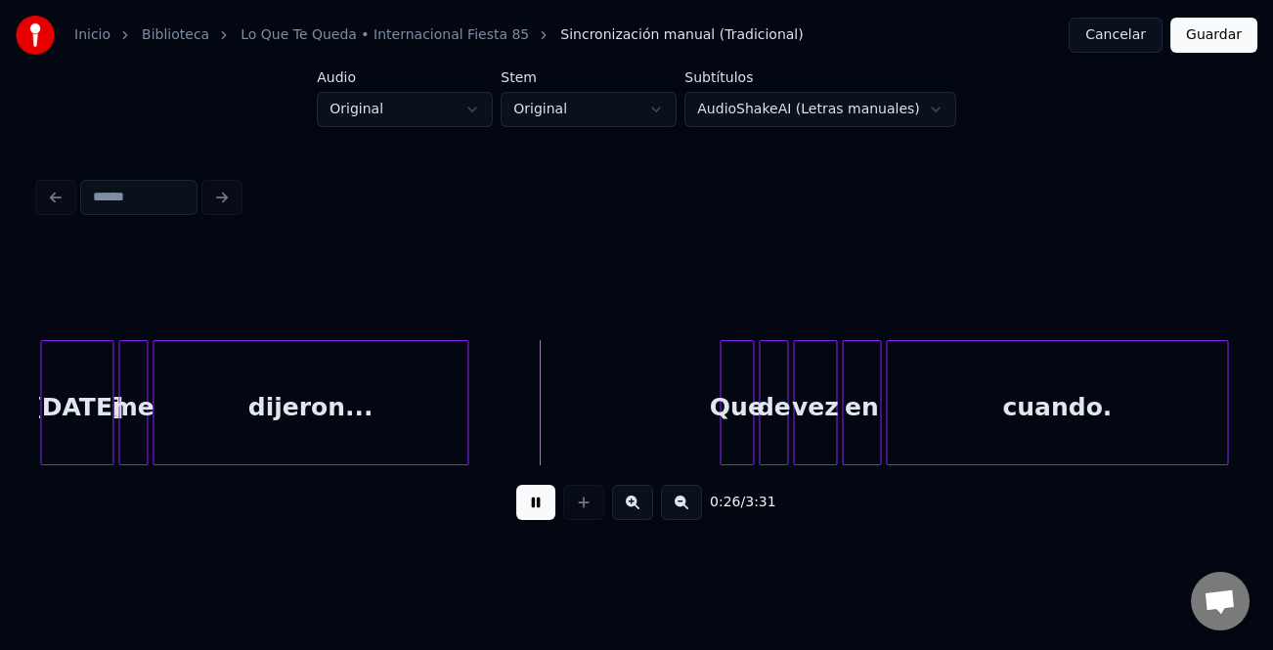
click at [463, 454] on div "dijeron..." at bounding box center [310, 402] width 316 height 125
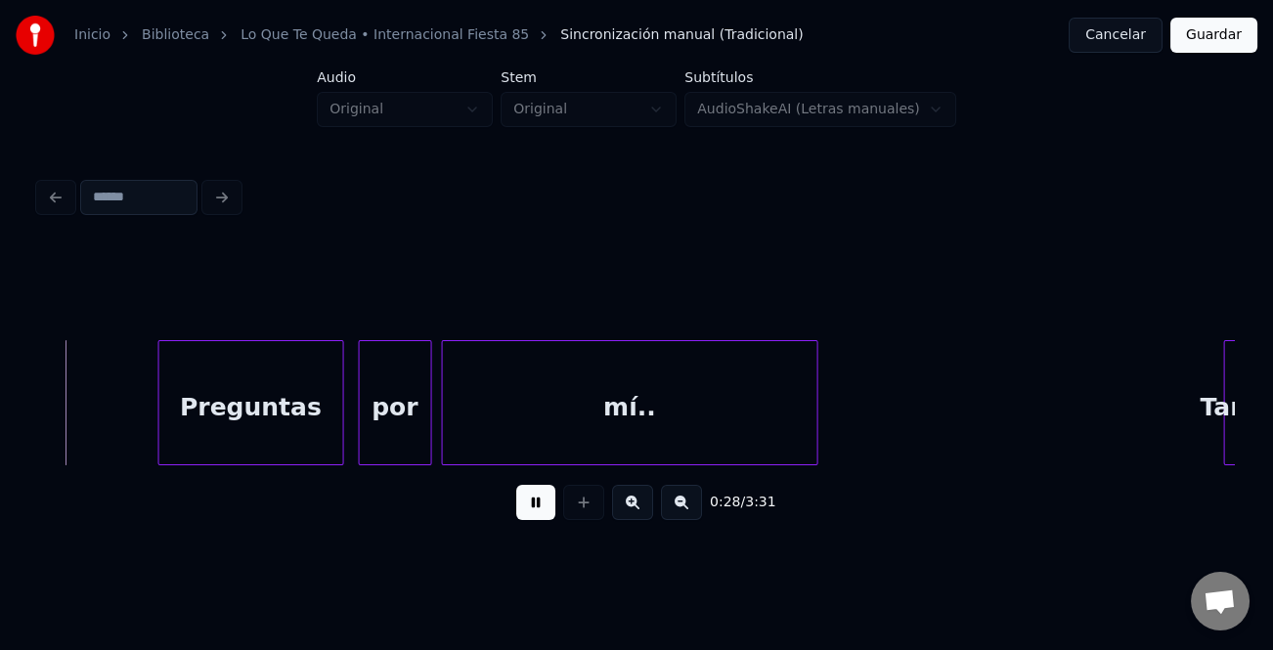
scroll to position [0, 6710]
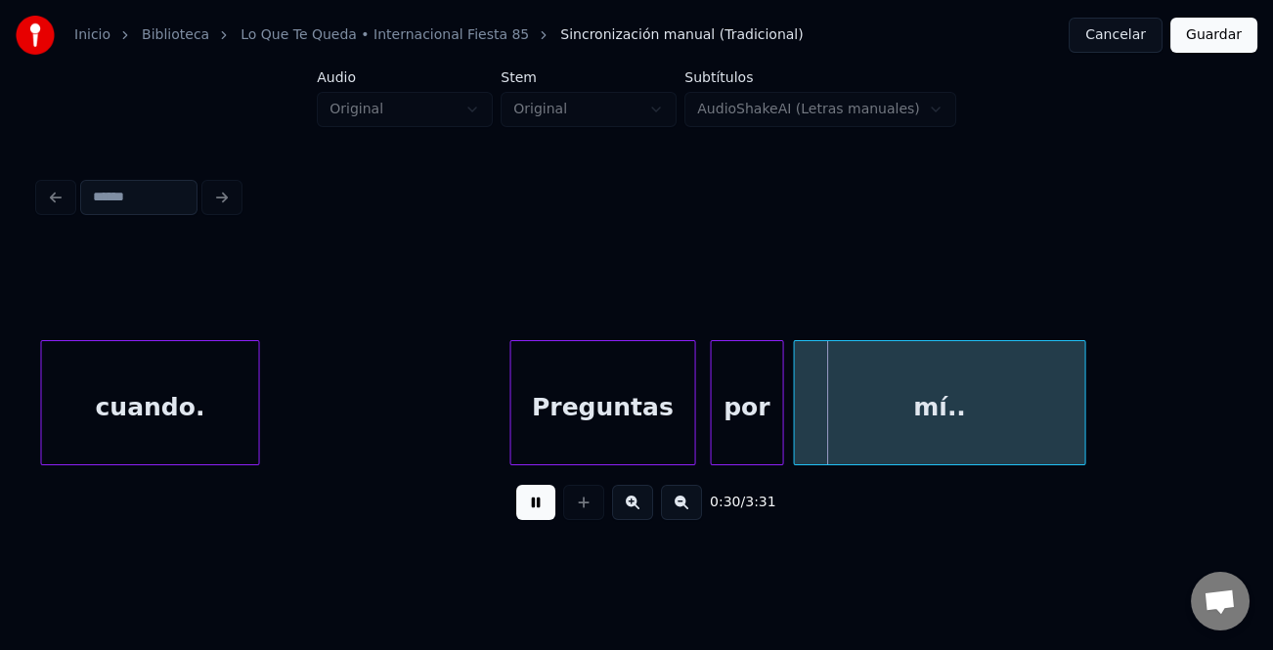
click at [1080, 427] on div at bounding box center [1081, 402] width 6 height 123
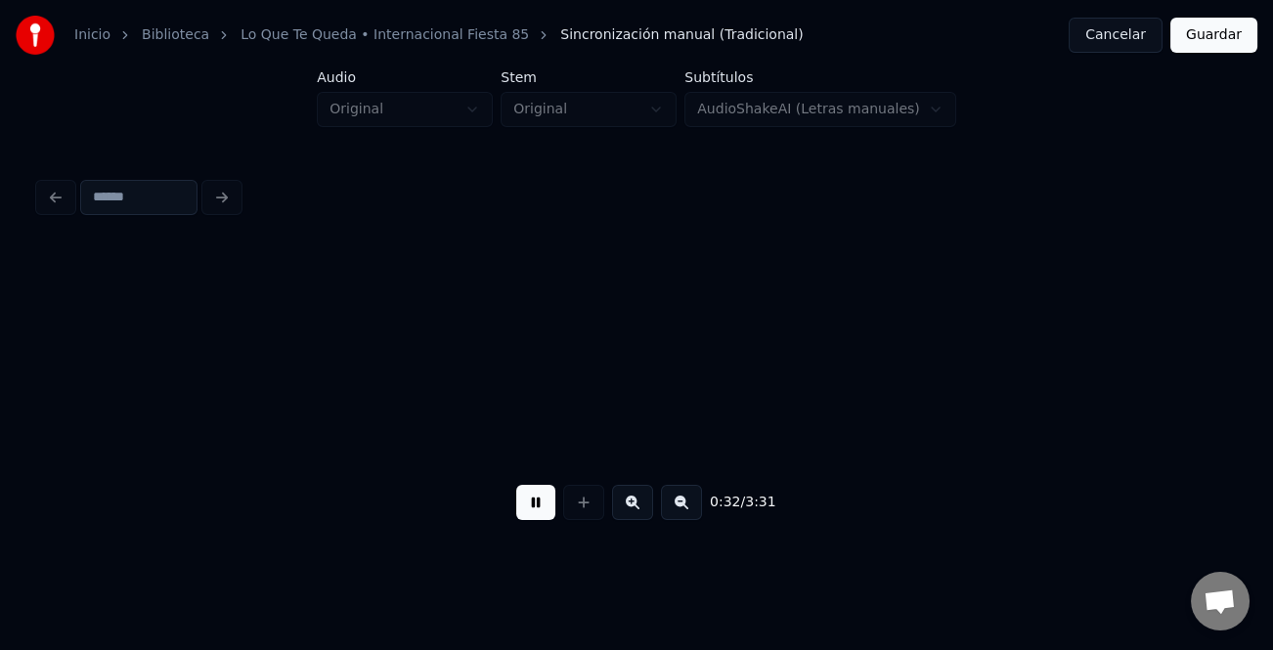
scroll to position [0, 7908]
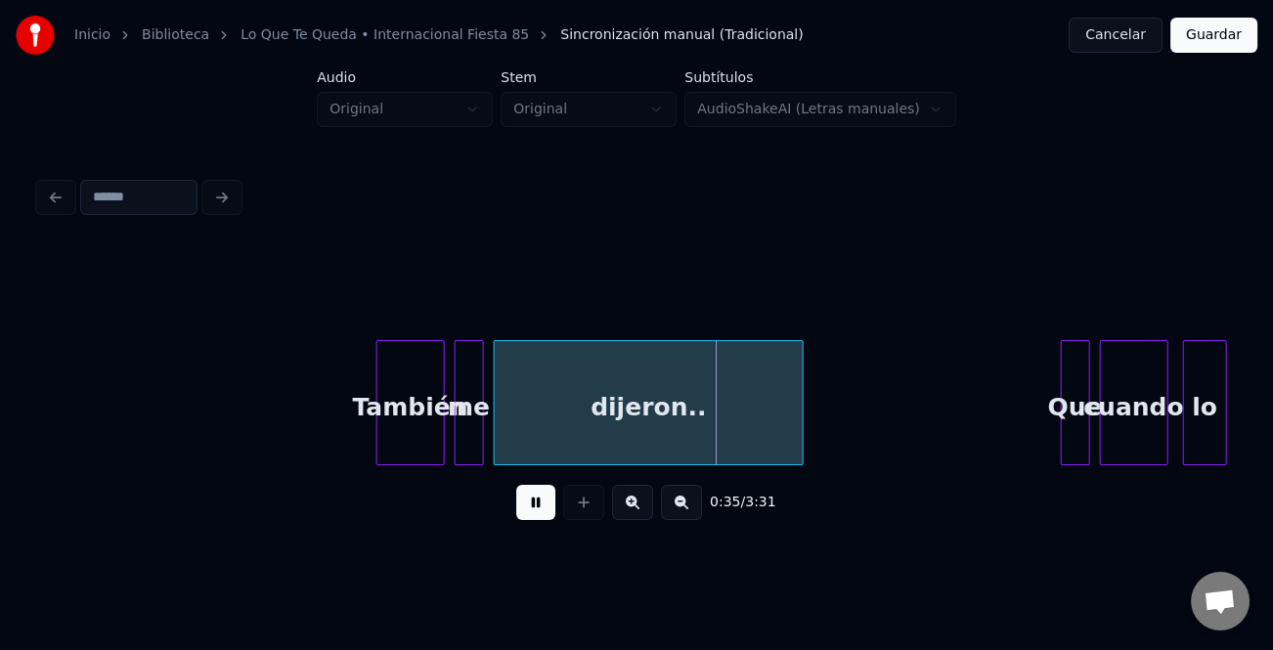
click at [800, 441] on div at bounding box center [800, 402] width 6 height 123
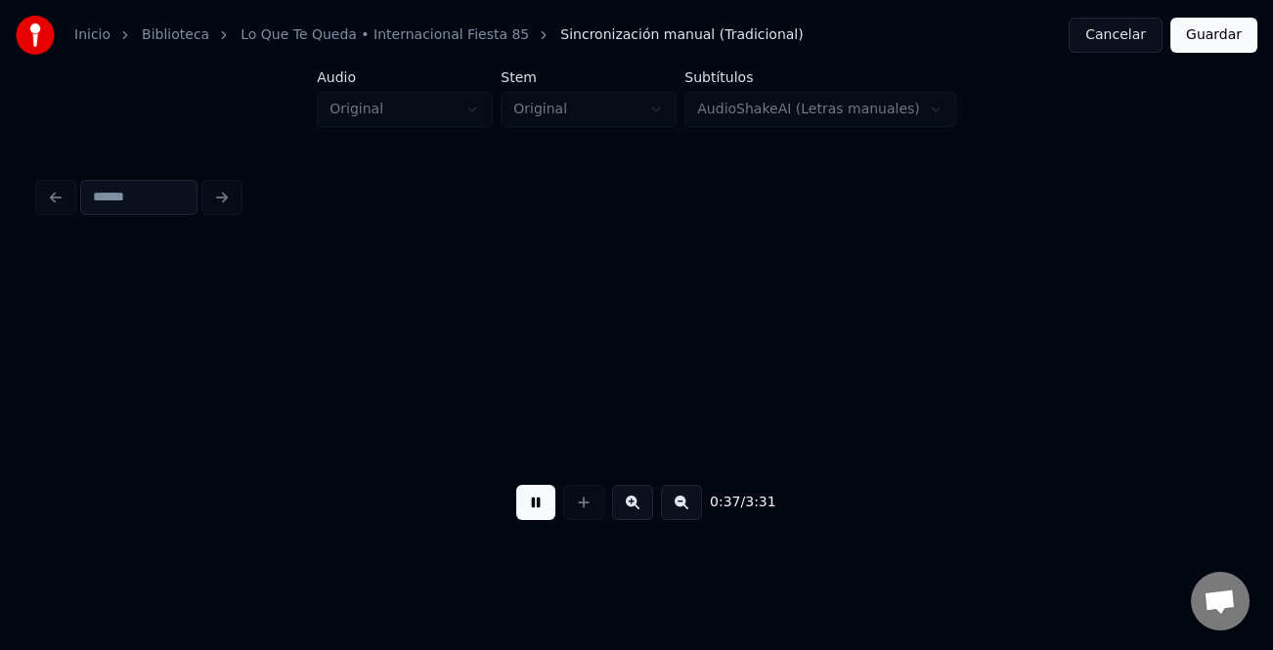
scroll to position [0, 9104]
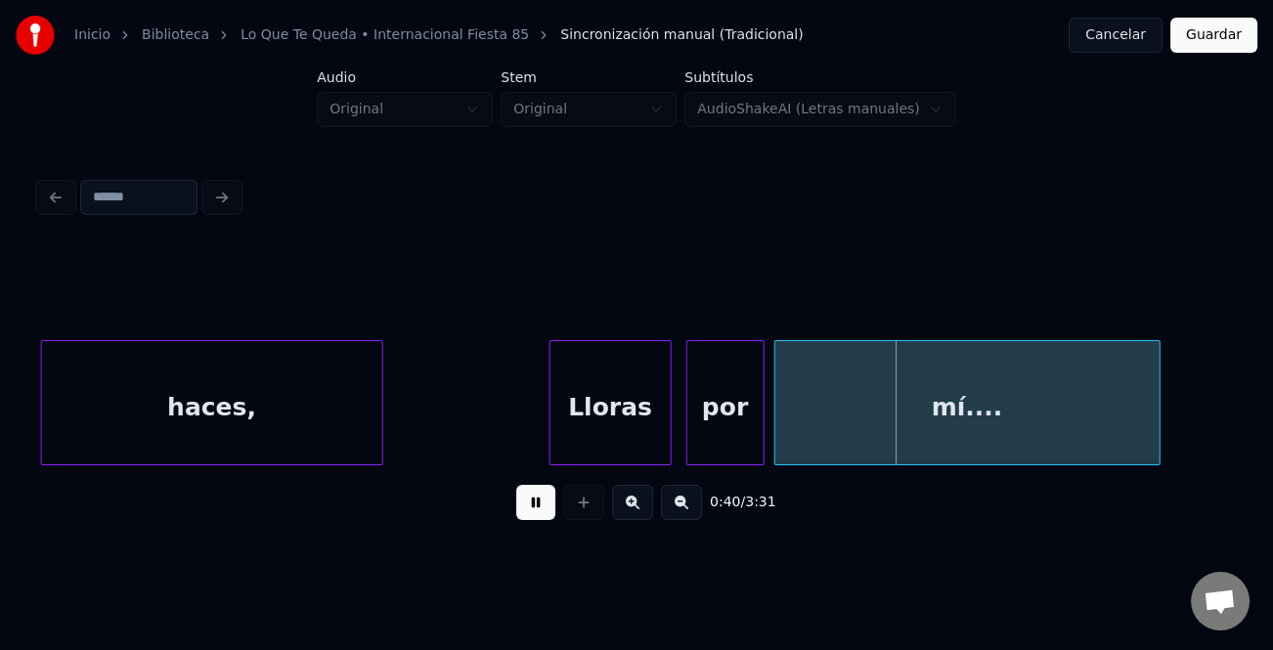
click at [1158, 445] on div "mí...." at bounding box center [967, 402] width 386 height 125
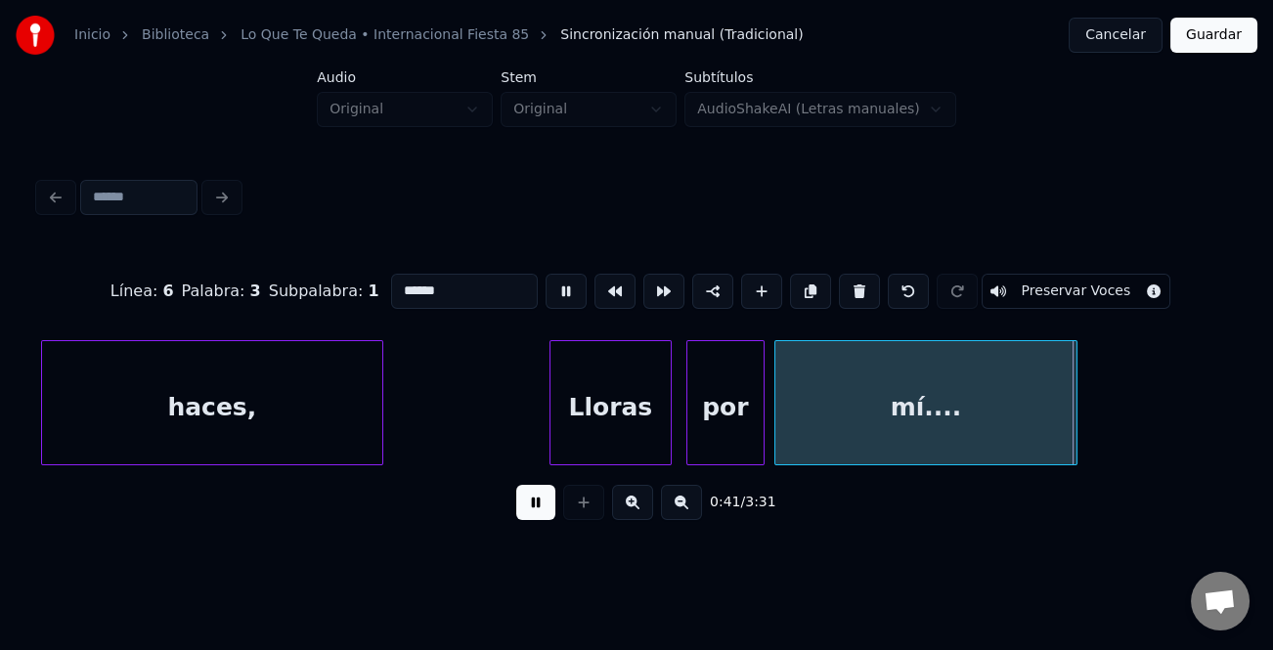
click at [1075, 463] on div "haces, Lloras por mí...." at bounding box center [636, 402] width 1195 height 125
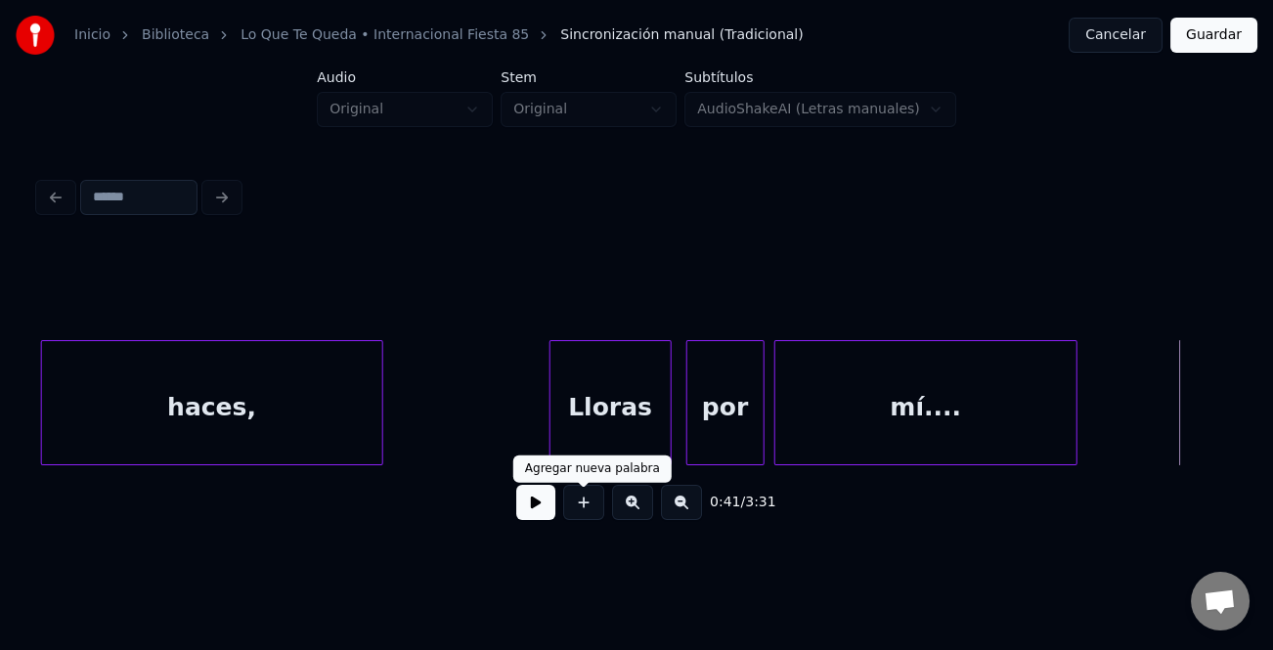
click at [528, 508] on button at bounding box center [535, 502] width 39 height 35
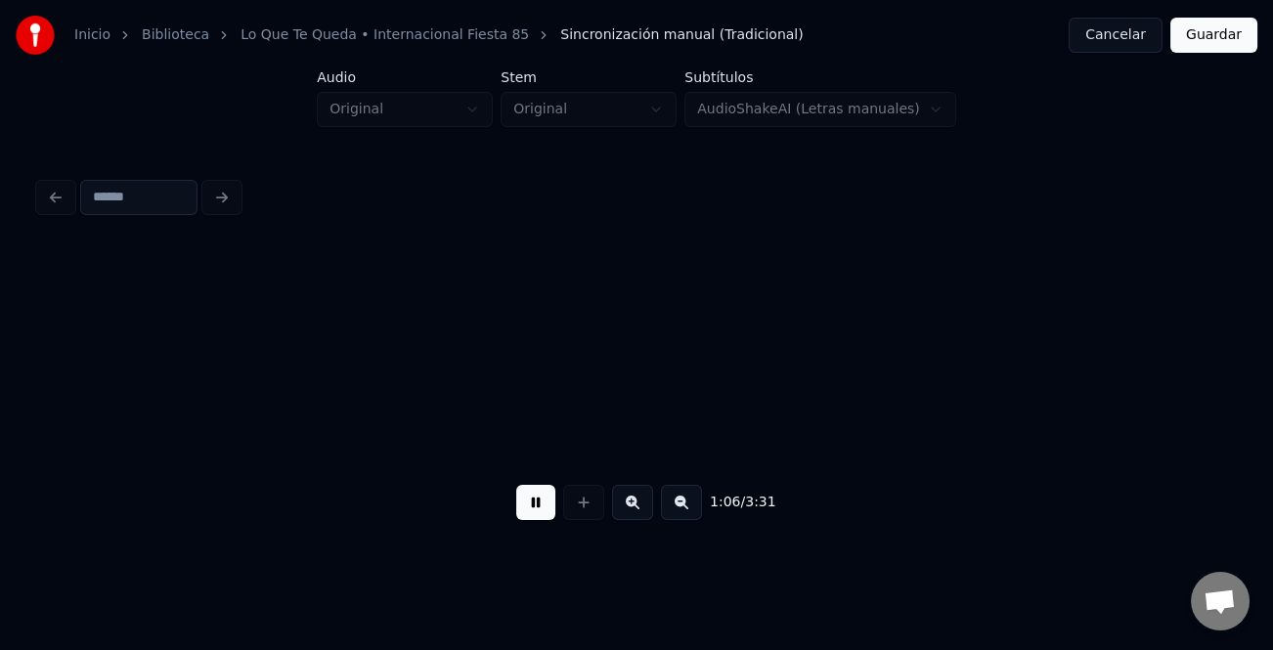
scroll to position [0, 16282]
click at [681, 512] on button at bounding box center [681, 502] width 41 height 35
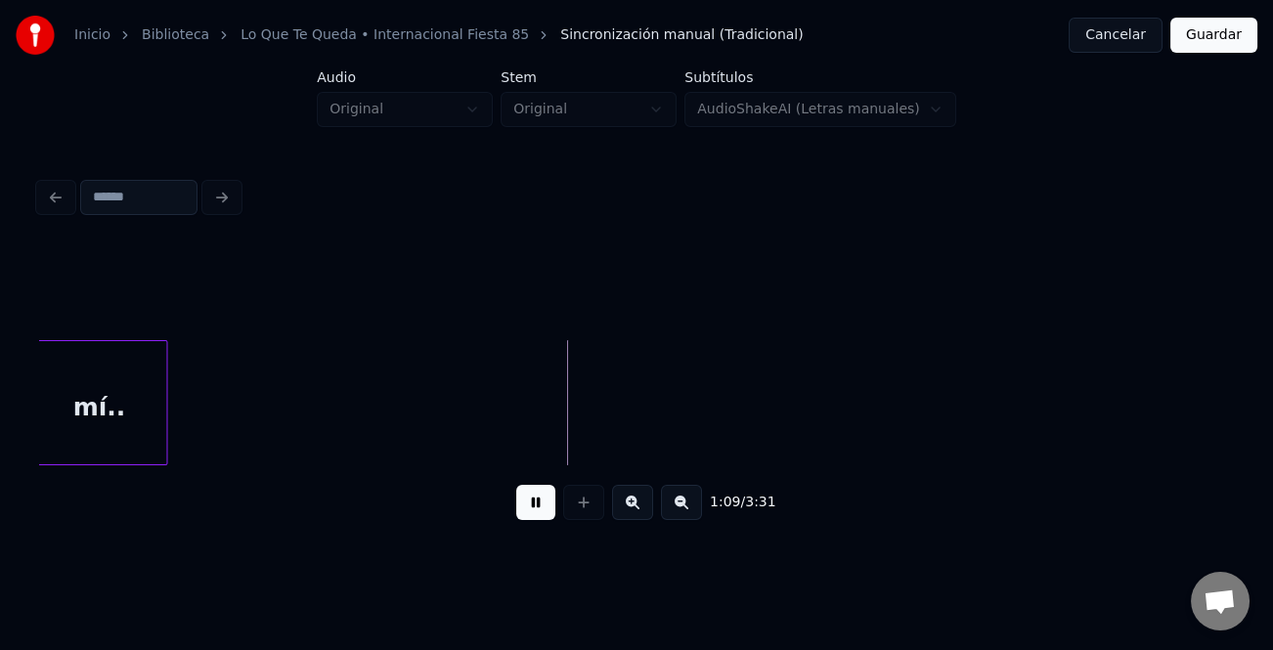
scroll to position [0, 2855]
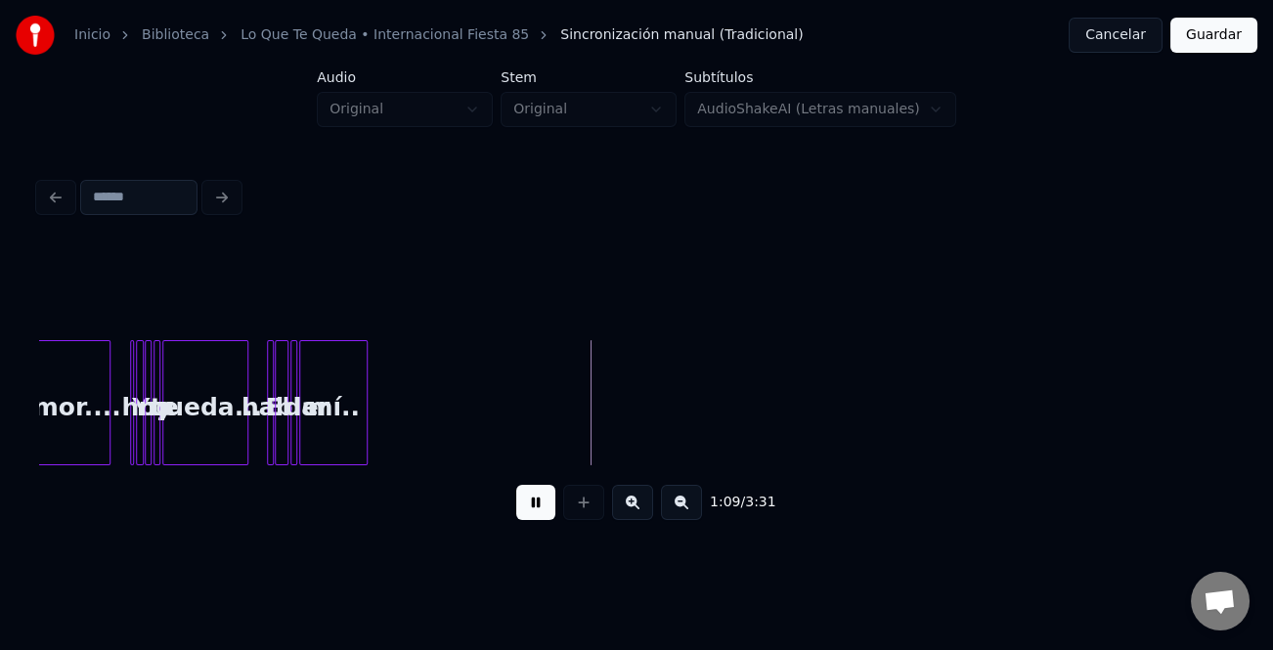
click at [681, 512] on button at bounding box center [681, 502] width 41 height 35
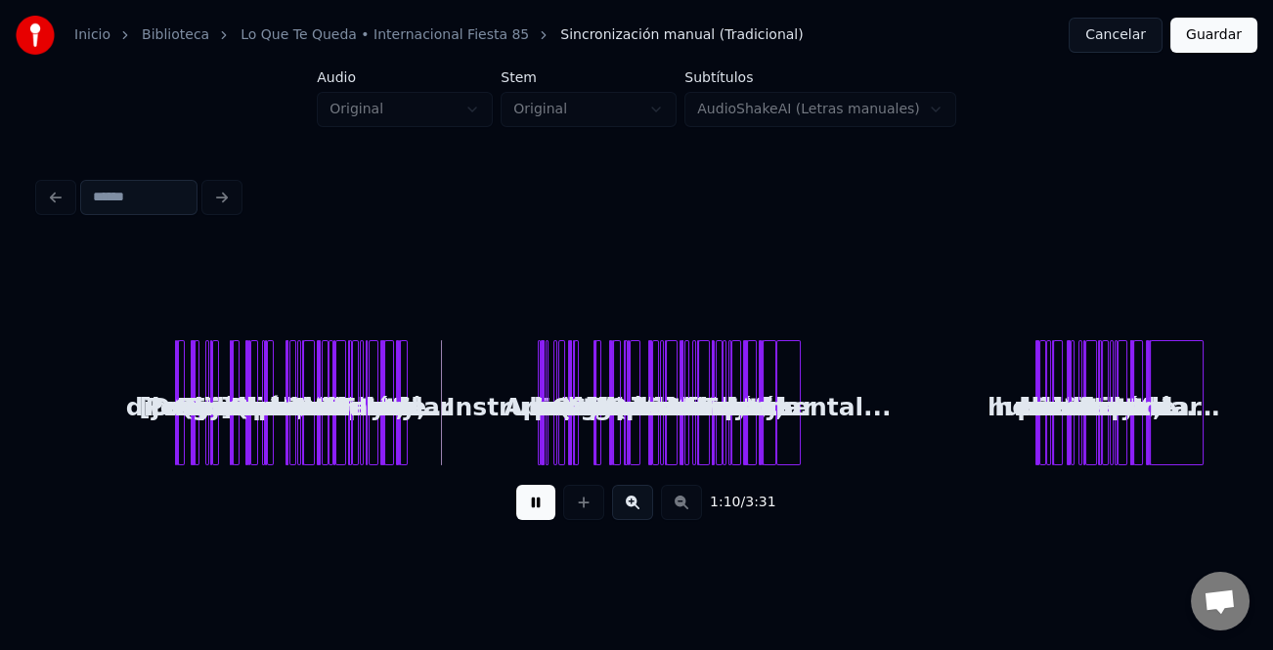
click at [543, 493] on button at bounding box center [535, 502] width 39 height 35
click at [642, 502] on button at bounding box center [632, 502] width 41 height 35
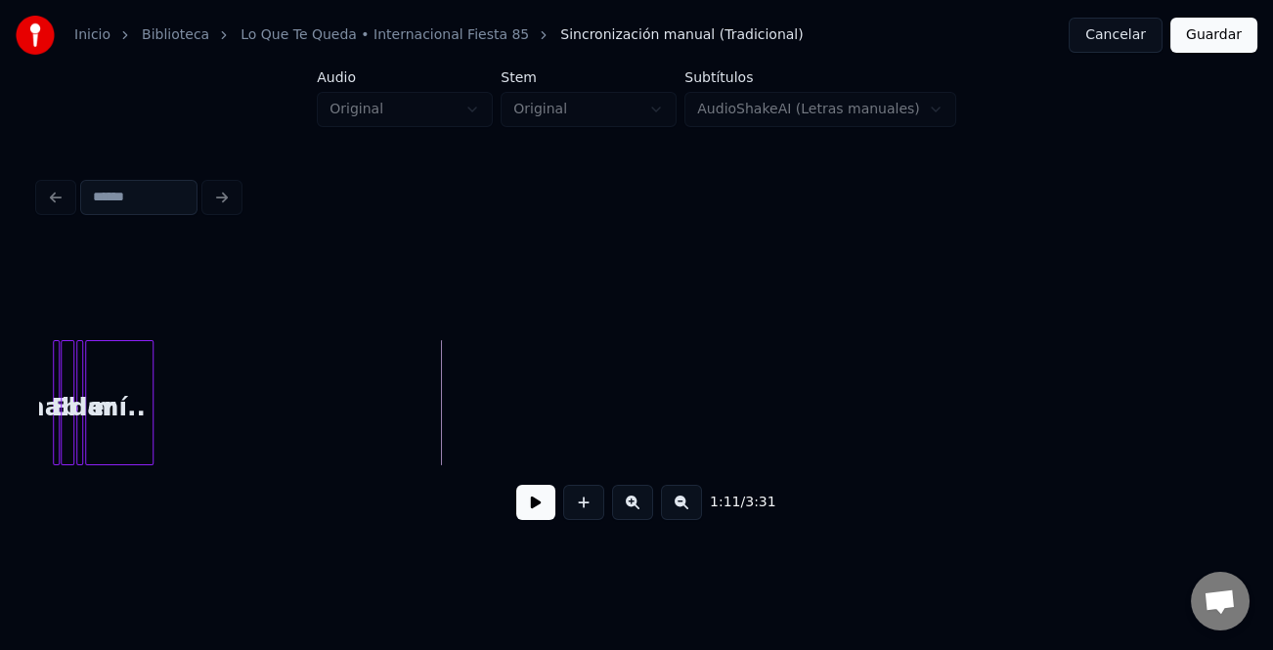
click at [642, 502] on button at bounding box center [632, 502] width 41 height 35
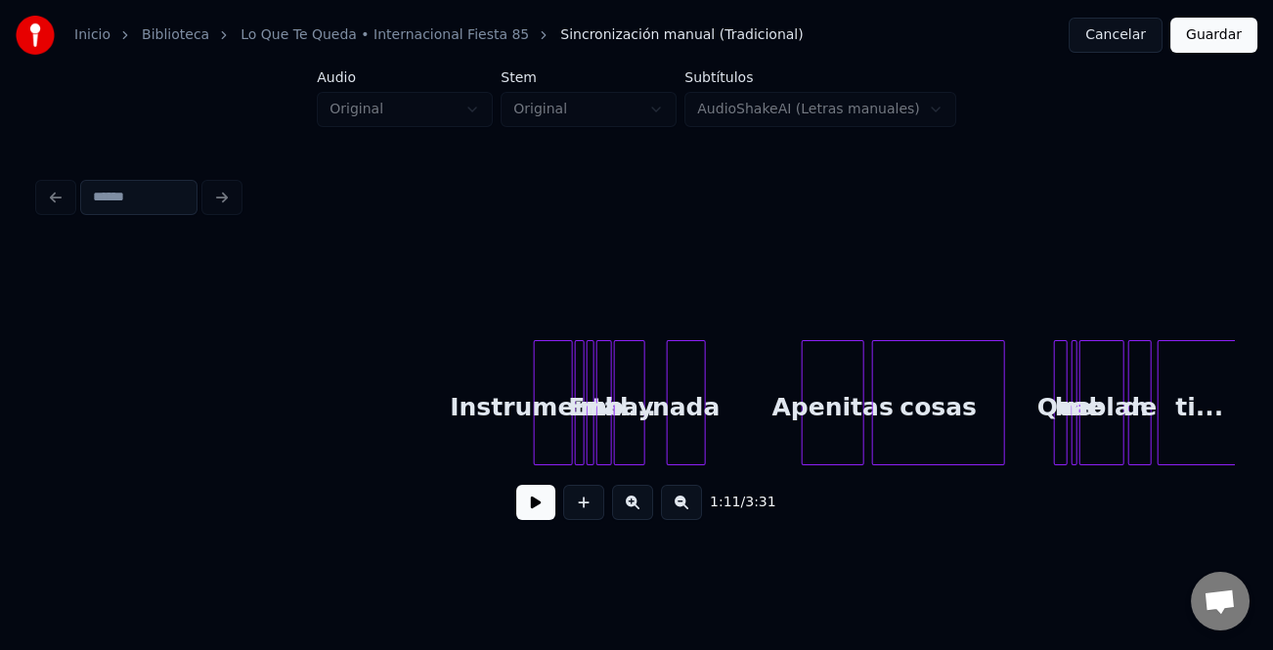
scroll to position [0, 8096]
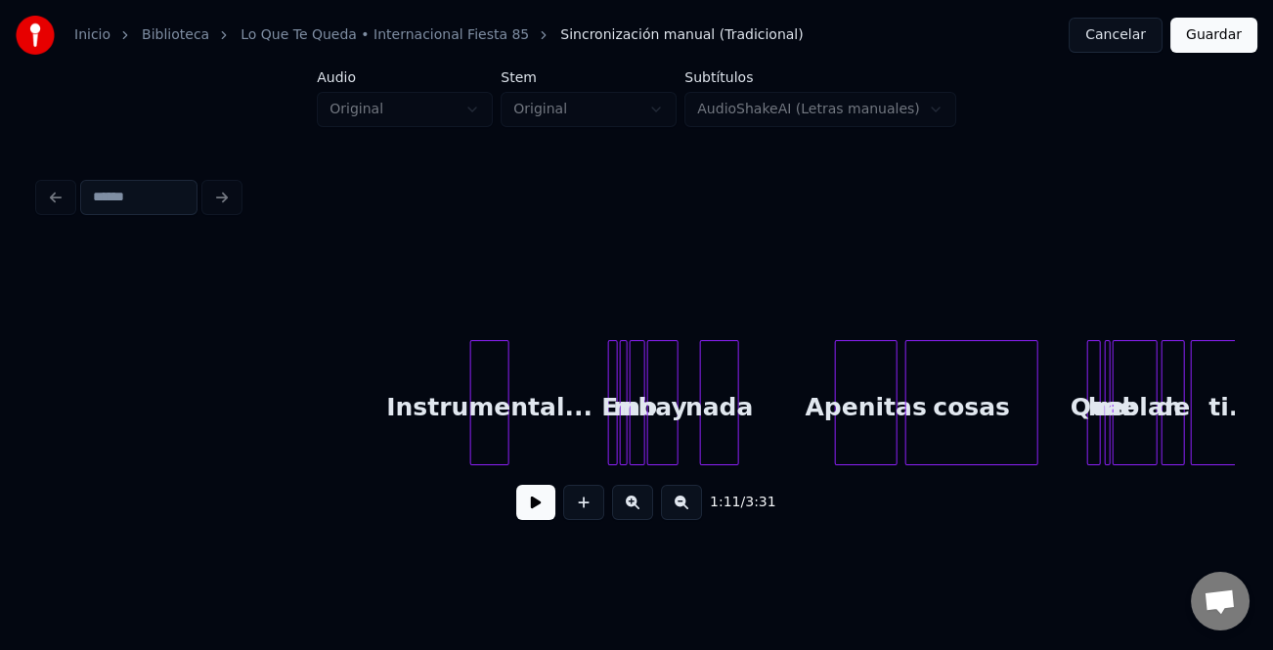
click at [479, 445] on div "Instrumental..." at bounding box center [489, 407] width 37 height 133
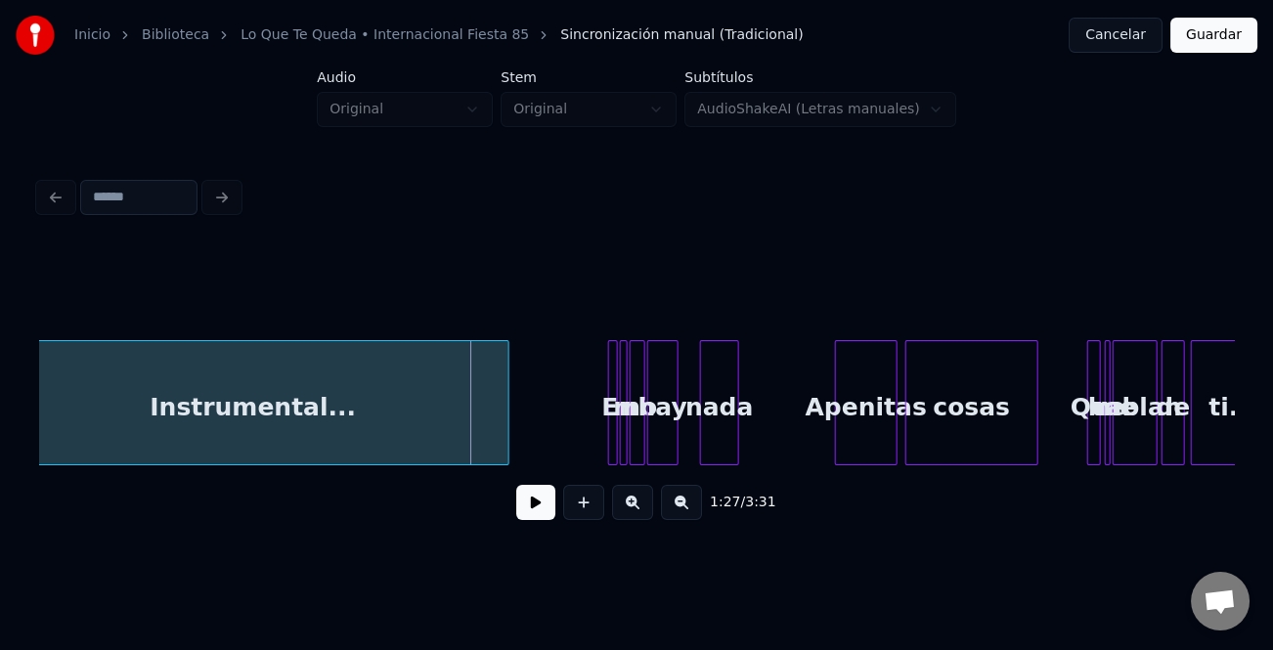
click at [0, 443] on div "Inicio Biblioteca Lo Que Te Queda • Internacional Fiesta 85 Sincronización manu…" at bounding box center [636, 274] width 1273 height 548
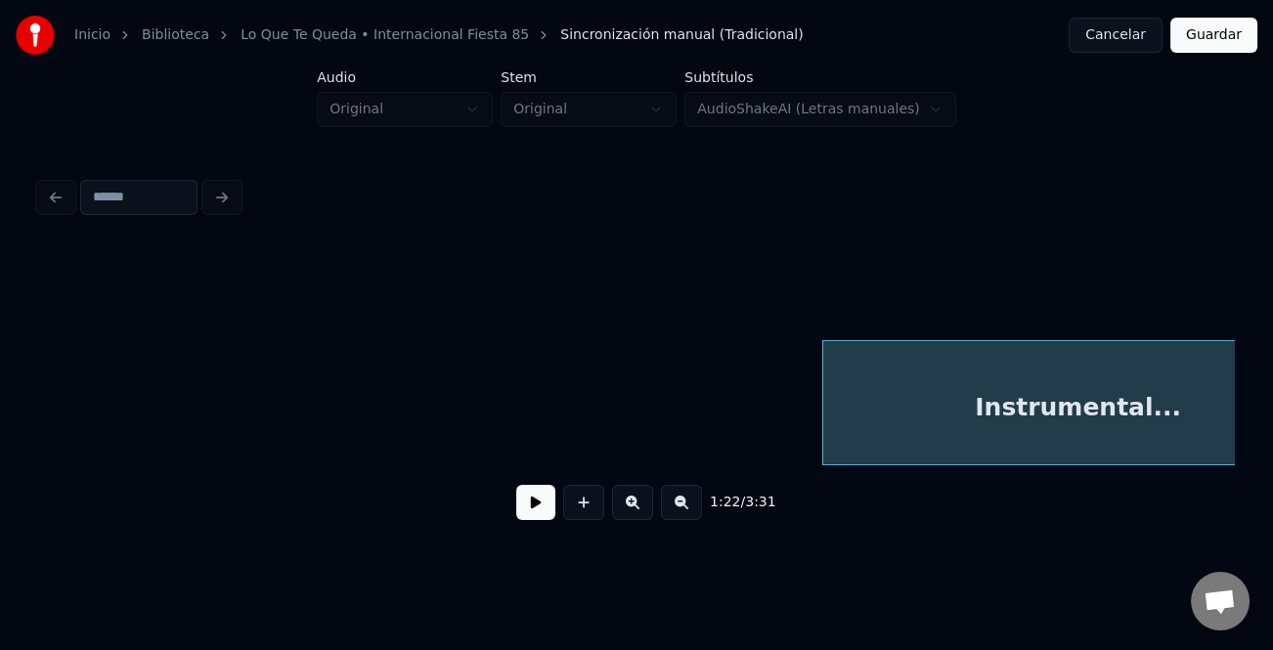
scroll to position [0, 7237]
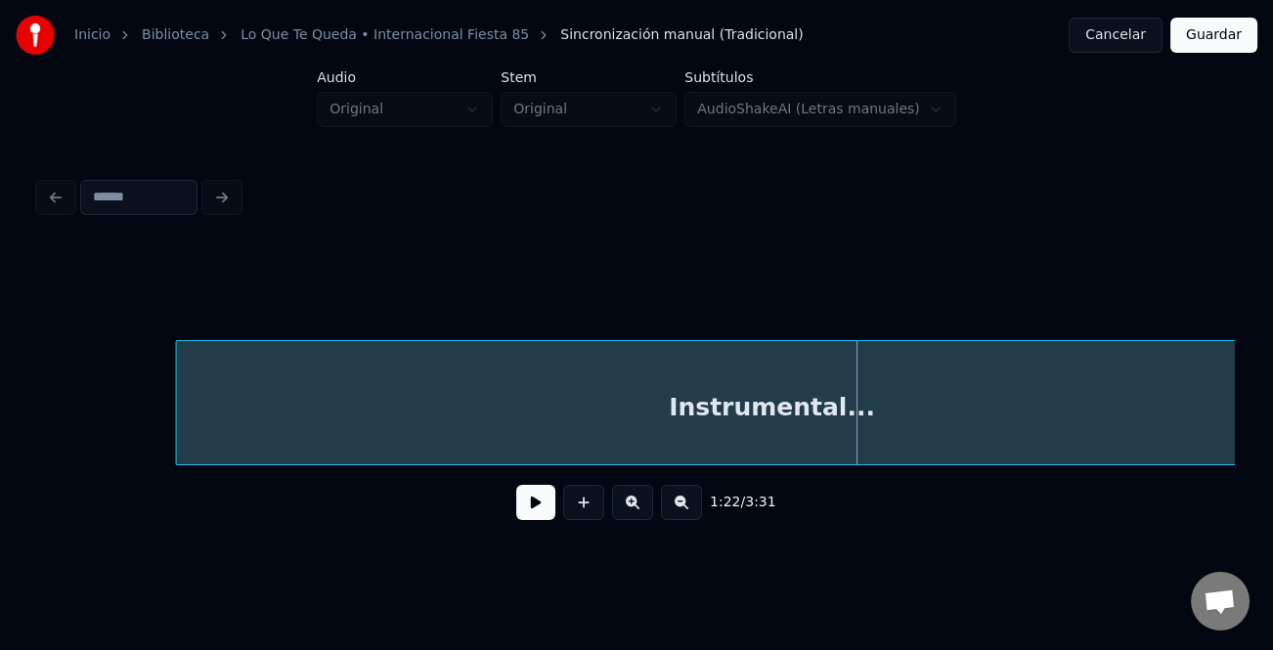
click at [177, 391] on div at bounding box center [180, 402] width 6 height 123
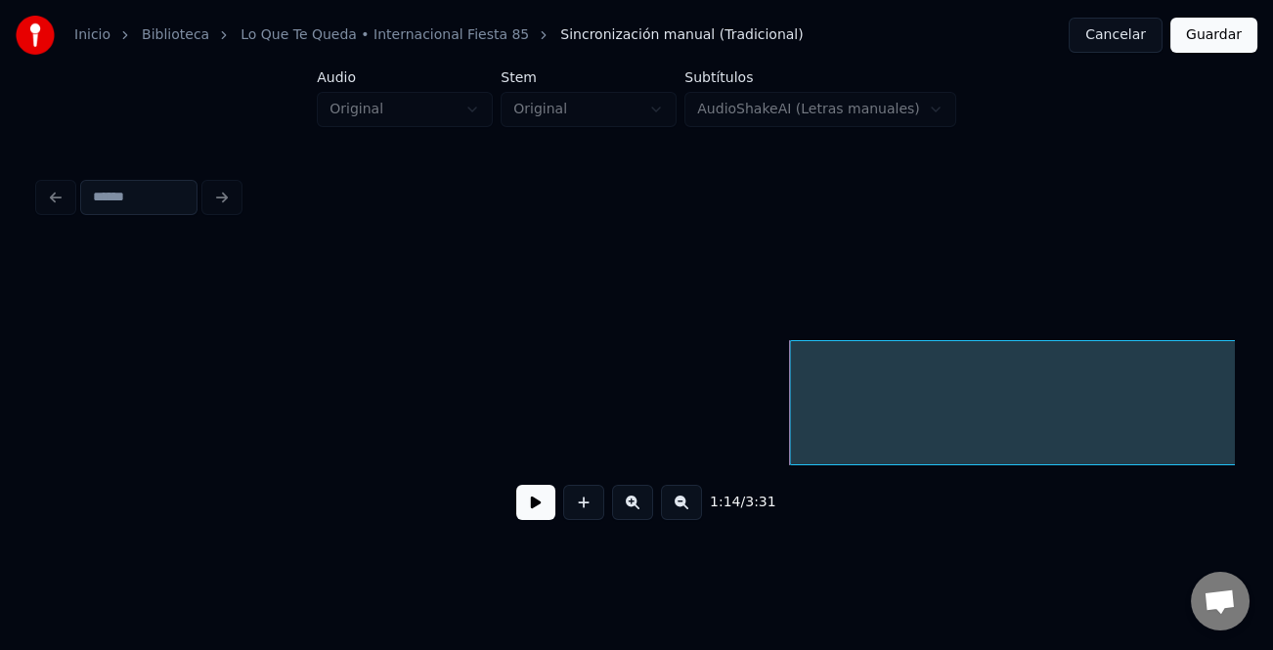
scroll to position [0, 6527]
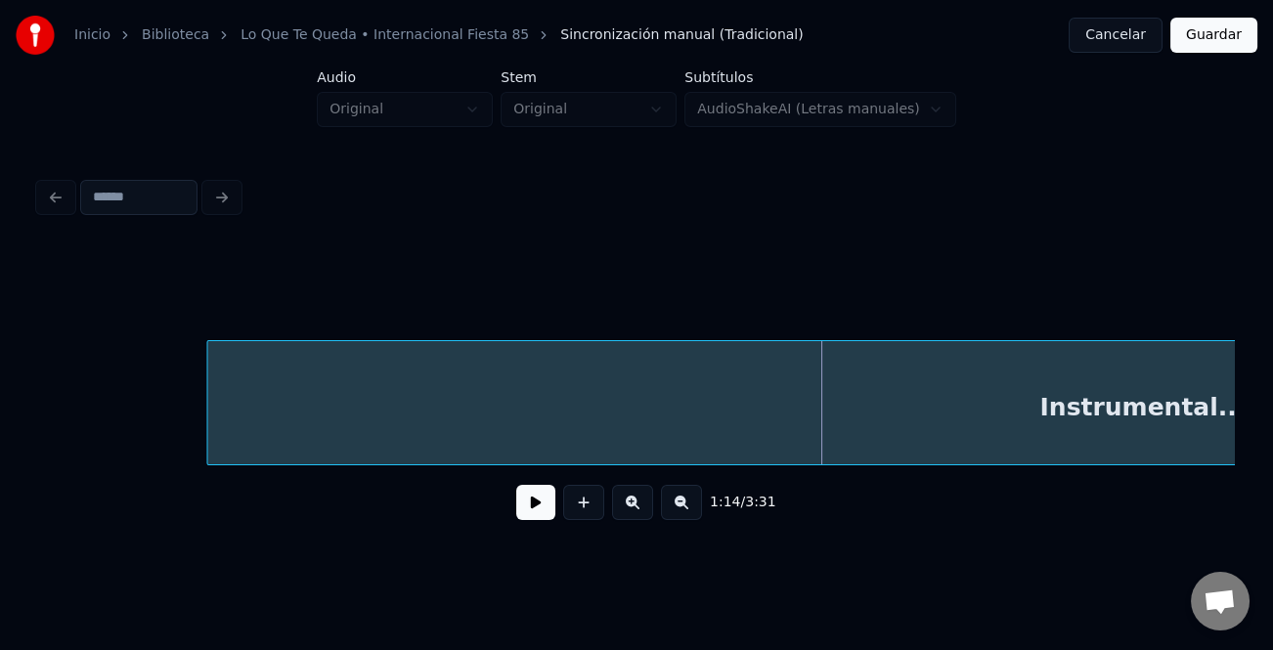
click at [207, 409] on div at bounding box center [210, 402] width 6 height 123
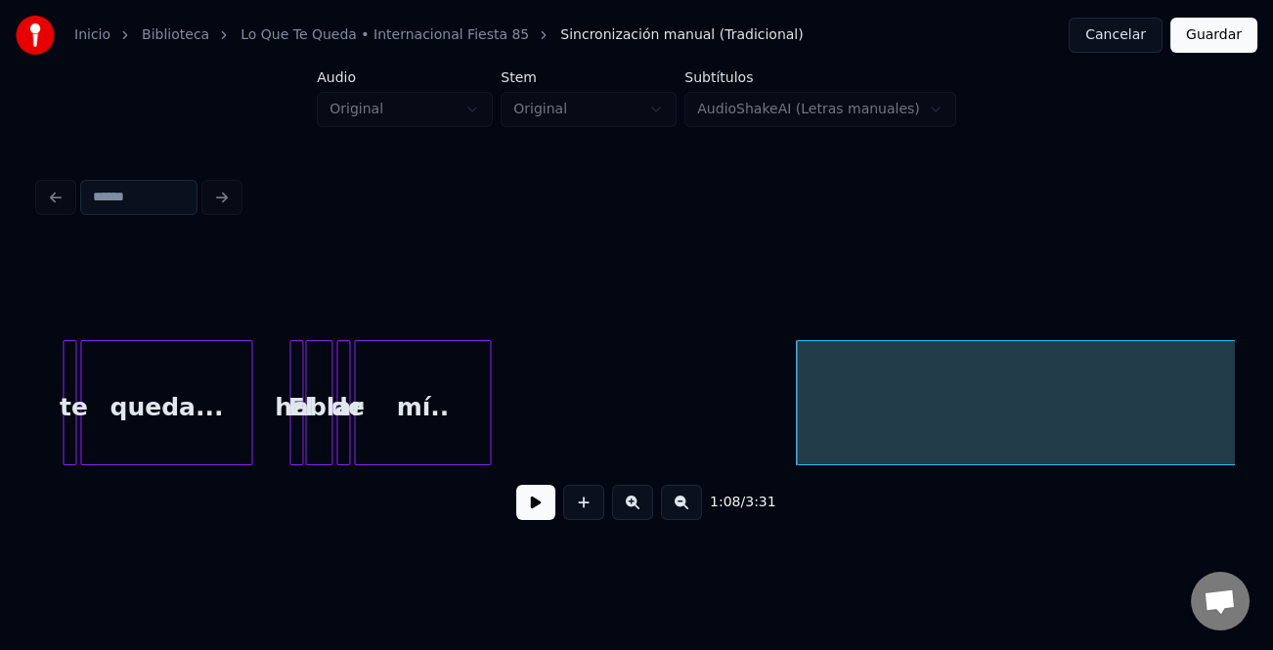
scroll to position [0, 5948]
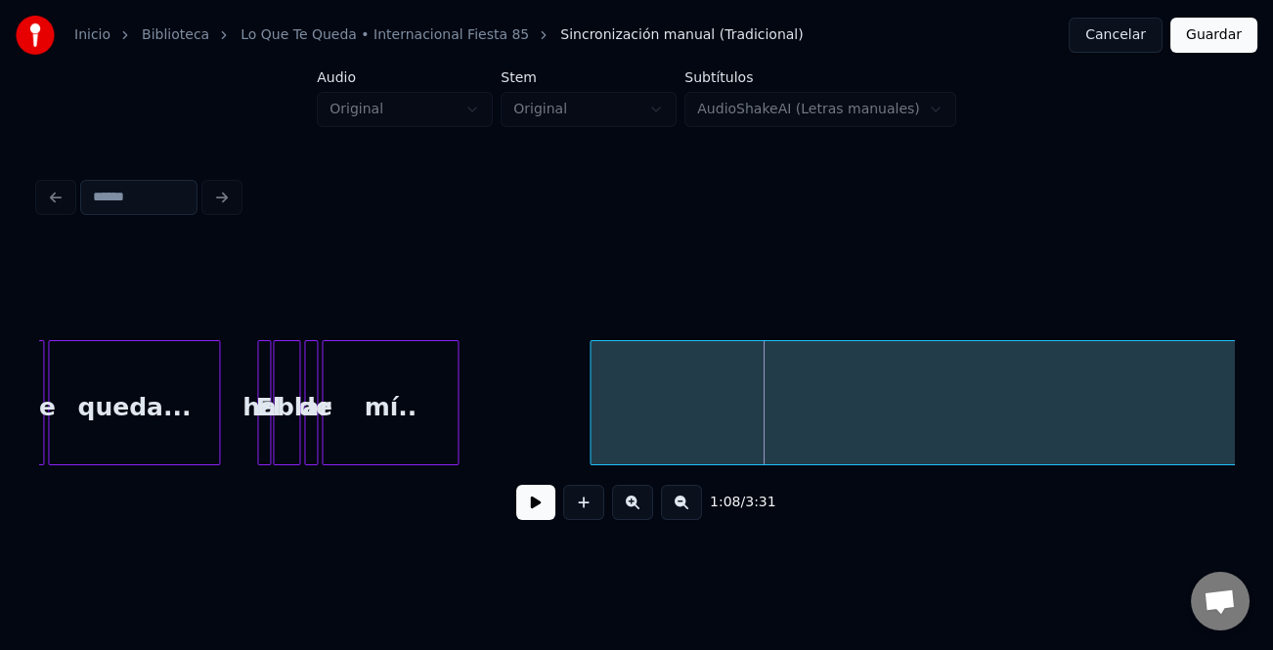
click at [592, 426] on div at bounding box center [593, 402] width 6 height 123
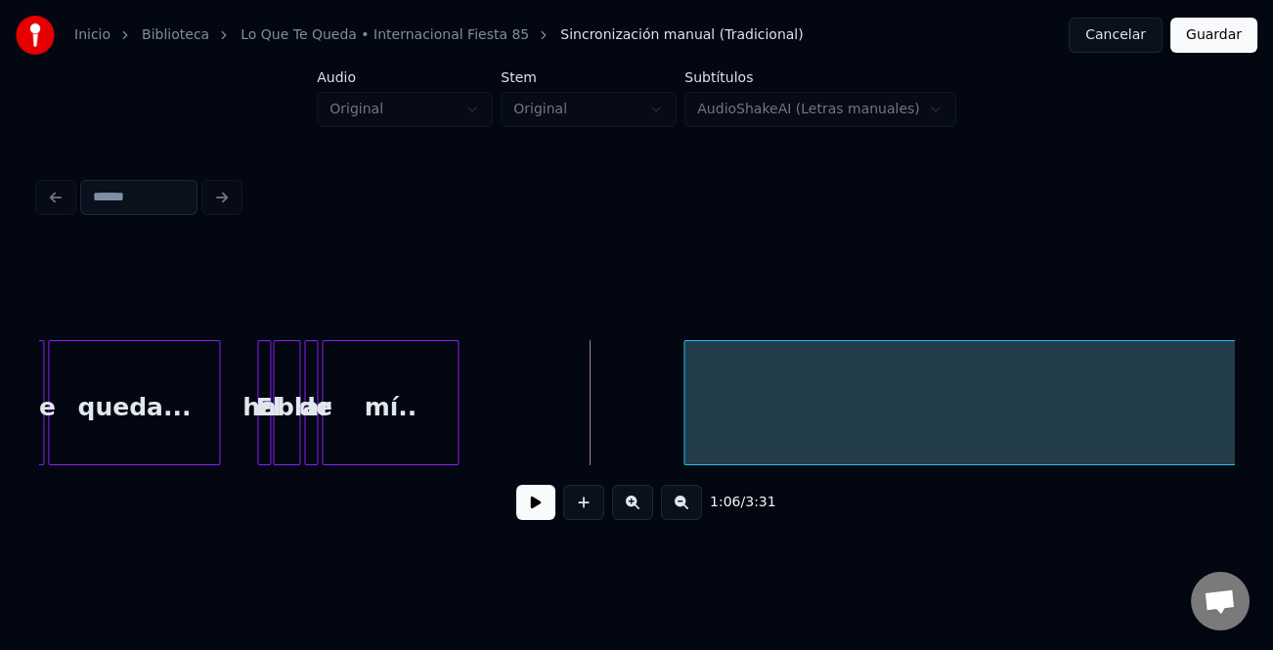
click at [687, 430] on div at bounding box center [687, 402] width 6 height 123
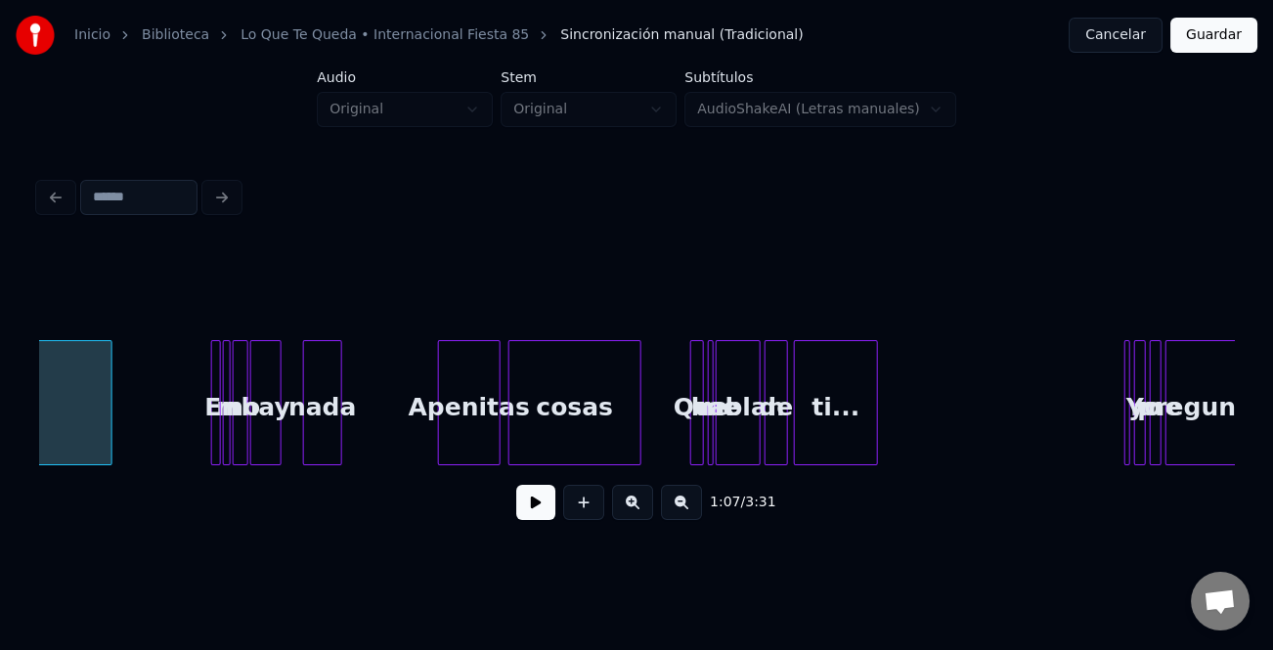
scroll to position [0, 8329]
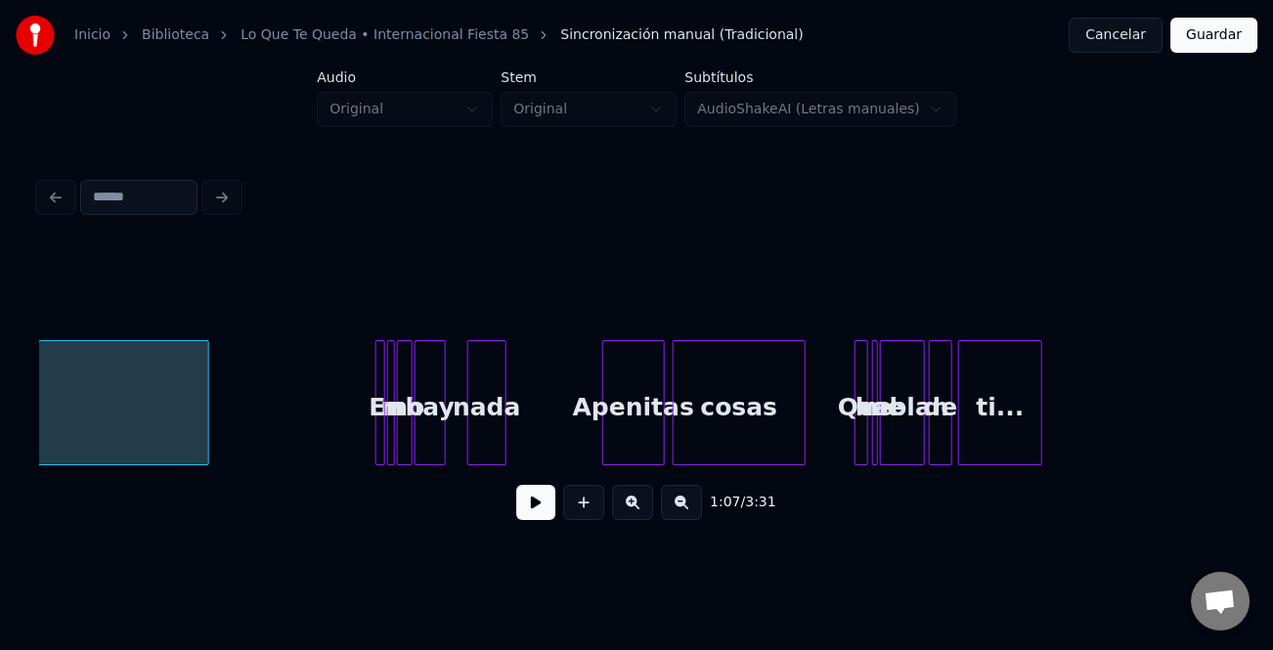
click at [207, 434] on div at bounding box center [205, 402] width 6 height 123
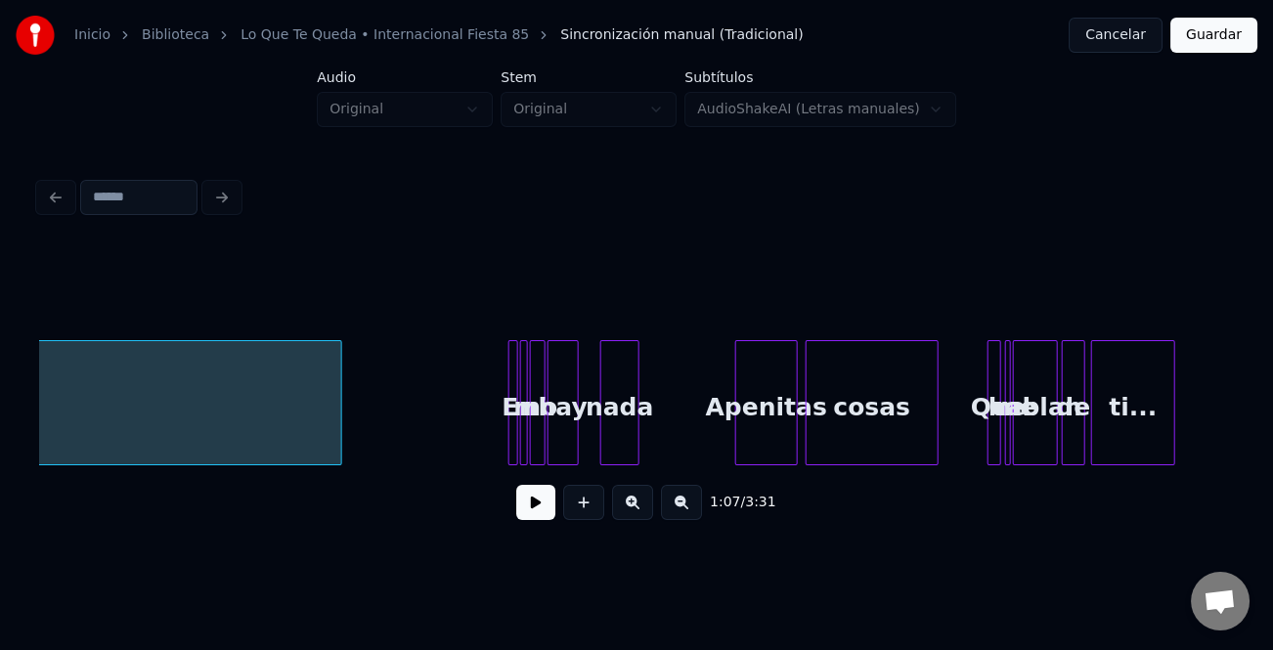
scroll to position [0, 8096]
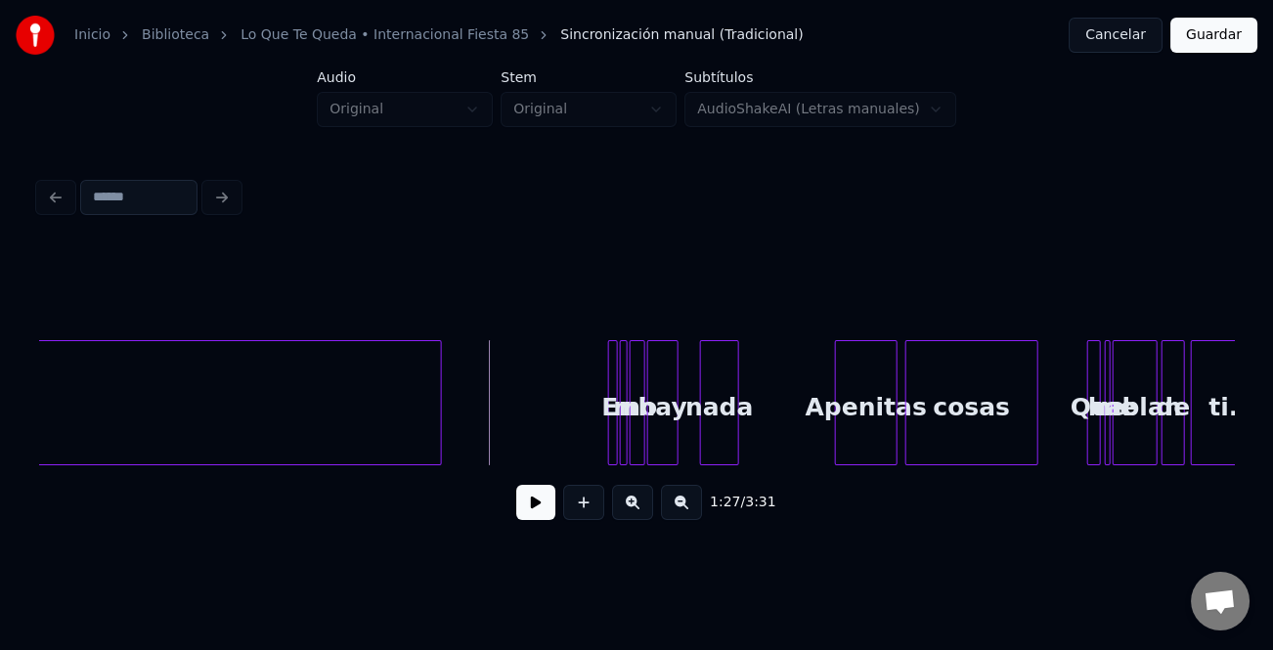
click at [626, 508] on button at bounding box center [632, 502] width 41 height 35
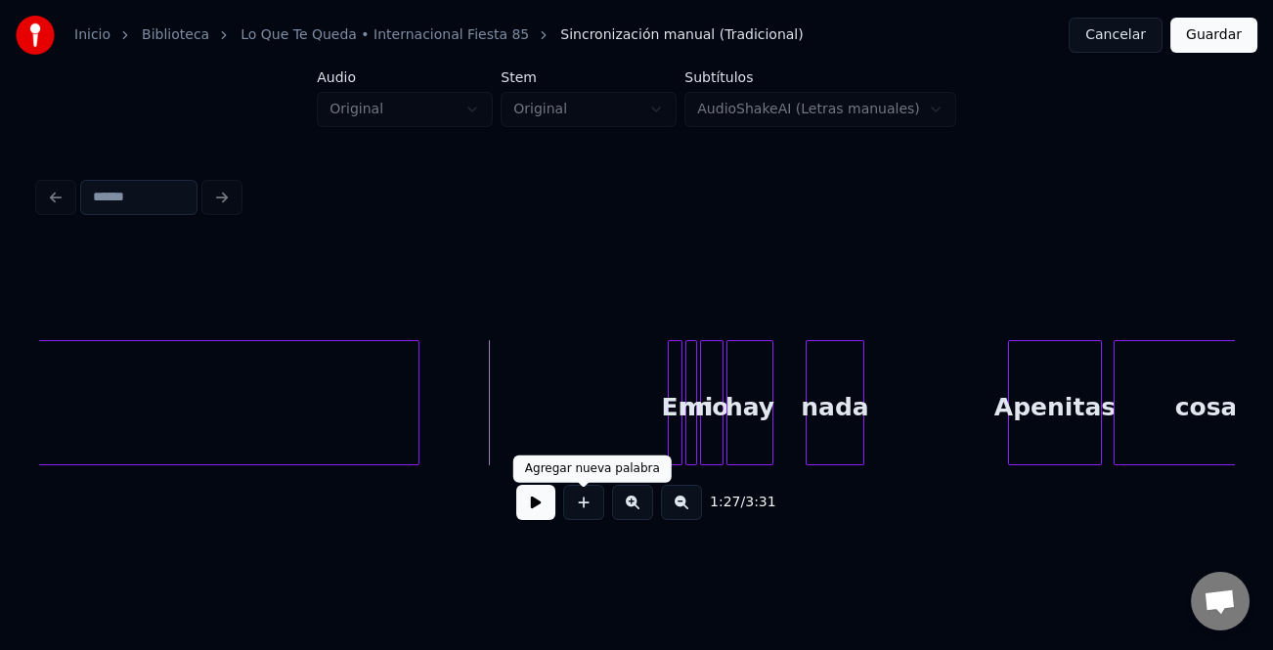
click at [594, 508] on button at bounding box center [583, 502] width 41 height 35
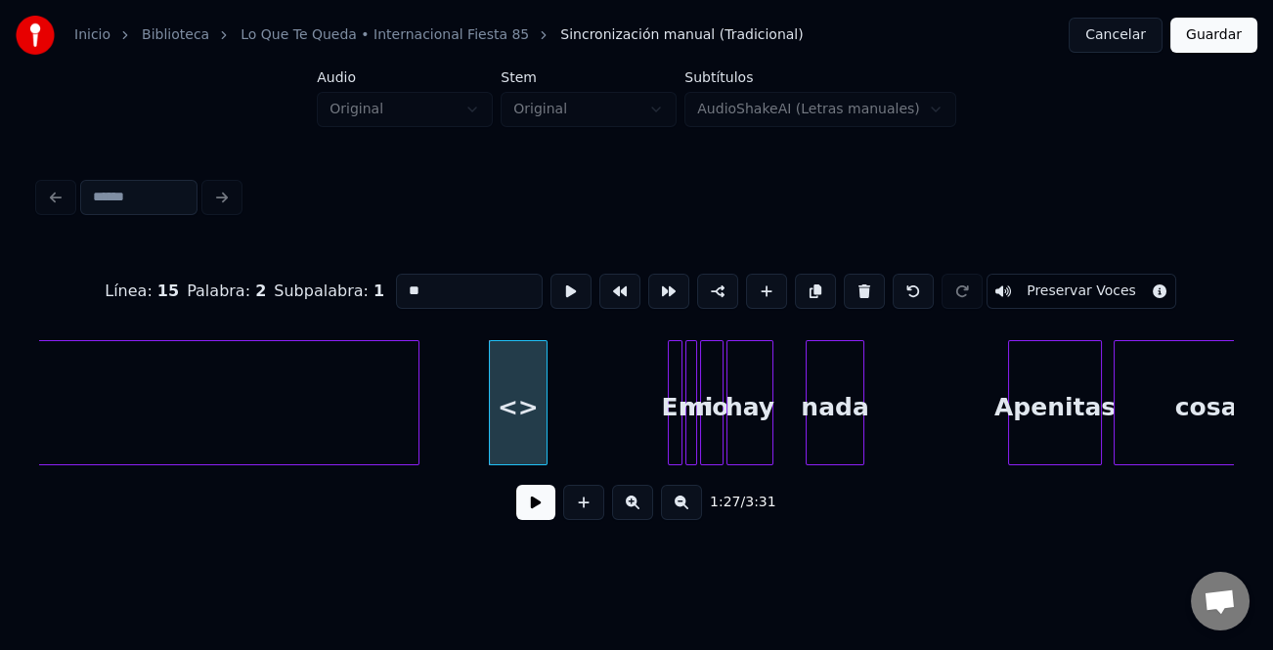
click at [594, 508] on button at bounding box center [583, 502] width 41 height 35
click at [521, 411] on div "<>" at bounding box center [518, 407] width 57 height 133
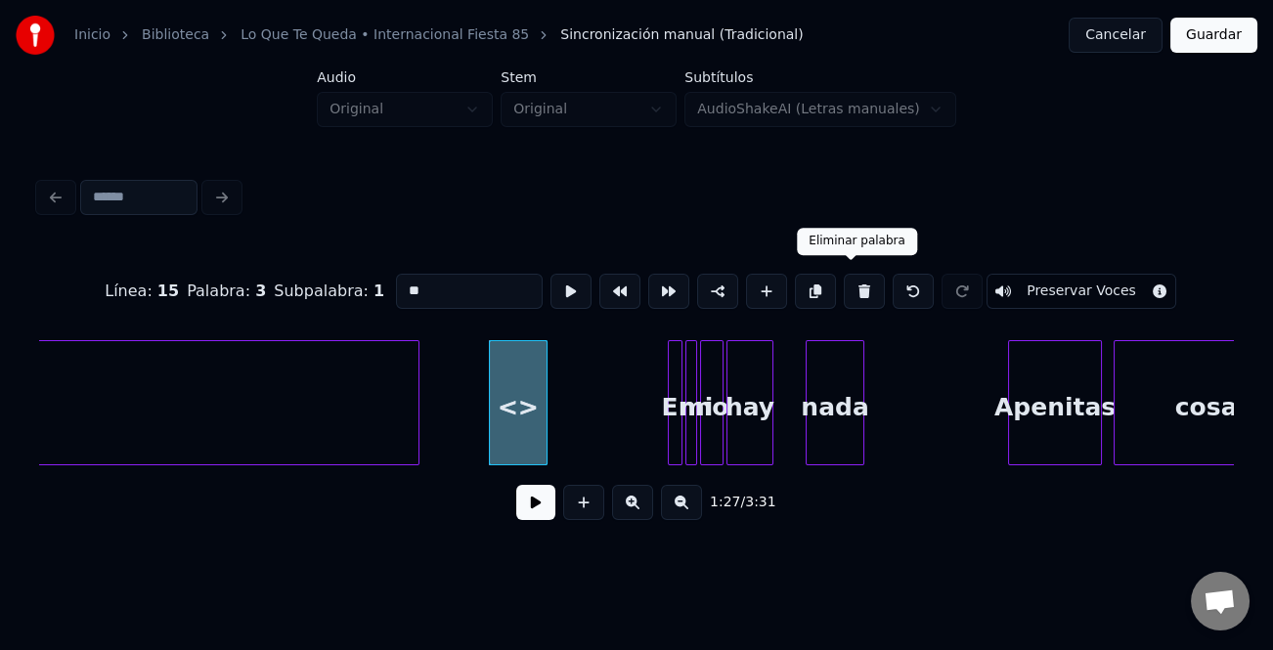
drag, startPoint x: 852, startPoint y: 285, endPoint x: 690, endPoint y: 352, distance: 175.4
click at [852, 284] on button at bounding box center [864, 291] width 41 height 35
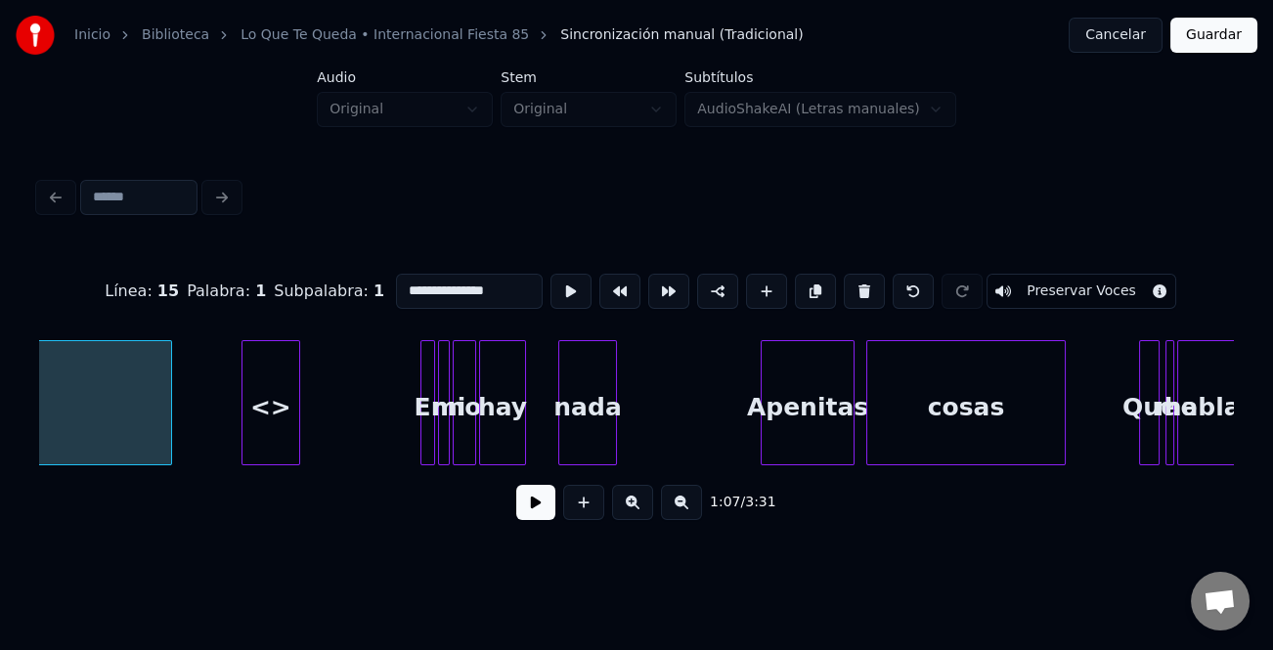
scroll to position [0, 12592]
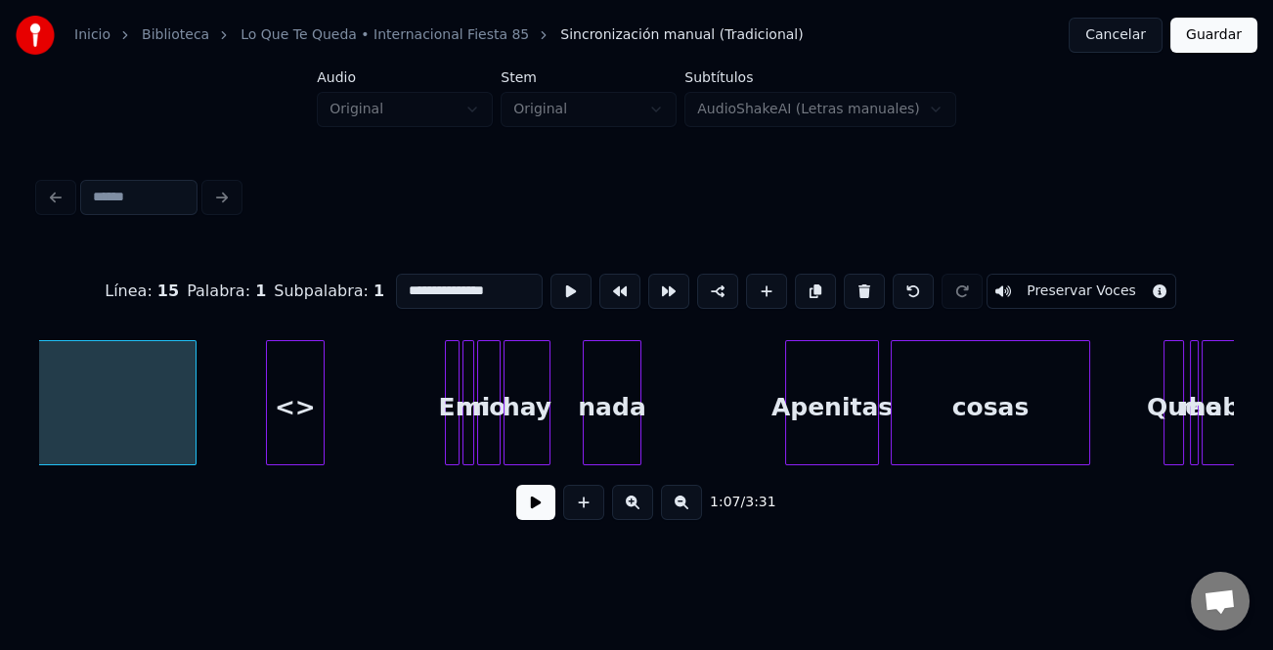
click at [293, 421] on div "<>" at bounding box center [295, 407] width 57 height 133
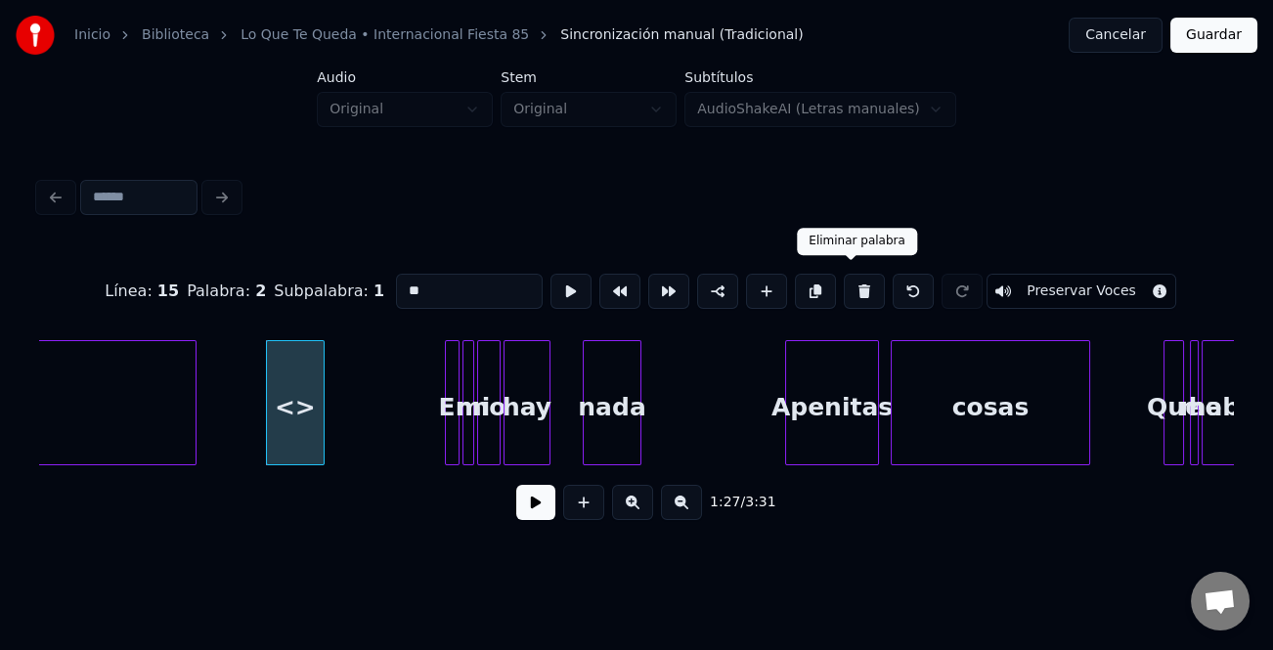
click at [849, 286] on button at bounding box center [864, 291] width 41 height 35
type input "**********"
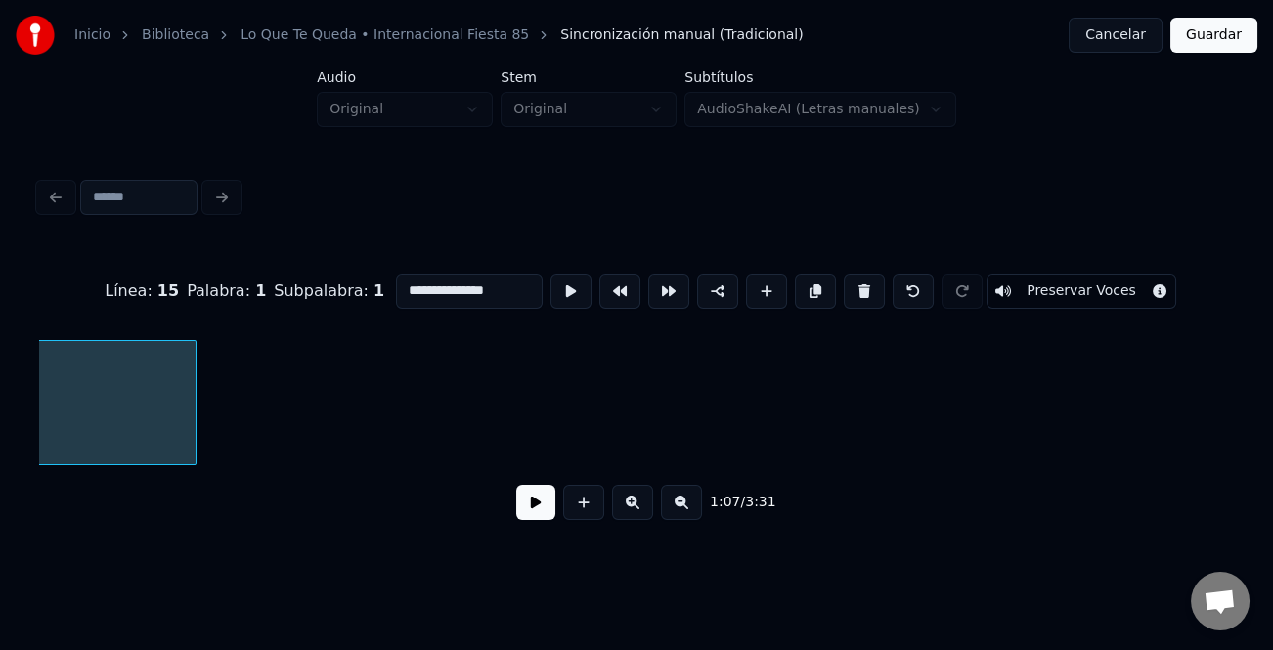
scroll to position [0, 9893]
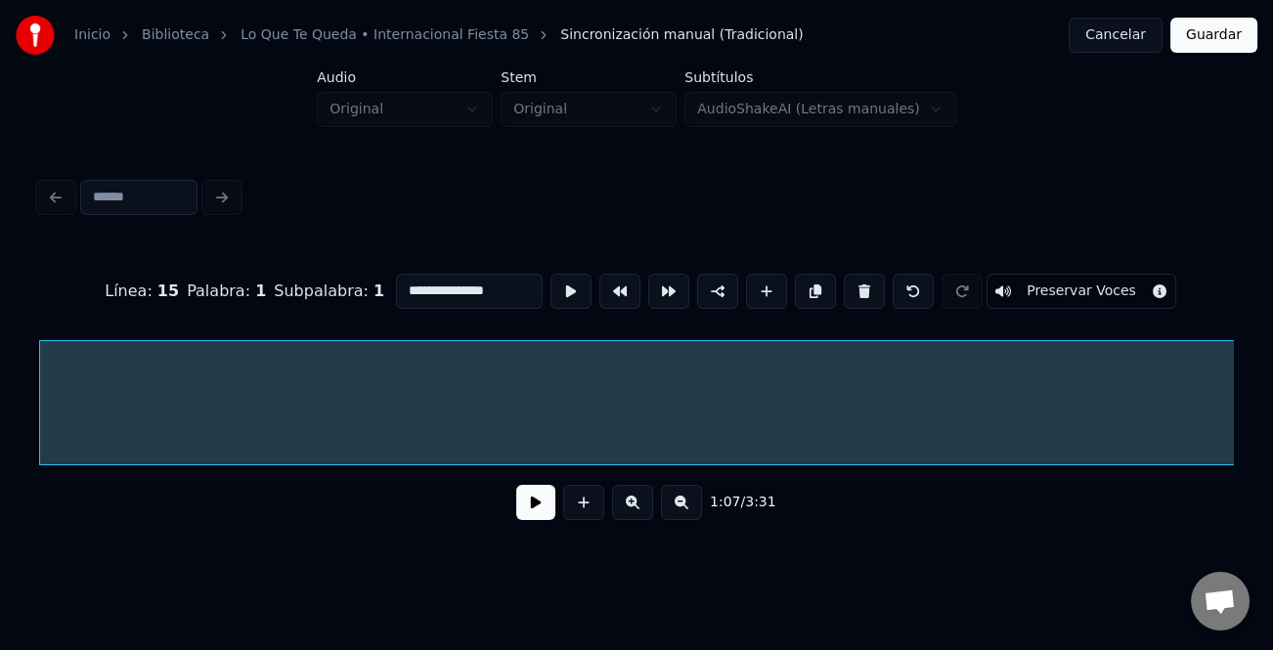
drag, startPoint x: 445, startPoint y: 471, endPoint x: 500, endPoint y: 475, distance: 54.9
click at [501, 475] on div "**********" at bounding box center [636, 390] width 1195 height 297
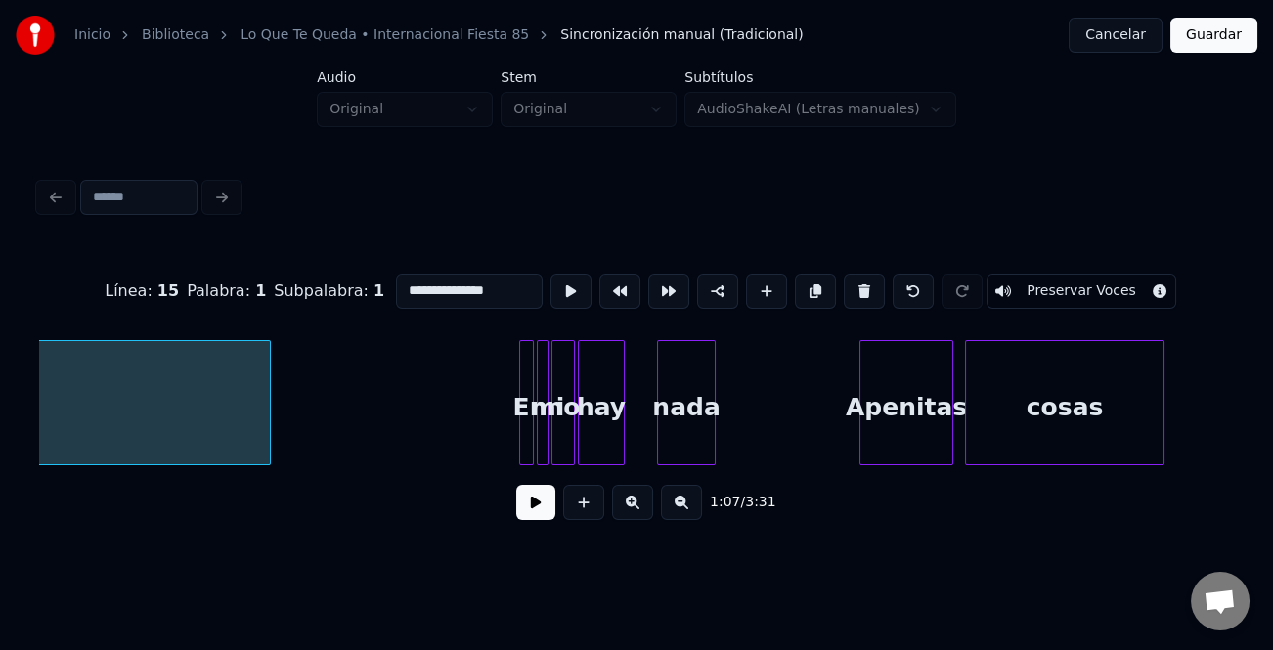
scroll to position [0, 12443]
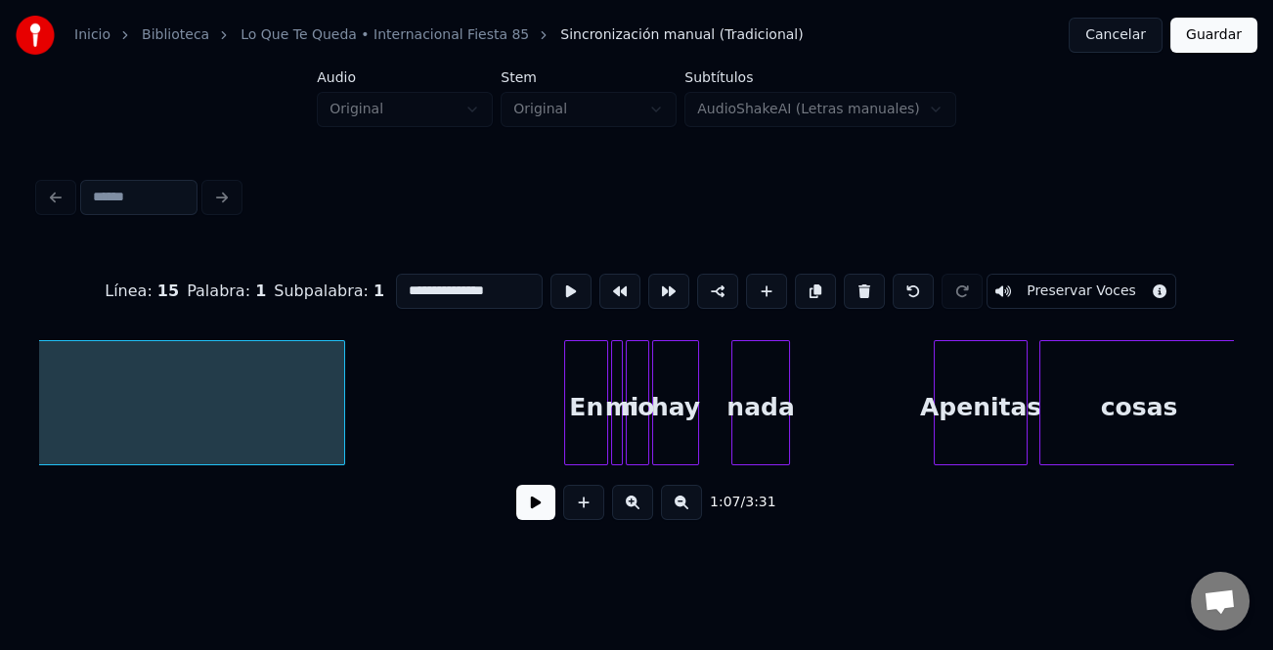
click at [566, 434] on div at bounding box center [568, 402] width 6 height 123
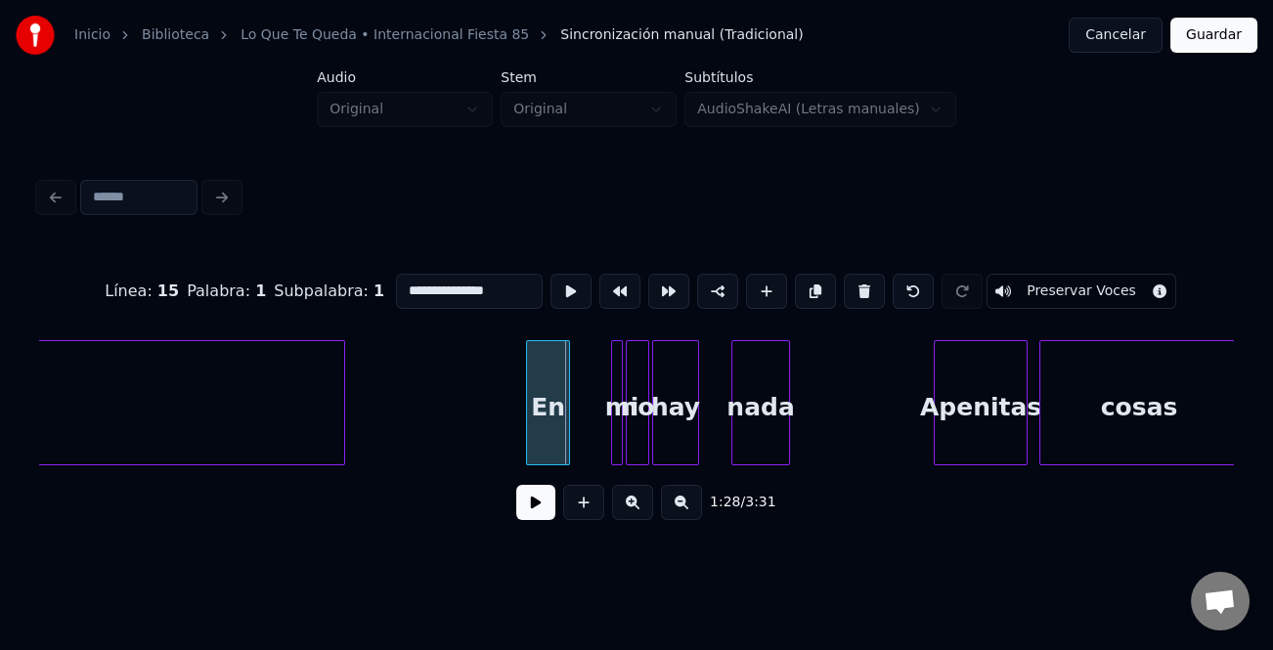
click at [528, 442] on div "En" at bounding box center [548, 407] width 42 height 133
click at [617, 437] on div at bounding box center [618, 402] width 6 height 123
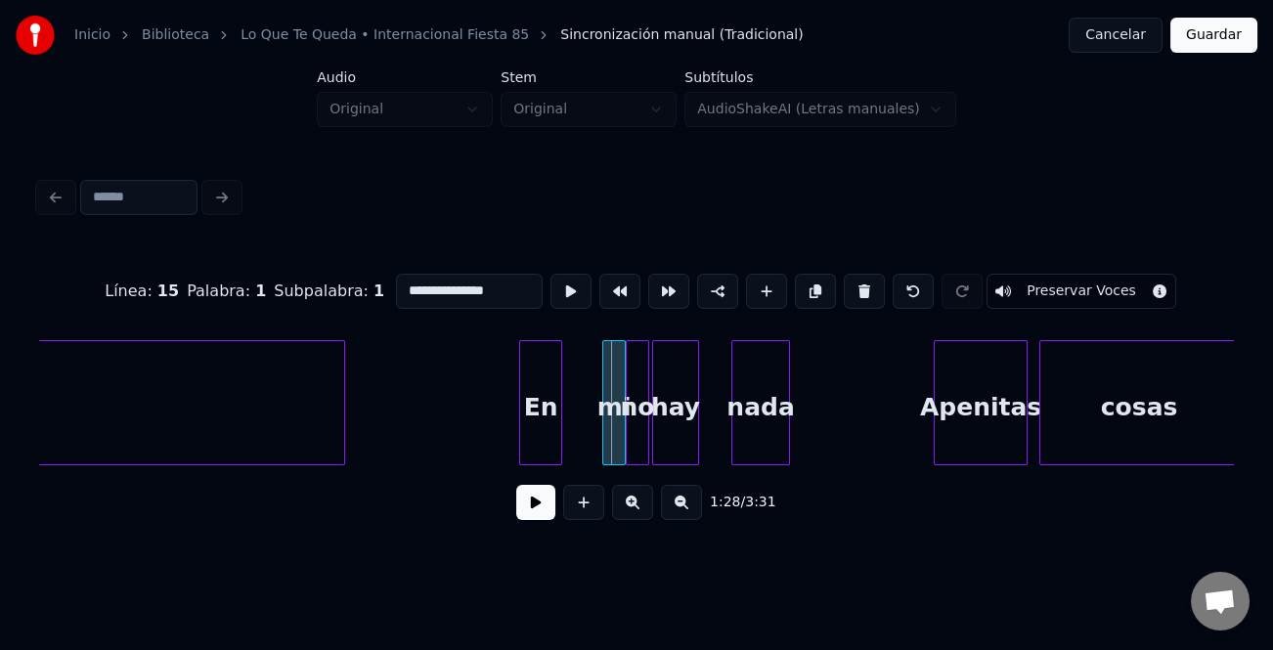
click at [603, 440] on div at bounding box center [606, 402] width 6 height 123
click at [593, 446] on div "mi" at bounding box center [595, 407] width 25 height 133
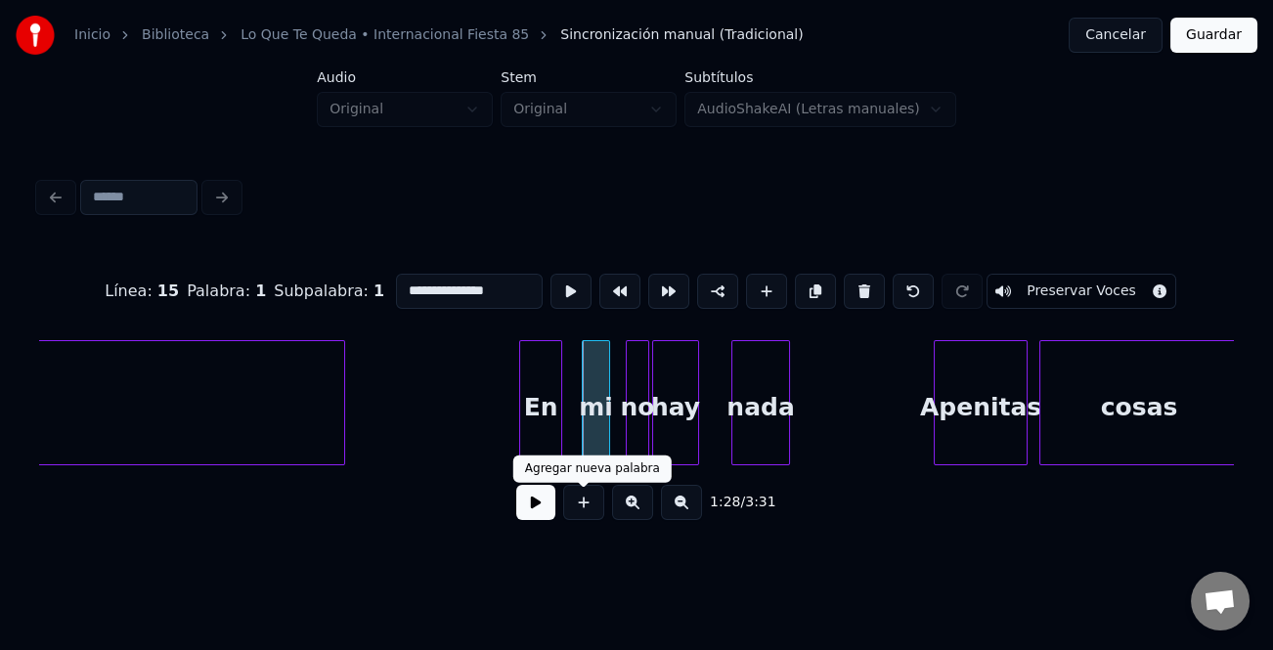
click at [547, 495] on button at bounding box center [535, 502] width 39 height 35
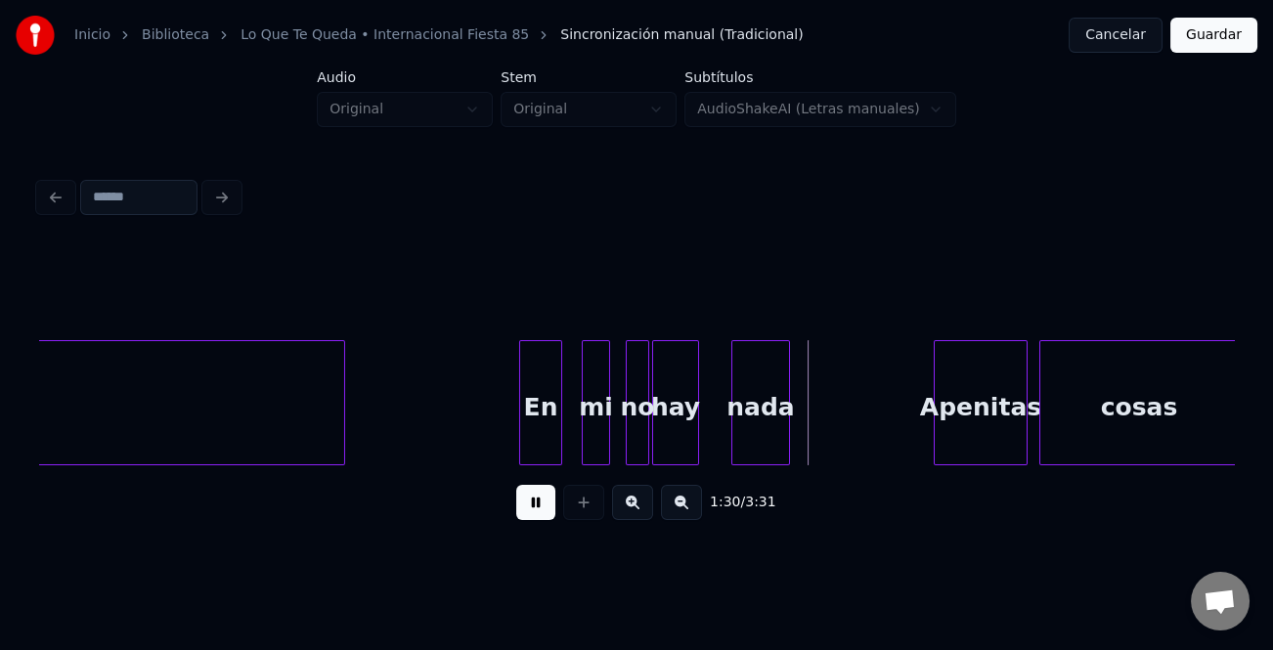
click at [544, 498] on button at bounding box center [535, 502] width 39 height 35
click at [549, 445] on div at bounding box center [549, 402] width 6 height 123
click at [579, 440] on div "mi" at bounding box center [575, 407] width 25 height 133
click at [606, 446] on div "no" at bounding box center [608, 407] width 22 height 133
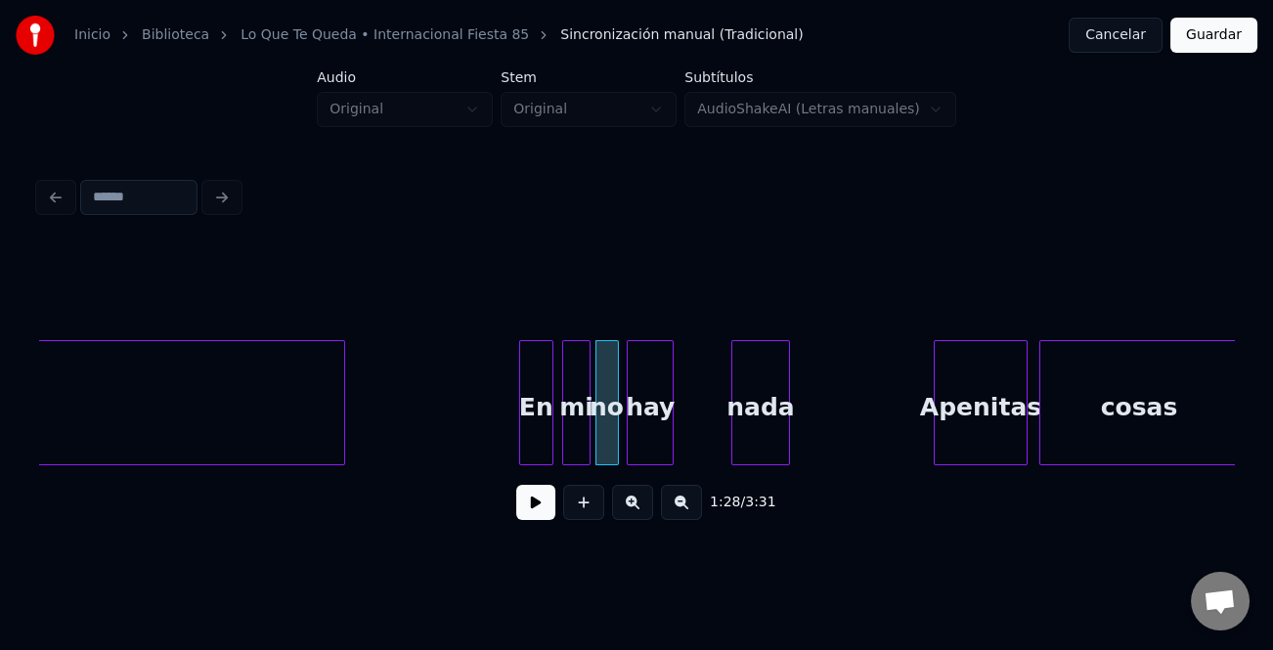
click at [642, 446] on div "hay" at bounding box center [650, 407] width 45 height 133
click at [641, 455] on div at bounding box center [642, 402] width 6 height 123
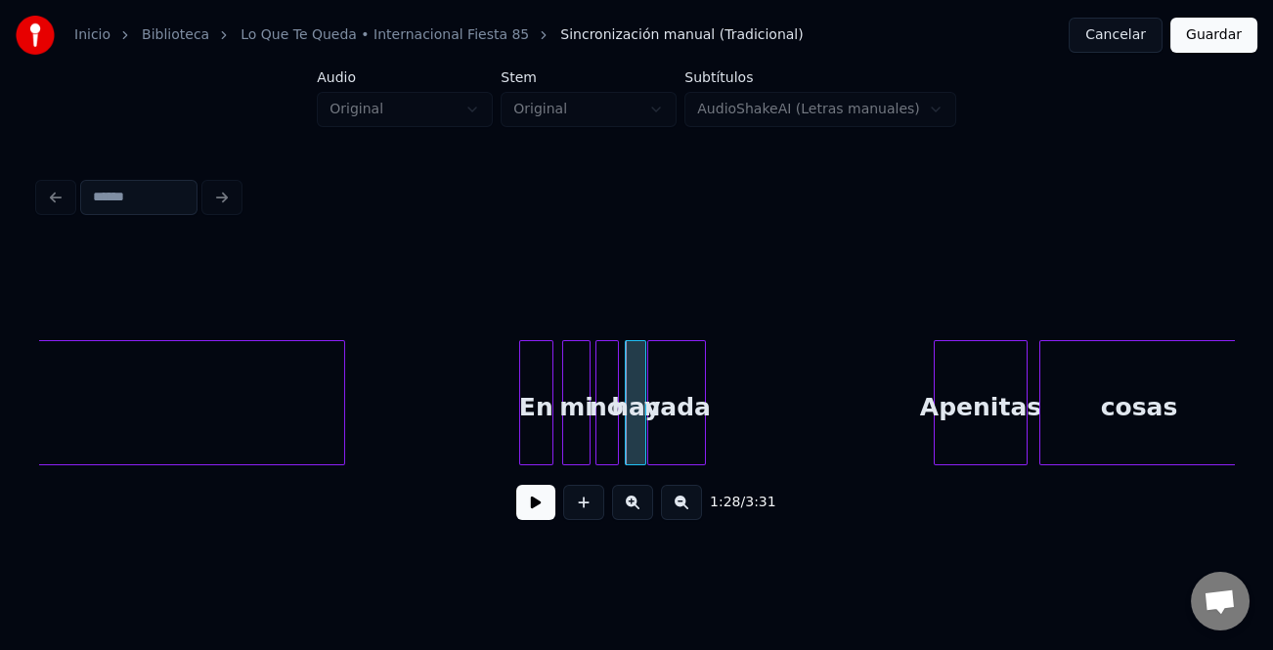
click at [667, 442] on div "nada" at bounding box center [676, 407] width 57 height 133
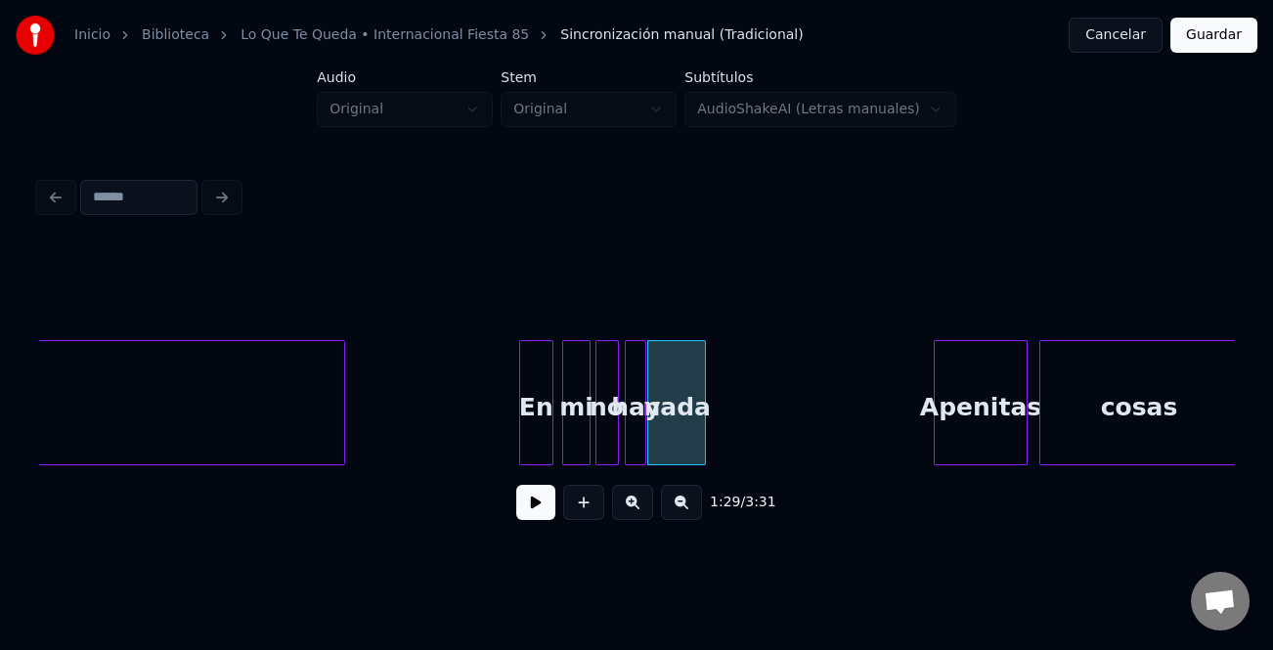
click at [533, 434] on div "En" at bounding box center [536, 407] width 32 height 133
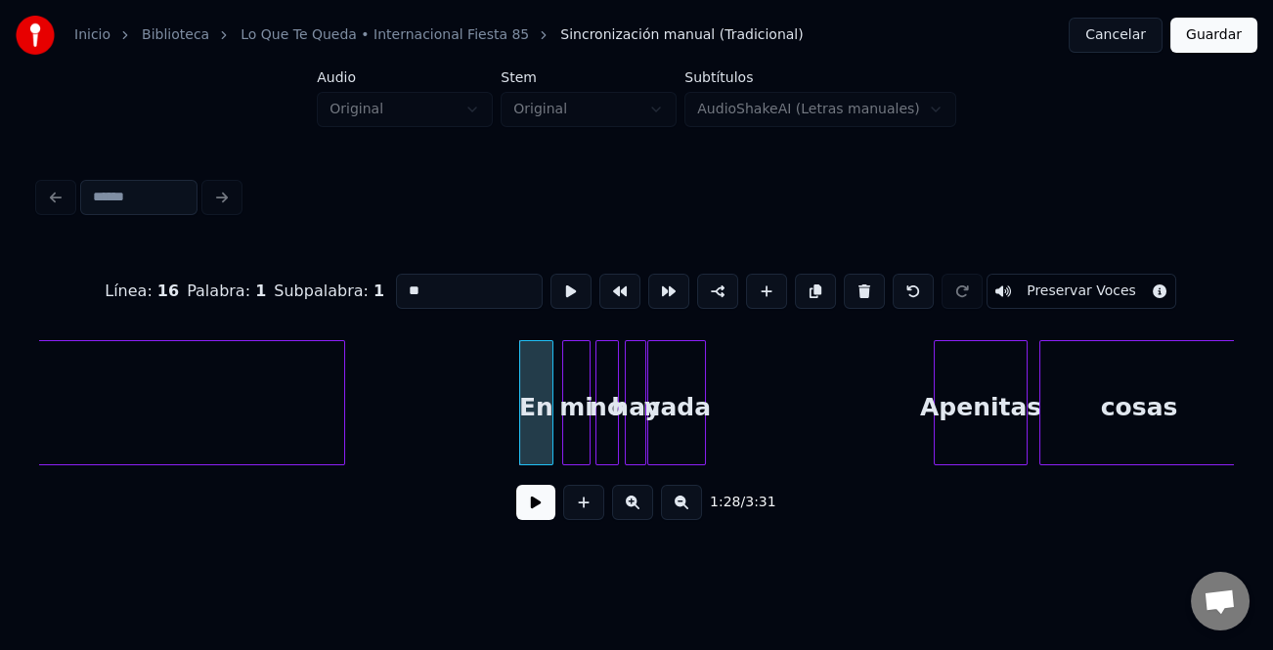
click at [540, 511] on button at bounding box center [535, 502] width 39 height 35
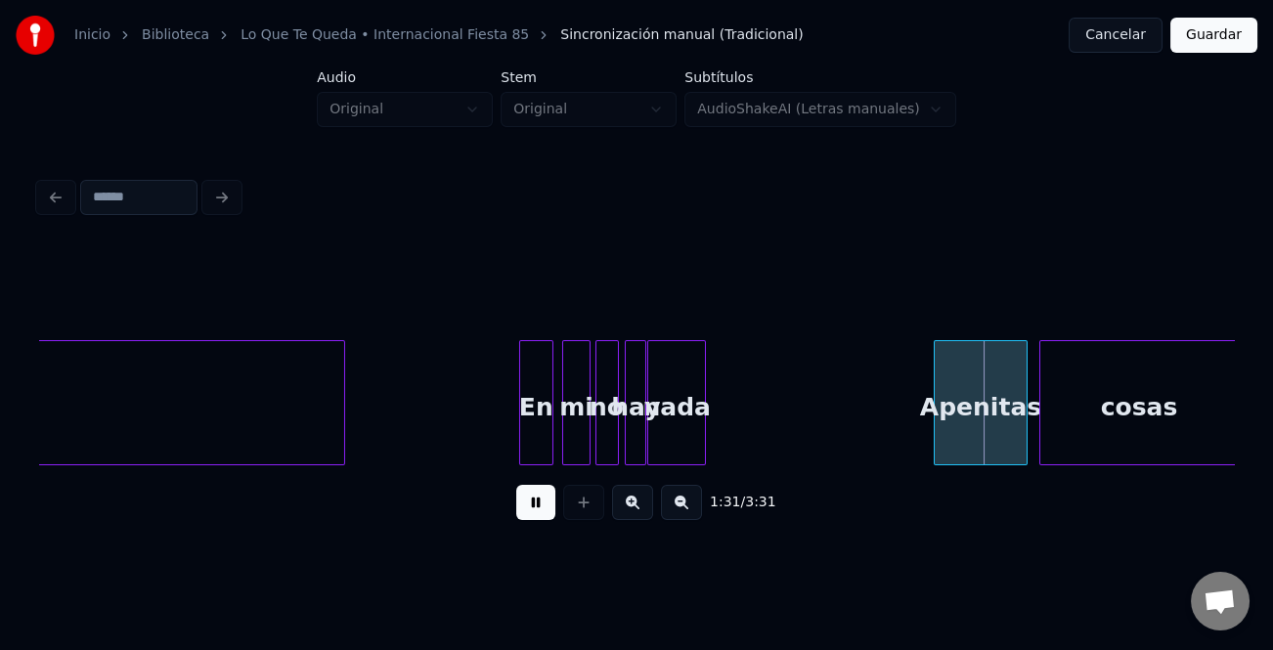
click at [632, 497] on button at bounding box center [632, 502] width 41 height 35
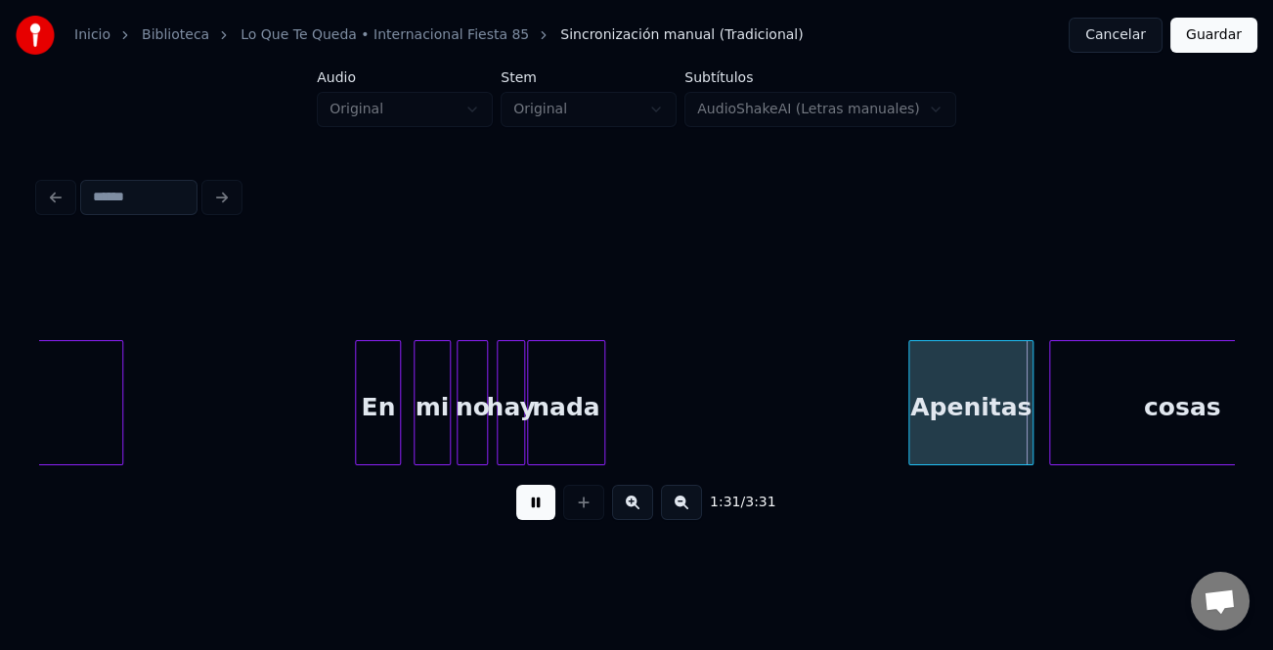
click at [632, 497] on button at bounding box center [632, 502] width 41 height 35
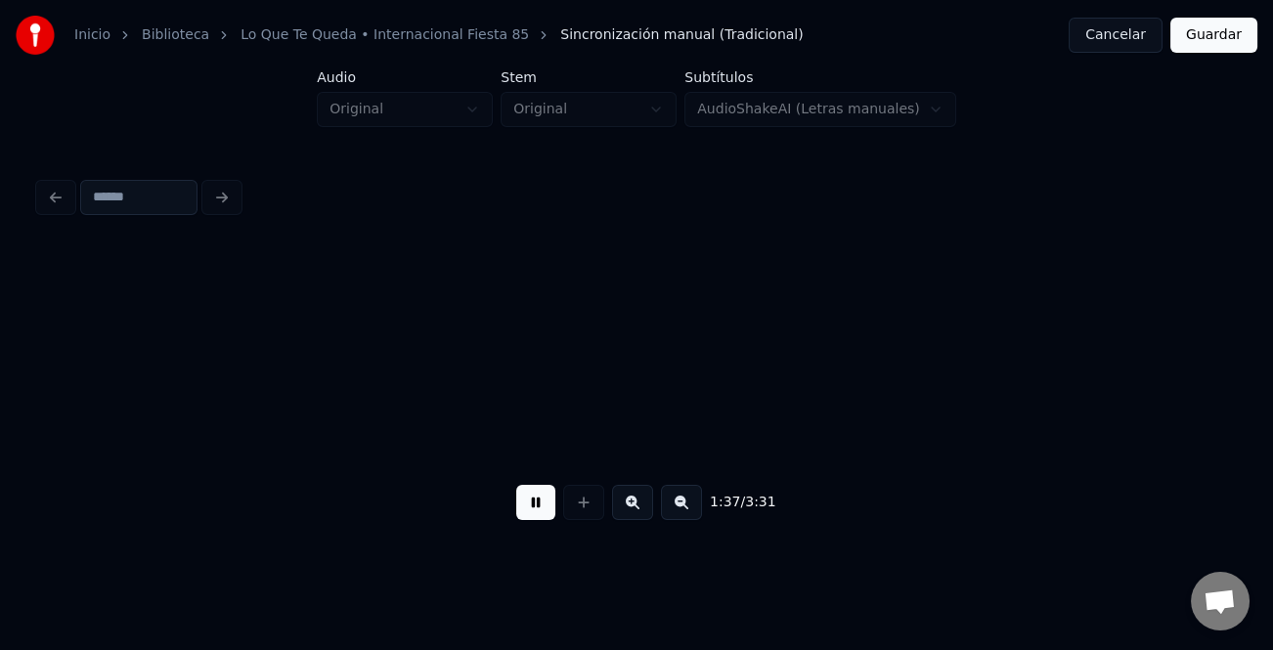
scroll to position [0, 23787]
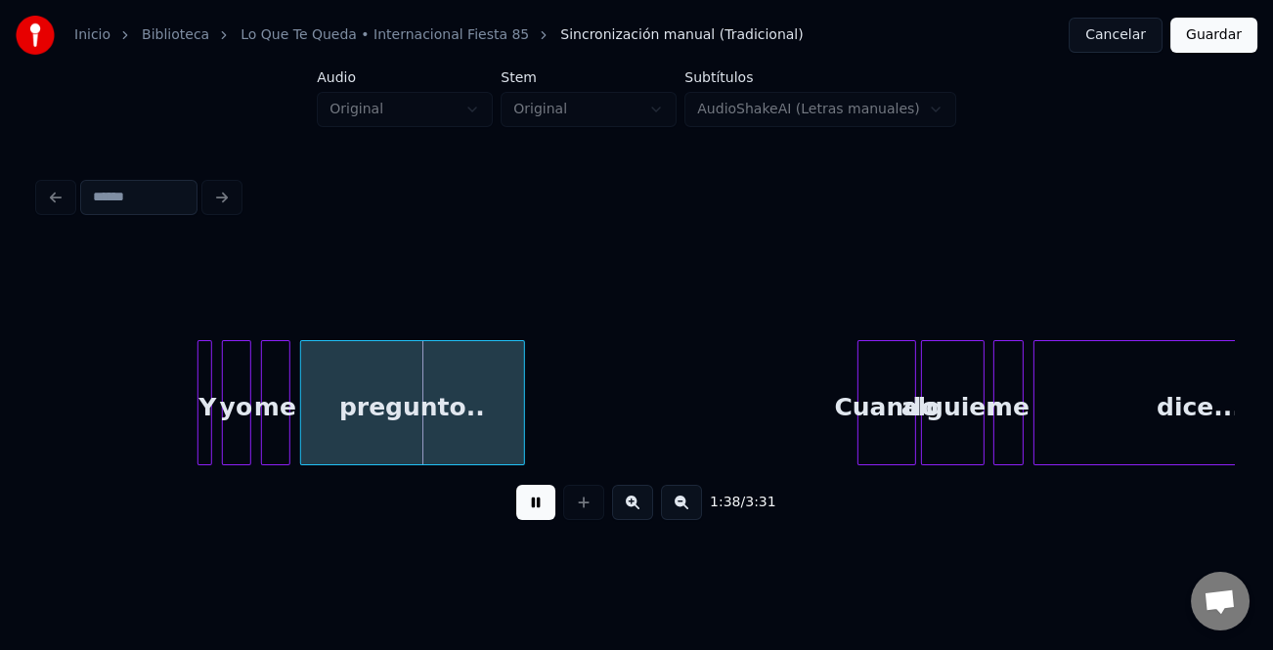
click at [858, 387] on div at bounding box center [861, 402] width 6 height 123
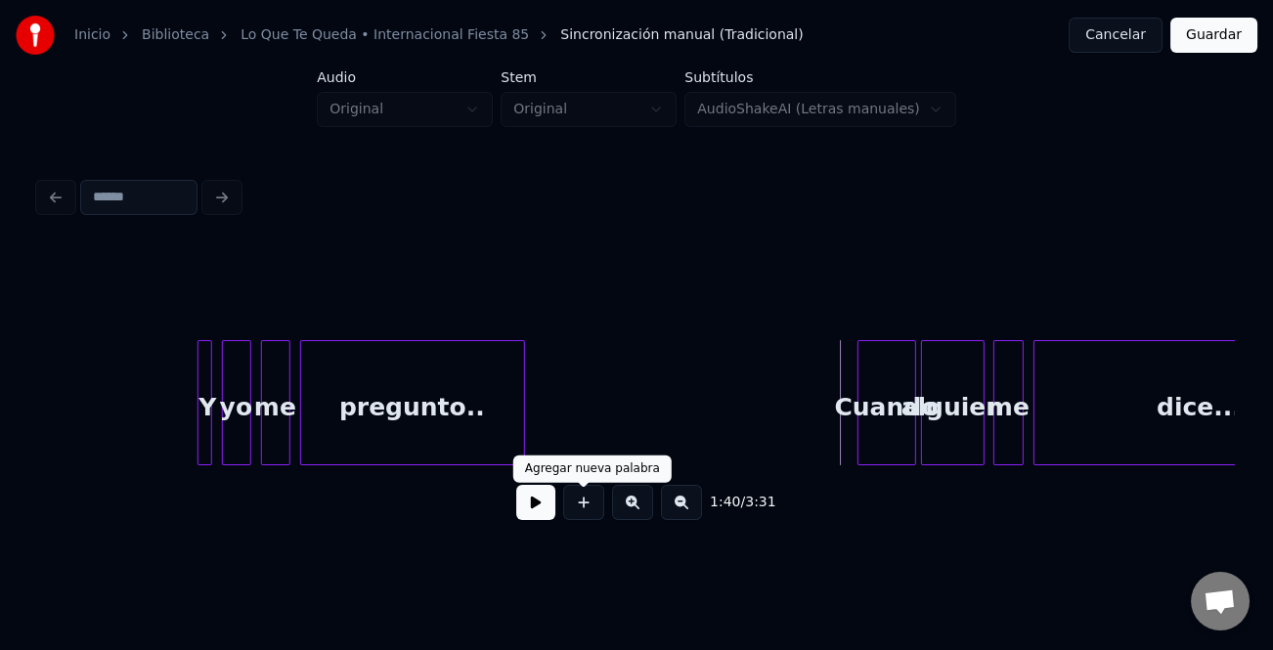
click at [547, 507] on button at bounding box center [535, 502] width 39 height 35
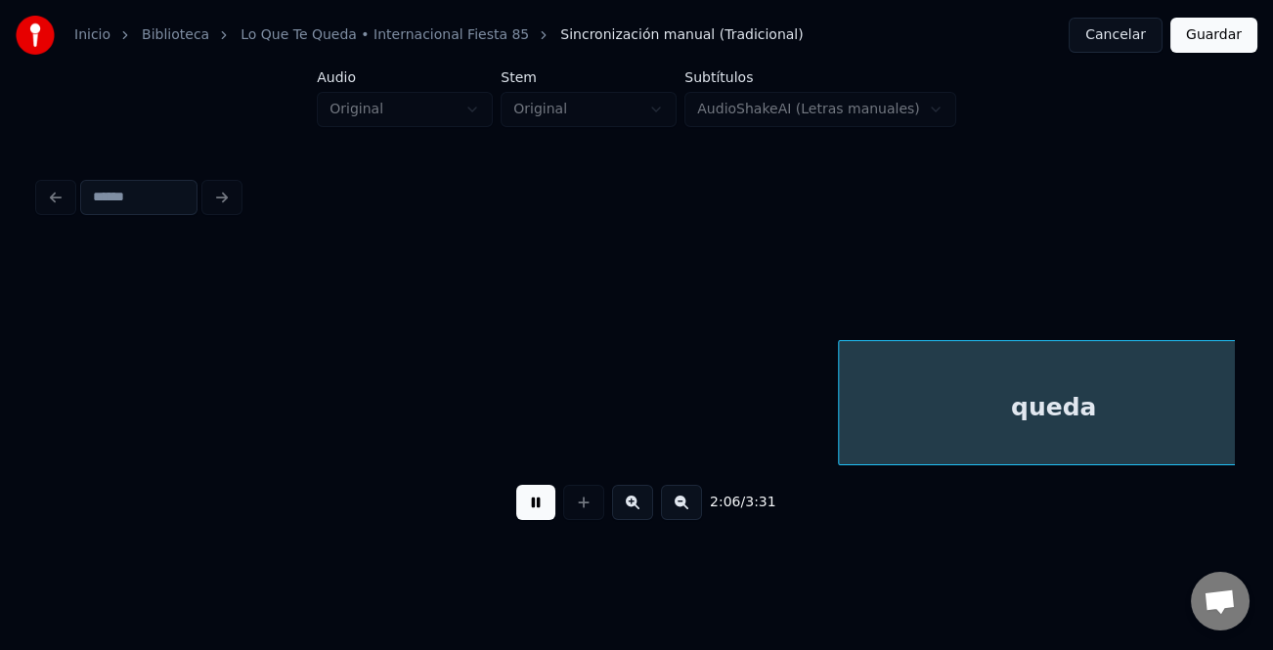
scroll to position [0, 30969]
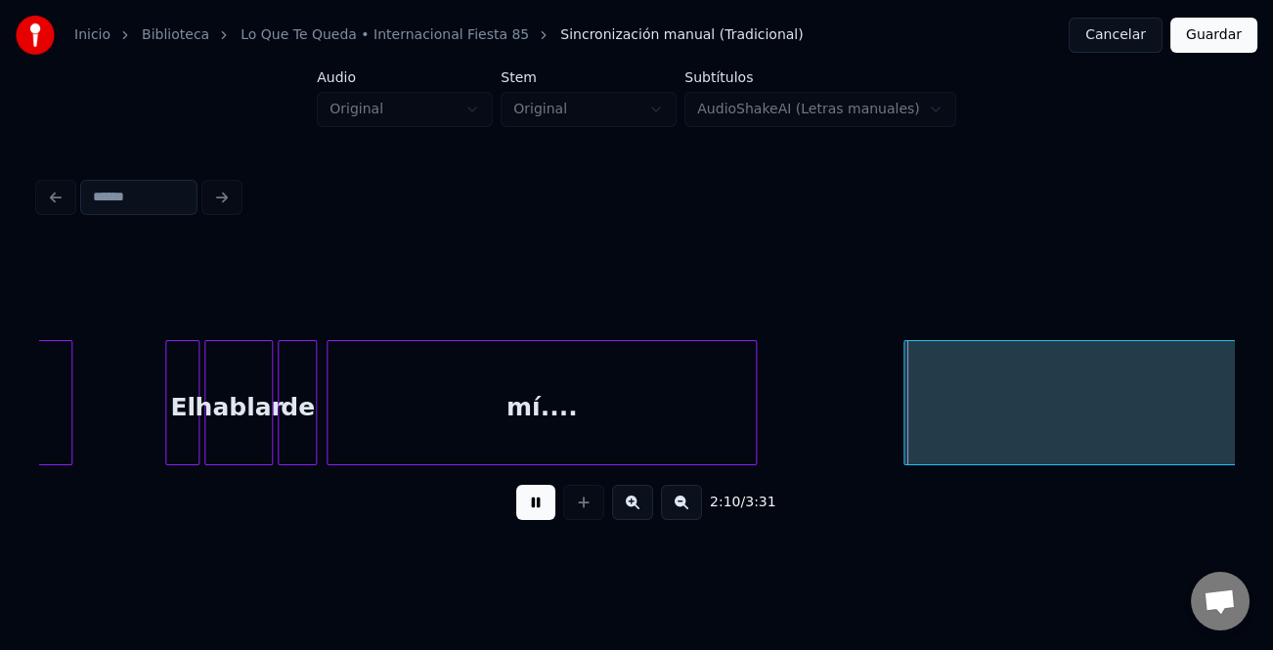
click at [750, 453] on div at bounding box center [753, 402] width 6 height 123
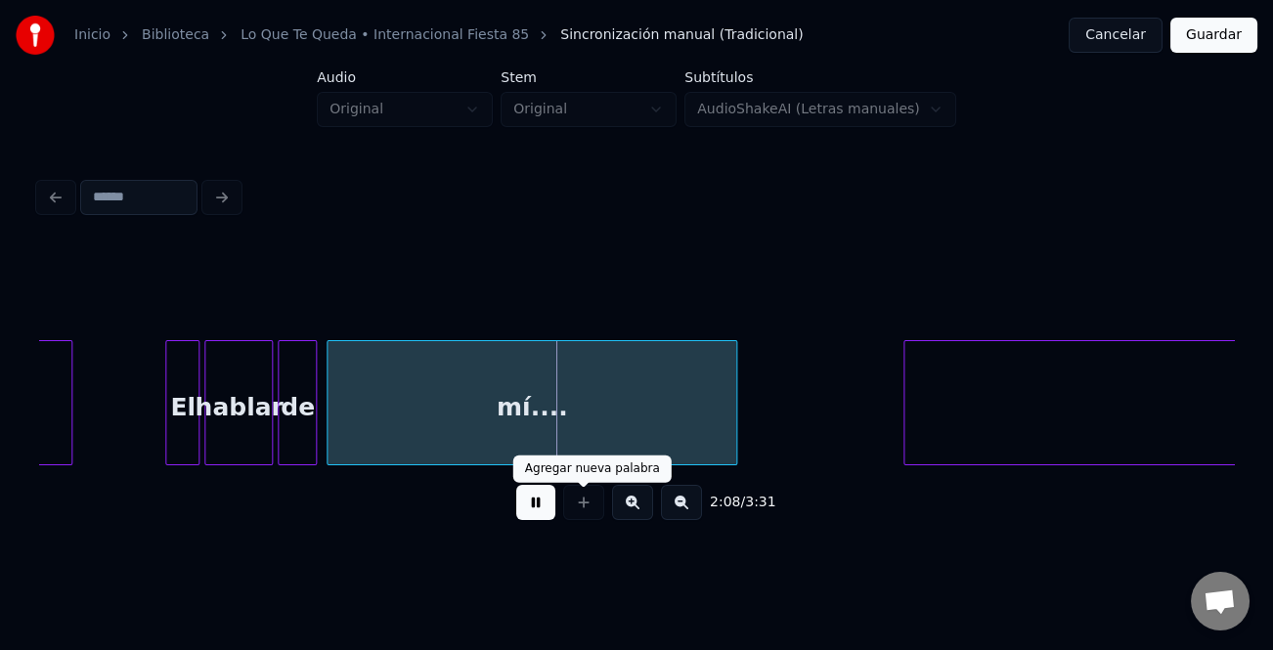
drag, startPoint x: 526, startPoint y: 513, endPoint x: 572, endPoint y: 512, distance: 46.0
click at [528, 513] on button at bounding box center [535, 502] width 39 height 35
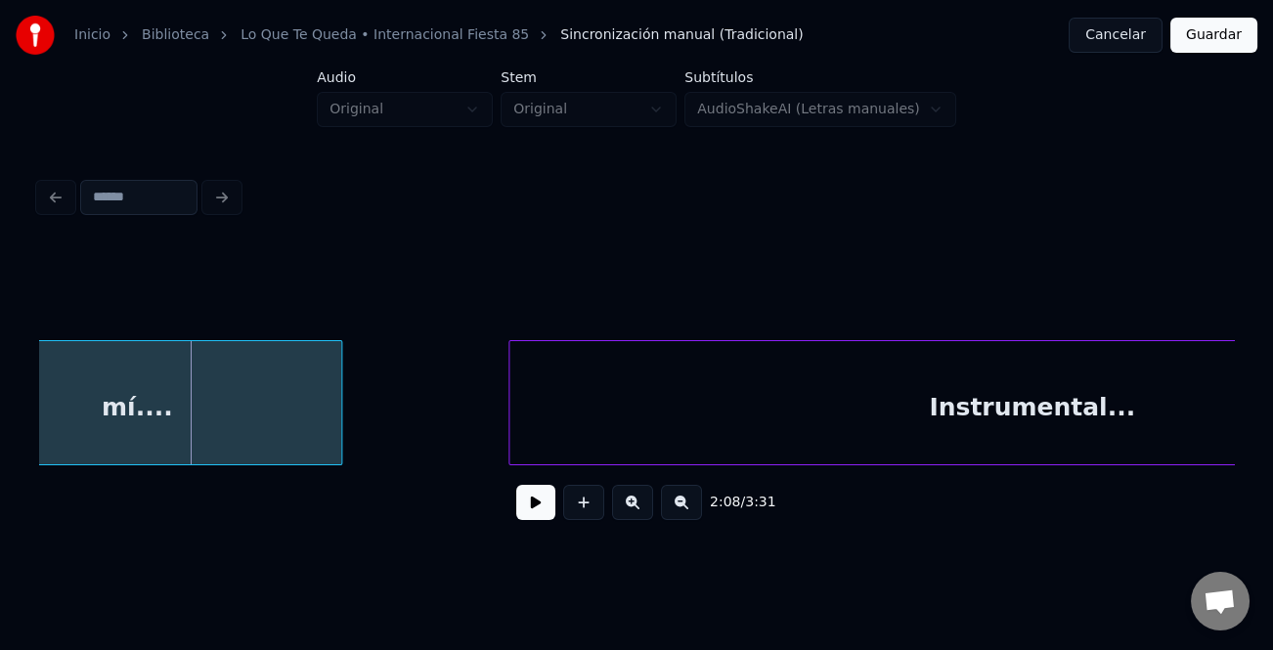
scroll to position [0, 31405]
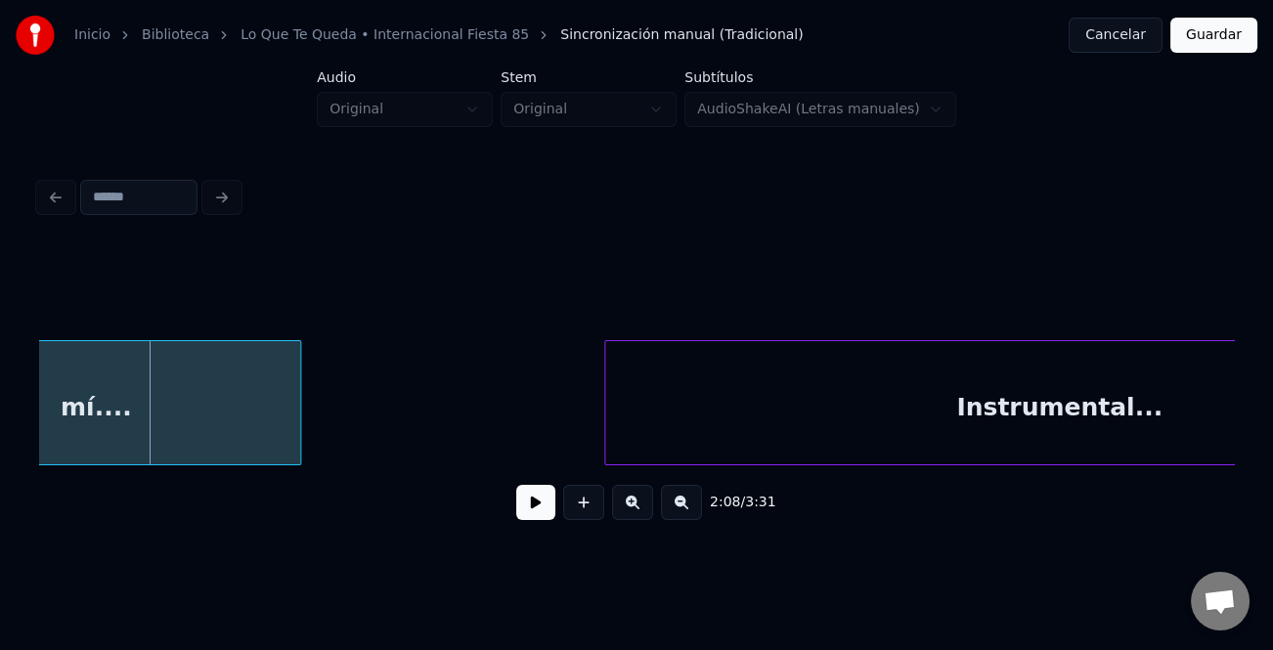
click at [606, 432] on div at bounding box center [608, 402] width 6 height 123
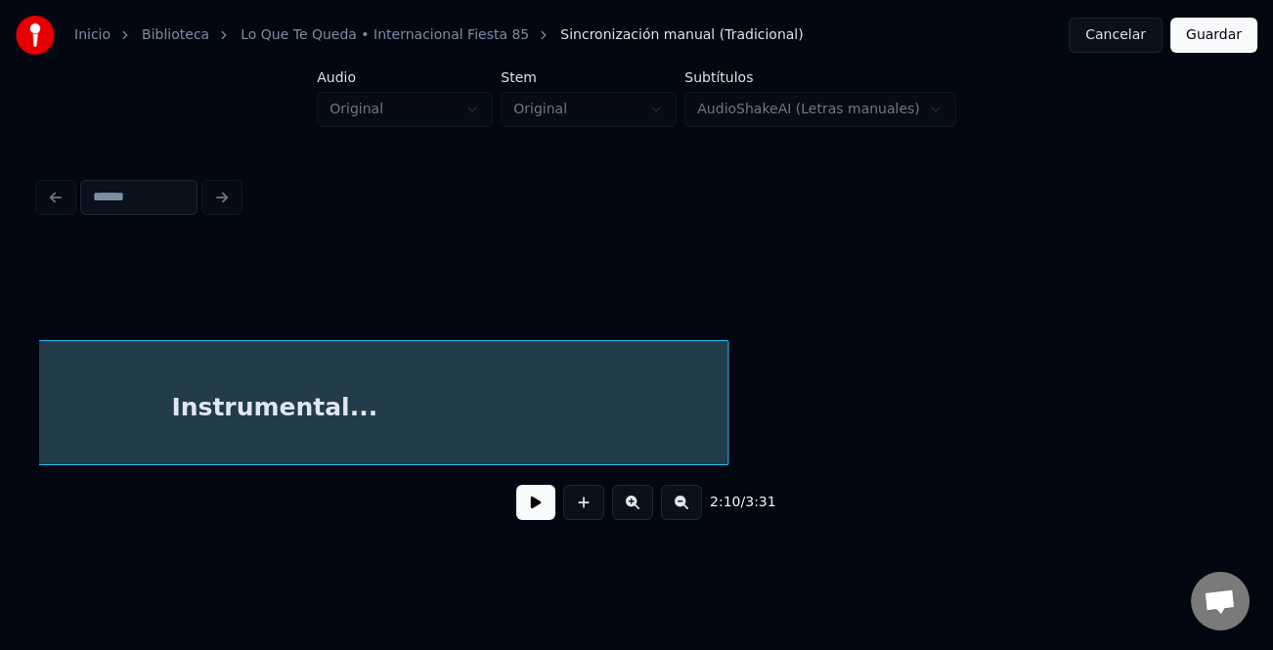
scroll to position [0, 32232]
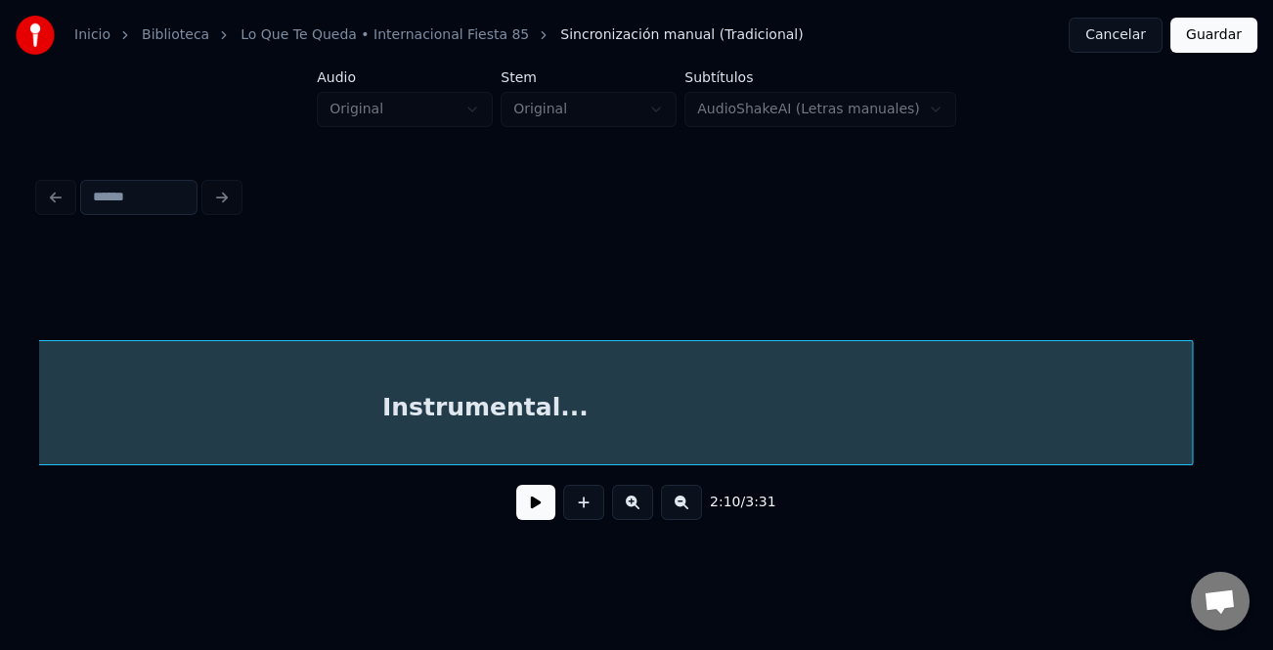
click at [1197, 457] on div "Instrumental..." at bounding box center [636, 402] width 1195 height 125
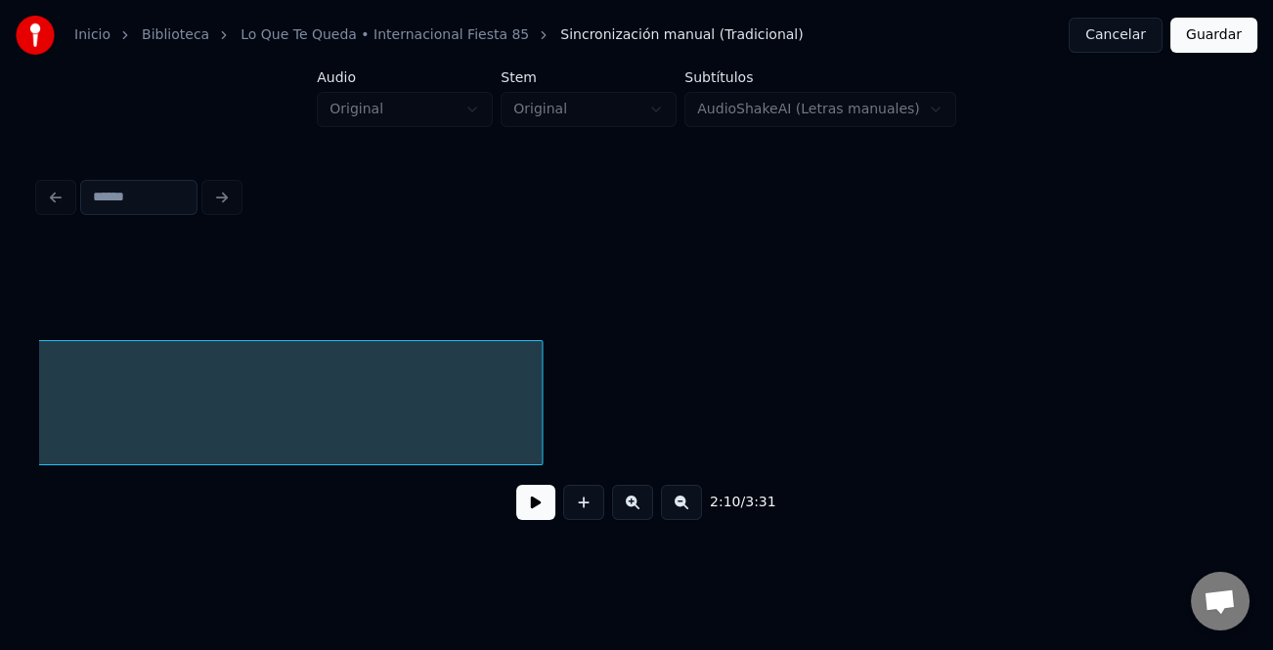
click at [686, 498] on button at bounding box center [681, 502] width 41 height 35
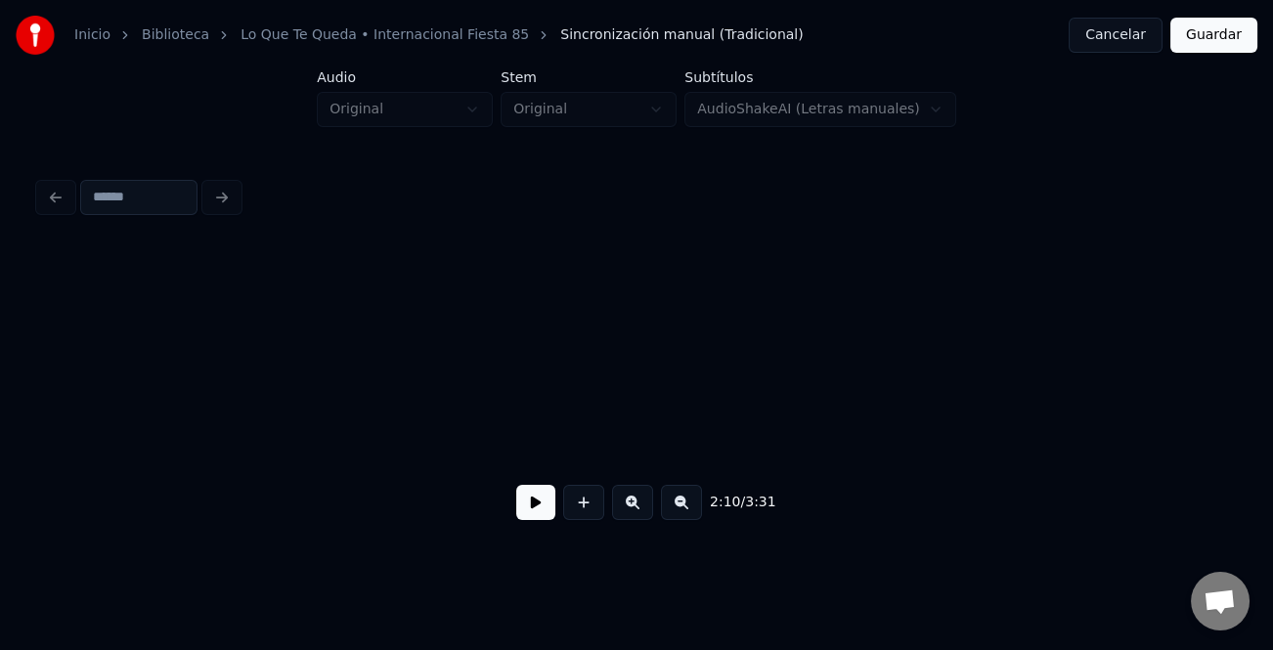
scroll to position [0, 26499]
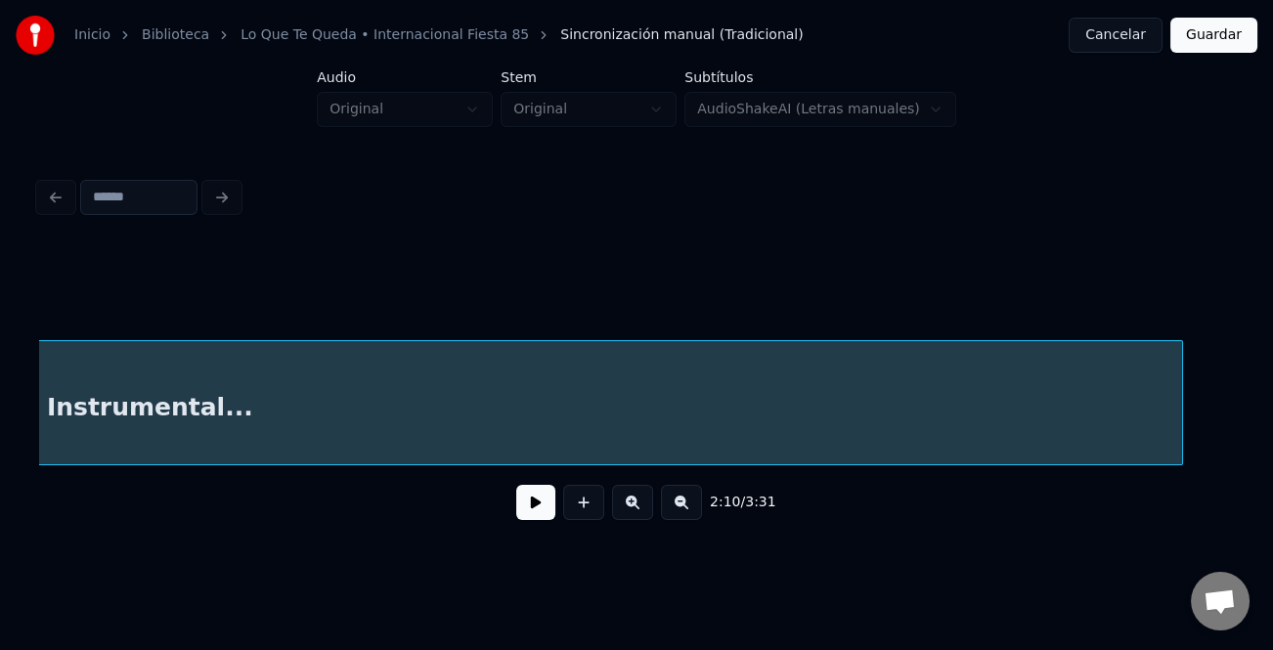
click at [1177, 435] on div at bounding box center [1179, 402] width 6 height 123
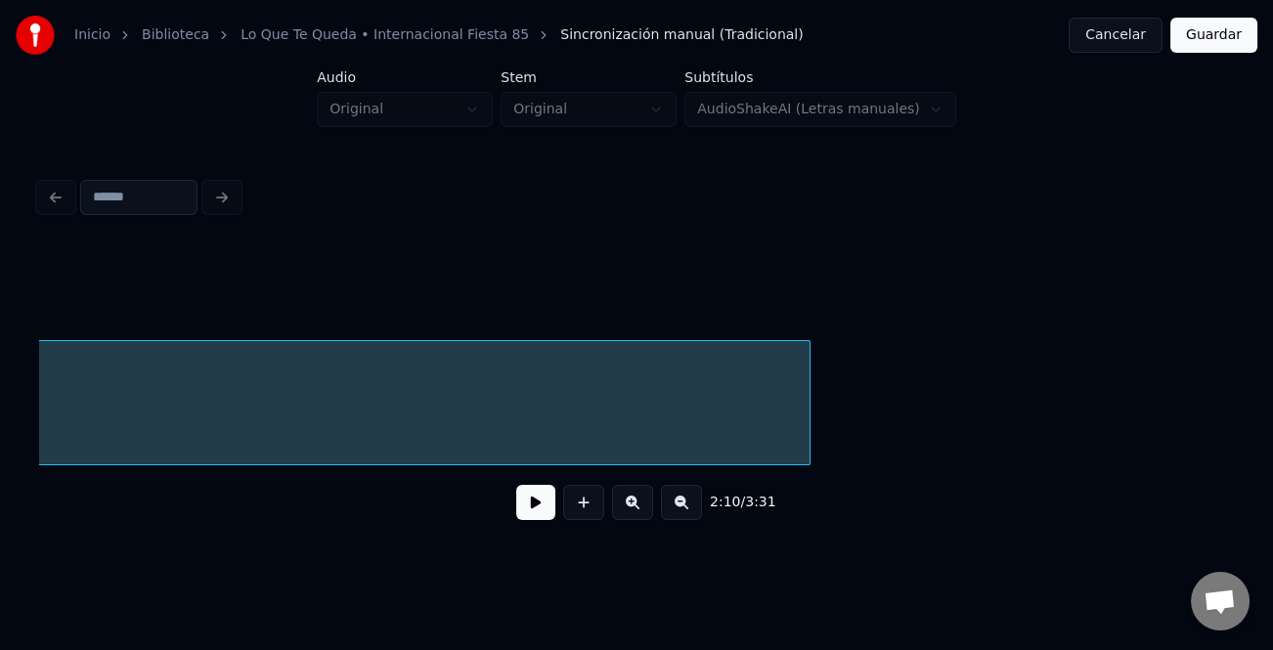
scroll to position [0, 26938]
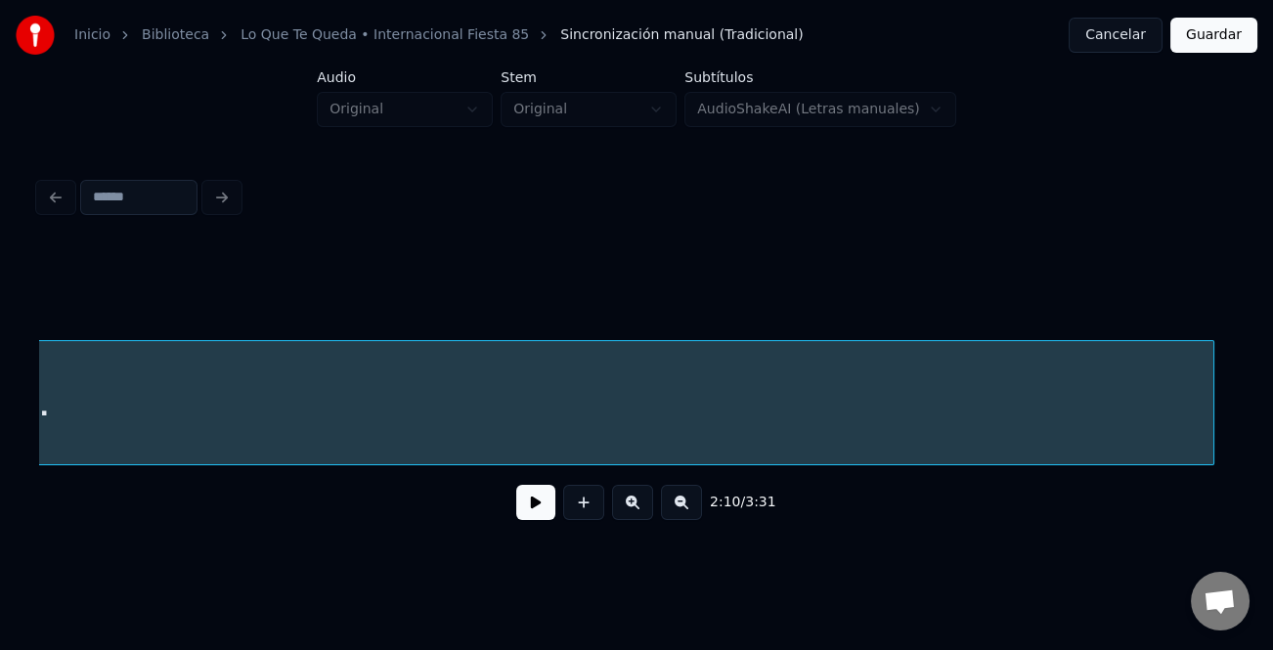
click at [1226, 457] on div "Instrumental..." at bounding box center [636, 402] width 1195 height 125
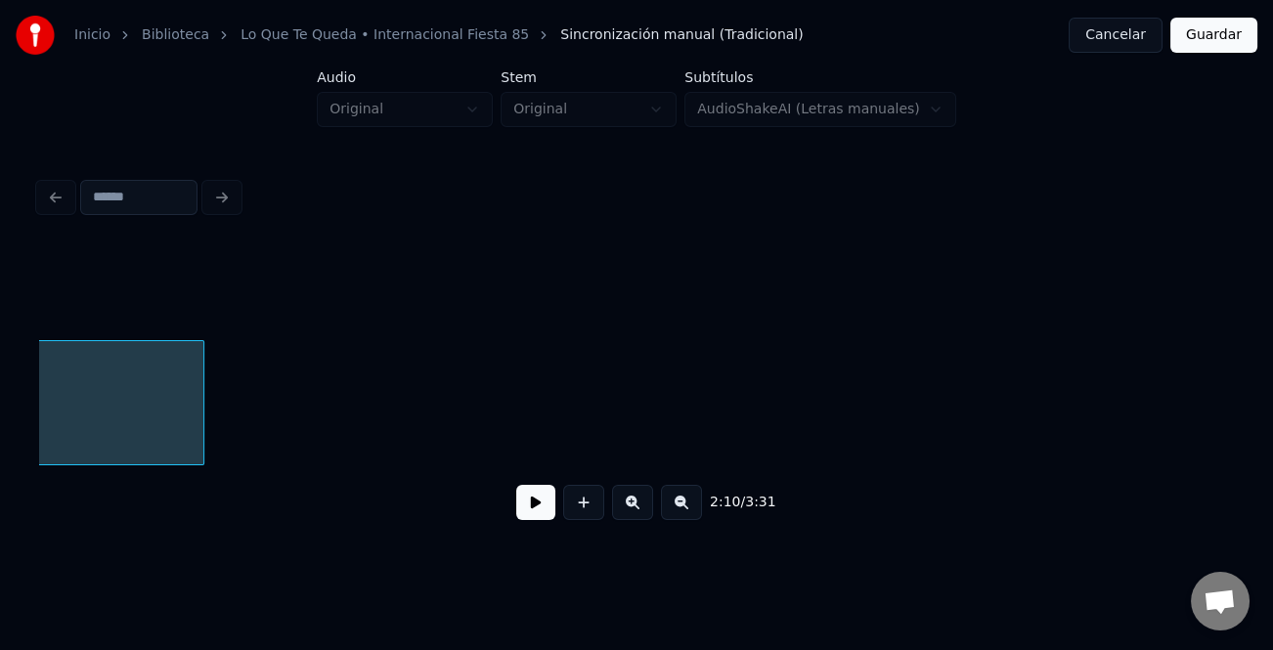
scroll to position [0, 28128]
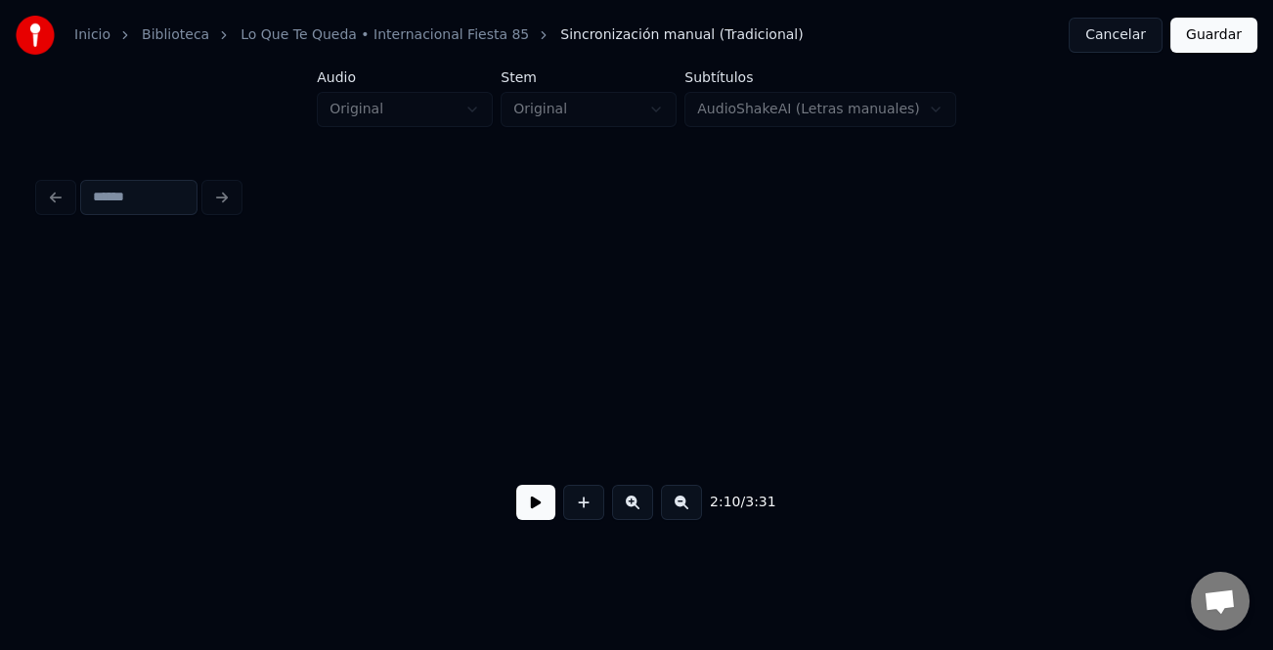
click at [863, 473] on div "2:10 / 3:31" at bounding box center [636, 502] width 1195 height 74
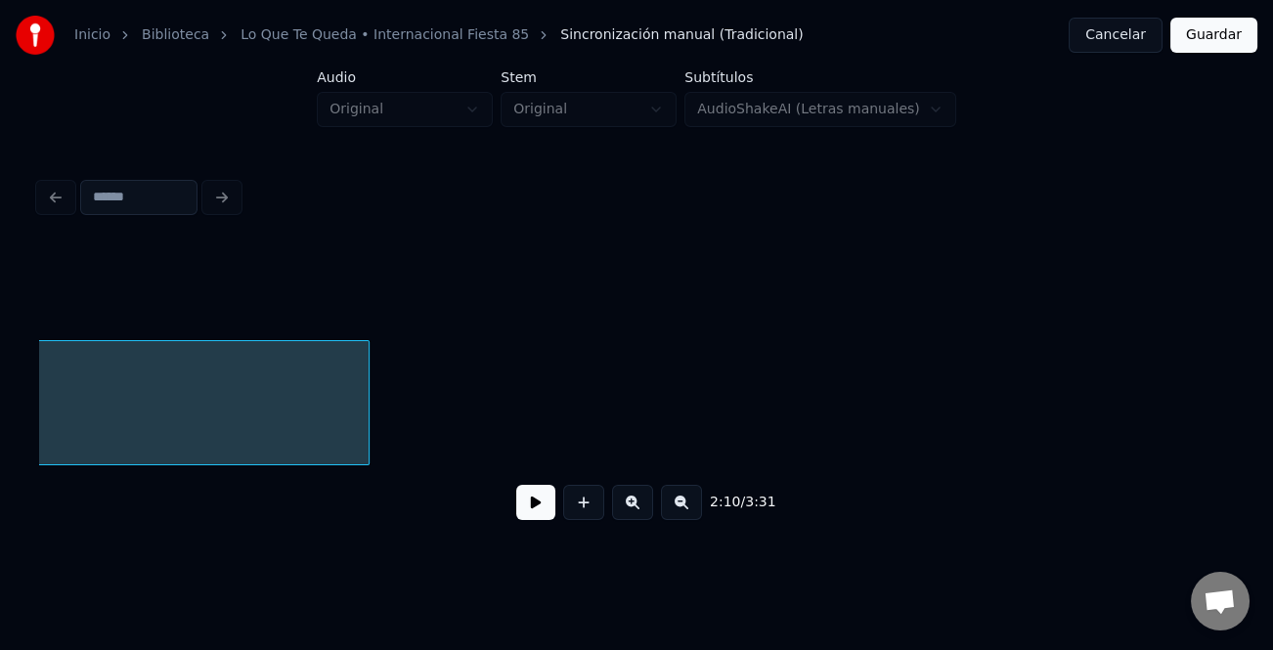
scroll to position [0, 27631]
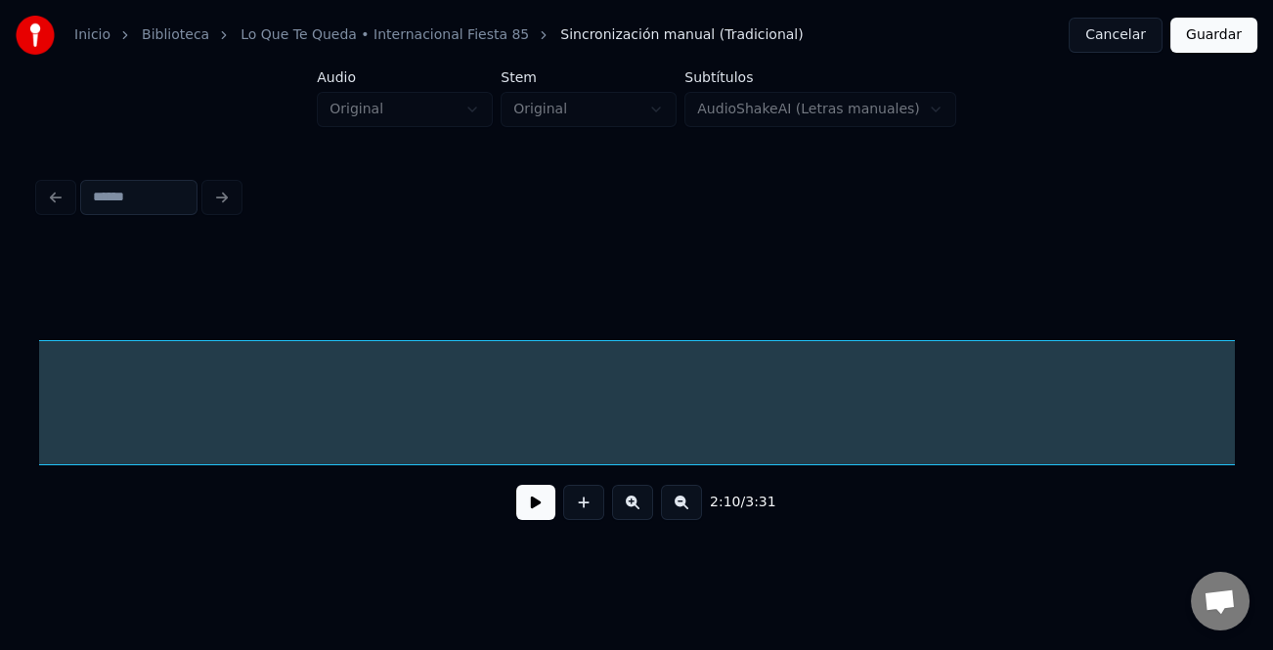
click at [1232, 484] on div "2:10 / 3:31" at bounding box center [636, 390] width 1195 height 297
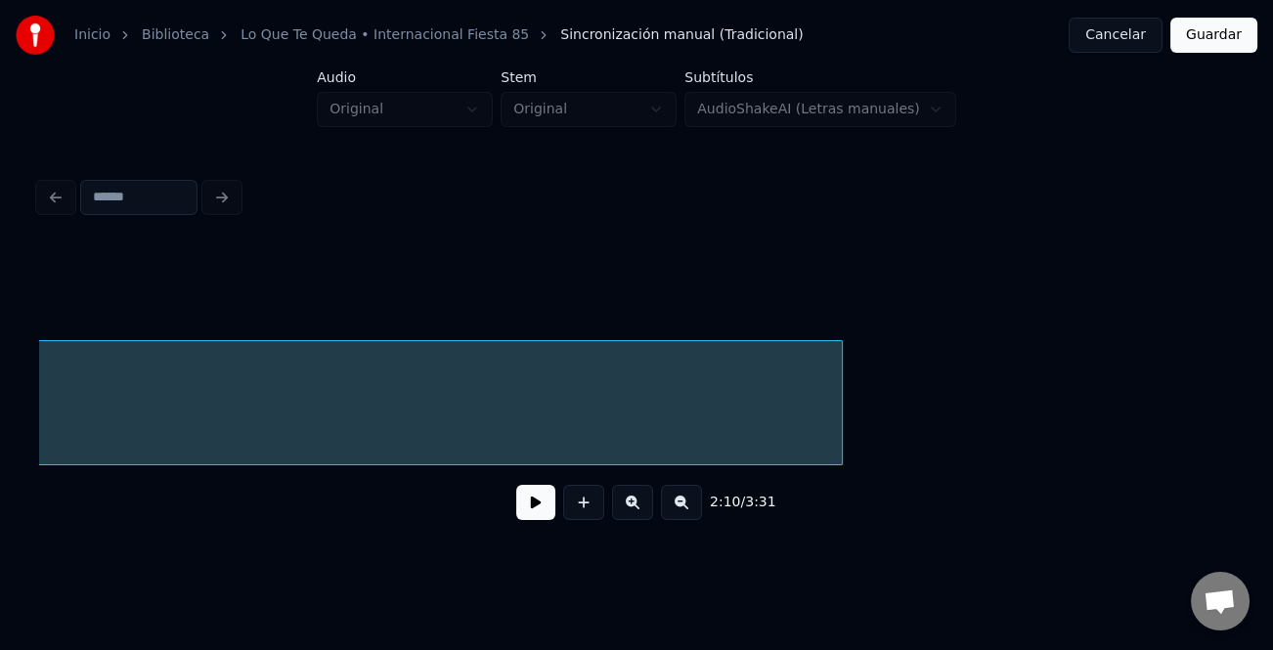
scroll to position [0, 28227]
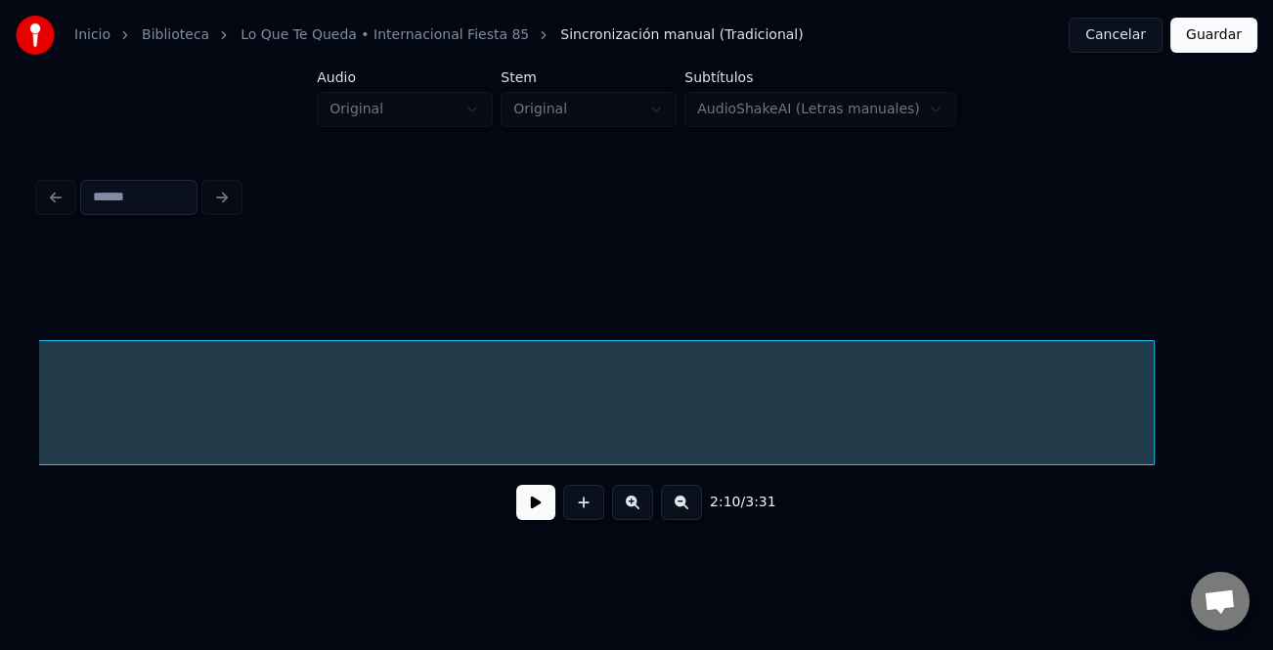
click at [1150, 477] on div "2:10 / 3:31" at bounding box center [636, 390] width 1195 height 297
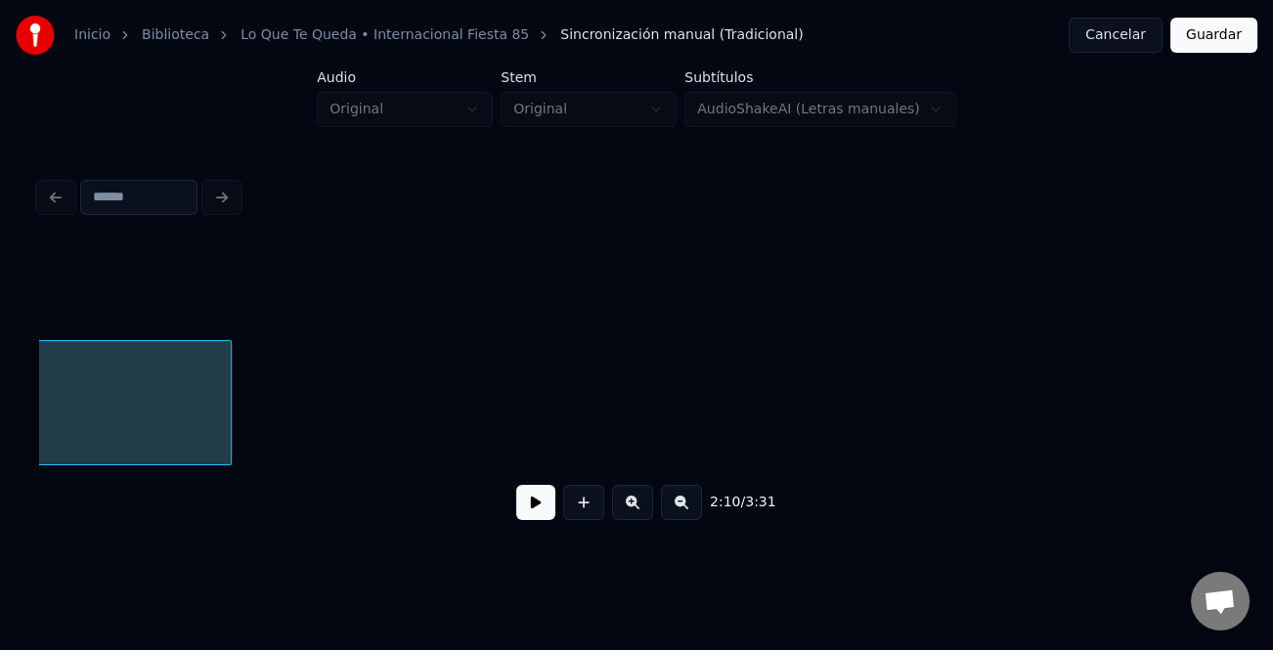
scroll to position [0, 29251]
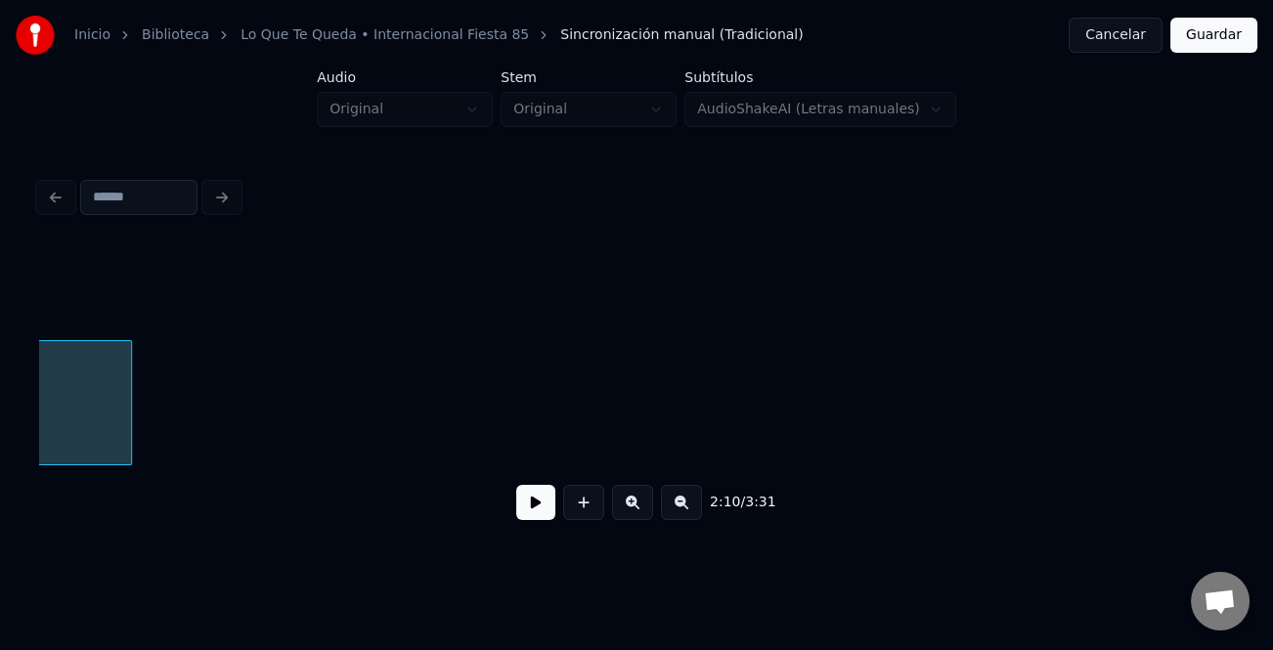
click at [667, 507] on button at bounding box center [681, 502] width 41 height 35
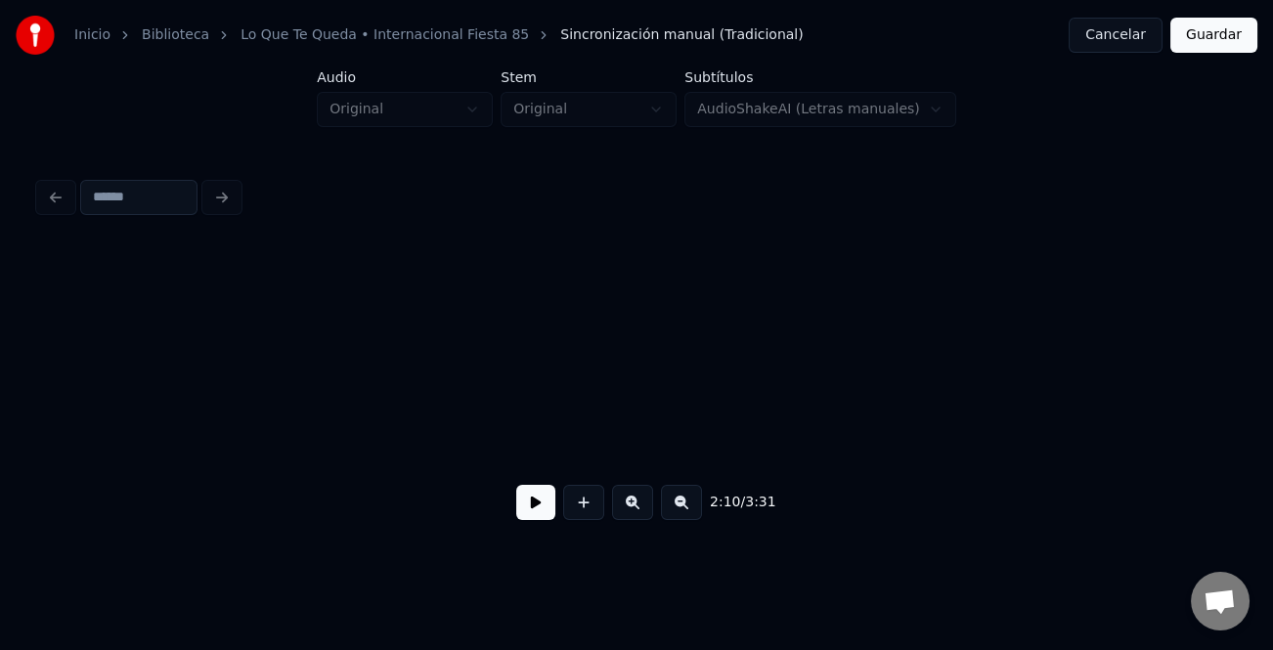
click at [667, 507] on button at bounding box center [681, 502] width 41 height 35
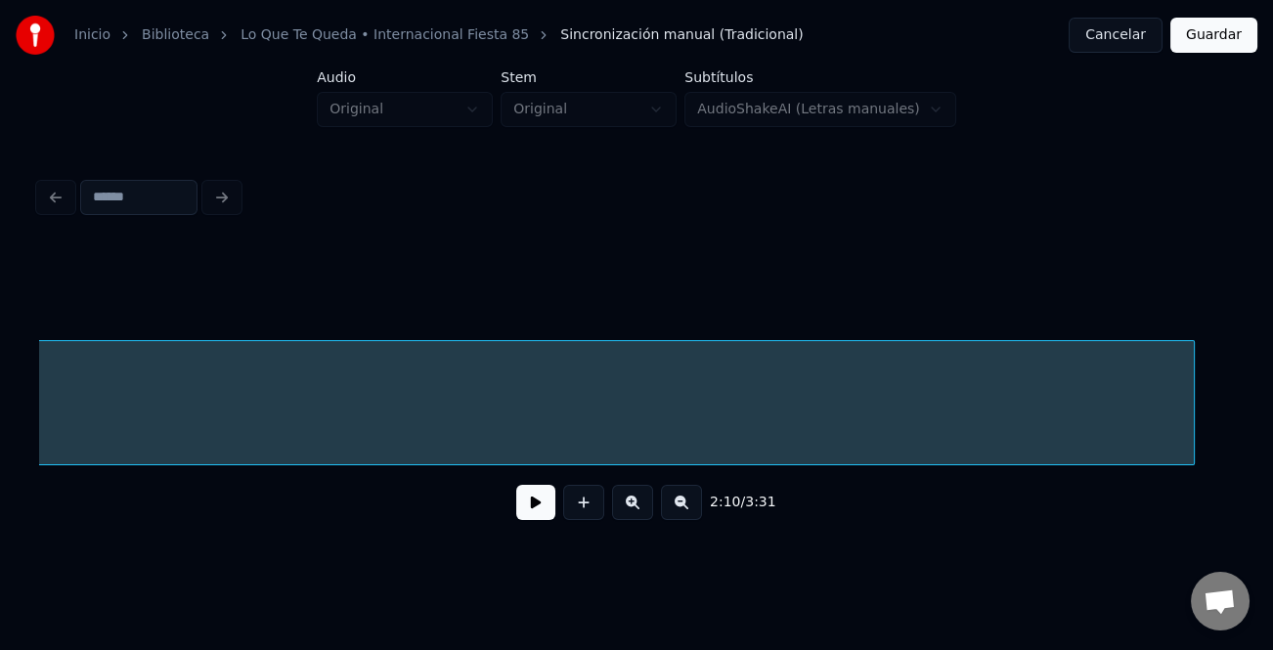
scroll to position [0, 12787]
click at [1272, 434] on html "Inicio Biblioteca Lo Que Te Queda • Internacional Fiesta 85 Sincronización manu…" at bounding box center [636, 290] width 1273 height 580
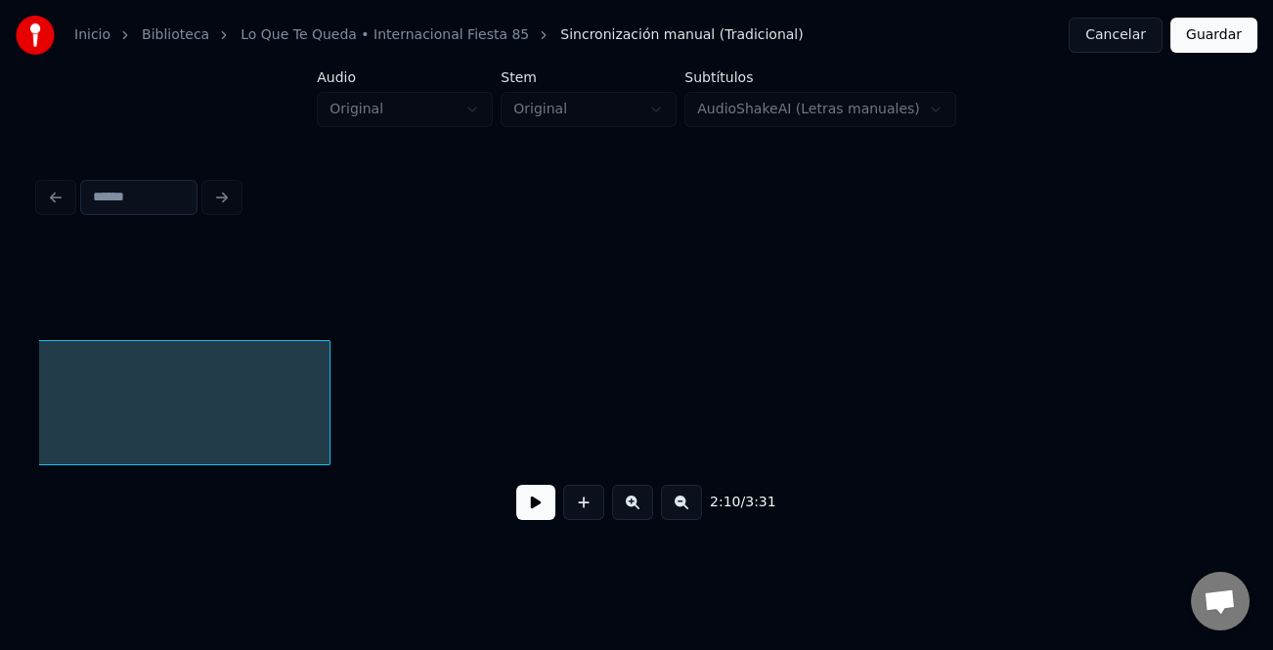
scroll to position [0, 15152]
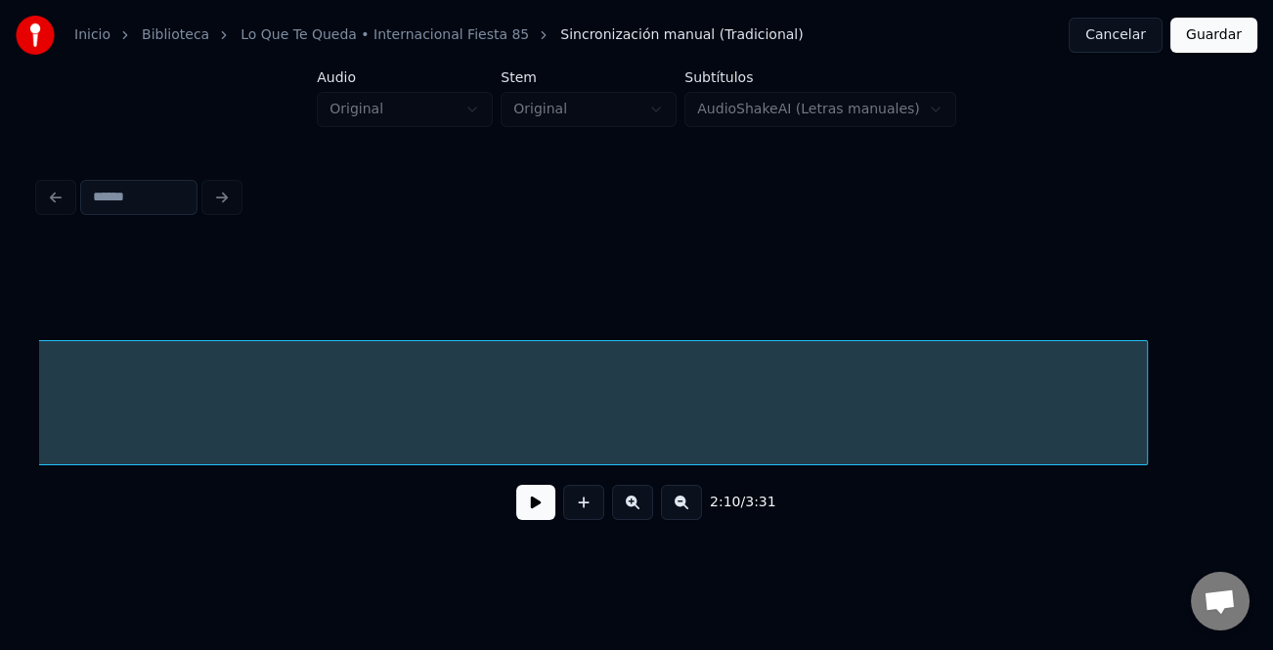
click at [1147, 416] on div at bounding box center [1144, 402] width 6 height 123
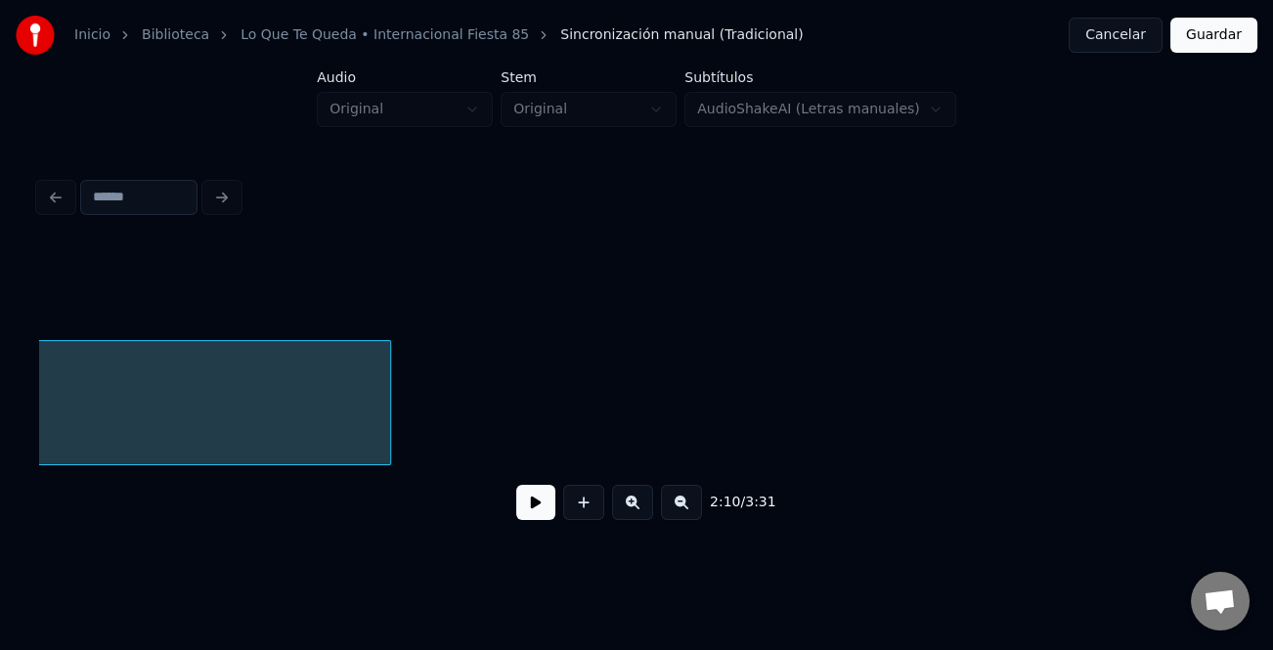
scroll to position [0, 15929]
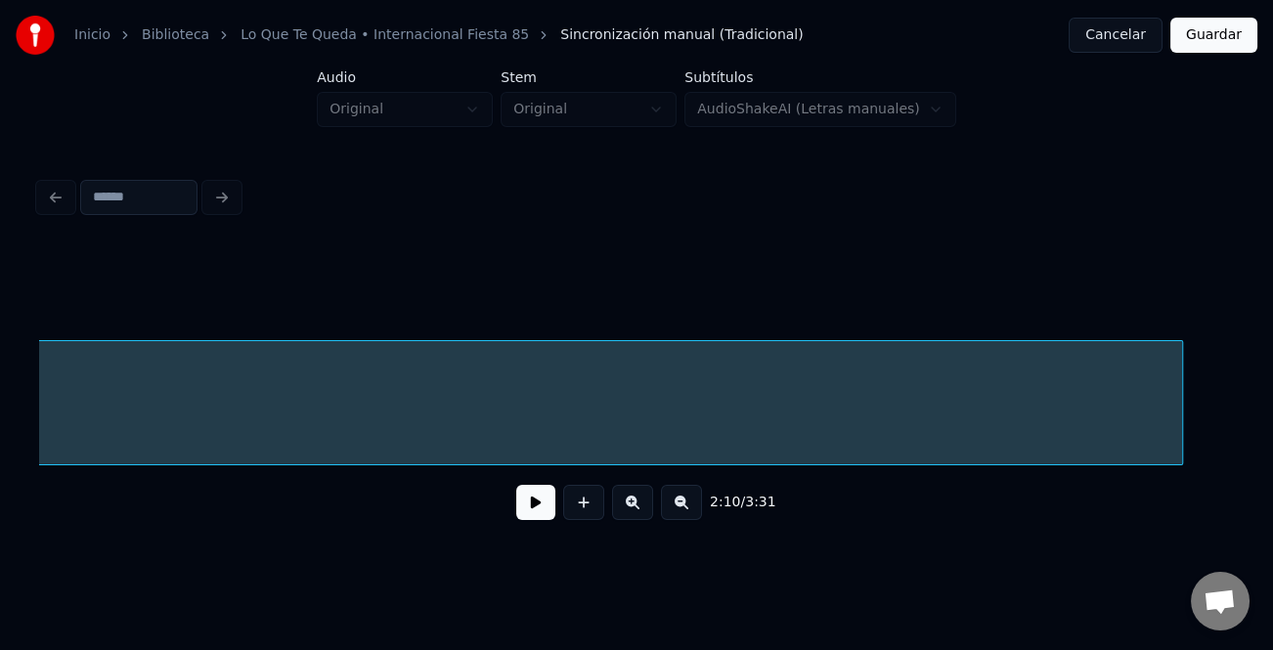
click at [1200, 457] on div "Instrumental..." at bounding box center [636, 402] width 1195 height 125
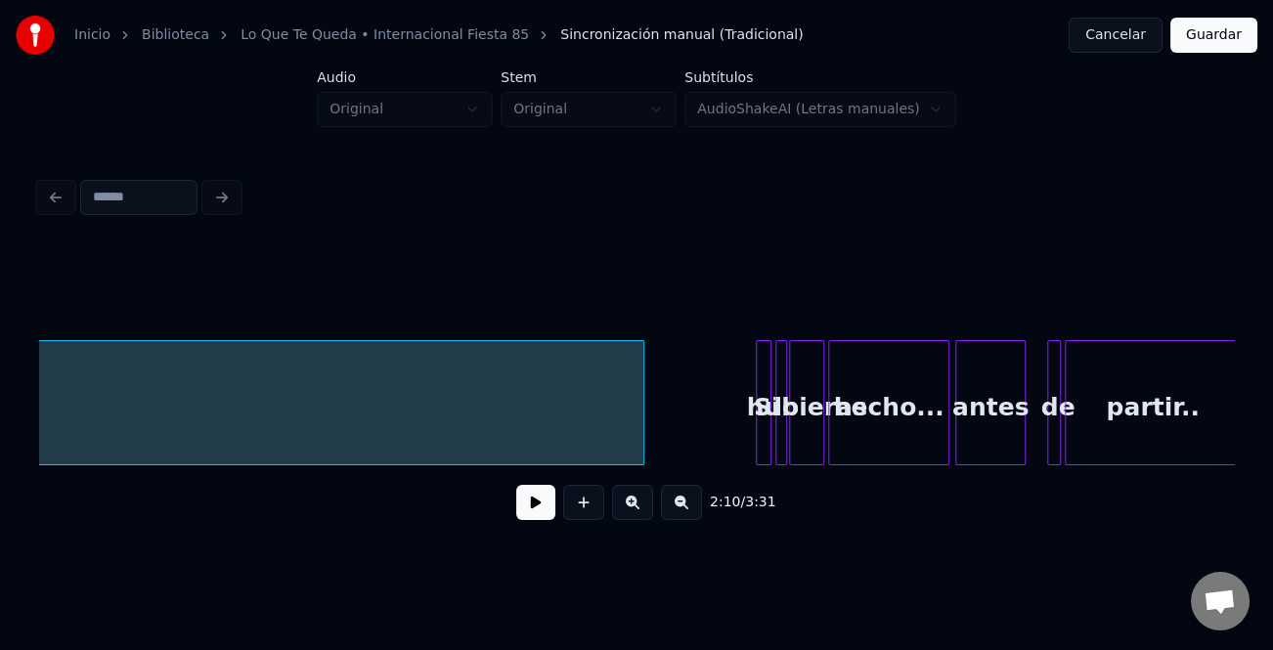
scroll to position [0, 16722]
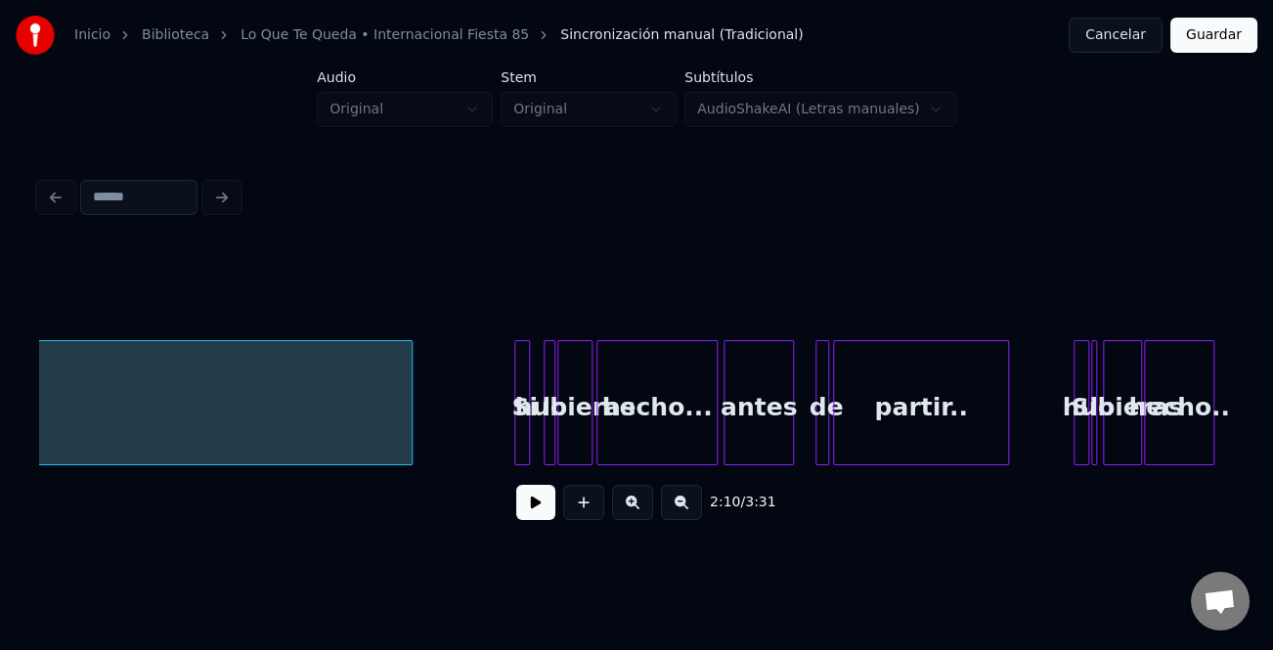
click at [514, 422] on div "Si" at bounding box center [522, 402] width 16 height 125
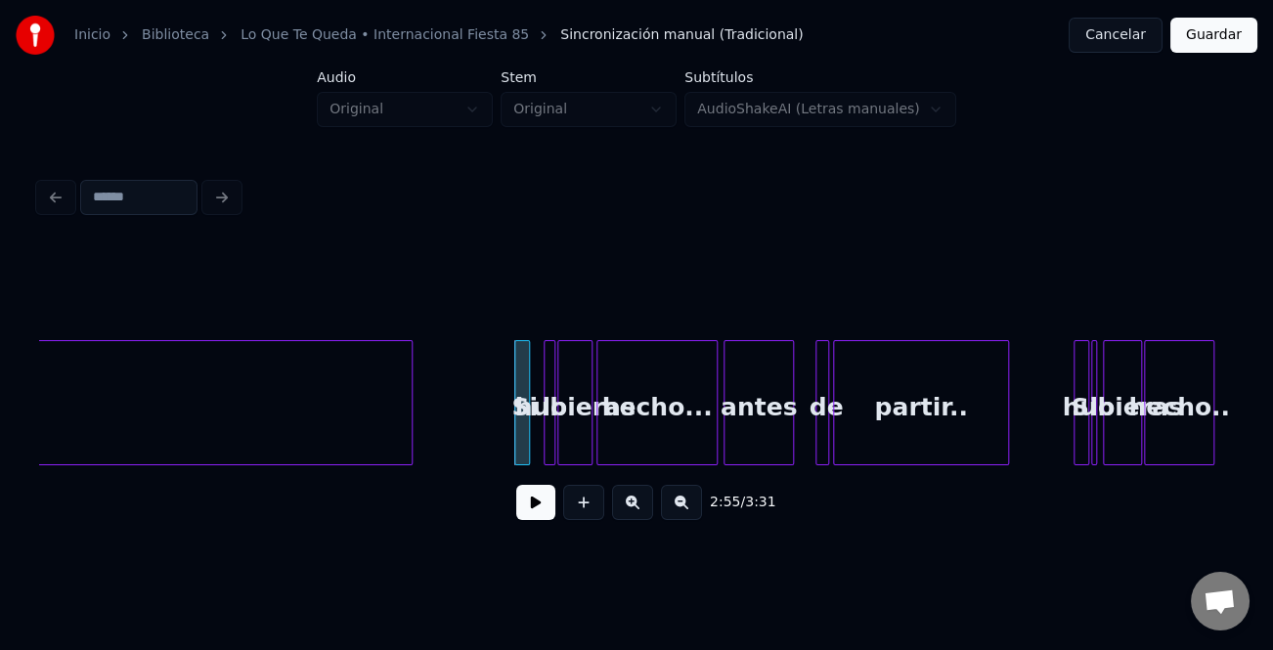
click at [515, 425] on div at bounding box center [518, 402] width 6 height 123
click at [531, 430] on div at bounding box center [531, 402] width 6 height 123
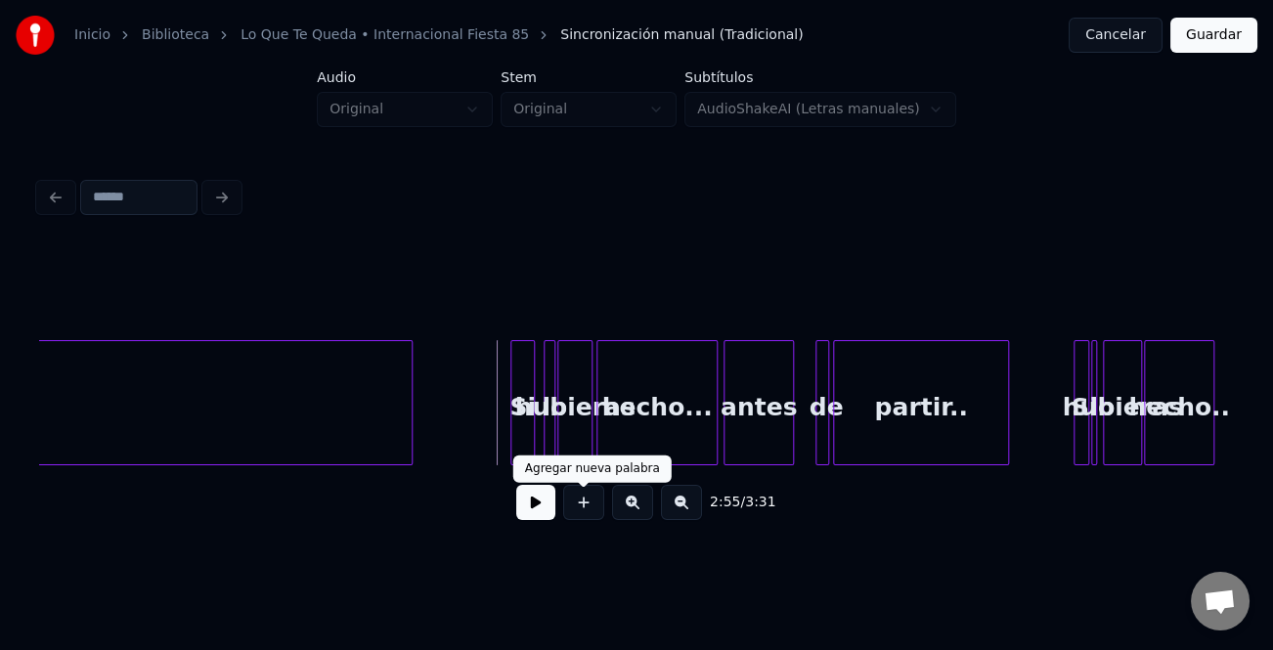
click at [555, 508] on div "2:55 / 3:31" at bounding box center [636, 502] width 1163 height 43
click at [528, 507] on button at bounding box center [535, 502] width 39 height 35
click at [627, 509] on button at bounding box center [632, 502] width 41 height 35
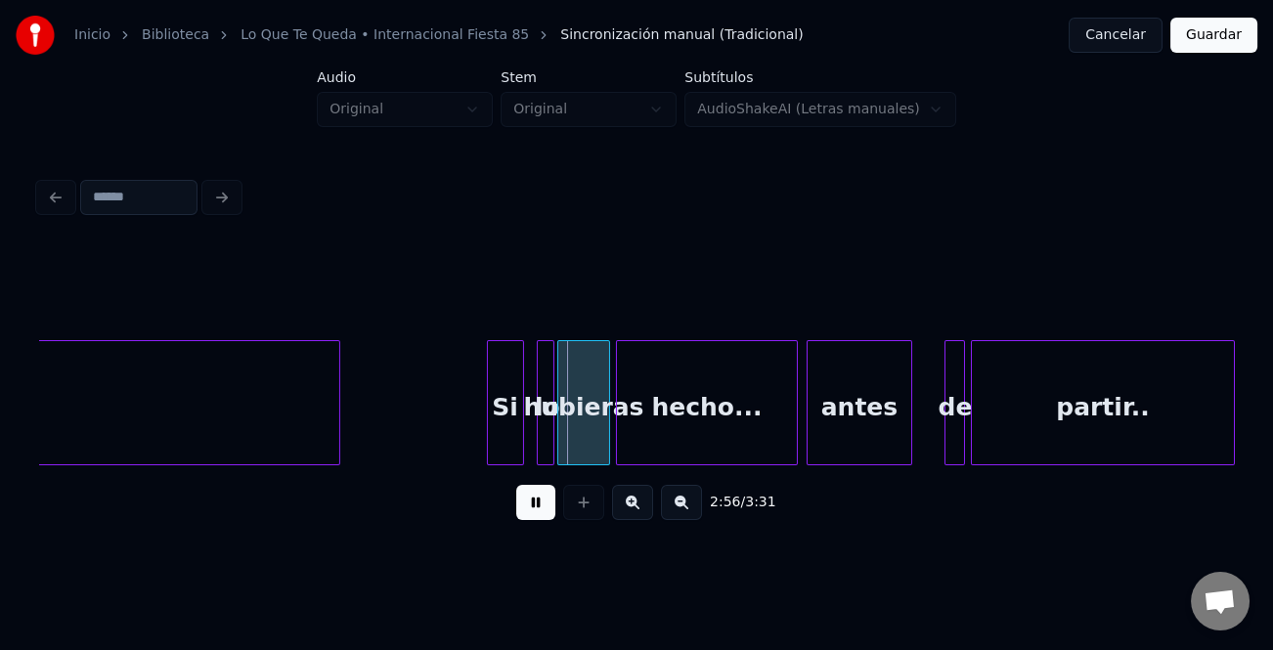
click at [627, 509] on button at bounding box center [632, 502] width 41 height 35
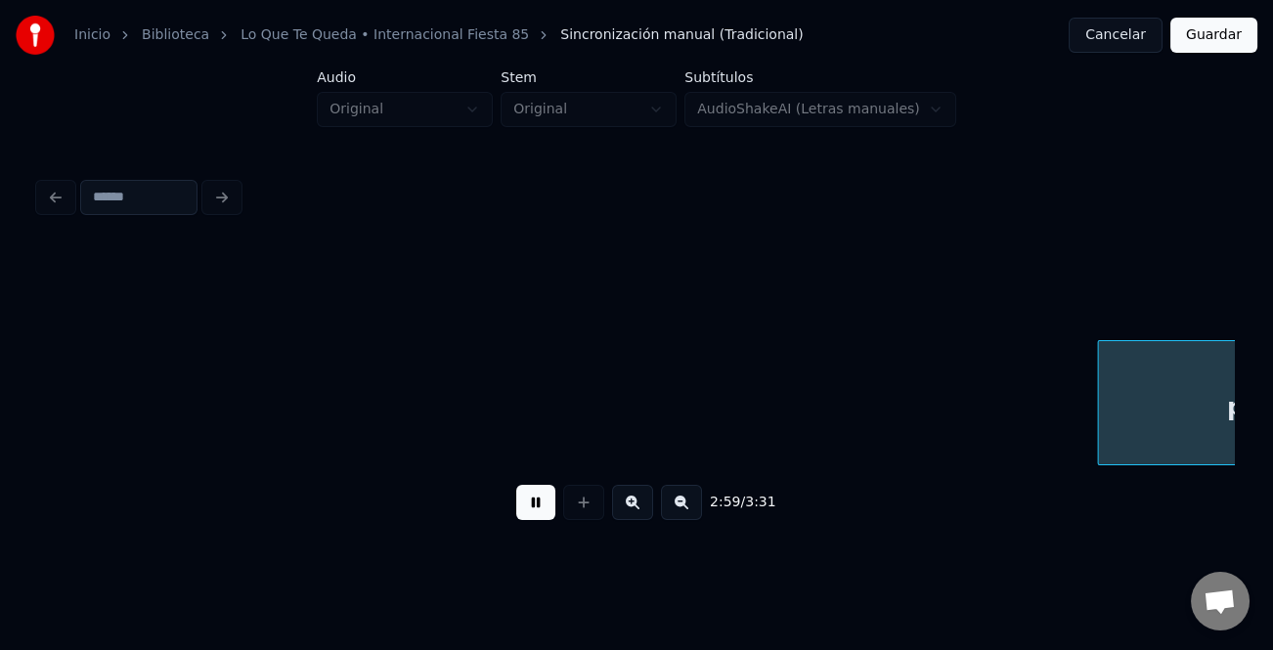
scroll to position [0, 35168]
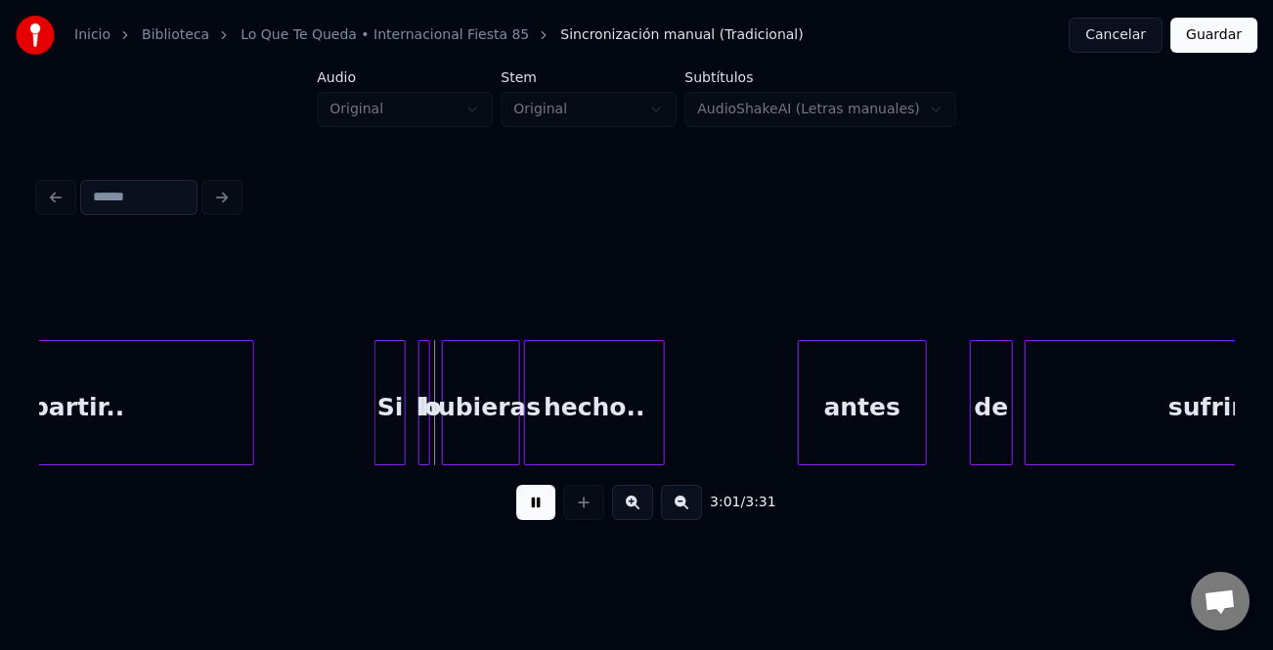
click at [383, 434] on div "Si" at bounding box center [389, 407] width 29 height 133
click at [833, 424] on div "antes" at bounding box center [858, 407] width 127 height 133
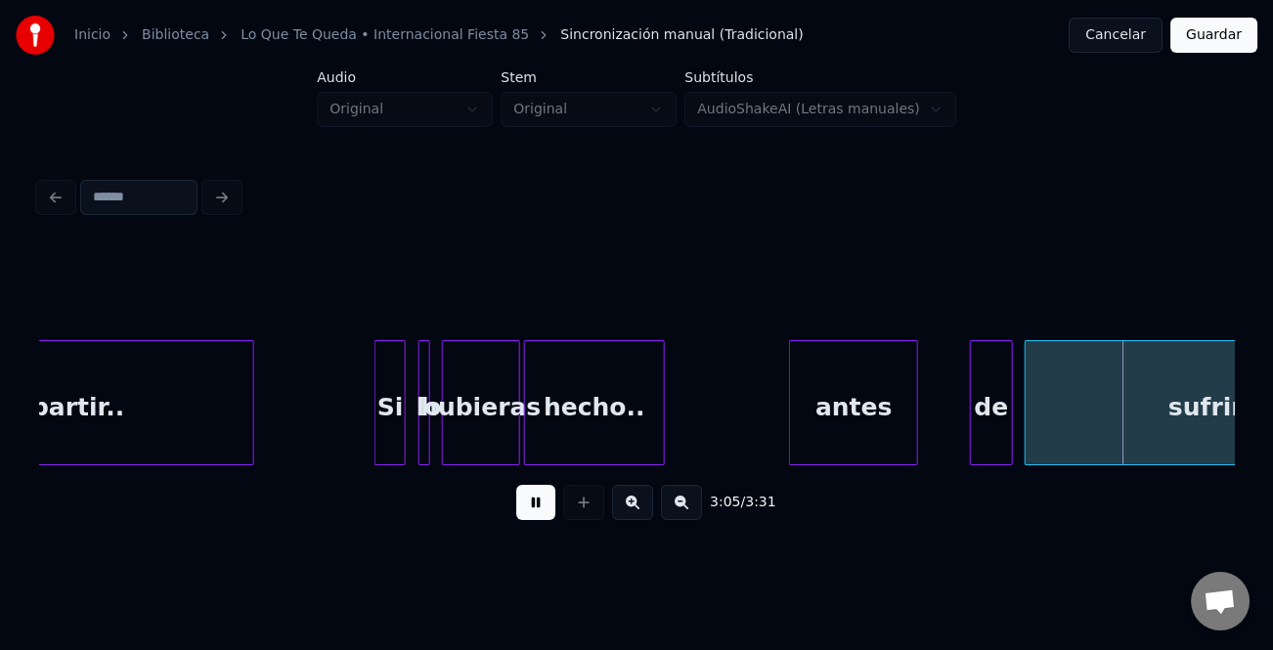
click at [534, 503] on button at bounding box center [535, 502] width 39 height 35
click at [824, 422] on div "antes" at bounding box center [853, 407] width 127 height 133
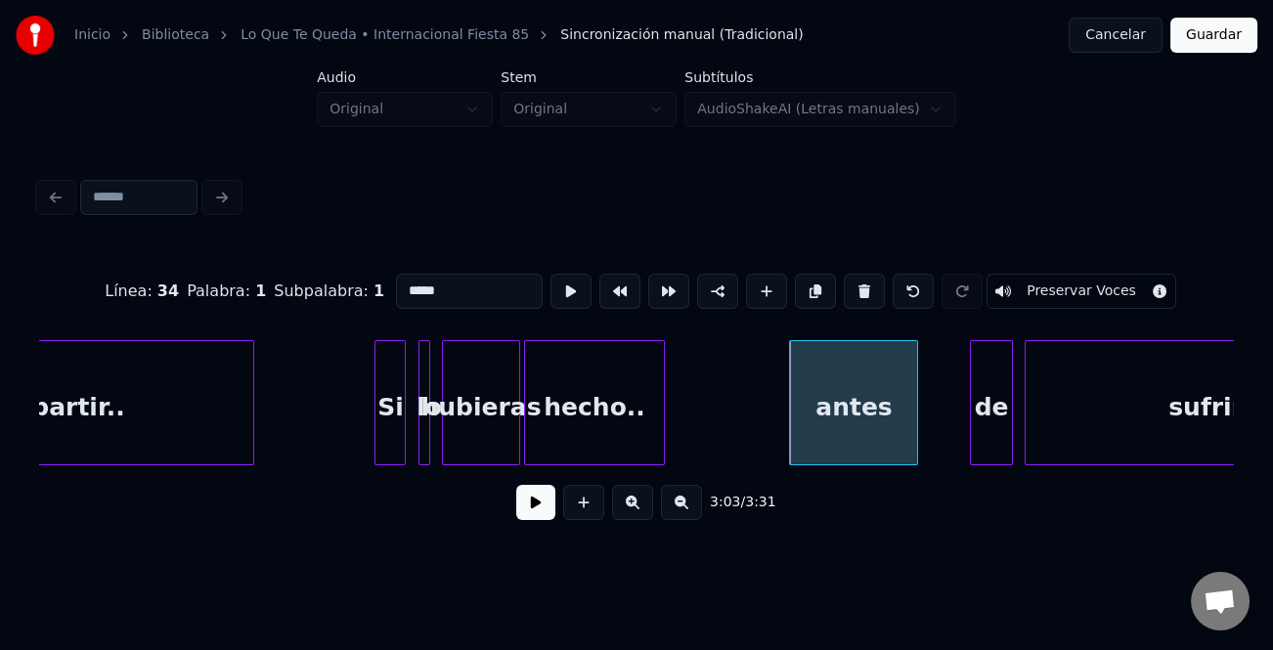
click at [401, 283] on input "*****" at bounding box center [469, 291] width 147 height 35
type input "*****"
click at [552, 513] on button at bounding box center [535, 502] width 39 height 35
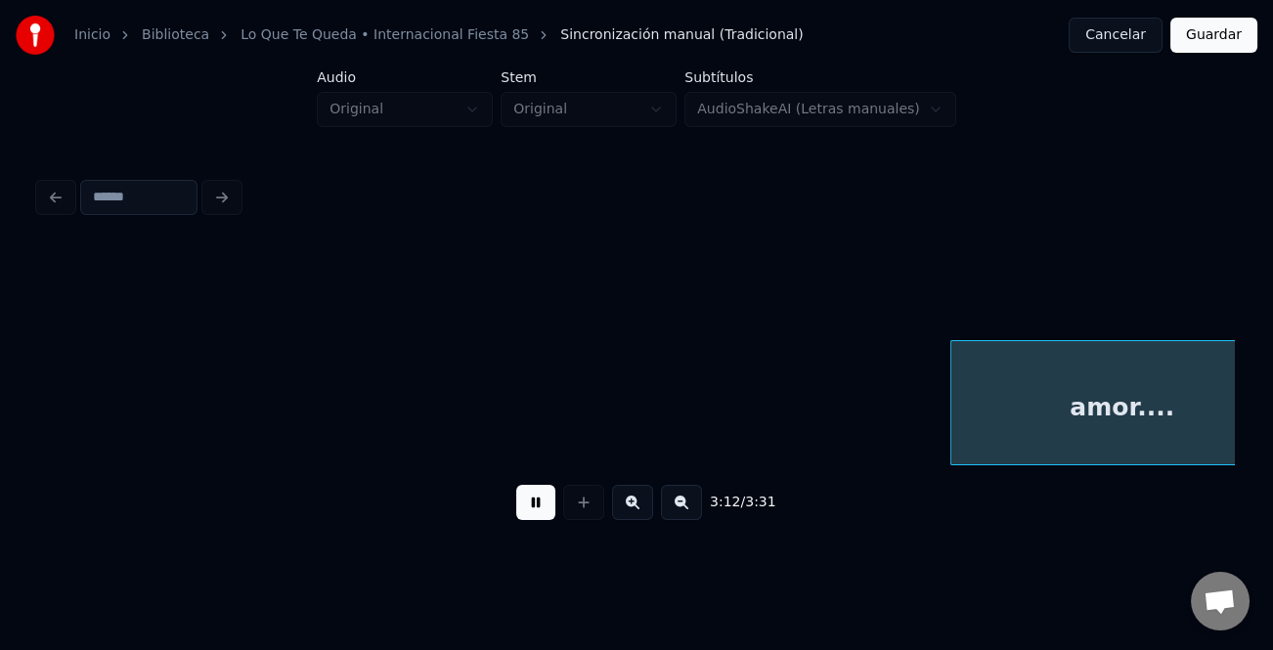
scroll to position [0, 37560]
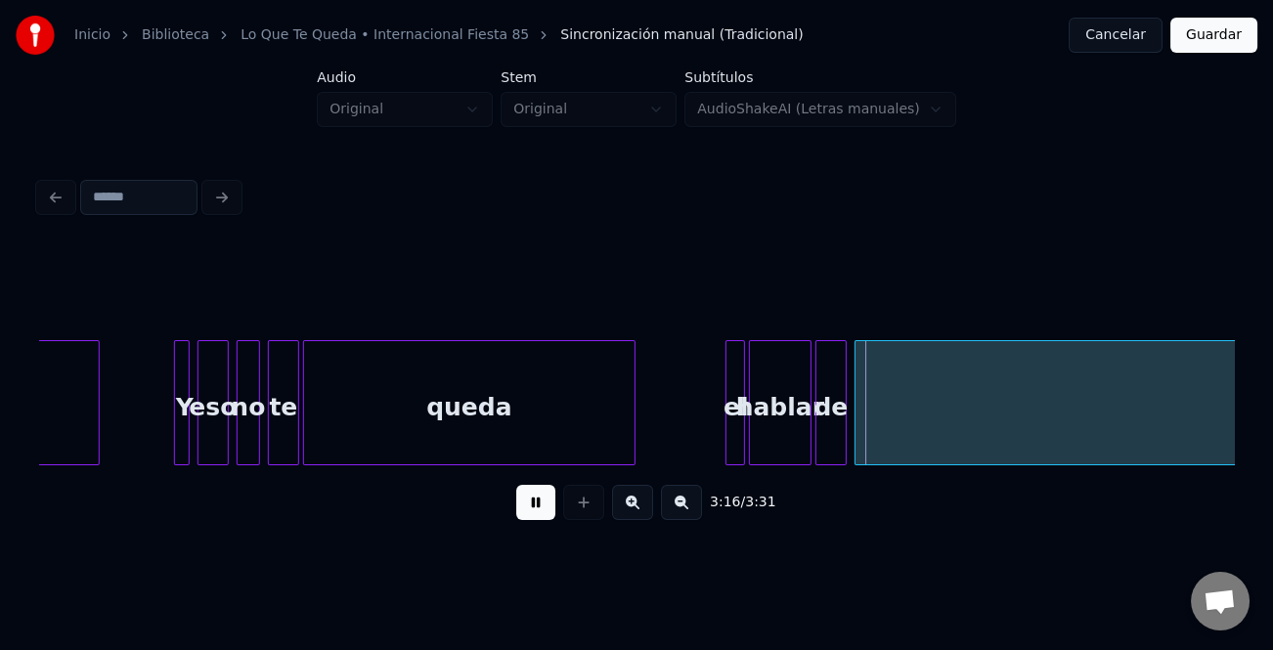
click at [529, 495] on button at bounding box center [535, 502] width 39 height 35
click at [729, 425] on div at bounding box center [729, 402] width 6 height 123
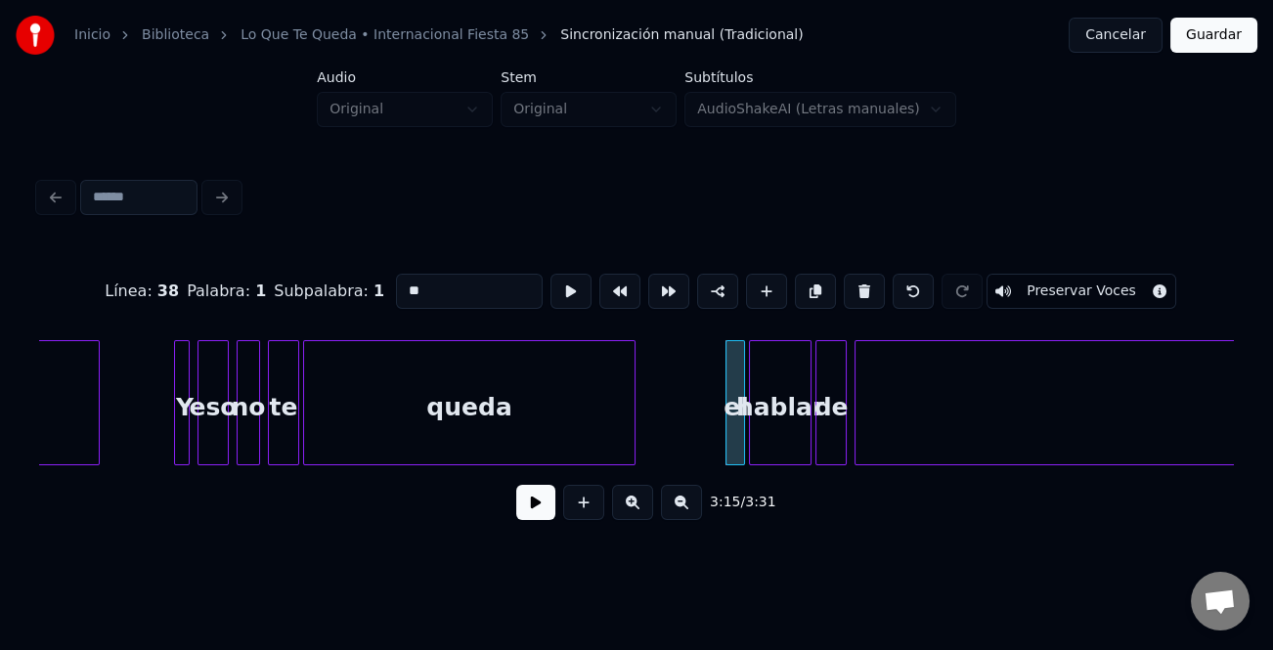
click at [400, 285] on input "**" at bounding box center [469, 291] width 147 height 35
type input "**"
click at [540, 511] on button at bounding box center [535, 502] width 39 height 35
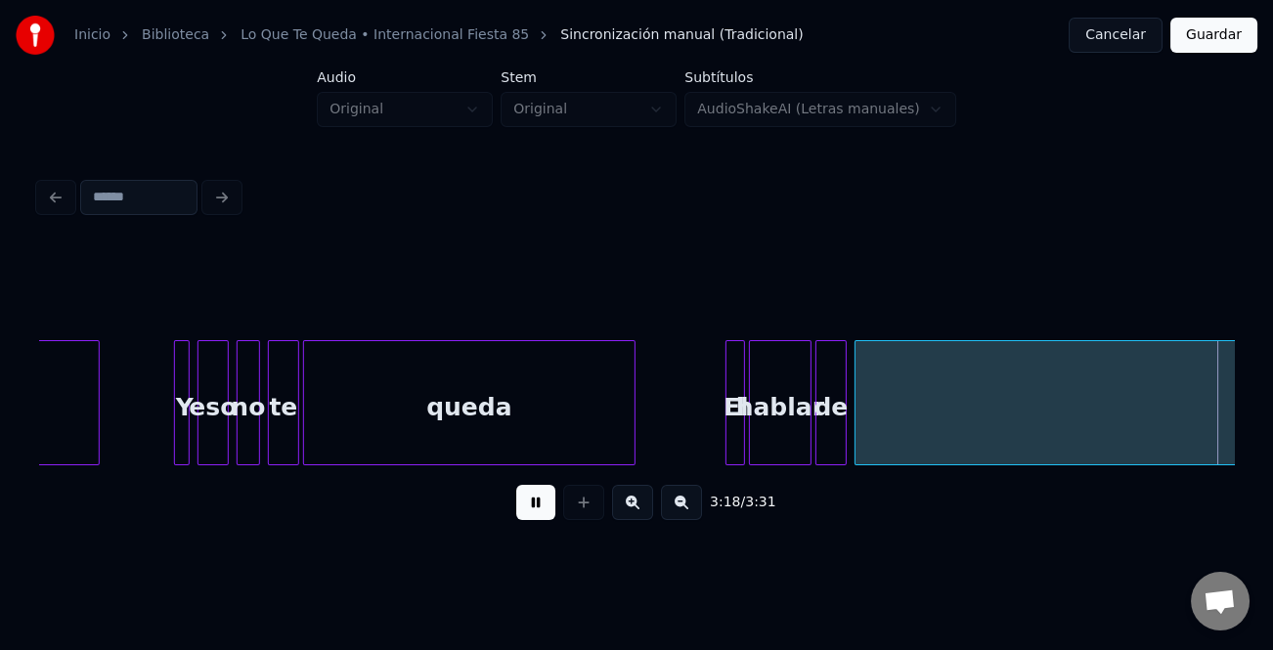
scroll to position [0, 38755]
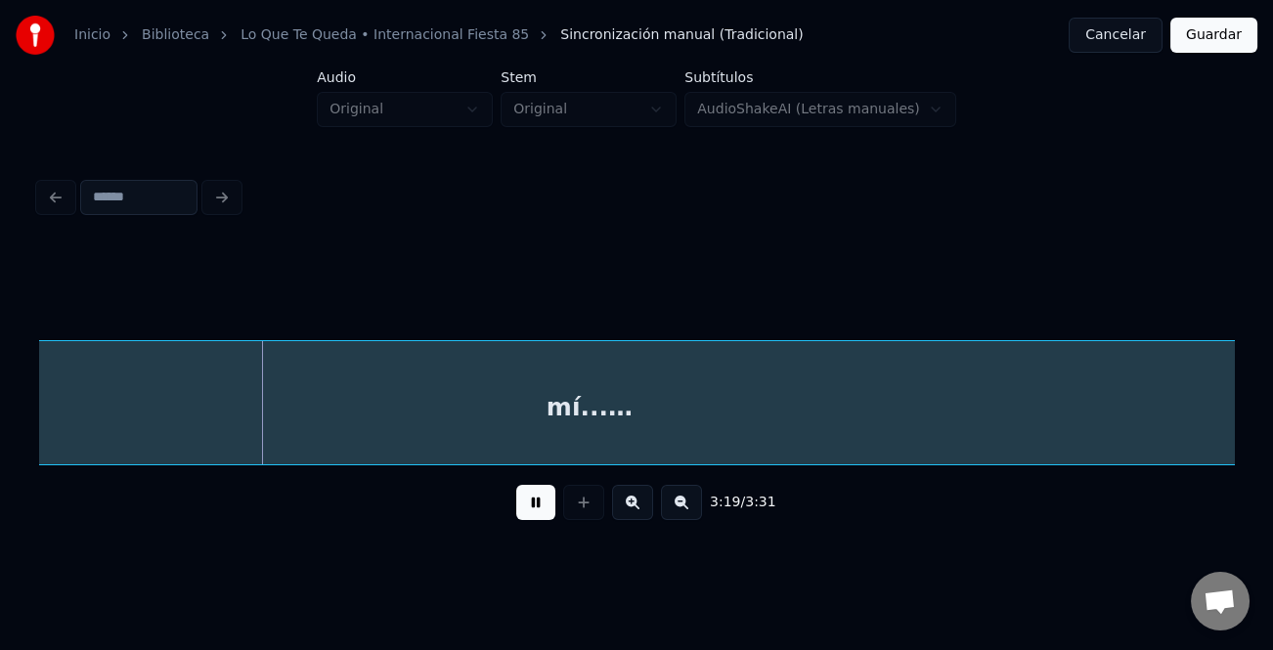
click at [679, 508] on button at bounding box center [681, 502] width 41 height 35
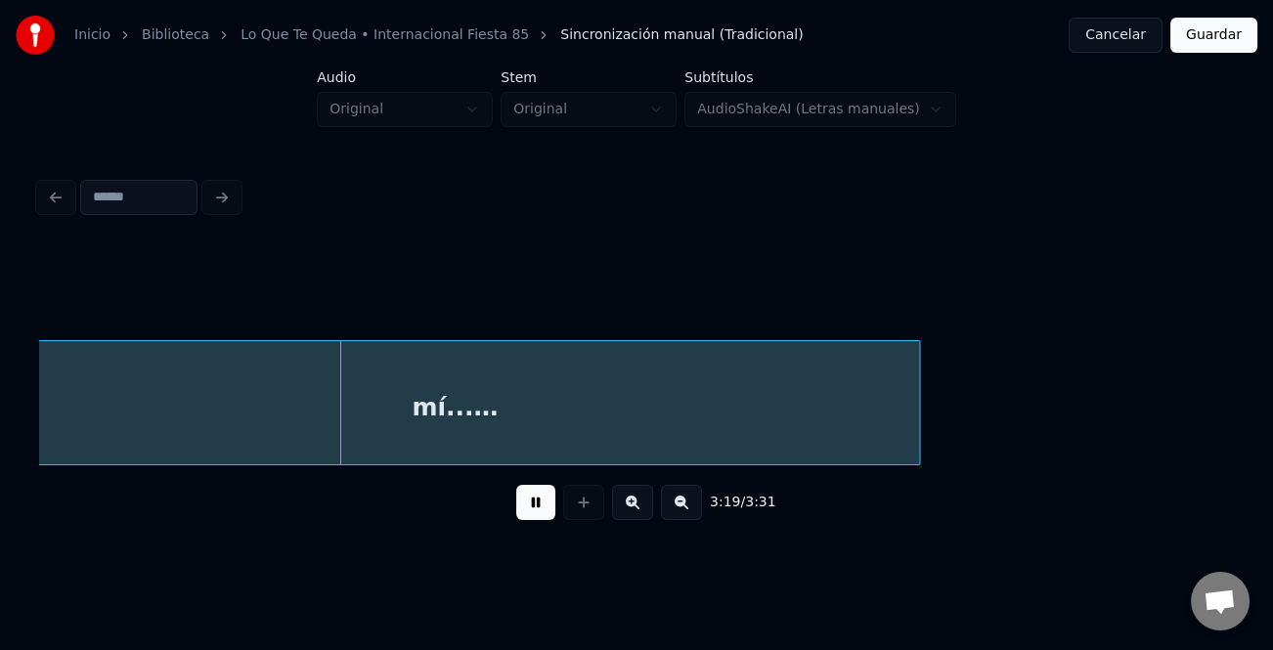
click at [679, 508] on button at bounding box center [681, 502] width 41 height 35
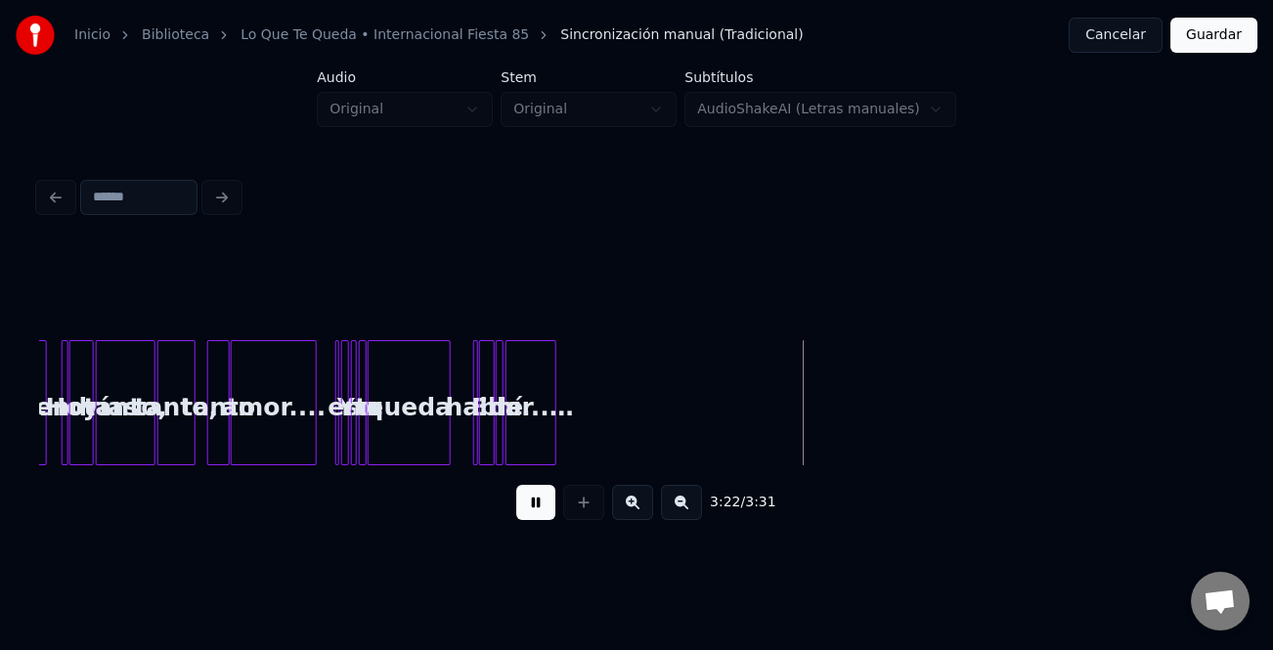
click at [549, 435] on div at bounding box center [552, 402] width 6 height 123
click at [546, 501] on button at bounding box center [535, 502] width 39 height 35
click at [549, 406] on div at bounding box center [552, 402] width 6 height 123
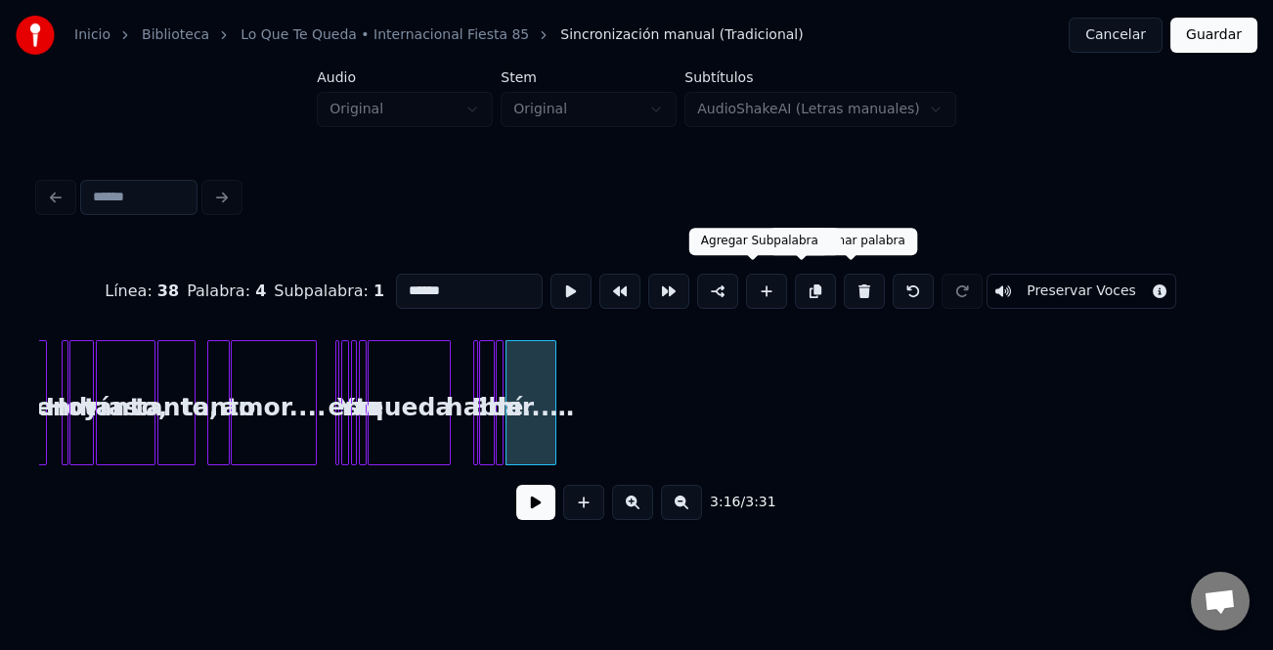
click at [756, 275] on button at bounding box center [766, 291] width 41 height 35
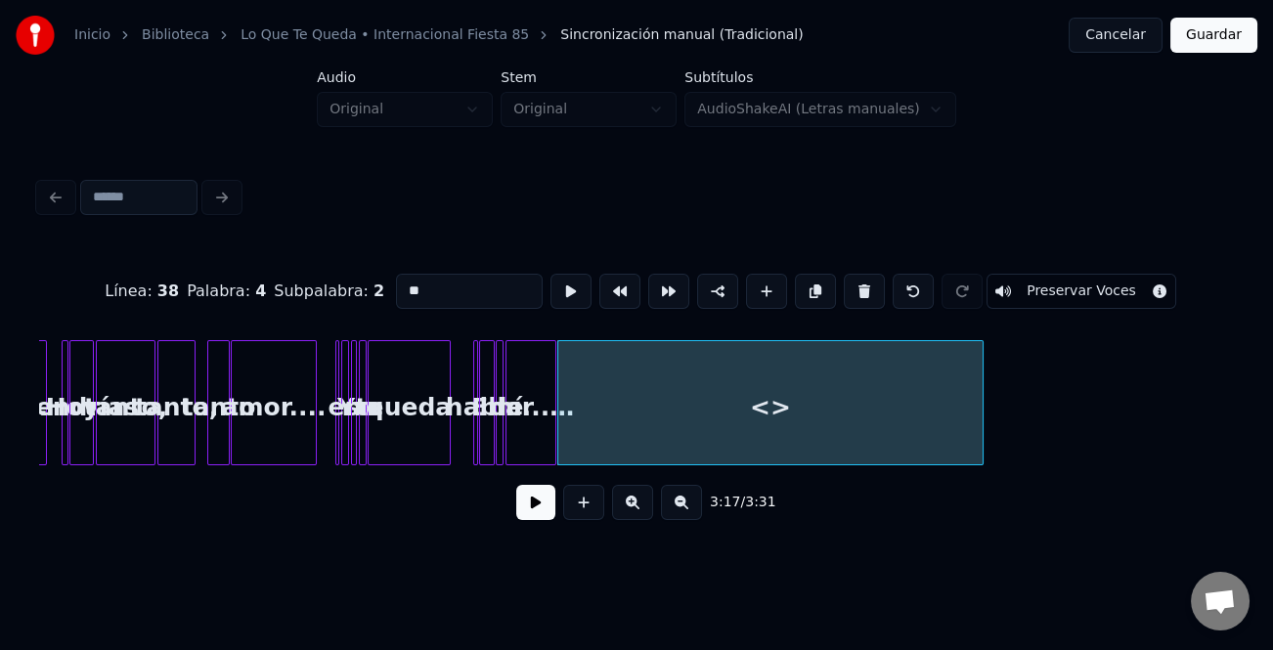
click at [982, 429] on div at bounding box center [980, 402] width 6 height 123
click at [659, 412] on div "<>" at bounding box center [774, 407] width 433 height 133
click at [625, 407] on div "<>" at bounding box center [782, 407] width 433 height 133
click at [446, 297] on input "**" at bounding box center [469, 291] width 147 height 35
type input "*"
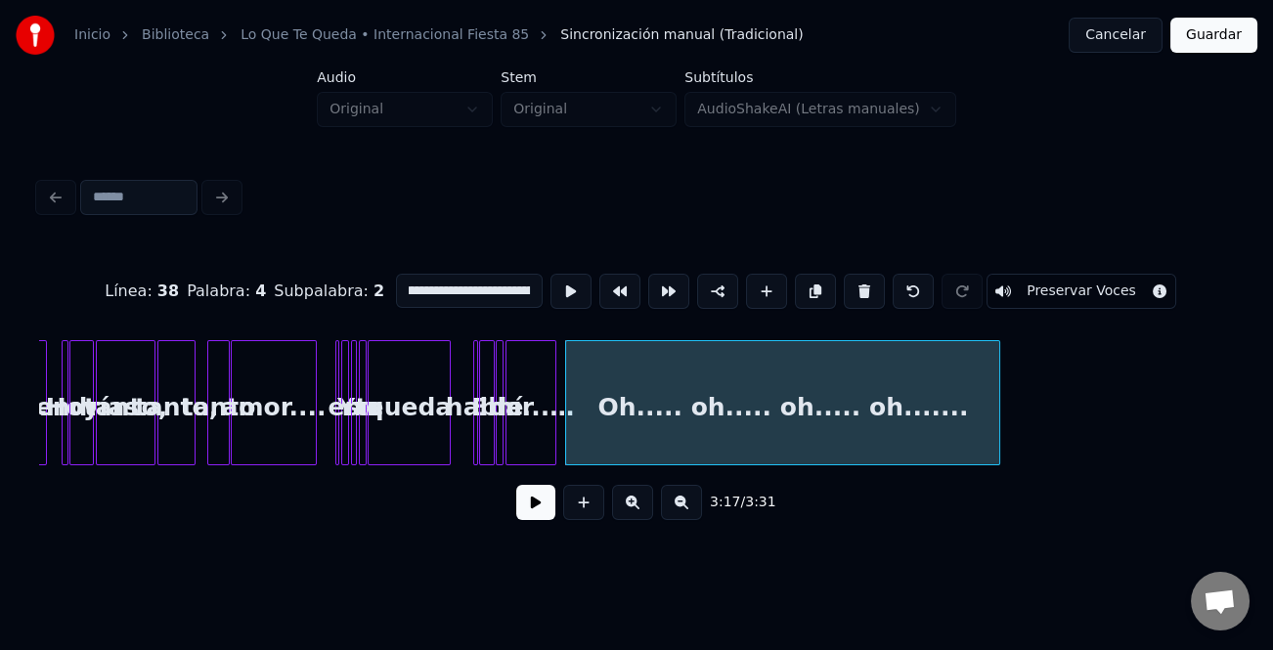
scroll to position [0, 20]
click at [546, 448] on div "mí...…" at bounding box center [530, 407] width 49 height 133
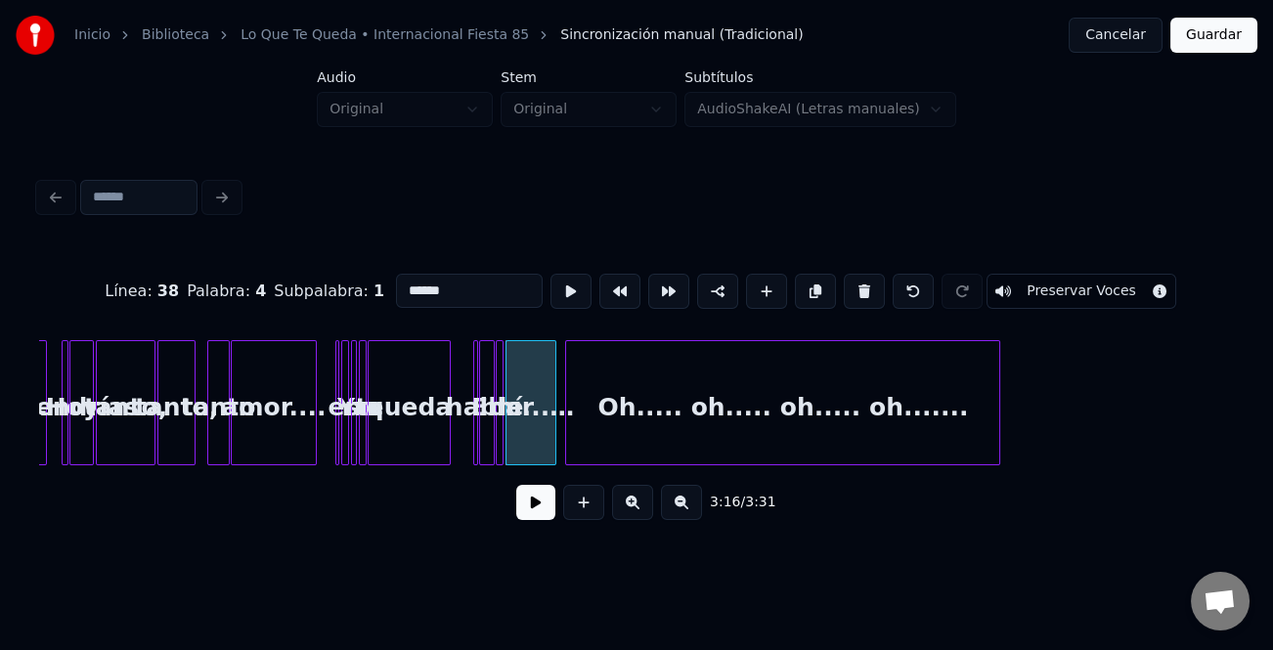
scroll to position [0, 0]
type input "******"
click at [536, 501] on button at bounding box center [535, 502] width 39 height 35
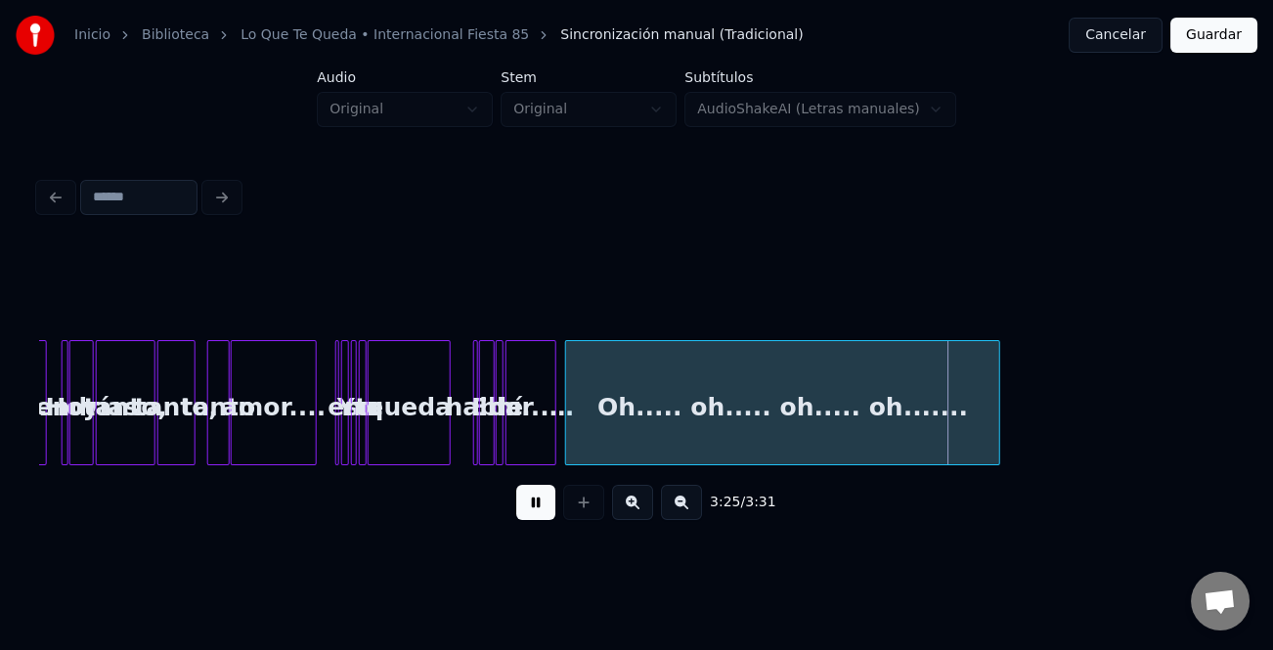
click at [1210, 46] on button "Guardar" at bounding box center [1213, 35] width 87 height 35
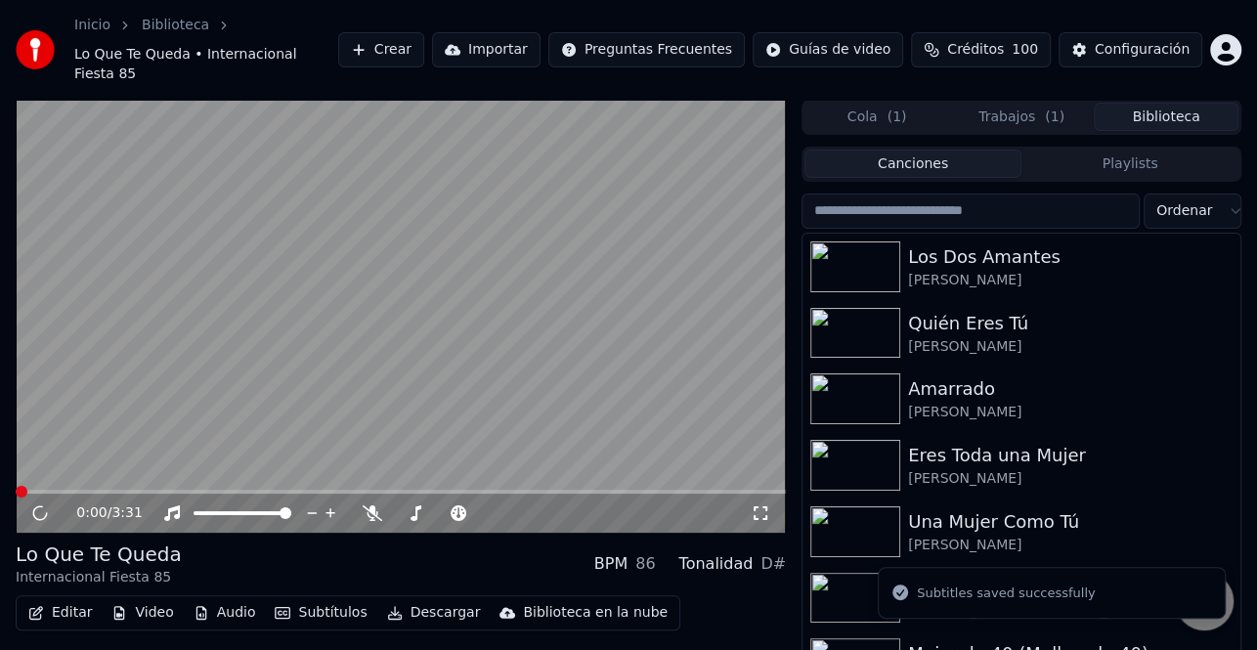
click at [682, 490] on span at bounding box center [401, 492] width 770 height 4
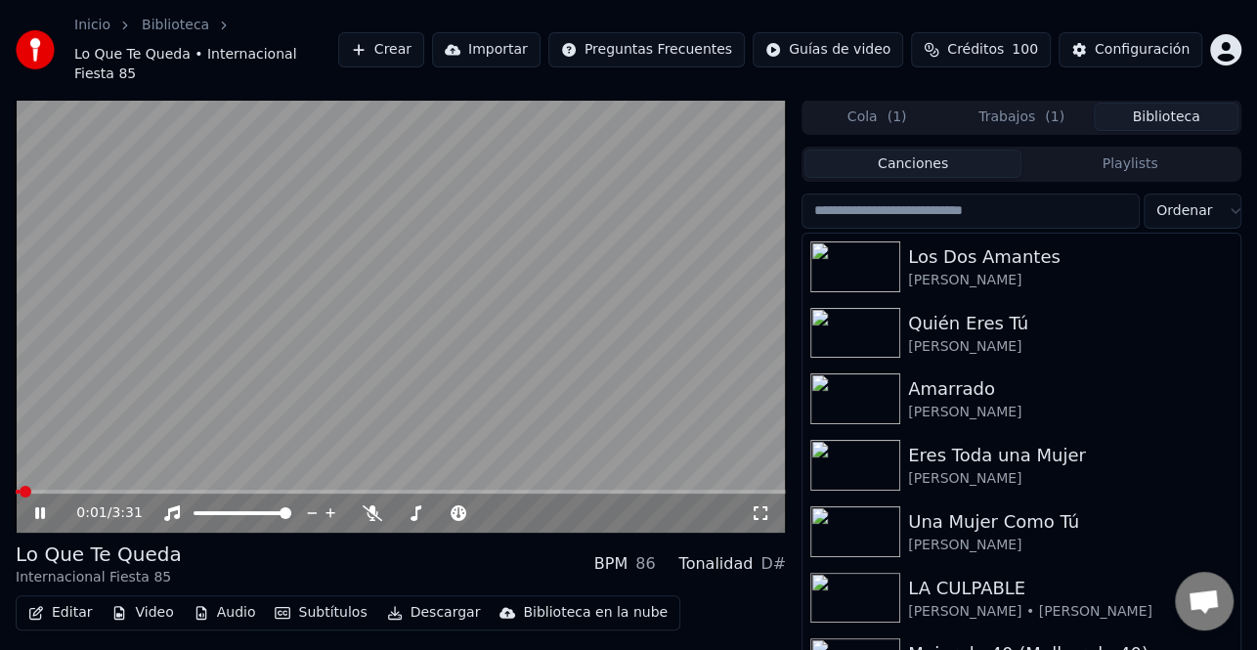
click at [702, 490] on span at bounding box center [401, 492] width 770 height 4
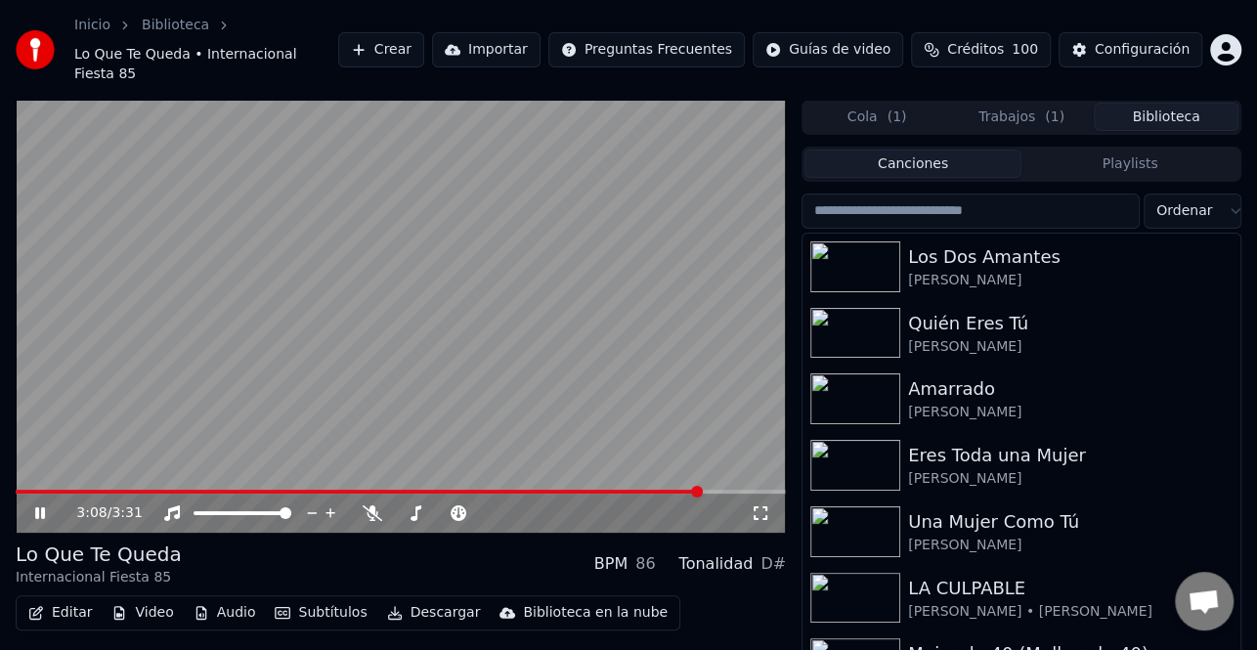
click at [52, 505] on icon at bounding box center [53, 513] width 45 height 16
click at [43, 505] on icon at bounding box center [53, 513] width 45 height 16
click at [52, 505] on icon at bounding box center [53, 513] width 45 height 16
click at [85, 599] on button "Editar" at bounding box center [60, 612] width 79 height 27
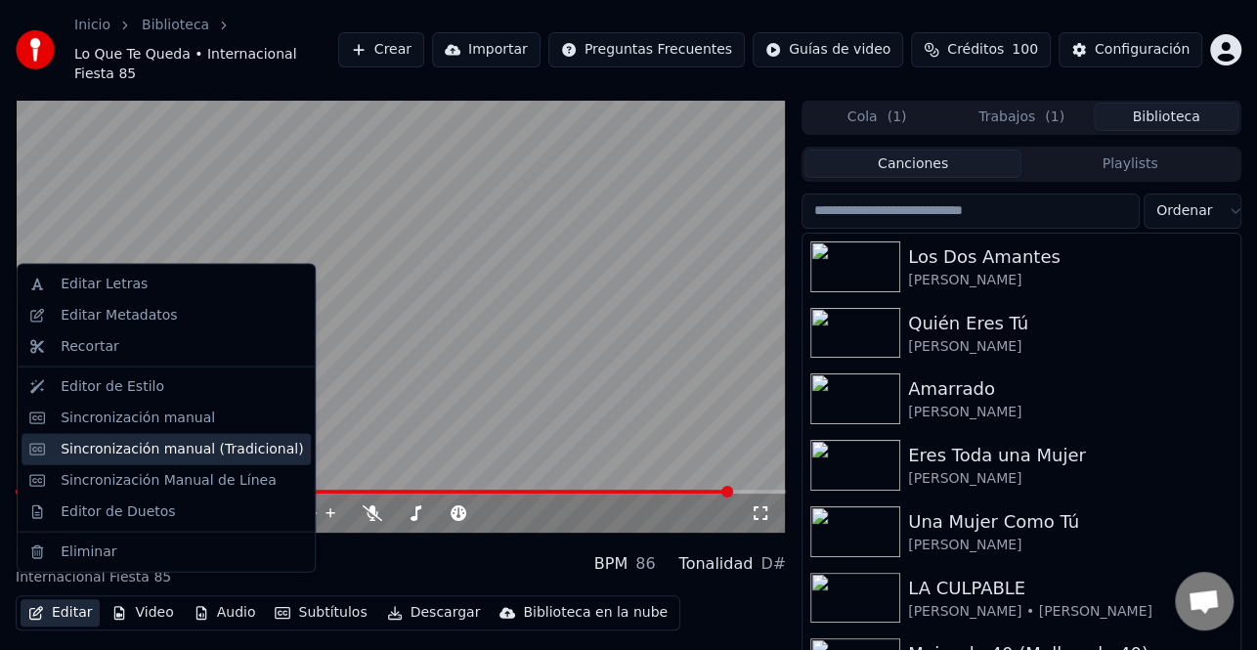
click at [231, 462] on div "Sincronización manual (Tradicional)" at bounding box center [166, 448] width 289 height 31
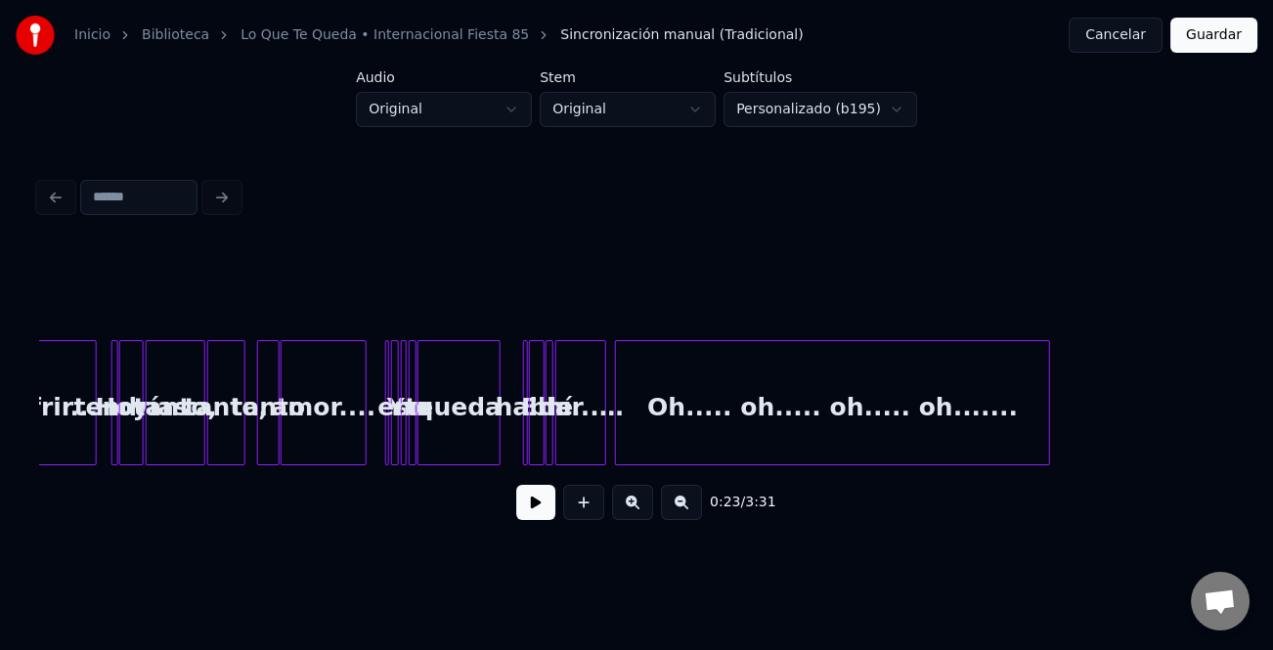
scroll to position [0, 9127]
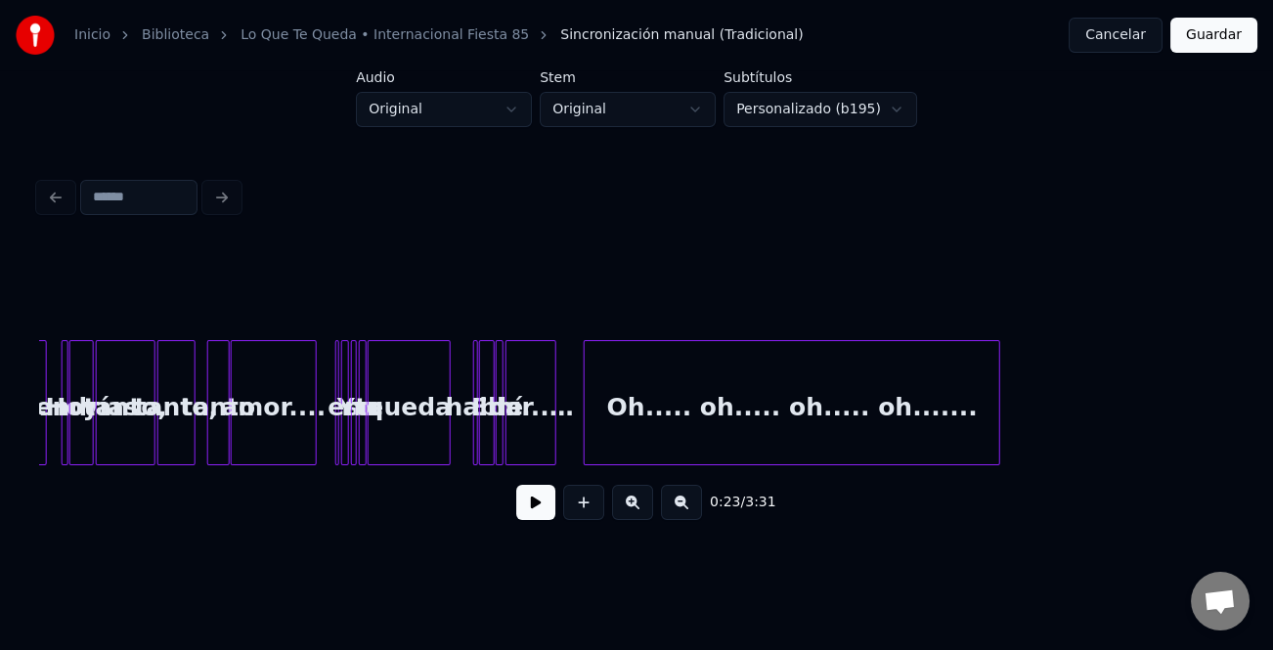
click at [590, 430] on div at bounding box center [588, 402] width 6 height 123
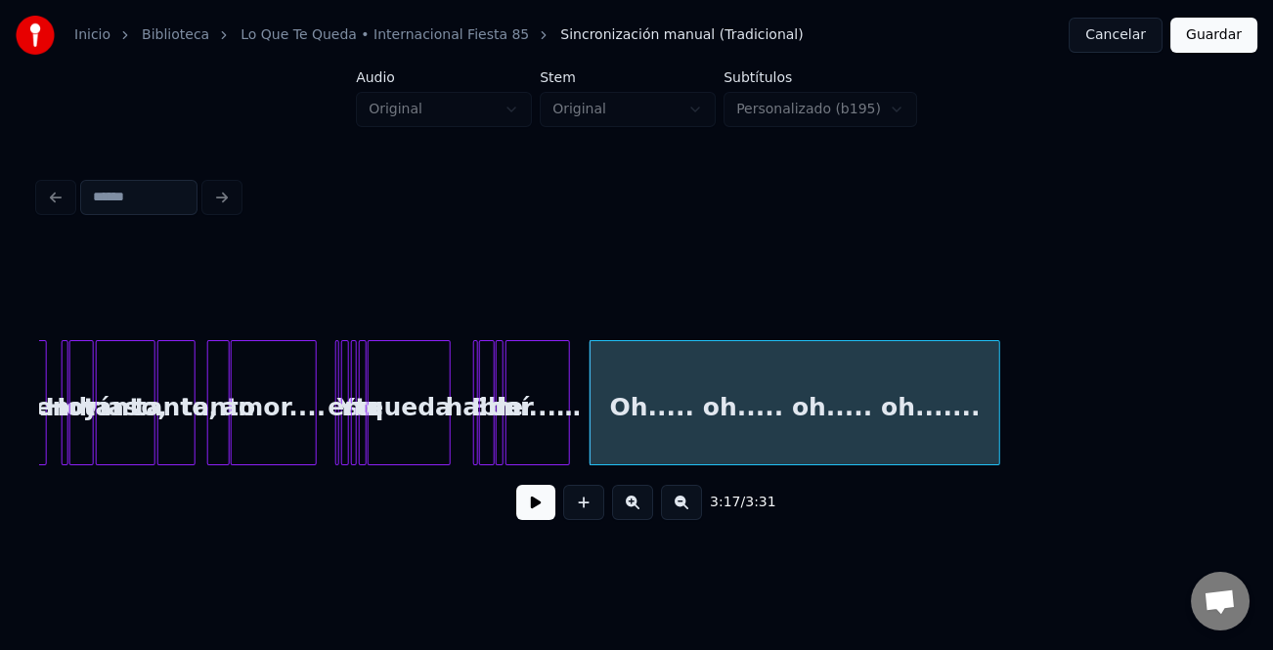
click at [563, 437] on div at bounding box center [566, 402] width 6 height 123
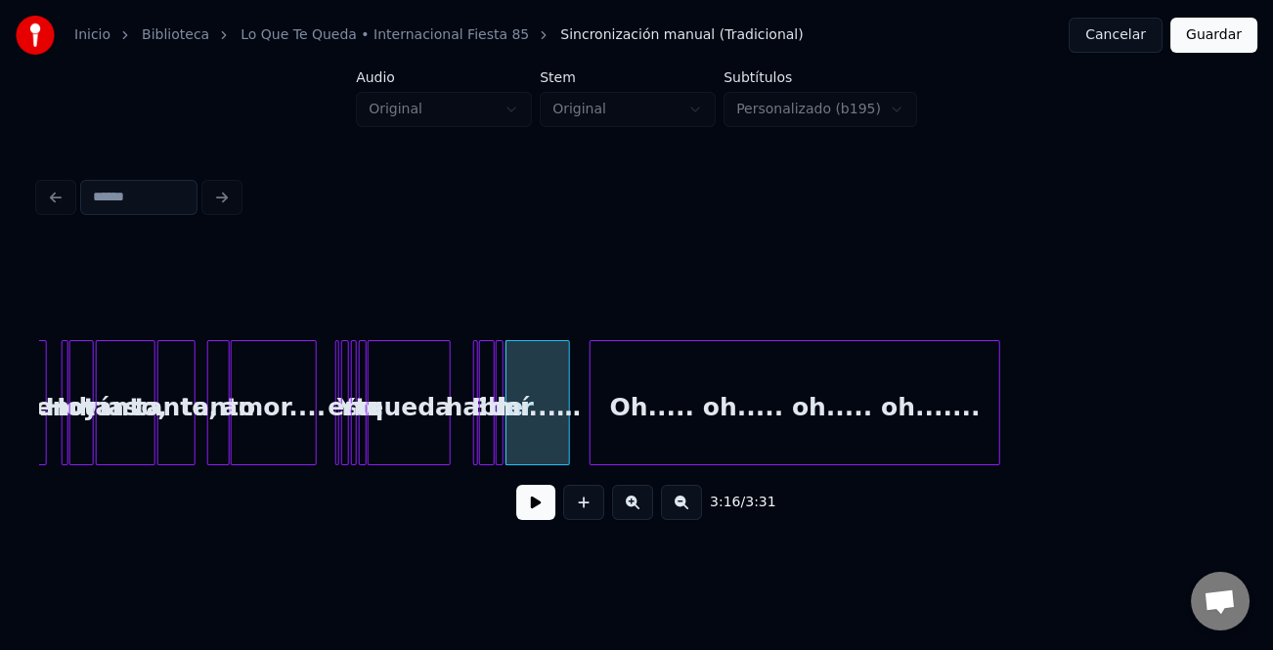
click at [1251, 20] on button "Guardar" at bounding box center [1213, 35] width 87 height 35
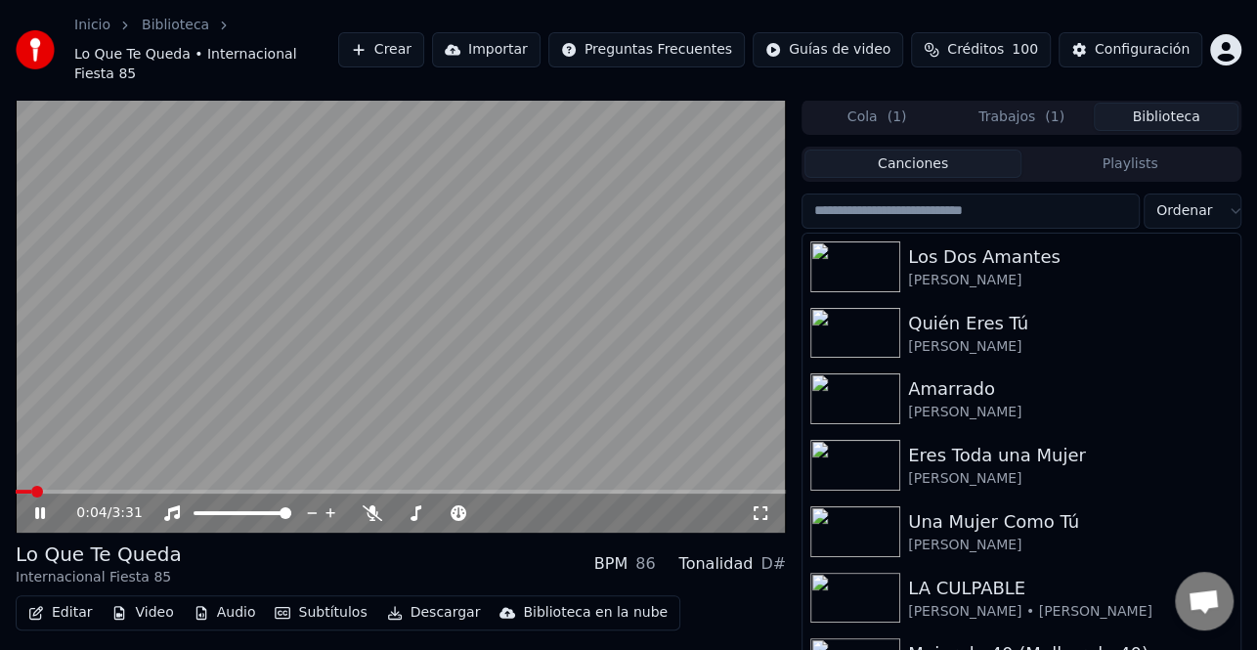
click at [40, 505] on icon at bounding box center [53, 513] width 45 height 16
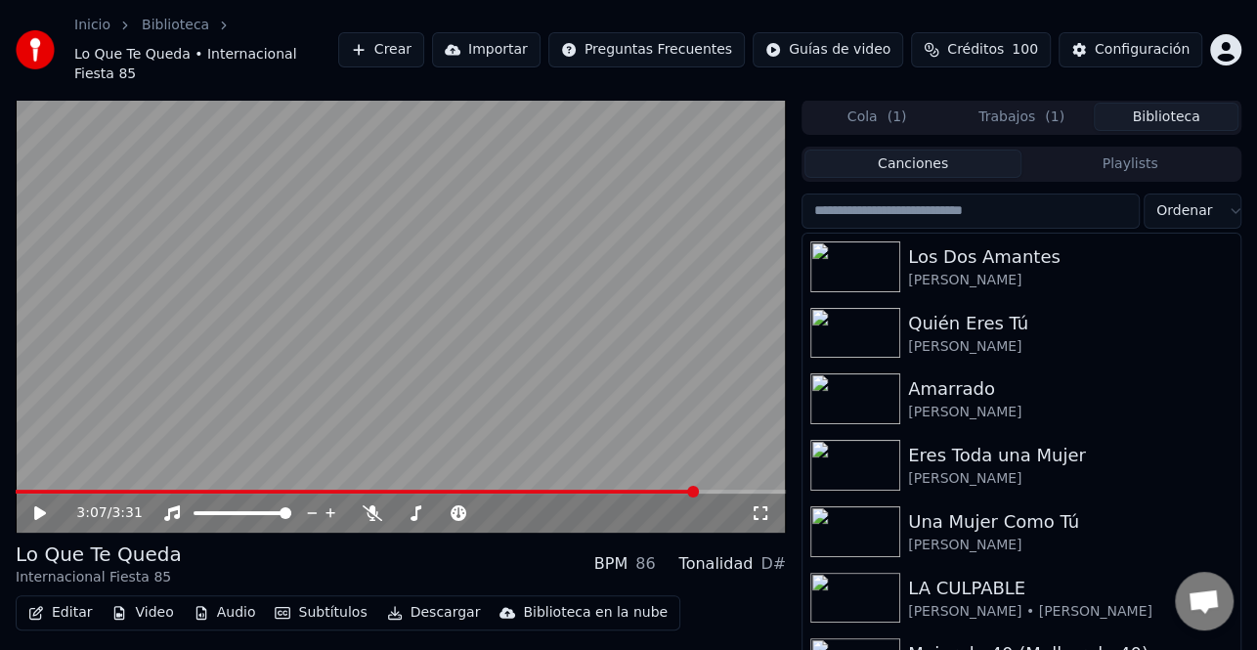
click at [697, 486] on span at bounding box center [693, 492] width 12 height 12
click at [44, 505] on icon at bounding box center [53, 513] width 45 height 16
click at [49, 505] on icon at bounding box center [53, 513] width 45 height 16
click at [69, 599] on button "Editar" at bounding box center [60, 612] width 79 height 27
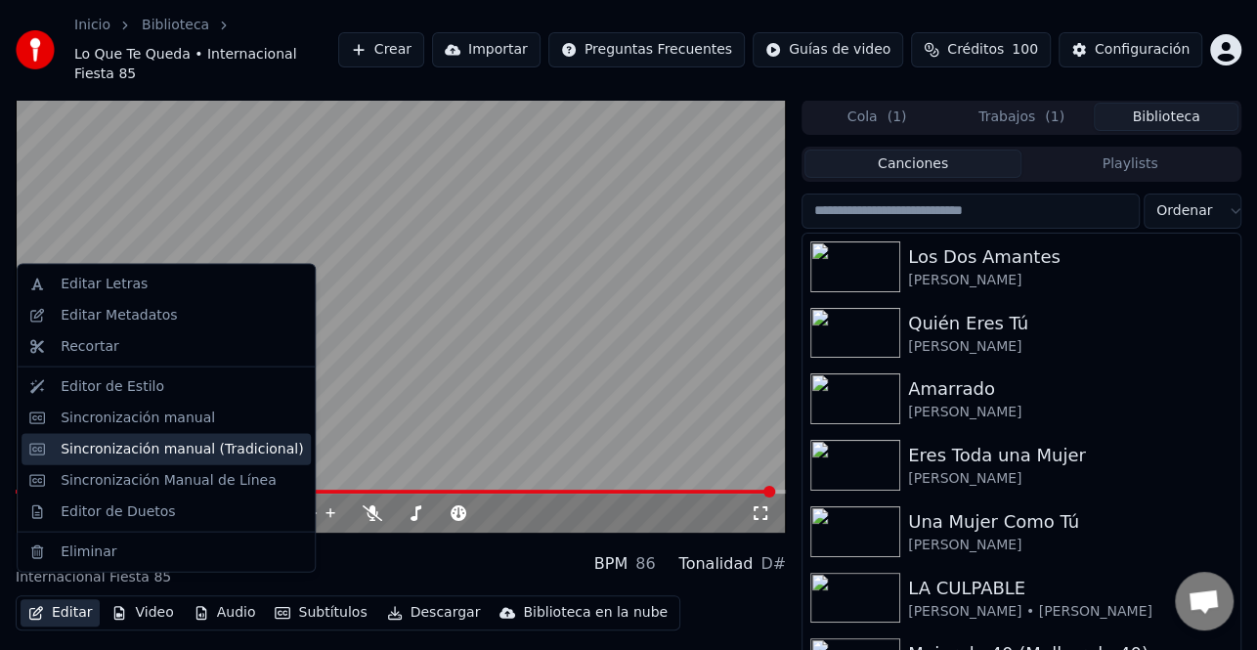
click at [186, 458] on div "Sincronización manual (Tradicional)" at bounding box center [166, 448] width 289 height 31
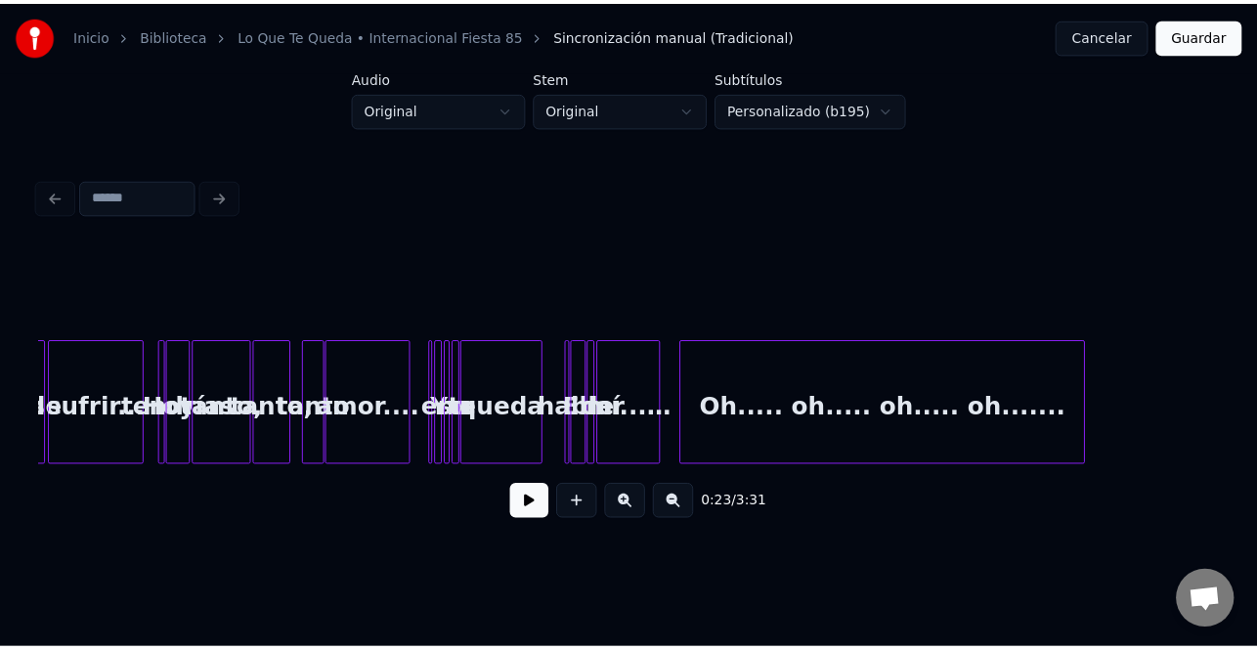
scroll to position [0, 9127]
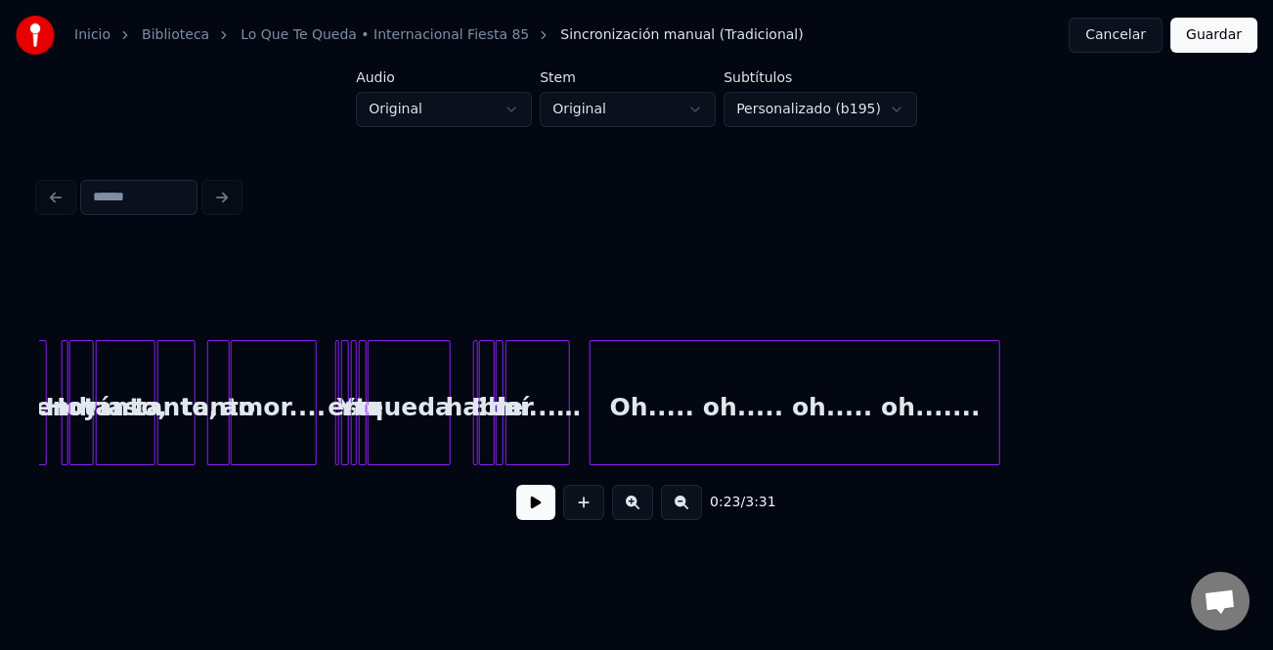
click at [783, 427] on div "Oh..... oh..... oh..... oh......." at bounding box center [794, 407] width 409 height 133
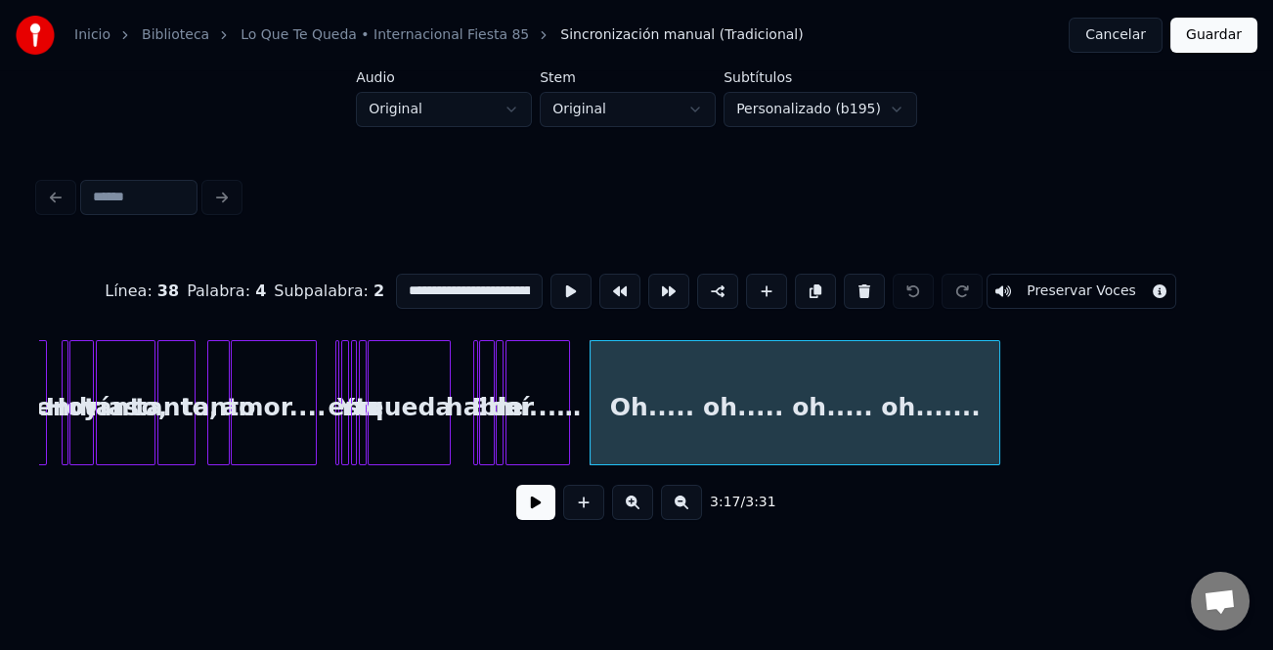
click at [724, 412] on div "Oh..... oh..... oh..... oh......." at bounding box center [794, 407] width 409 height 133
click at [431, 284] on input "**********" at bounding box center [469, 291] width 147 height 35
type input "**********"
click at [1228, 37] on button "Guardar" at bounding box center [1213, 35] width 87 height 35
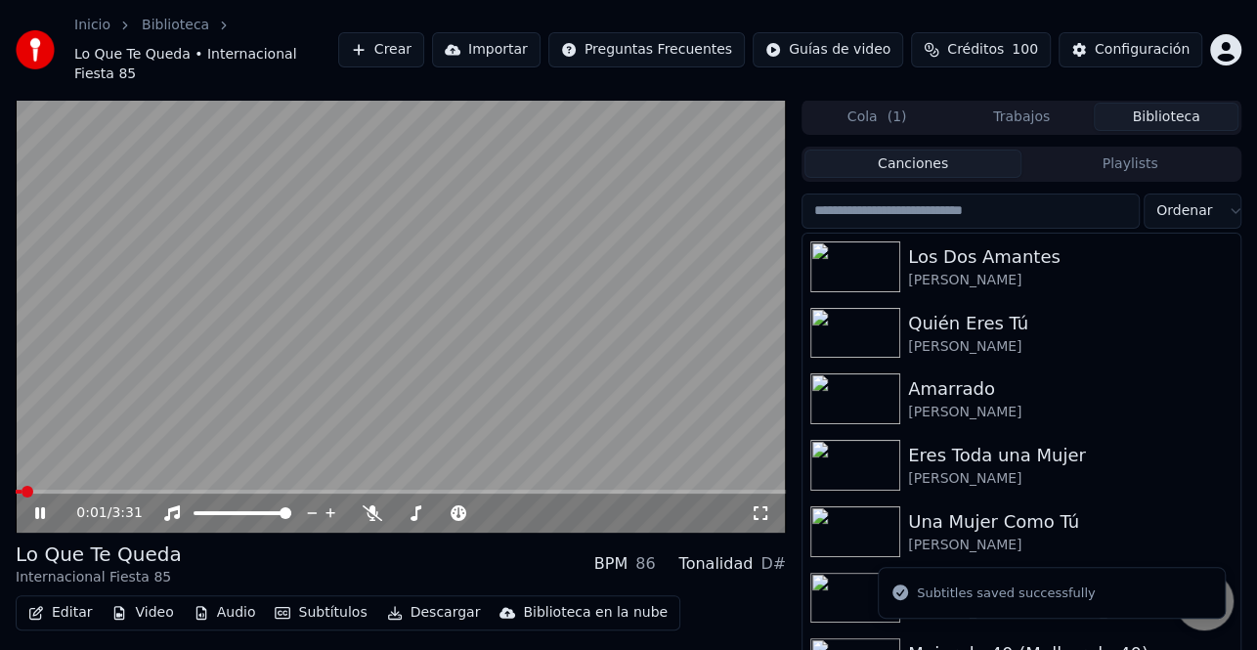
click at [681, 465] on video at bounding box center [401, 316] width 770 height 433
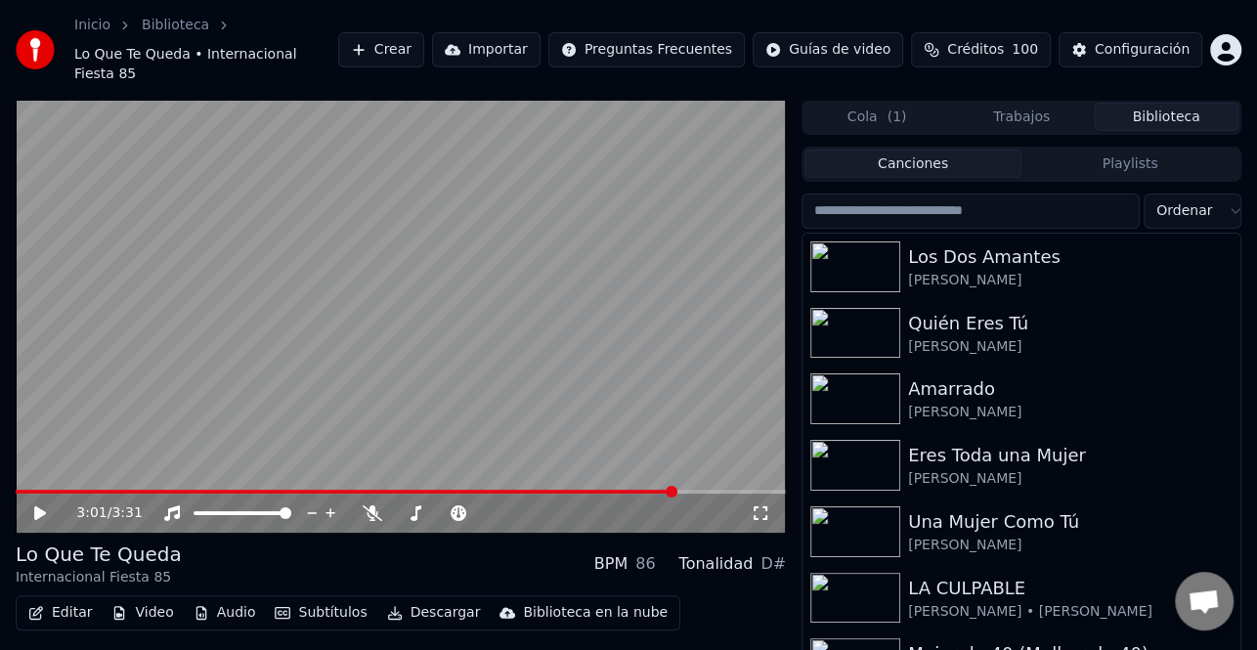
click at [675, 490] on span at bounding box center [401, 492] width 770 height 4
click at [38, 506] on icon at bounding box center [40, 513] width 12 height 14
click at [37, 503] on div "3:26 / 3:31" at bounding box center [400, 513] width 755 height 20
click at [41, 507] on icon at bounding box center [40, 513] width 10 height 12
click at [70, 599] on button "Editar" at bounding box center [60, 612] width 79 height 27
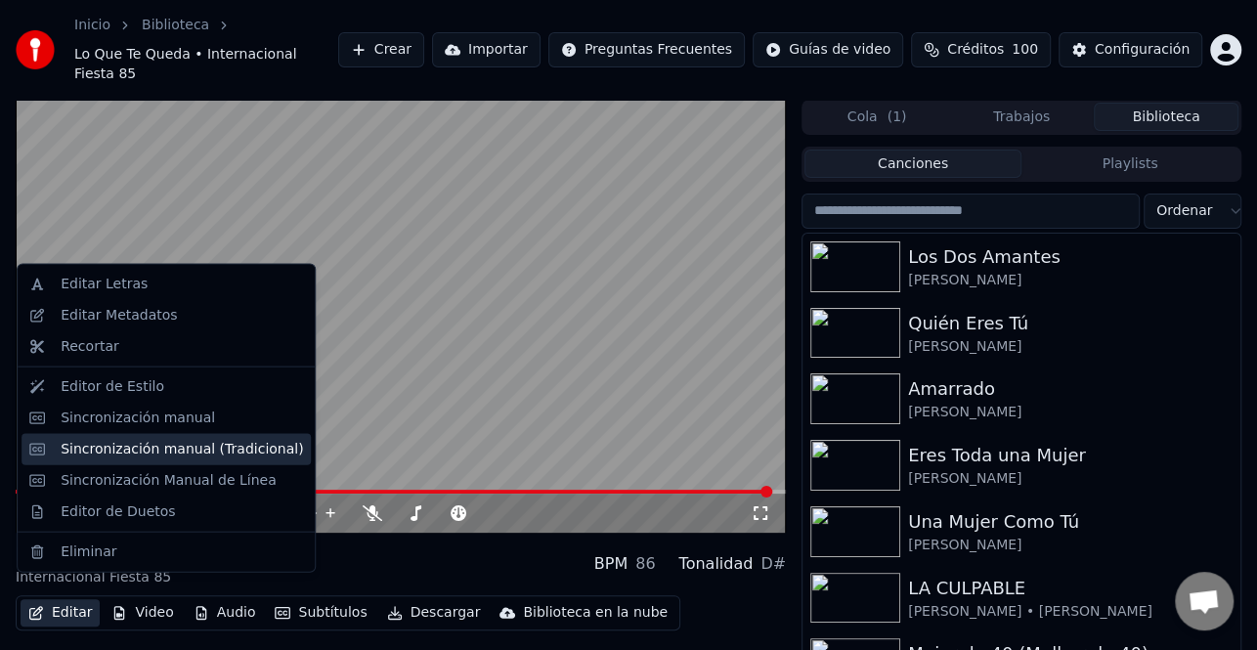
click at [165, 454] on div "Sincronización manual (Tradicional)" at bounding box center [182, 449] width 242 height 20
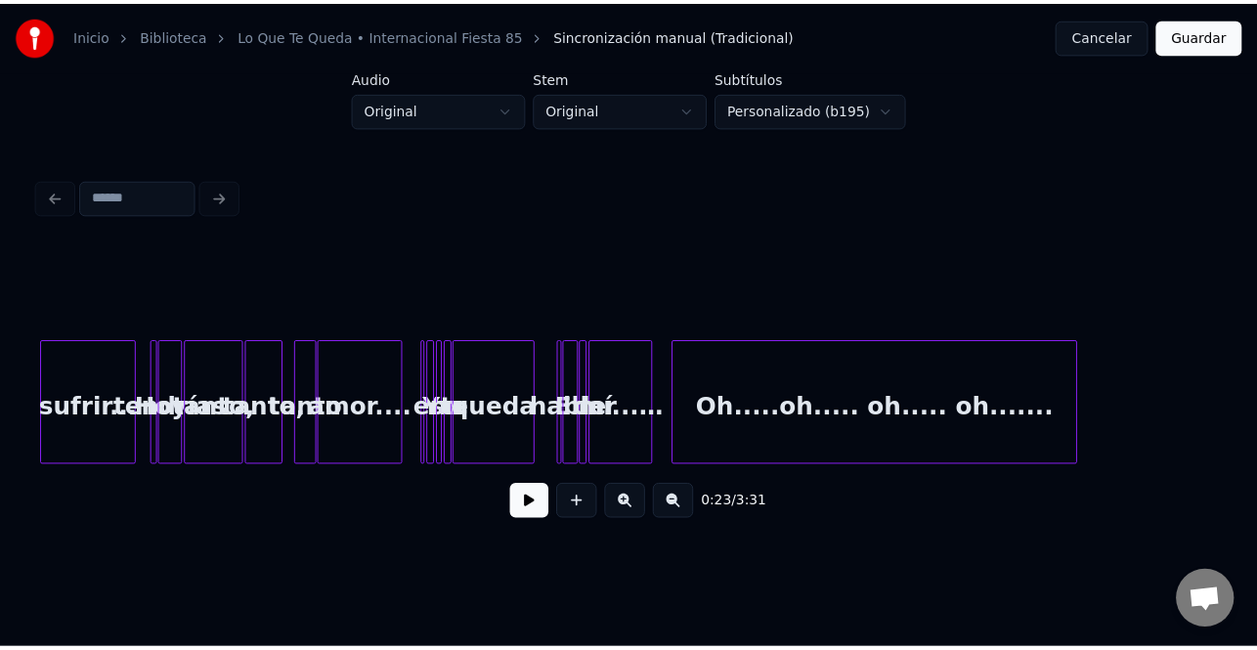
scroll to position [0, 9127]
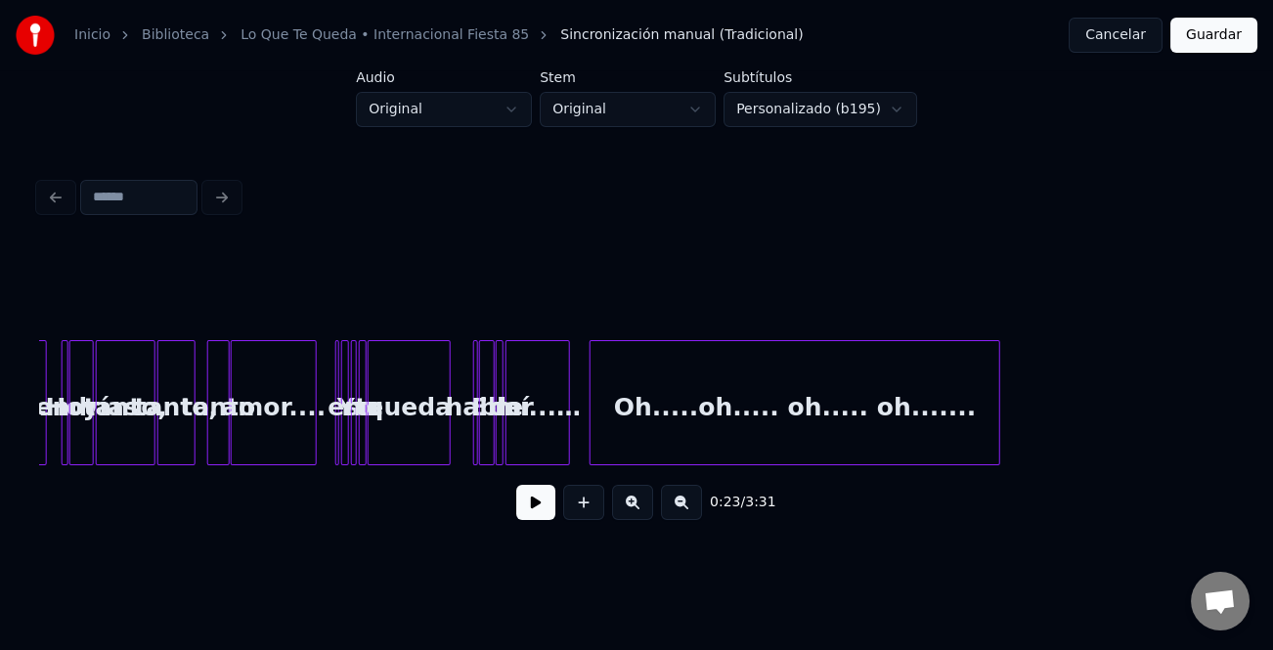
click at [785, 420] on div "Oh.....oh..... oh..... oh......." at bounding box center [794, 407] width 409 height 133
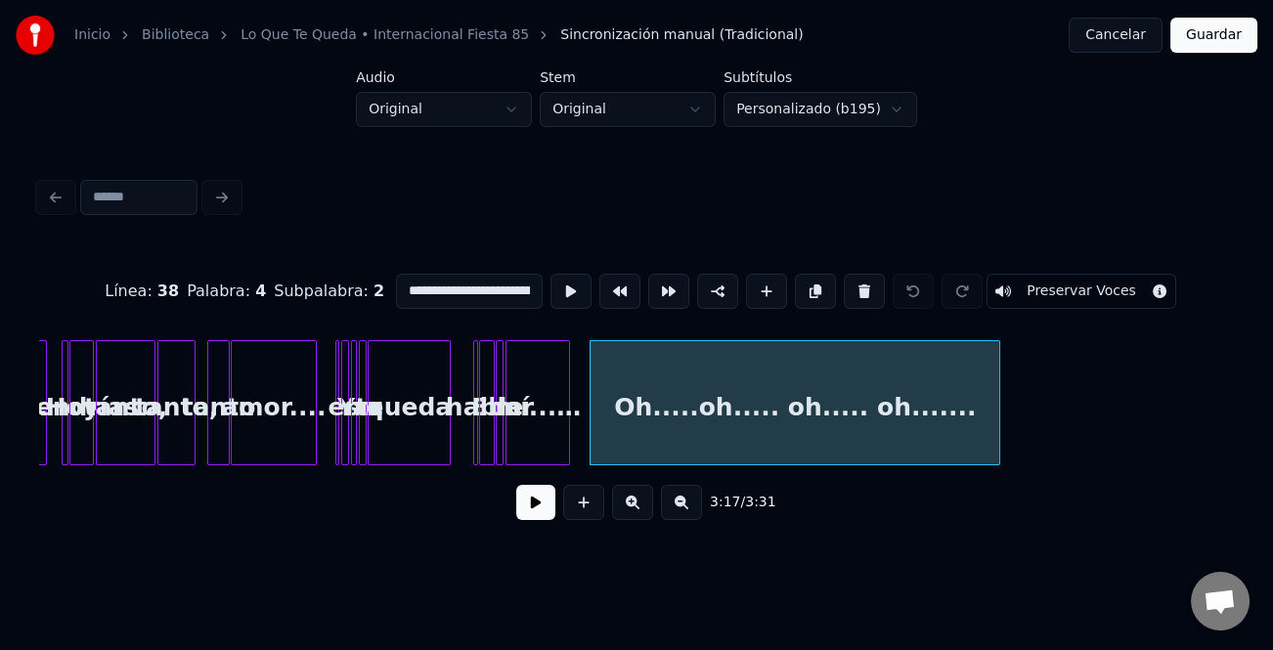
click at [466, 286] on input "**********" at bounding box center [469, 291] width 147 height 35
click at [462, 285] on input "**********" at bounding box center [469, 291] width 147 height 35
click at [495, 281] on input "**********" at bounding box center [469, 291] width 147 height 35
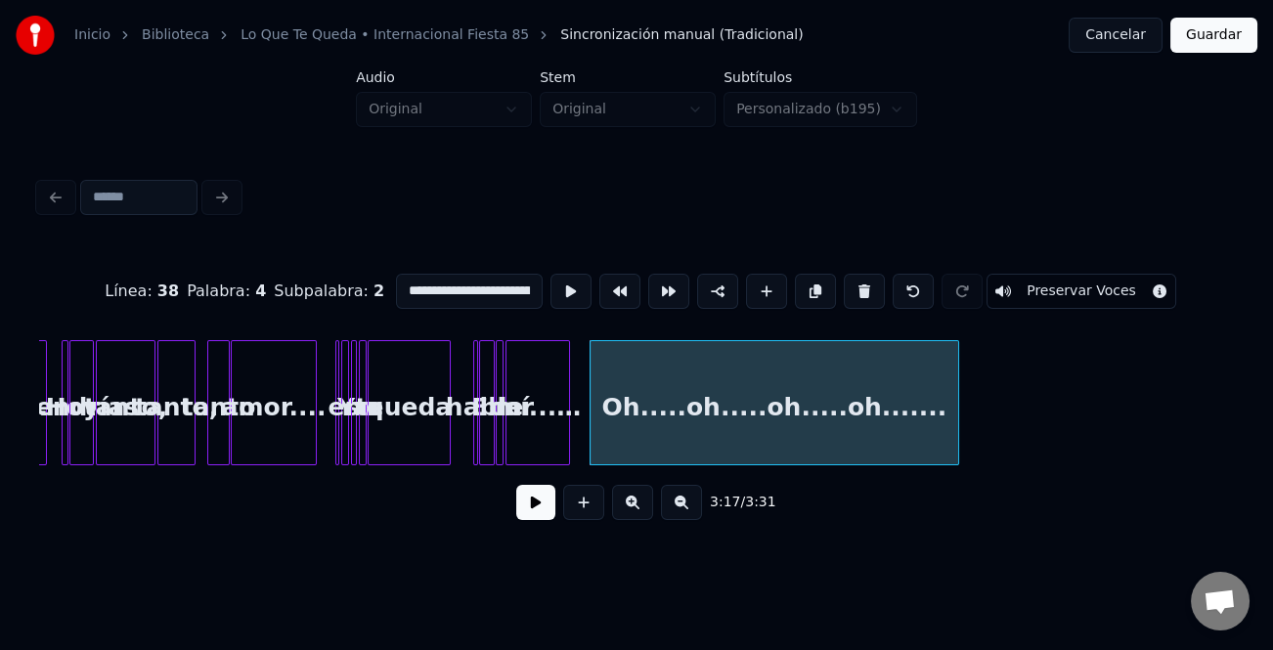
click at [955, 439] on div at bounding box center [955, 402] width 6 height 123
type input "**********"
click at [1213, 37] on button "Guardar" at bounding box center [1213, 35] width 87 height 35
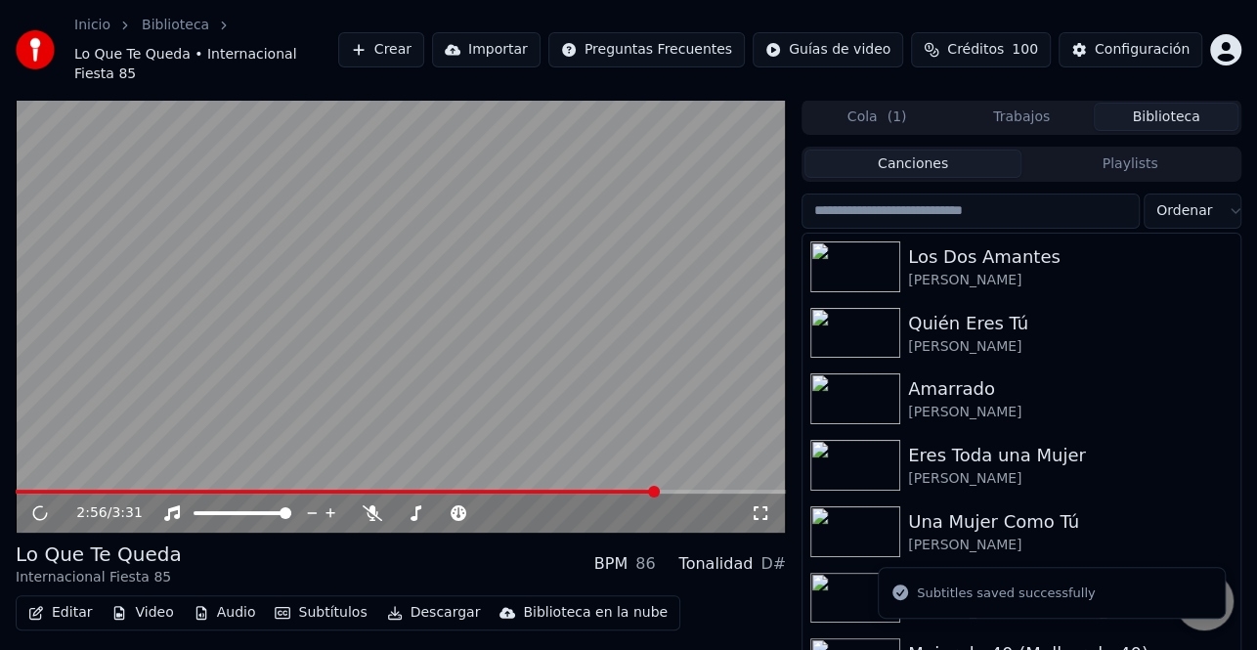
click at [657, 490] on span at bounding box center [401, 492] width 770 height 4
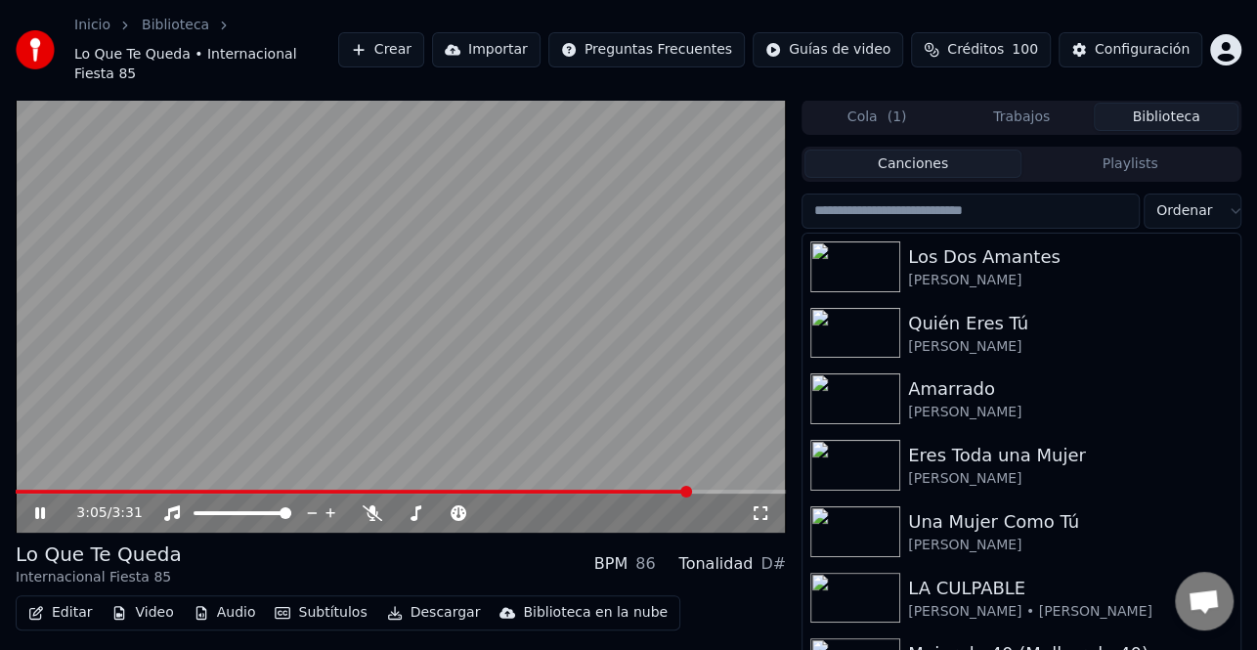
click at [691, 490] on span at bounding box center [401, 492] width 770 height 4
click at [525, 393] on video at bounding box center [401, 316] width 770 height 433
click at [39, 506] on icon at bounding box center [40, 513] width 12 height 14
click at [35, 507] on icon at bounding box center [40, 513] width 10 height 12
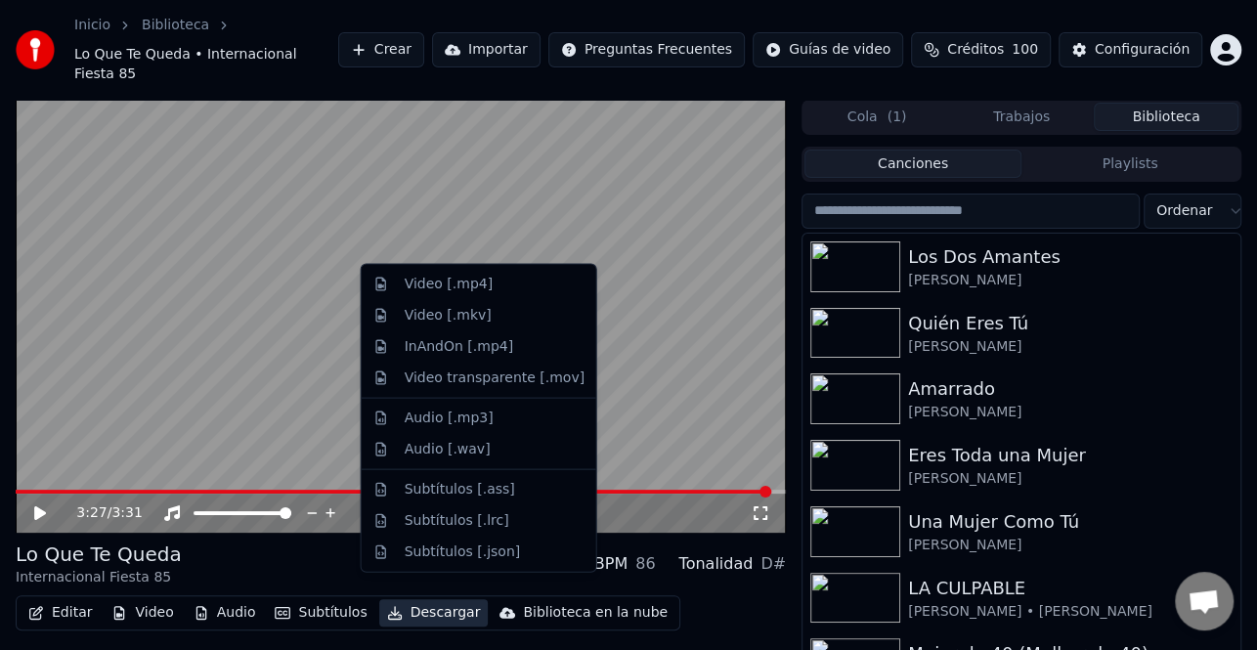
click at [443, 599] on button "Descargar" at bounding box center [433, 612] width 109 height 27
click at [308, 550] on div "Lo Que Te Queda Internacional Fiesta 85 BPM 86 Tonalidad D#" at bounding box center [401, 564] width 770 height 47
click at [419, 599] on button "Descargar" at bounding box center [433, 612] width 109 height 27
click at [453, 293] on div "Video [.mp4]" at bounding box center [479, 284] width 227 height 31
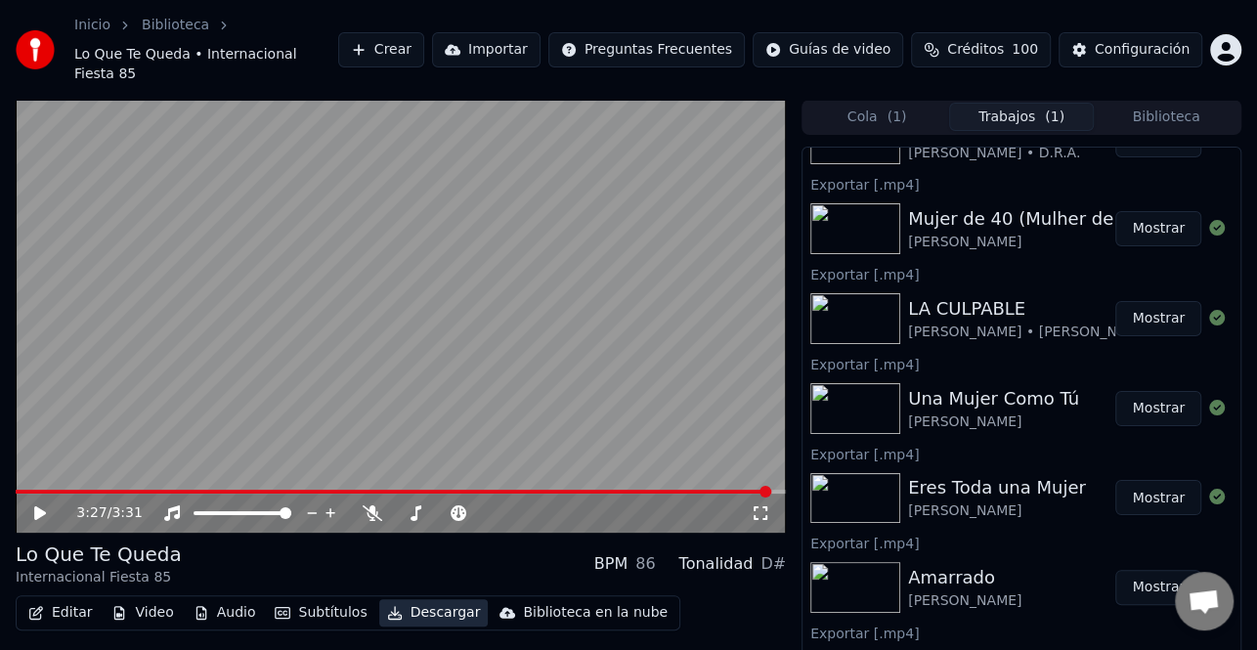
scroll to position [196, 0]
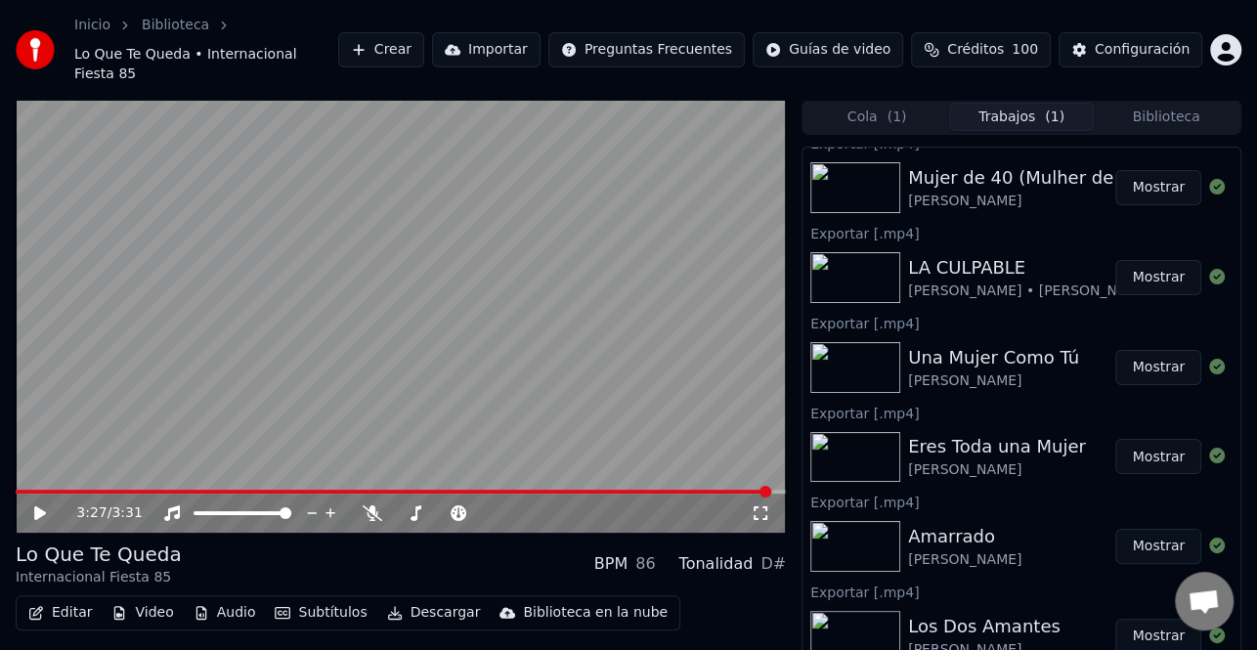
click at [1154, 103] on button "Biblioteca" at bounding box center [1166, 117] width 145 height 28
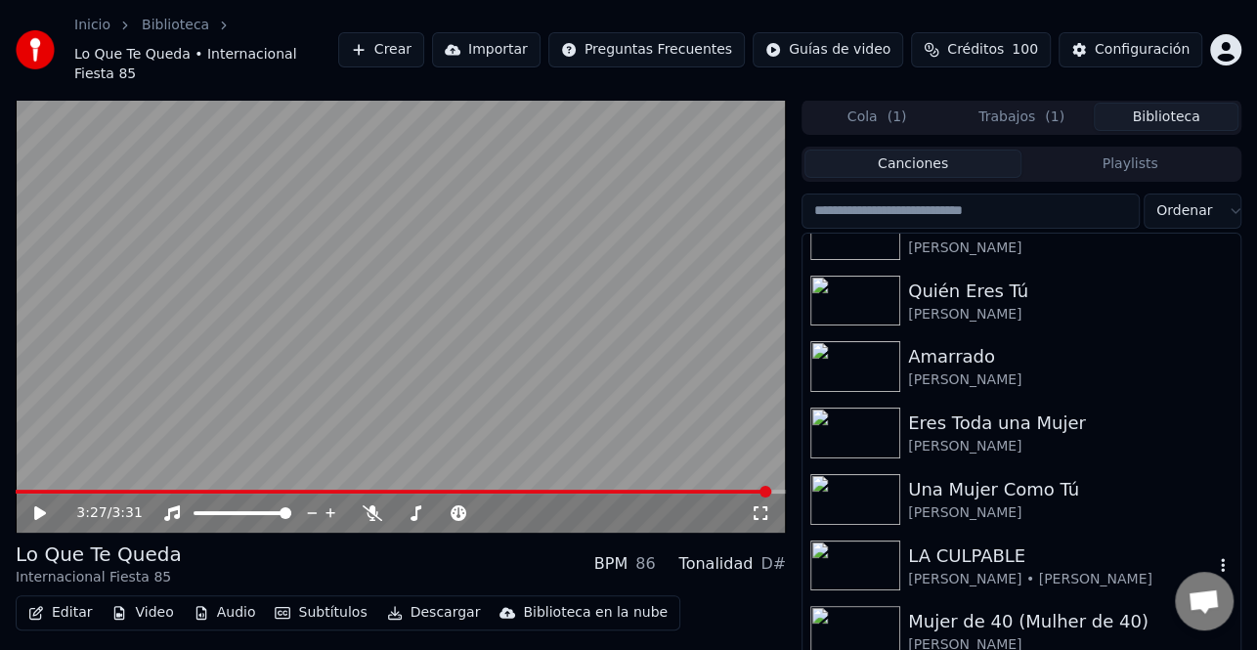
scroll to position [0, 0]
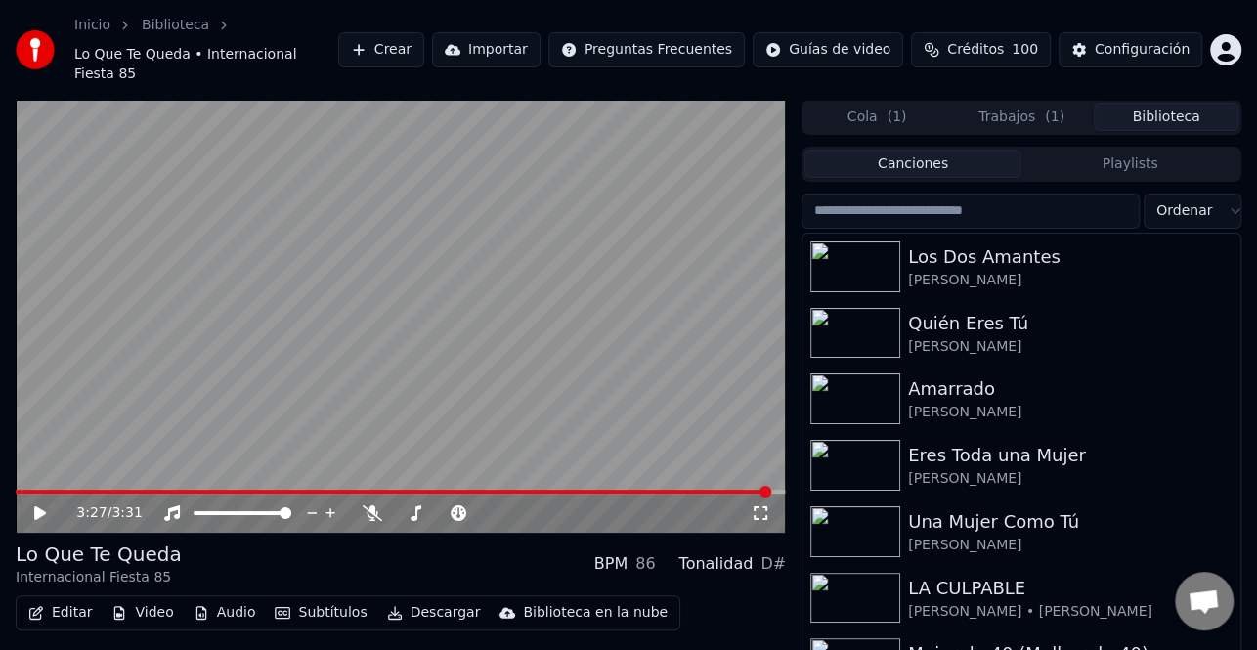
click at [1032, 103] on button "Trabajos ( 1 )" at bounding box center [1021, 117] width 145 height 28
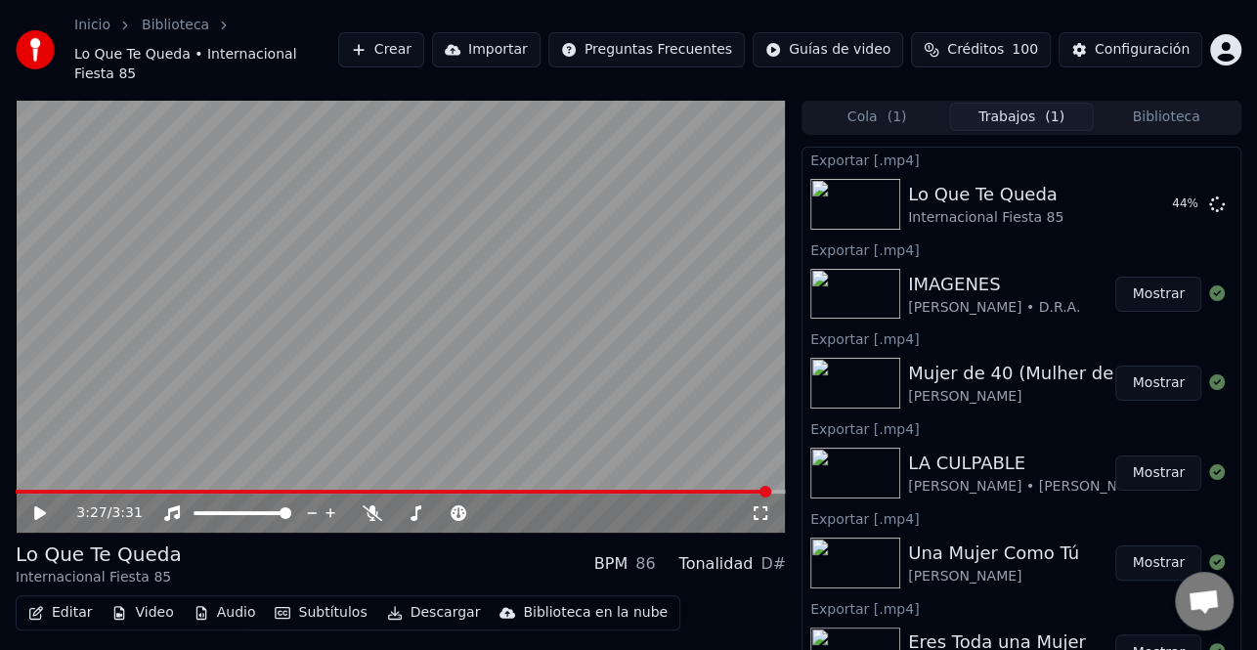
click at [1135, 277] on button "Mostrar" at bounding box center [1158, 294] width 86 height 35
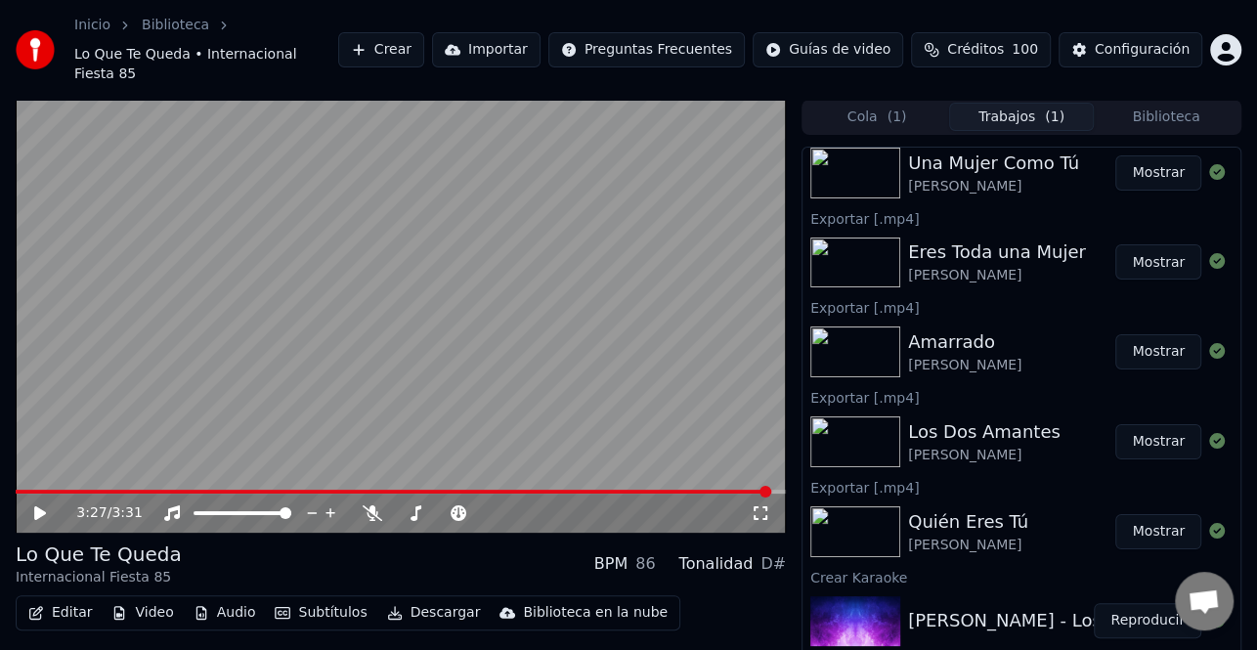
scroll to position [391, 0]
drag, startPoint x: 1146, startPoint y: 87, endPoint x: 1143, endPoint y: 98, distance: 11.1
click at [1146, 87] on div "Configuración Configuración" at bounding box center [1137, 80] width 105 height 27
click at [1143, 103] on button "Biblioteca" at bounding box center [1166, 117] width 145 height 28
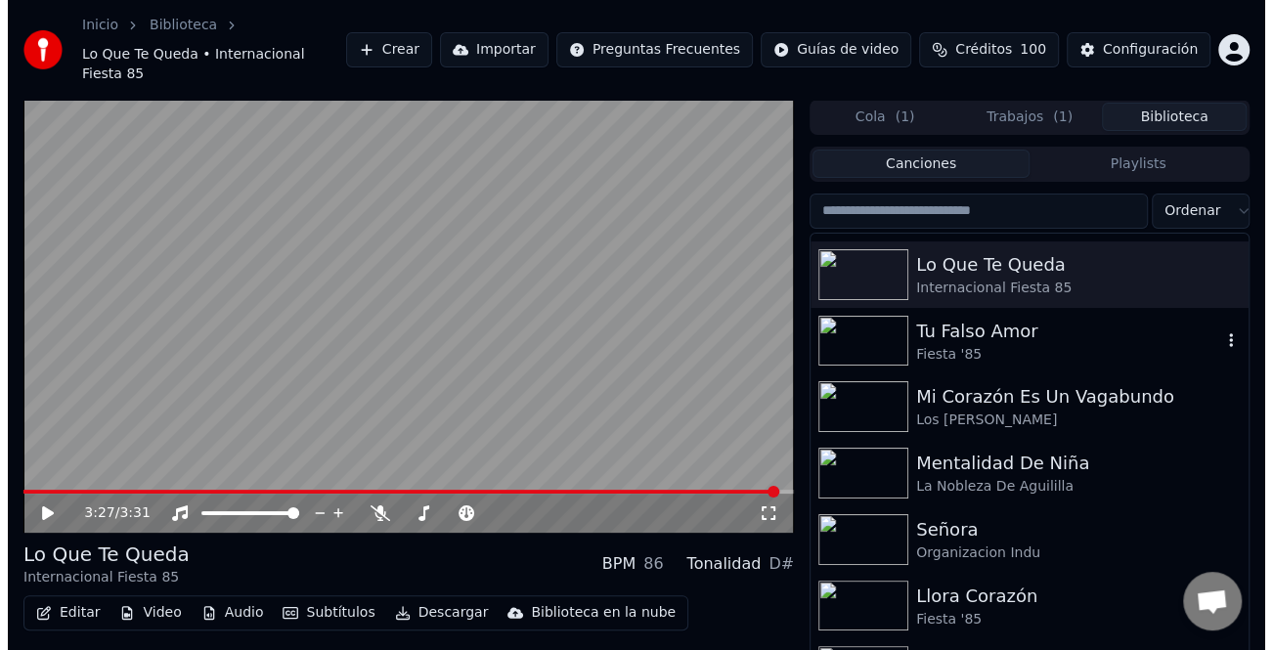
scroll to position [489, 0]
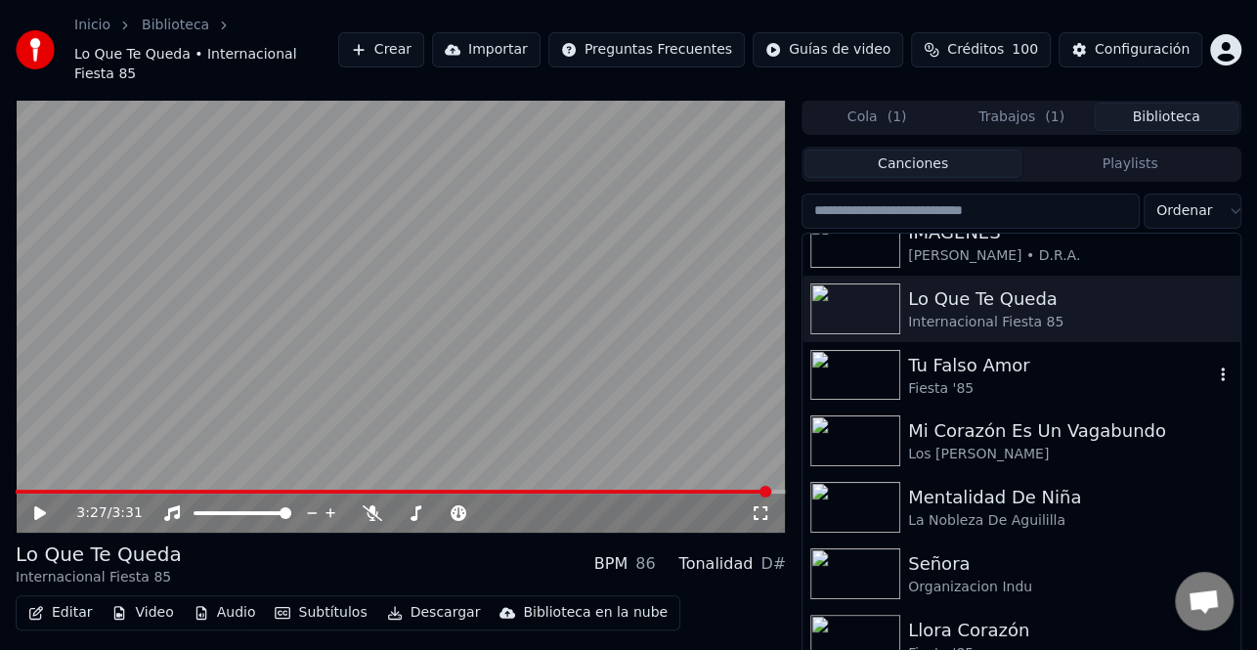
click at [841, 351] on img at bounding box center [855, 375] width 90 height 51
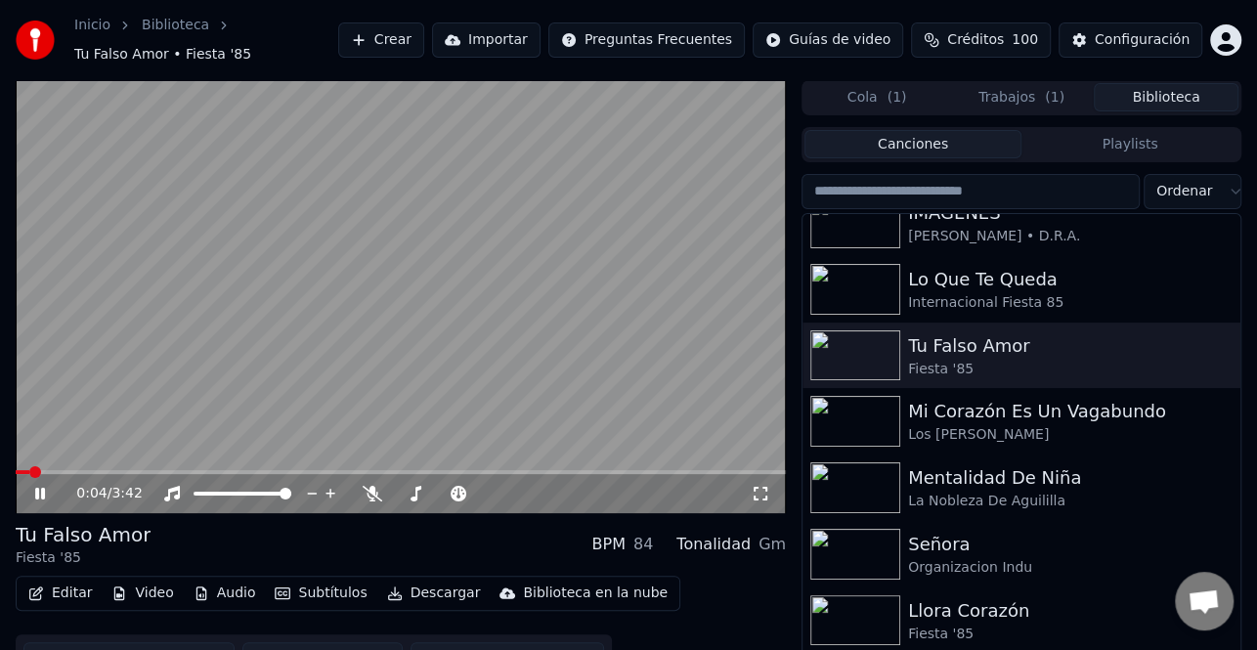
drag, startPoint x: 40, startPoint y: 478, endPoint x: 40, endPoint y: 501, distance: 23.5
click at [40, 486] on icon at bounding box center [53, 494] width 45 height 16
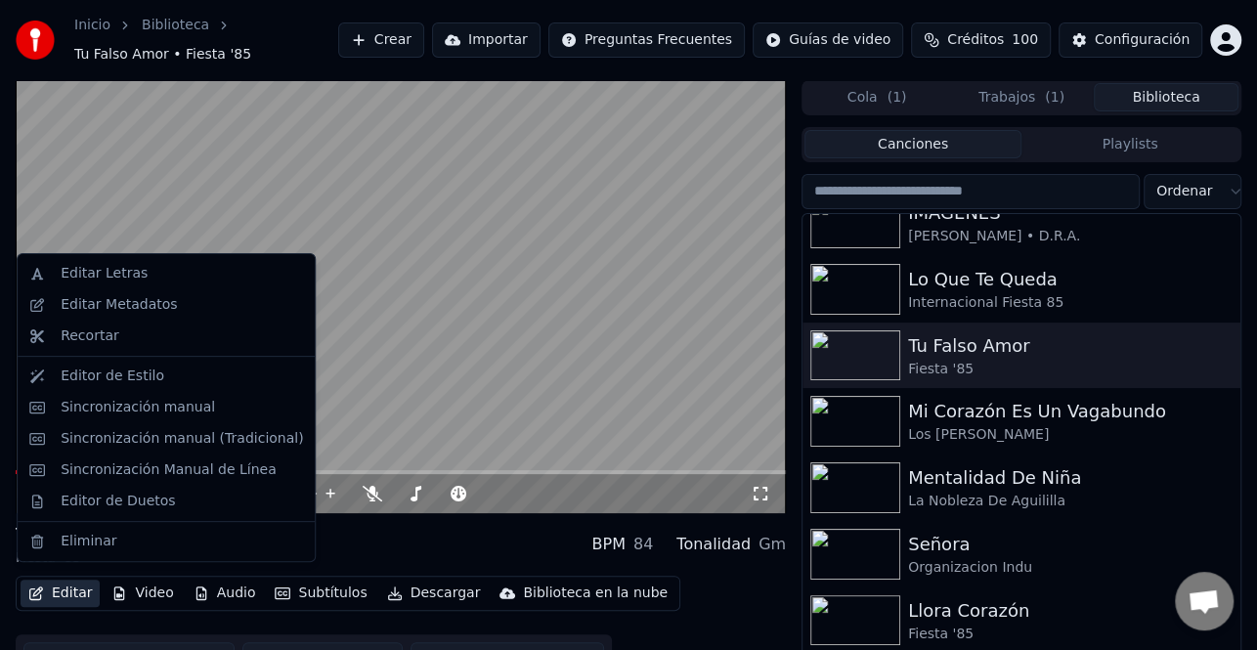
click at [71, 582] on button "Editar" at bounding box center [60, 593] width 79 height 27
click at [228, 439] on div "Sincronización manual (Tradicional)" at bounding box center [182, 439] width 242 height 20
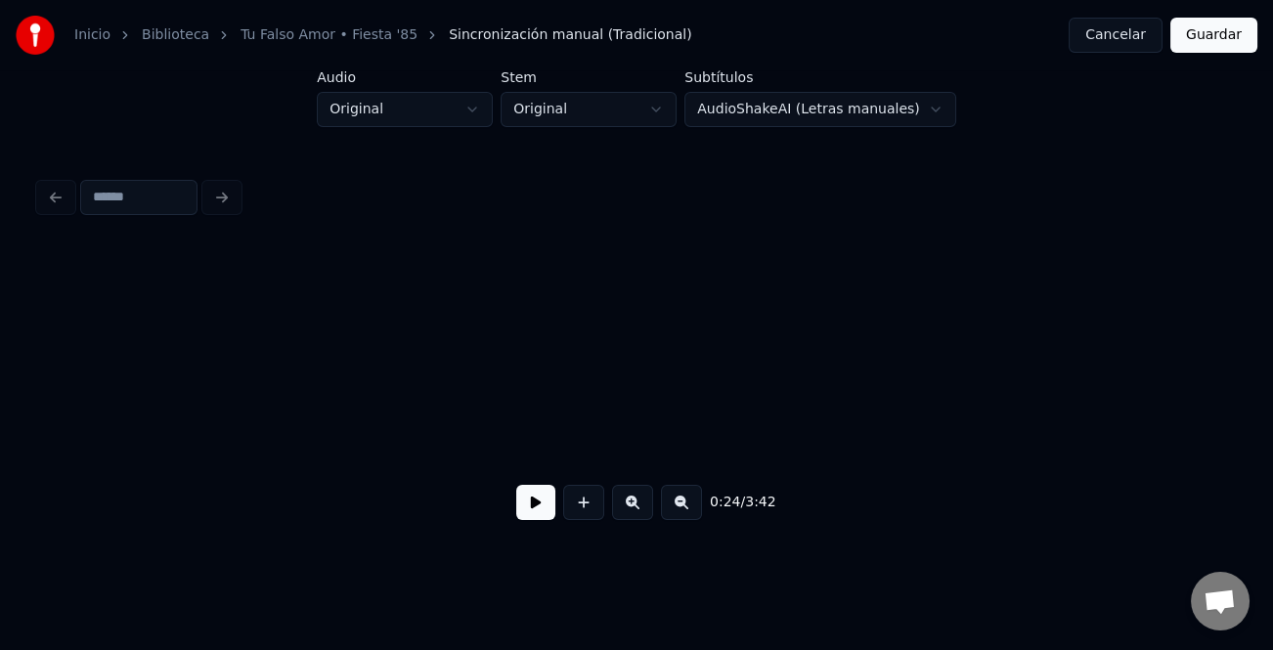
scroll to position [0, 1212]
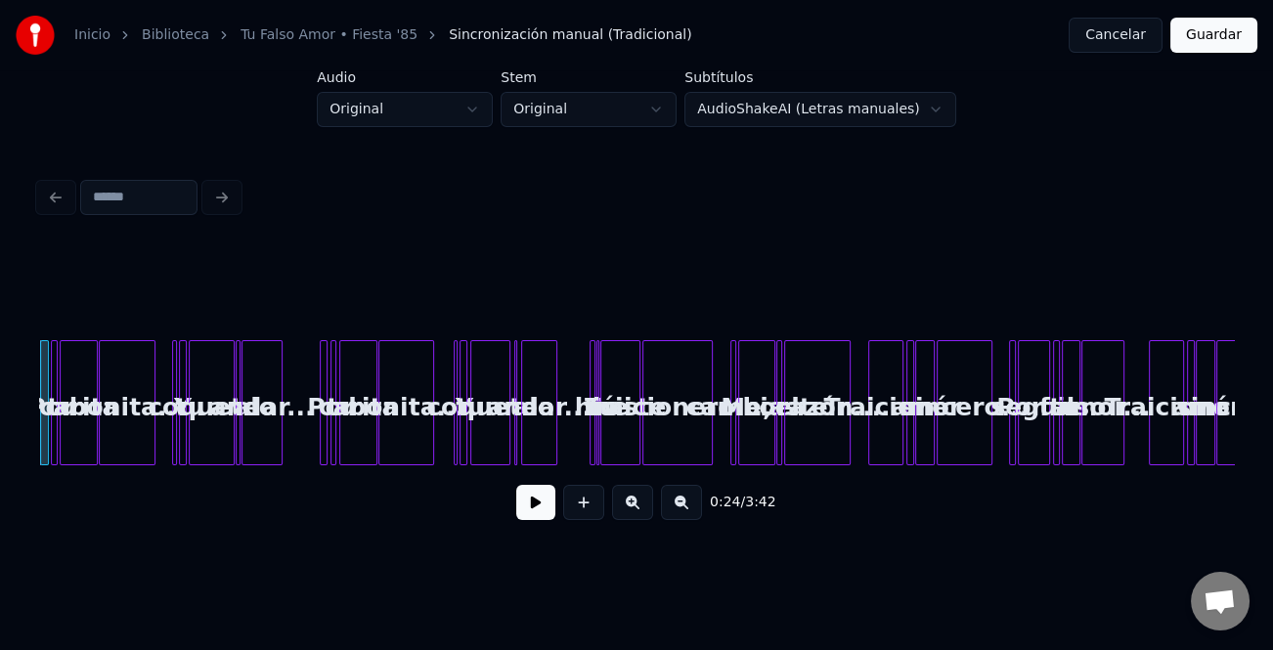
click at [631, 506] on button at bounding box center [632, 502] width 41 height 35
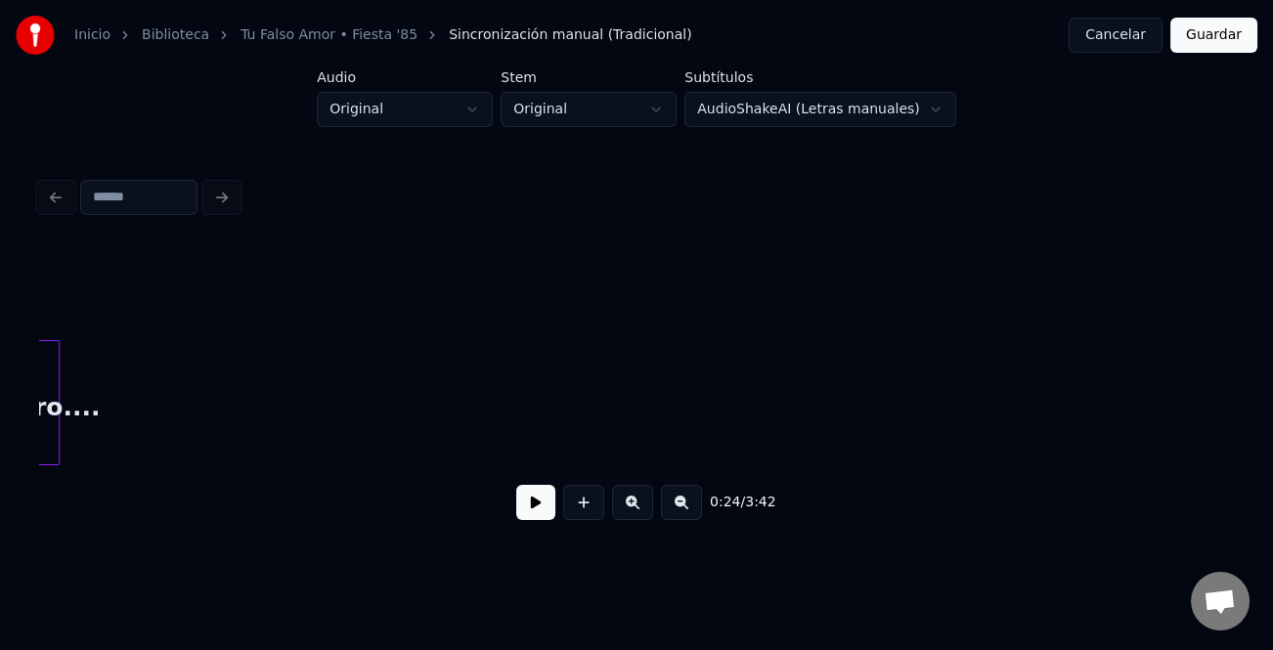
click at [631, 506] on button at bounding box center [632, 502] width 41 height 35
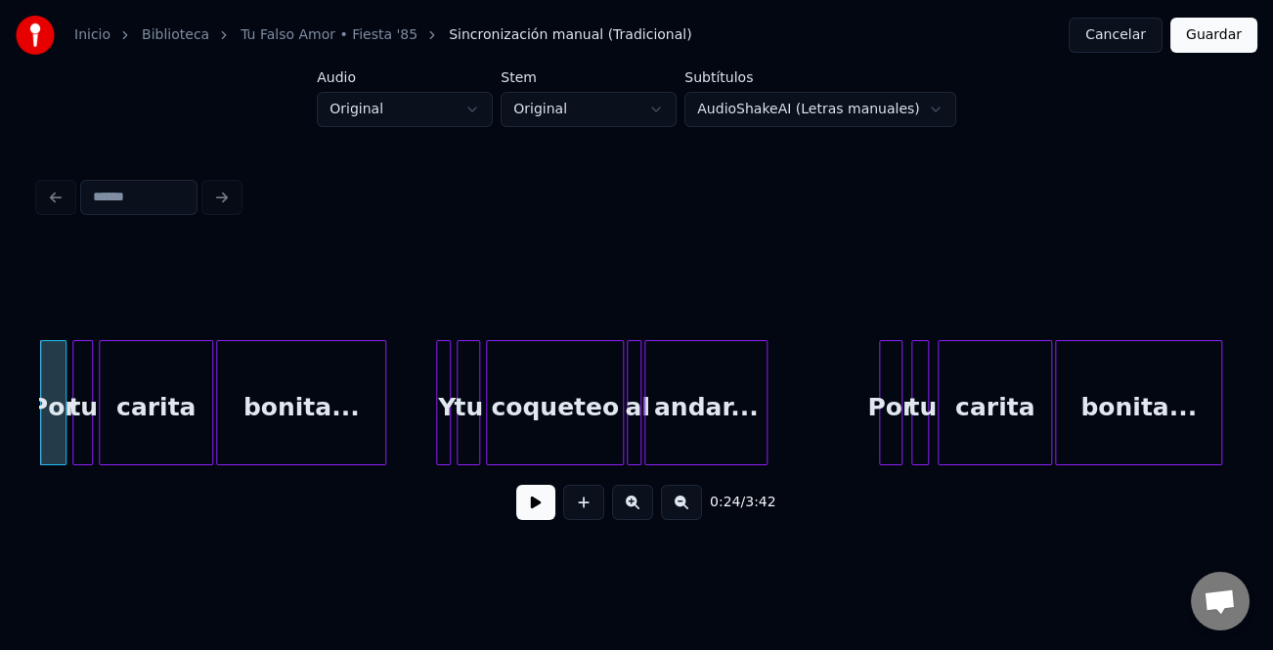
click at [631, 506] on button at bounding box center [632, 502] width 41 height 35
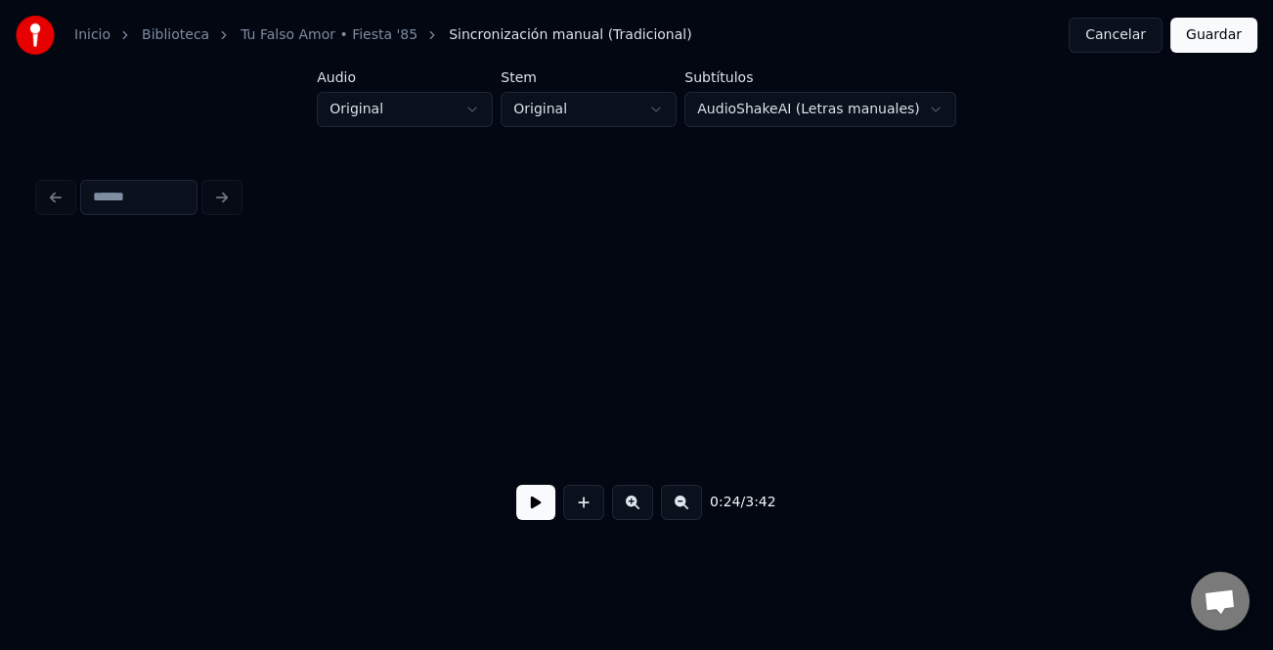
scroll to position [0, 4852]
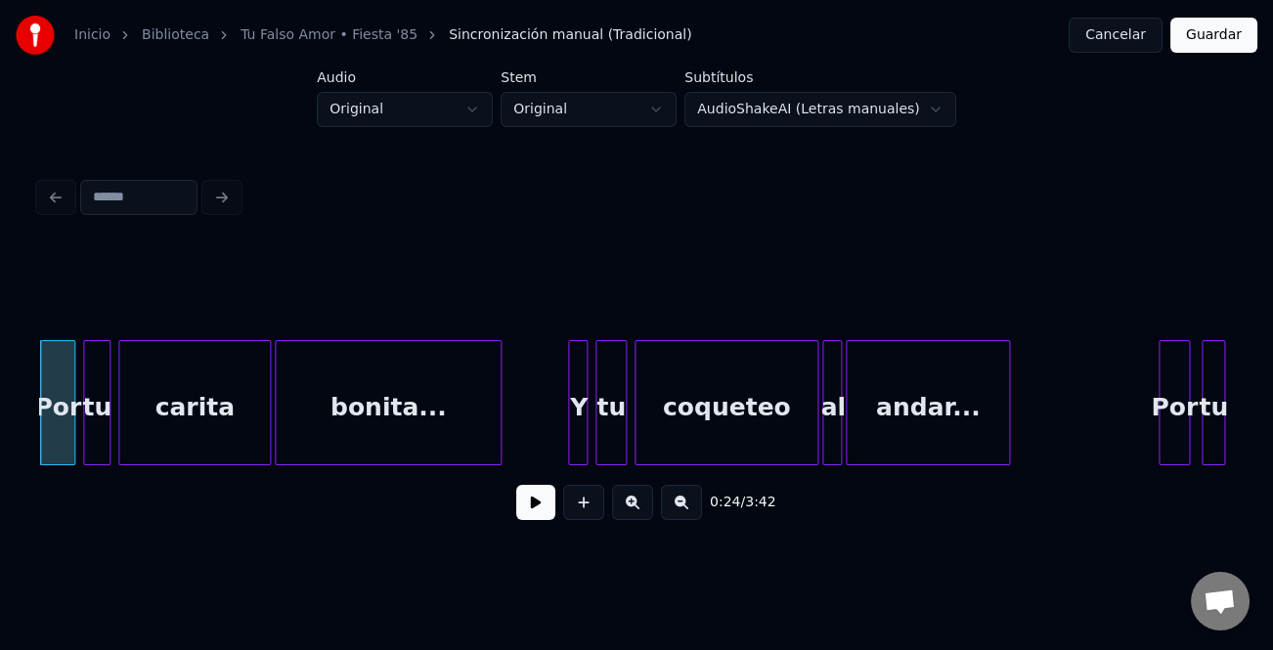
click at [538, 508] on button at bounding box center [535, 502] width 39 height 35
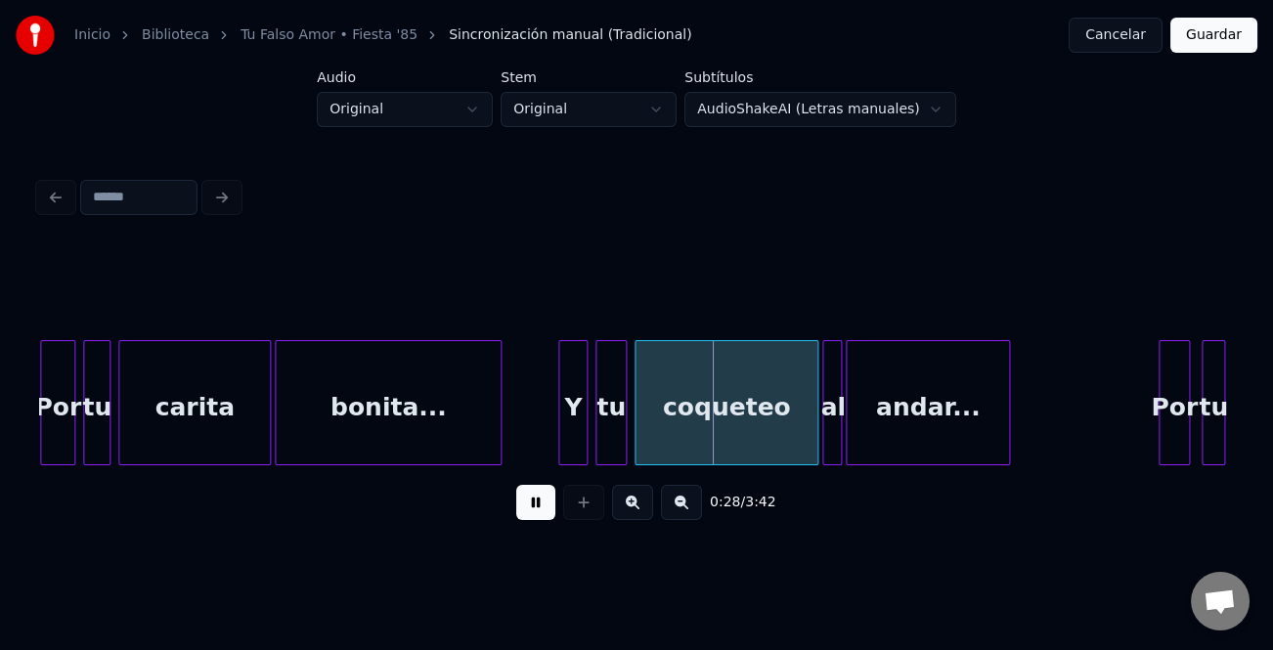
click at [561, 424] on div at bounding box center [562, 402] width 6 height 123
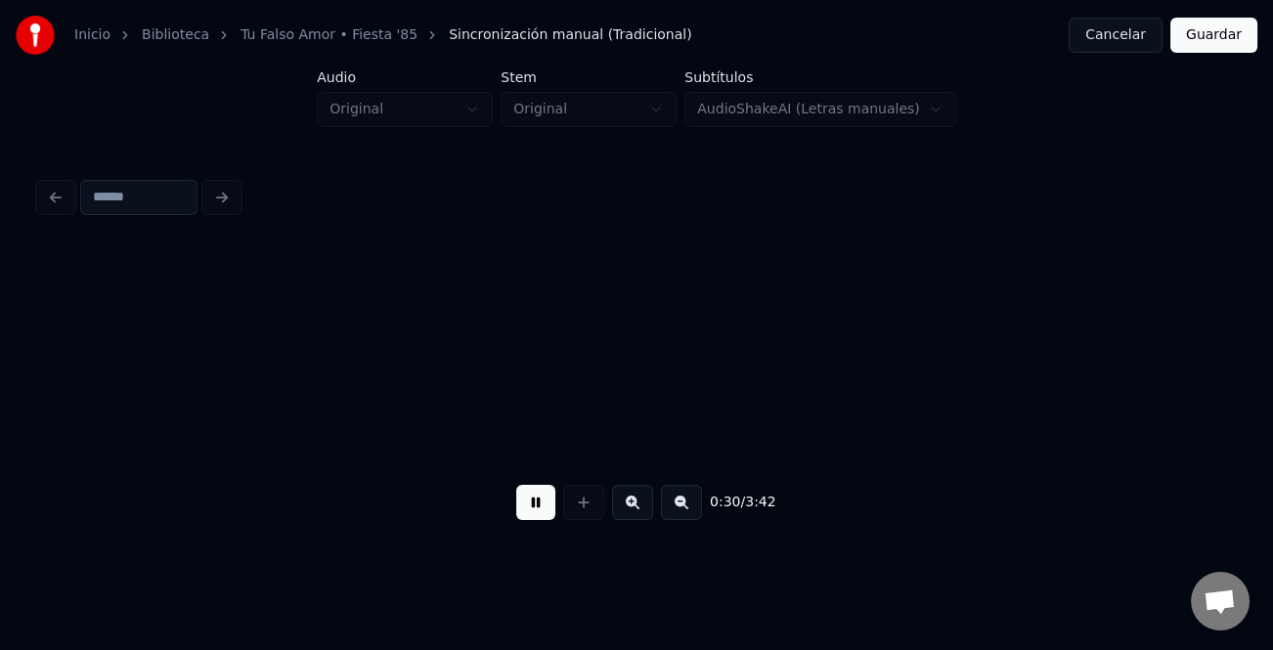
scroll to position [0, 6047]
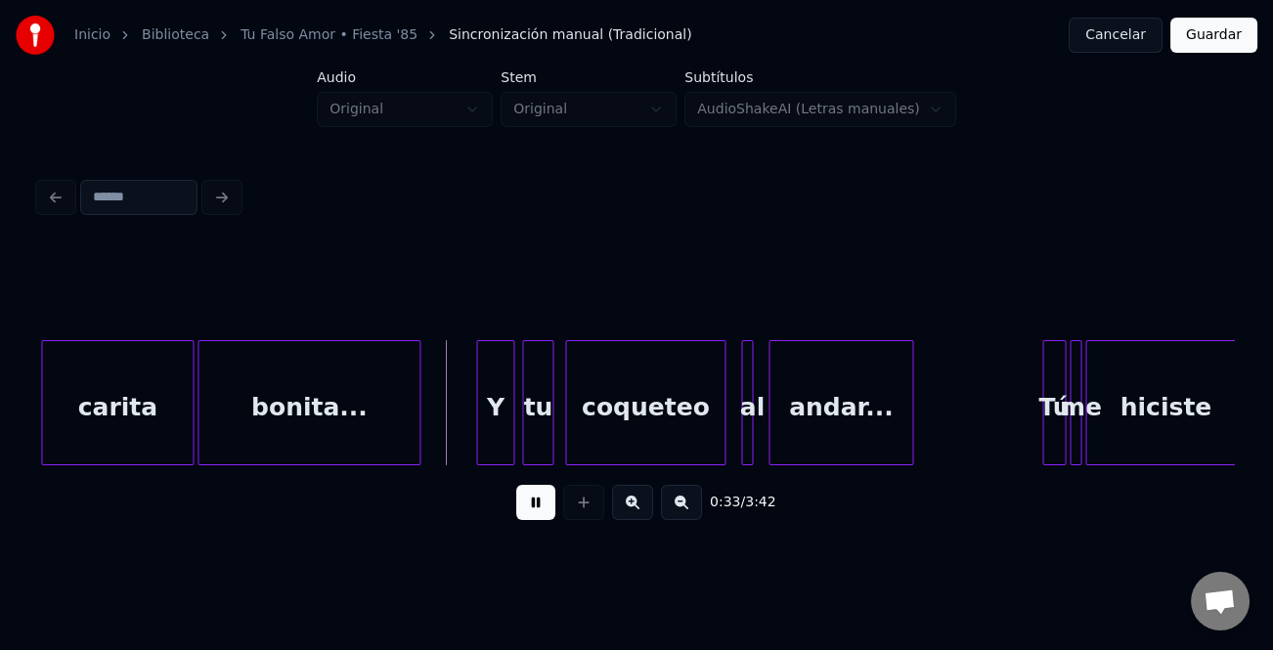
click at [482, 410] on div at bounding box center [480, 402] width 6 height 123
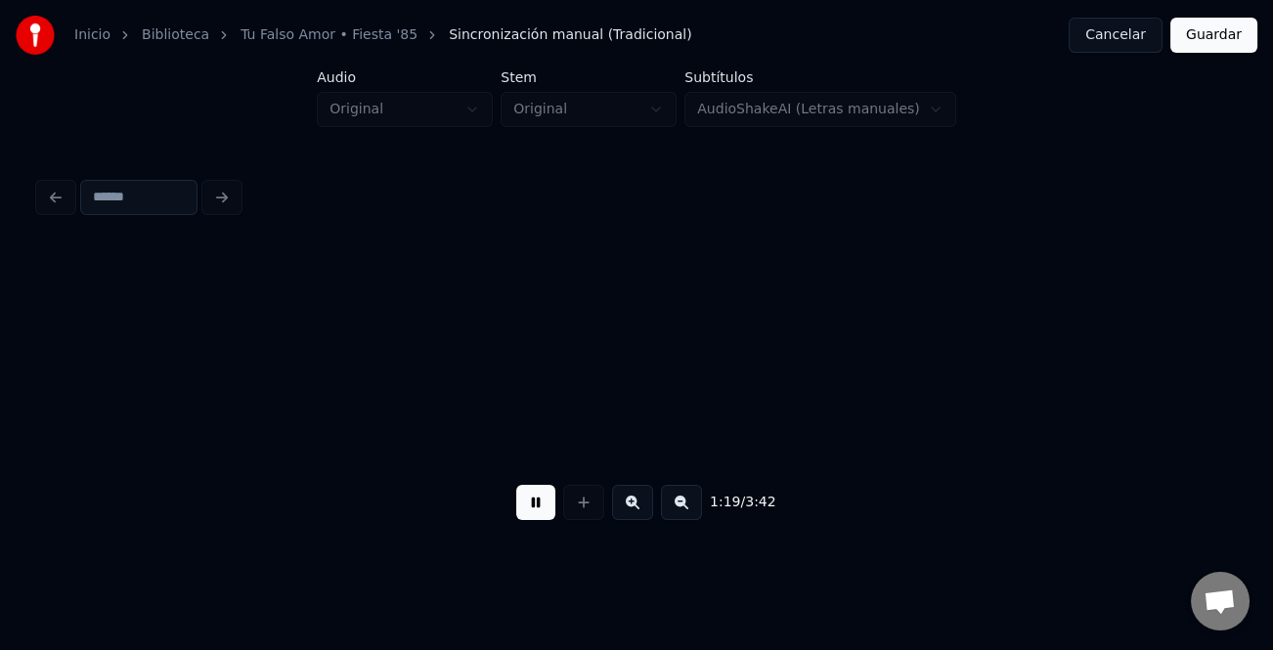
scroll to position [0, 15612]
click at [662, 508] on button at bounding box center [681, 502] width 41 height 35
click at [666, 508] on button at bounding box center [681, 502] width 41 height 35
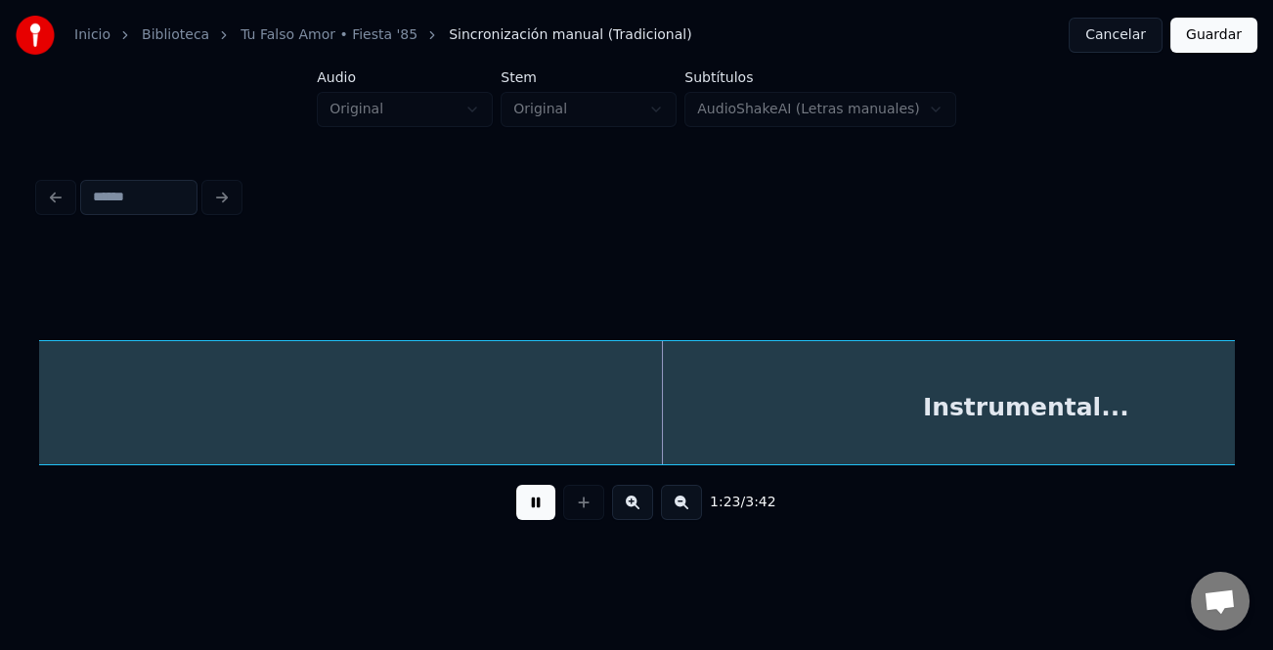
click at [17, 372] on div "Inicio Biblioteca Tu Falso Amor • Fiesta '85 Sincronización manual (Tradicional…" at bounding box center [636, 274] width 1273 height 548
click at [530, 505] on button at bounding box center [535, 502] width 39 height 35
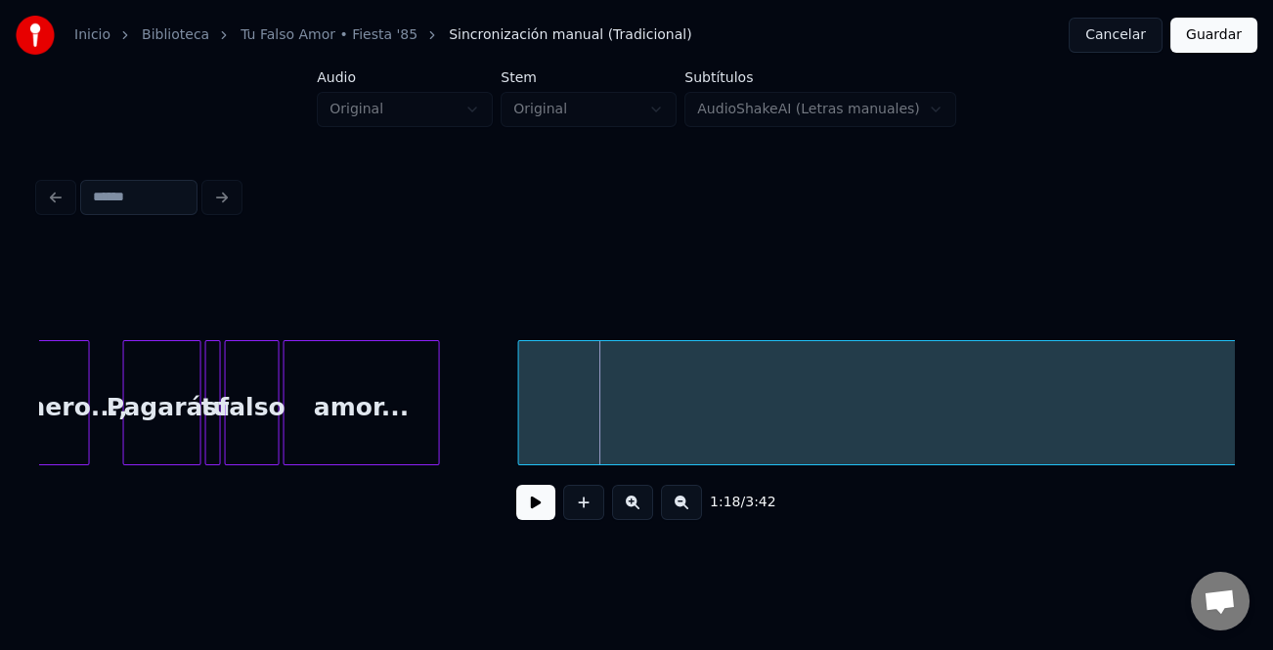
scroll to position [0, 7164]
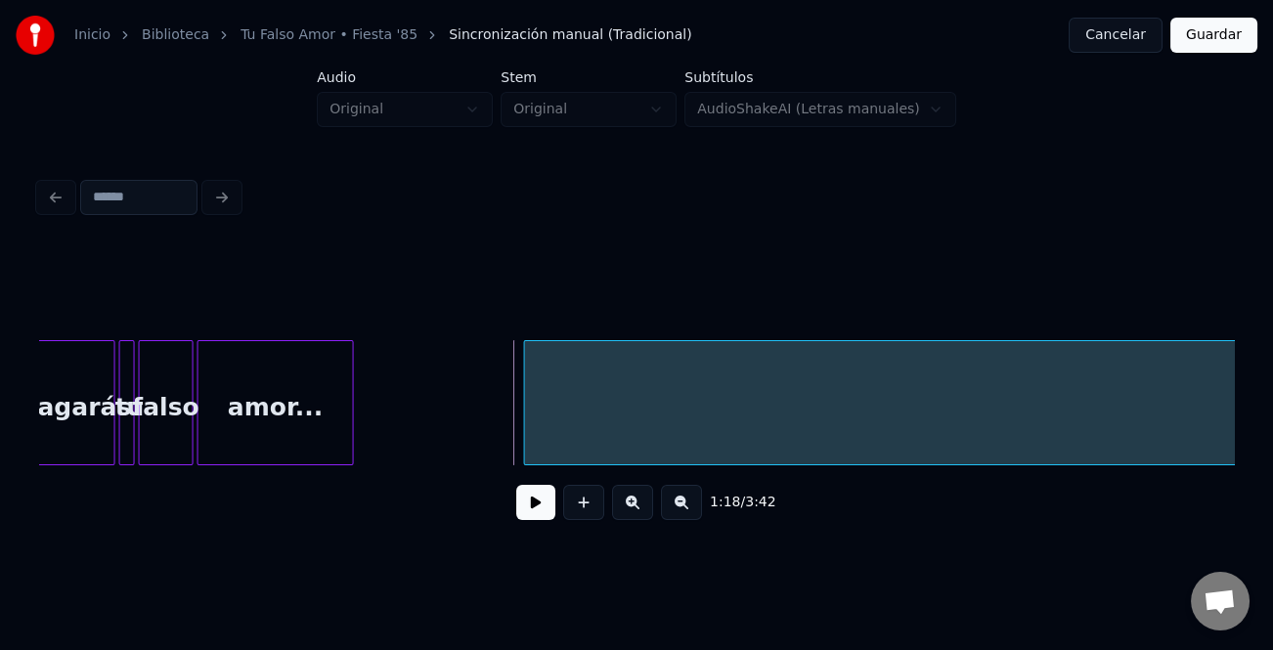
click at [525, 438] on div at bounding box center [528, 402] width 6 height 123
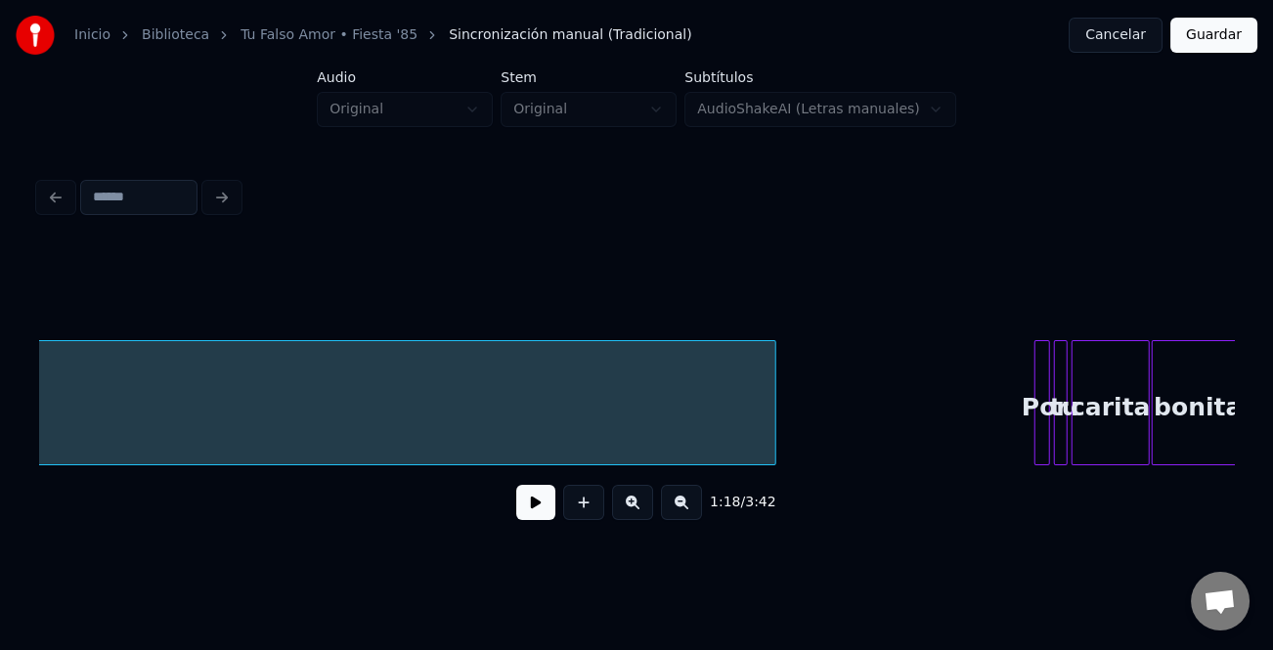
scroll to position [0, 9094]
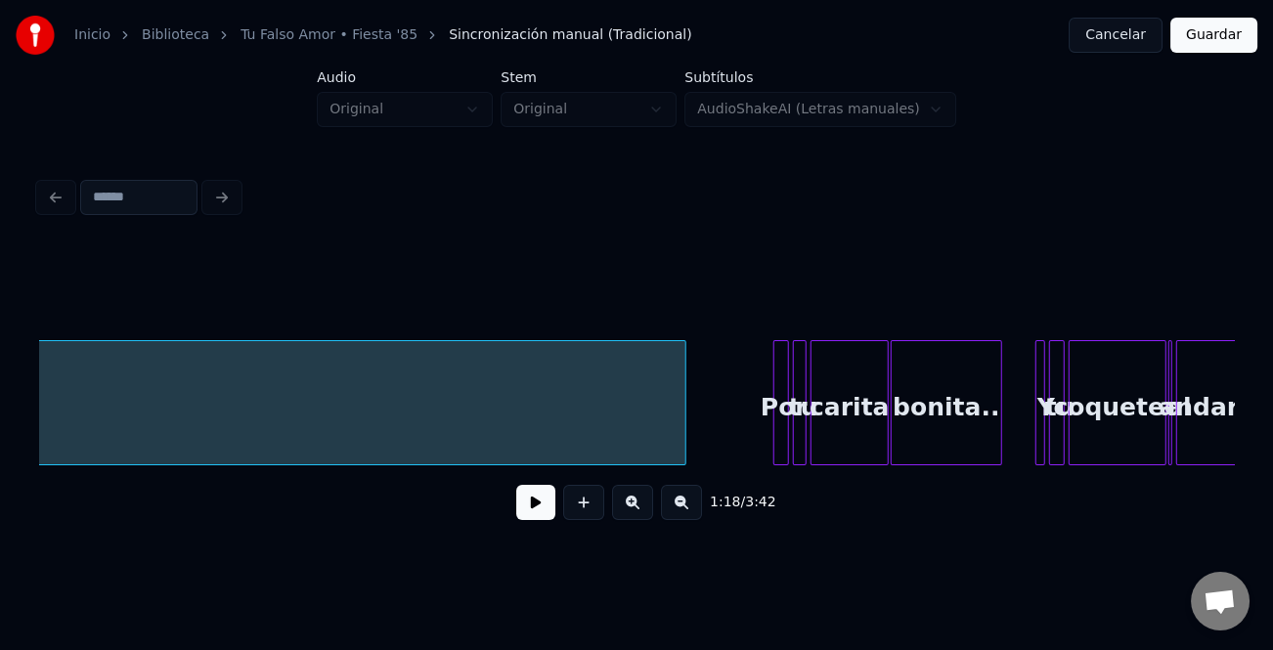
click at [680, 438] on div at bounding box center [682, 402] width 6 height 123
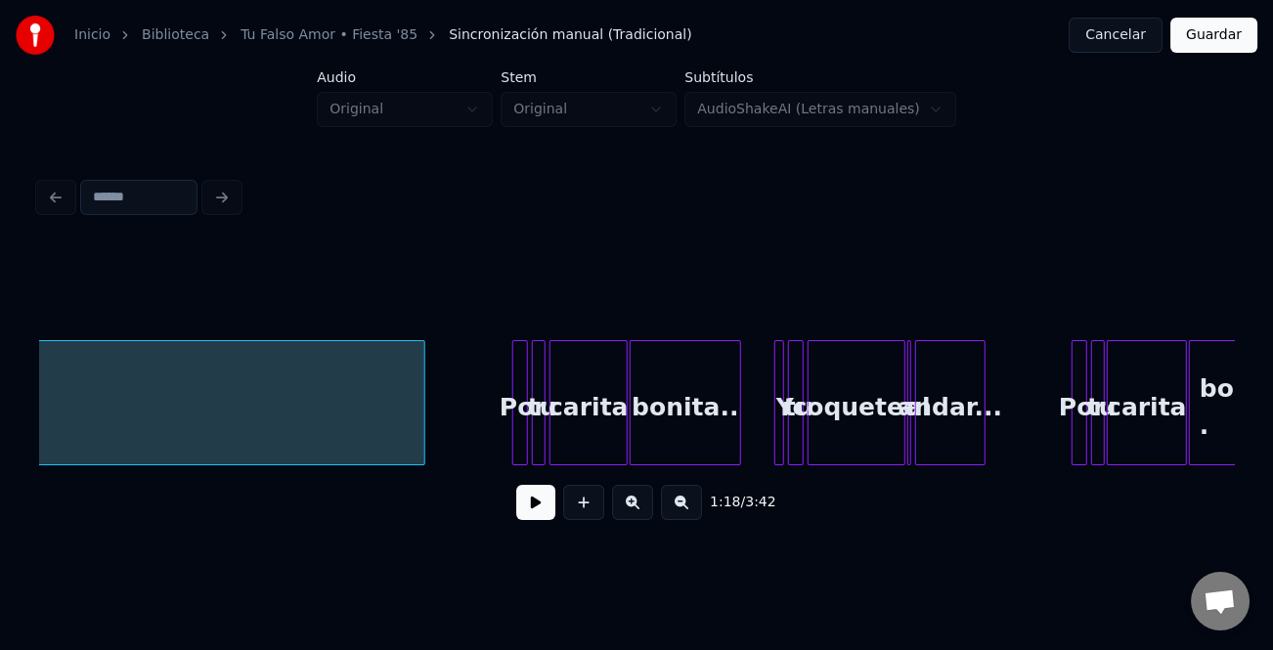
scroll to position [0, 9320]
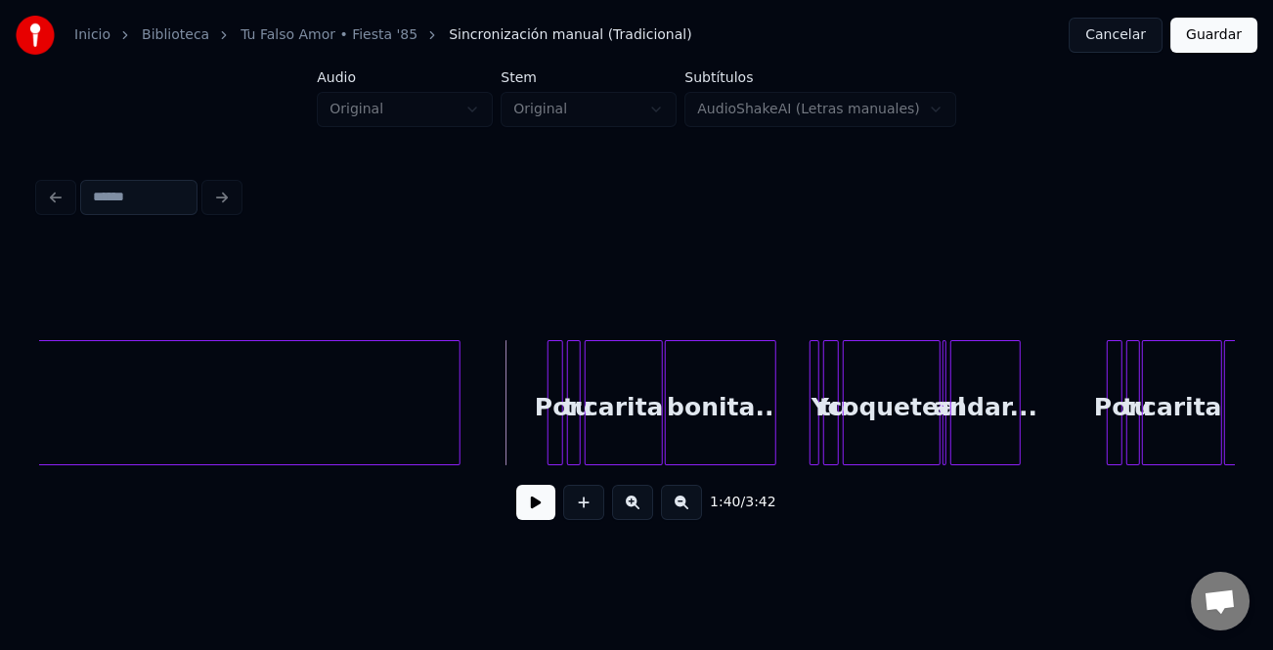
drag, startPoint x: 533, startPoint y: 502, endPoint x: 624, endPoint y: 530, distance: 94.9
click at [544, 508] on button at bounding box center [535, 502] width 39 height 35
click at [631, 511] on button at bounding box center [632, 502] width 41 height 35
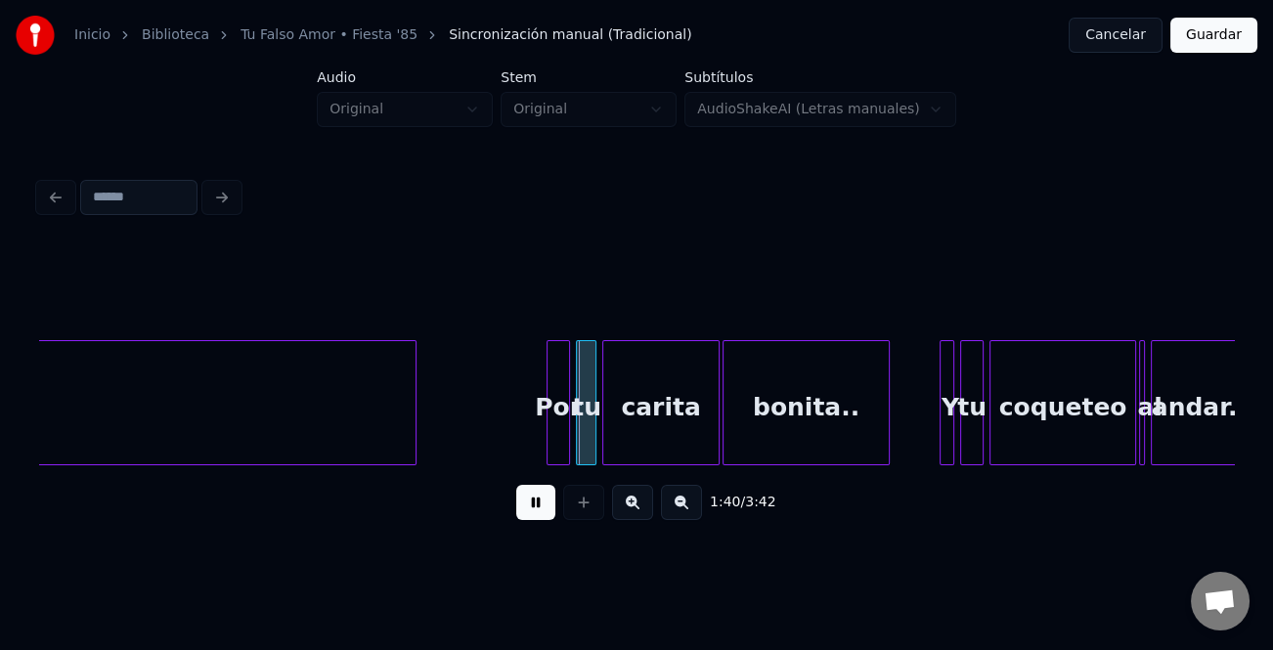
click at [631, 511] on button at bounding box center [632, 502] width 41 height 35
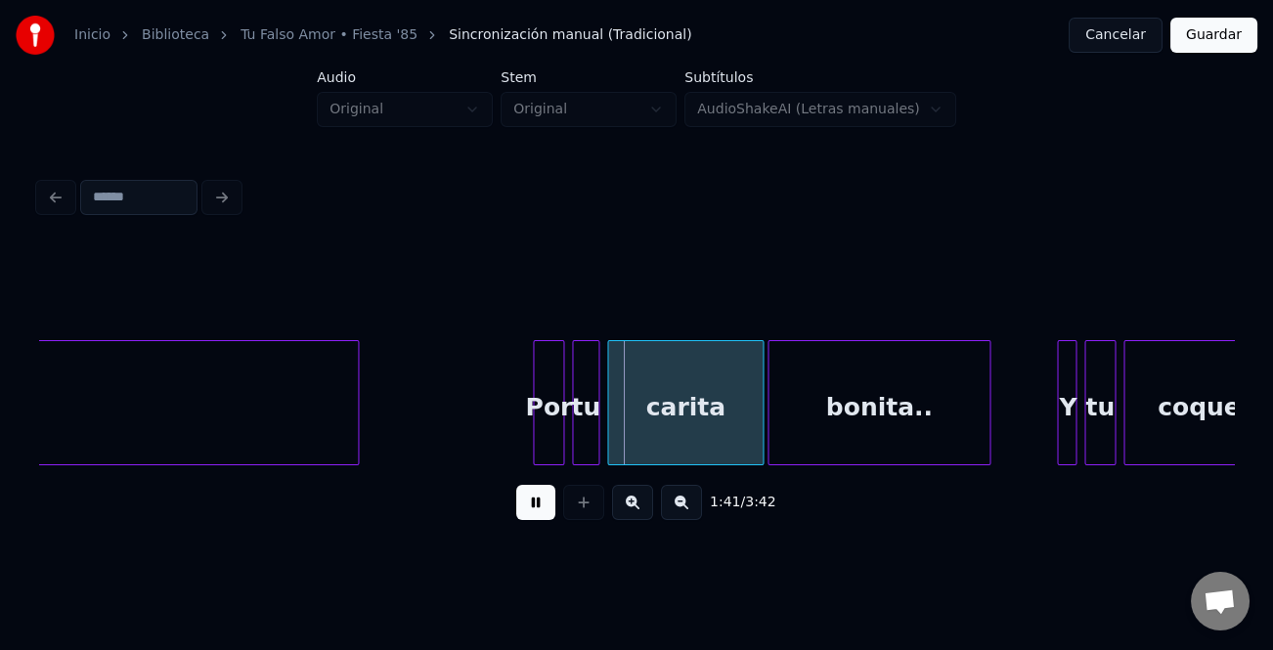
click at [631, 511] on button at bounding box center [632, 502] width 41 height 35
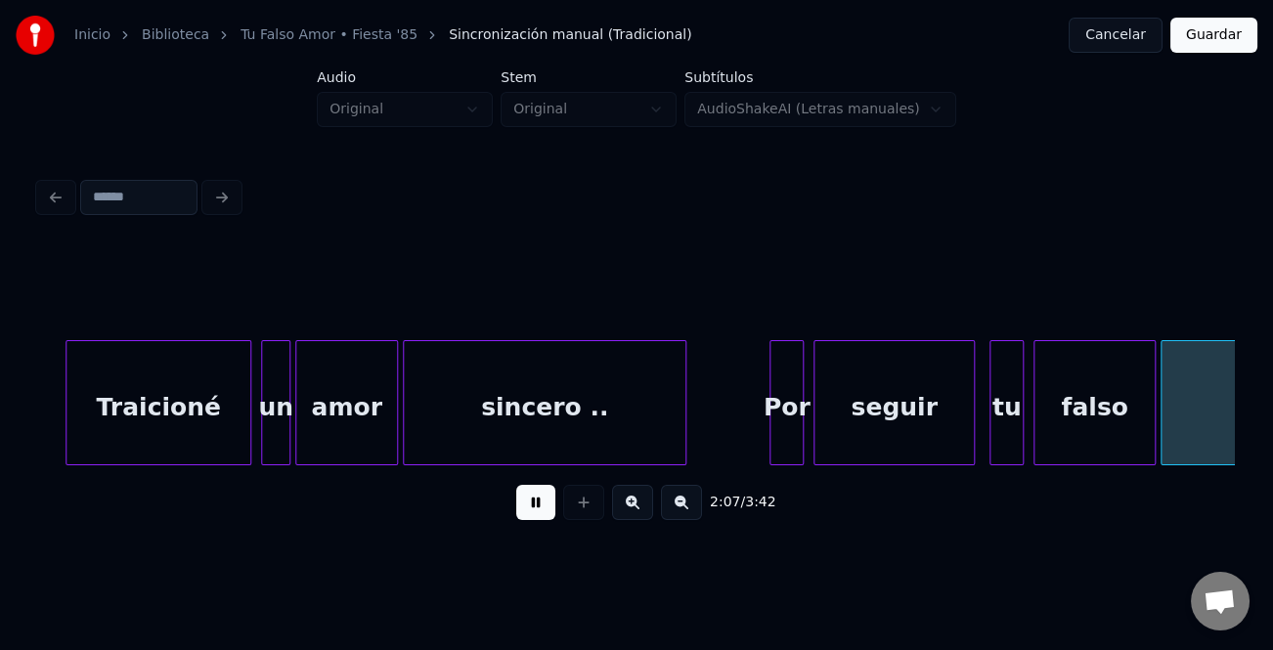
scroll to position [0, 31279]
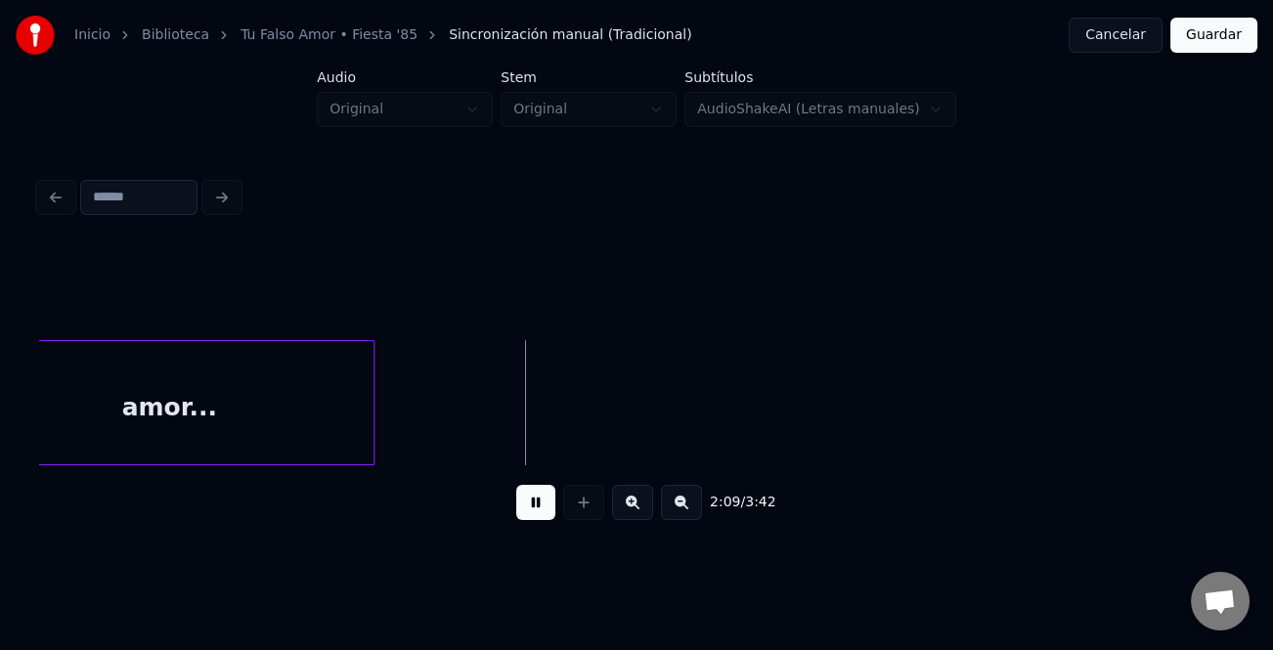
click at [688, 508] on button at bounding box center [681, 502] width 41 height 35
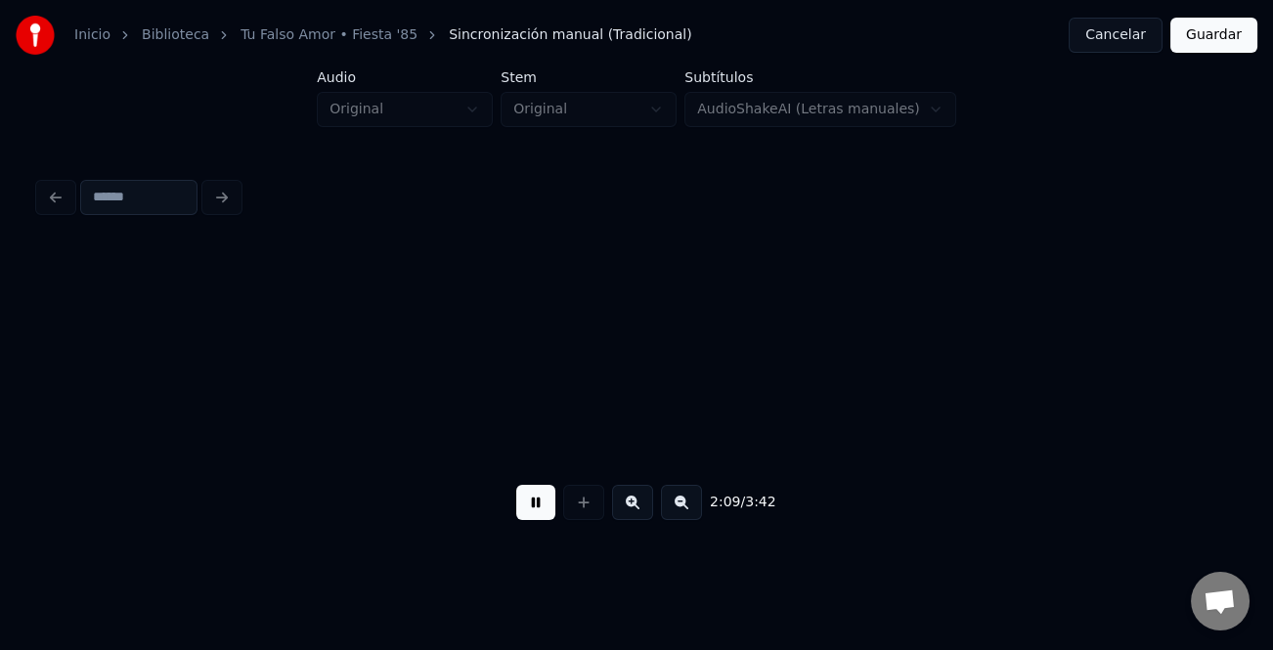
click at [687, 508] on button at bounding box center [681, 502] width 41 height 35
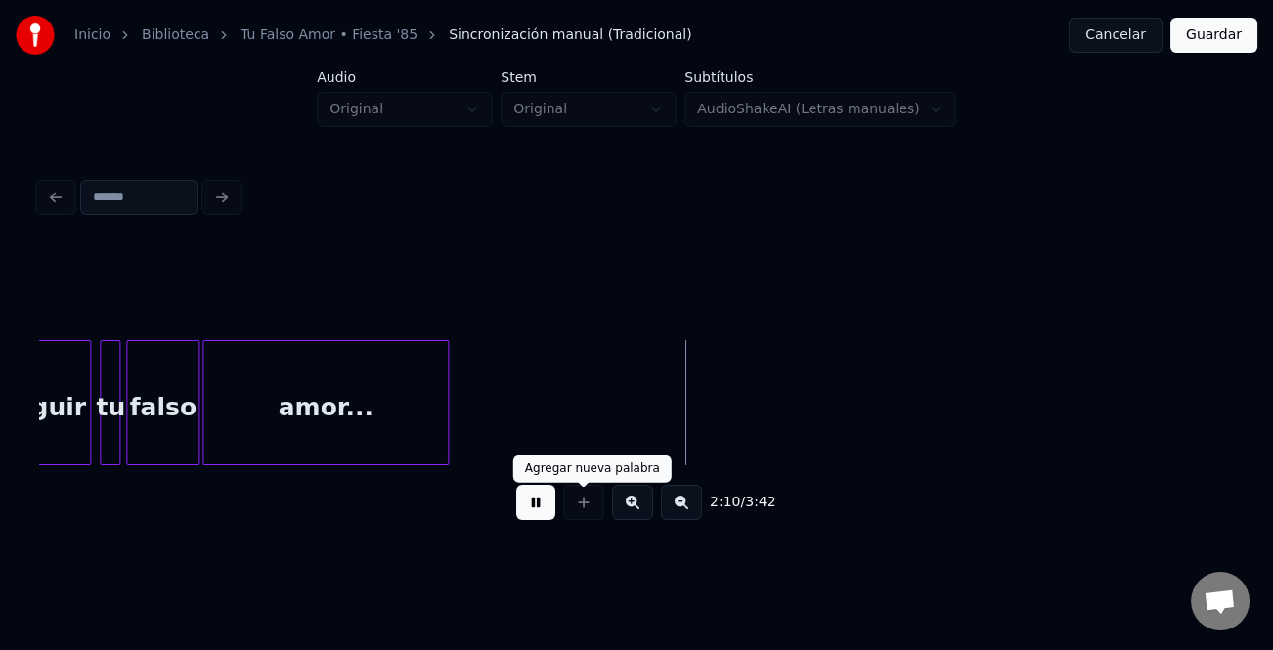
click at [551, 501] on button at bounding box center [535, 502] width 39 height 35
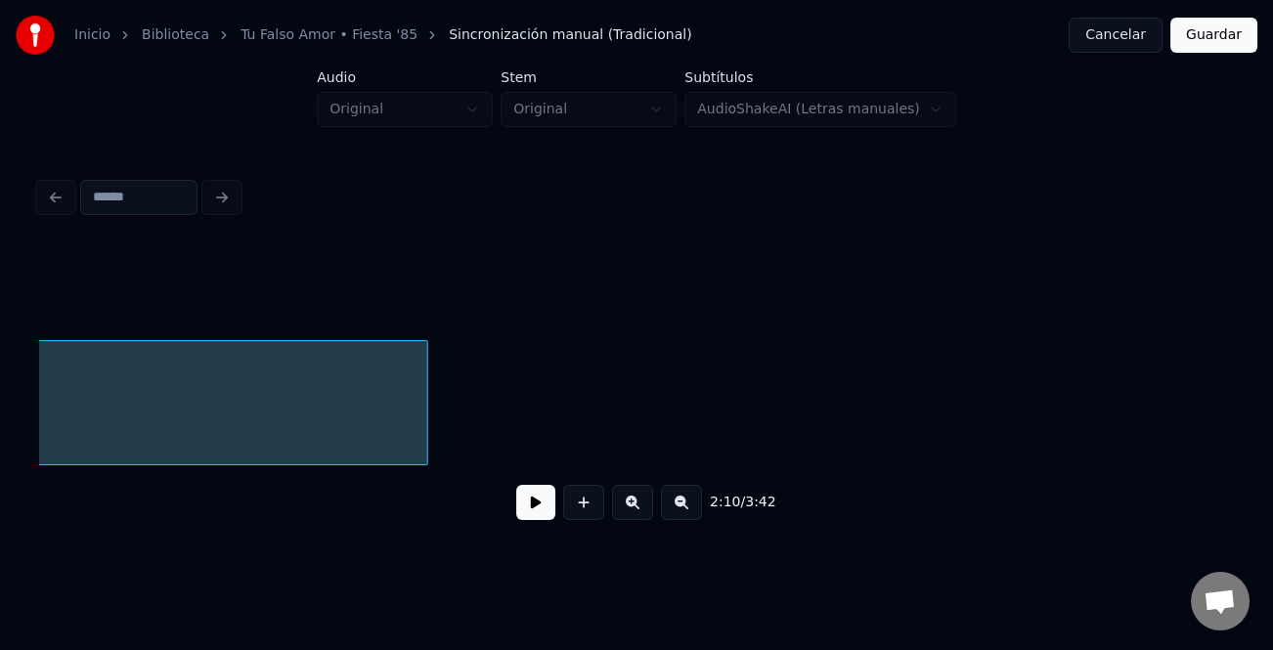
scroll to position [0, 22691]
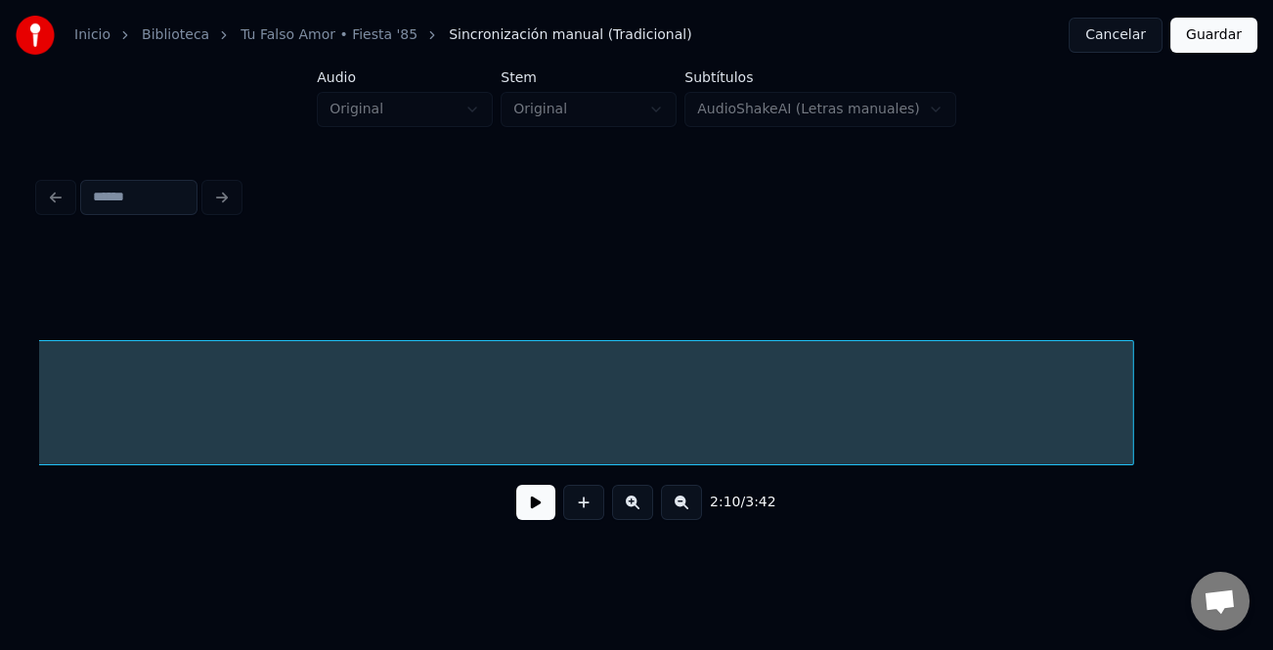
click at [1132, 427] on div at bounding box center [1130, 402] width 6 height 123
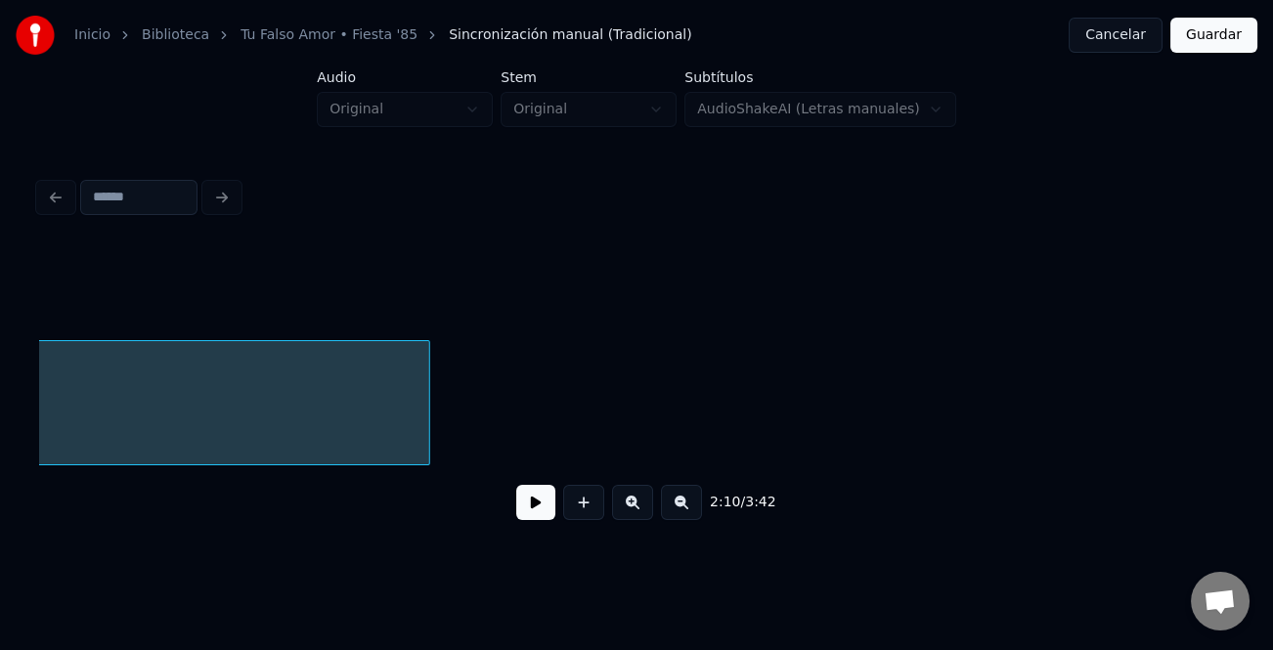
scroll to position [0, 23578]
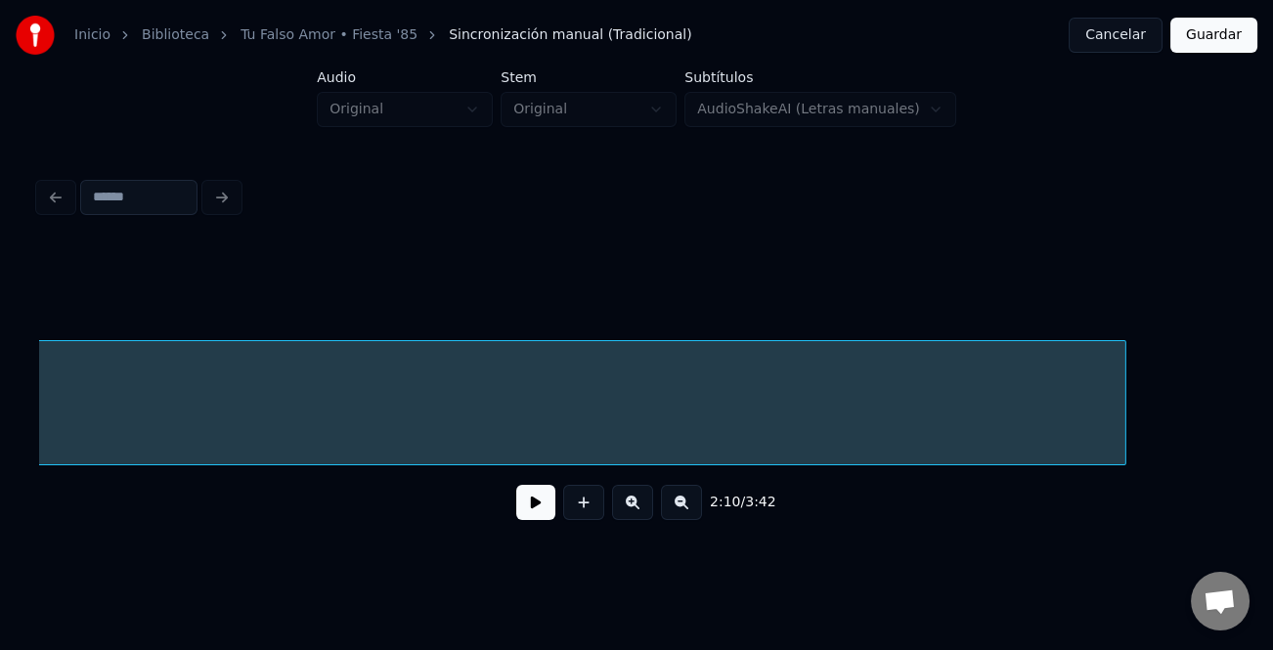
click at [1125, 422] on div at bounding box center [1122, 402] width 6 height 123
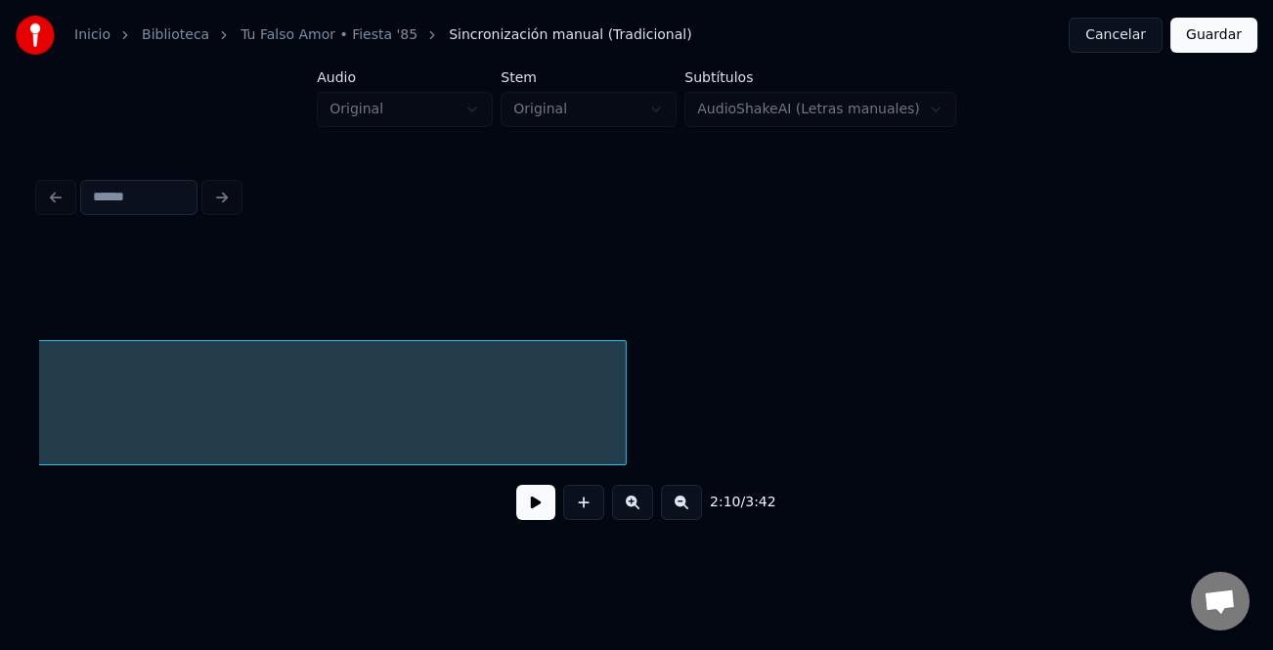
scroll to position [0, 24412]
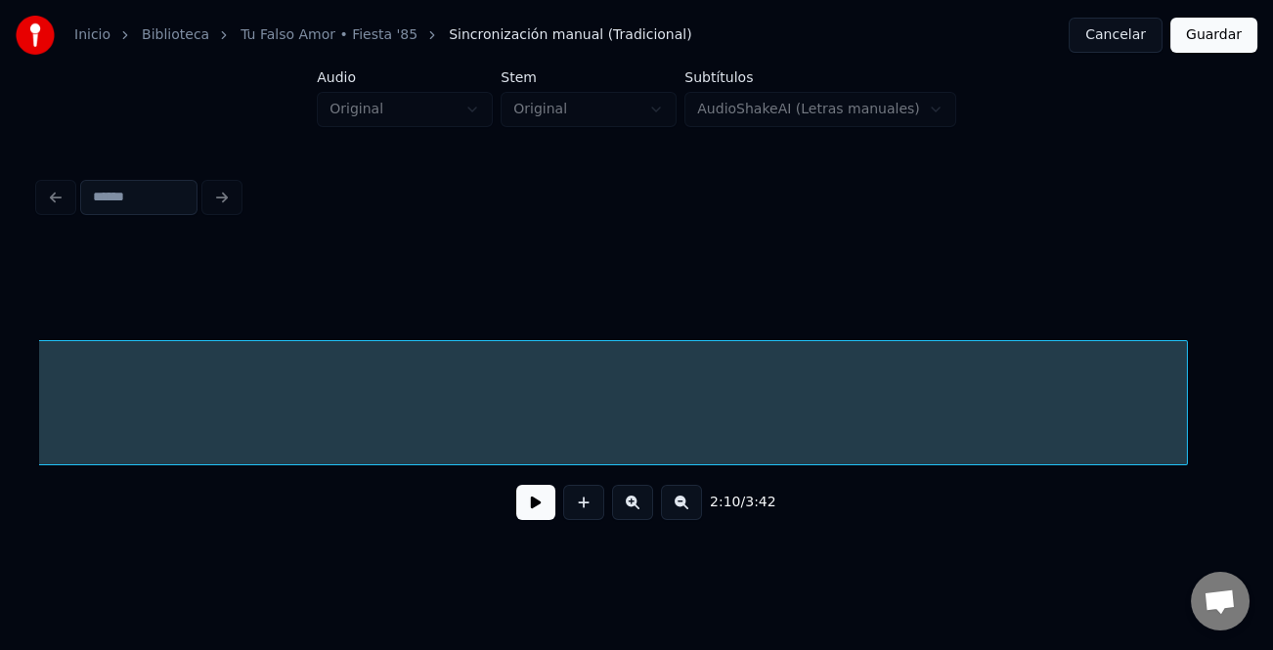
click at [1182, 523] on div "2:10 / 3:42" at bounding box center [636, 390] width 1195 height 297
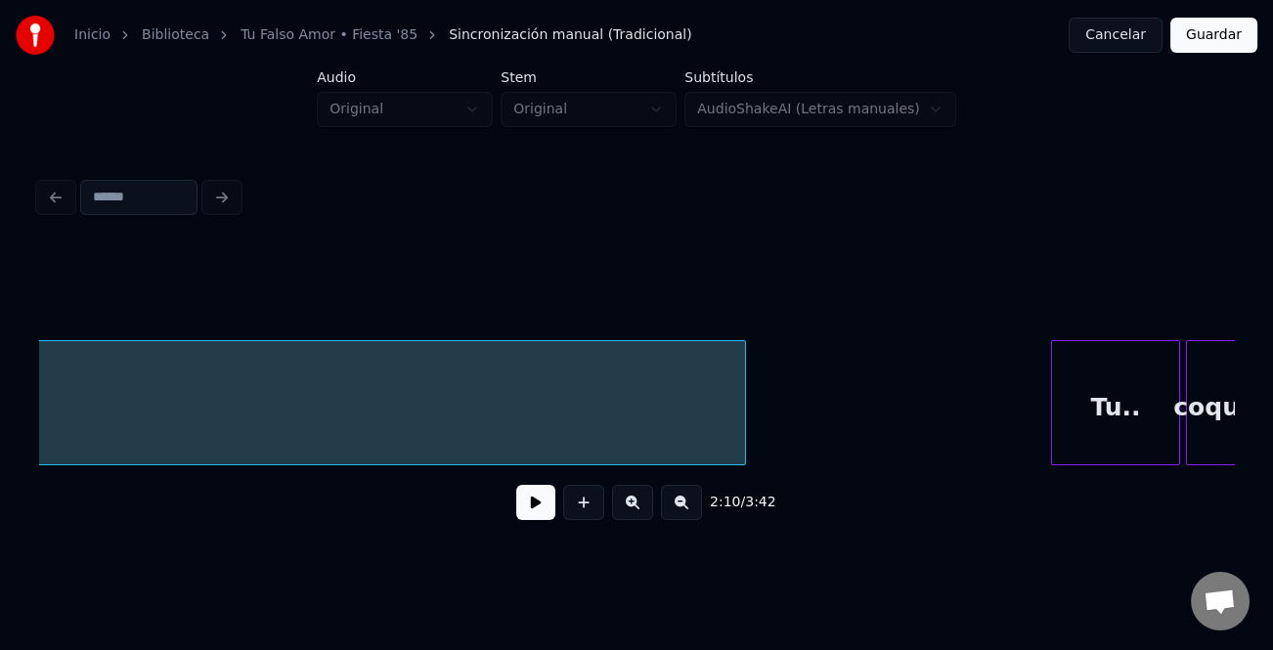
scroll to position [0, 24907]
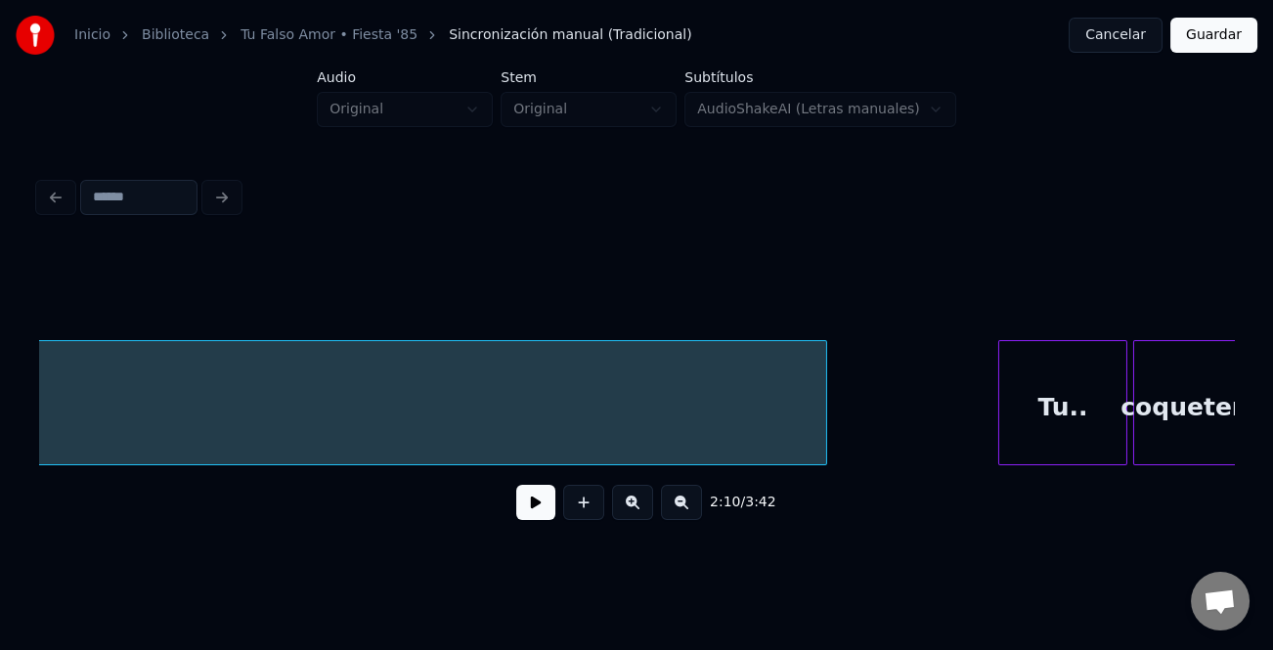
click at [823, 457] on div "Instrumental... Tu.. coquetería" at bounding box center [636, 402] width 1195 height 125
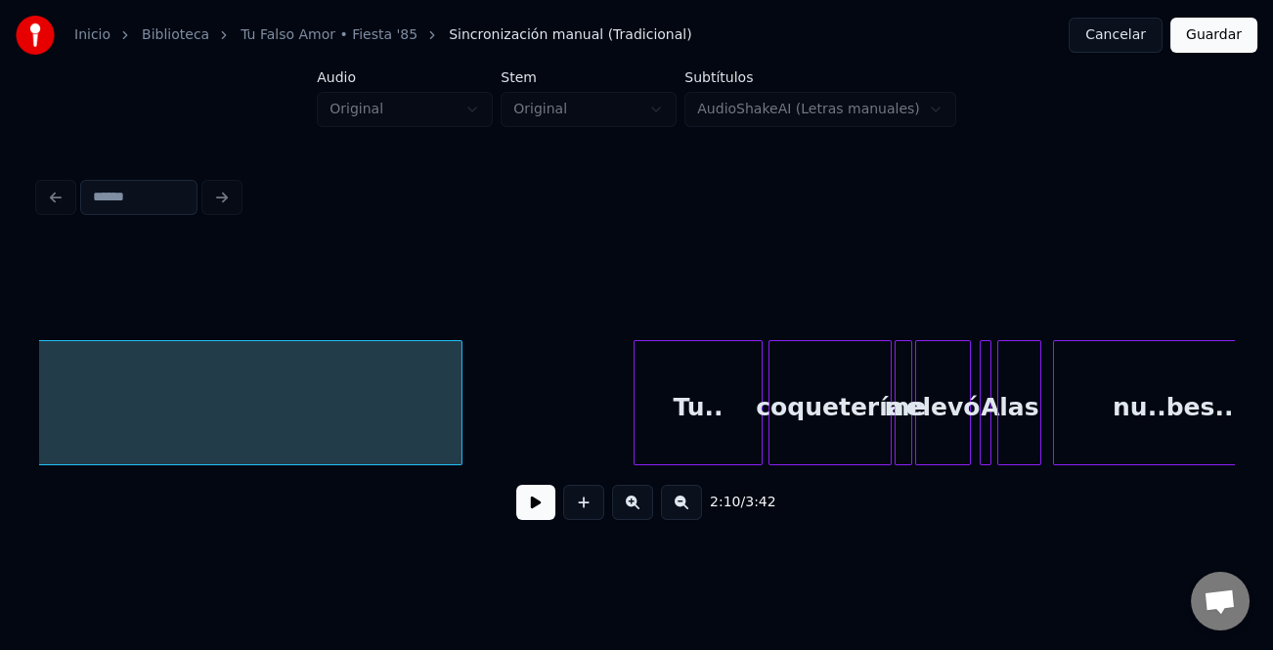
scroll to position [0, 25690]
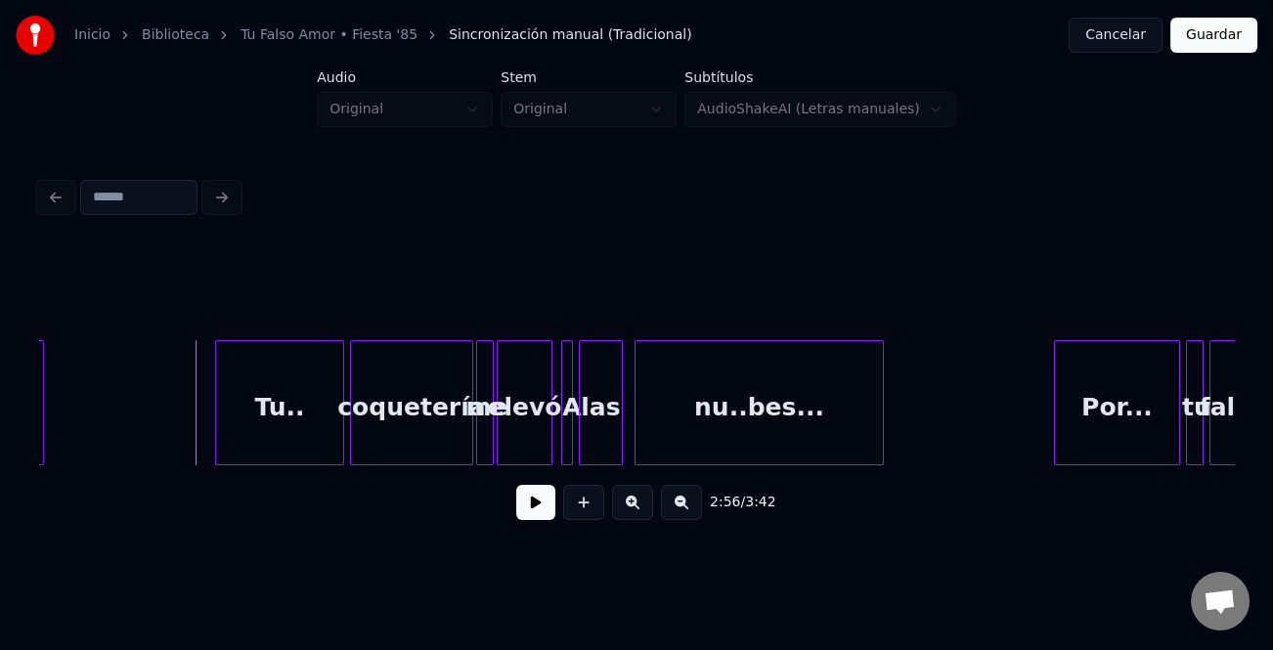
click at [548, 507] on button at bounding box center [535, 502] width 39 height 35
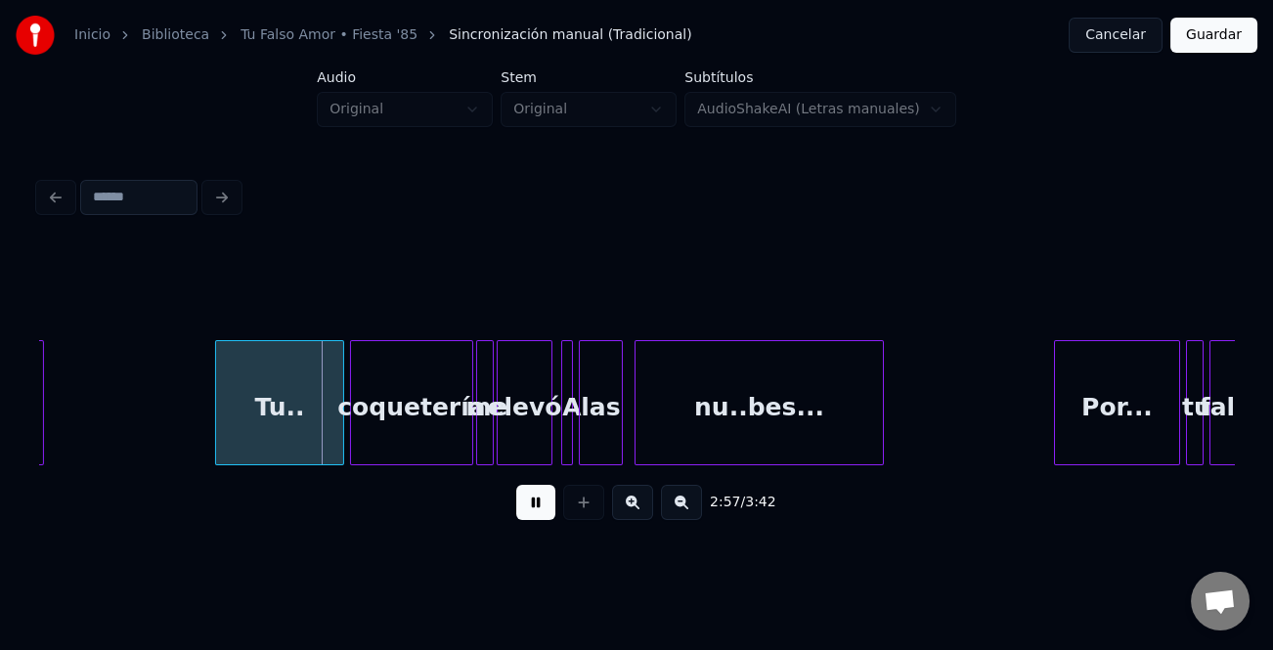
click at [634, 507] on button at bounding box center [632, 502] width 41 height 35
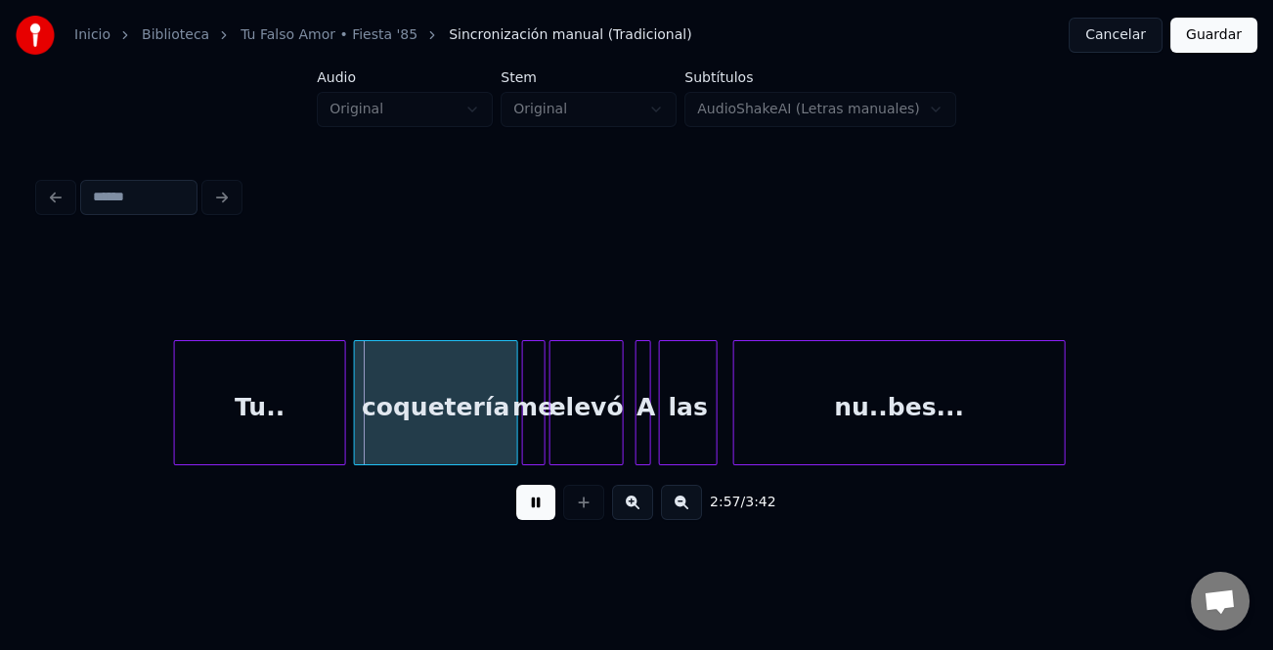
click at [634, 507] on button at bounding box center [632, 502] width 41 height 35
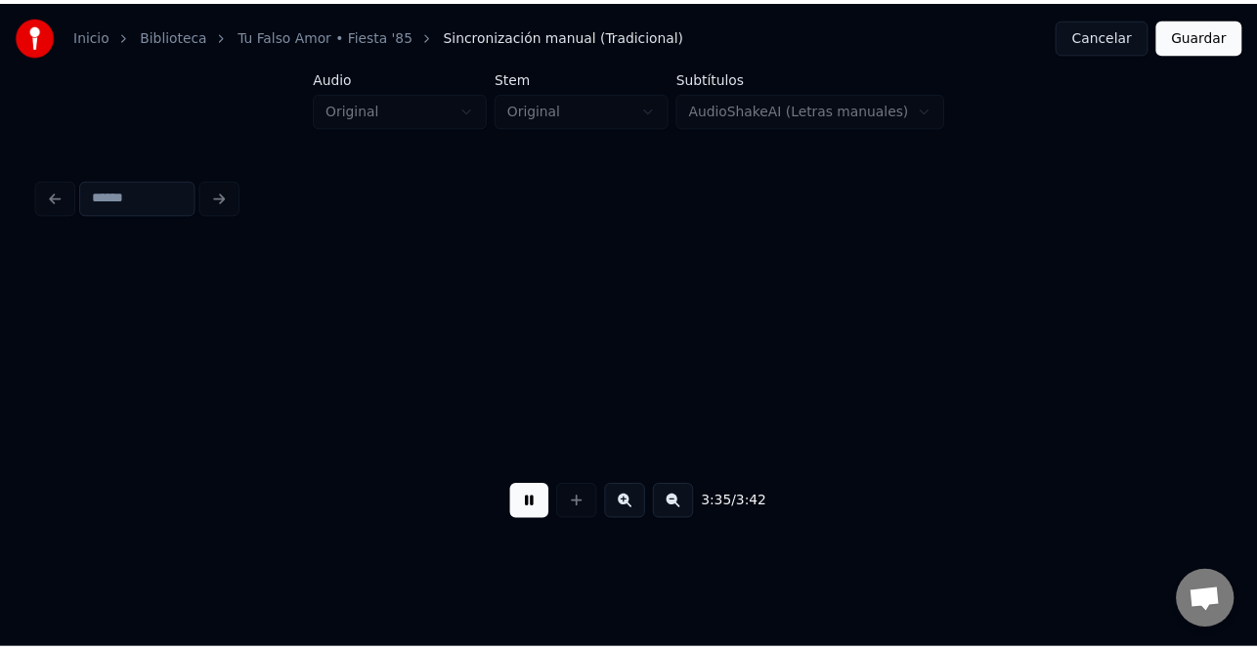
scroll to position [0, 52598]
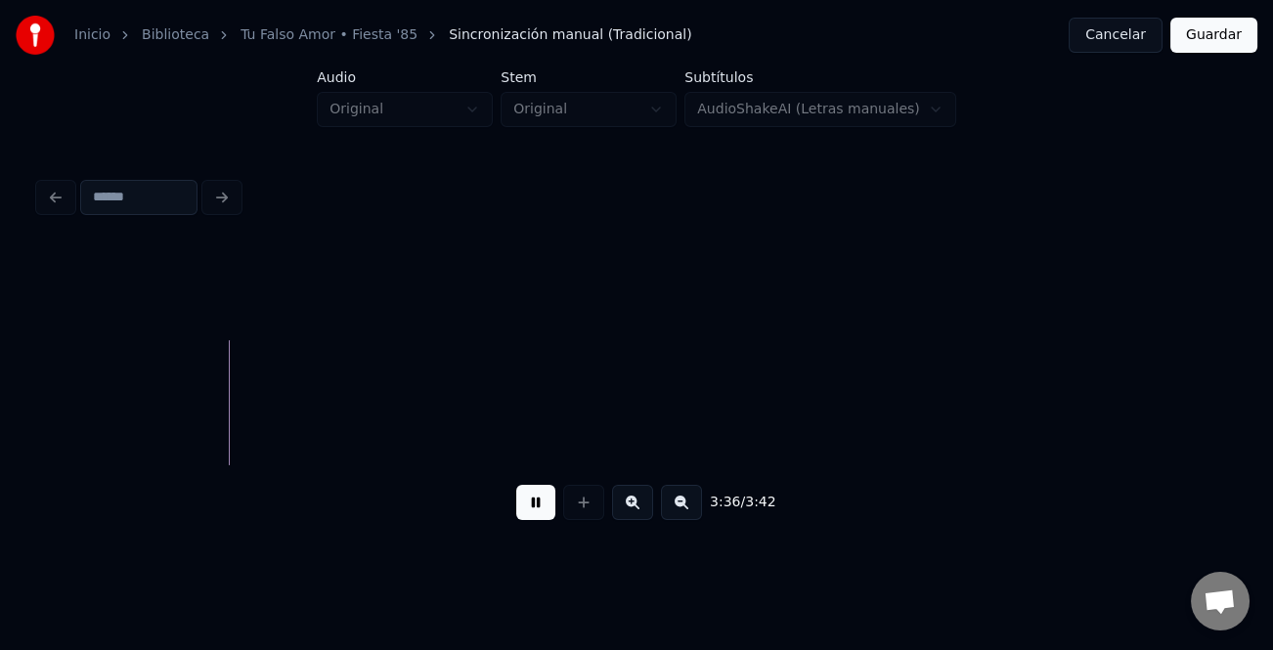
click at [1213, 48] on button "Guardar" at bounding box center [1213, 35] width 87 height 35
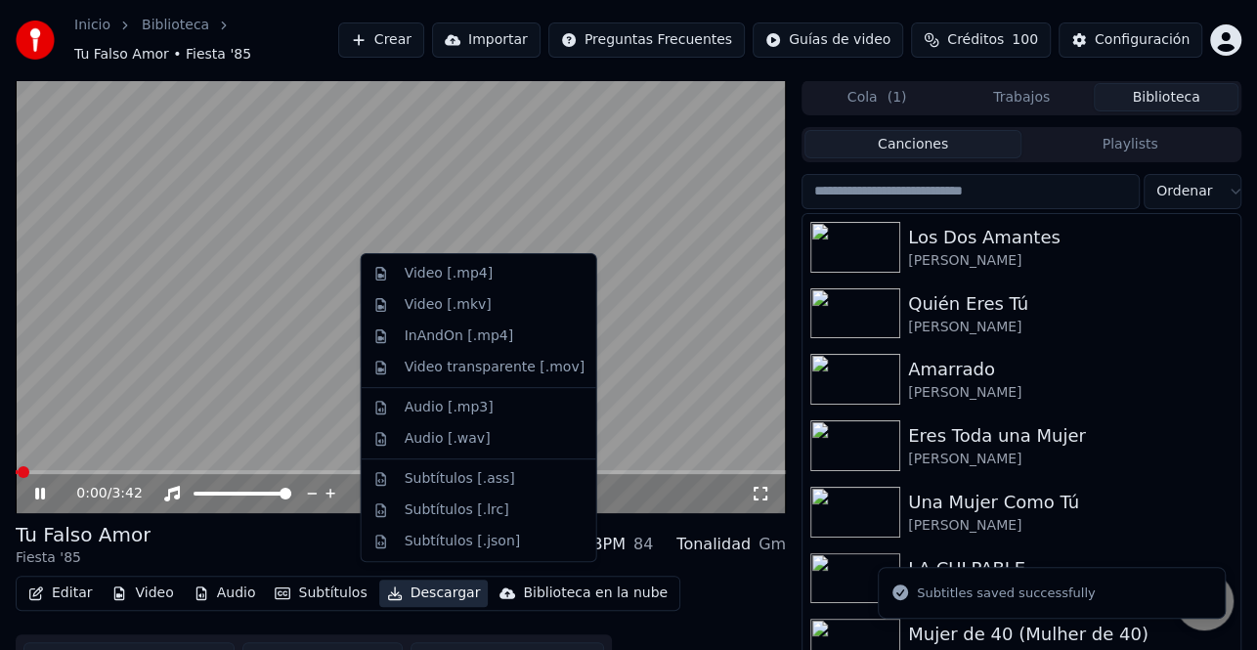
click at [411, 580] on button "Descargar" at bounding box center [433, 593] width 109 height 27
click at [489, 281] on div "Video [.mp4]" at bounding box center [495, 274] width 180 height 20
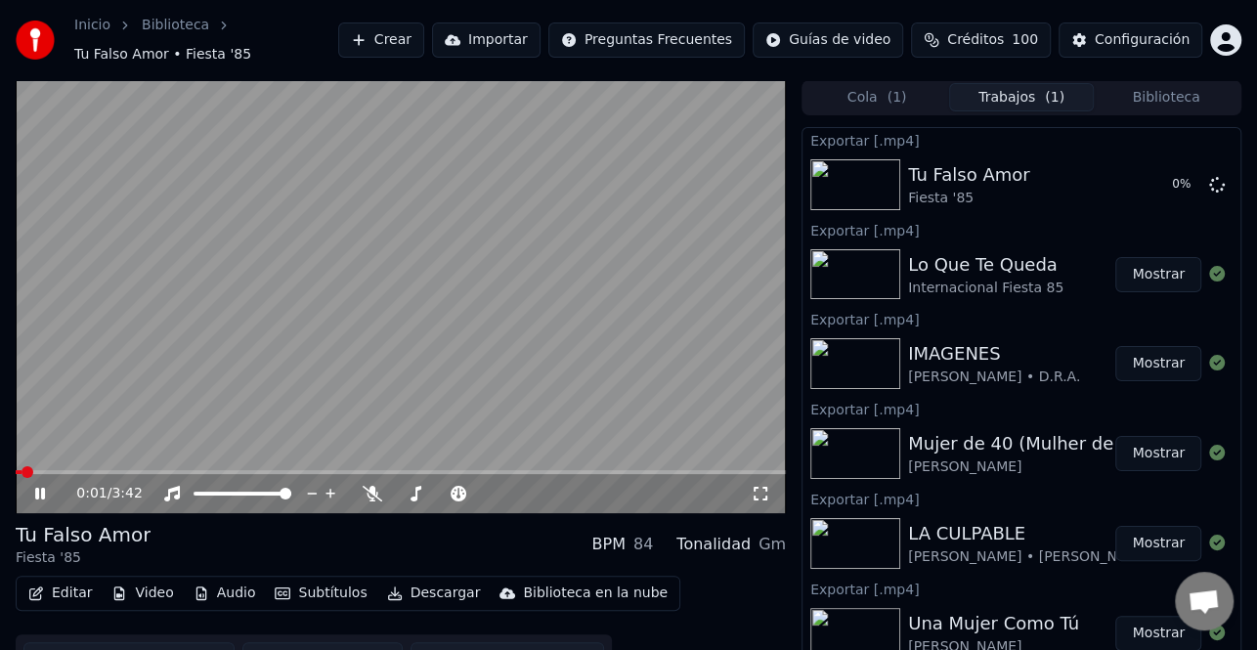
click at [41, 488] on icon at bounding box center [40, 494] width 10 height 12
click at [1165, 86] on button "Biblioteca" at bounding box center [1166, 97] width 145 height 28
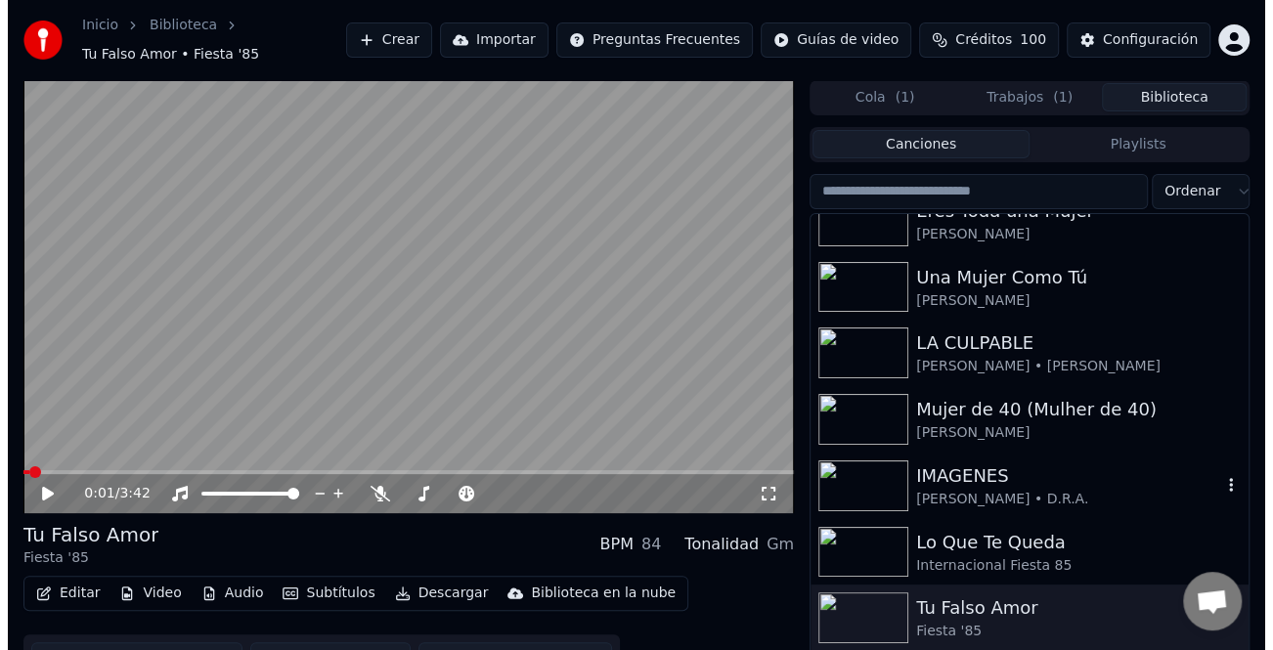
scroll to position [293, 0]
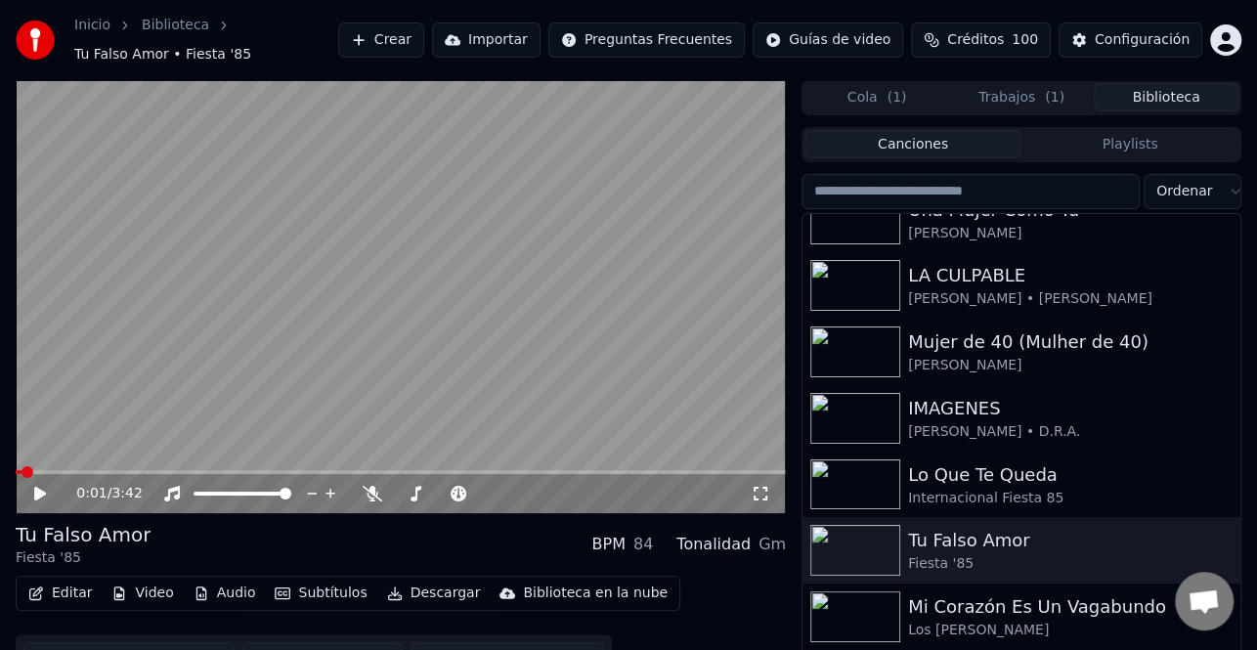
click at [1005, 593] on div "Mi Corazón Es Un Vagabundo" at bounding box center [1060, 606] width 305 height 27
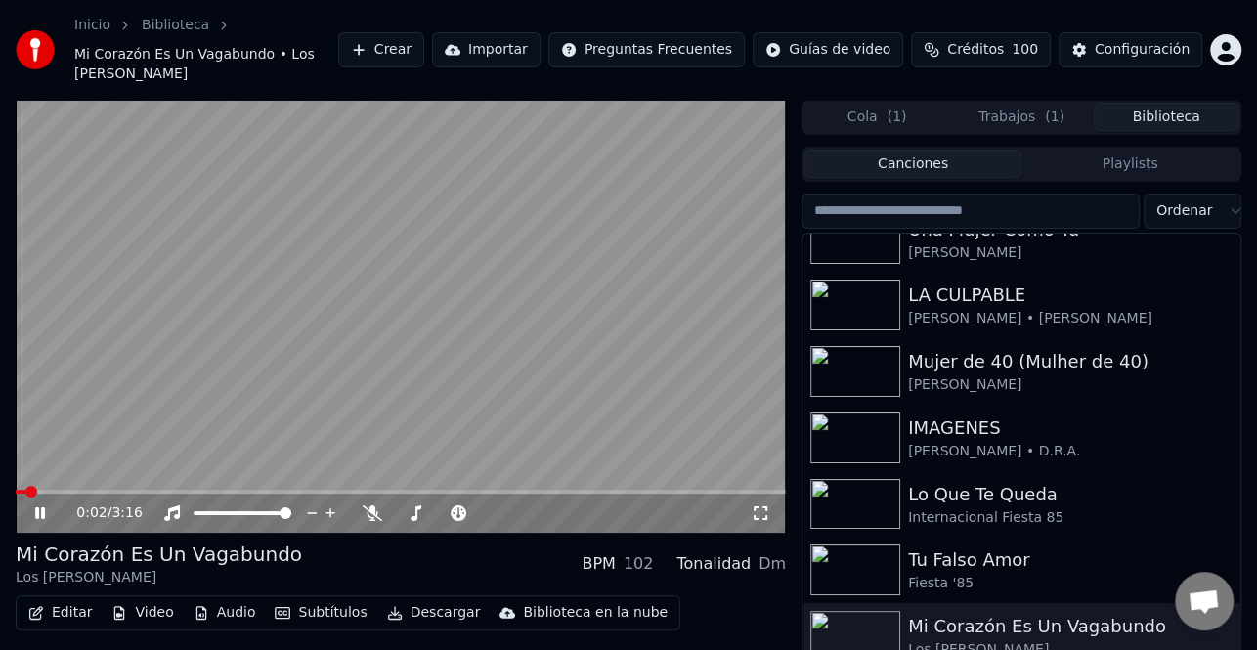
click at [39, 505] on icon at bounding box center [53, 513] width 45 height 16
click at [56, 599] on button "Editar" at bounding box center [60, 612] width 79 height 27
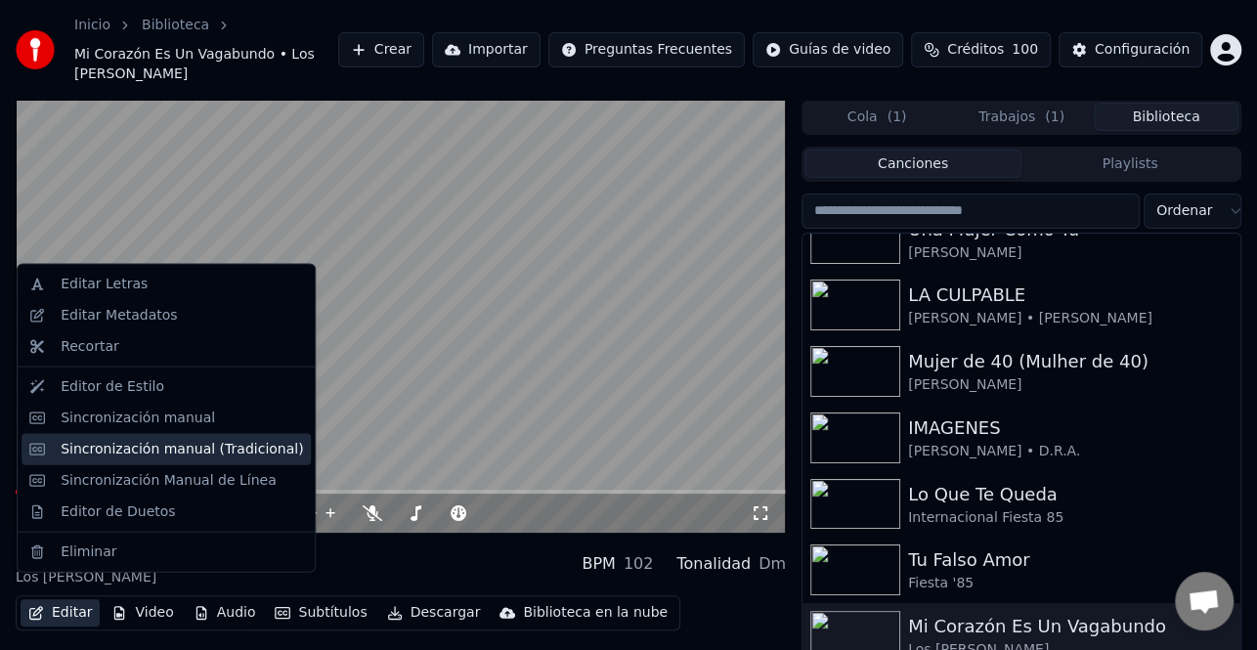
click at [224, 453] on div "Sincronización manual (Tradicional)" at bounding box center [182, 449] width 242 height 20
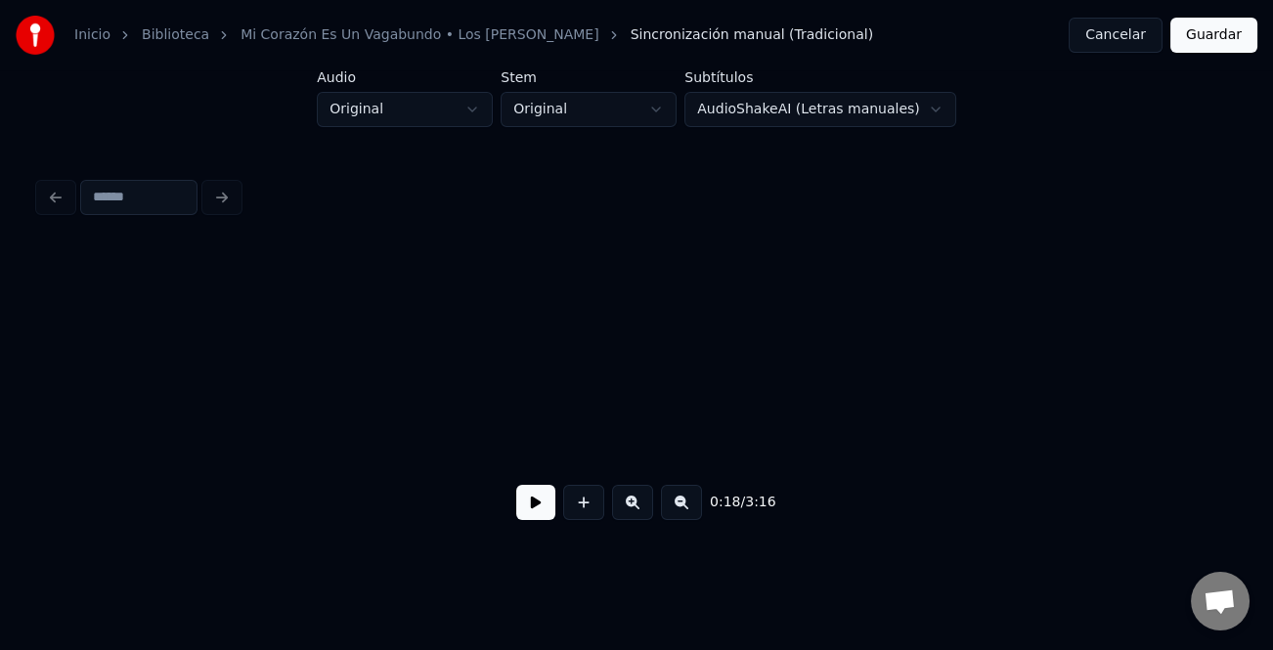
scroll to position [0, 4575]
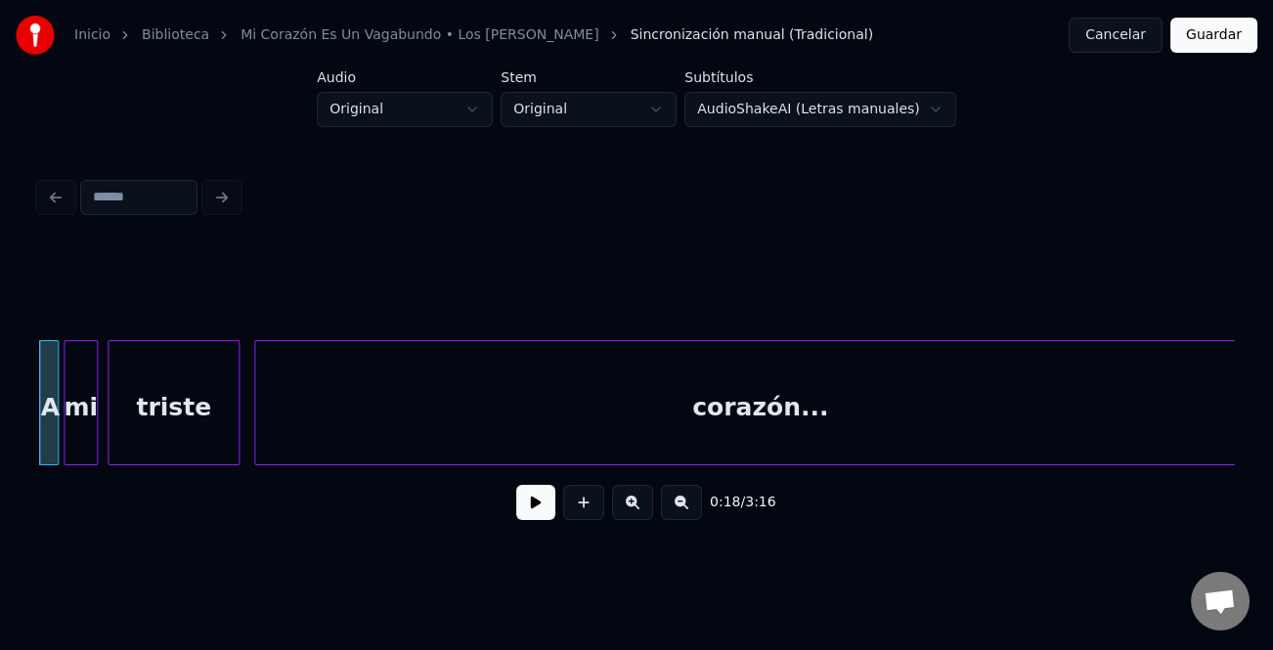
click at [559, 506] on div at bounding box center [583, 502] width 49 height 35
click at [544, 508] on button at bounding box center [535, 502] width 39 height 35
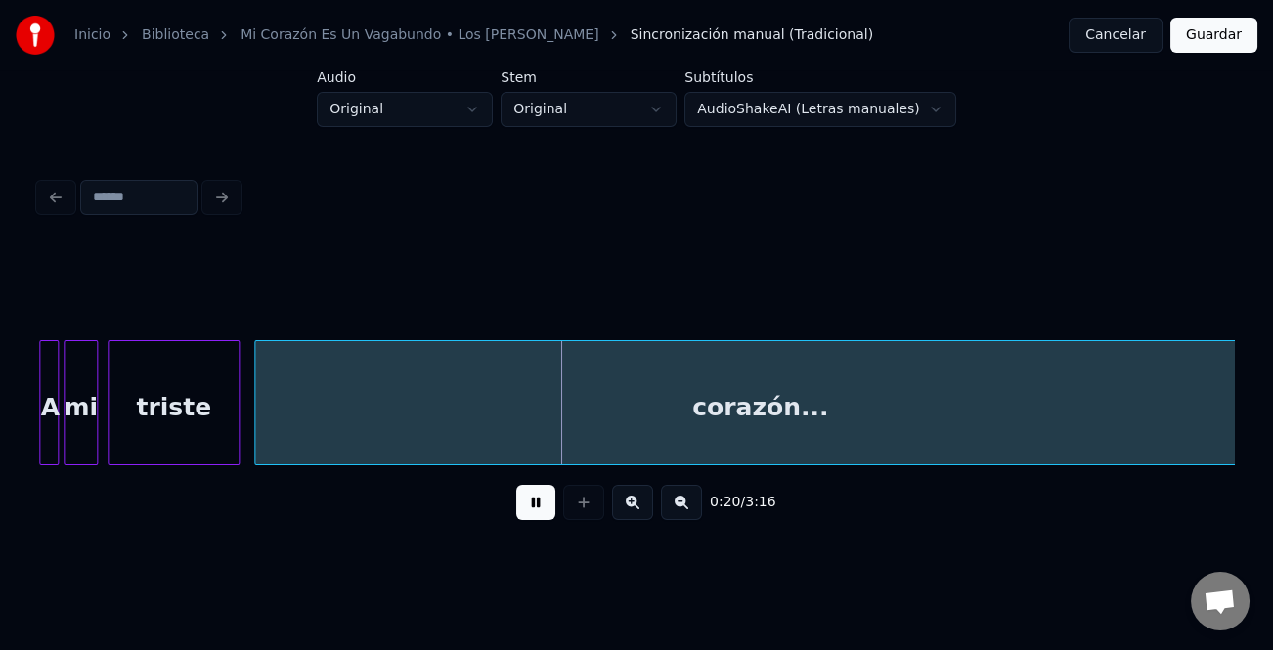
click at [675, 503] on button at bounding box center [681, 502] width 41 height 35
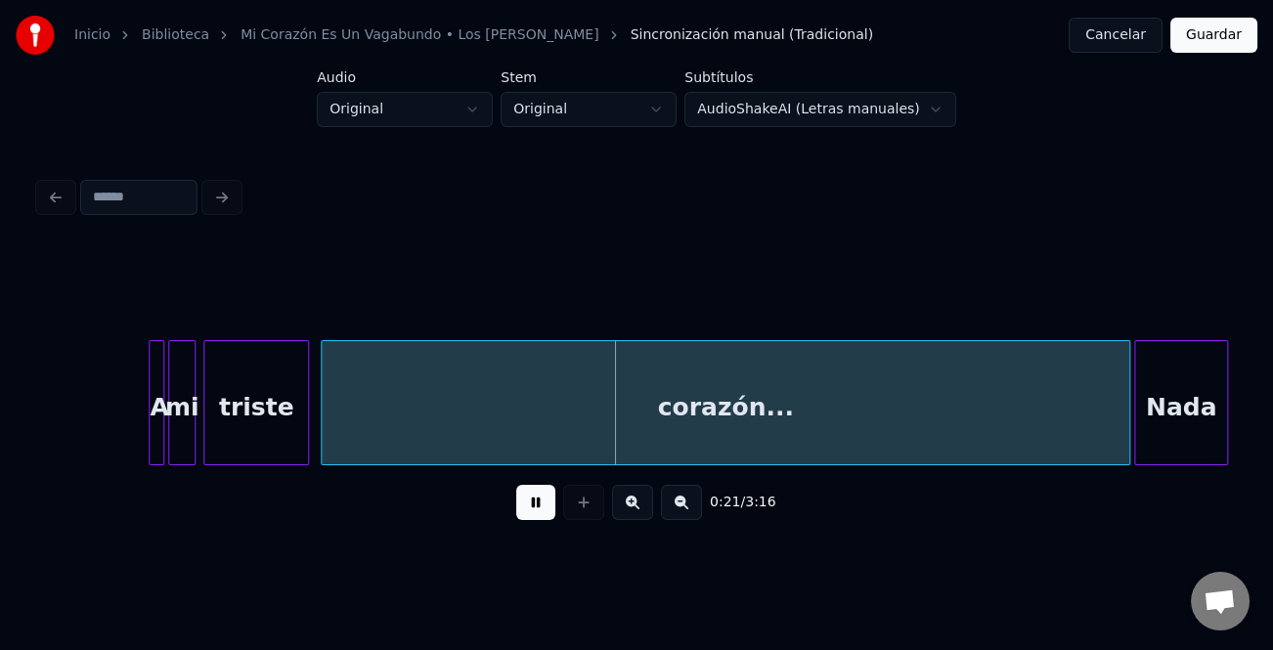
click at [675, 503] on button at bounding box center [681, 502] width 41 height 35
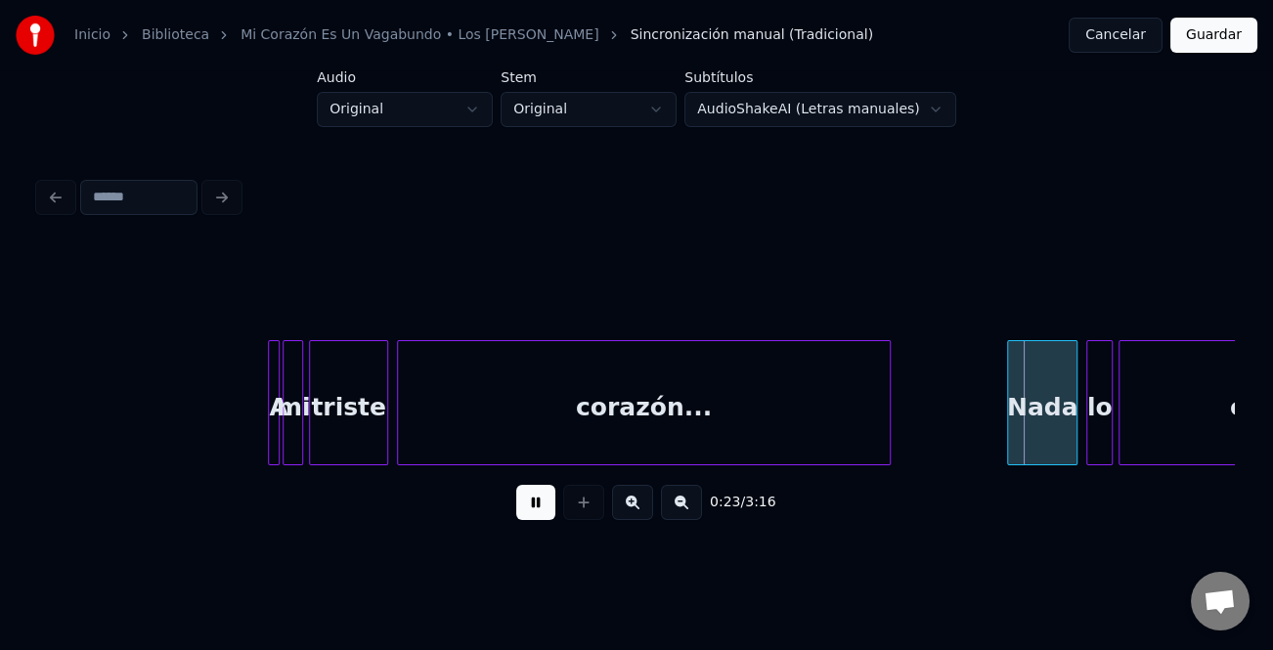
click at [884, 444] on div at bounding box center [887, 402] width 6 height 123
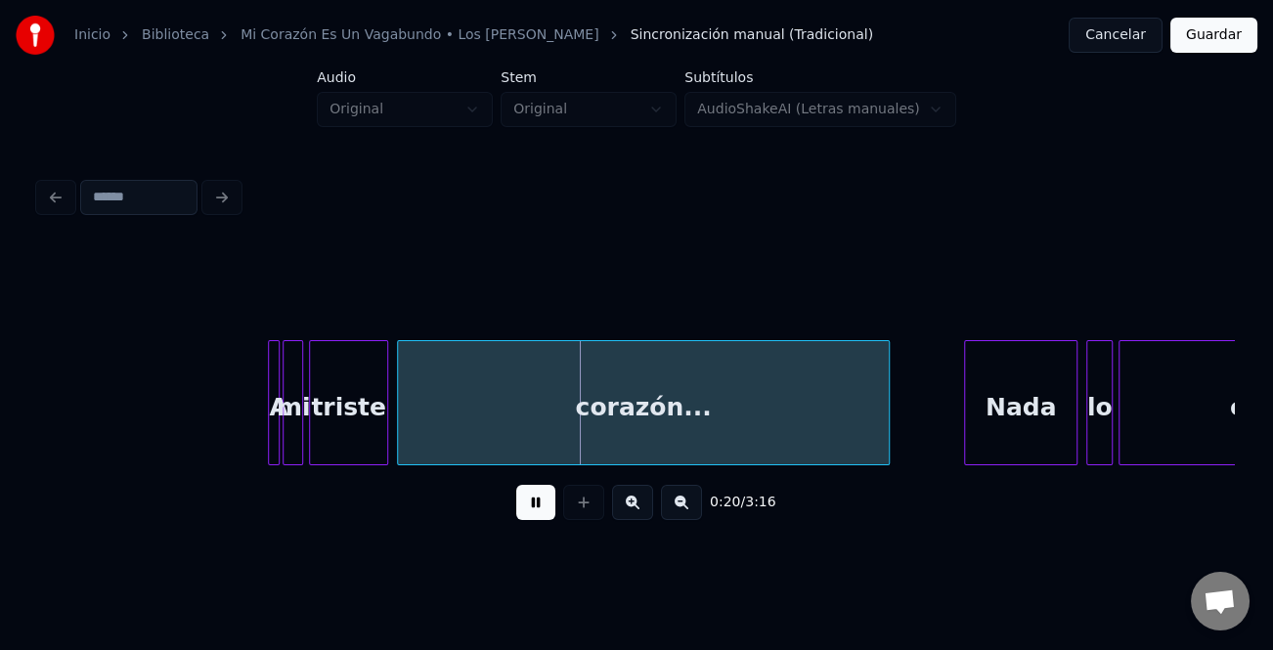
click at [969, 432] on div at bounding box center [968, 402] width 6 height 123
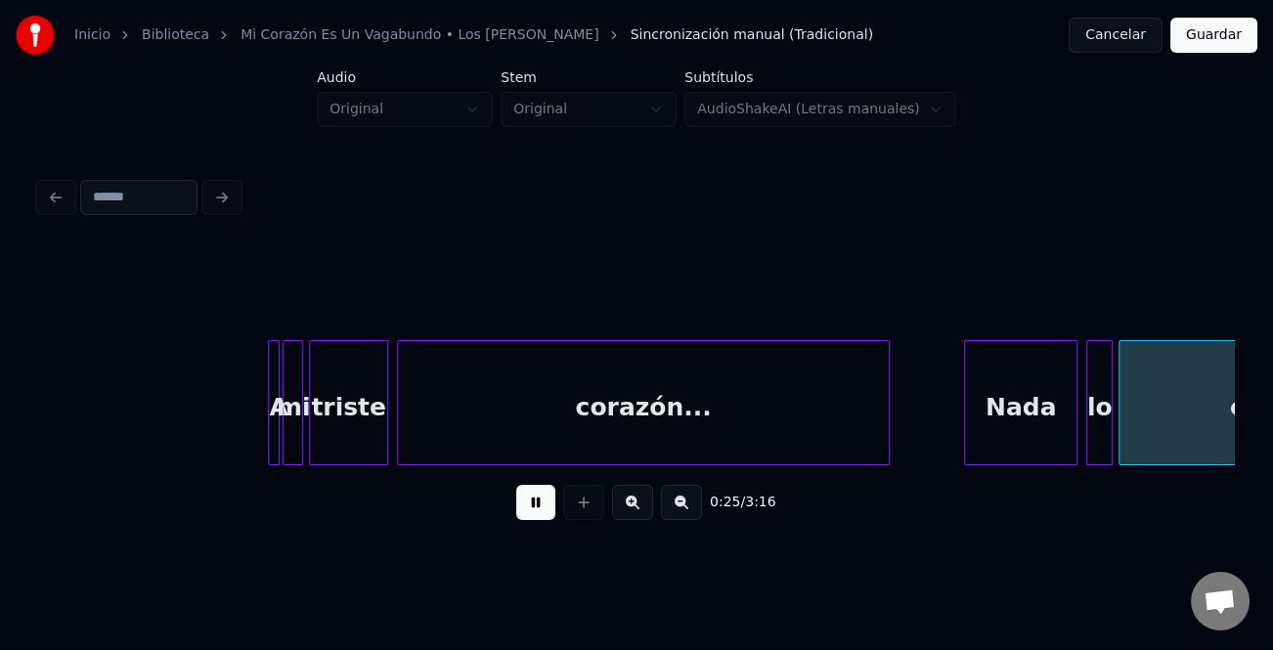
scroll to position [0, 3713]
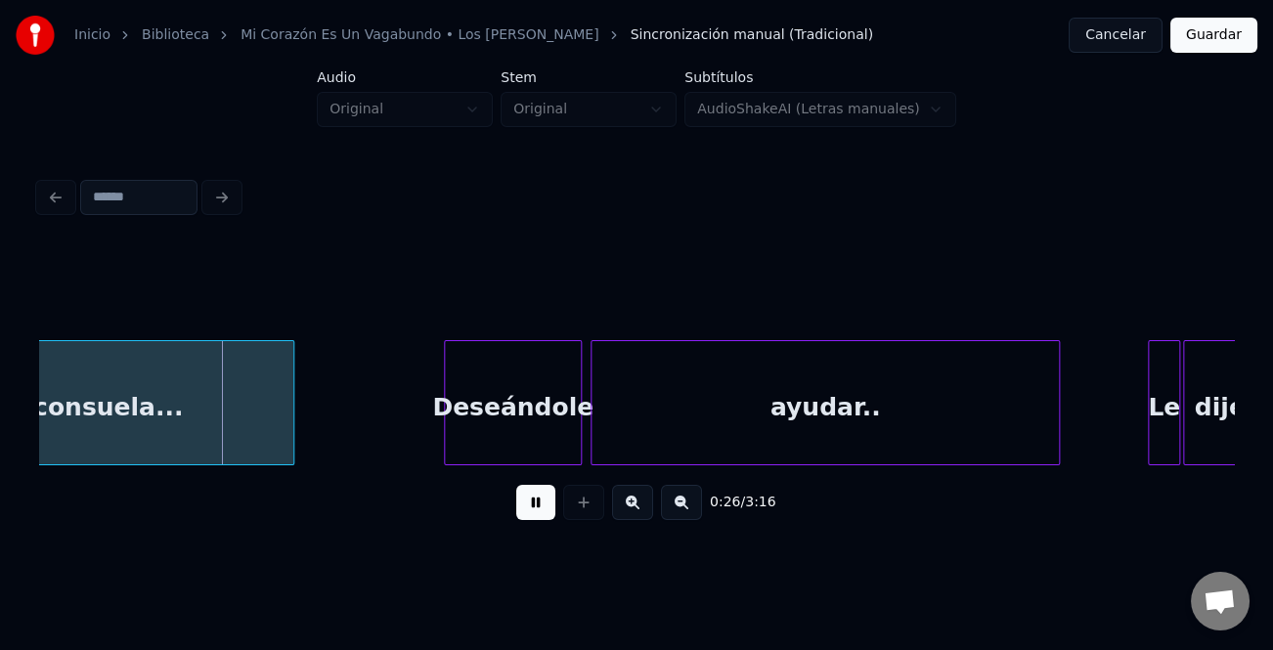
click at [631, 507] on button at bounding box center [632, 502] width 41 height 35
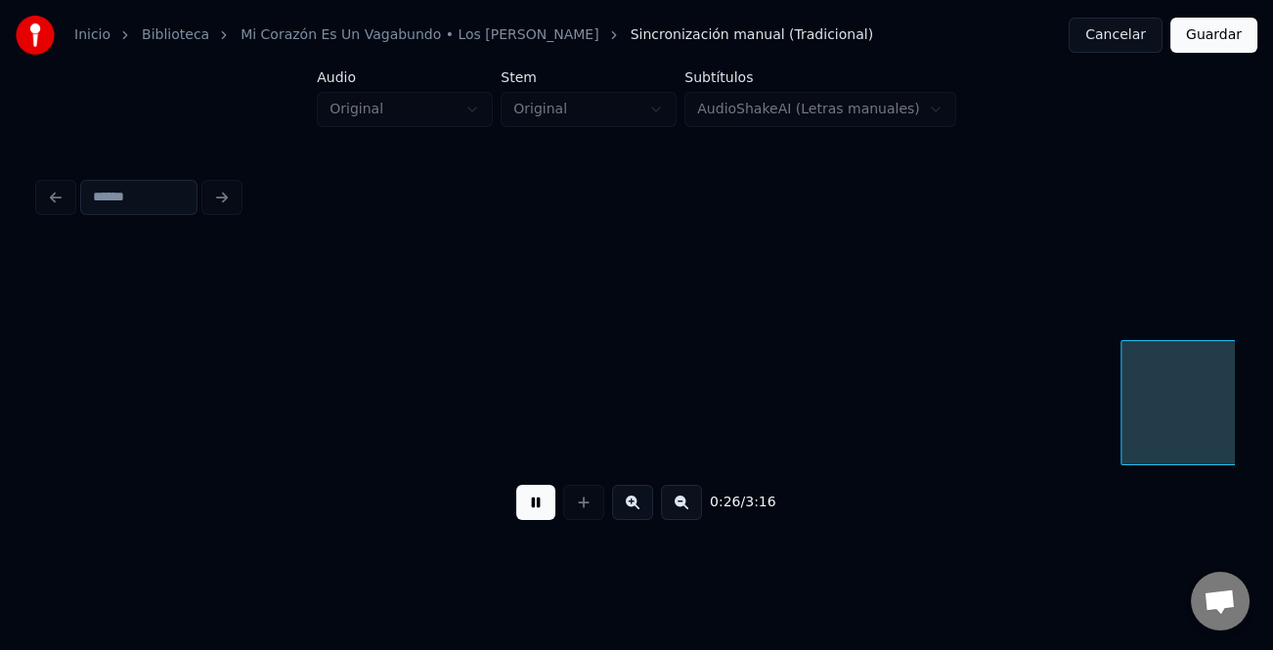
scroll to position [0, 5019]
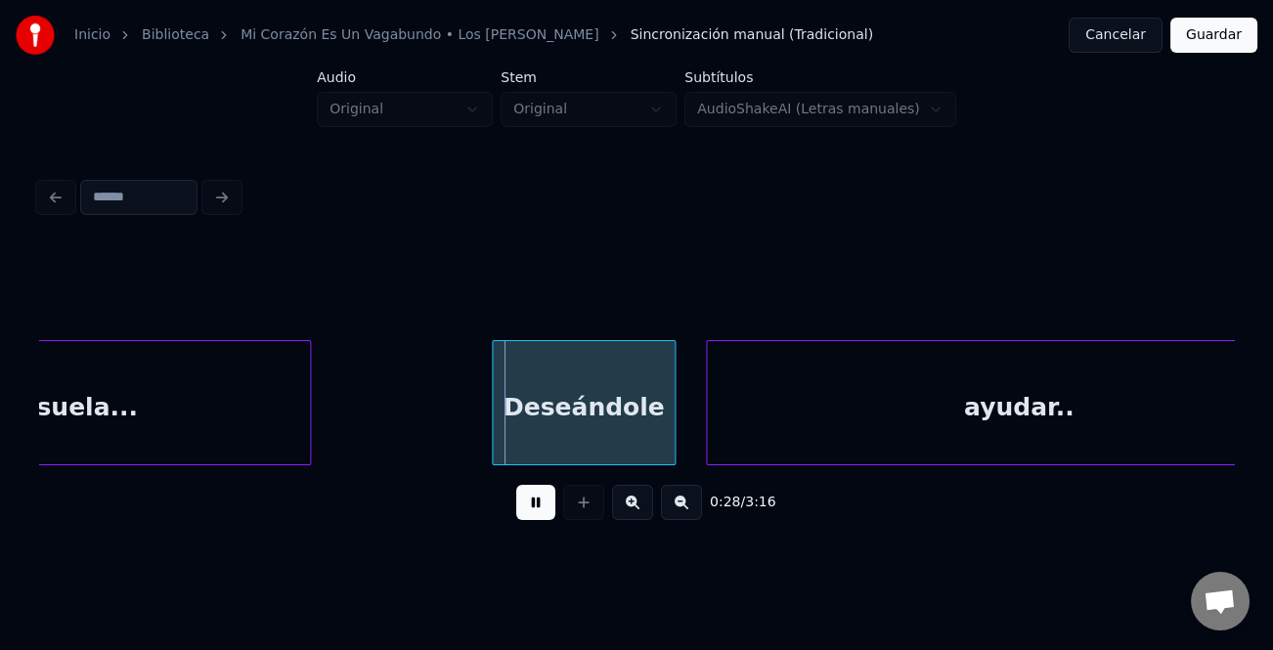
click at [557, 438] on div "Deseándole" at bounding box center [584, 407] width 182 height 133
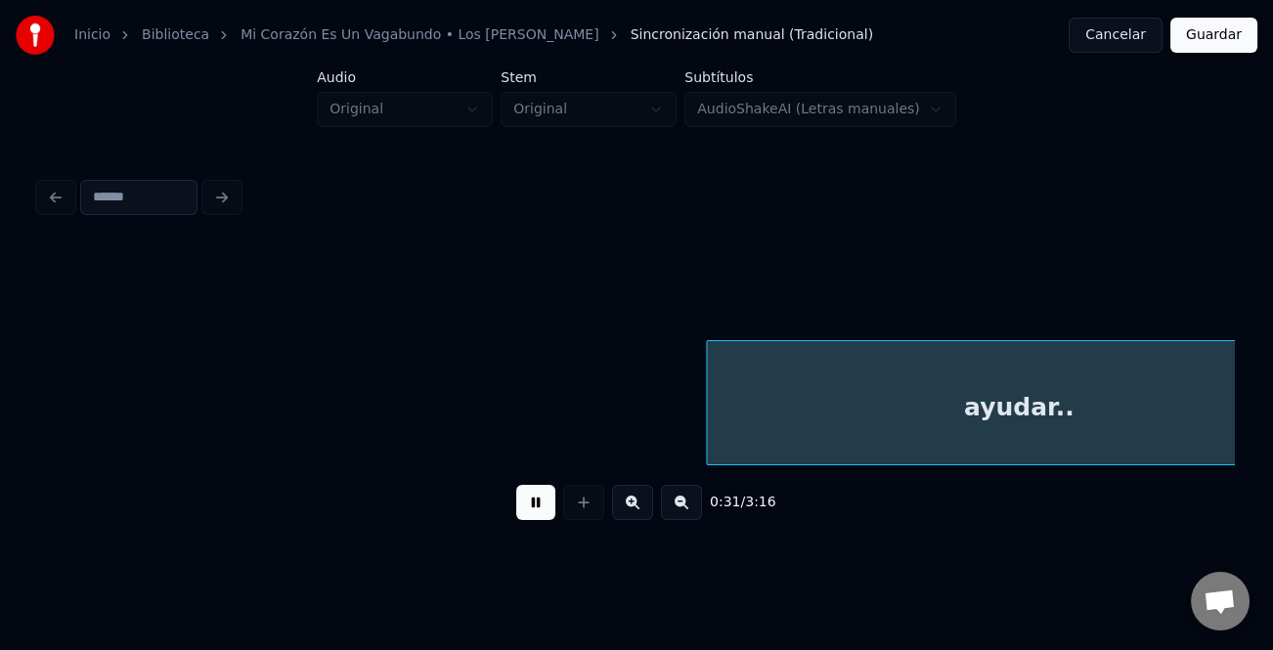
scroll to position [0, 6217]
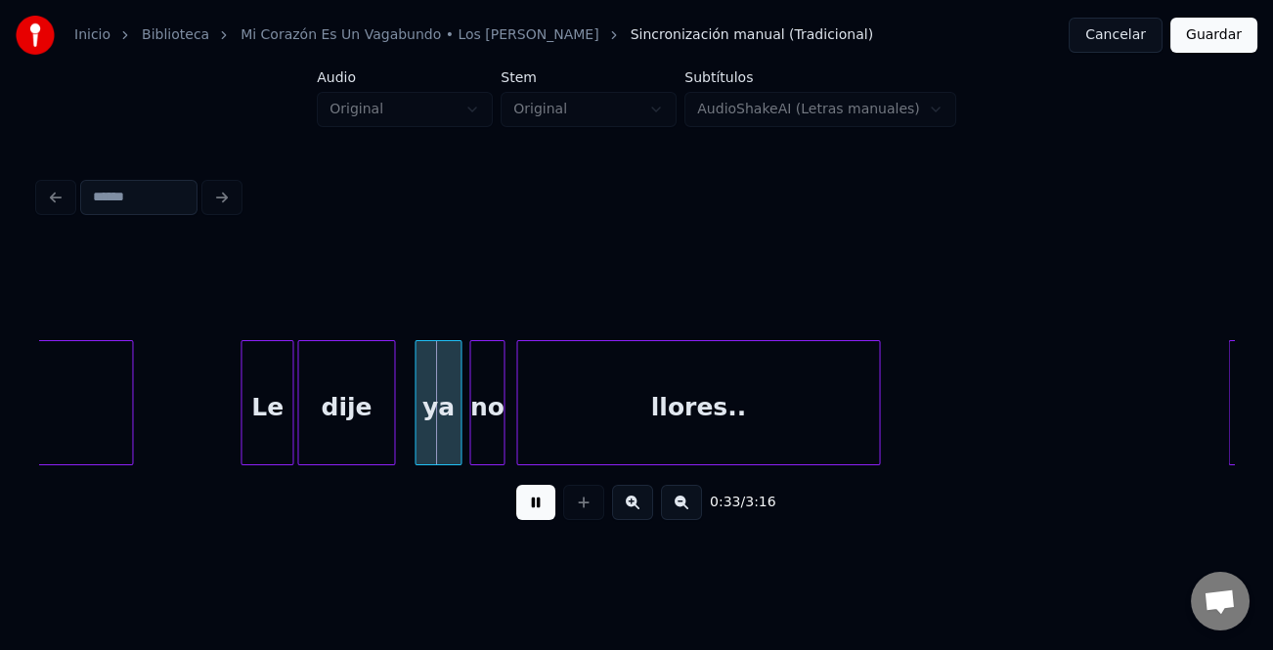
click at [241, 434] on div at bounding box center [244, 402] width 6 height 123
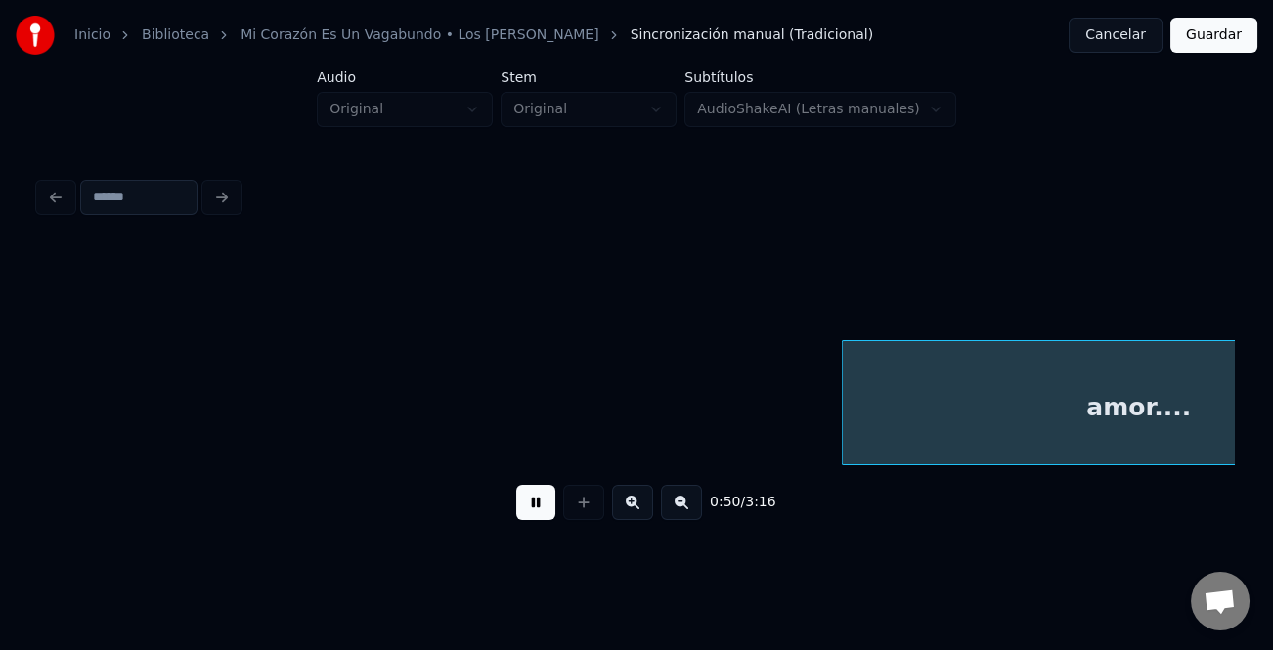
scroll to position [0, 9808]
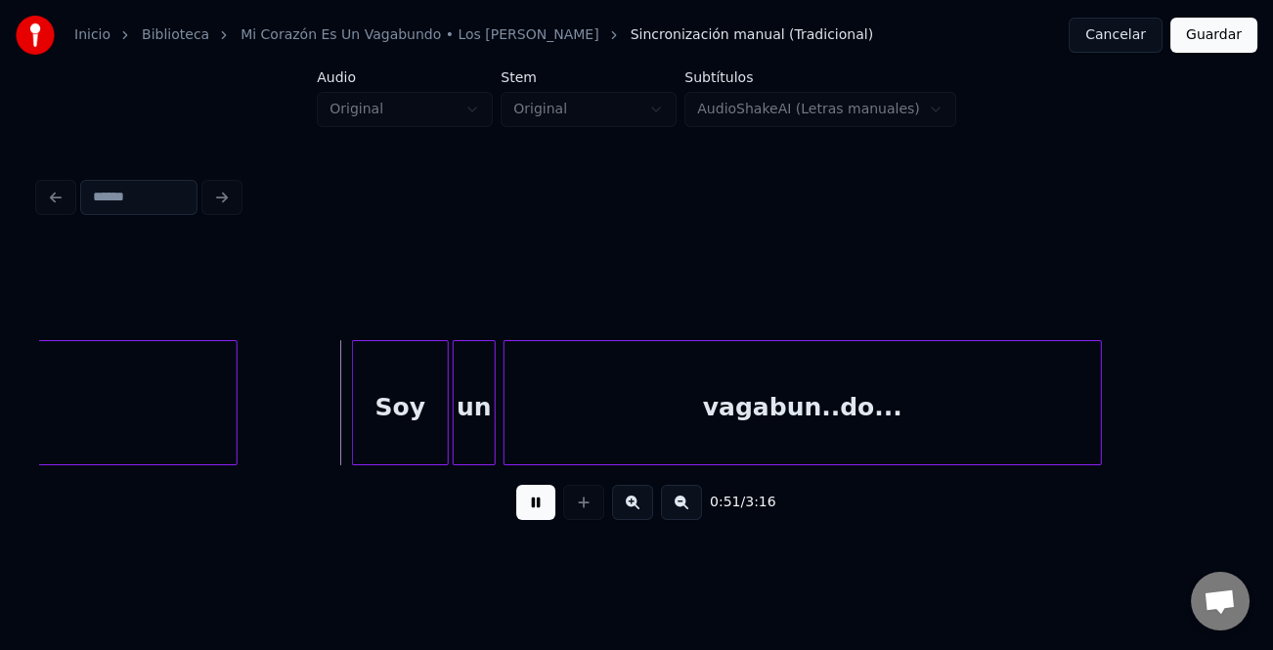
click at [353, 412] on div at bounding box center [356, 402] width 6 height 123
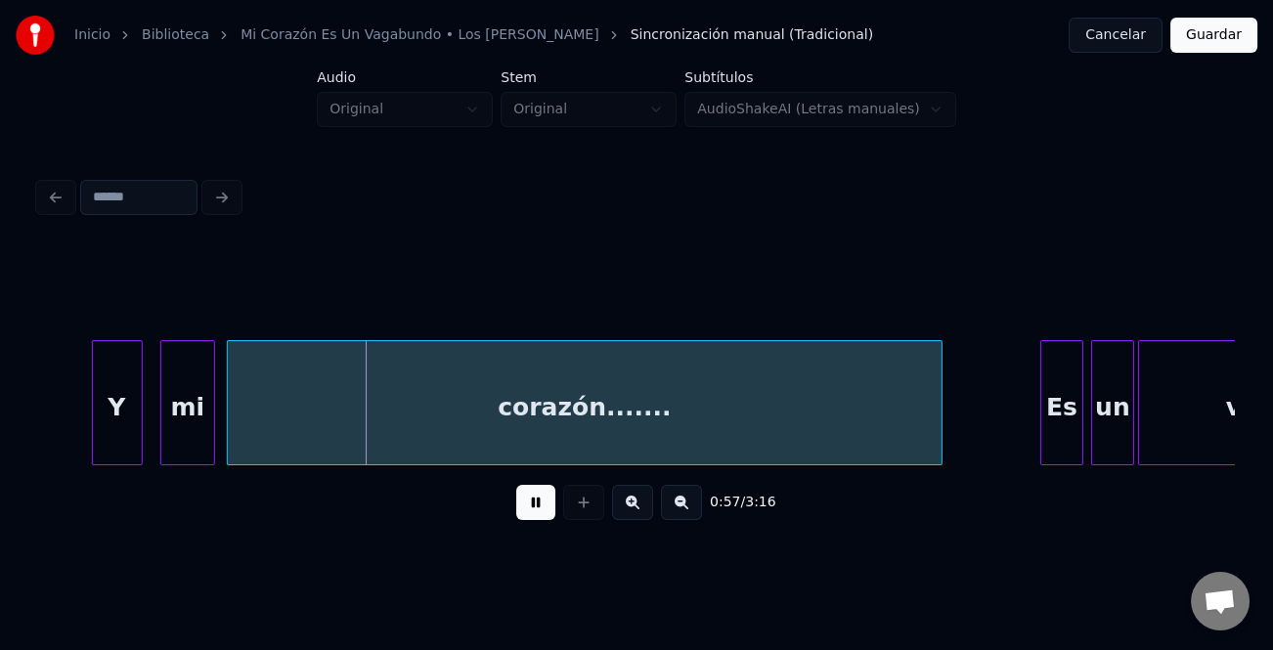
click at [116, 413] on div "Y" at bounding box center [117, 407] width 49 height 133
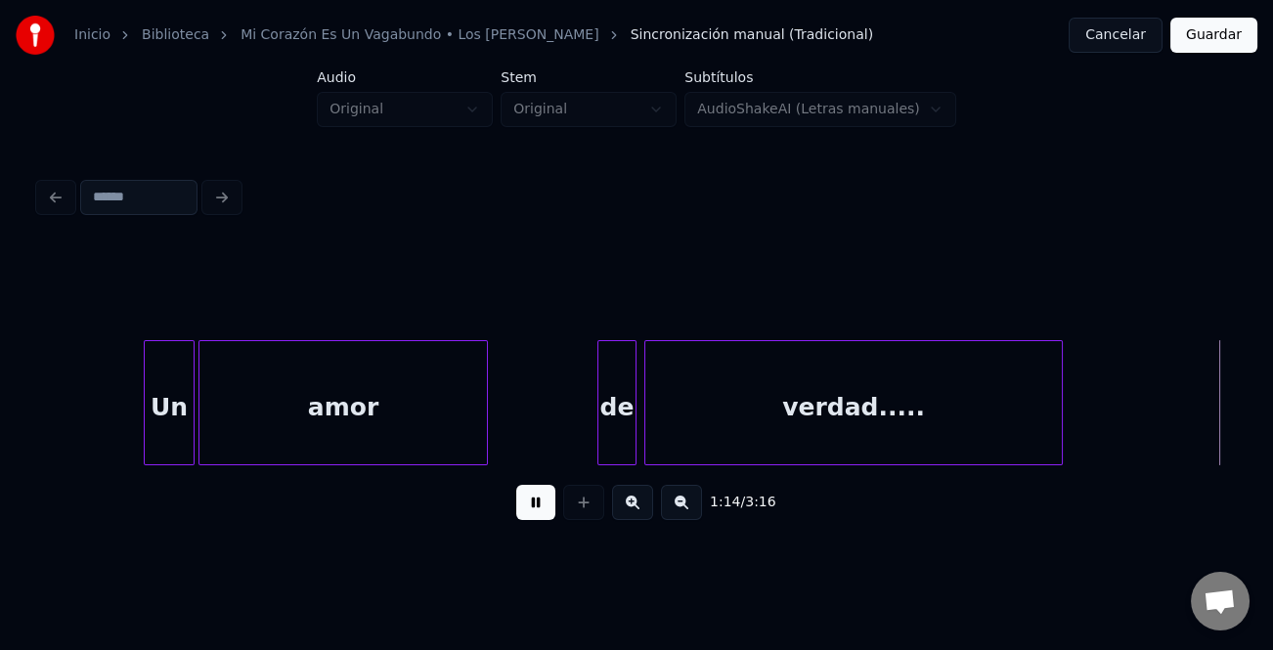
scroll to position [0, 14589]
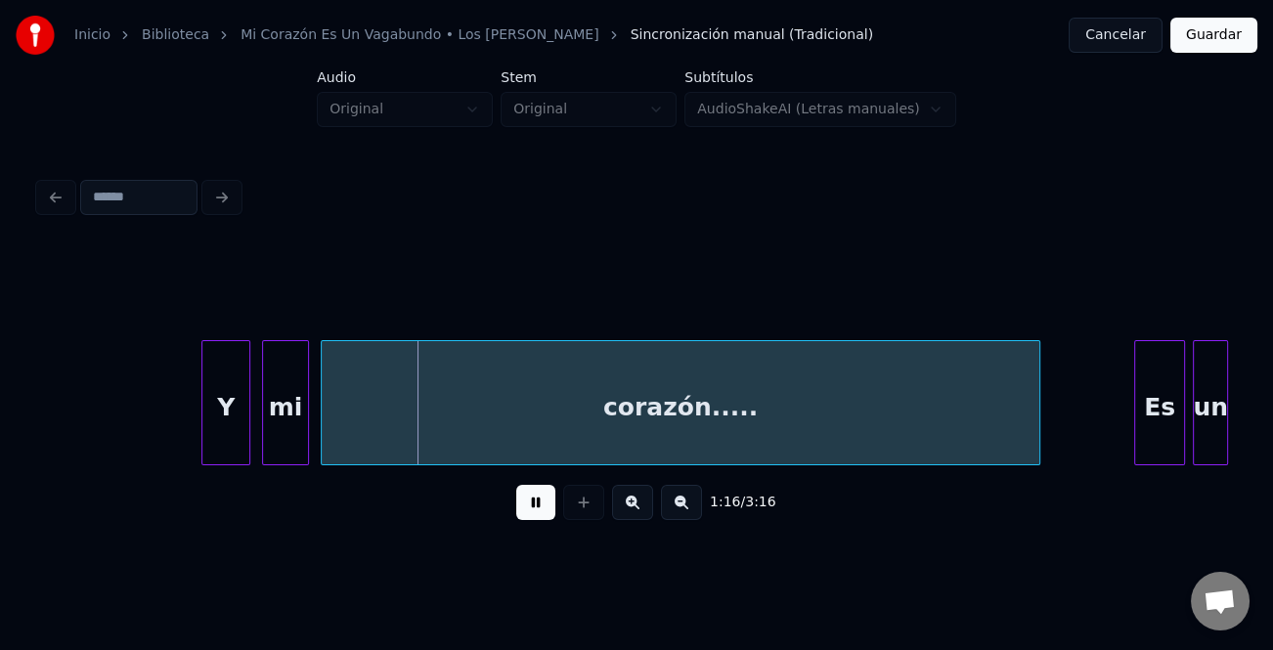
click at [202, 433] on div at bounding box center [205, 402] width 6 height 123
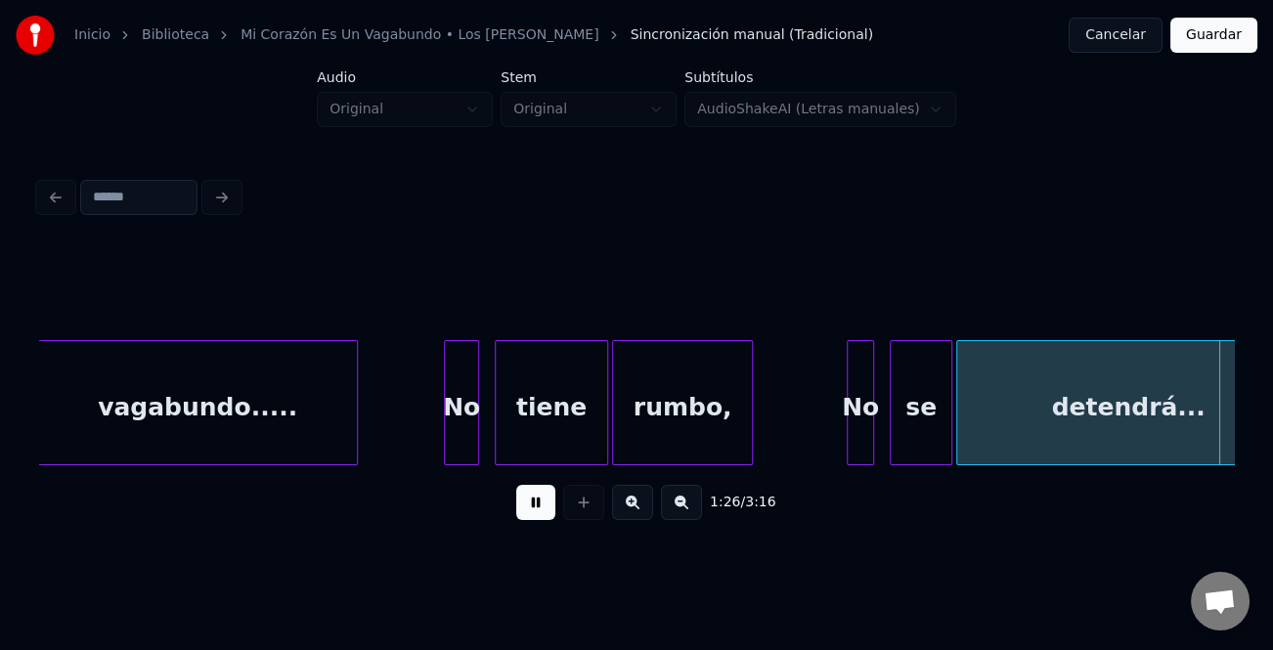
scroll to position [0, 16983]
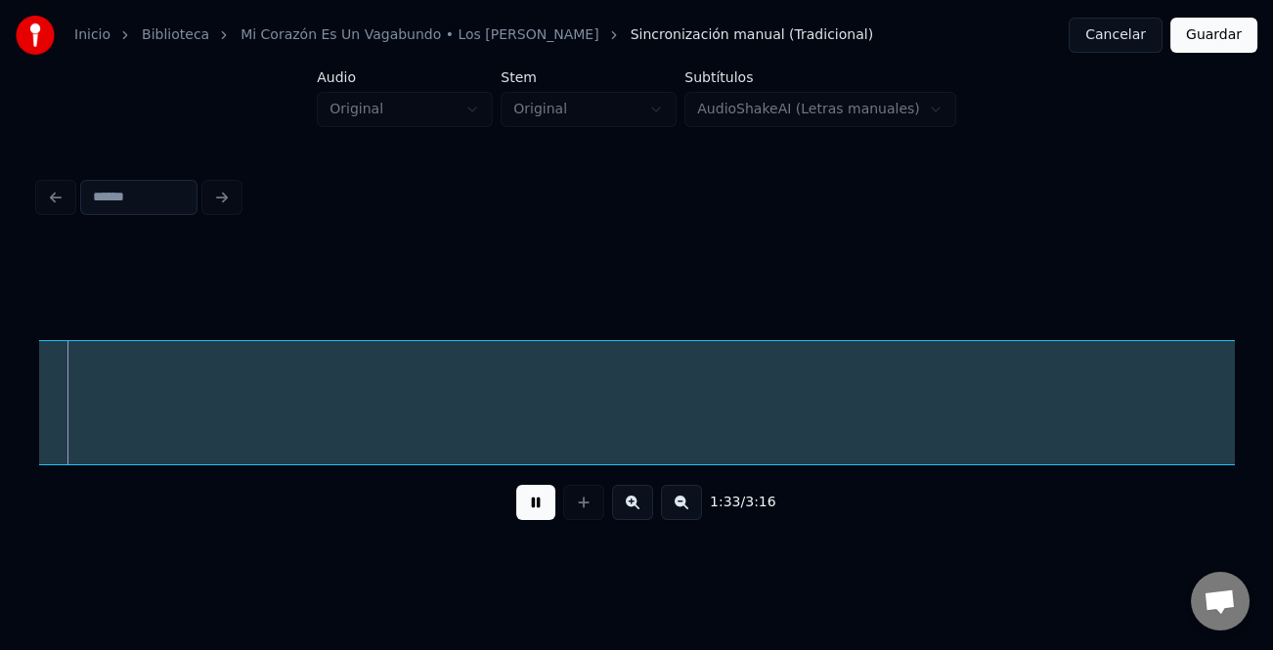
click at [672, 508] on button at bounding box center [681, 502] width 41 height 35
drag, startPoint x: 533, startPoint y: 514, endPoint x: 623, endPoint y: 494, distance: 92.2
click at [538, 514] on button at bounding box center [535, 502] width 39 height 35
click at [623, 470] on div "Agregar nueva palabra" at bounding box center [592, 469] width 135 height 16
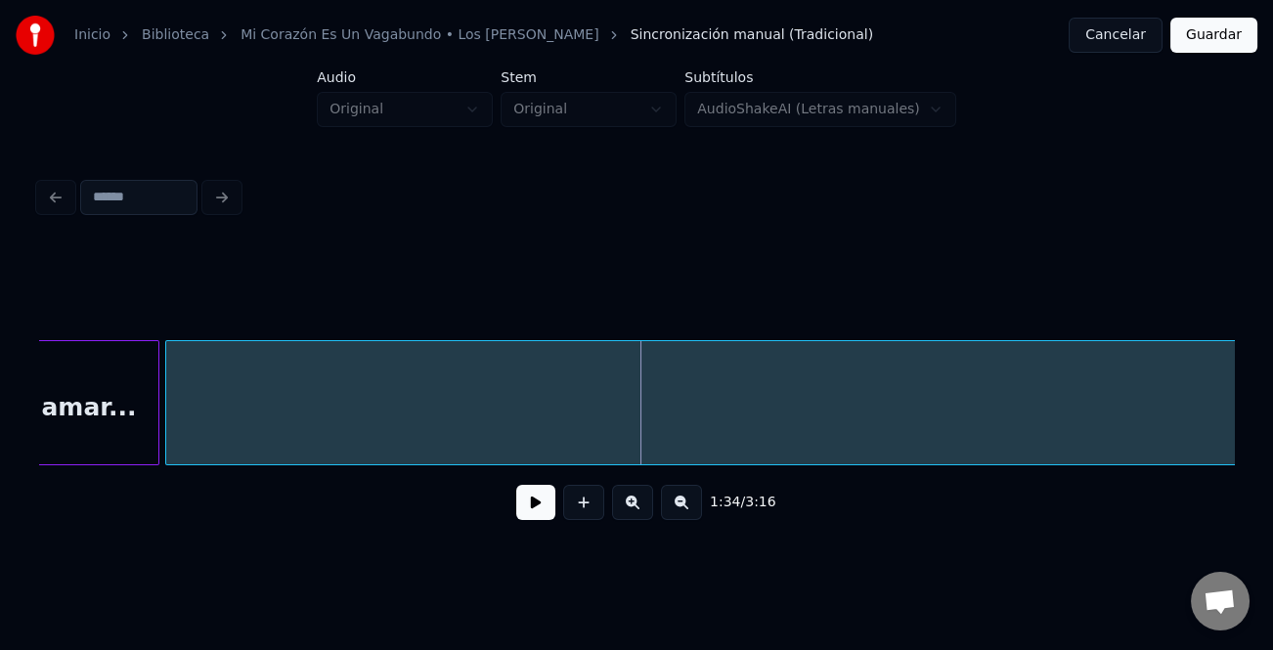
scroll to position [0, 13225]
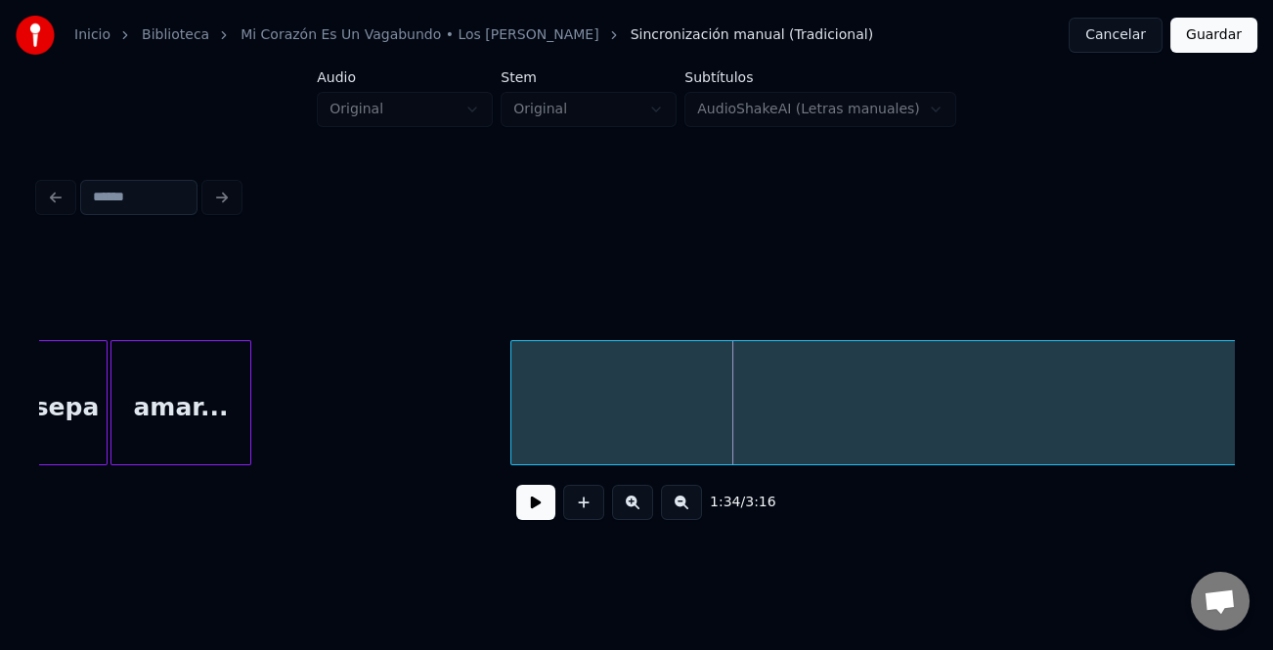
click at [511, 417] on div at bounding box center [514, 402] width 6 height 123
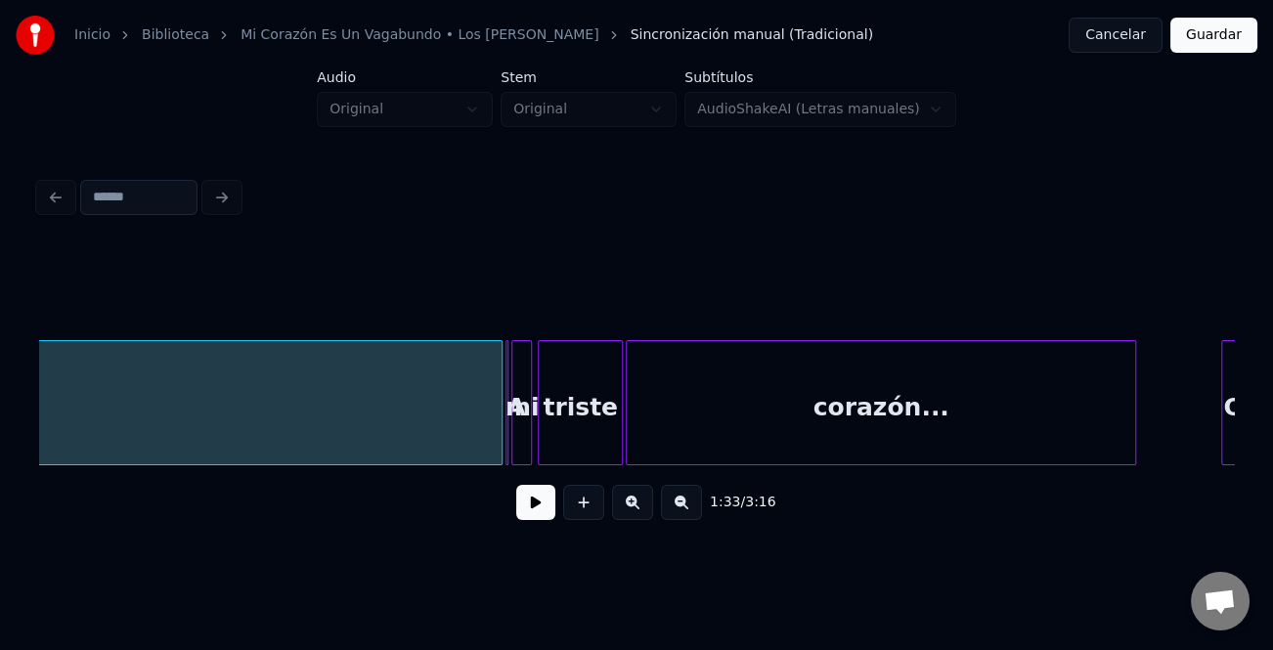
scroll to position [0, 16084]
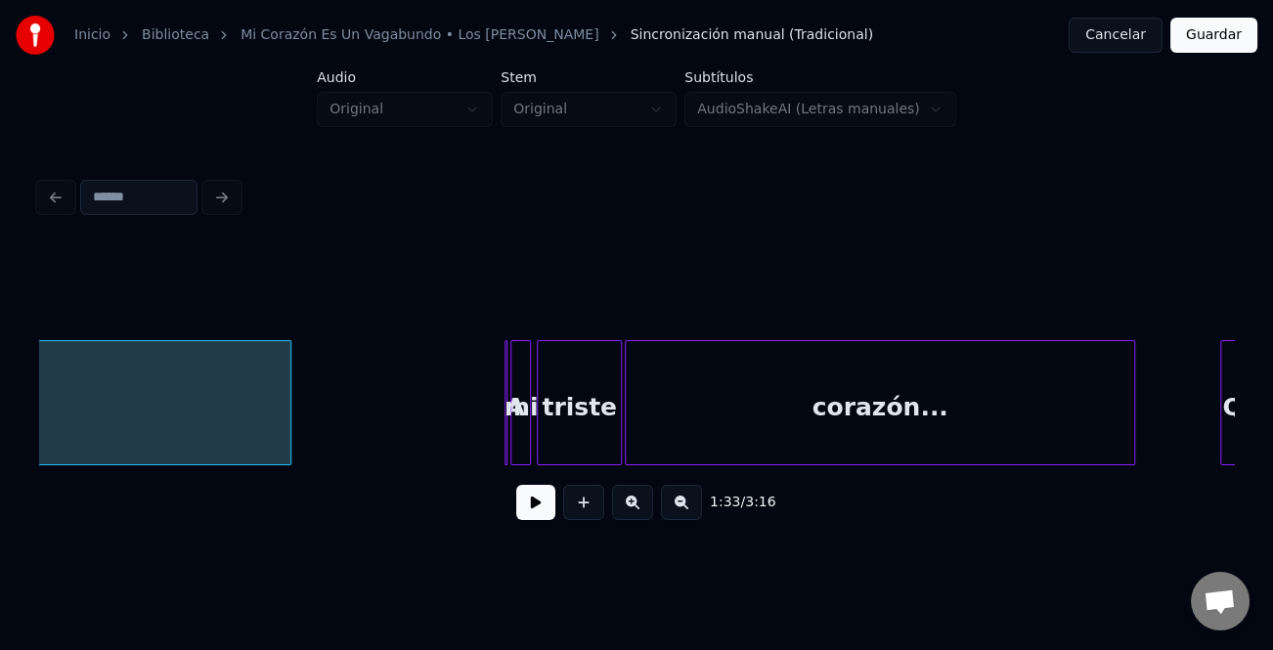
click at [286, 436] on div at bounding box center [287, 402] width 6 height 123
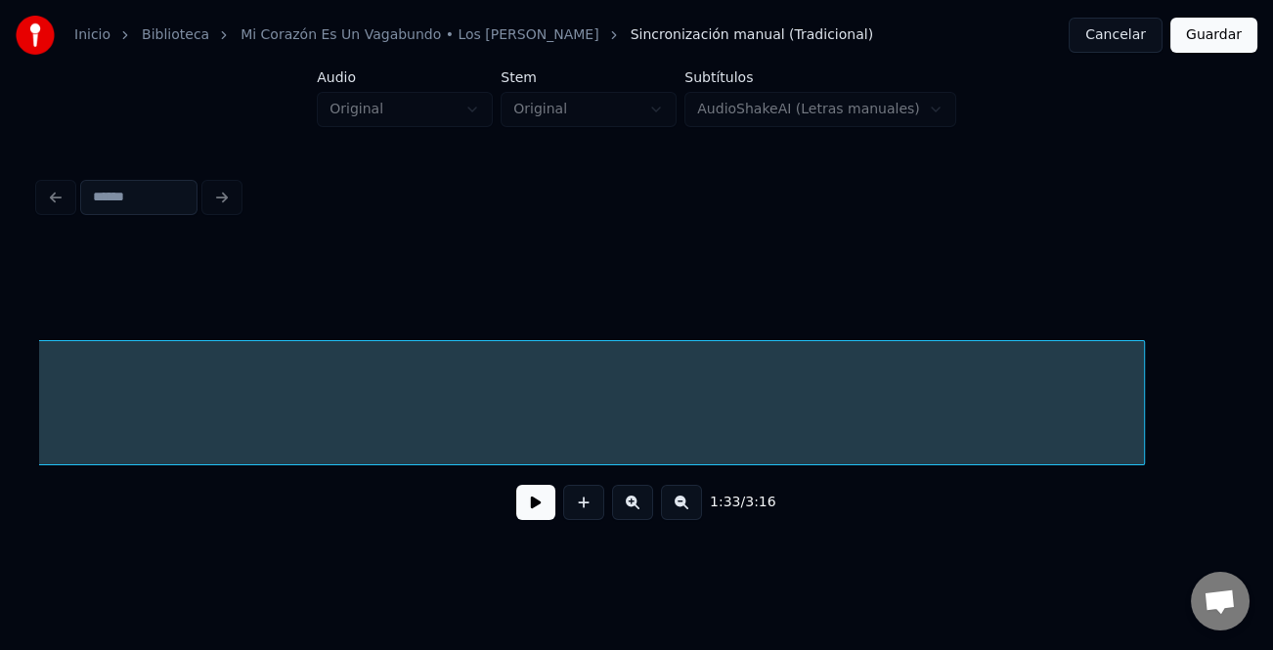
scroll to position [0, 16013]
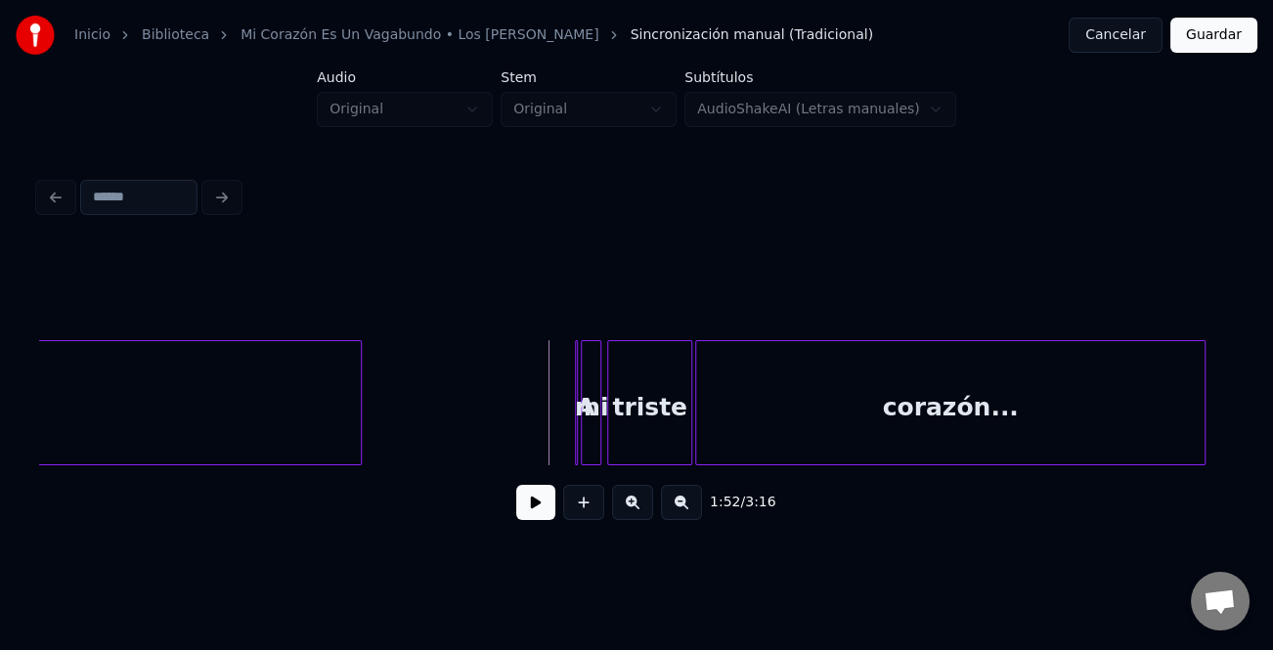
click at [628, 509] on button at bounding box center [632, 502] width 41 height 35
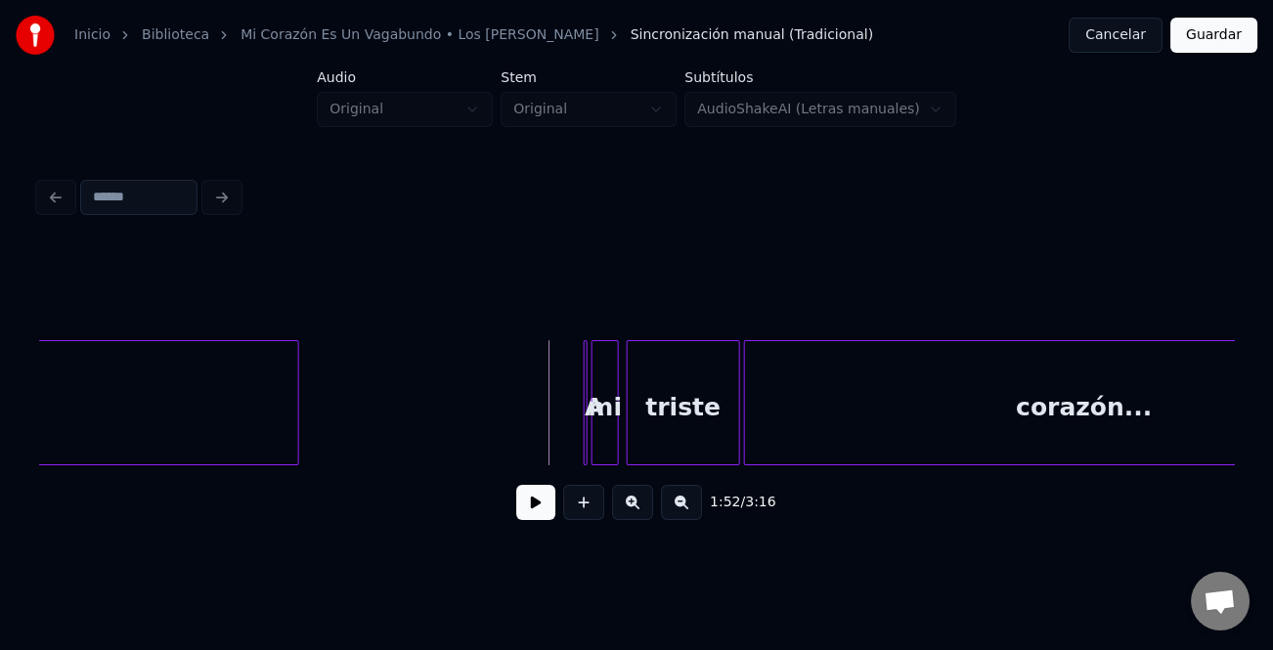
click at [628, 509] on button at bounding box center [632, 502] width 41 height 35
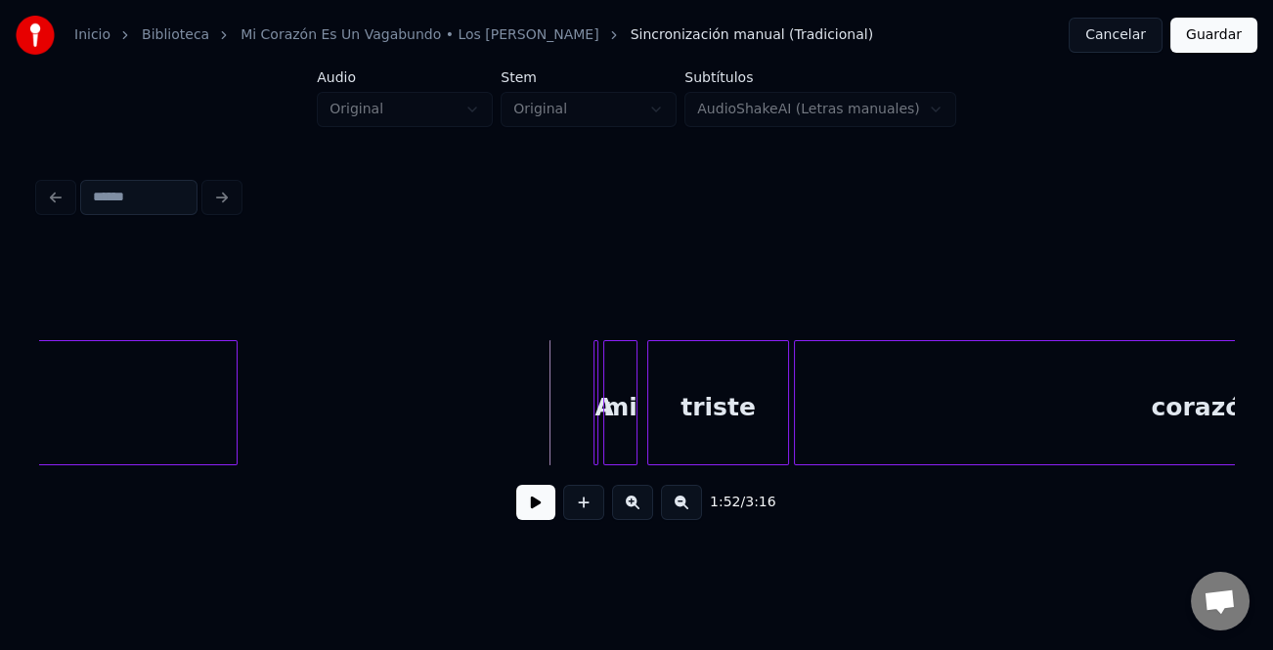
click at [628, 509] on button at bounding box center [632, 502] width 41 height 35
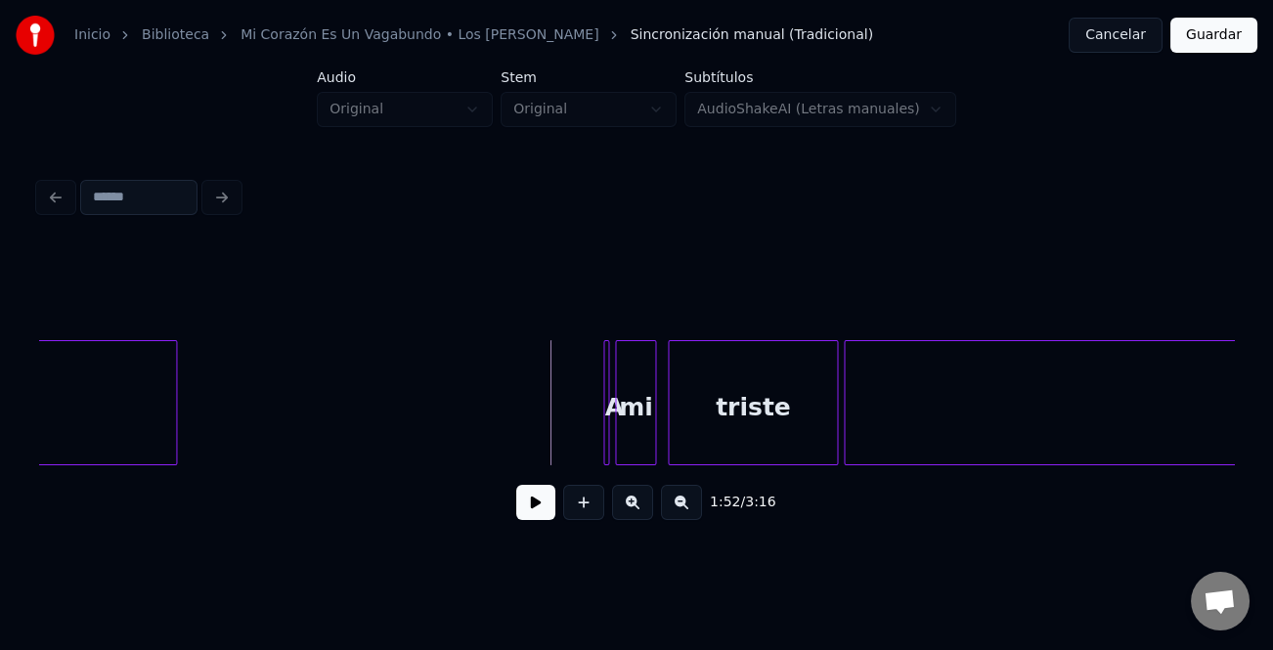
click at [628, 509] on button at bounding box center [632, 502] width 41 height 35
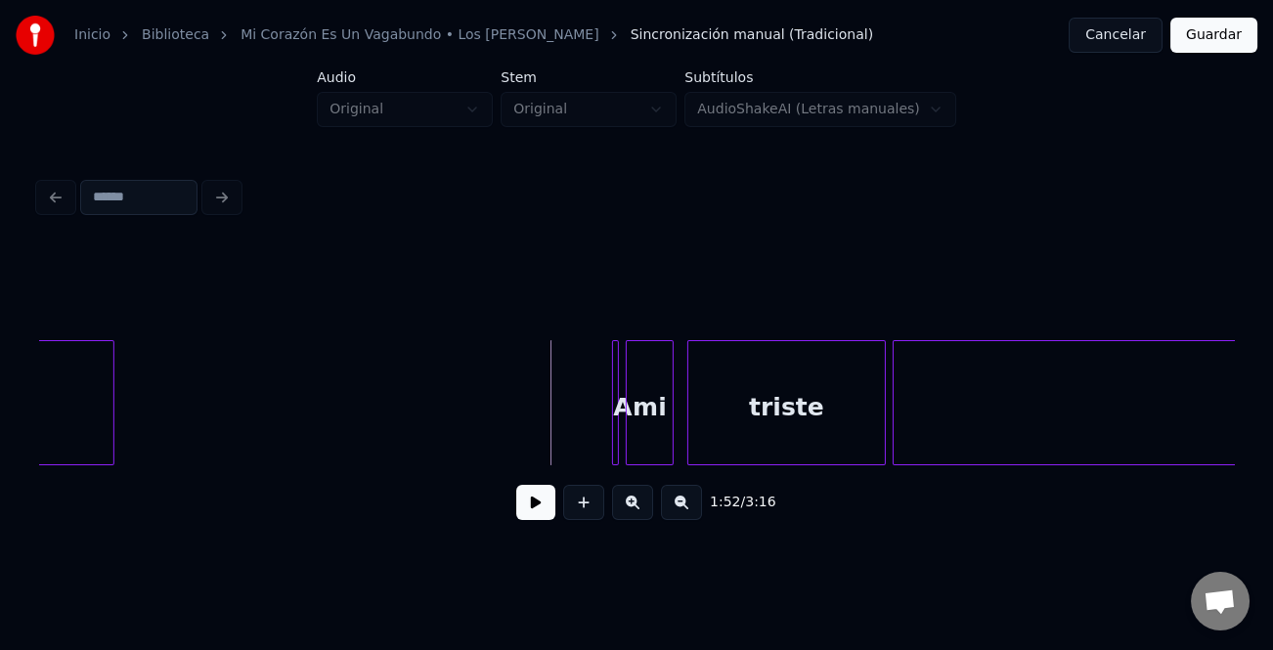
click at [628, 509] on button at bounding box center [632, 502] width 41 height 35
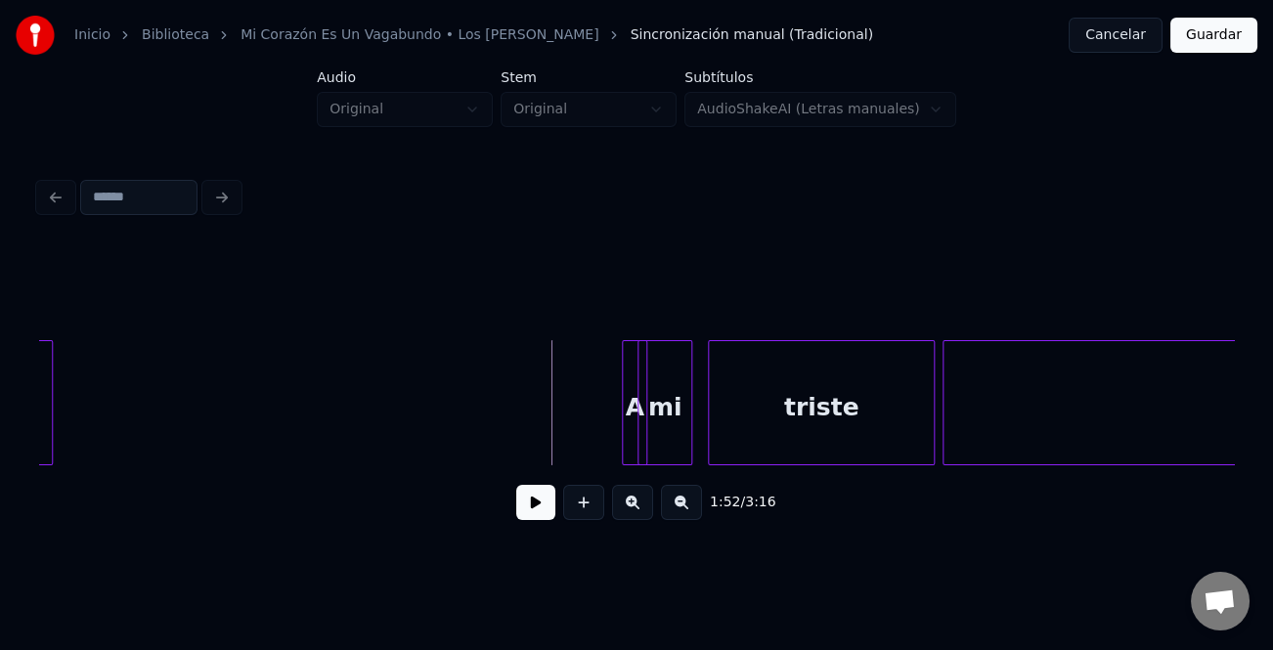
click at [609, 436] on div at bounding box center [612, 402] width 6 height 123
click at [600, 446] on div "A" at bounding box center [602, 407] width 40 height 133
click at [540, 502] on button at bounding box center [535, 502] width 39 height 35
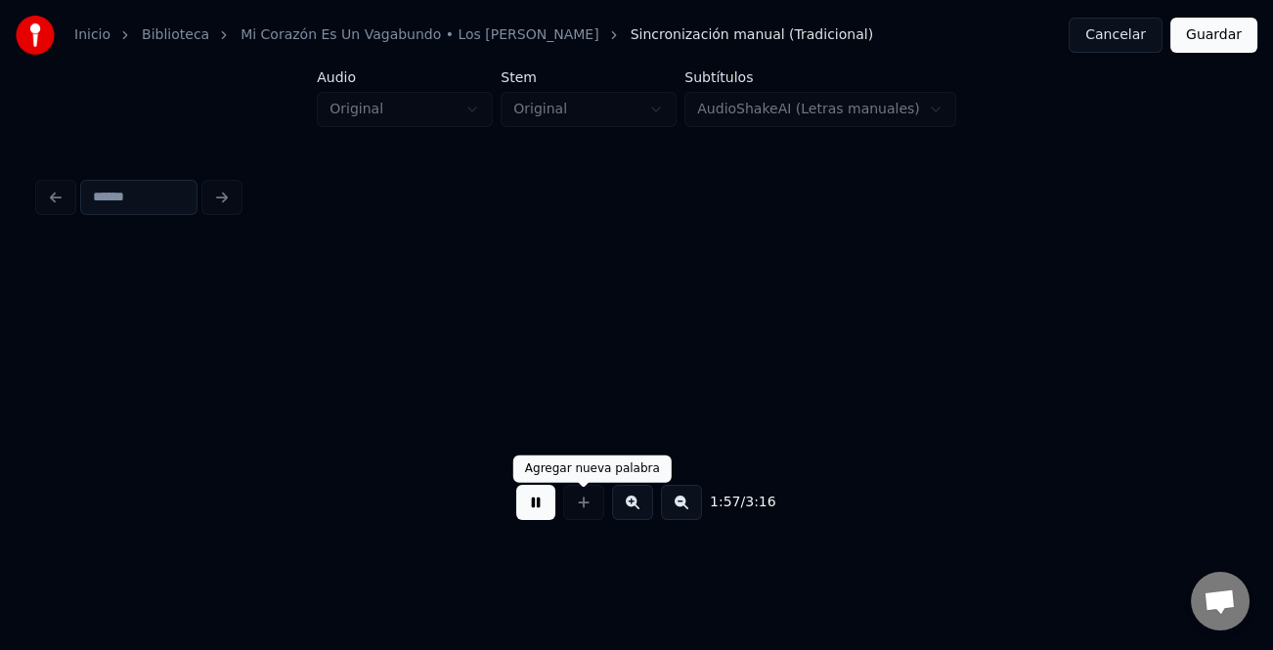
scroll to position [0, 45953]
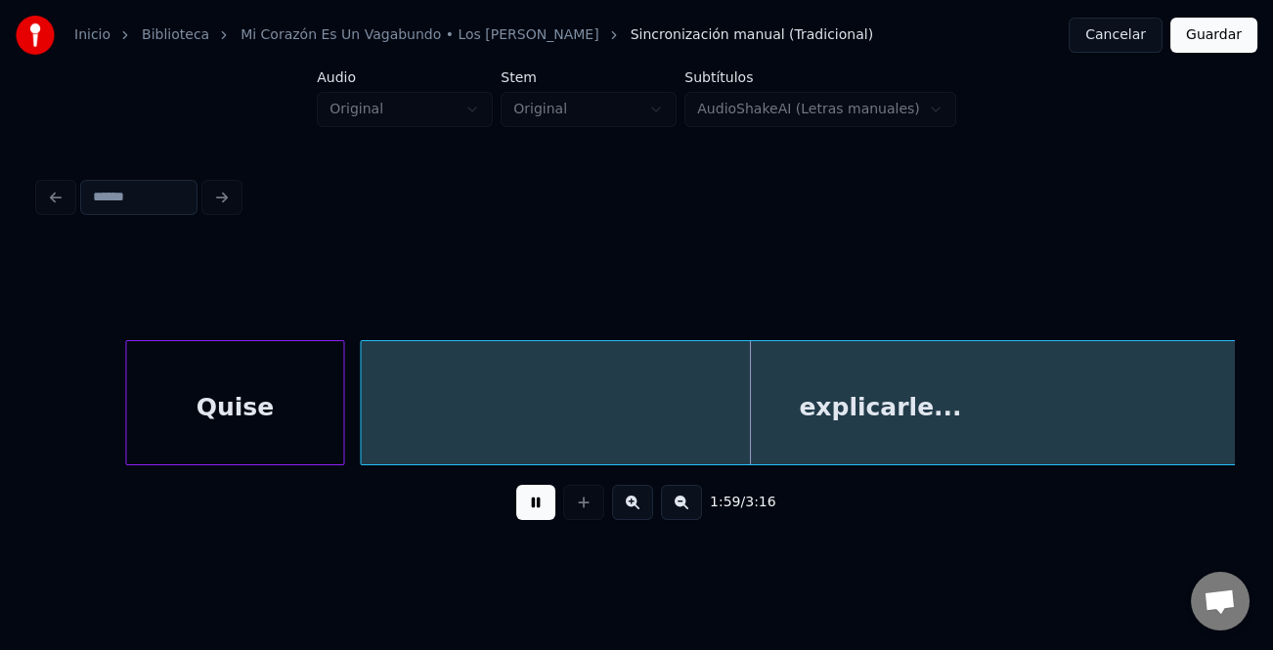
click at [667, 508] on button at bounding box center [681, 502] width 41 height 35
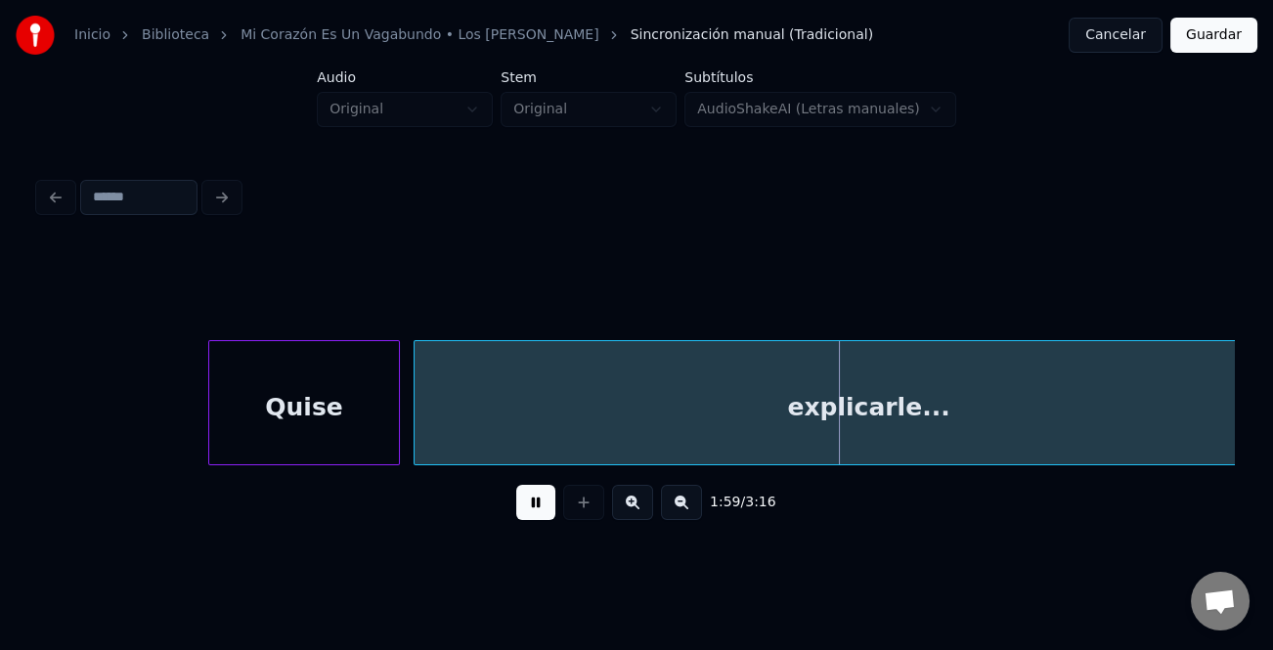
click at [667, 508] on button at bounding box center [681, 502] width 41 height 35
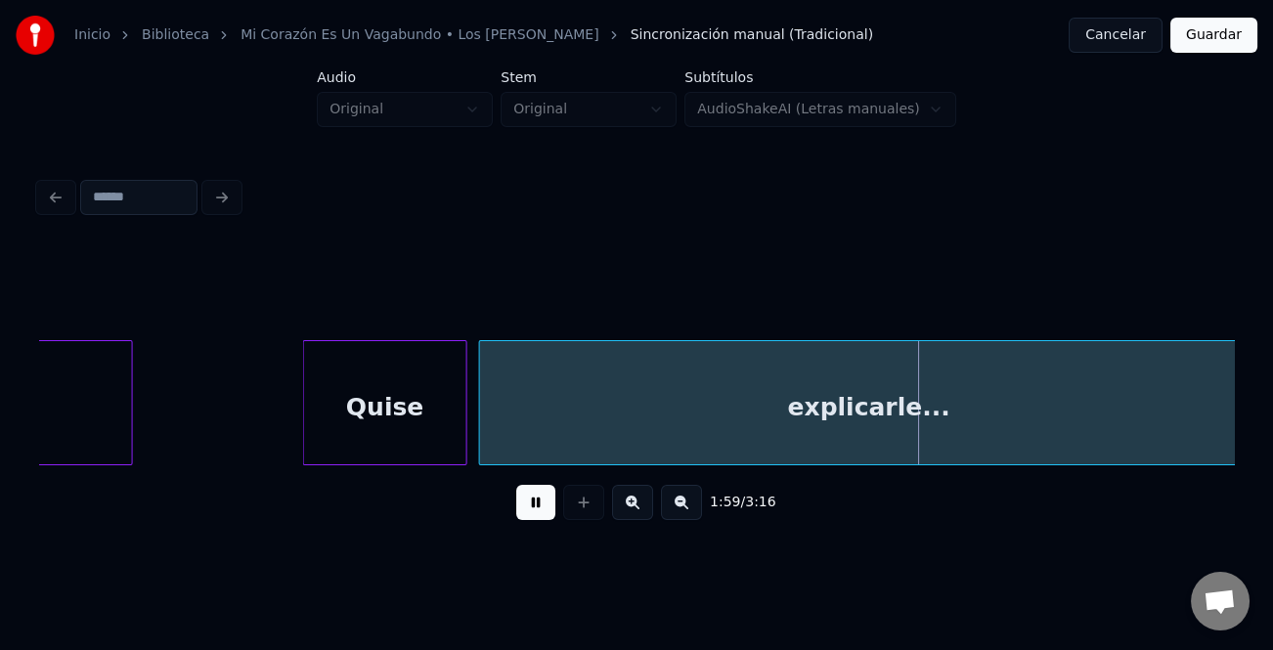
click at [667, 508] on button at bounding box center [681, 502] width 41 height 35
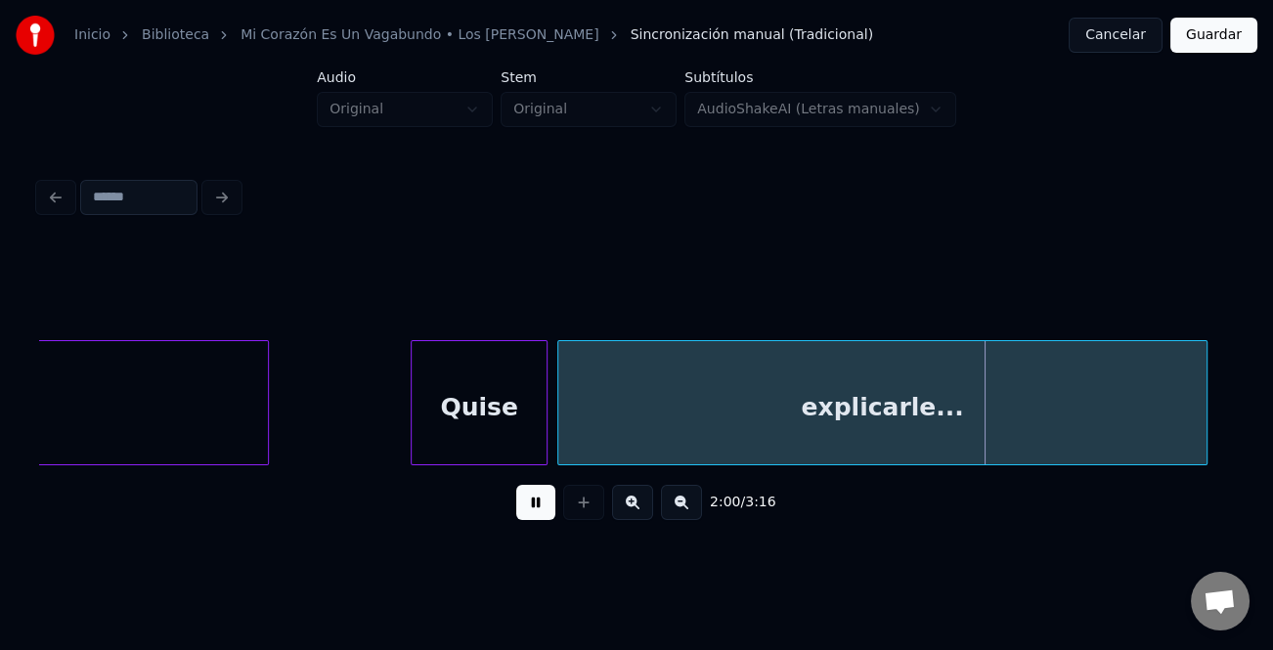
click at [667, 508] on button at bounding box center [681, 502] width 41 height 35
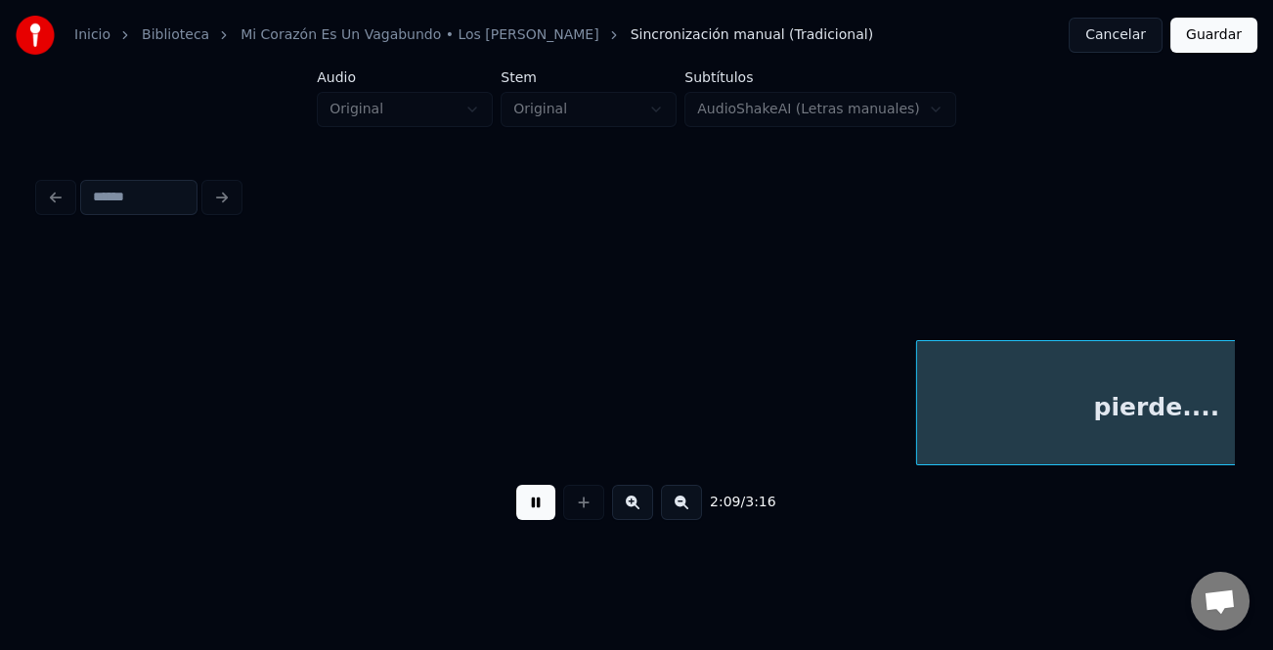
scroll to position [0, 25404]
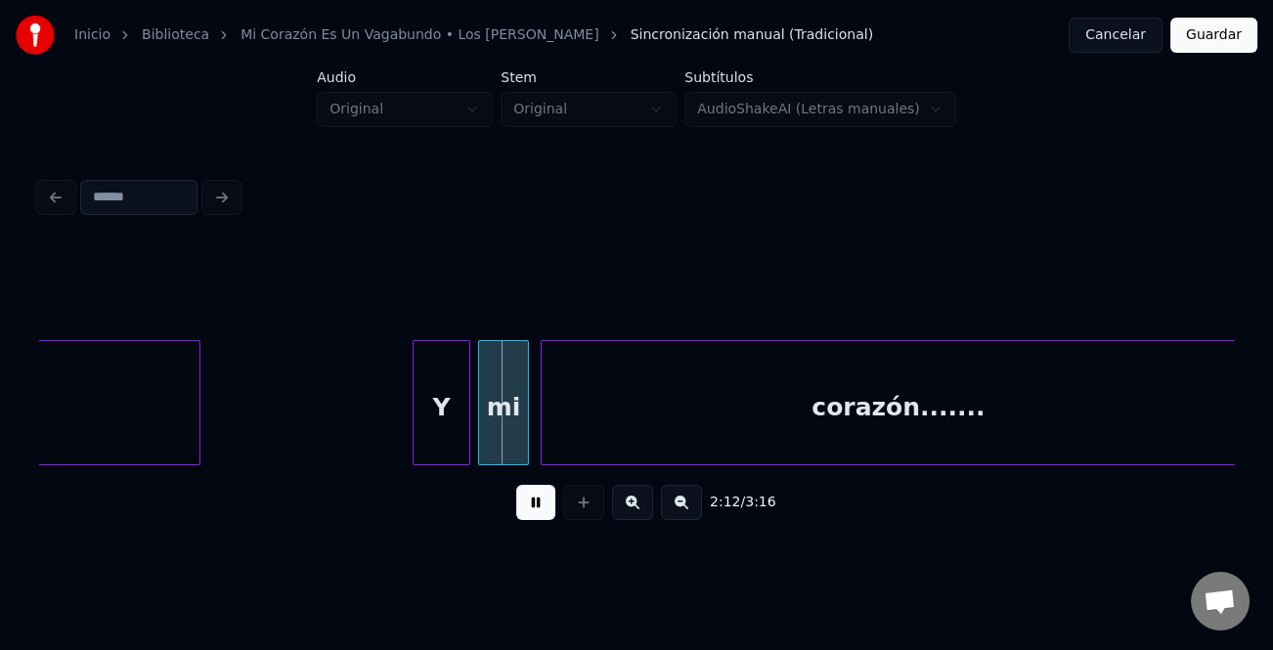
click at [414, 396] on div at bounding box center [417, 402] width 6 height 123
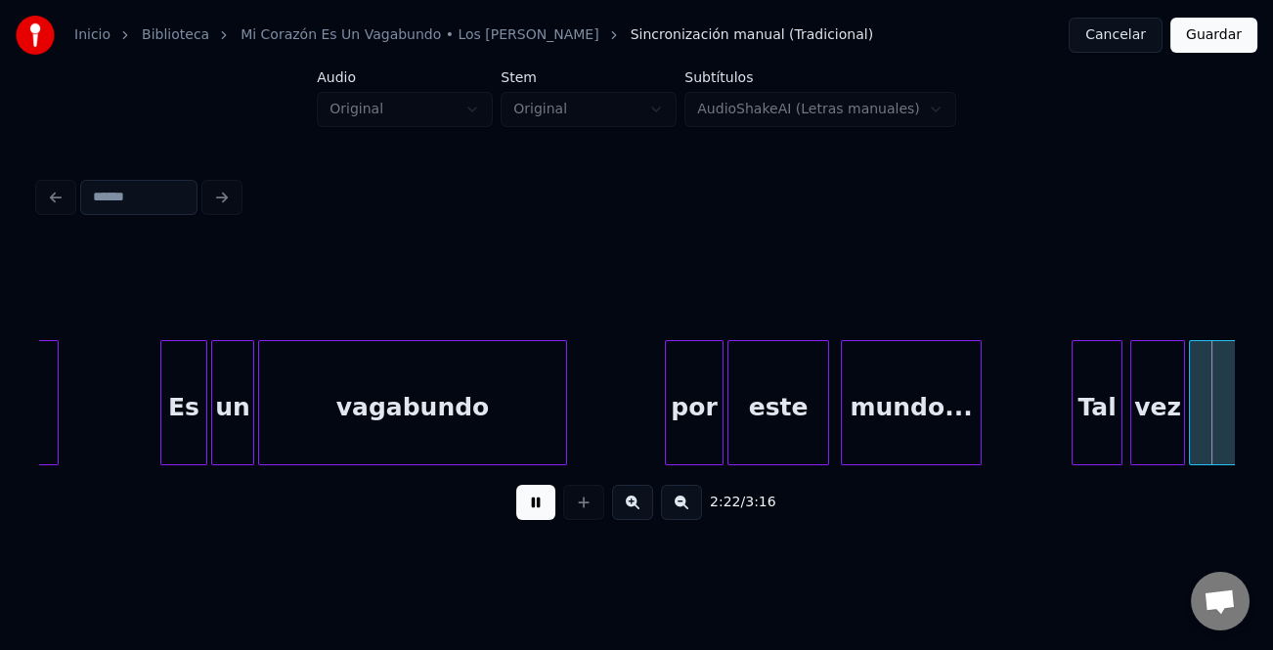
scroll to position [0, 27799]
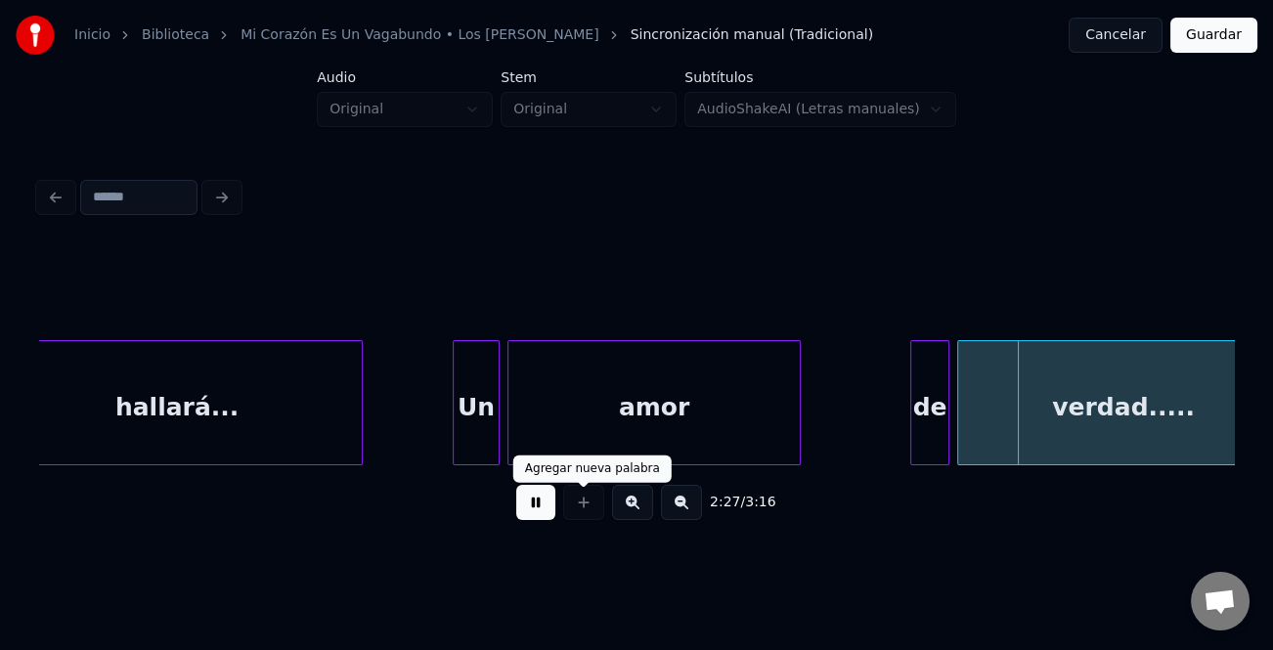
drag, startPoint x: 534, startPoint y: 501, endPoint x: 807, endPoint y: 433, distance: 281.9
click at [536, 501] on button at bounding box center [535, 502] width 39 height 35
click at [922, 401] on div "de" at bounding box center [929, 407] width 37 height 133
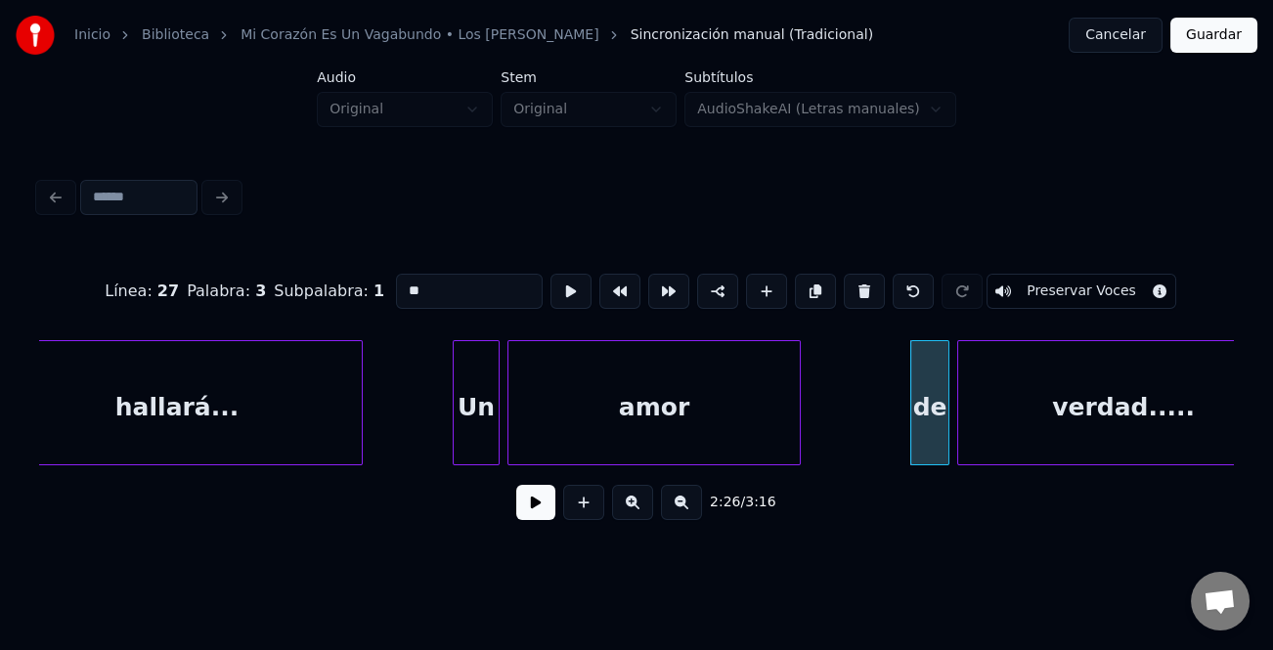
click at [399, 277] on input "**" at bounding box center [469, 291] width 147 height 35
type input "**"
click at [532, 501] on button at bounding box center [535, 502] width 39 height 35
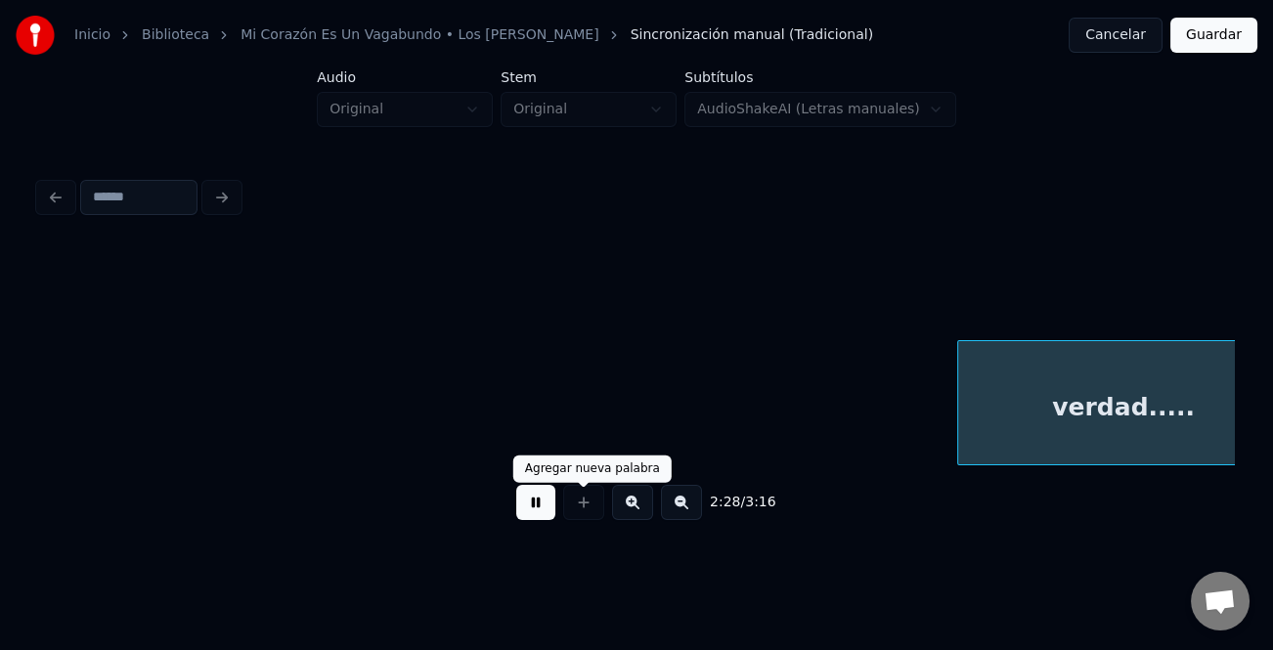
scroll to position [0, 28994]
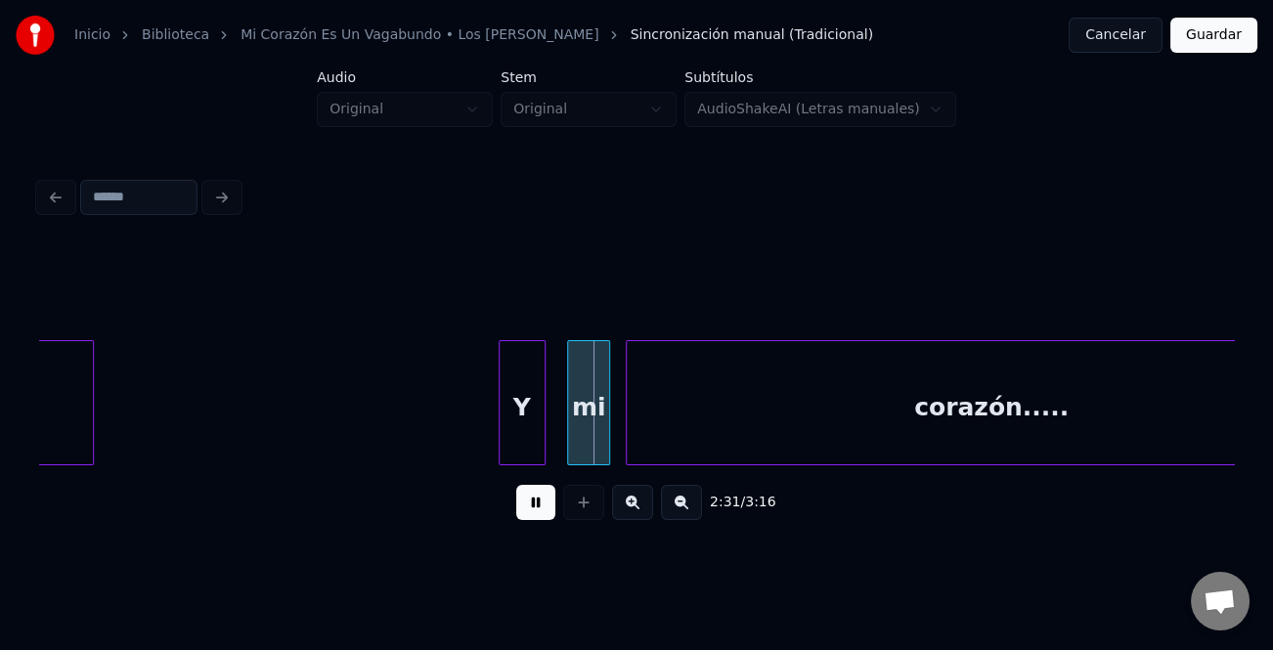
click at [515, 401] on div "Y" at bounding box center [522, 407] width 45 height 133
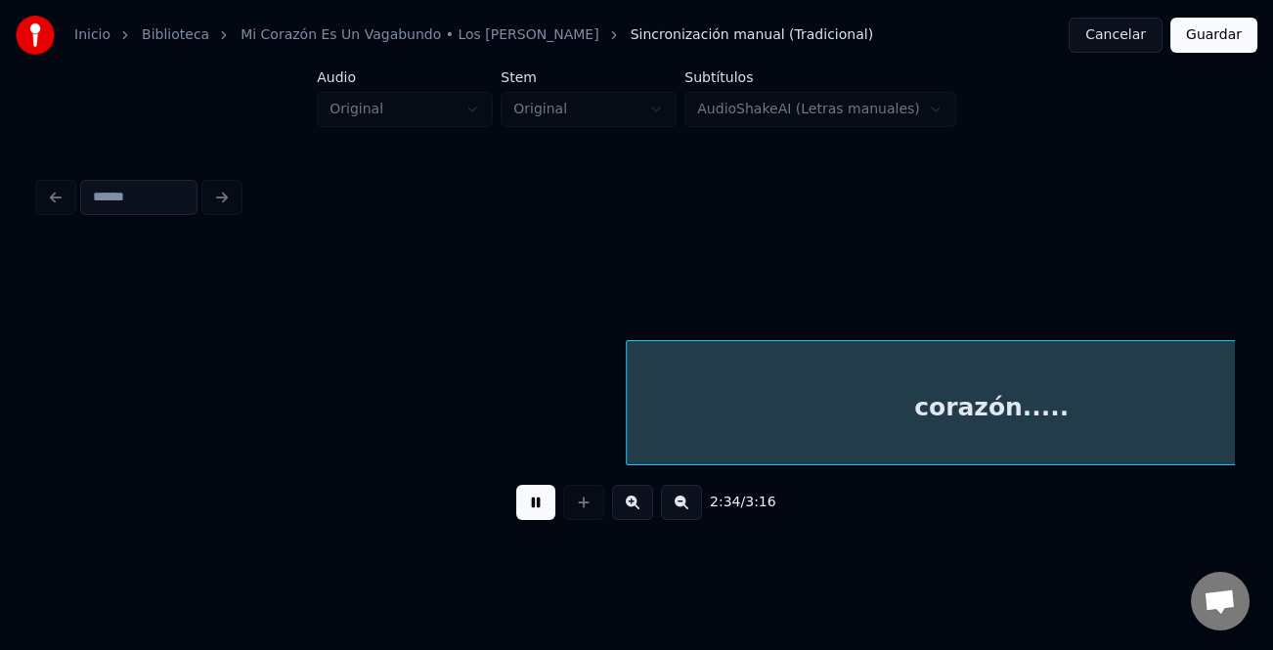
scroll to position [0, 30188]
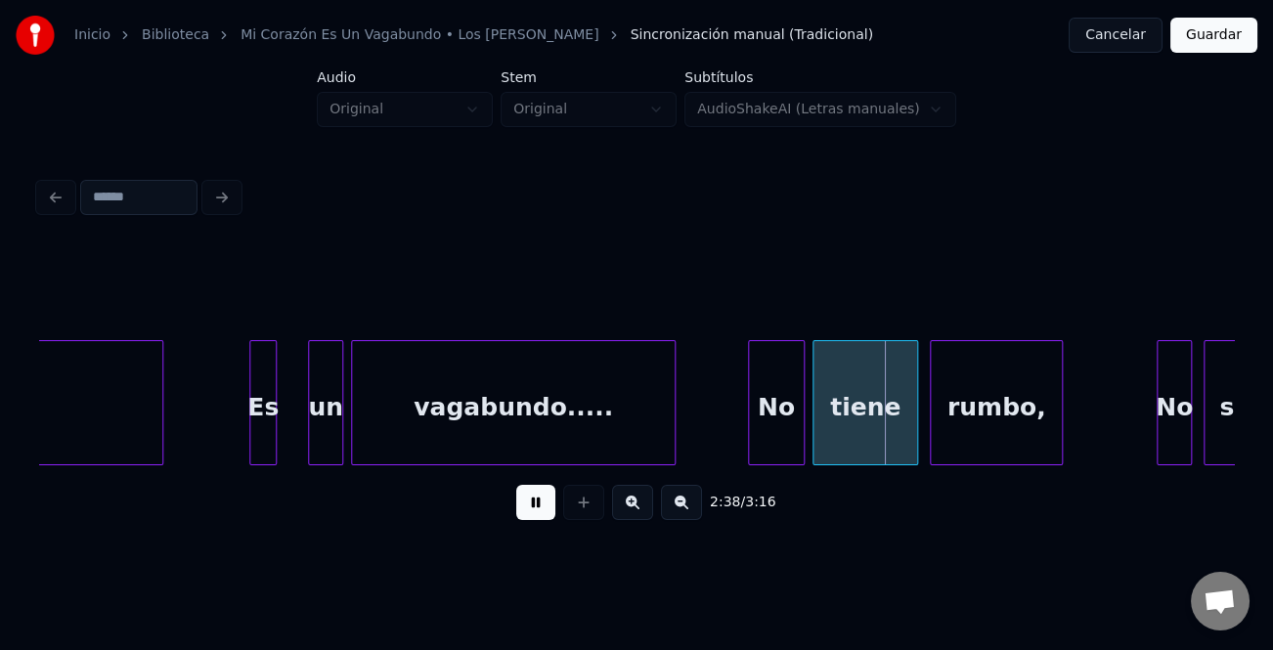
click at [749, 415] on div at bounding box center [752, 402] width 6 height 123
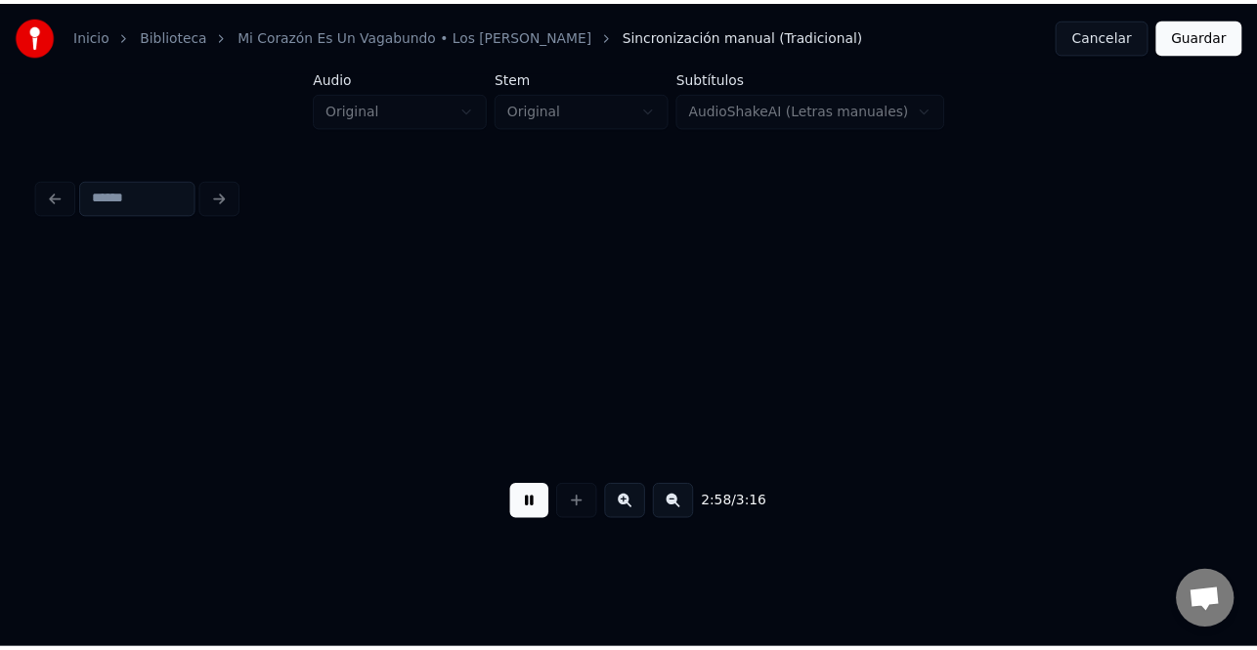
scroll to position [0, 34972]
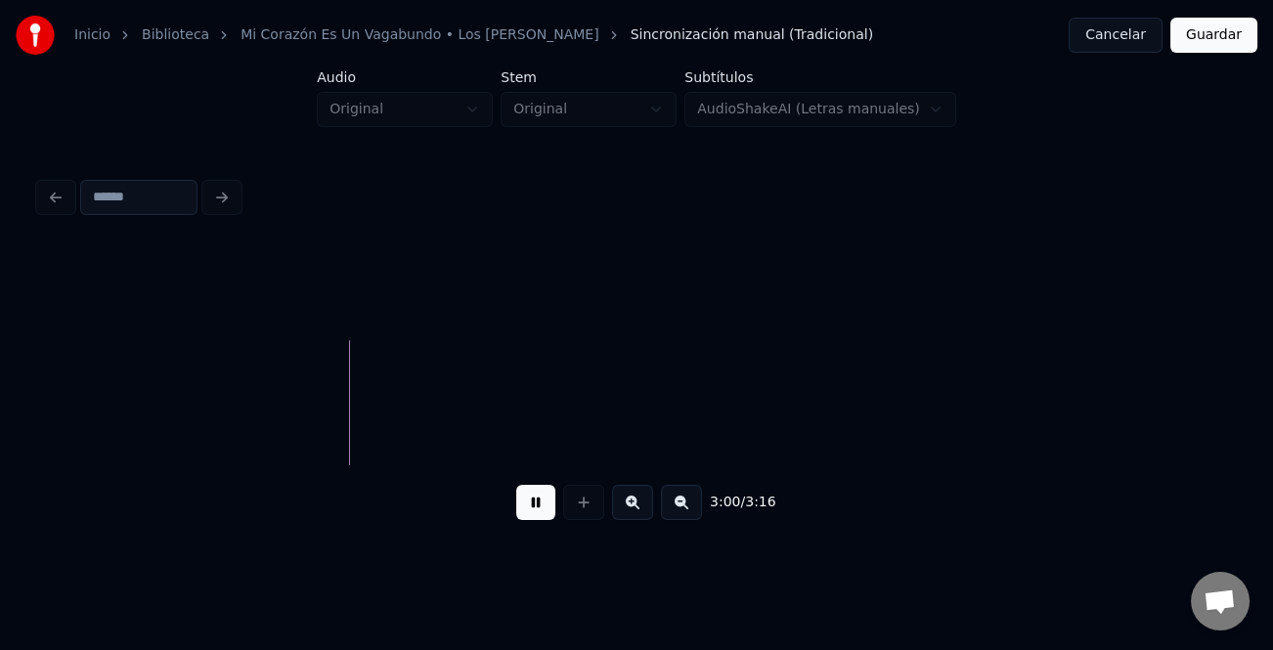
click at [1203, 31] on button "Guardar" at bounding box center [1213, 35] width 87 height 35
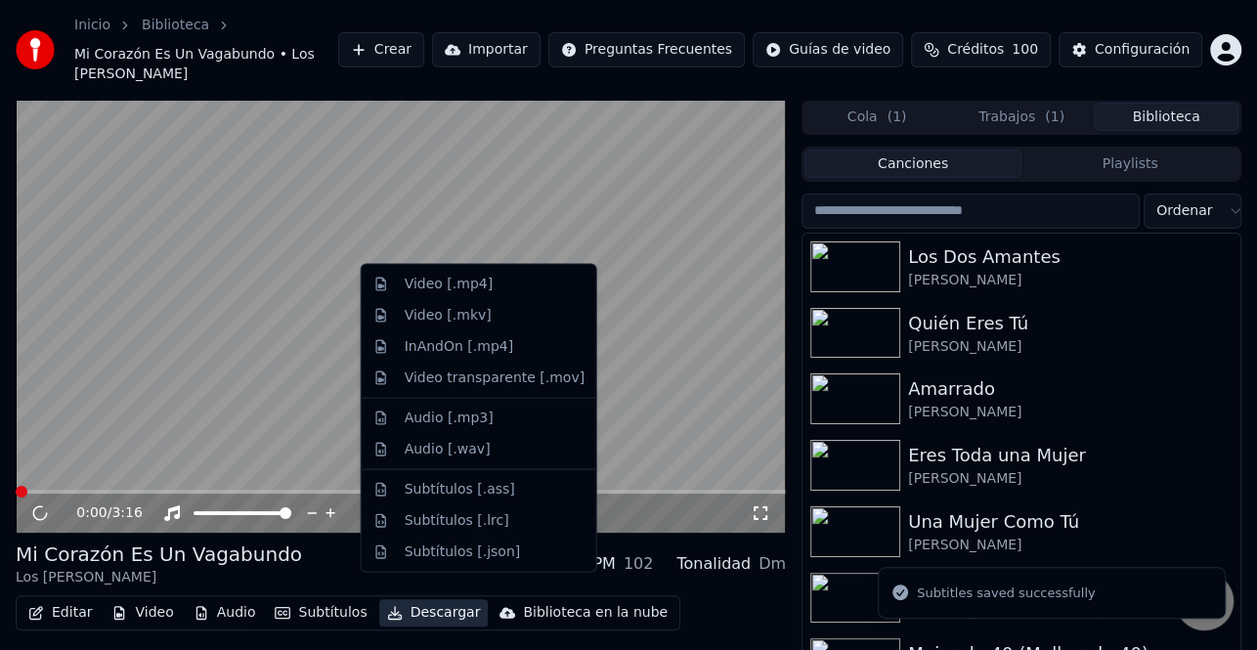
click at [425, 599] on button "Descargar" at bounding box center [433, 612] width 109 height 27
click at [489, 283] on div "Video [.mp4]" at bounding box center [495, 285] width 180 height 20
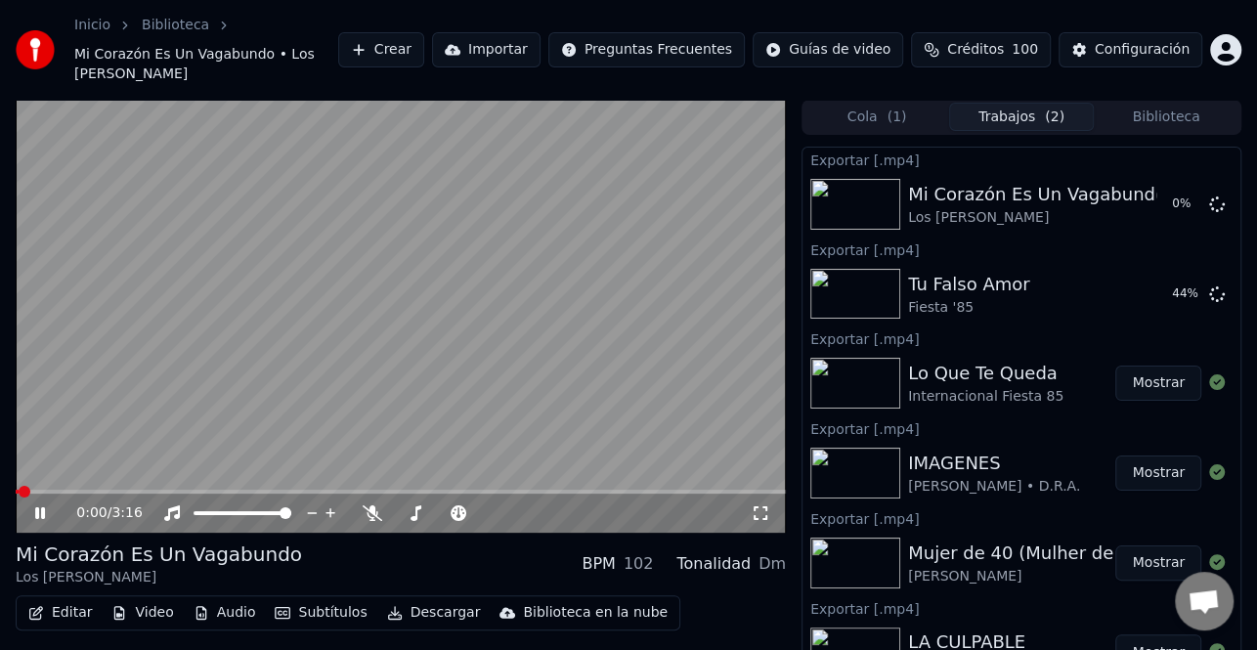
click at [41, 507] on icon at bounding box center [40, 513] width 10 height 12
click at [1161, 103] on button "Biblioteca" at bounding box center [1166, 117] width 145 height 28
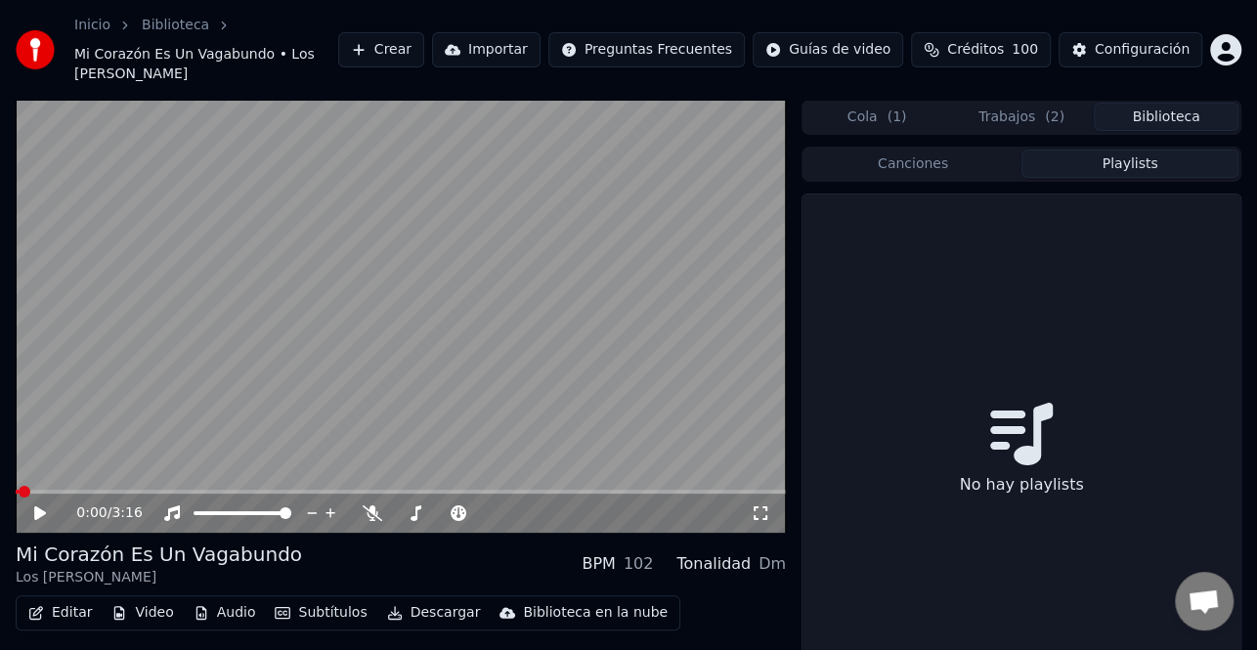
click at [1163, 150] on button "Playlists" at bounding box center [1130, 164] width 217 height 28
click at [1162, 103] on button "Biblioteca" at bounding box center [1166, 117] width 145 height 28
click at [1170, 103] on button "Biblioteca" at bounding box center [1166, 117] width 145 height 28
click at [1162, 103] on button "Biblioteca" at bounding box center [1166, 117] width 145 height 28
click at [1024, 103] on button "Trabajos ( 2 )" at bounding box center [1021, 117] width 145 height 28
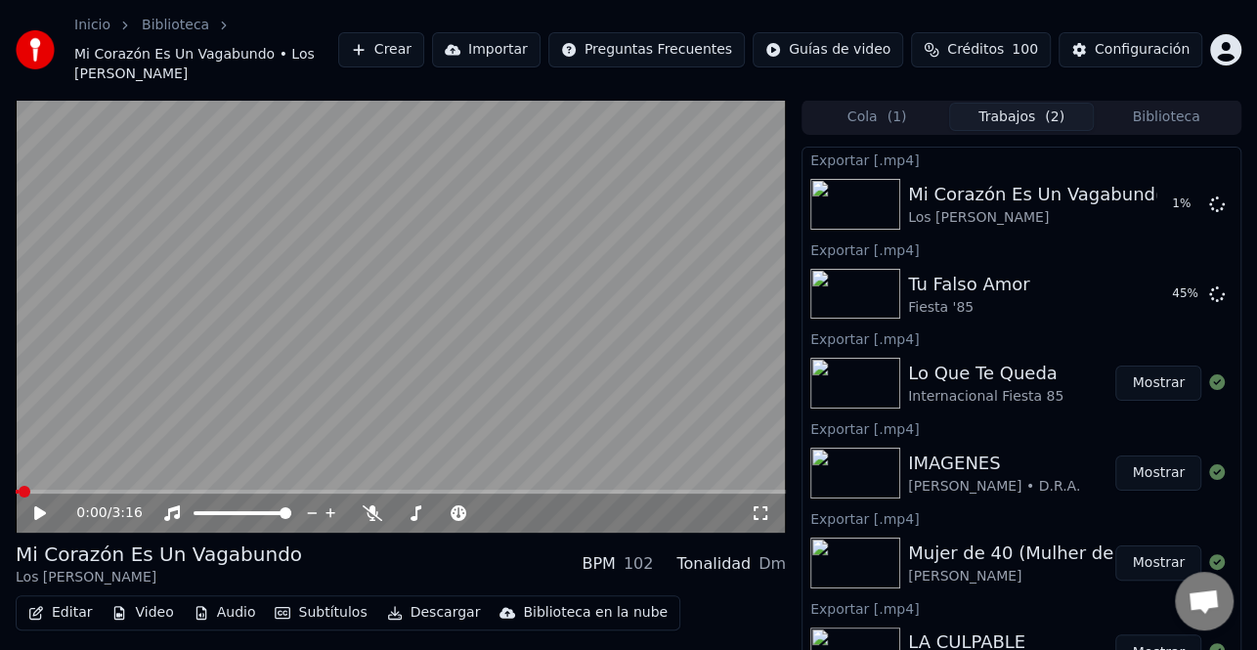
click at [1179, 103] on button "Biblioteca" at bounding box center [1166, 117] width 145 height 28
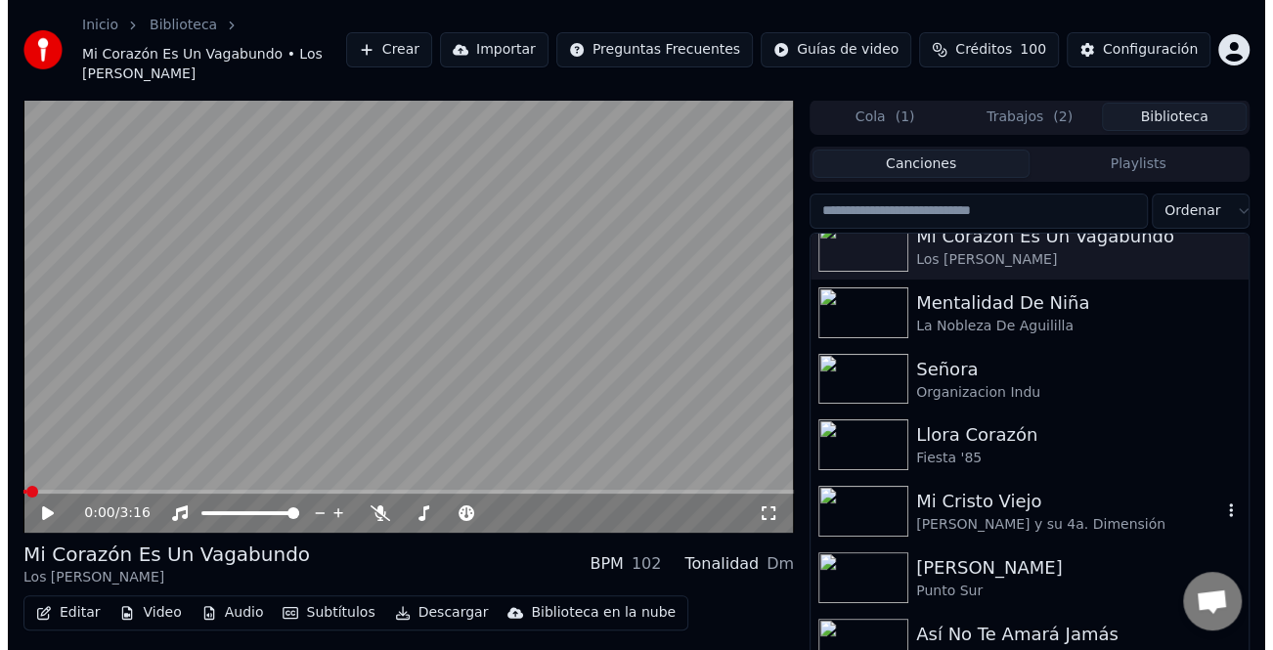
scroll to position [587, 0]
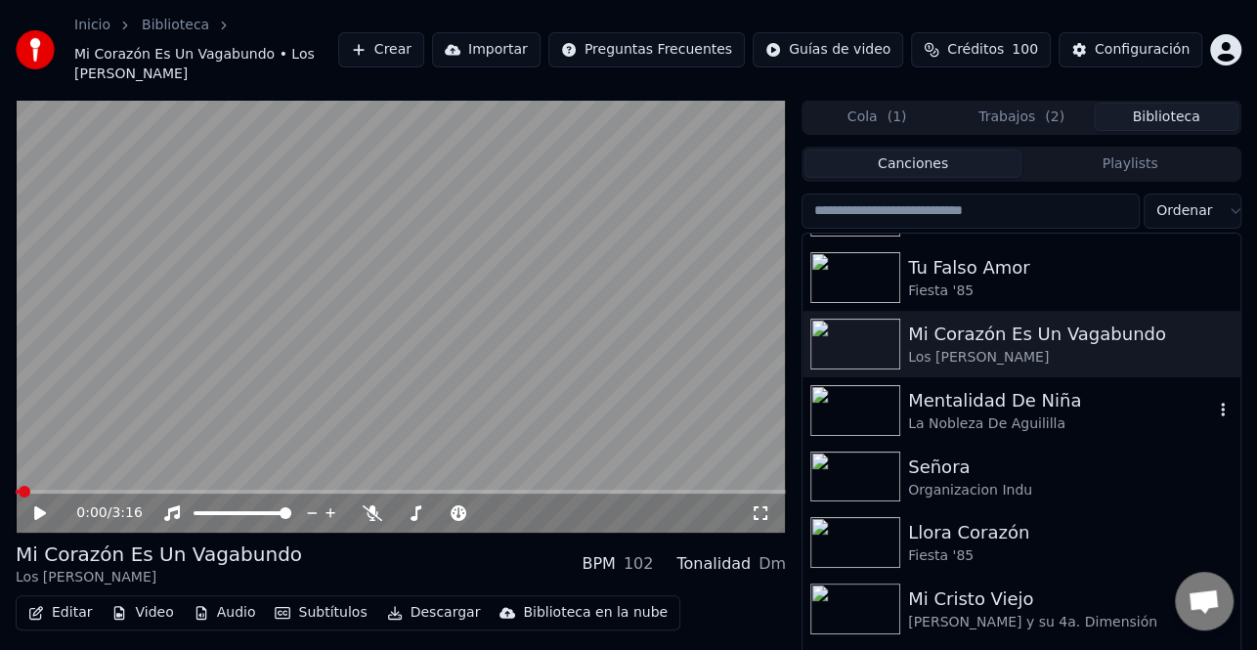
click at [1020, 414] on div "La Nobleza De Aguililla" at bounding box center [1060, 424] width 305 height 20
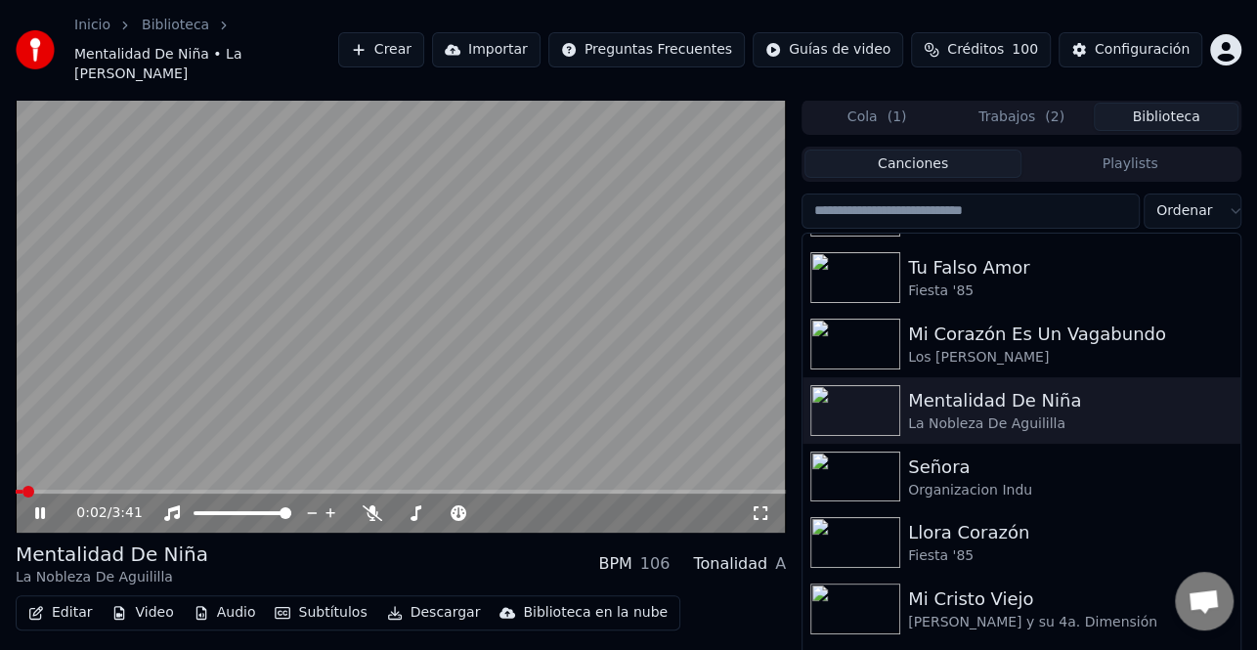
click at [62, 599] on button "Editar" at bounding box center [60, 612] width 79 height 27
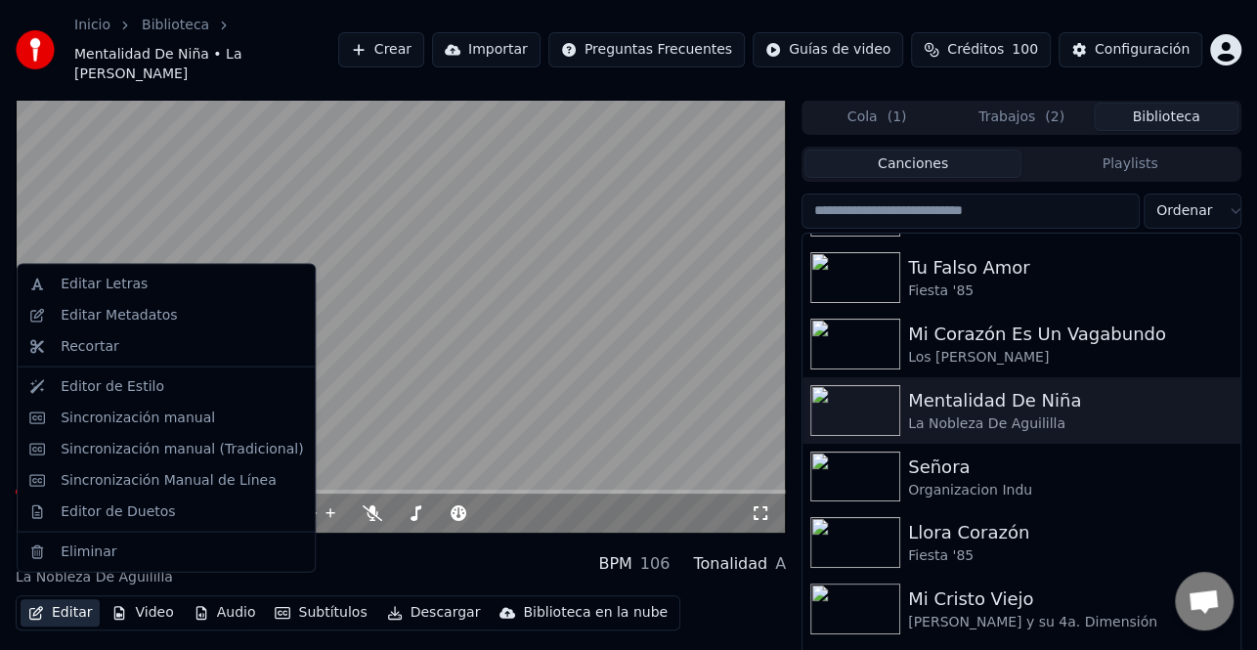
click at [460, 450] on video at bounding box center [401, 316] width 770 height 433
click at [60, 599] on button "Editar" at bounding box center [60, 612] width 79 height 27
click at [175, 453] on div "Sincronización manual (Tradicional)" at bounding box center [182, 449] width 242 height 20
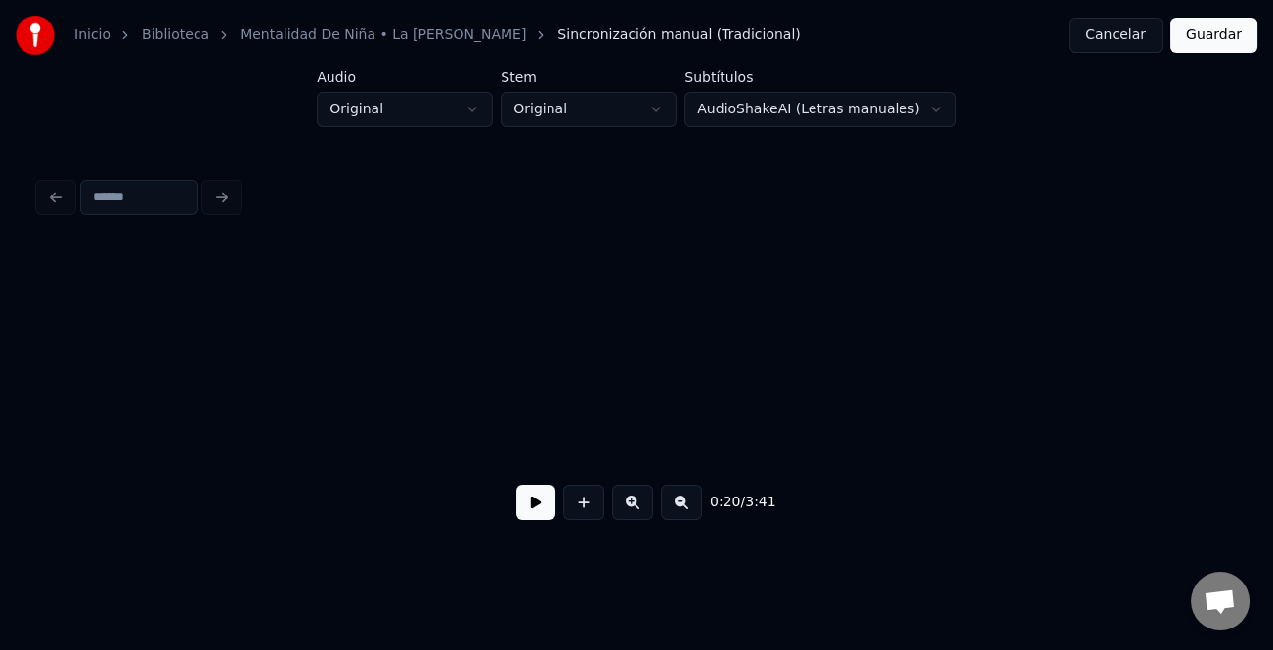
scroll to position [0, 3956]
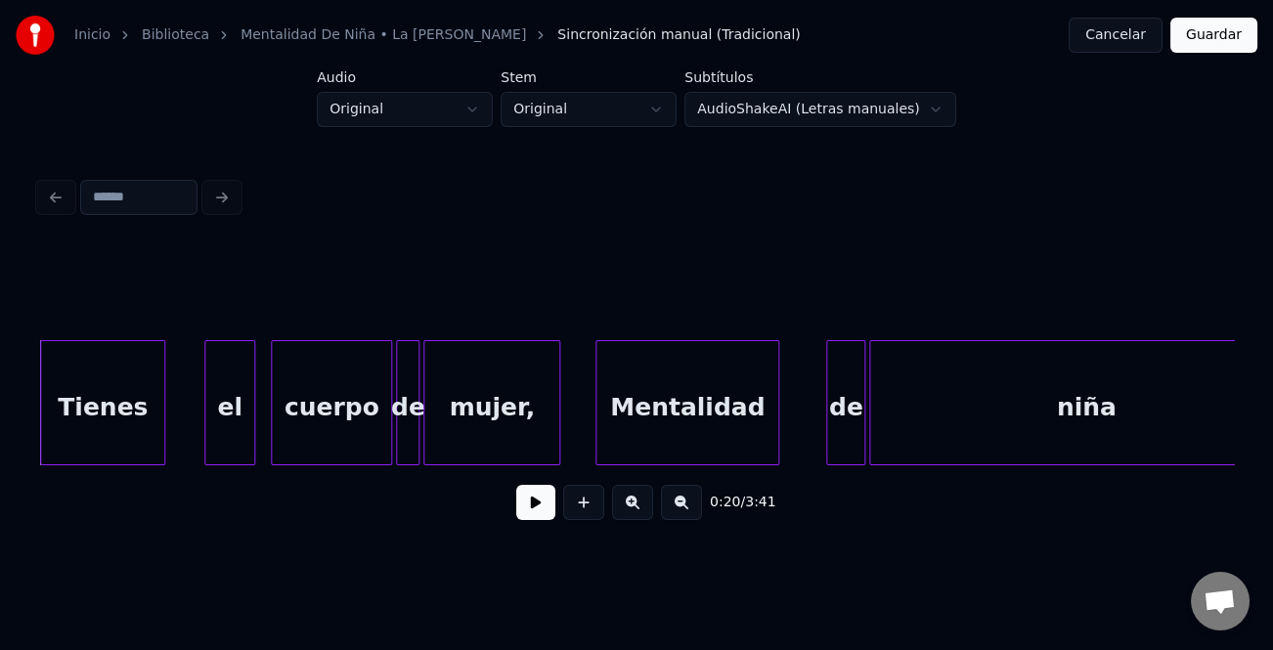
click at [546, 508] on button at bounding box center [535, 502] width 39 height 35
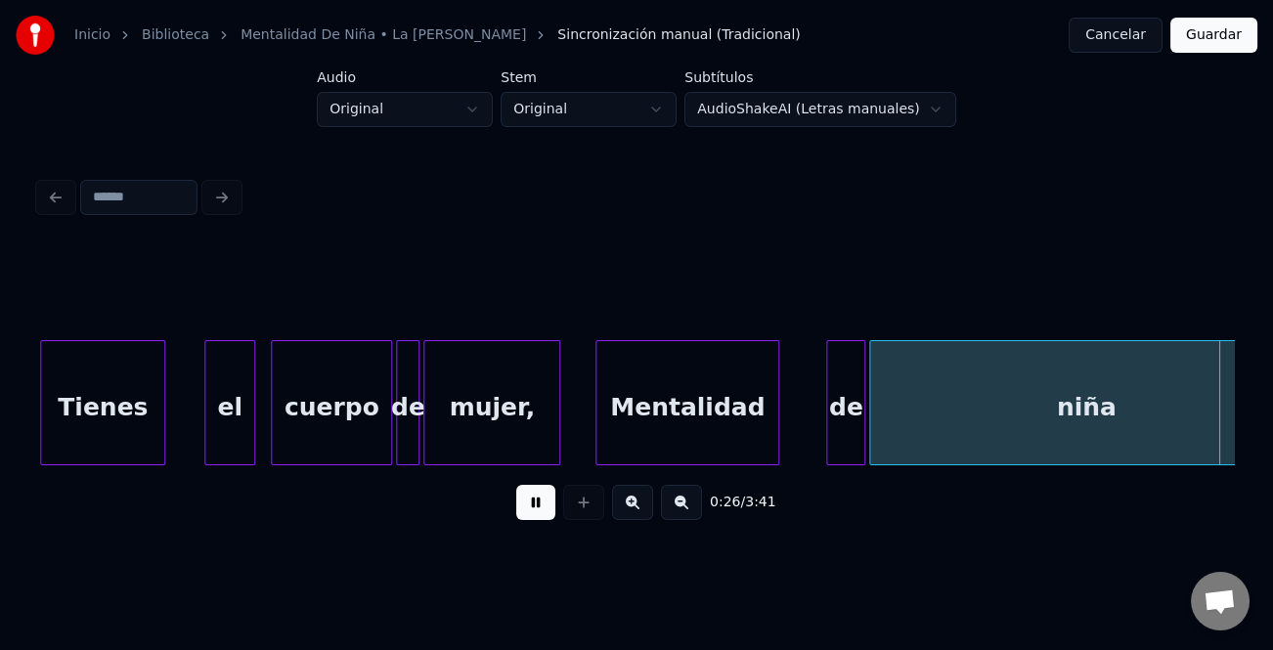
scroll to position [0, 5152]
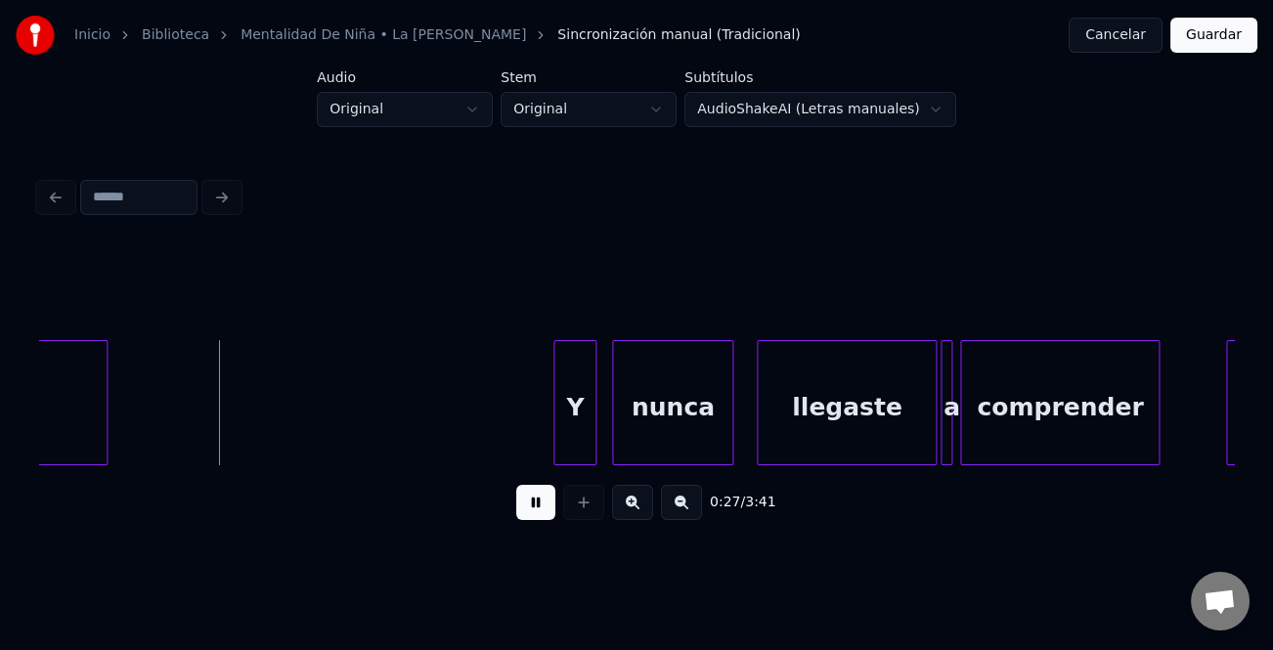
drag, startPoint x: 537, startPoint y: 508, endPoint x: 518, endPoint y: 506, distance: 18.7
click at [533, 508] on button at bounding box center [535, 502] width 39 height 35
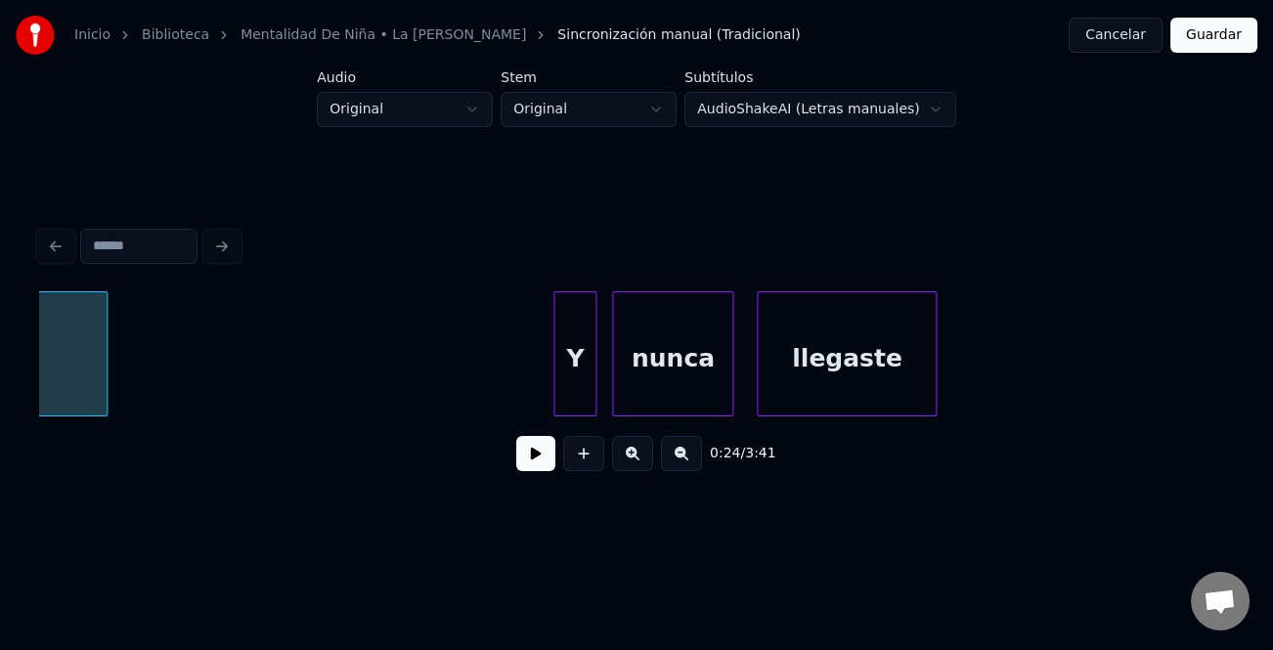
scroll to position [0, 4786]
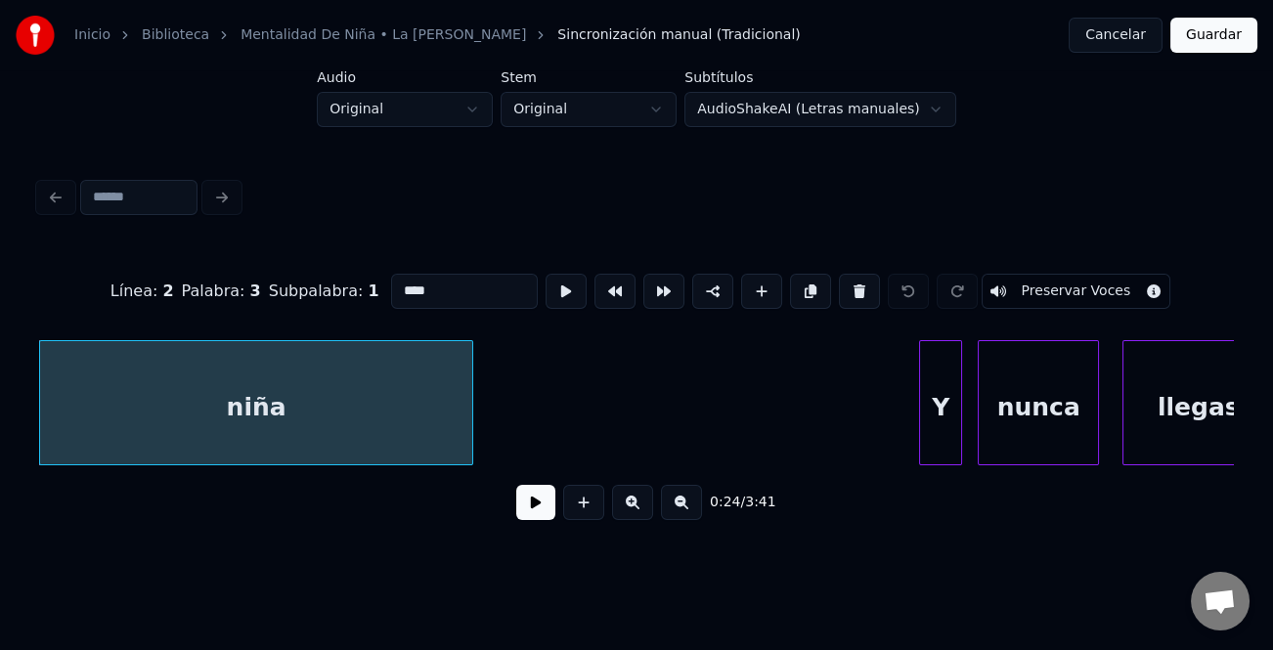
click at [477, 284] on input "****" at bounding box center [464, 291] width 147 height 35
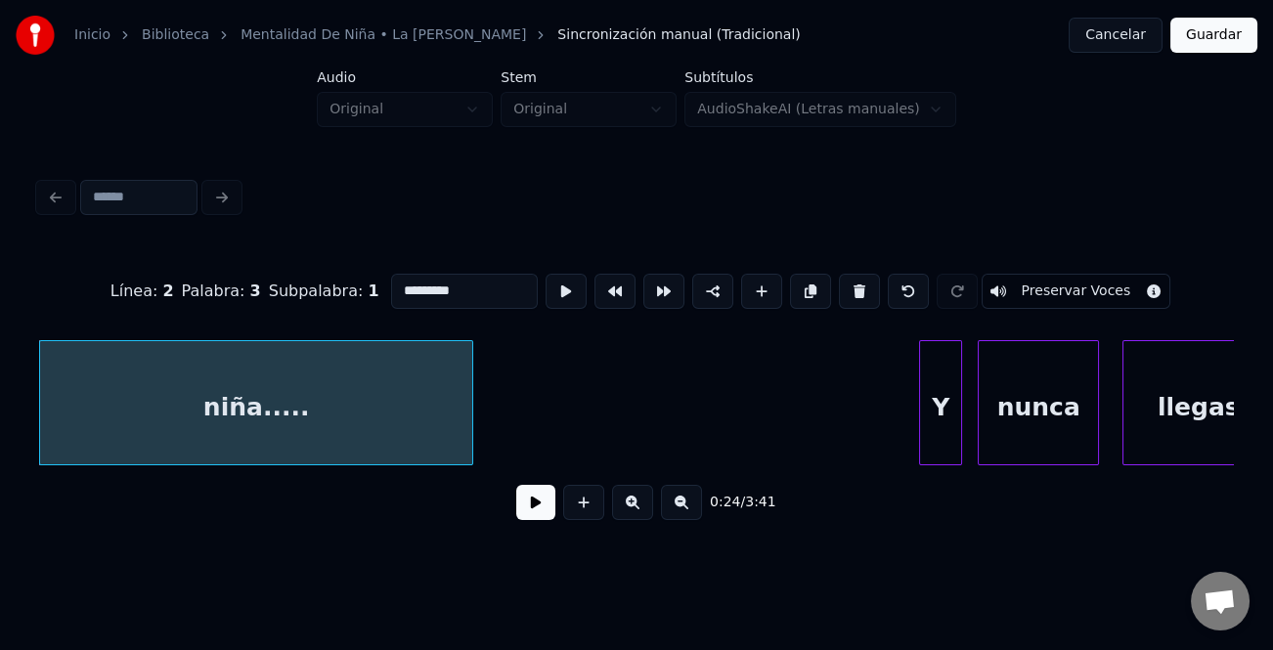
type input "*********"
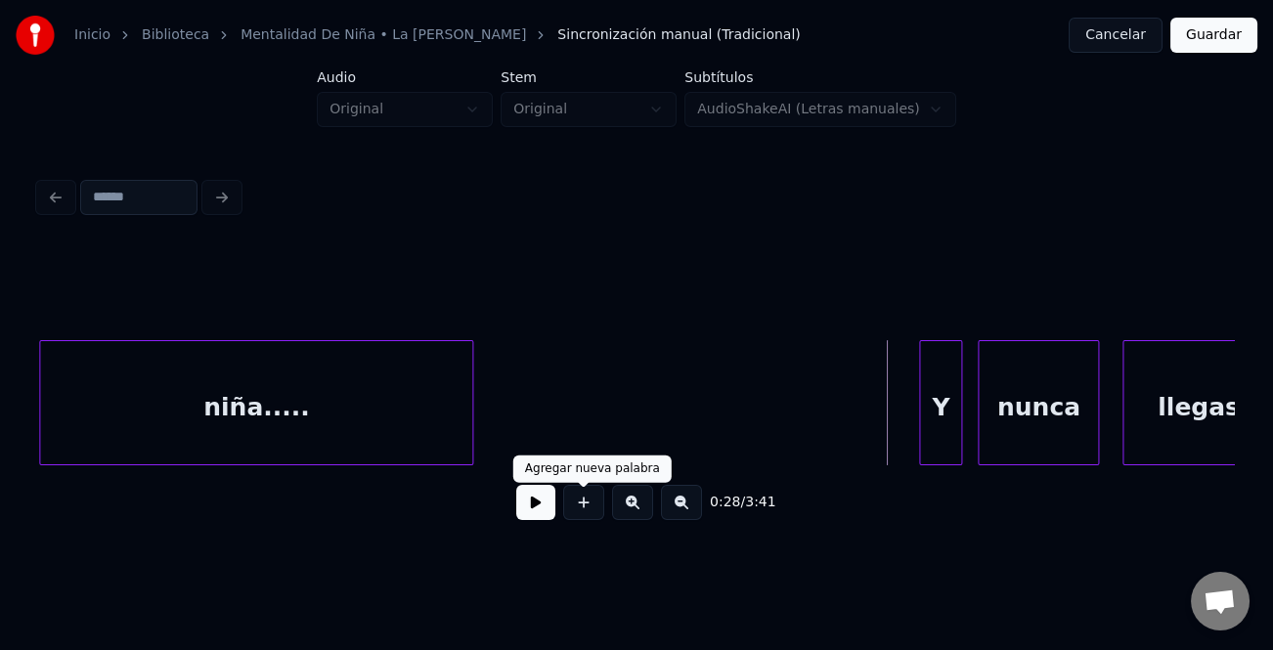
click at [531, 512] on button at bounding box center [535, 502] width 39 height 35
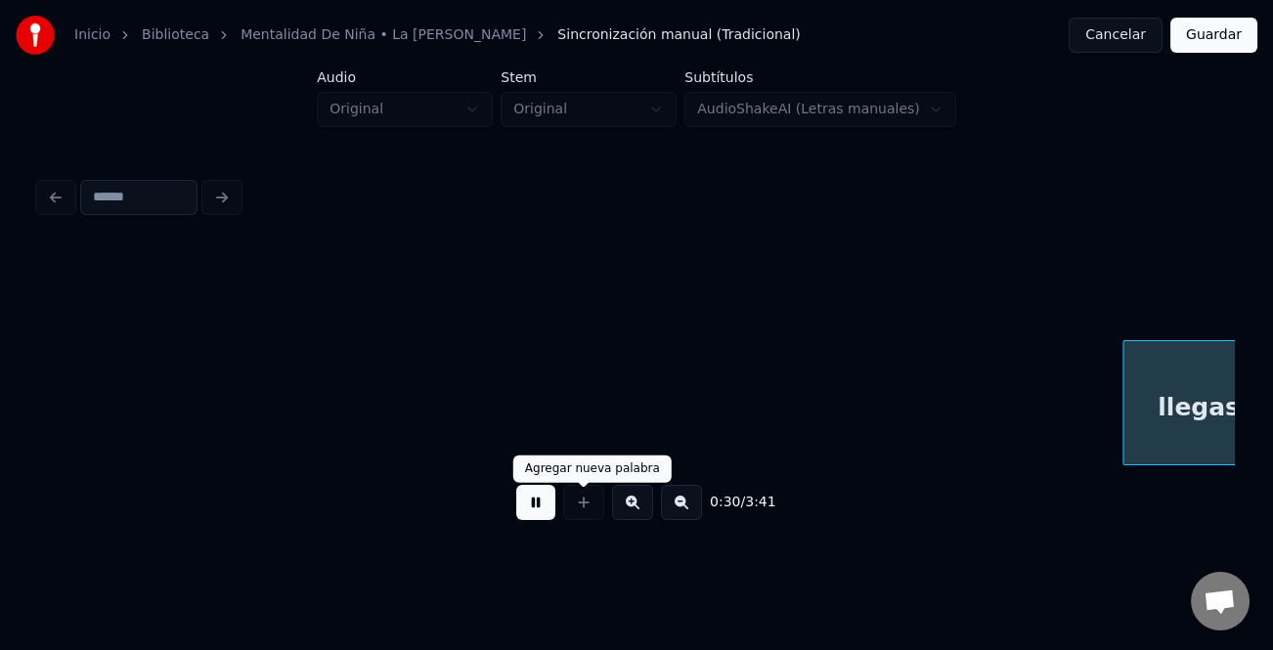
scroll to position [0, 5981]
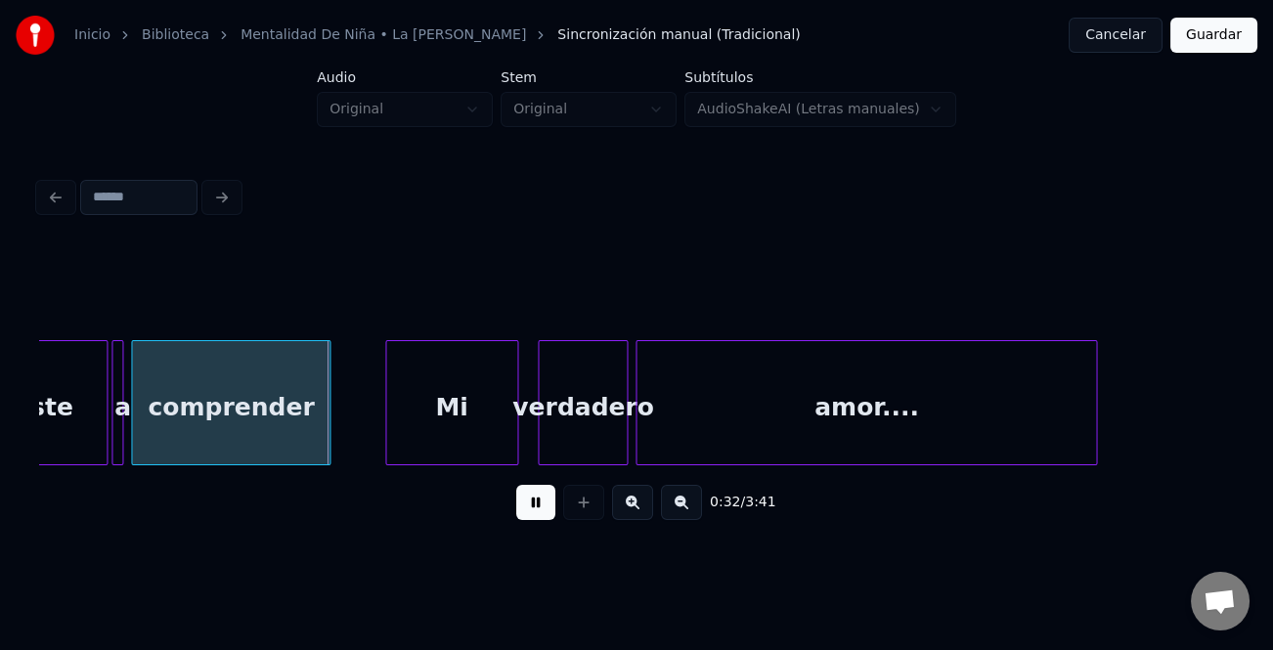
click at [420, 414] on div "Mi" at bounding box center [451, 407] width 131 height 133
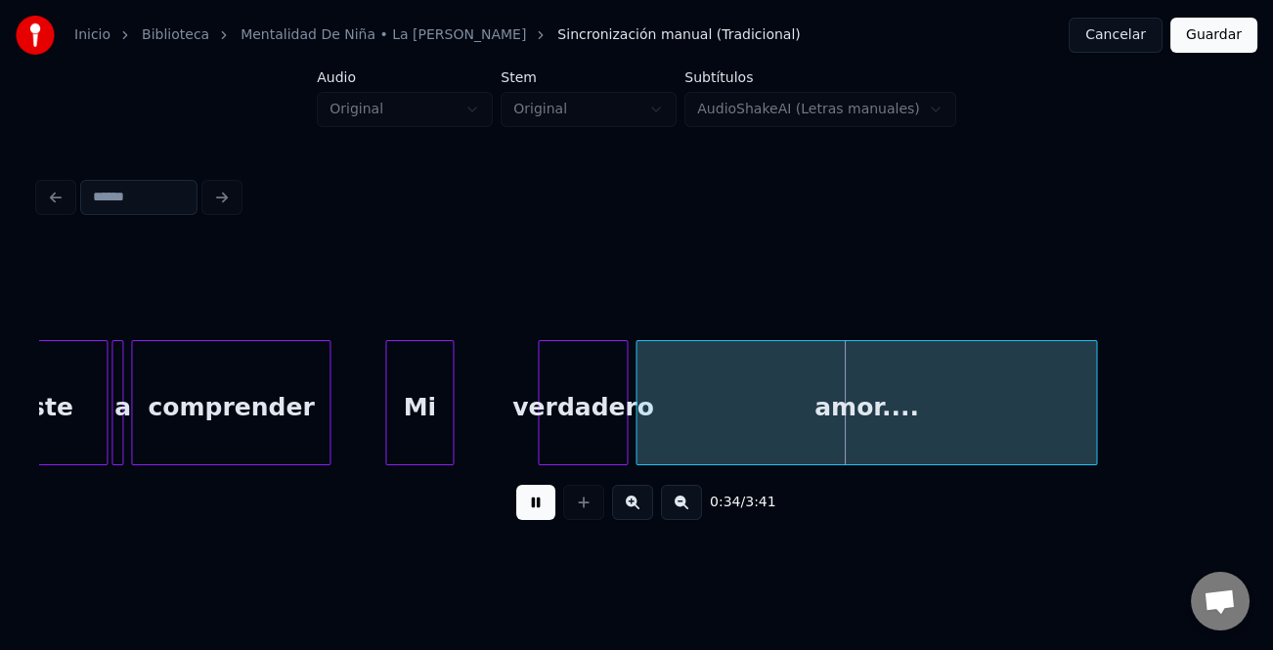
click at [452, 449] on div at bounding box center [450, 402] width 6 height 123
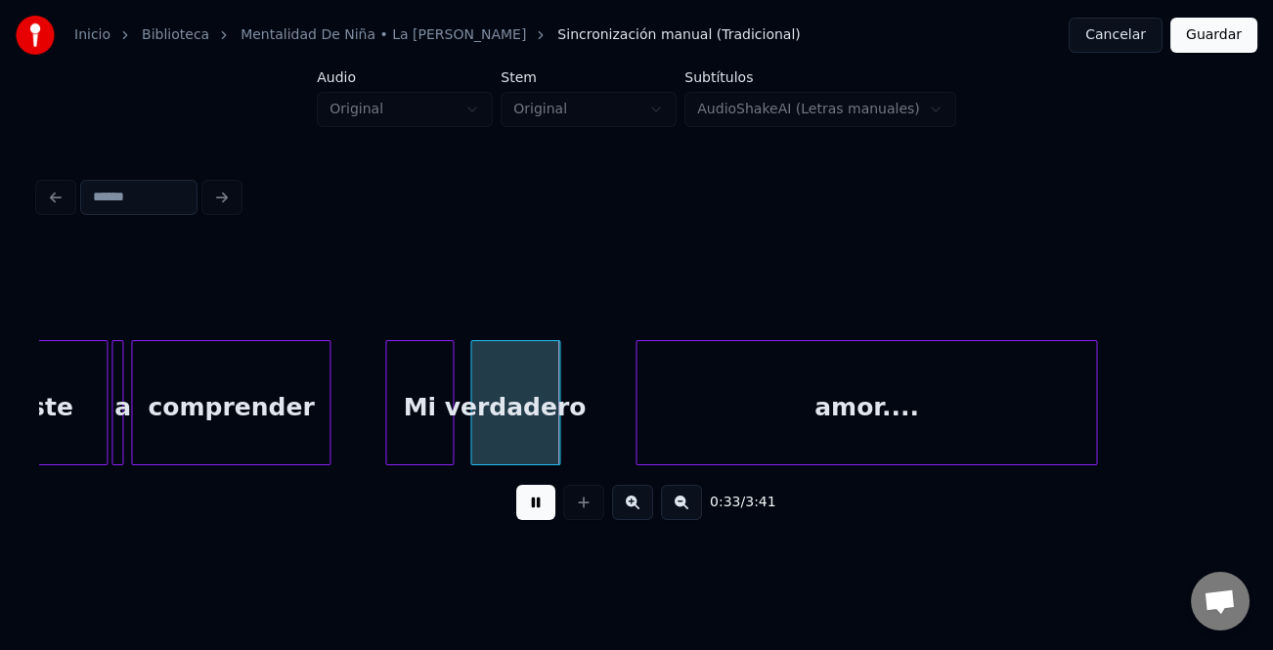
click at [492, 441] on div "verdadero" at bounding box center [515, 407] width 88 height 133
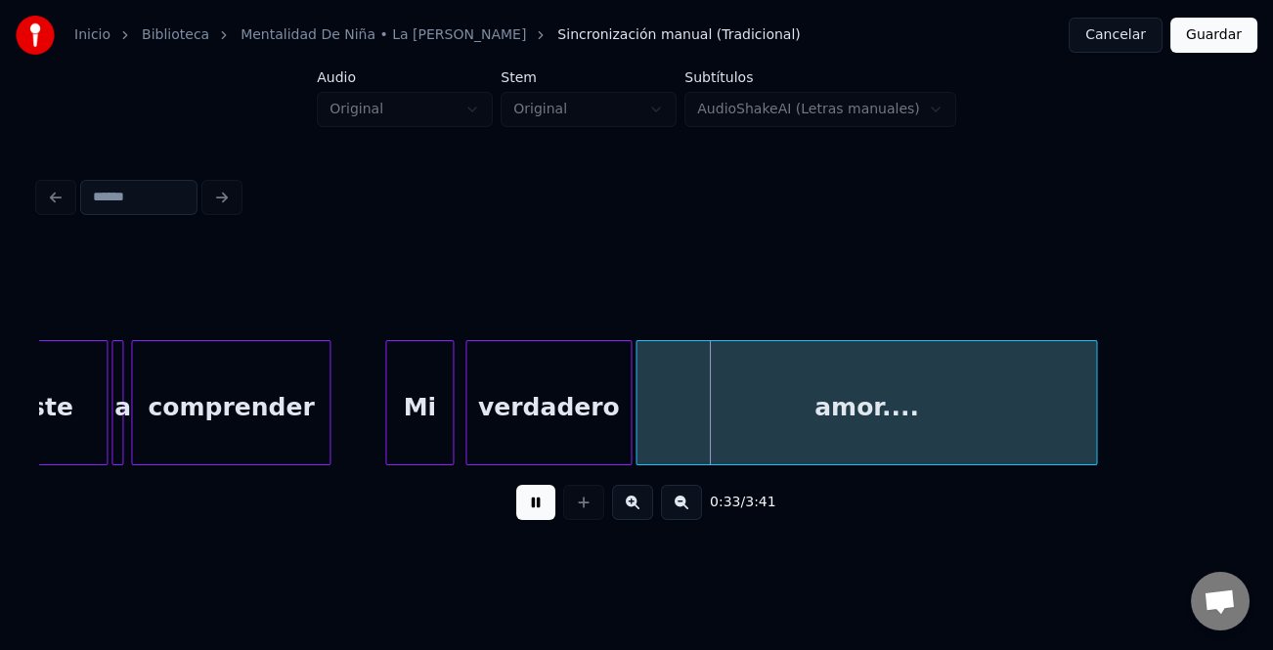
click at [628, 439] on div at bounding box center [628, 402] width 6 height 123
click at [644, 441] on div at bounding box center [647, 402] width 6 height 123
click at [1243, 398] on div "Inicio Biblioteca Mentalidad De Niña • La [PERSON_NAME] Sincronización manual (…" at bounding box center [636, 274] width 1273 height 548
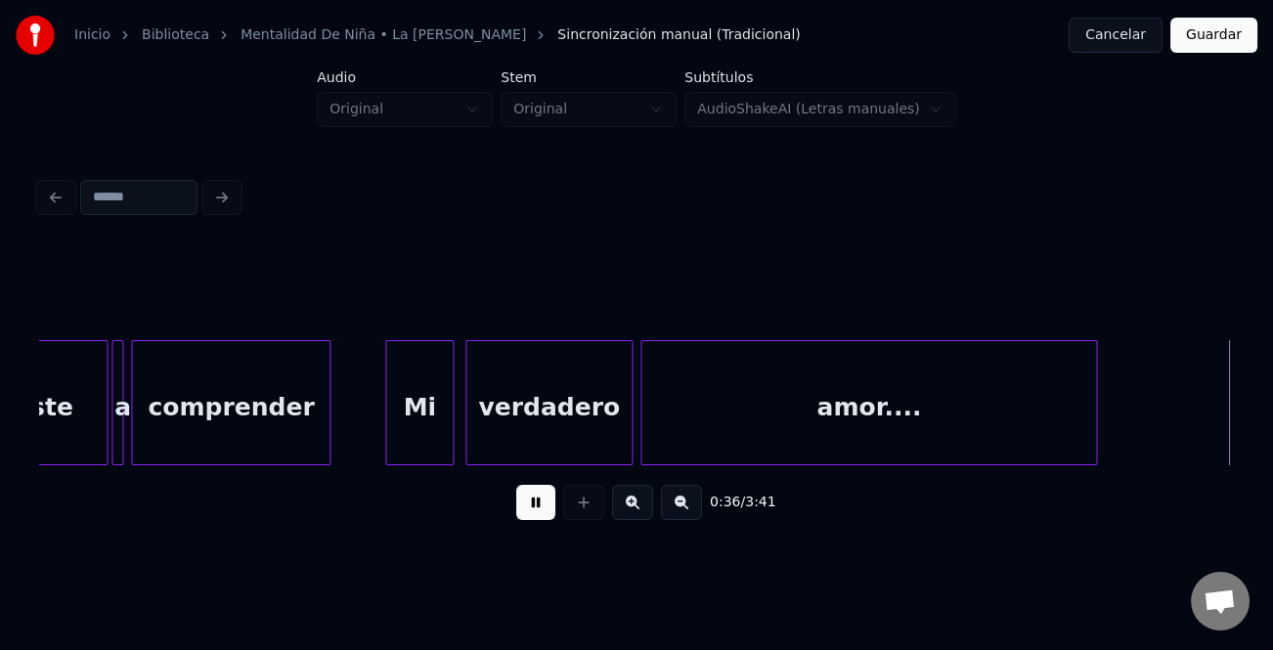
scroll to position [0, 7175]
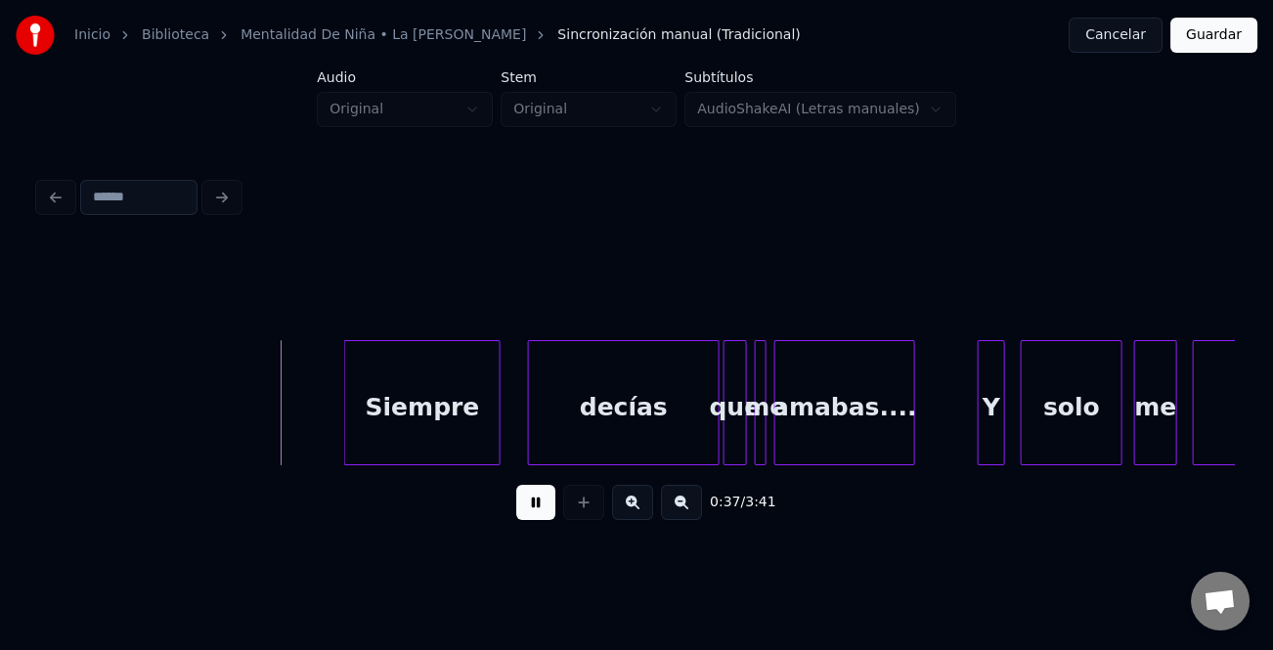
click at [350, 433] on div "Siempre" at bounding box center [422, 407] width 154 height 133
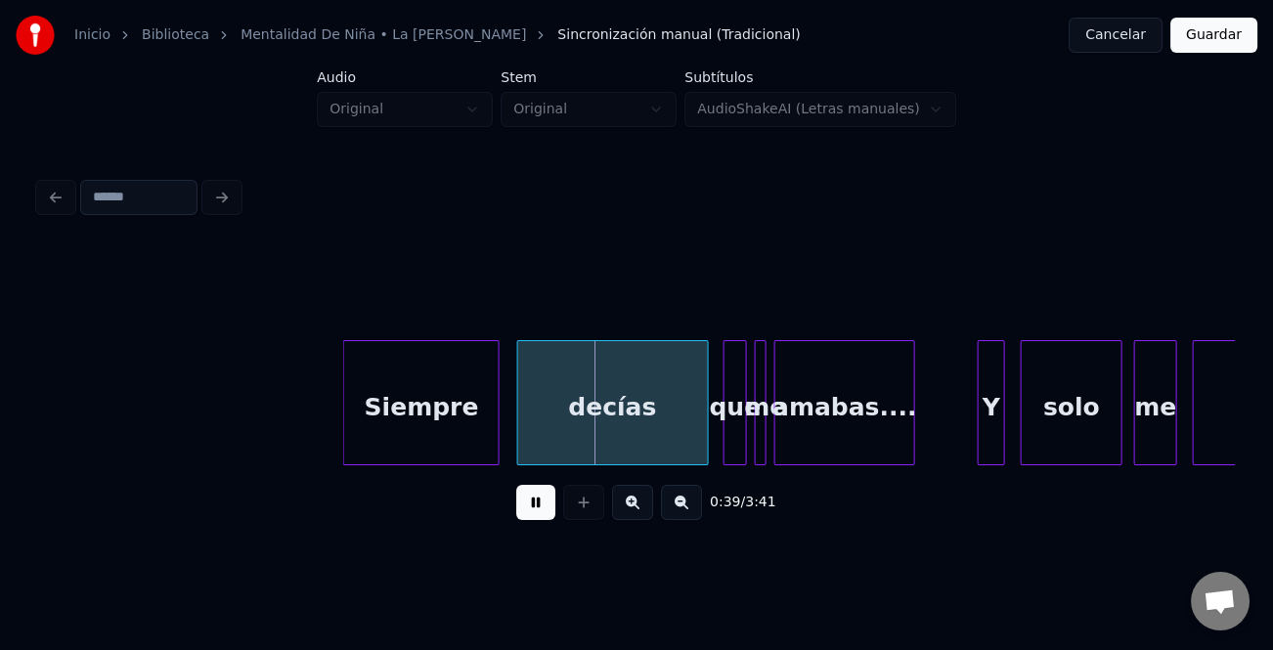
click at [662, 434] on div "decías" at bounding box center [613, 407] width 190 height 133
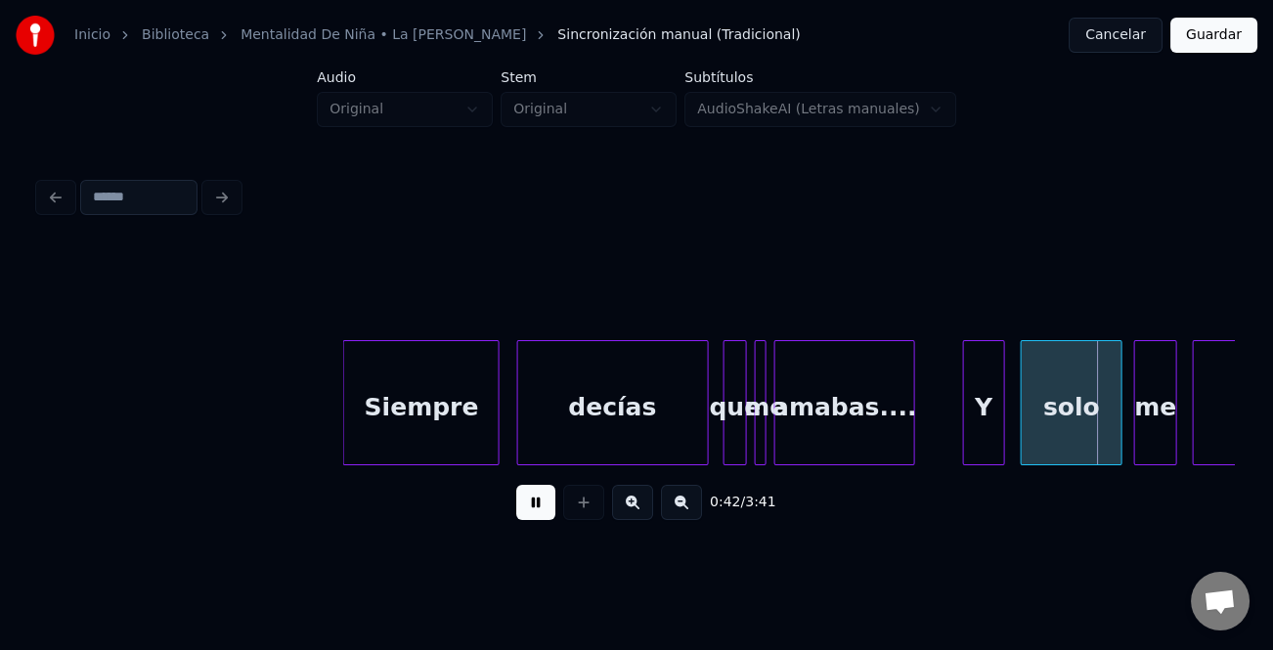
click at [966, 416] on div at bounding box center [967, 402] width 6 height 123
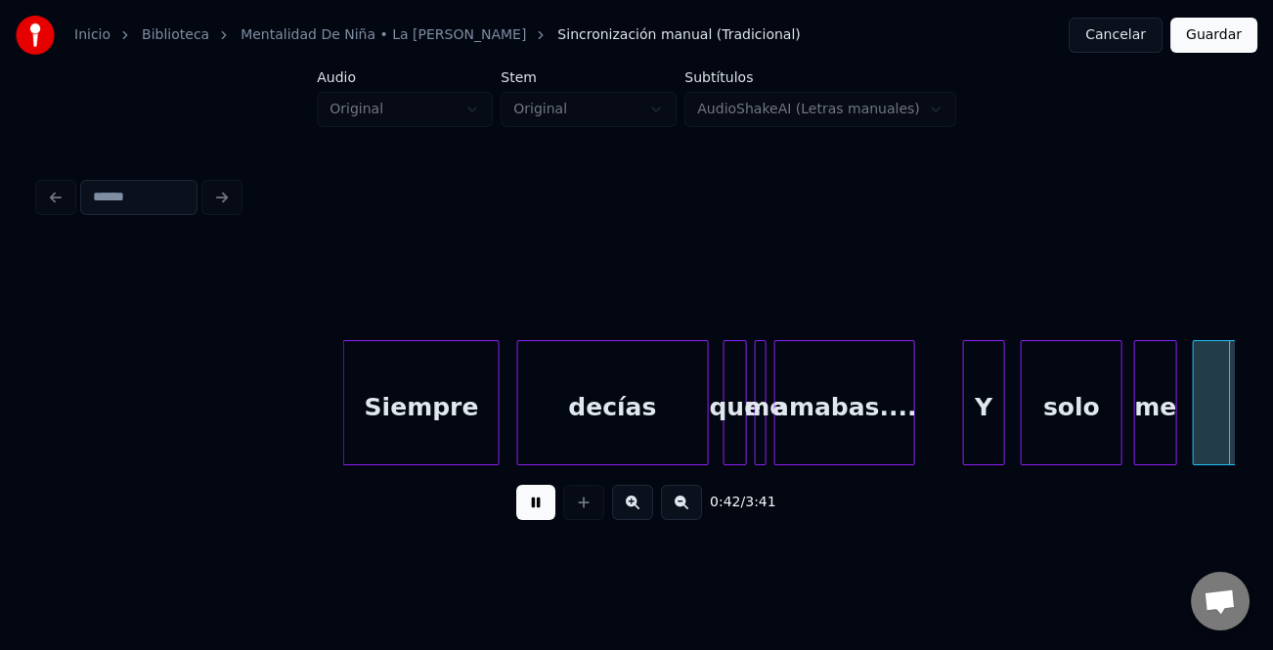
scroll to position [0, 8371]
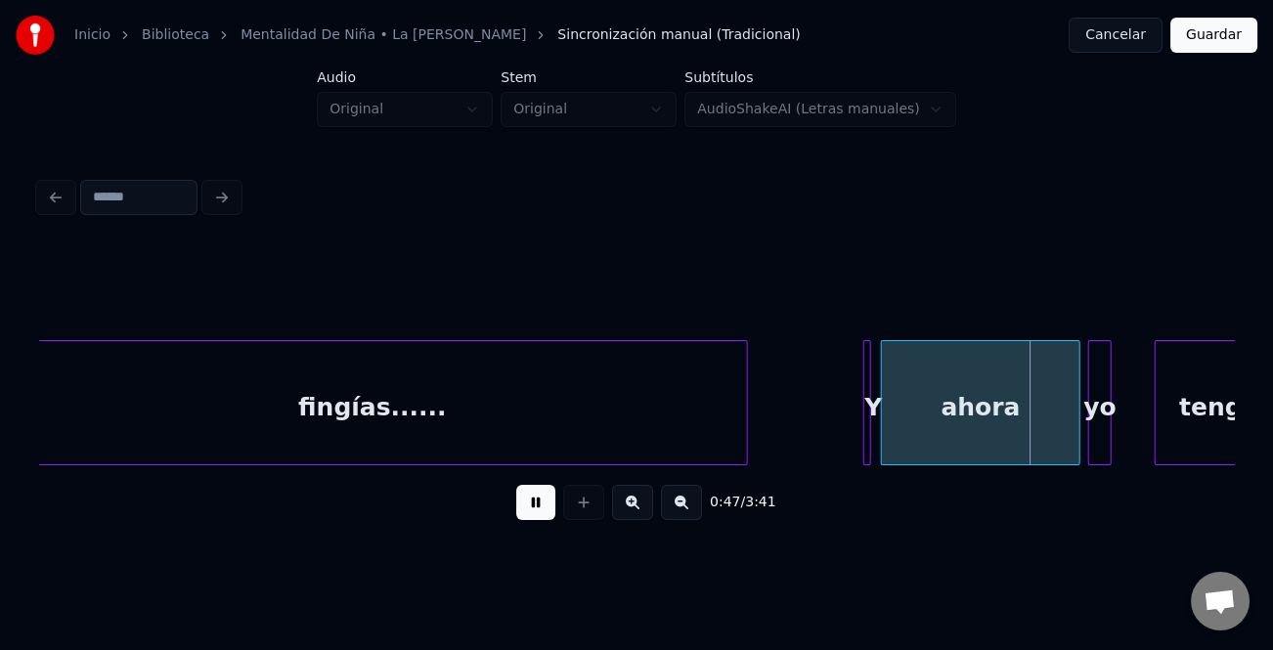
click at [863, 391] on div "Y" at bounding box center [867, 402] width 8 height 125
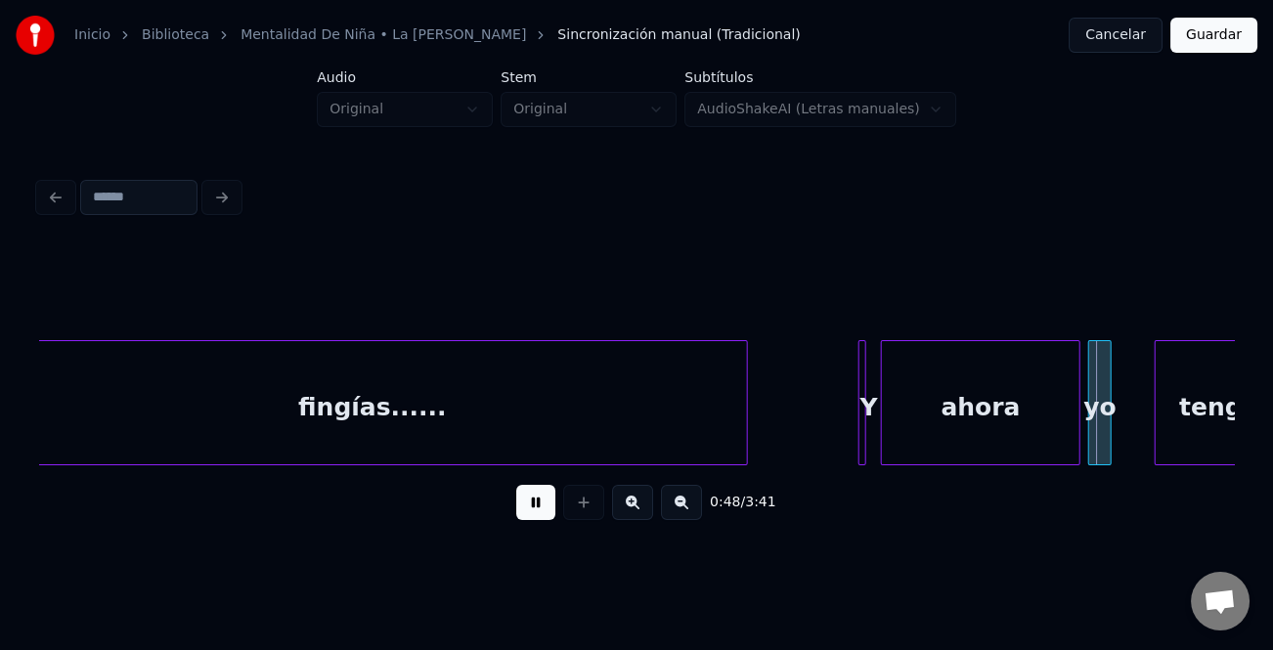
click at [858, 396] on div "Y" at bounding box center [862, 402] width 8 height 125
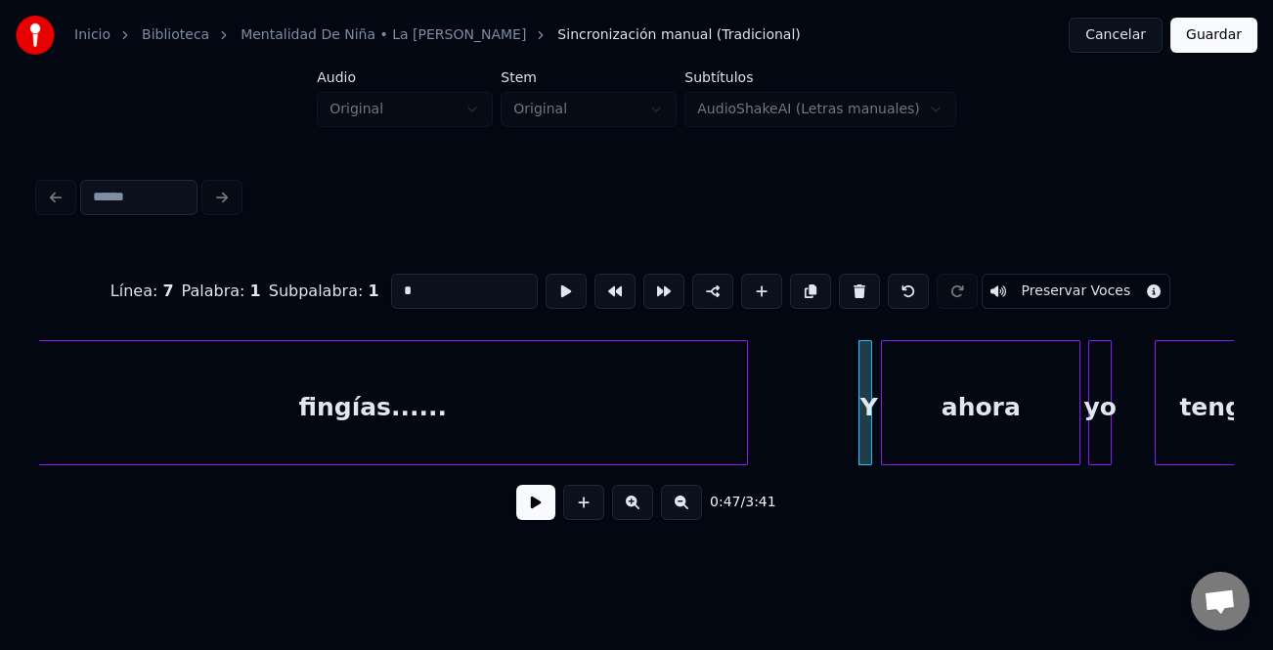
click at [858, 405] on div "Y" at bounding box center [865, 402] width 15 height 125
click at [851, 410] on div at bounding box center [854, 402] width 6 height 123
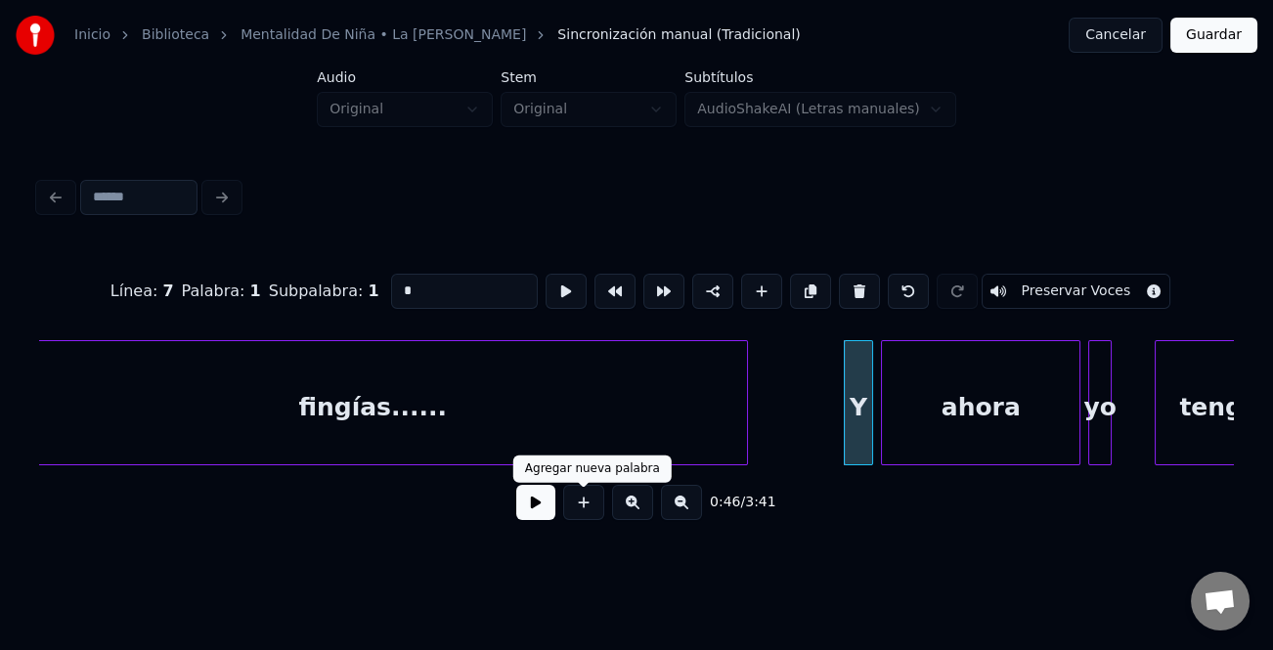
click at [530, 520] on button at bounding box center [535, 502] width 39 height 35
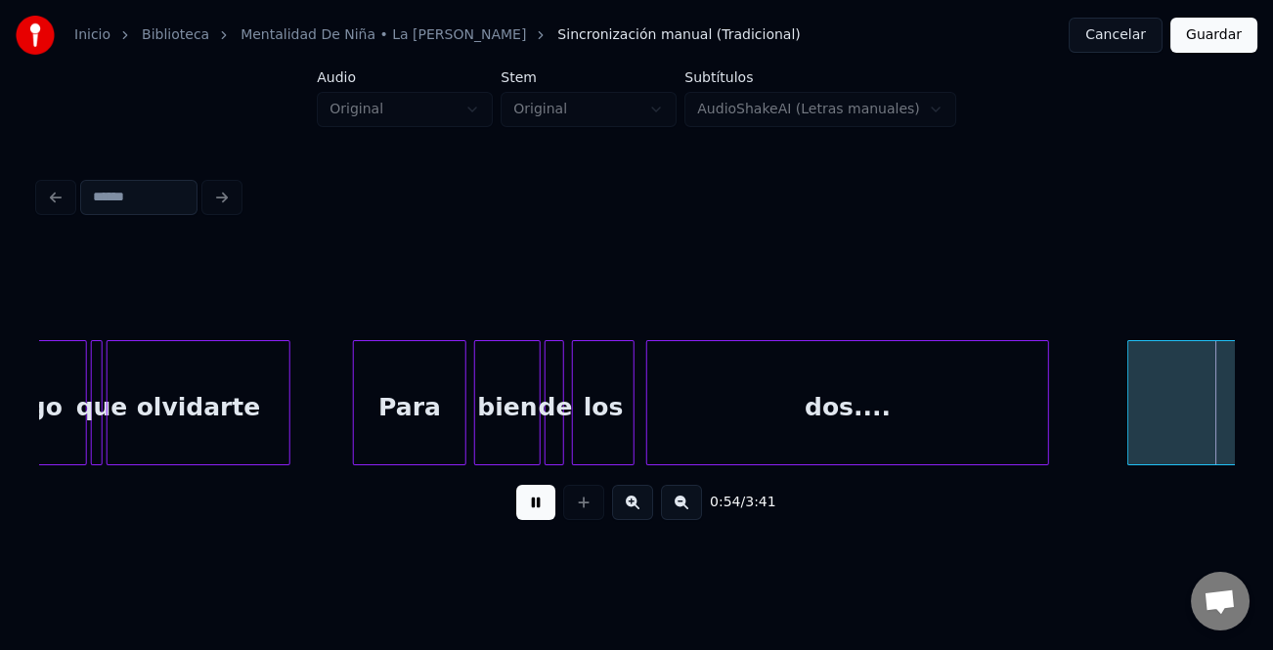
scroll to position [0, 10764]
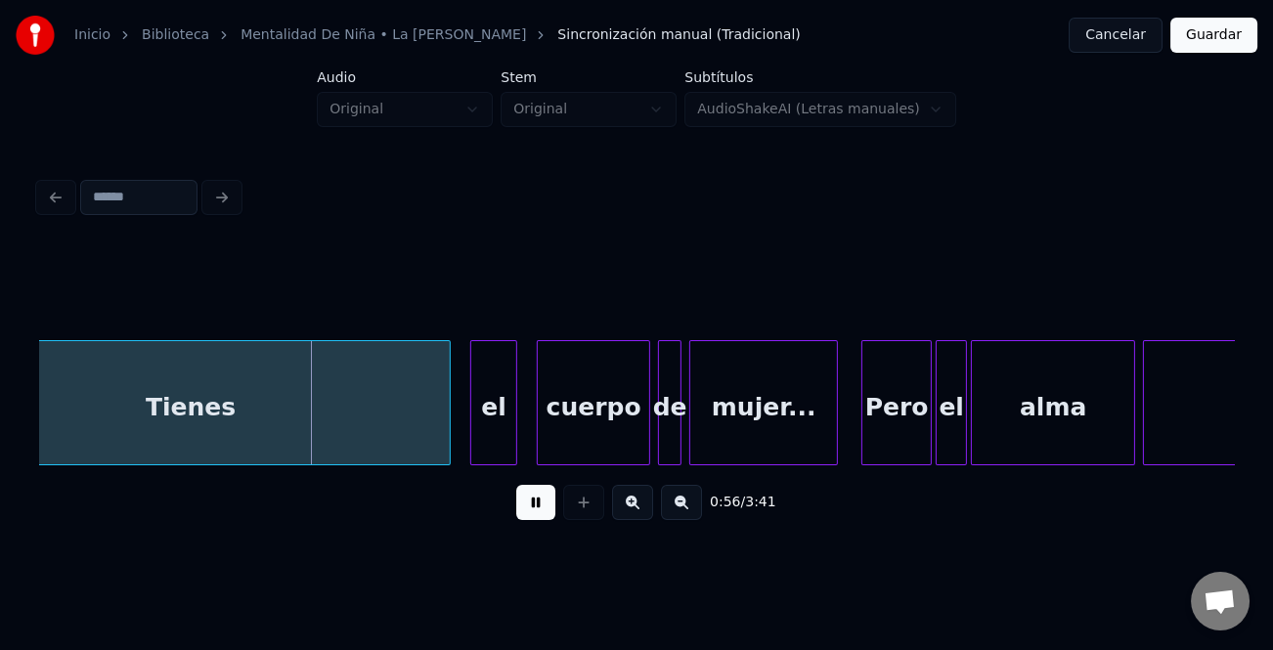
drag, startPoint x: 540, startPoint y: 506, endPoint x: 523, endPoint y: 507, distance: 16.6
click at [540, 507] on button at bounding box center [535, 502] width 39 height 35
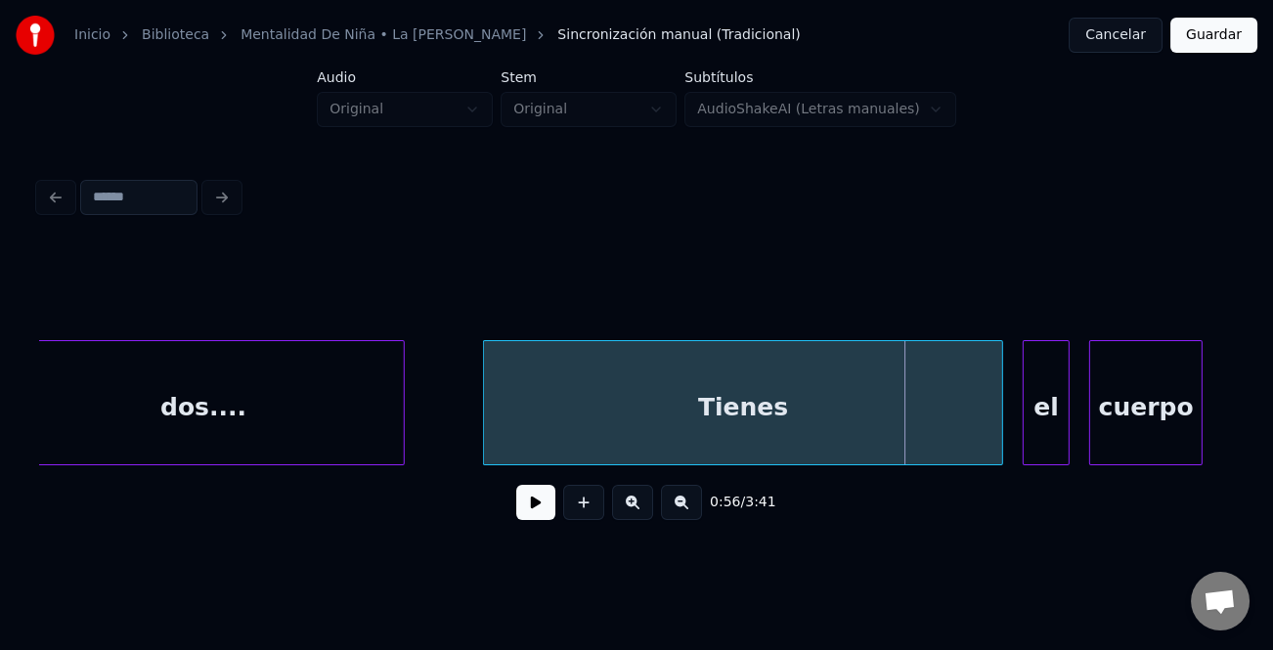
scroll to position [0, 10177]
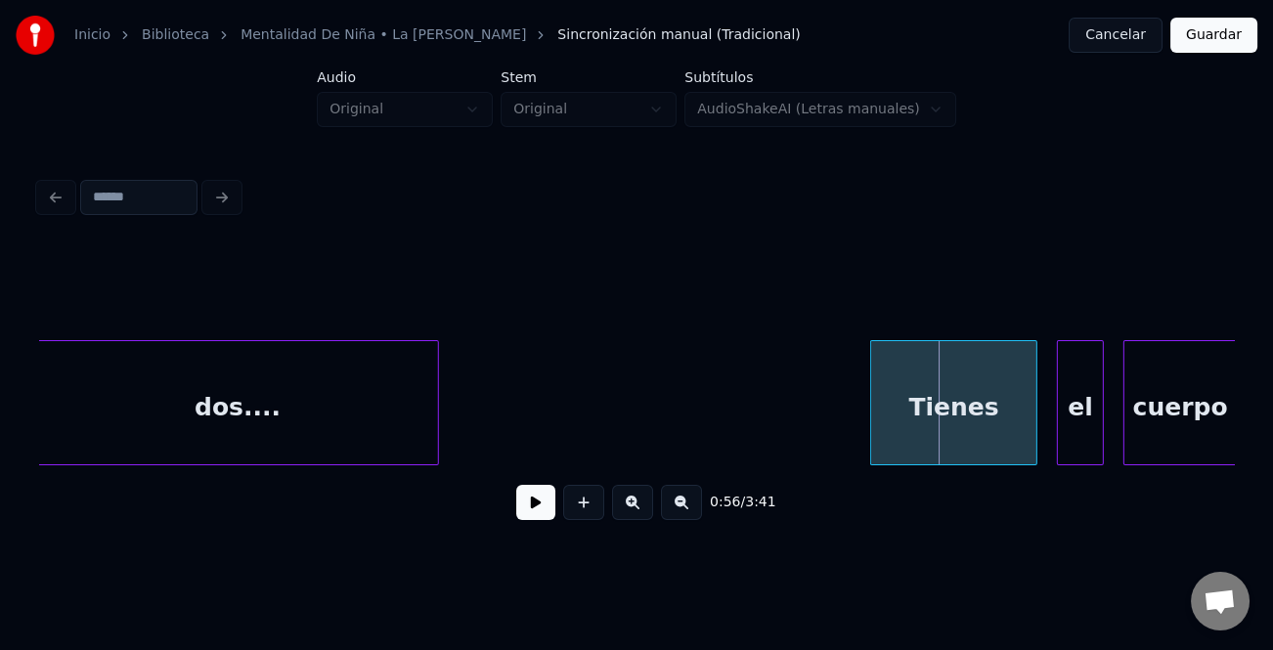
click at [874, 411] on div at bounding box center [874, 402] width 6 height 123
click at [874, 411] on div at bounding box center [876, 402] width 6 height 123
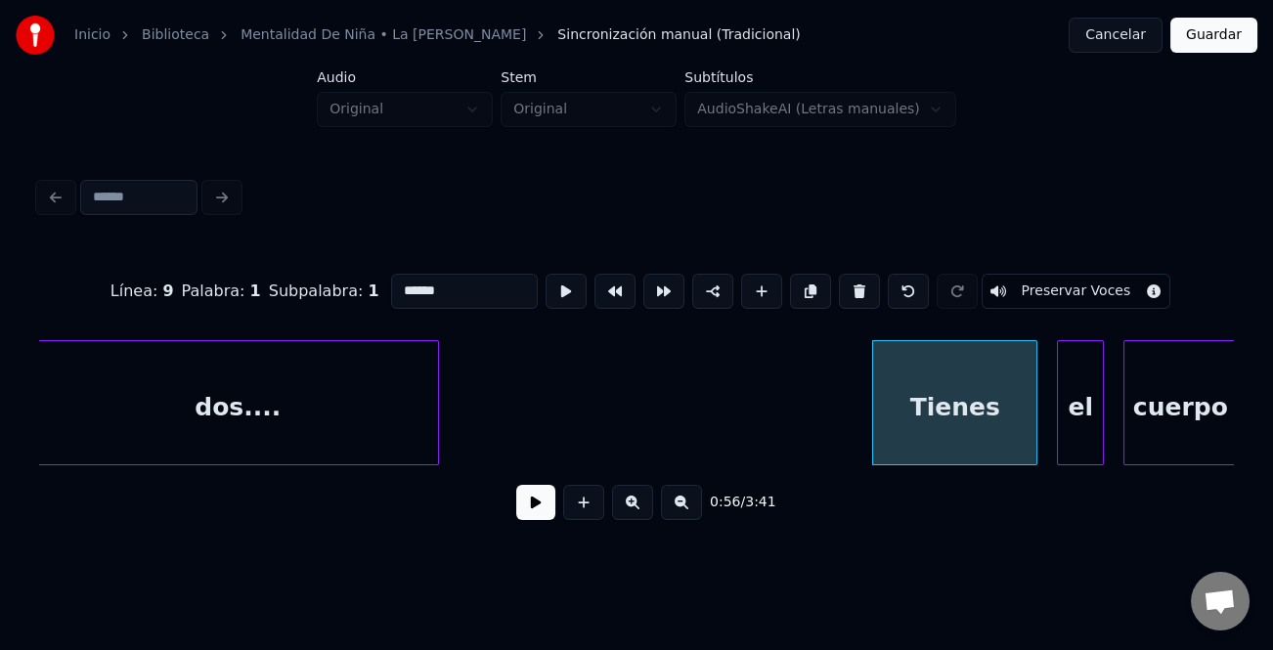
click at [363, 401] on div "dos...." at bounding box center [237, 407] width 401 height 133
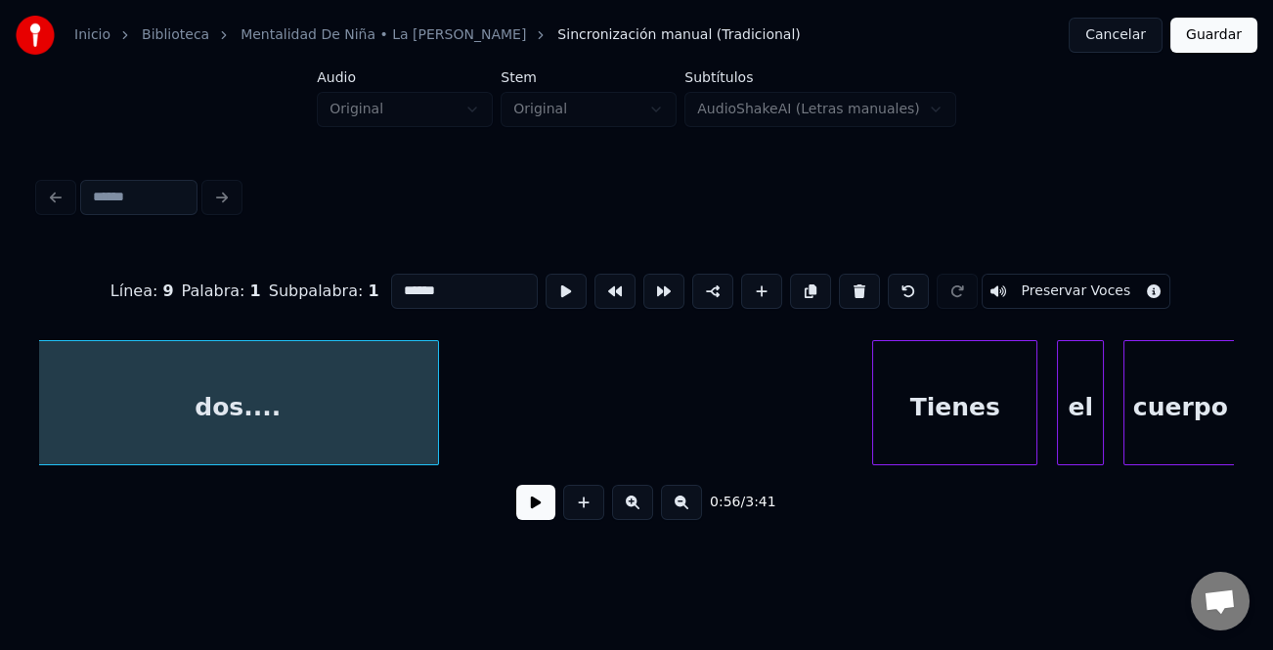
type input "*******"
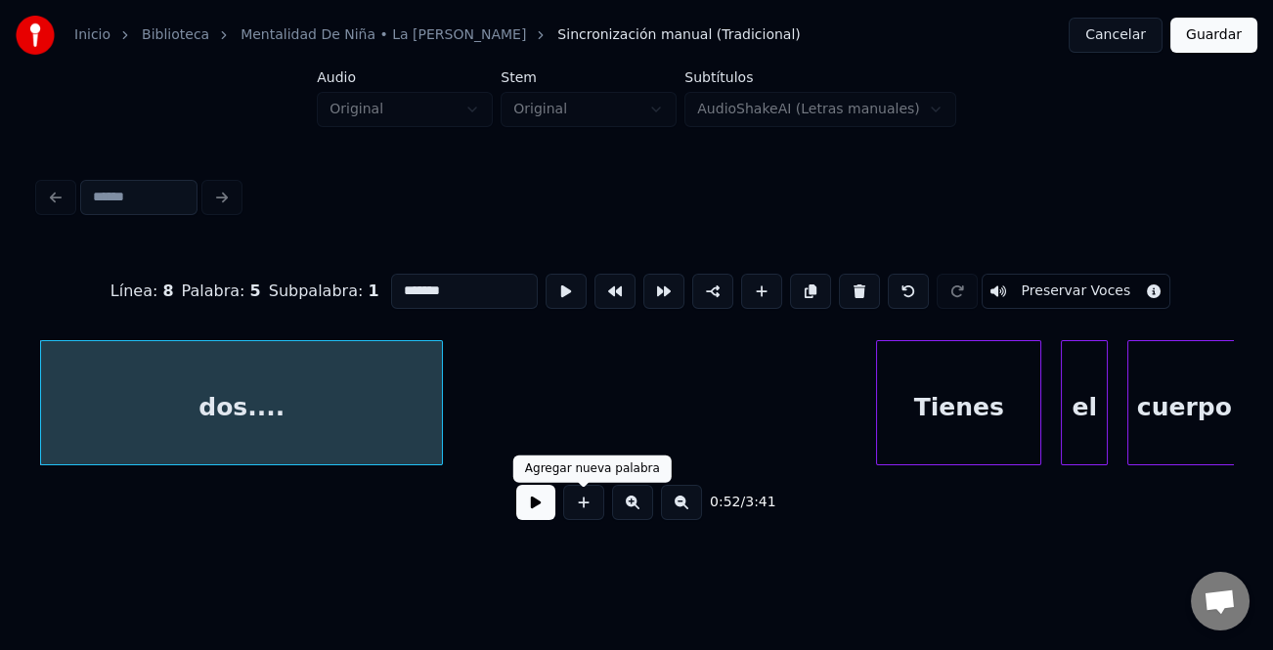
click at [524, 509] on button at bounding box center [535, 502] width 39 height 35
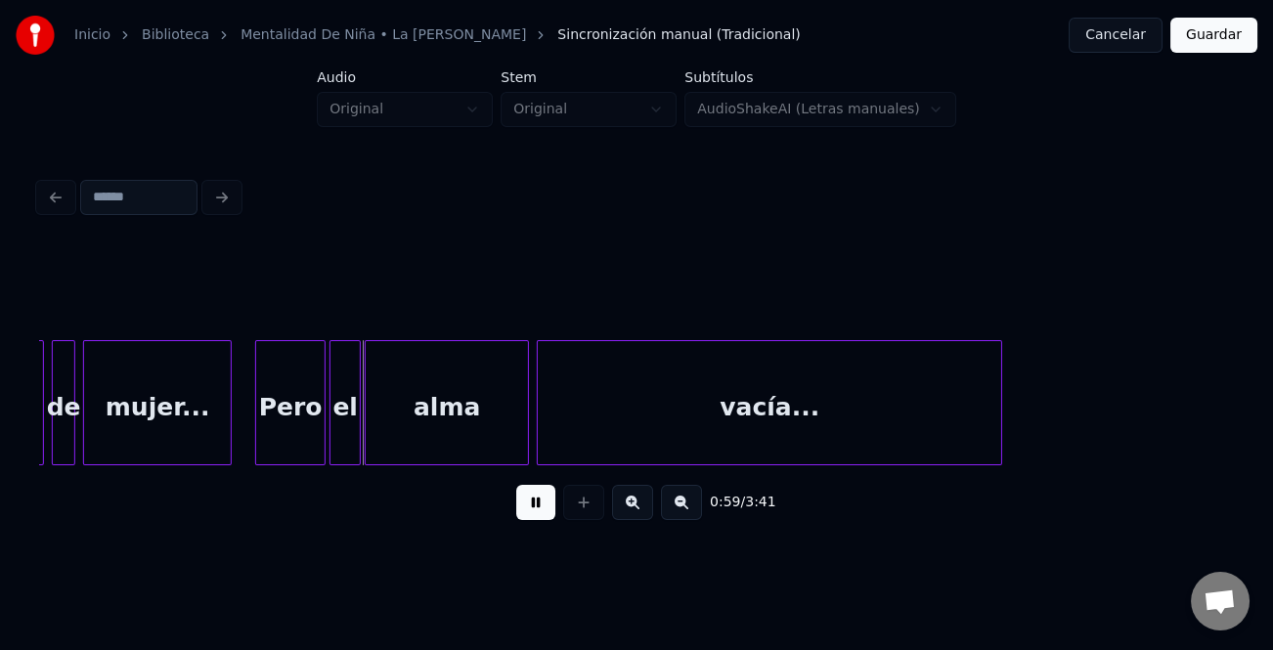
scroll to position [0, 12564]
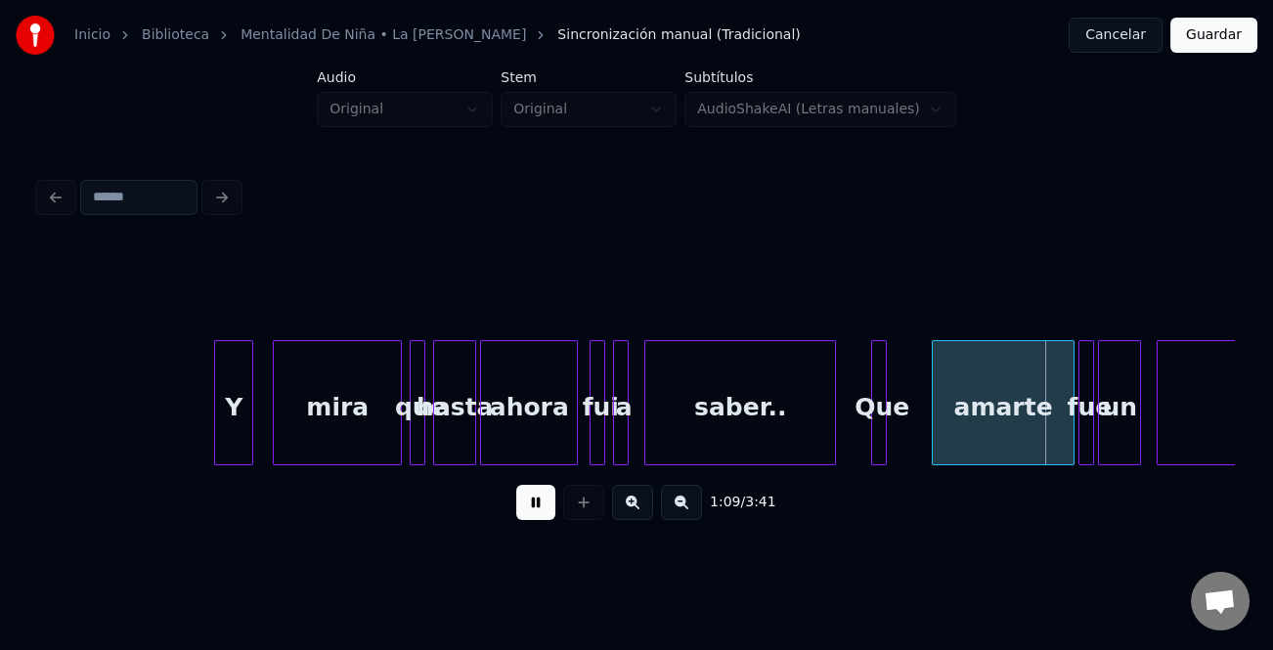
click at [934, 430] on div at bounding box center [936, 402] width 6 height 123
click at [887, 442] on div "Que" at bounding box center [882, 407] width 20 height 133
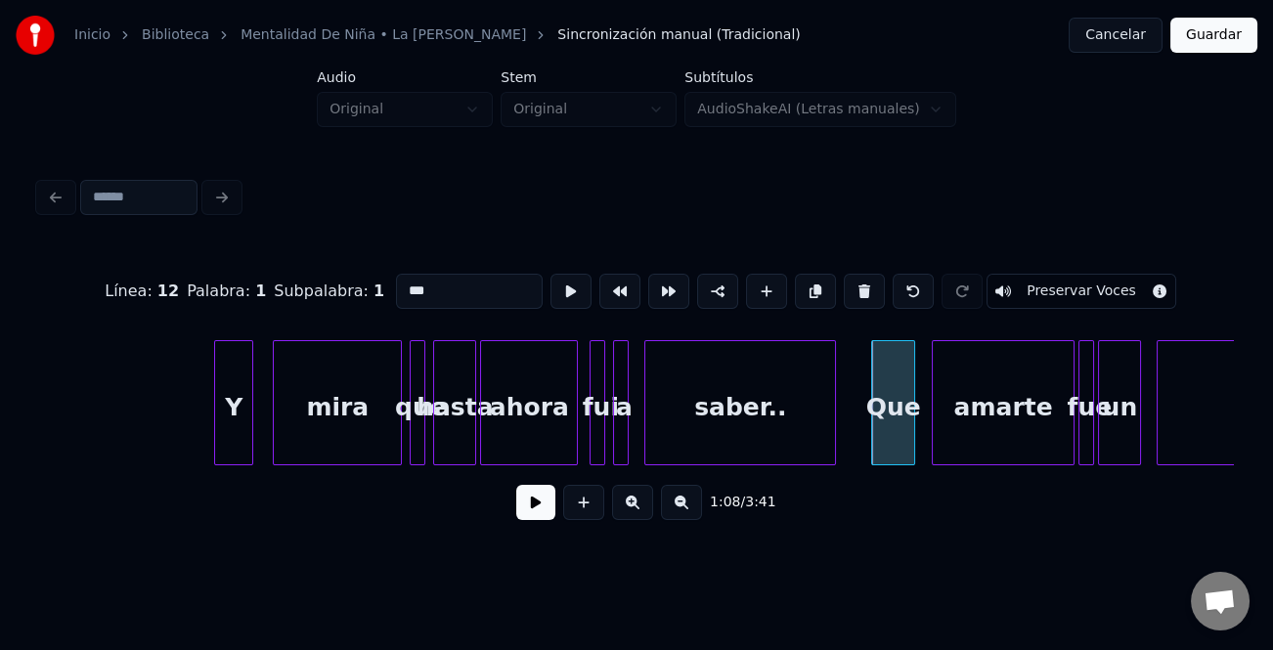
click at [914, 447] on div at bounding box center [911, 402] width 6 height 123
click at [553, 506] on button at bounding box center [535, 502] width 39 height 35
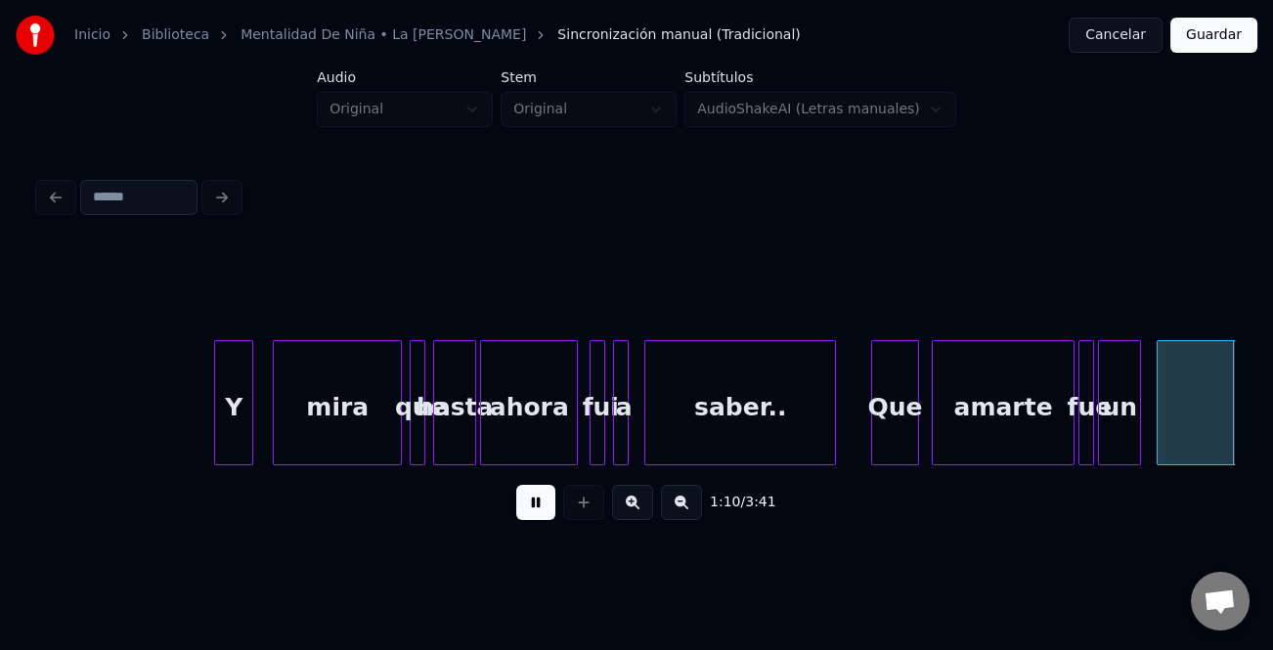
scroll to position [0, 13760]
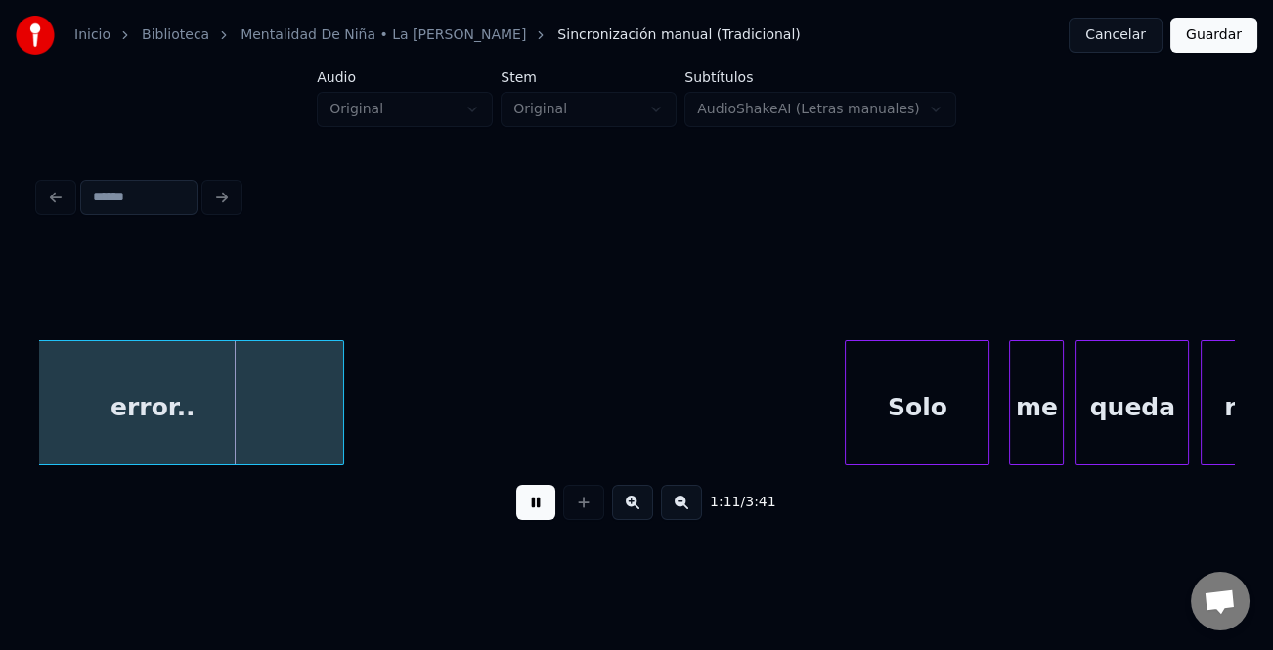
click at [645, 518] on button at bounding box center [632, 502] width 41 height 35
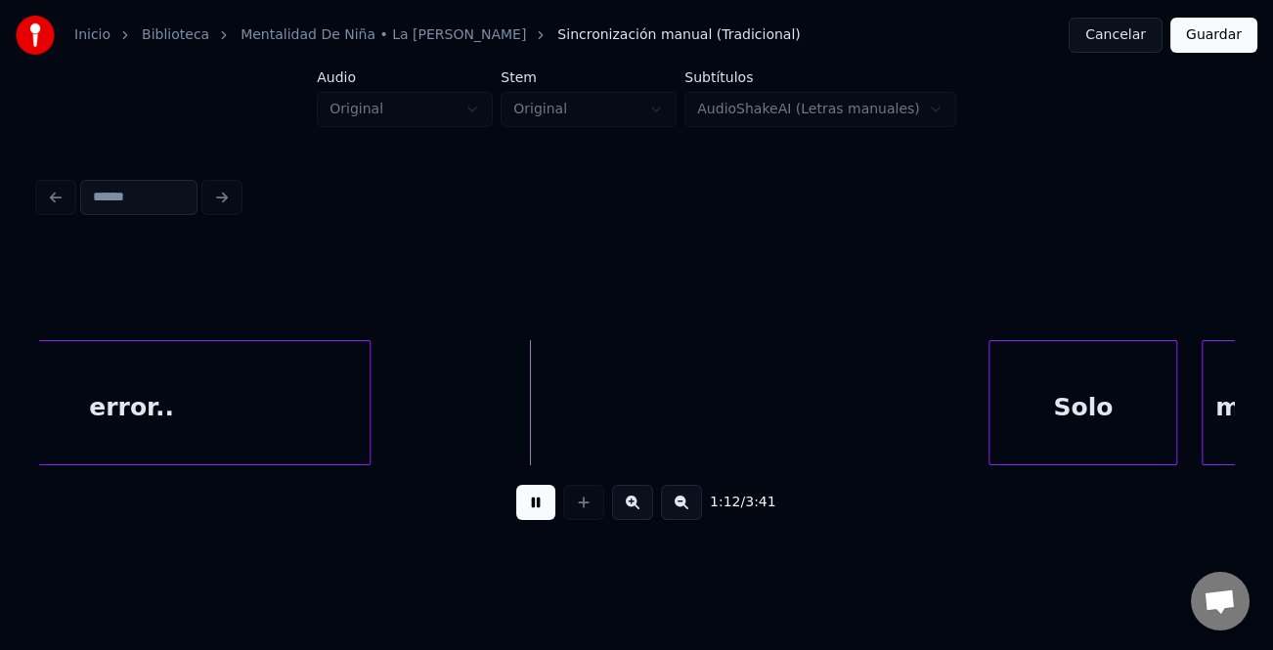
click at [989, 437] on div at bounding box center [992, 402] width 6 height 123
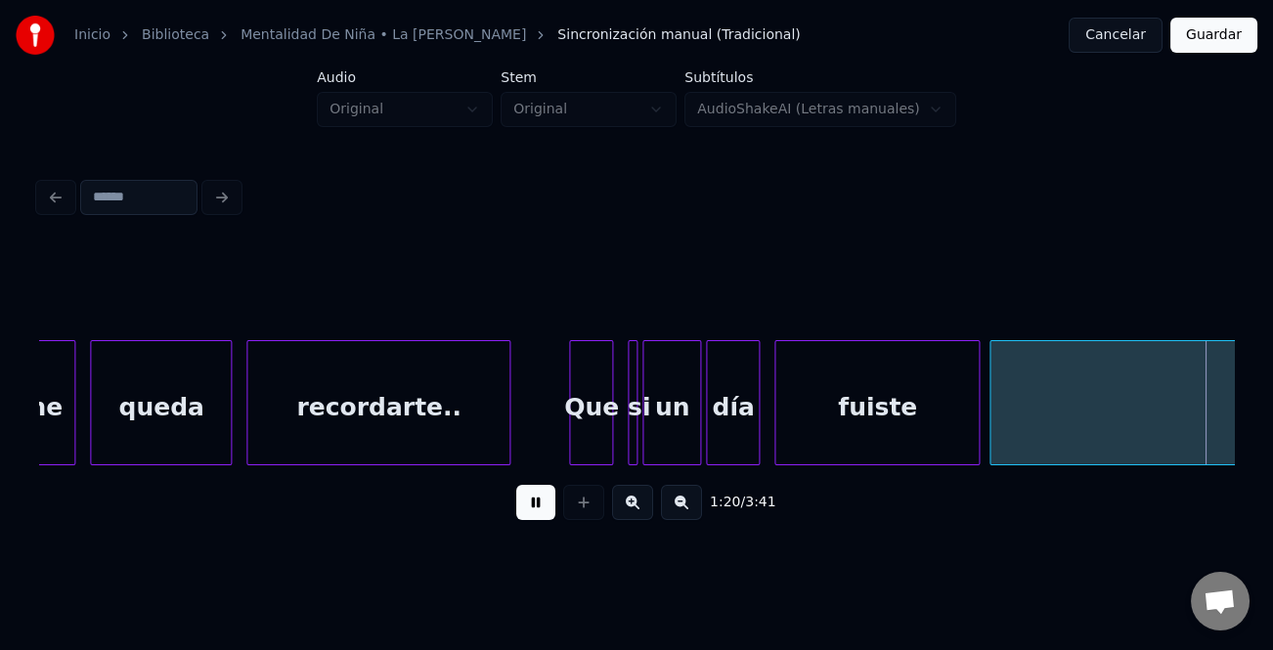
scroll to position [0, 19639]
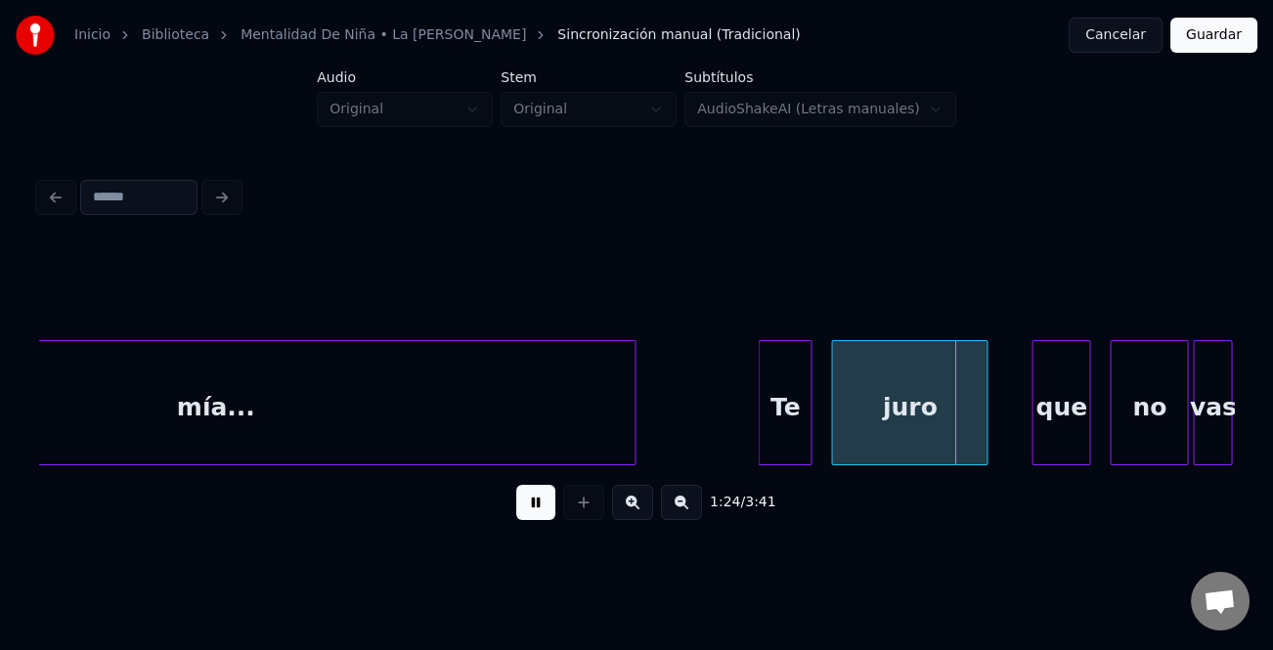
click at [1034, 418] on div at bounding box center [1035, 402] width 6 height 123
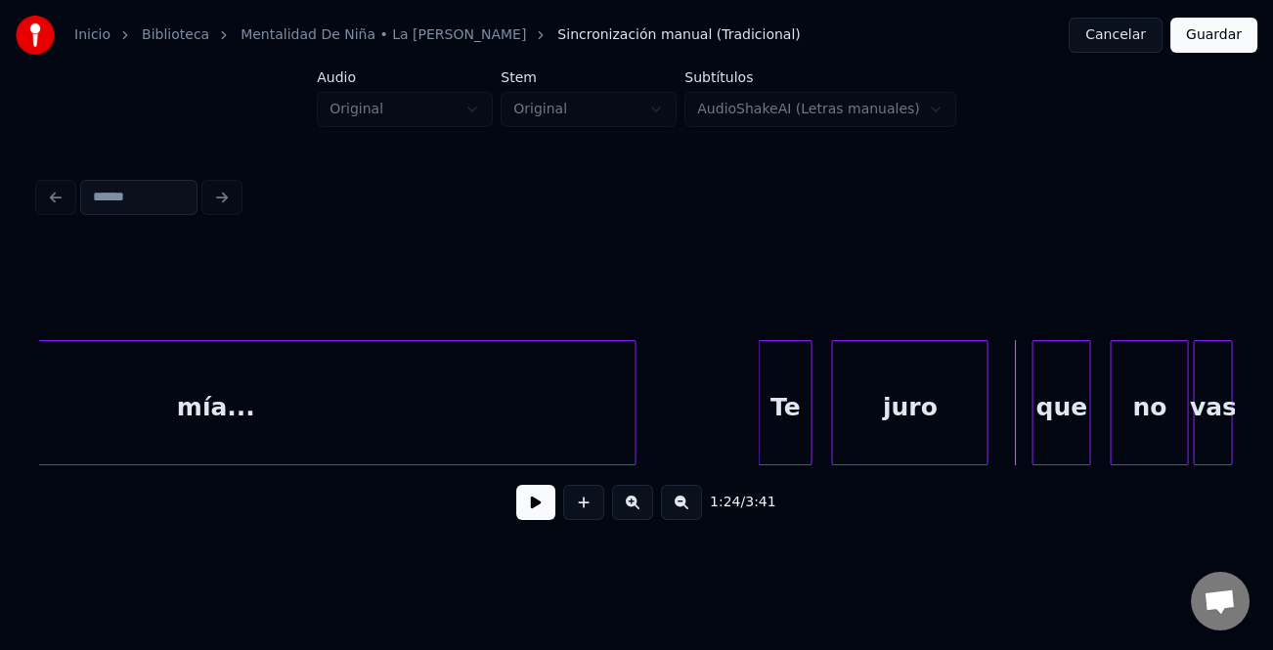
click at [540, 508] on button at bounding box center [535, 502] width 39 height 35
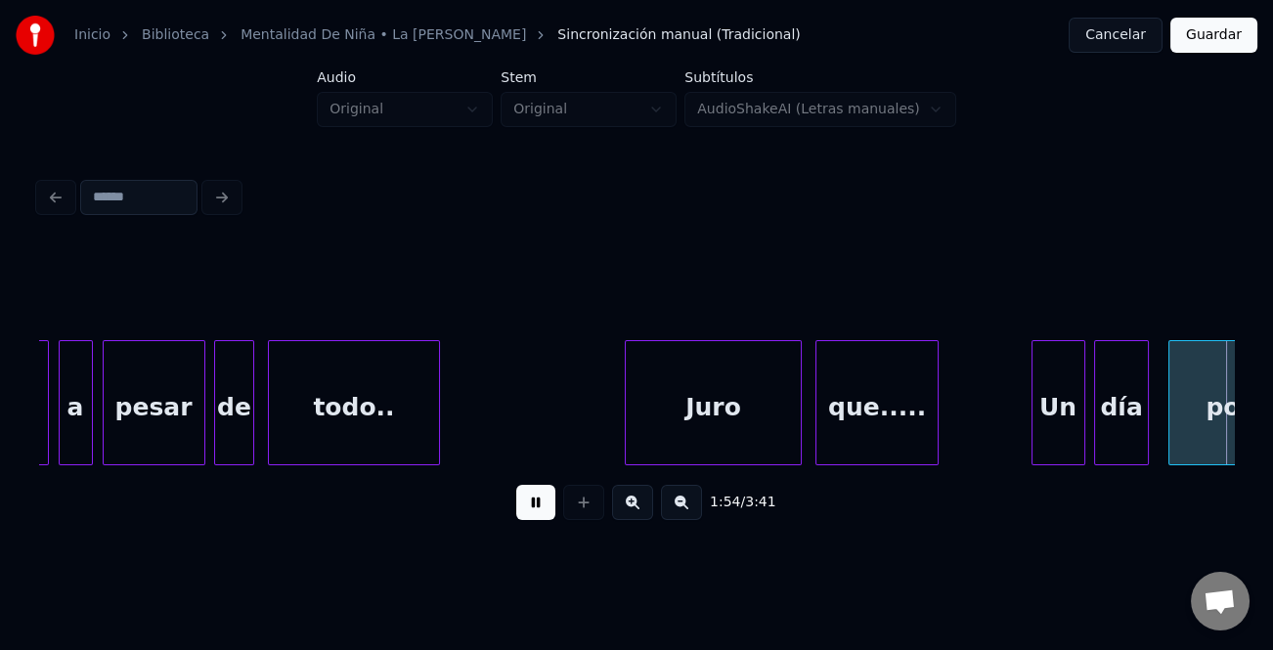
scroll to position [0, 28018]
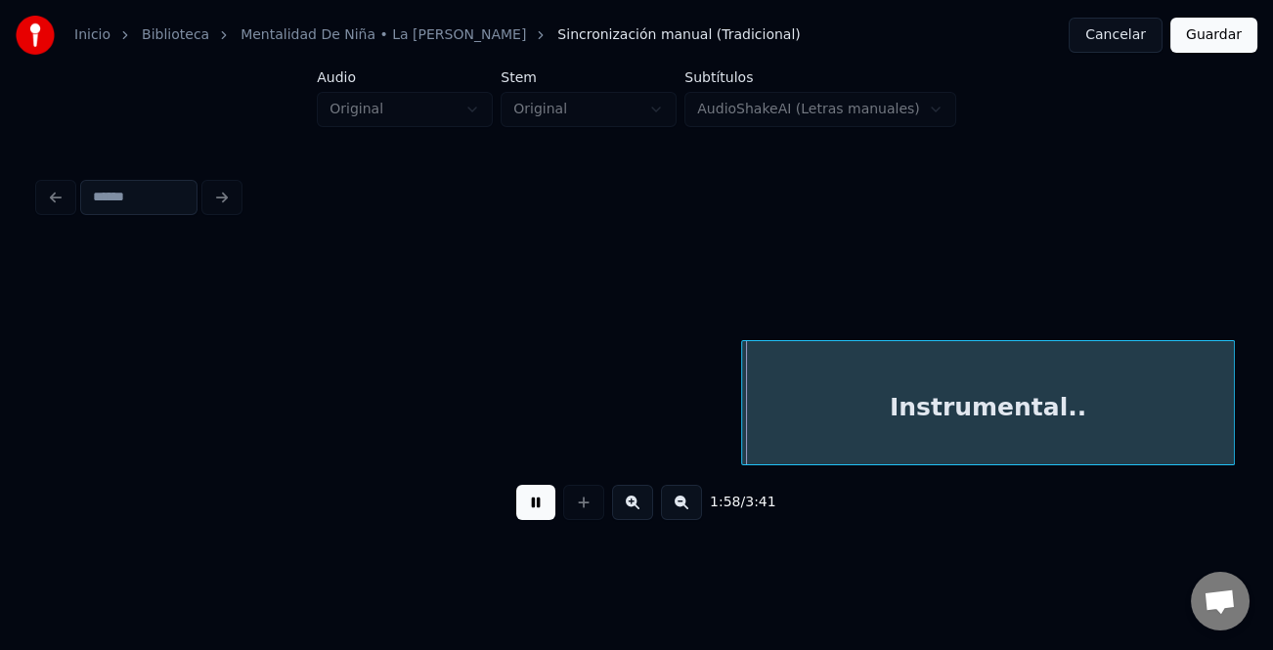
click at [1256, 410] on html "Inicio Biblioteca Mentalidad De Niña • La [PERSON_NAME] Sincronización manual (…" at bounding box center [636, 290] width 1273 height 580
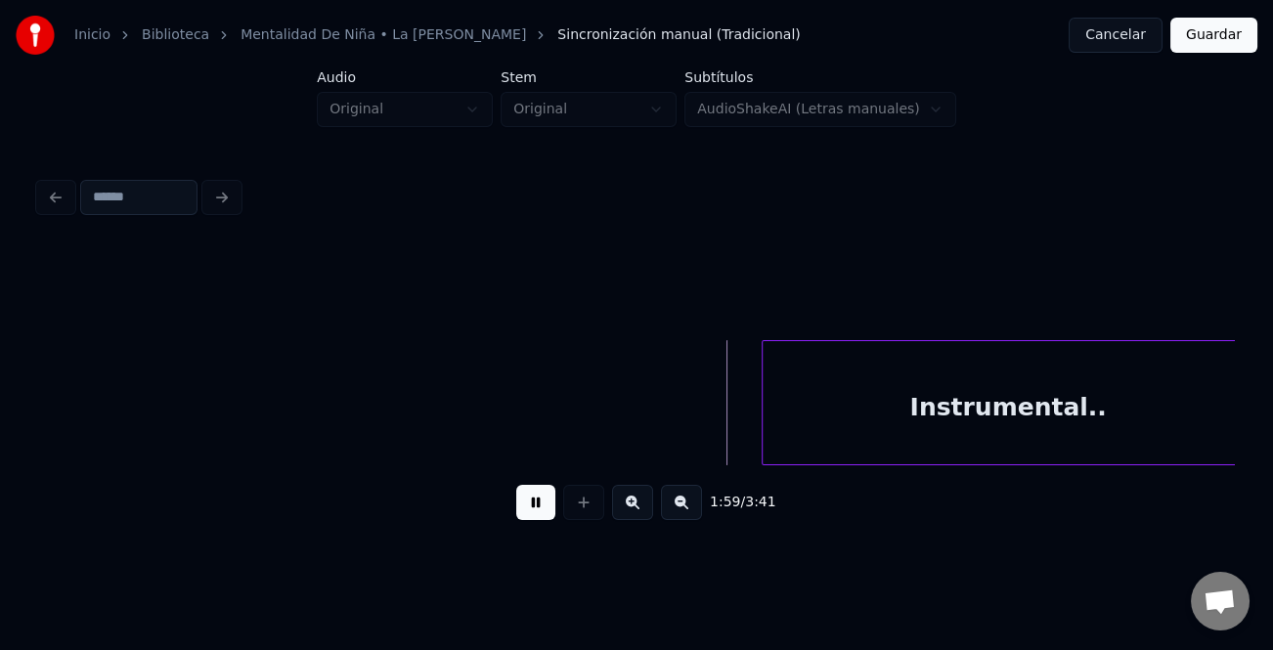
scroll to position [0, 28567]
click at [1079, 395] on div "Instrumental.." at bounding box center [988, 407] width 492 height 133
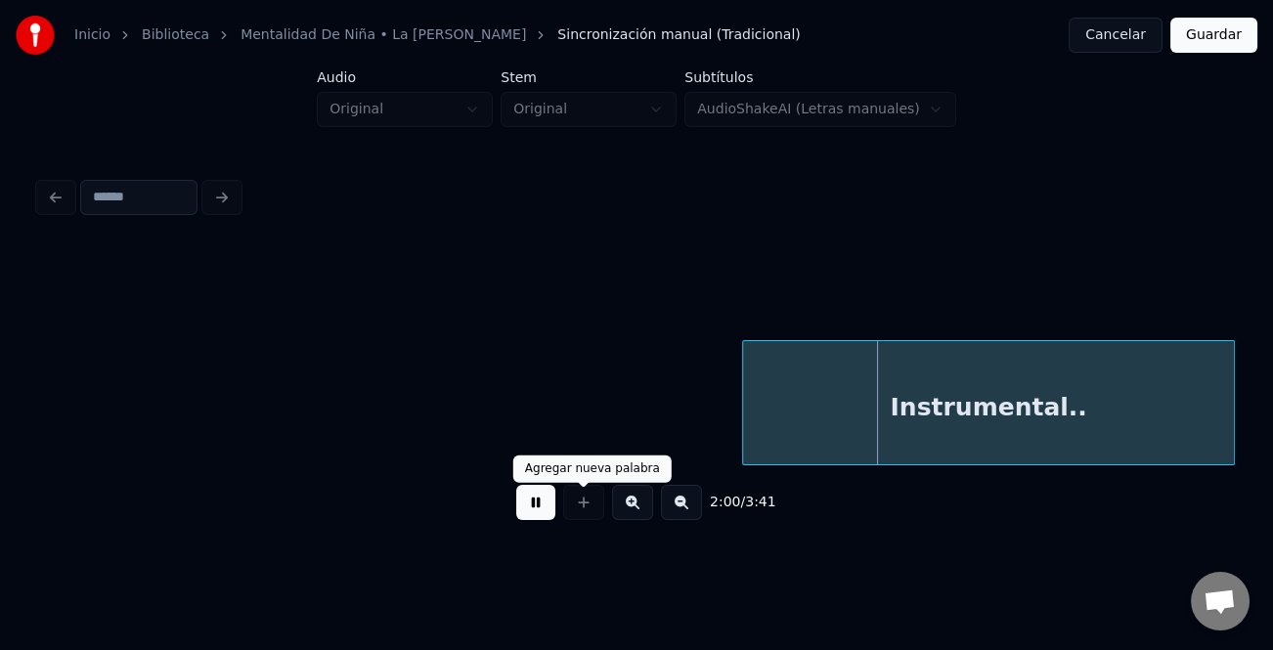
click at [539, 513] on button at bounding box center [535, 502] width 39 height 35
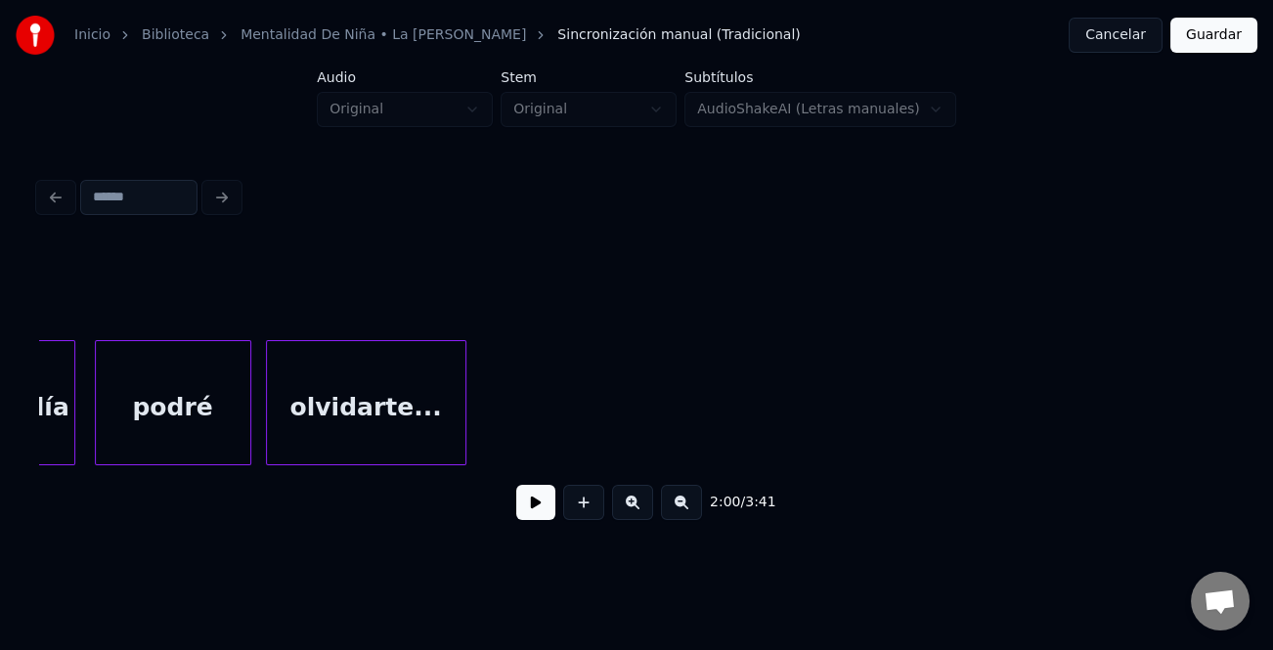
scroll to position [0, 27763]
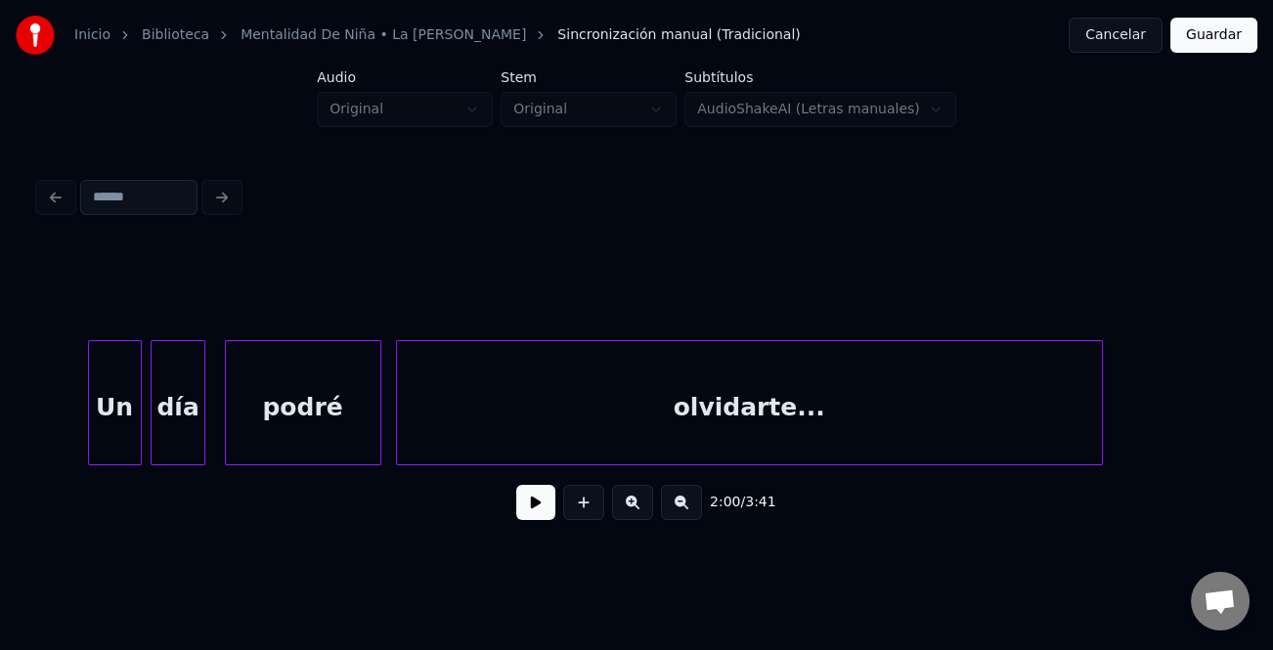
click at [1096, 450] on div at bounding box center [1099, 402] width 6 height 123
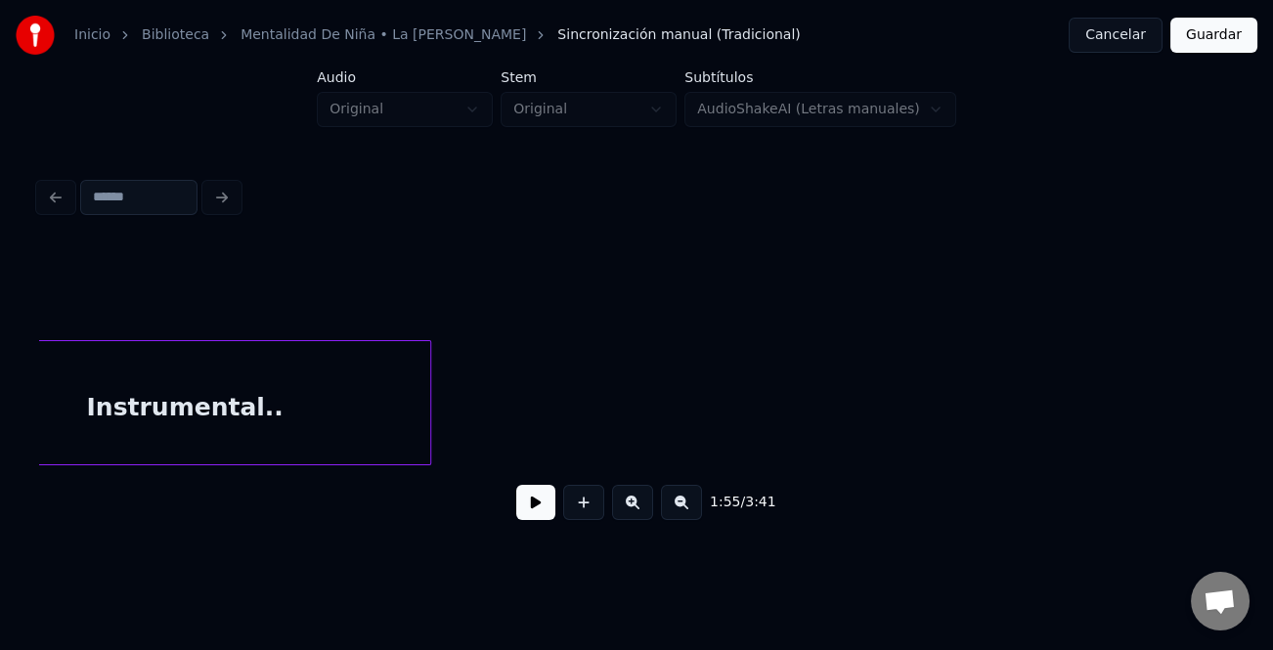
scroll to position [0, 29545]
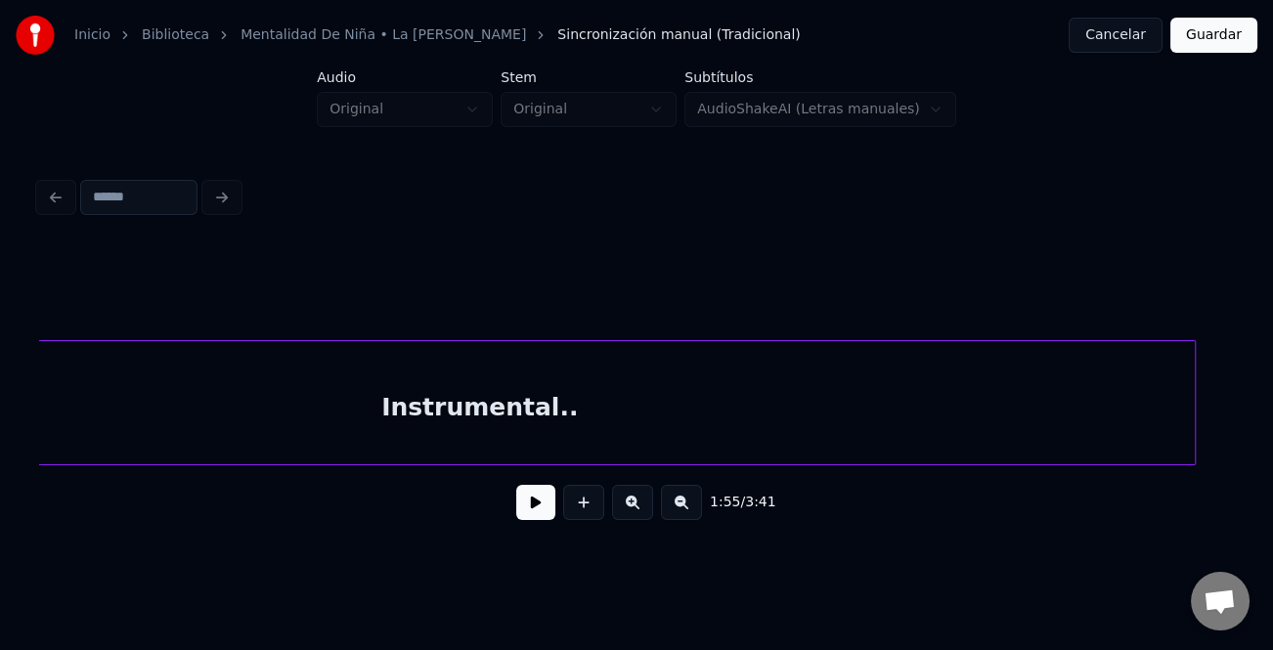
click at [1193, 436] on div at bounding box center [1192, 402] width 6 height 123
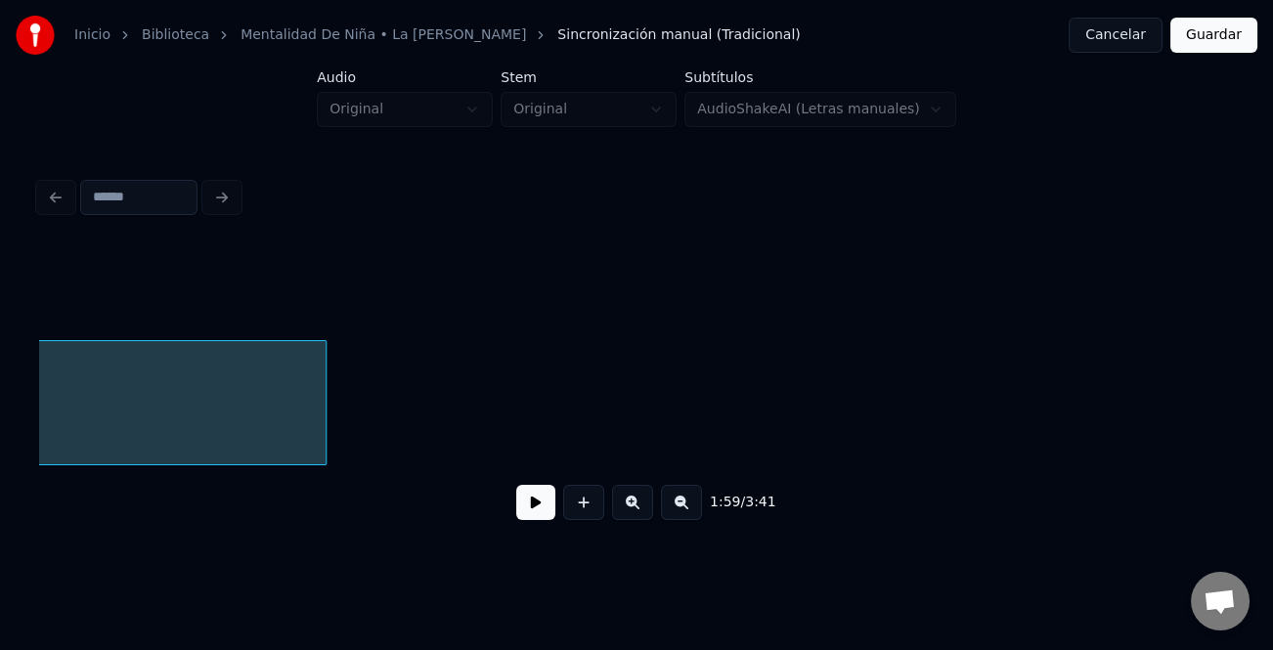
scroll to position [0, 30588]
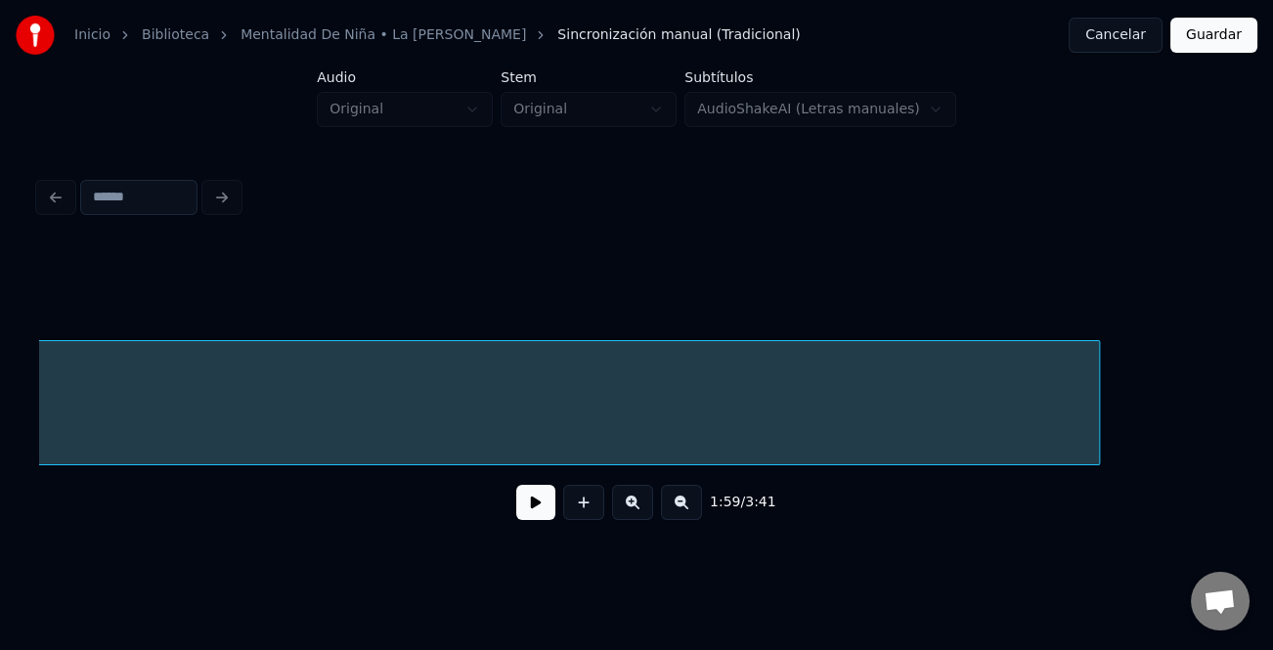
click at [1096, 404] on div at bounding box center [1096, 402] width 6 height 123
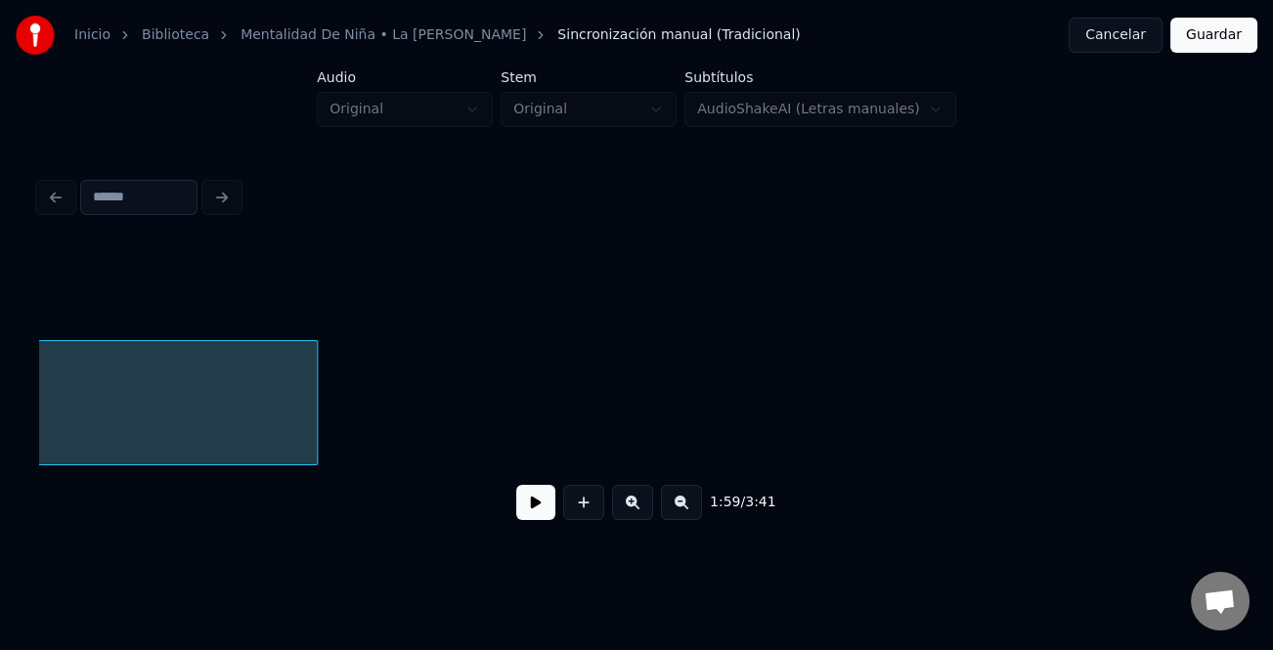
scroll to position [0, 31413]
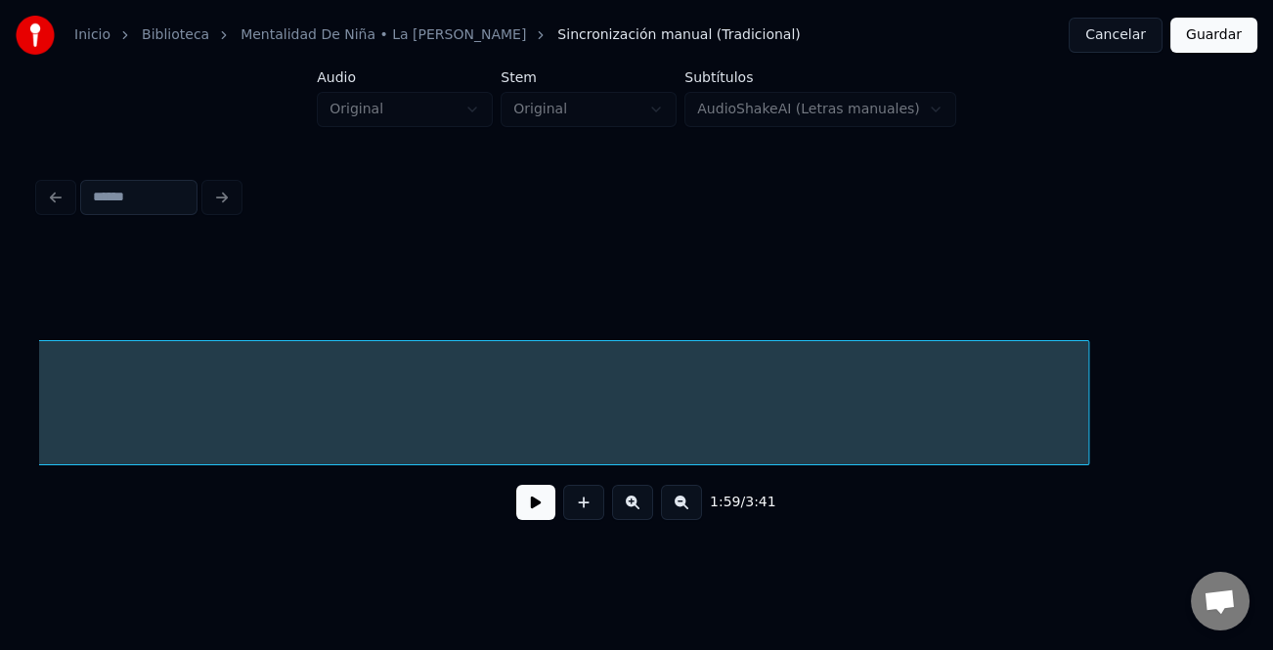
click at [1086, 438] on div at bounding box center [1085, 402] width 6 height 123
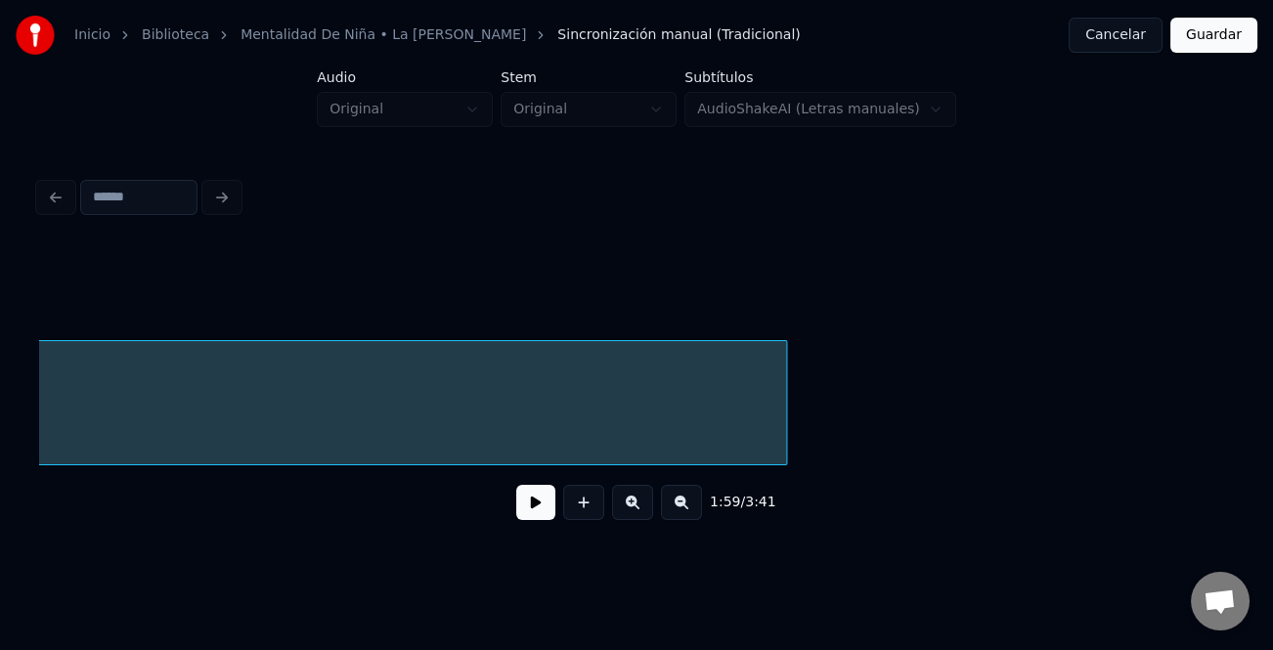
scroll to position [0, 31979]
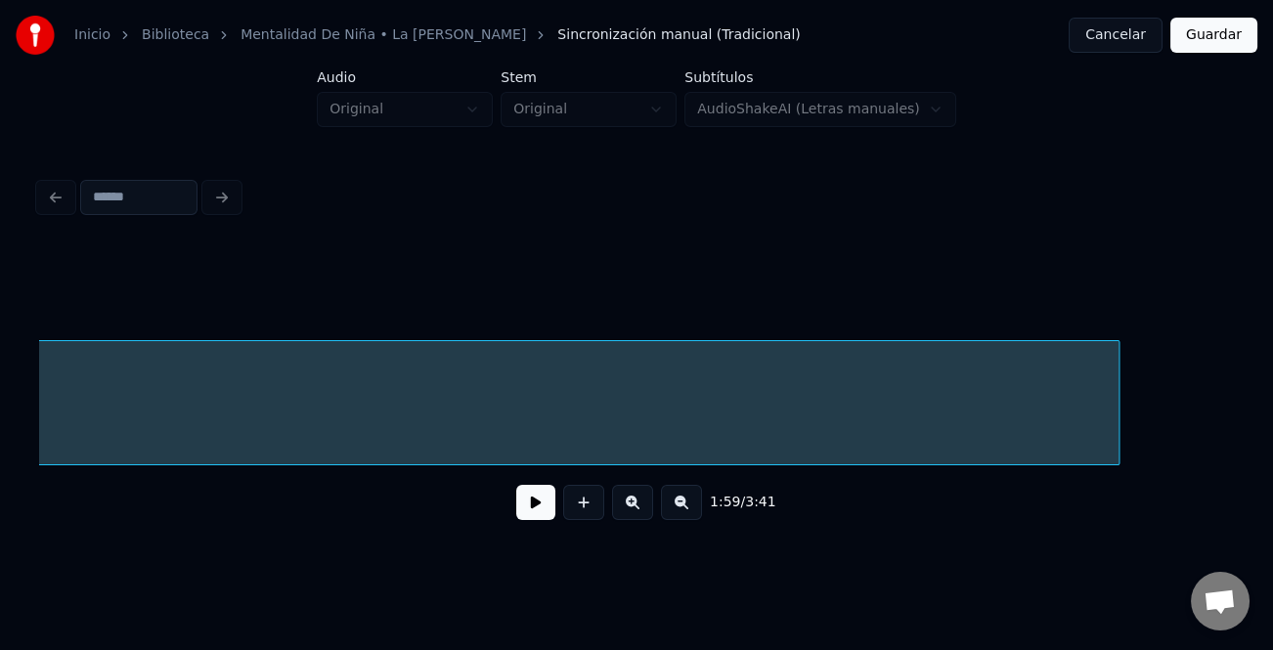
click at [1115, 426] on div at bounding box center [1115, 402] width 6 height 123
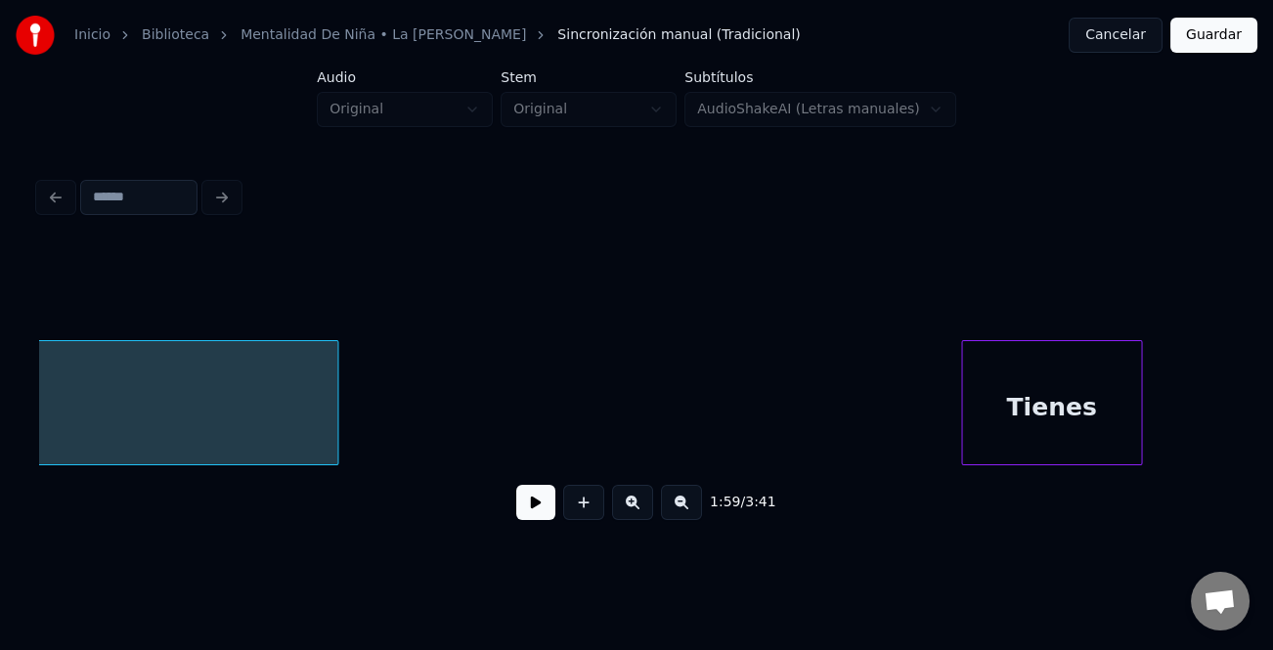
scroll to position [0, 32413]
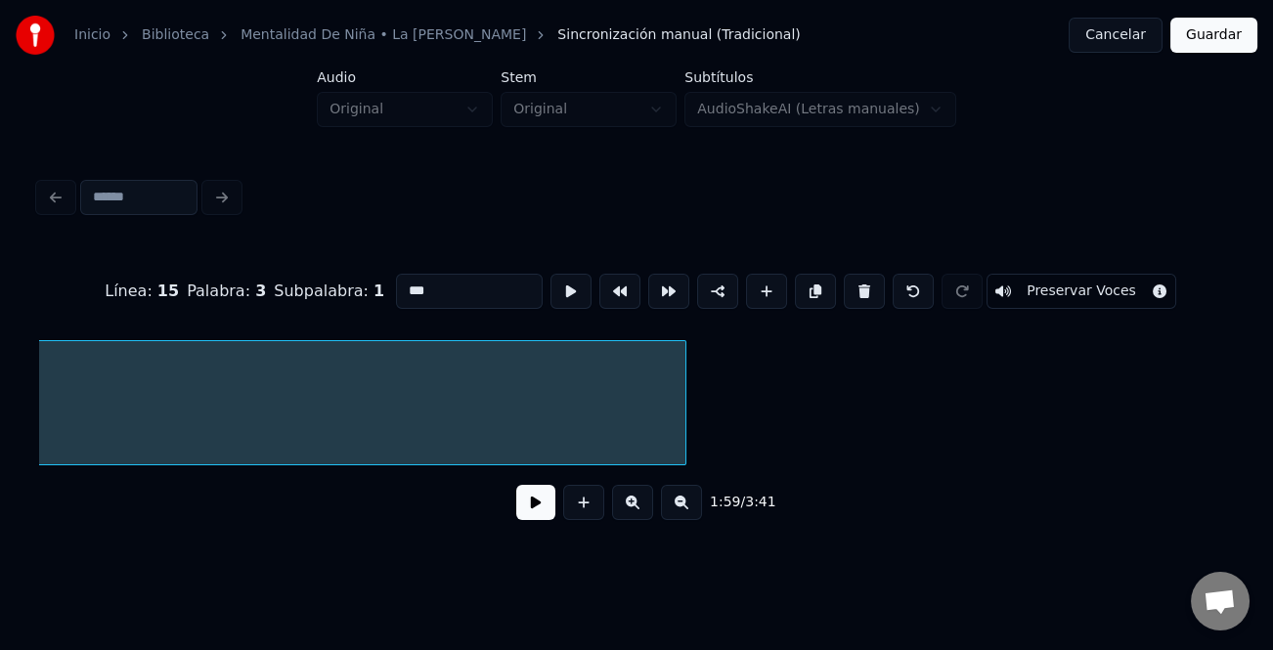
scroll to position [0, 29268]
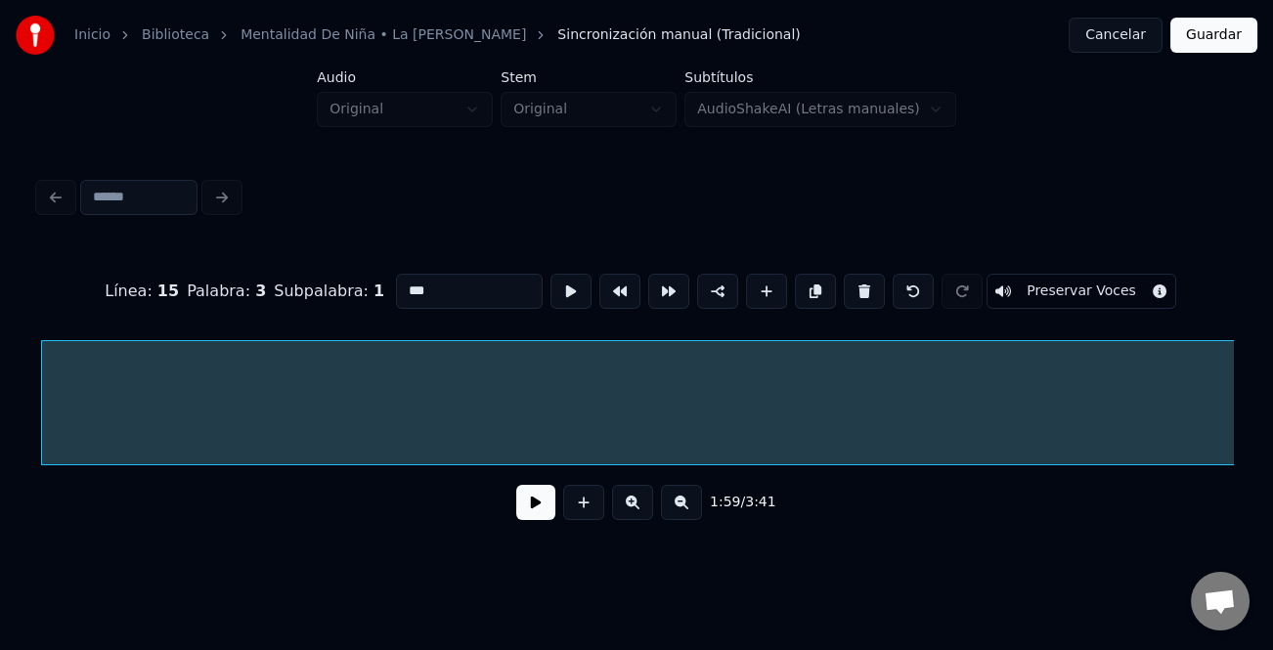
type input "**********"
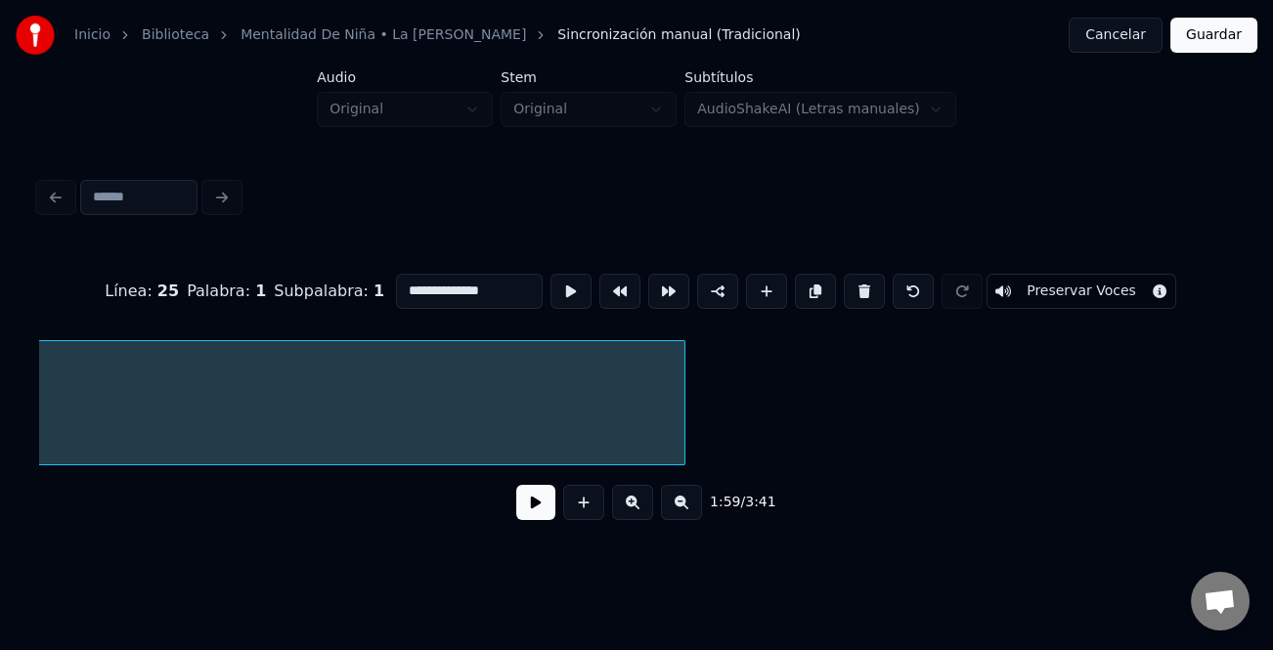
scroll to position [0, 32804]
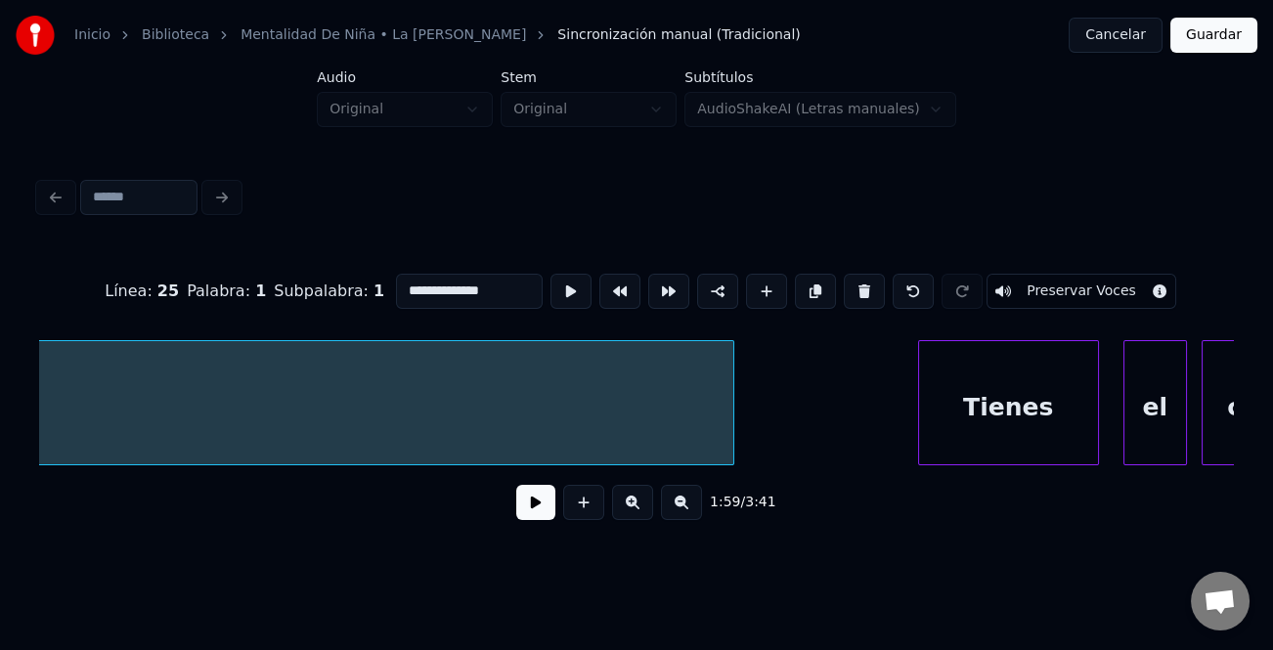
click at [732, 427] on div at bounding box center [730, 402] width 6 height 123
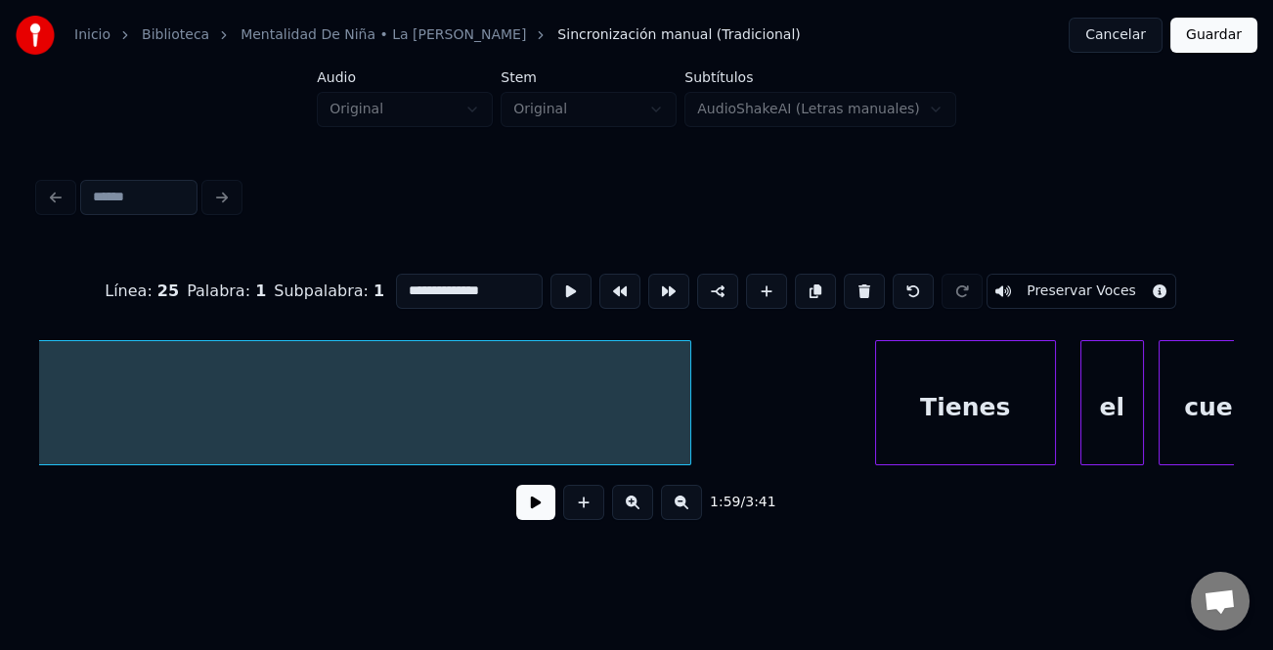
scroll to position [0, 33022]
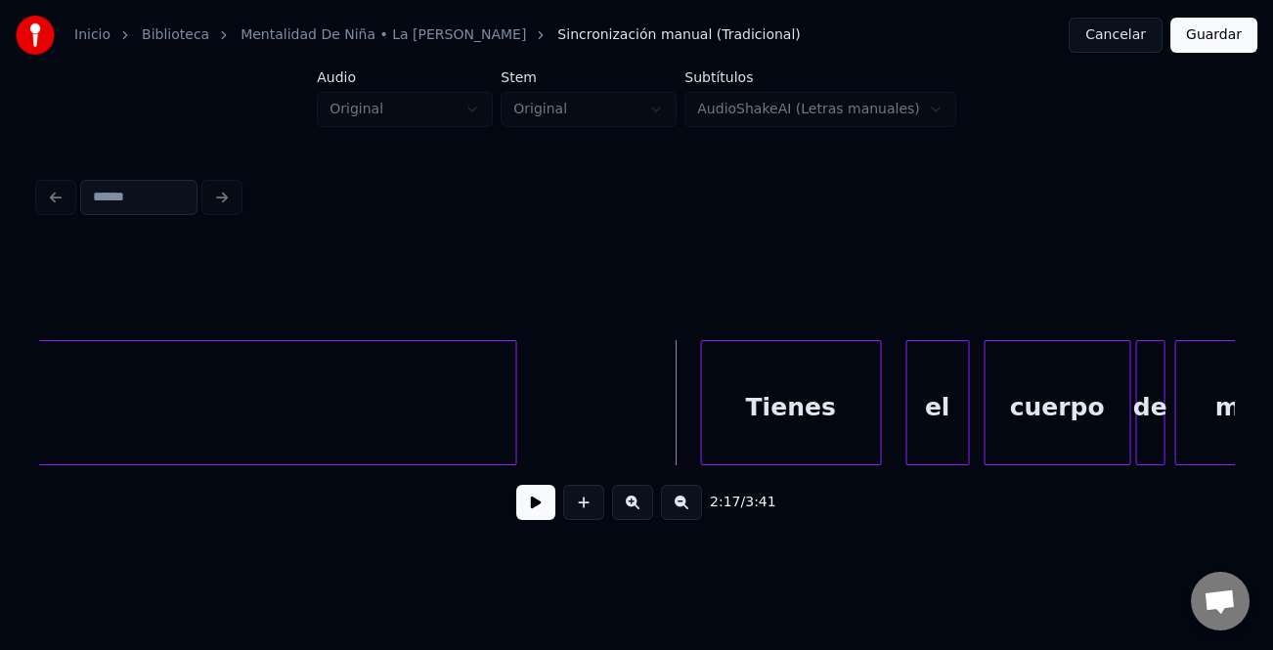
click at [541, 514] on button at bounding box center [535, 502] width 39 height 35
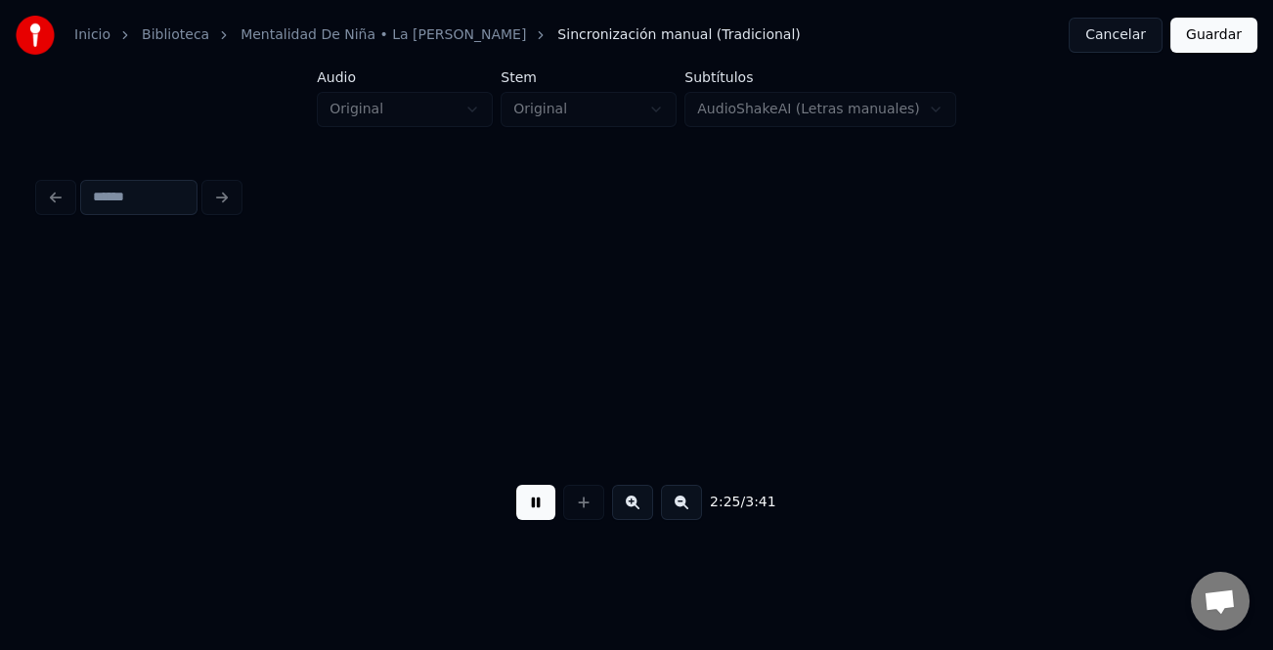
scroll to position [0, 35411]
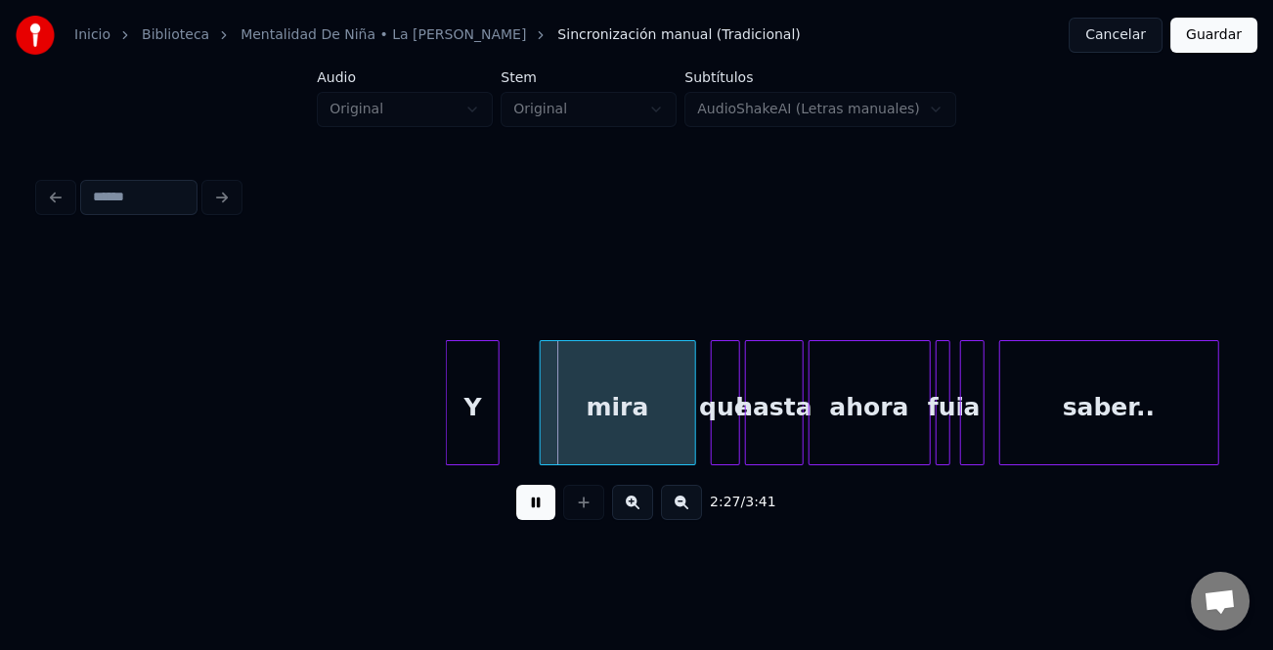
click at [467, 408] on div "Y" at bounding box center [473, 407] width 52 height 133
click at [633, 430] on div "mira" at bounding box center [600, 407] width 154 height 133
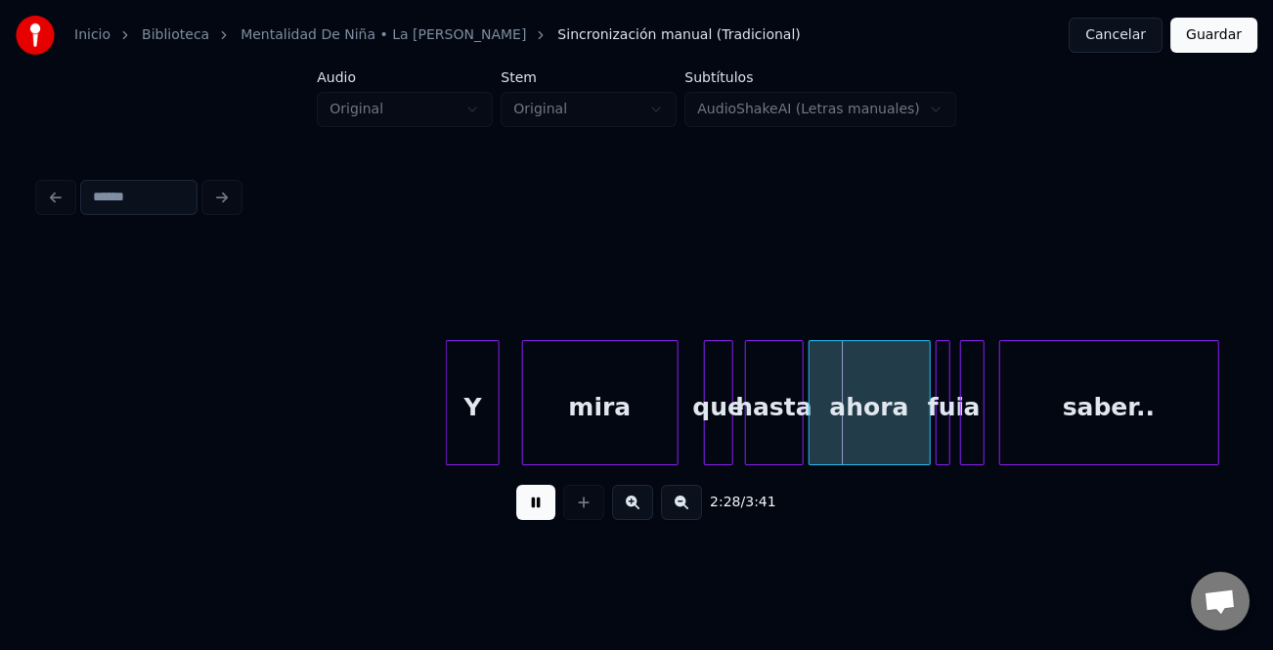
click at [711, 430] on div "que" at bounding box center [718, 407] width 27 height 133
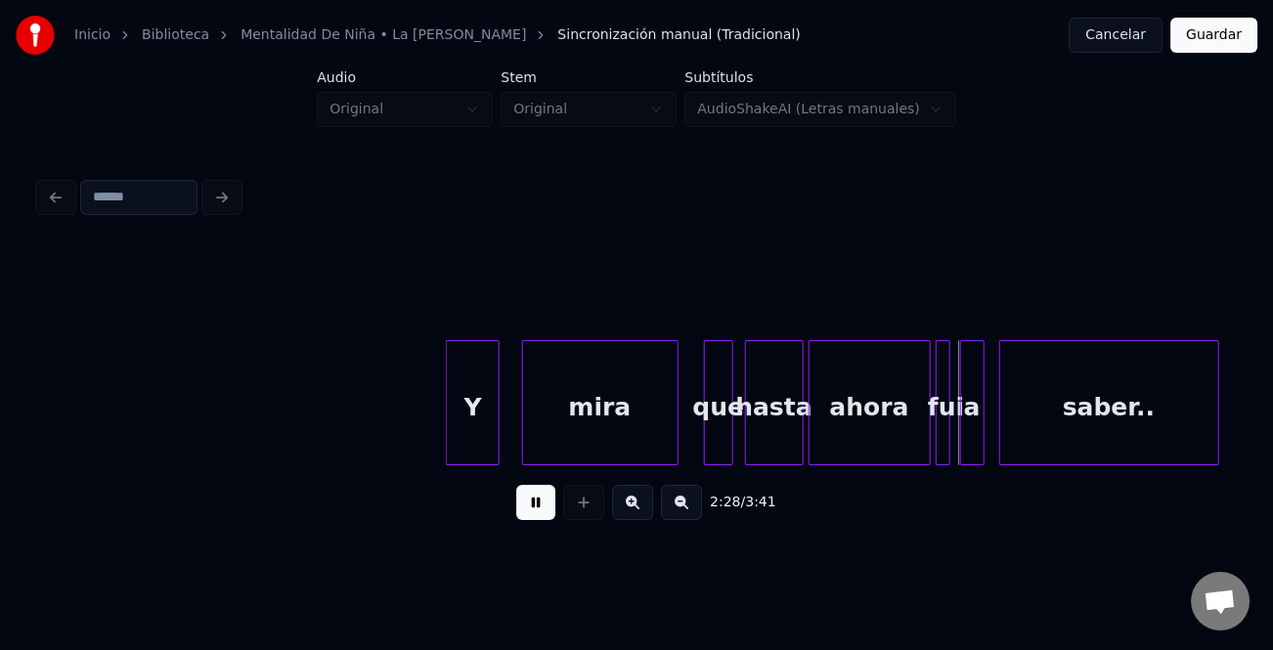
drag, startPoint x: 536, startPoint y: 498, endPoint x: 690, endPoint y: 432, distance: 167.8
click at [547, 498] on button at bounding box center [535, 502] width 39 height 35
click at [720, 405] on div "que" at bounding box center [718, 407] width 27 height 133
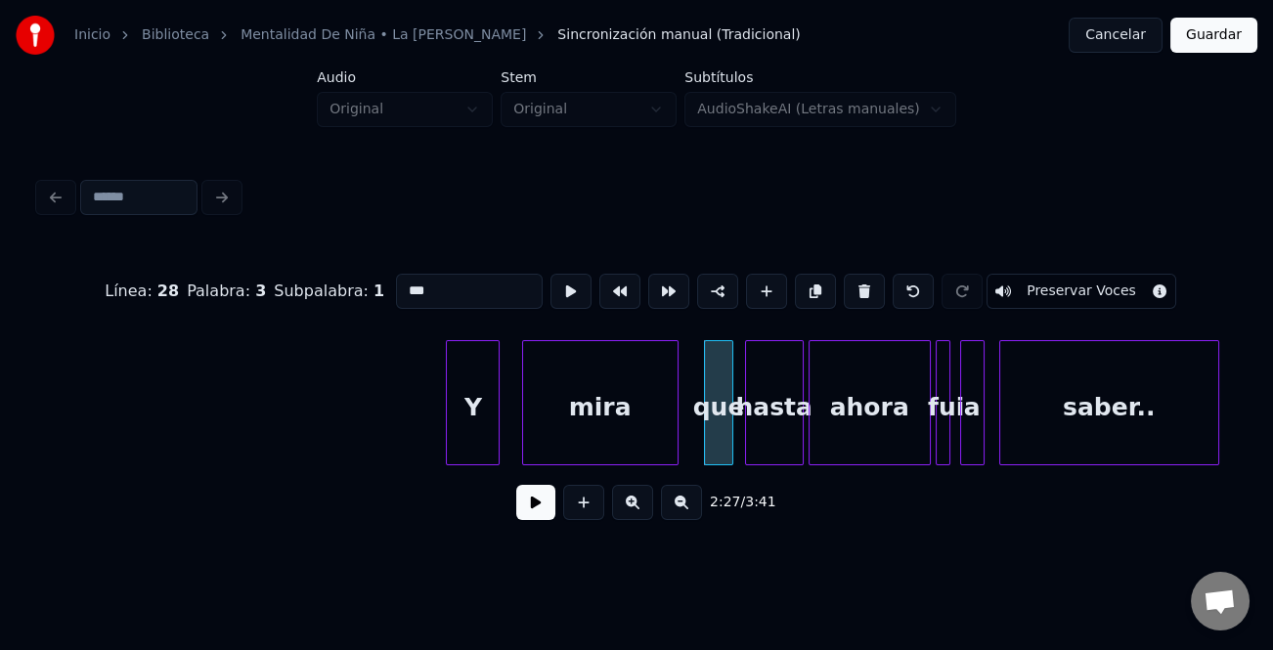
click at [401, 280] on input "***" at bounding box center [469, 291] width 147 height 35
type input "***"
click at [531, 501] on button at bounding box center [535, 502] width 39 height 35
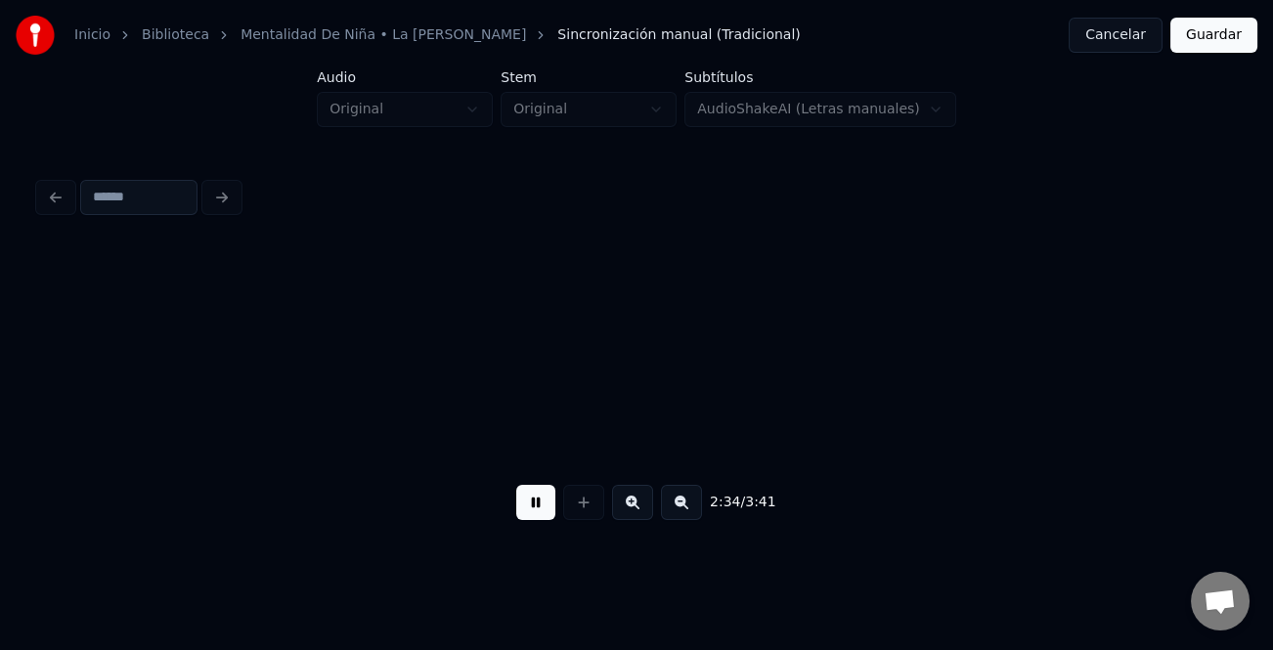
scroll to position [0, 37805]
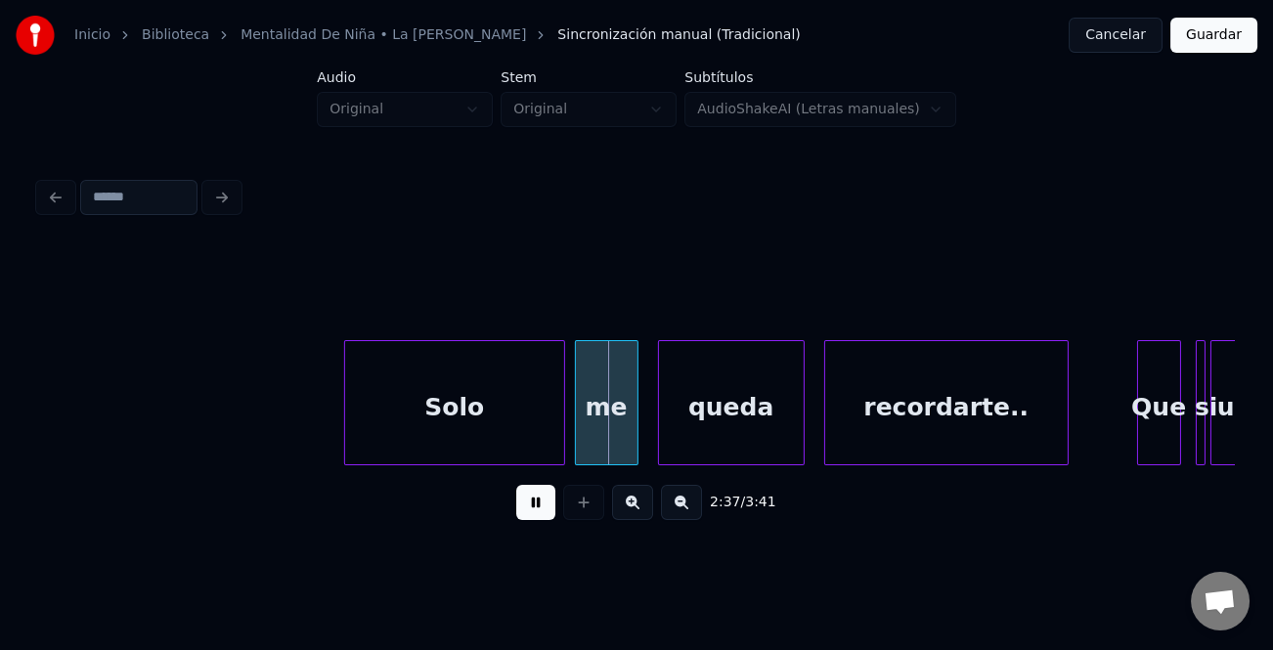
click at [345, 401] on div at bounding box center [348, 402] width 6 height 123
click at [540, 502] on button at bounding box center [535, 502] width 39 height 35
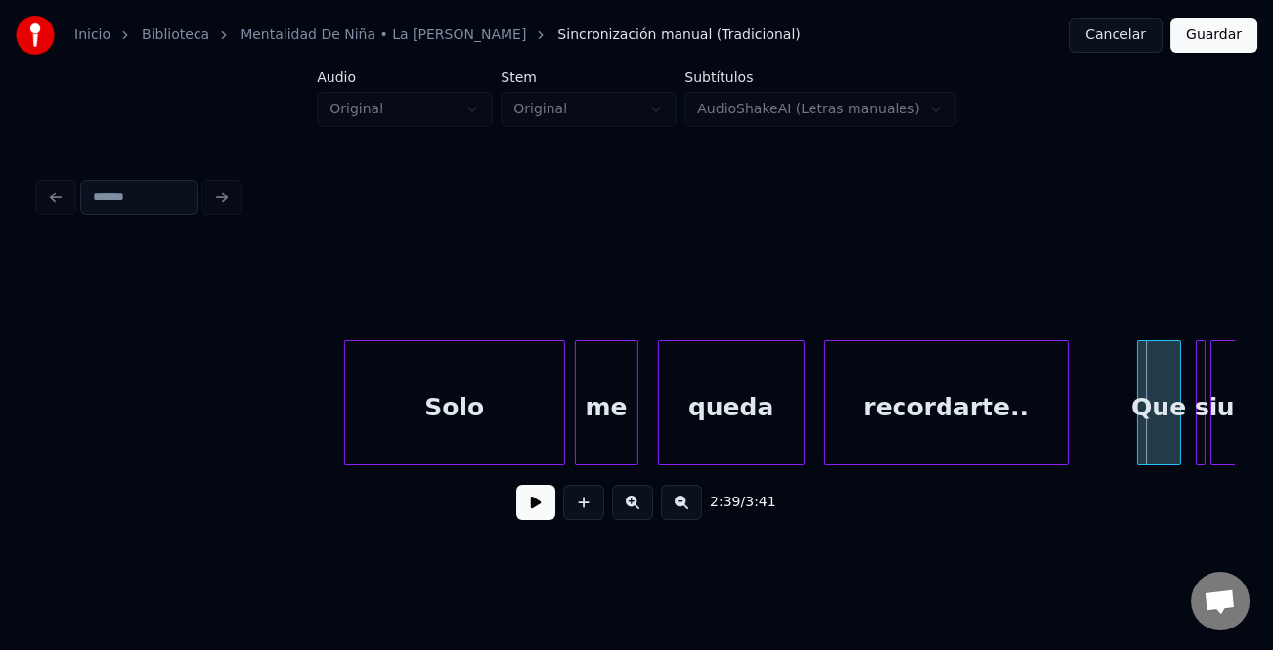
click at [545, 511] on button at bounding box center [535, 502] width 39 height 35
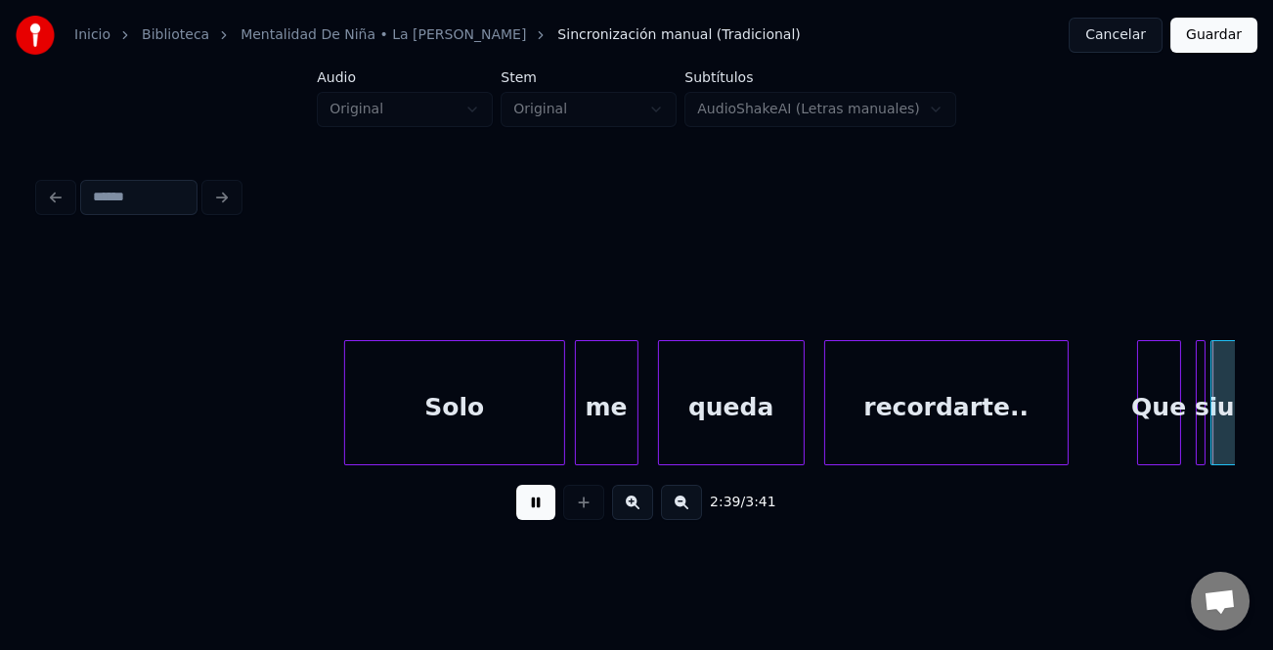
scroll to position [0, 38999]
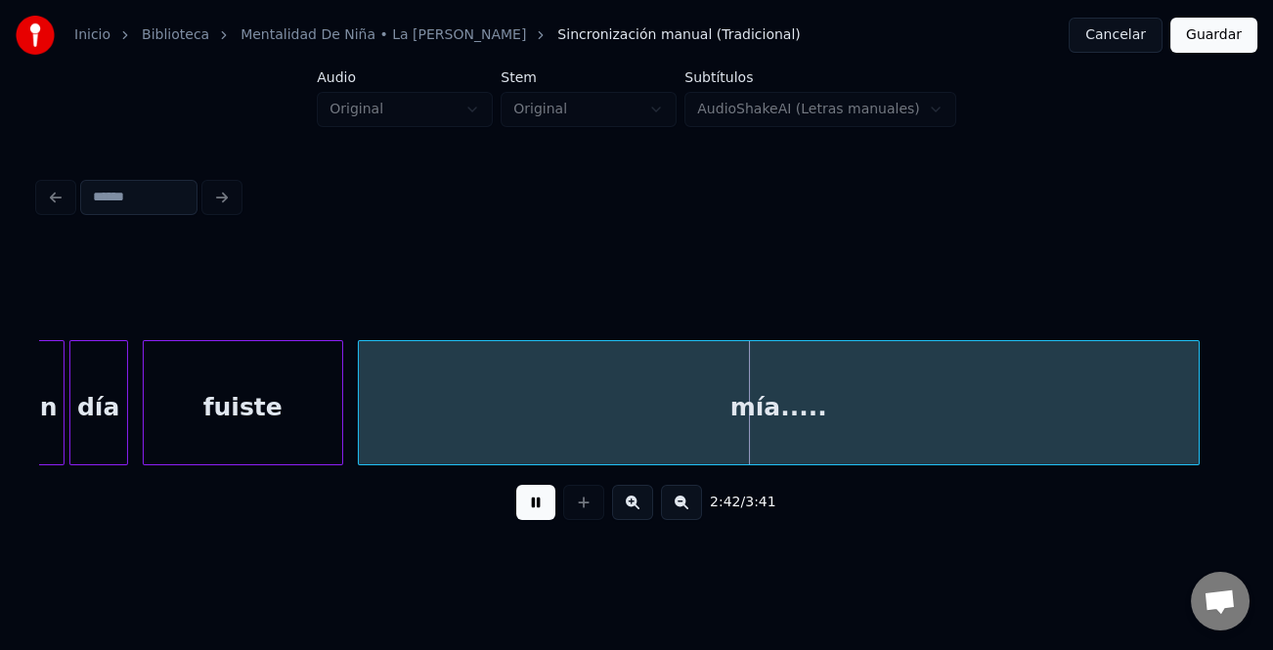
click at [1195, 405] on div at bounding box center [1196, 402] width 6 height 123
drag, startPoint x: 537, startPoint y: 507, endPoint x: 547, endPoint y: 507, distance: 10.8
click at [538, 507] on button at bounding box center [535, 502] width 39 height 35
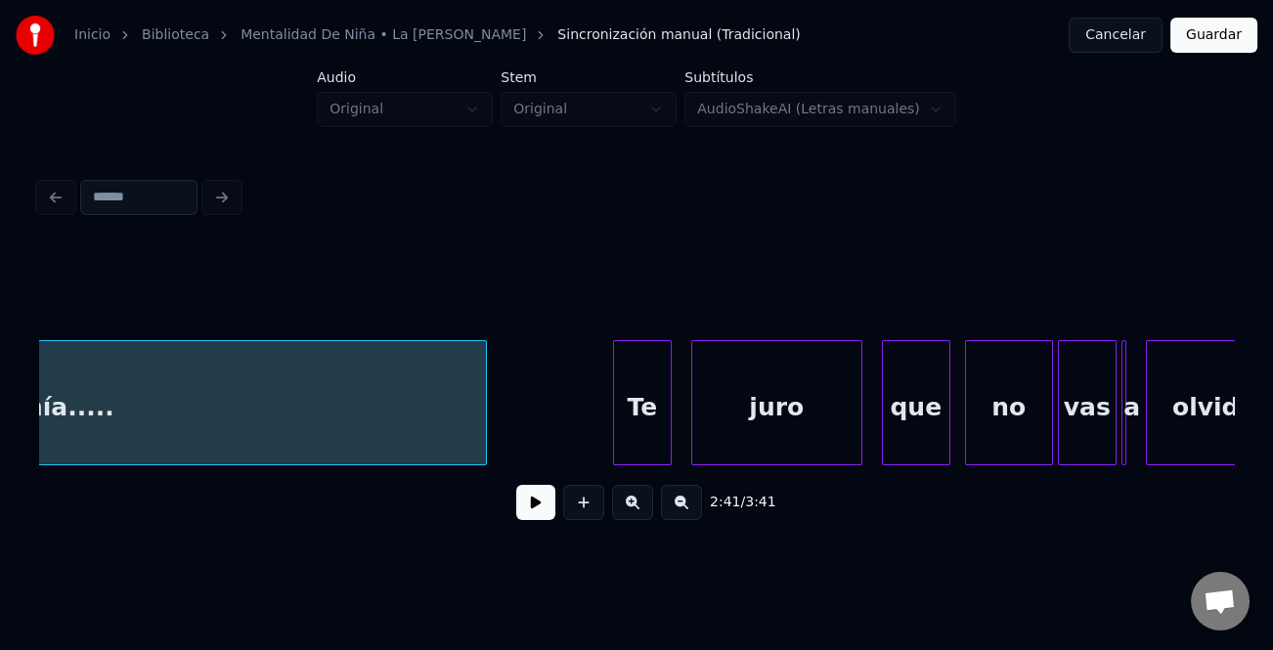
scroll to position [0, 39755]
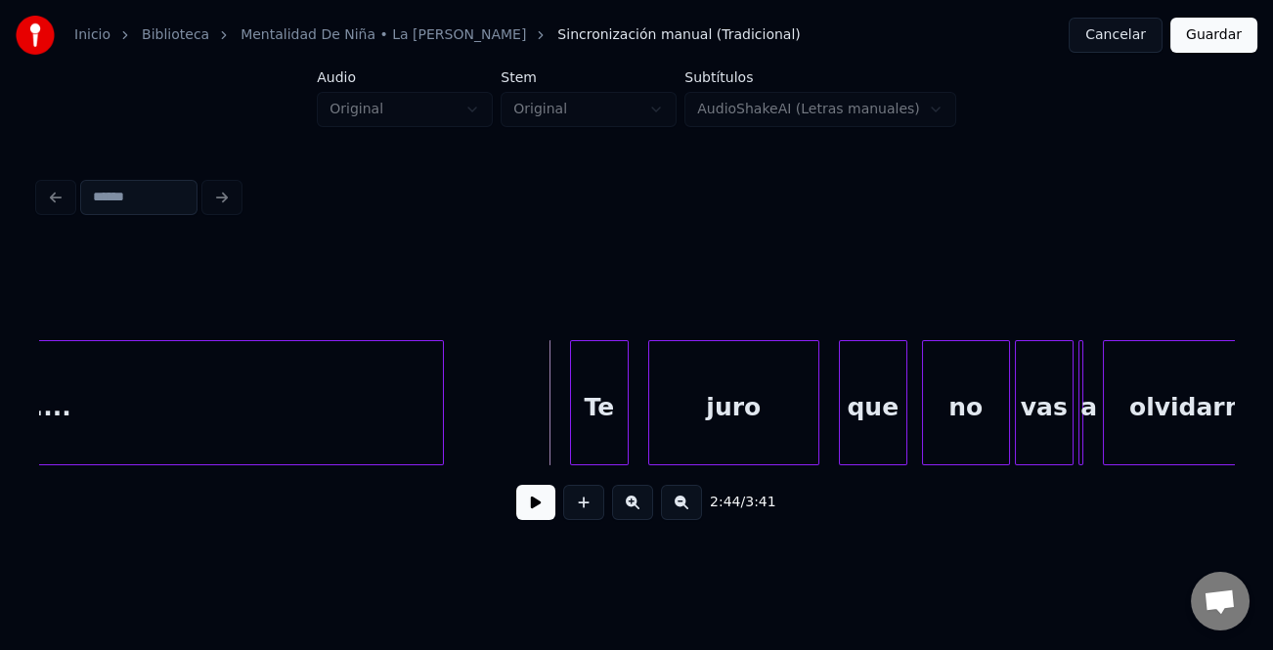
click at [536, 491] on button at bounding box center [535, 502] width 39 height 35
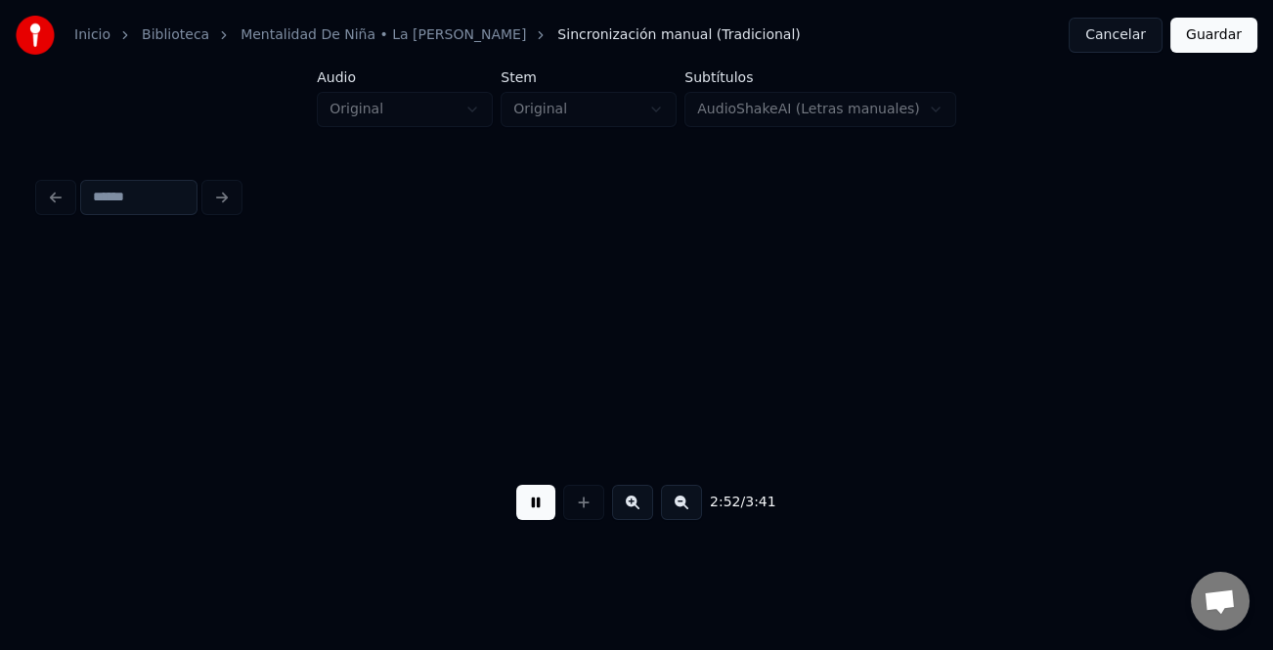
scroll to position [0, 42150]
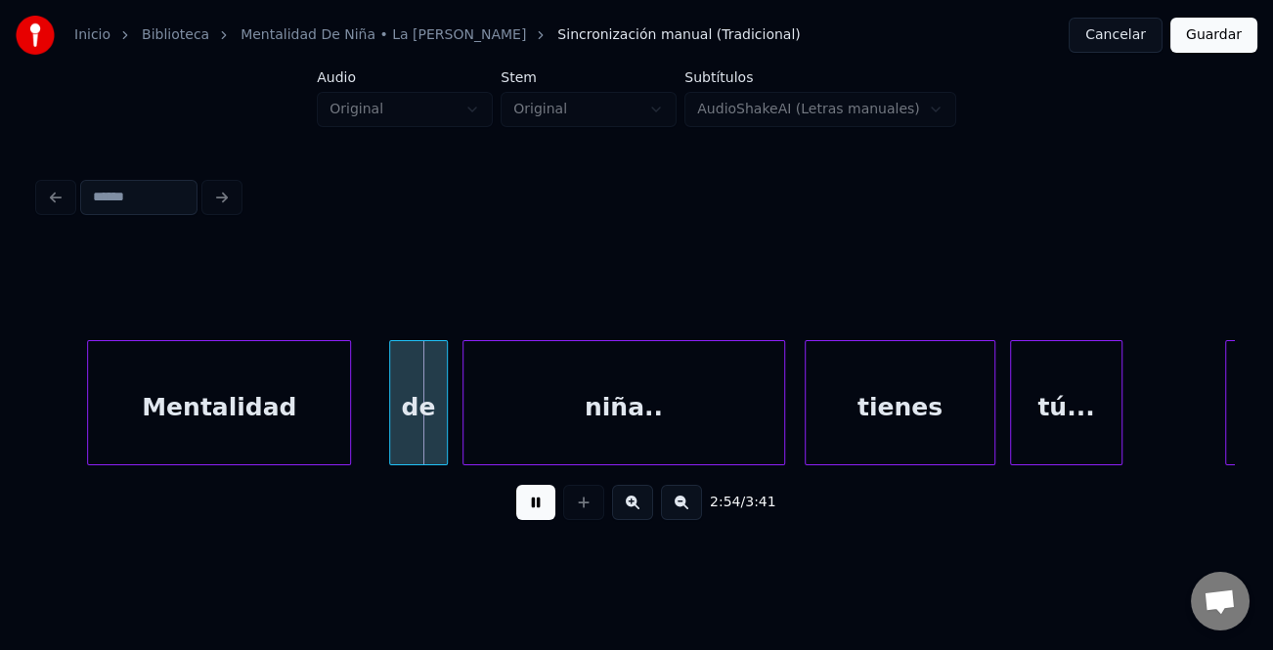
click at [233, 435] on div "Mentalidad" at bounding box center [219, 407] width 262 height 133
click at [424, 416] on div "de" at bounding box center [410, 407] width 57 height 133
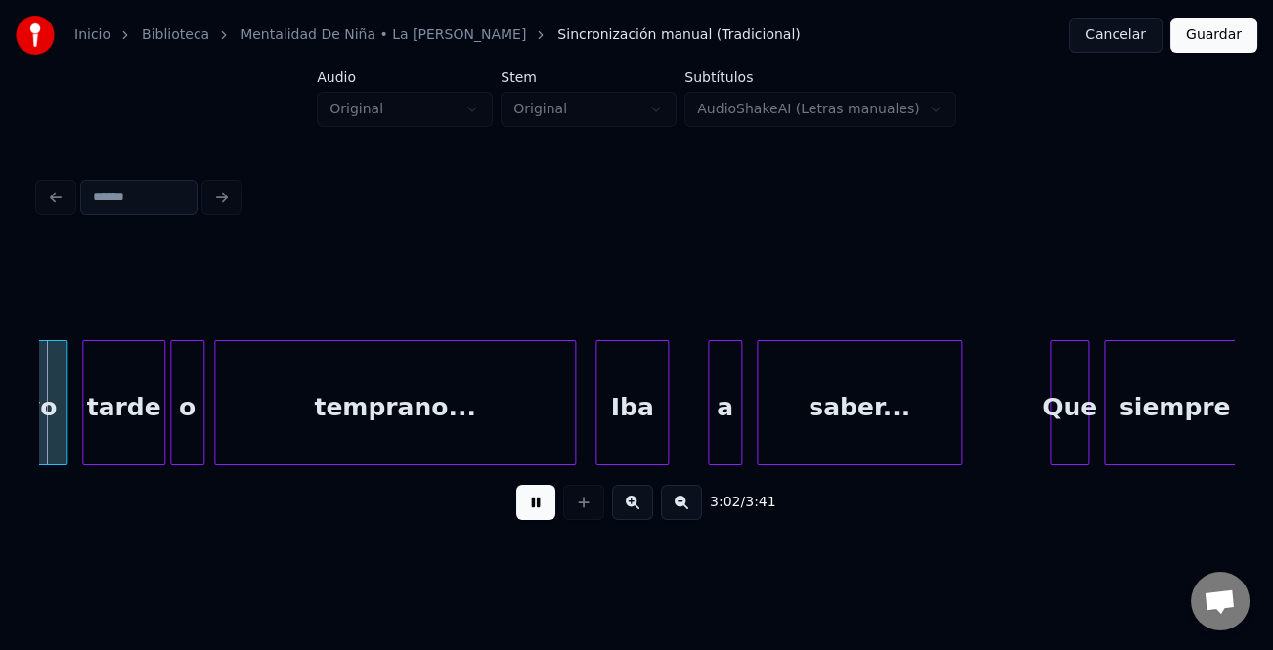
click at [1122, 387] on div "siempre" at bounding box center [1175, 407] width 140 height 133
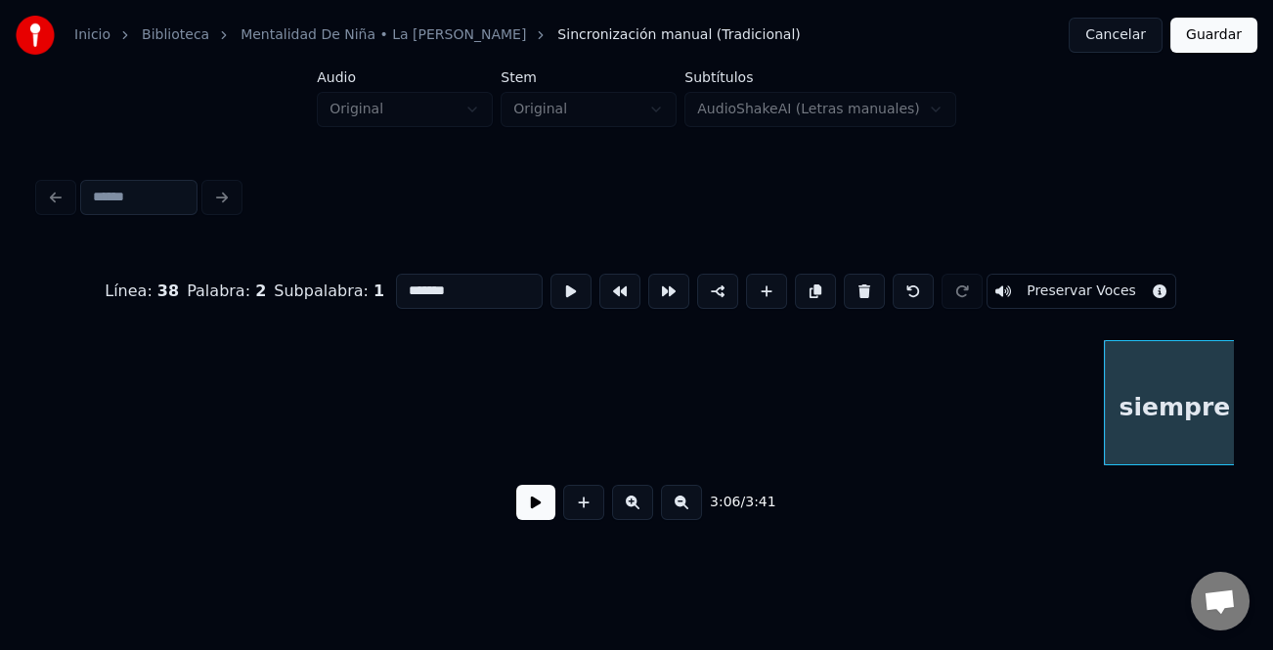
scroll to position [0, 45603]
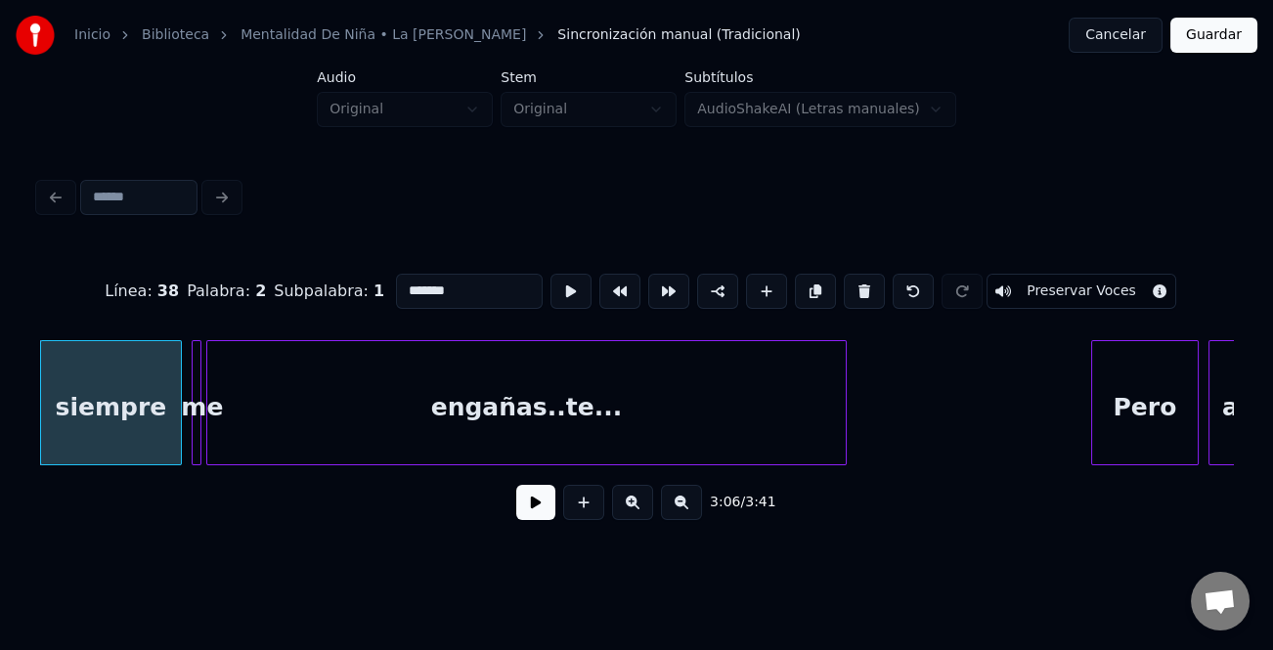
click at [528, 502] on button at bounding box center [535, 502] width 39 height 35
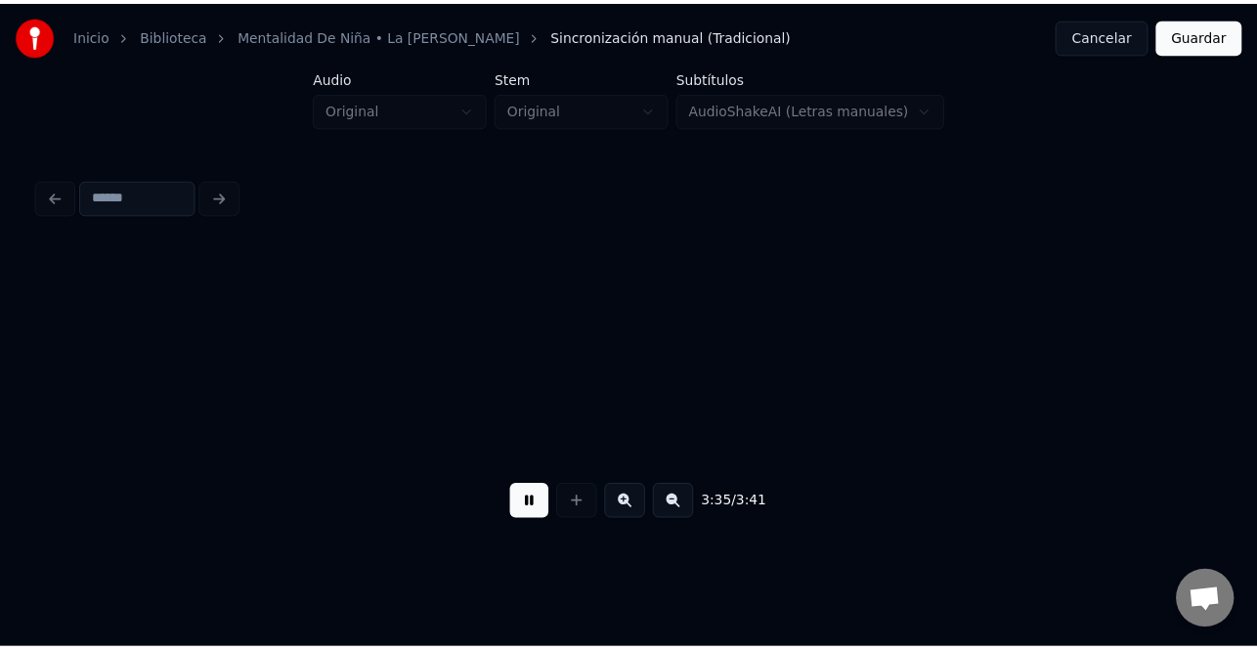
scroll to position [0, 52545]
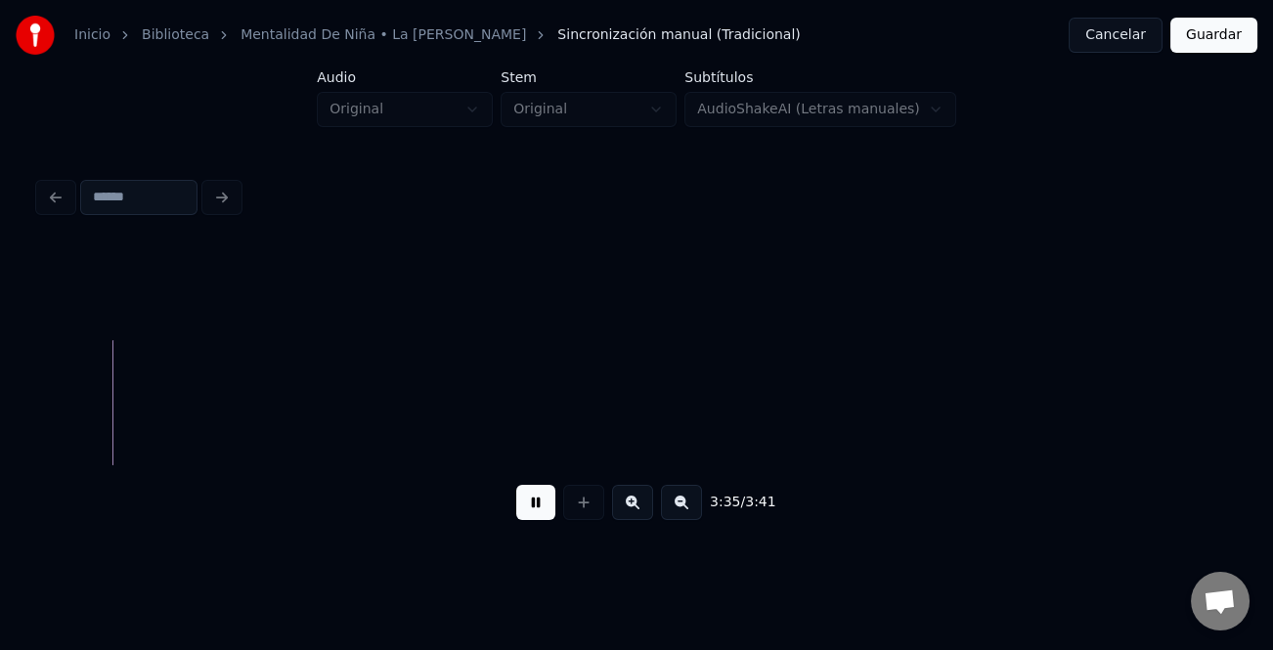
click at [1227, 35] on button "Guardar" at bounding box center [1213, 35] width 87 height 35
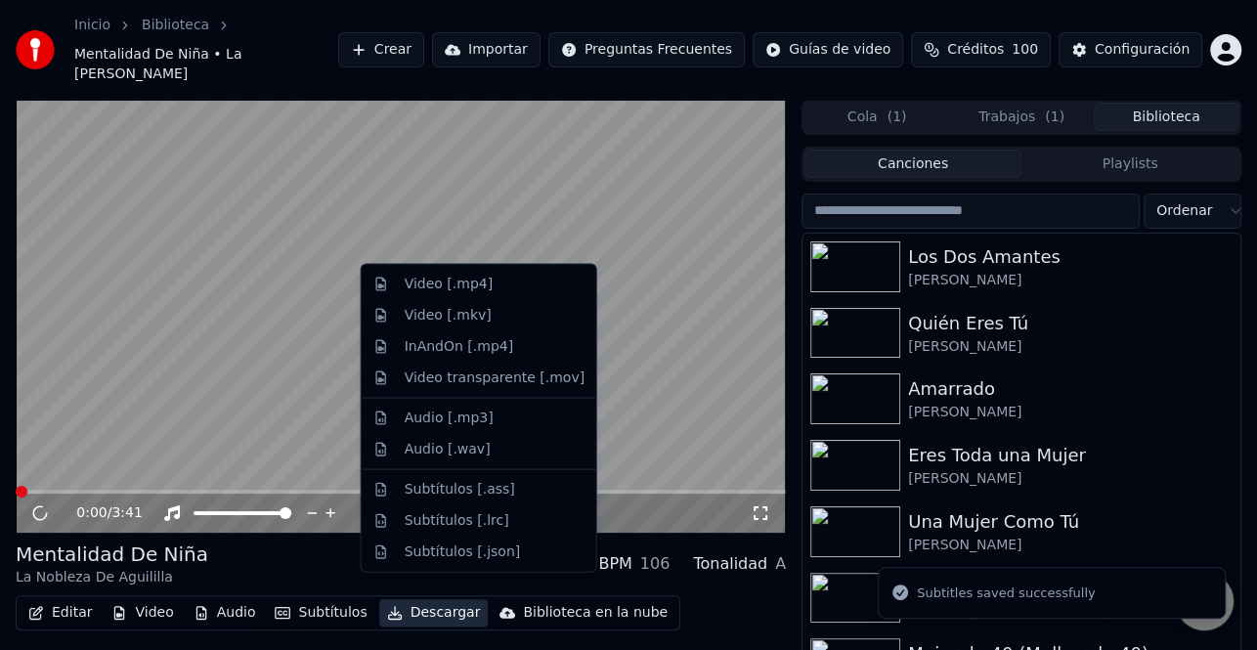
click at [443, 599] on button "Descargar" at bounding box center [433, 612] width 109 height 27
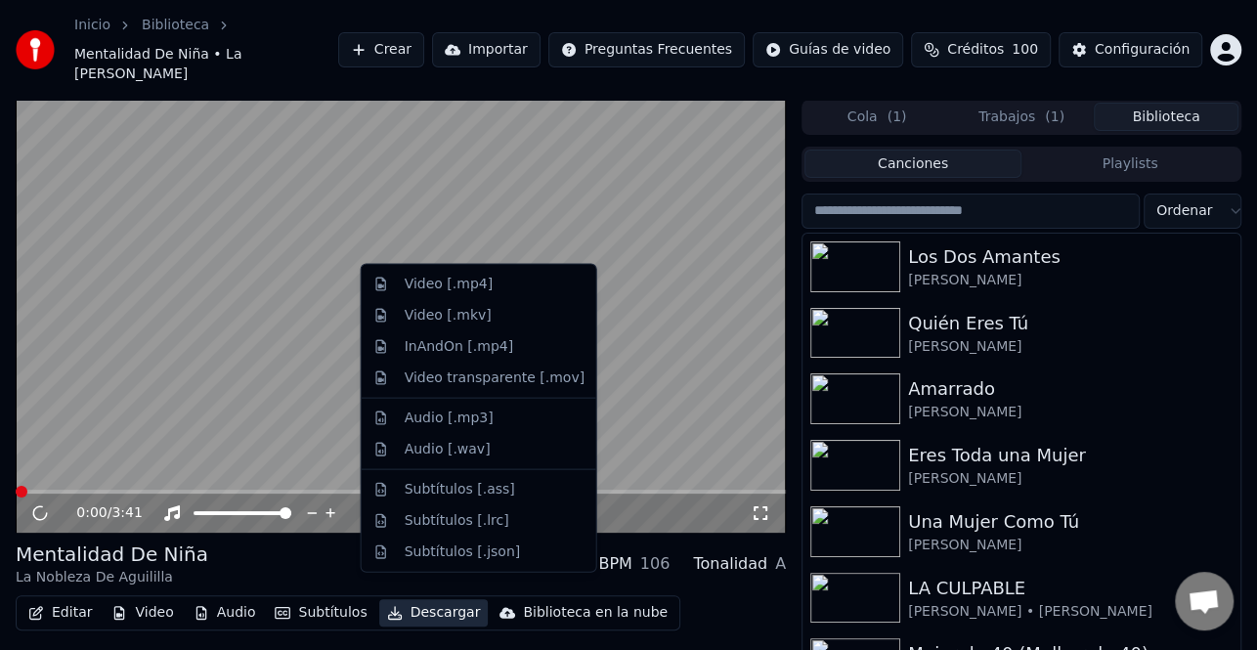
click at [280, 541] on div "Mentalidad De Niña La [PERSON_NAME] BPM 106 Tonalidad A" at bounding box center [401, 564] width 770 height 47
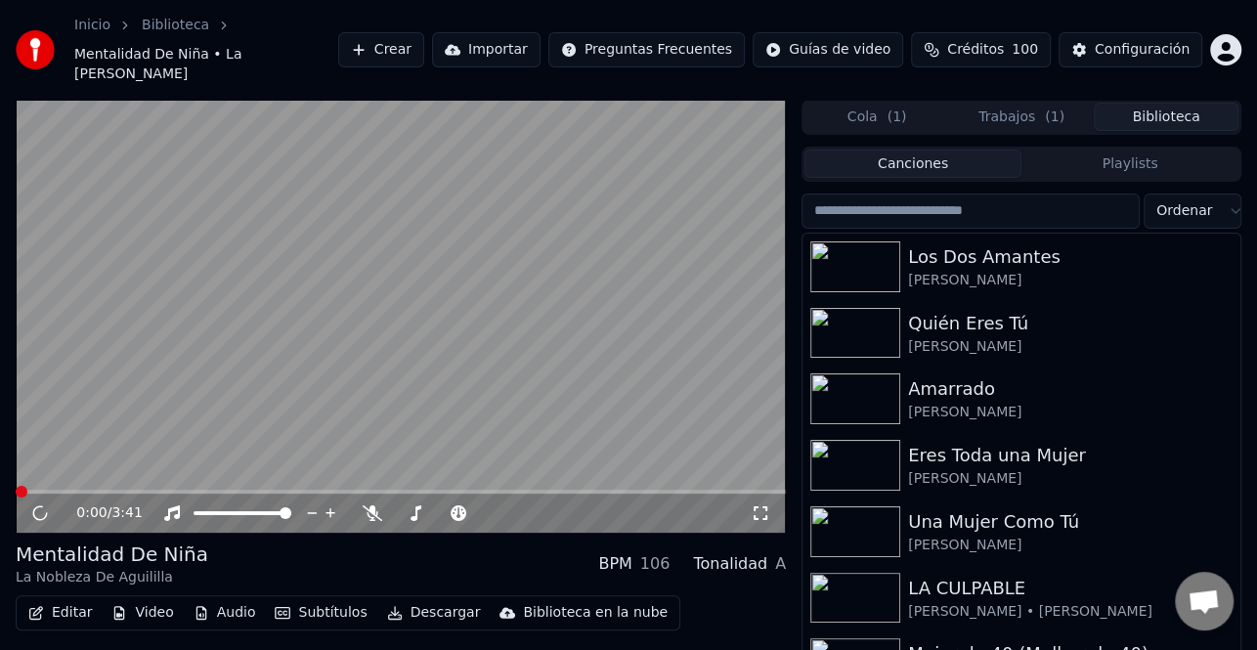
click at [425, 599] on button "Descargar" at bounding box center [433, 612] width 109 height 27
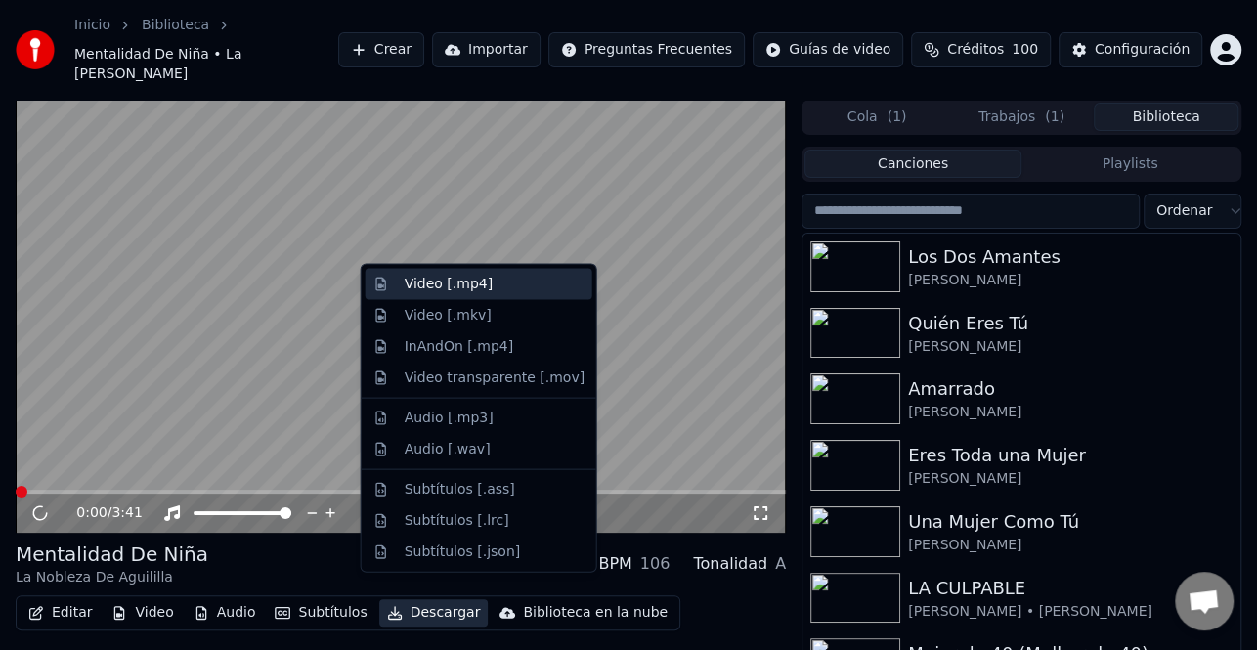
click at [488, 293] on div "Video [.mp4]" at bounding box center [479, 284] width 227 height 31
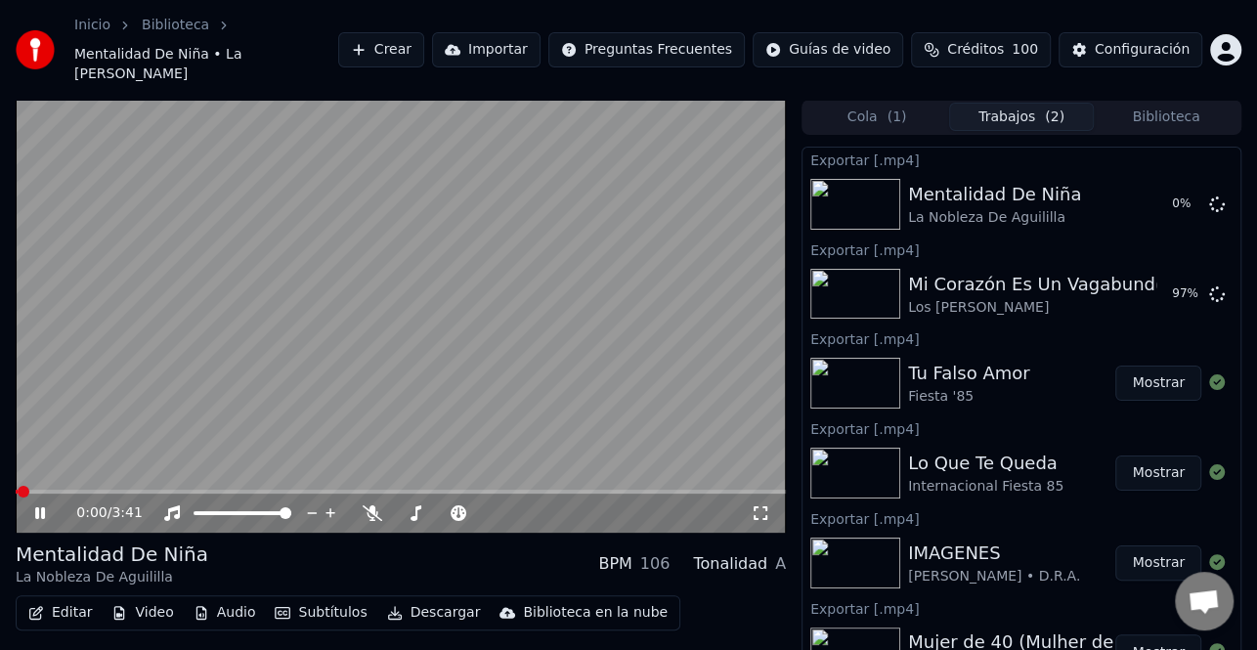
click at [37, 507] on icon at bounding box center [40, 513] width 10 height 12
drag, startPoint x: 1173, startPoint y: 98, endPoint x: 1158, endPoint y: 106, distance: 16.6
click at [1173, 103] on button "Biblioteca" at bounding box center [1166, 117] width 145 height 28
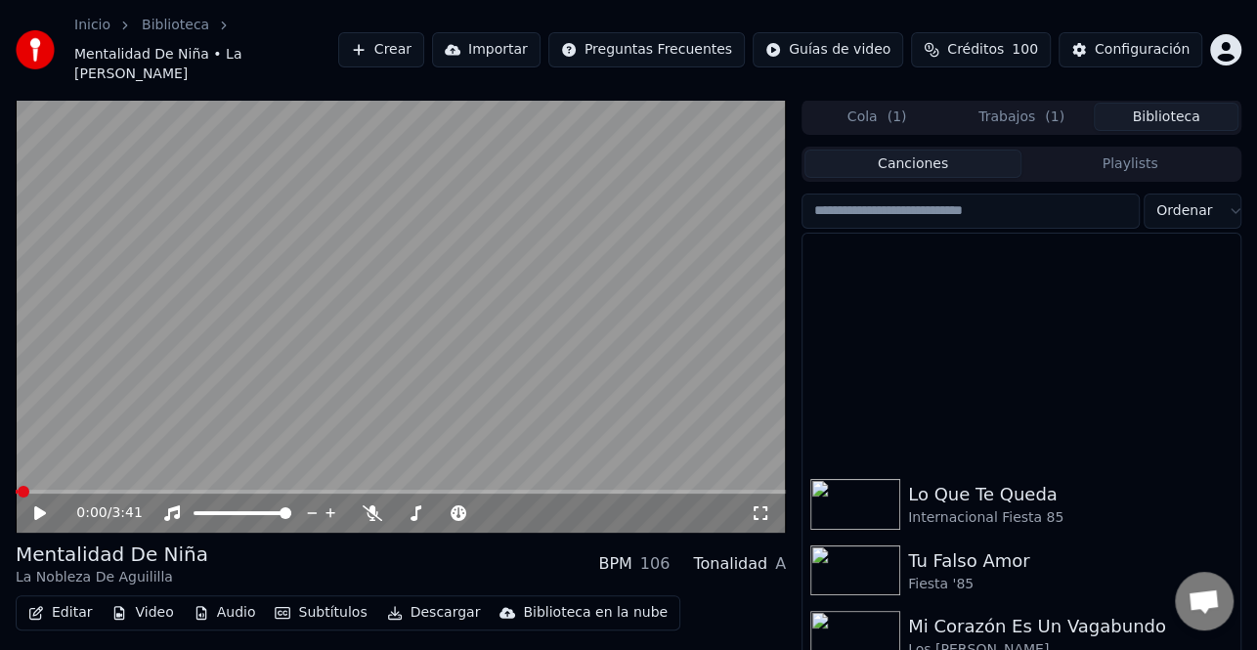
scroll to position [684, 0]
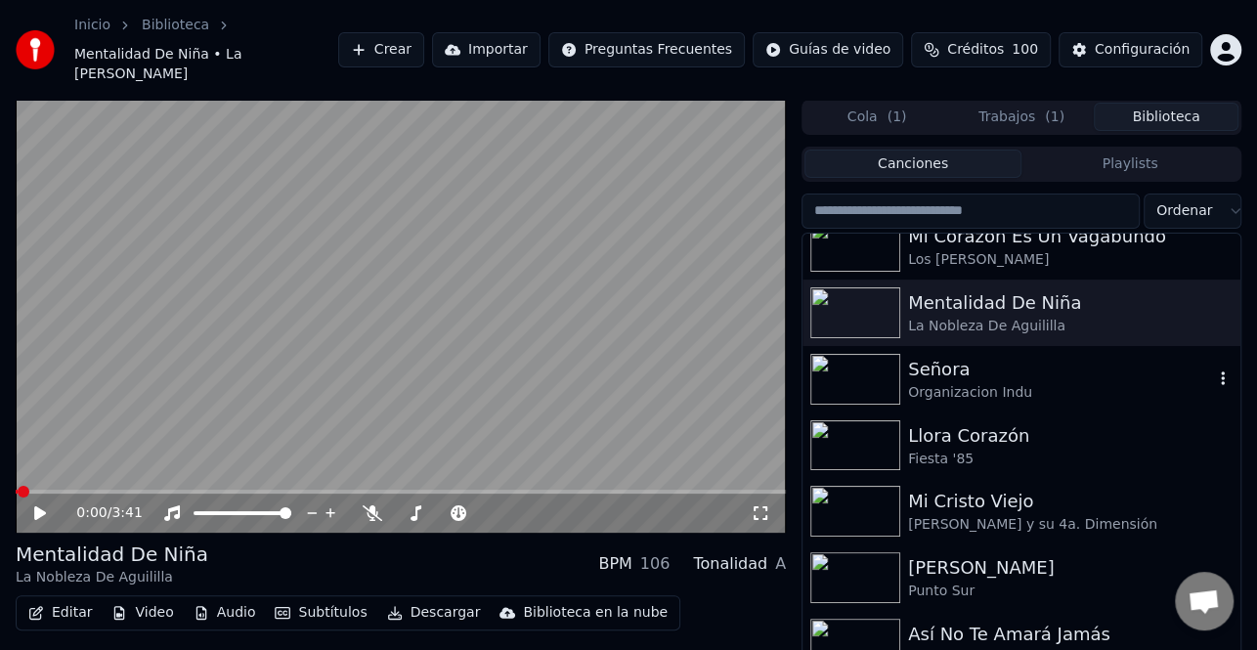
click at [989, 383] on div "Organizacion Indu" at bounding box center [1060, 393] width 305 height 20
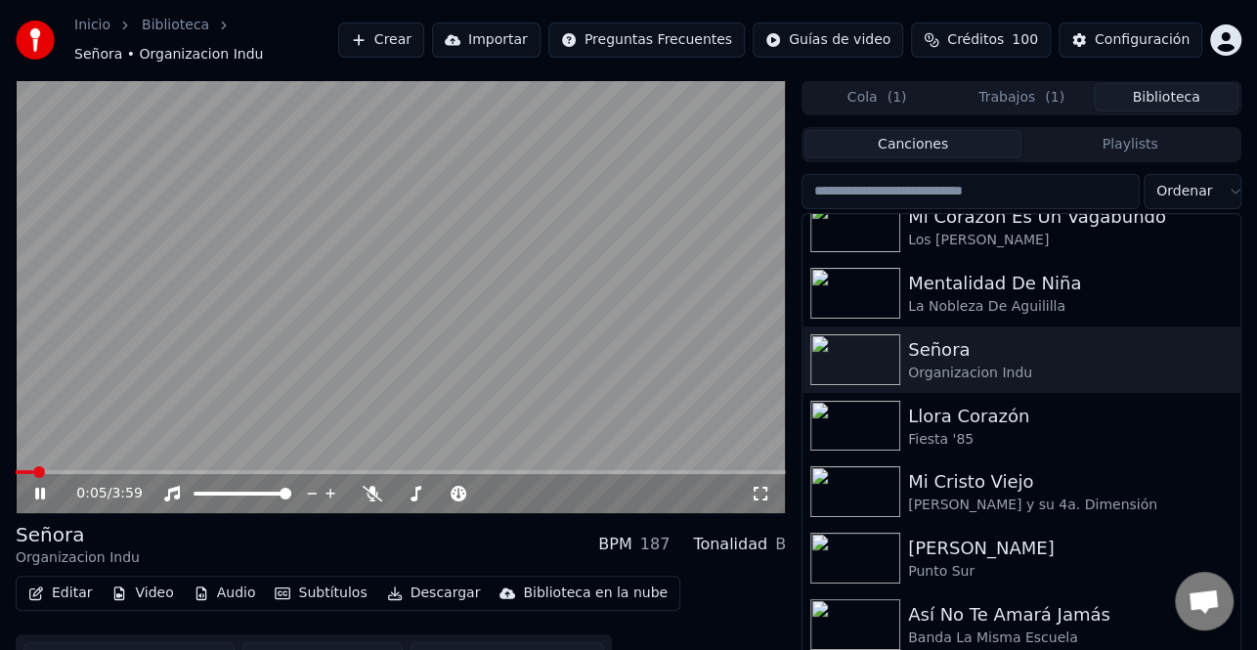
click at [40, 484] on div "0:05 / 3:59" at bounding box center [400, 494] width 755 height 20
click at [44, 494] on icon at bounding box center [40, 494] width 10 height 12
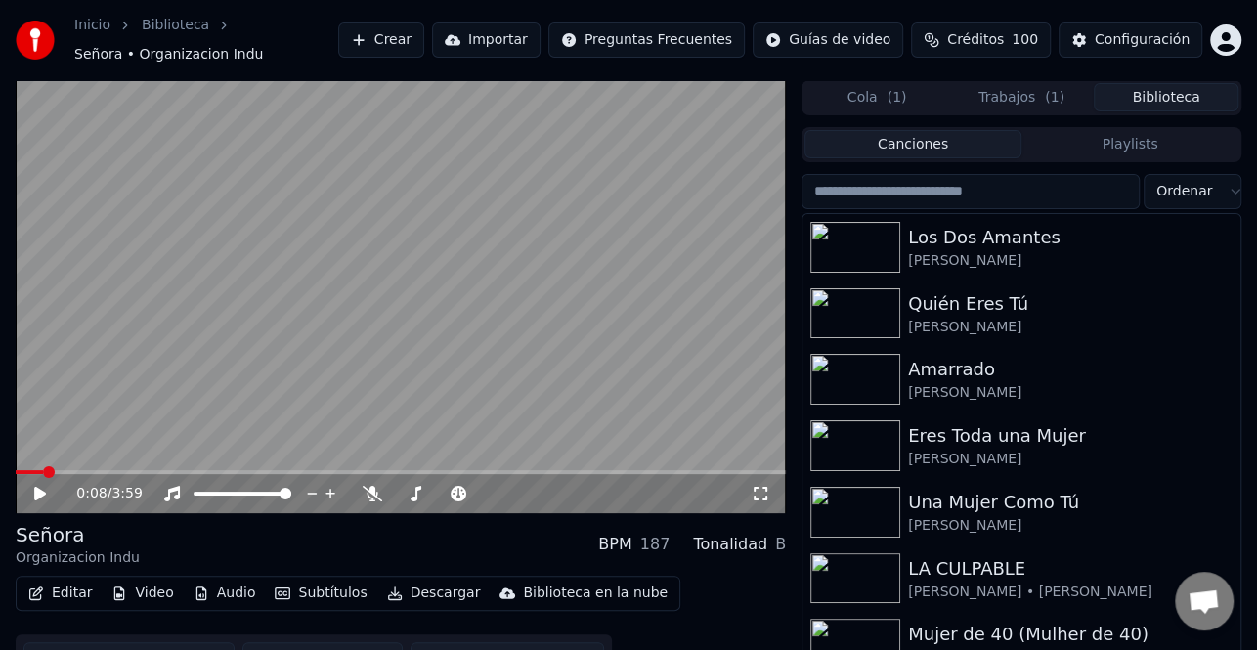
click at [1026, 90] on button "Trabajos ( 1 )" at bounding box center [1021, 97] width 145 height 28
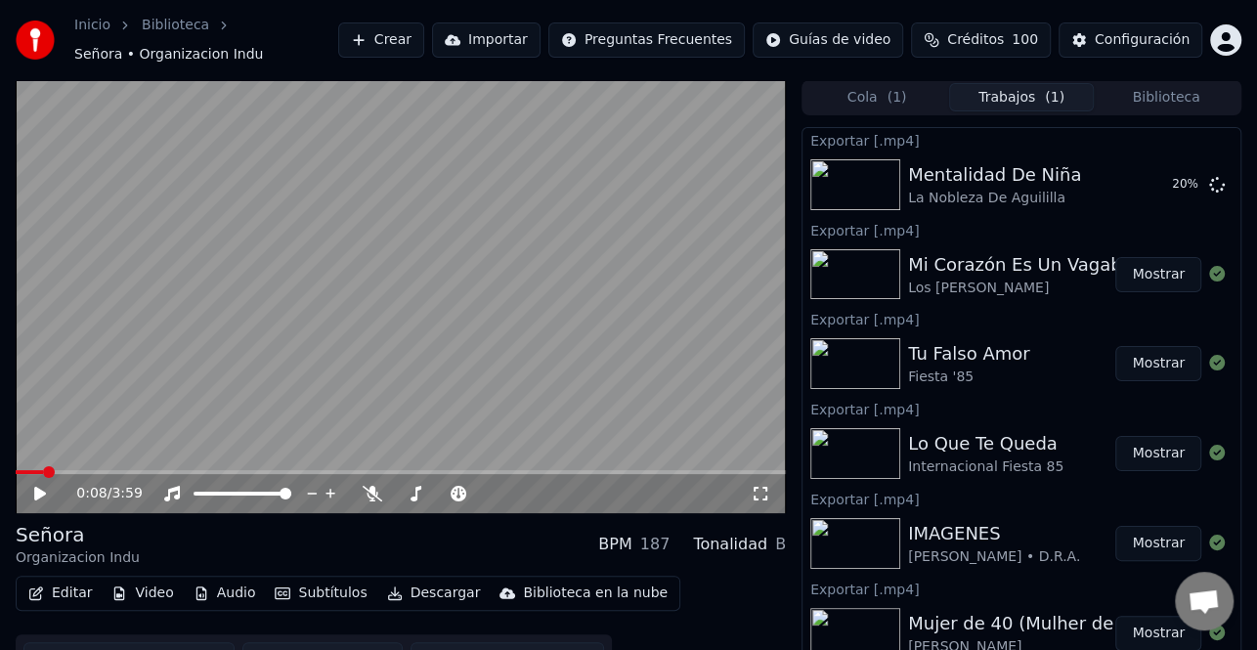
click at [897, 105] on span "( 1 )" at bounding box center [897, 98] width 20 height 20
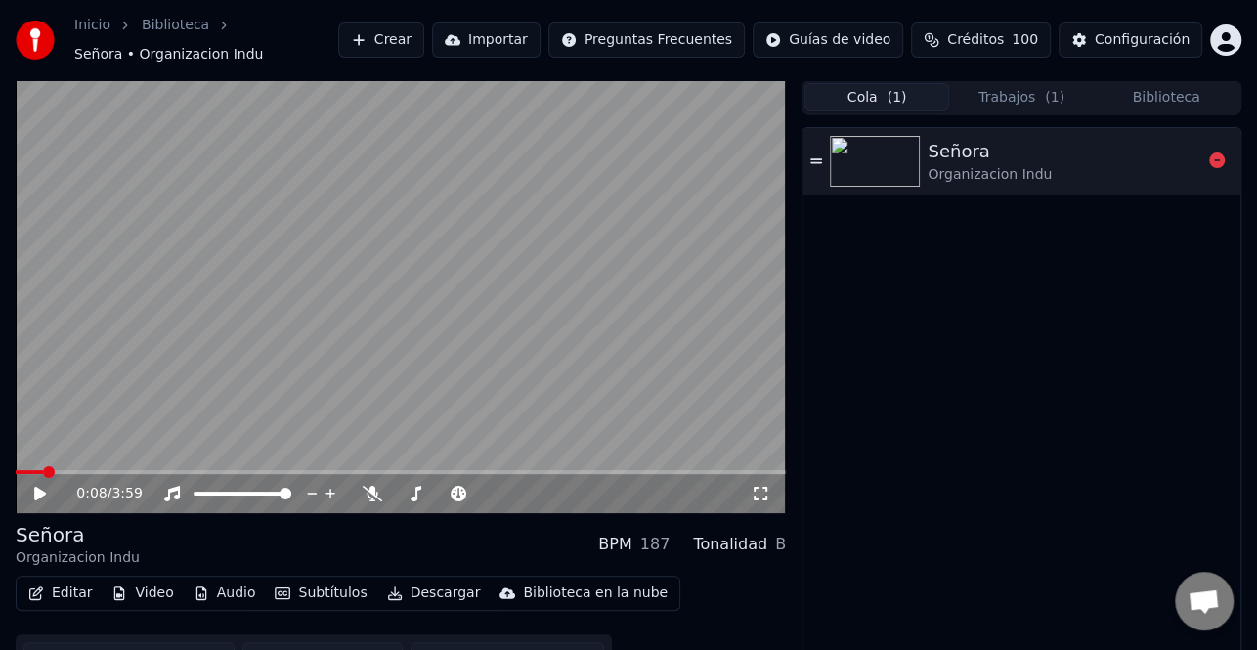
click at [1013, 109] on button "Trabajos ( 1 )" at bounding box center [1021, 97] width 145 height 28
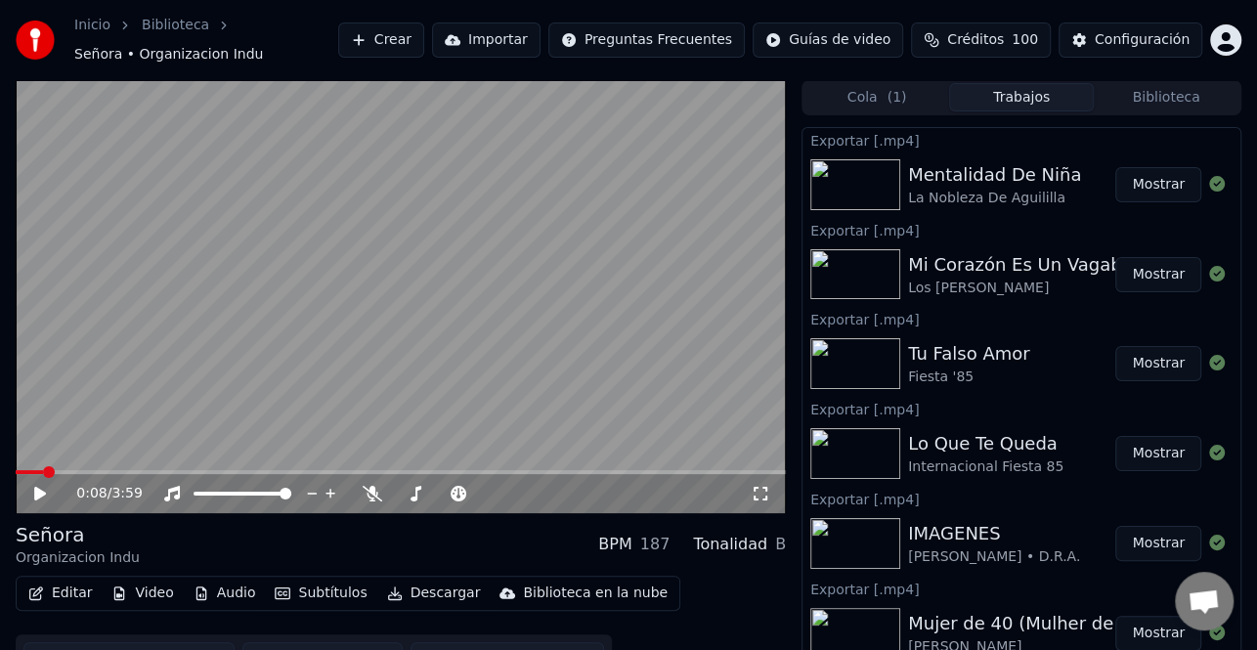
click at [1145, 270] on button "Mostrar" at bounding box center [1158, 274] width 86 height 35
click at [412, 26] on button "Crear" at bounding box center [381, 39] width 86 height 35
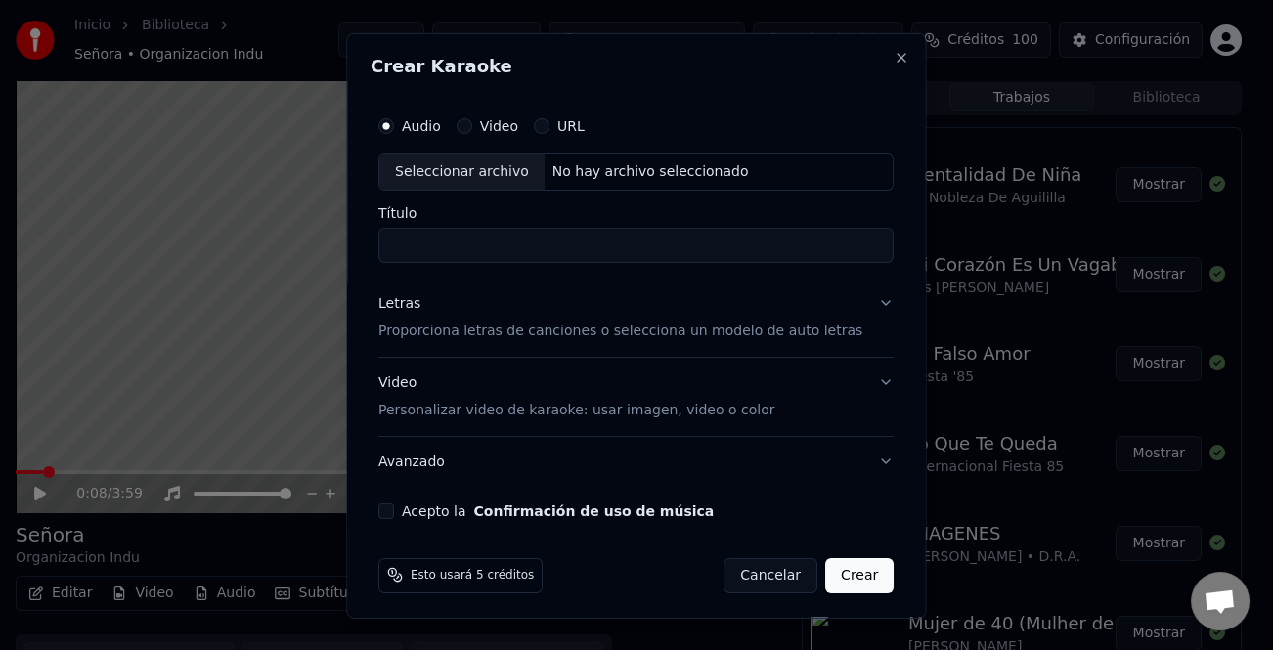
click at [487, 179] on div "Seleccionar archivo" at bounding box center [461, 170] width 165 height 35
type input "**********"
click at [411, 302] on div "Letras" at bounding box center [399, 303] width 42 height 20
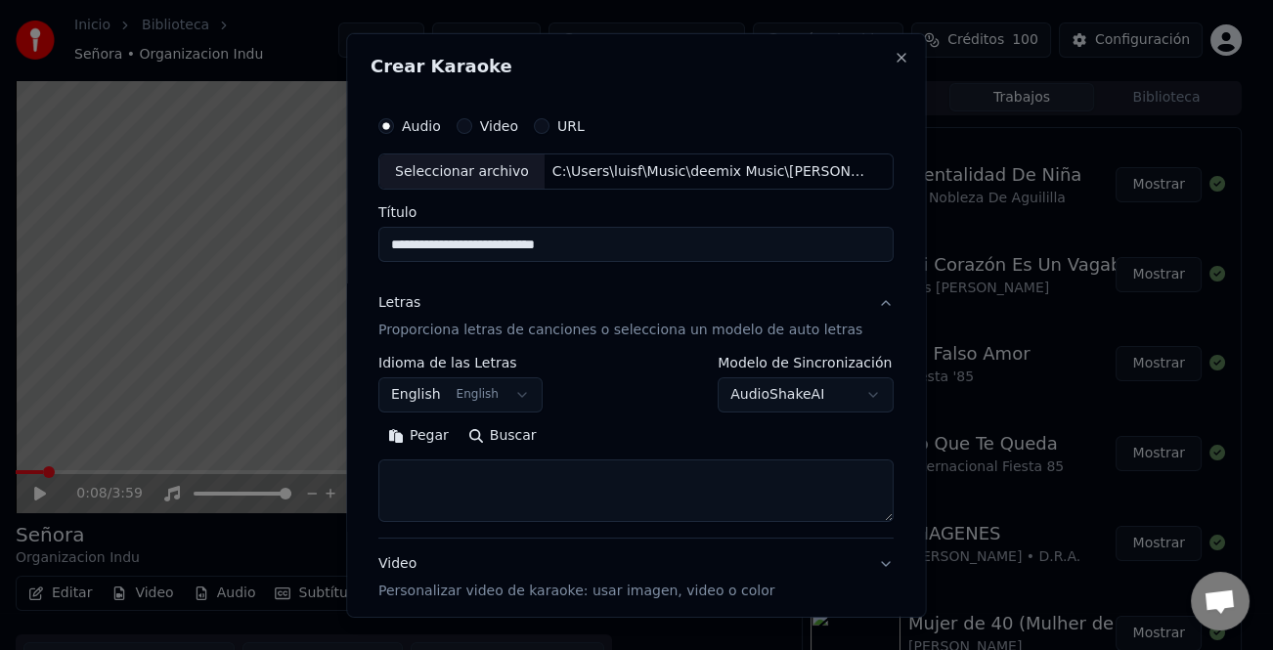
click at [434, 445] on button "Pegar" at bounding box center [418, 435] width 80 height 31
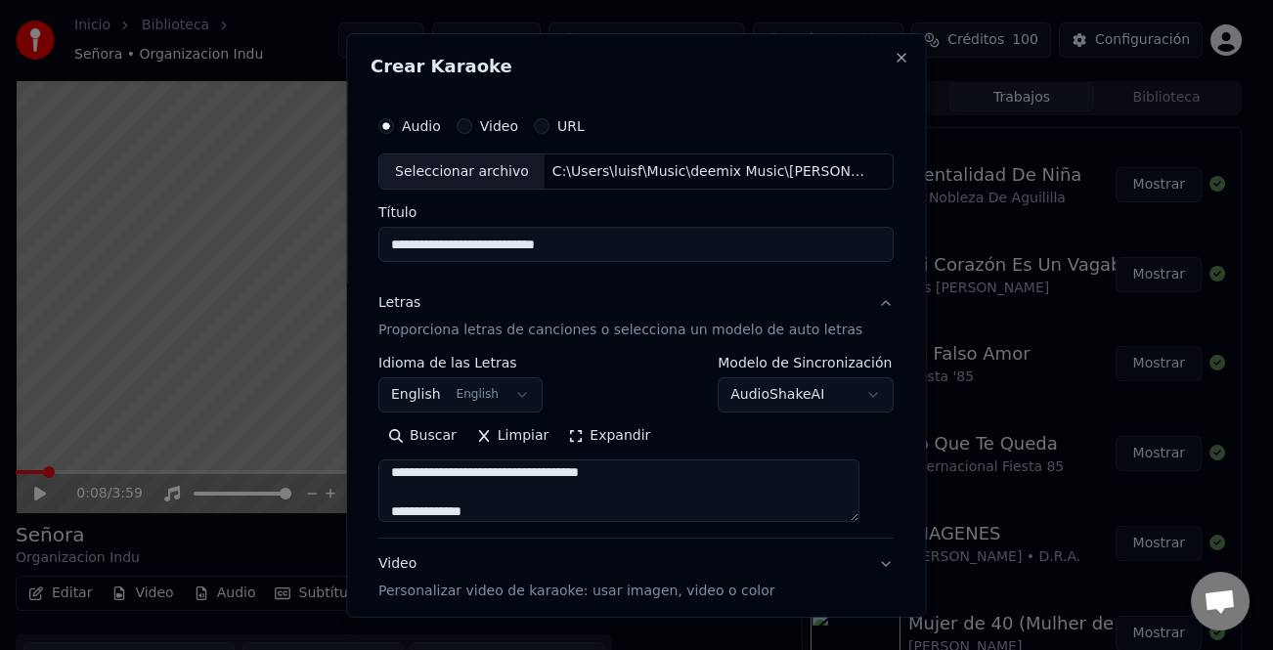
scroll to position [684, 0]
type textarea "**********"
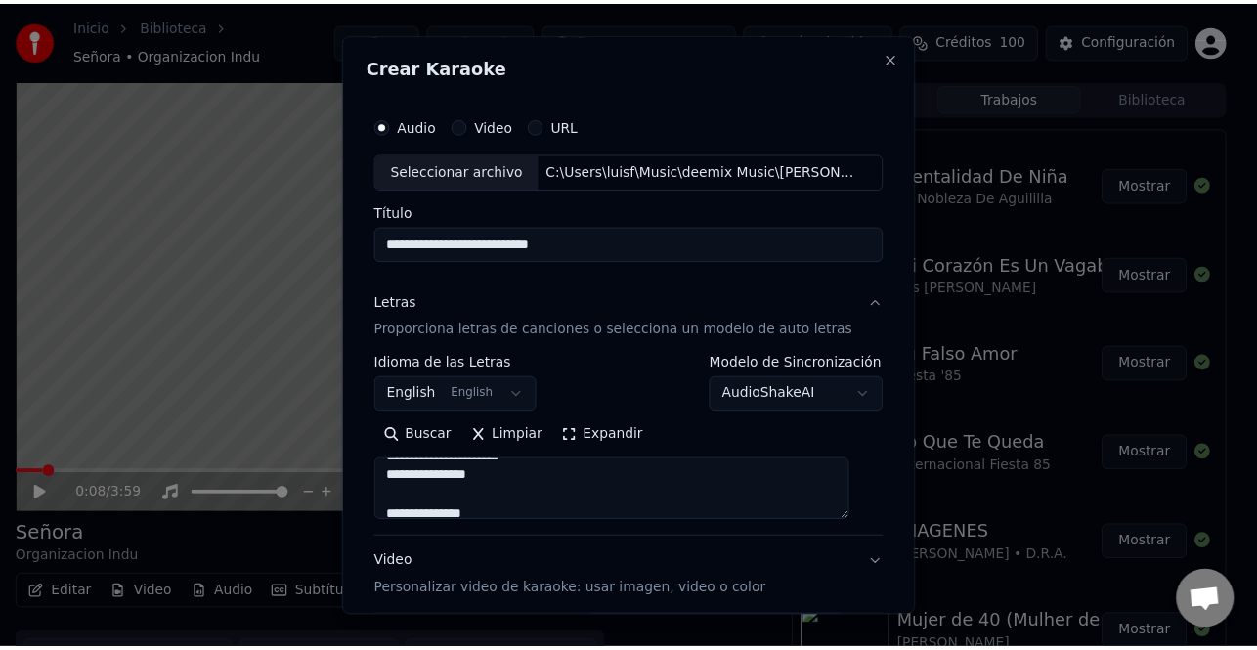
scroll to position [189, 0]
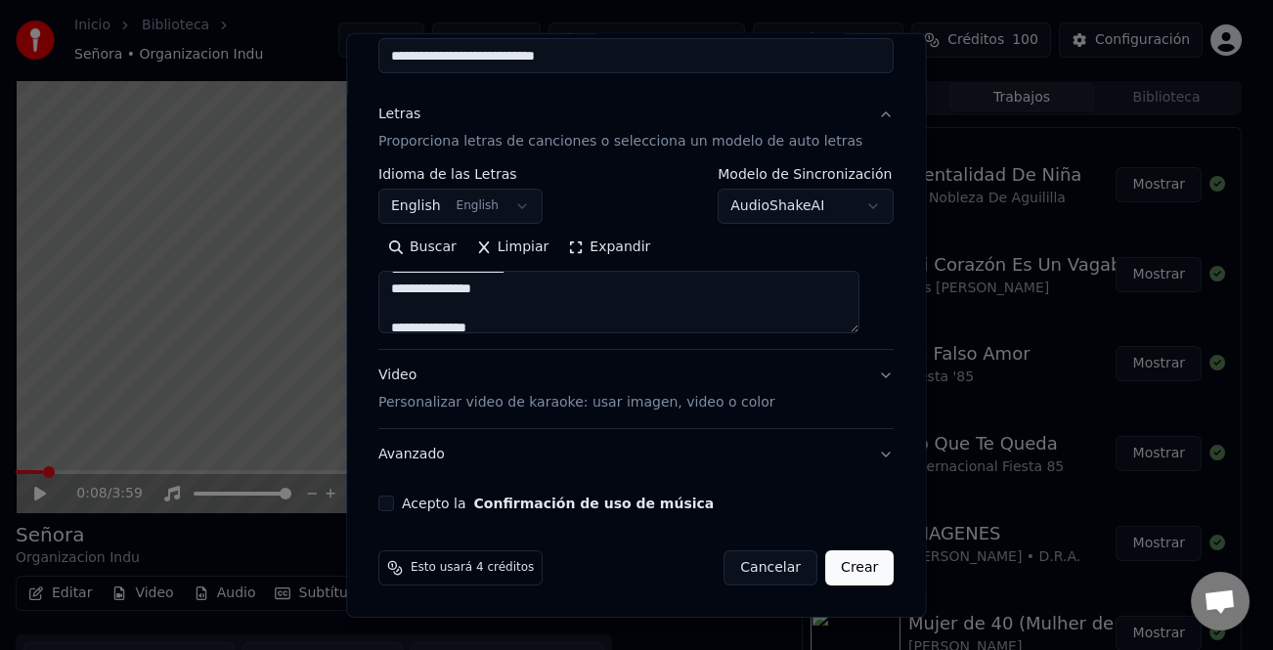
click at [394, 508] on button "Acepto la Confirmación de uso de música" at bounding box center [386, 504] width 16 height 16
click at [842, 568] on button "Crear" at bounding box center [859, 567] width 68 height 35
select select "**"
type textarea "**********"
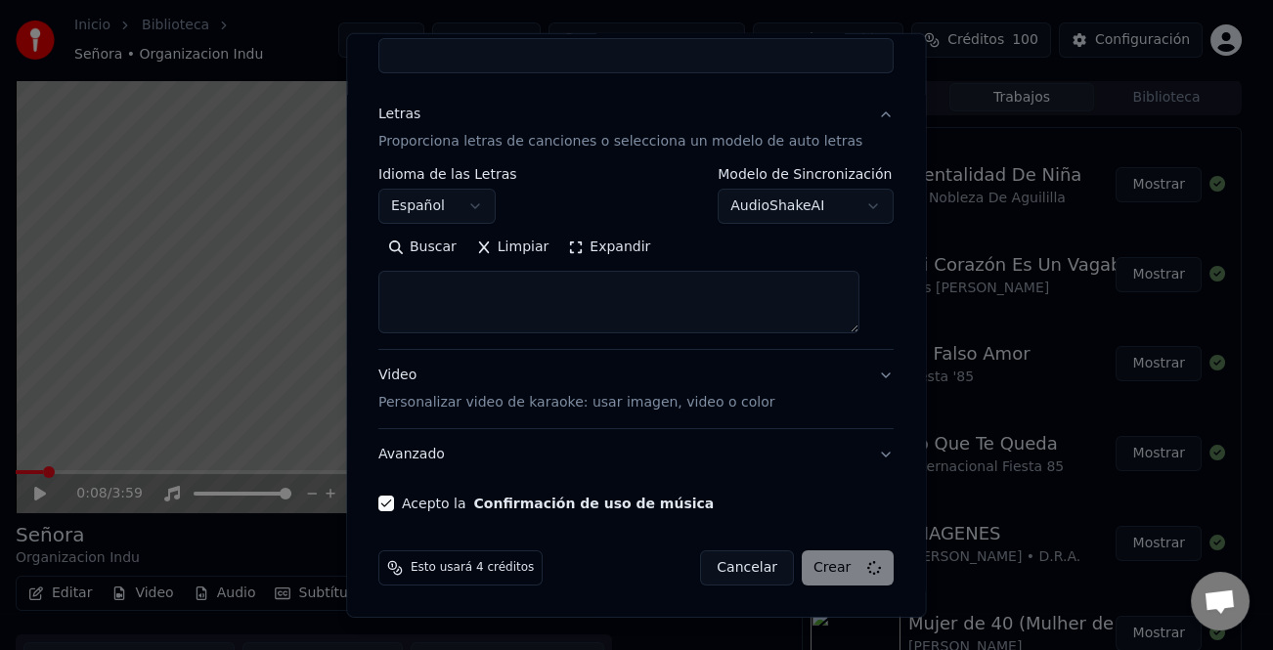
select select
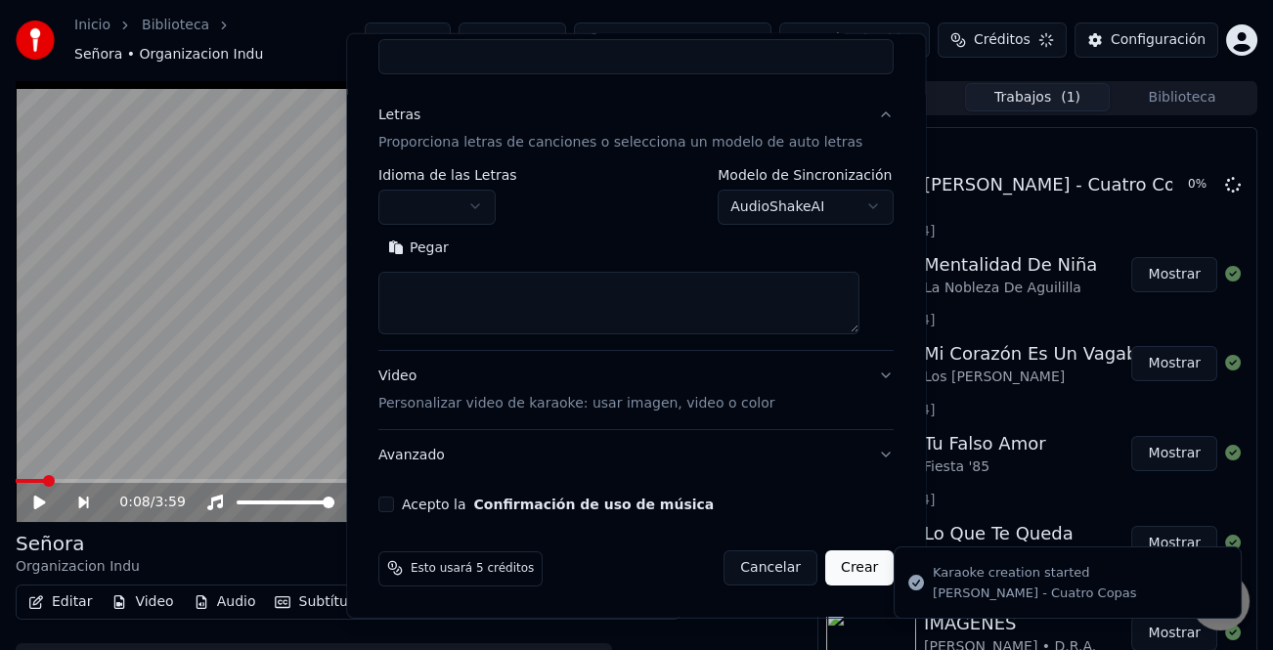
scroll to position [0, 0]
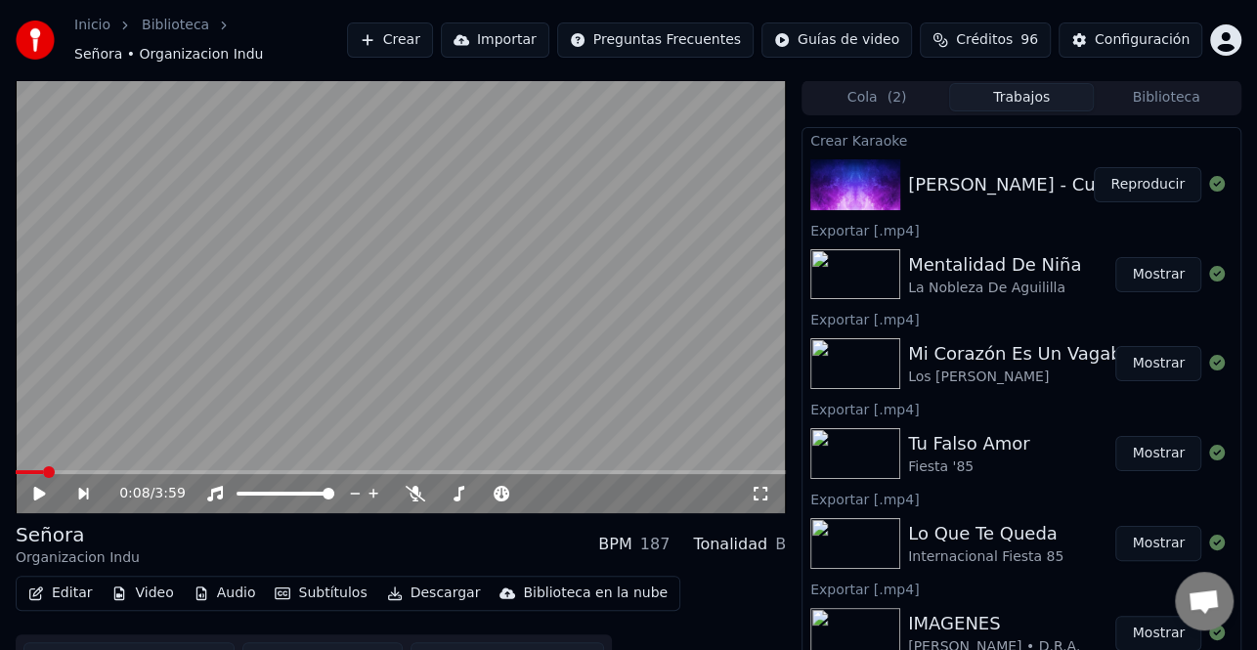
drag, startPoint x: 1137, startPoint y: 162, endPoint x: 787, endPoint y: 246, distance: 359.9
click at [1137, 167] on button "Reproducir" at bounding box center [1148, 184] width 108 height 35
click at [39, 493] on icon at bounding box center [40, 494] width 10 height 12
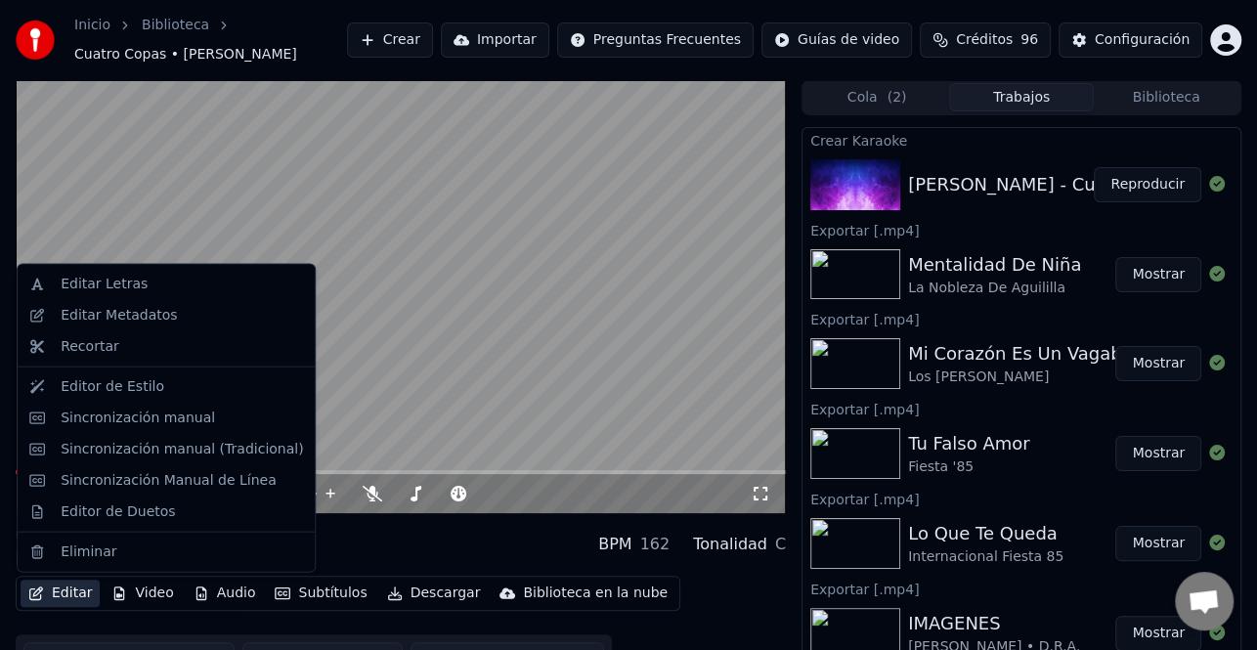
click at [73, 602] on button "Editar" at bounding box center [60, 593] width 79 height 27
click at [220, 448] on div "Sincronización manual (Tradicional)" at bounding box center [182, 449] width 242 height 20
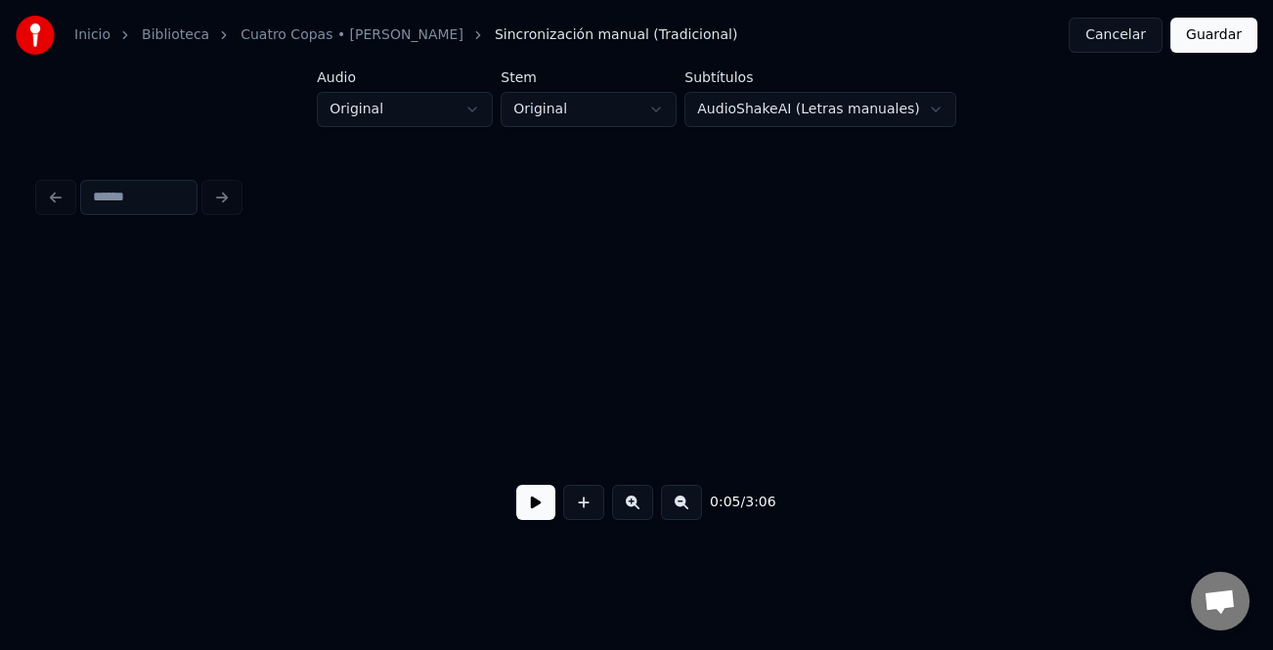
scroll to position [0, 1245]
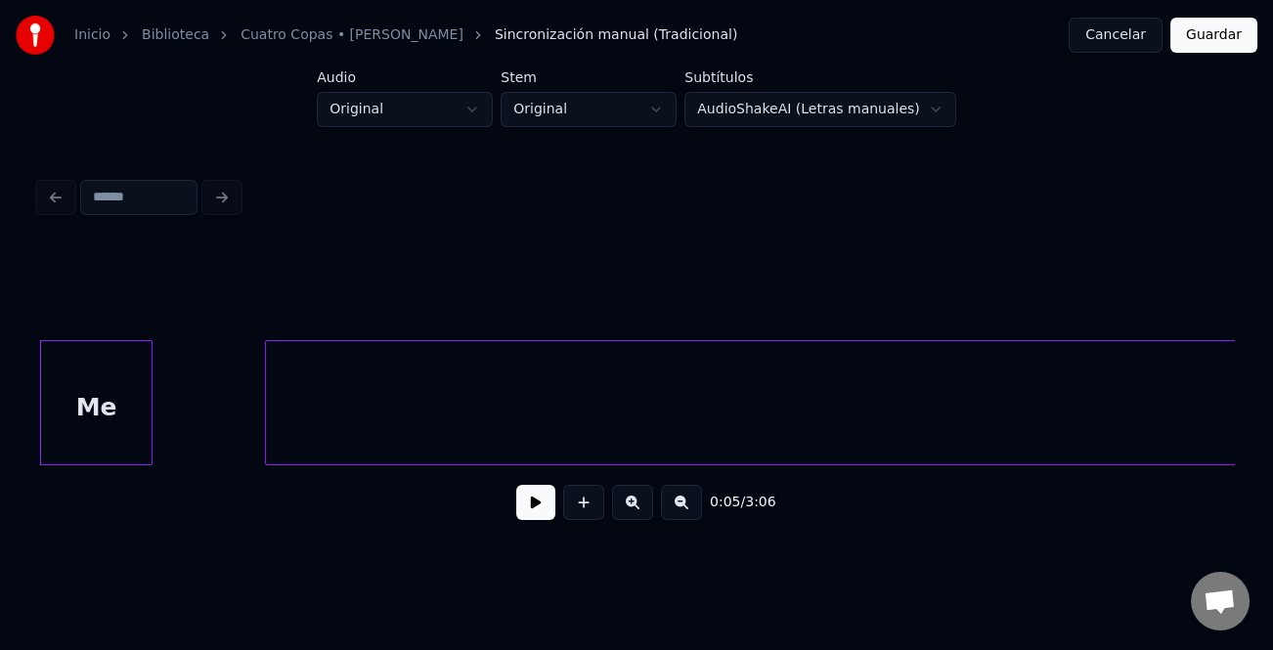
click at [550, 511] on button at bounding box center [535, 502] width 39 height 35
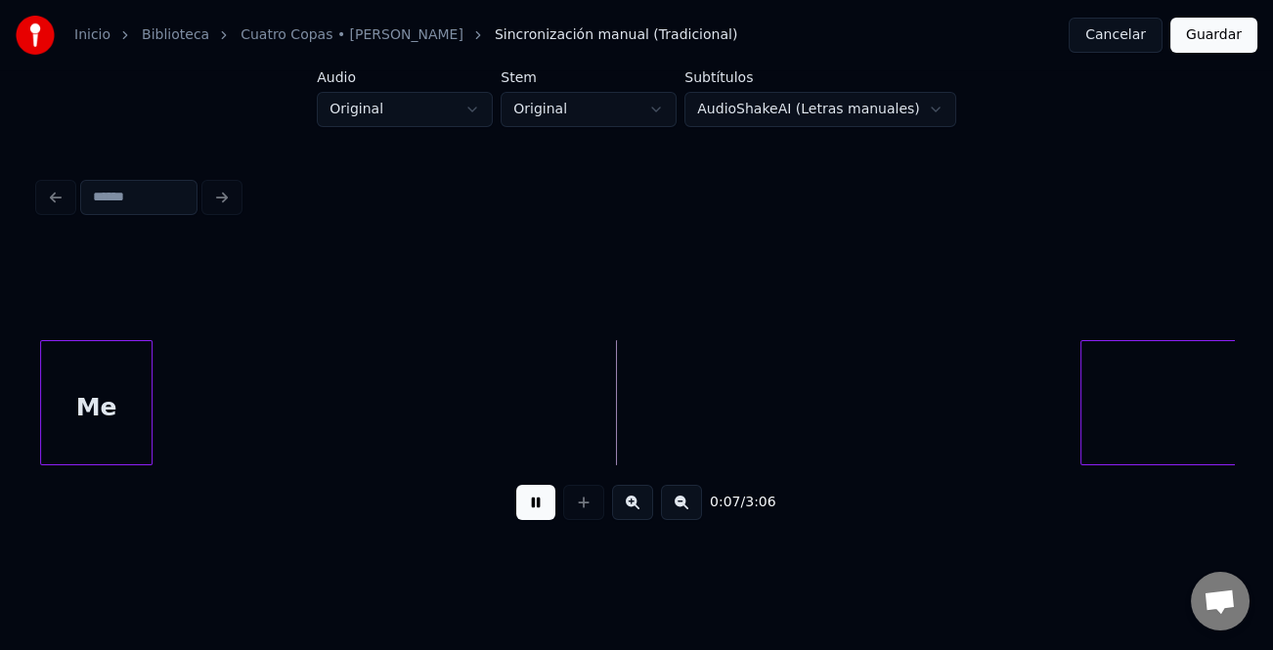
click at [1087, 426] on div at bounding box center [1084, 402] width 6 height 123
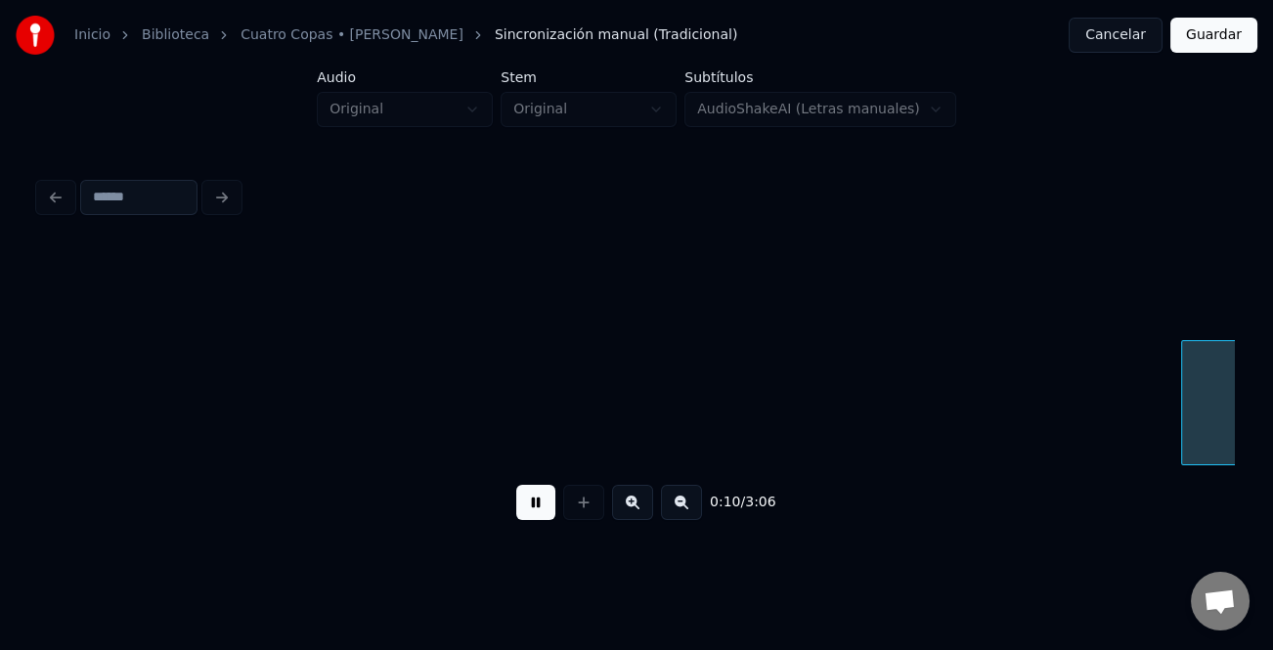
scroll to position [0, 2441]
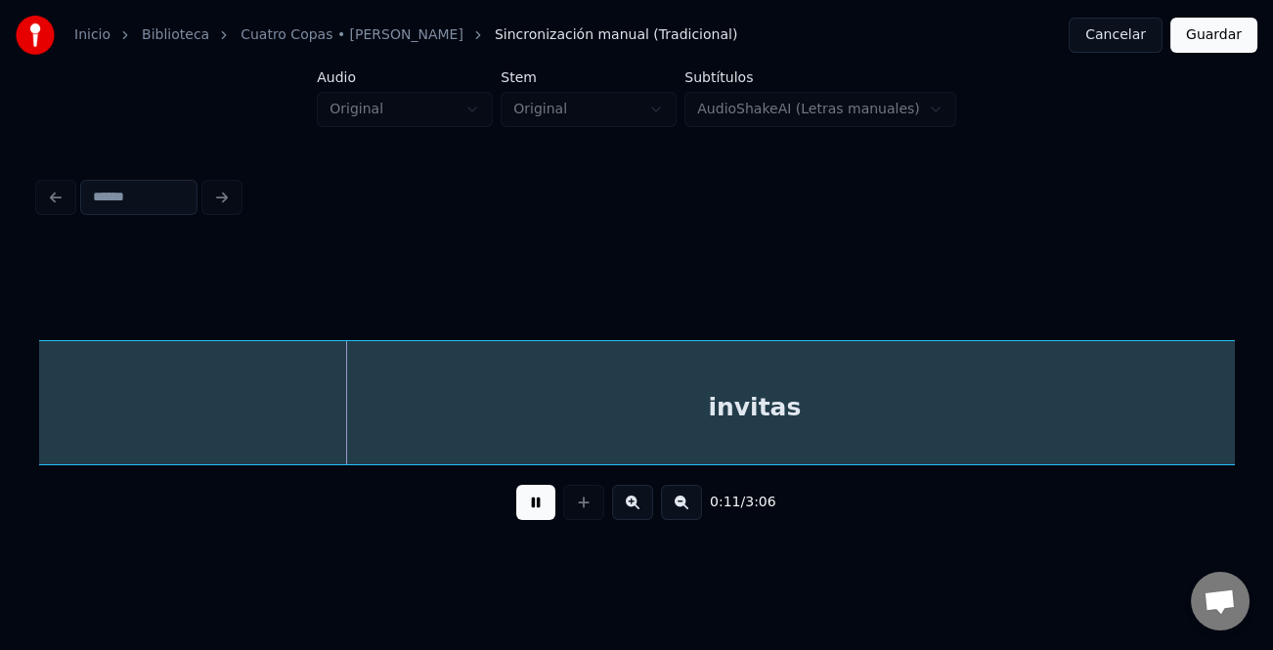
click at [683, 507] on button at bounding box center [681, 502] width 41 height 35
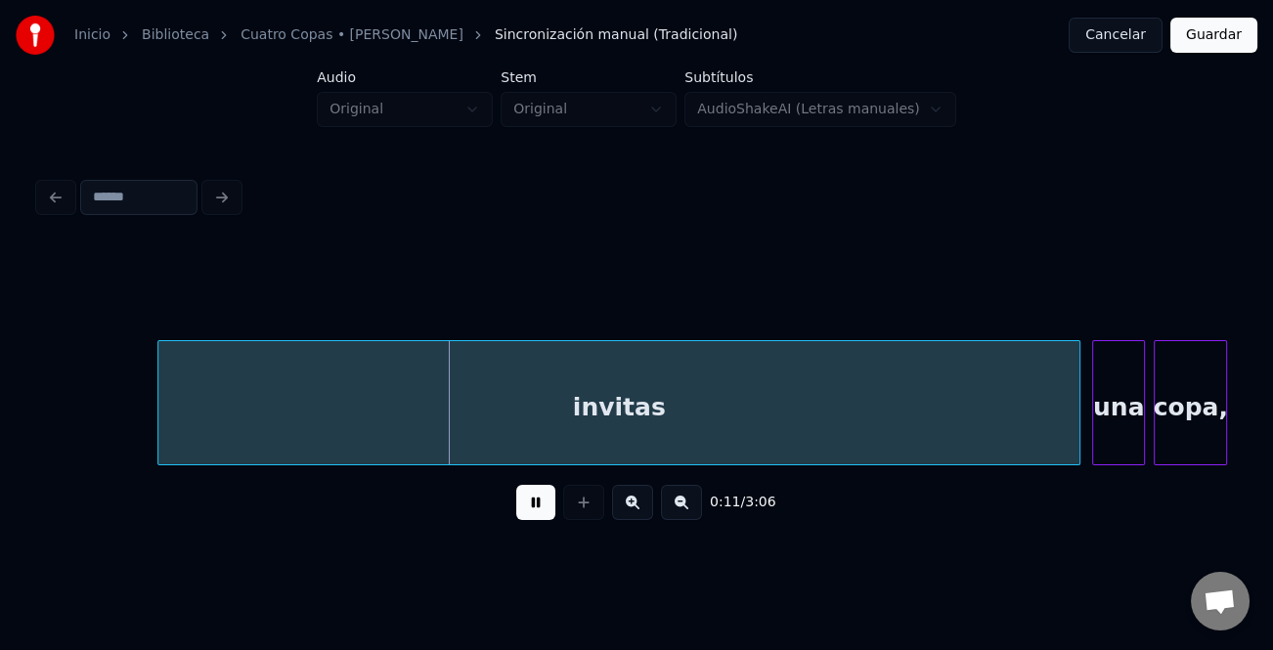
click at [683, 507] on button at bounding box center [681, 502] width 41 height 35
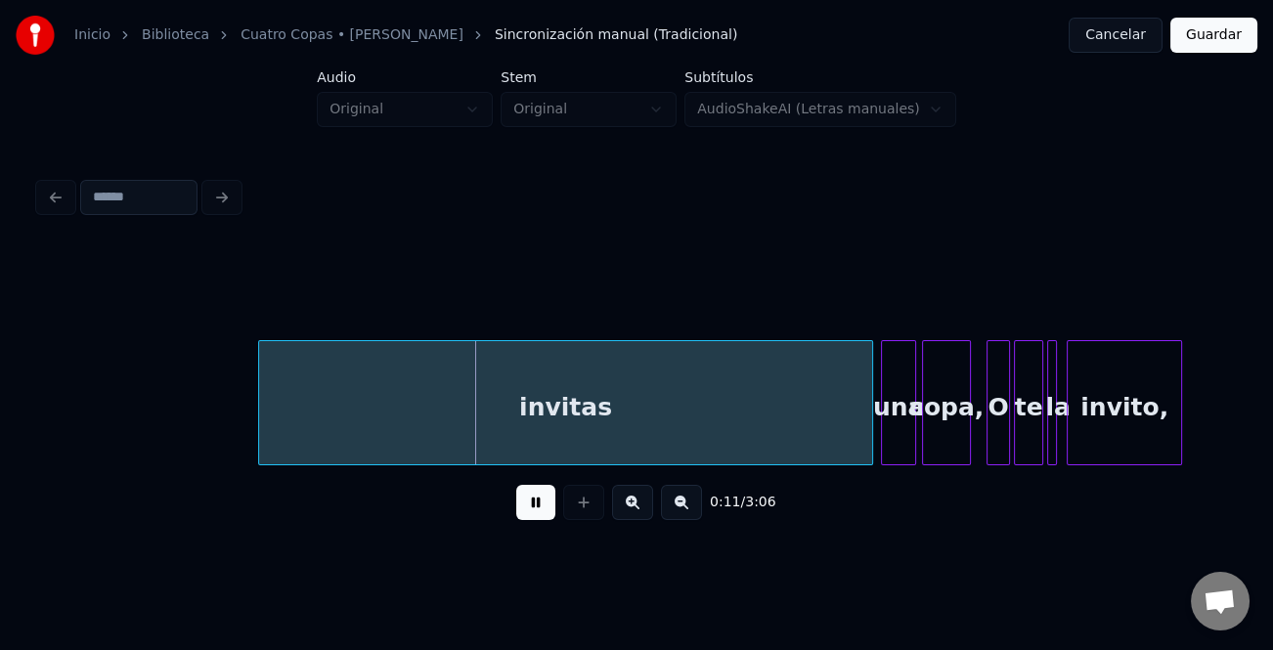
click at [683, 507] on button at bounding box center [681, 502] width 41 height 35
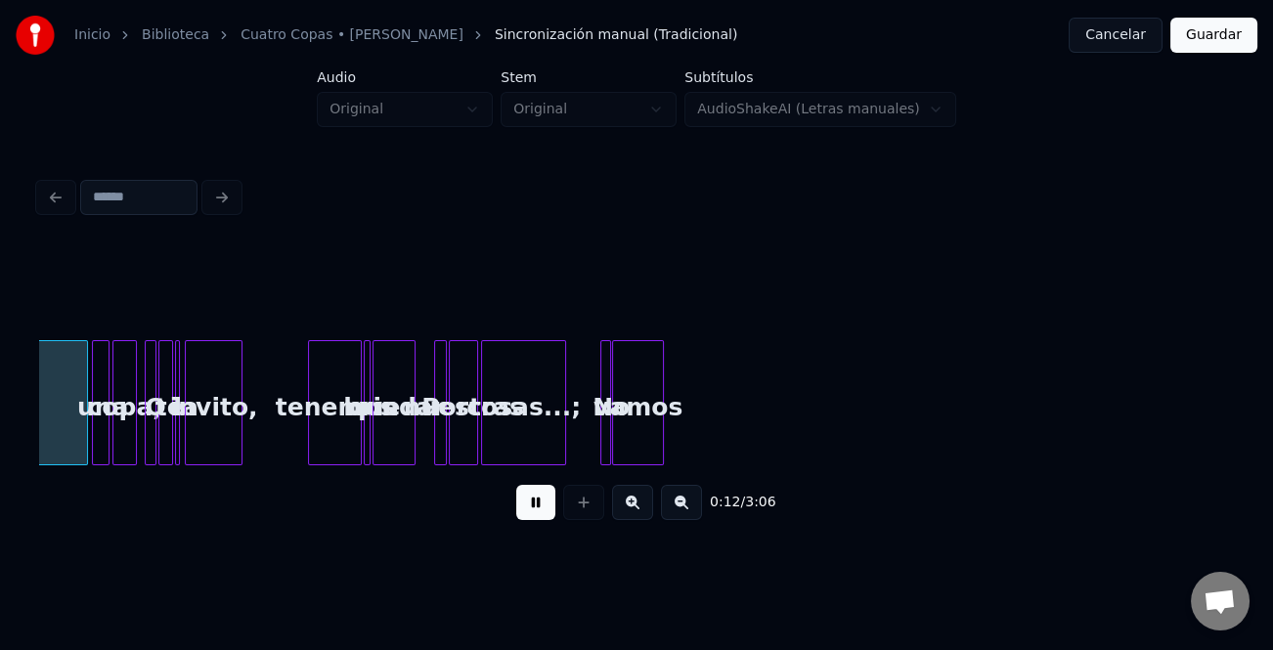
scroll to position [0, 137]
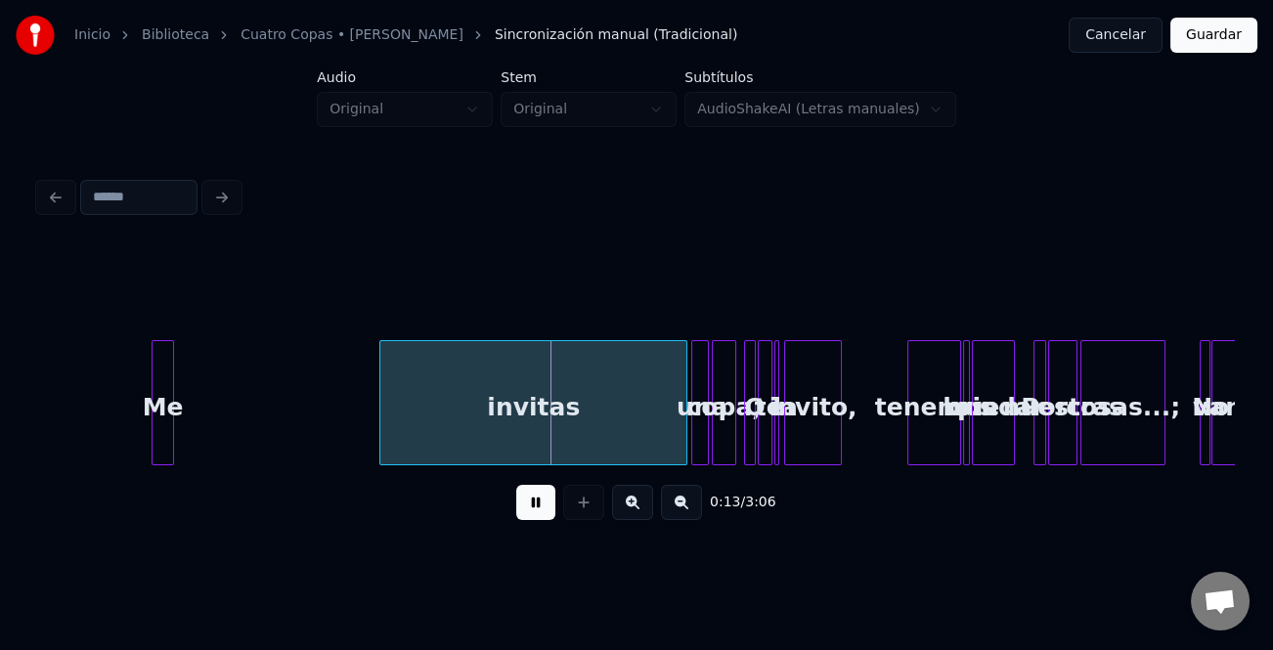
click at [525, 508] on button at bounding box center [535, 502] width 39 height 35
click at [372, 434] on div "invitas" at bounding box center [526, 402] width 308 height 125
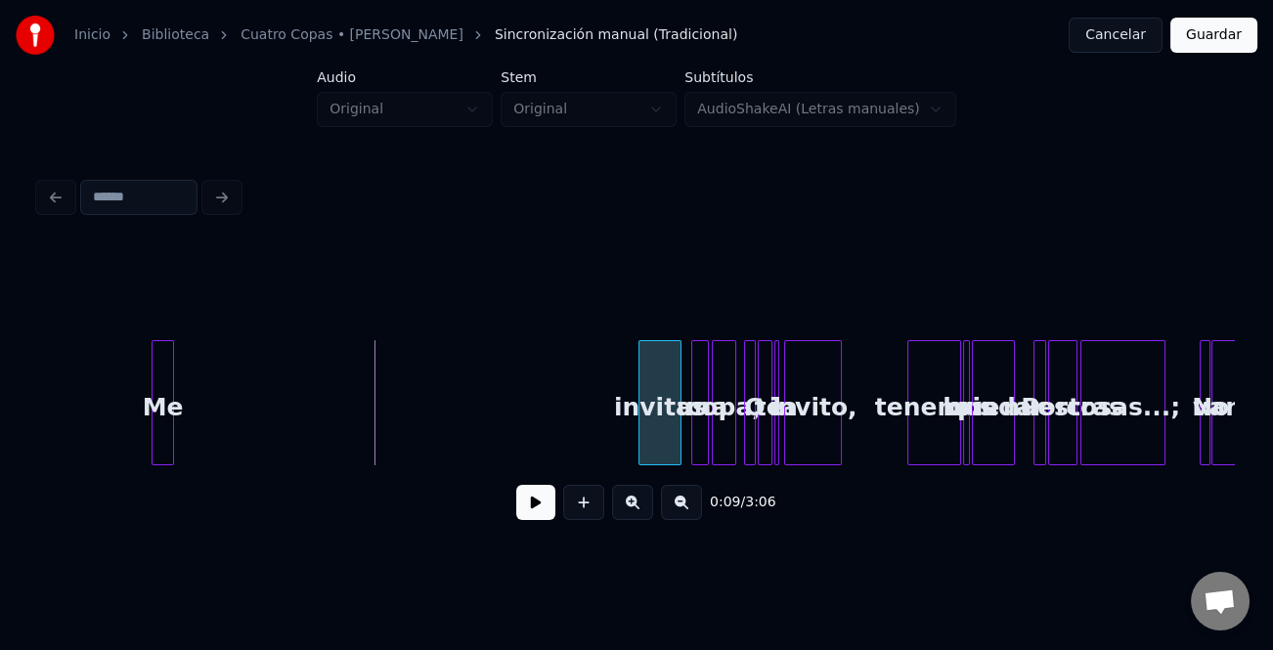
click at [639, 433] on div at bounding box center [642, 402] width 6 height 123
click at [624, 430] on div "Me" at bounding box center [623, 407] width 21 height 133
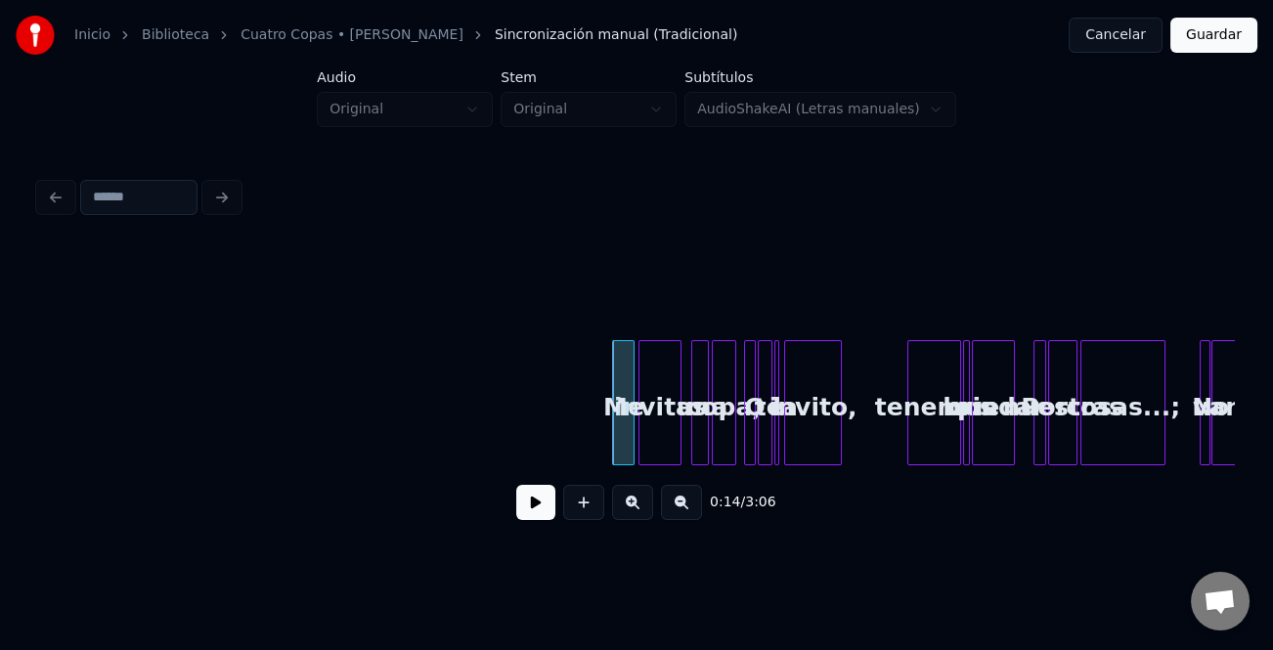
click at [632, 520] on button at bounding box center [632, 502] width 41 height 35
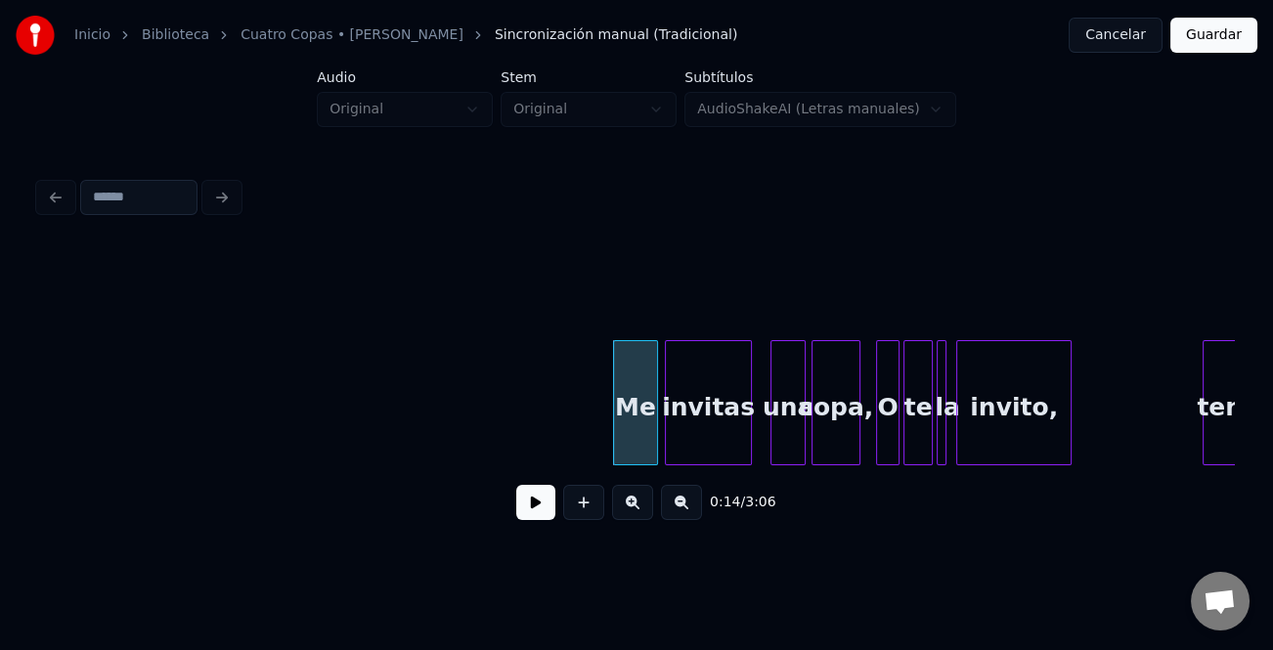
click at [632, 513] on button at bounding box center [632, 502] width 41 height 35
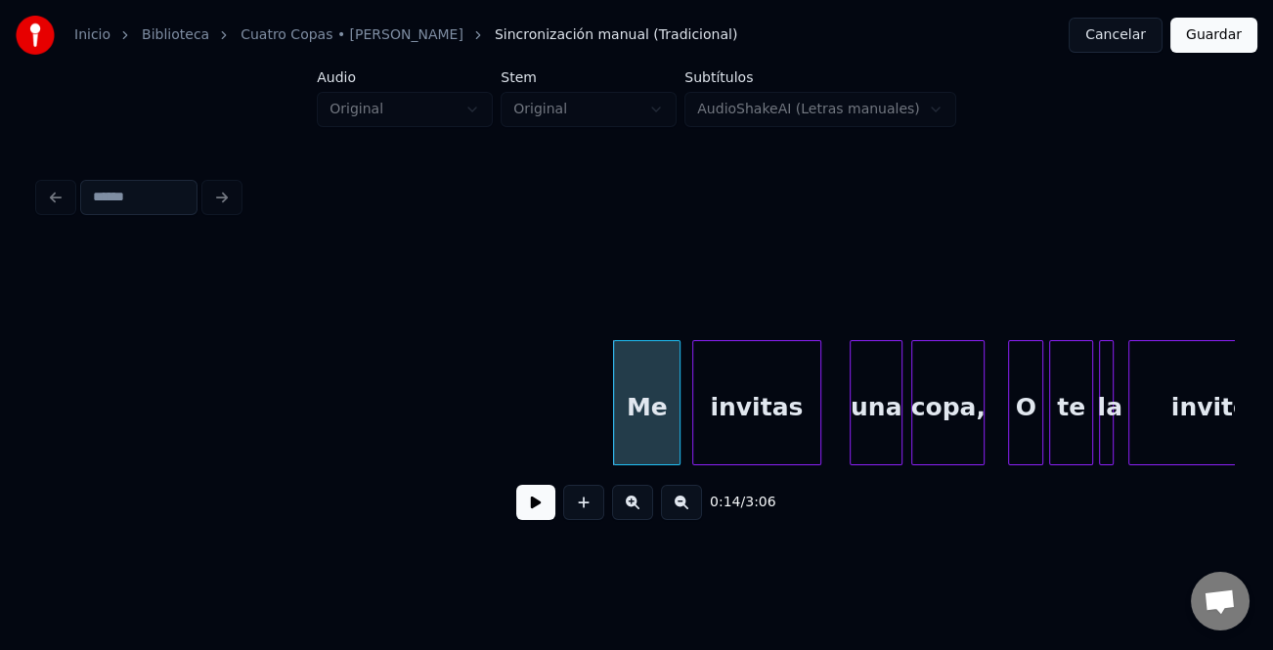
click at [632, 513] on button at bounding box center [632, 502] width 41 height 35
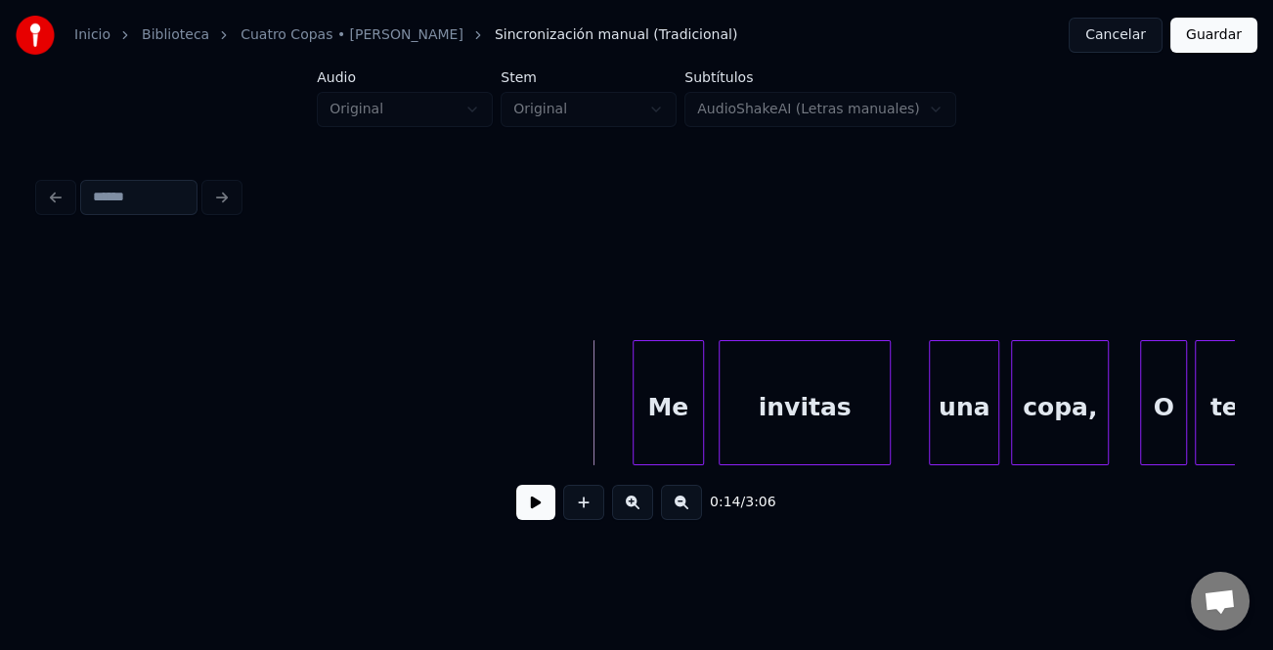
click at [639, 429] on div at bounding box center [636, 402] width 6 height 123
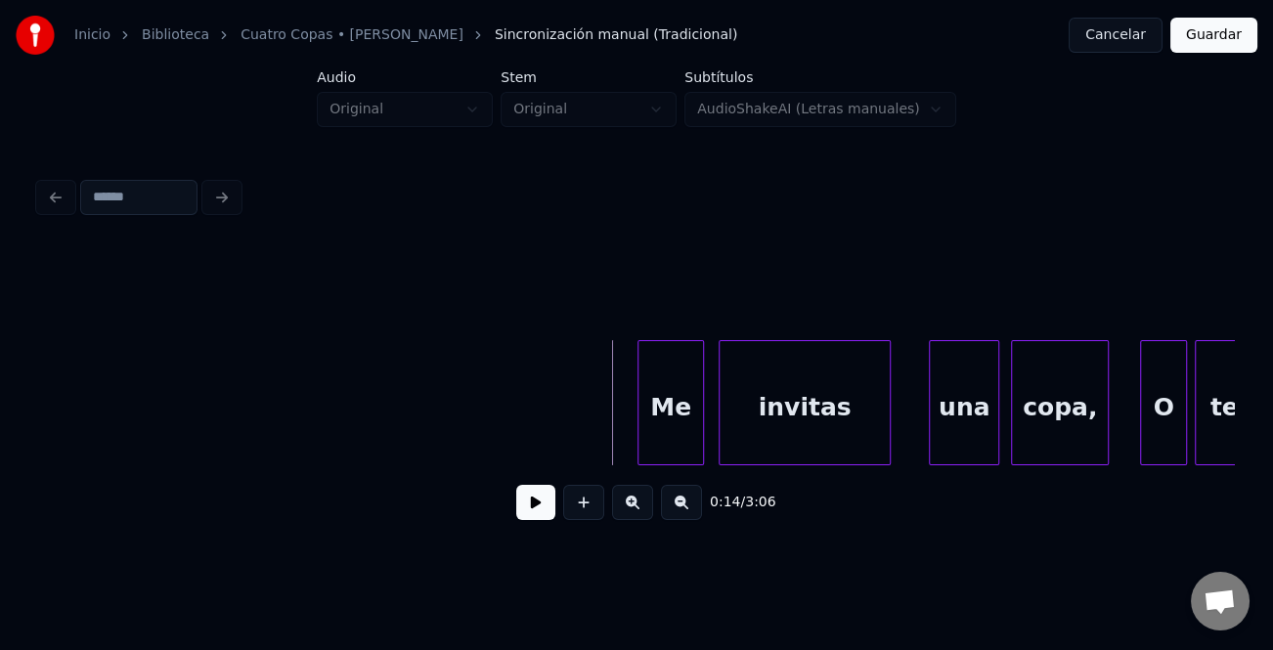
click at [546, 500] on button at bounding box center [535, 502] width 39 height 35
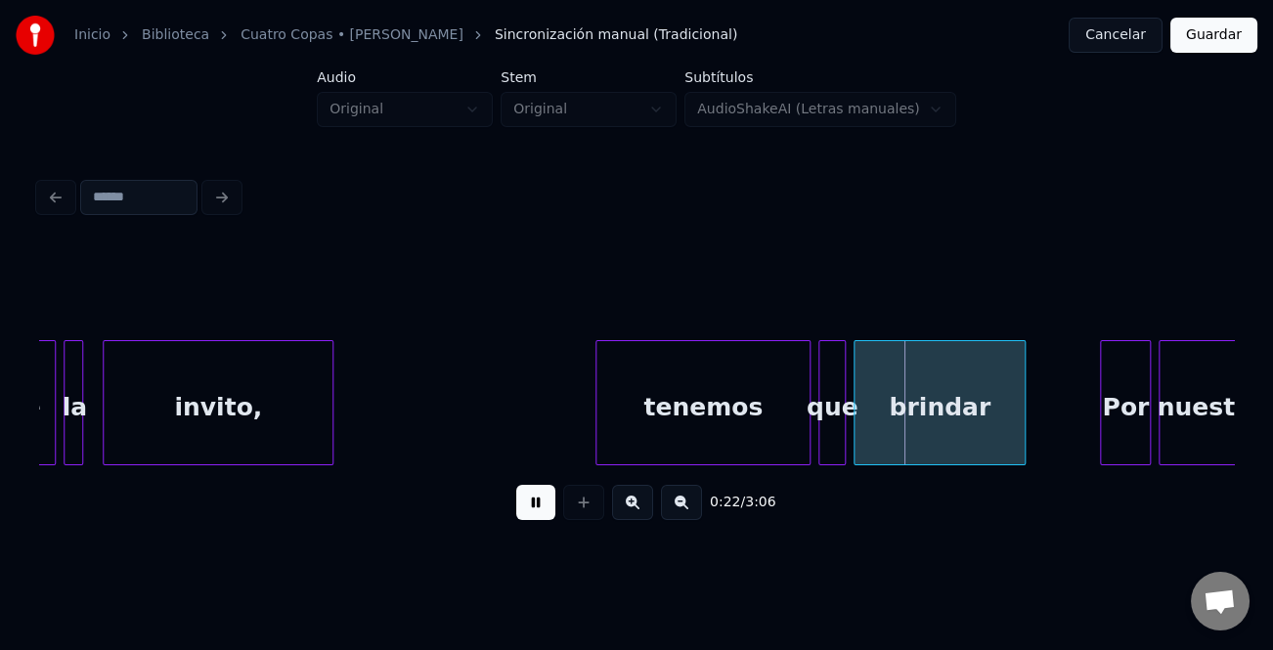
click at [542, 506] on button at bounding box center [535, 502] width 39 height 35
click at [672, 420] on div "tenemos" at bounding box center [702, 407] width 213 height 133
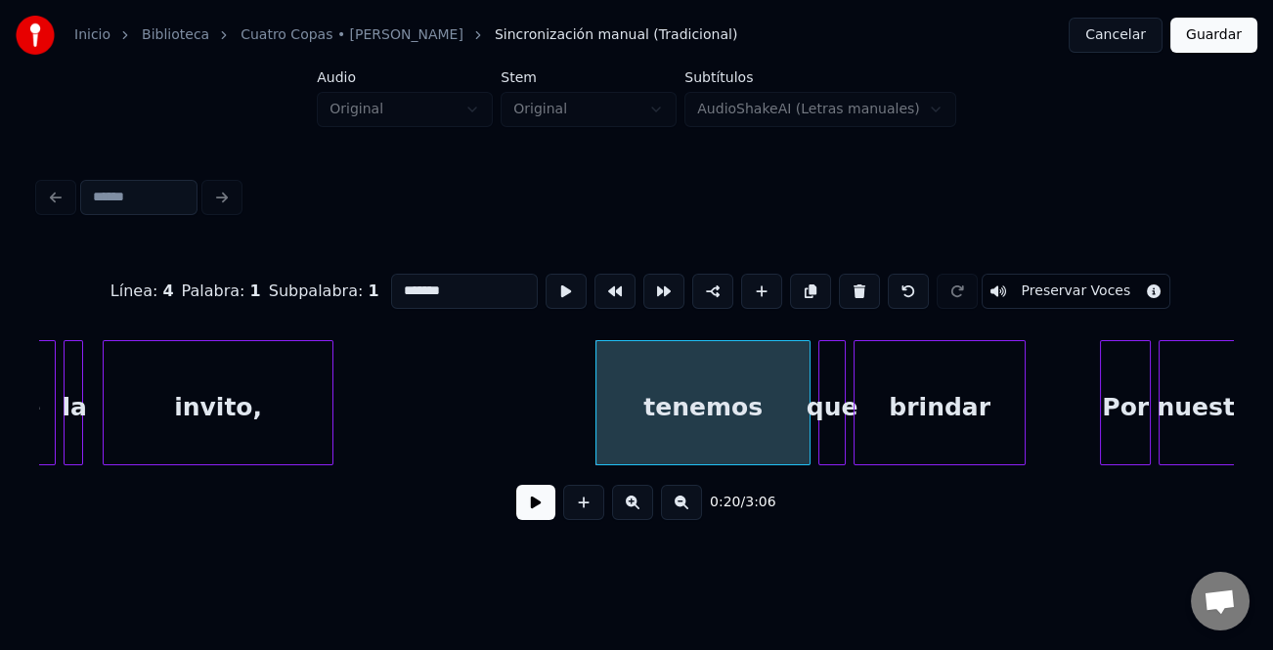
click at [393, 277] on input "*******" at bounding box center [464, 291] width 147 height 35
type input "*******"
click at [548, 508] on button at bounding box center [535, 502] width 39 height 35
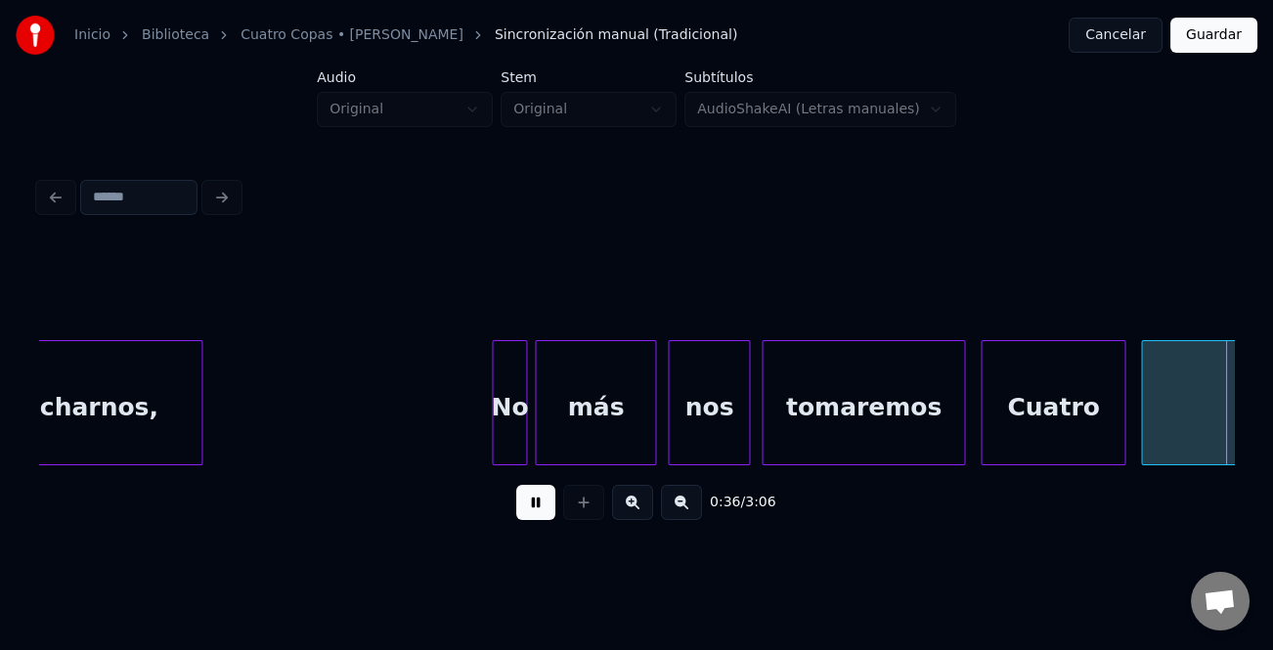
scroll to position [0, 7056]
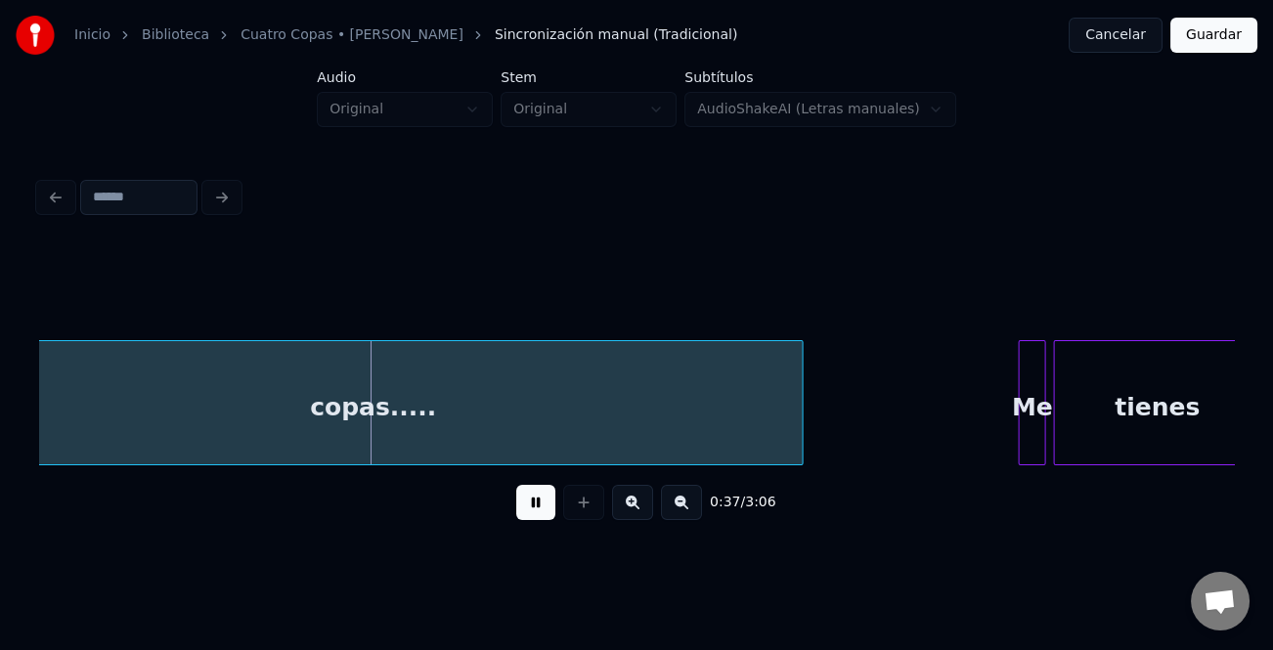
drag, startPoint x: 551, startPoint y: 502, endPoint x: 699, endPoint y: 476, distance: 150.0
click at [549, 502] on div "0:37 / 3:06" at bounding box center [636, 502] width 1163 height 43
drag, startPoint x: 526, startPoint y: 510, endPoint x: 767, endPoint y: 454, distance: 248.0
click at [527, 511] on button at bounding box center [535, 502] width 39 height 35
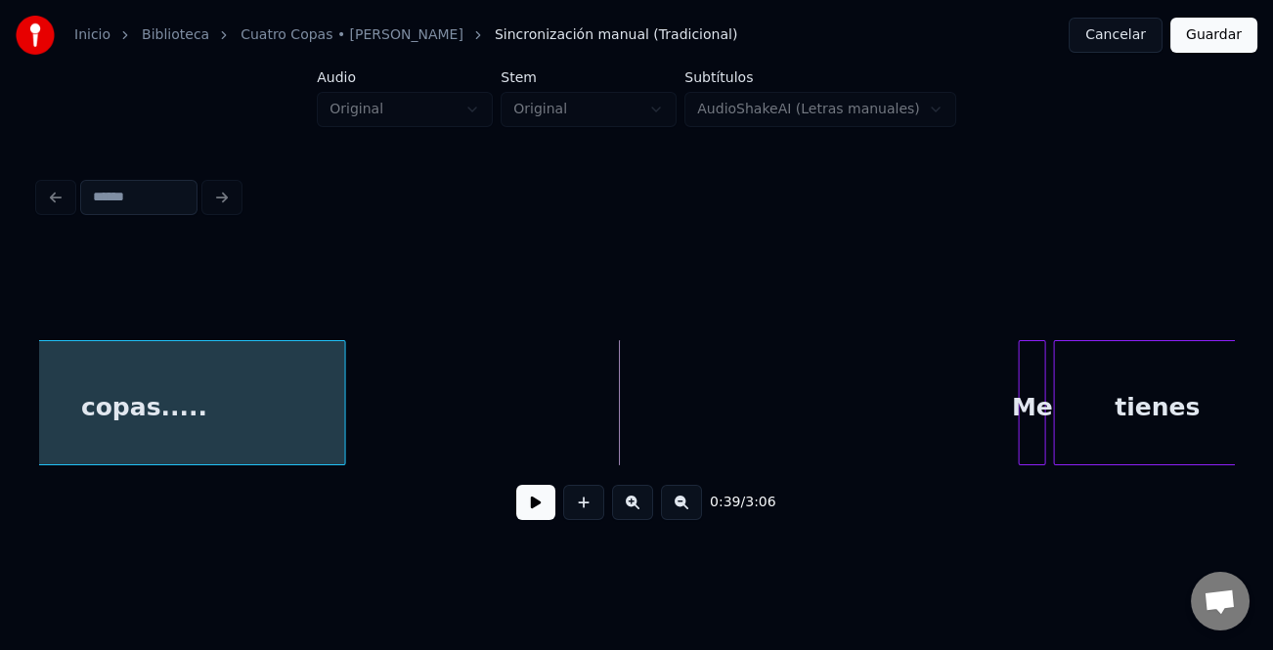
click at [342, 434] on div at bounding box center [342, 402] width 6 height 123
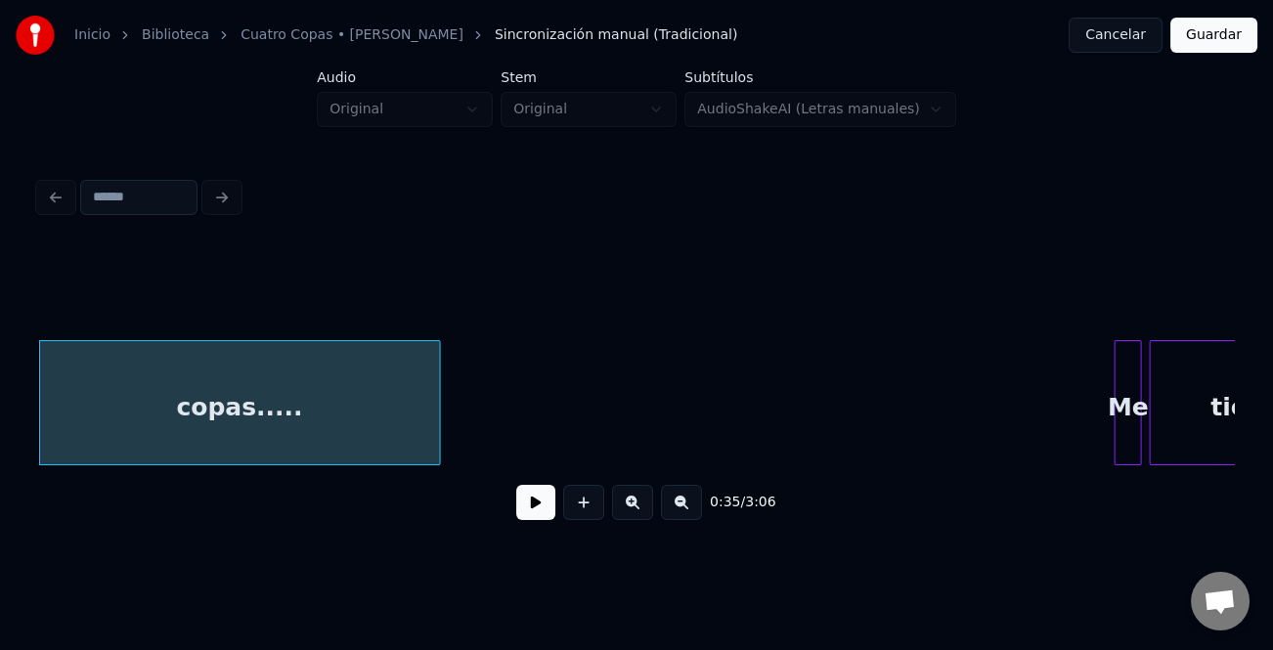
click at [302, 474] on div "0:35 / 3:06" at bounding box center [636, 502] width 1195 height 74
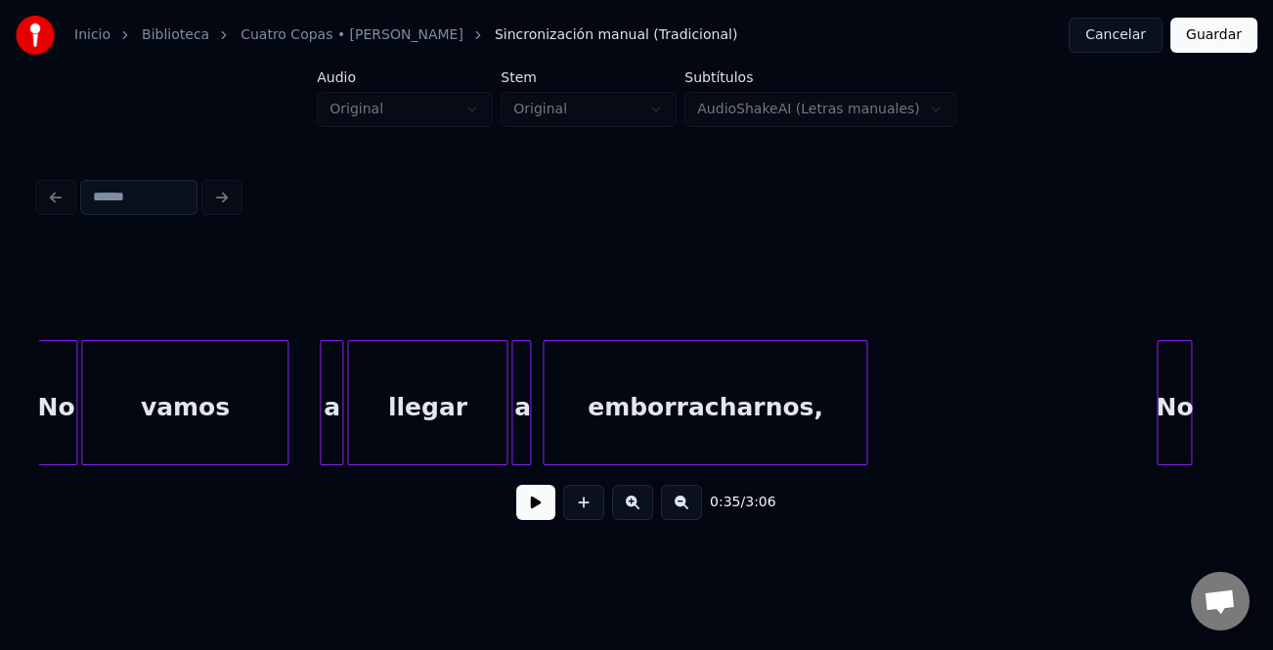
scroll to position [0, 5076]
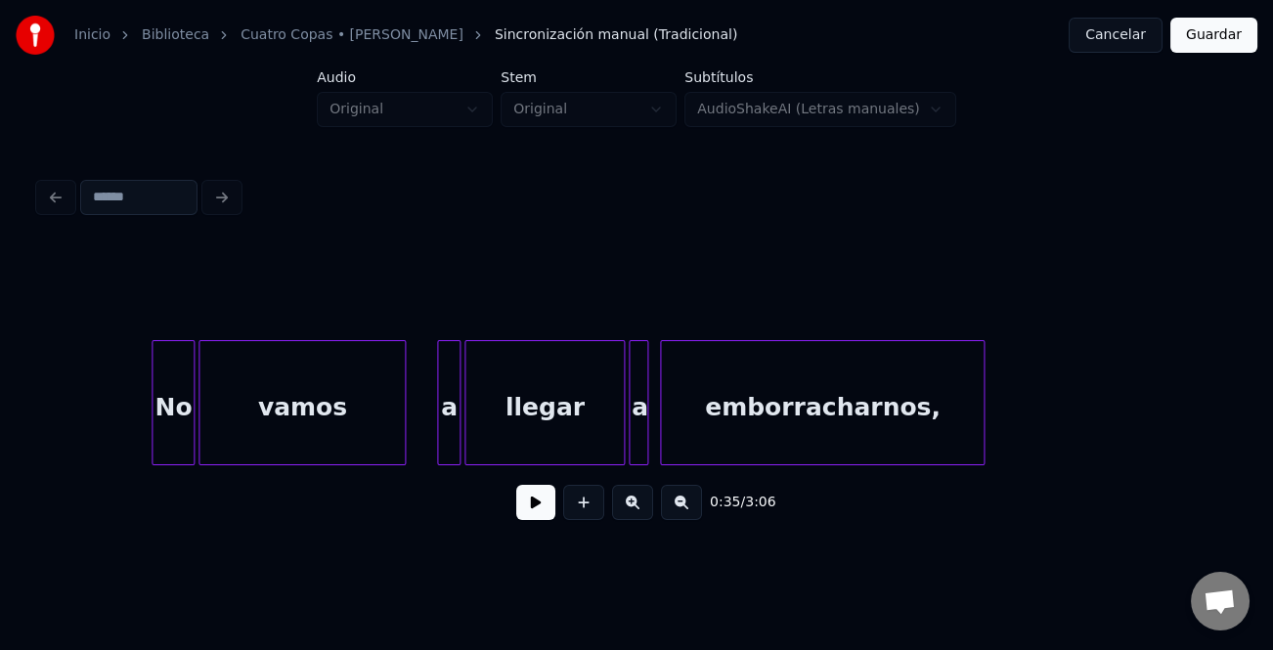
click at [534, 507] on button at bounding box center [535, 502] width 39 height 35
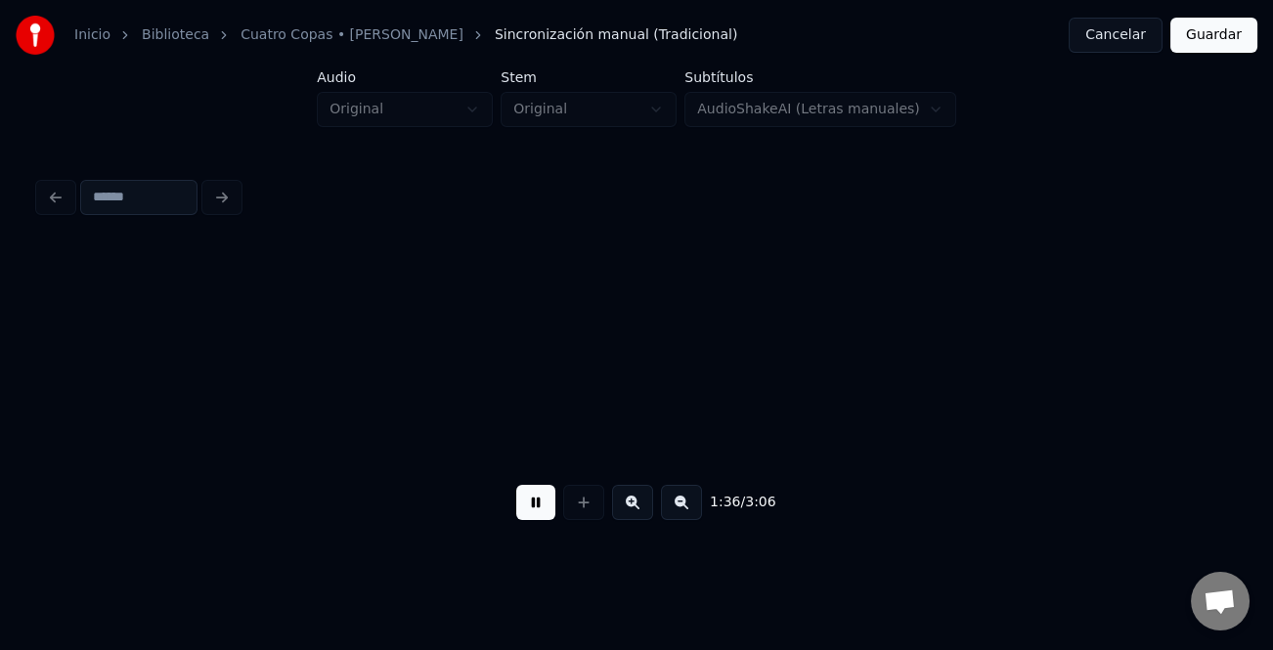
scroll to position [0, 18791]
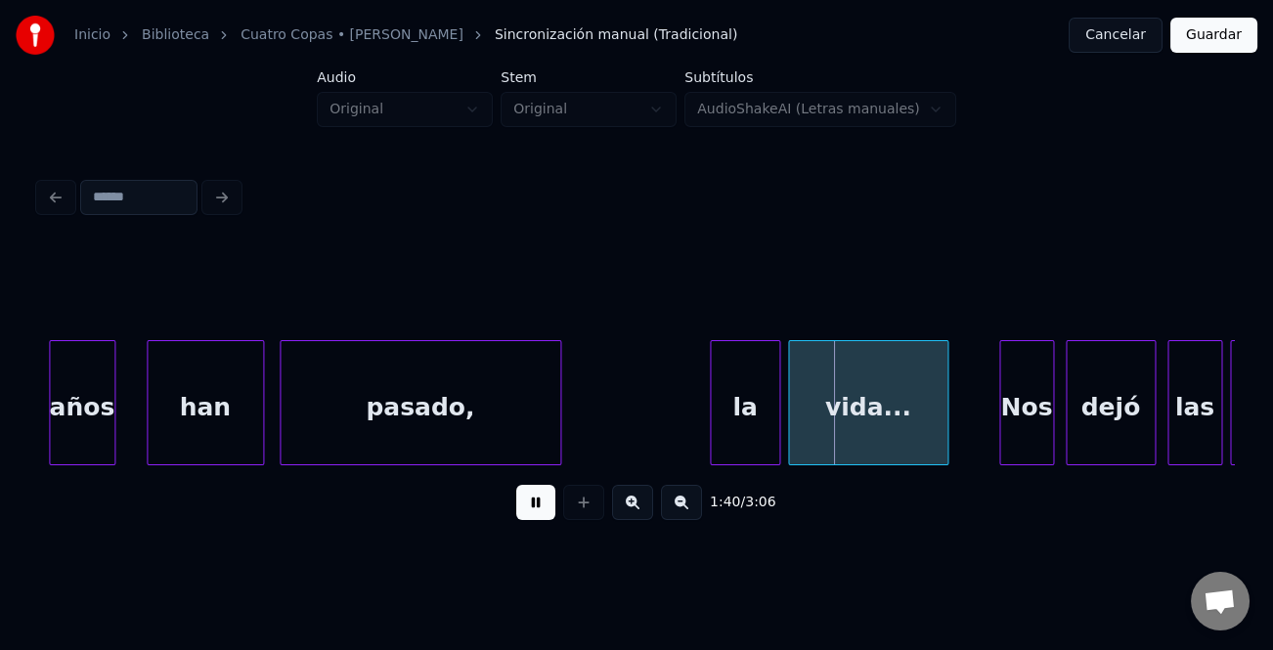
click at [712, 431] on div at bounding box center [714, 402] width 6 height 123
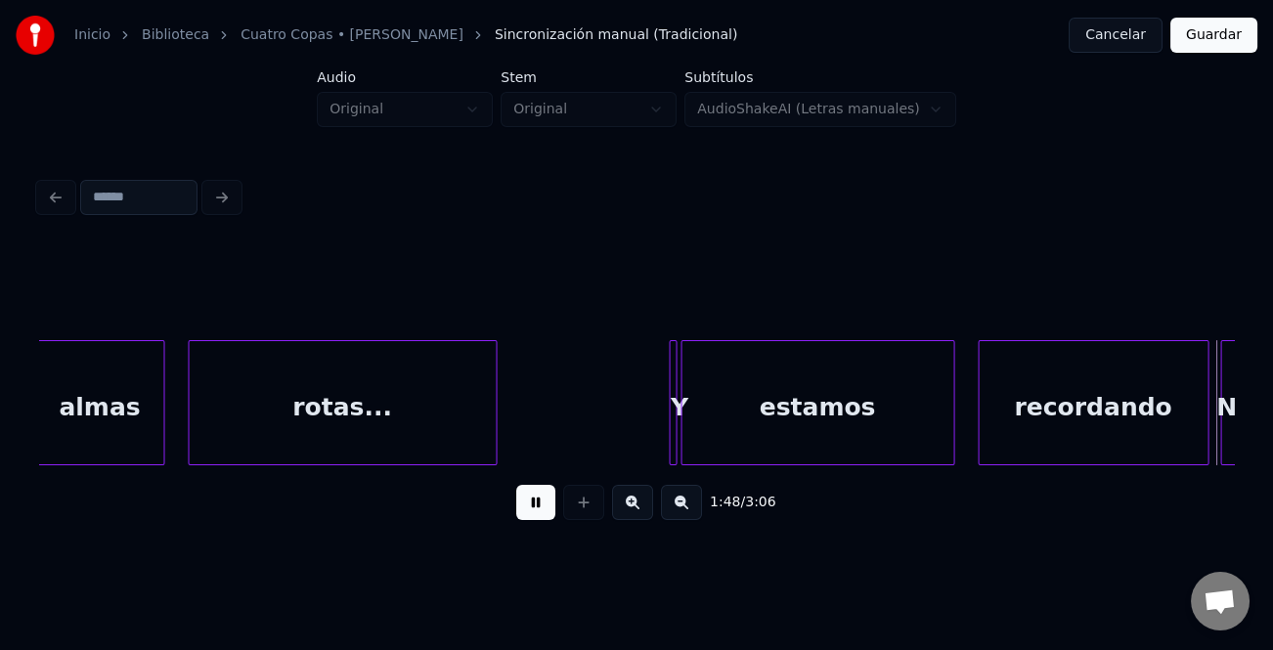
scroll to position [0, 21184]
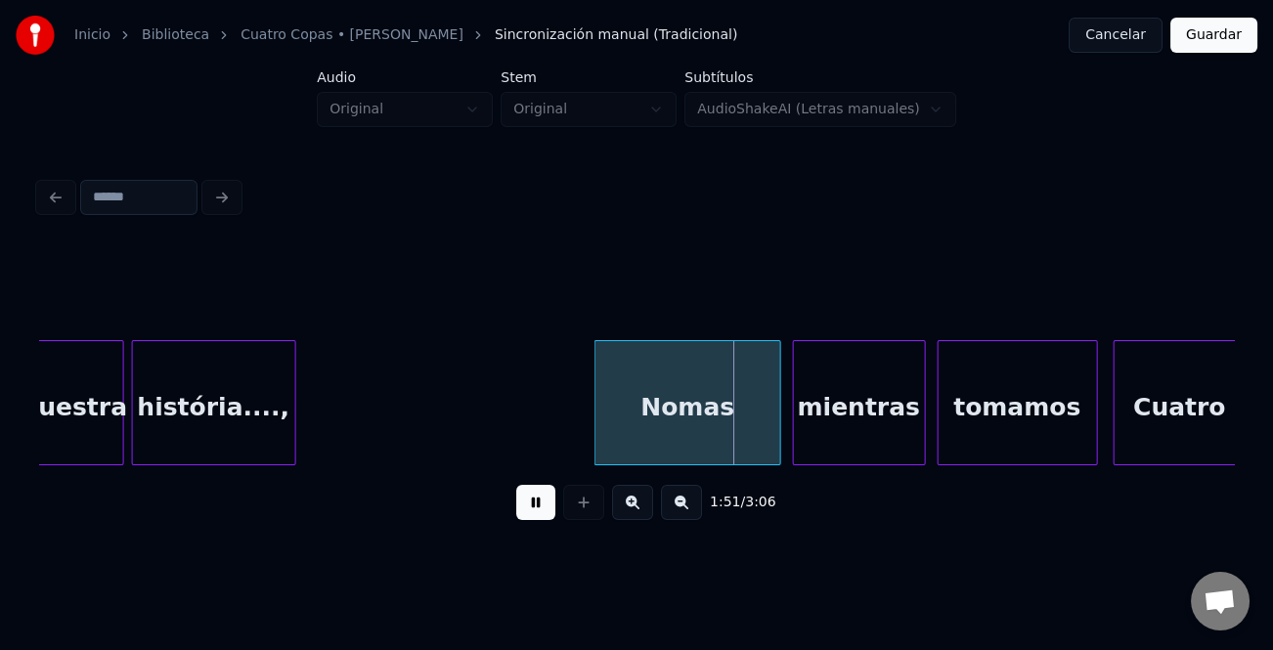
click at [598, 414] on div at bounding box center [598, 402] width 6 height 123
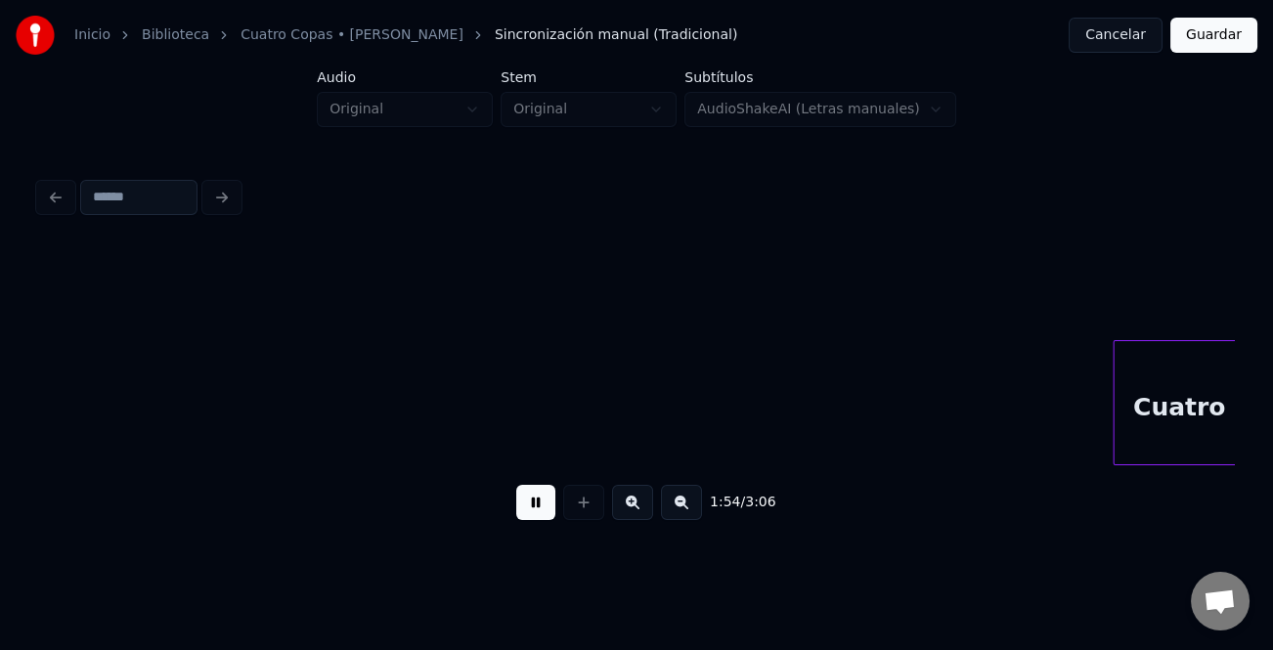
scroll to position [0, 22382]
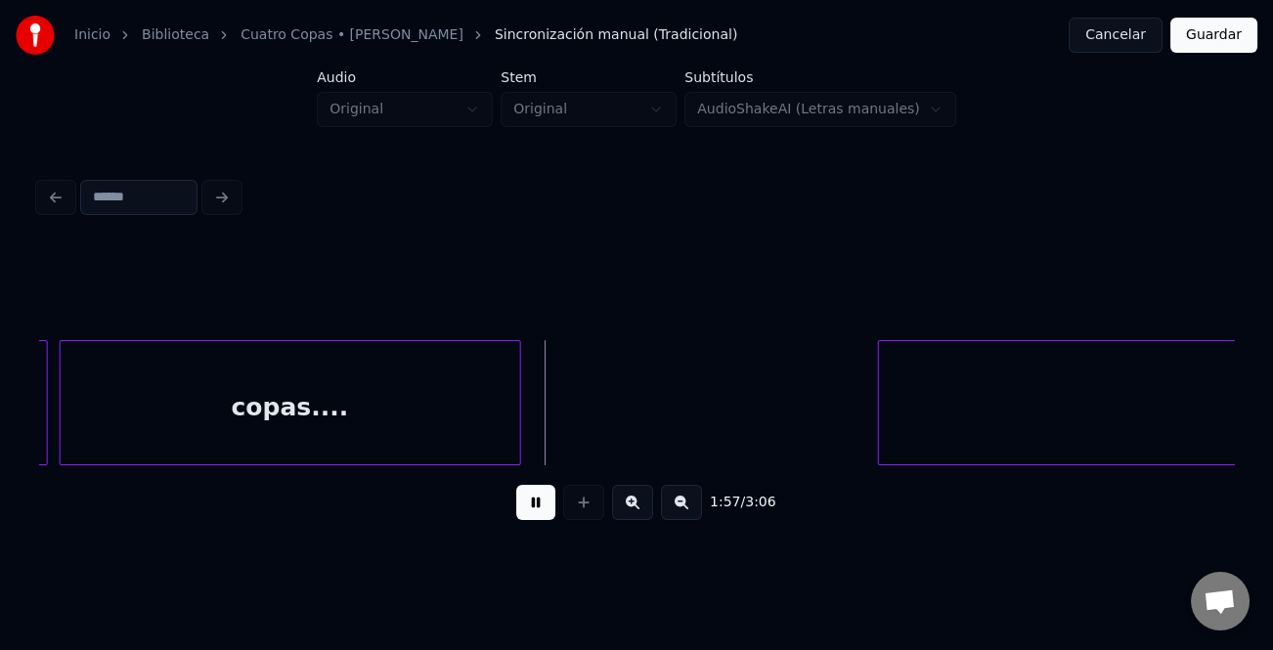
click at [880, 411] on div at bounding box center [882, 402] width 6 height 123
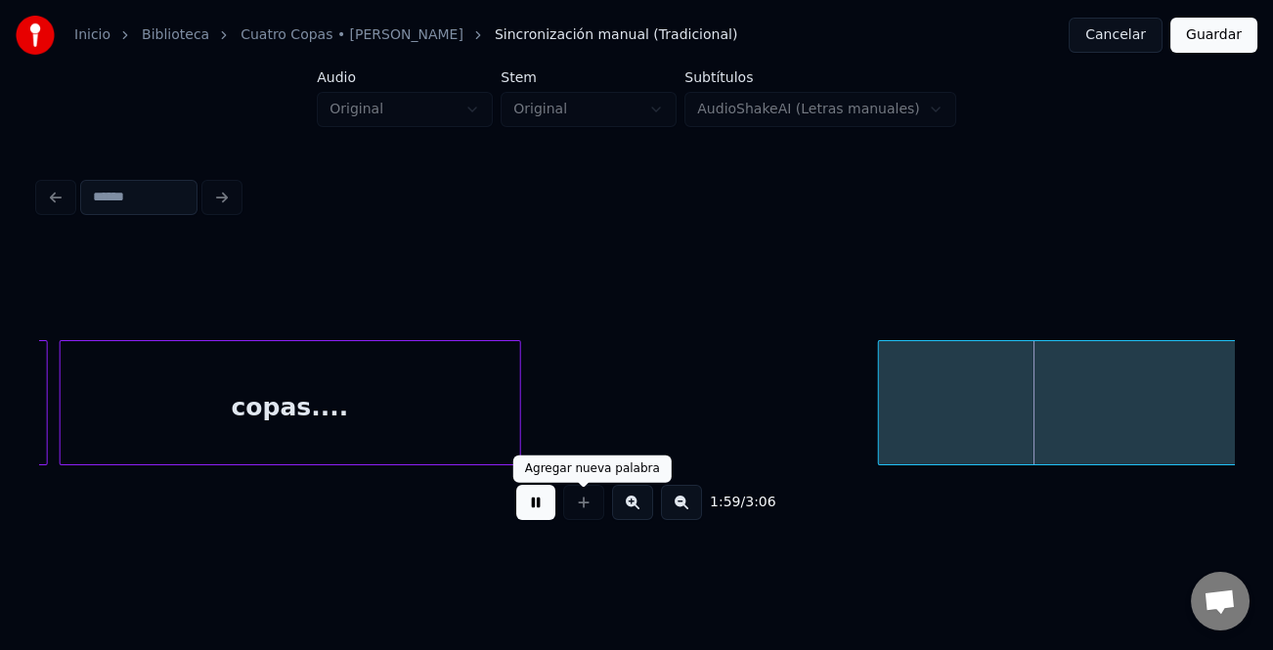
click at [548, 505] on button at bounding box center [535, 502] width 39 height 35
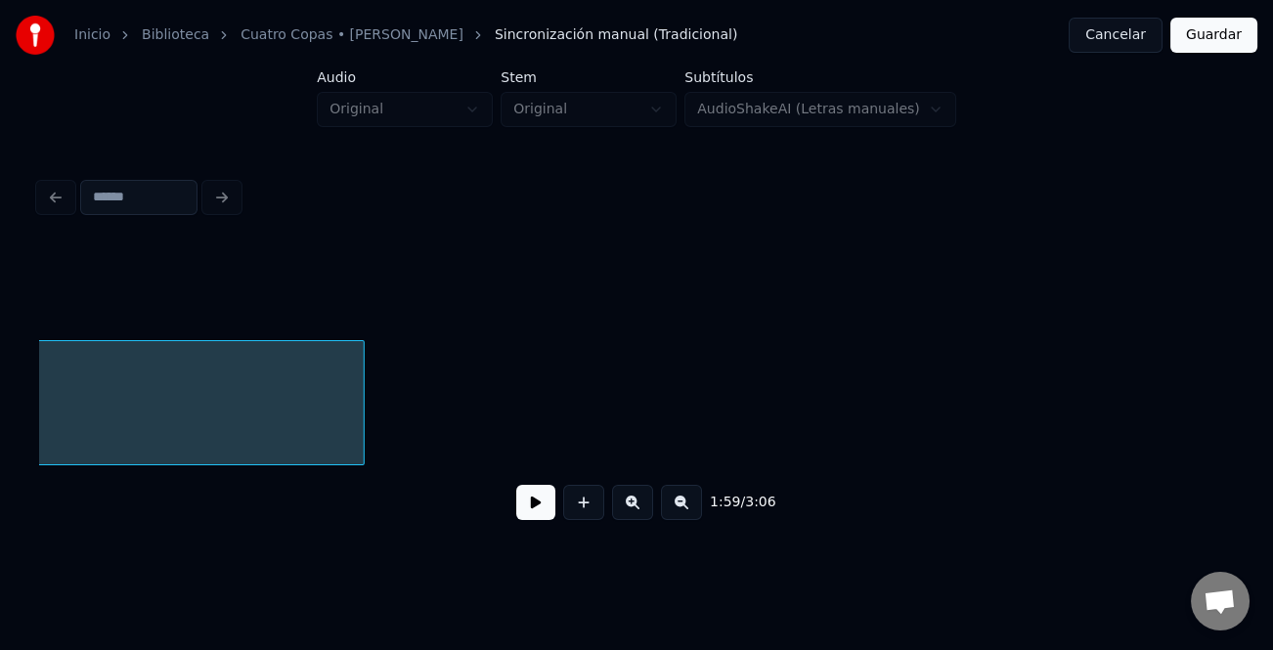
scroll to position [0, 24042]
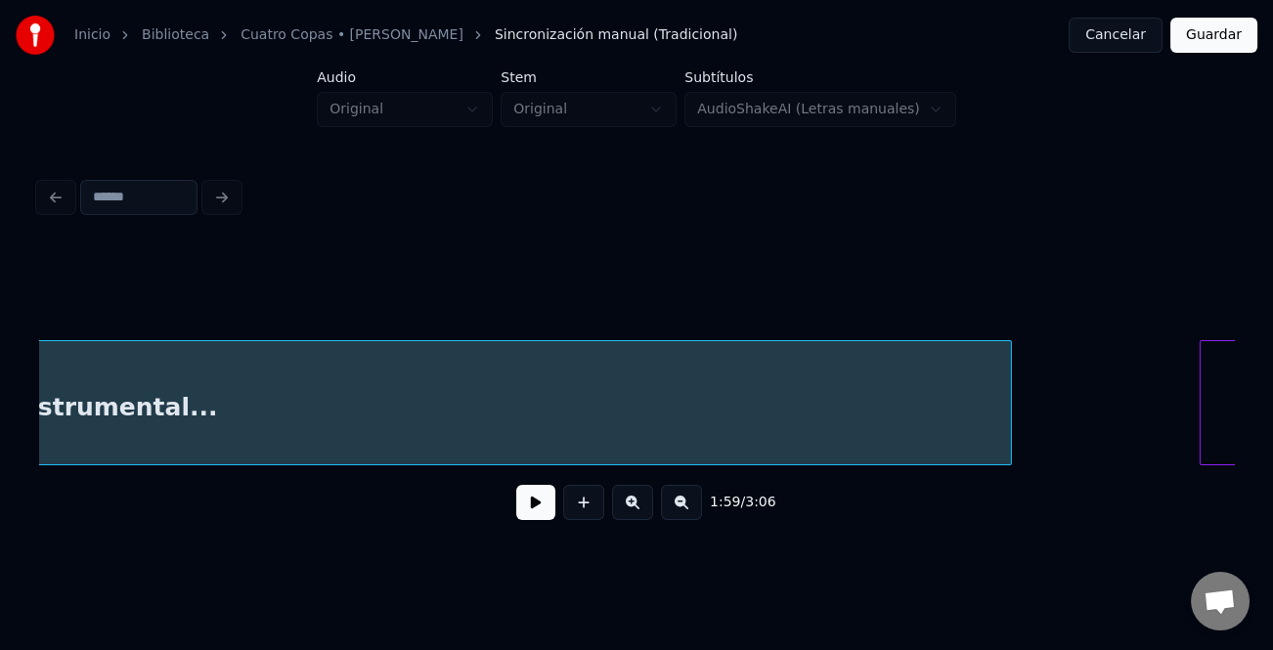
click at [1007, 439] on div at bounding box center [1008, 402] width 6 height 123
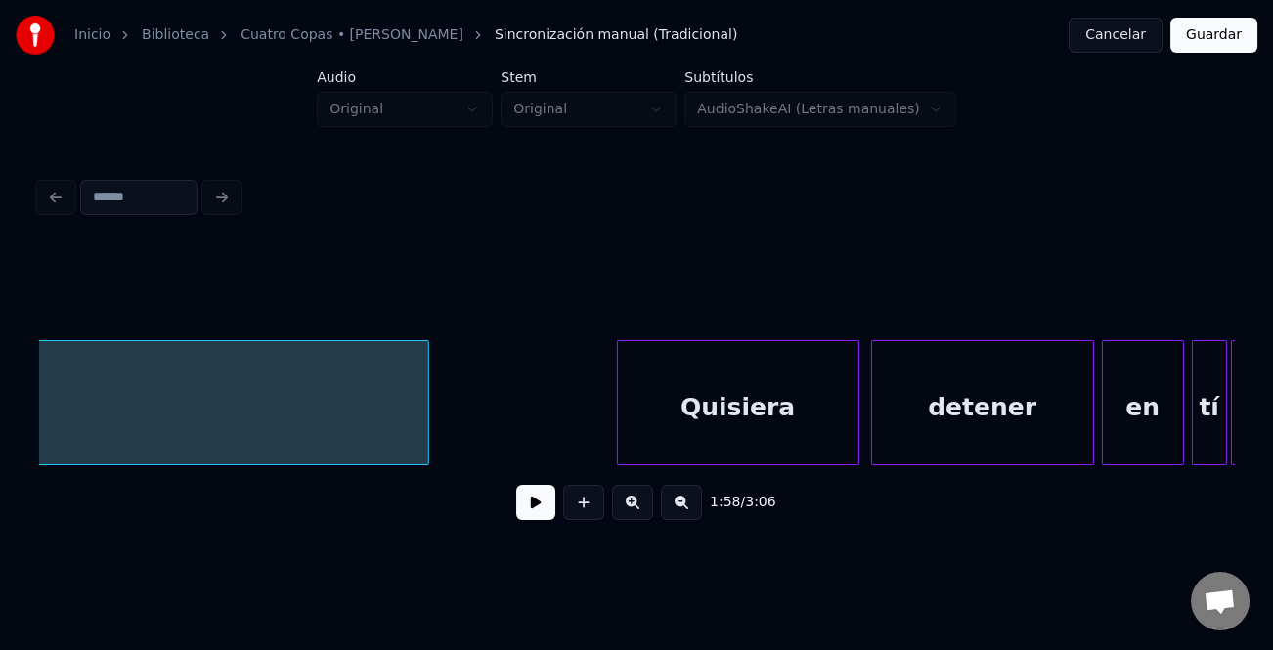
scroll to position [0, 24684]
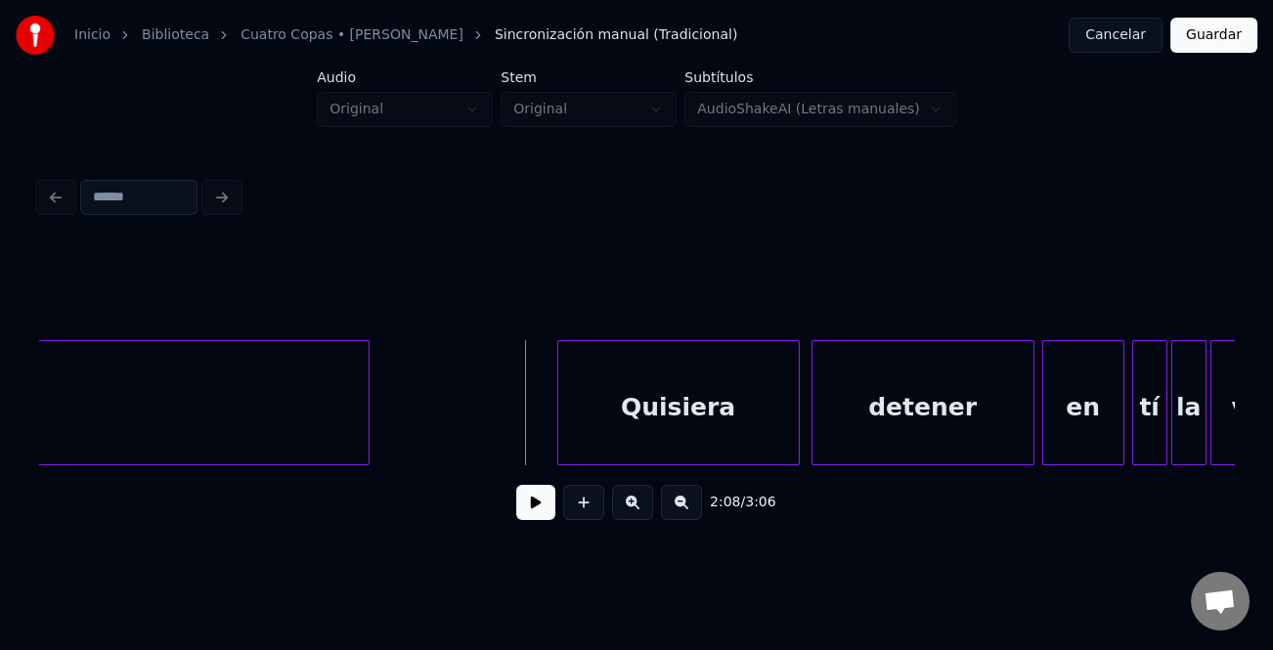
drag, startPoint x: 549, startPoint y: 491, endPoint x: 540, endPoint y: 498, distance: 11.9
click at [544, 495] on div "2:08 / 3:06" at bounding box center [636, 502] width 1163 height 43
click at [539, 501] on button at bounding box center [535, 502] width 39 height 35
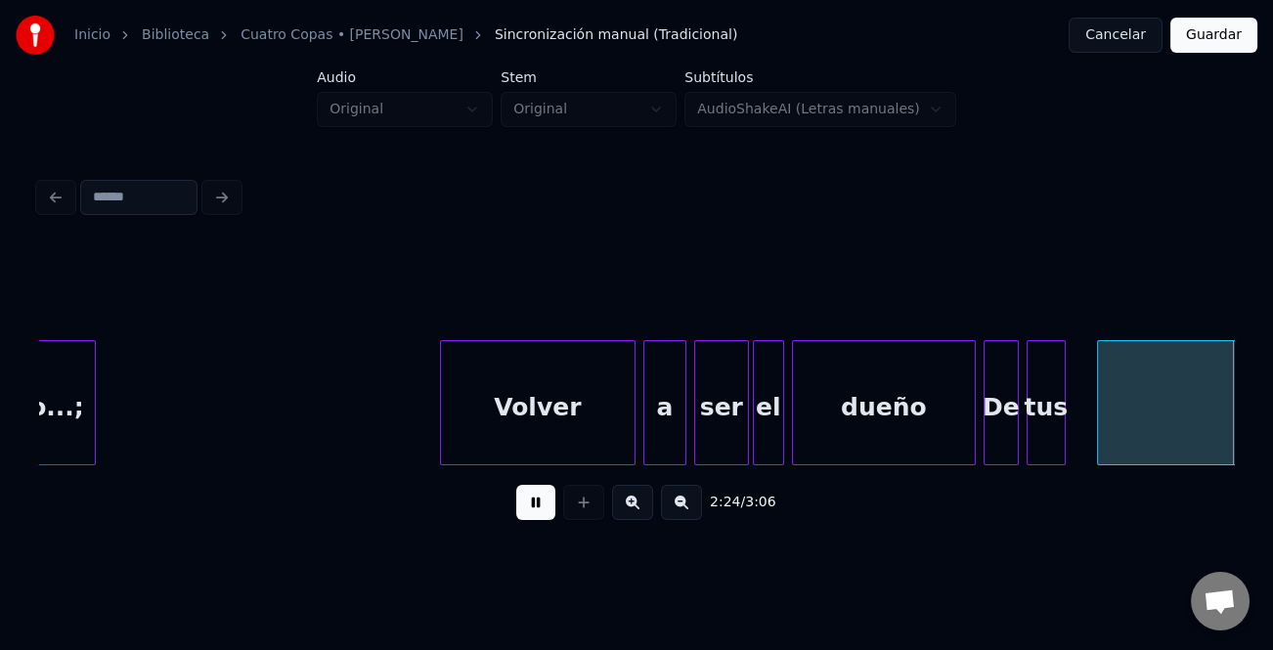
scroll to position [0, 28273]
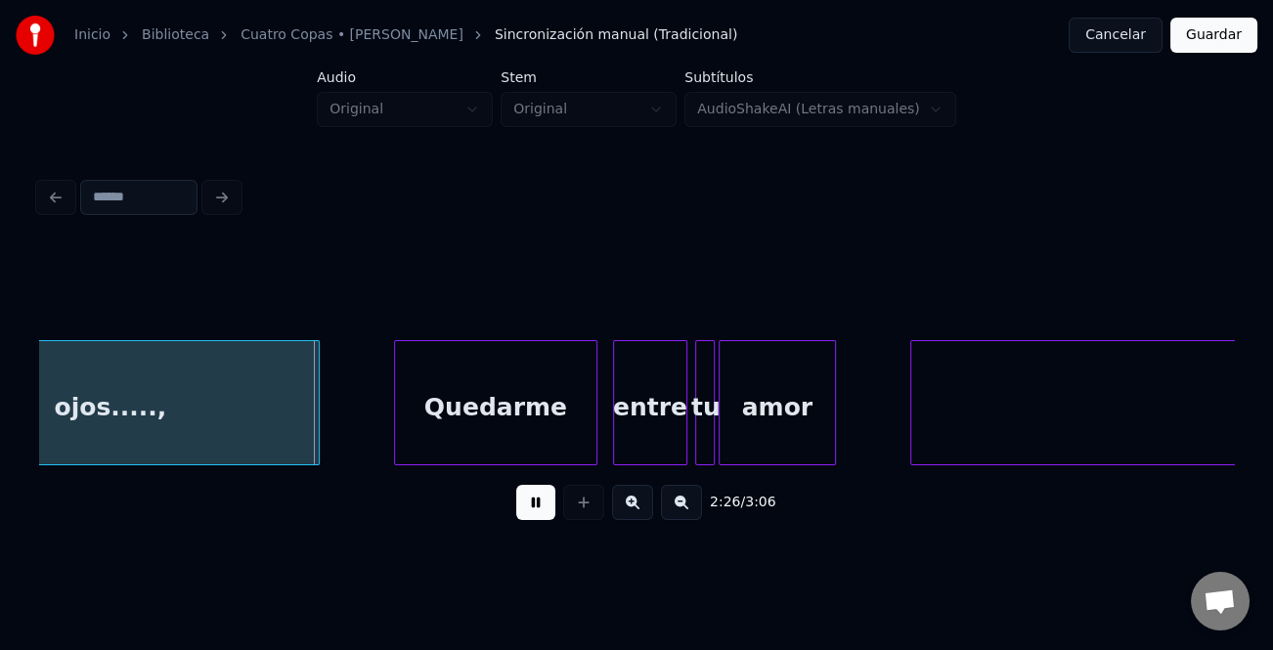
click at [425, 502] on div "2:26 / 3:06" at bounding box center [636, 502] width 1163 height 43
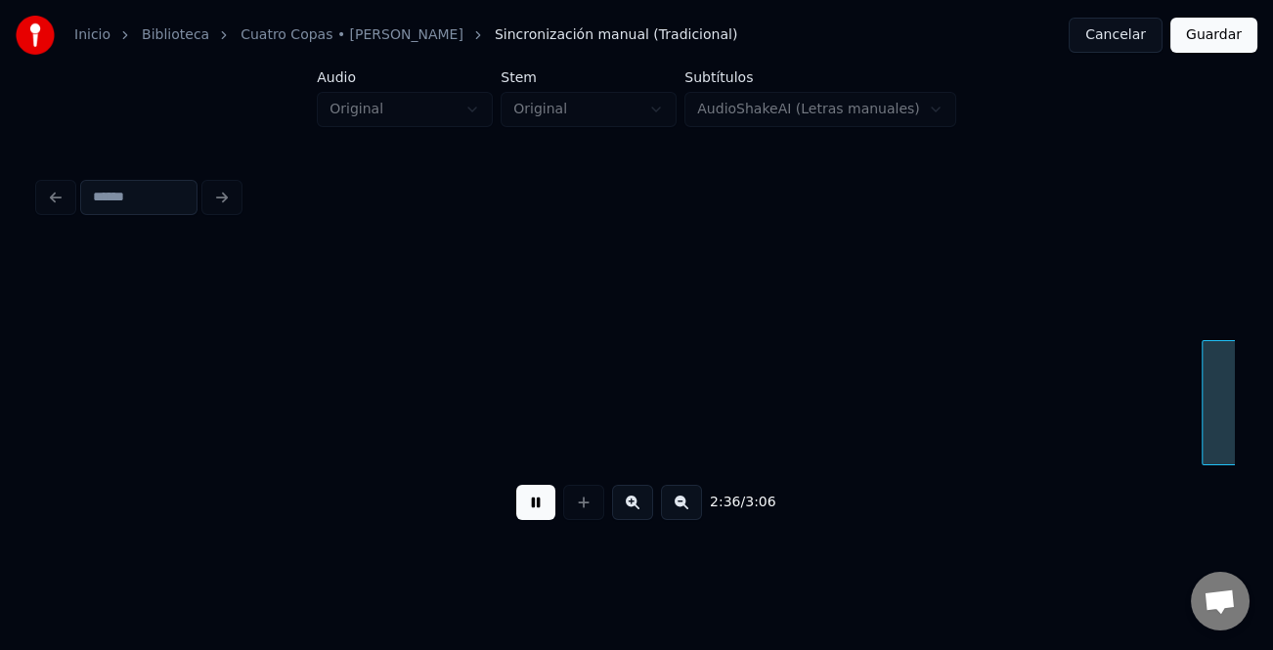
scroll to position [0, 30662]
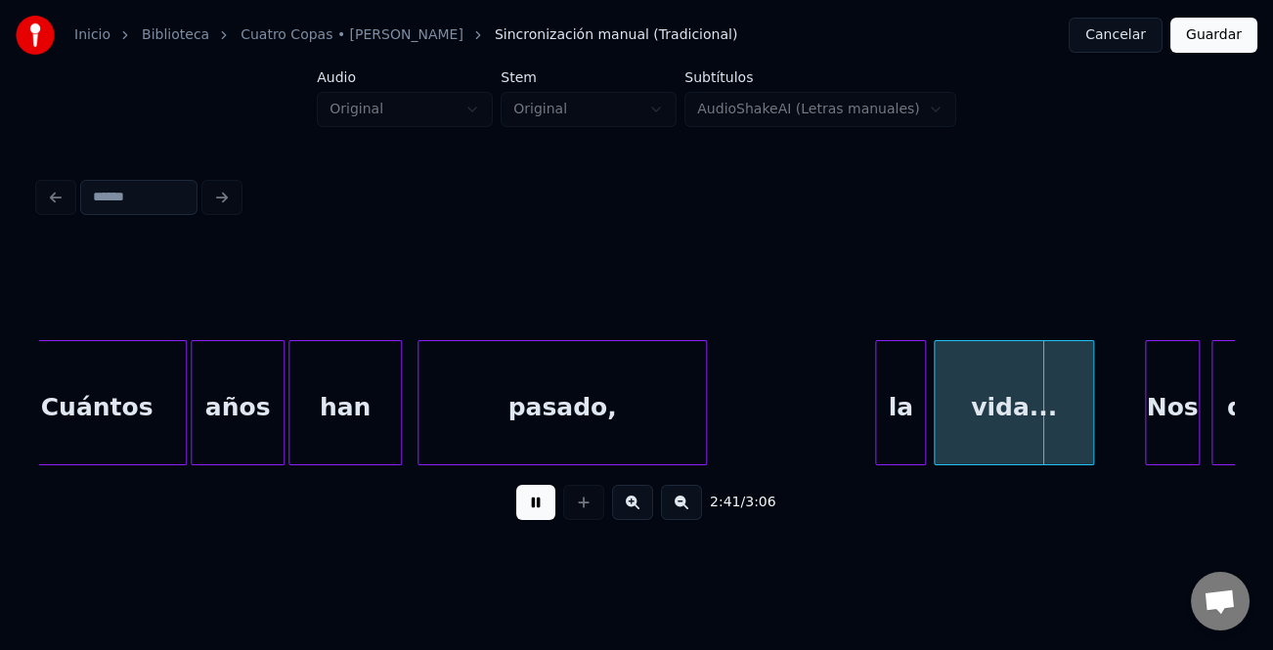
click at [876, 415] on div at bounding box center [879, 402] width 6 height 123
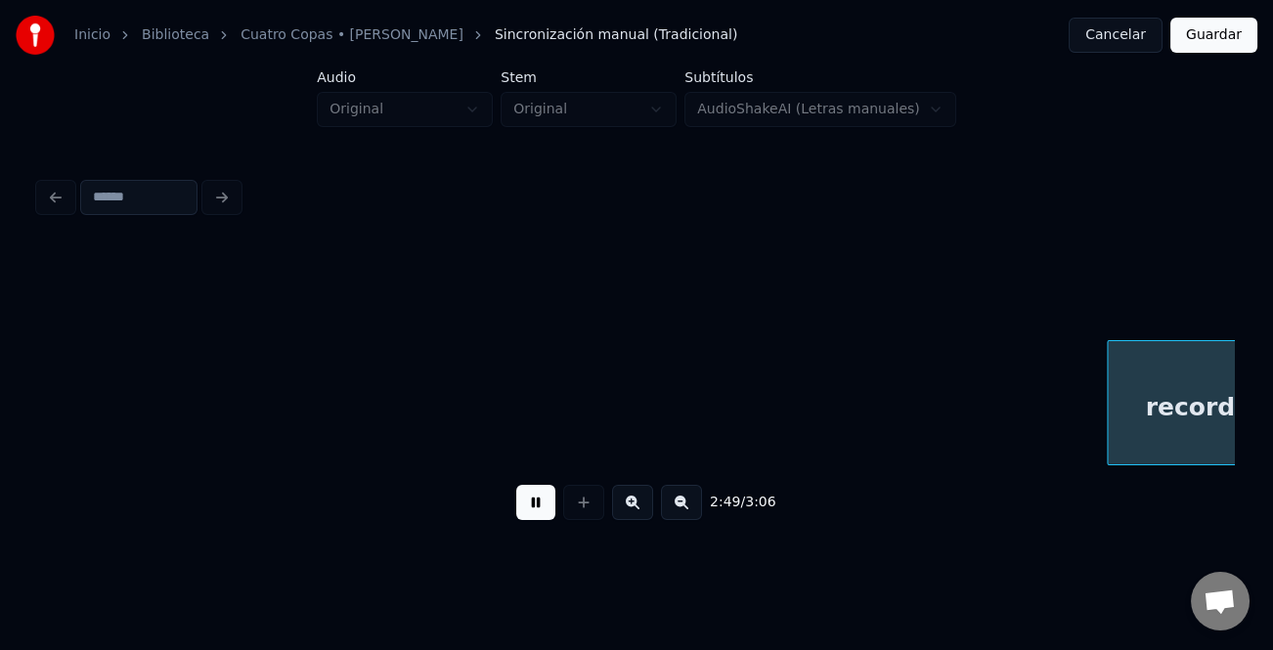
scroll to position [0, 33055]
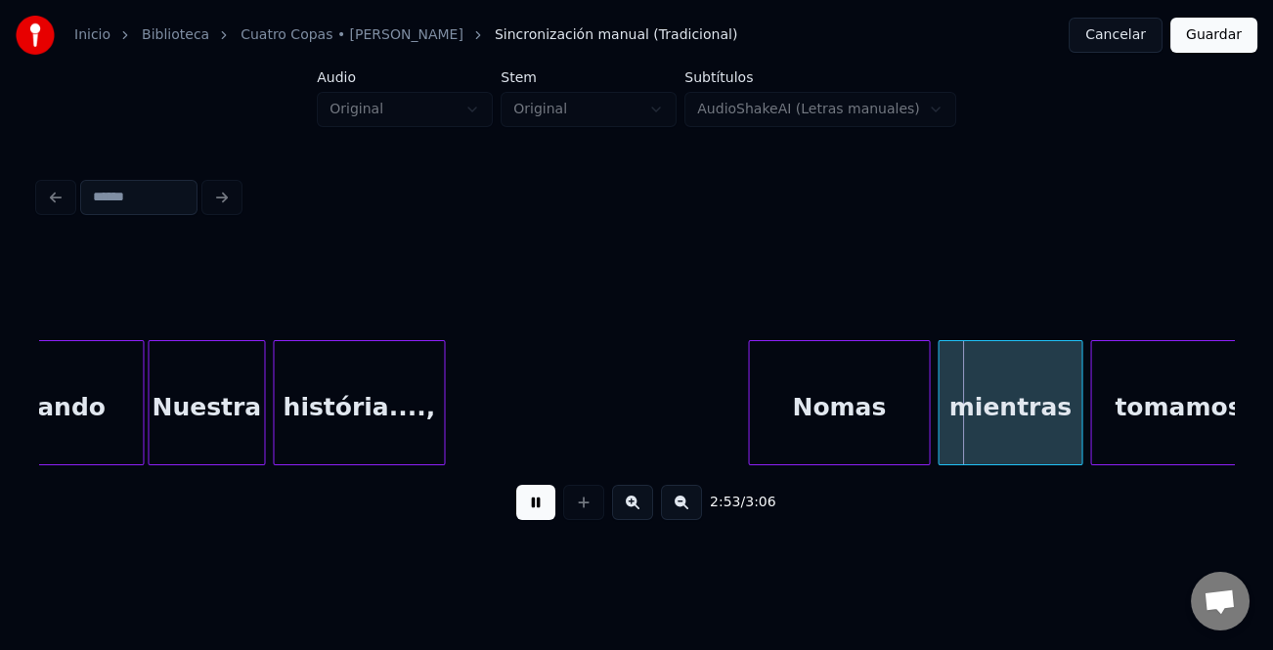
click at [749, 417] on div at bounding box center [752, 402] width 6 height 123
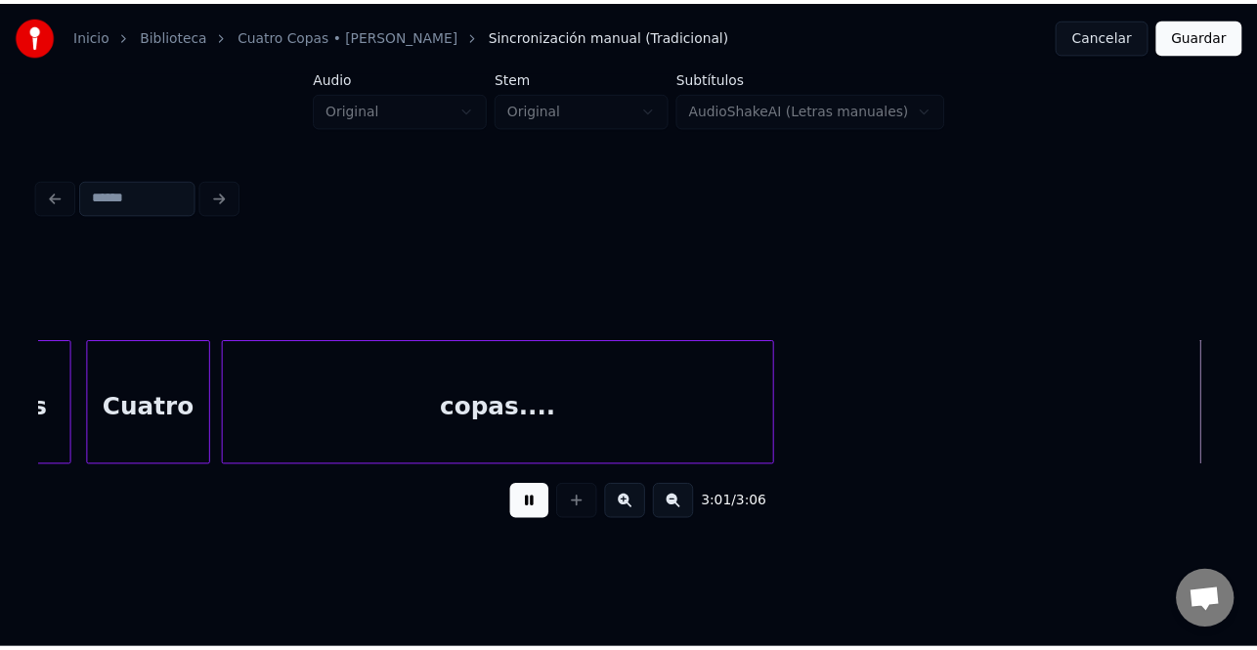
scroll to position [0, 35246]
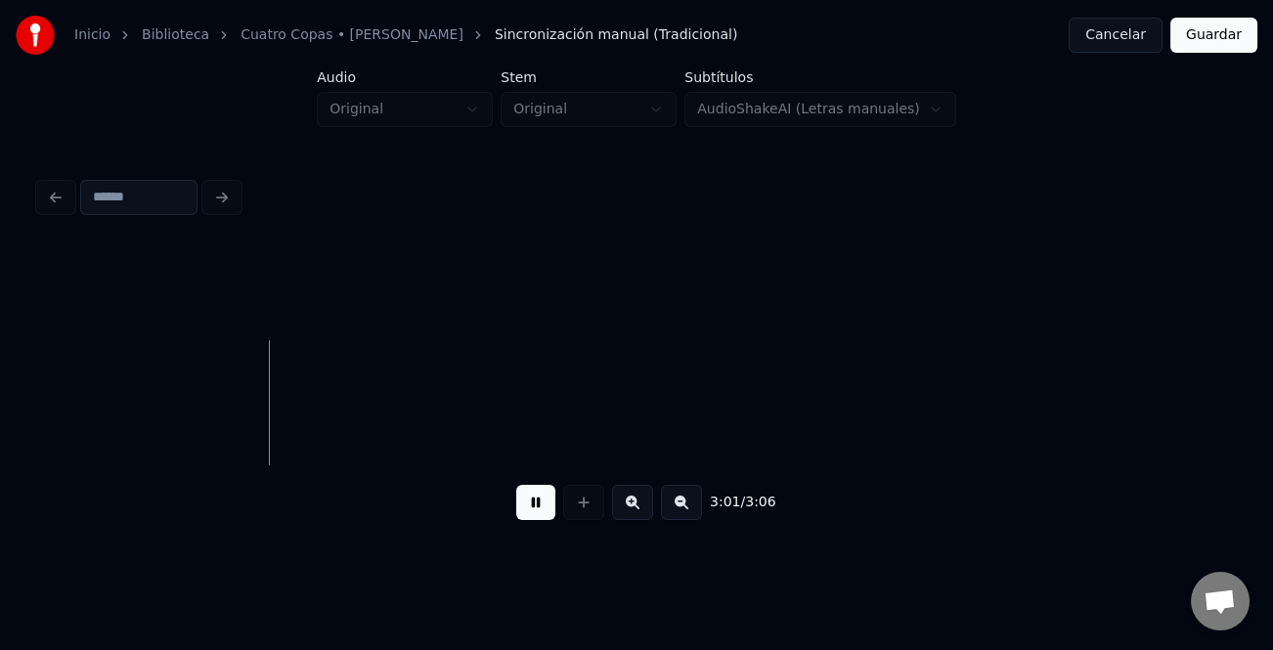
click at [1216, 38] on button "Guardar" at bounding box center [1213, 35] width 87 height 35
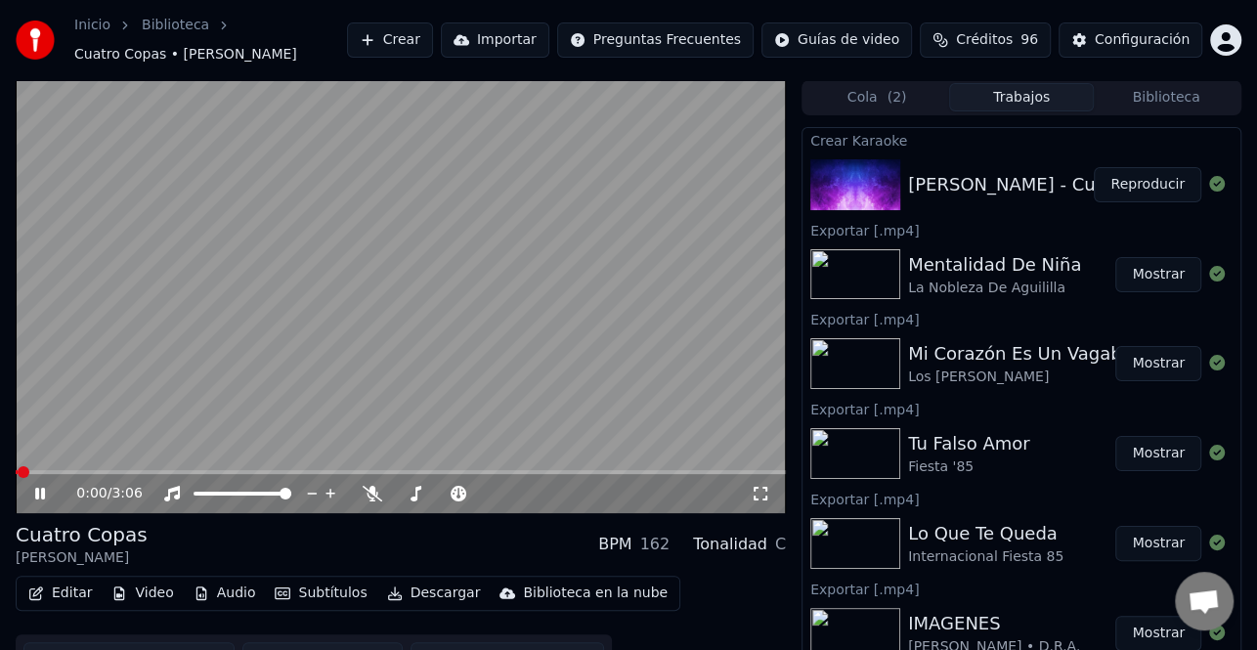
click at [40, 492] on icon at bounding box center [53, 494] width 45 height 16
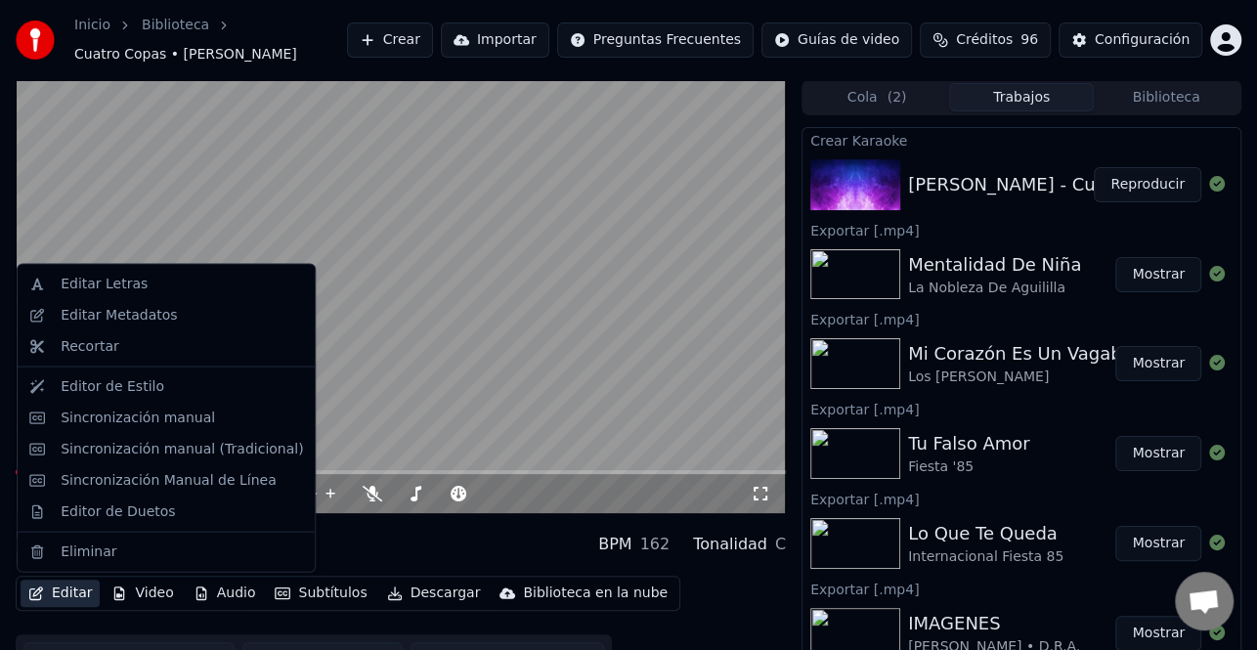
click at [55, 591] on button "Editar" at bounding box center [60, 593] width 79 height 27
click at [136, 517] on div "Editor de Duetos" at bounding box center [118, 511] width 114 height 20
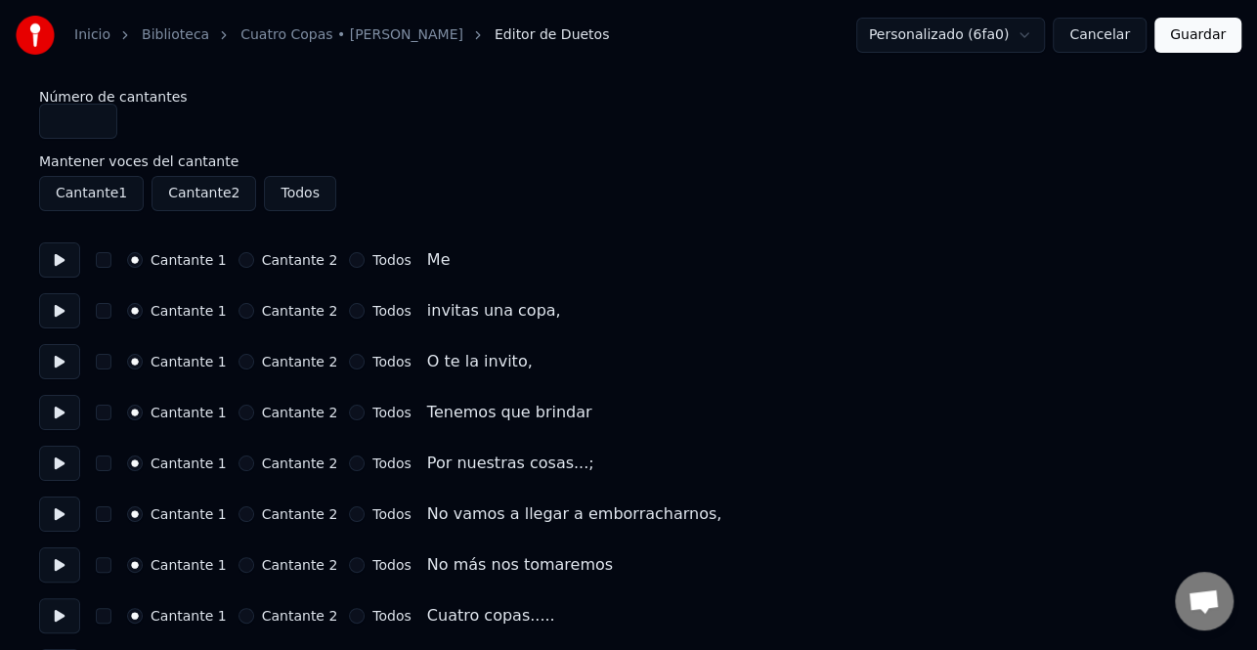
click at [71, 264] on button at bounding box center [59, 259] width 41 height 35
drag, startPoint x: 71, startPoint y: 265, endPoint x: 51, endPoint y: 266, distance: 20.6
click at [71, 266] on button at bounding box center [59, 259] width 41 height 35
click at [67, 261] on button at bounding box center [59, 259] width 41 height 35
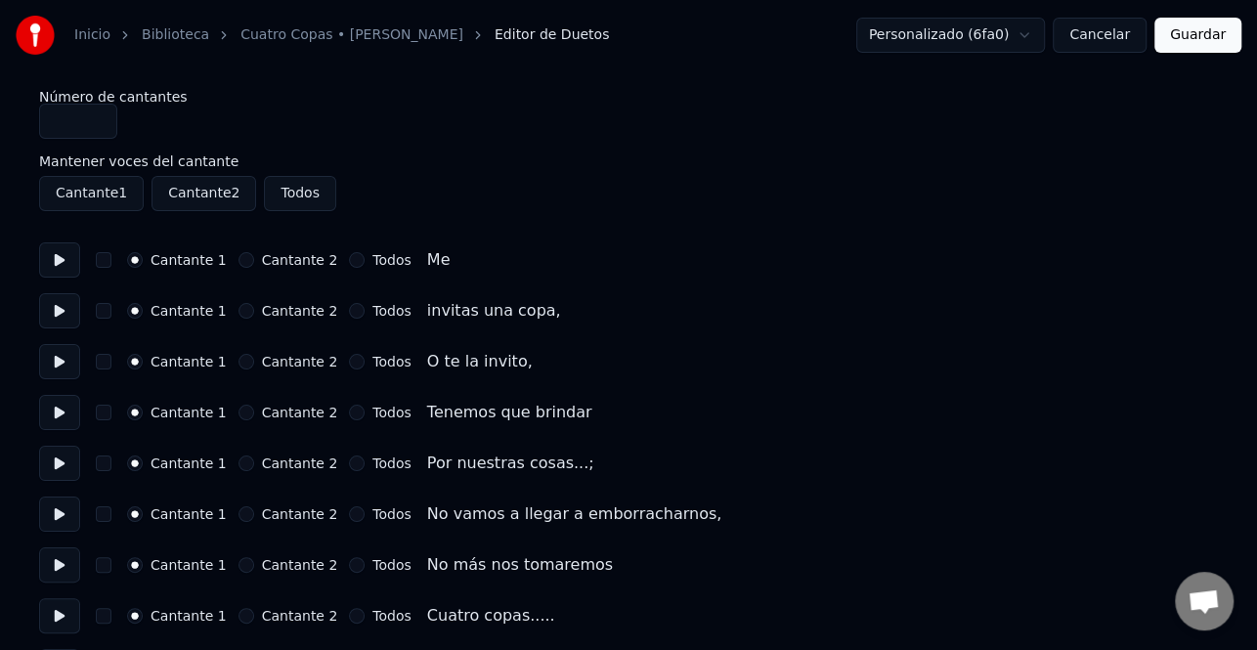
click at [101, 257] on button "button" at bounding box center [104, 260] width 16 height 16
click at [98, 313] on button "button" at bounding box center [104, 311] width 16 height 16
click at [56, 365] on button at bounding box center [59, 361] width 41 height 35
click at [108, 359] on button "button" at bounding box center [104, 362] width 16 height 16
click at [57, 414] on button at bounding box center [59, 412] width 41 height 35
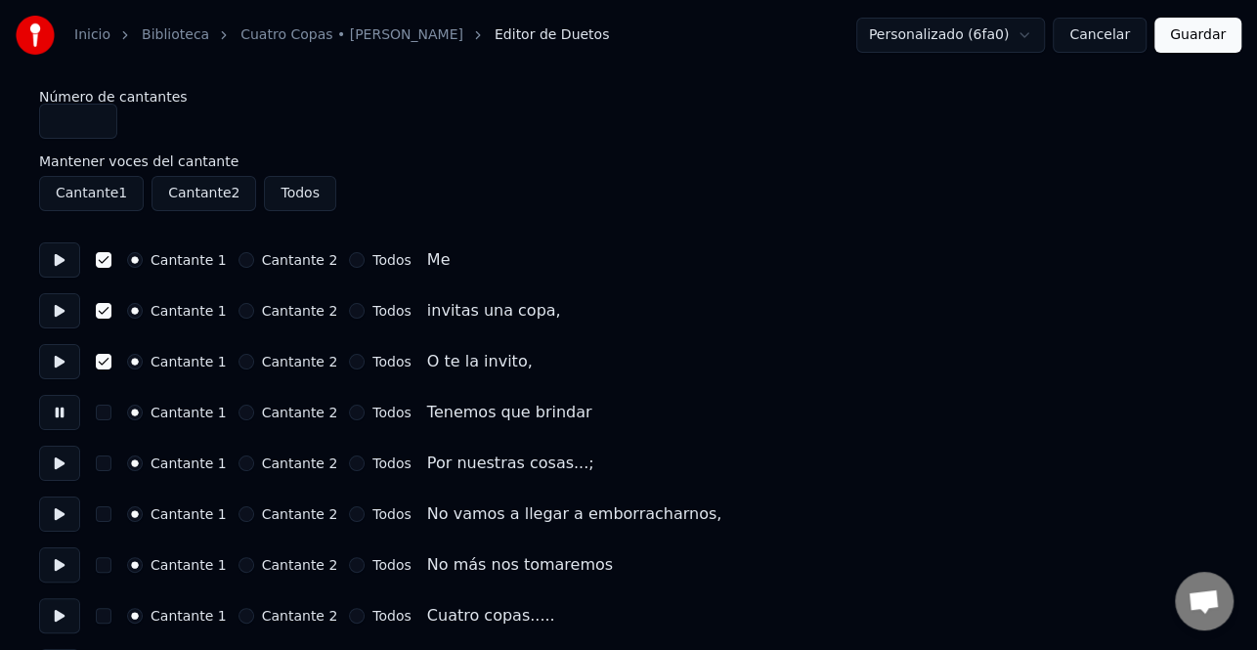
click at [111, 411] on div "Cantante 1 Cantante 2 Todos Tenemos que brindar" at bounding box center [628, 412] width 1179 height 35
click at [107, 415] on button "button" at bounding box center [104, 413] width 16 height 16
click at [48, 468] on button at bounding box center [59, 463] width 41 height 35
click at [100, 462] on button "button" at bounding box center [104, 464] width 16 height 16
click at [58, 508] on button at bounding box center [59, 514] width 41 height 35
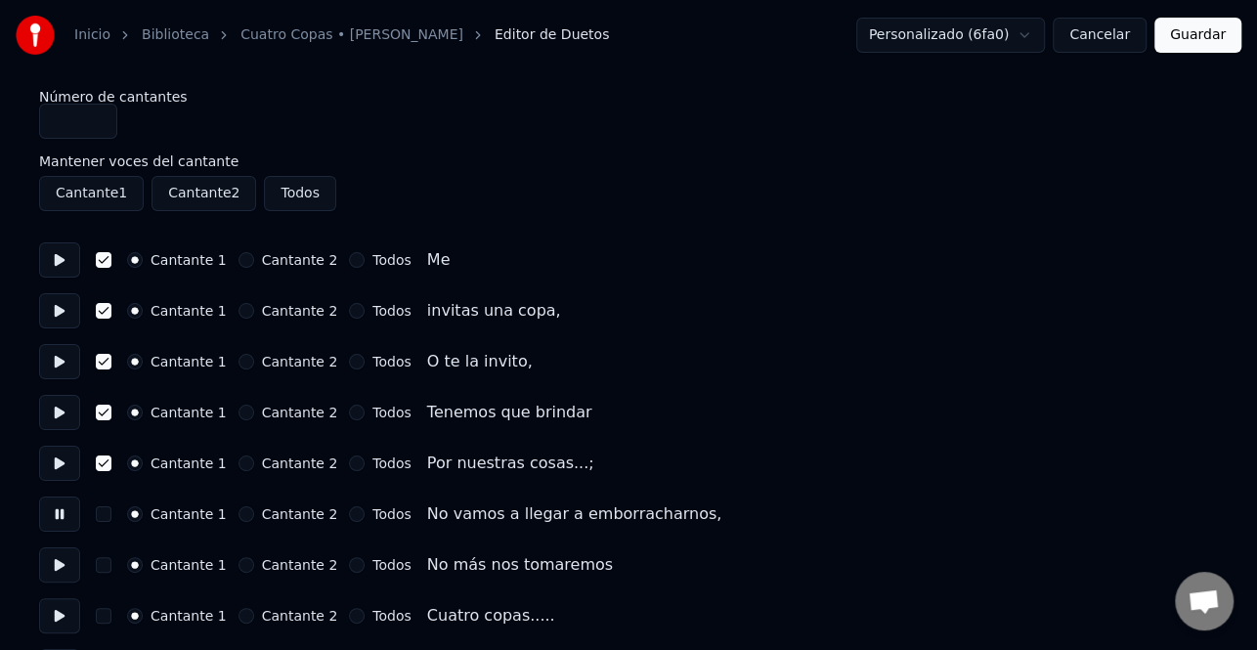
click at [239, 516] on button "Cantante 2" at bounding box center [247, 514] width 16 height 16
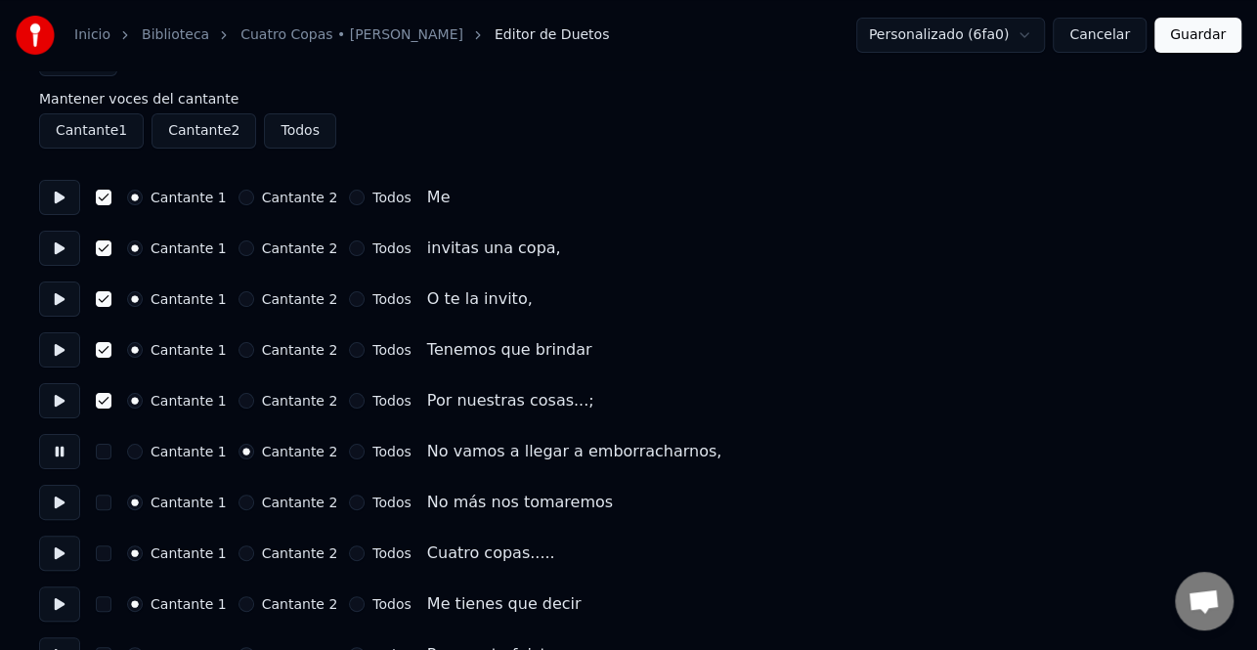
scroll to position [98, 0]
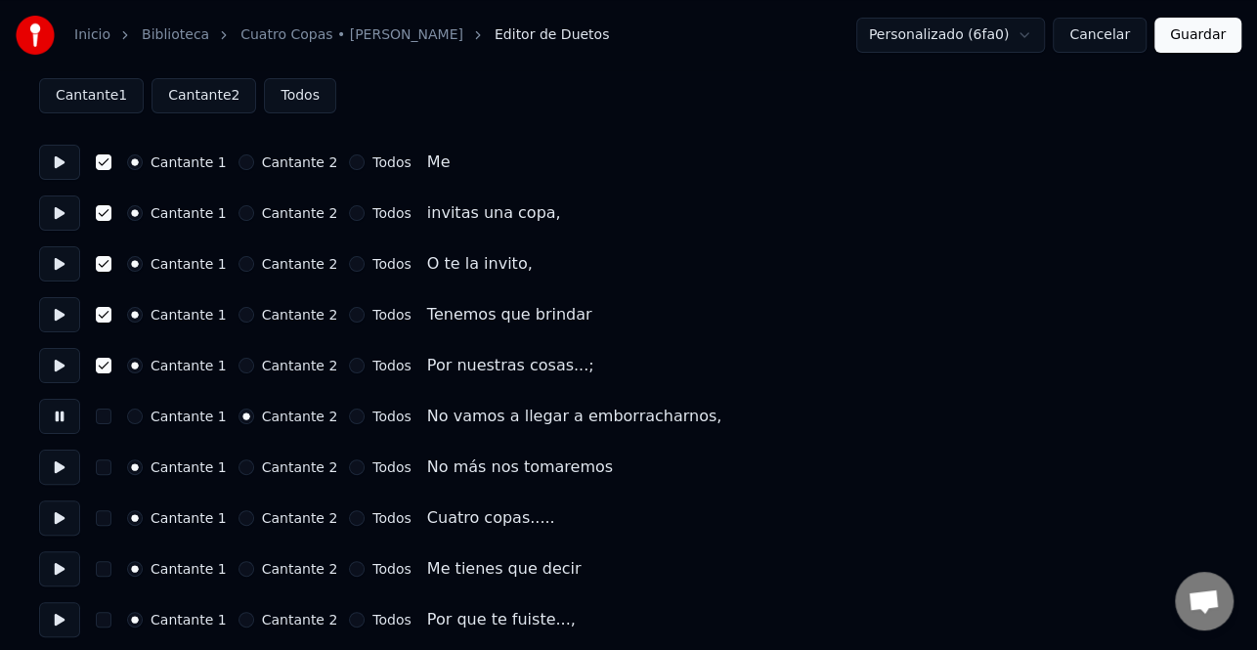
click at [56, 465] on button at bounding box center [59, 467] width 41 height 35
click at [239, 469] on button "Cantante 2" at bounding box center [247, 467] width 16 height 16
click at [62, 518] on button at bounding box center [59, 518] width 41 height 35
click at [239, 521] on button "Cantante 2" at bounding box center [247, 518] width 16 height 16
click at [67, 521] on button at bounding box center [59, 518] width 41 height 35
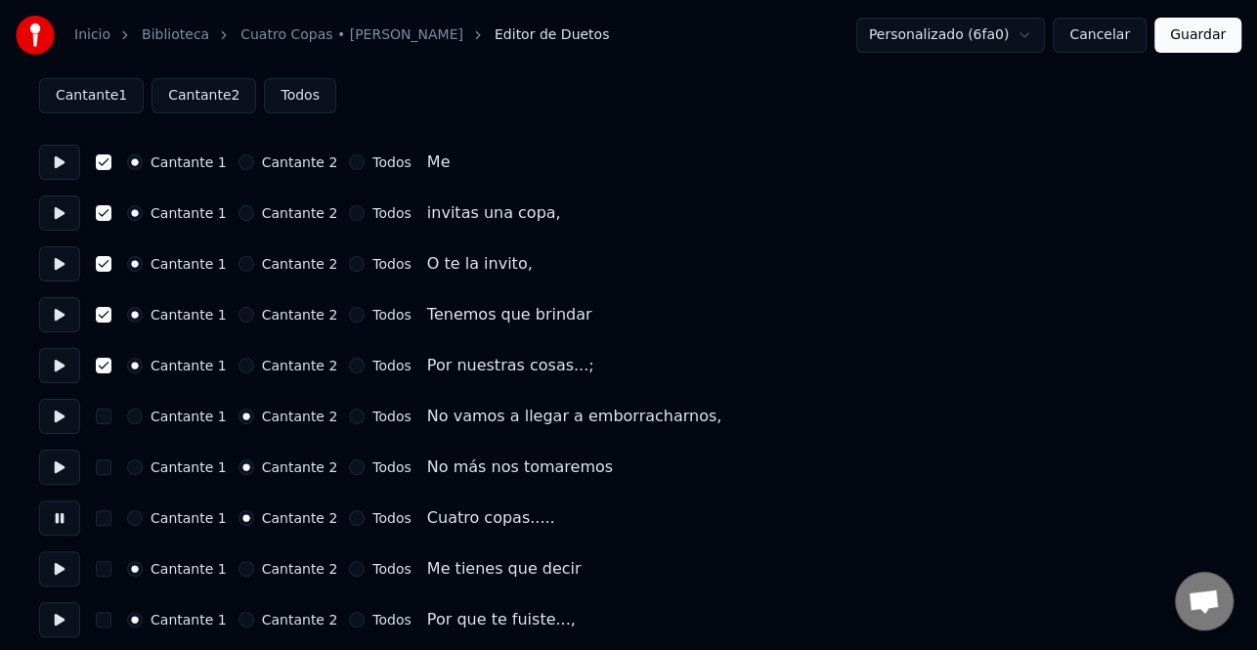
click at [61, 566] on button at bounding box center [59, 568] width 41 height 35
click at [103, 366] on button "button" at bounding box center [104, 366] width 16 height 16
click at [107, 322] on div "Cantante 1 Cantante 2 Todos Tenemos que brindar" at bounding box center [628, 314] width 1179 height 35
click at [105, 312] on button "button" at bounding box center [104, 315] width 16 height 16
click at [106, 252] on div "Cantante 1 Cantante 2 Todos O te la invito," at bounding box center [628, 263] width 1179 height 35
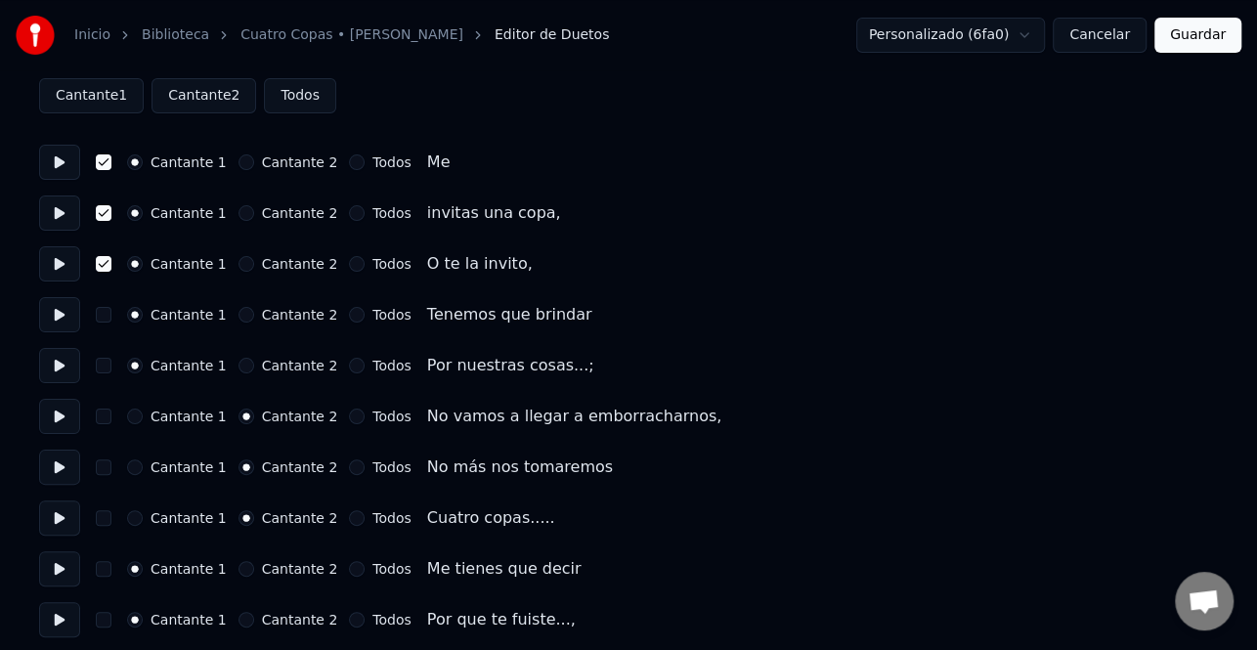
click at [104, 261] on button "button" at bounding box center [104, 264] width 16 height 16
drag, startPoint x: 102, startPoint y: 214, endPoint x: 102, endPoint y: 174, distance: 40.1
click at [102, 213] on button "button" at bounding box center [104, 213] width 16 height 16
click at [102, 156] on button "button" at bounding box center [104, 162] width 16 height 16
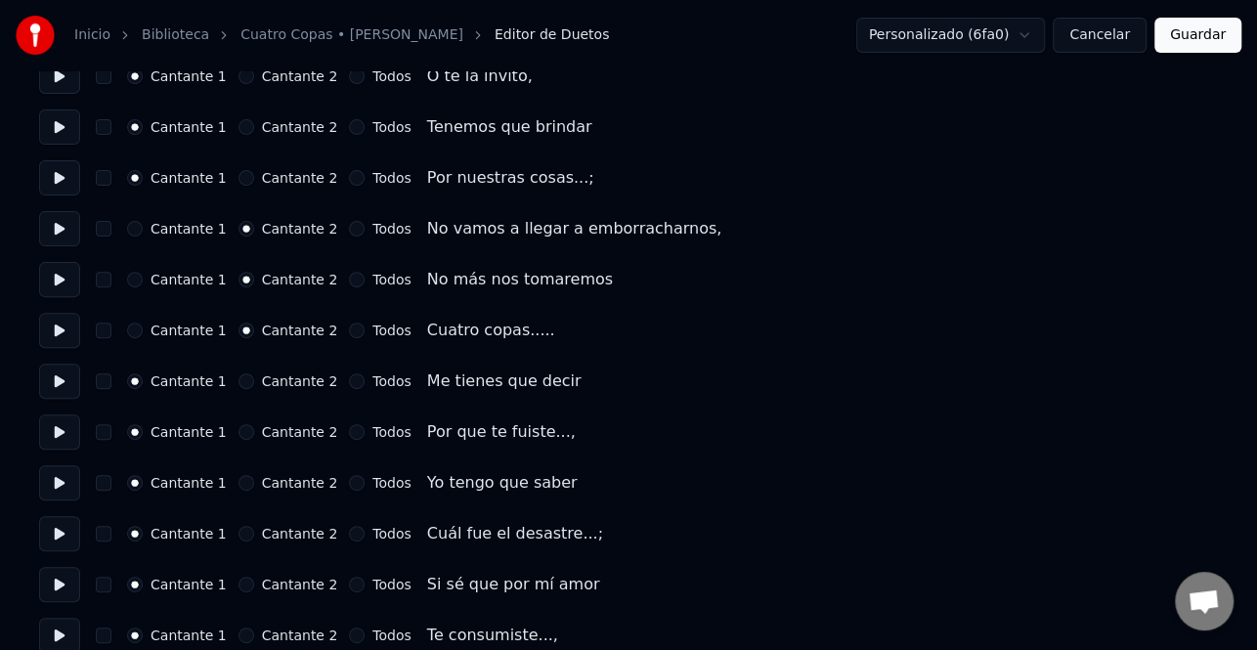
scroll to position [293, 0]
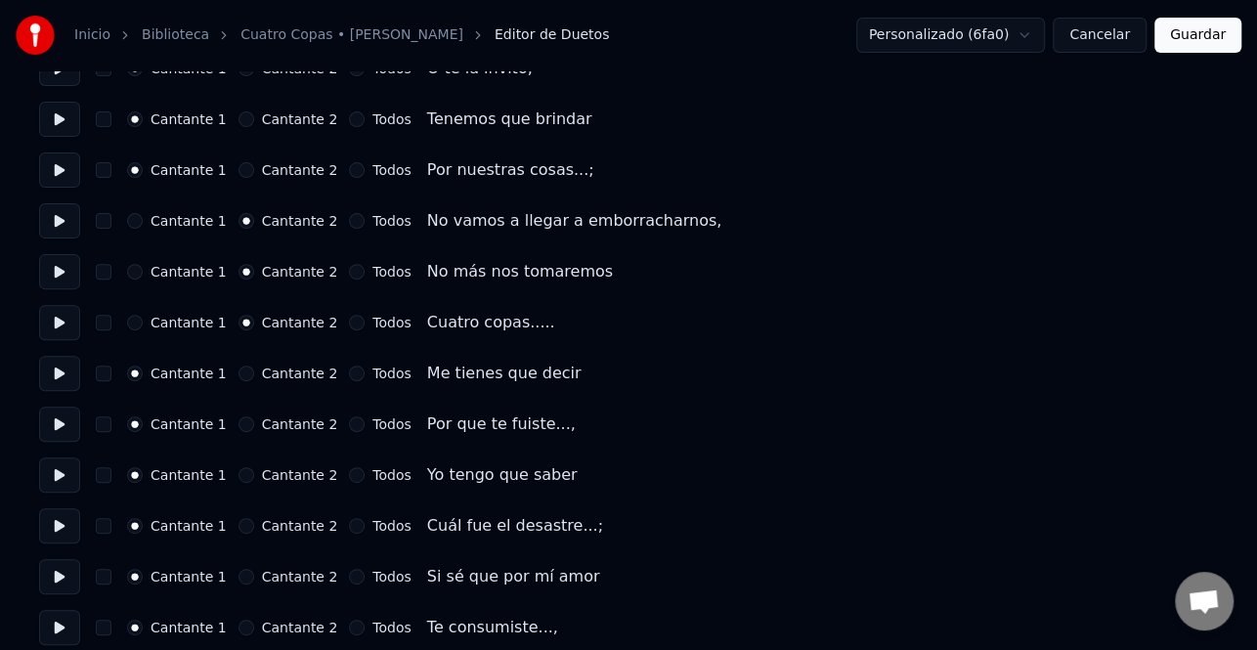
click at [52, 371] on button at bounding box center [59, 373] width 41 height 35
click at [58, 426] on button at bounding box center [59, 424] width 41 height 35
click at [60, 471] on button at bounding box center [59, 474] width 41 height 35
click at [59, 524] on button at bounding box center [59, 525] width 41 height 35
click at [61, 573] on button at bounding box center [59, 576] width 41 height 35
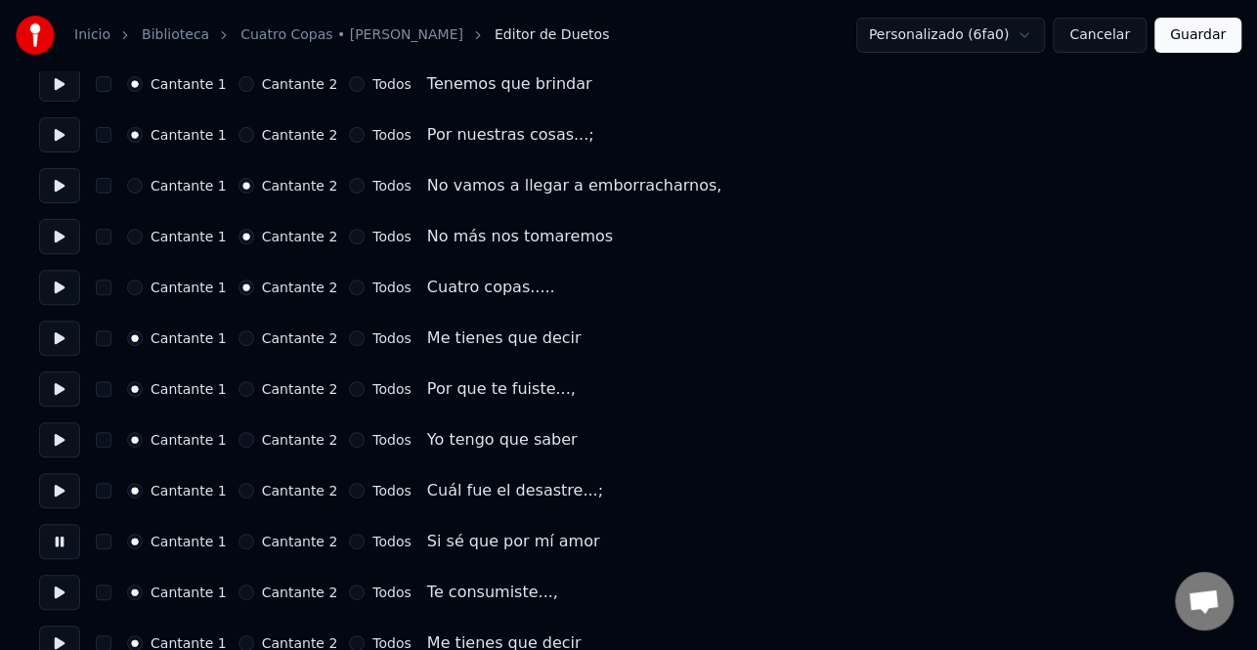
scroll to position [391, 0]
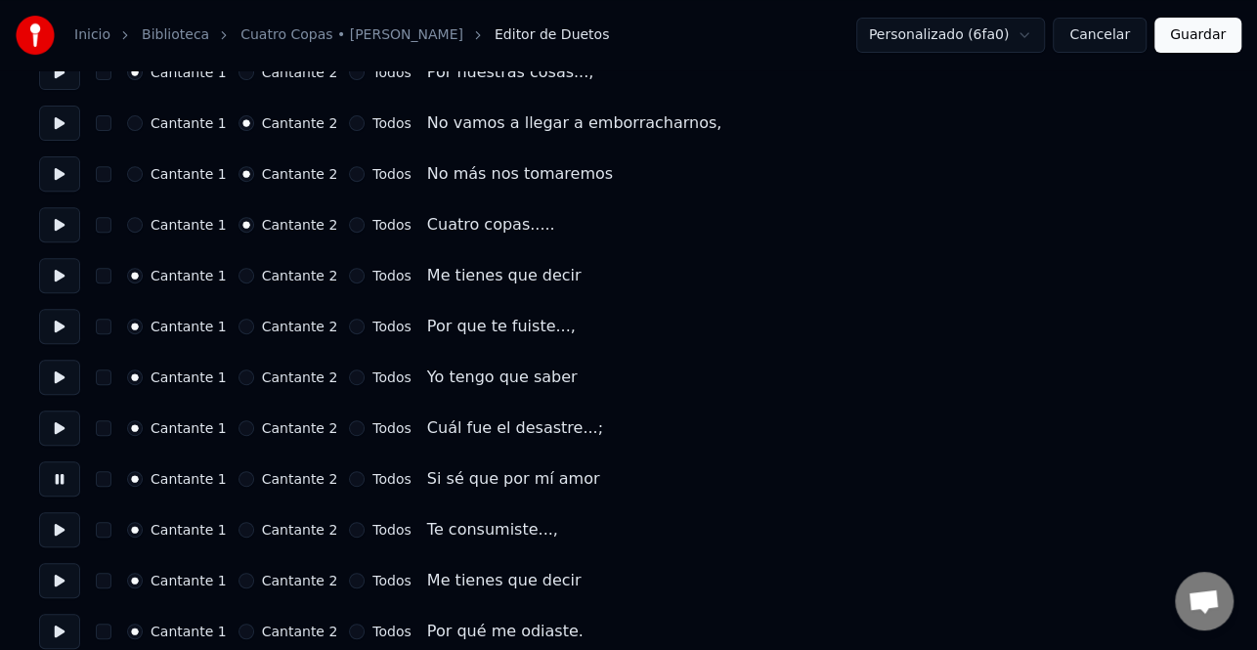
click at [239, 484] on button "Cantante 2" at bounding box center [247, 479] width 16 height 16
click at [63, 527] on button at bounding box center [59, 529] width 41 height 35
click at [239, 527] on button "Cantante 2" at bounding box center [247, 530] width 16 height 16
click at [62, 573] on button at bounding box center [59, 580] width 41 height 35
click at [239, 582] on button "Cantante 2" at bounding box center [247, 581] width 16 height 16
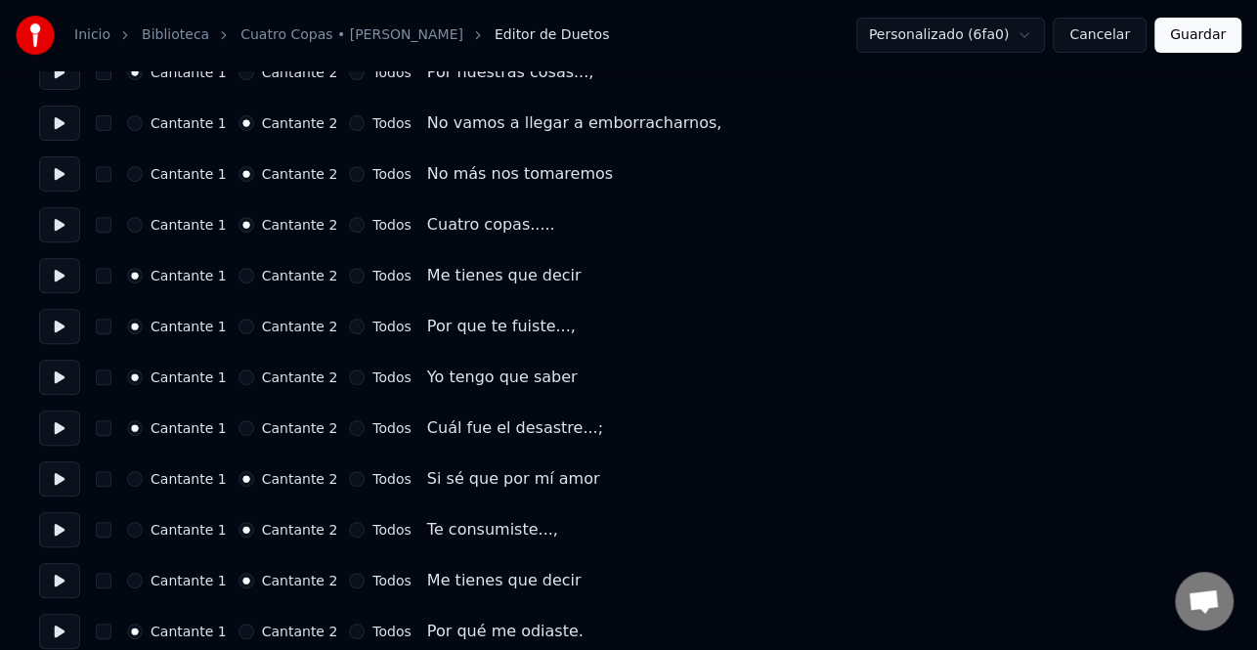
scroll to position [489, 0]
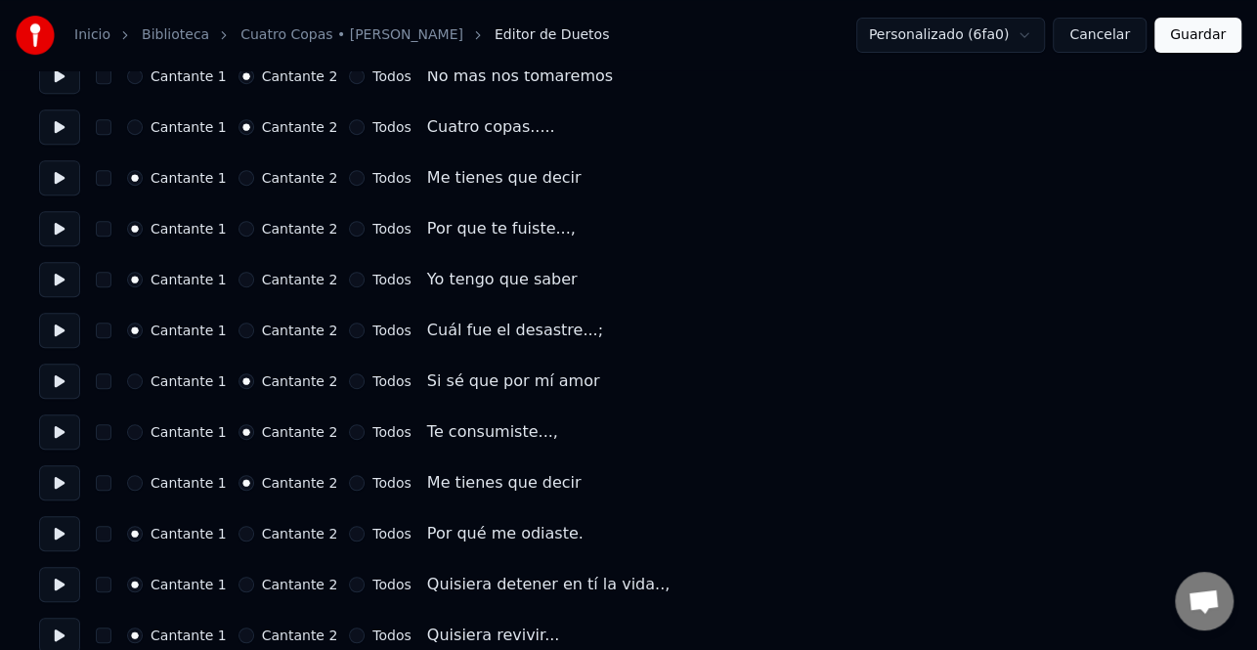
click at [69, 526] on button at bounding box center [59, 533] width 41 height 35
click at [240, 536] on button "Cantante 2" at bounding box center [247, 534] width 16 height 16
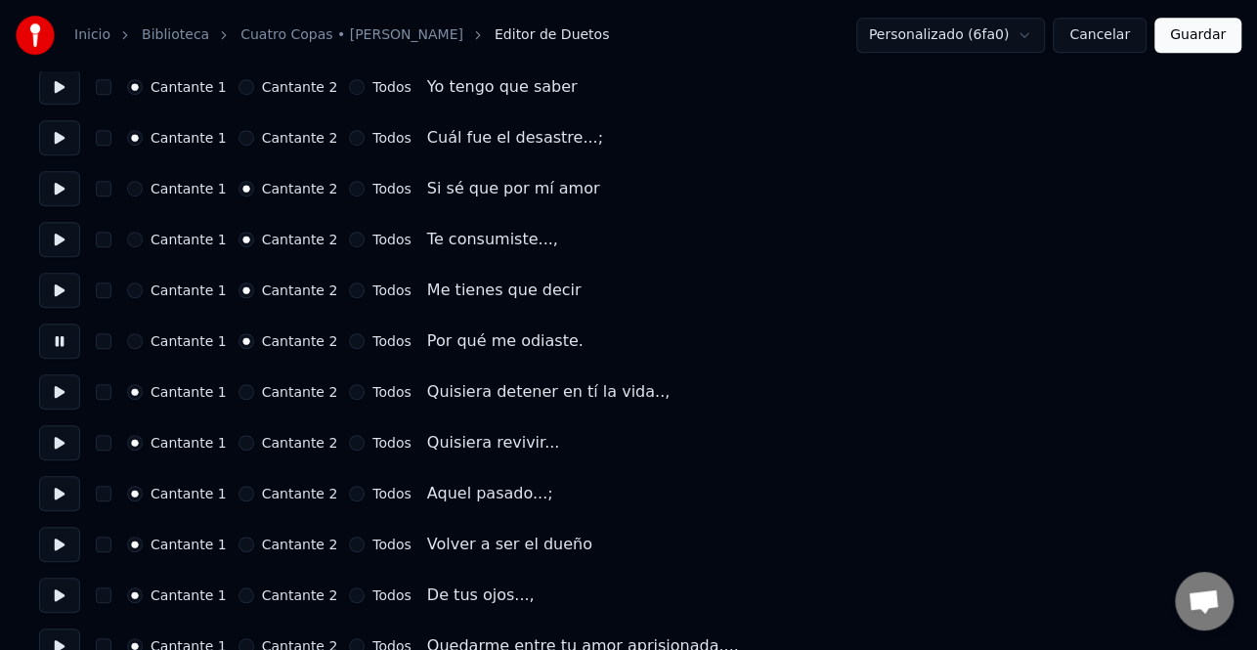
scroll to position [684, 0]
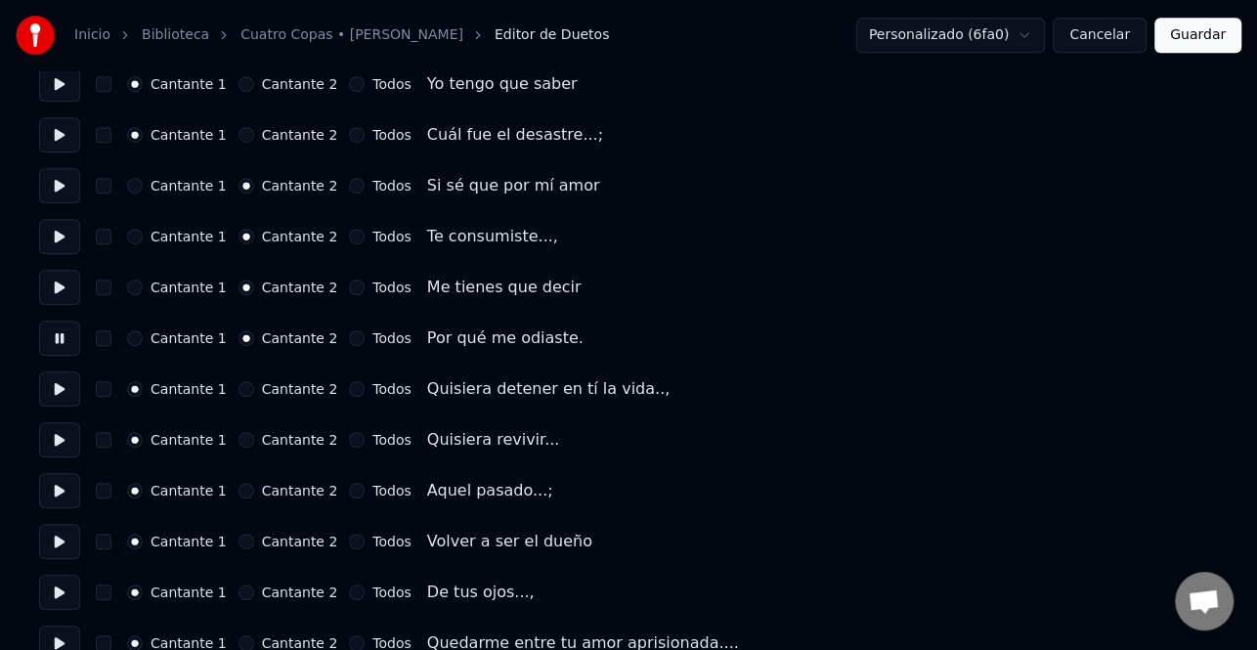
click at [65, 392] on button at bounding box center [59, 388] width 41 height 35
click at [239, 391] on button "Cantante 2" at bounding box center [247, 389] width 16 height 16
click at [61, 447] on button at bounding box center [59, 439] width 41 height 35
click at [239, 441] on button "Cantante 2" at bounding box center [247, 440] width 16 height 16
click at [63, 490] on button at bounding box center [59, 490] width 41 height 35
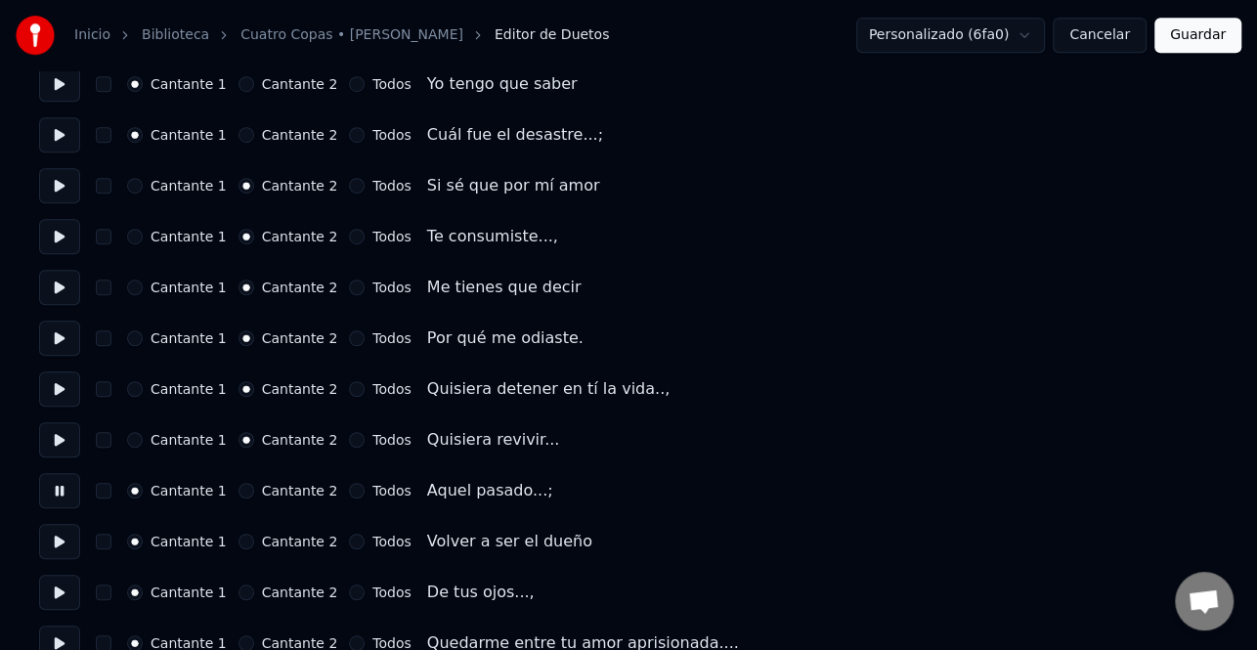
click at [239, 492] on button "Cantante 2" at bounding box center [247, 491] width 16 height 16
click at [63, 544] on button at bounding box center [59, 541] width 41 height 35
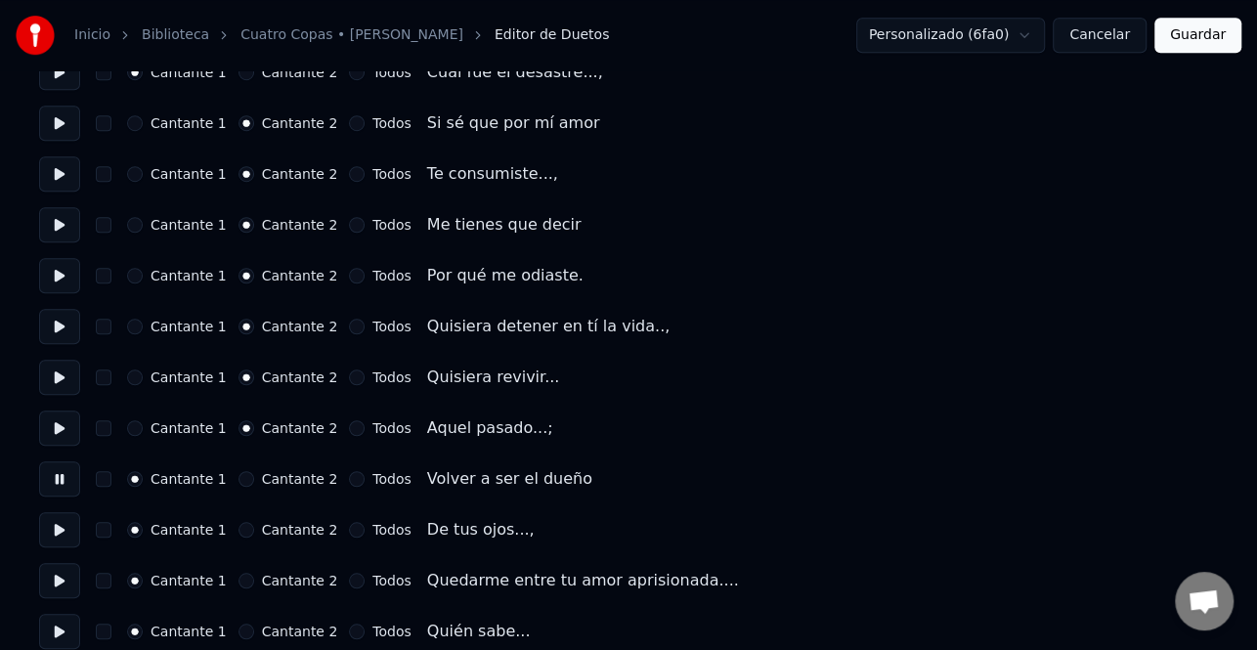
scroll to position [782, 0]
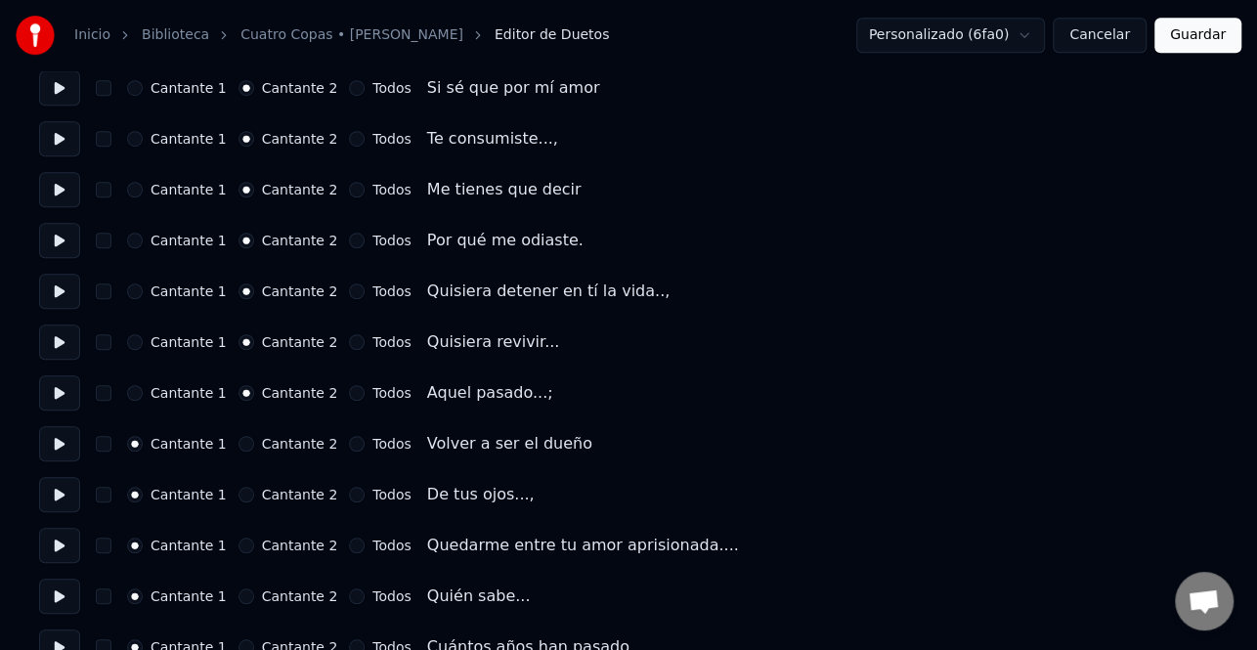
click at [54, 492] on button at bounding box center [59, 494] width 41 height 35
click at [59, 444] on button at bounding box center [59, 443] width 41 height 35
click at [58, 442] on button at bounding box center [59, 443] width 41 height 35
click at [59, 400] on button at bounding box center [59, 392] width 41 height 35
click at [60, 445] on button at bounding box center [59, 443] width 41 height 35
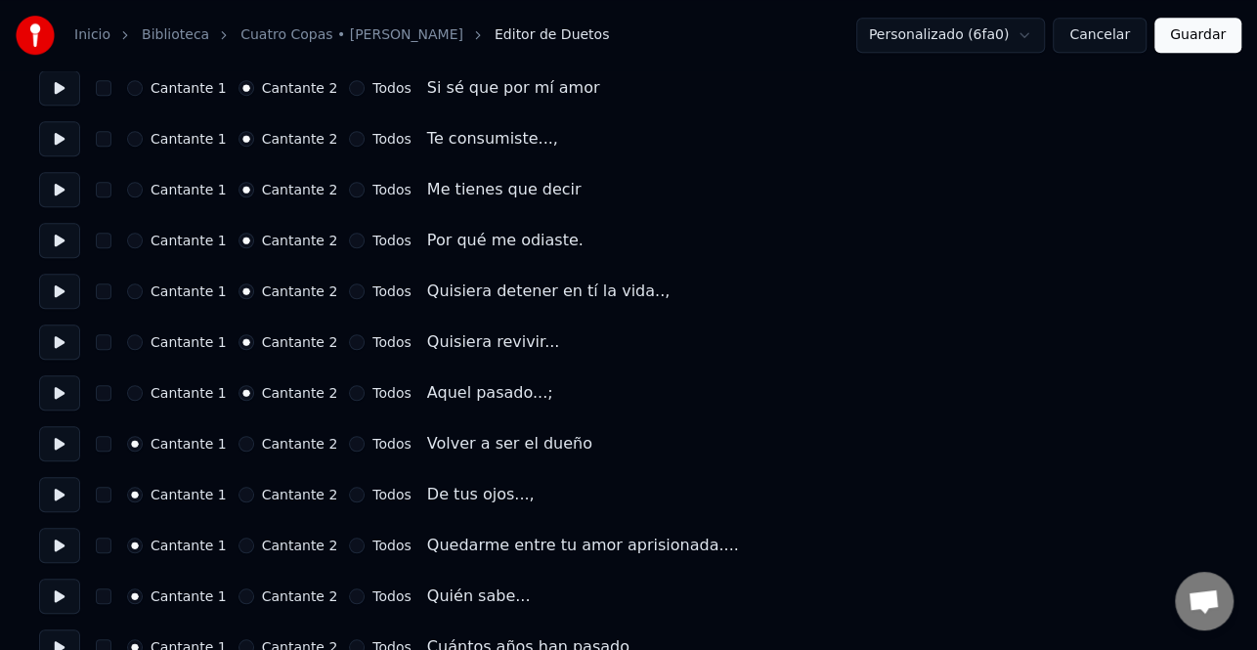
click at [55, 501] on button at bounding box center [59, 494] width 41 height 35
click at [59, 542] on button at bounding box center [59, 545] width 41 height 35
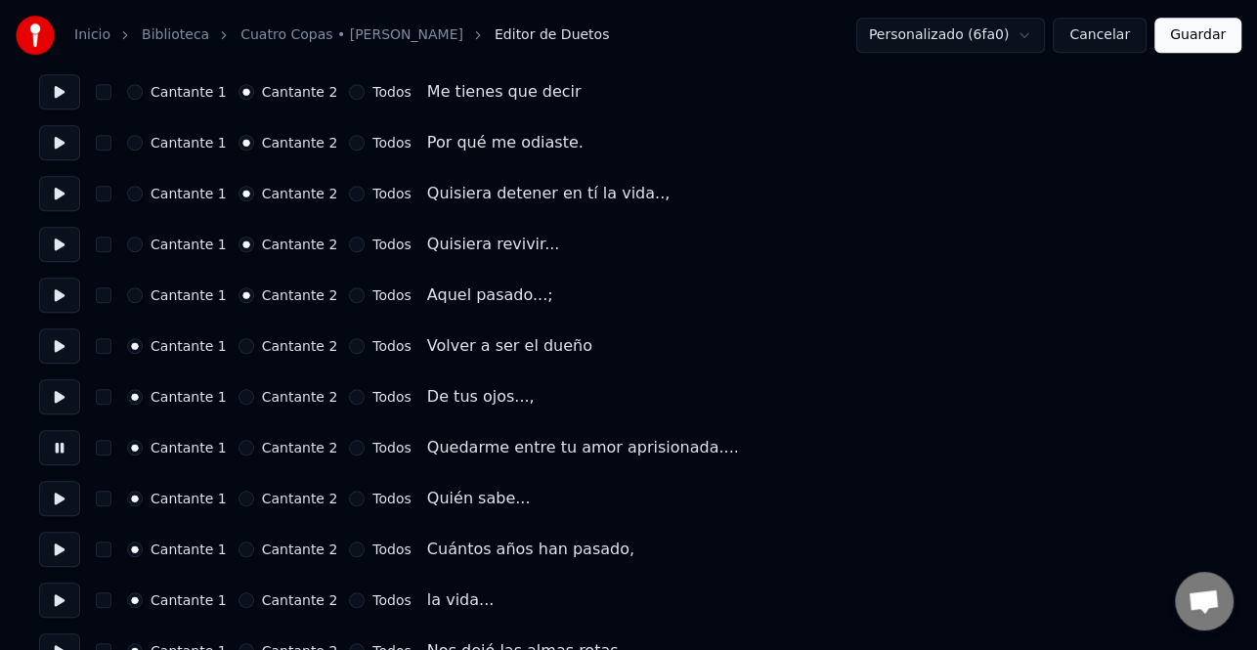
click at [59, 499] on button at bounding box center [59, 498] width 41 height 35
click at [60, 498] on button at bounding box center [59, 498] width 41 height 35
click at [58, 546] on button at bounding box center [59, 549] width 41 height 35
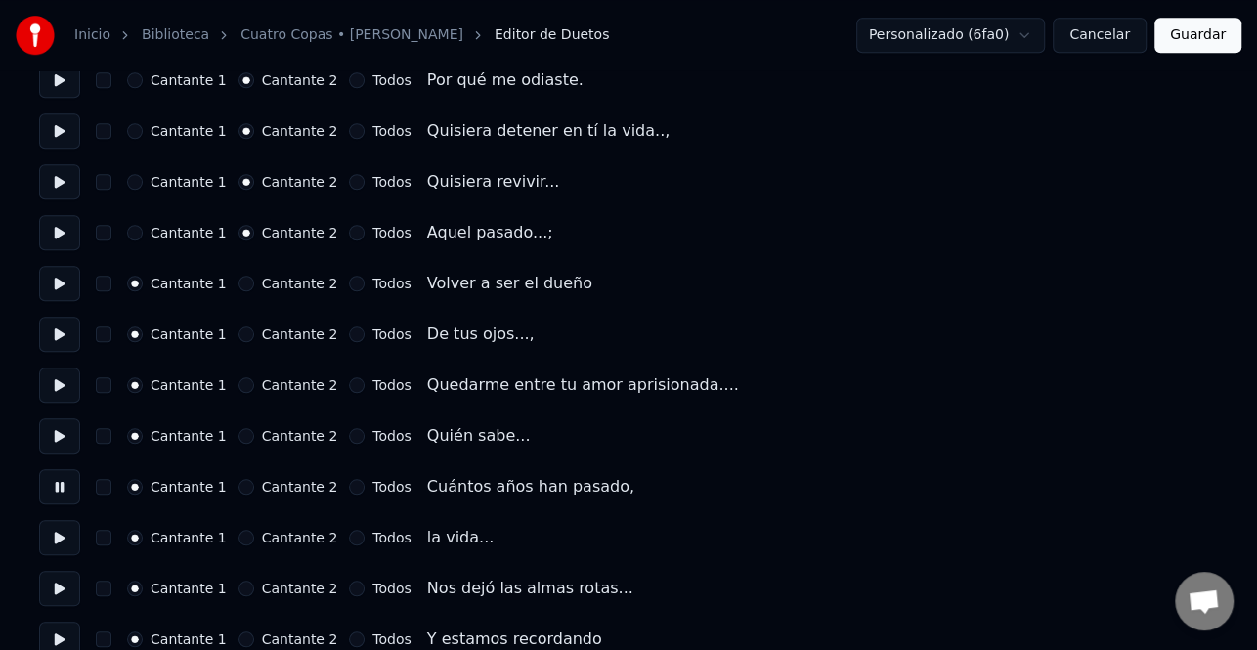
scroll to position [978, 0]
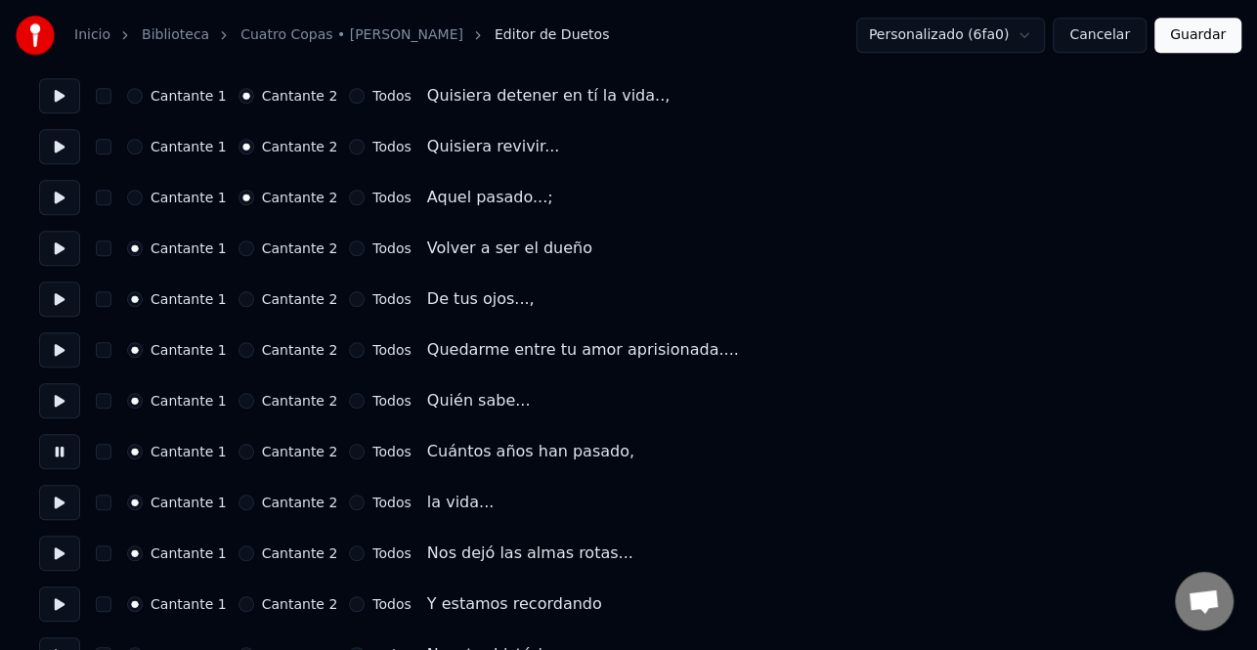
click at [60, 507] on button at bounding box center [59, 502] width 41 height 35
click at [54, 561] on button at bounding box center [59, 553] width 41 height 35
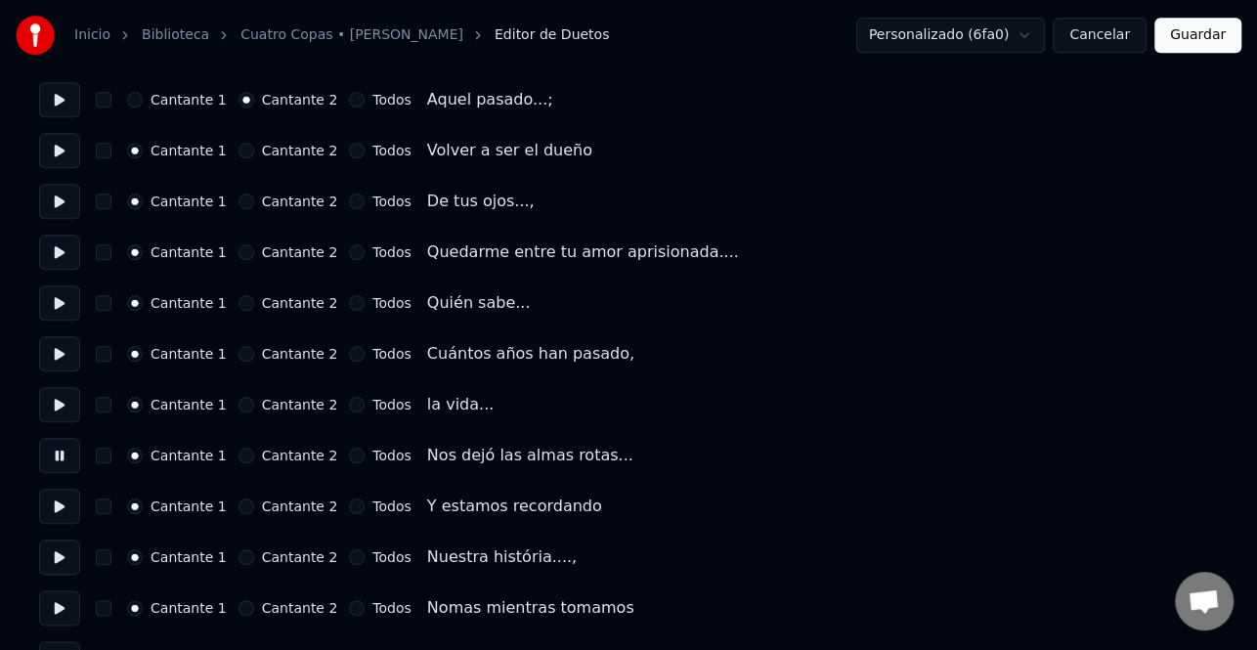
click at [58, 506] on button at bounding box center [59, 506] width 41 height 35
click at [239, 505] on button "Cantante 2" at bounding box center [247, 507] width 16 height 16
click at [64, 554] on button at bounding box center [59, 557] width 41 height 35
click at [239, 559] on button "Cantante 2" at bounding box center [247, 557] width 16 height 16
click at [65, 600] on button at bounding box center [59, 607] width 41 height 35
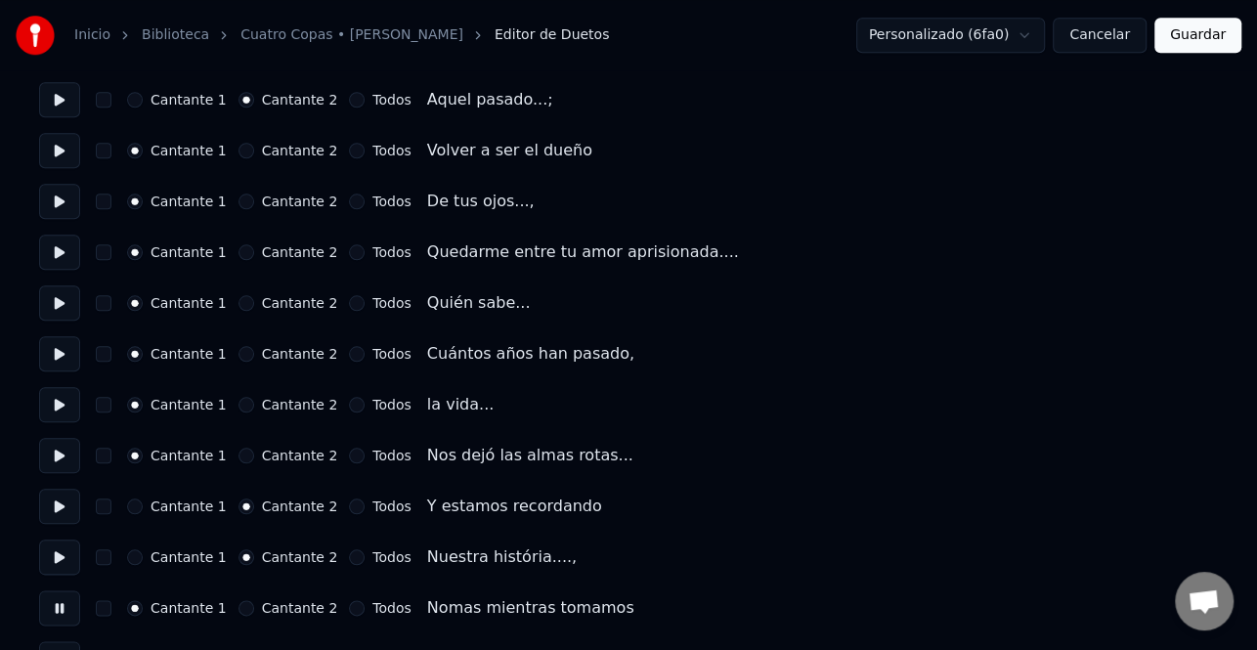
click at [245, 605] on div "Cantante 2" at bounding box center [289, 608] width 100 height 16
click at [349, 609] on button "Todos" at bounding box center [357, 608] width 16 height 16
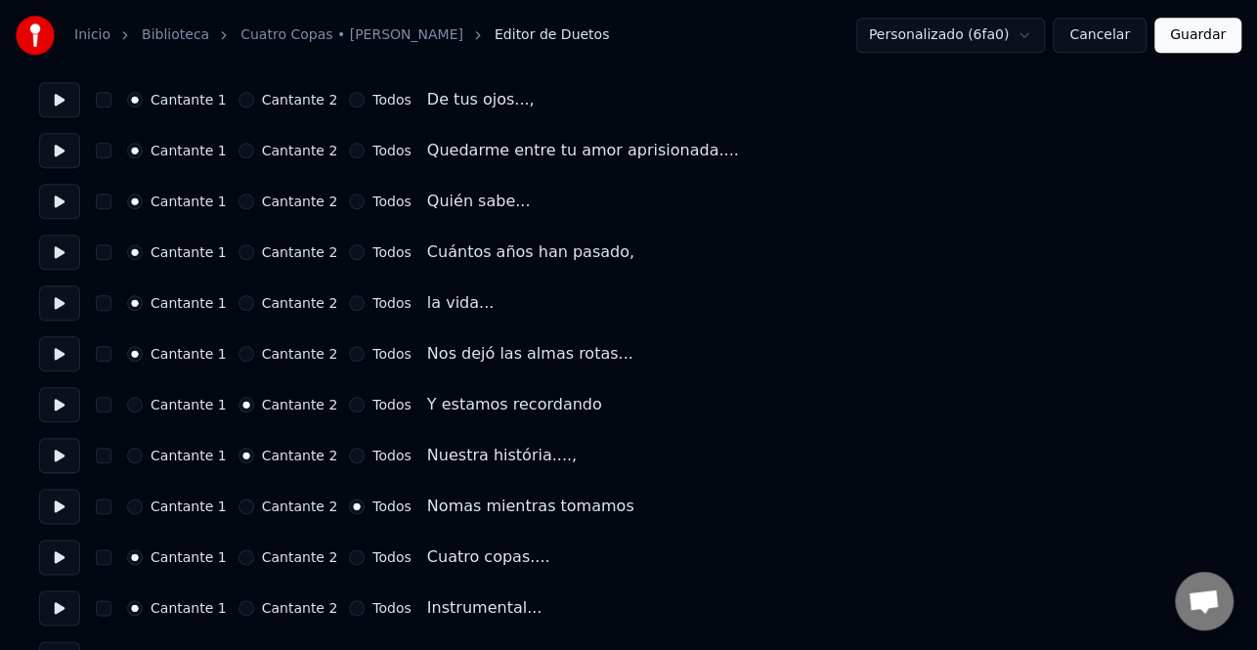
scroll to position [1271, 0]
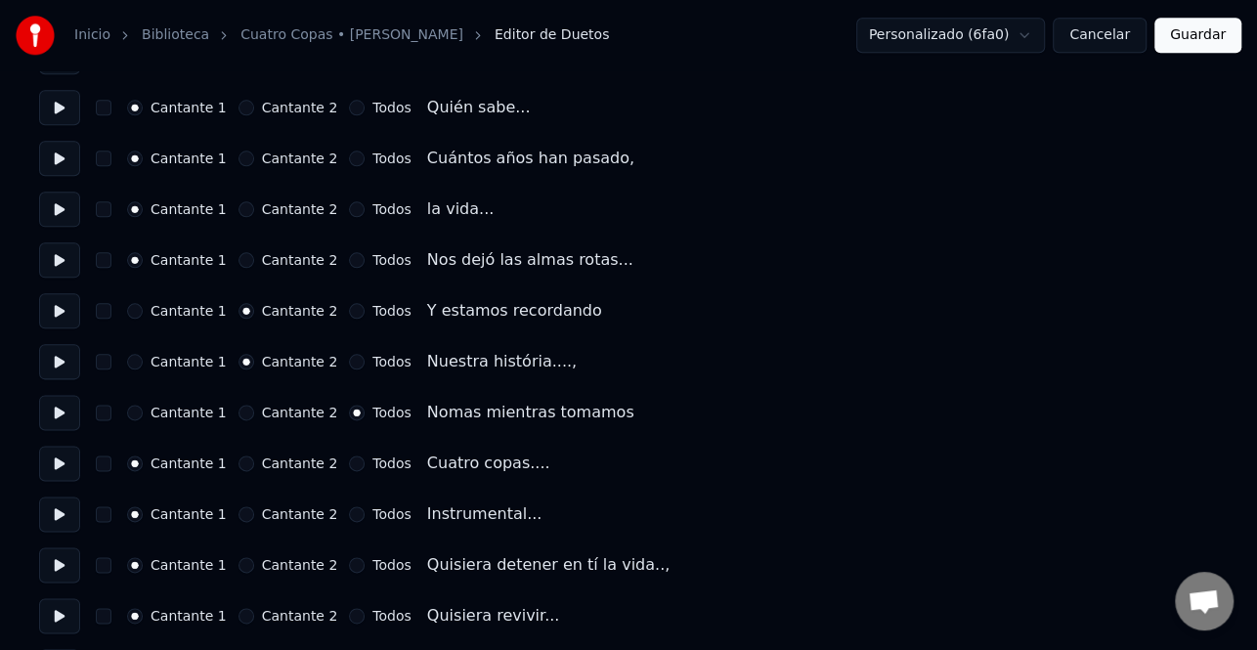
click at [61, 469] on button at bounding box center [59, 463] width 41 height 35
click at [349, 460] on button "Todos" at bounding box center [357, 464] width 16 height 16
click at [349, 516] on button "Todos" at bounding box center [357, 514] width 16 height 16
click at [56, 560] on button at bounding box center [59, 564] width 41 height 35
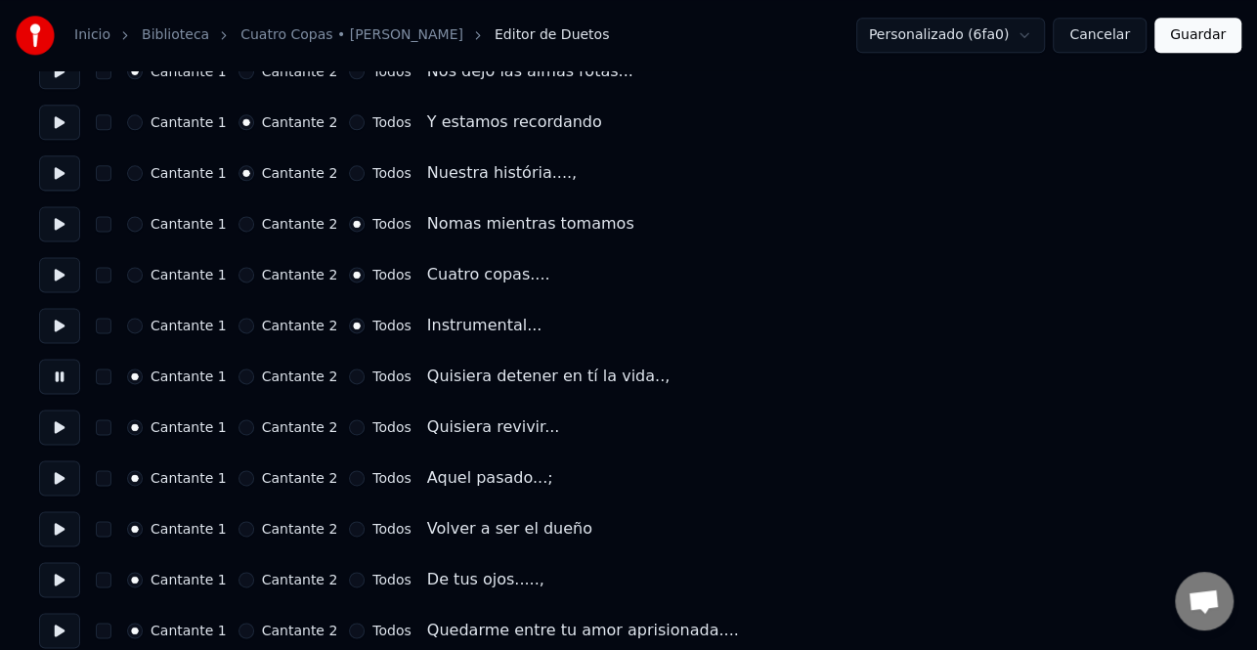
scroll to position [1466, 0]
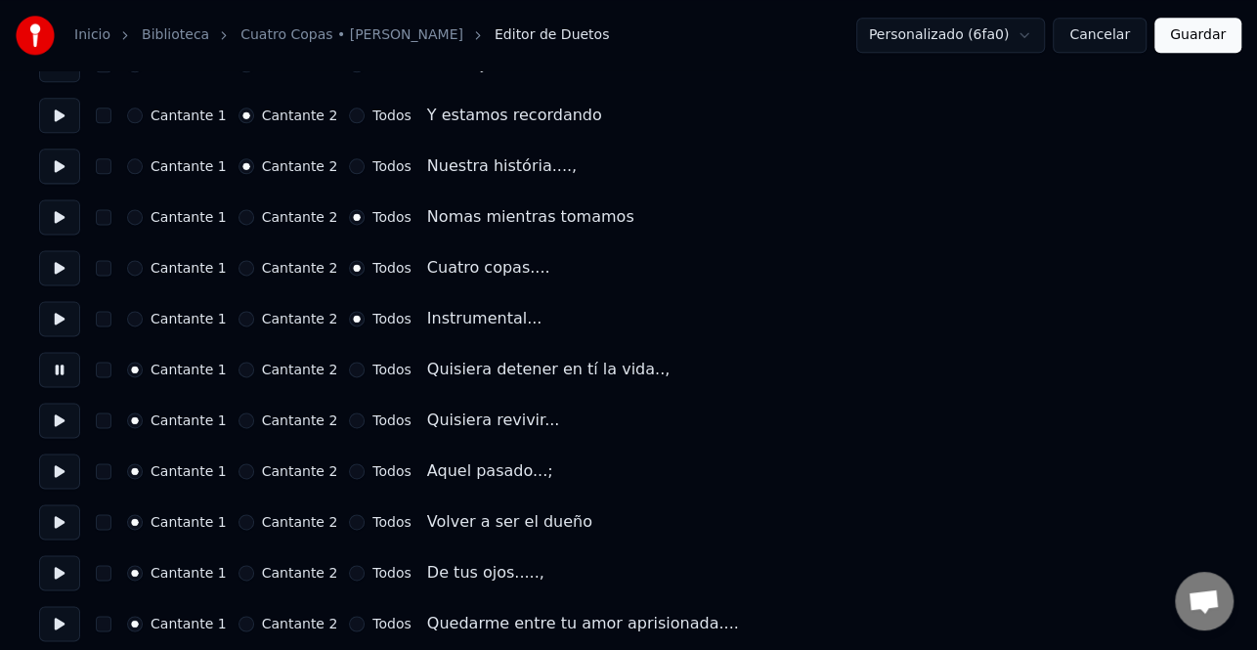
click at [239, 372] on button "Cantante 2" at bounding box center [247, 370] width 16 height 16
drag, startPoint x: 66, startPoint y: 424, endPoint x: 86, endPoint y: 424, distance: 19.6
click at [67, 424] on button at bounding box center [59, 420] width 41 height 35
click at [239, 414] on button "Cantante 2" at bounding box center [247, 421] width 16 height 16
click at [59, 474] on button at bounding box center [59, 471] width 41 height 35
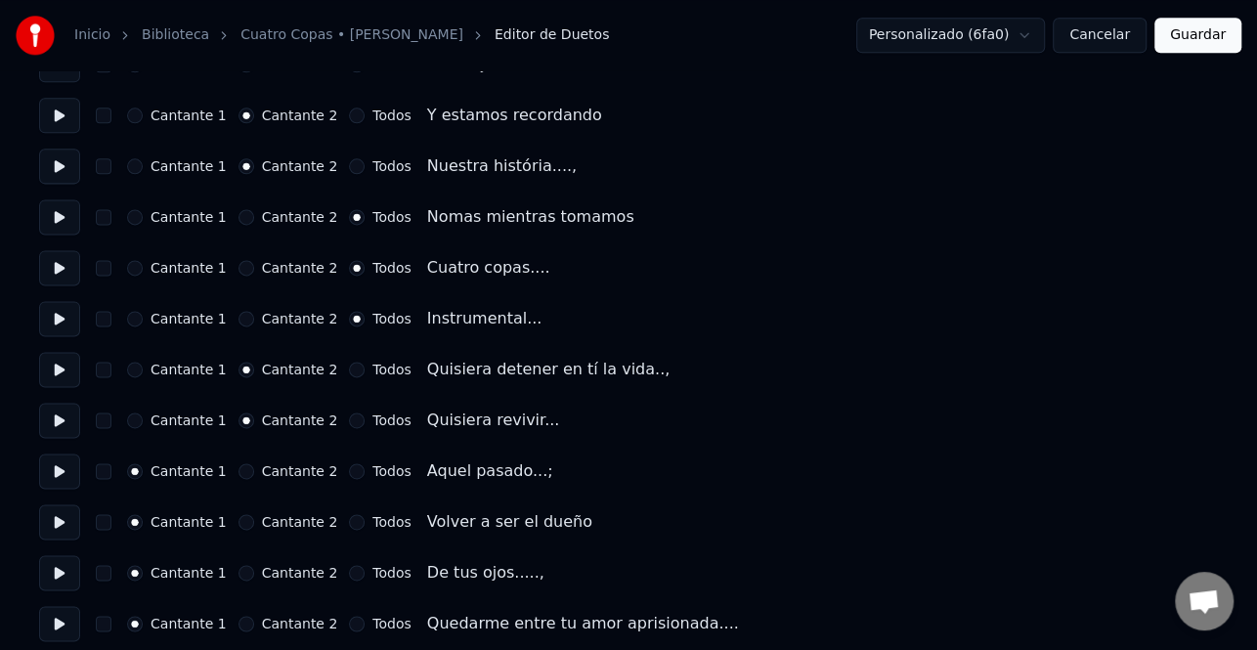
click at [239, 471] on button "Cantante 2" at bounding box center [247, 471] width 16 height 16
click at [65, 523] on button at bounding box center [59, 521] width 41 height 35
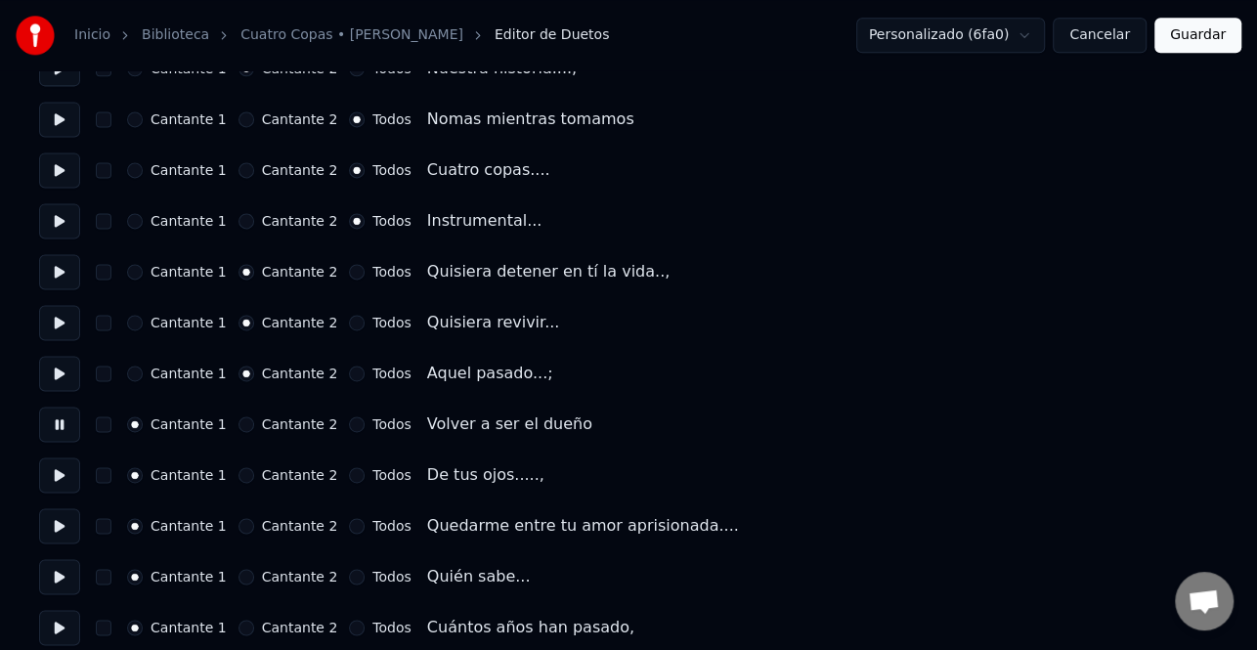
click at [63, 476] on button at bounding box center [59, 474] width 41 height 35
click at [59, 526] on button at bounding box center [59, 525] width 41 height 35
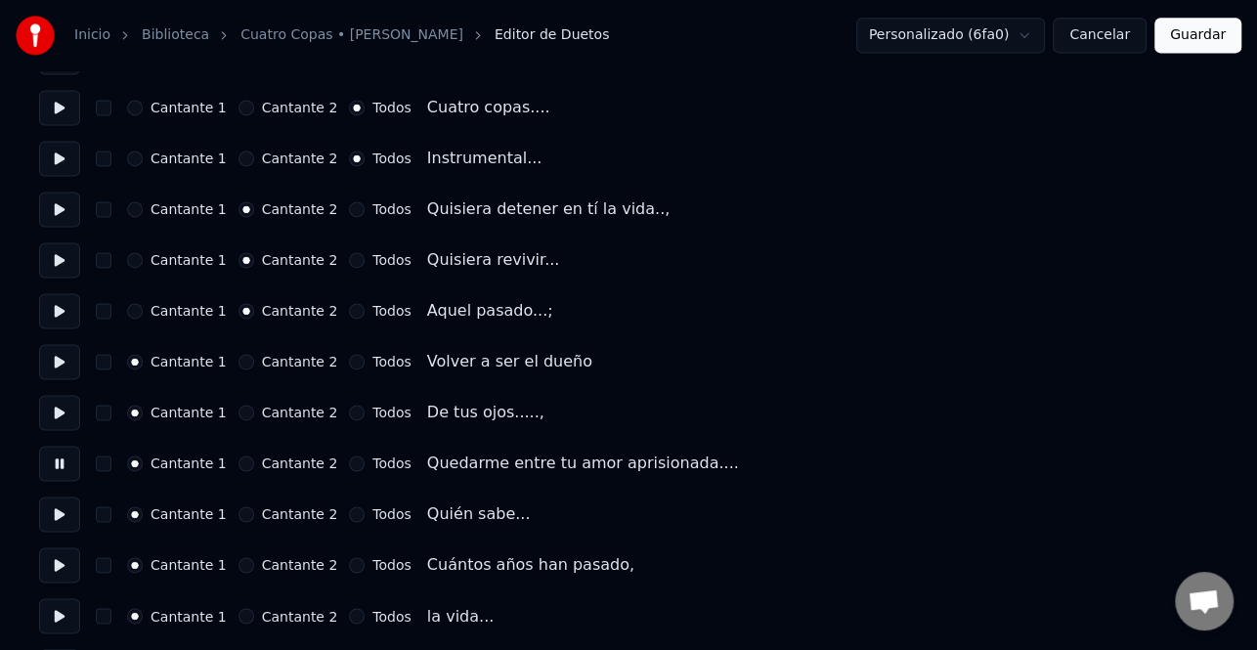
scroll to position [1662, 0]
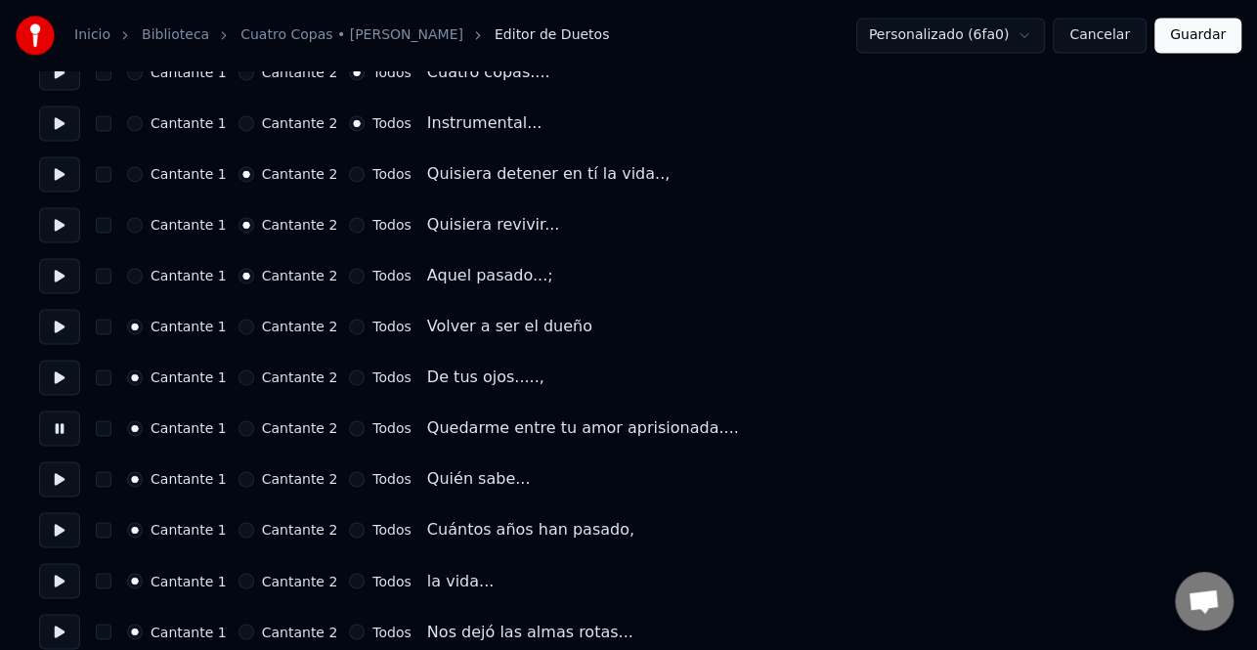
click at [61, 480] on button at bounding box center [59, 478] width 41 height 35
click at [54, 540] on button at bounding box center [59, 529] width 41 height 35
click at [55, 579] on button at bounding box center [59, 580] width 41 height 35
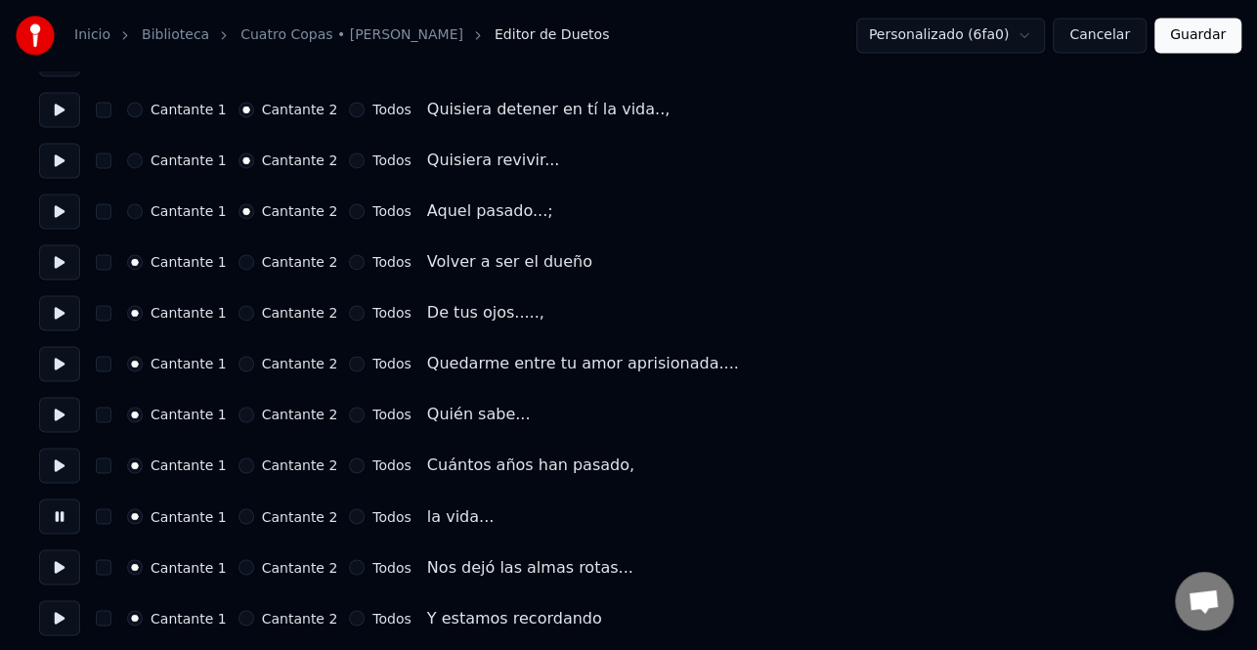
scroll to position [1857, 0]
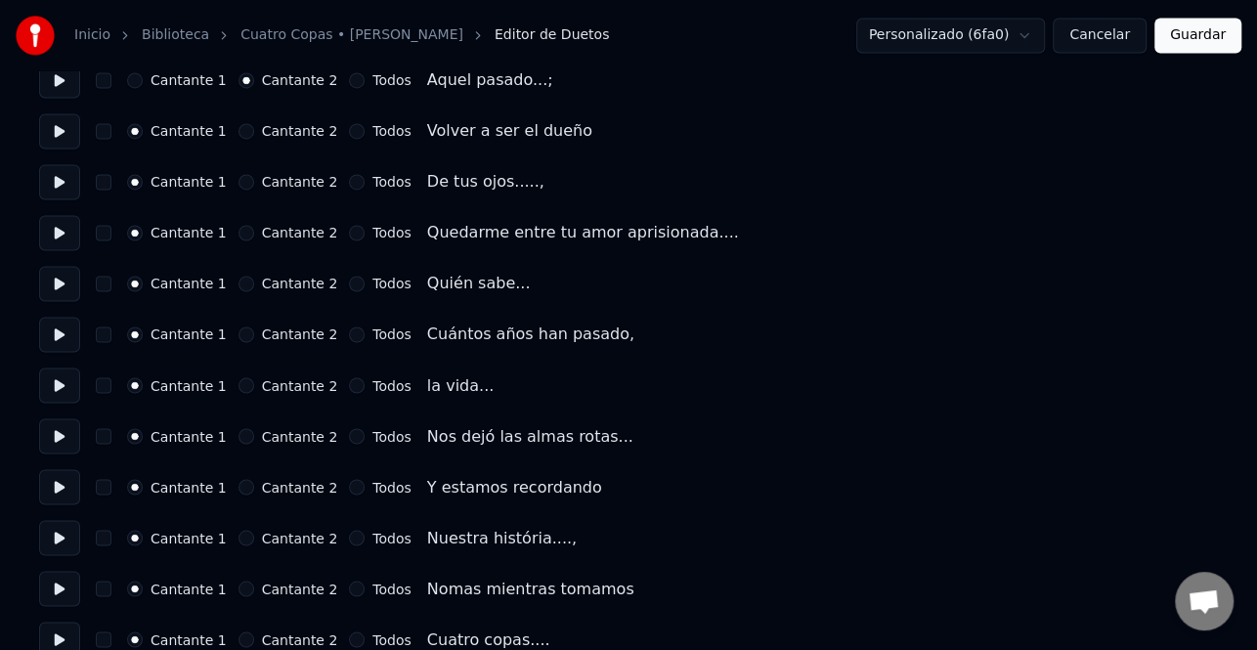
click at [65, 438] on button at bounding box center [59, 435] width 41 height 35
click at [60, 489] on button at bounding box center [59, 486] width 41 height 35
click at [240, 481] on button "Cantante 2" at bounding box center [247, 487] width 16 height 16
click at [65, 528] on button at bounding box center [59, 537] width 41 height 35
click at [239, 537] on button "Cantante 2" at bounding box center [247, 538] width 16 height 16
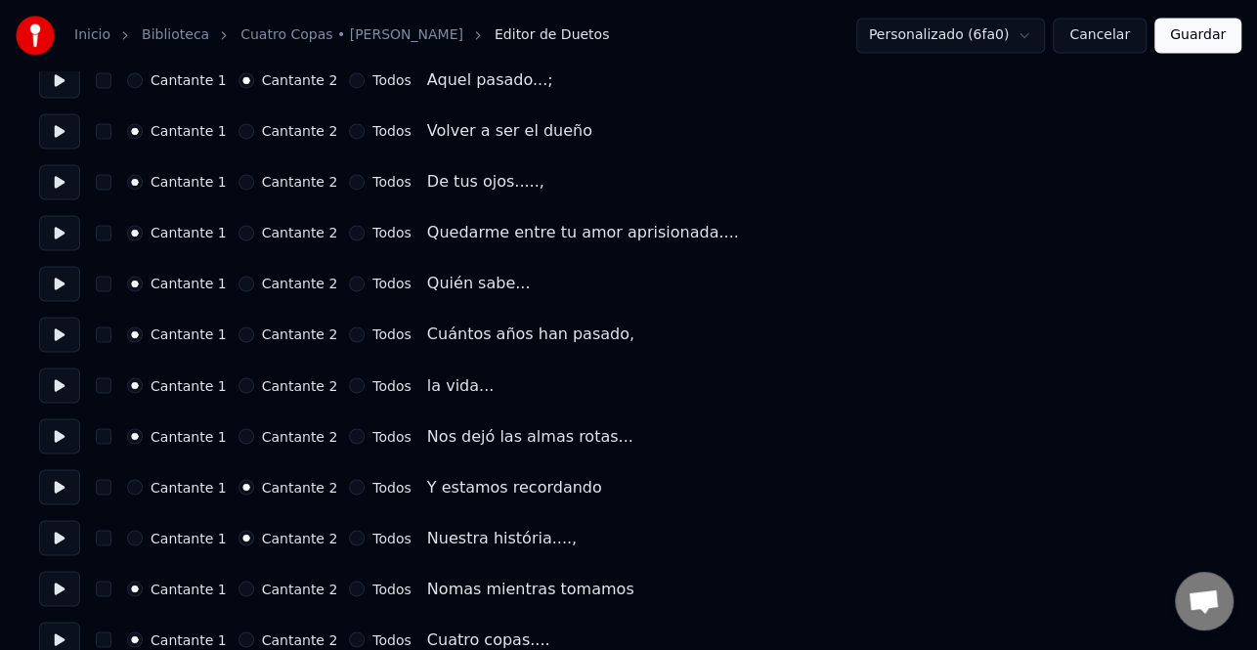
drag, startPoint x: 57, startPoint y: 578, endPoint x: 89, endPoint y: 591, distance: 35.0
click at [59, 582] on button at bounding box center [59, 588] width 41 height 35
click at [349, 587] on button "Todos" at bounding box center [357, 589] width 16 height 16
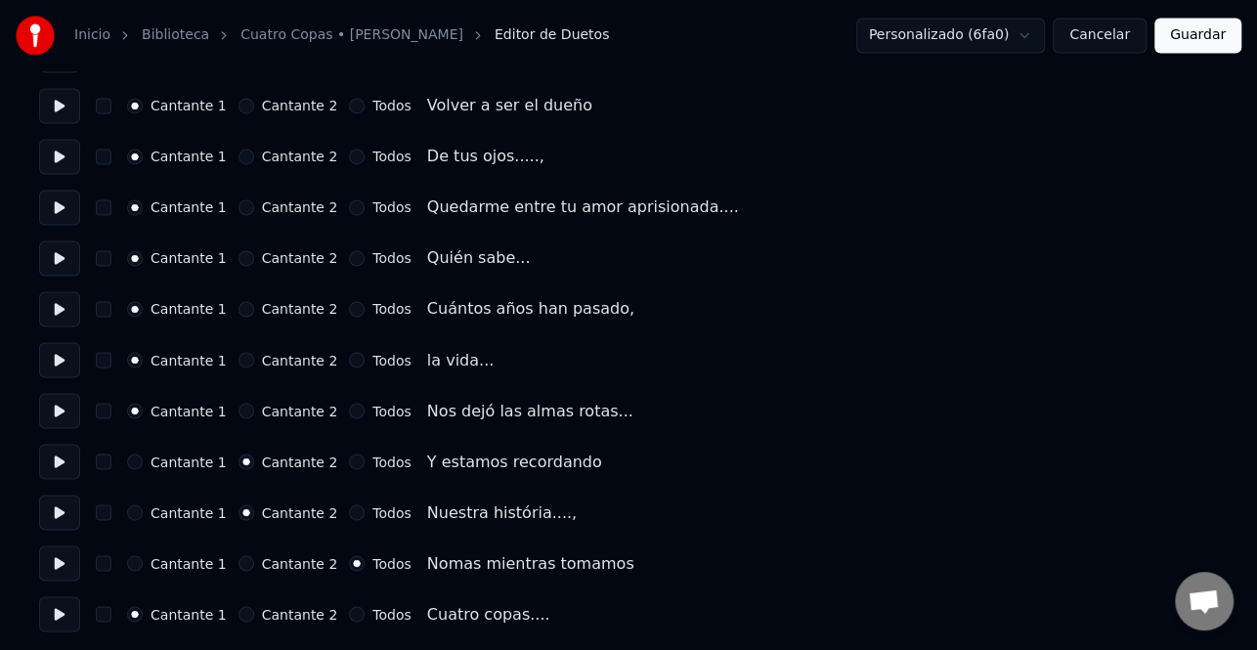
click at [349, 613] on button "Todos" at bounding box center [357, 614] width 16 height 16
click at [66, 608] on button at bounding box center [59, 613] width 41 height 35
click at [1191, 34] on button "Guardar" at bounding box center [1197, 35] width 87 height 35
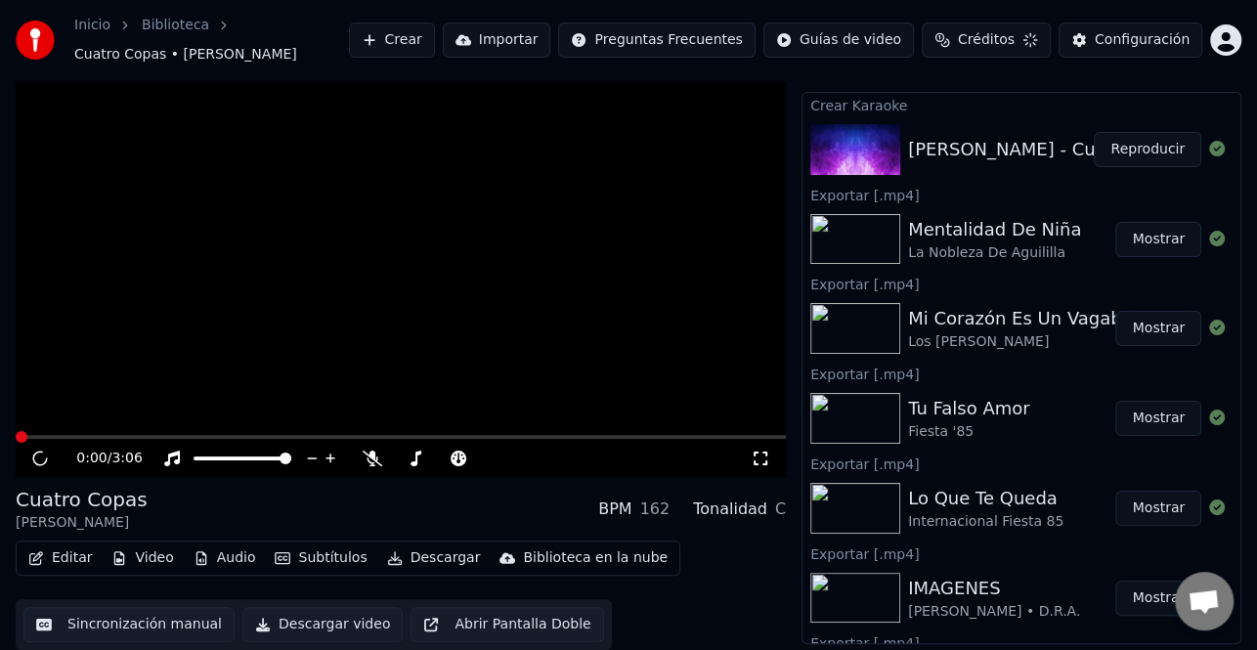
scroll to position [35, 0]
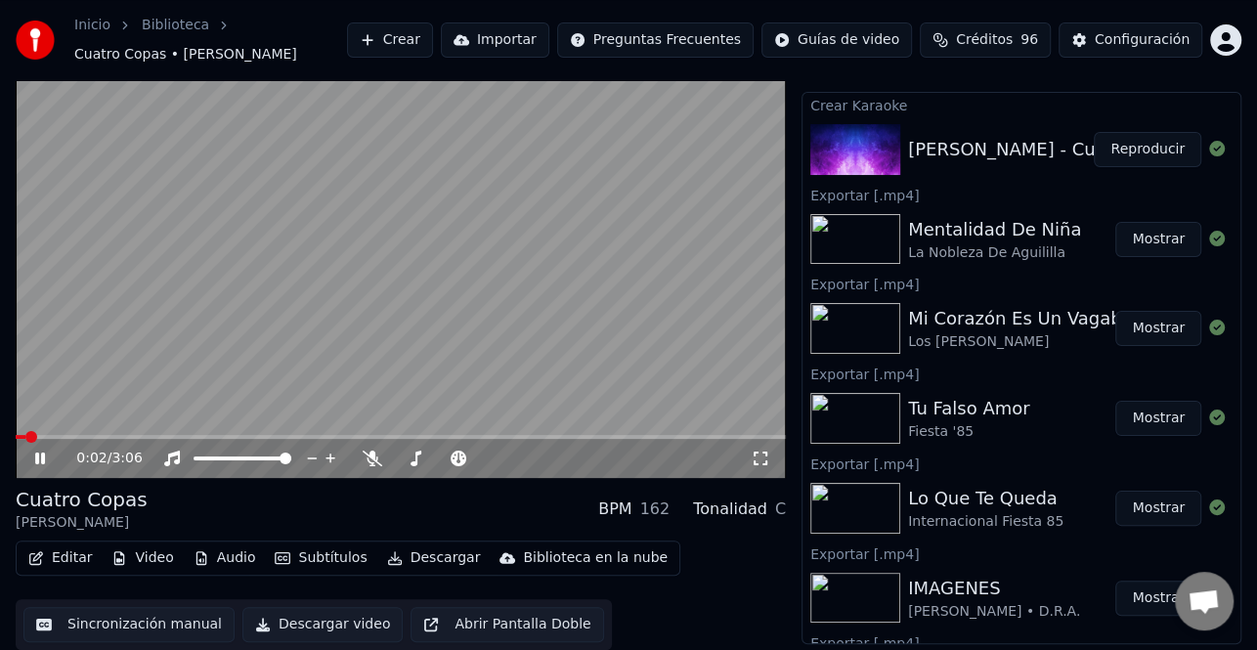
click at [139, 431] on video at bounding box center [401, 261] width 770 height 433
click at [140, 435] on span at bounding box center [401, 437] width 770 height 4
click at [36, 460] on icon at bounding box center [40, 459] width 12 height 14
click at [43, 456] on icon at bounding box center [40, 459] width 10 height 12
click at [1123, 38] on div "Configuración" at bounding box center [1142, 40] width 95 height 20
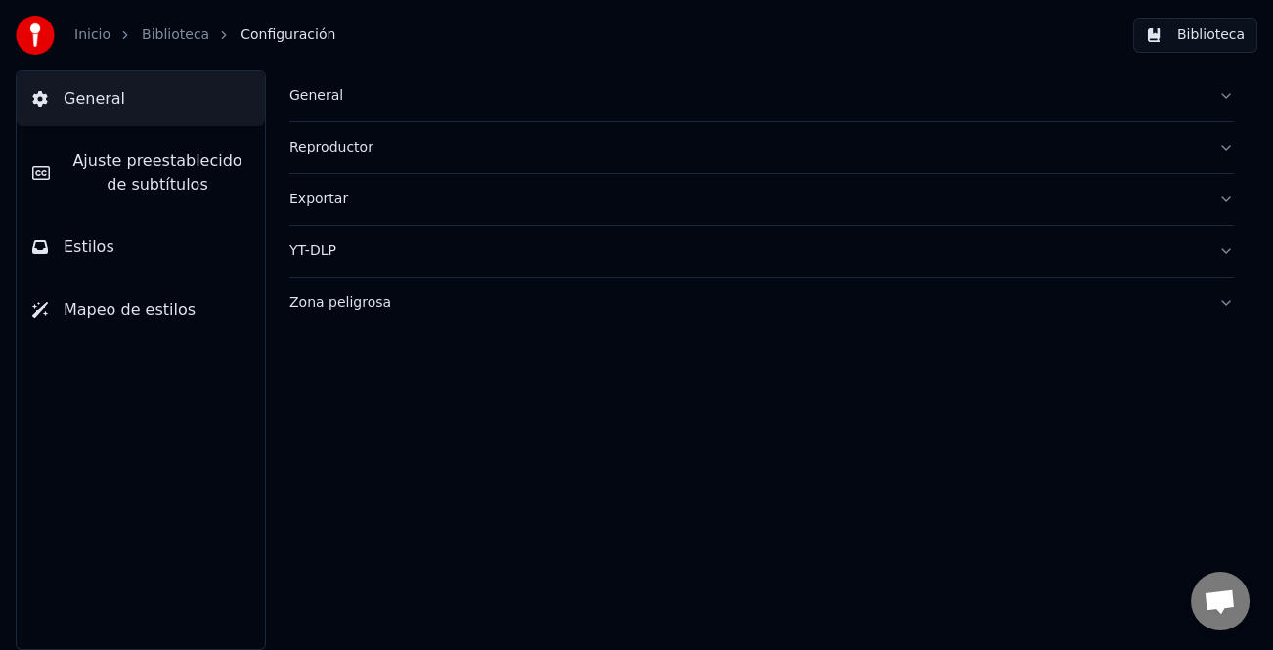
click at [167, 170] on span "Ajuste preestablecido de subtítulos" at bounding box center [157, 173] width 184 height 47
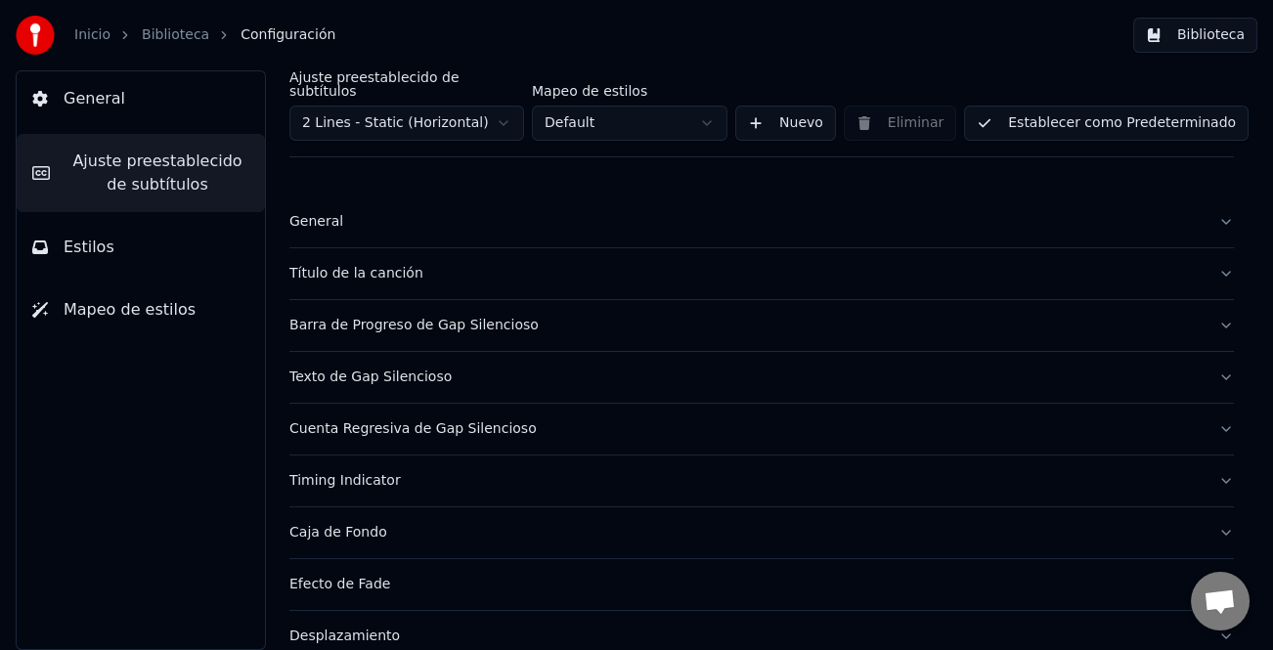
click at [357, 264] on div "Título de la canción" at bounding box center [745, 274] width 913 height 20
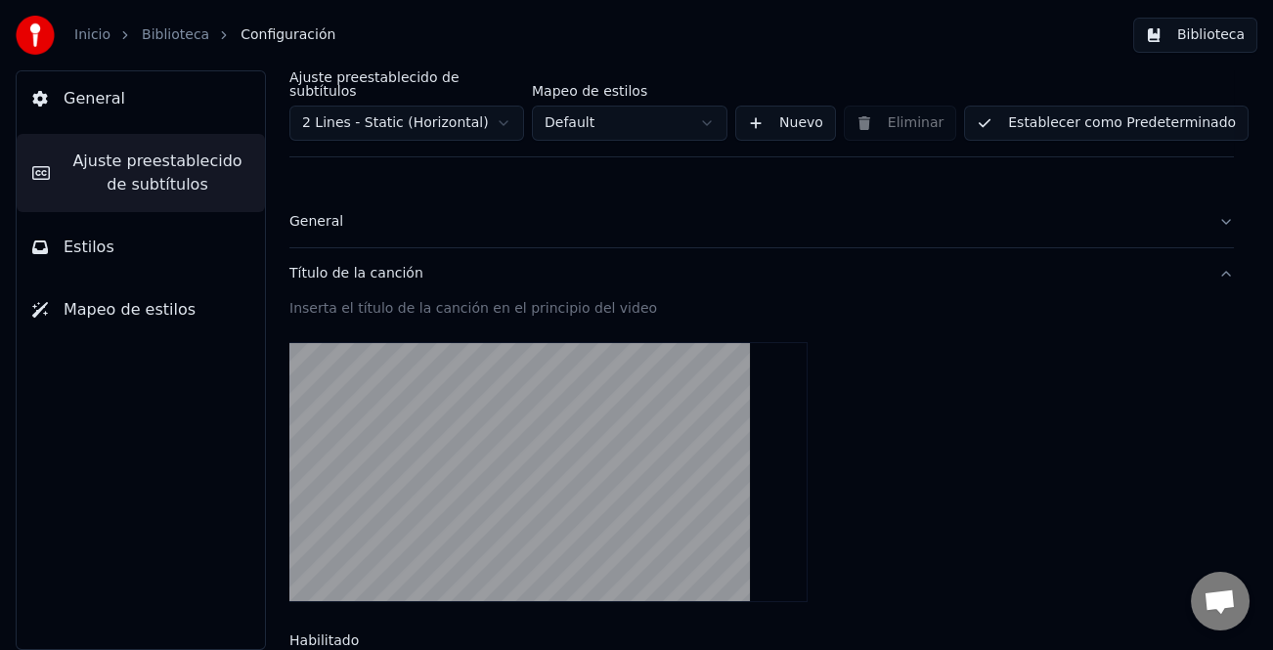
click at [109, 257] on button "Estilos" at bounding box center [141, 247] width 248 height 55
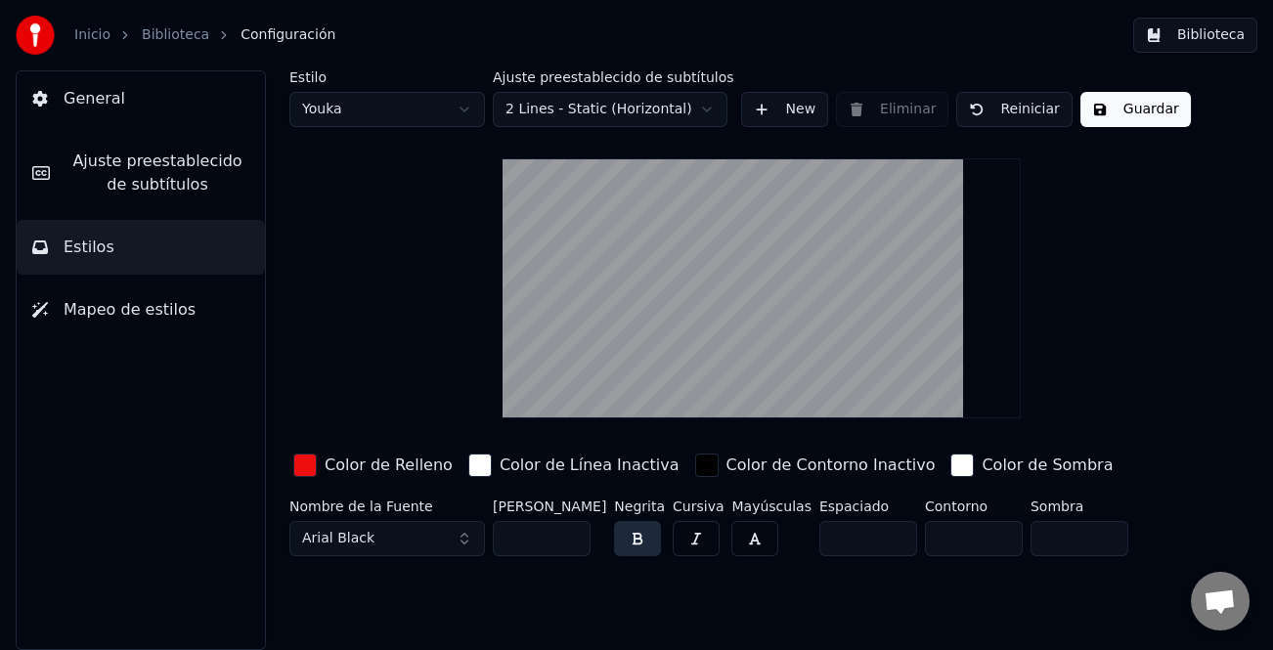
click at [161, 180] on span "Ajuste preestablecido de subtítulos" at bounding box center [157, 173] width 184 height 47
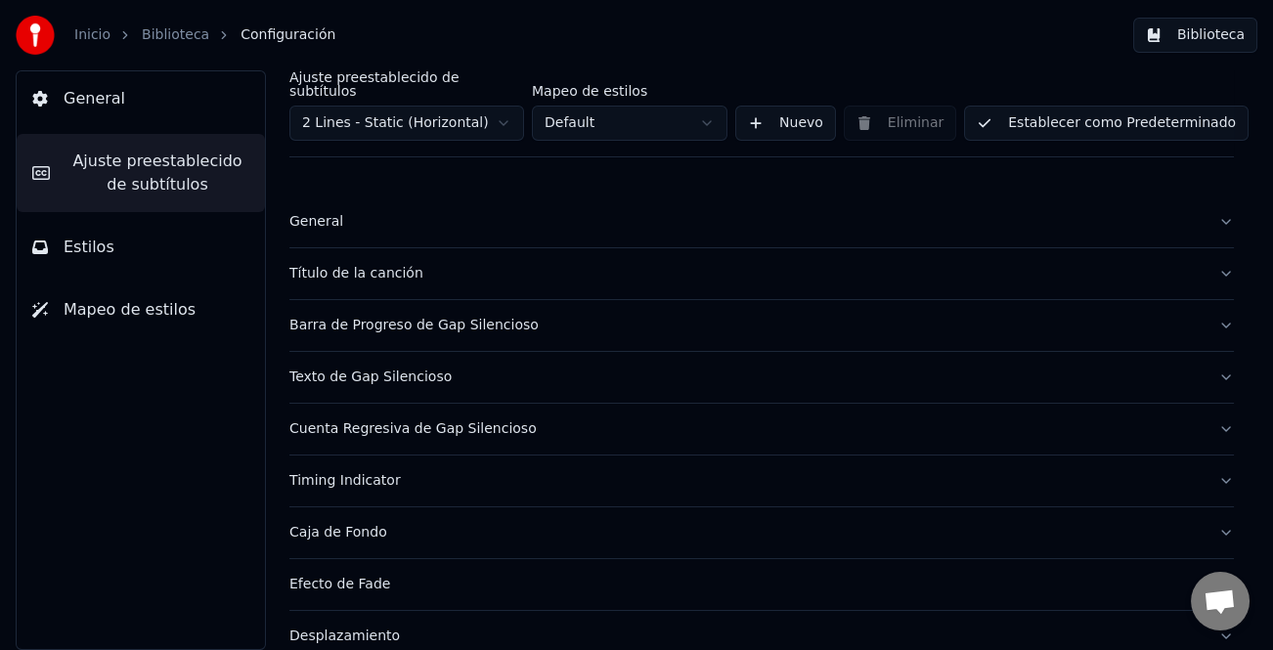
click at [327, 215] on div "General" at bounding box center [745, 222] width 913 height 20
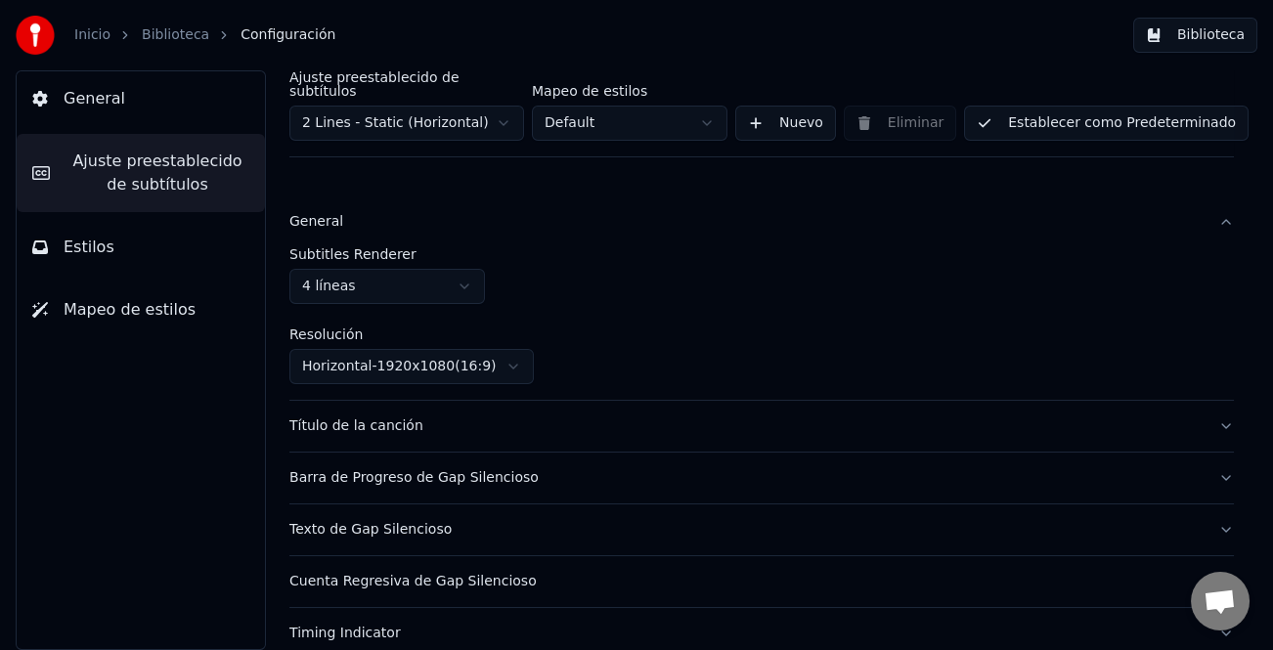
click at [327, 215] on div "General" at bounding box center [745, 222] width 913 height 20
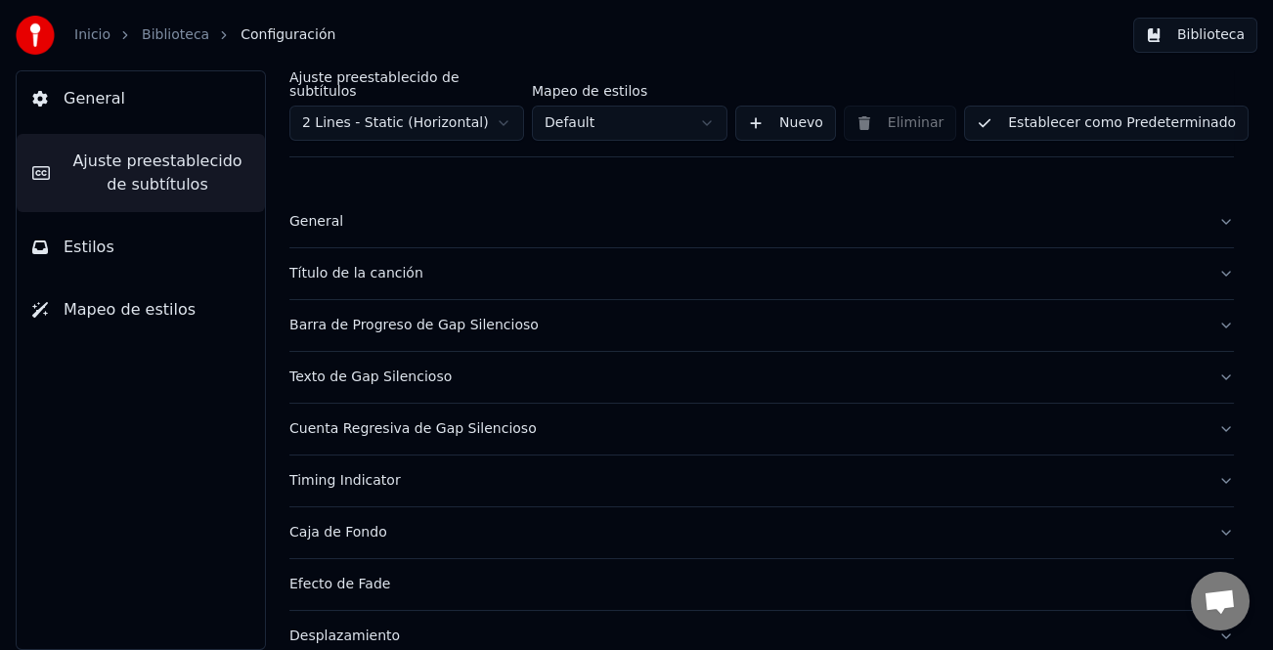
click at [450, 316] on div "Barra de Progreso de Gap Silencioso" at bounding box center [745, 326] width 913 height 20
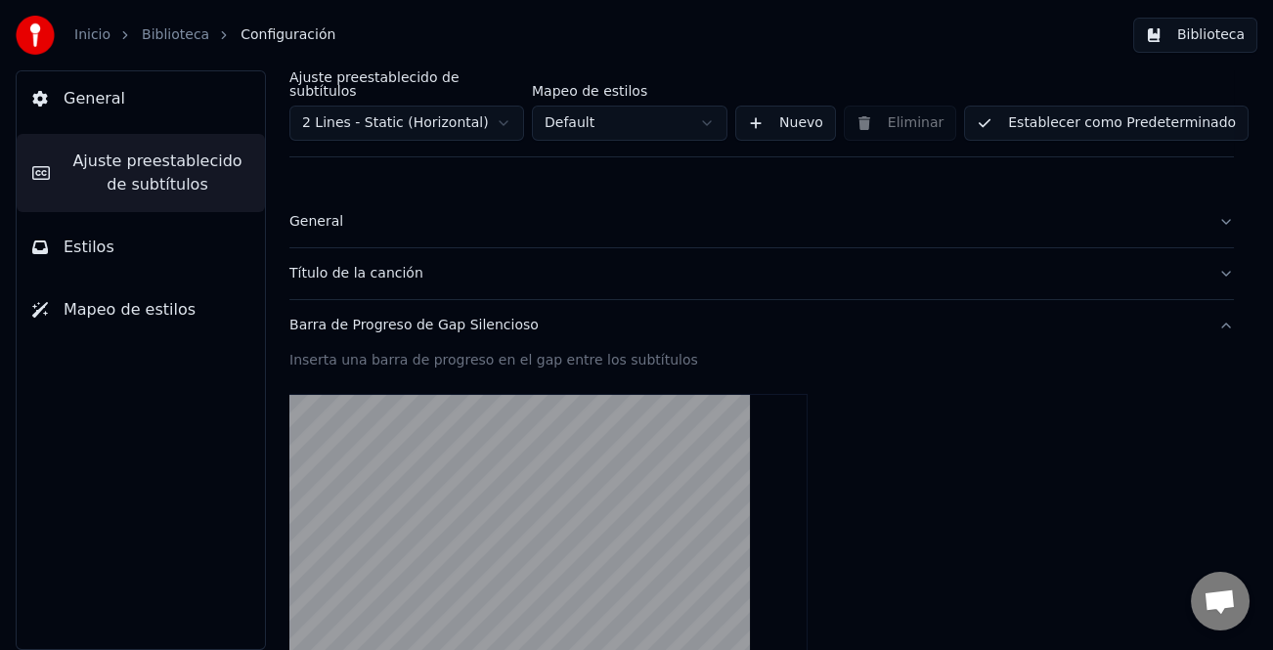
click at [450, 316] on div "Barra de Progreso de Gap Silencioso" at bounding box center [745, 326] width 913 height 20
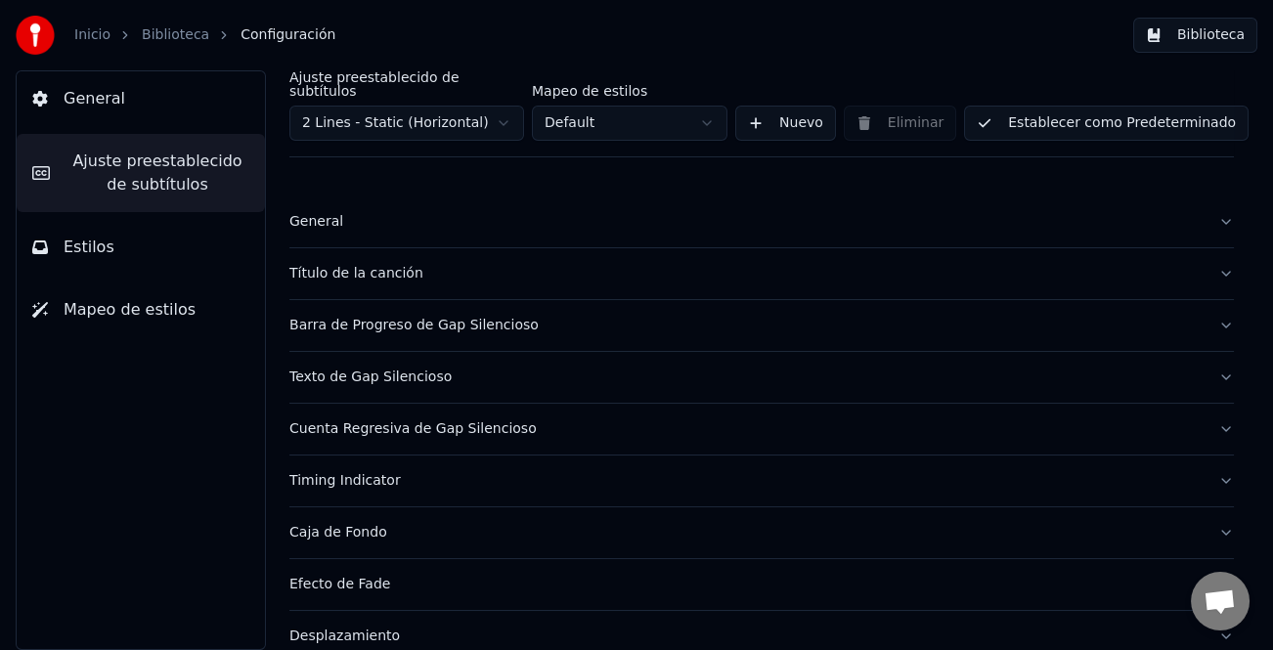
click at [450, 316] on div "Barra de Progreso de Gap Silencioso" at bounding box center [745, 326] width 913 height 20
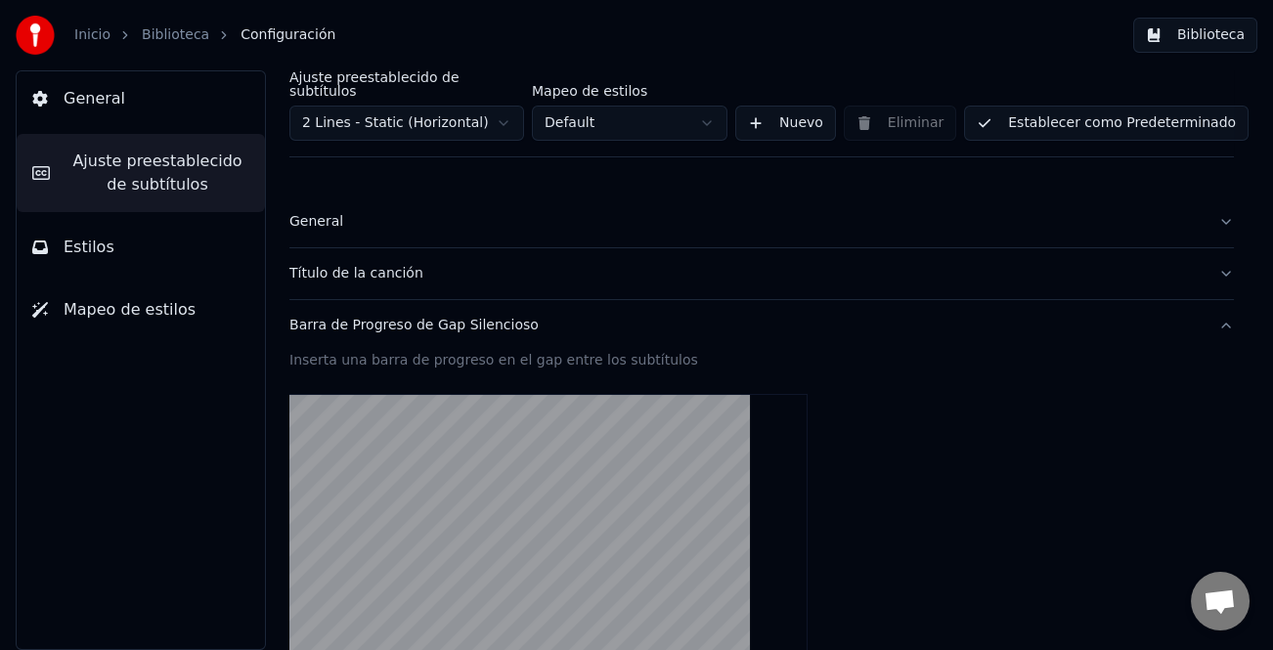
click at [394, 321] on div "Barra de Progreso de Gap Silencioso" at bounding box center [745, 326] width 913 height 20
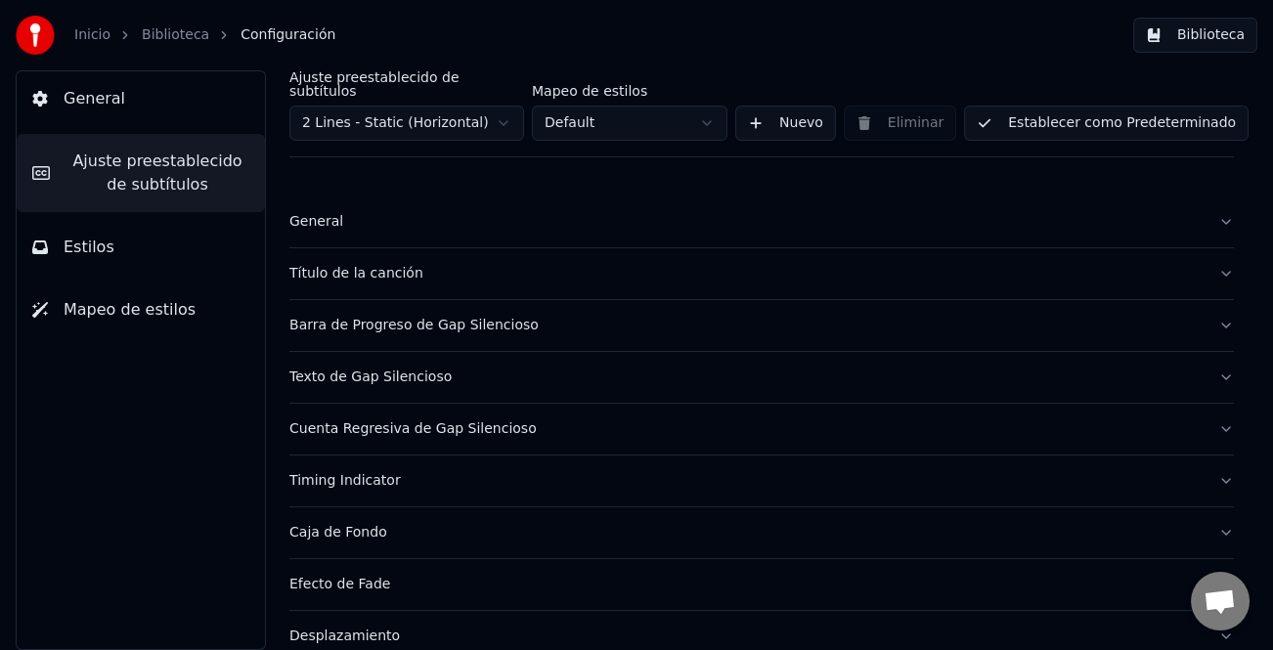
click at [436, 419] on div "Cuenta Regresiva de Gap Silencioso" at bounding box center [745, 429] width 913 height 20
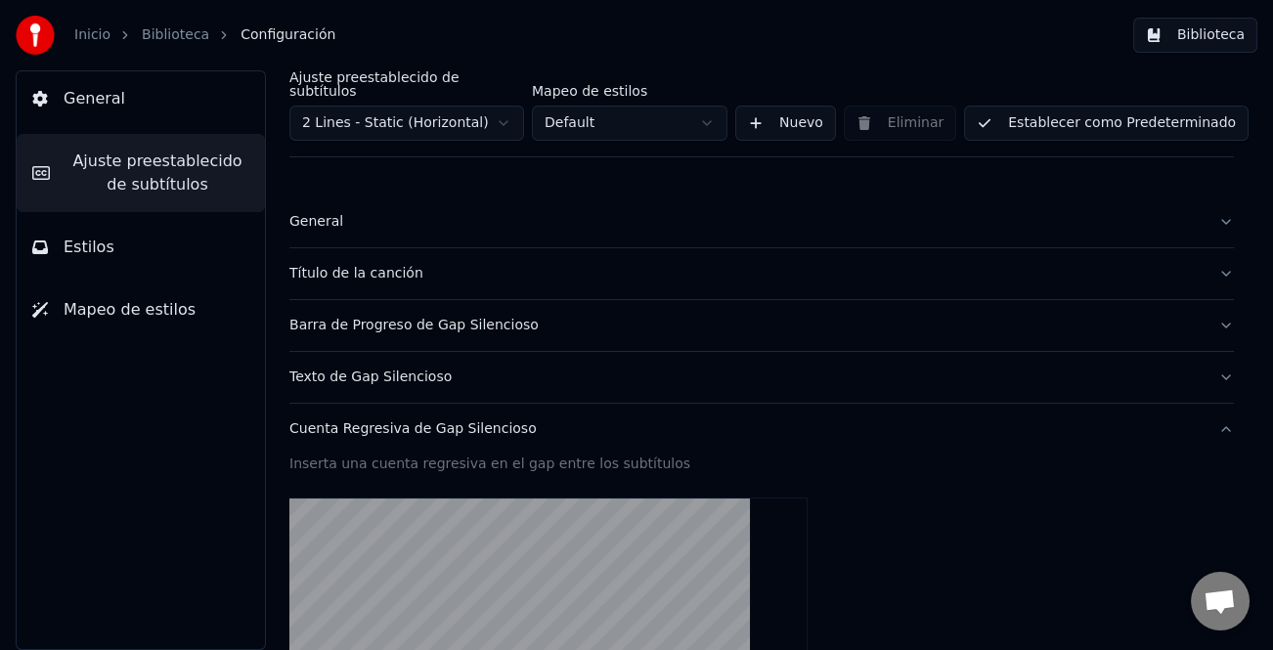
click at [299, 212] on div "General" at bounding box center [745, 222] width 913 height 20
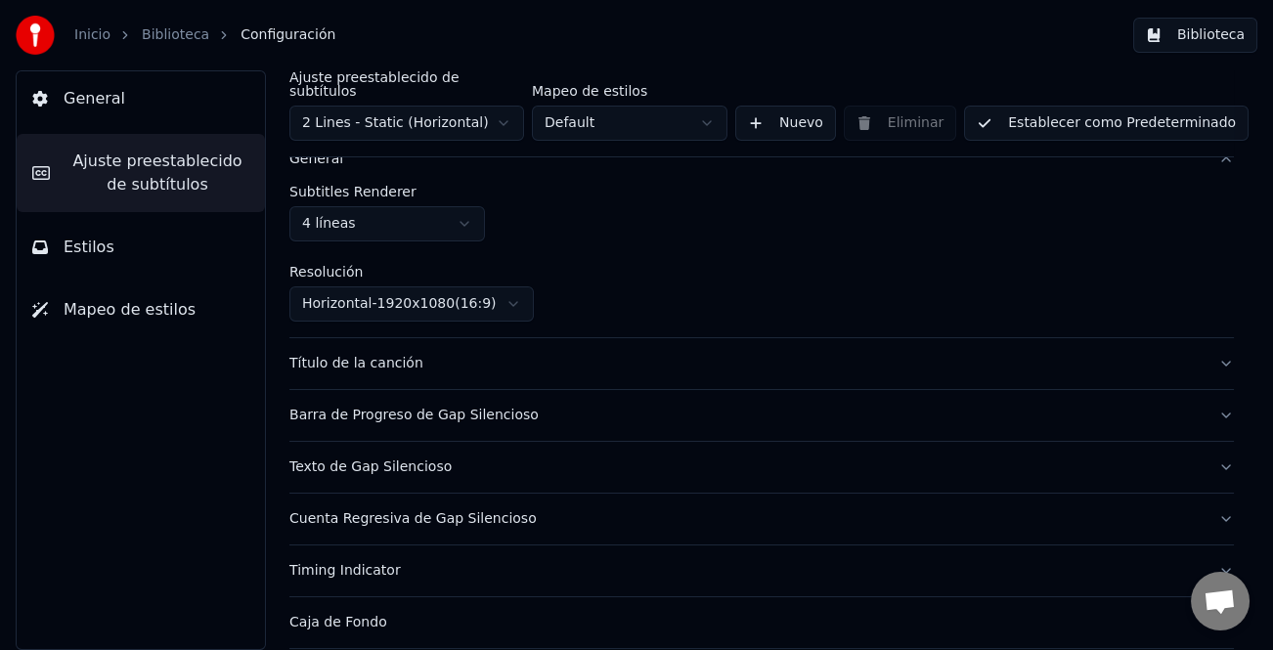
scroll to position [98, 0]
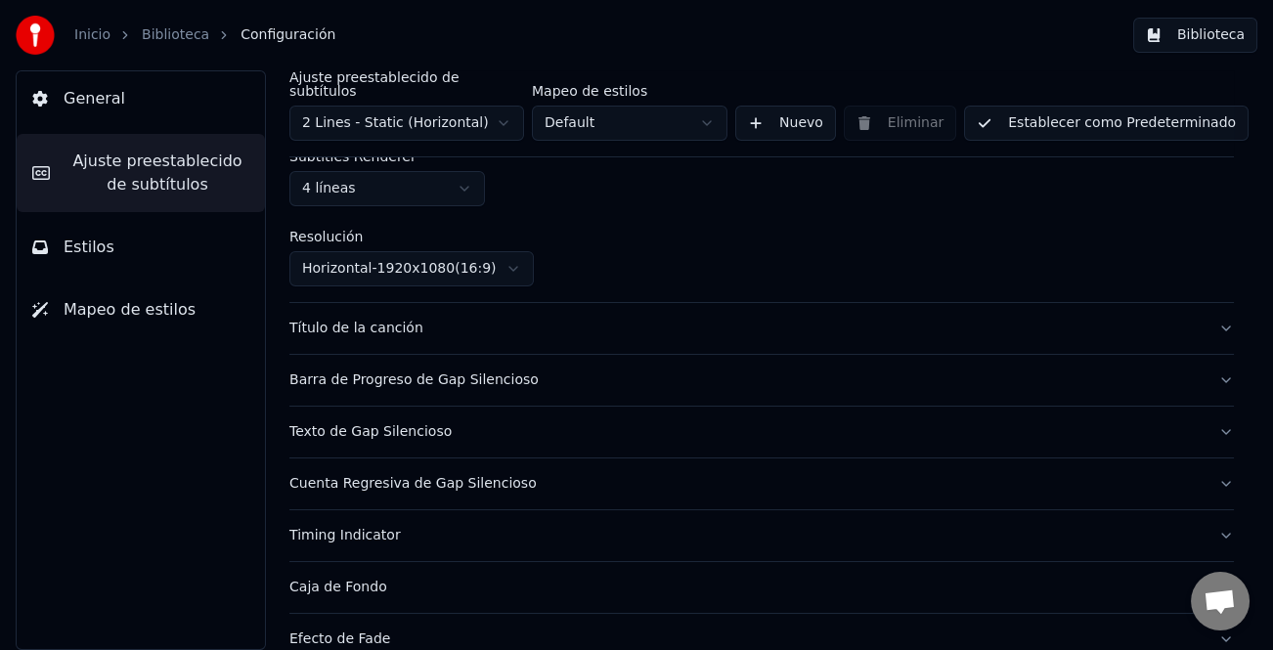
click at [384, 303] on button "Título de la canción" at bounding box center [761, 328] width 944 height 51
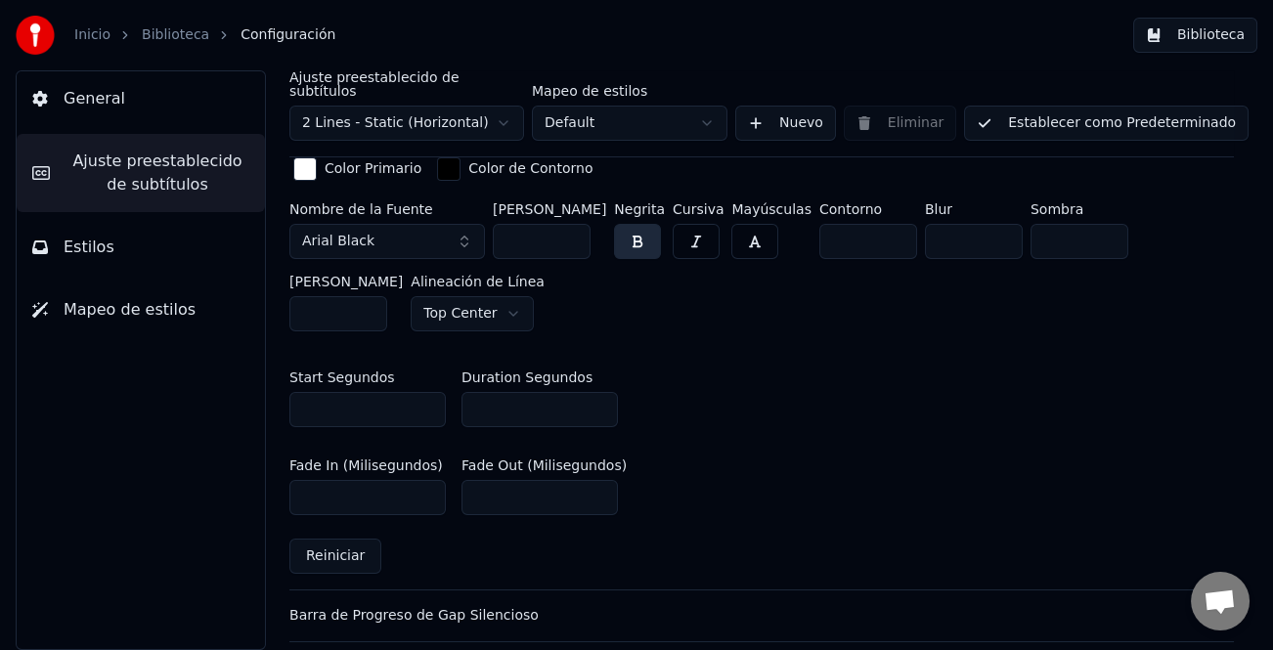
scroll to position [1075, 0]
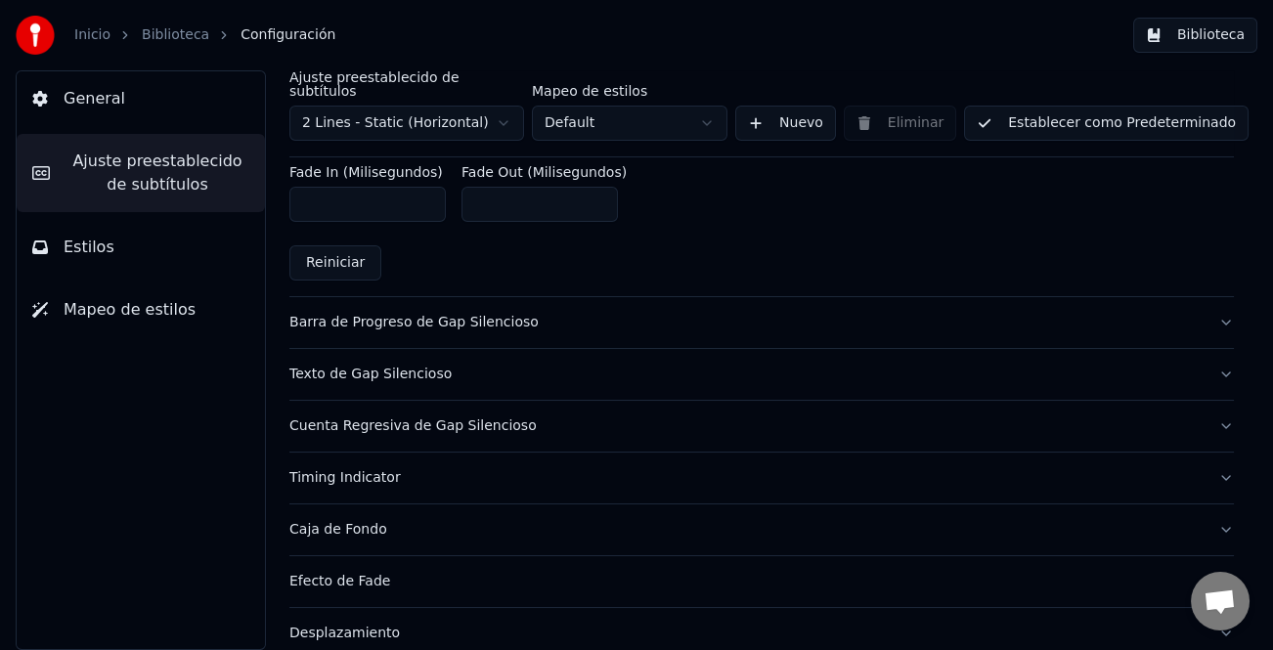
click at [469, 315] on button "Barra de Progreso de Gap Silencioso" at bounding box center [761, 322] width 944 height 51
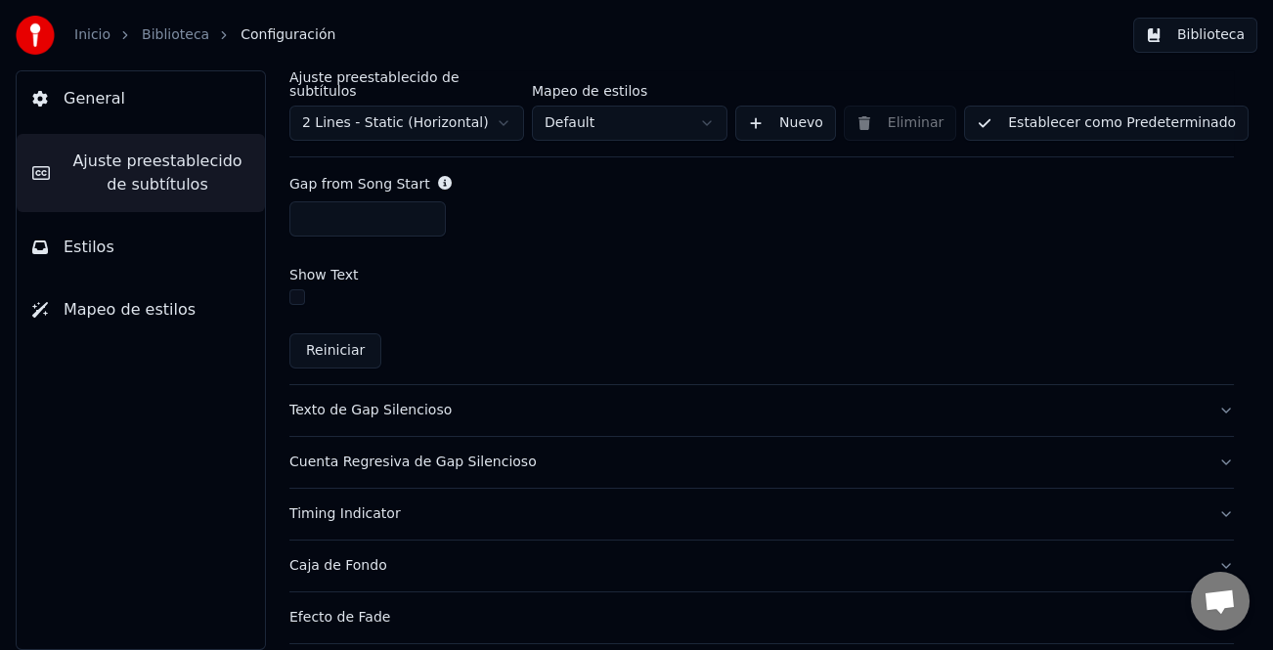
click at [413, 401] on div "Texto de Gap Silencioso" at bounding box center [745, 411] width 913 height 20
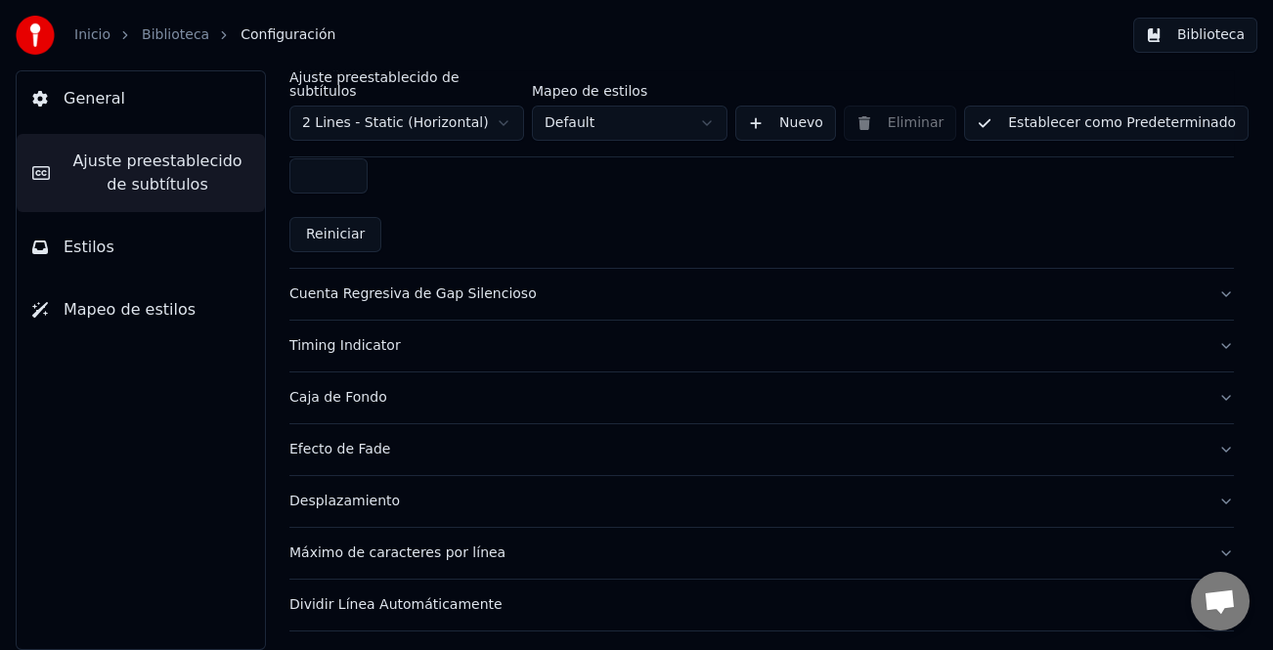
scroll to position [1006, 0]
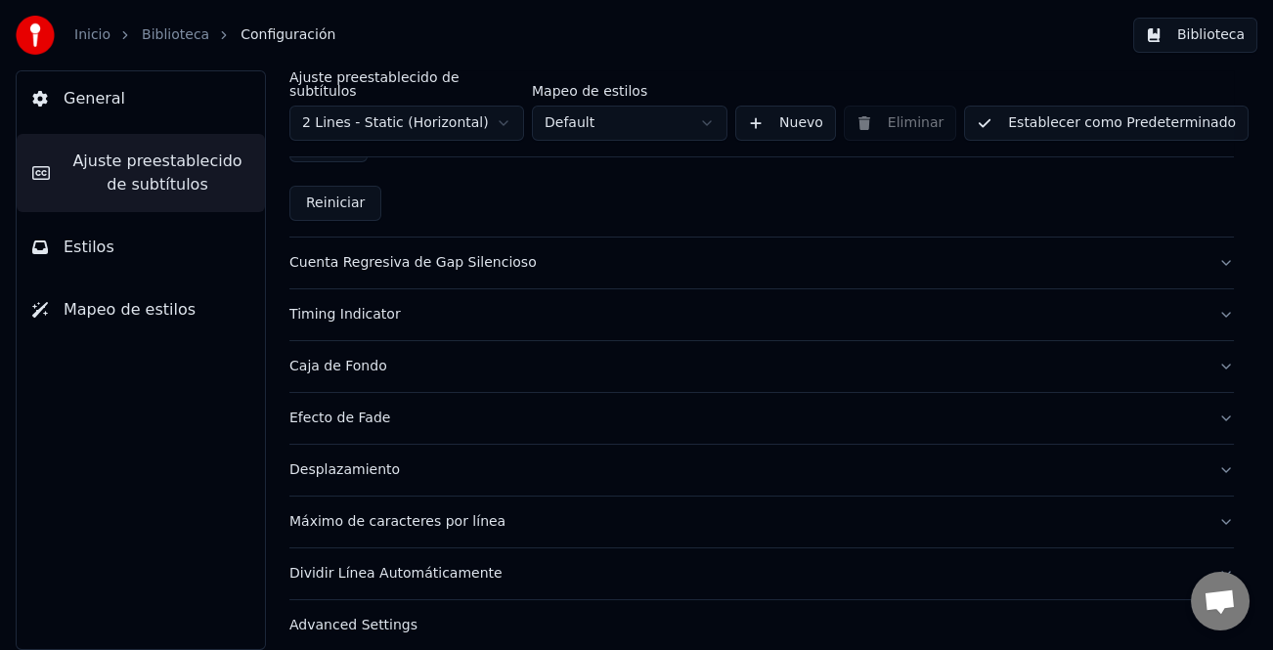
click at [137, 319] on span "Mapeo de estilos" at bounding box center [130, 309] width 132 height 23
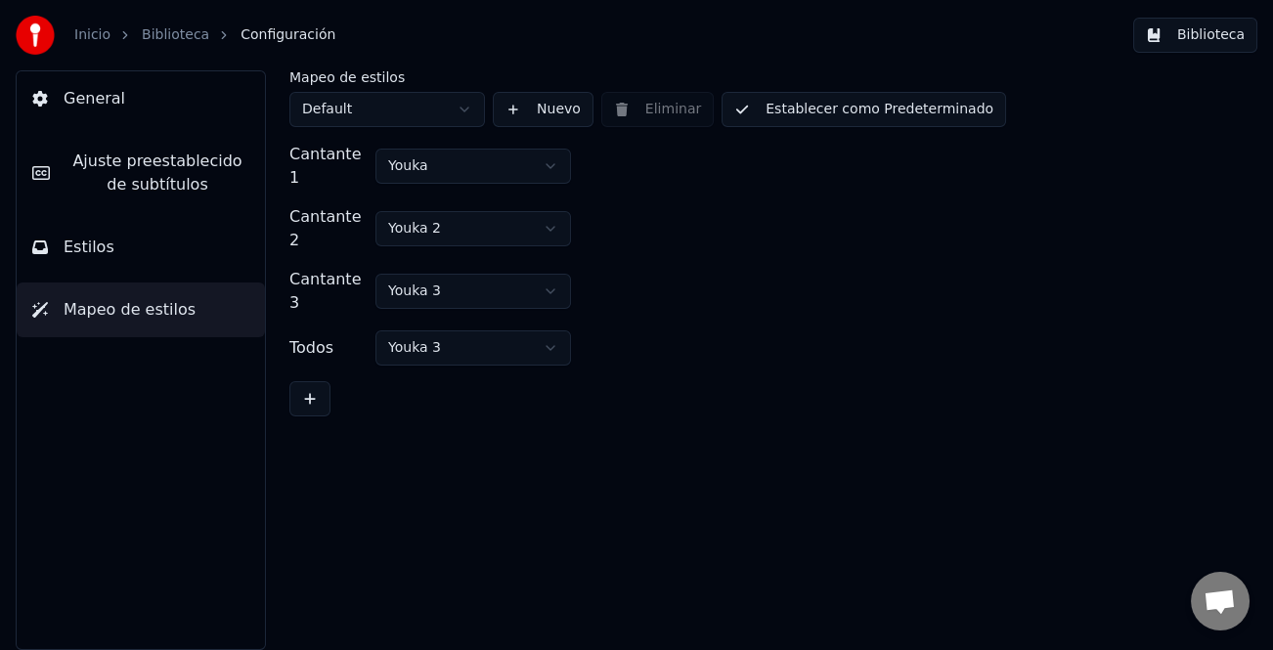
scroll to position [0, 0]
click at [131, 253] on button "Estilos" at bounding box center [141, 247] width 248 height 55
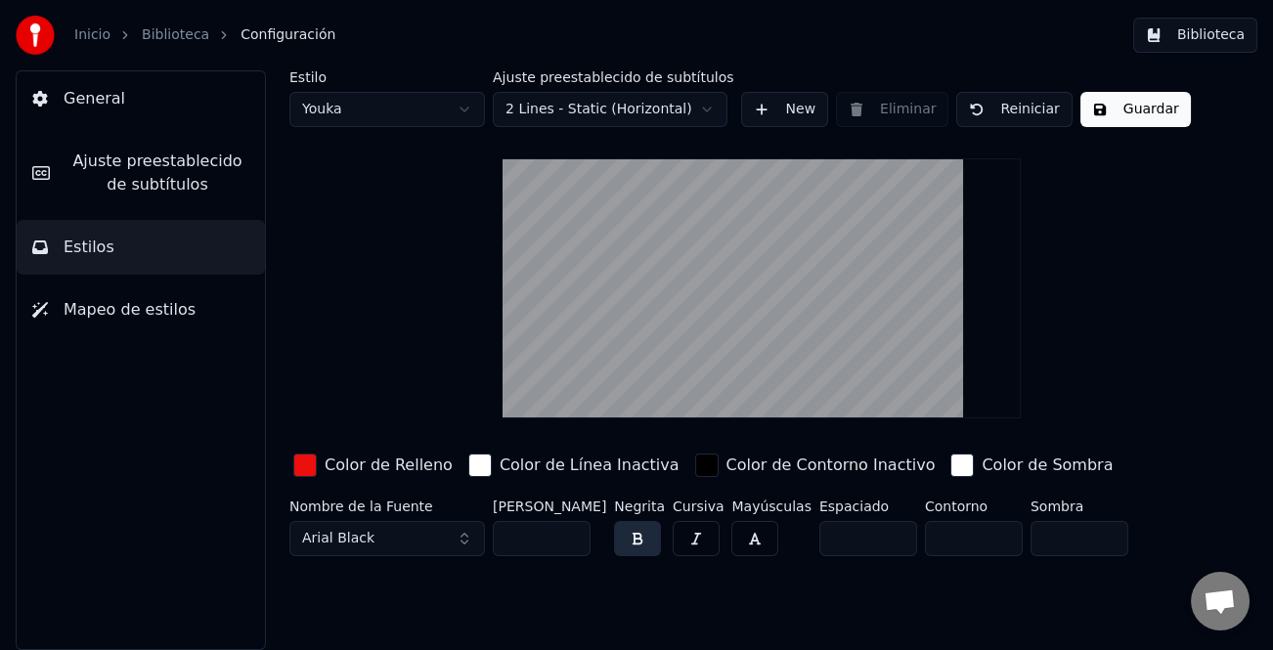
click at [156, 188] on span "Ajuste preestablecido de subtítulos" at bounding box center [157, 173] width 184 height 47
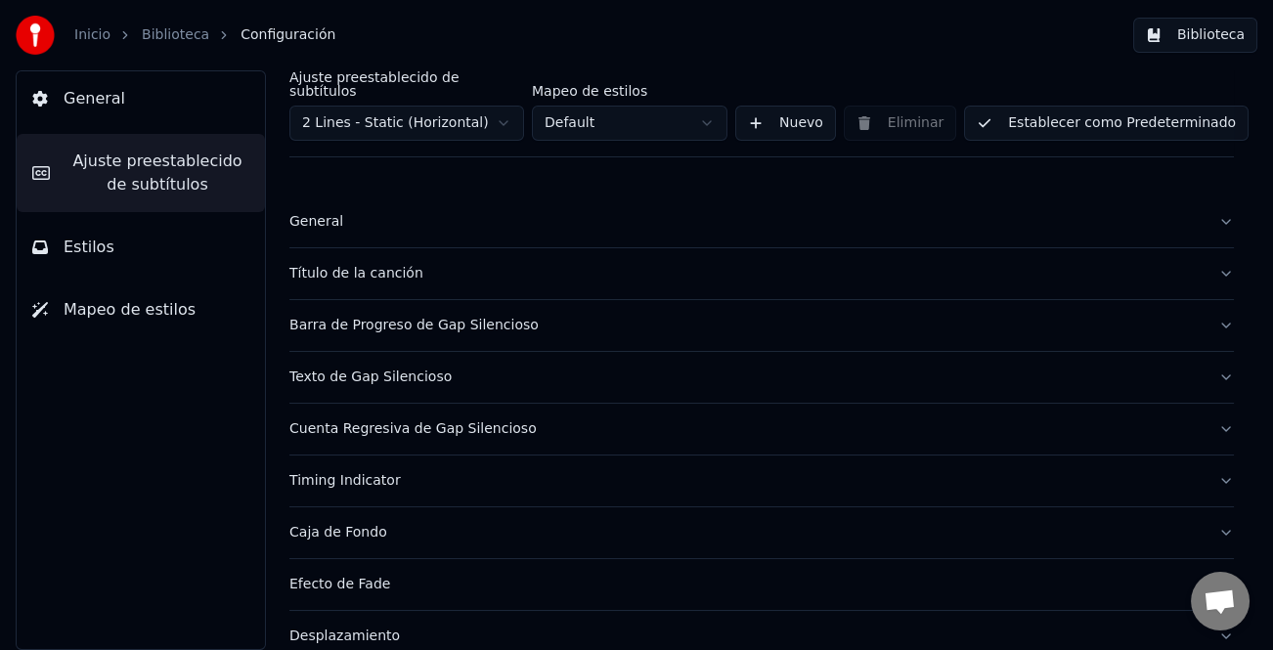
click at [346, 264] on div "Título de la canción" at bounding box center [745, 274] width 913 height 20
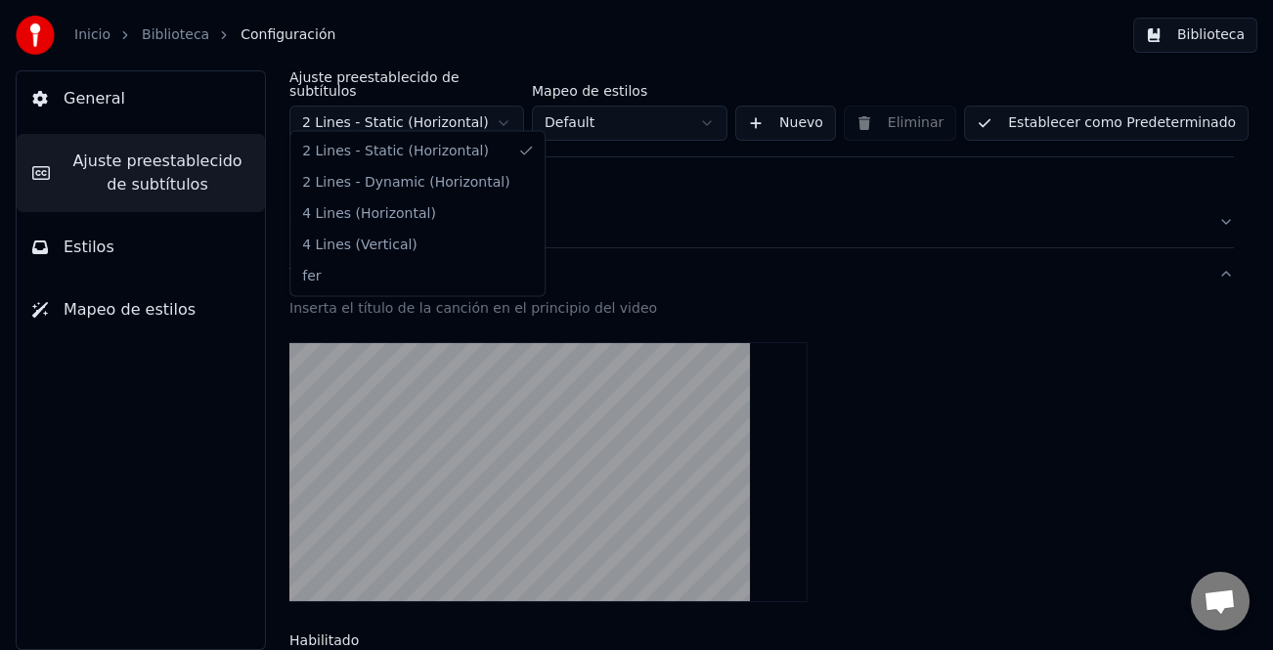
click at [493, 102] on html "Inicio Biblioteca Configuración Biblioteca General Ajuste preestablecido de sub…" at bounding box center [636, 325] width 1273 height 650
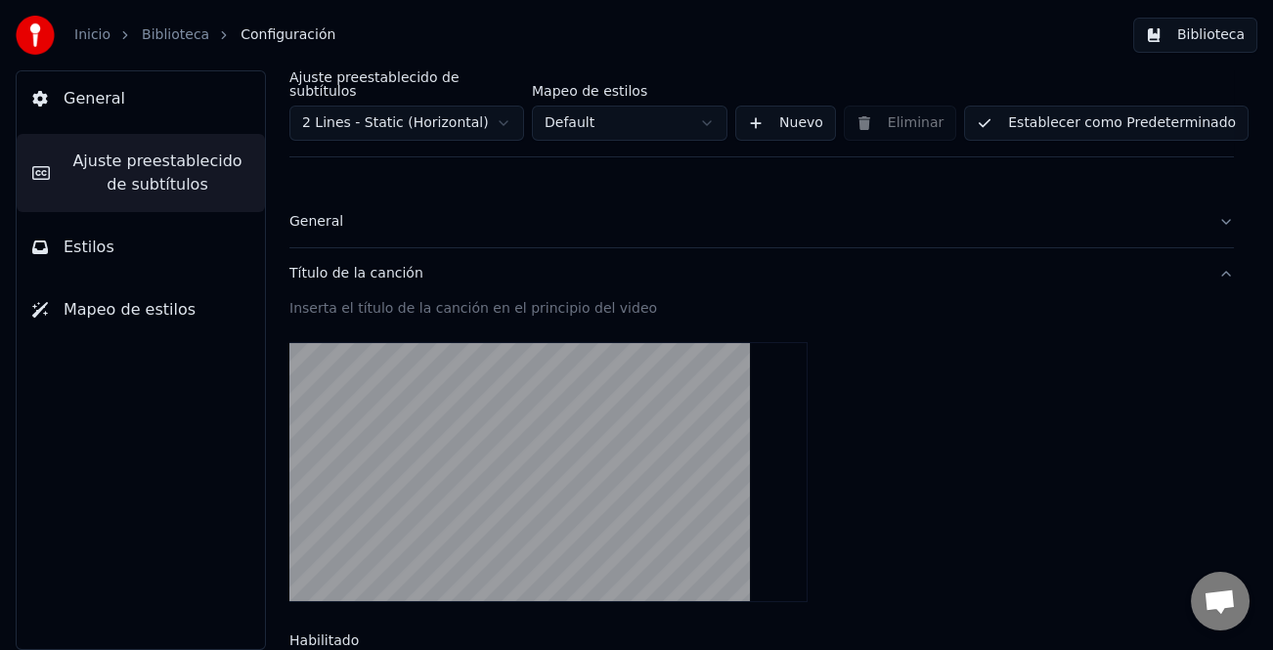
click at [493, 102] on html "Inicio Biblioteca Configuración Biblioteca General Ajuste preestablecido de sub…" at bounding box center [636, 325] width 1273 height 650
click at [178, 178] on span "Ajuste preestablecido de subtítulos" at bounding box center [157, 173] width 184 height 47
click at [169, 156] on span "Ajuste preestablecido de subtítulos" at bounding box center [157, 173] width 184 height 47
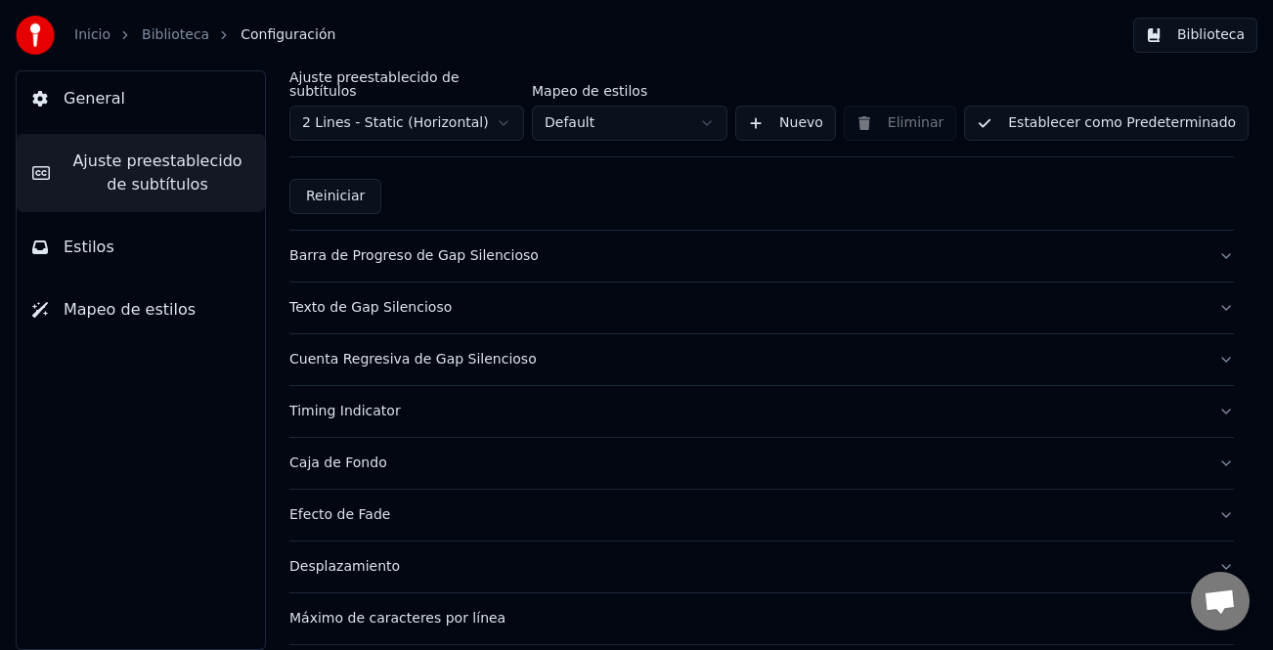
scroll to position [1173, 0]
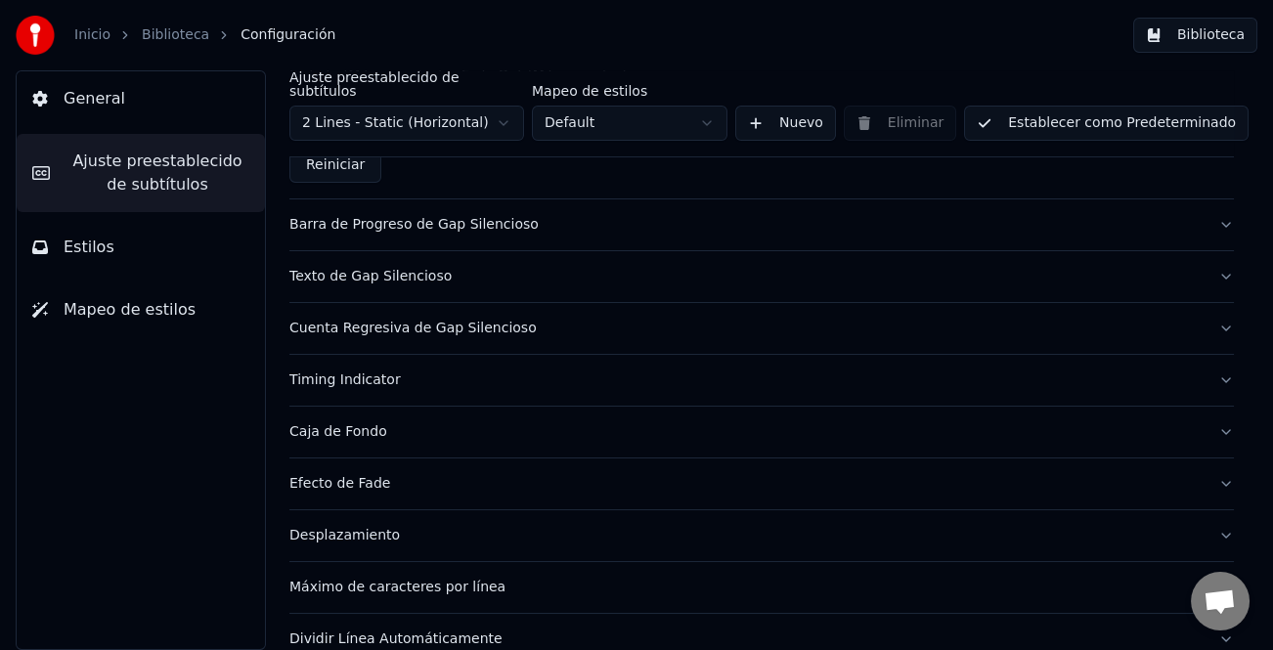
click at [493, 215] on div "Barra de Progreso de Gap Silencioso" at bounding box center [745, 225] width 913 height 20
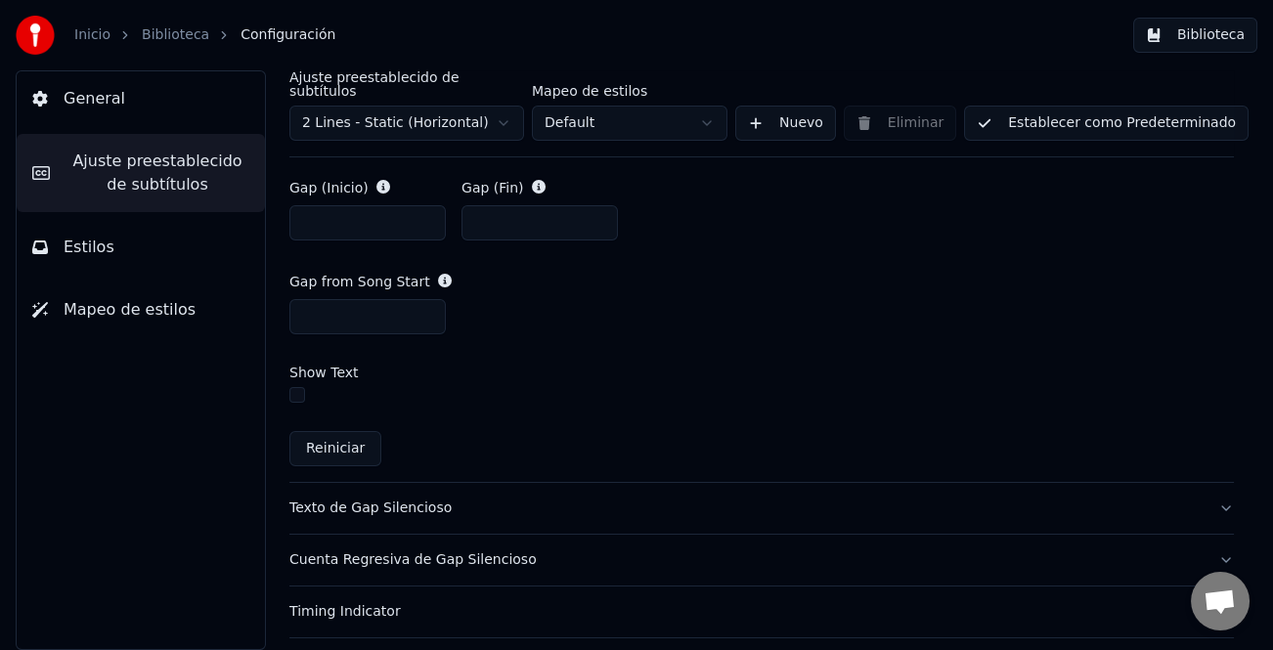
scroll to position [1075, 0]
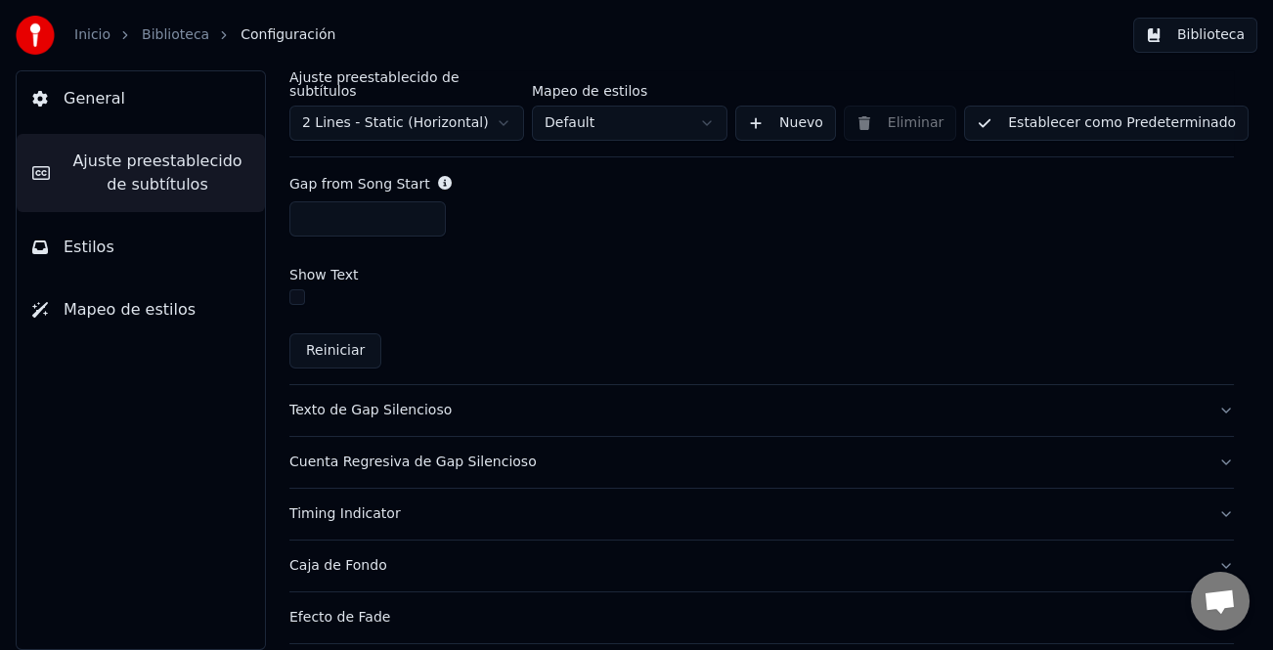
click at [364, 504] on div "Timing Indicator" at bounding box center [745, 514] width 913 height 20
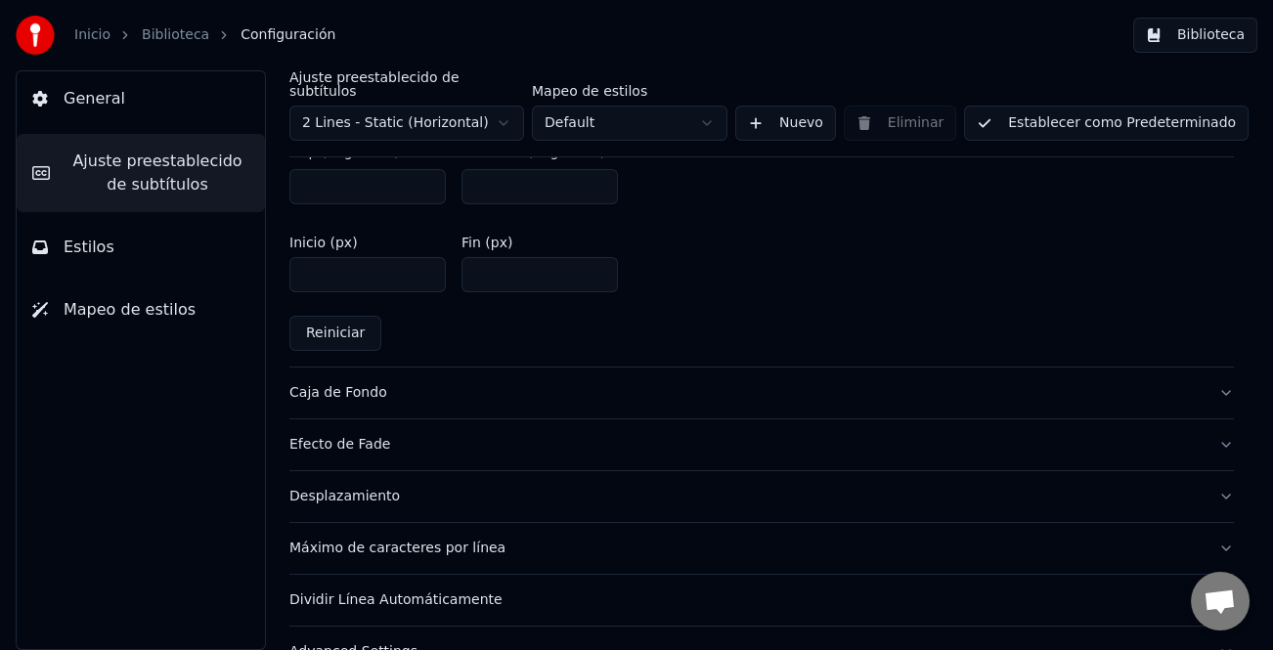
scroll to position [1005, 0]
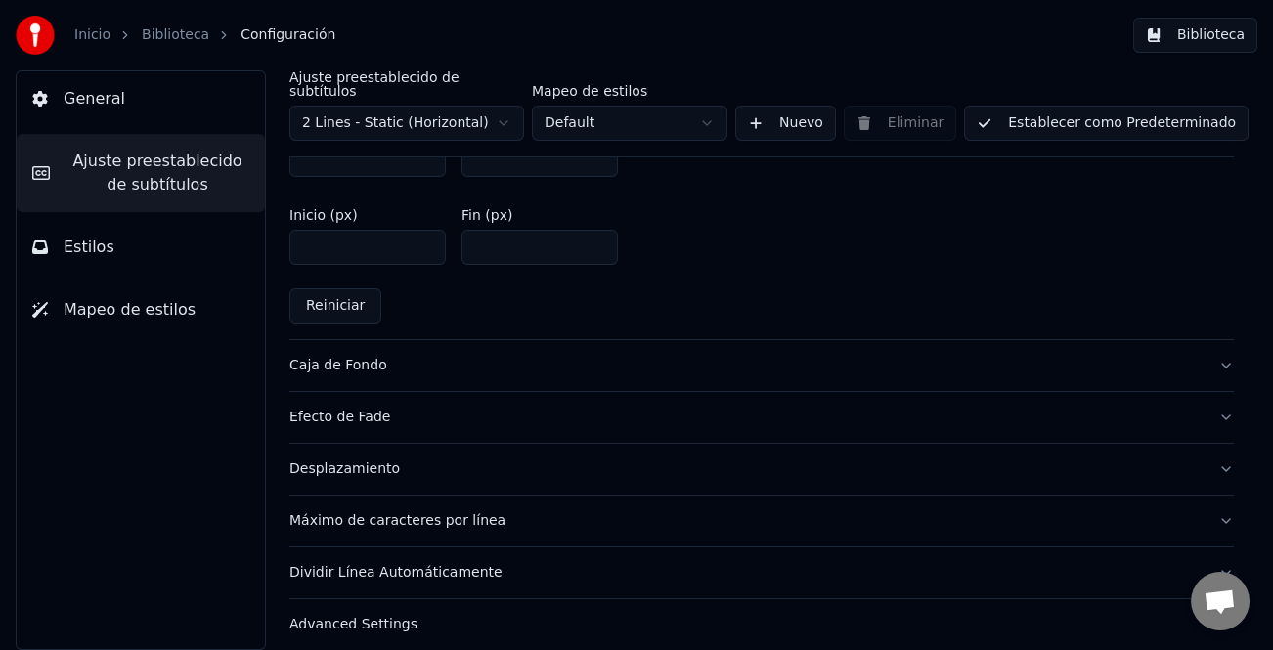
click at [463, 563] on div "Dividir Línea Automáticamente" at bounding box center [745, 573] width 913 height 20
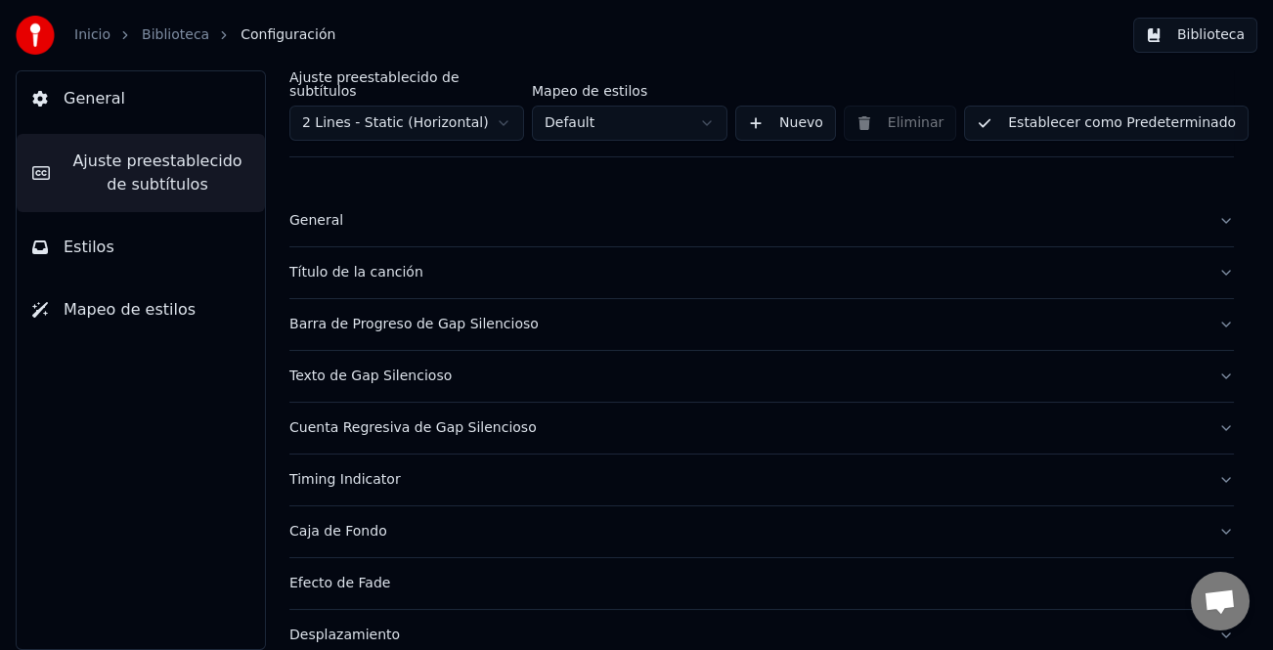
scroll to position [0, 0]
click at [455, 300] on button "Barra de Progreso de Gap Silencioso" at bounding box center [761, 325] width 944 height 51
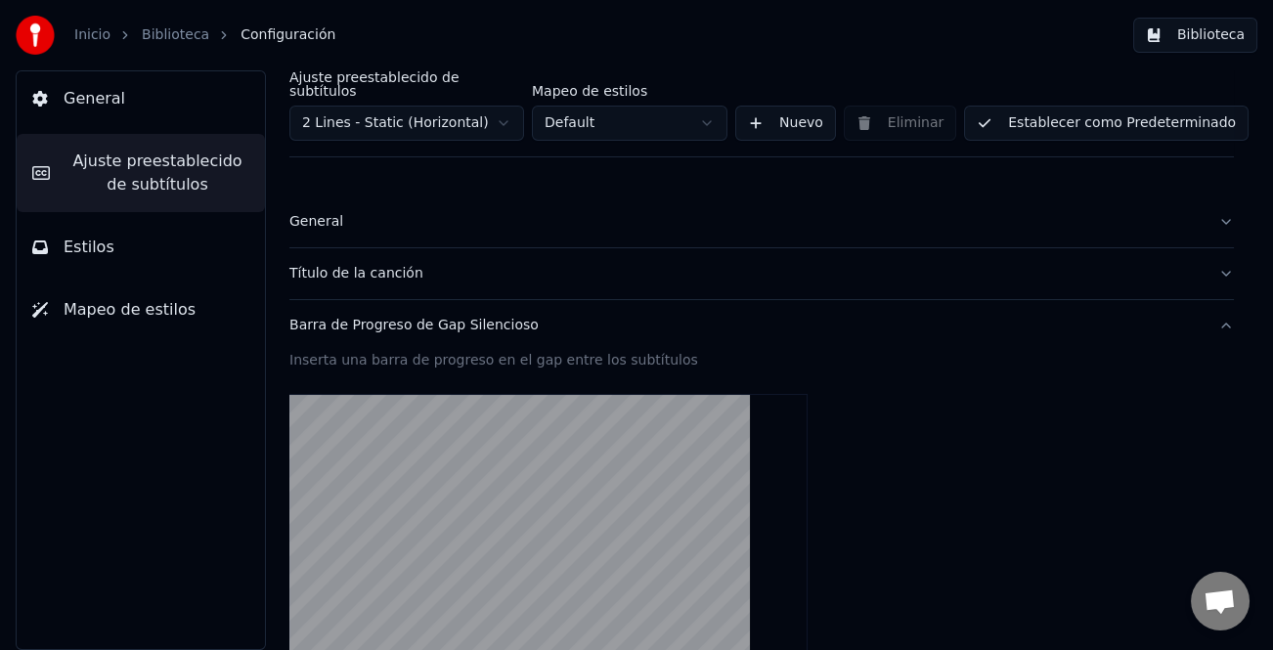
click at [144, 109] on button "General" at bounding box center [141, 98] width 248 height 55
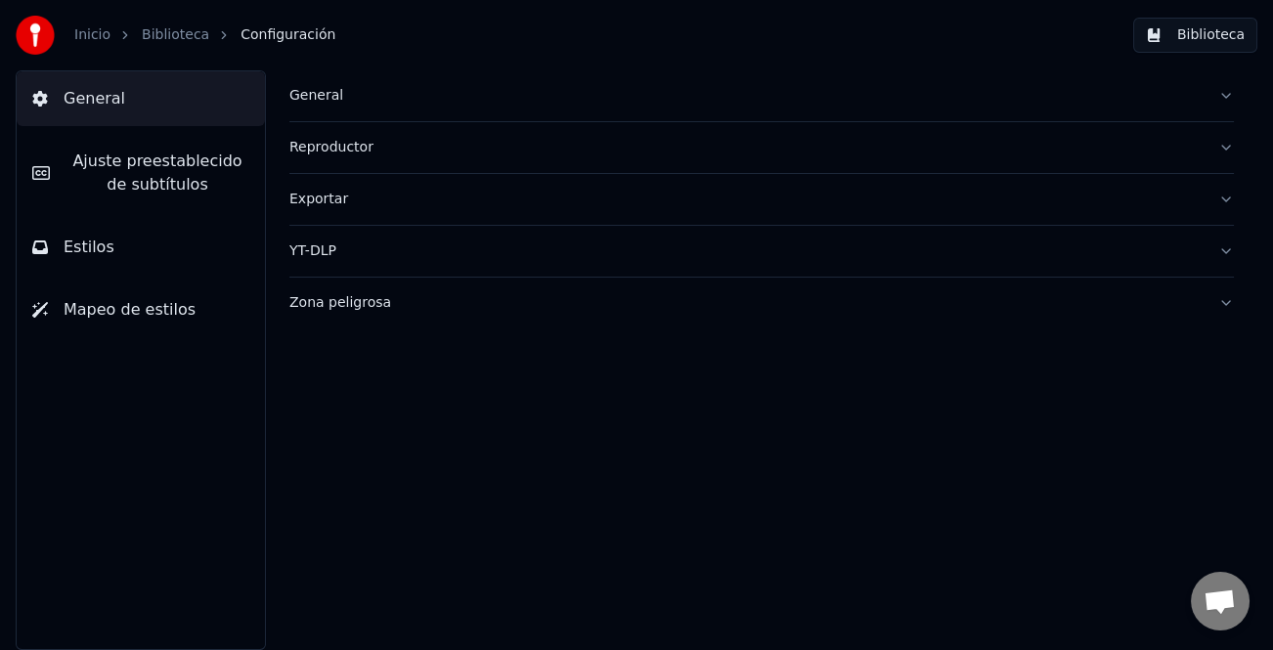
click at [324, 99] on div "General" at bounding box center [745, 96] width 913 height 20
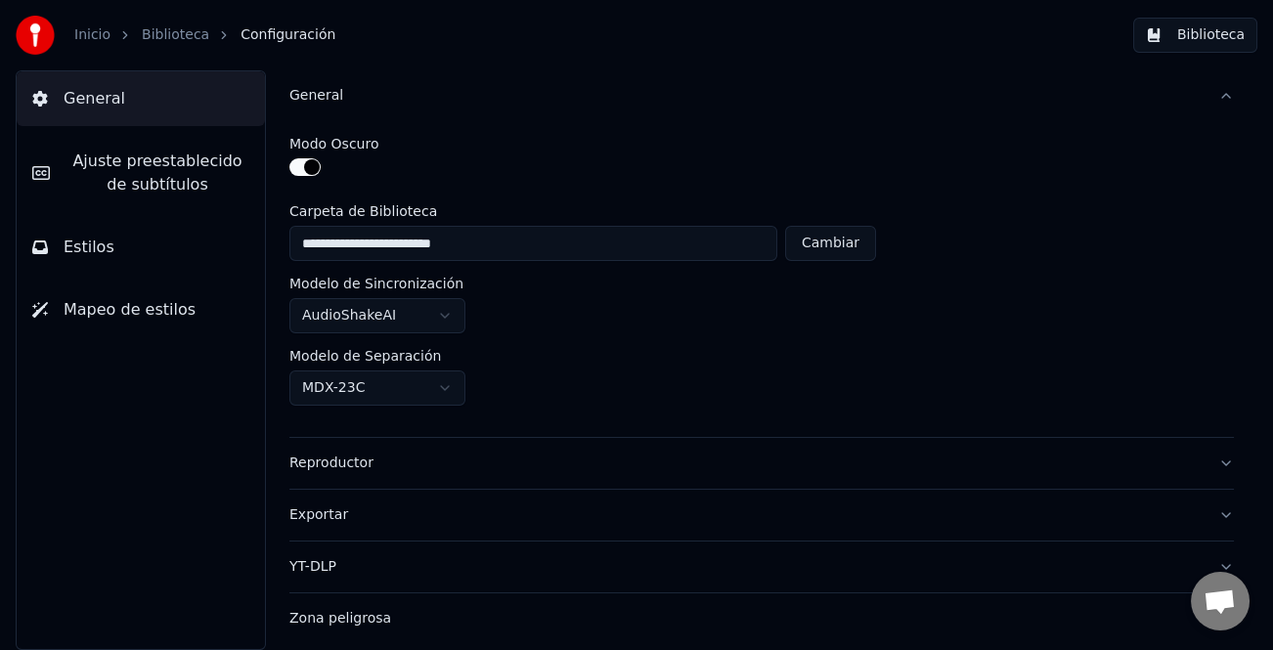
click at [324, 99] on div "General" at bounding box center [745, 96] width 913 height 20
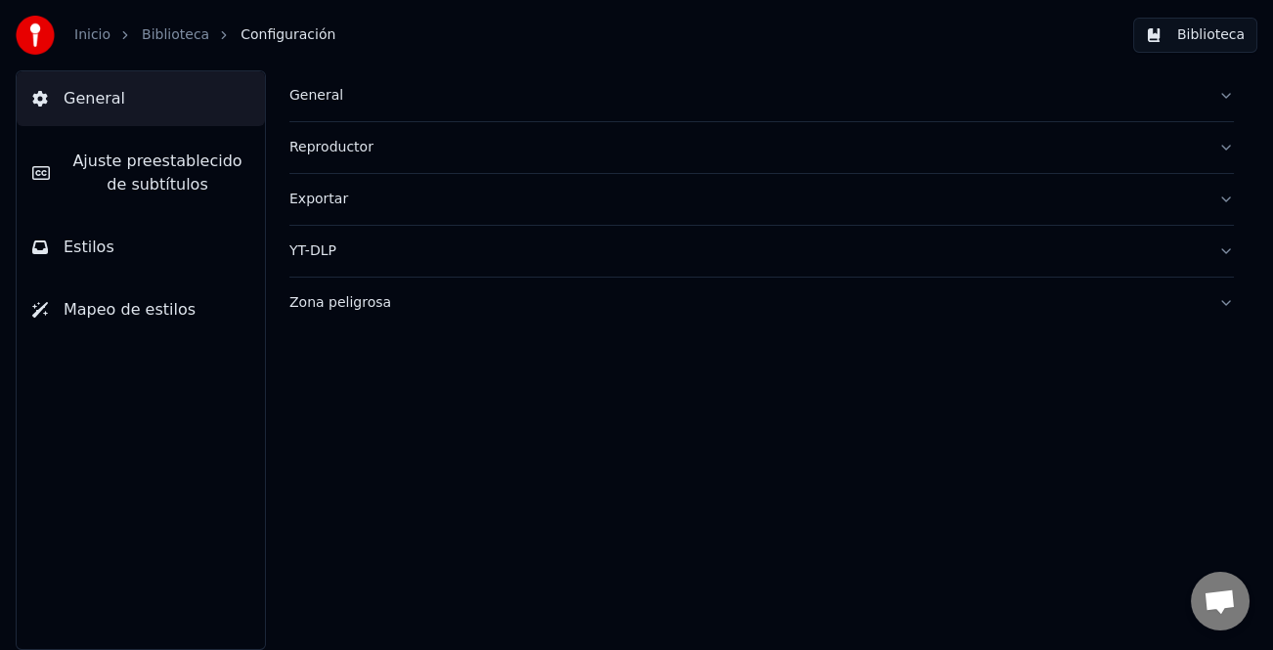
click at [353, 152] on div "Reproductor" at bounding box center [745, 148] width 913 height 20
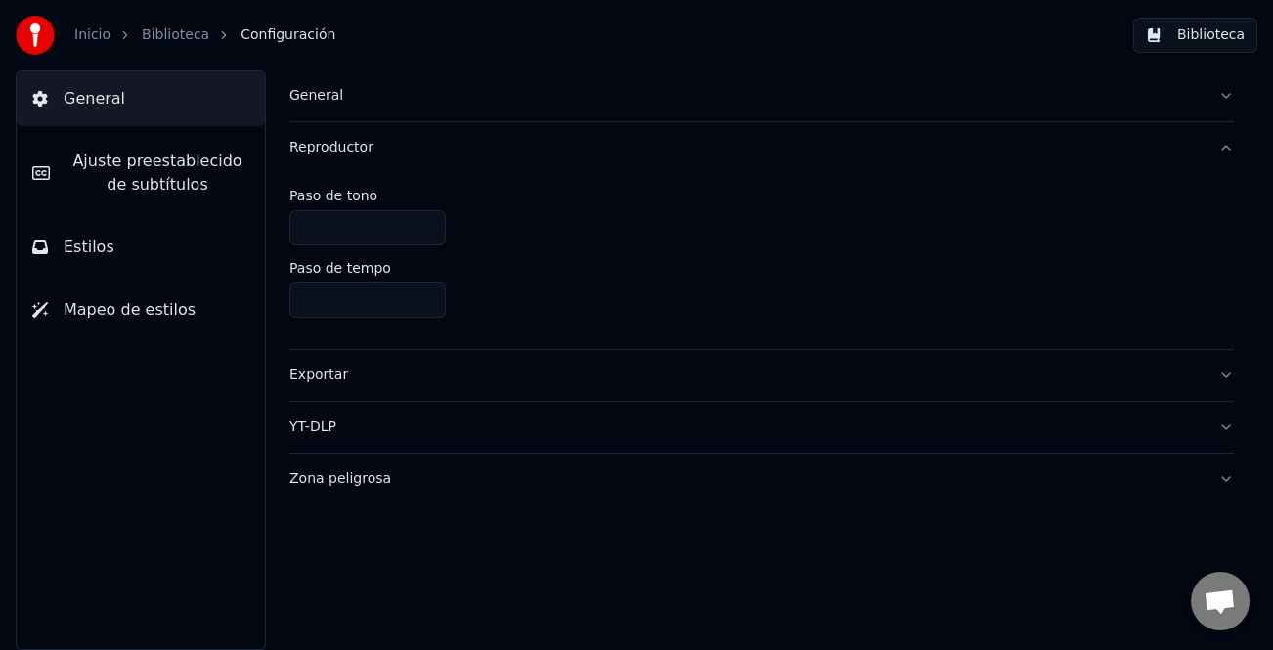
click at [353, 152] on div "Reproductor" at bounding box center [745, 148] width 913 height 20
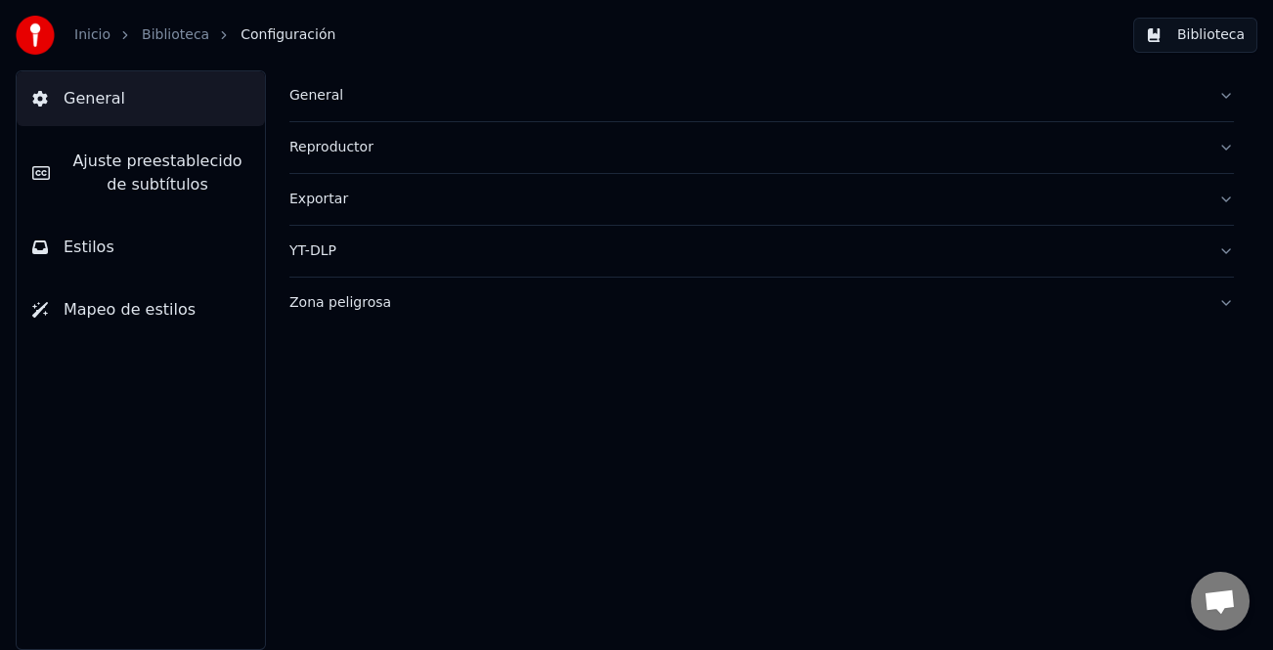
click at [323, 205] on div "Exportar" at bounding box center [745, 200] width 913 height 20
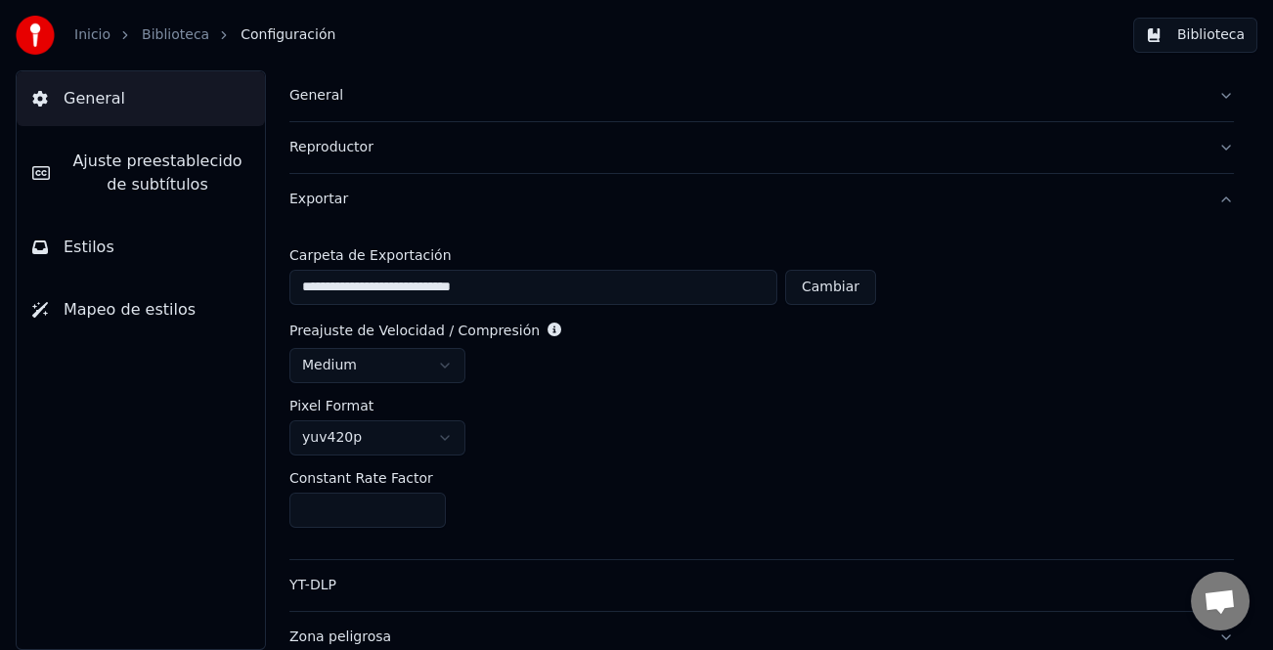
click at [323, 205] on div "Exportar" at bounding box center [745, 200] width 913 height 20
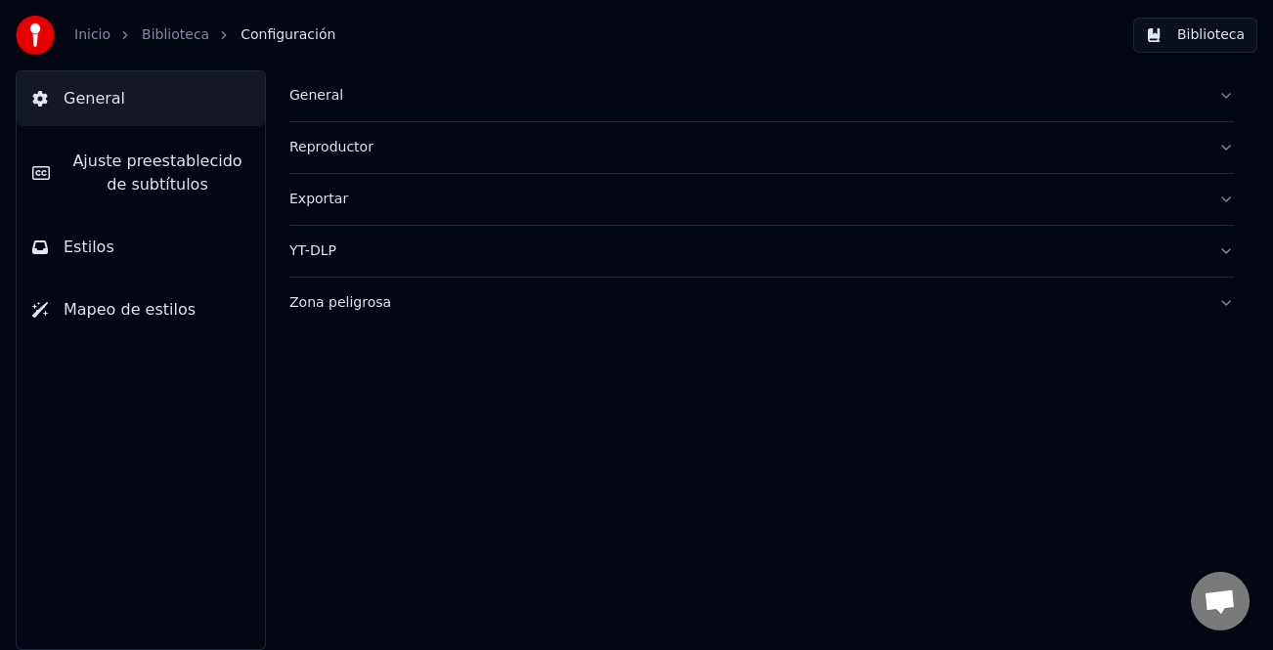
click at [322, 256] on div "YT-DLP" at bounding box center [745, 251] width 913 height 20
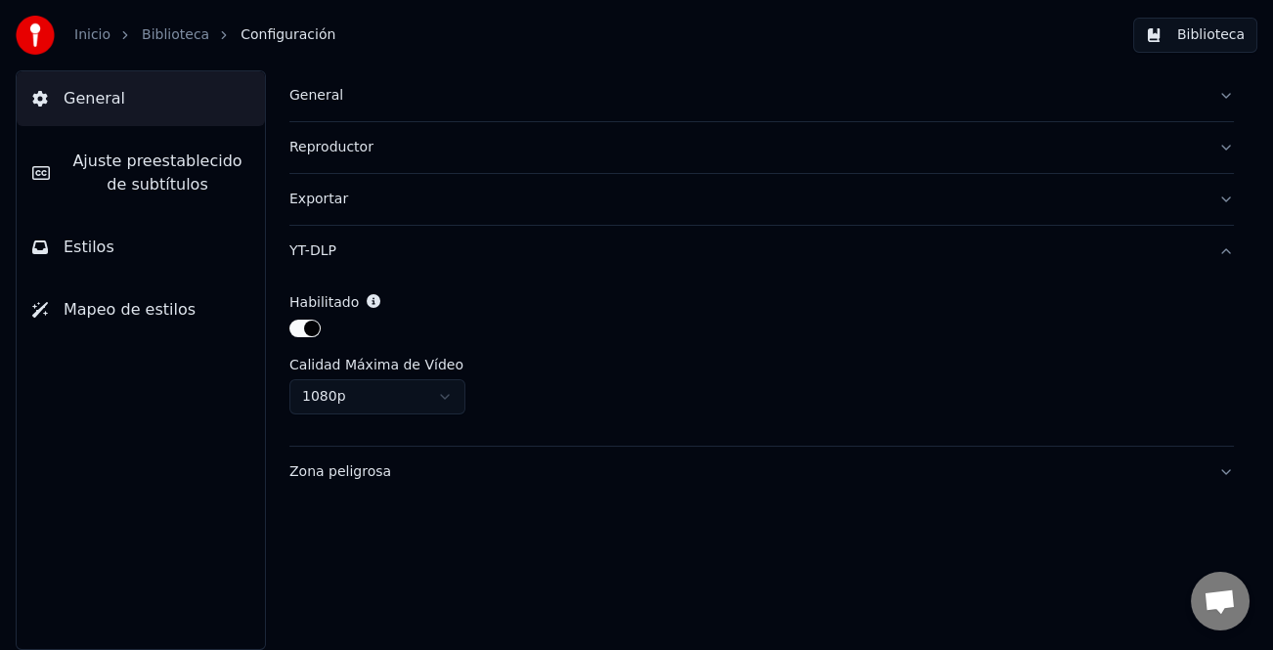
click at [322, 256] on div "YT-DLP" at bounding box center [745, 251] width 913 height 20
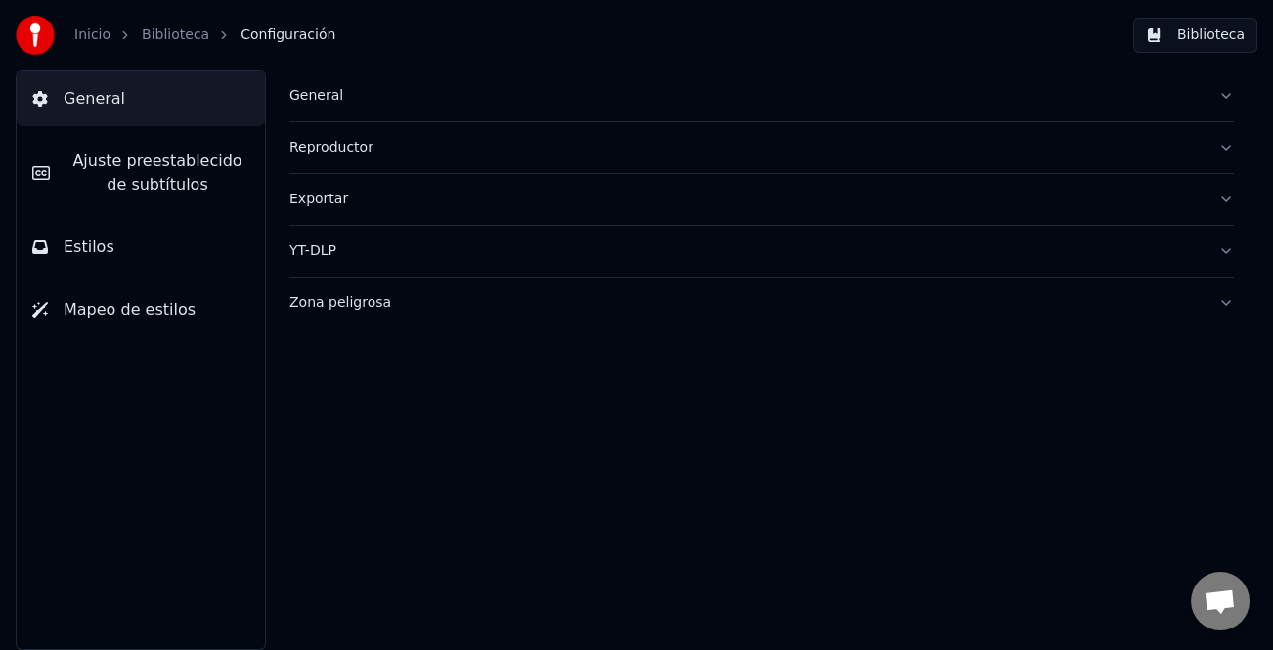
click at [322, 256] on div "YT-DLP" at bounding box center [745, 251] width 913 height 20
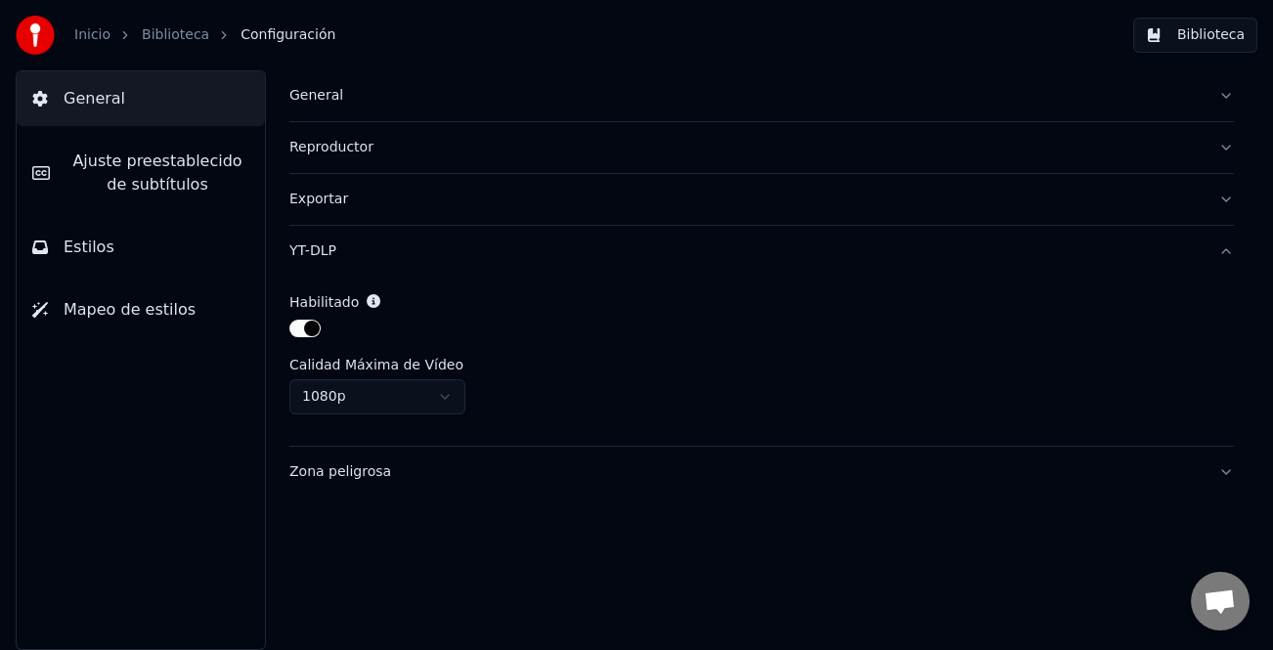
click at [423, 392] on html "Inicio Biblioteca Configuración Biblioteca General [PERSON_NAME] preestablecido…" at bounding box center [636, 325] width 1273 height 650
click at [156, 185] on span "Ajuste preestablecido de subtítulos" at bounding box center [157, 173] width 184 height 47
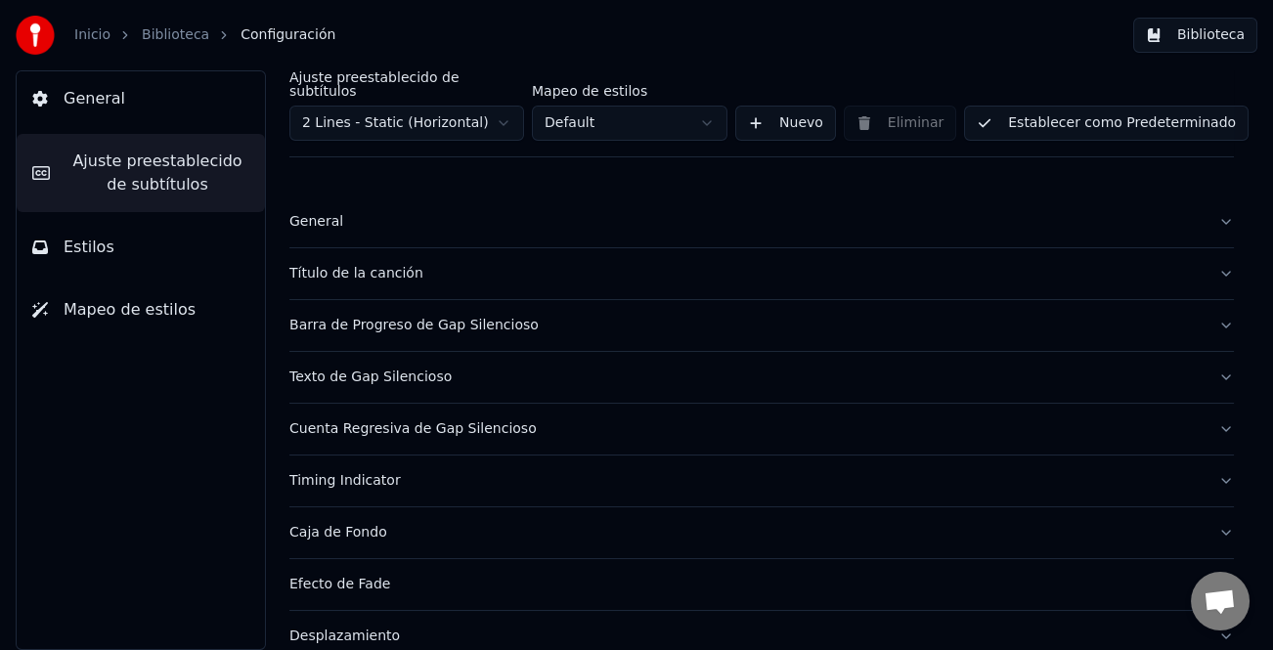
click at [370, 216] on div "General" at bounding box center [745, 222] width 913 height 20
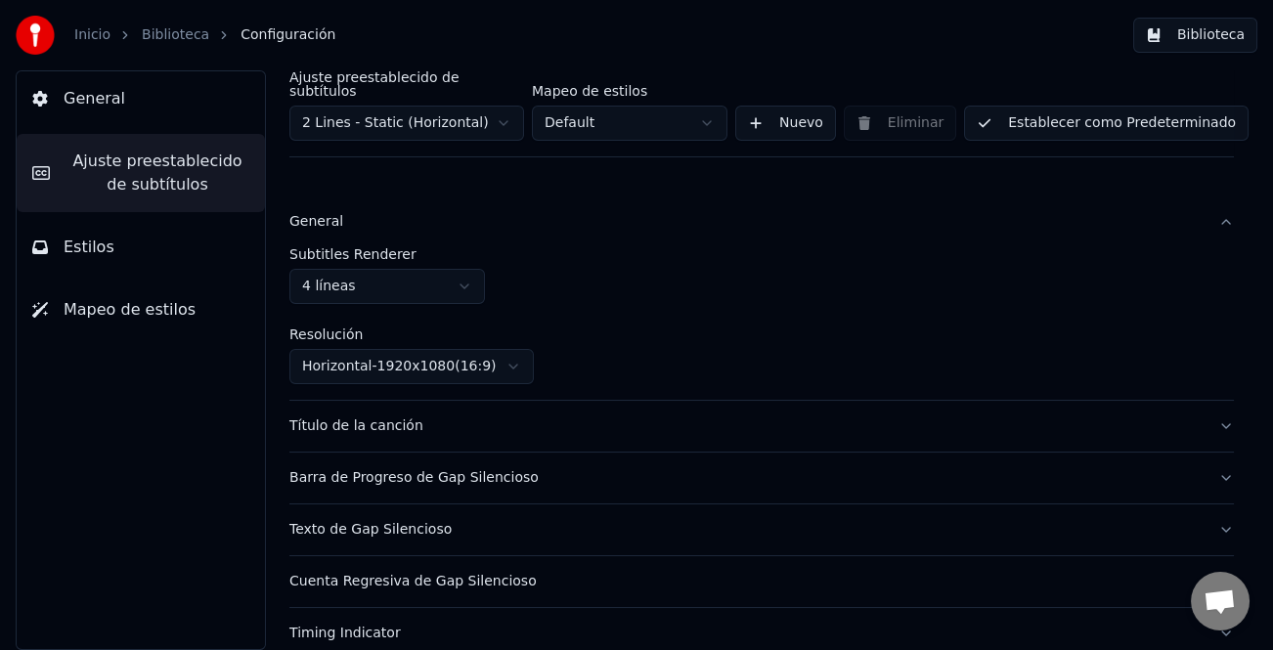
click at [370, 216] on div "General" at bounding box center [745, 222] width 913 height 20
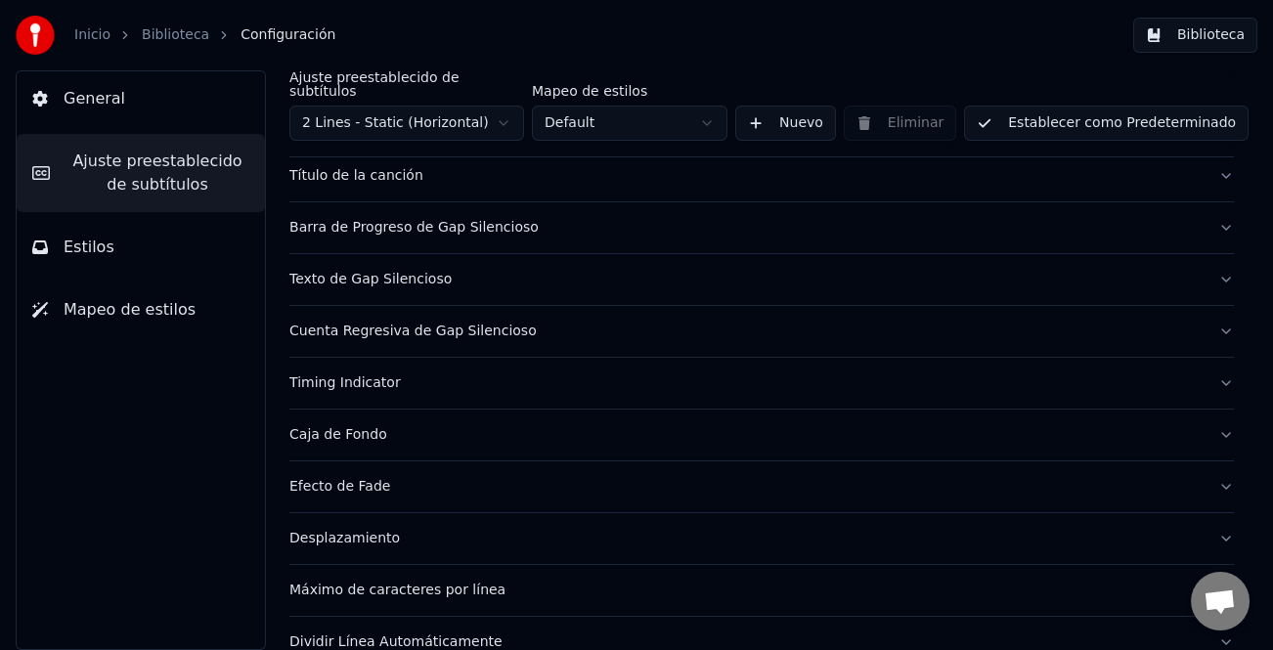
scroll to position [168, 0]
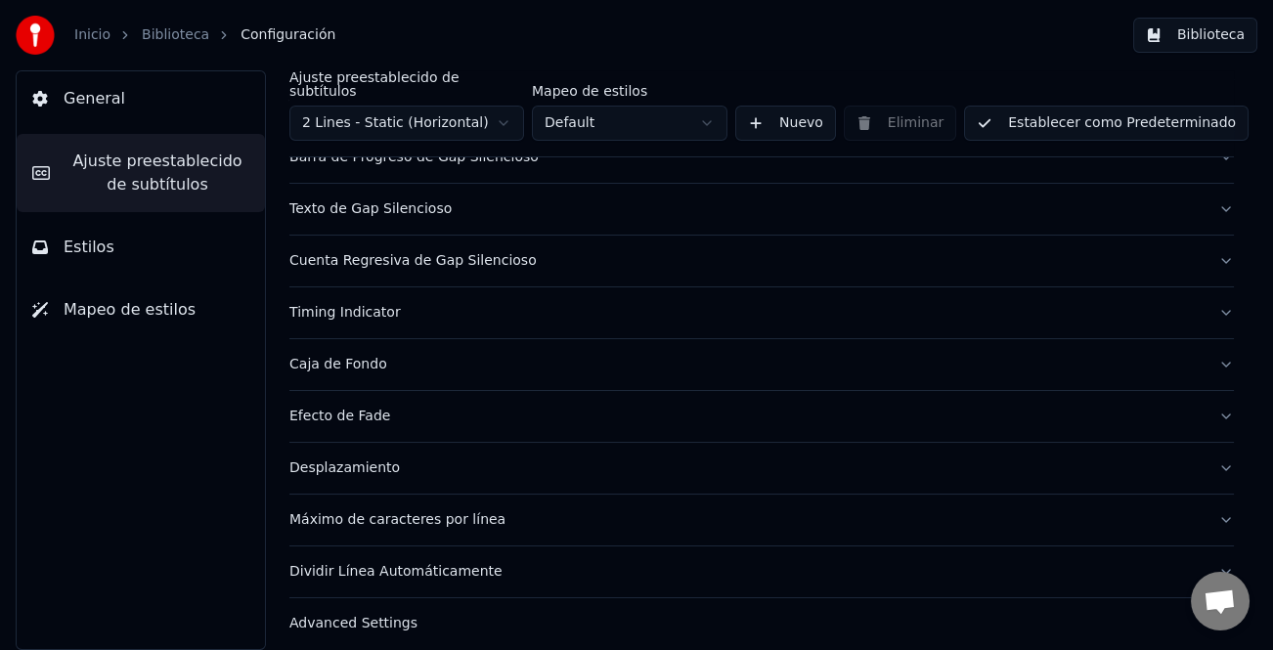
click at [381, 458] on div "Desplazamiento" at bounding box center [745, 468] width 913 height 20
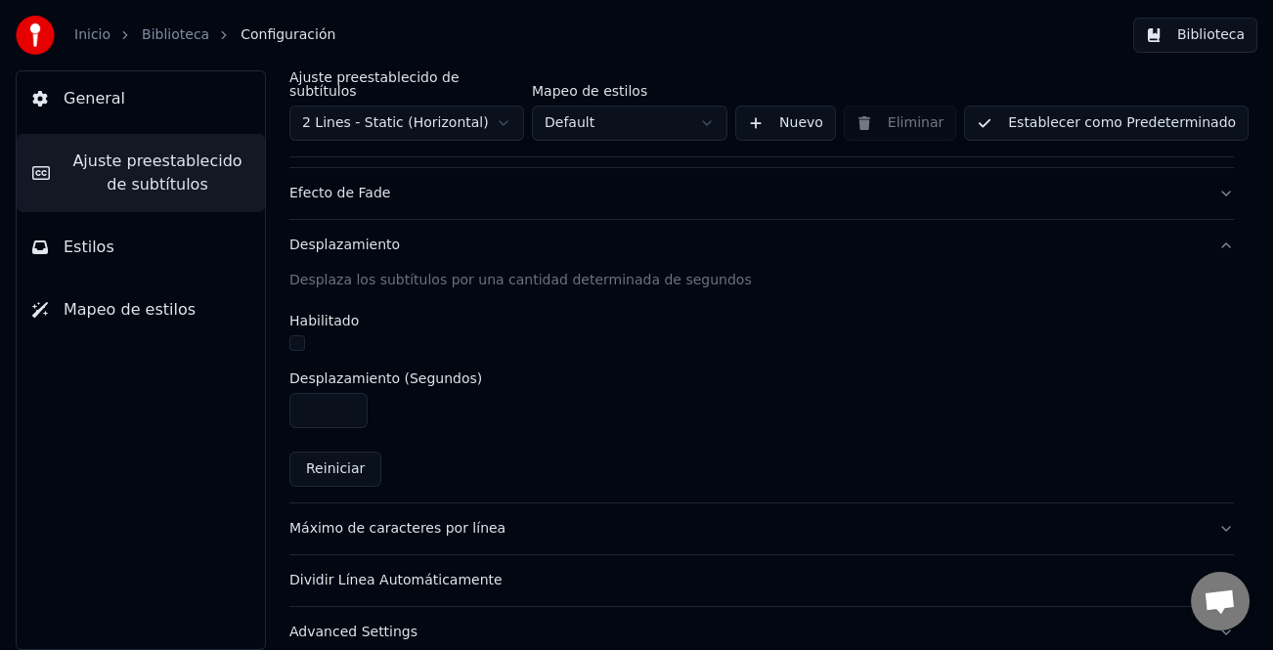
scroll to position [399, 0]
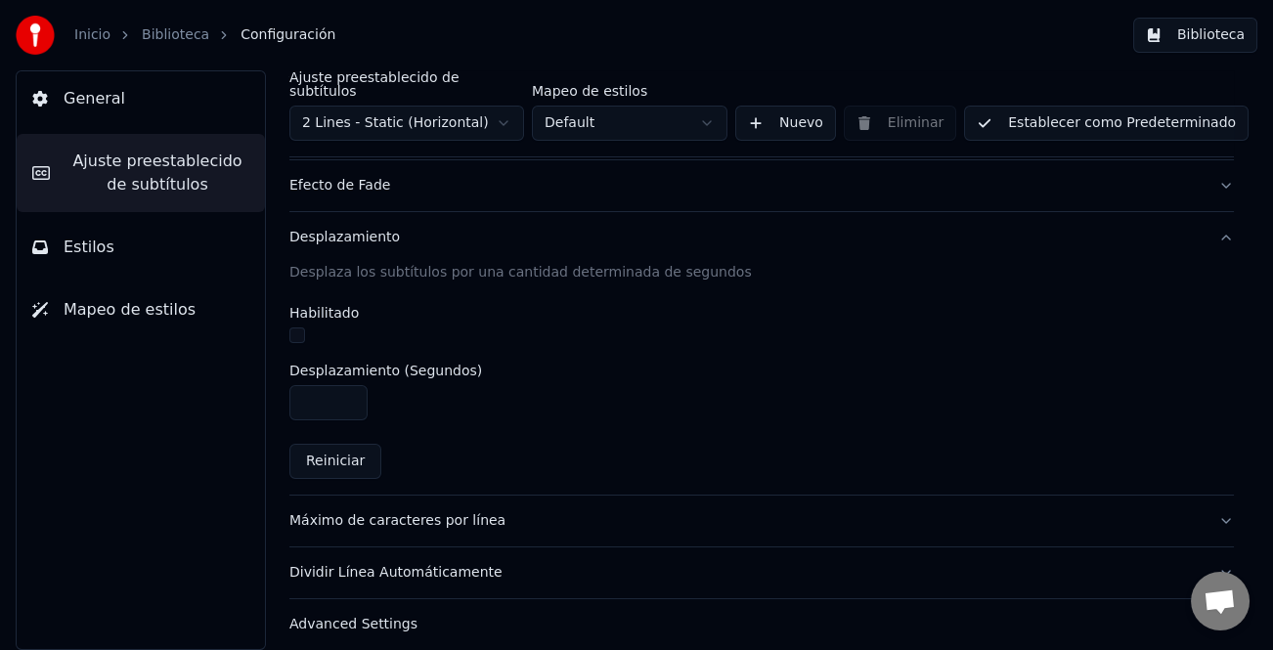
click at [465, 511] on div "Máximo de caracteres por línea" at bounding box center [745, 521] width 913 height 20
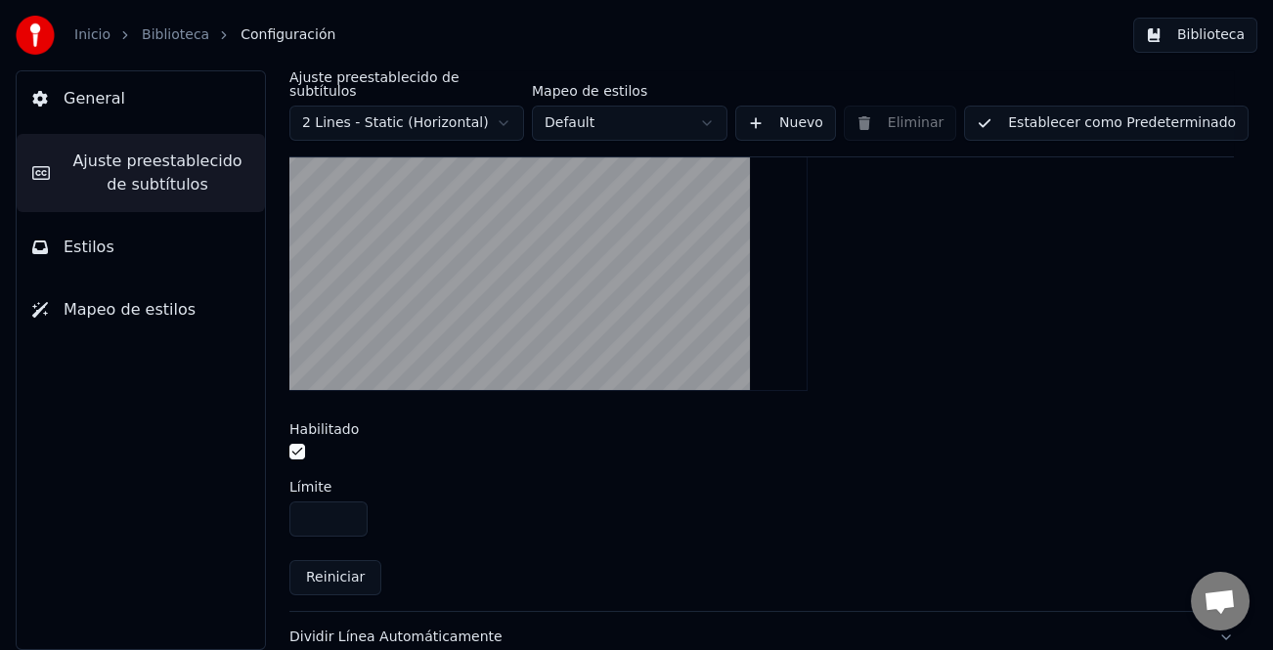
scroll to position [690, 0]
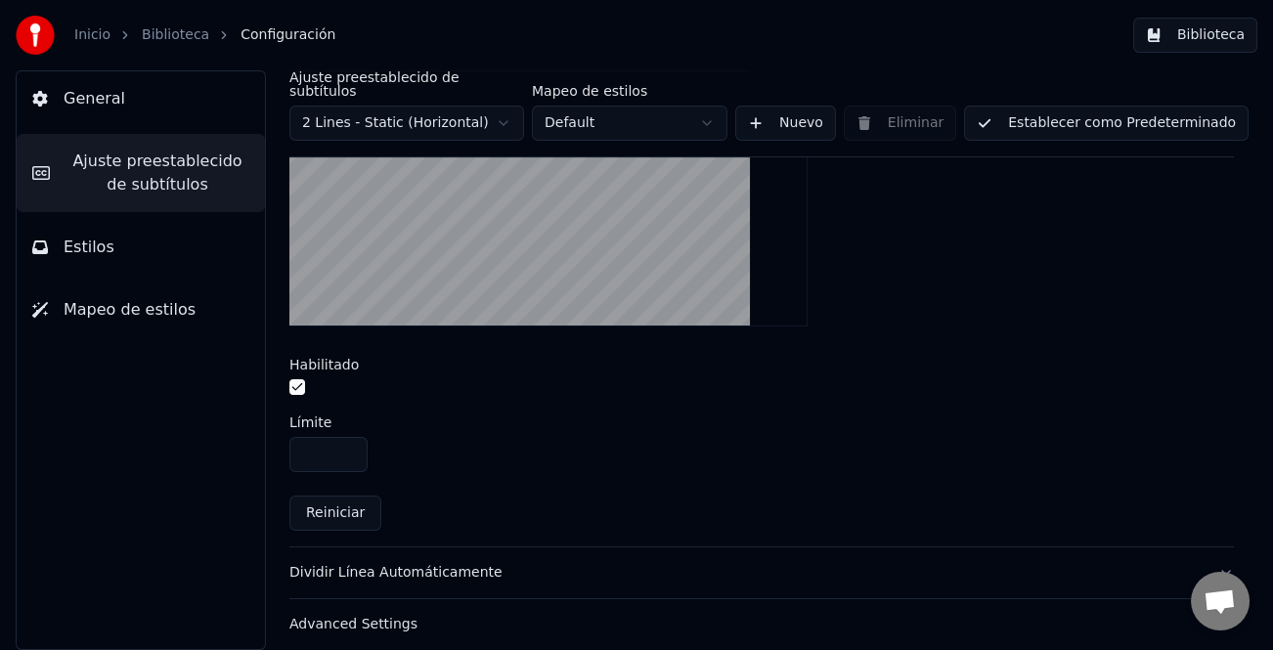
click at [456, 563] on div "Dividir Línea Automáticamente" at bounding box center [745, 573] width 913 height 20
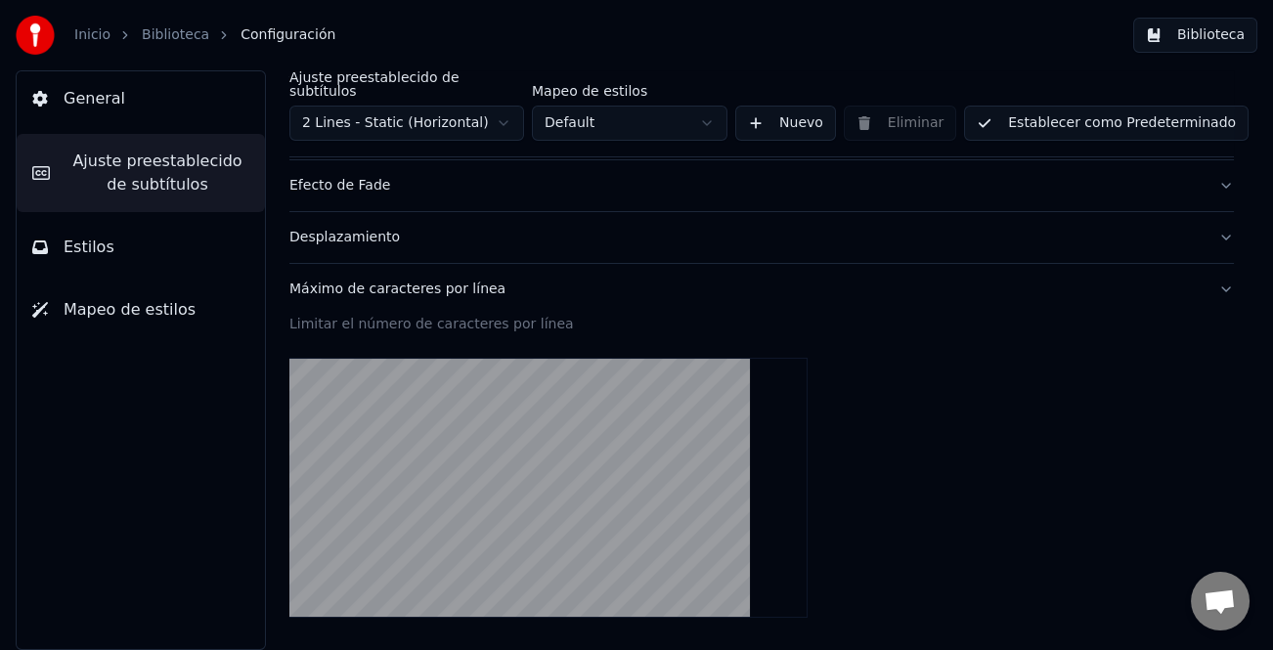
scroll to position [399, 0]
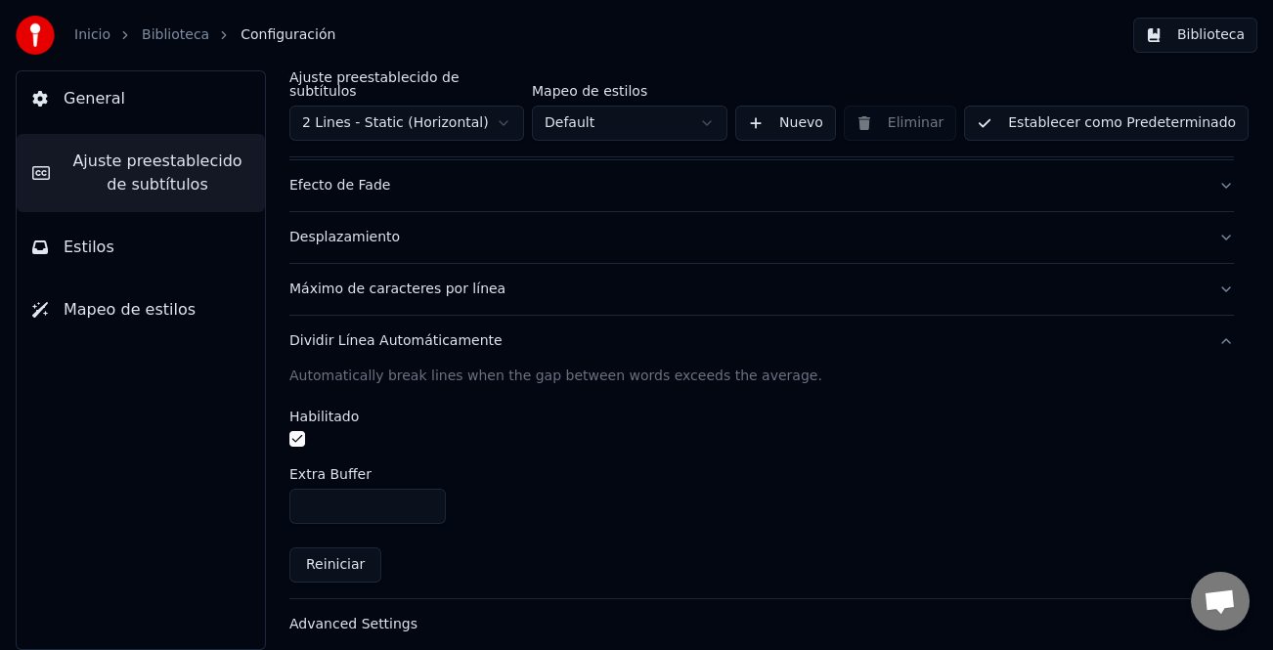
click at [374, 615] on div "Advanced Settings" at bounding box center [745, 625] width 913 height 20
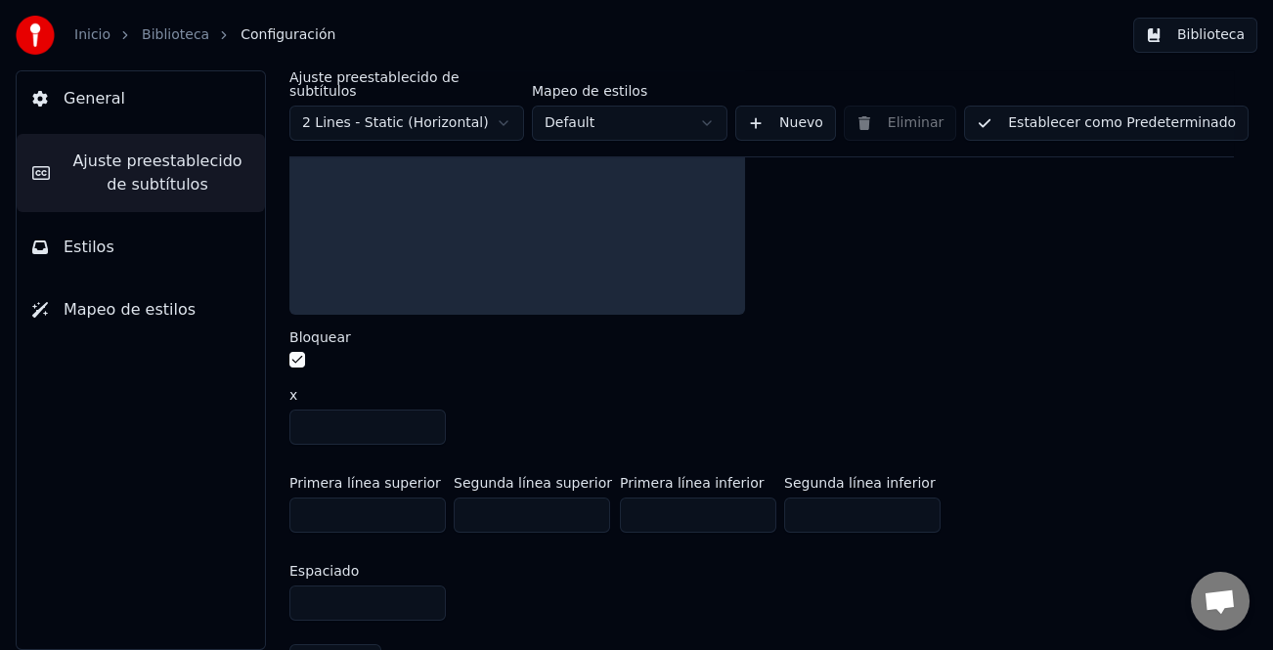
scroll to position [835, 0]
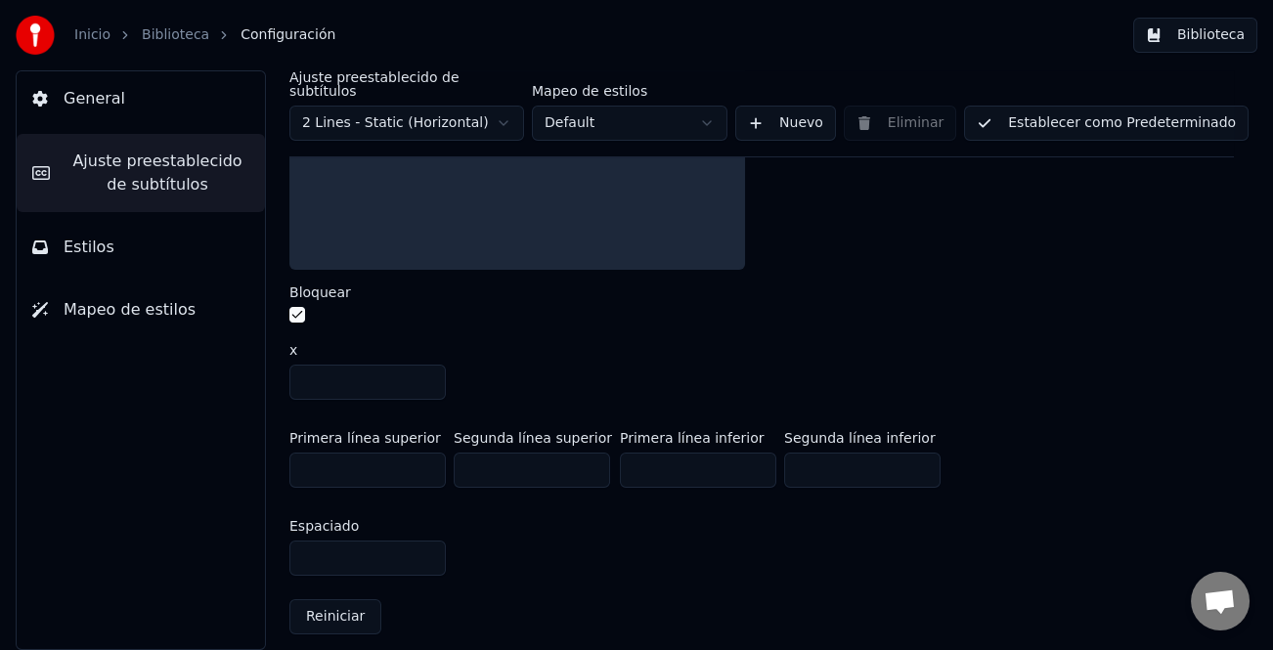
click at [161, 254] on button "Estilos" at bounding box center [141, 247] width 248 height 55
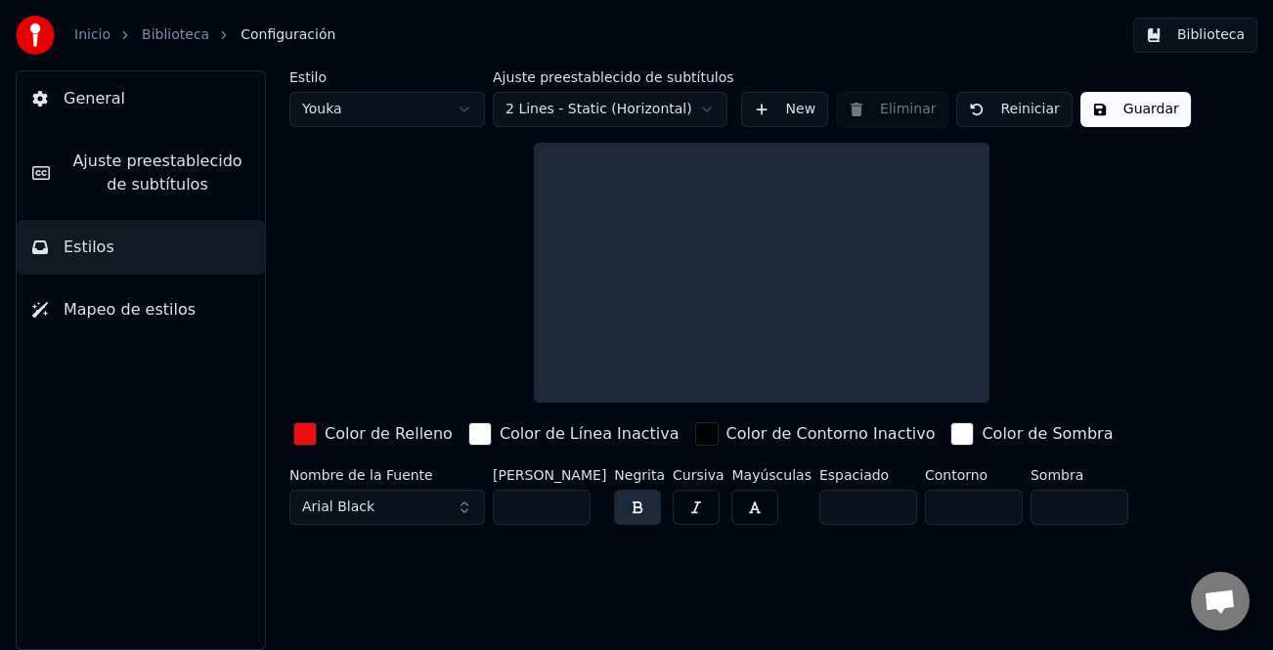
scroll to position [0, 0]
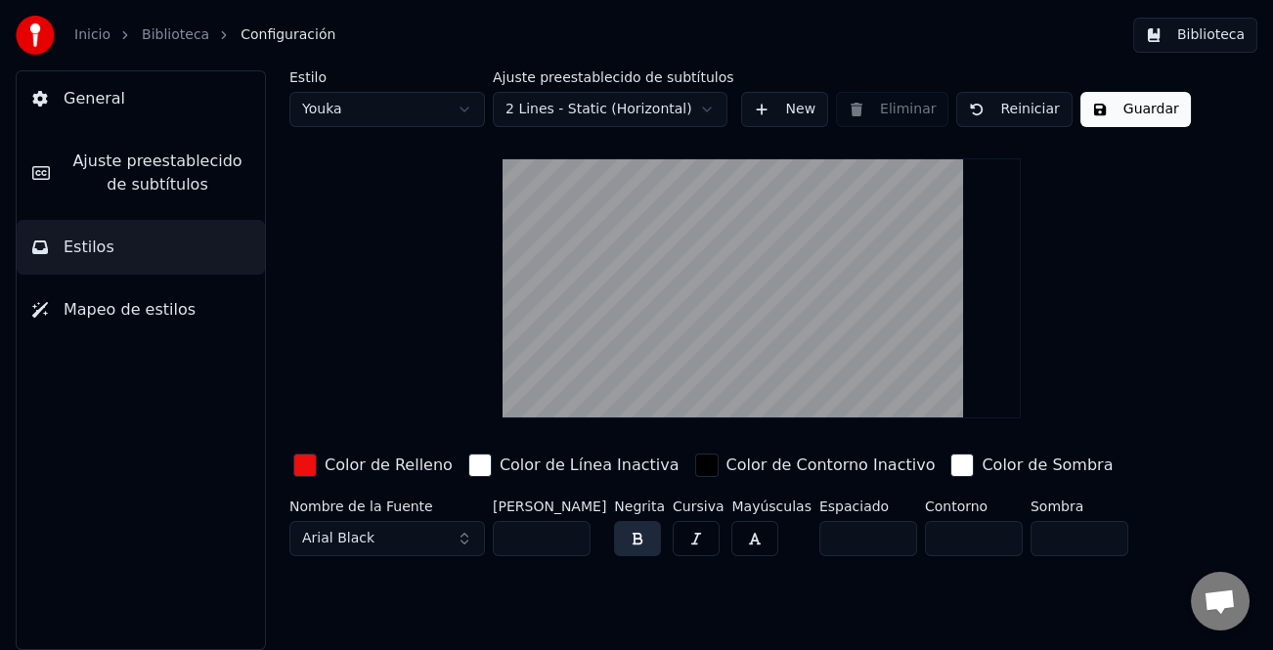
click at [464, 112] on html "Inicio Biblioteca Configuración Biblioteca General Ajuste preestablecido de sub…" at bounding box center [636, 325] width 1273 height 650
click at [463, 112] on html "Inicio Biblioteca Configuración Biblioteca General Ajuste preestablecido de sub…" at bounding box center [636, 325] width 1273 height 650
type input "**"
type input "*"
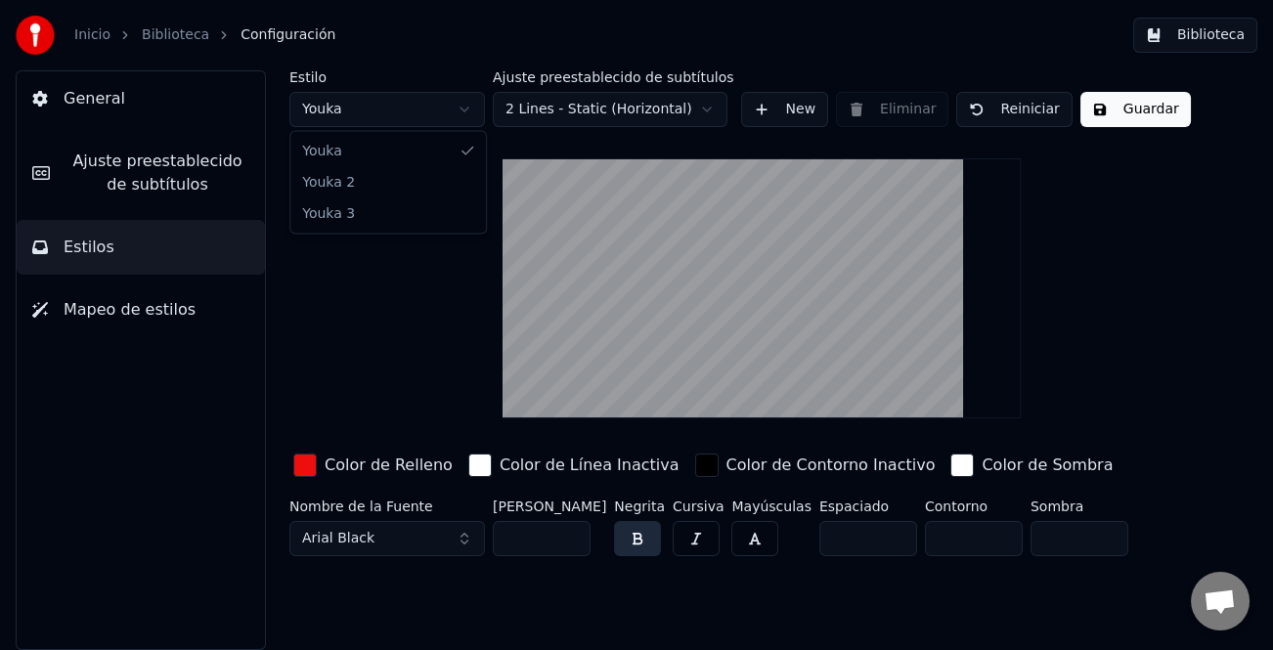
type input "*"
click at [463, 538] on button "Arial Bold" at bounding box center [387, 538] width 196 height 35
click at [455, 119] on html "Inicio Biblioteca Configuración Biblioteca General Ajuste preestablecido de sub…" at bounding box center [636, 325] width 1273 height 650
type input "***"
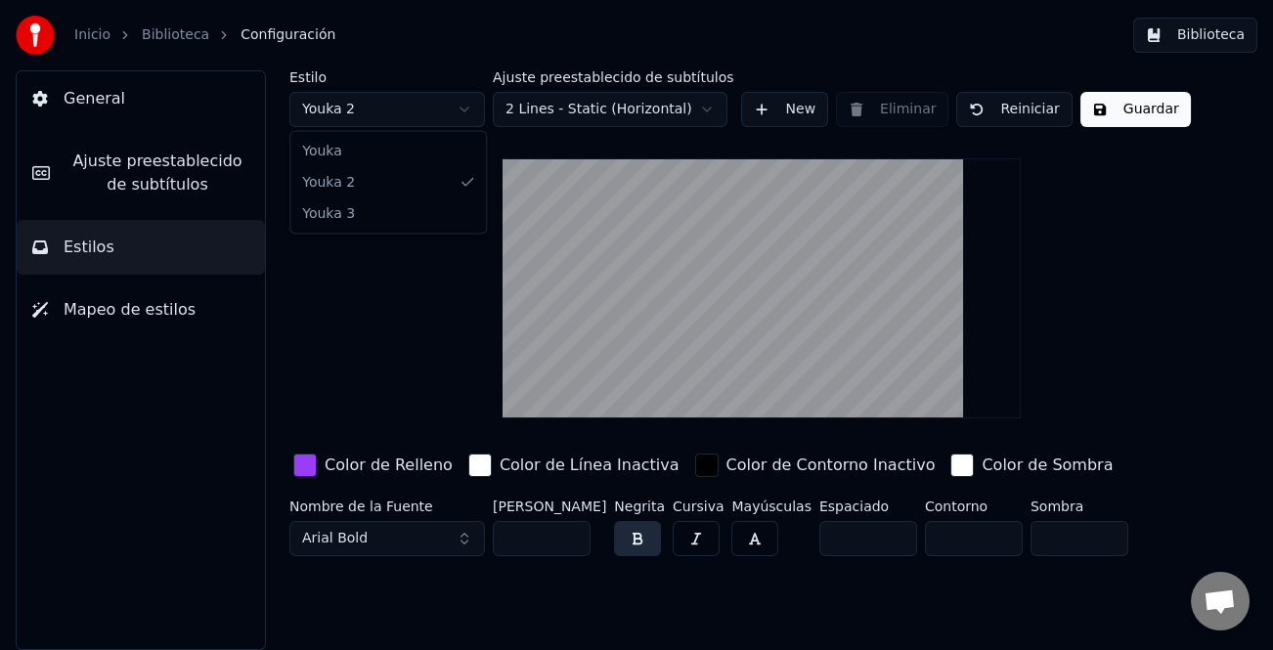
type input "*"
click at [460, 109] on html "Inicio Biblioteca Configuración Biblioteca General Ajuste preestablecido de sub…" at bounding box center [636, 325] width 1273 height 650
type input "**"
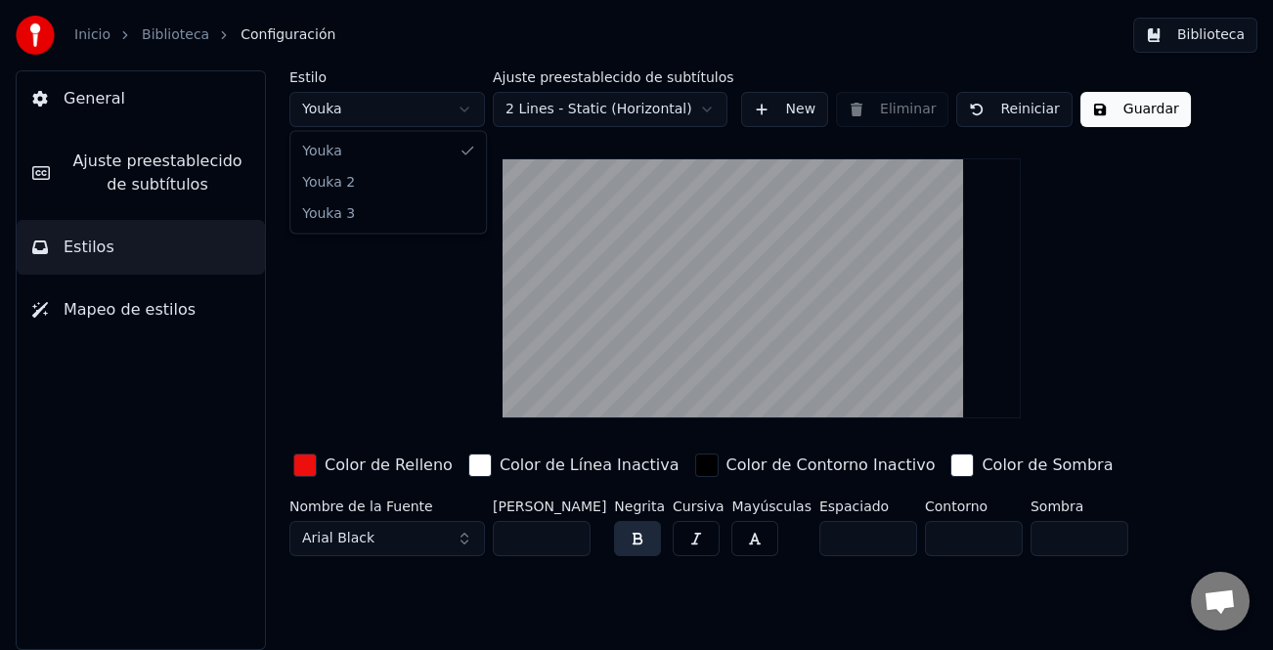
type input "*"
click at [463, 119] on html "Inicio Biblioteca Configuración Biblioteca General Ajuste preestablecido de sub…" at bounding box center [636, 325] width 1273 height 650
click at [450, 117] on html "Inicio Biblioteca Configuración Biblioteca General Ajuste preestablecido de sub…" at bounding box center [636, 325] width 1273 height 650
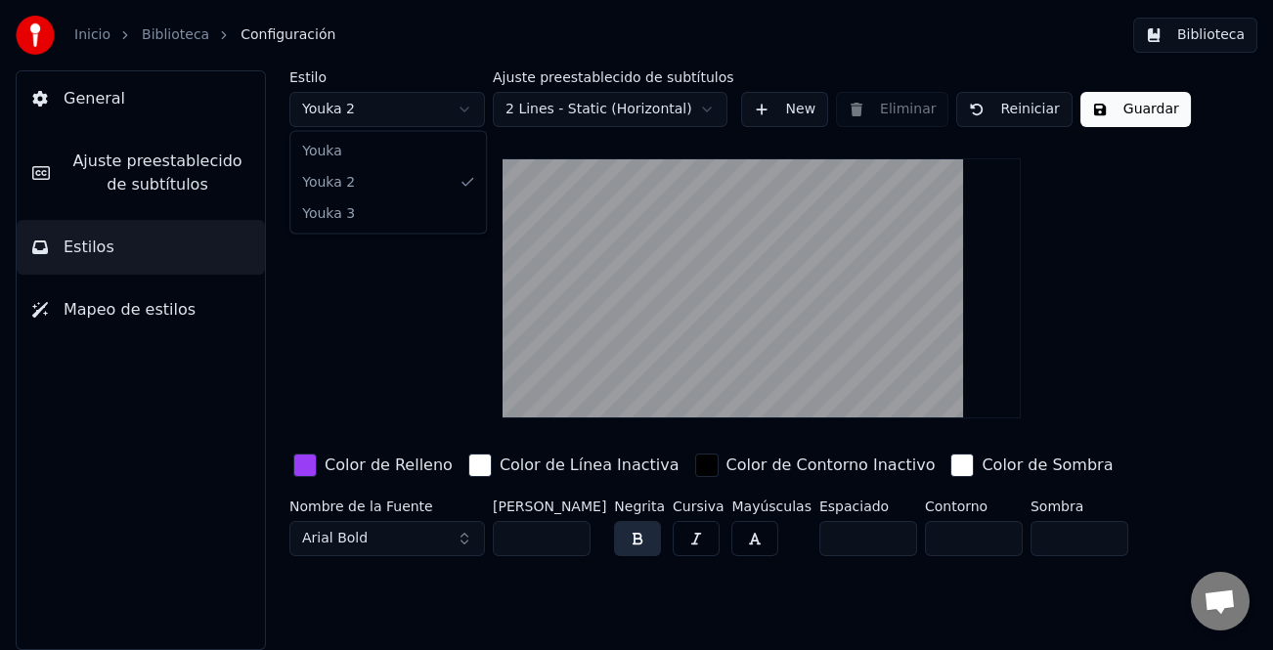
click at [460, 98] on html "Inicio Biblioteca Configuración Biblioteca General Ajuste preestablecido de sub…" at bounding box center [636, 325] width 1273 height 650
type input "***"
type input "*"
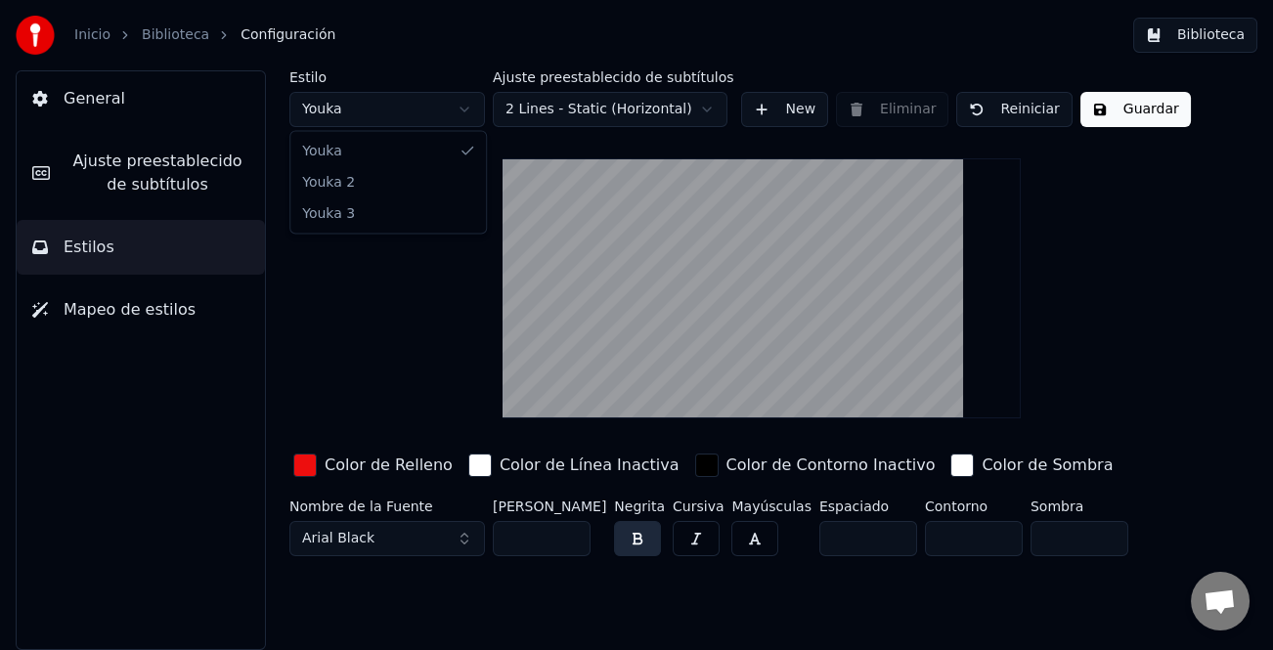
click at [463, 101] on html "Inicio Biblioteca Configuración Biblioteca General Ajuste preestablecido de sub…" at bounding box center [636, 325] width 1273 height 650
type input "**"
type input "*"
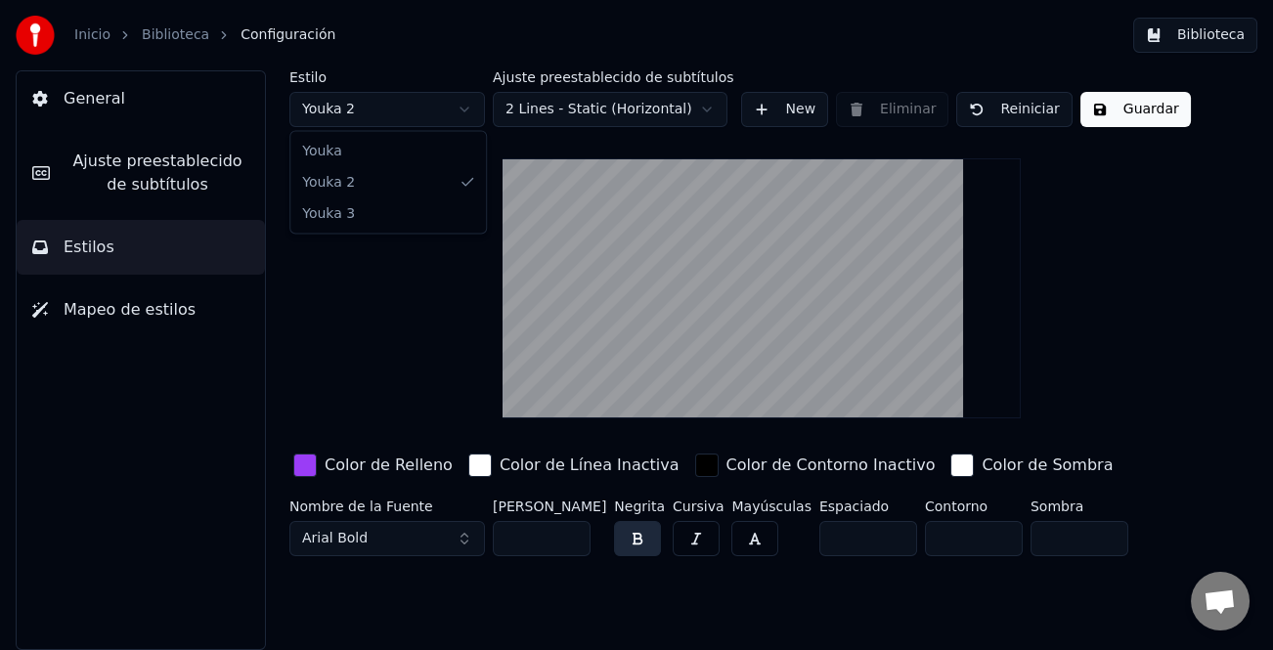
click at [444, 98] on html "Inicio Biblioteca Configuración Biblioteca General Ajuste preestablecido de sub…" at bounding box center [636, 325] width 1273 height 650
type input "***"
type input "*"
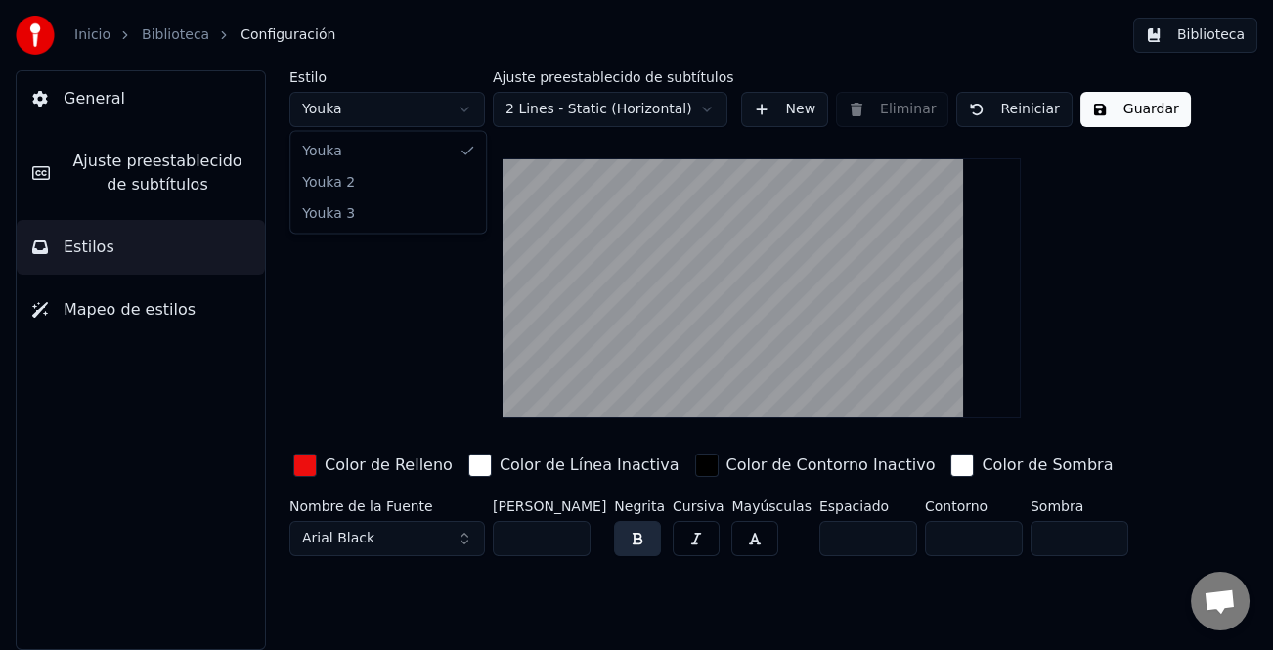
click at [470, 101] on html "Inicio Biblioteca Configuración Biblioteca General Ajuste preestablecido de sub…" at bounding box center [636, 325] width 1273 height 650
click at [462, 109] on html "Inicio Biblioteca Configuración Biblioteca General Ajuste preestablecido de sub…" at bounding box center [636, 325] width 1273 height 650
type input "**"
type input "*"
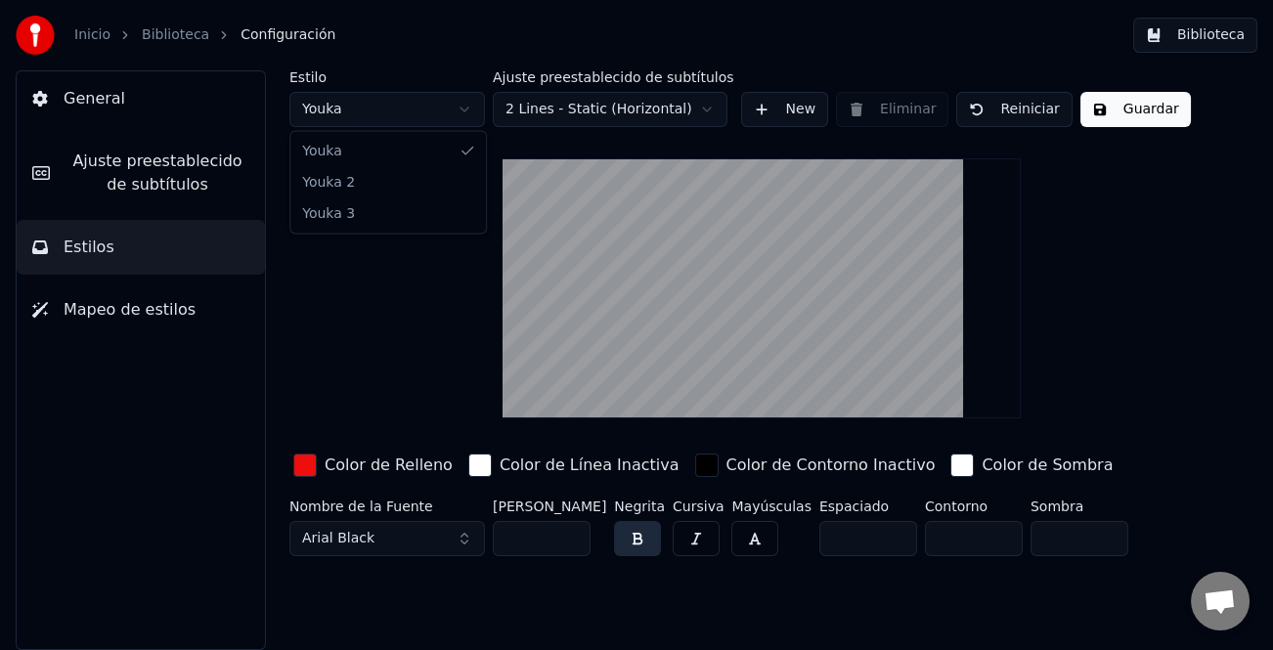
type input "*"
click at [468, 538] on button "Arial Bold" at bounding box center [387, 538] width 196 height 35
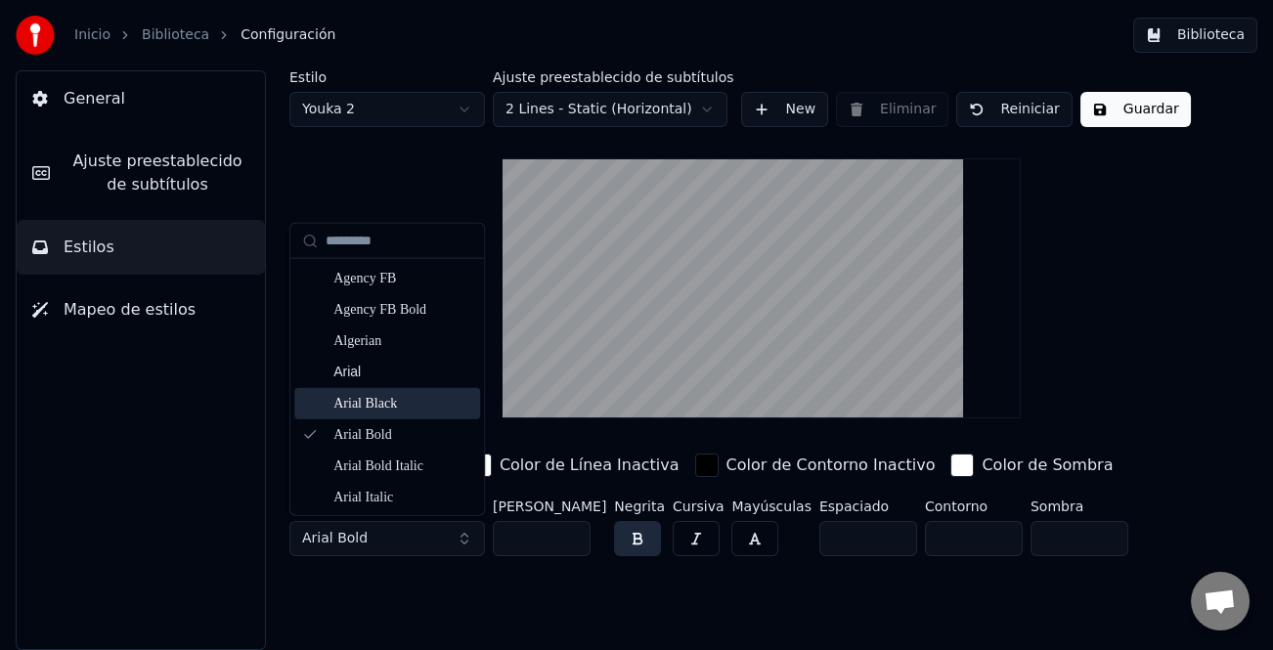
click at [414, 405] on div "Arial Black" at bounding box center [402, 404] width 139 height 20
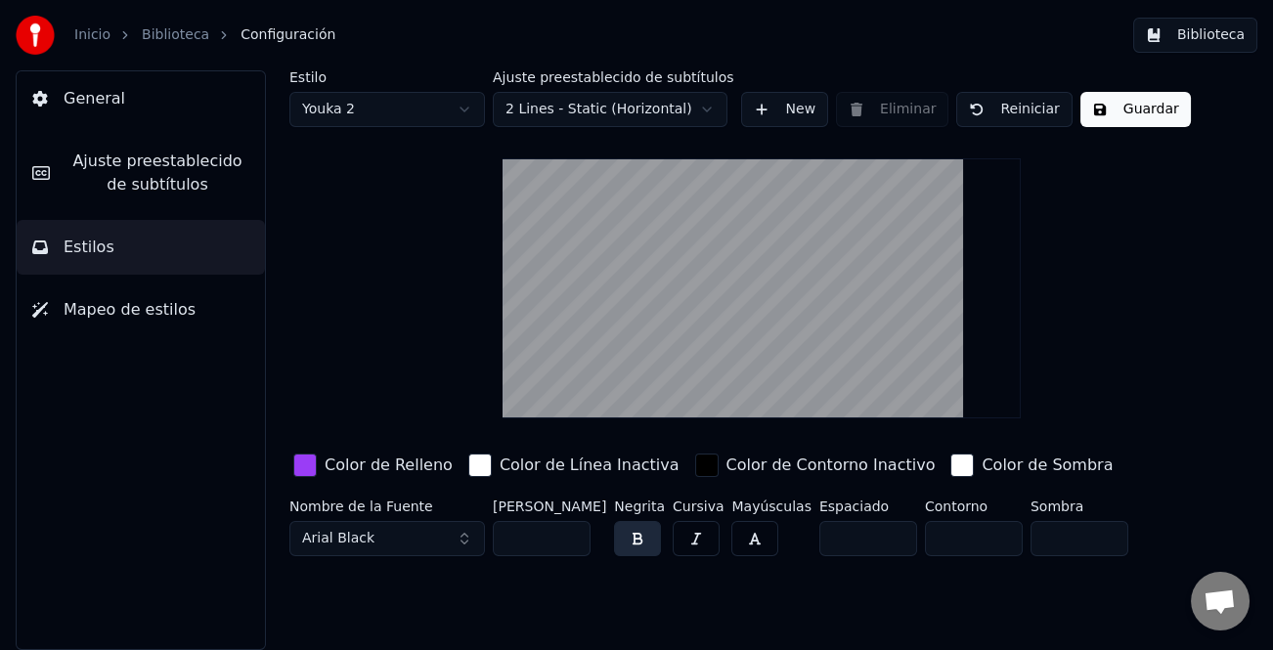
click at [570, 530] on input "***" at bounding box center [542, 538] width 98 height 35
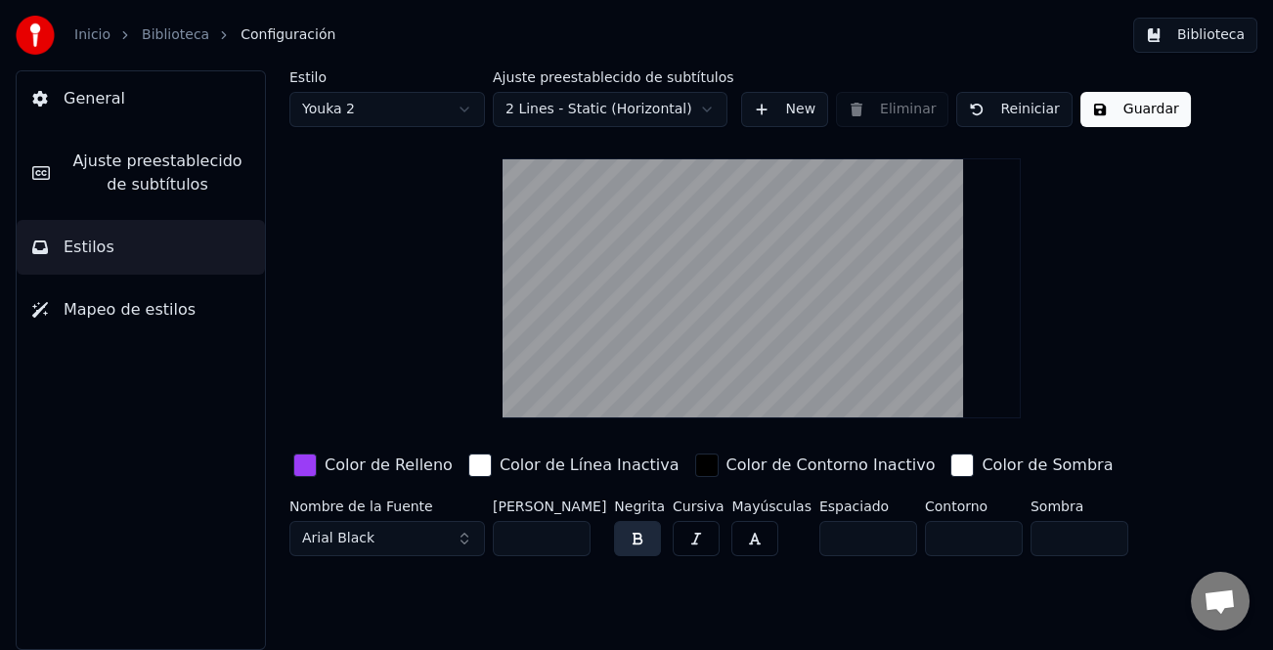
click at [570, 530] on input "***" at bounding box center [542, 538] width 98 height 35
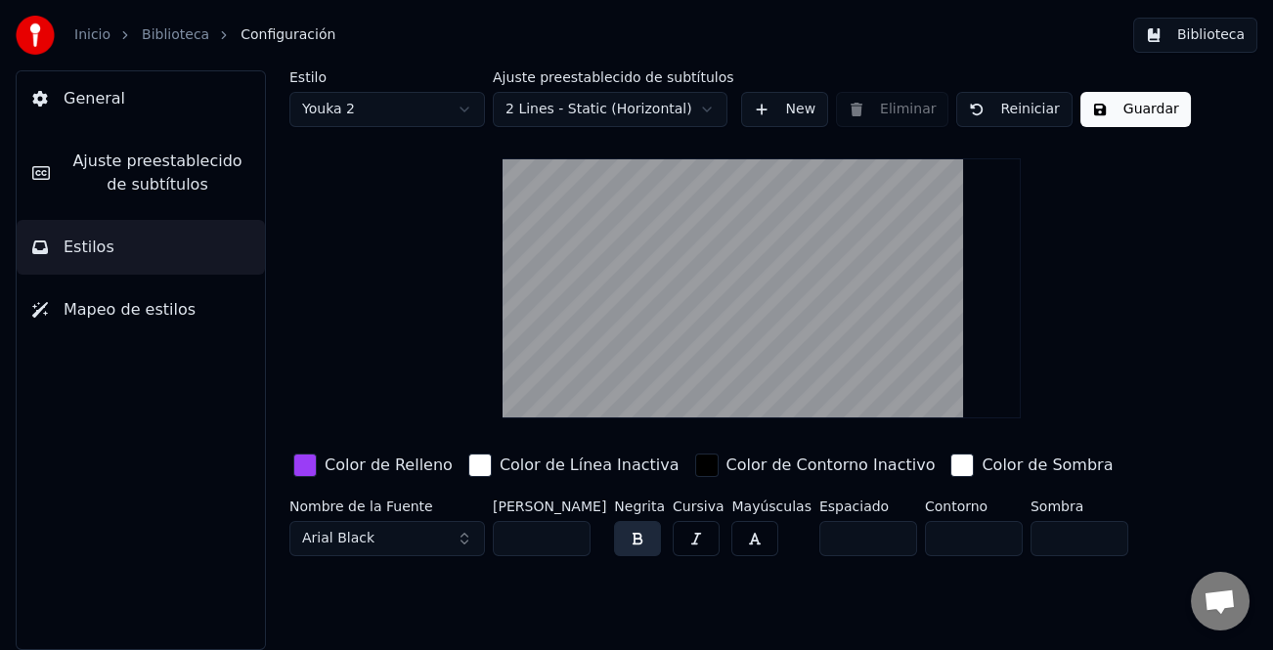
click at [570, 530] on input "***" at bounding box center [542, 538] width 98 height 35
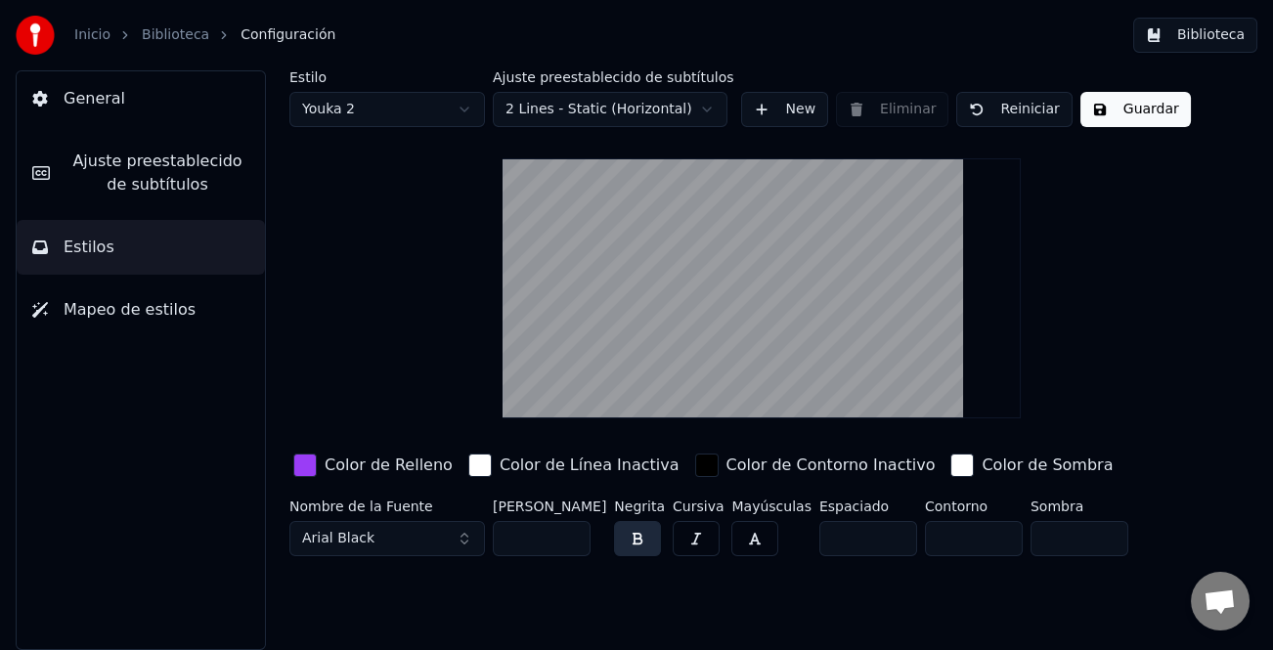
click at [570, 530] on input "***" at bounding box center [542, 538] width 98 height 35
click at [420, 107] on html "Inicio Biblioteca Configuración Biblioteca General Ajuste preestablecido de sub…" at bounding box center [636, 325] width 1273 height 650
drag, startPoint x: 457, startPoint y: 539, endPoint x: 448, endPoint y: 524, distance: 17.1
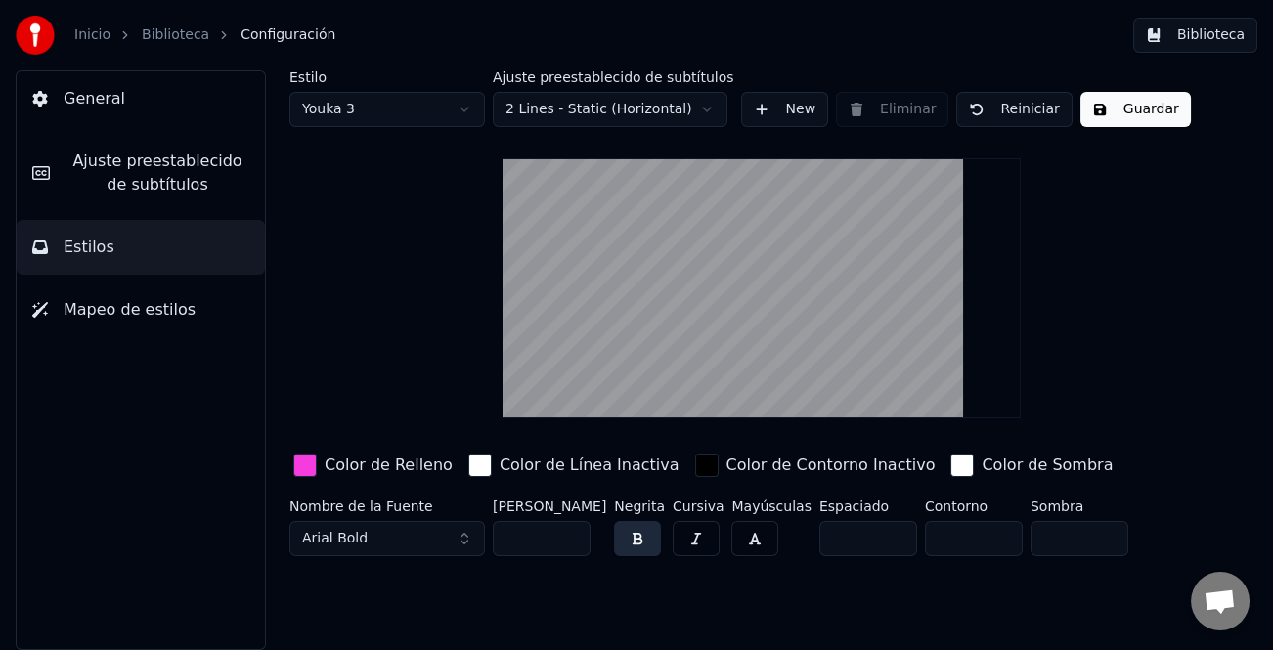
click at [456, 539] on button "Arial Bold" at bounding box center [387, 538] width 196 height 35
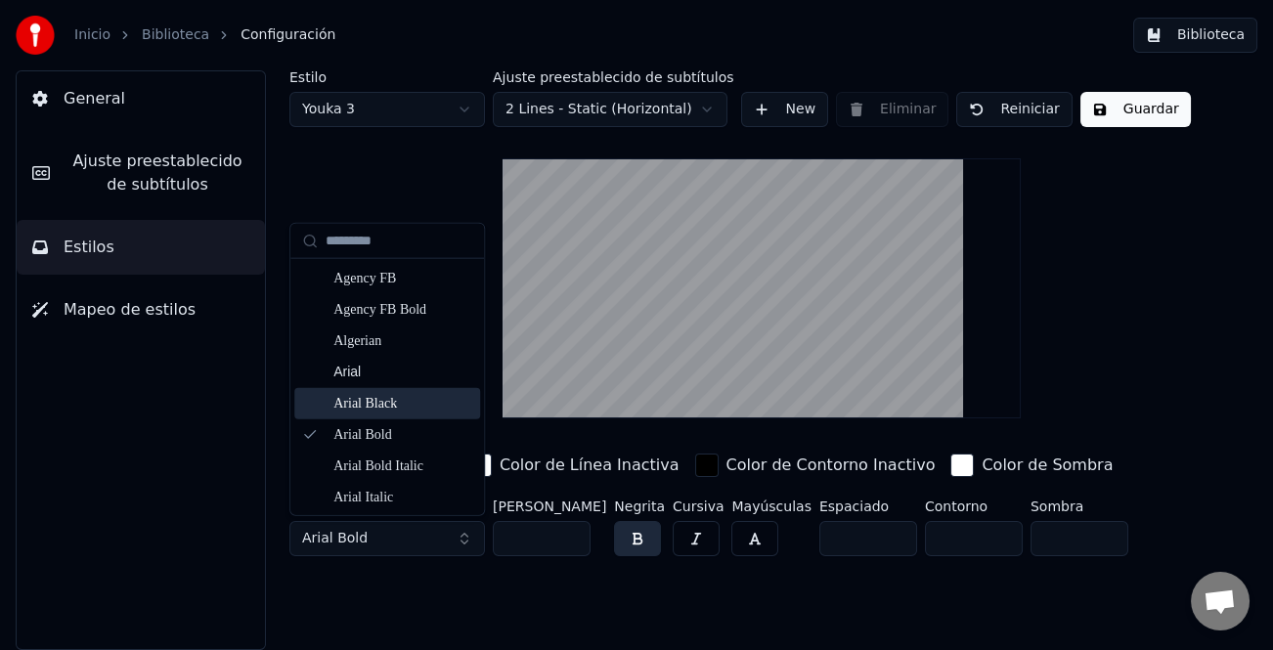
click at [403, 404] on div "Arial Black" at bounding box center [402, 404] width 139 height 20
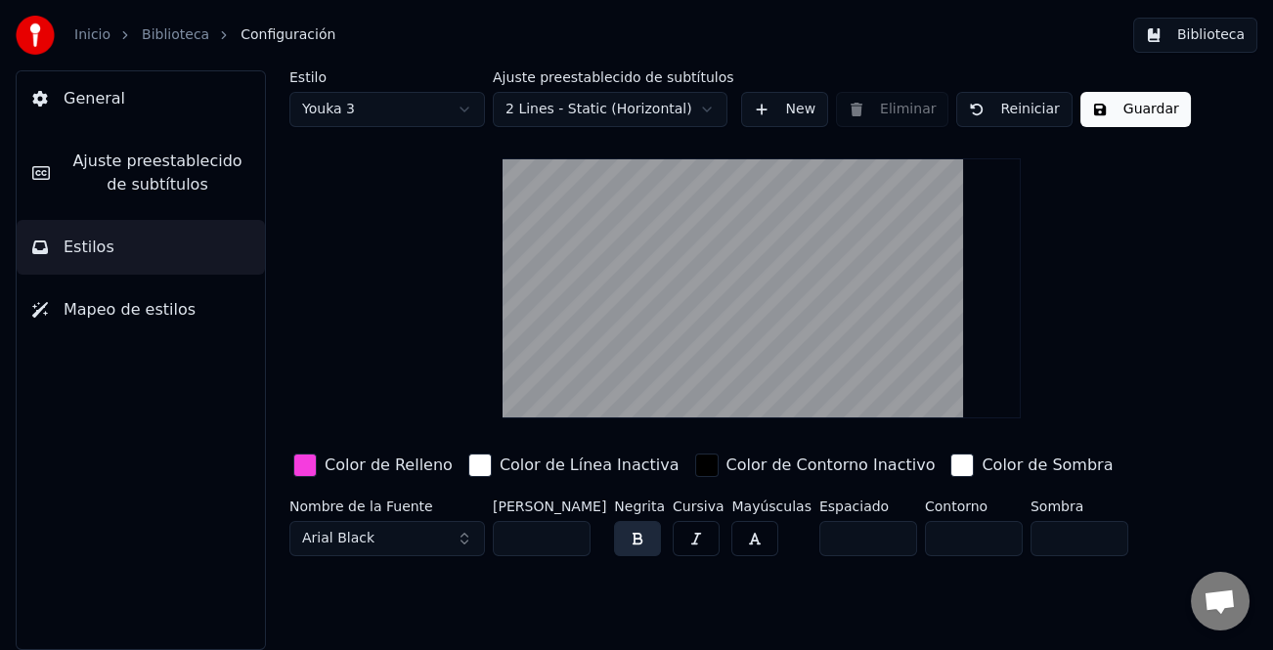
click at [576, 532] on input "***" at bounding box center [542, 538] width 98 height 35
click at [575, 532] on input "***" at bounding box center [542, 538] width 98 height 35
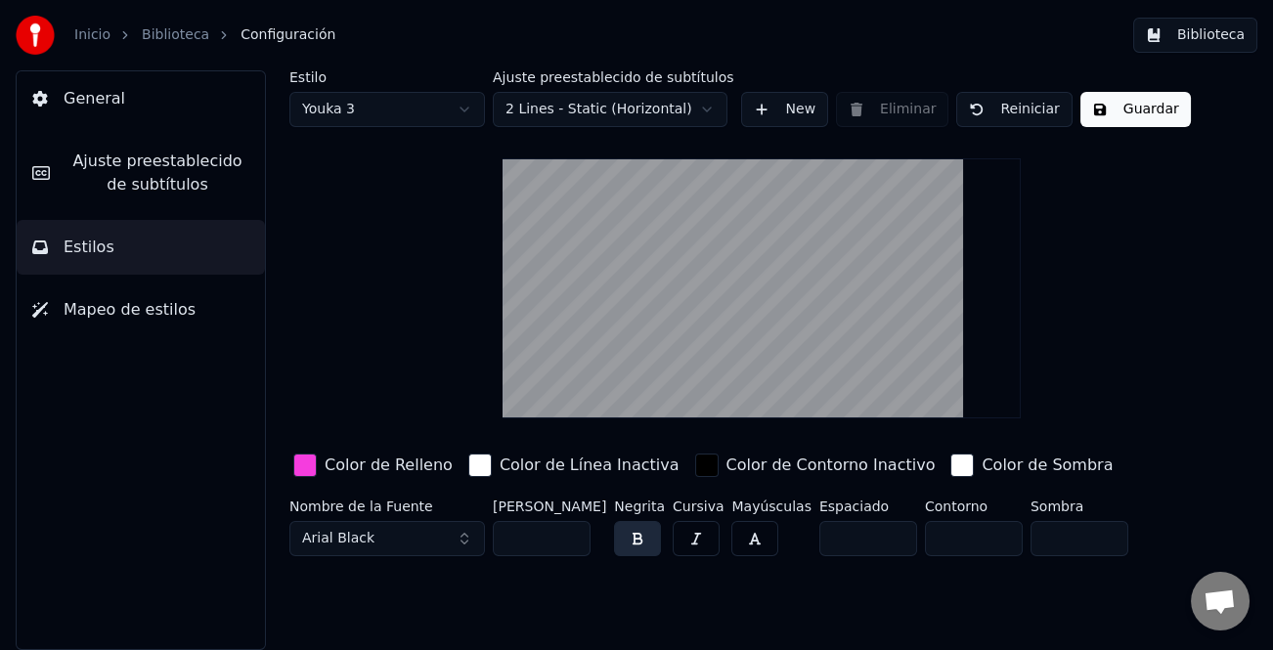
click at [575, 532] on input "***" at bounding box center [542, 538] width 98 height 35
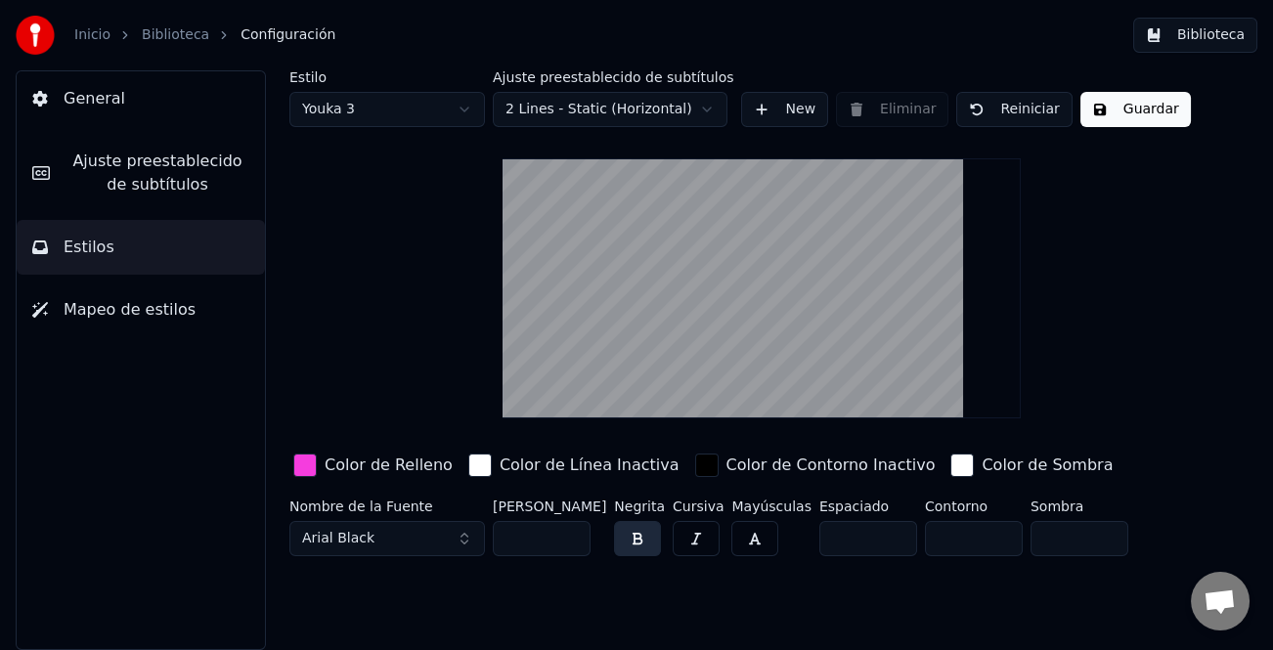
click at [575, 532] on input "***" at bounding box center [542, 538] width 98 height 35
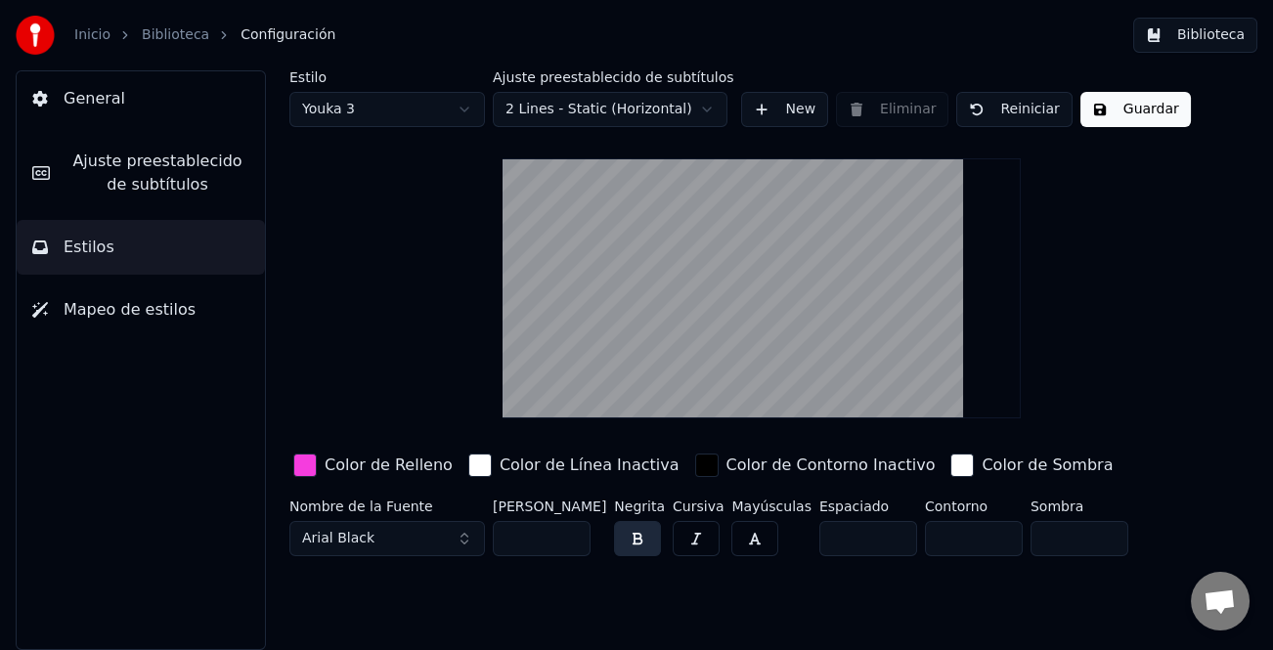
click at [575, 532] on input "***" at bounding box center [542, 538] width 98 height 35
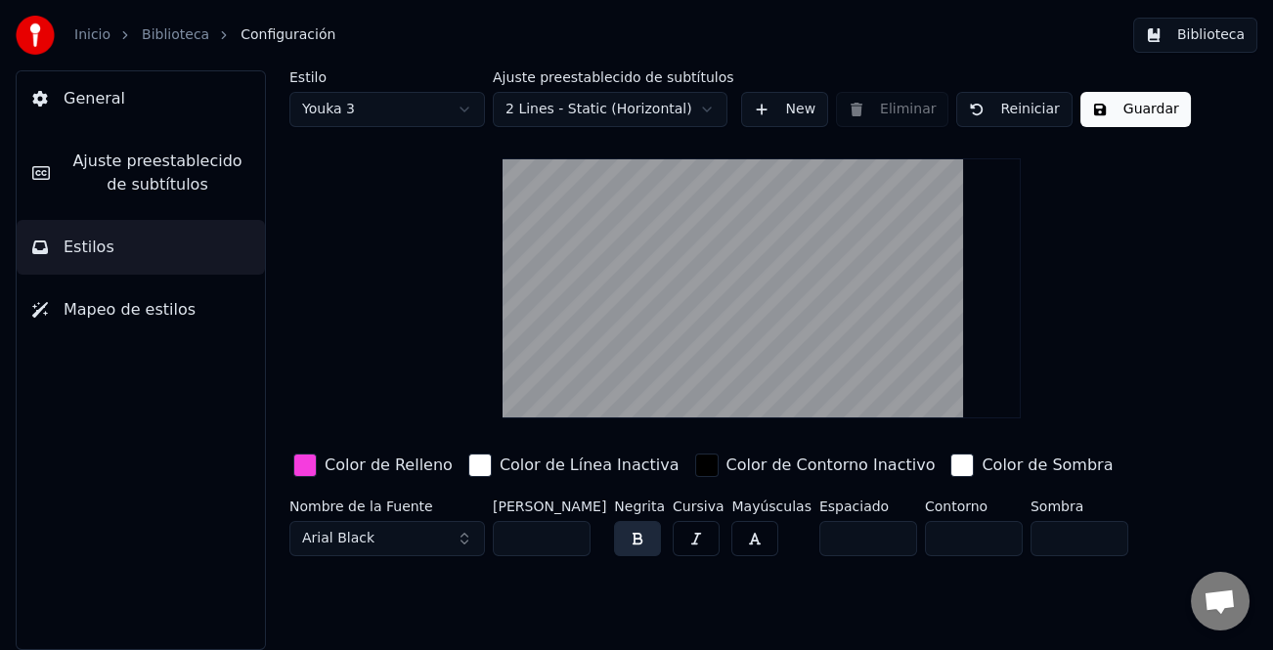
click at [575, 532] on input "***" at bounding box center [542, 538] width 98 height 35
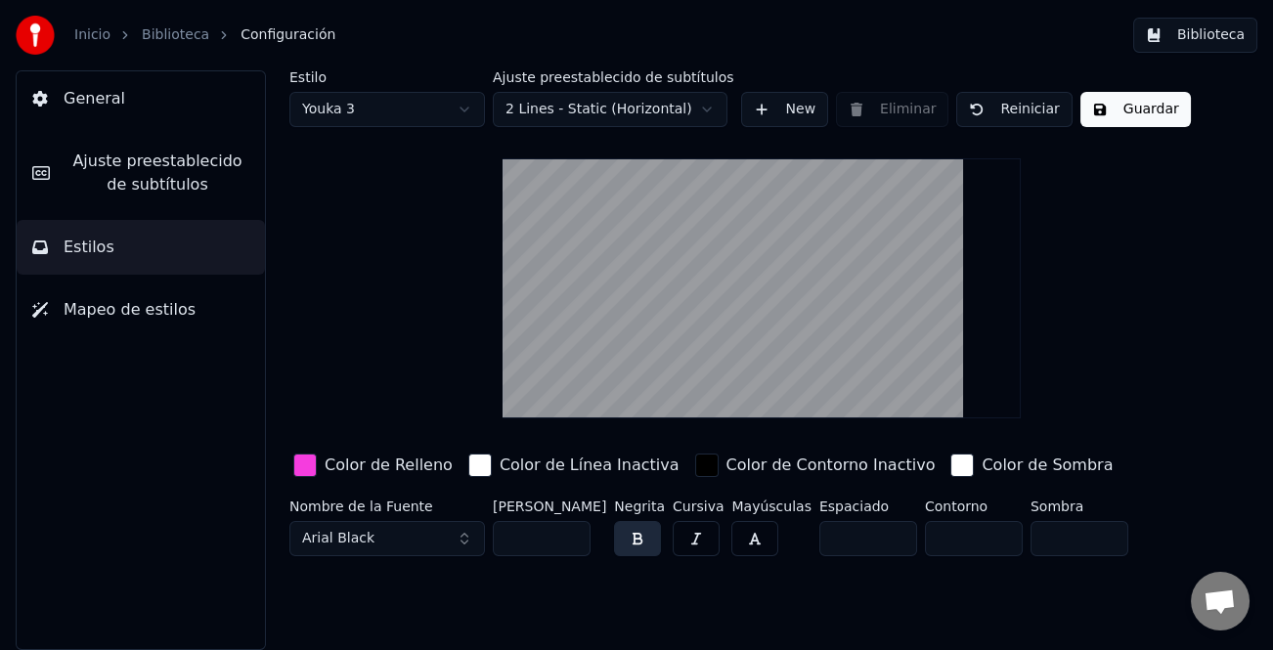
type input "***"
click at [575, 532] on input "***" at bounding box center [542, 538] width 98 height 35
click at [1121, 113] on button "Guardar" at bounding box center [1135, 109] width 110 height 35
click at [1134, 111] on button "Hecho" at bounding box center [1129, 109] width 98 height 35
click at [1188, 27] on button "Biblioteca" at bounding box center [1195, 35] width 124 height 35
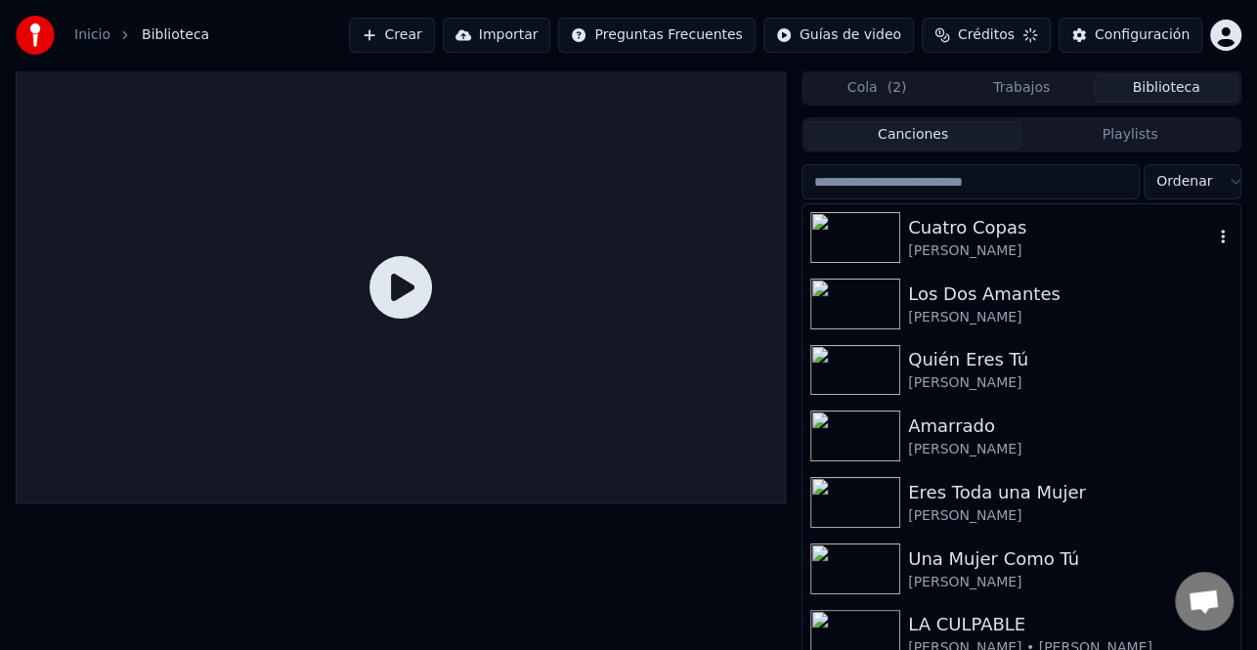
click at [965, 238] on div "Cuatro Copas" at bounding box center [1060, 227] width 305 height 27
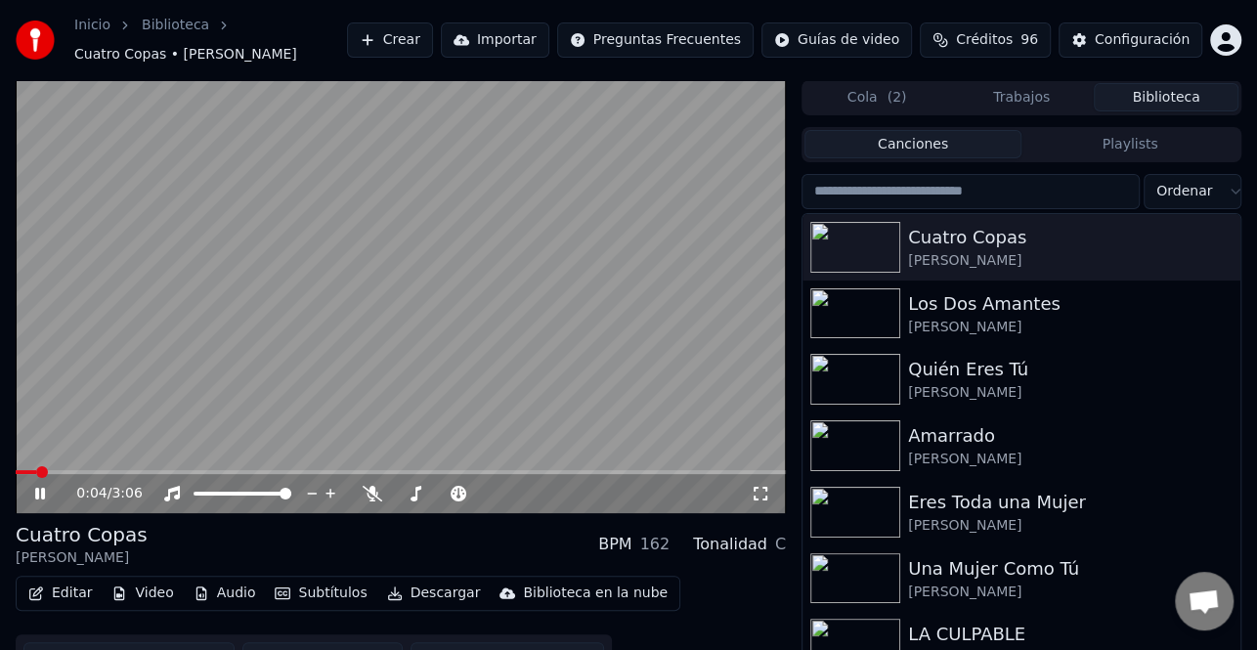
click at [112, 469] on div "0:04 / 3:06" at bounding box center [401, 296] width 770 height 433
click at [112, 471] on span at bounding box center [401, 472] width 770 height 4
click at [38, 484] on div "0:23 / 3:06" at bounding box center [400, 494] width 755 height 20
click at [37, 489] on icon at bounding box center [40, 494] width 12 height 14
click at [137, 472] on span at bounding box center [78, 472] width 124 height 4
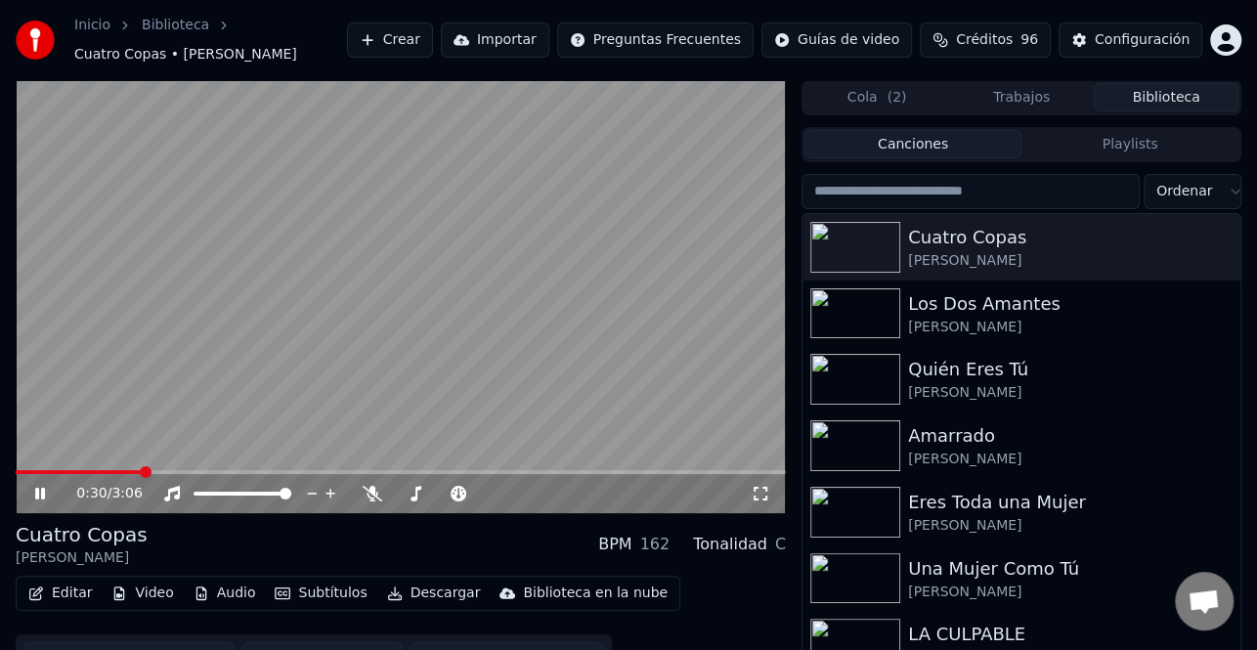
click at [109, 470] on span at bounding box center [79, 472] width 126 height 4
click at [88, 468] on video at bounding box center [401, 296] width 770 height 433
click at [51, 500] on icon at bounding box center [53, 494] width 45 height 16
click at [57, 468] on video at bounding box center [401, 296] width 770 height 433
click at [59, 469] on video at bounding box center [401, 296] width 770 height 433
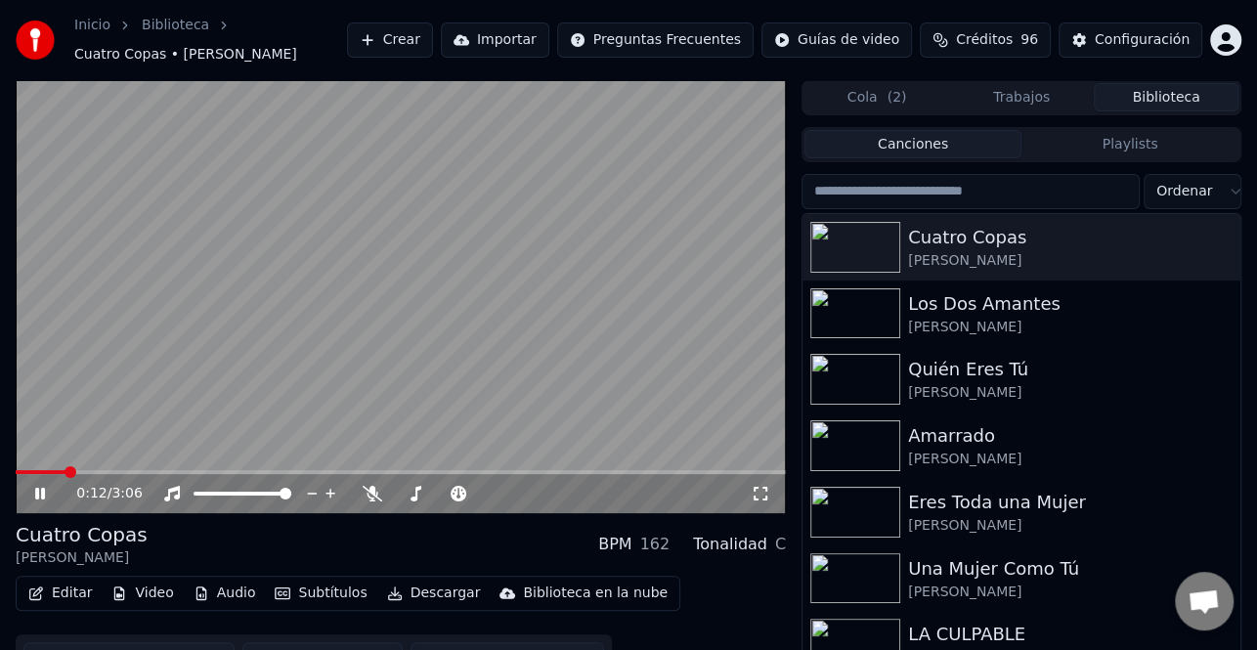
click at [64, 470] on span at bounding box center [41, 472] width 50 height 4
click at [40, 487] on icon at bounding box center [53, 494] width 45 height 16
click at [424, 601] on button "Descargar" at bounding box center [433, 593] width 109 height 27
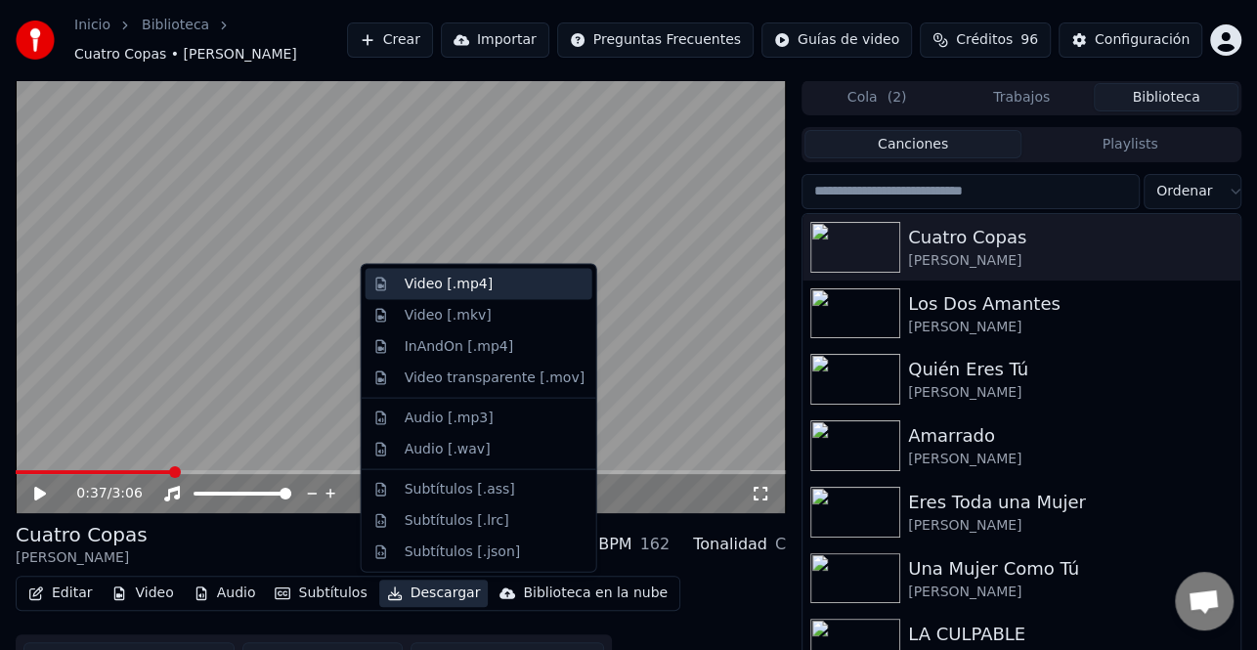
click at [521, 283] on div "Video [.mp4]" at bounding box center [495, 285] width 180 height 20
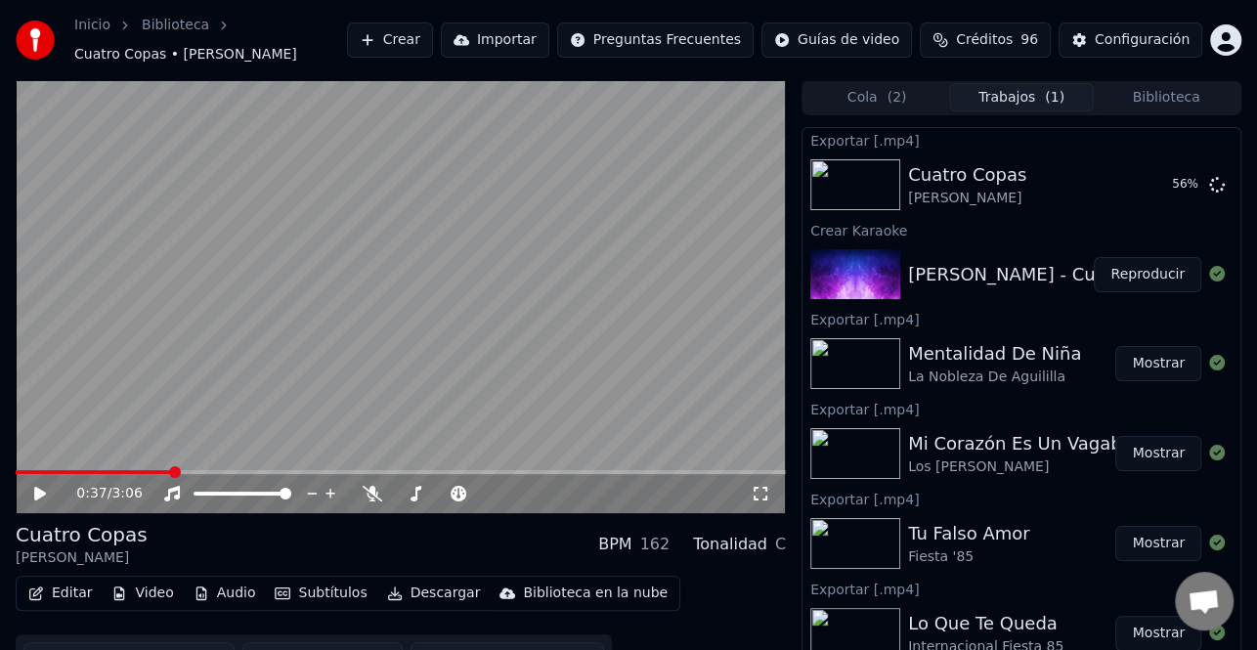
drag, startPoint x: 1176, startPoint y: 98, endPoint x: 1158, endPoint y: 98, distance: 17.6
click at [1174, 98] on button "Biblioteca" at bounding box center [1166, 97] width 145 height 28
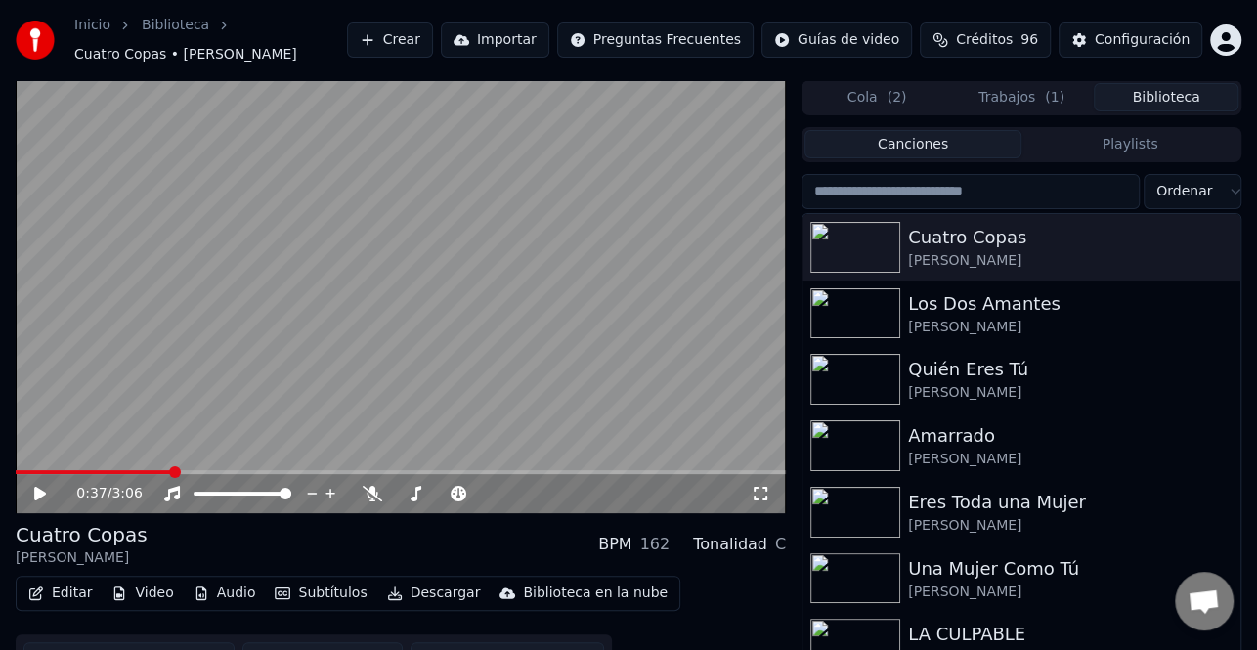
click at [942, 195] on input "search" at bounding box center [971, 191] width 338 height 35
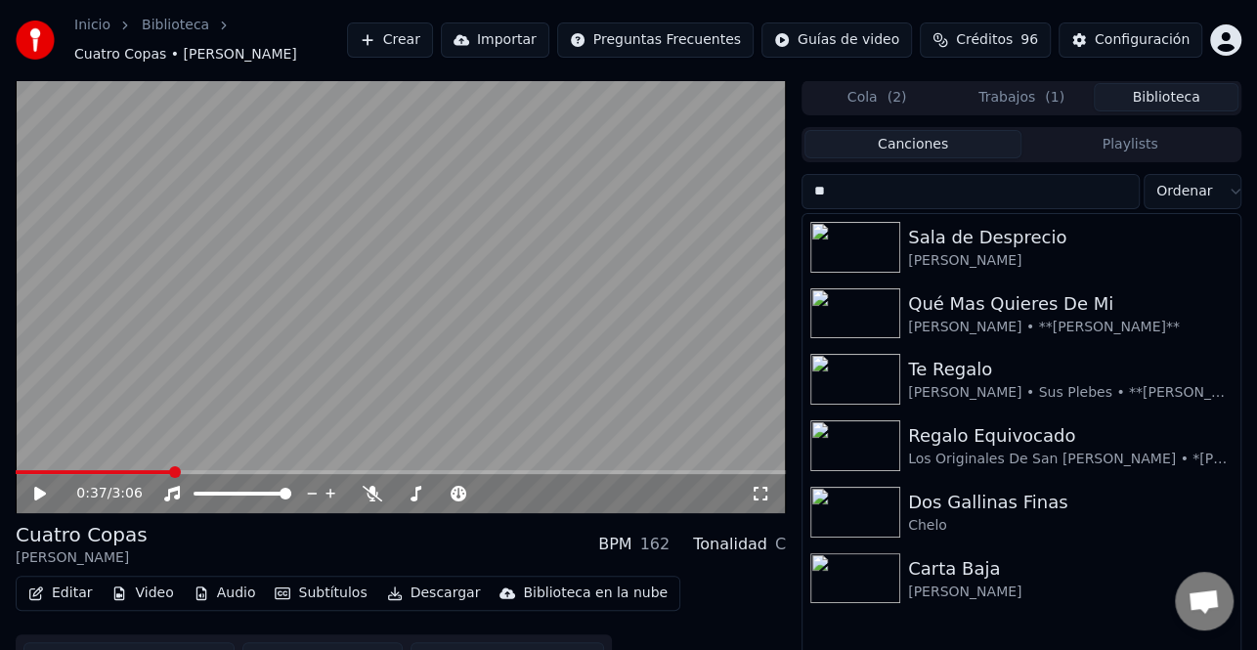
type input "*"
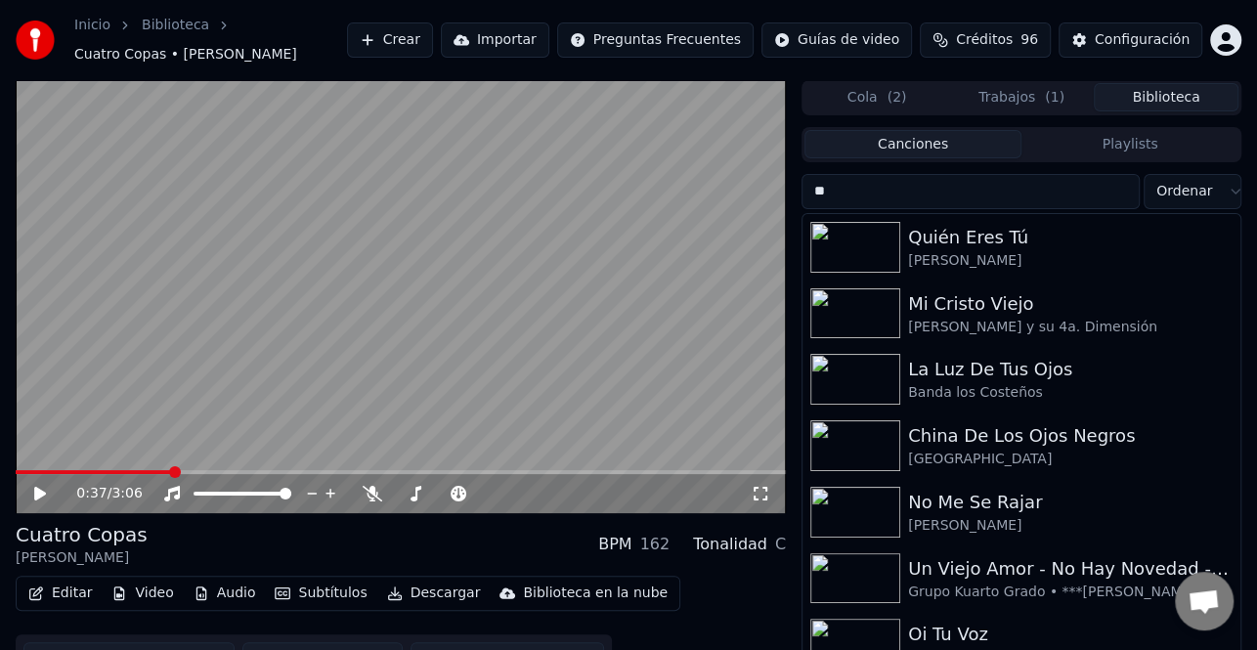
type input "*"
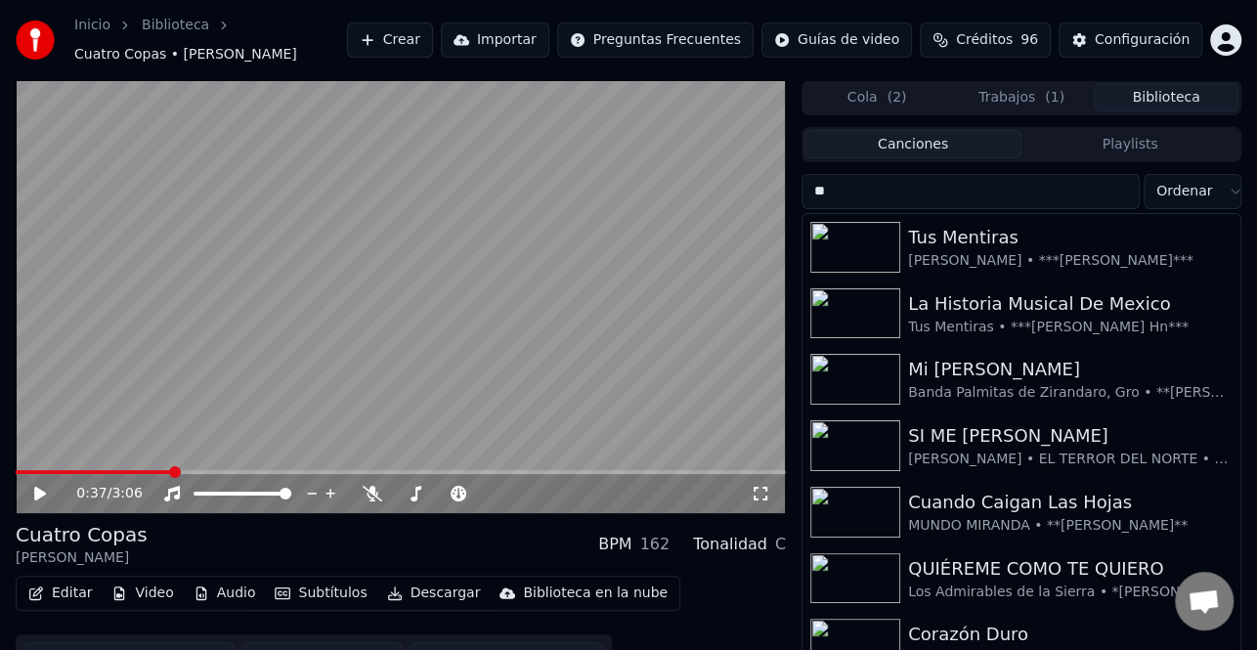
type input "*"
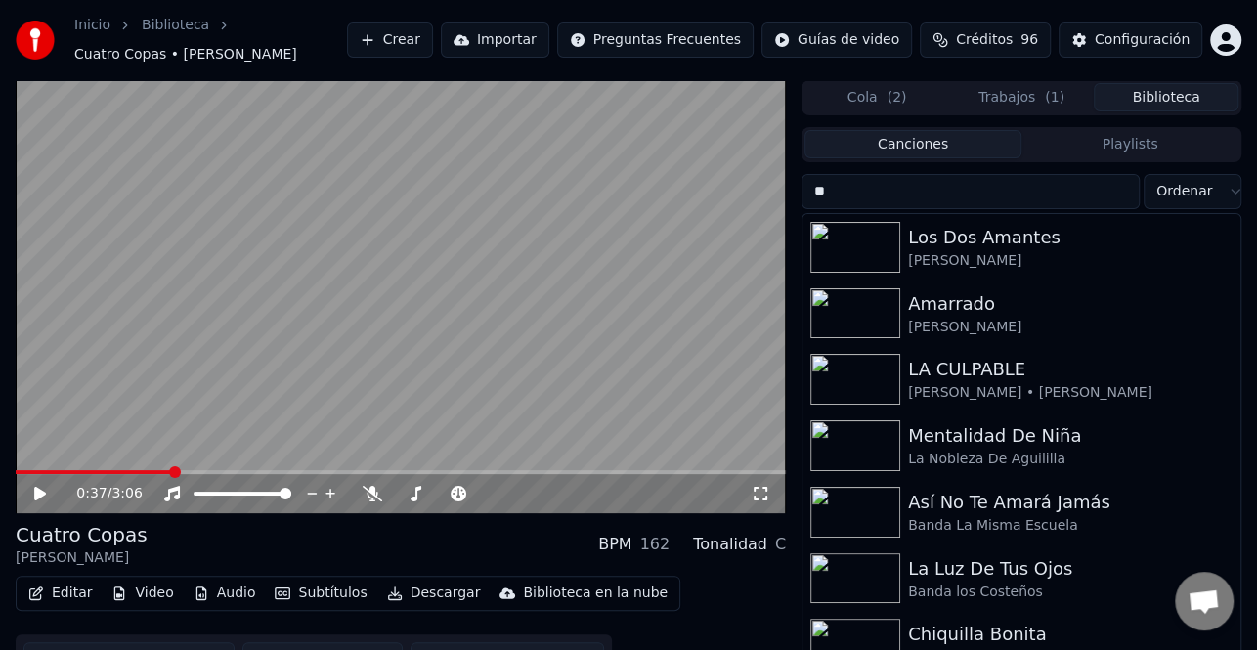
type input "*"
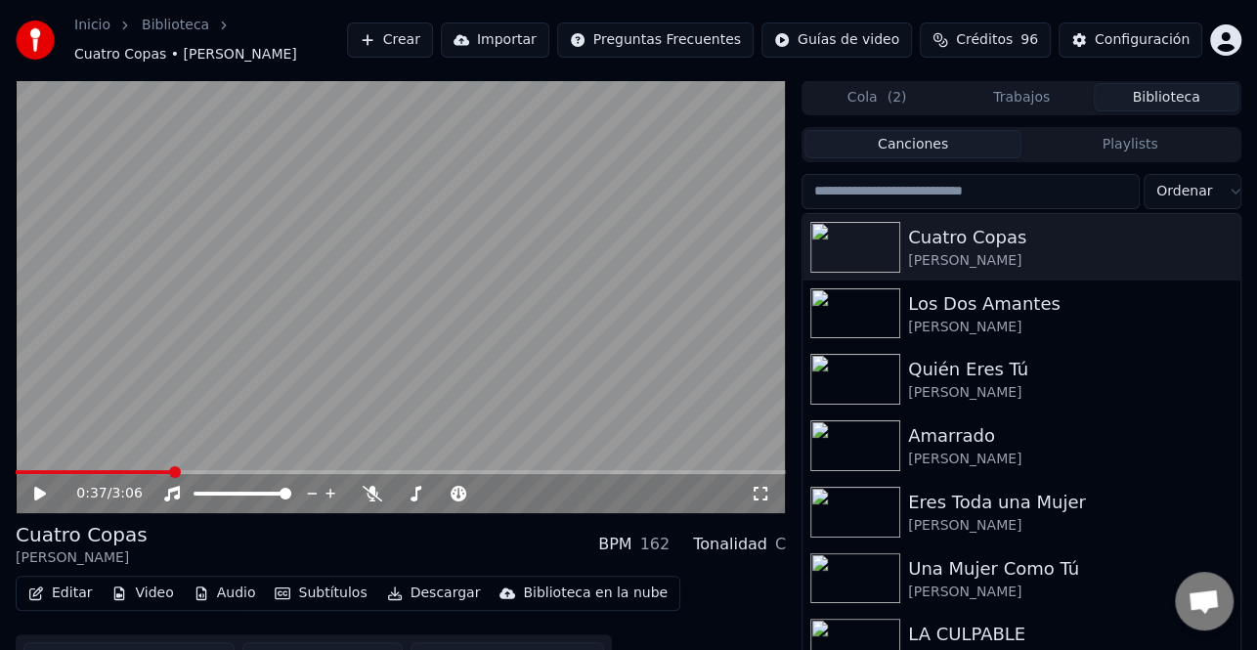
click at [1021, 95] on button "Trabajos" at bounding box center [1021, 97] width 145 height 28
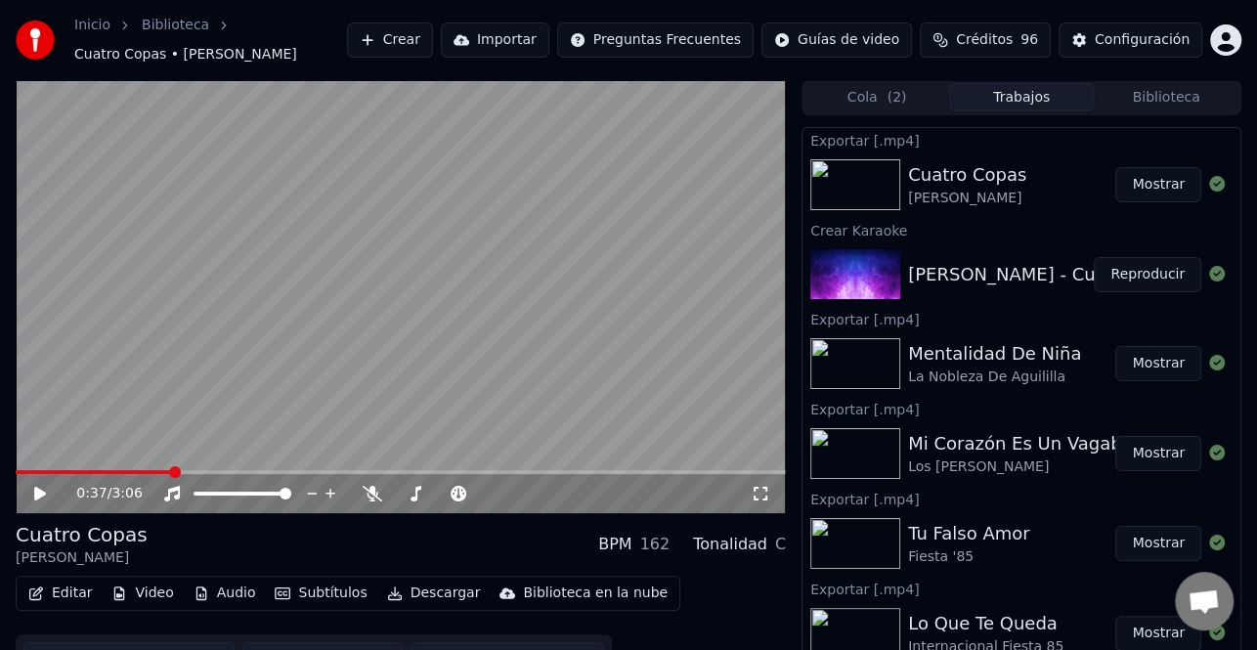
click at [874, 104] on button "Cola ( 2 )" at bounding box center [877, 97] width 145 height 28
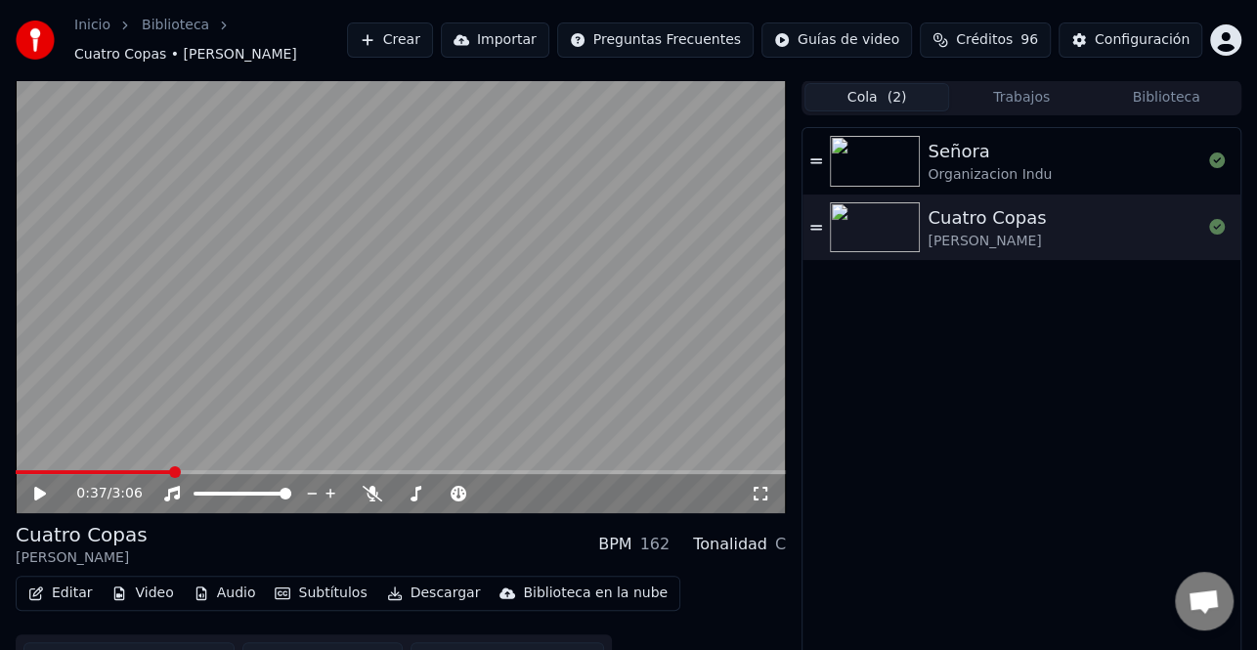
click at [1016, 91] on button "Trabajos" at bounding box center [1021, 97] width 145 height 28
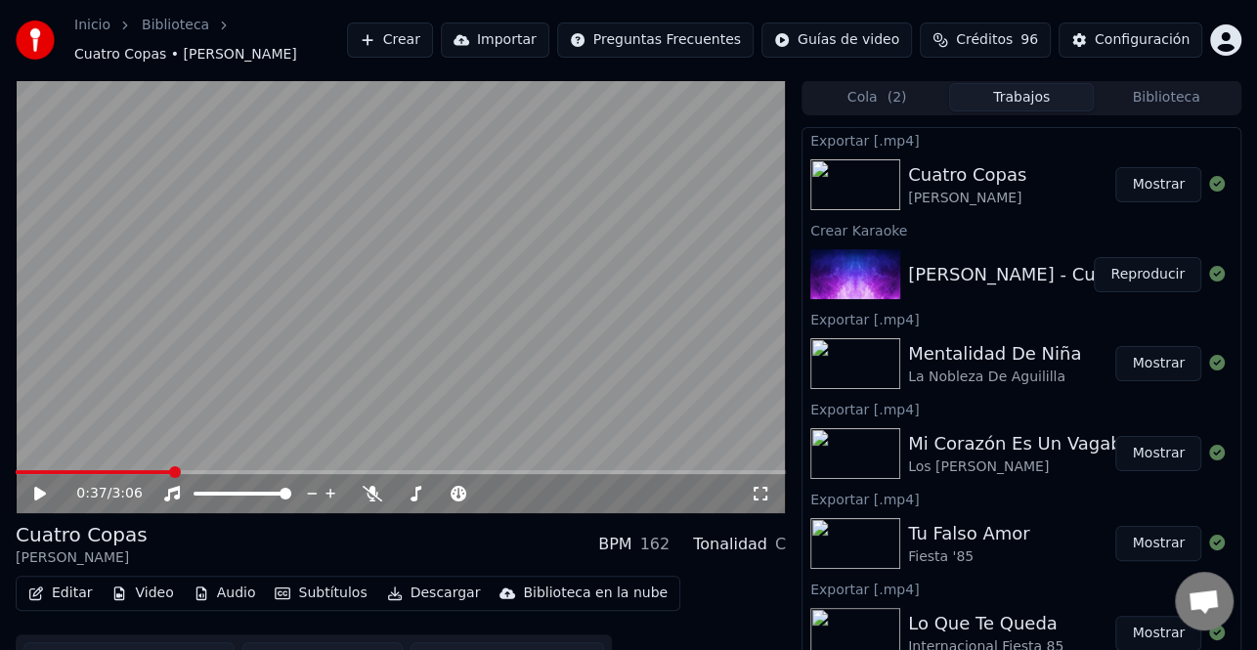
click at [47, 500] on icon at bounding box center [53, 494] width 45 height 16
click at [442, 593] on button "Descargar" at bounding box center [433, 593] width 109 height 27
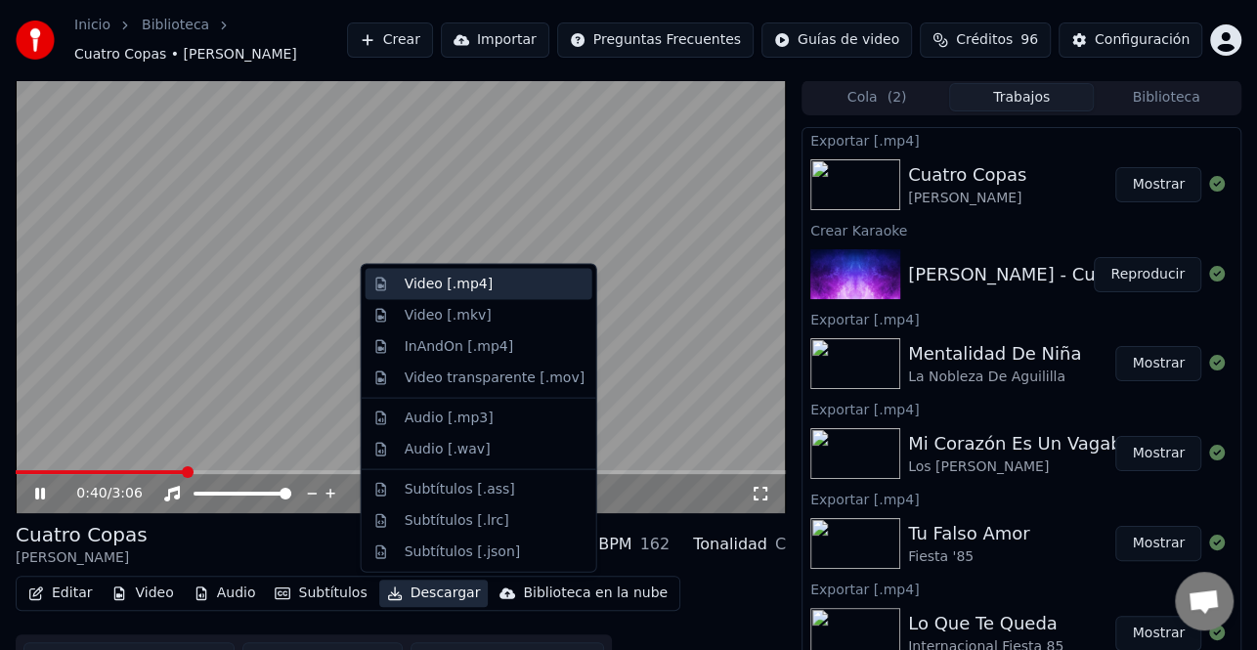
click at [484, 295] on div "Video [.mp4]" at bounding box center [479, 284] width 227 height 31
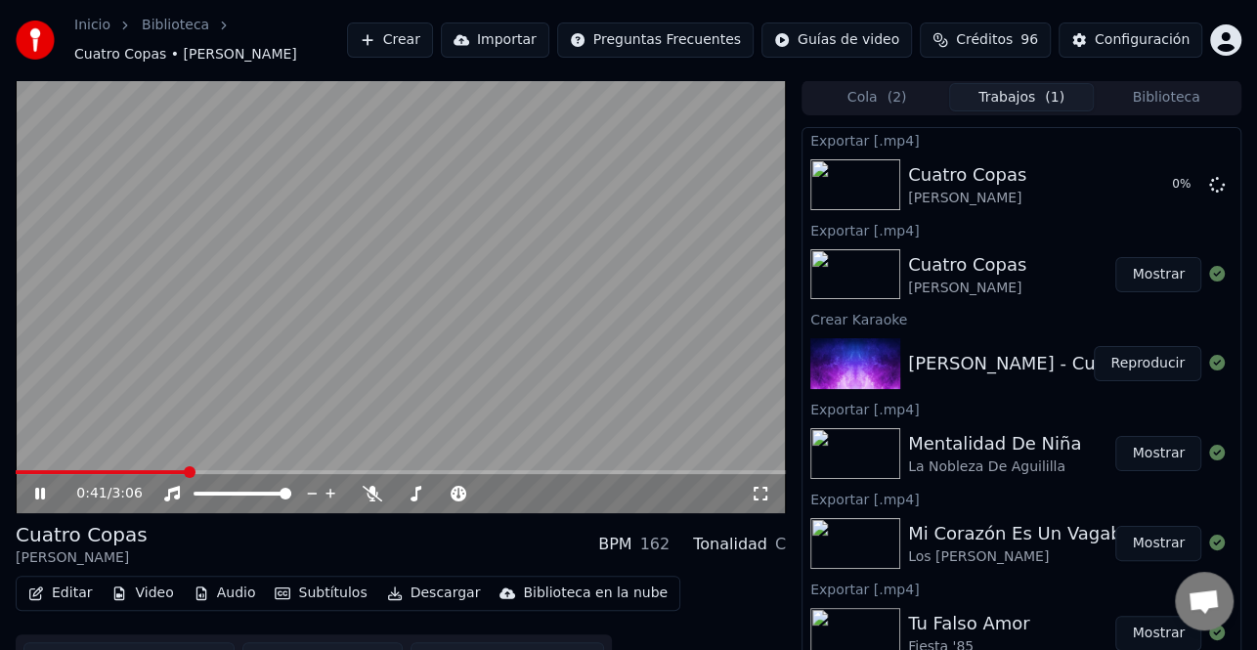
click at [31, 495] on icon at bounding box center [53, 494] width 45 height 16
click at [1209, 188] on icon at bounding box center [1217, 184] width 16 height 16
click at [1140, 269] on button "Mostrar" at bounding box center [1158, 274] width 86 height 35
click at [16, 473] on span at bounding box center [101, 472] width 171 height 4
click at [433, 34] on button "Crear" at bounding box center [390, 39] width 86 height 35
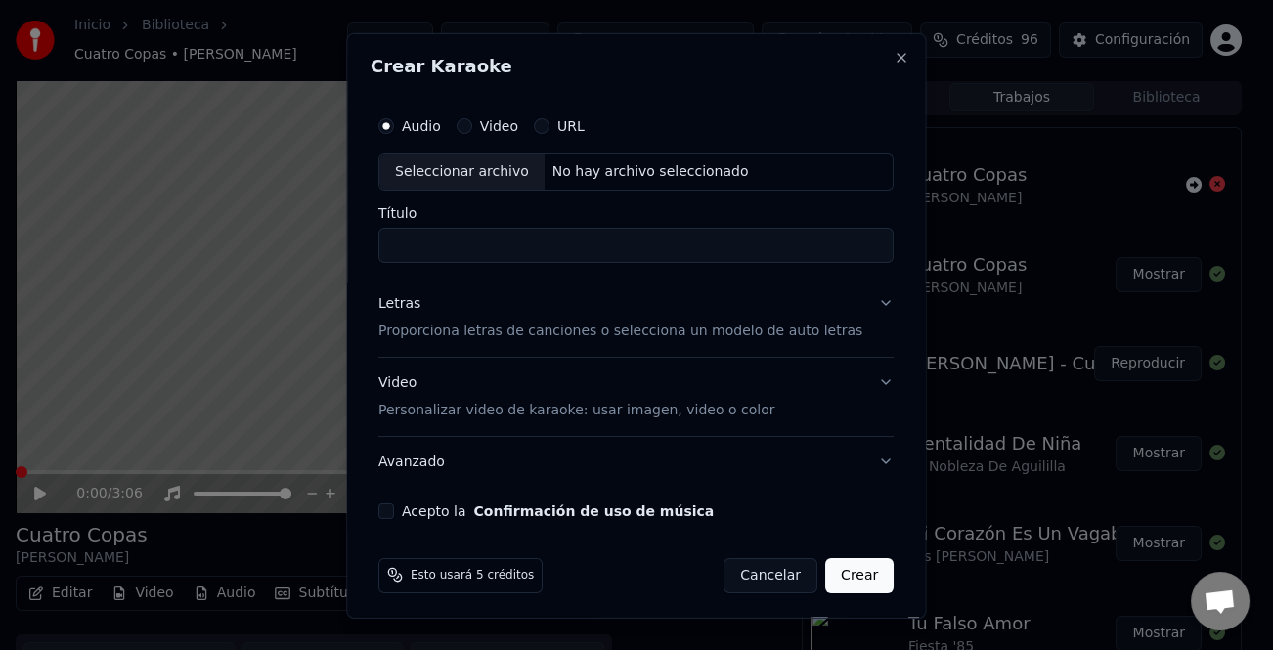
click at [515, 164] on div "Seleccionar archivo" at bounding box center [461, 170] width 165 height 35
type input "**********"
click at [411, 307] on div "Letras" at bounding box center [399, 303] width 42 height 20
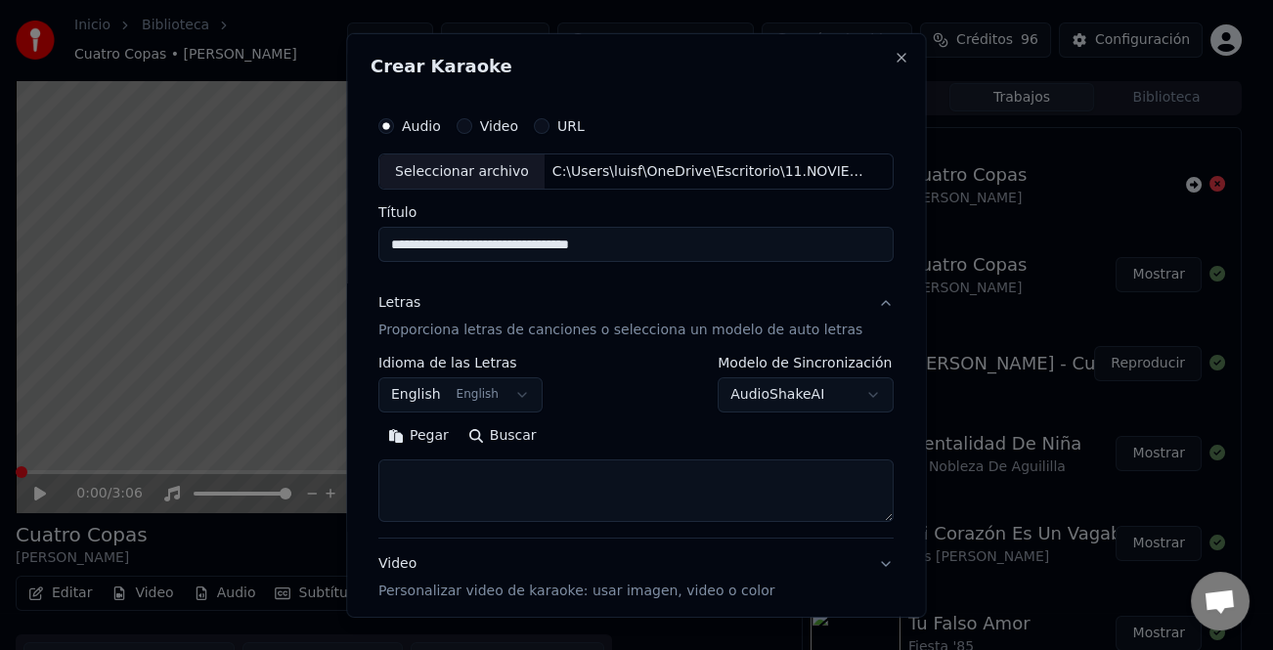
click at [437, 434] on button "Pegar" at bounding box center [418, 435] width 80 height 31
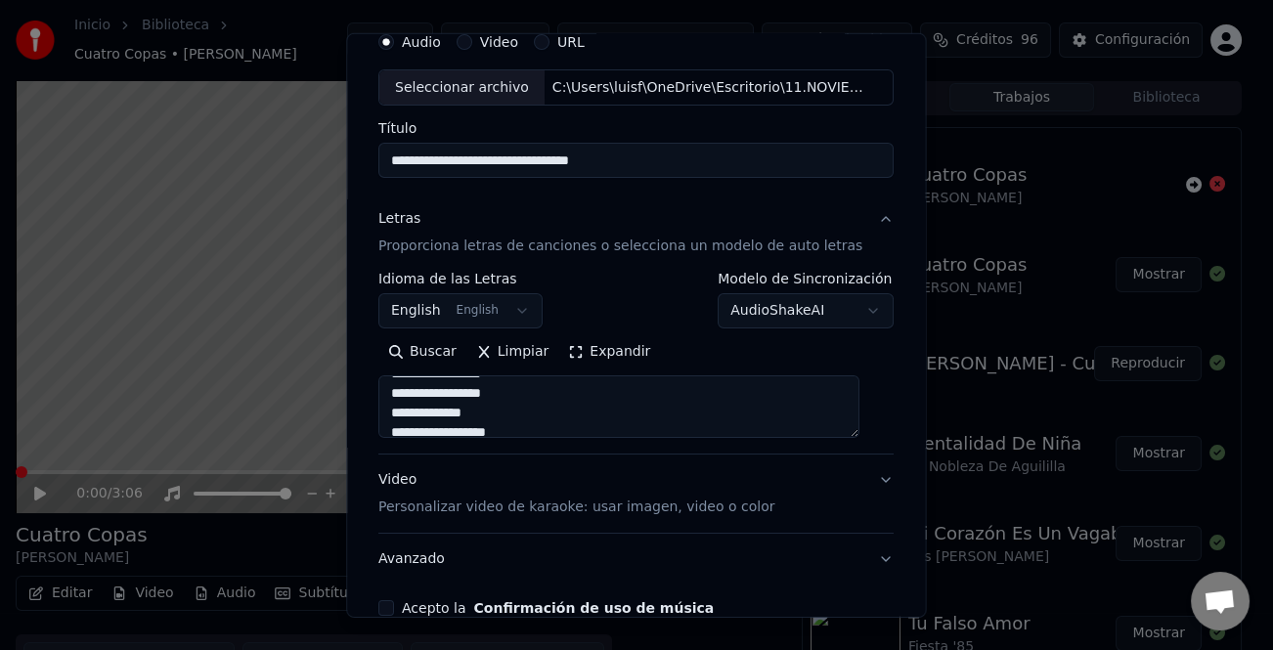
scroll to position [189, 0]
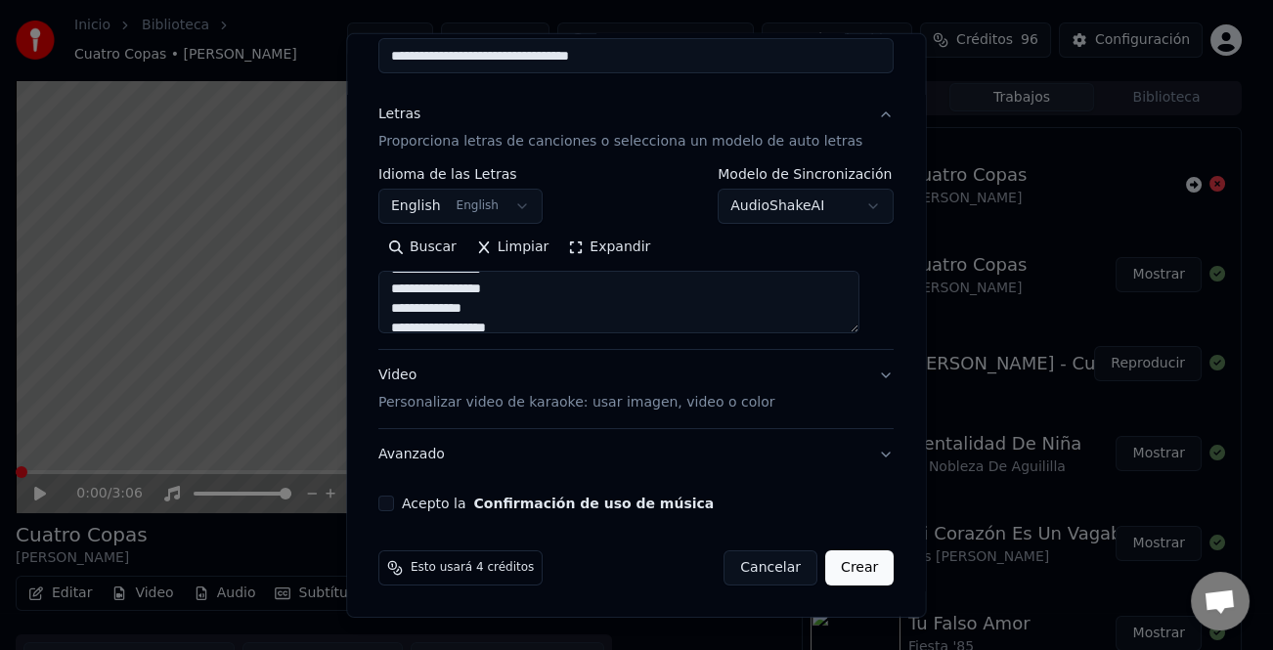
click at [398, 378] on div "Video Personalizar video de karaoke: usar imagen, video o color" at bounding box center [576, 389] width 396 height 47
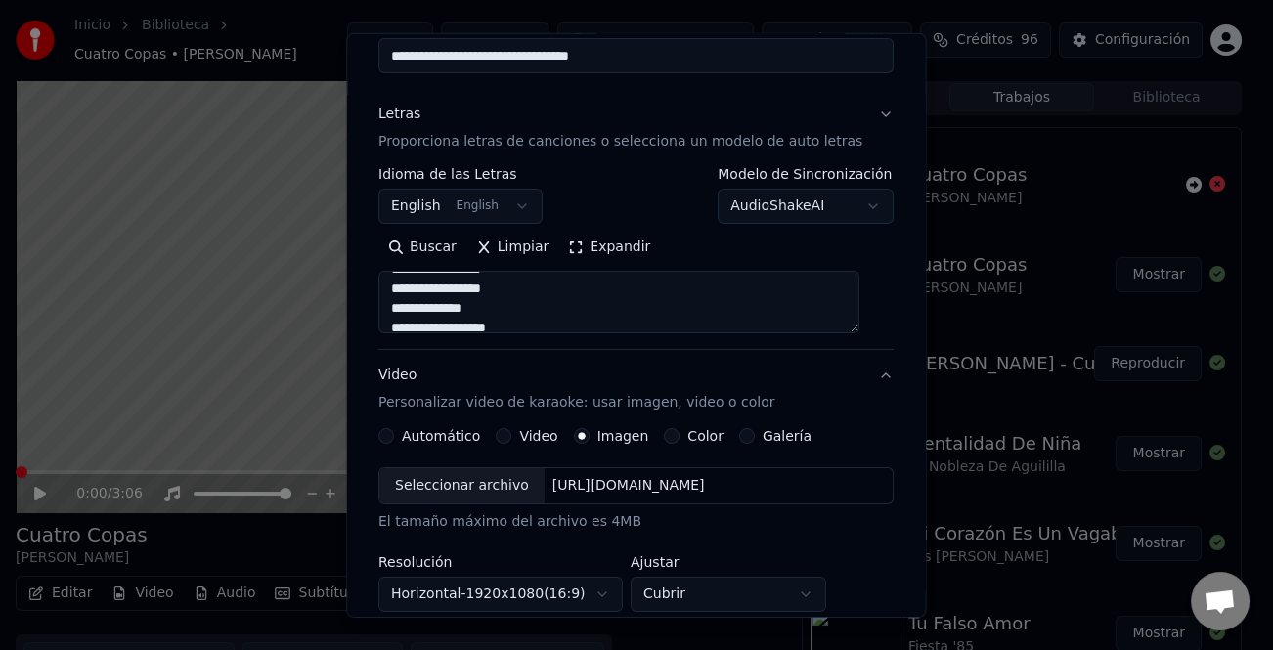
type textarea "**********"
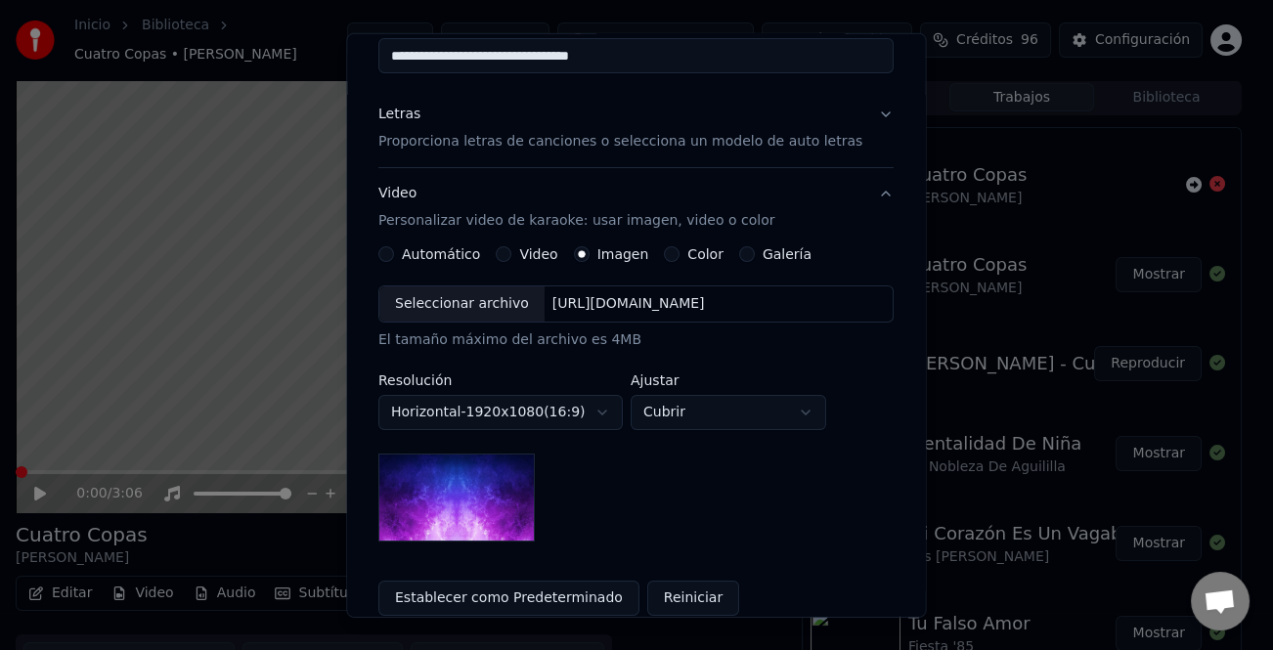
click at [601, 253] on label "Imagen" at bounding box center [623, 254] width 52 height 14
click at [589, 253] on button "Imagen" at bounding box center [582, 254] width 16 height 16
click at [490, 313] on div "Seleccionar archivo" at bounding box center [461, 303] width 165 height 35
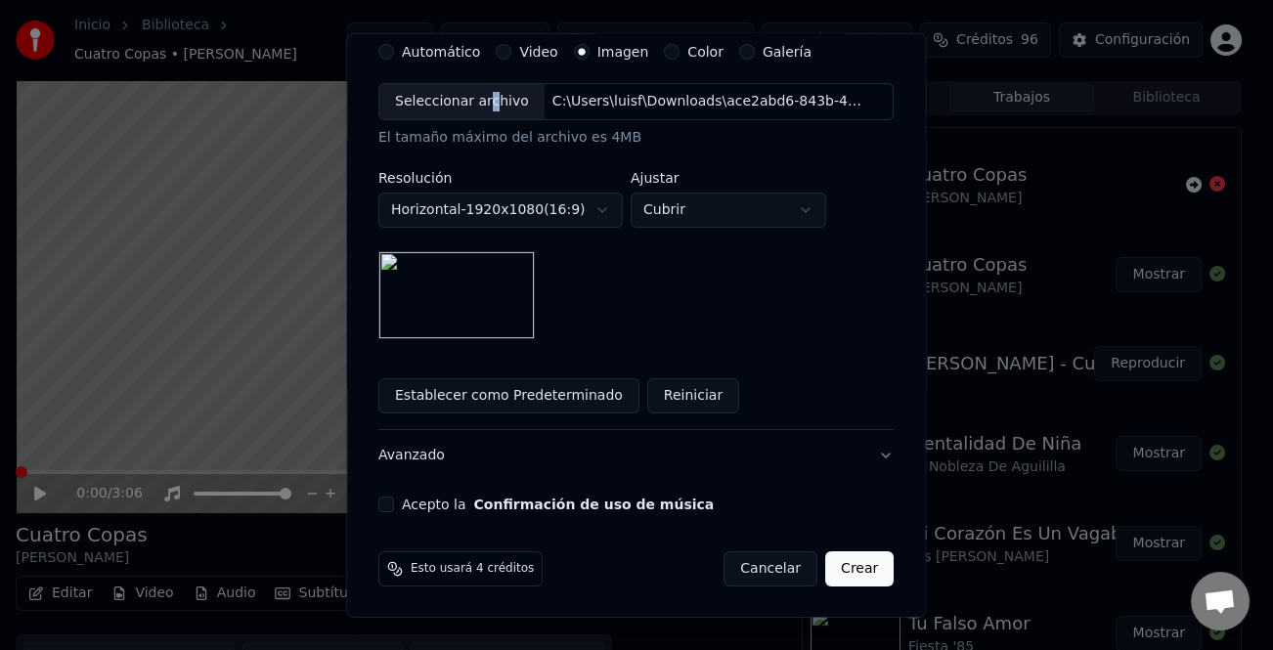
scroll to position [391, 0]
click at [394, 504] on button "Acepto la Confirmación de uso de música" at bounding box center [386, 505] width 16 height 16
click at [845, 574] on button "Crear" at bounding box center [859, 568] width 68 height 35
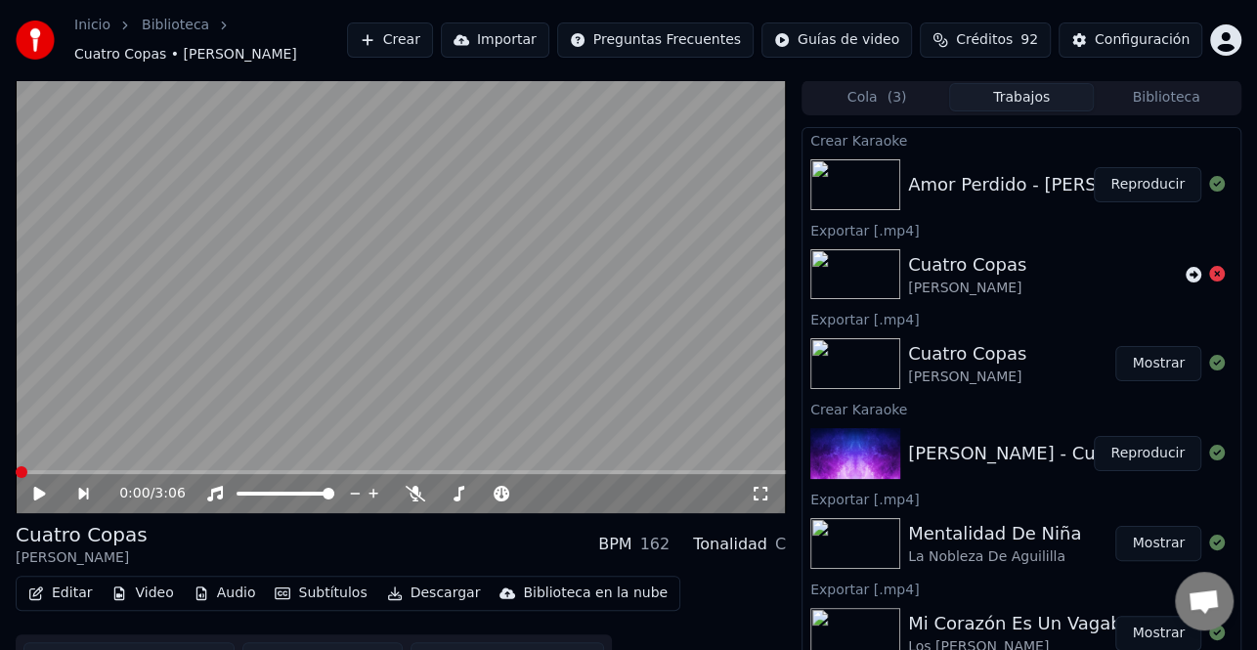
click at [1122, 180] on button "Reproducir" at bounding box center [1148, 184] width 108 height 35
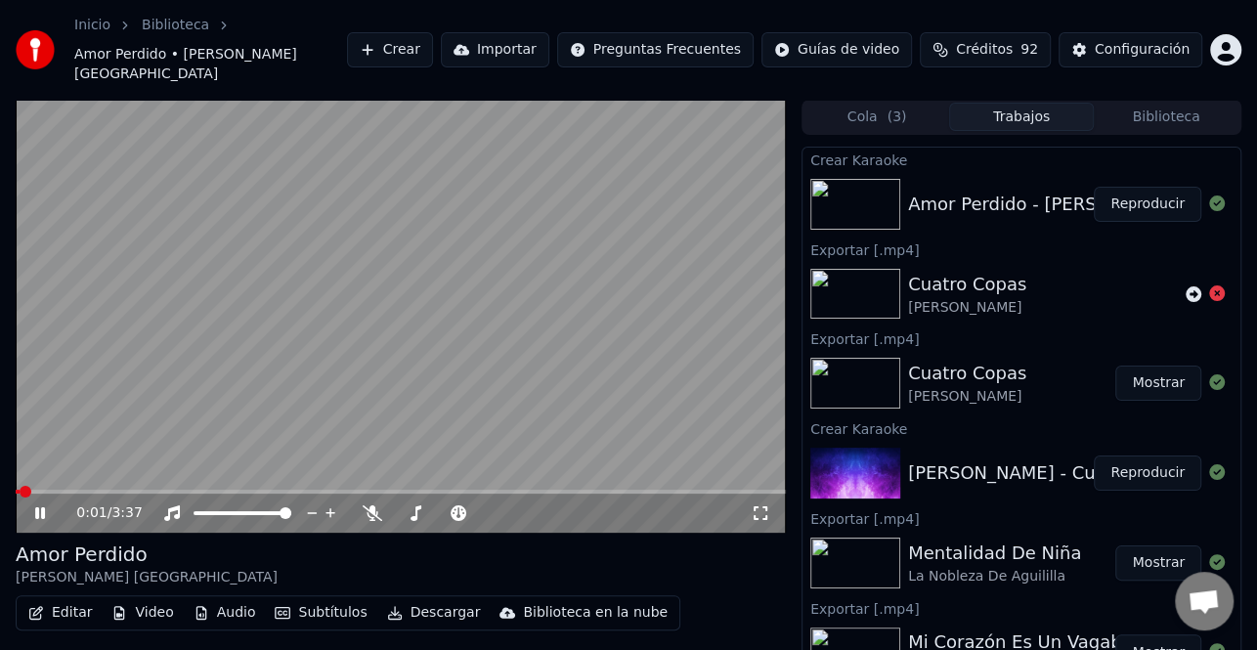
click at [39, 505] on icon at bounding box center [53, 513] width 45 height 16
click at [1137, 40] on div "Configuración" at bounding box center [1142, 50] width 95 height 20
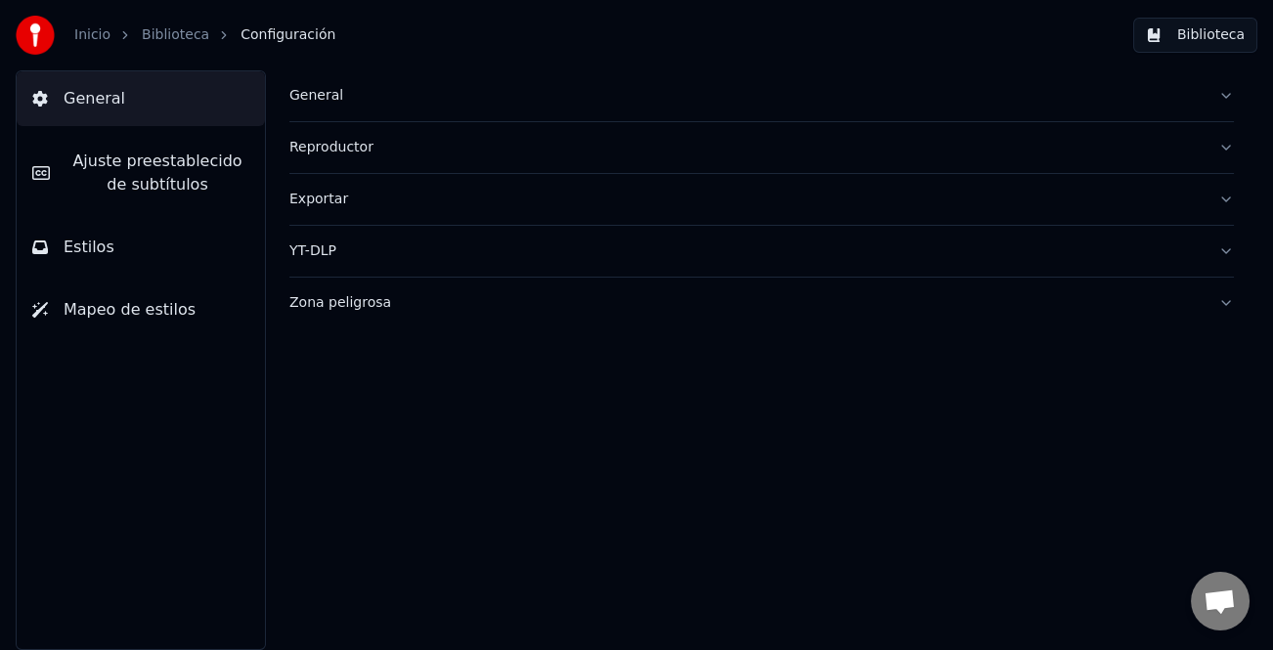
click at [176, 182] on span "Ajuste preestablecido de subtítulos" at bounding box center [157, 173] width 184 height 47
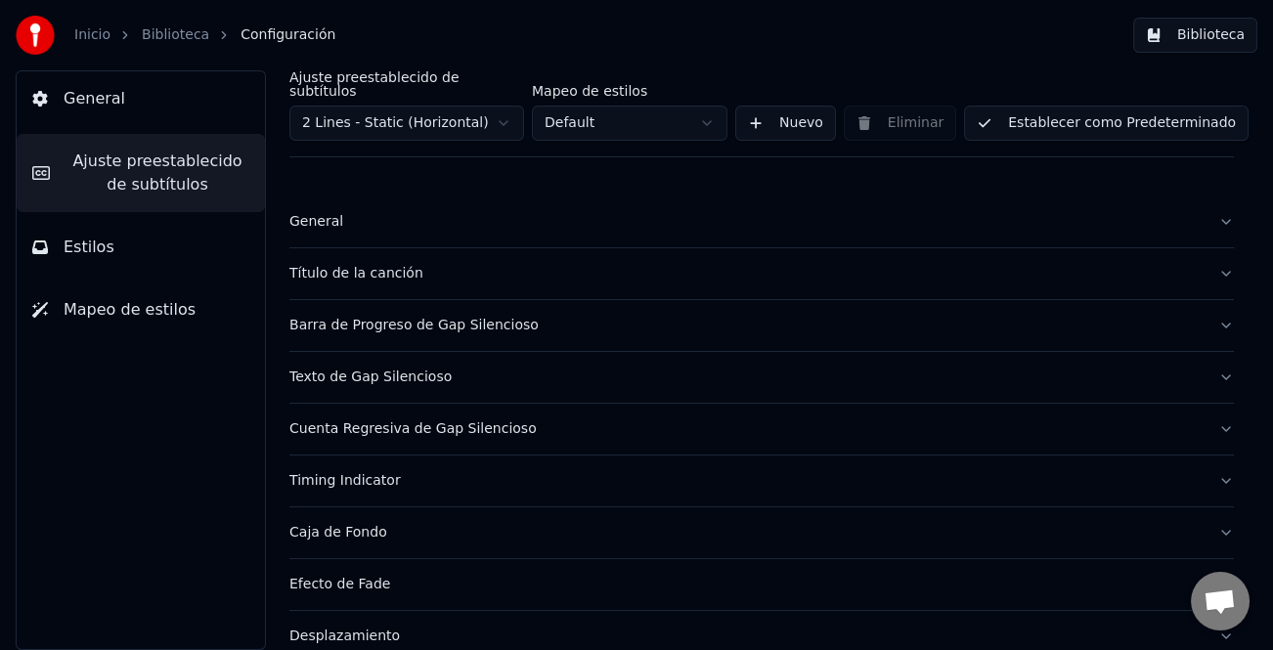
click at [309, 212] on div "General" at bounding box center [745, 222] width 913 height 20
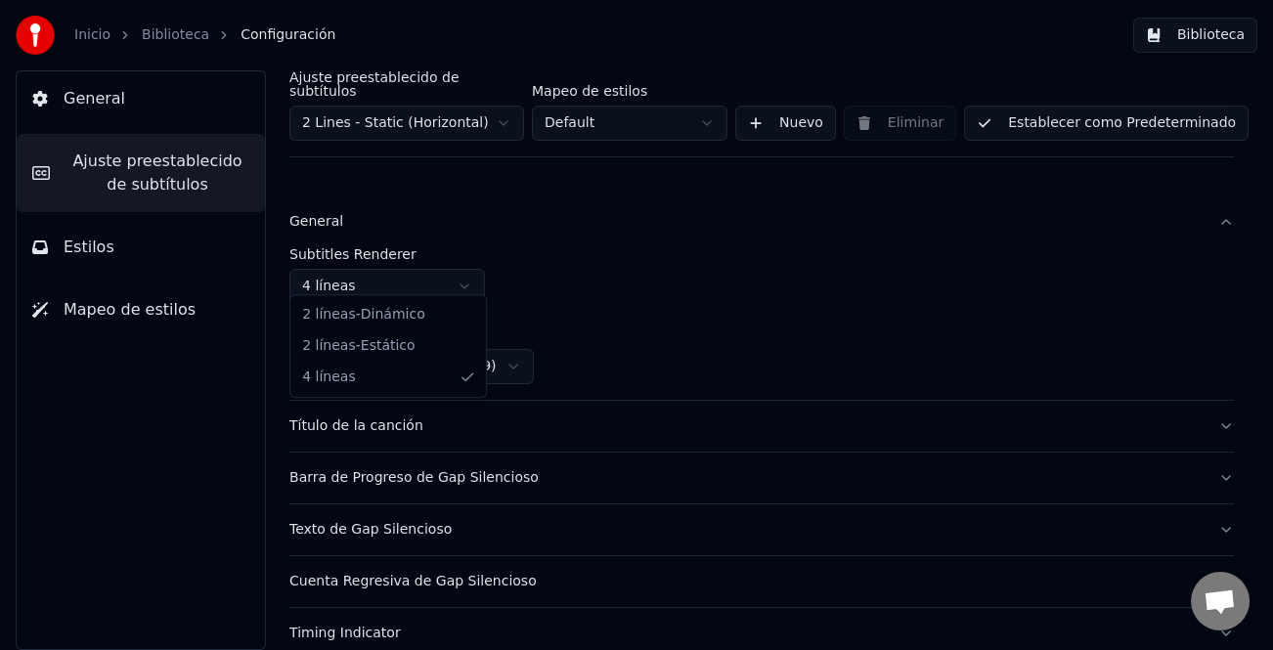
click at [450, 270] on html "Inicio Biblioteca Configuración Biblioteca General Ajuste preestablecido de sub…" at bounding box center [636, 325] width 1273 height 650
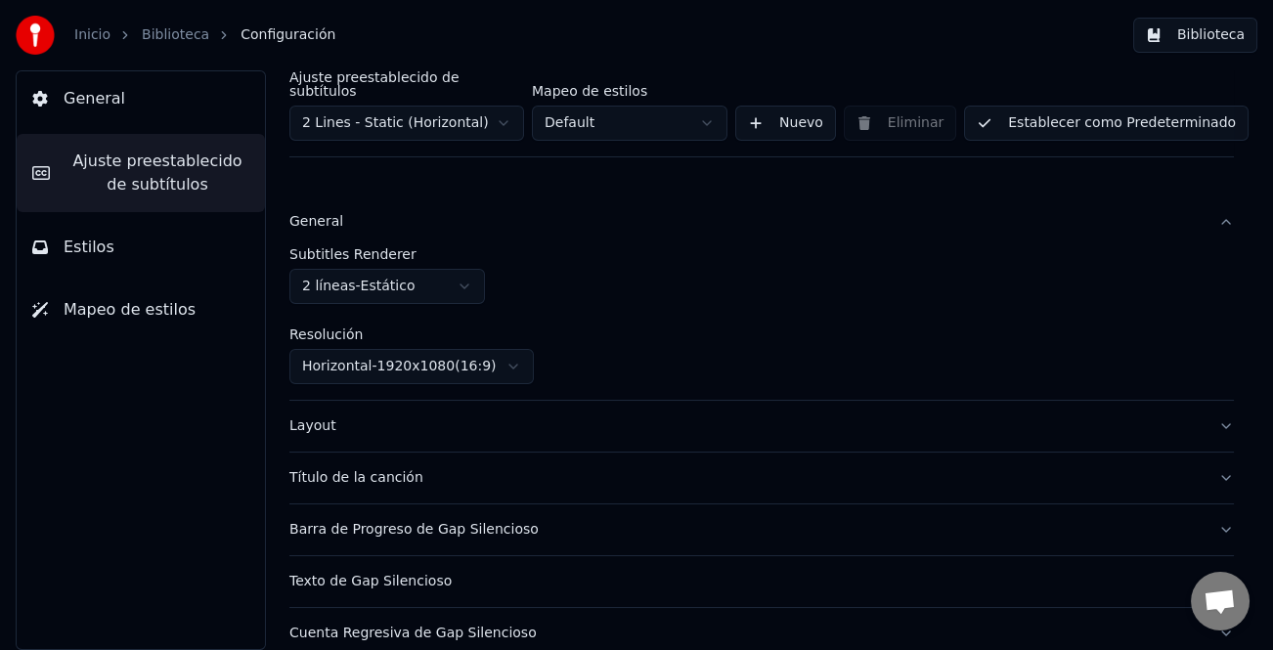
click at [1218, 35] on button "Biblioteca" at bounding box center [1195, 35] width 124 height 35
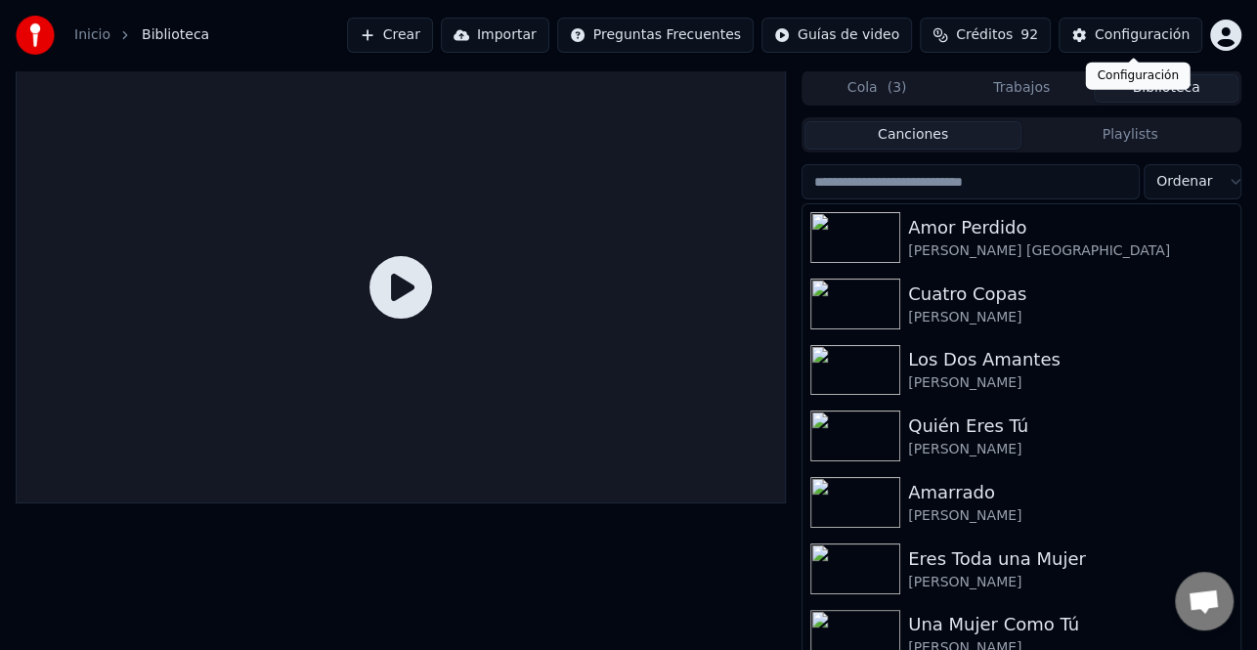
click at [1154, 29] on div "Configuración" at bounding box center [1142, 35] width 95 height 20
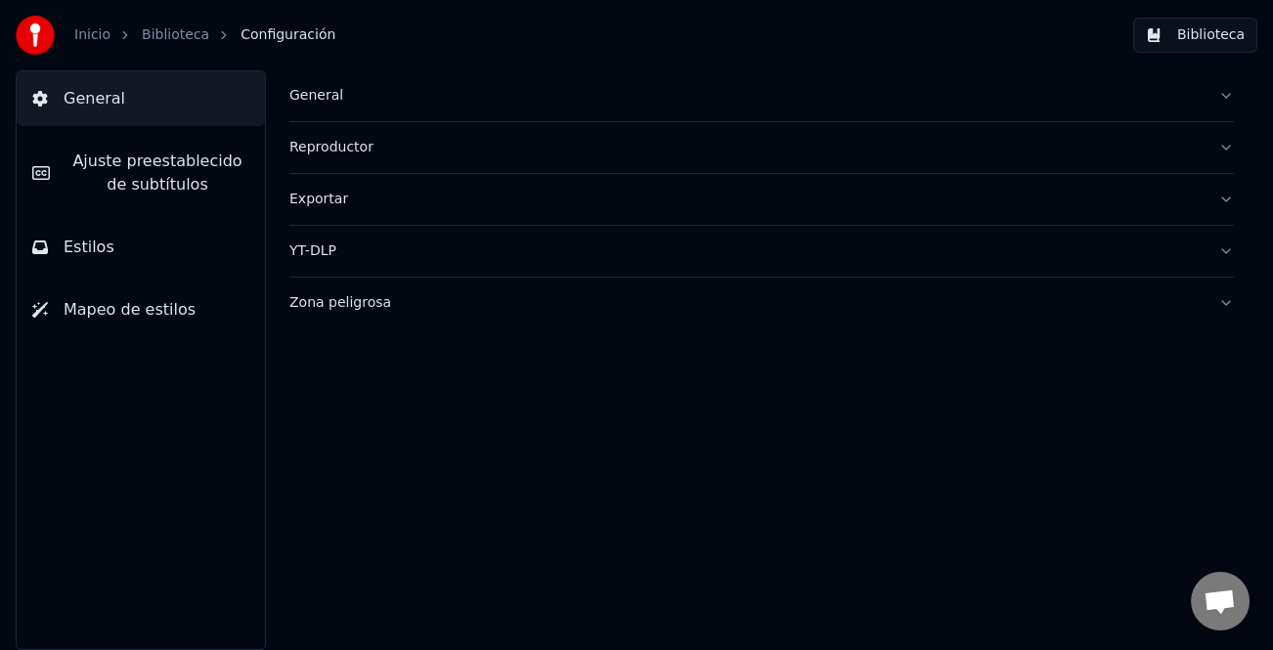
click at [318, 99] on div "General" at bounding box center [745, 96] width 913 height 20
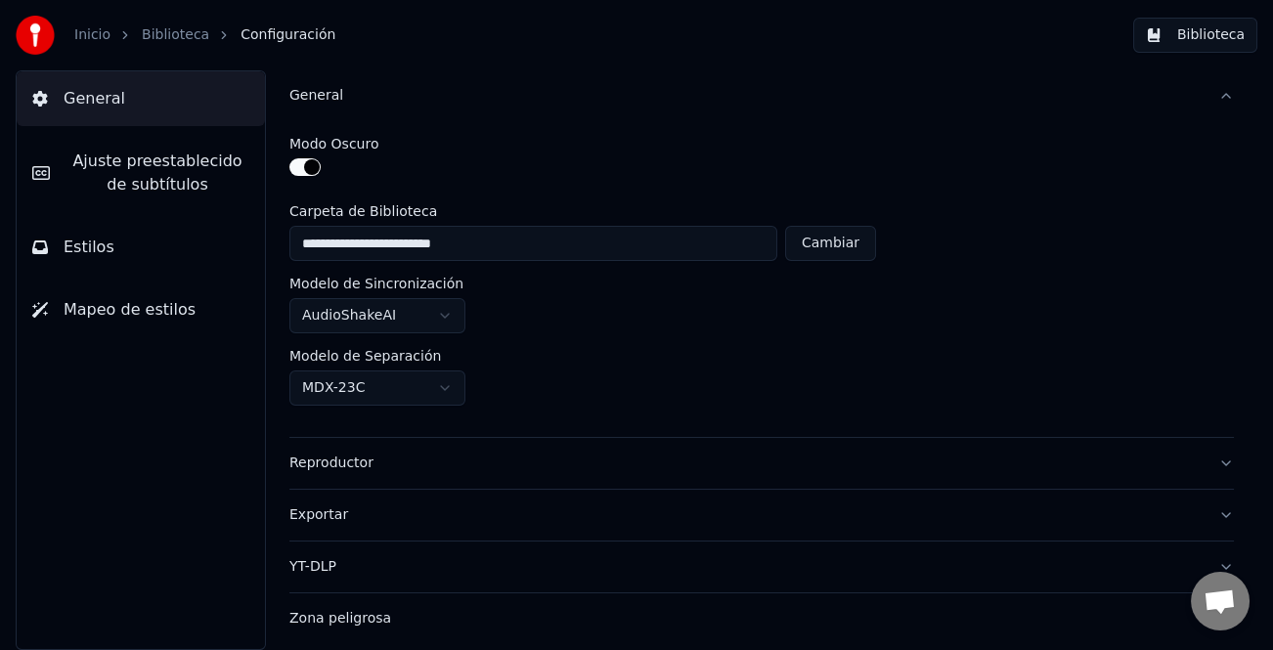
click at [318, 99] on div "General" at bounding box center [745, 96] width 913 height 20
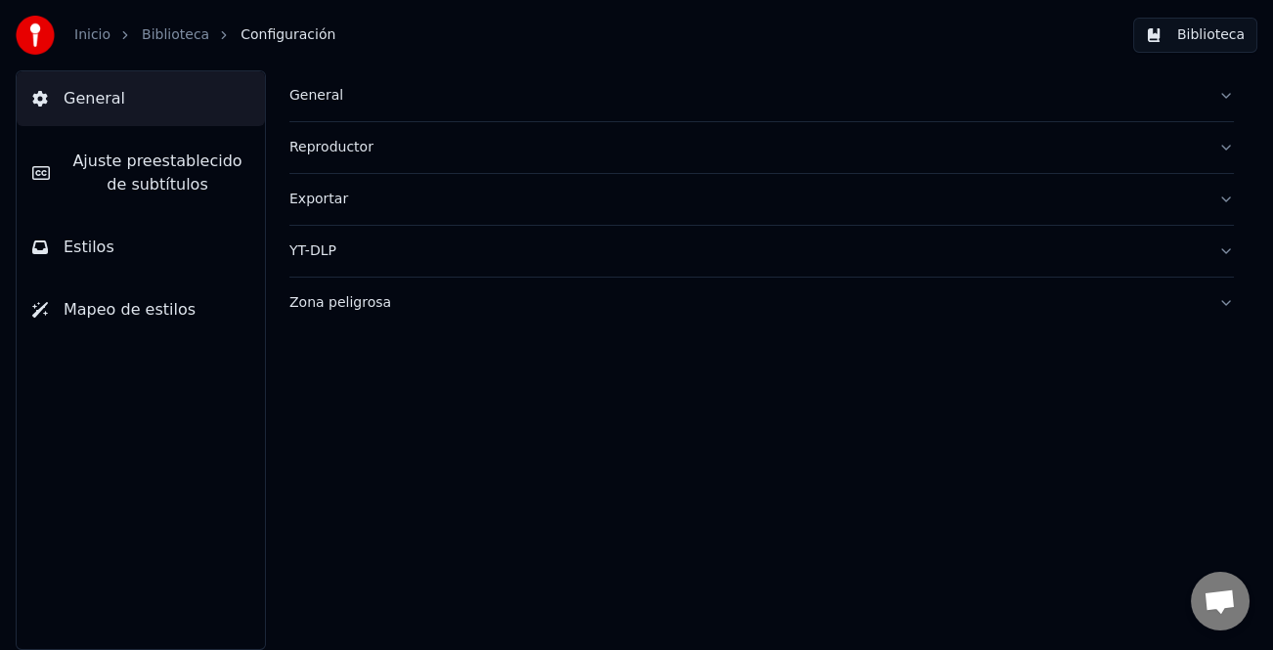
click at [128, 183] on span "Ajuste preestablecido de subtítulos" at bounding box center [157, 173] width 184 height 47
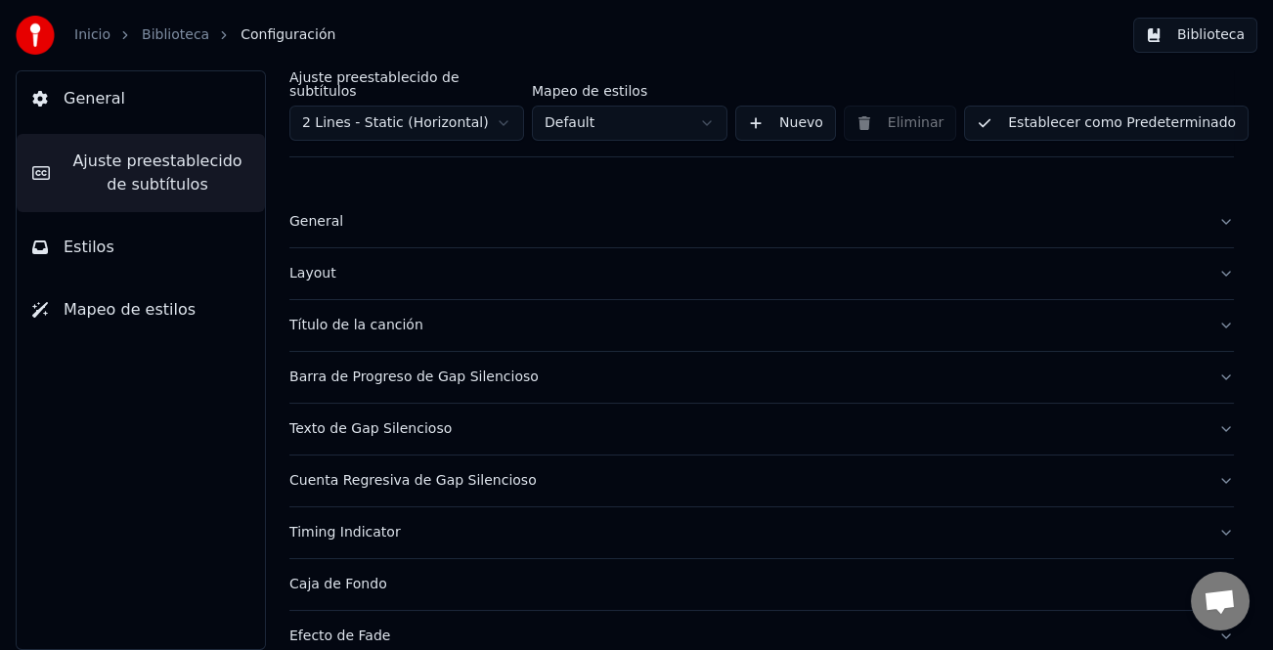
click at [331, 215] on div "General" at bounding box center [745, 222] width 913 height 20
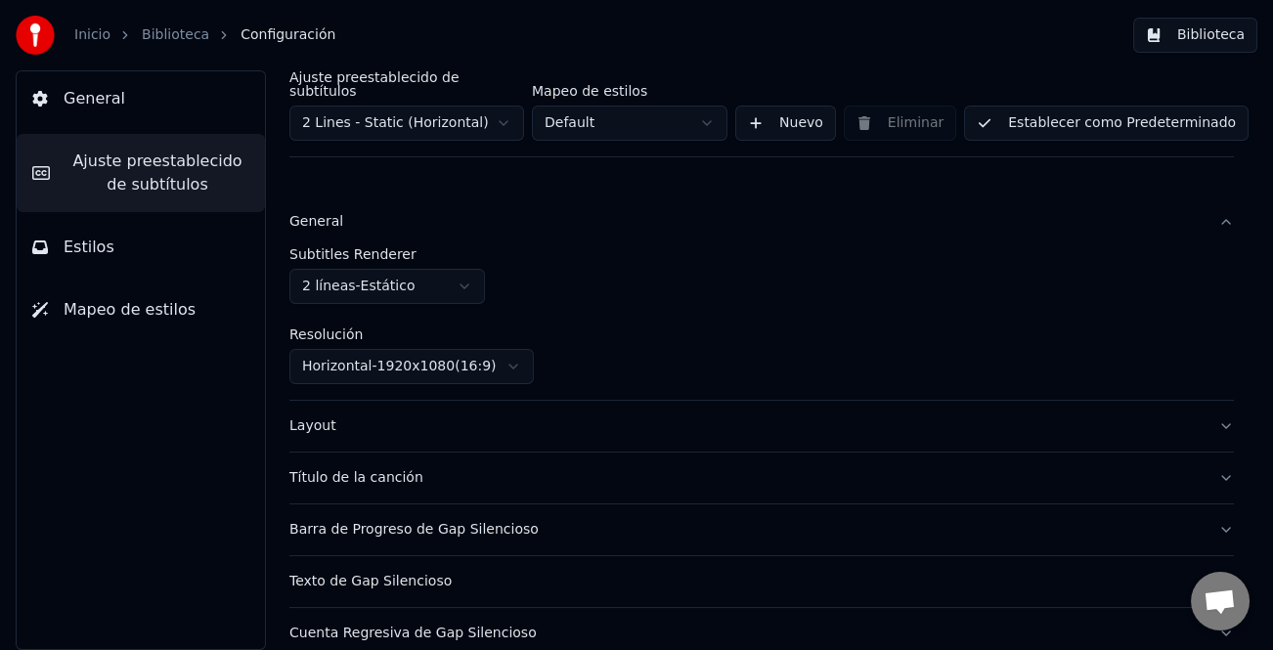
click at [1152, 117] on button "Establecer como Predeterminado" at bounding box center [1106, 123] width 284 height 35
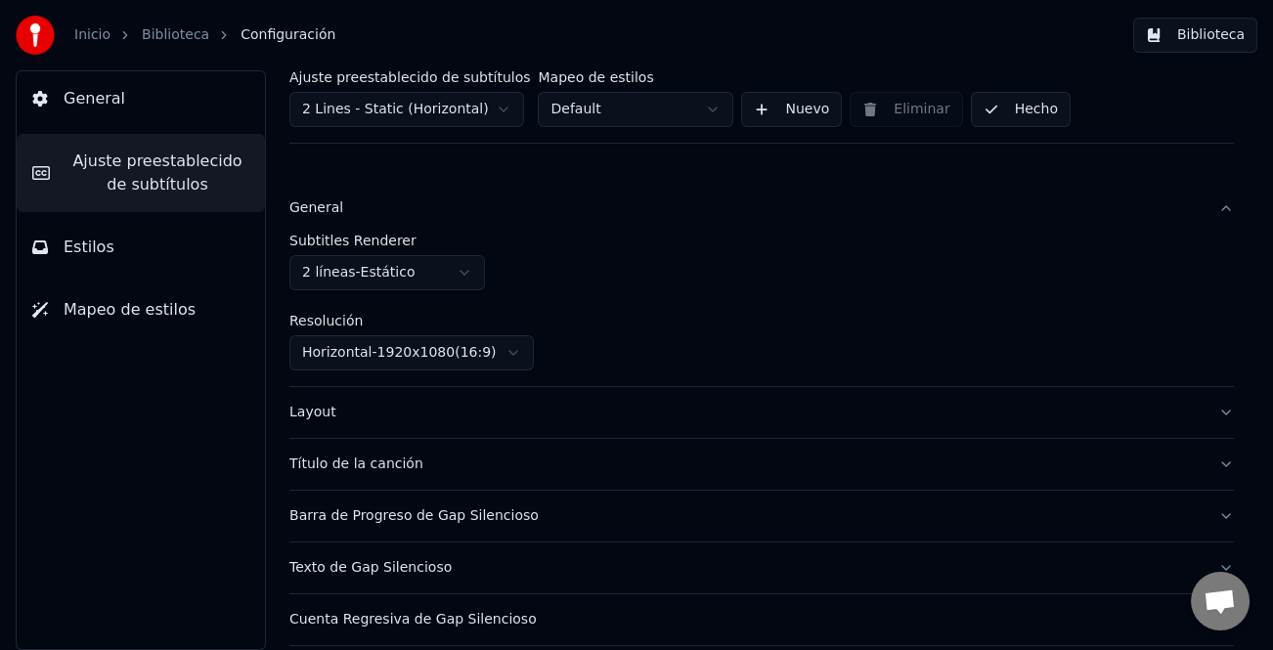
click at [1011, 117] on button "Hecho" at bounding box center [1021, 109] width 100 height 35
click at [1216, 33] on button "Biblioteca" at bounding box center [1195, 35] width 124 height 35
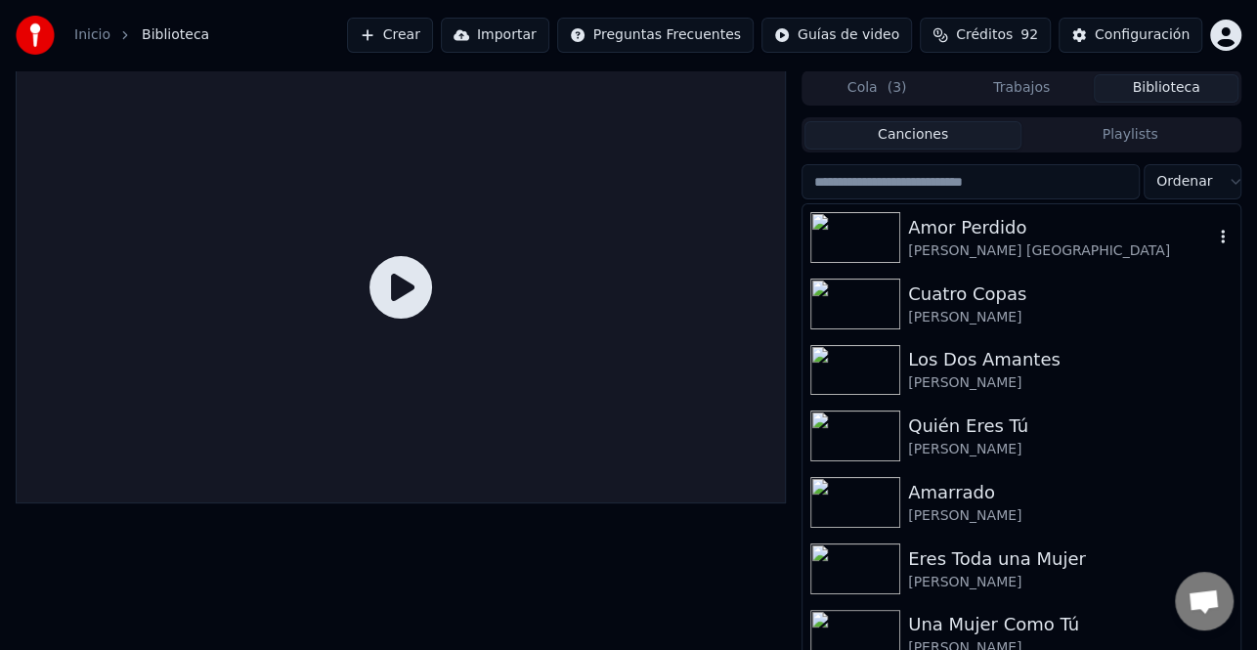
click at [850, 234] on img at bounding box center [855, 237] width 90 height 51
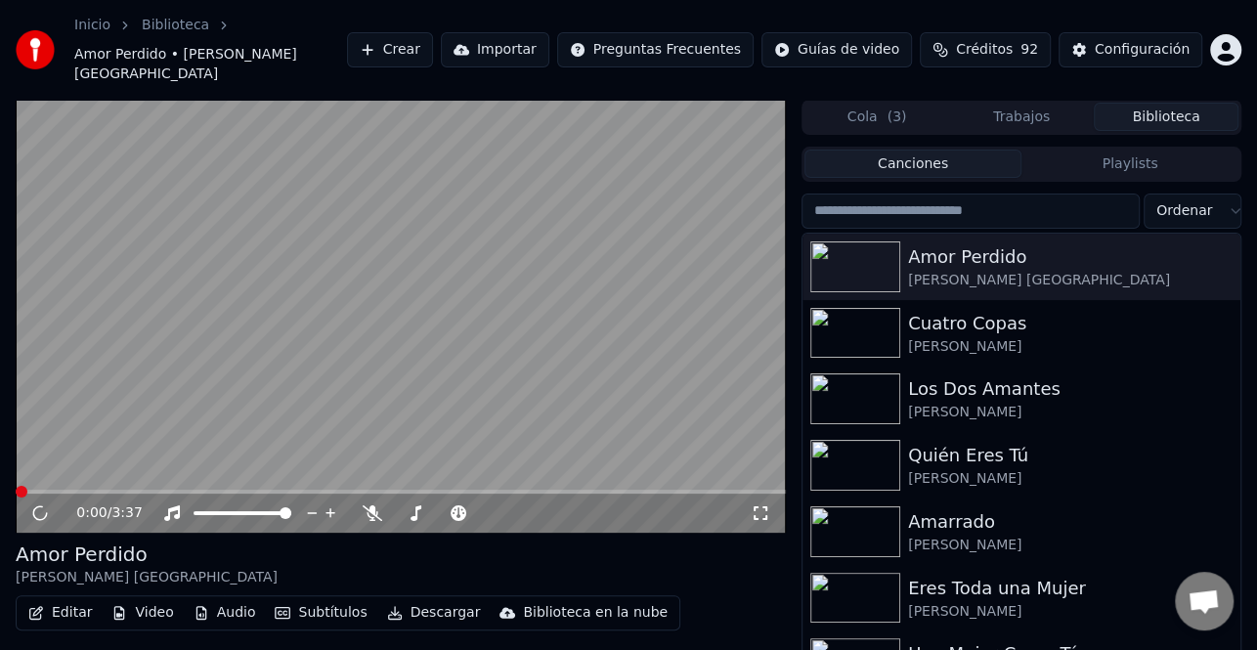
click at [43, 606] on icon "button" at bounding box center [36, 613] width 16 height 14
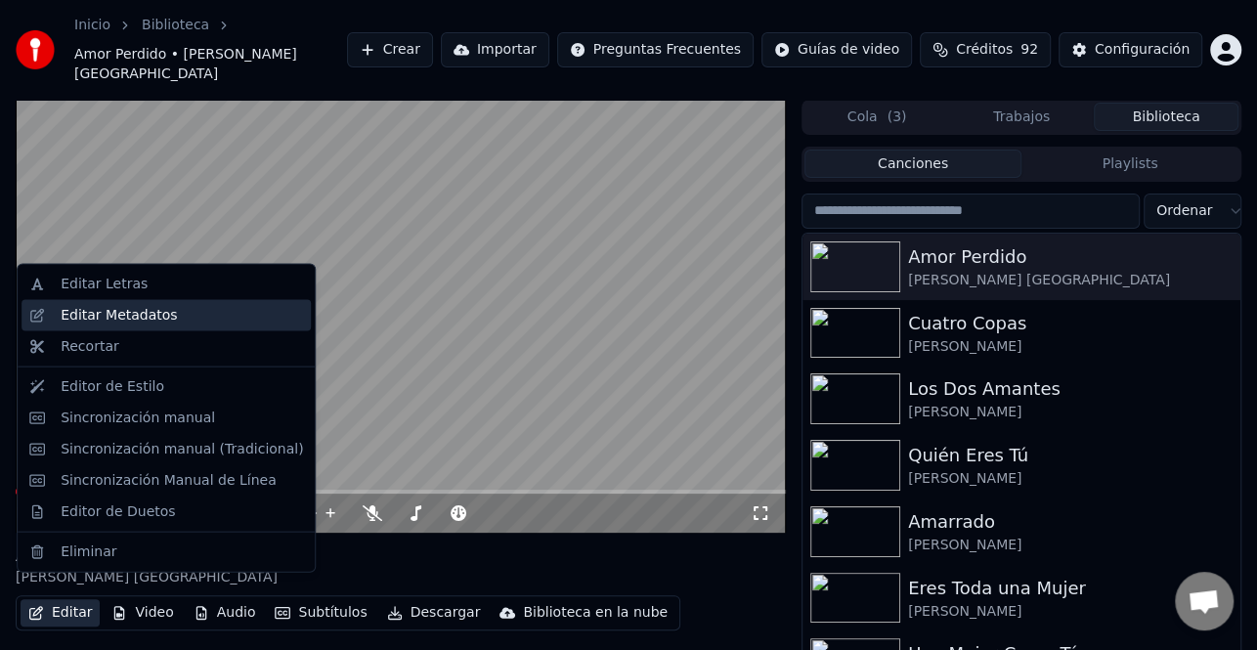
click at [155, 310] on div "Editar Metadatos" at bounding box center [119, 316] width 116 height 20
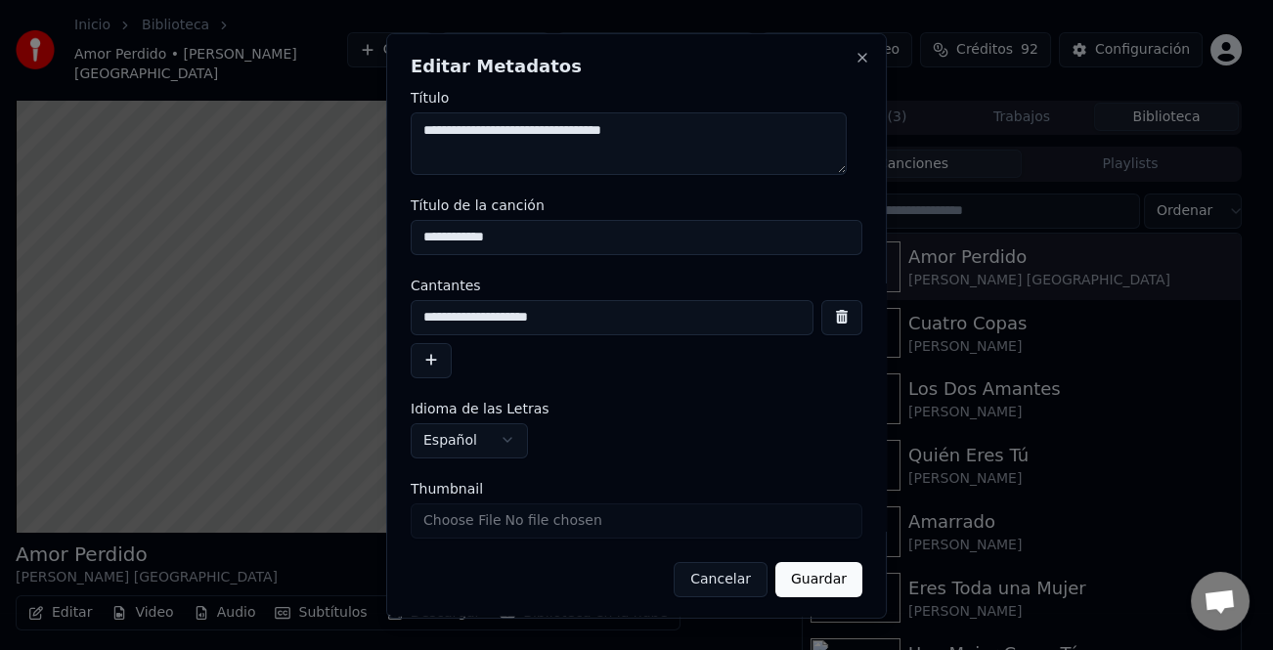
click at [432, 364] on button "button" at bounding box center [431, 359] width 41 height 35
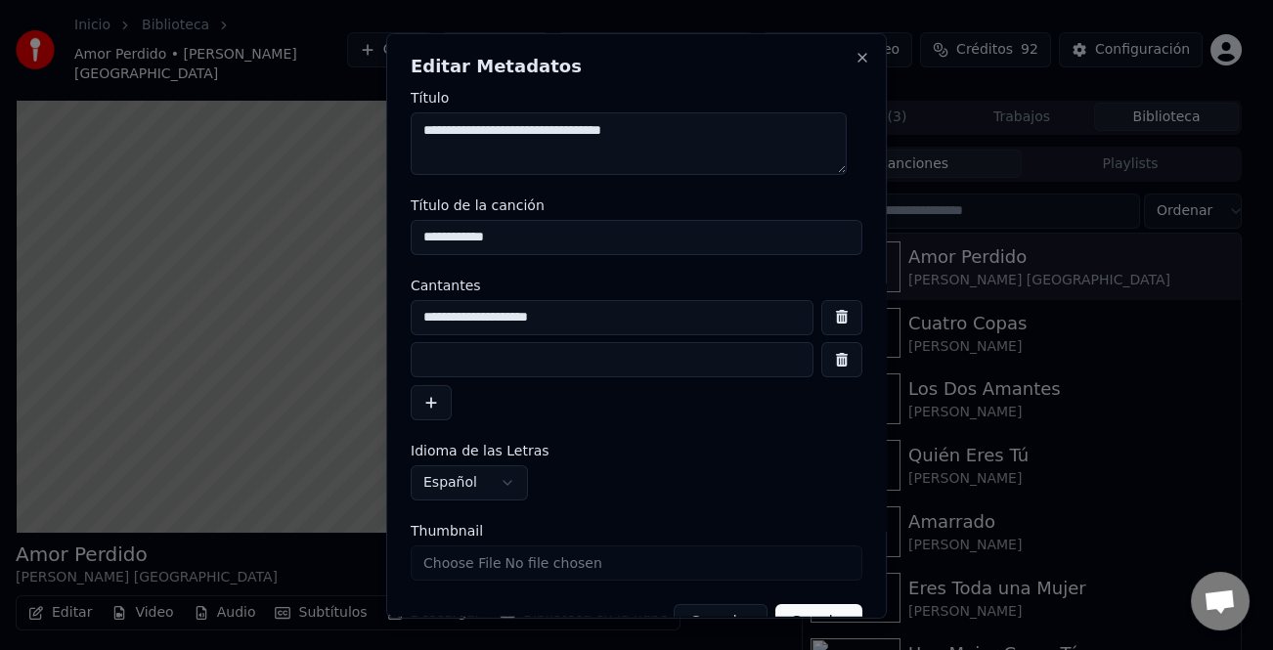
click at [484, 363] on input at bounding box center [612, 359] width 403 height 35
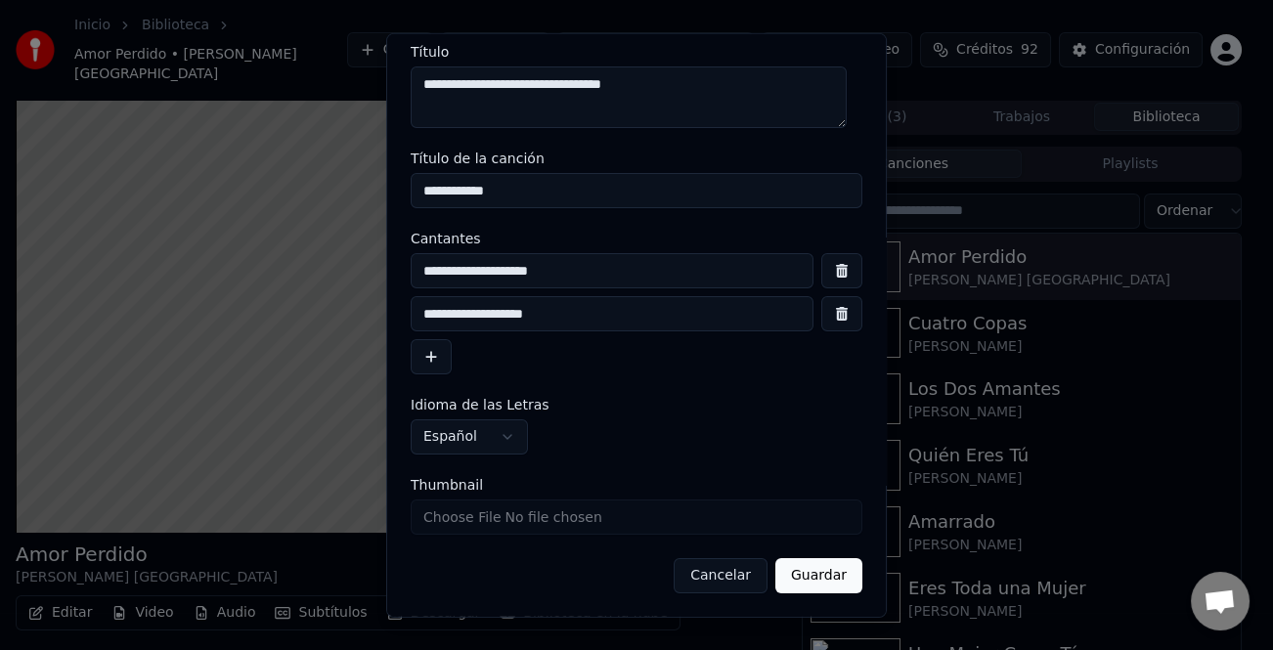
type input "**********"
click at [809, 565] on button "Guardar" at bounding box center [818, 575] width 87 height 35
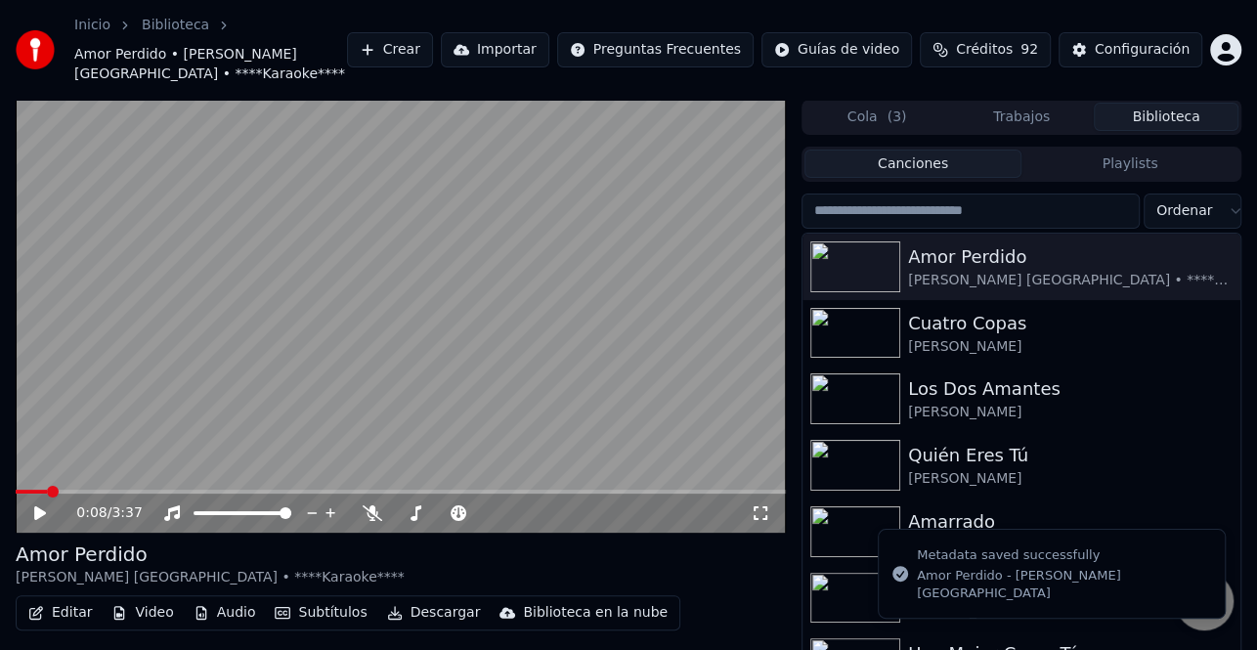
click at [39, 507] on icon at bounding box center [53, 513] width 45 height 16
click at [16, 492] on span at bounding box center [22, 492] width 12 height 12
click at [39, 506] on icon at bounding box center [53, 513] width 45 height 16
click at [39, 515] on icon at bounding box center [40, 513] width 12 height 14
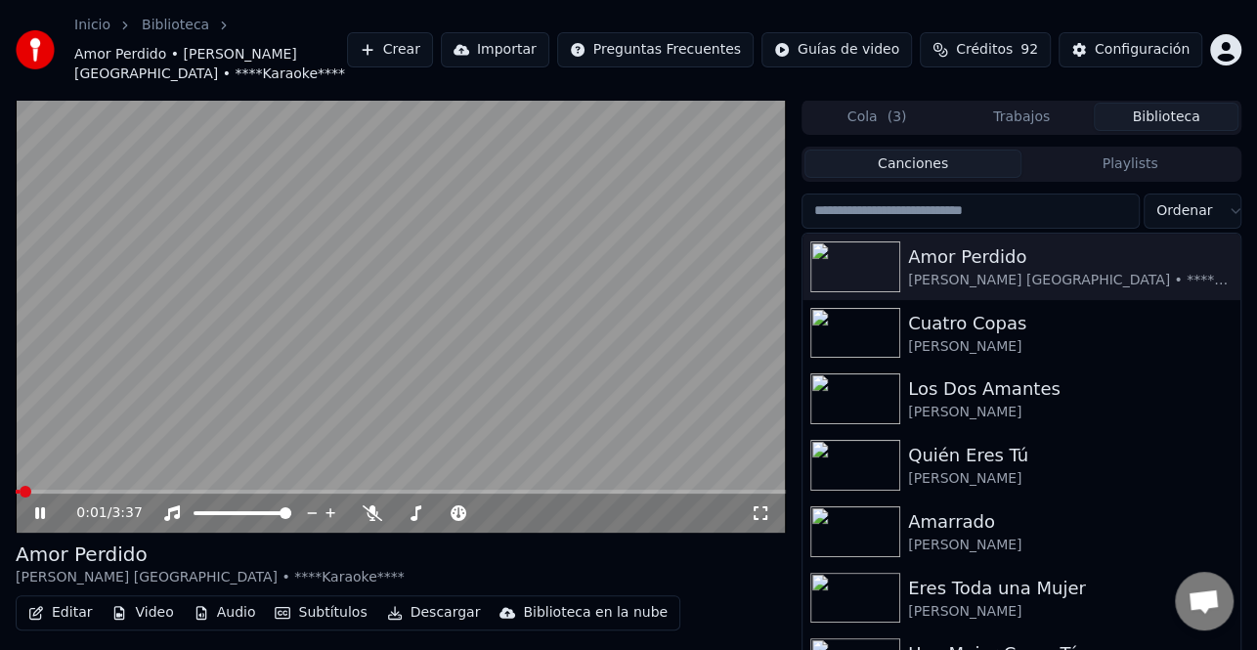
click at [19, 491] on span at bounding box center [18, 492] width 4 height 4
click at [45, 512] on icon at bounding box center [53, 513] width 45 height 16
click at [44, 513] on icon at bounding box center [40, 513] width 12 height 14
click at [44, 510] on icon at bounding box center [40, 513] width 10 height 12
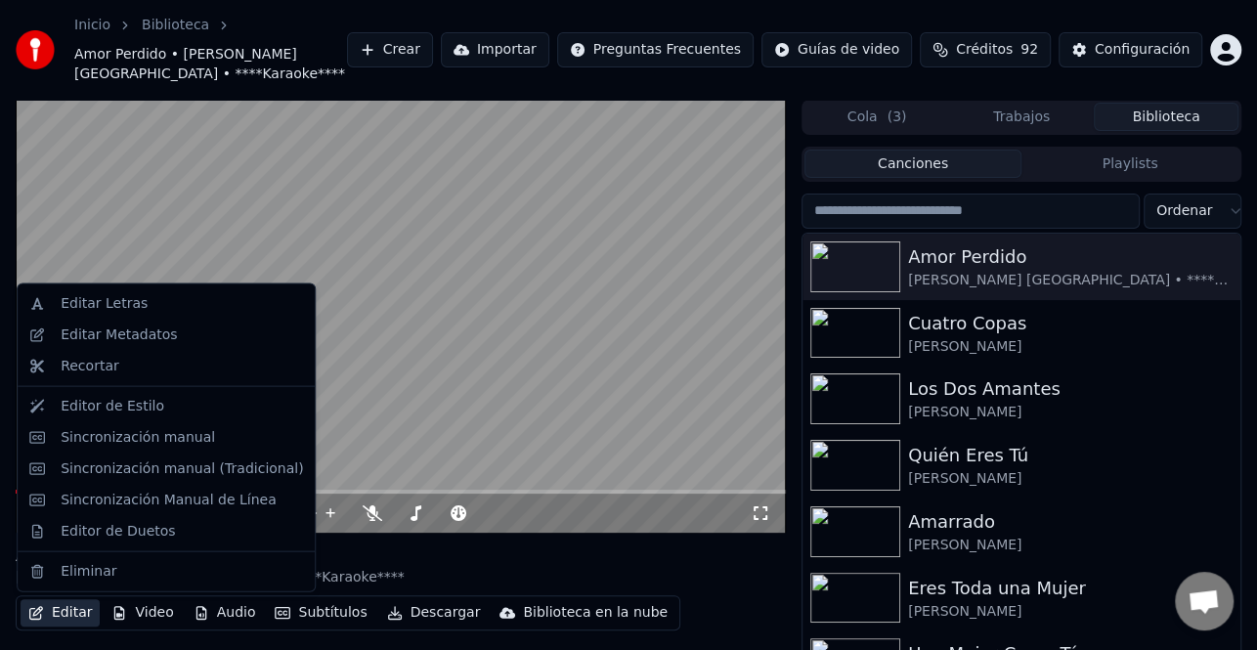
click at [73, 613] on button "Editar" at bounding box center [60, 612] width 79 height 27
click at [121, 331] on div "Editar Metadatos" at bounding box center [119, 336] width 116 height 20
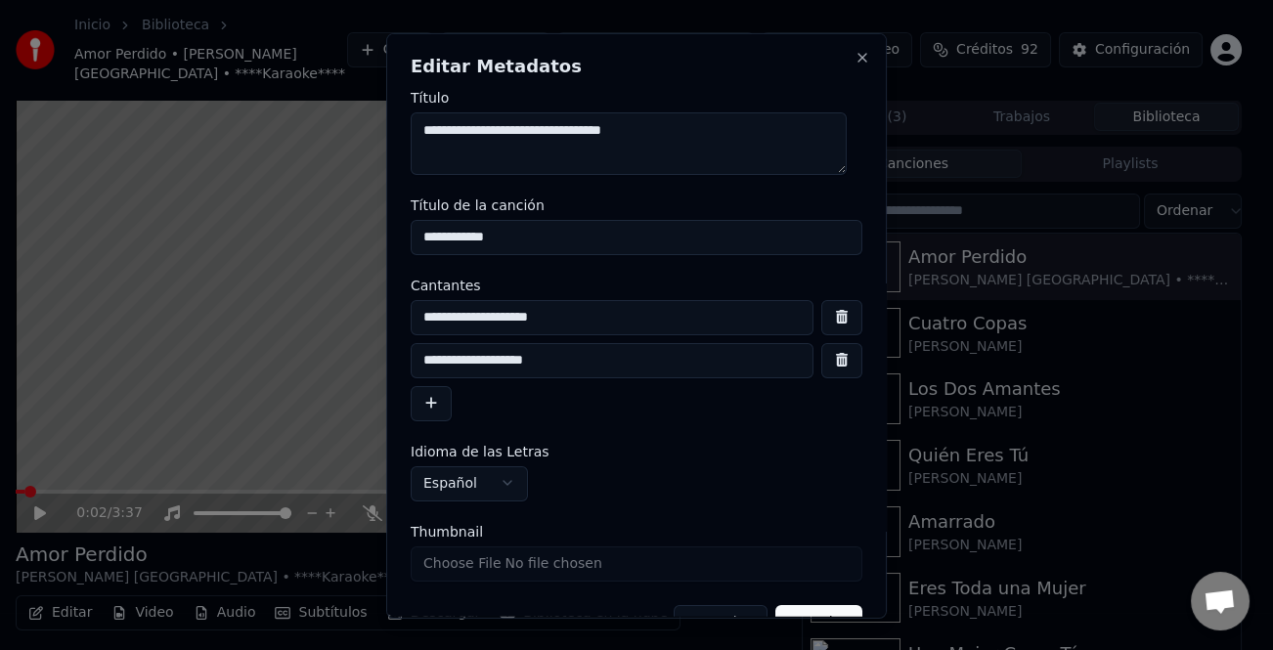
click at [440, 355] on input "**********" at bounding box center [612, 359] width 403 height 35
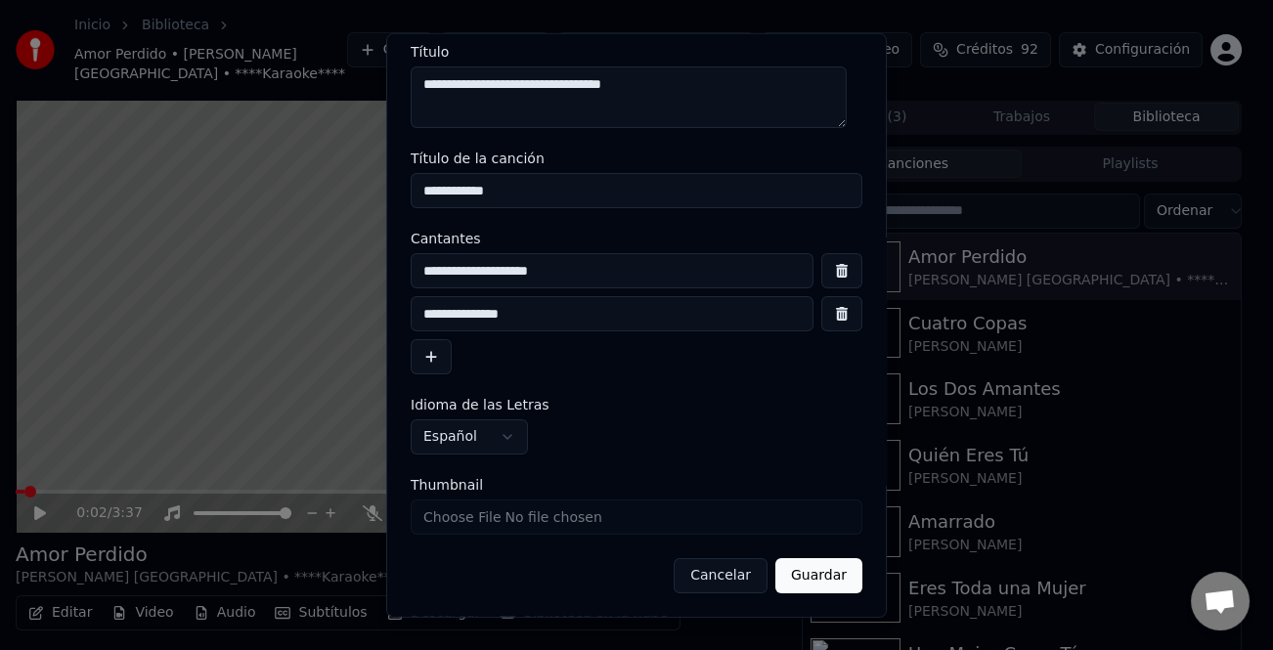
type input "**********"
click at [813, 583] on button "Guardar" at bounding box center [818, 575] width 87 height 35
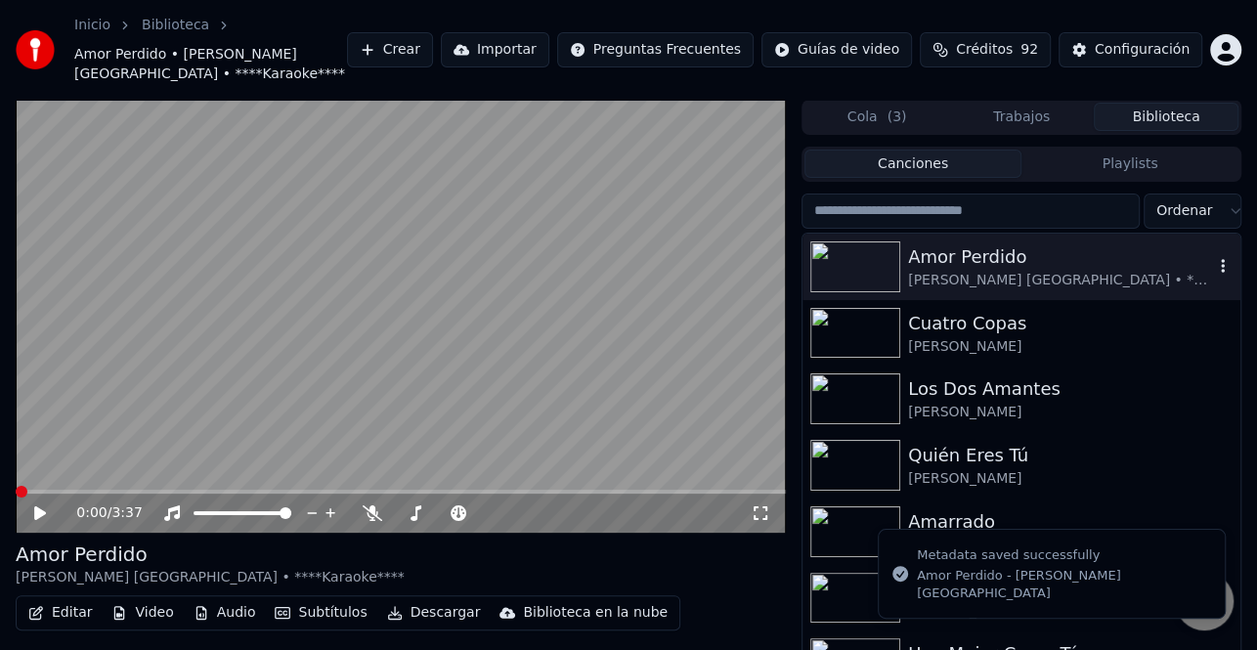
click at [1039, 260] on div "Amor Perdido" at bounding box center [1060, 256] width 305 height 27
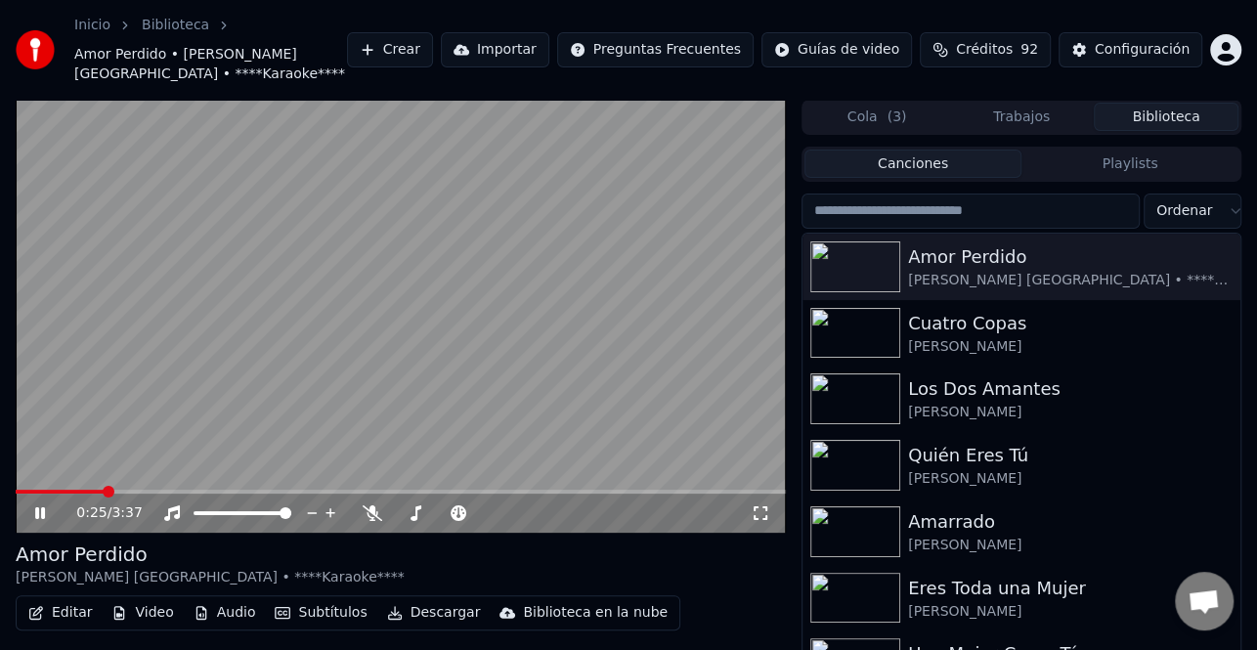
click at [104, 491] on span at bounding box center [401, 492] width 770 height 4
click at [34, 507] on icon at bounding box center [53, 513] width 45 height 16
click at [37, 508] on icon at bounding box center [40, 513] width 12 height 14
click at [44, 505] on icon at bounding box center [53, 513] width 45 height 16
click at [1147, 49] on div "Configuración" at bounding box center [1142, 50] width 95 height 20
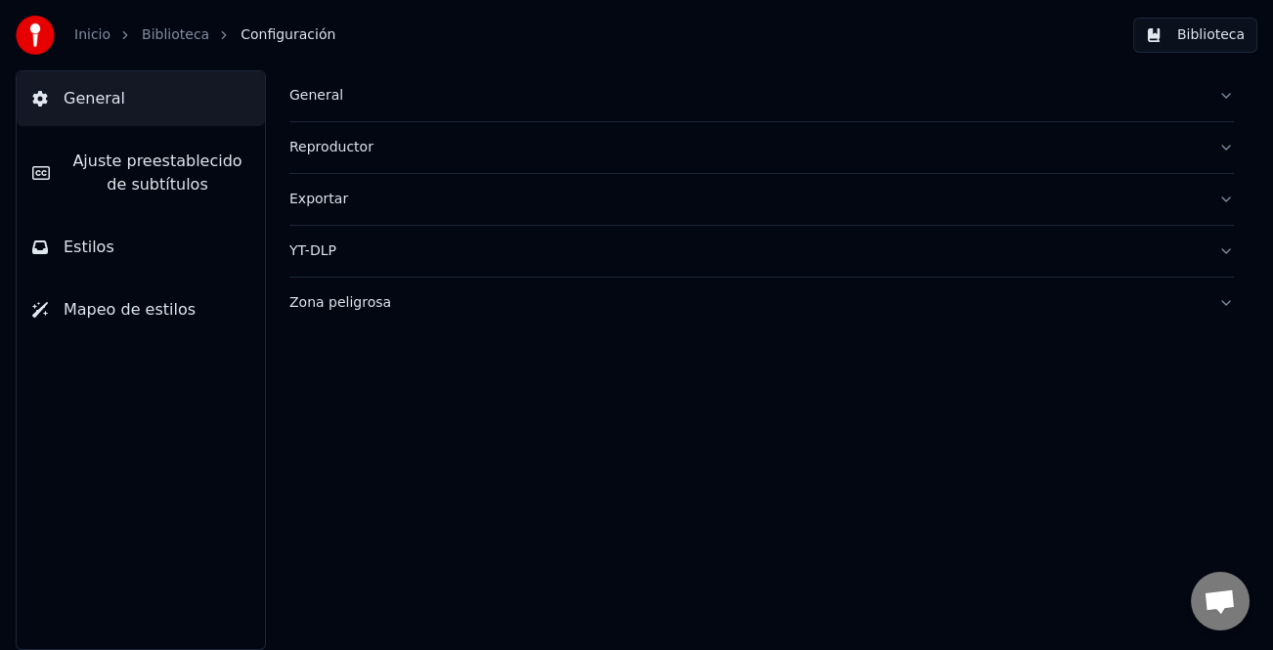
click at [100, 168] on span "Ajuste preestablecido de subtítulos" at bounding box center [157, 173] width 184 height 47
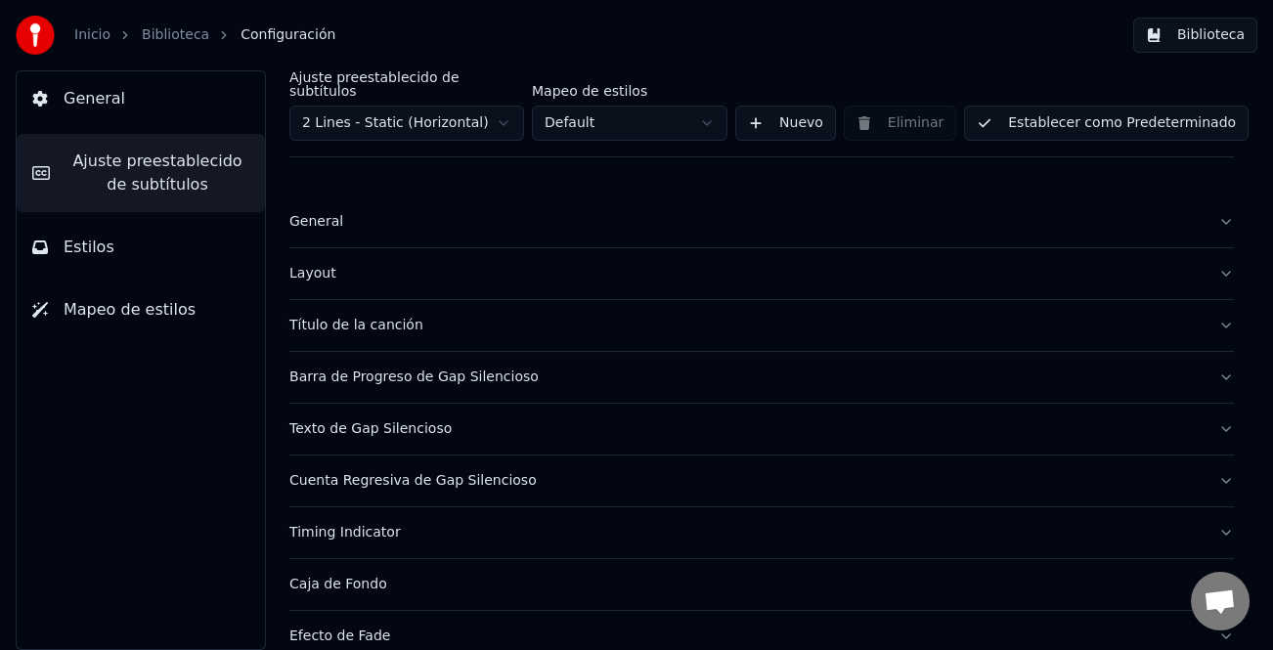
click at [491, 370] on div "Barra de Progreso de Gap Silencioso" at bounding box center [745, 378] width 913 height 20
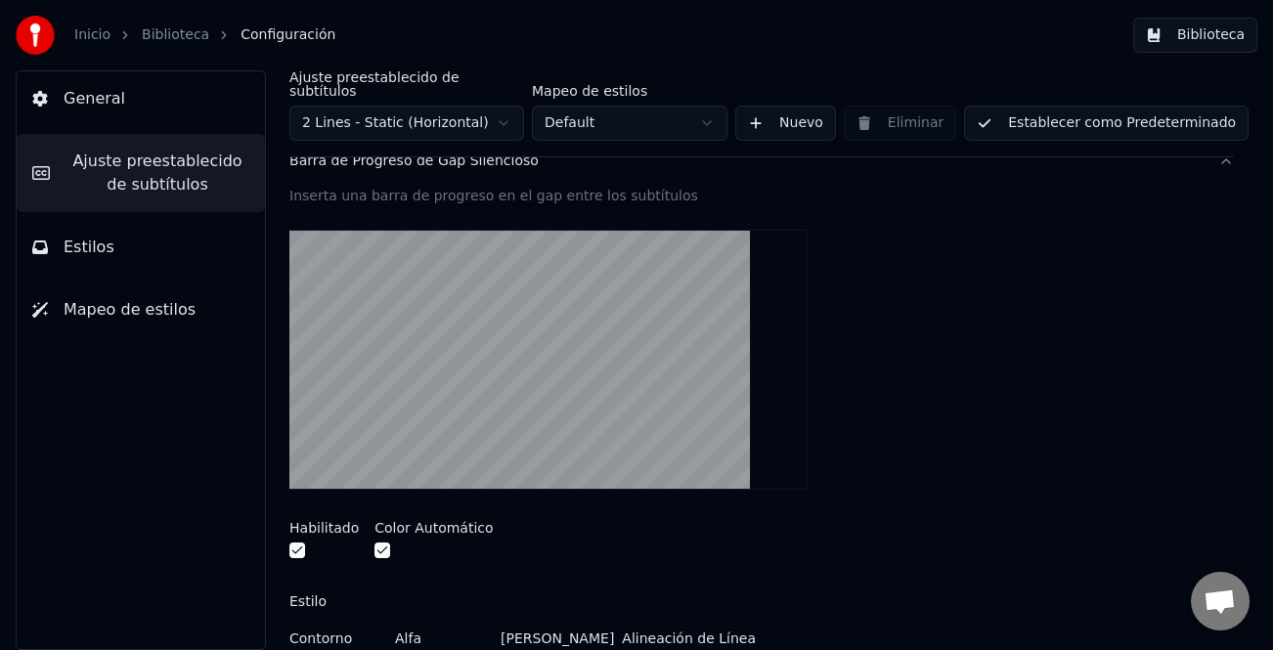
scroll to position [196, 0]
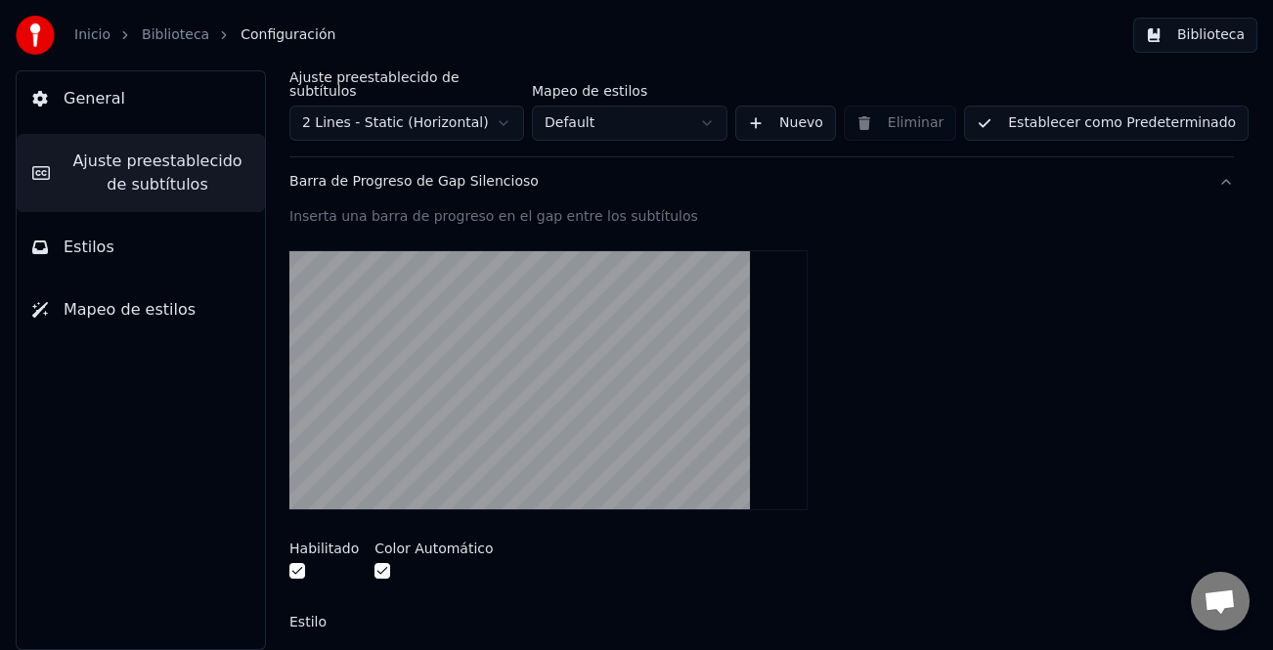
click at [294, 563] on button "button" at bounding box center [297, 571] width 16 height 16
click at [1138, 106] on button "Establecer como Predeterminado" at bounding box center [1106, 123] width 284 height 35
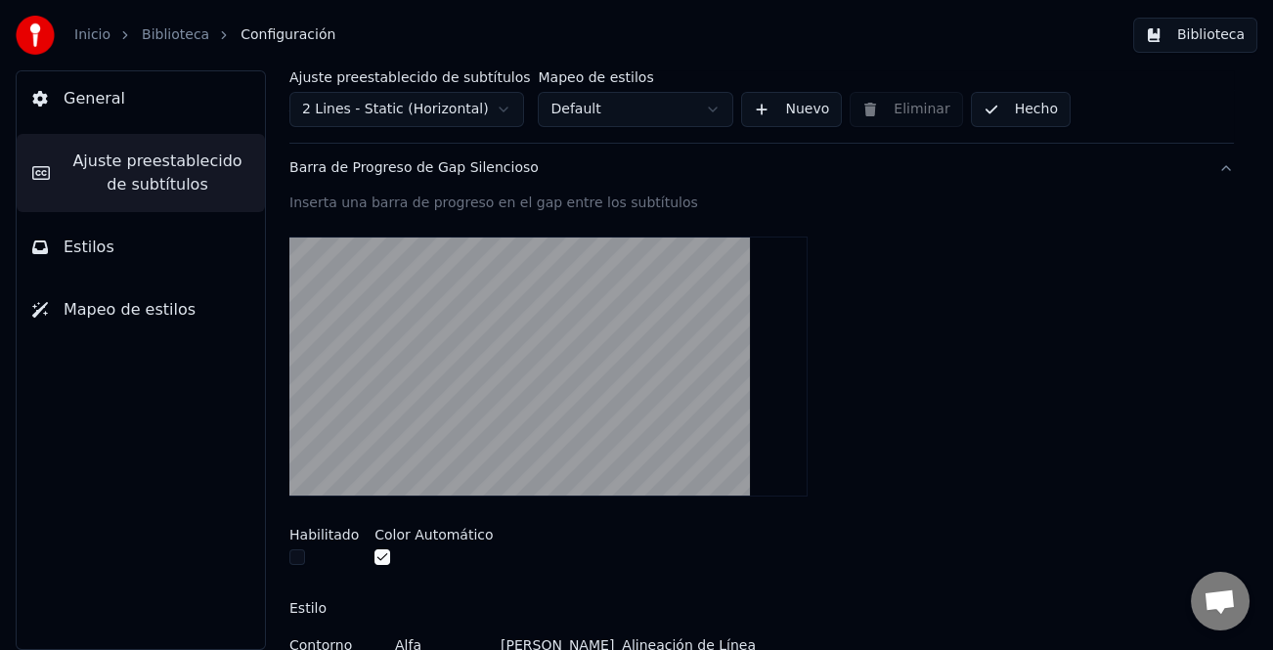
click at [1010, 112] on button "Hecho" at bounding box center [1021, 109] width 100 height 35
click at [1188, 36] on button "Biblioteca" at bounding box center [1195, 35] width 124 height 35
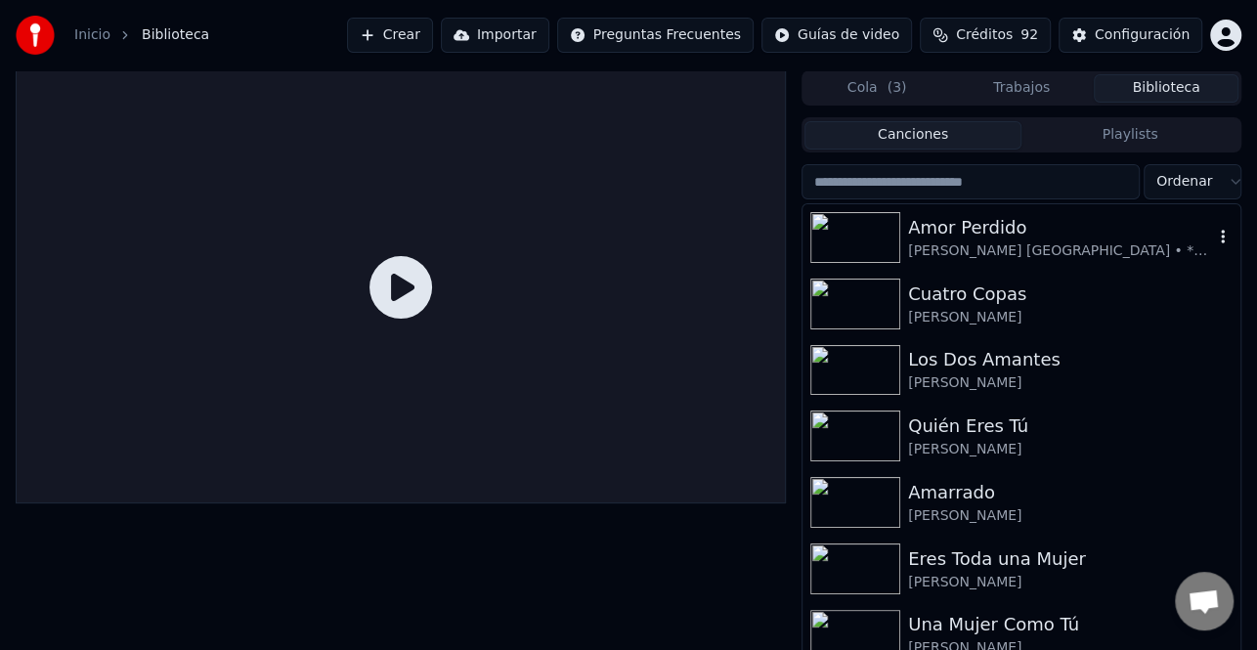
click at [1001, 229] on div "Amor Perdido" at bounding box center [1060, 227] width 305 height 27
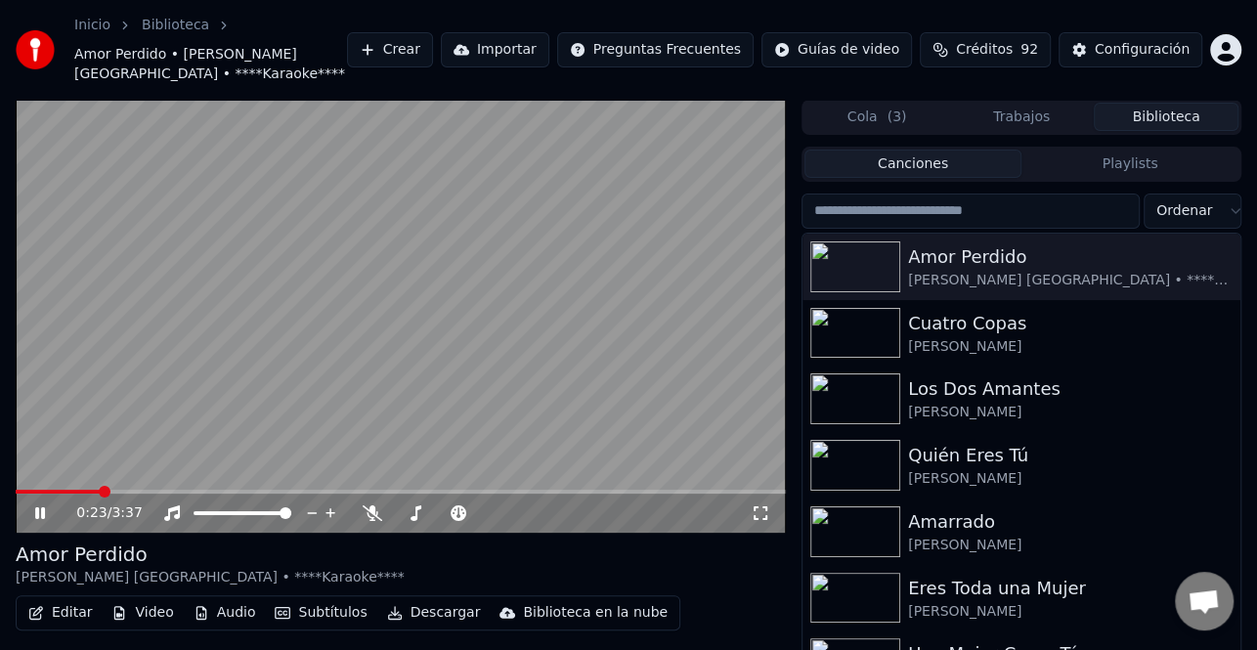
click at [322, 381] on video at bounding box center [401, 316] width 770 height 433
click at [321, 303] on video at bounding box center [401, 316] width 770 height 433
click at [46, 508] on icon at bounding box center [53, 513] width 45 height 16
click at [1164, 53] on div "Configuración" at bounding box center [1142, 50] width 95 height 20
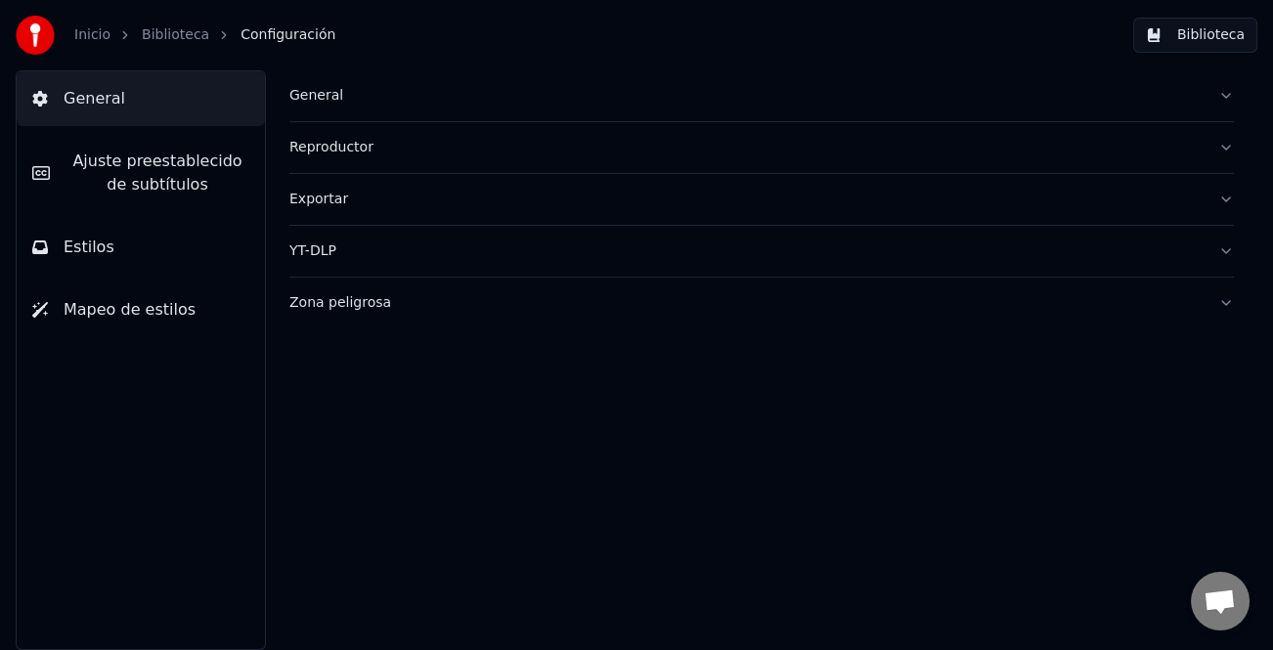
click at [157, 163] on span "Ajuste preestablecido de subtítulos" at bounding box center [157, 173] width 184 height 47
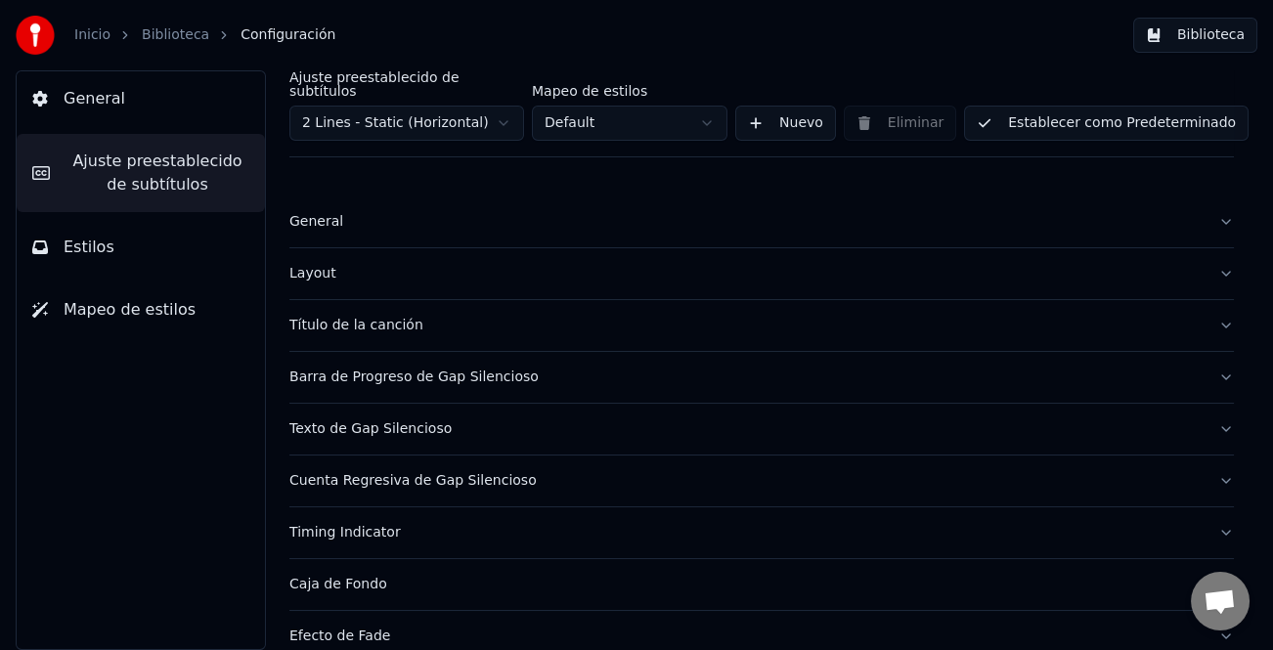
click at [364, 316] on div "Título de la canción" at bounding box center [745, 326] width 913 height 20
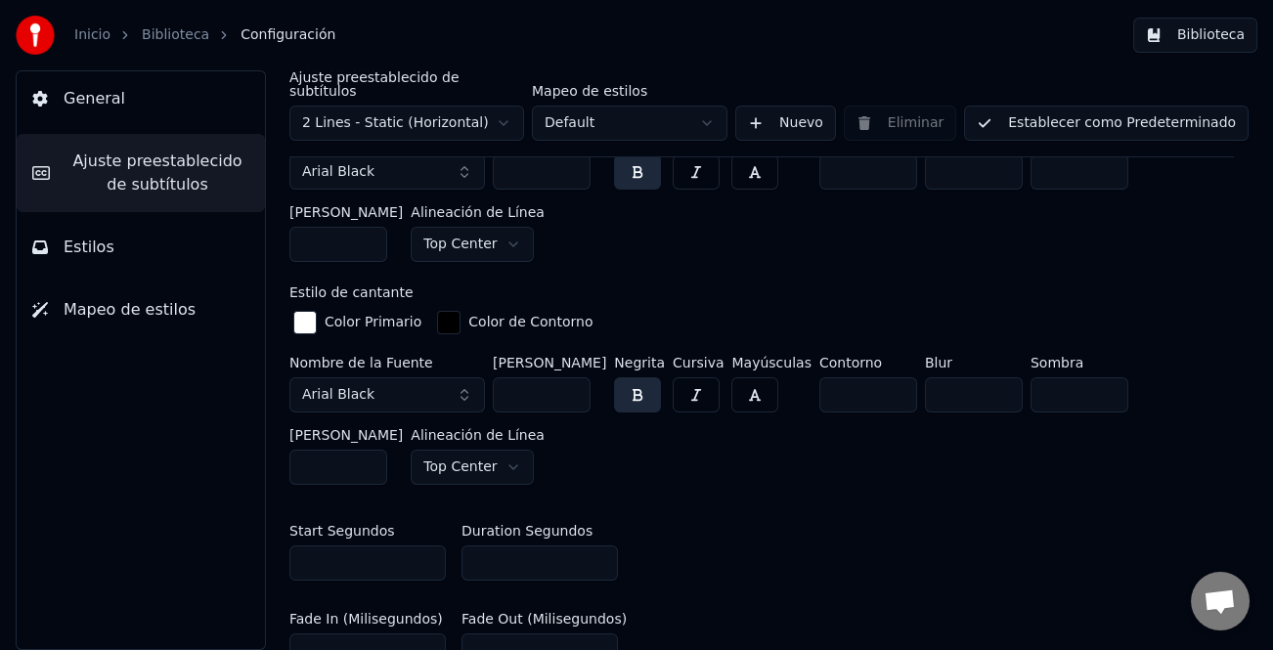
scroll to position [684, 0]
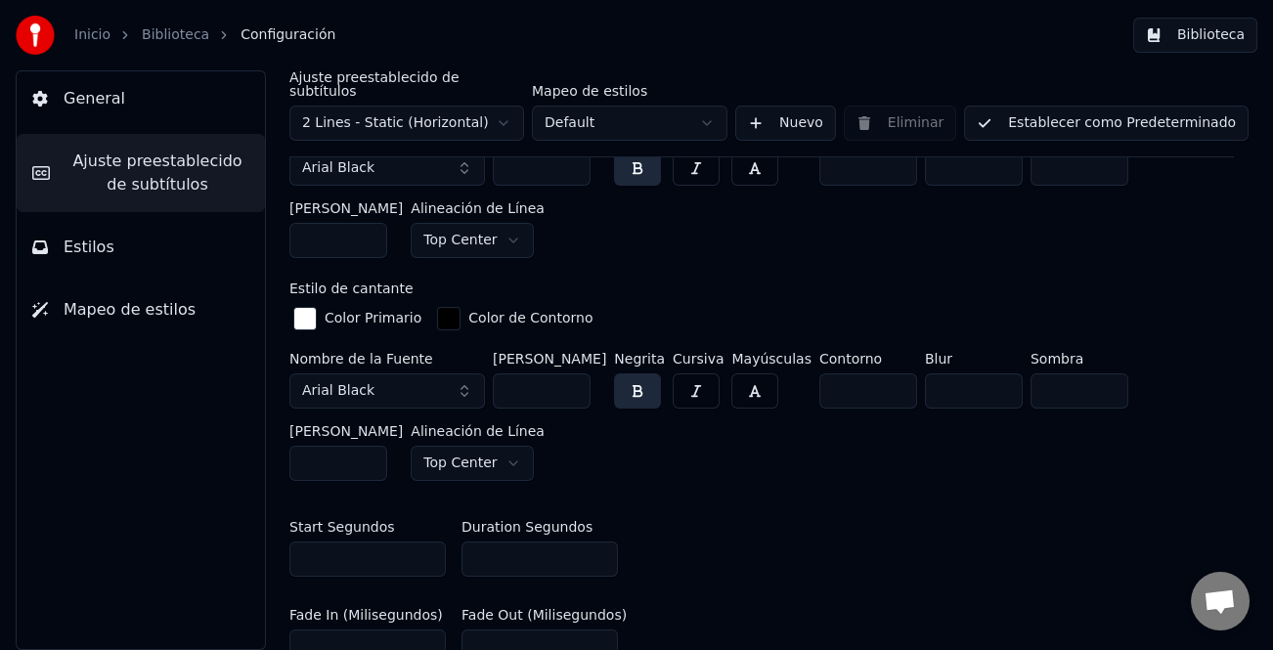
click at [603, 542] on input "*" at bounding box center [539, 559] width 156 height 35
click at [597, 542] on input "*" at bounding box center [539, 559] width 156 height 35
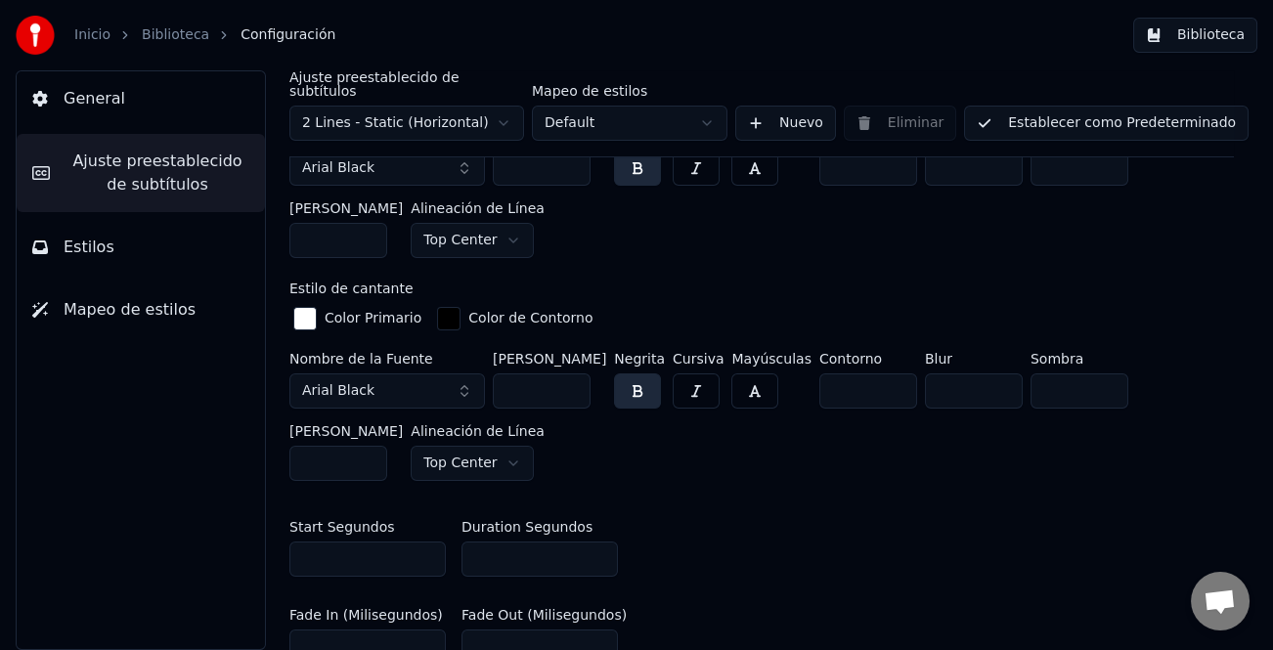
click at [597, 542] on input "*" at bounding box center [539, 559] width 156 height 35
click at [597, 542] on input "**" at bounding box center [539, 559] width 156 height 35
type input "**"
click at [597, 542] on input "**" at bounding box center [539, 559] width 156 height 35
click at [1067, 109] on button "Establecer como Predeterminado" at bounding box center [1106, 123] width 284 height 35
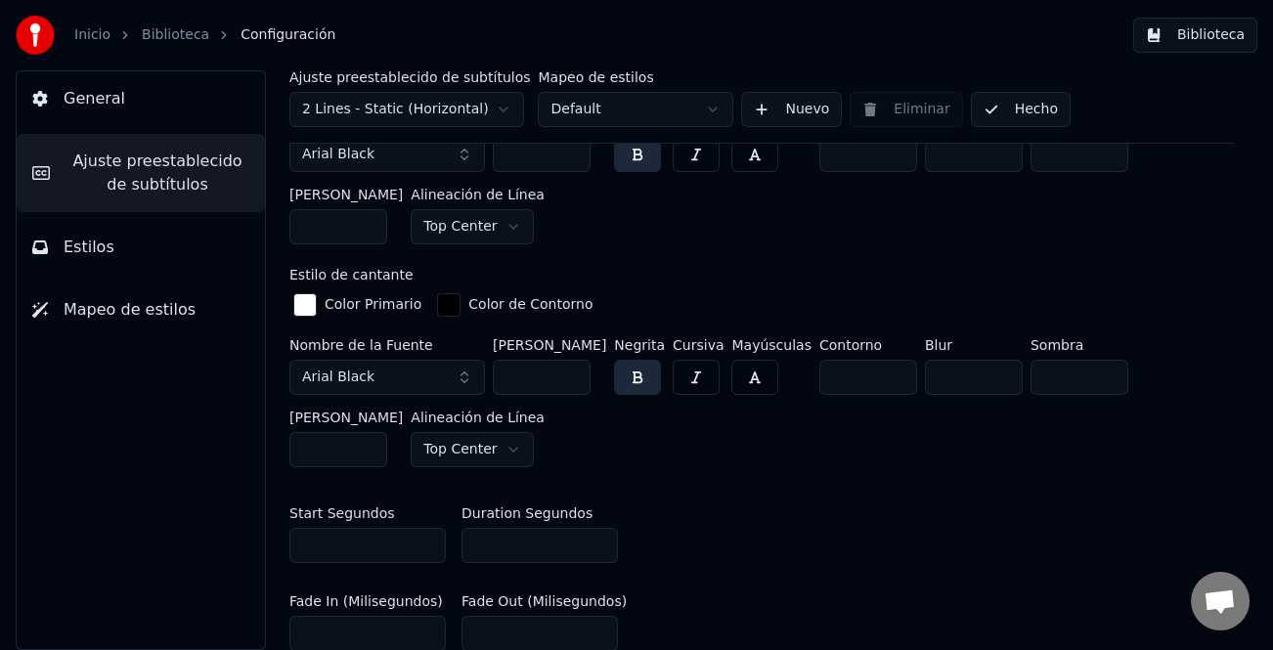
click at [988, 116] on button "Hecho" at bounding box center [1021, 109] width 100 height 35
click at [1226, 39] on button "Biblioteca" at bounding box center [1195, 35] width 124 height 35
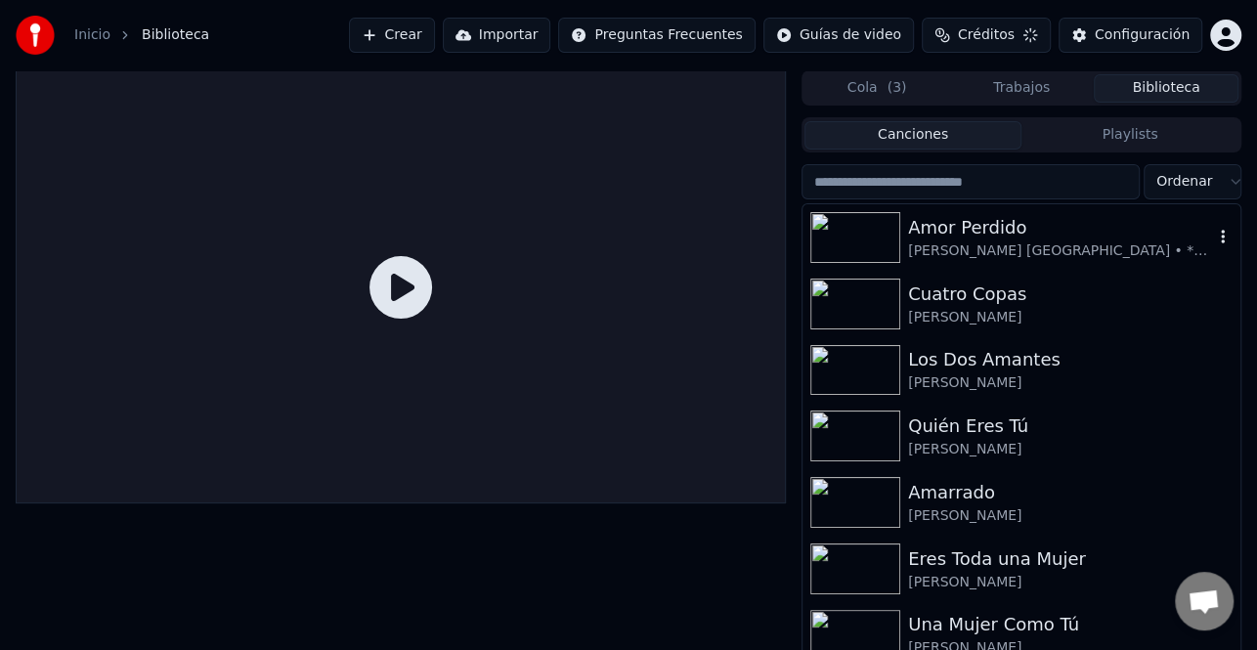
click at [985, 245] on div "[PERSON_NAME] [GEOGRAPHIC_DATA] • ****Karaoke****" at bounding box center [1060, 251] width 305 height 20
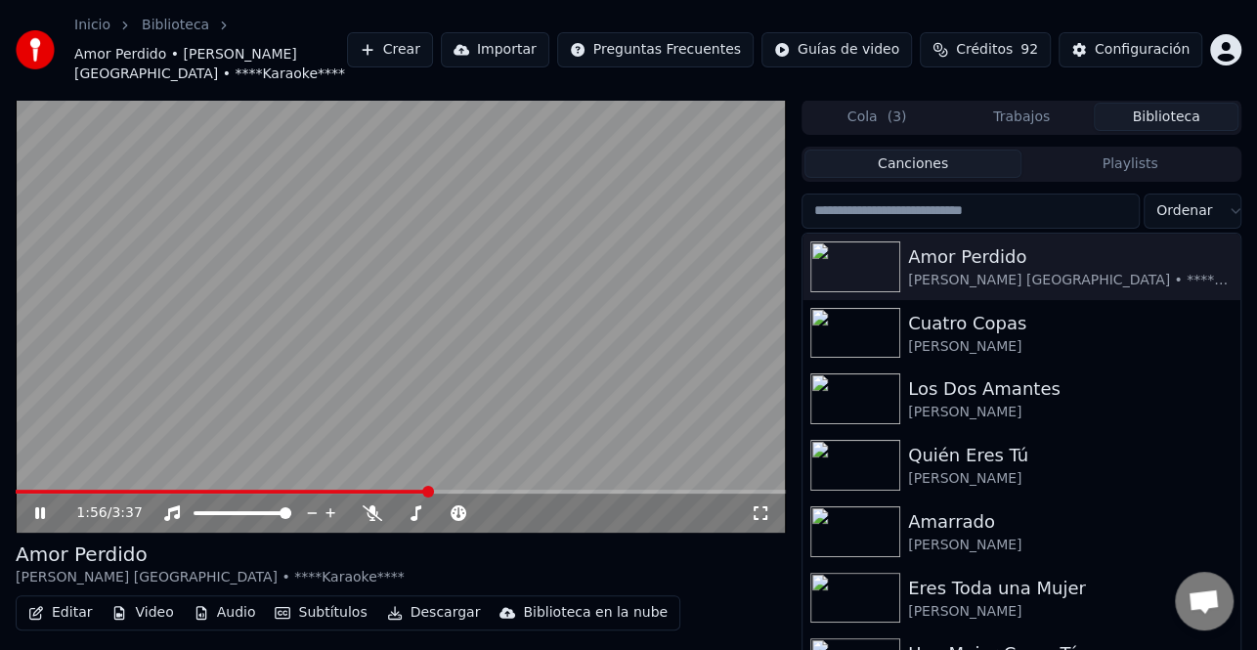
click at [35, 514] on icon at bounding box center [40, 513] width 10 height 12
click at [79, 619] on button "Editar" at bounding box center [60, 612] width 79 height 27
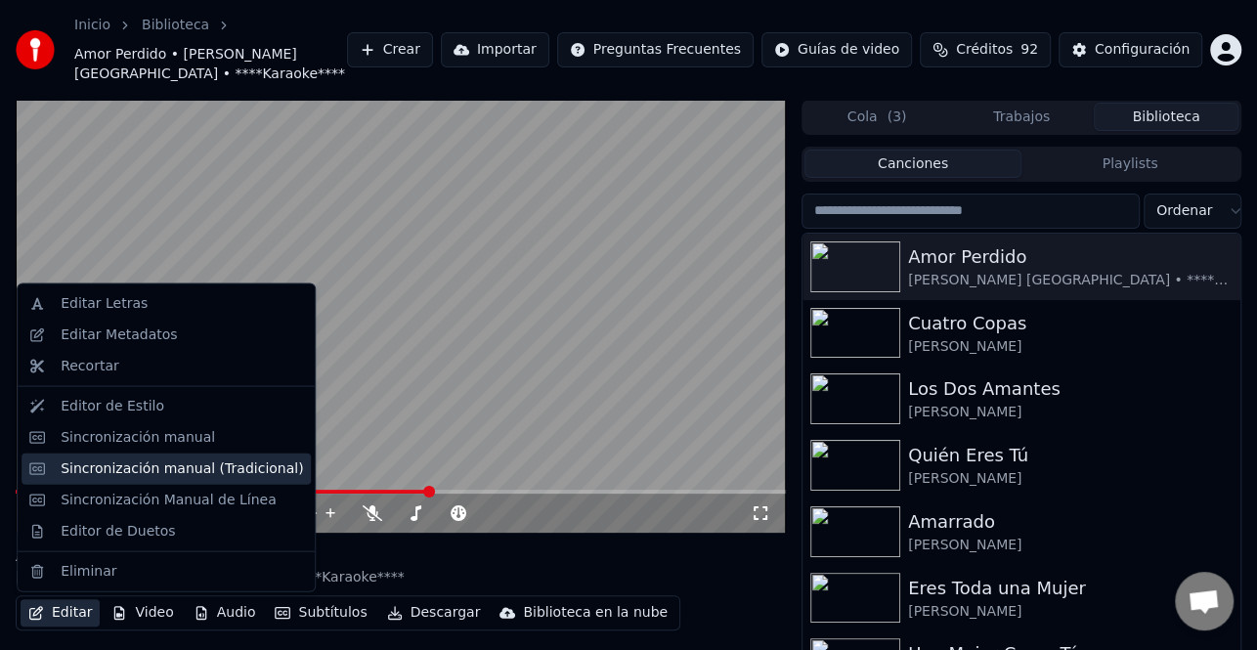
click at [203, 471] on div "Sincronización manual (Tradicional)" at bounding box center [182, 468] width 242 height 20
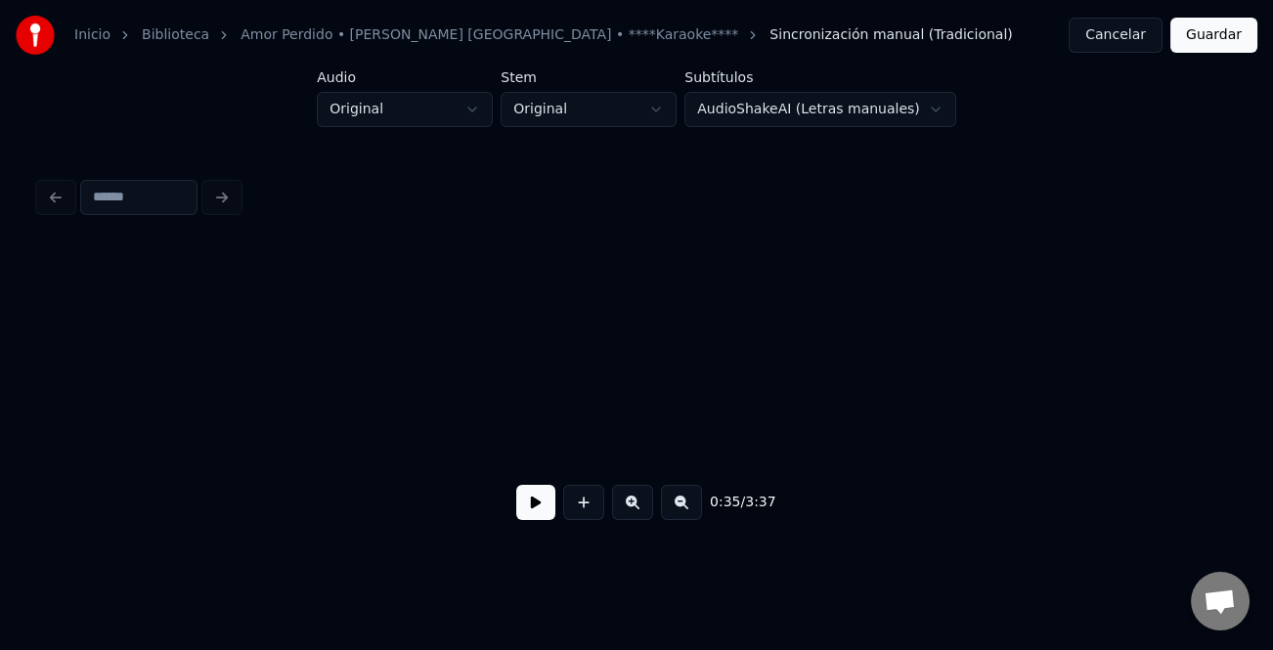
scroll to position [0, 7015]
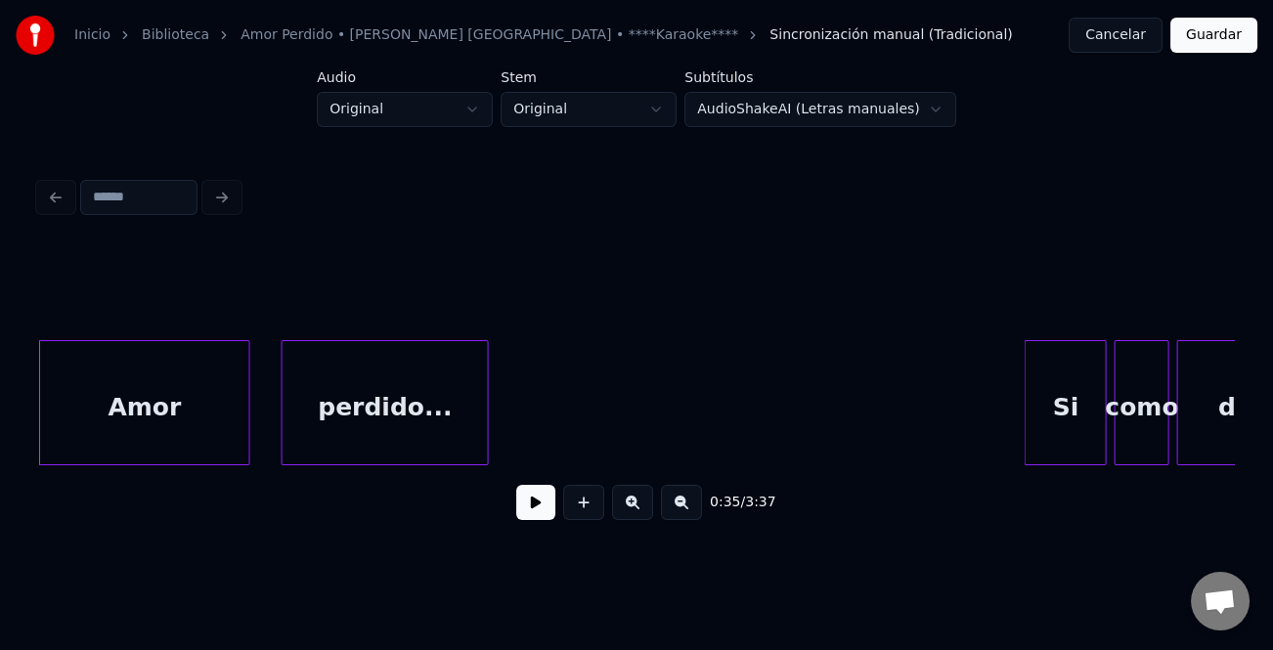
drag, startPoint x: 544, startPoint y: 517, endPoint x: 418, endPoint y: 470, distance: 133.6
click at [544, 517] on button at bounding box center [535, 502] width 39 height 35
click at [124, 388] on div "Amor" at bounding box center [144, 407] width 209 height 133
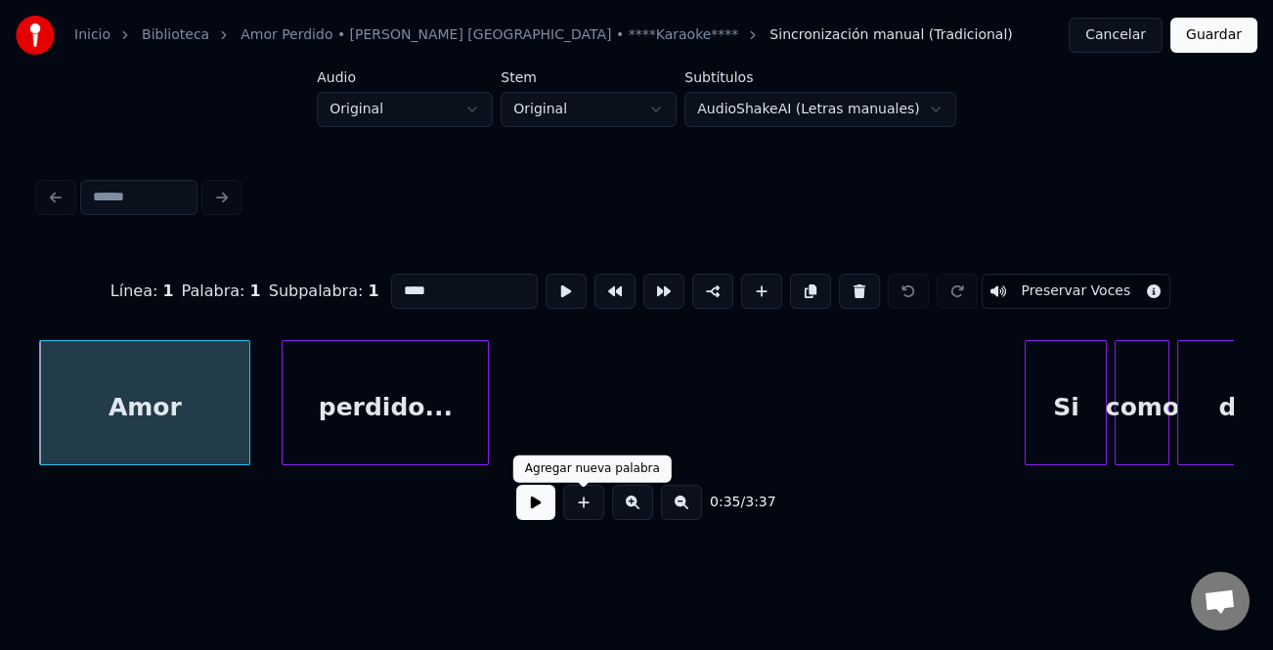
click at [546, 509] on button at bounding box center [535, 502] width 39 height 35
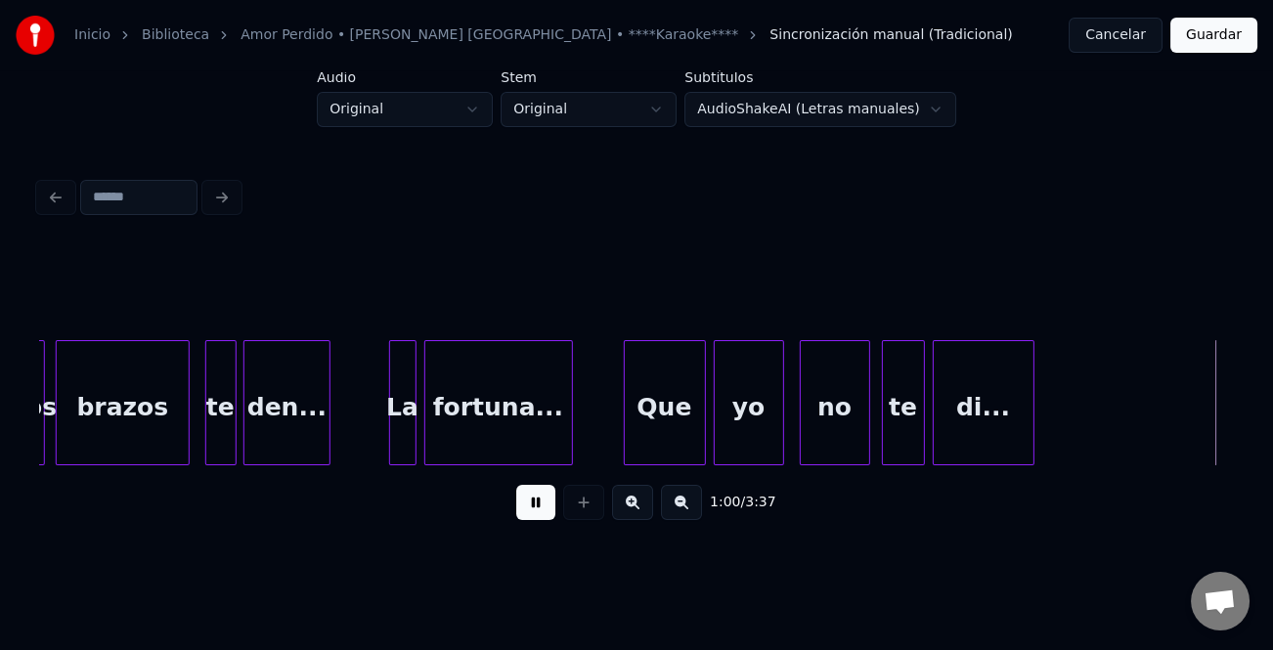
scroll to position [0, 11798]
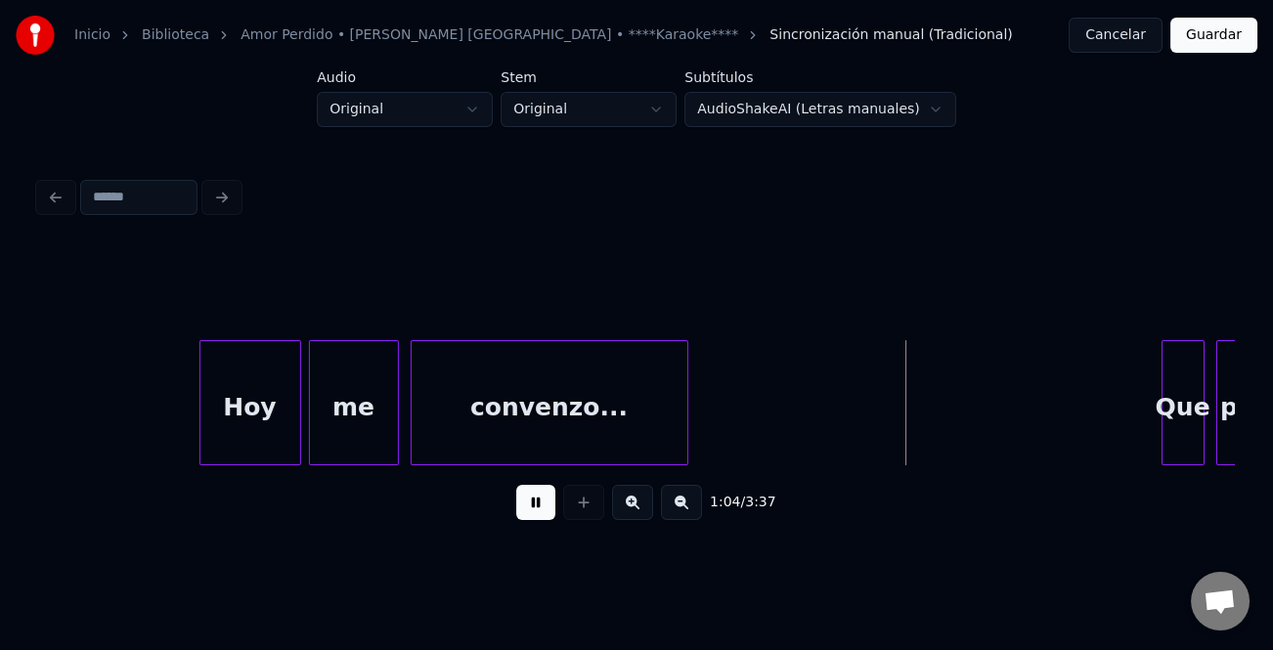
click at [1162, 362] on div at bounding box center [1165, 402] width 6 height 123
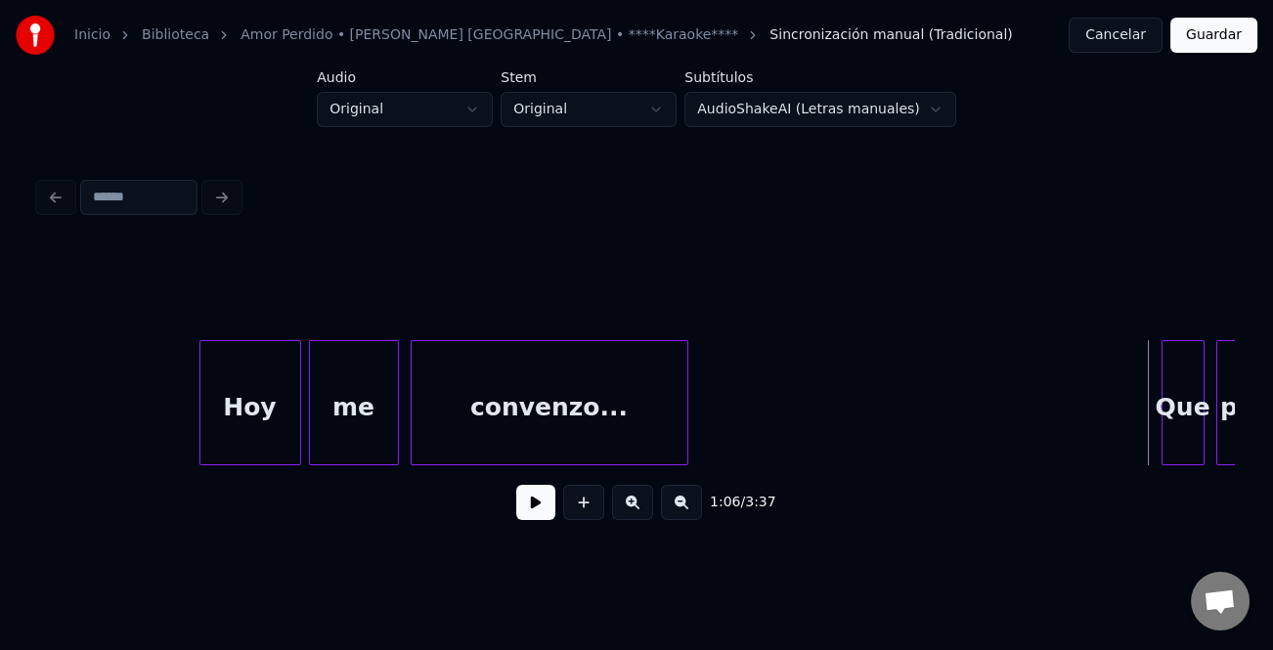
click at [533, 504] on button at bounding box center [535, 502] width 39 height 35
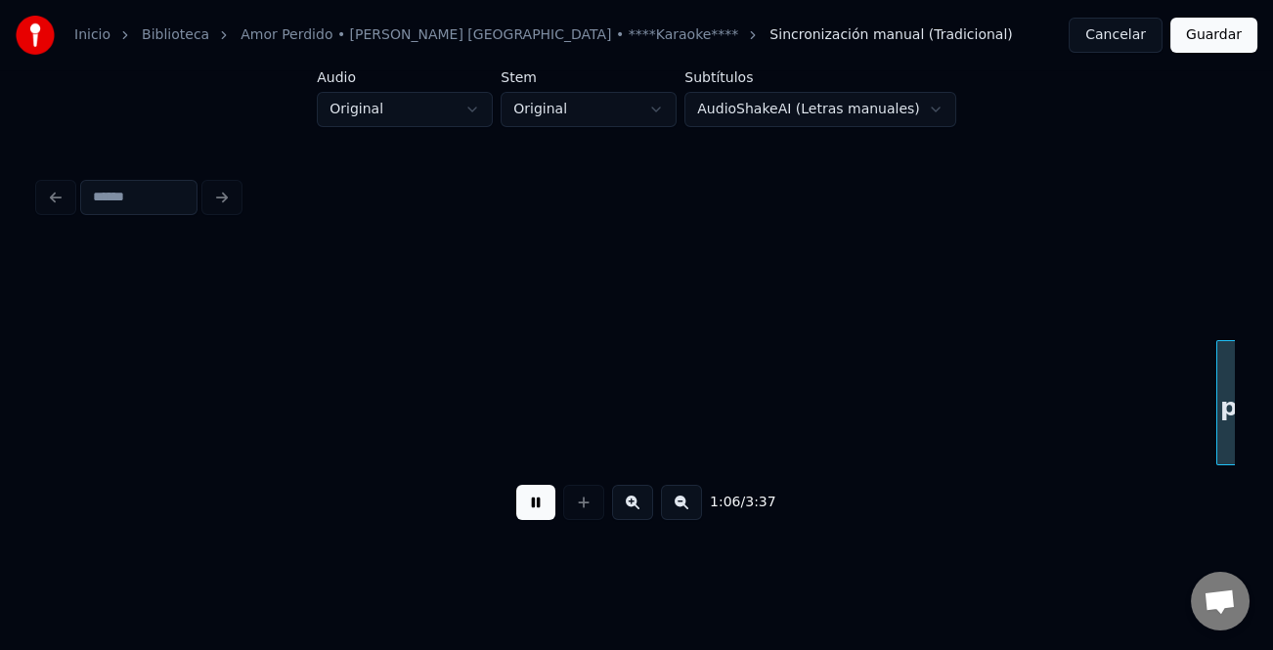
scroll to position [0, 12994]
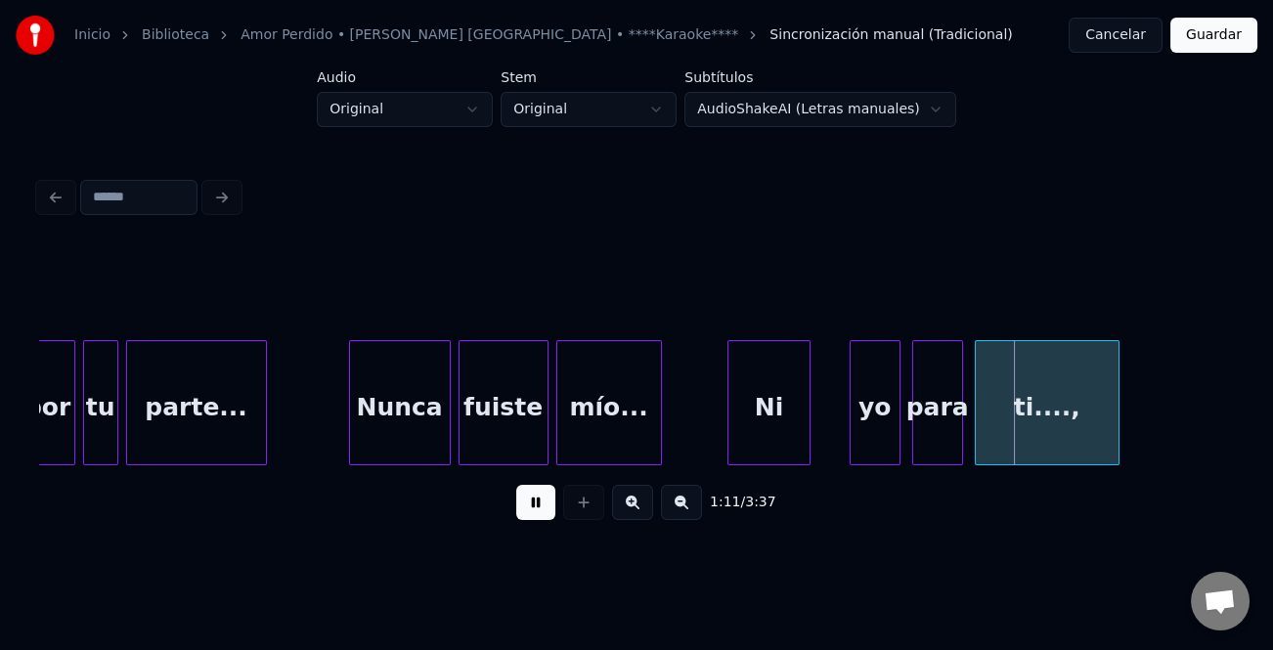
click at [728, 424] on div at bounding box center [731, 402] width 6 height 123
click at [850, 412] on div at bounding box center [853, 402] width 6 height 123
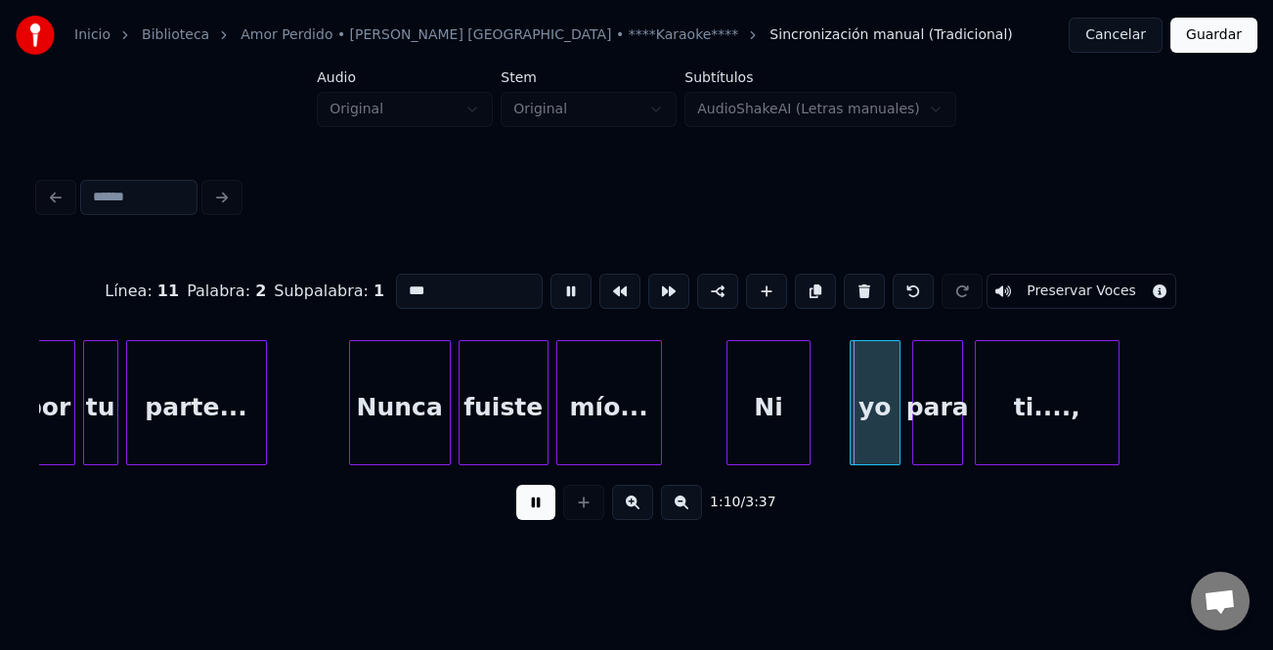
type input "**"
click at [821, 418] on div at bounding box center [823, 402] width 6 height 123
drag, startPoint x: 526, startPoint y: 514, endPoint x: 559, endPoint y: 514, distance: 33.2
click at [528, 514] on button at bounding box center [535, 502] width 39 height 35
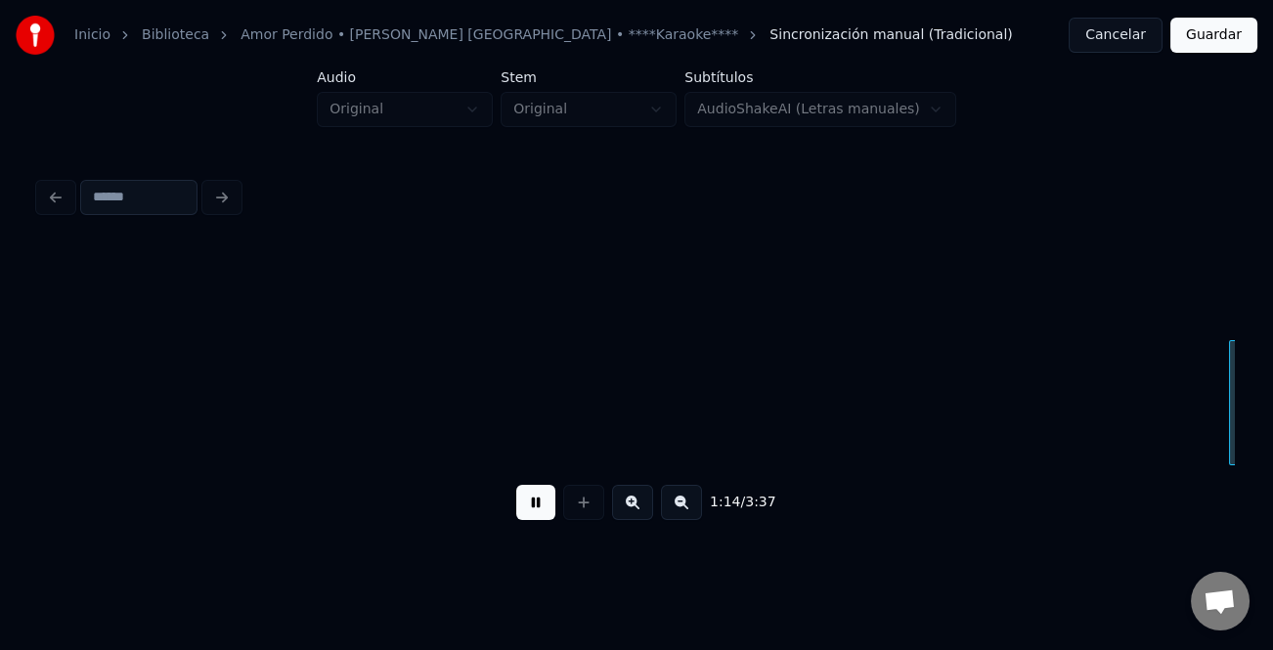
scroll to position [0, 14497]
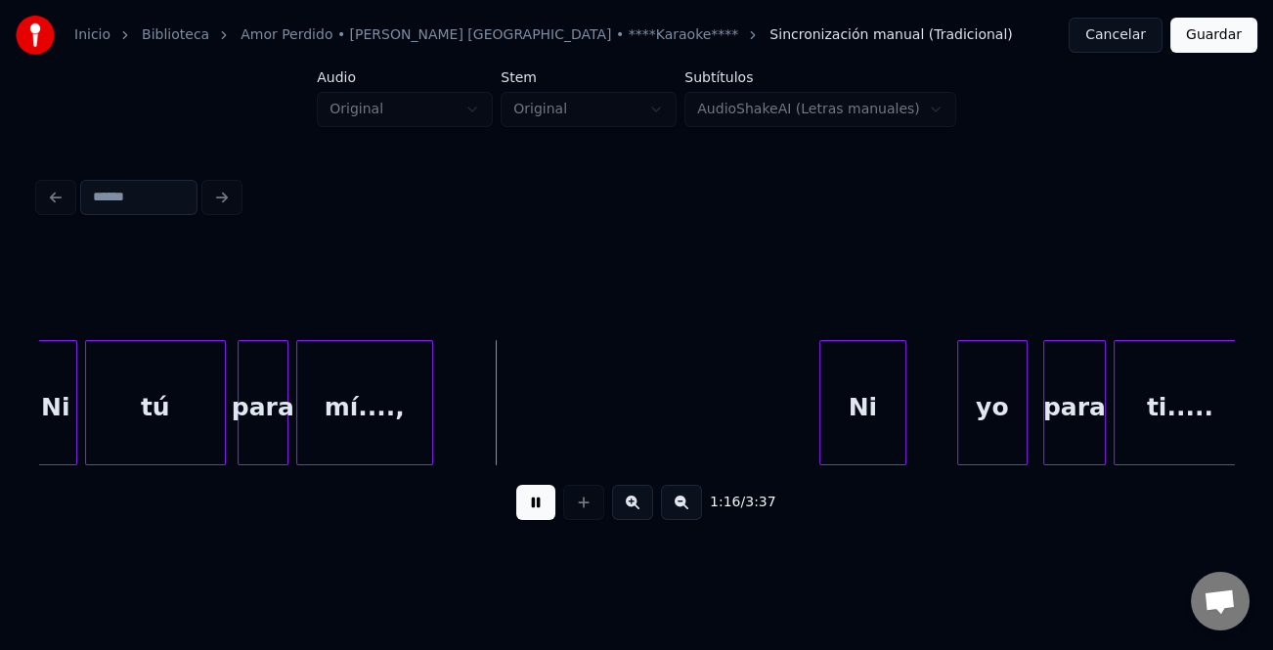
click at [821, 407] on div at bounding box center [823, 402] width 6 height 123
click at [936, 450] on div "yo" at bounding box center [950, 407] width 68 height 133
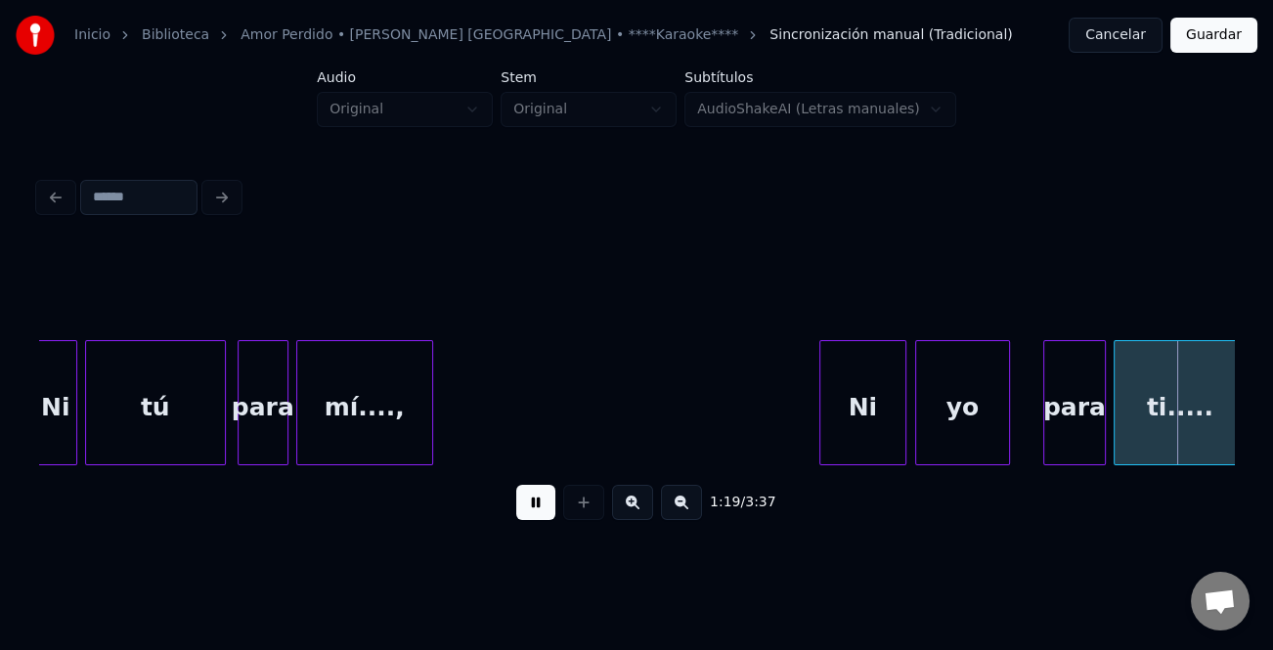
click at [1009, 442] on div at bounding box center [1006, 402] width 6 height 123
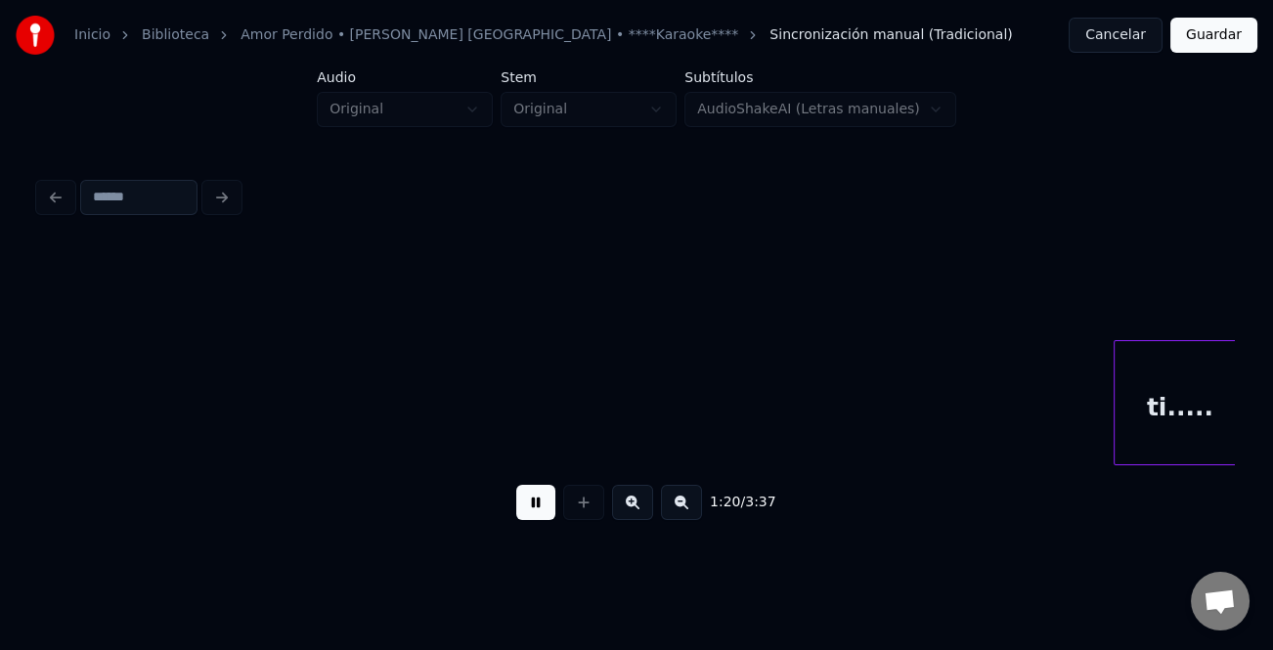
scroll to position [0, 15693]
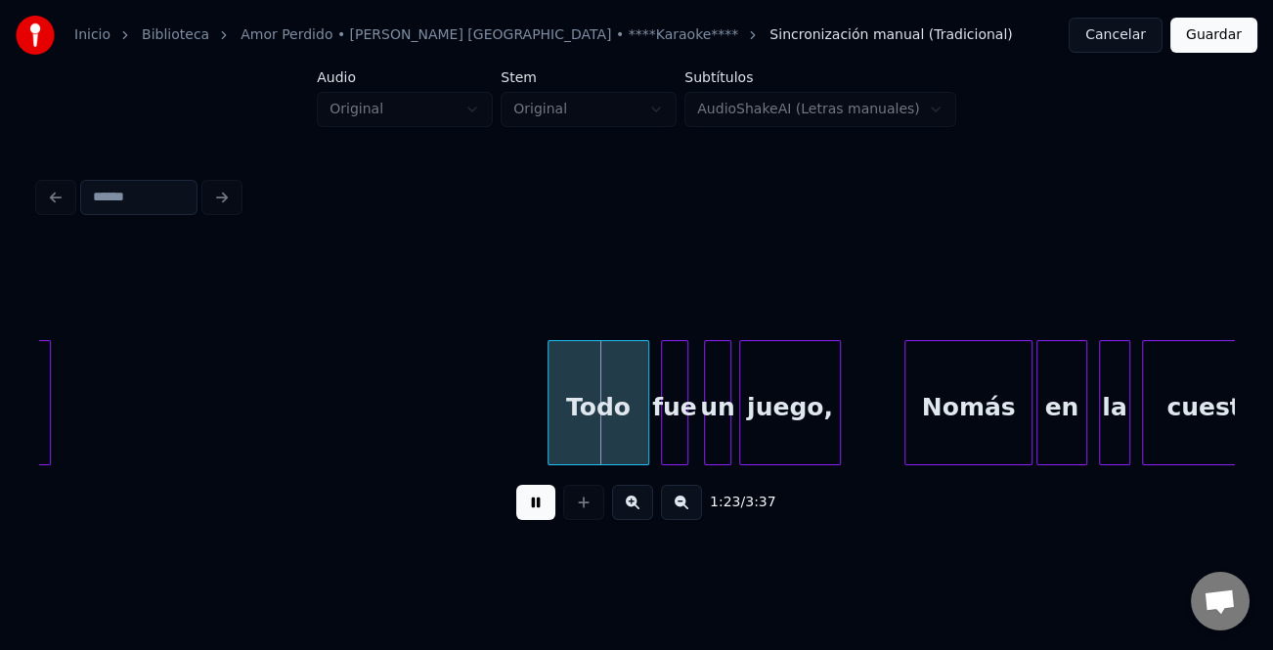
click at [909, 402] on div at bounding box center [908, 402] width 6 height 123
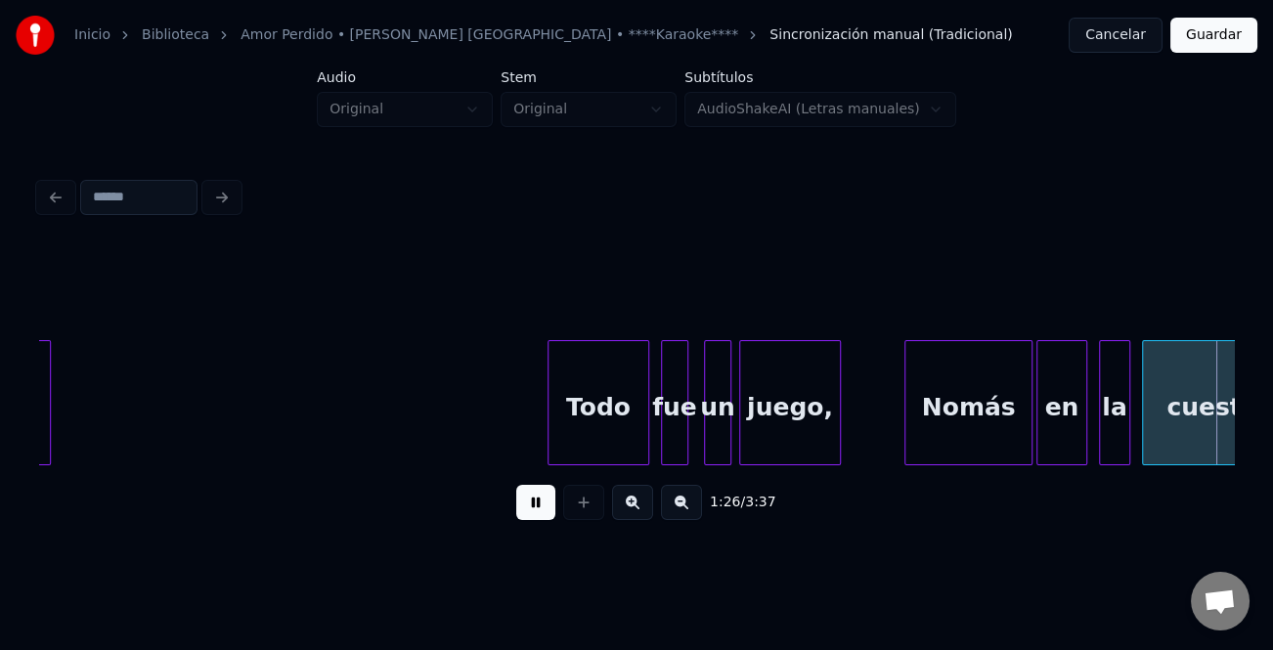
scroll to position [0, 16887]
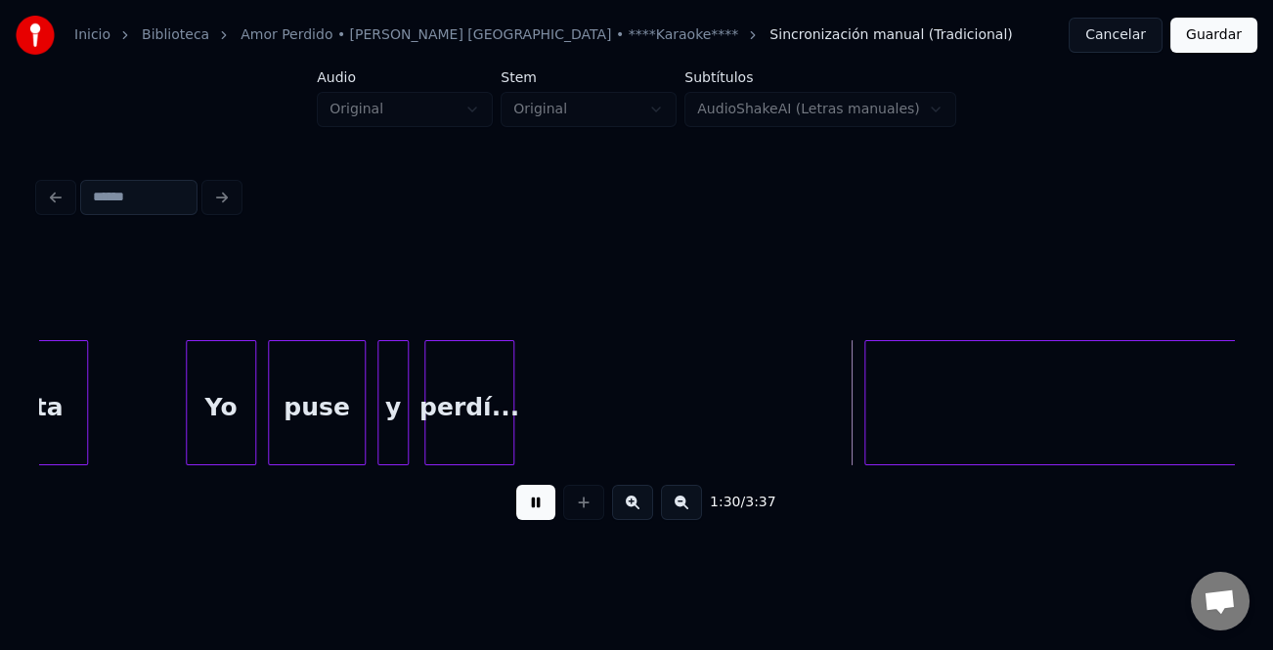
click at [867, 427] on div at bounding box center [868, 402] width 6 height 123
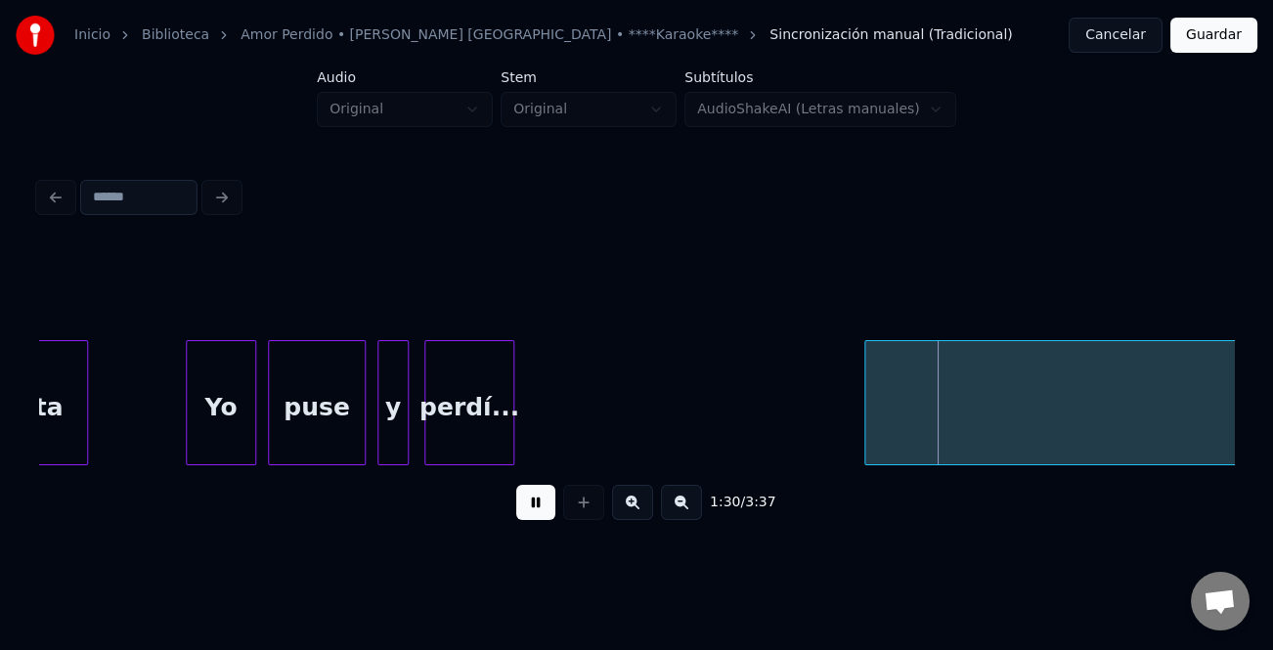
click at [449, 429] on div "perdí..." at bounding box center [469, 407] width 88 height 133
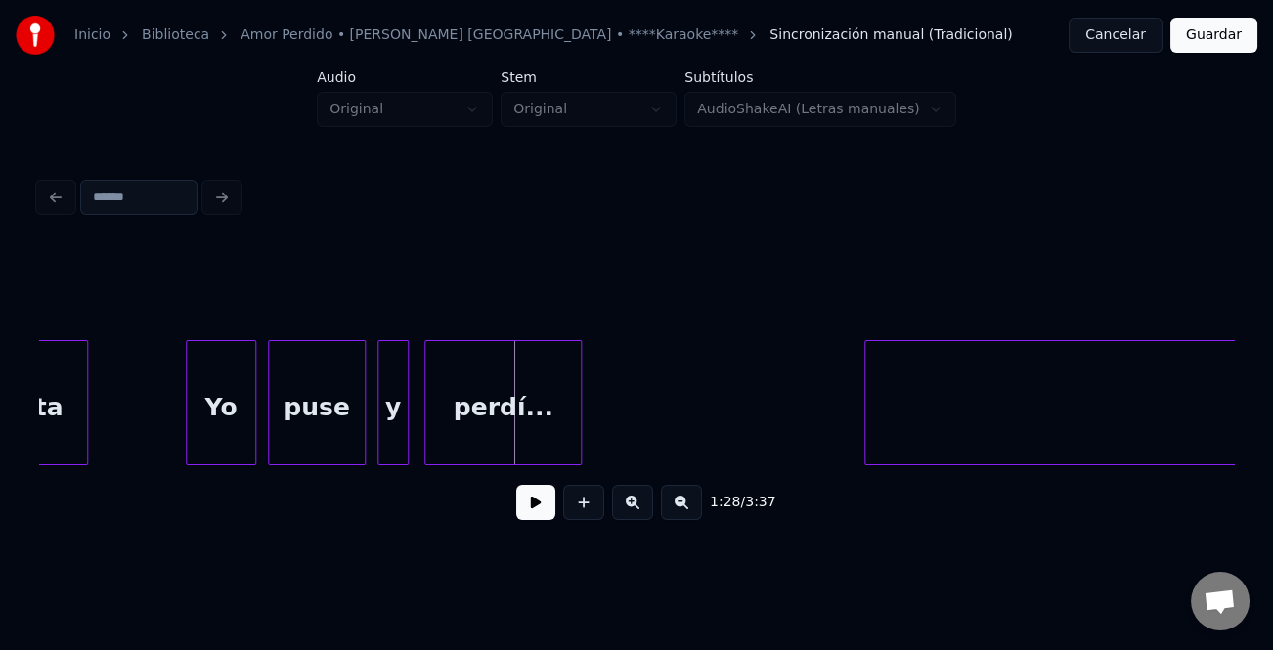
click at [581, 441] on div at bounding box center [578, 402] width 6 height 123
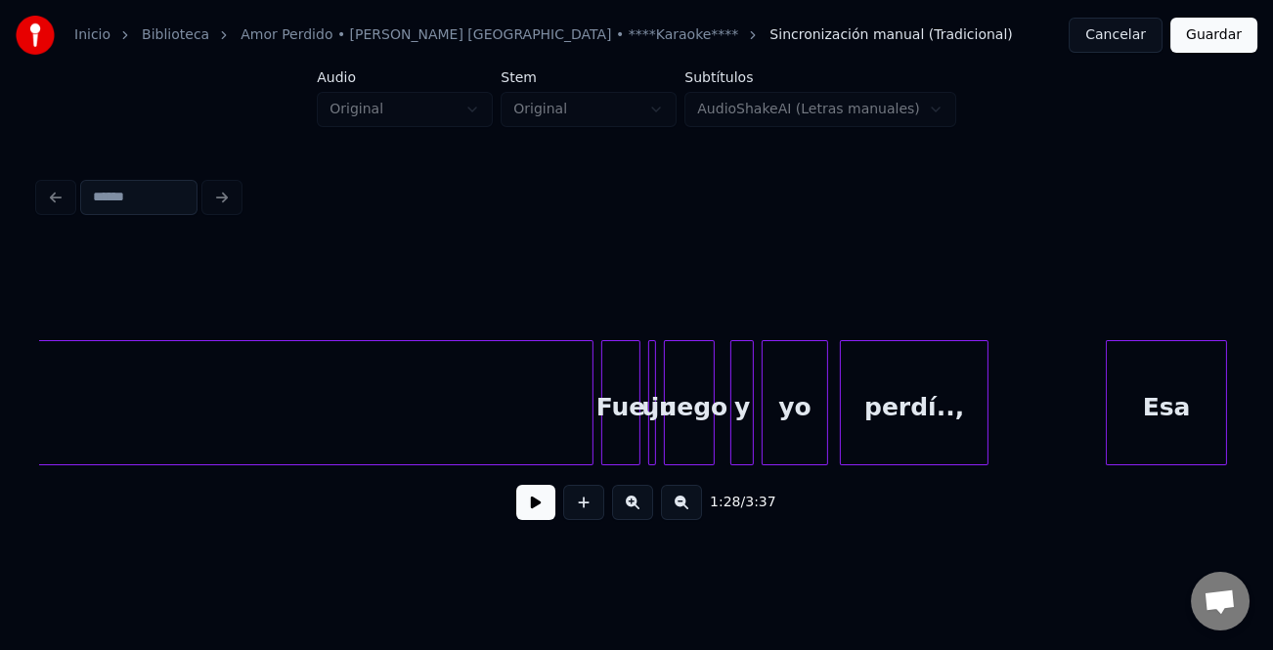
scroll to position [0, 24374]
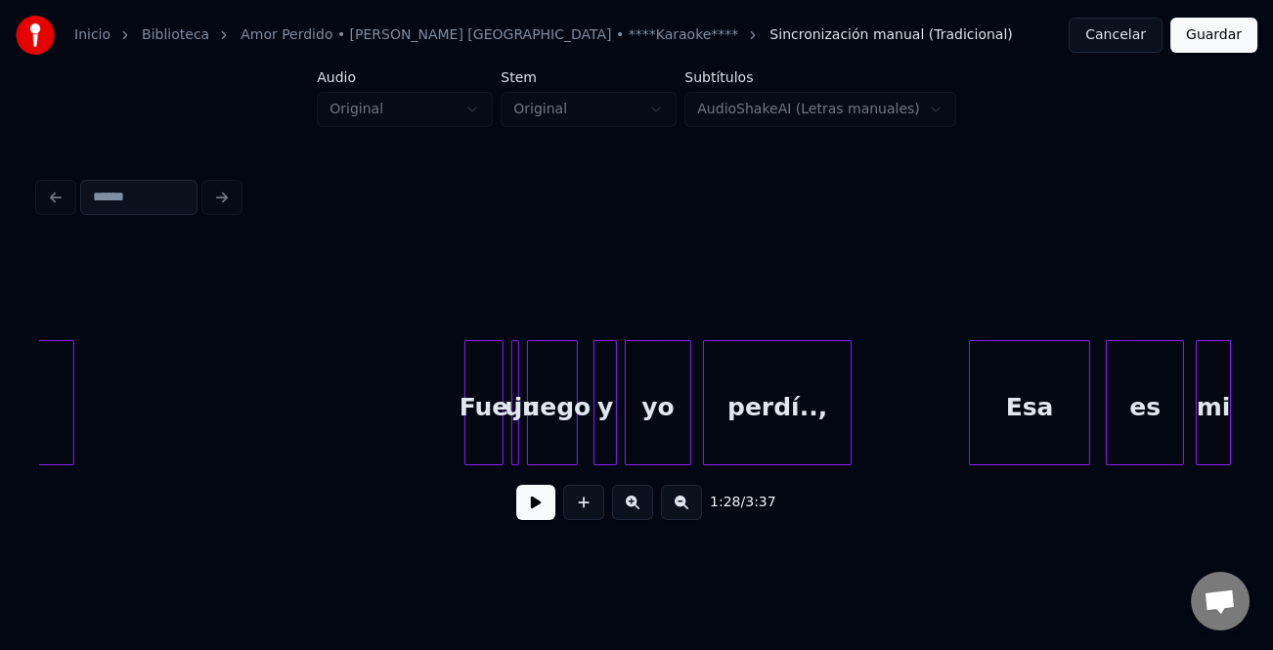
click at [69, 421] on div at bounding box center [70, 402] width 6 height 123
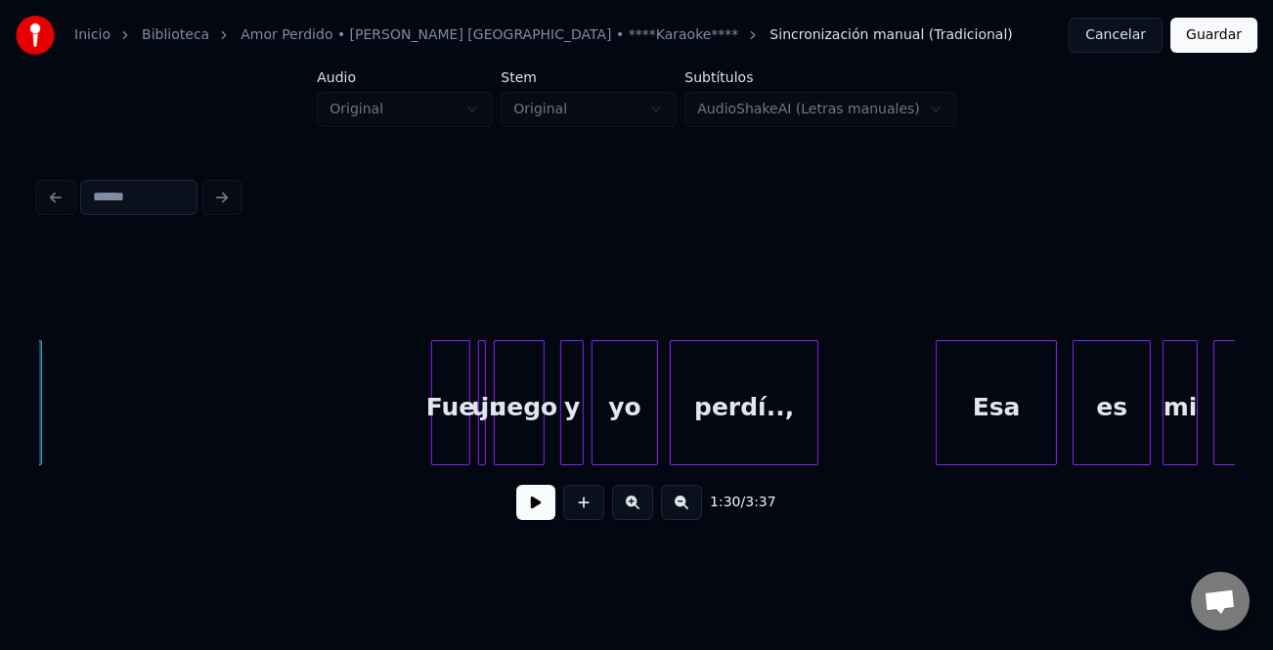
scroll to position [0, 24340]
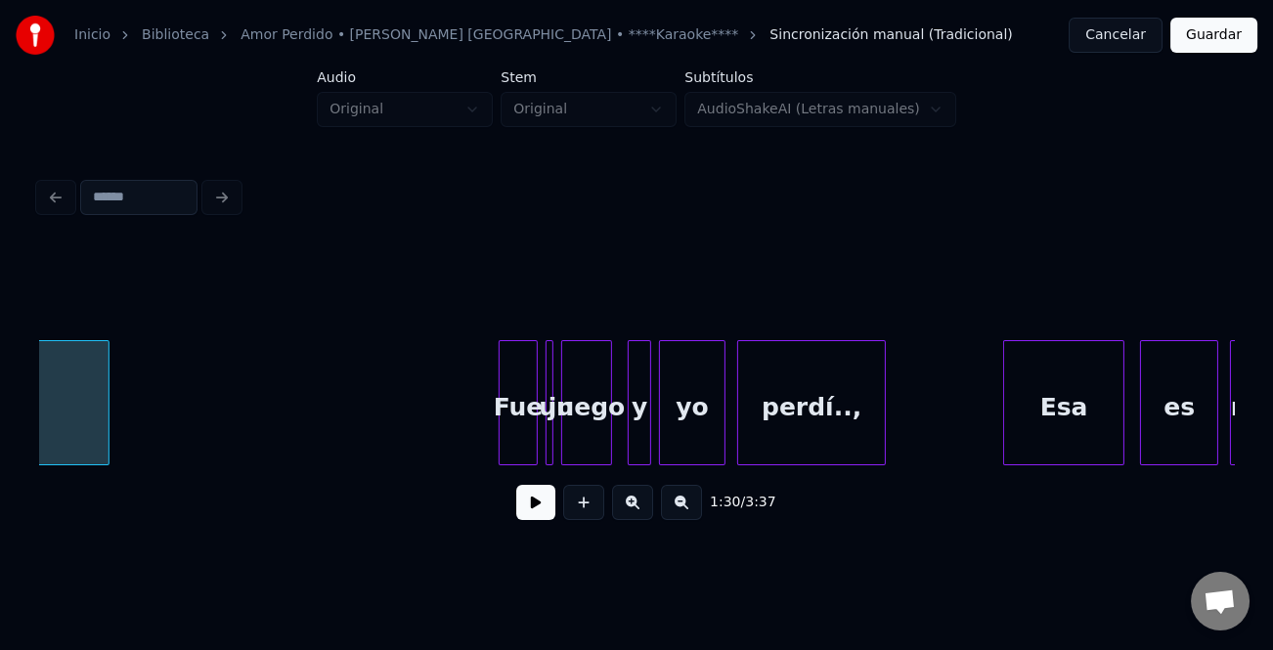
click at [507, 418] on div "Fue" at bounding box center [518, 407] width 37 height 133
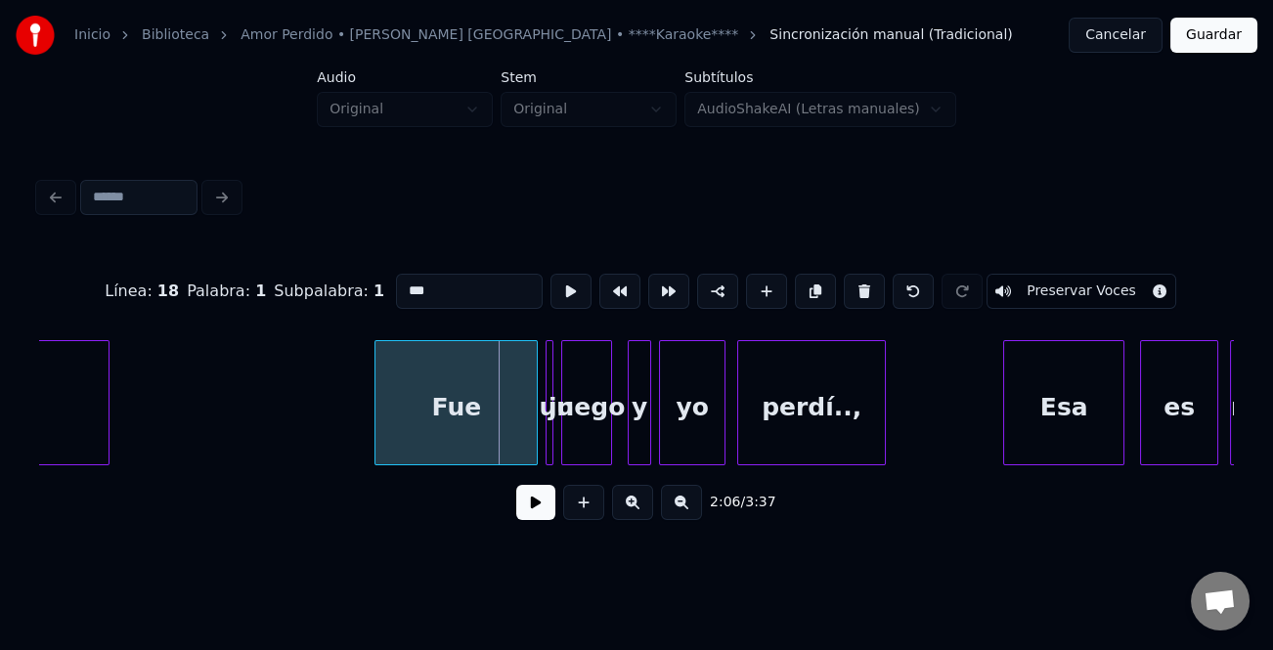
click at [377, 439] on div at bounding box center [378, 402] width 6 height 123
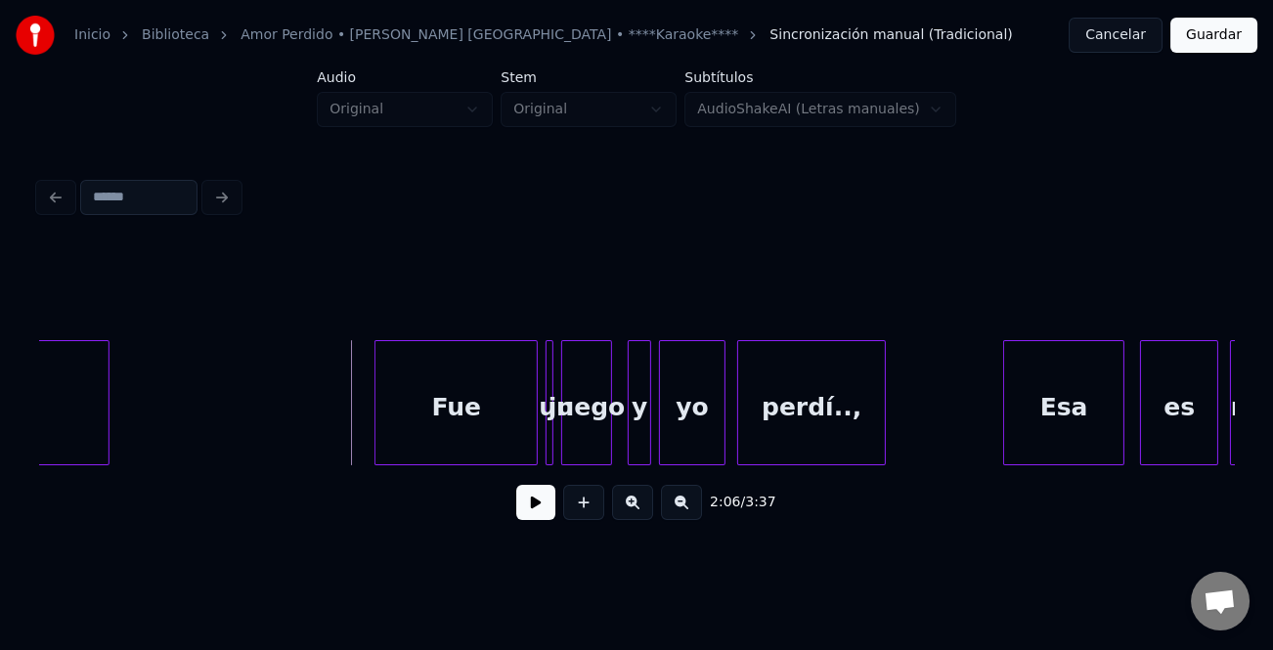
drag, startPoint x: 526, startPoint y: 512, endPoint x: 528, endPoint y: 453, distance: 59.7
click at [527, 510] on button at bounding box center [535, 502] width 39 height 35
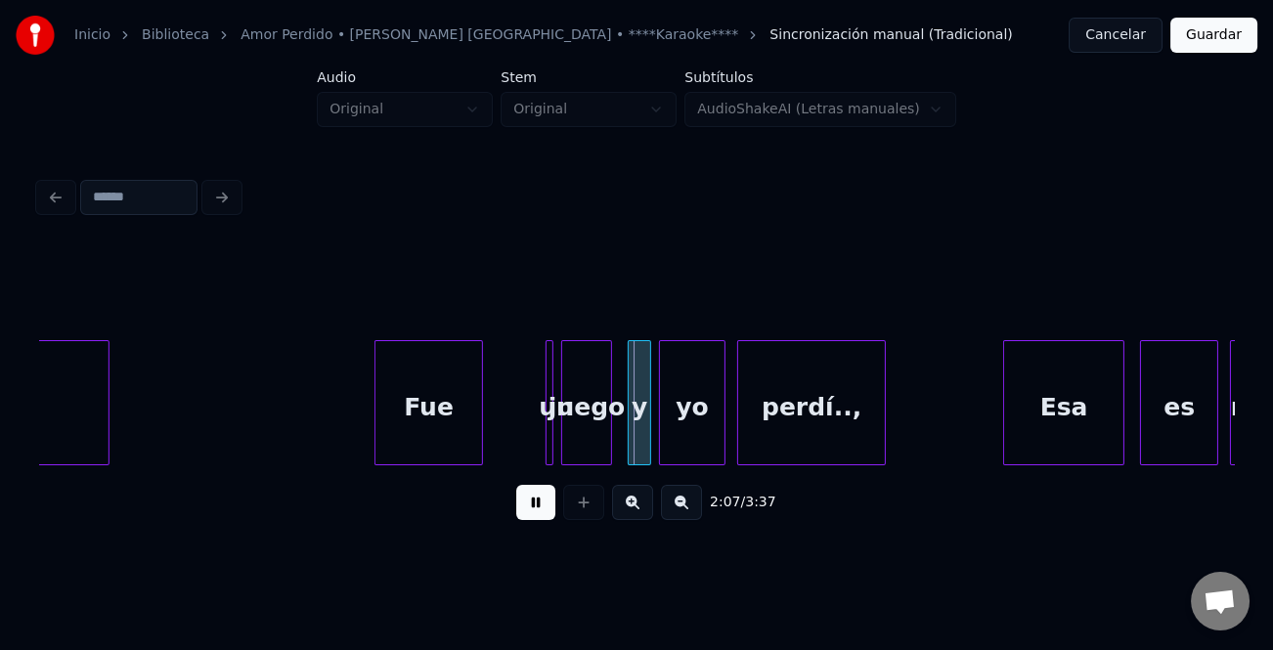
click at [476, 434] on div at bounding box center [479, 402] width 6 height 123
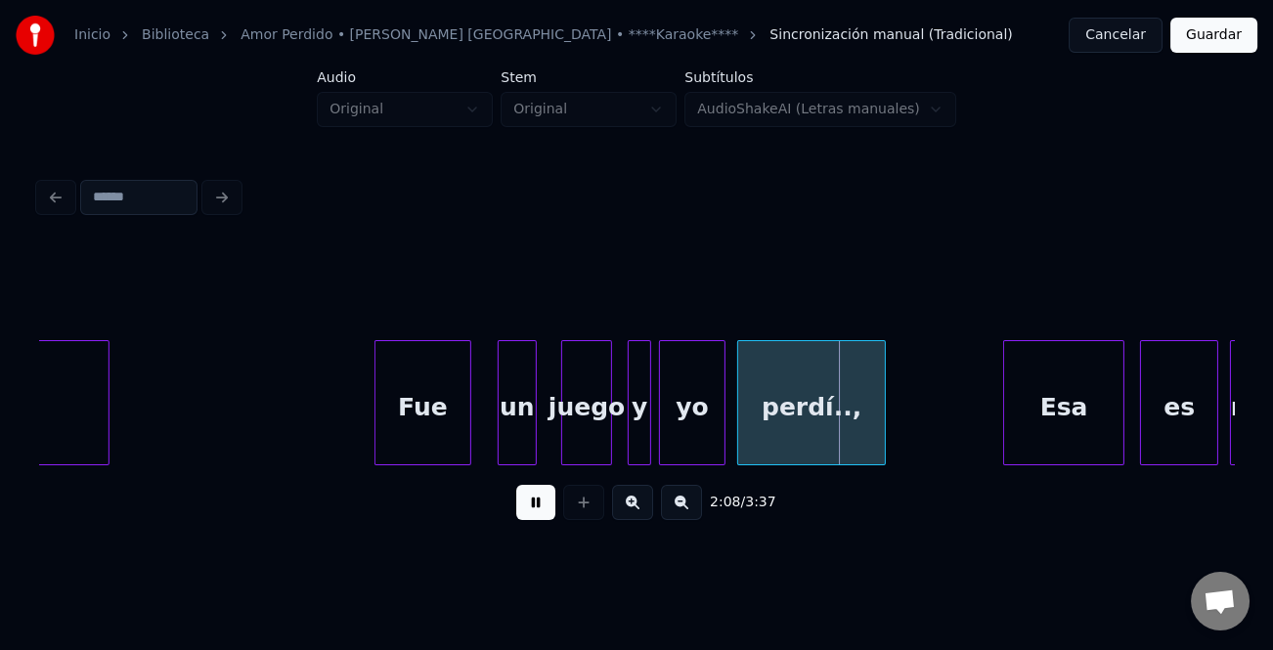
click at [506, 436] on div "un" at bounding box center [517, 407] width 37 height 133
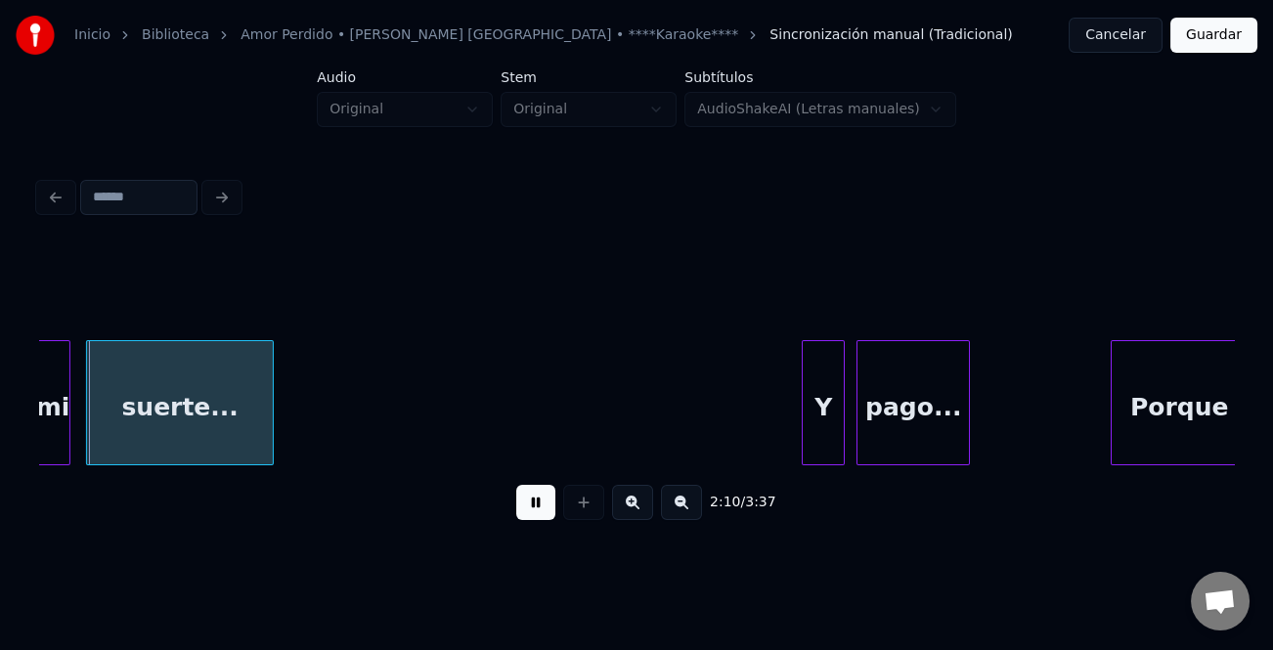
scroll to position [0, 25299]
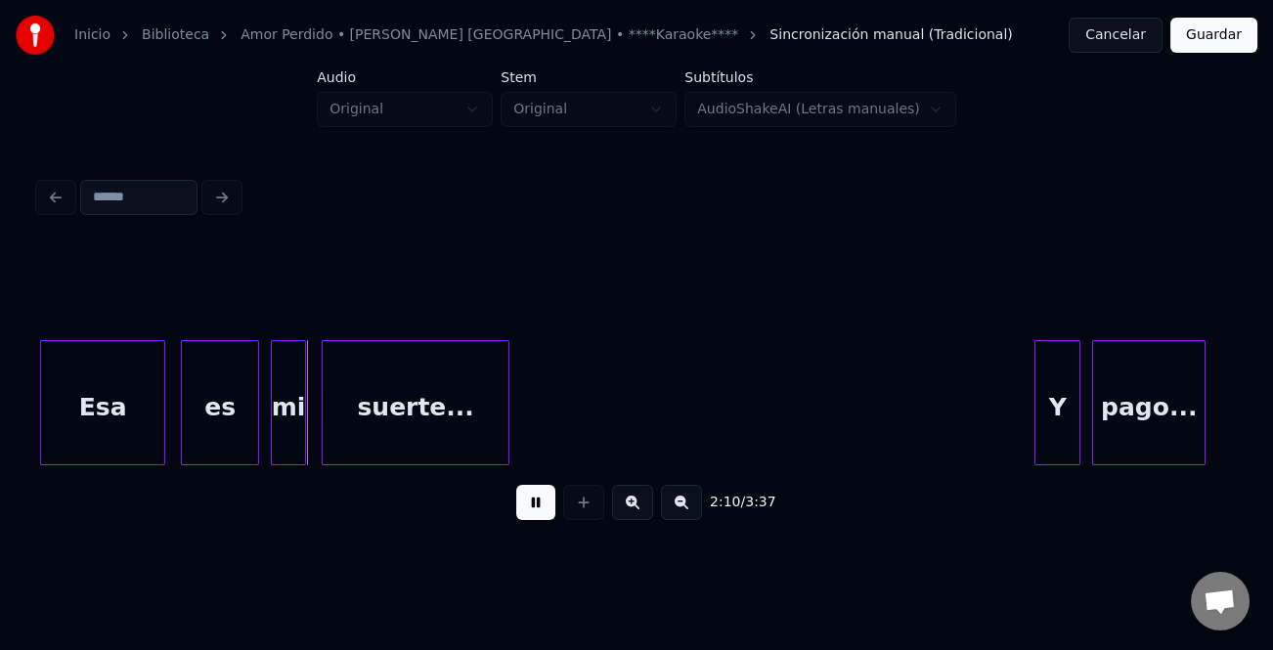
click at [1035, 408] on div at bounding box center [1038, 402] width 6 height 123
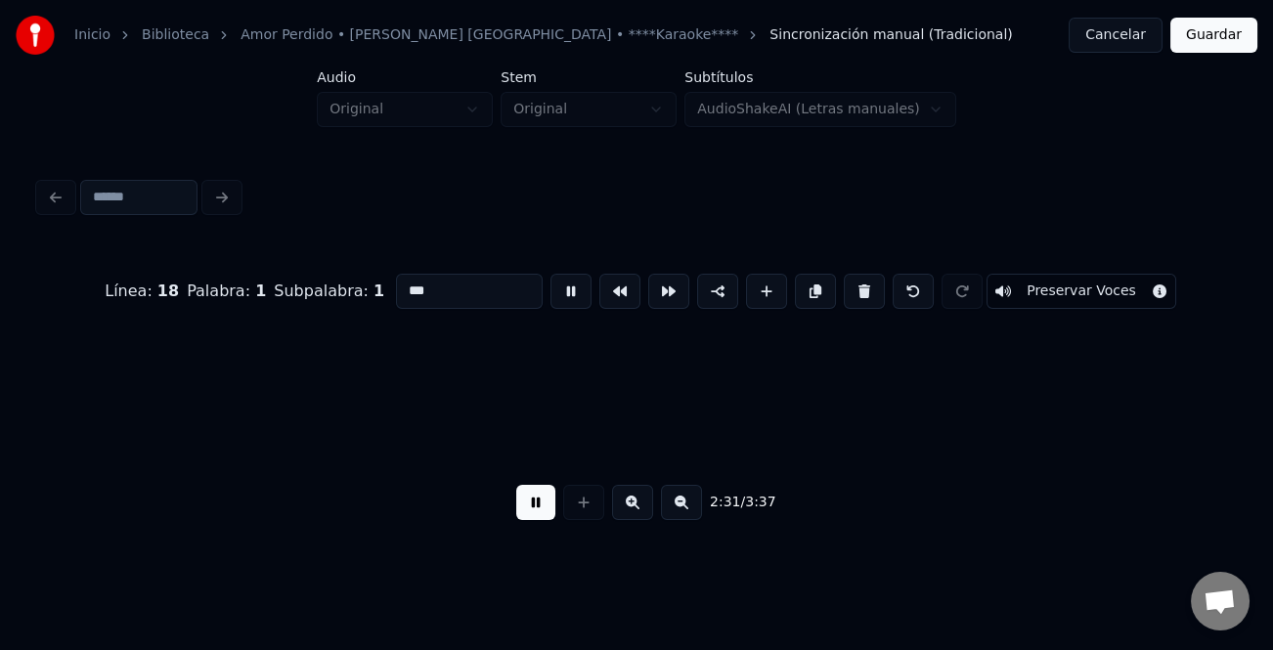
scroll to position [0, 28894]
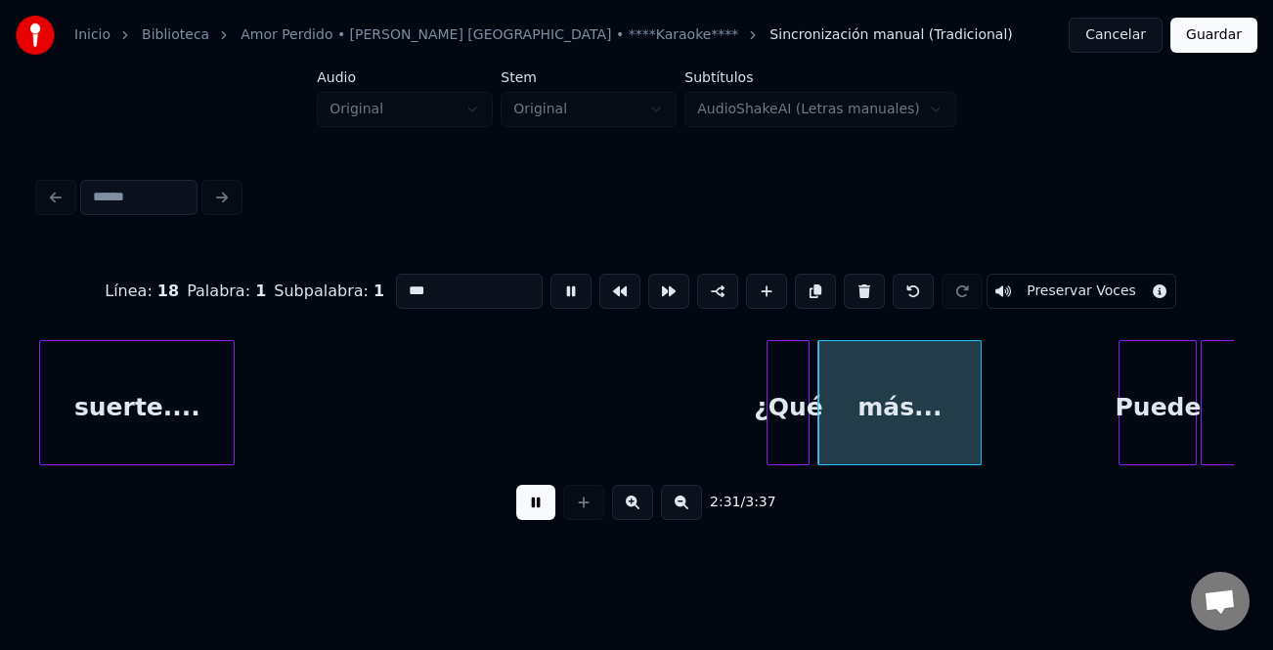
click at [551, 515] on button at bounding box center [535, 502] width 39 height 35
type input "******"
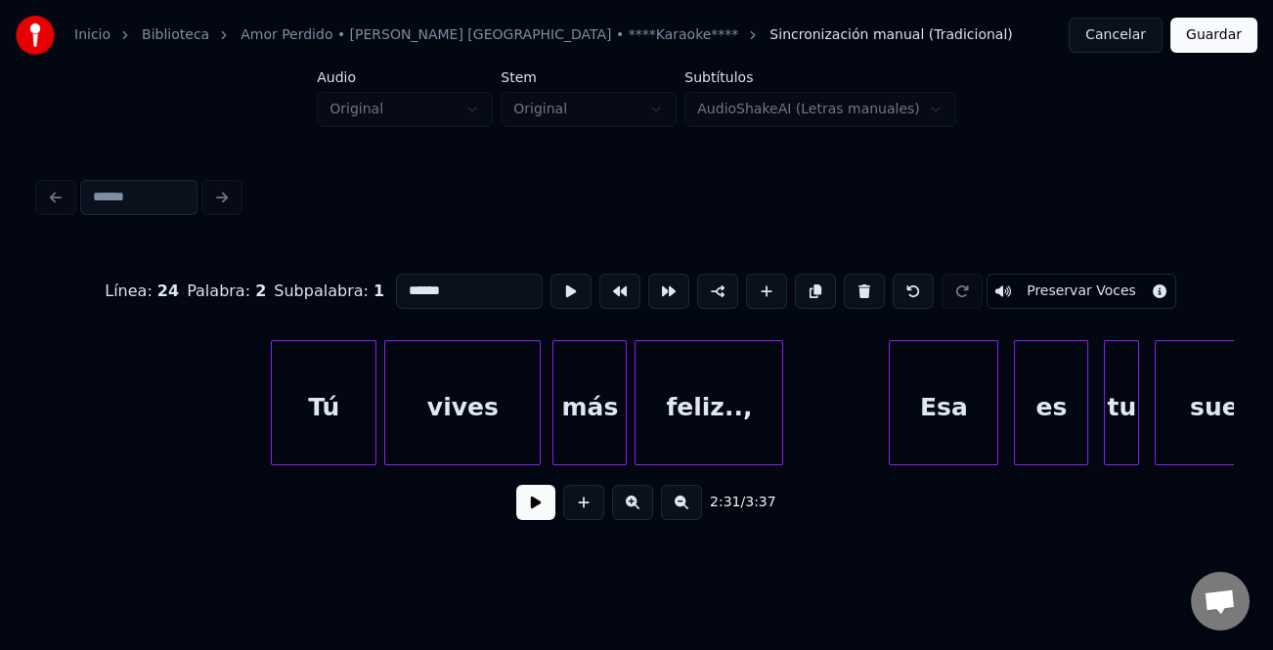
scroll to position [0, 27675]
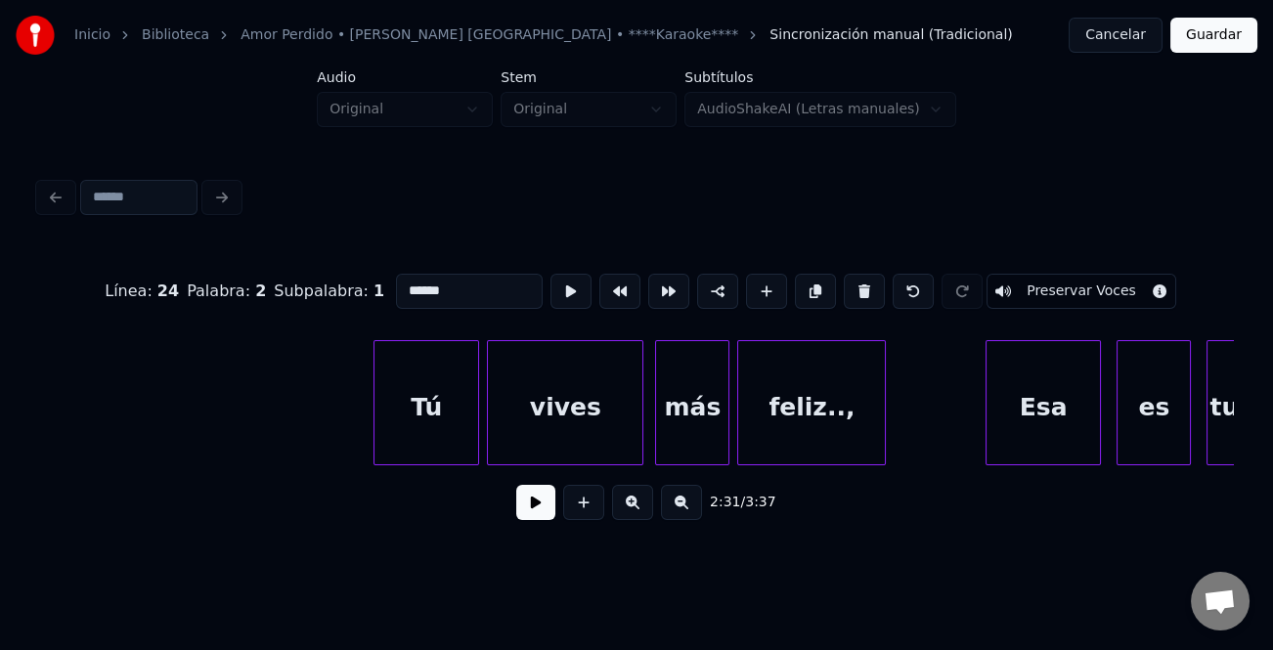
click at [986, 413] on div at bounding box center [989, 402] width 6 height 123
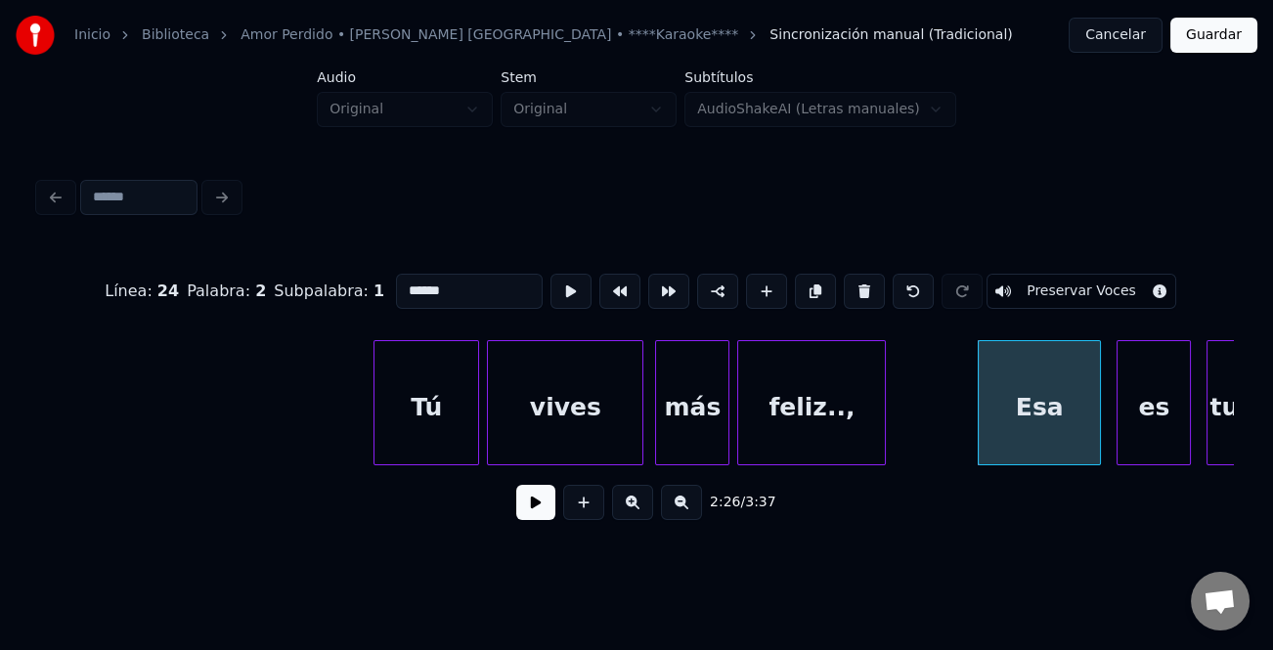
click at [548, 495] on button at bounding box center [535, 502] width 39 height 35
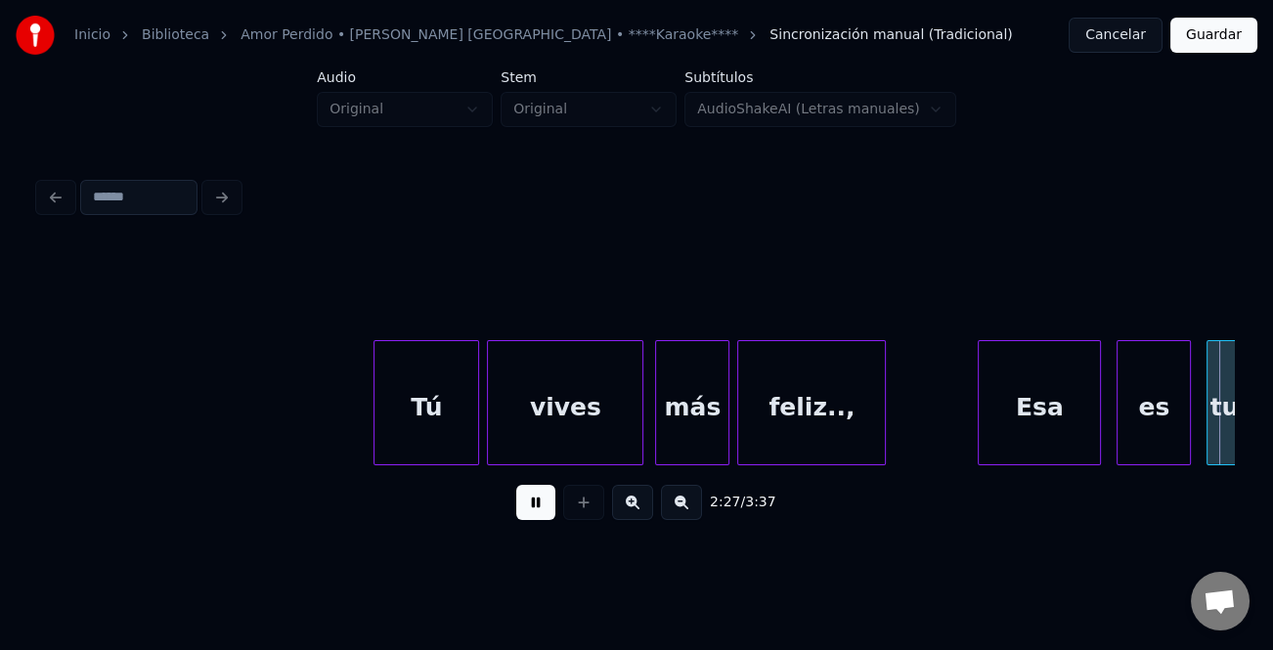
scroll to position [0, 28872]
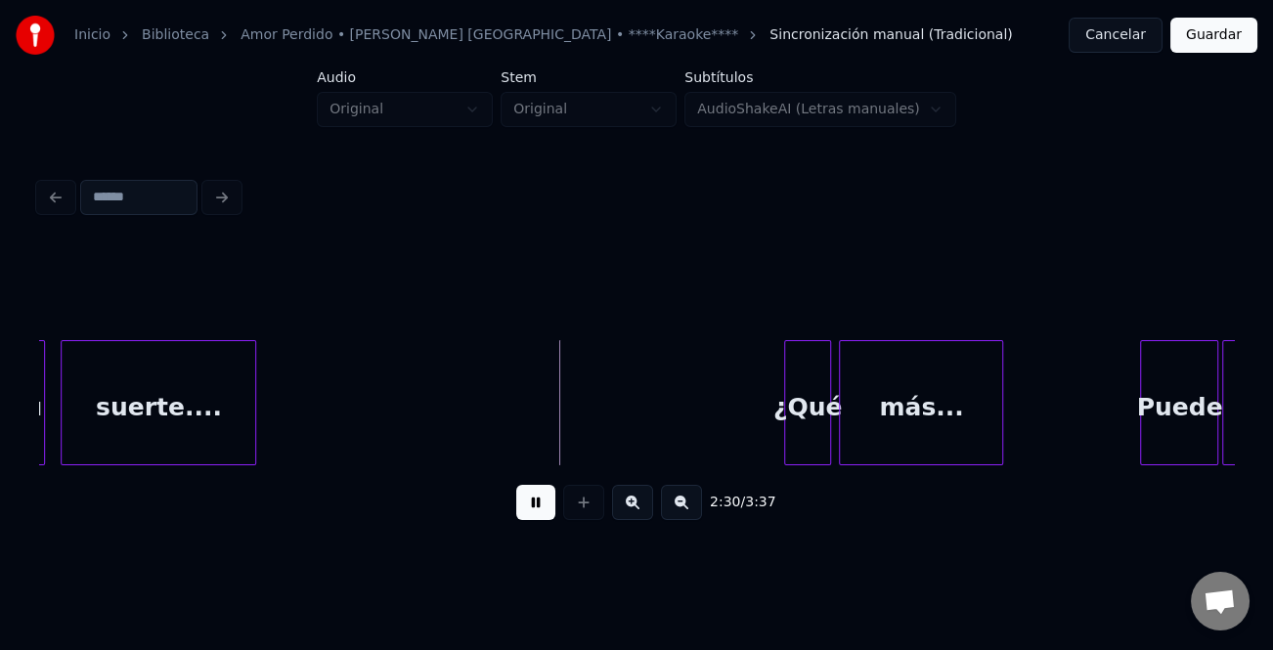
click at [785, 431] on div at bounding box center [788, 402] width 6 height 123
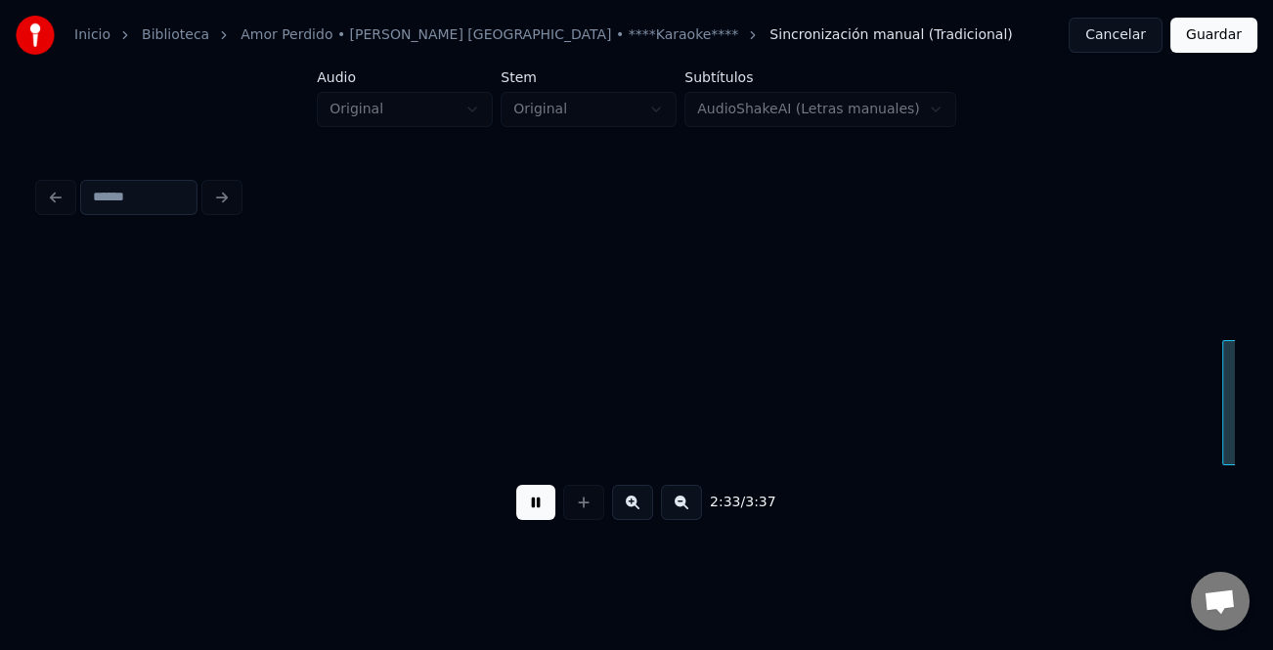
scroll to position [0, 30067]
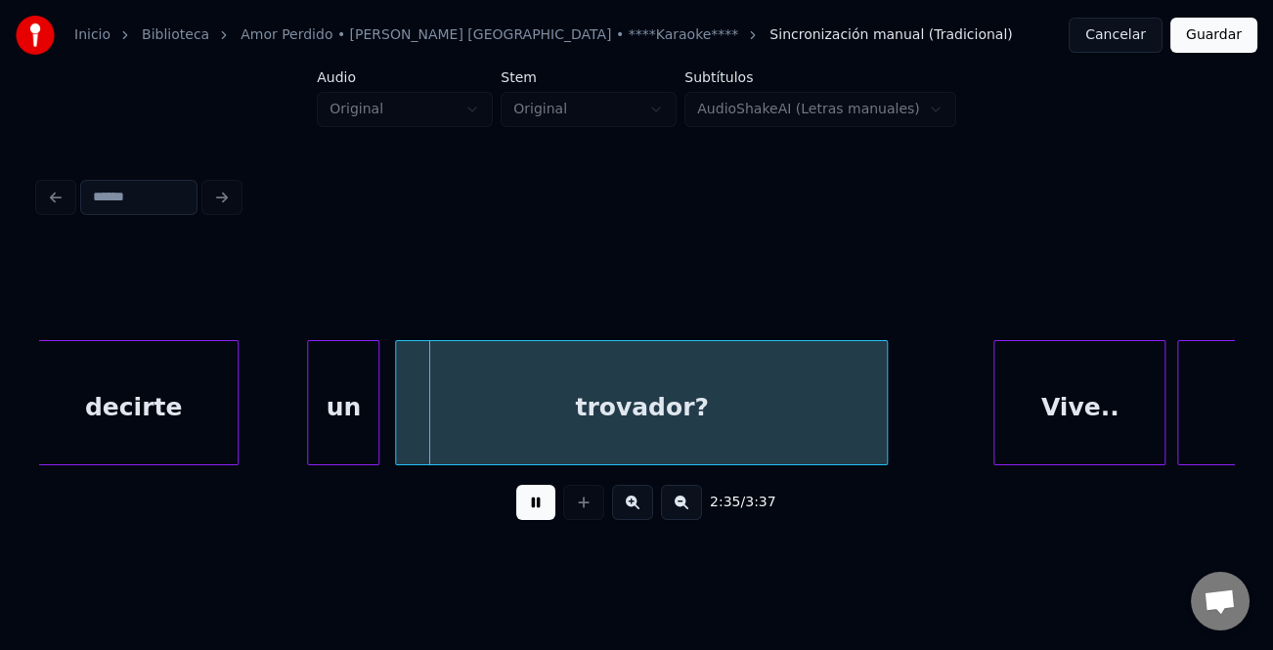
click at [308, 424] on div at bounding box center [311, 402] width 6 height 123
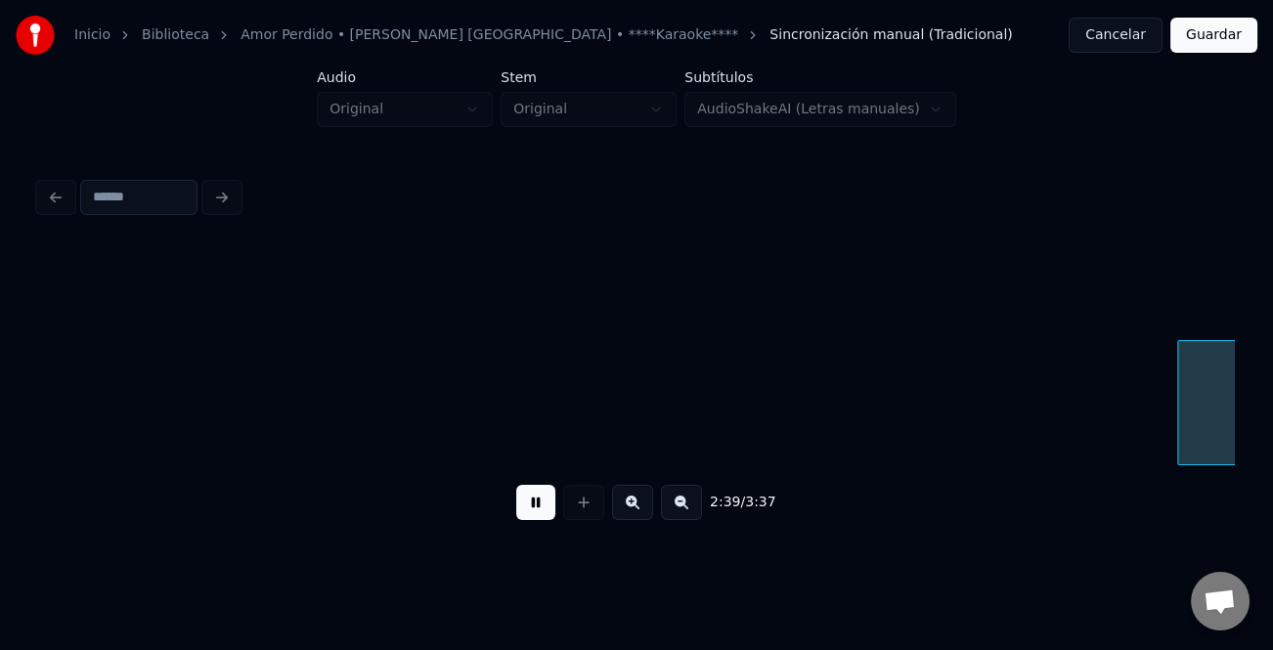
scroll to position [0, 31262]
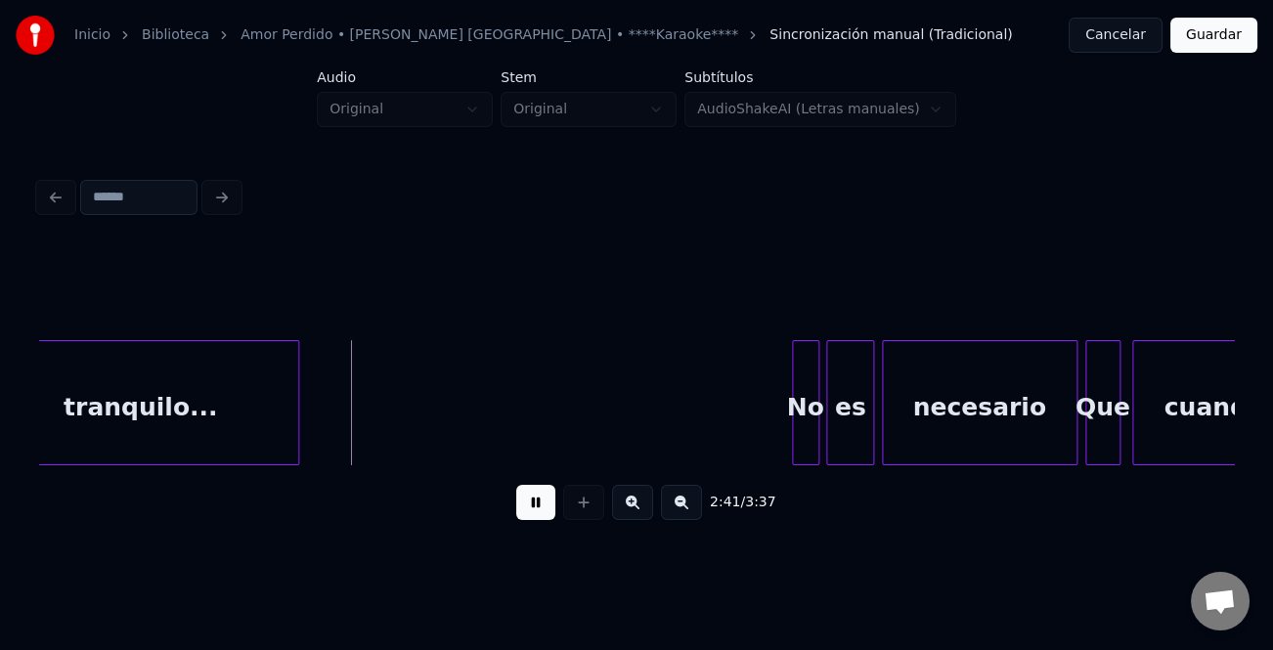
click at [793, 409] on div "No" at bounding box center [805, 407] width 25 height 133
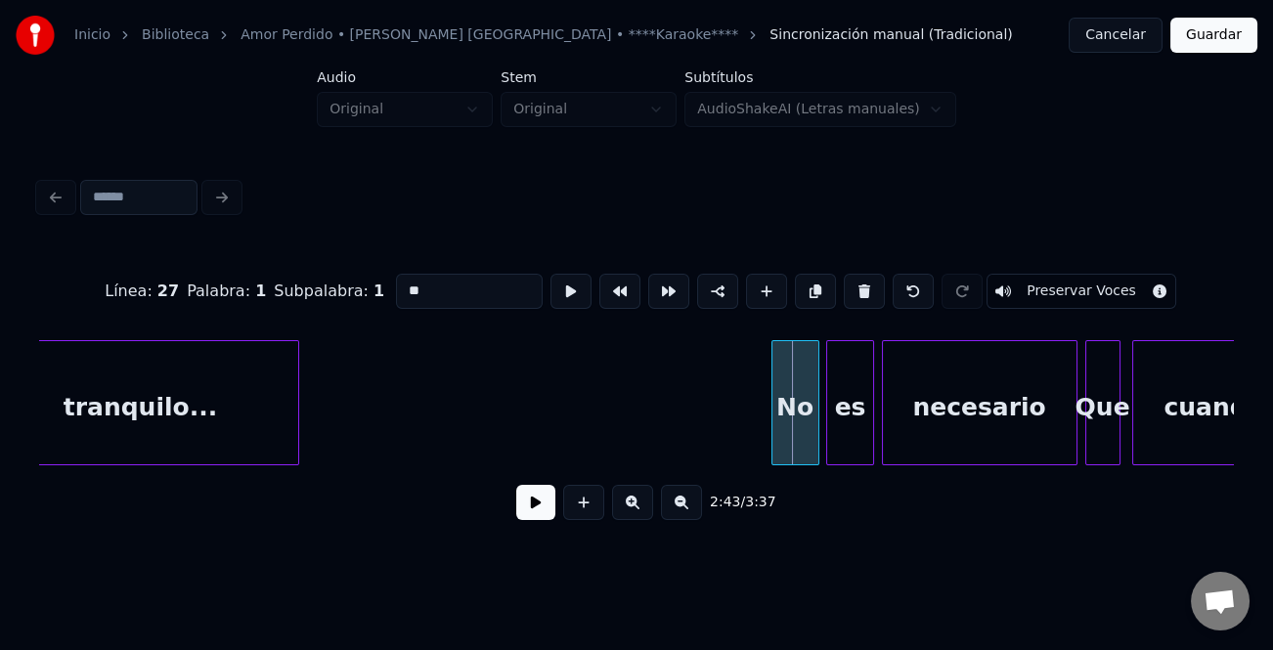
click at [772, 425] on div at bounding box center [775, 402] width 6 height 123
click at [525, 514] on button at bounding box center [535, 502] width 39 height 35
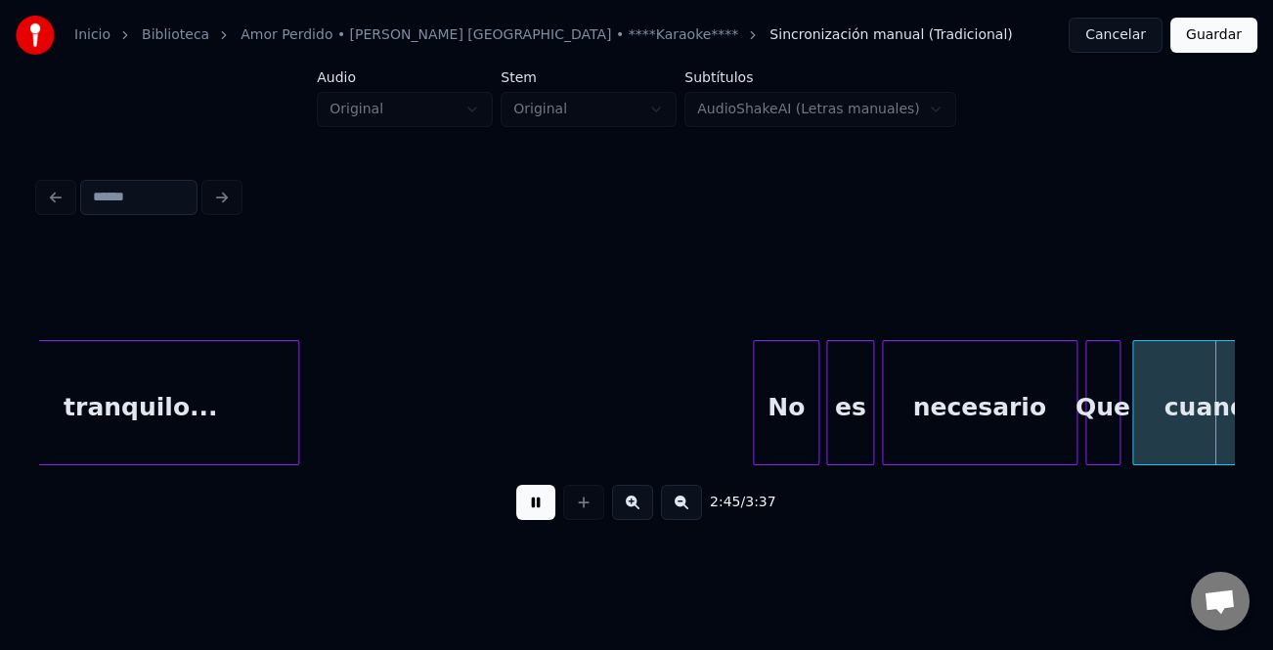
scroll to position [0, 32456]
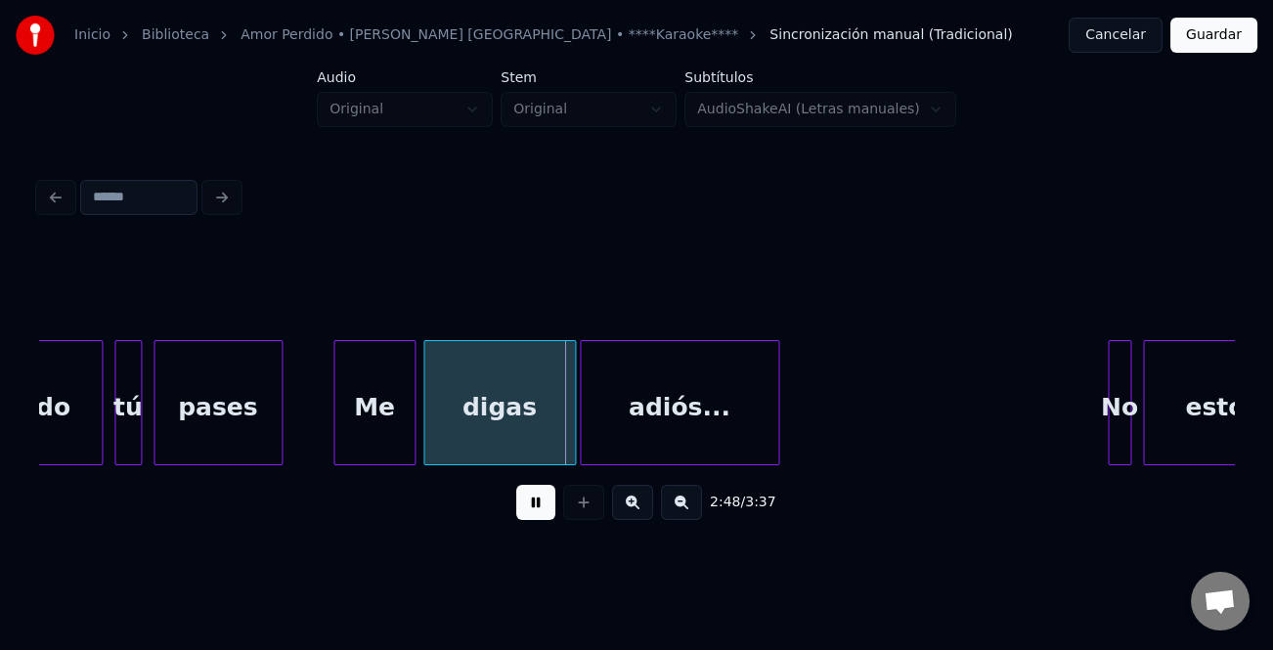
click at [334, 444] on div at bounding box center [337, 402] width 6 height 123
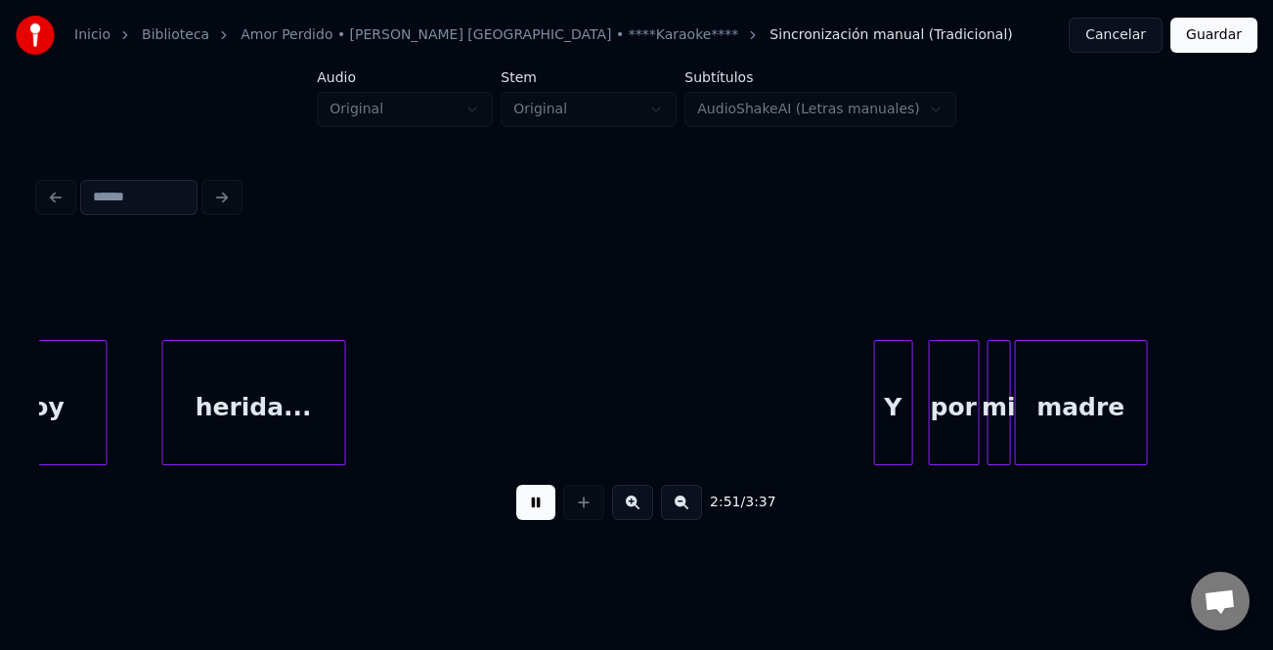
scroll to position [0, 33509]
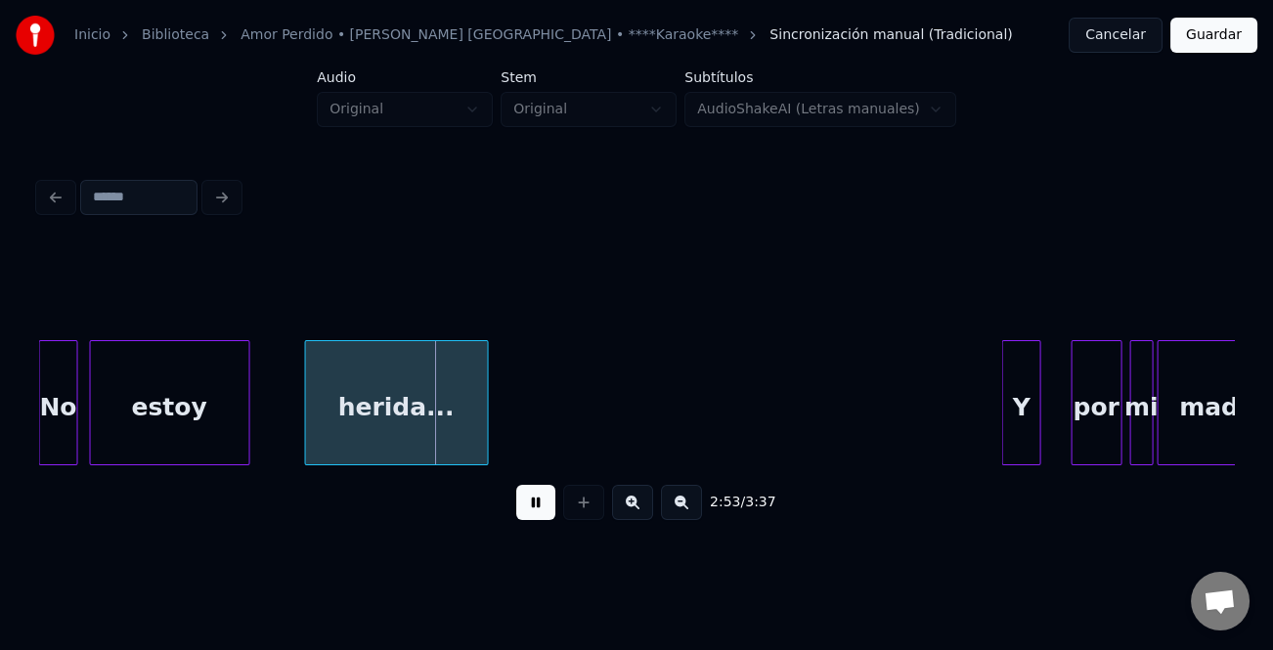
click at [1006, 394] on div "Y" at bounding box center [1021, 407] width 37 height 133
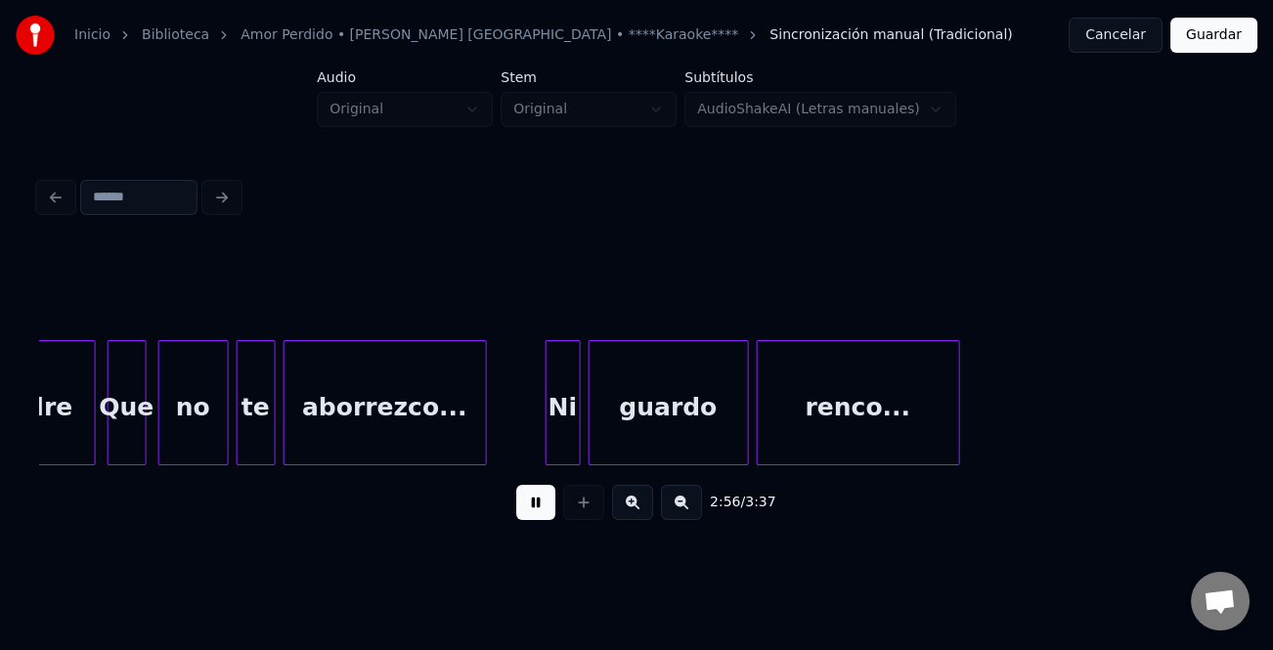
scroll to position [0, 34468]
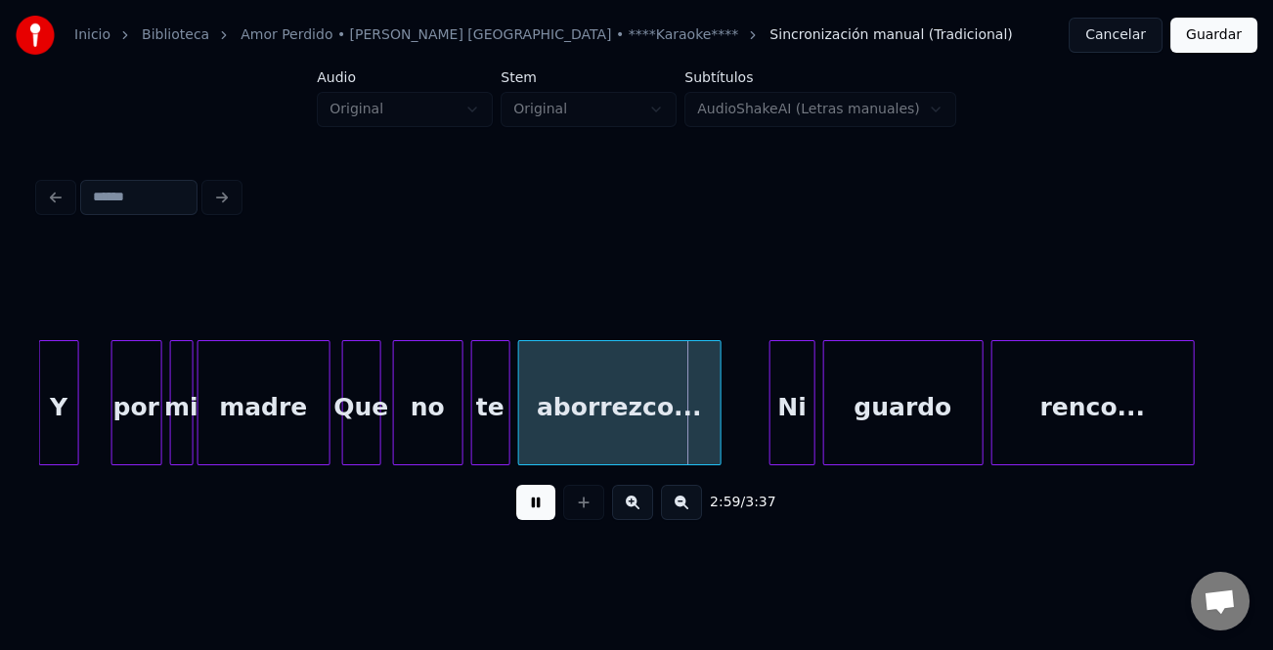
click at [770, 421] on div at bounding box center [773, 402] width 6 height 123
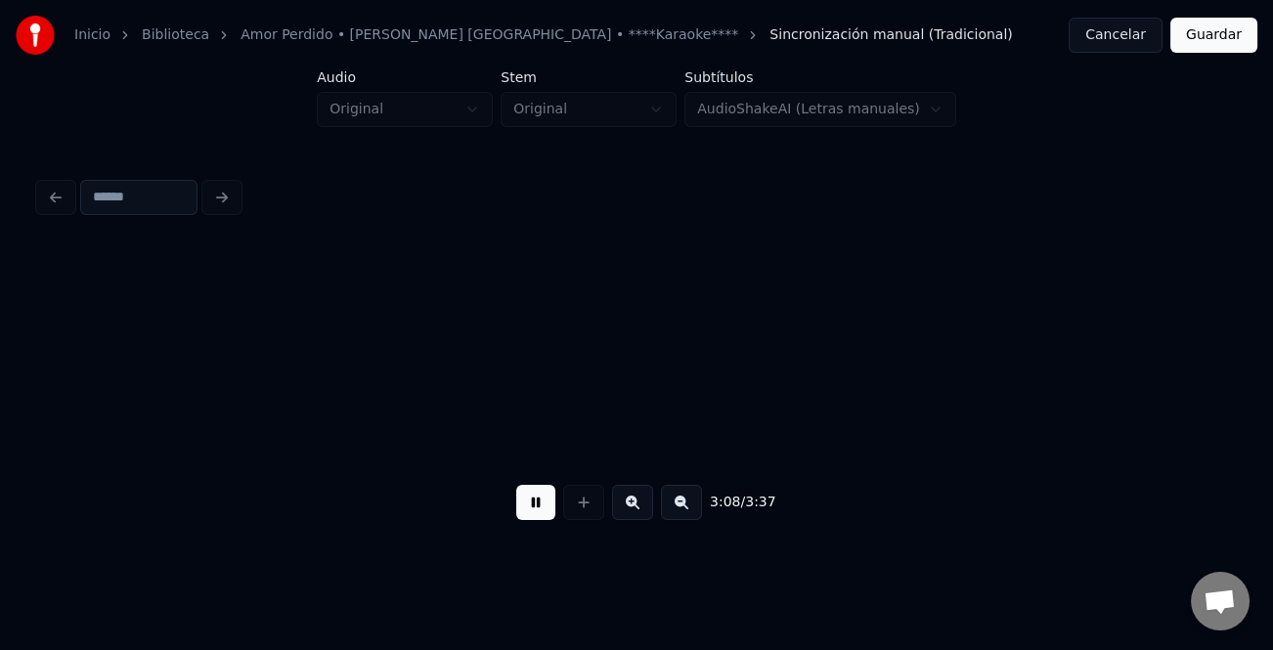
scroll to position [0, 36862]
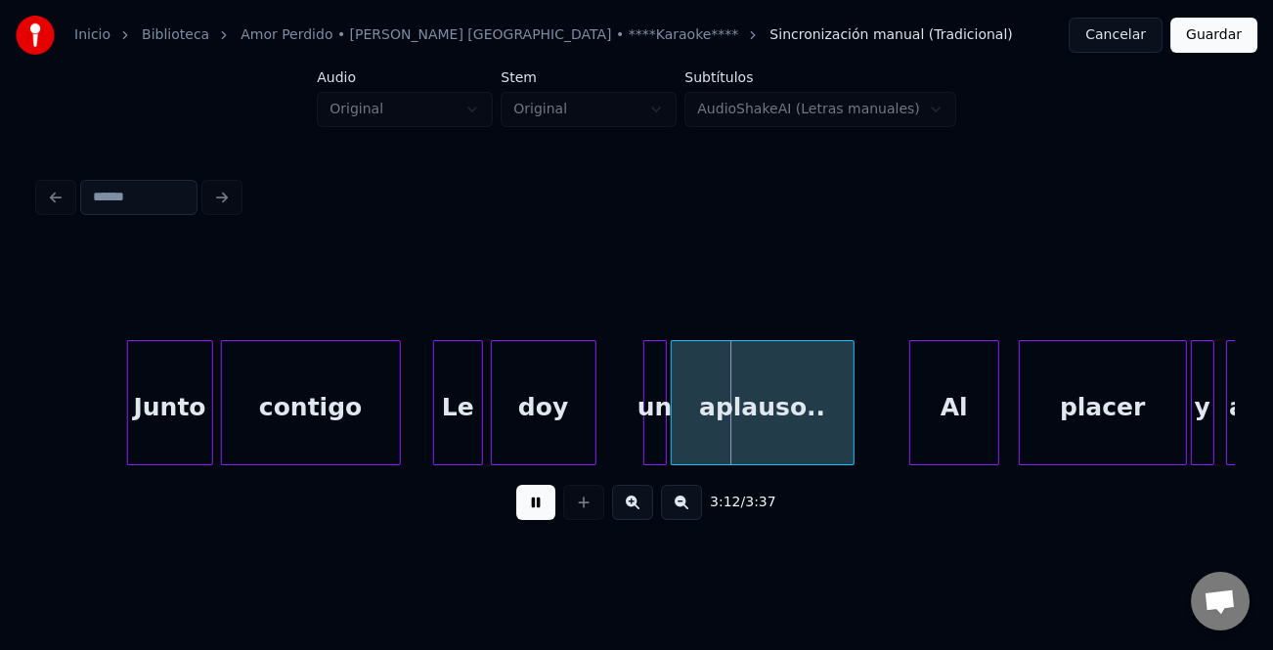
click at [434, 439] on div at bounding box center [437, 402] width 6 height 123
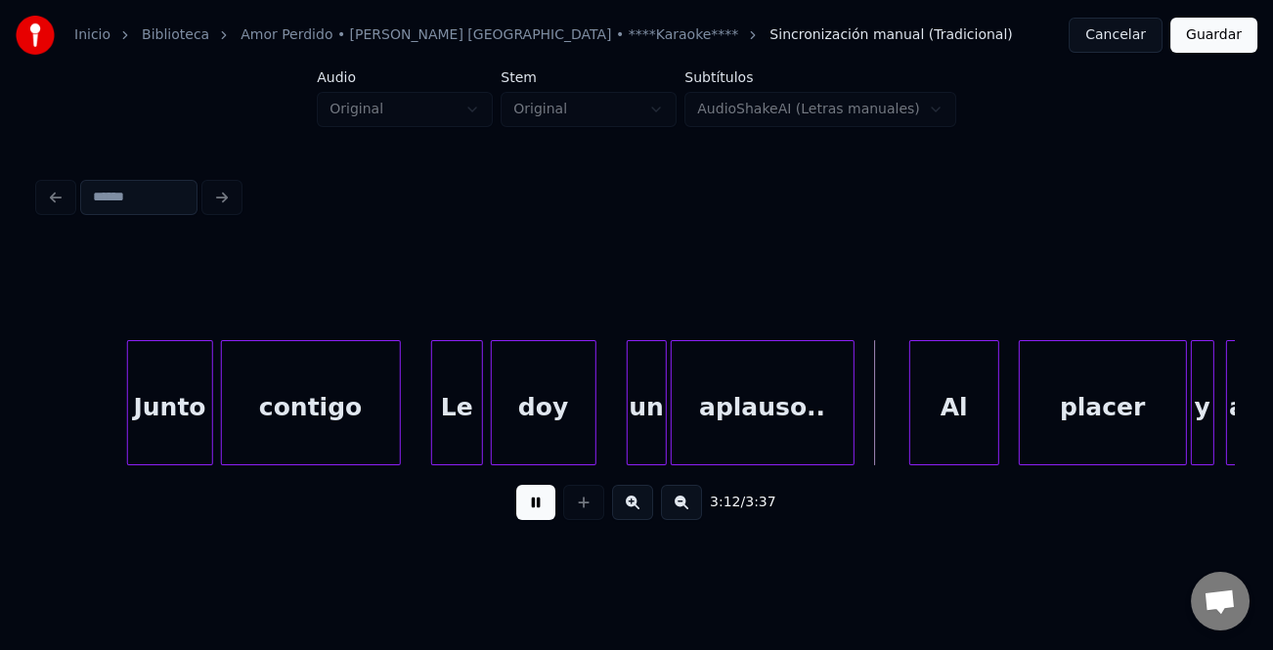
click at [629, 438] on div at bounding box center [631, 402] width 6 height 123
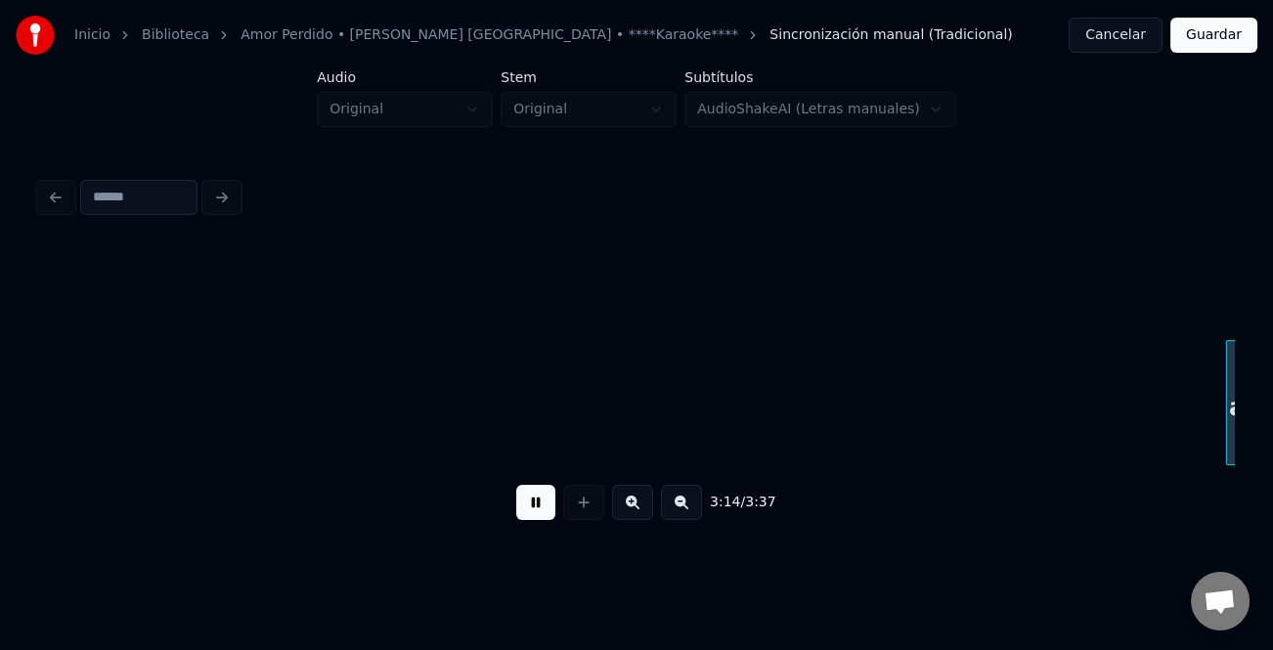
scroll to position [0, 38056]
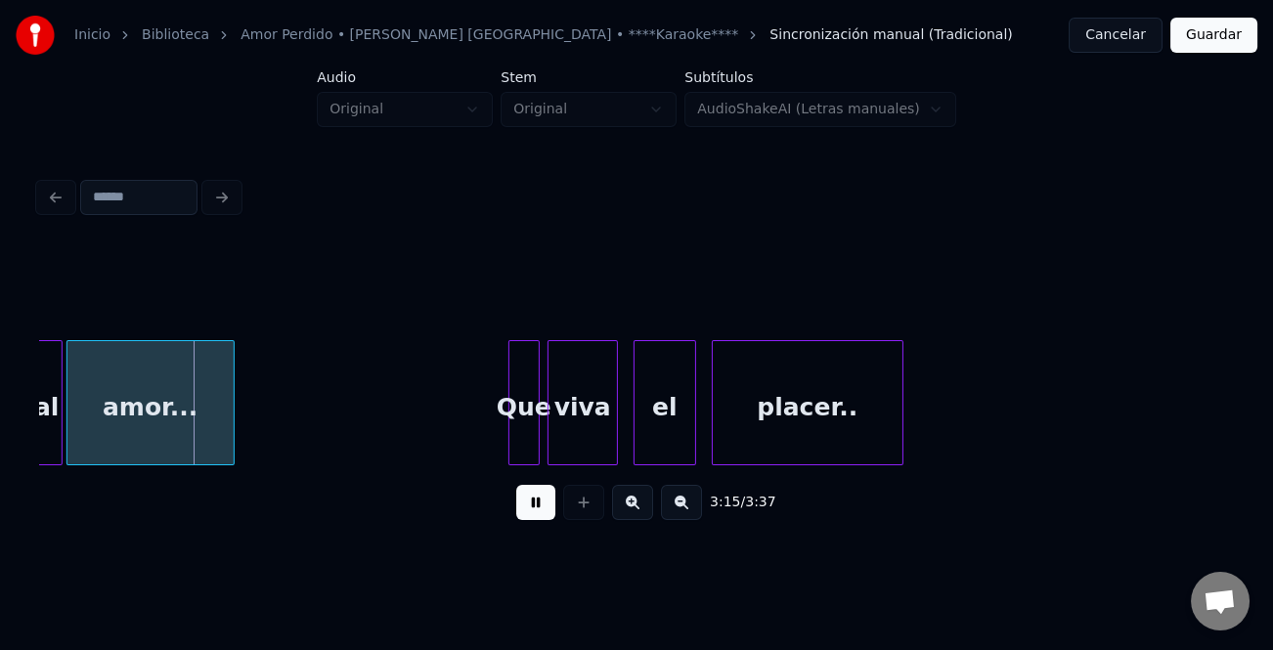
click at [509, 401] on div "Que" at bounding box center [523, 407] width 29 height 133
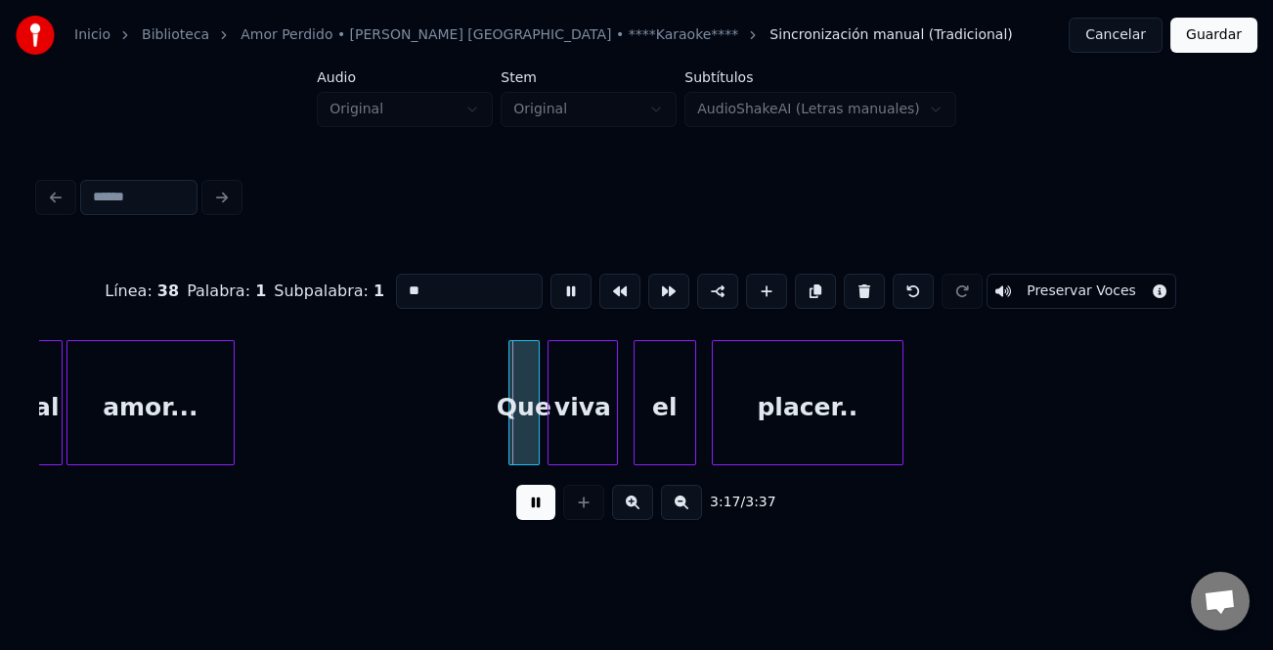
type input "***"
click at [550, 512] on button at bounding box center [535, 502] width 39 height 35
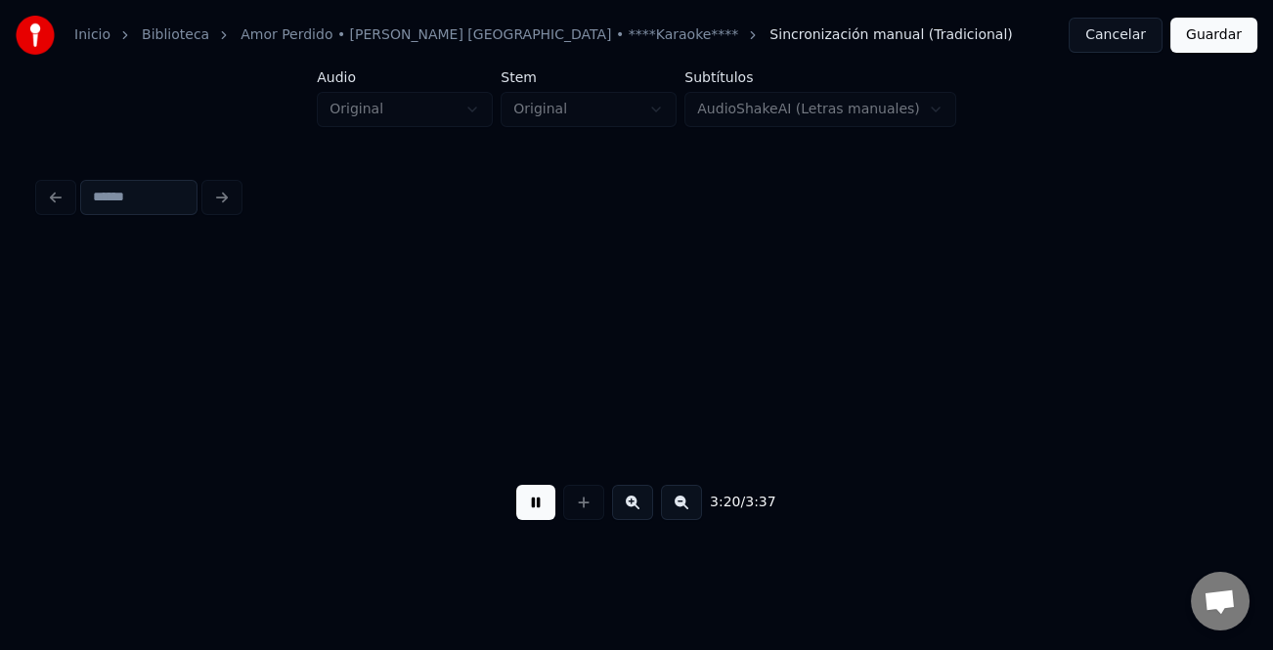
scroll to position [0, 39251]
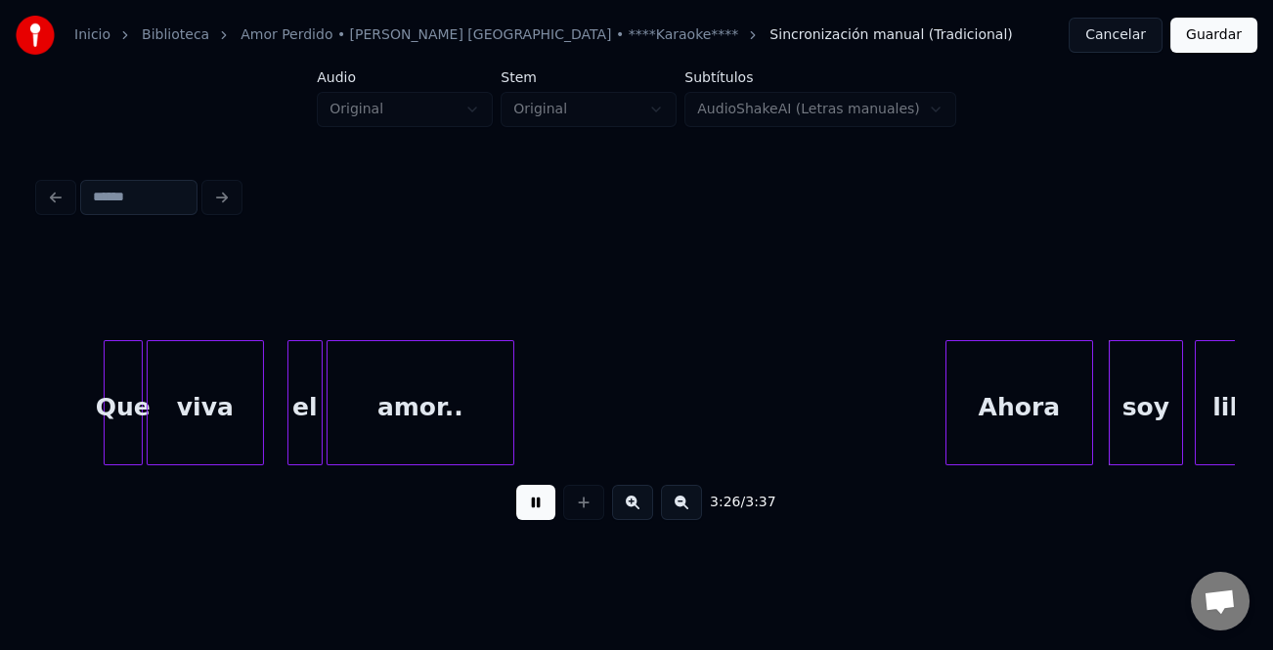
click at [951, 421] on div at bounding box center [949, 402] width 6 height 123
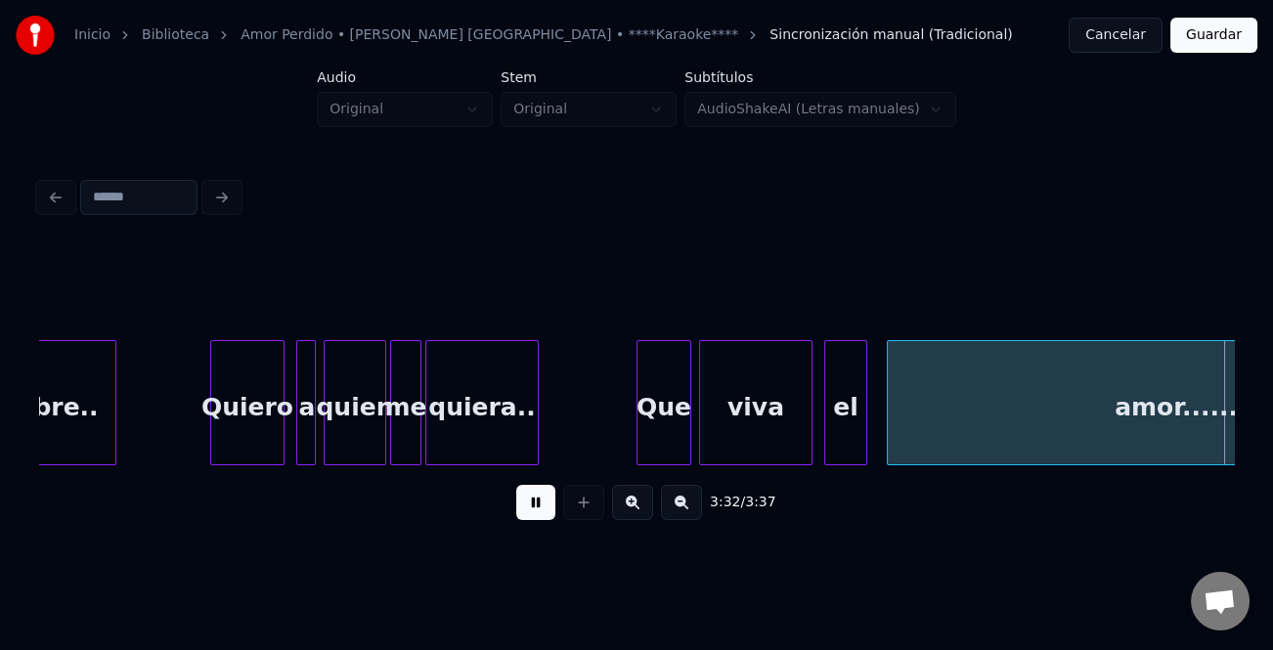
scroll to position [0, 41327]
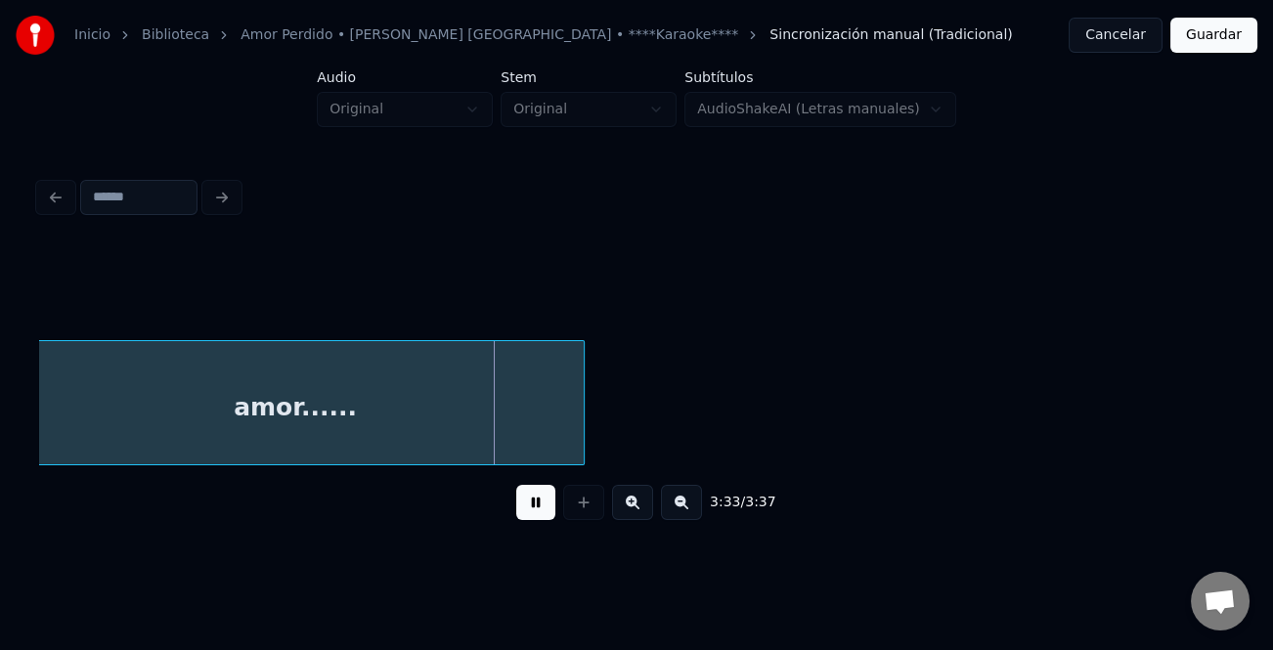
click at [539, 508] on button at bounding box center [535, 502] width 39 height 35
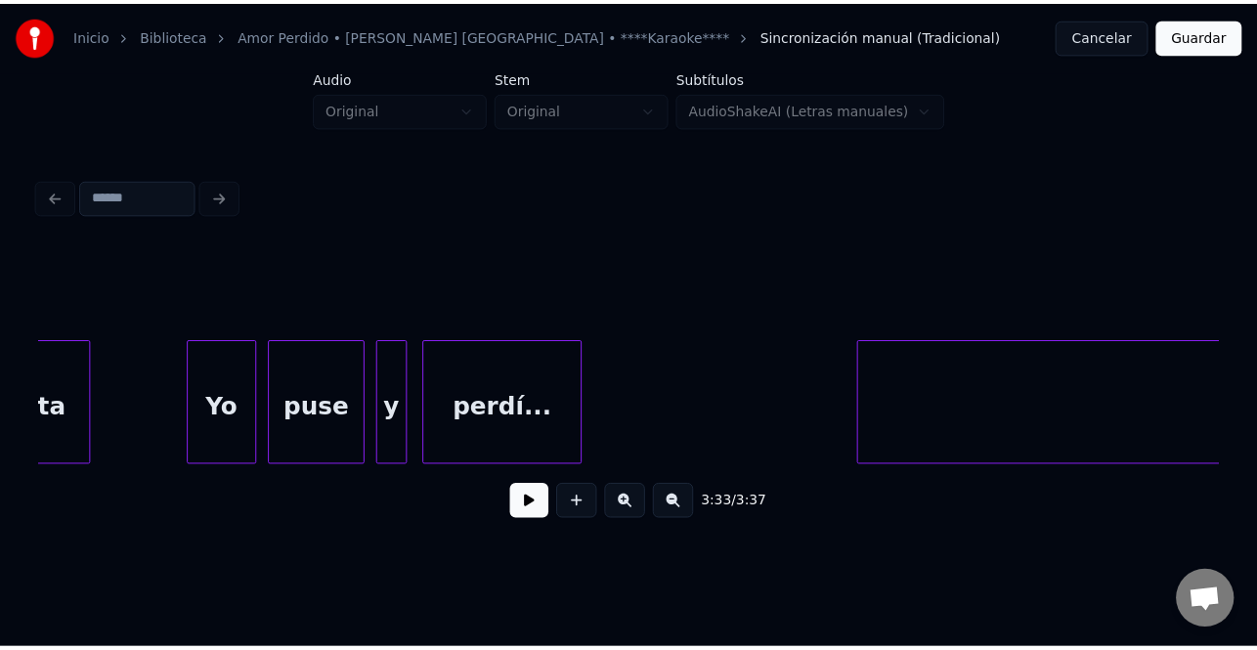
scroll to position [0, 16885]
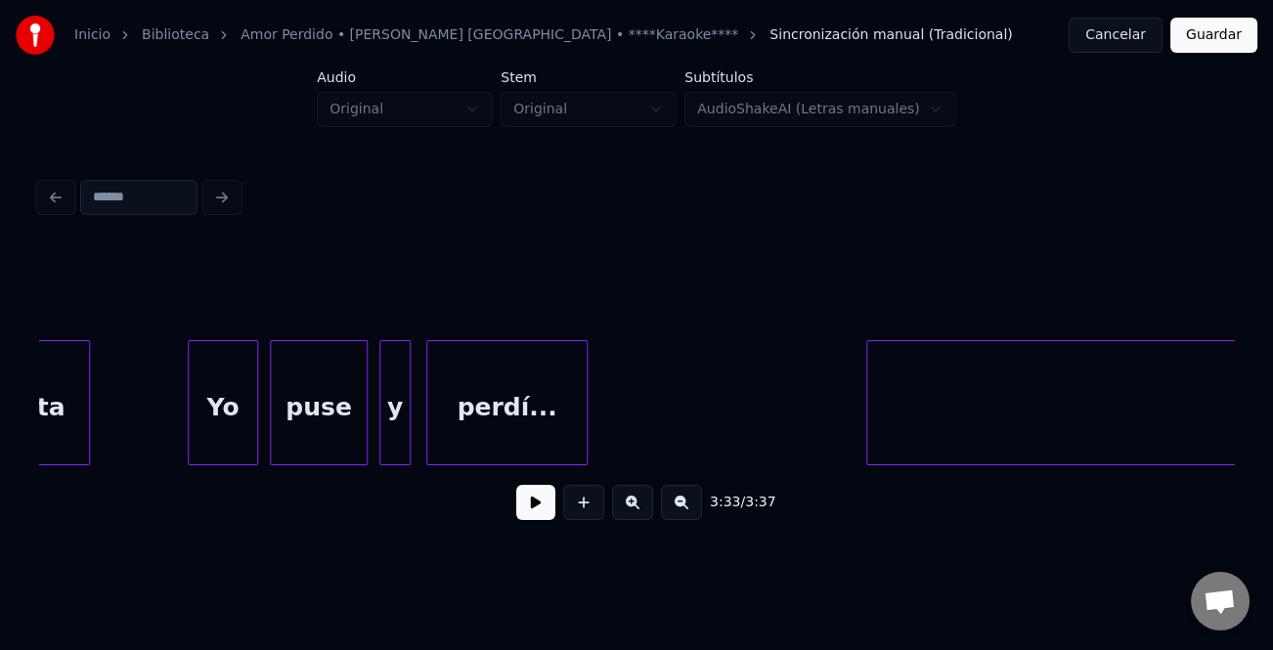
click at [1208, 48] on button "Guardar" at bounding box center [1213, 35] width 87 height 35
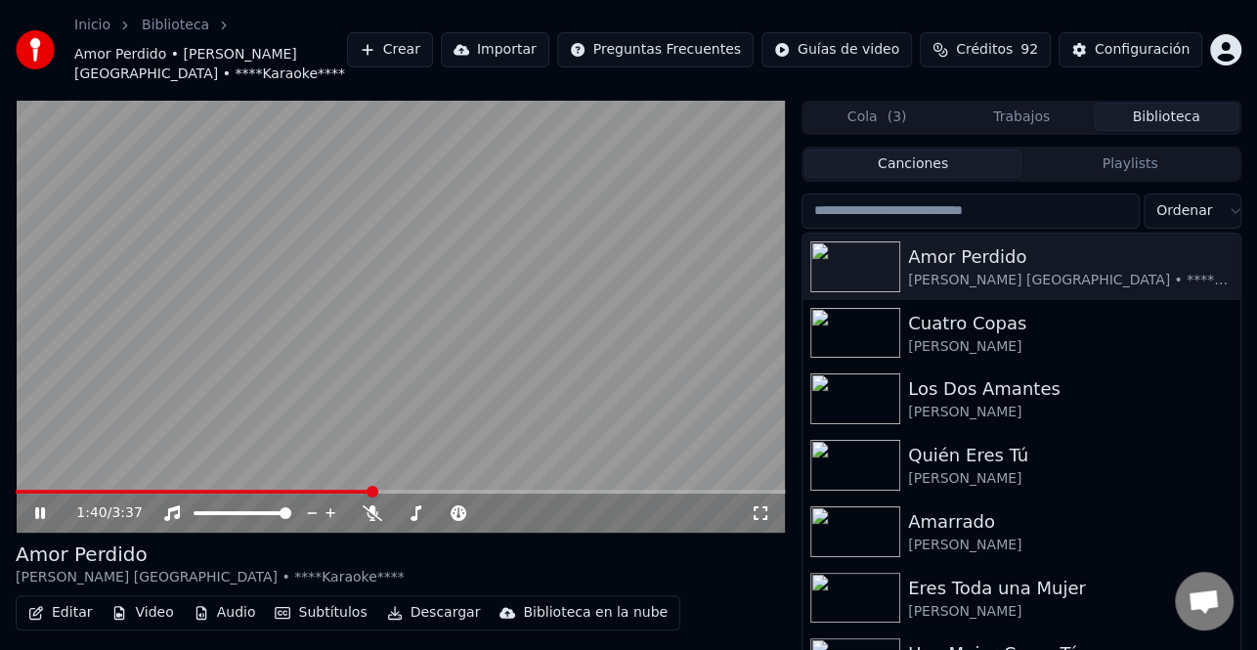
click at [43, 510] on icon at bounding box center [40, 513] width 10 height 12
click at [426, 617] on button "Descargar" at bounding box center [433, 612] width 109 height 27
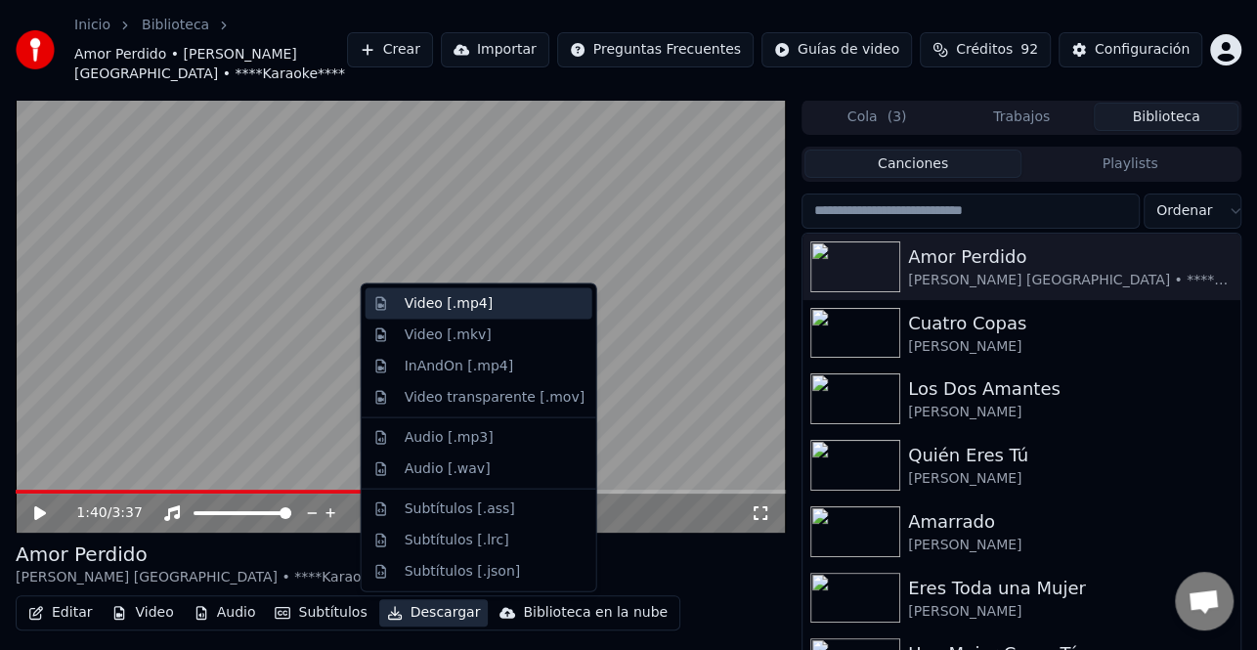
click at [463, 307] on div "Video [.mp4]" at bounding box center [449, 304] width 88 height 20
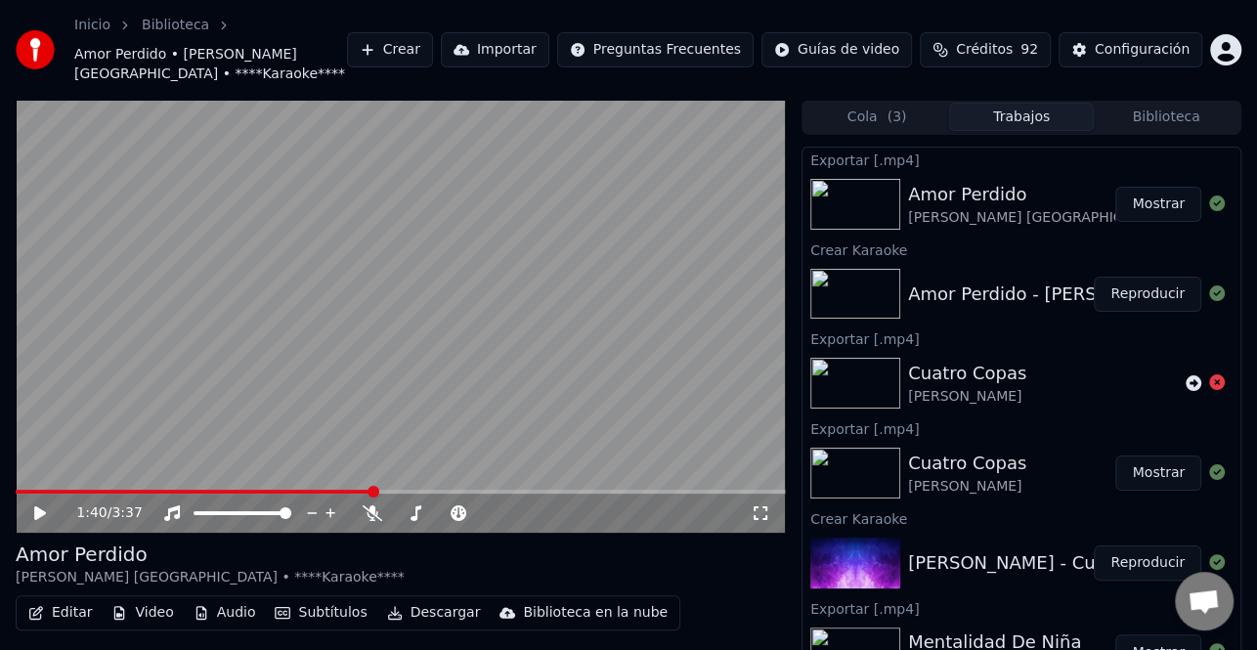
click at [1142, 198] on button "Mostrar" at bounding box center [1158, 204] width 86 height 35
